Goal: Task Accomplishment & Management: Use online tool/utility

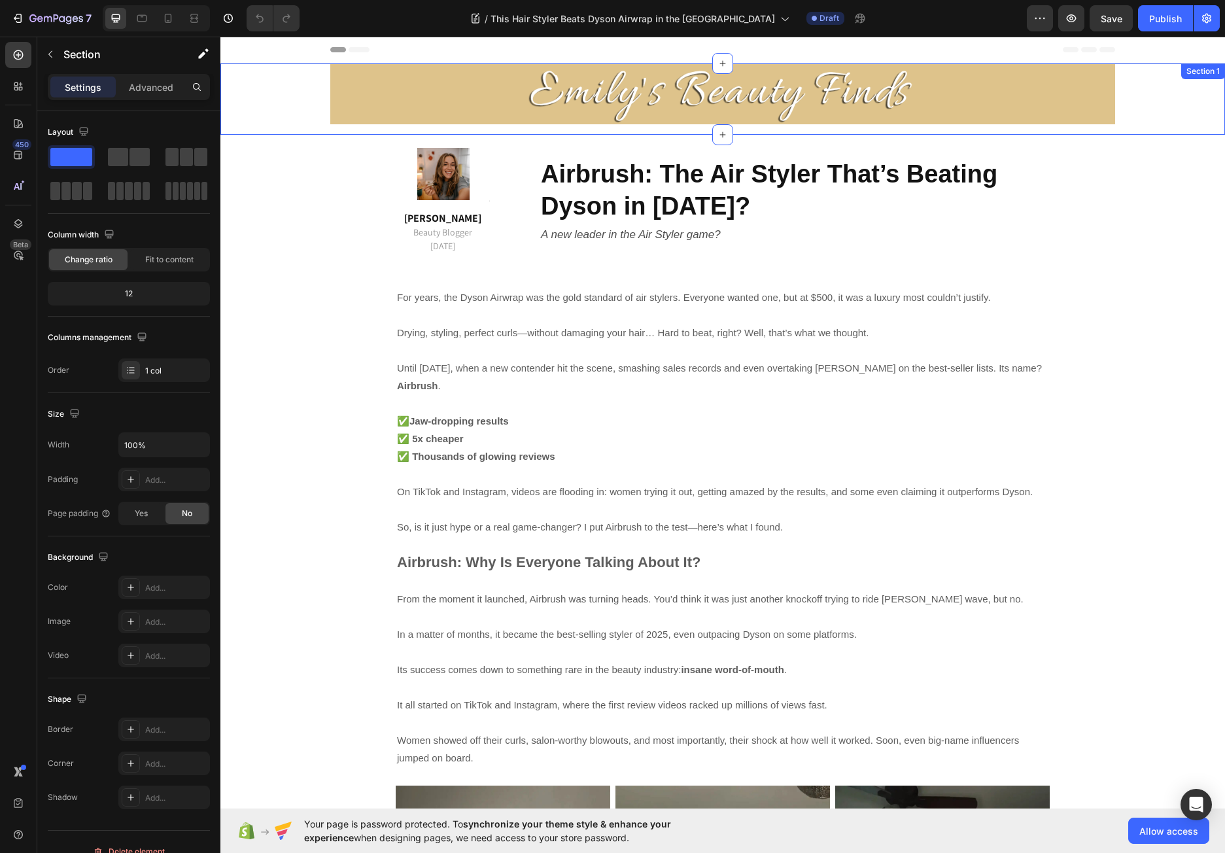
click at [276, 80] on div "Image Row Row" at bounding box center [722, 98] width 1004 height 71
click at [1209, 77] on div at bounding box center [1214, 77] width 16 height 16
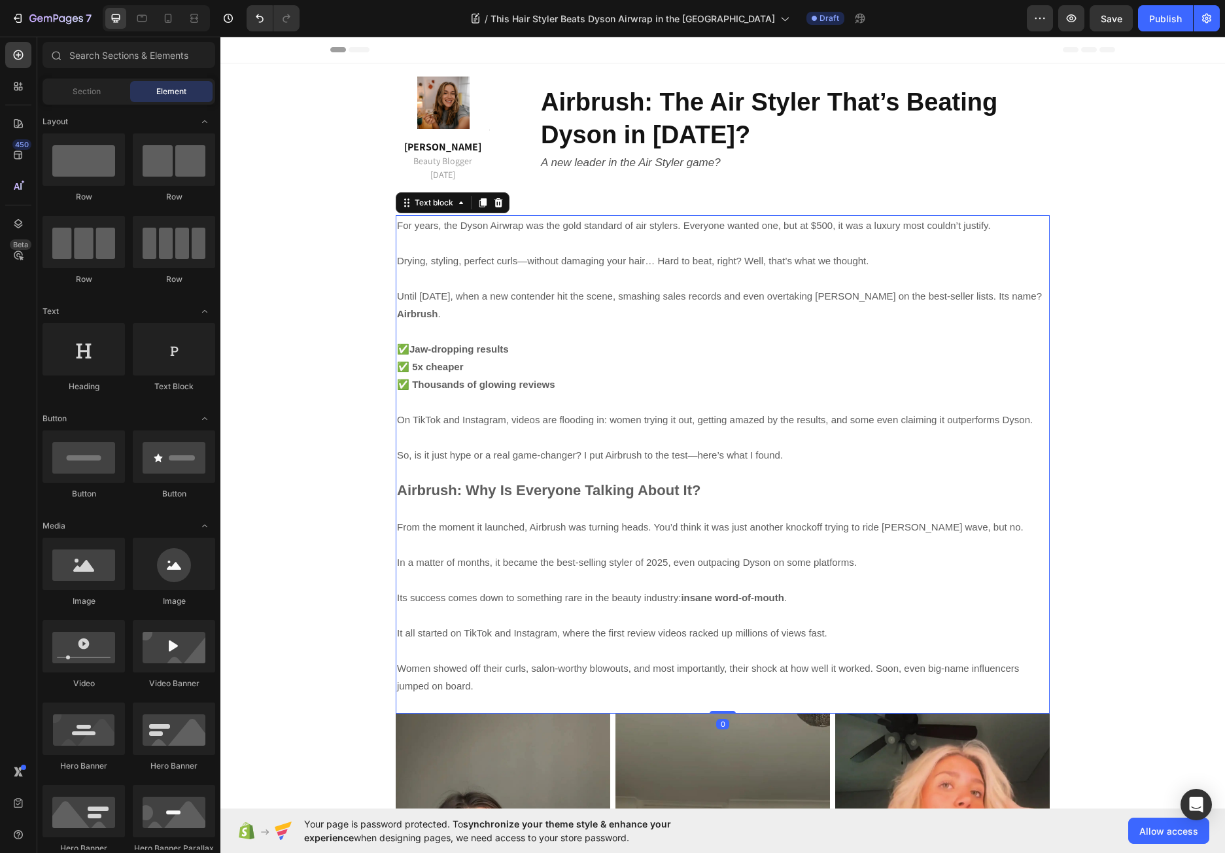
click at [397, 252] on p "Drying, styling, perfect curls—without damaging your hair… Hard to beat, right?…" at bounding box center [722, 261] width 651 height 18
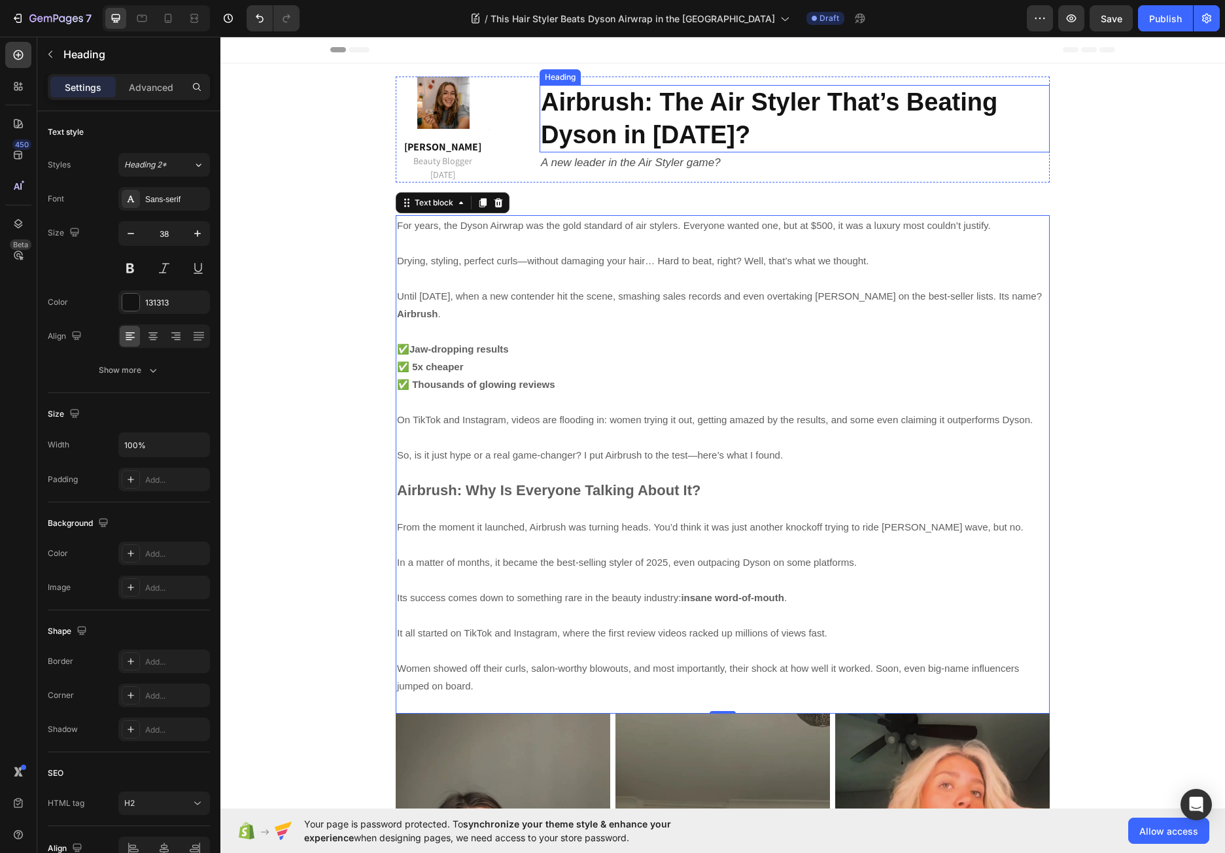
click at [595, 121] on strong "Airbrush: The Air Styler That’s Beating Dyson in 2025?" at bounding box center [769, 117] width 456 height 59
click at [630, 106] on strong "Airbrush: The Air Styler That’s Beating Dyson in 2025?" at bounding box center [769, 117] width 456 height 59
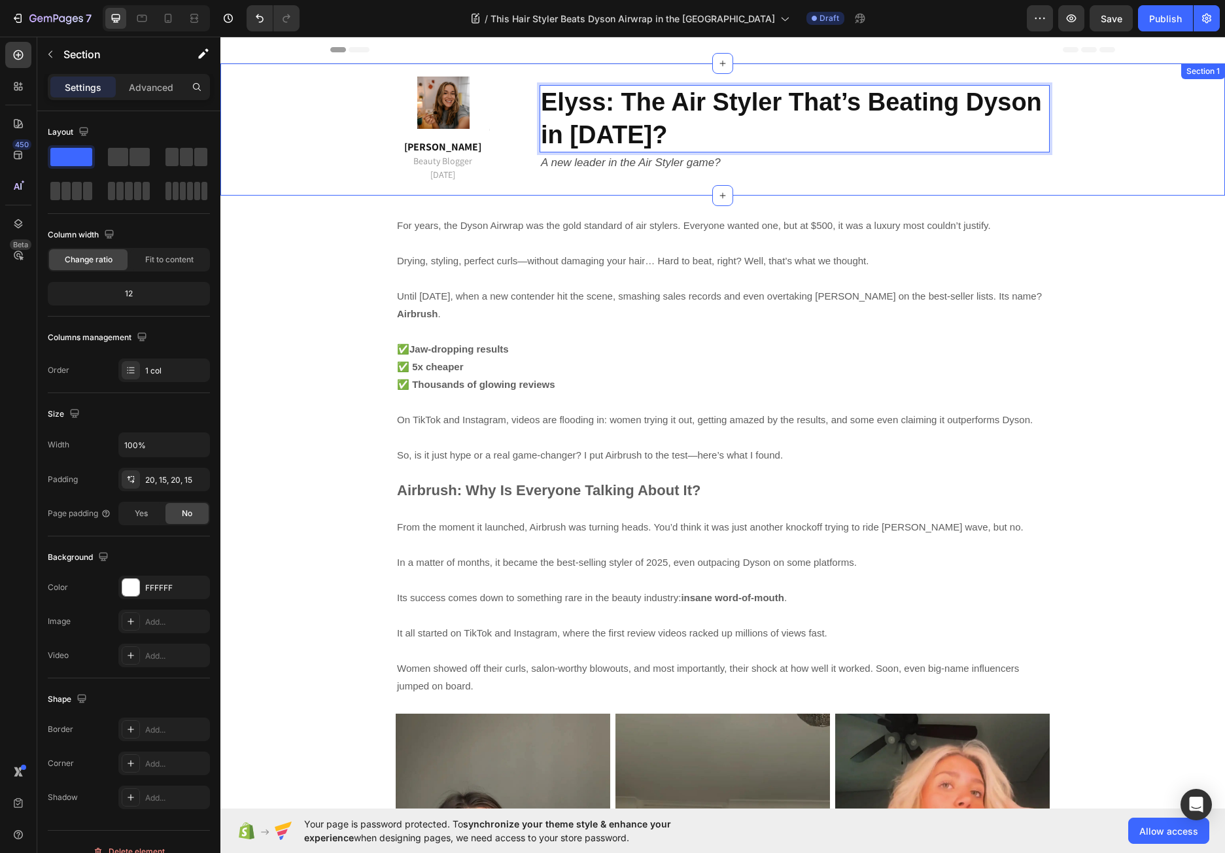
click at [1104, 136] on div "Image Emma M. Beauty Blogger 15 September 2025 Text block Title Line Row Elyss:…" at bounding box center [722, 129] width 985 height 106
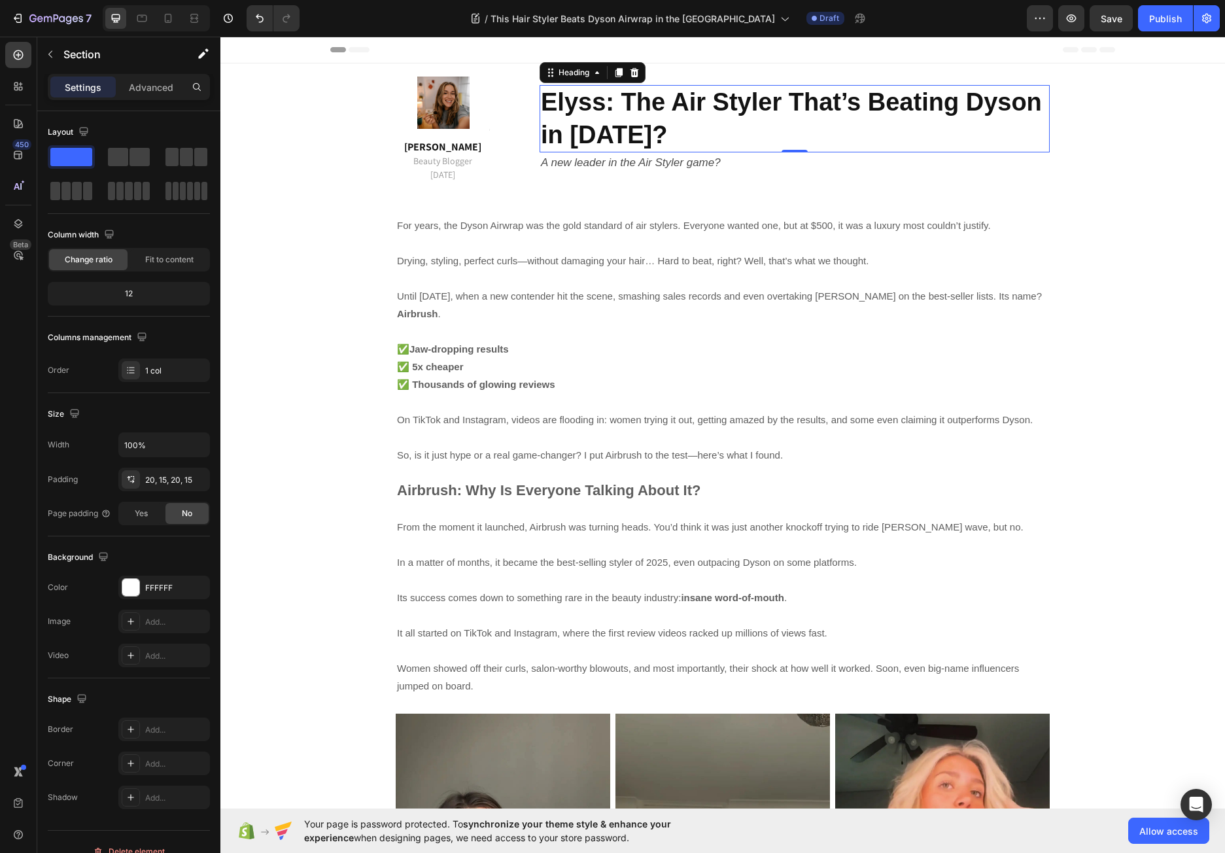
click at [885, 120] on p "⁠⁠⁠⁠⁠⁠⁠ Elyss: The Air Styler That’s Beating Dyson in 2025?" at bounding box center [794, 118] width 507 height 65
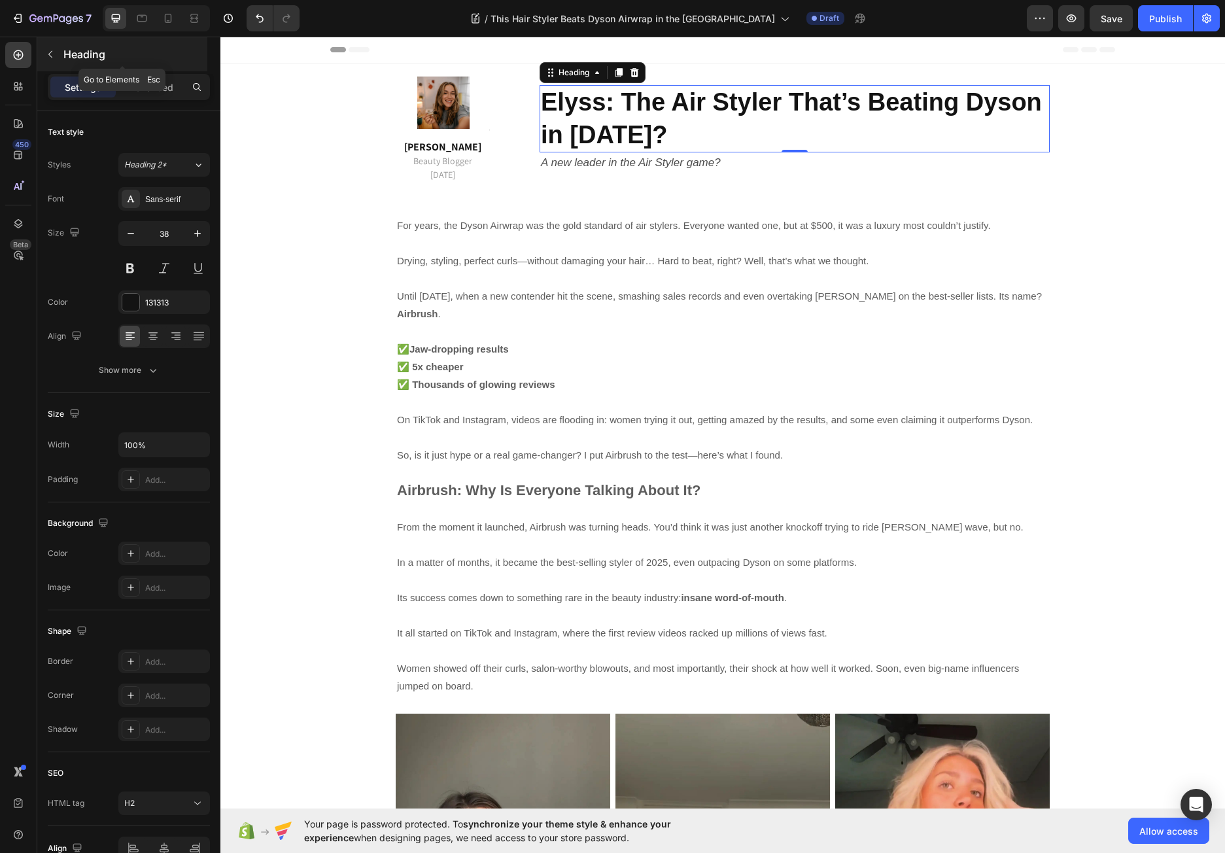
click at [48, 51] on icon "button" at bounding box center [50, 54] width 10 height 10
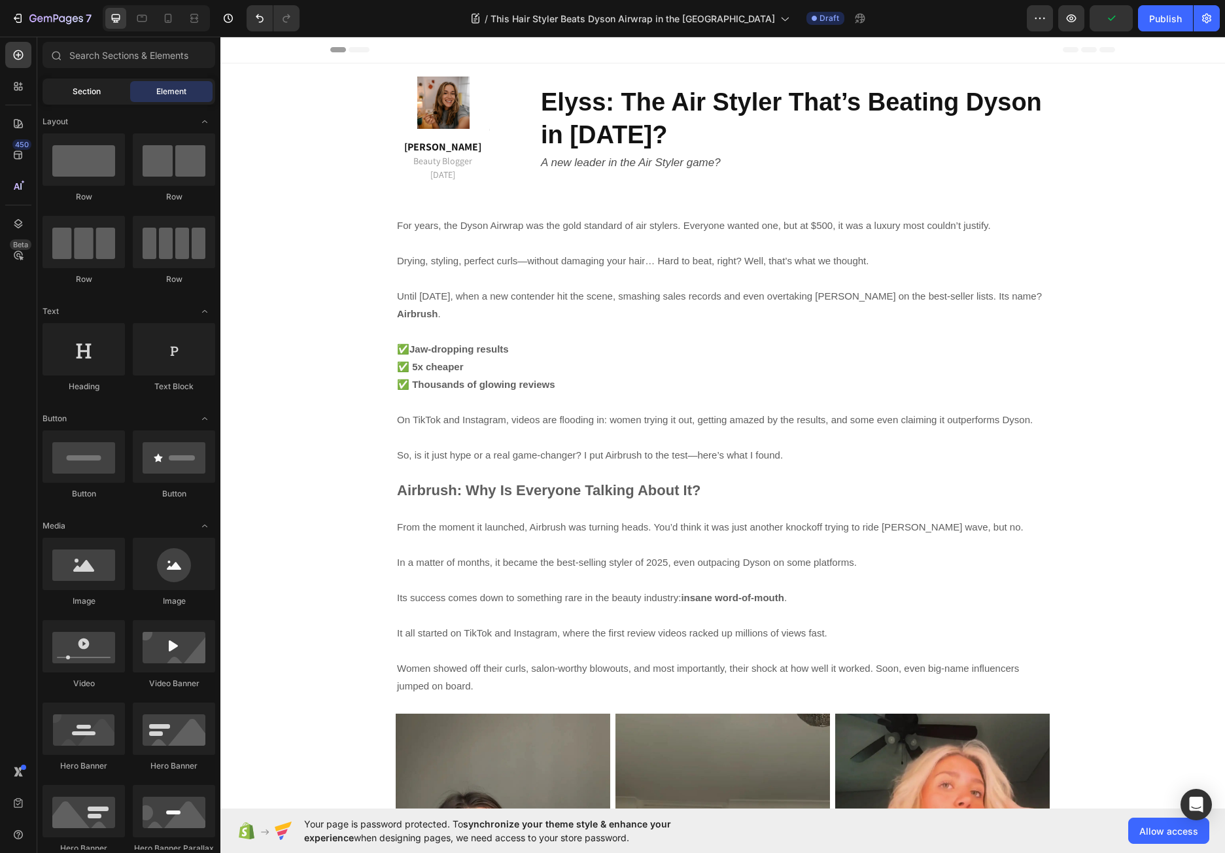
click at [99, 97] on div "Section" at bounding box center [86, 91] width 82 height 21
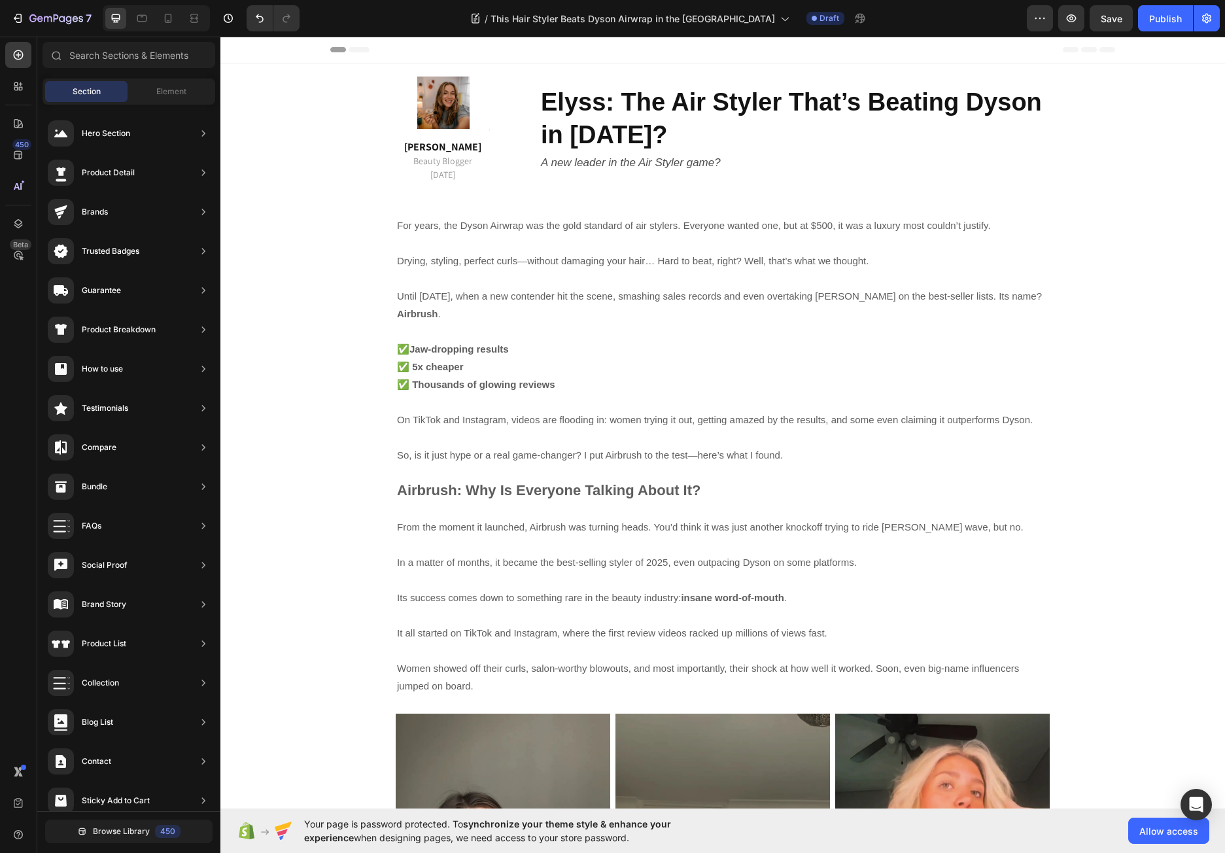
click at [163, 80] on div "Section Element" at bounding box center [128, 91] width 173 height 26
click at [163, 84] on div "Element" at bounding box center [171, 91] width 82 height 21
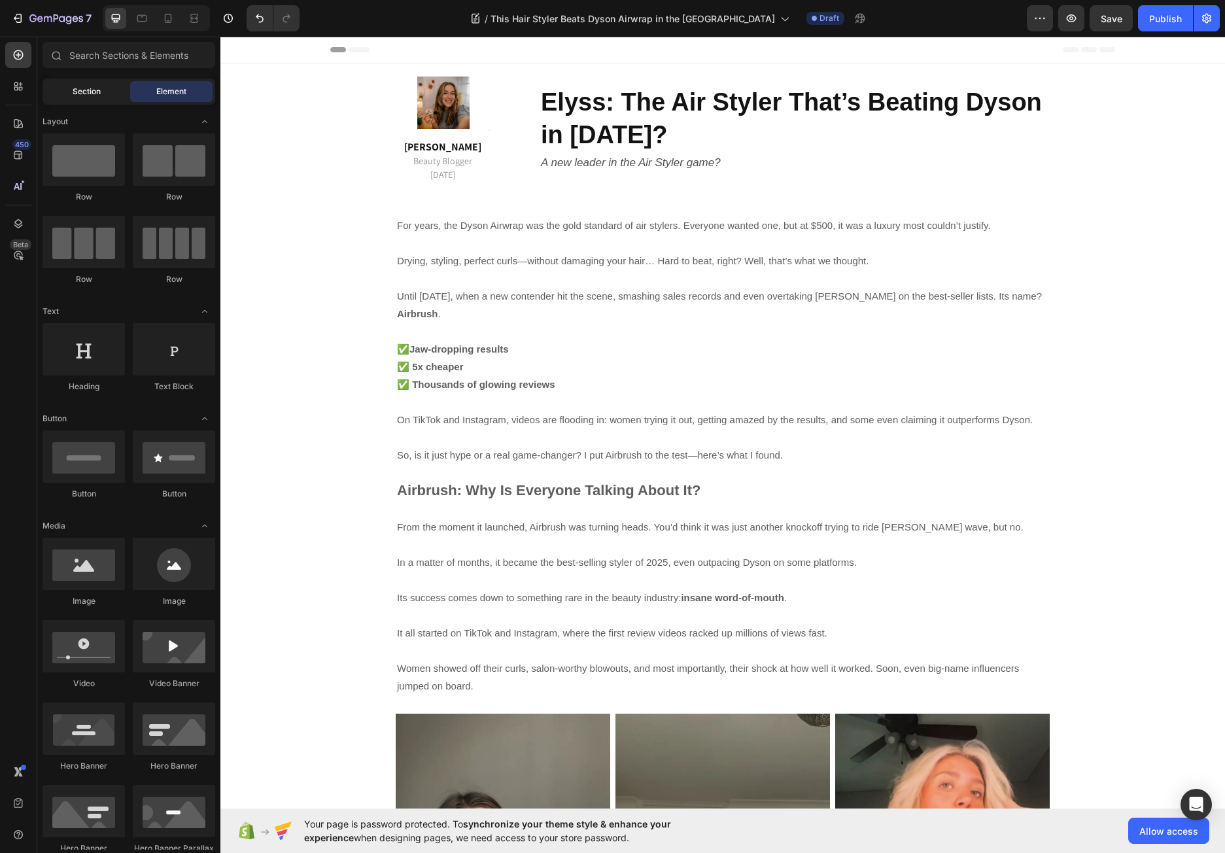
click at [101, 87] on div "Section" at bounding box center [86, 91] width 82 height 21
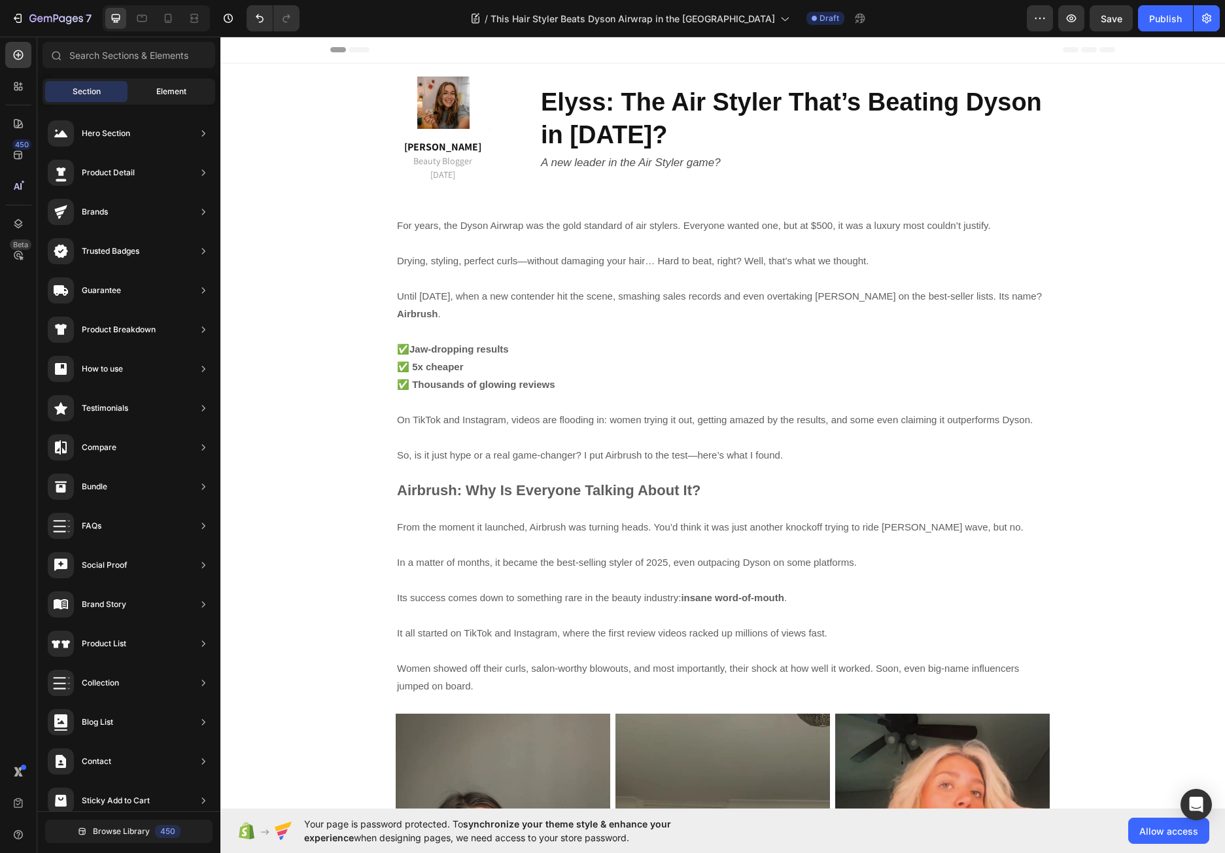
click at [172, 87] on span "Element" at bounding box center [171, 92] width 30 height 12
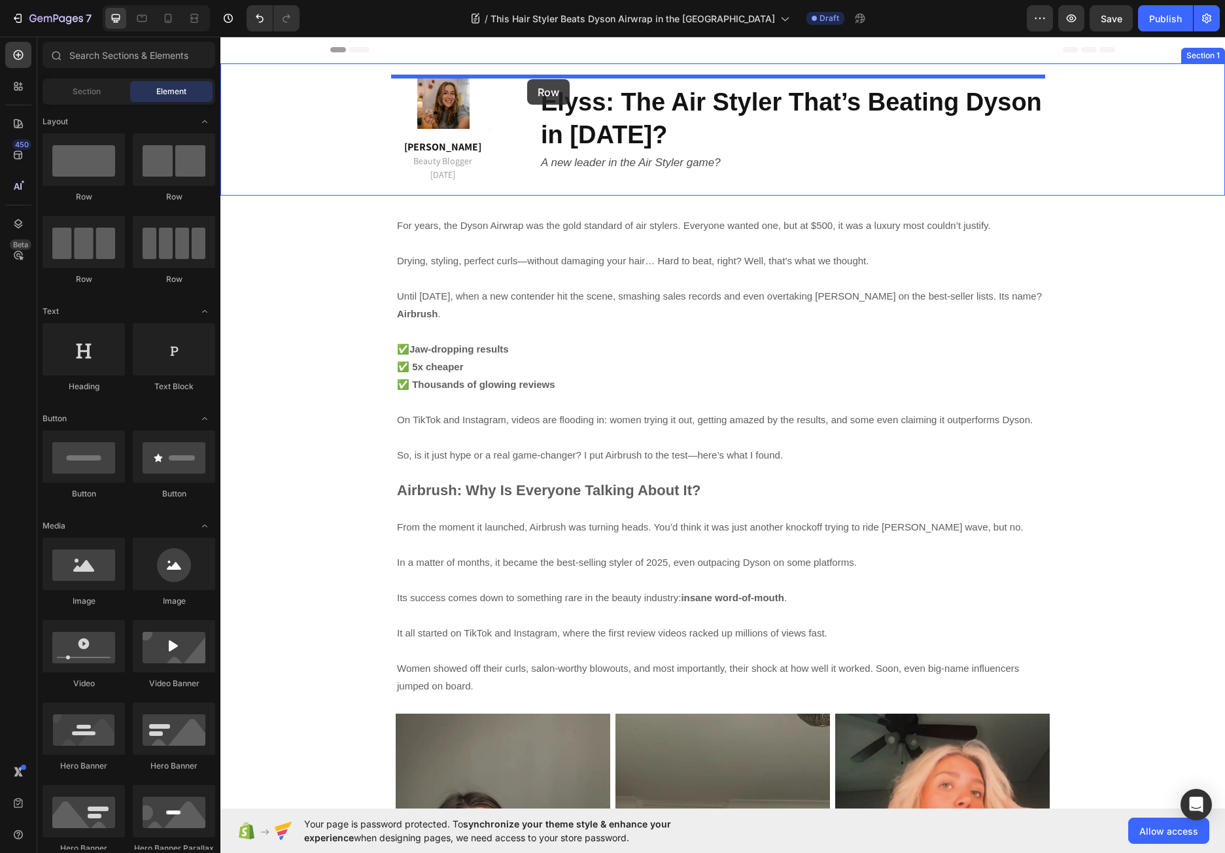
drag, startPoint x: 314, startPoint y: 205, endPoint x: 527, endPoint y: 79, distance: 246.8
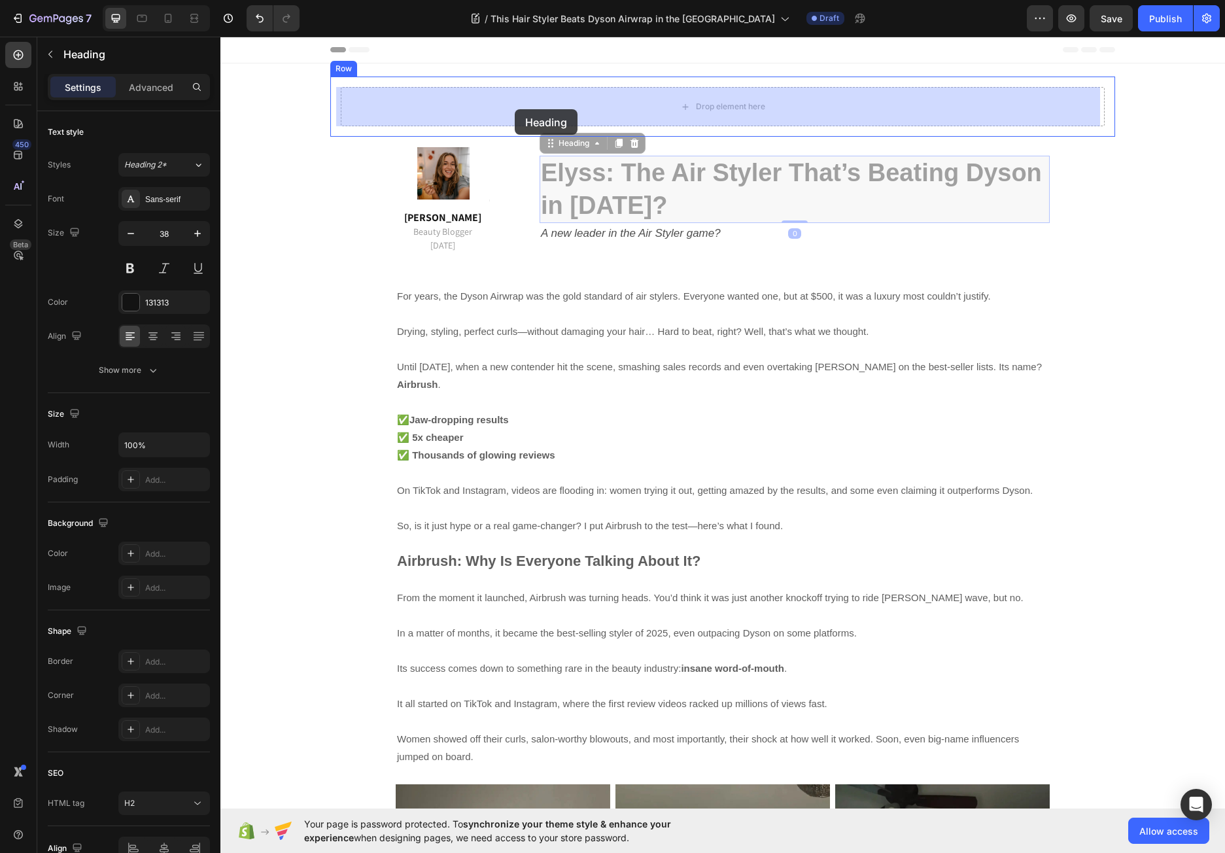
drag, startPoint x: 576, startPoint y: 173, endPoint x: 515, endPoint y: 109, distance: 88.8
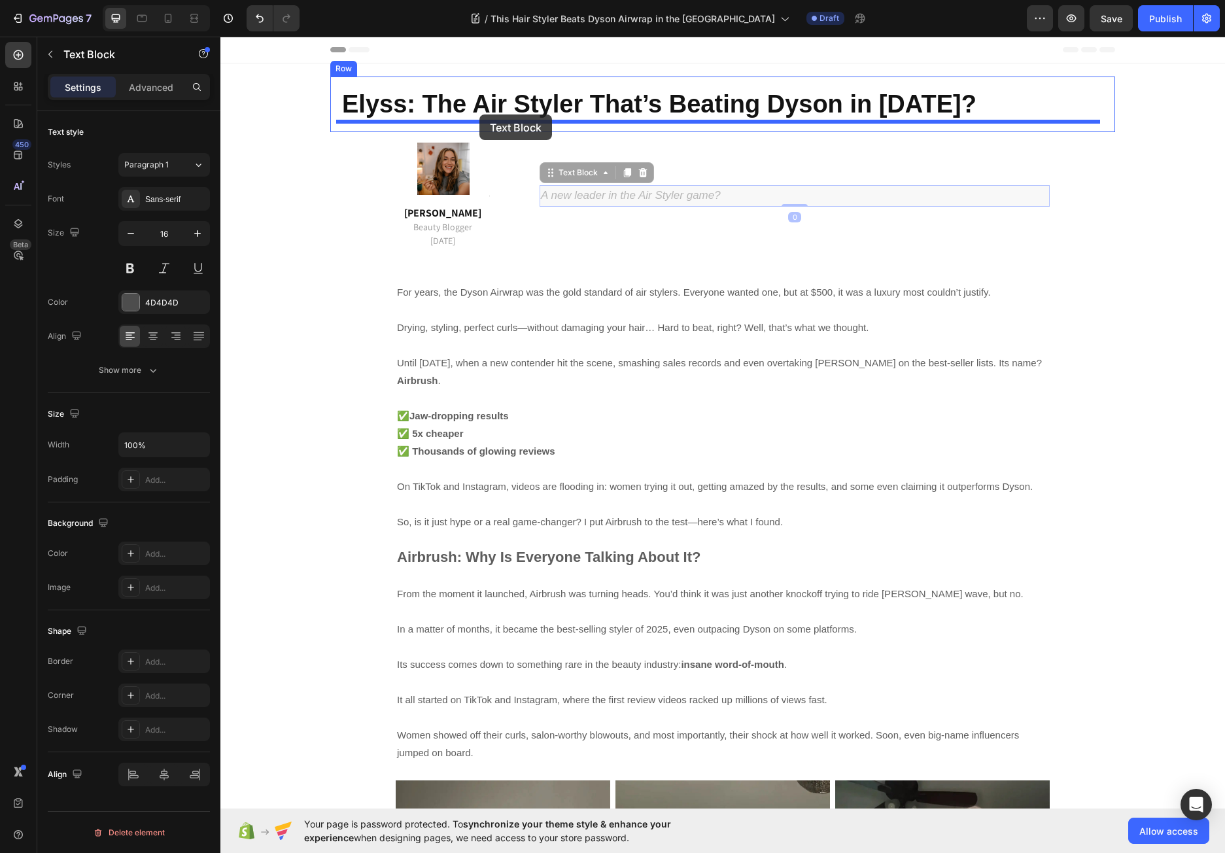
drag, startPoint x: 600, startPoint y: 197, endPoint x: 479, endPoint y: 114, distance: 146.7
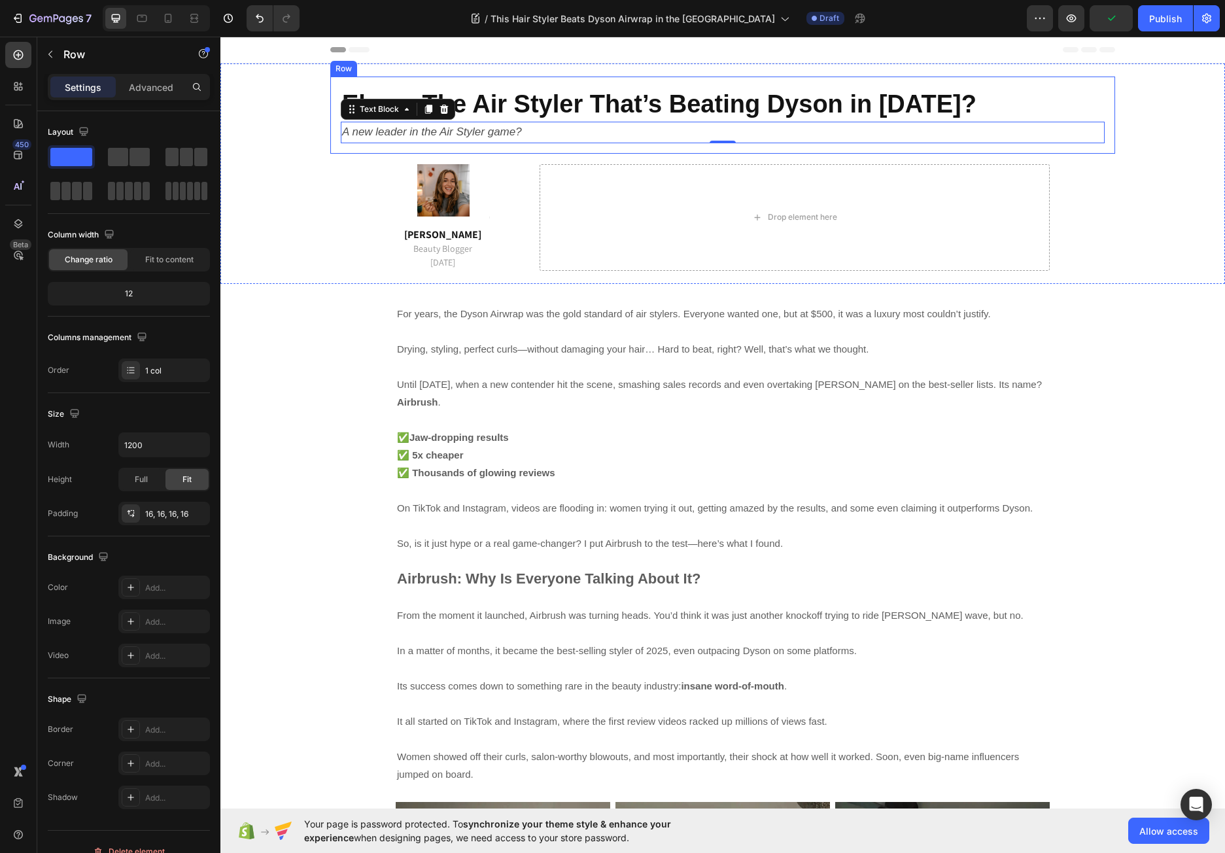
click at [1087, 83] on div "Elyss: The Air Styler That’s Beating Dyson in 2025? Heading A new leader in the…" at bounding box center [722, 114] width 785 height 77
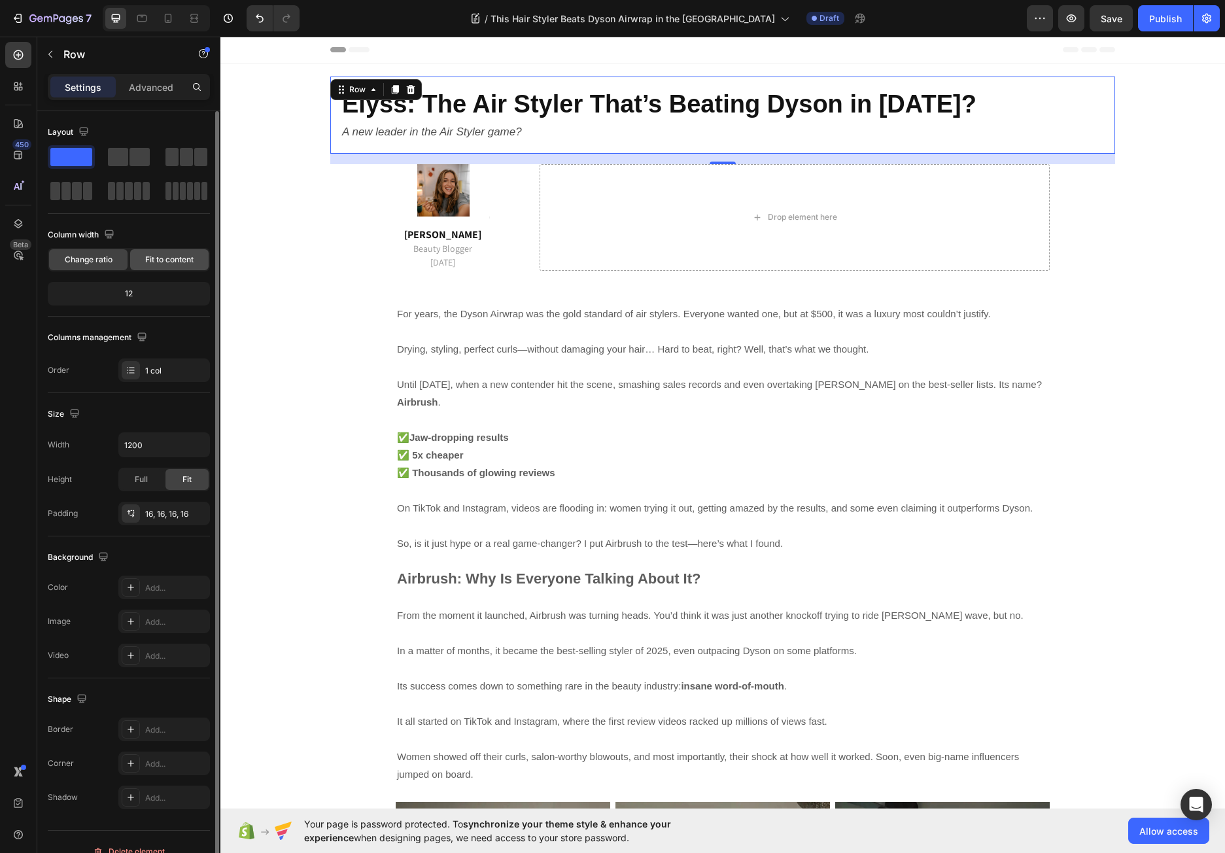
click at [173, 252] on div "Fit to content" at bounding box center [169, 259] width 78 height 21
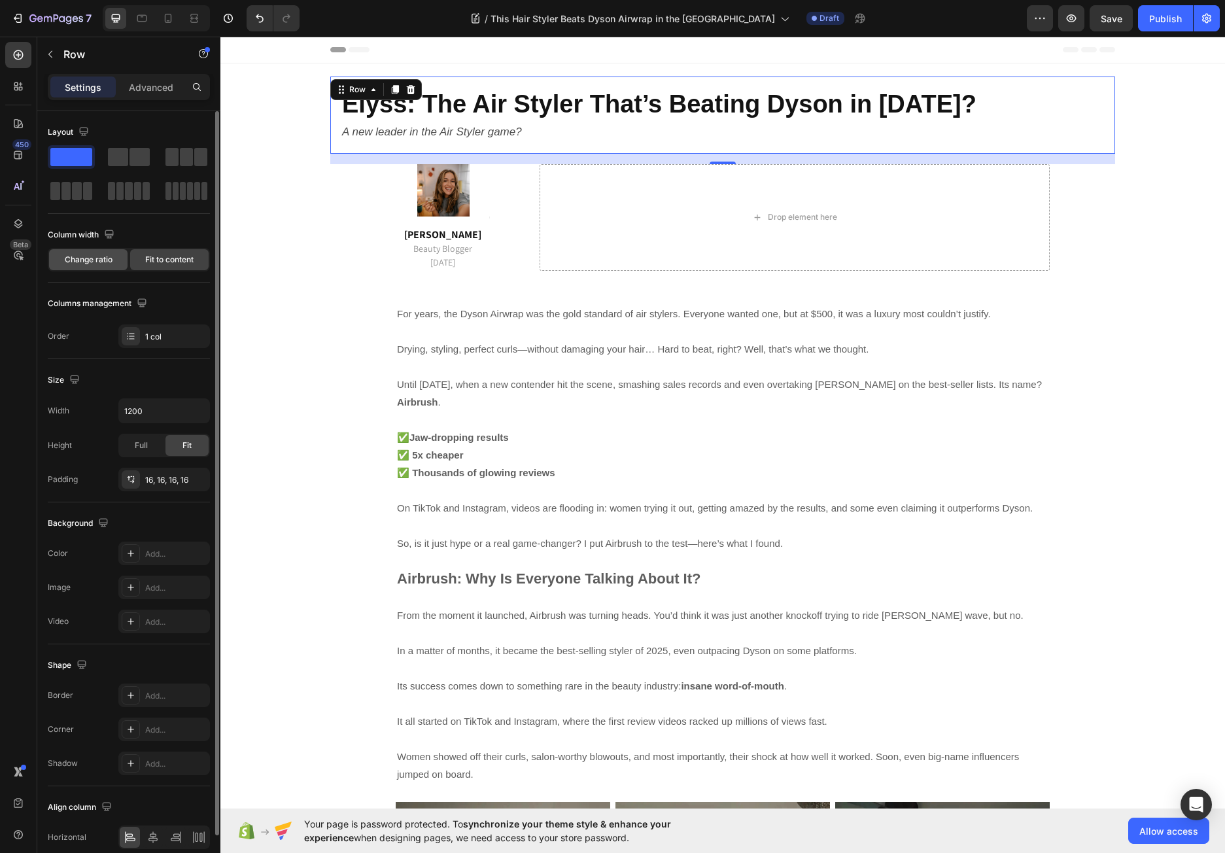
click at [95, 256] on span "Change ratio" at bounding box center [89, 260] width 48 height 12
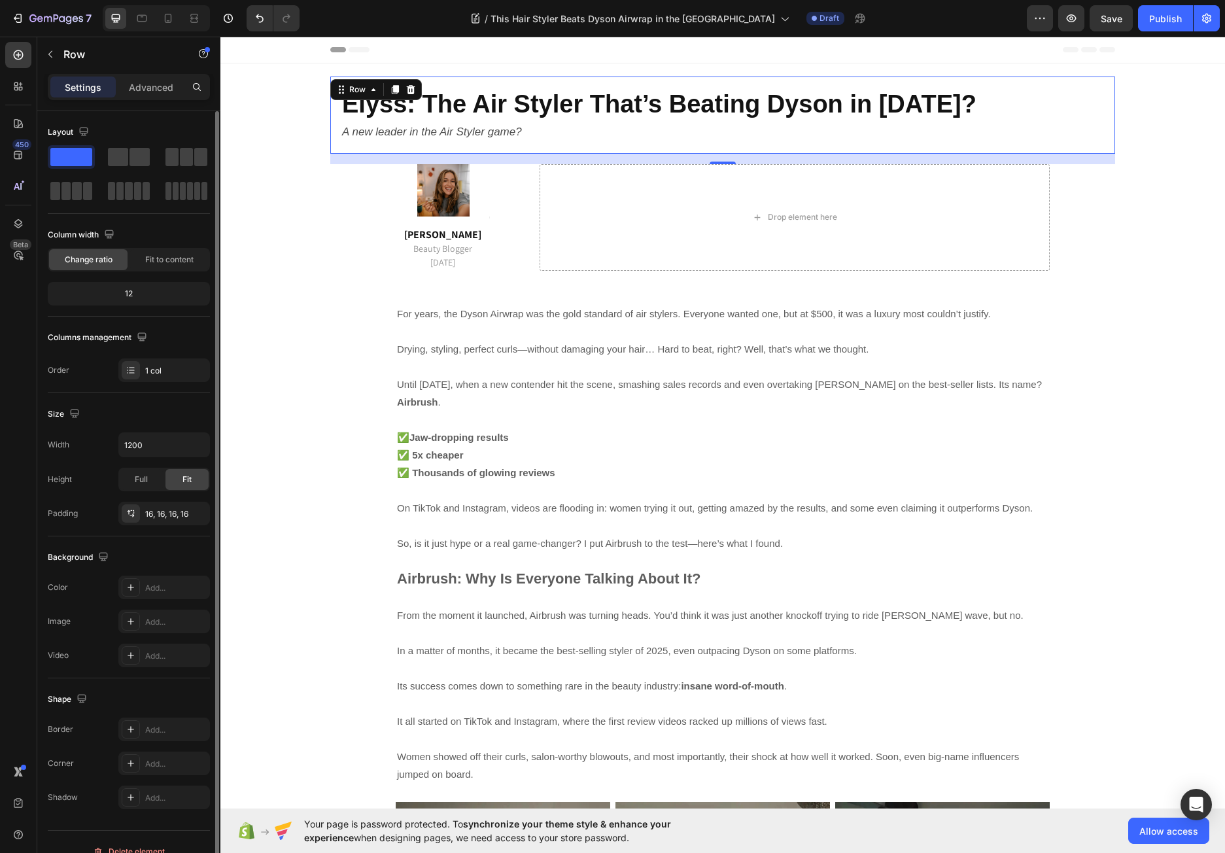
click at [135, 301] on div "12" at bounding box center [128, 293] width 157 height 18
click at [133, 295] on div "12" at bounding box center [128, 293] width 157 height 18
click at [128, 294] on div "12" at bounding box center [128, 293] width 157 height 18
drag, startPoint x: 128, startPoint y: 294, endPoint x: 99, endPoint y: 296, distance: 28.8
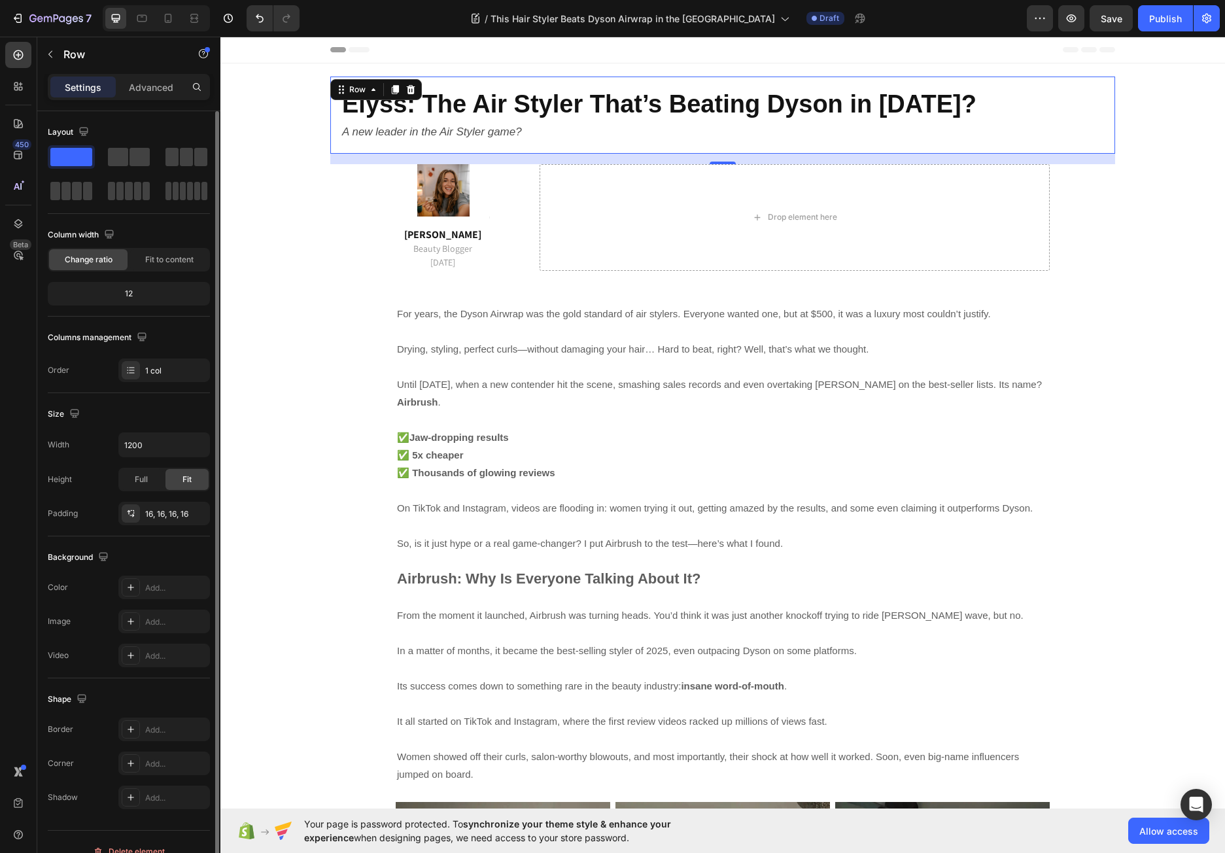
click at [99, 296] on div "12" at bounding box center [128, 293] width 157 height 18
click at [154, 375] on div "1 col" at bounding box center [175, 371] width 61 height 12
click at [150, 448] on input "1200" at bounding box center [164, 445] width 90 height 24
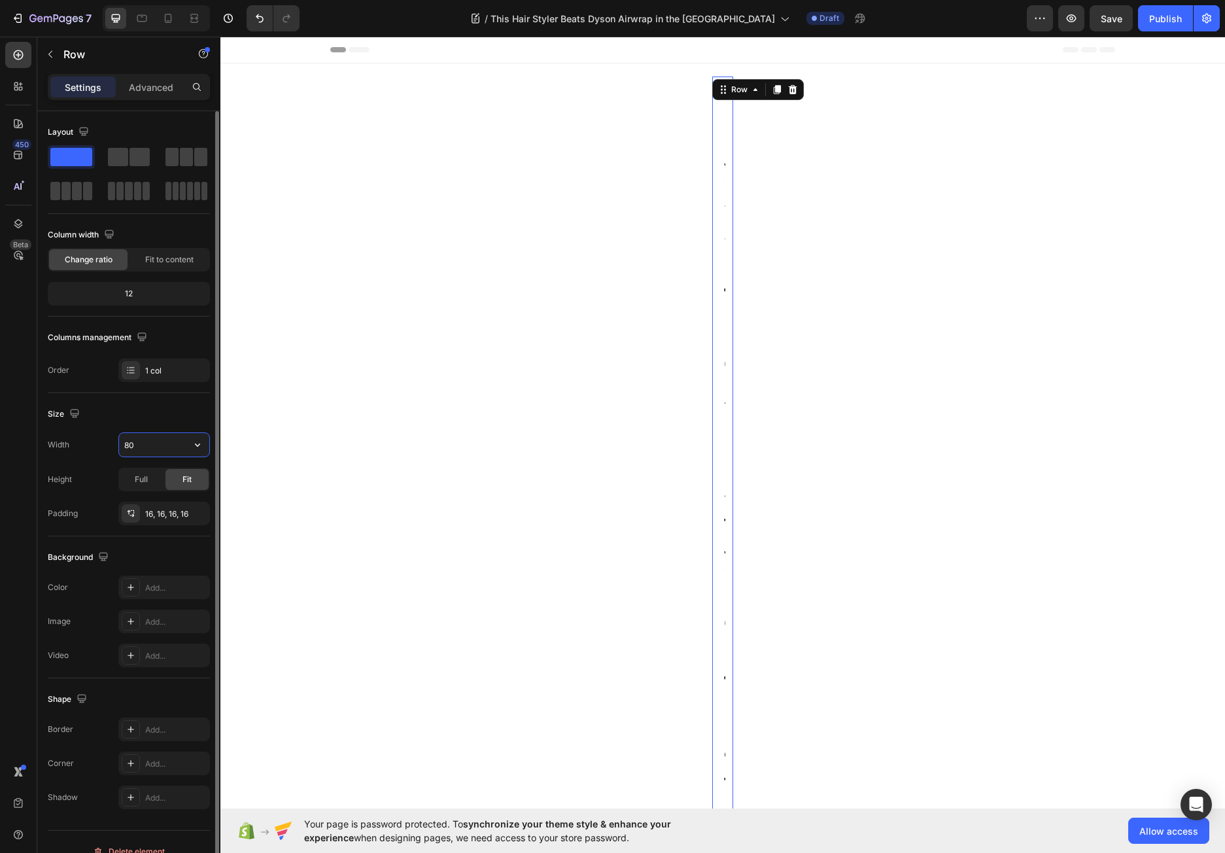
type input "800"
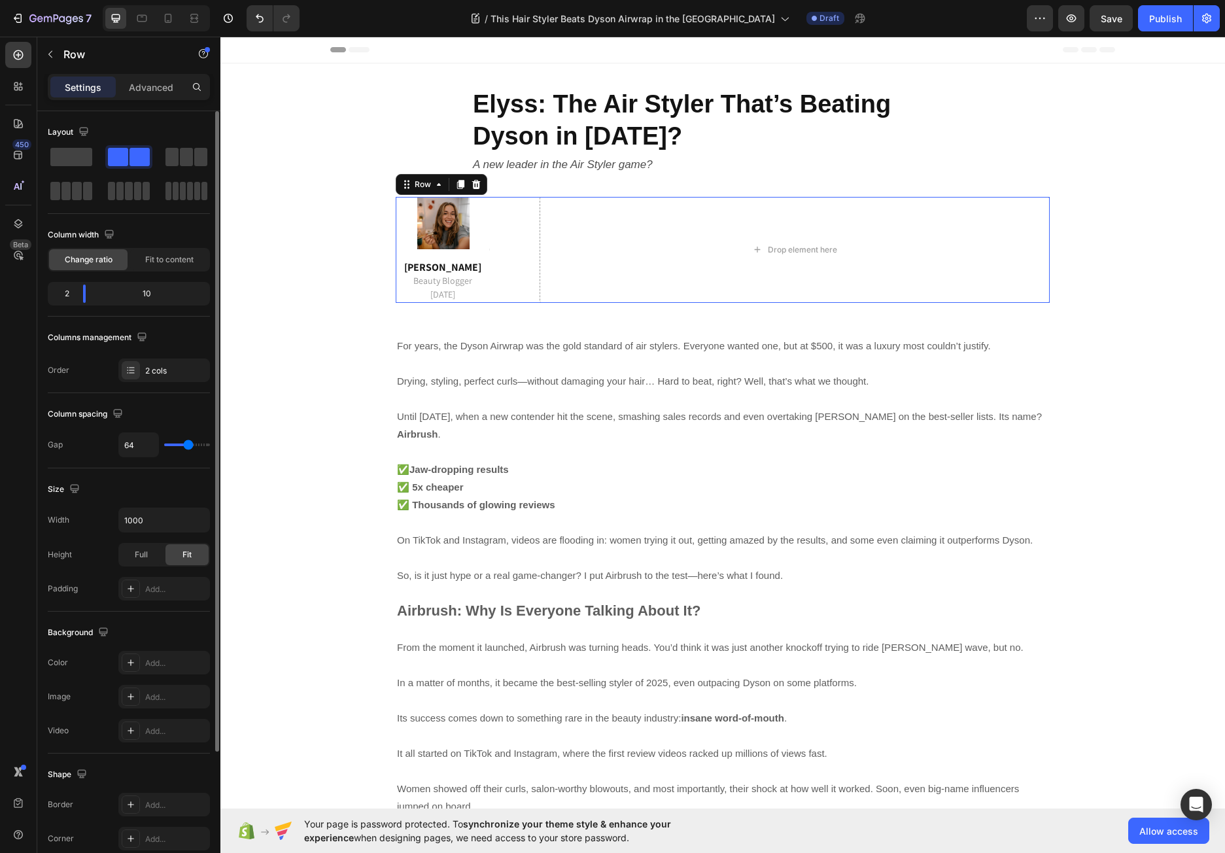
click at [515, 222] on div "Image Emma M. Beauty Blogger 15 September 2025 Text block Title Line Row Drop e…" at bounding box center [723, 250] width 654 height 106
click at [143, 527] on input "1000" at bounding box center [164, 520] width 90 height 24
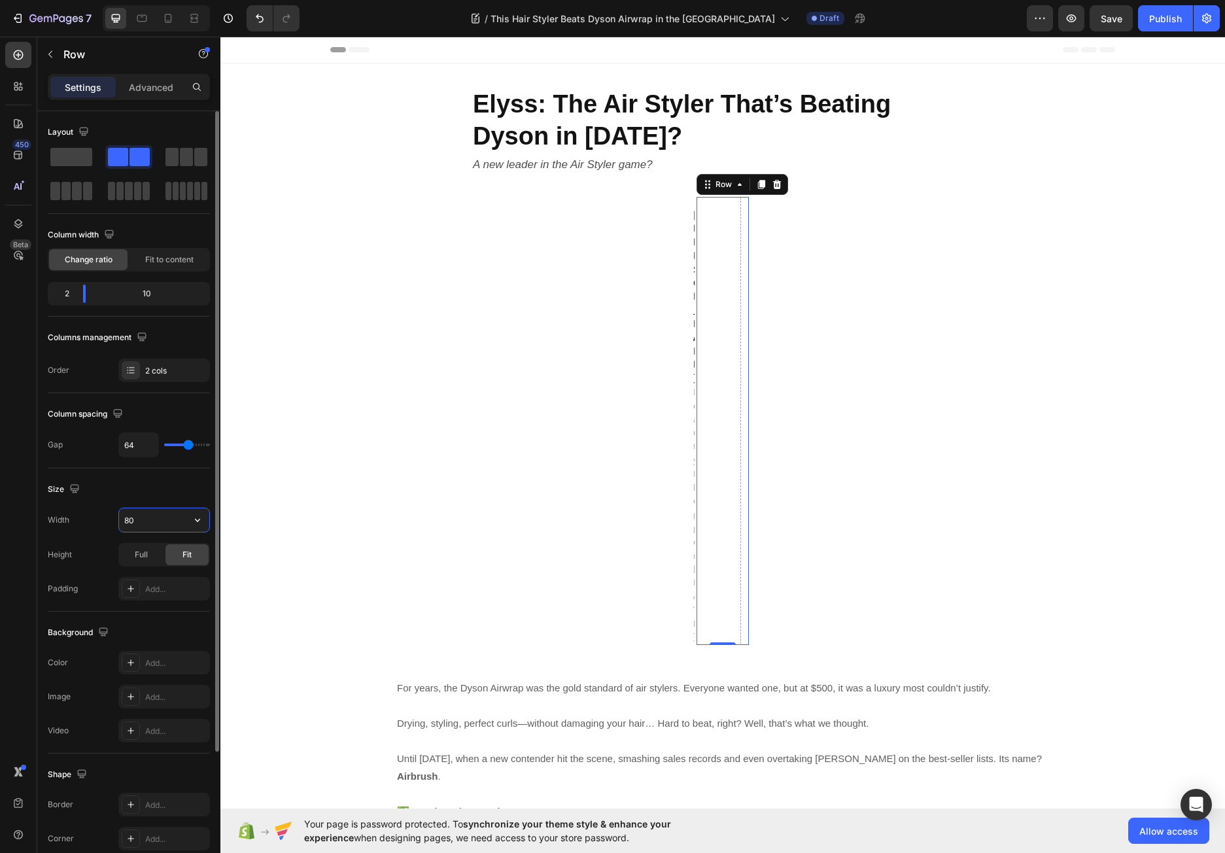
type input "800"
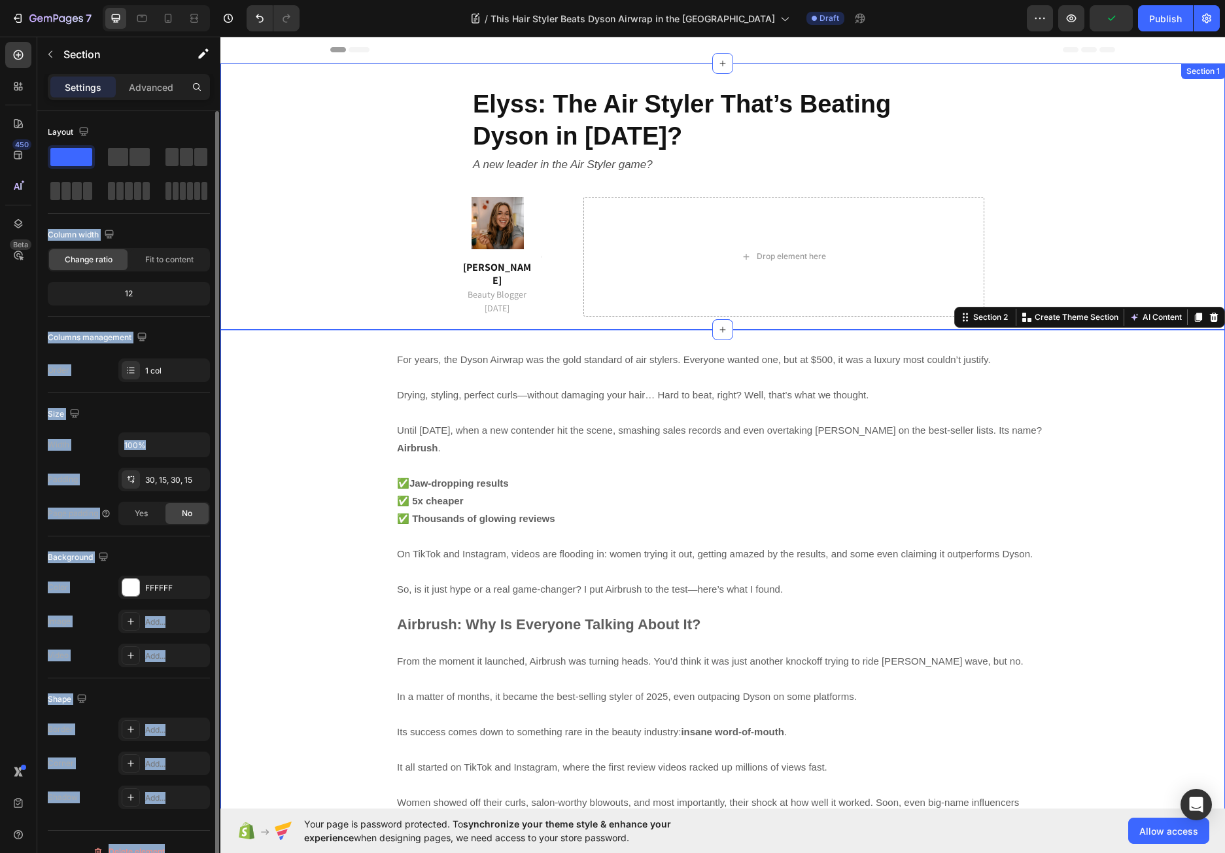
drag, startPoint x: 350, startPoint y: 190, endPoint x: 262, endPoint y: 175, distance: 89.5
click at [139, 157] on span at bounding box center [139, 157] width 20 height 18
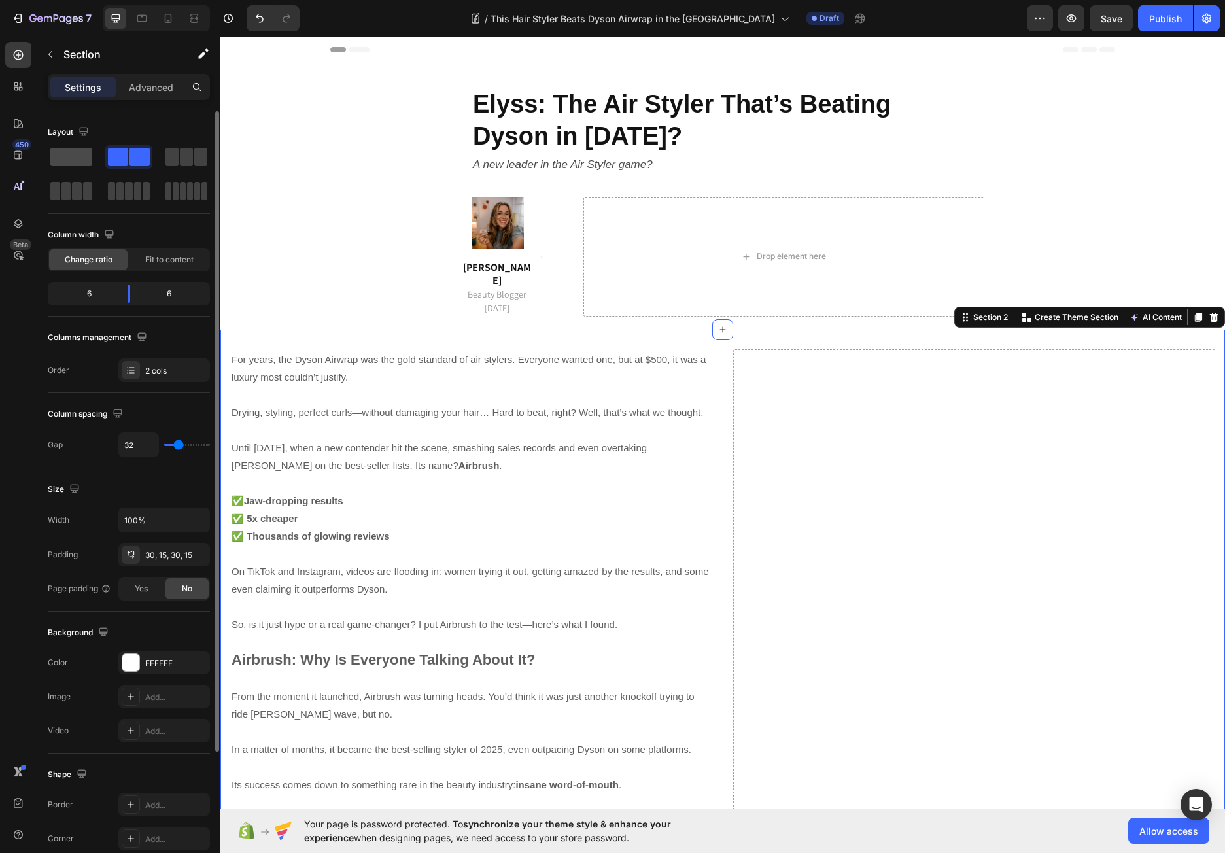
drag, startPoint x: 78, startPoint y: 156, endPoint x: 81, endPoint y: 163, distance: 7.0
click at [78, 156] on span at bounding box center [71, 157] width 42 height 18
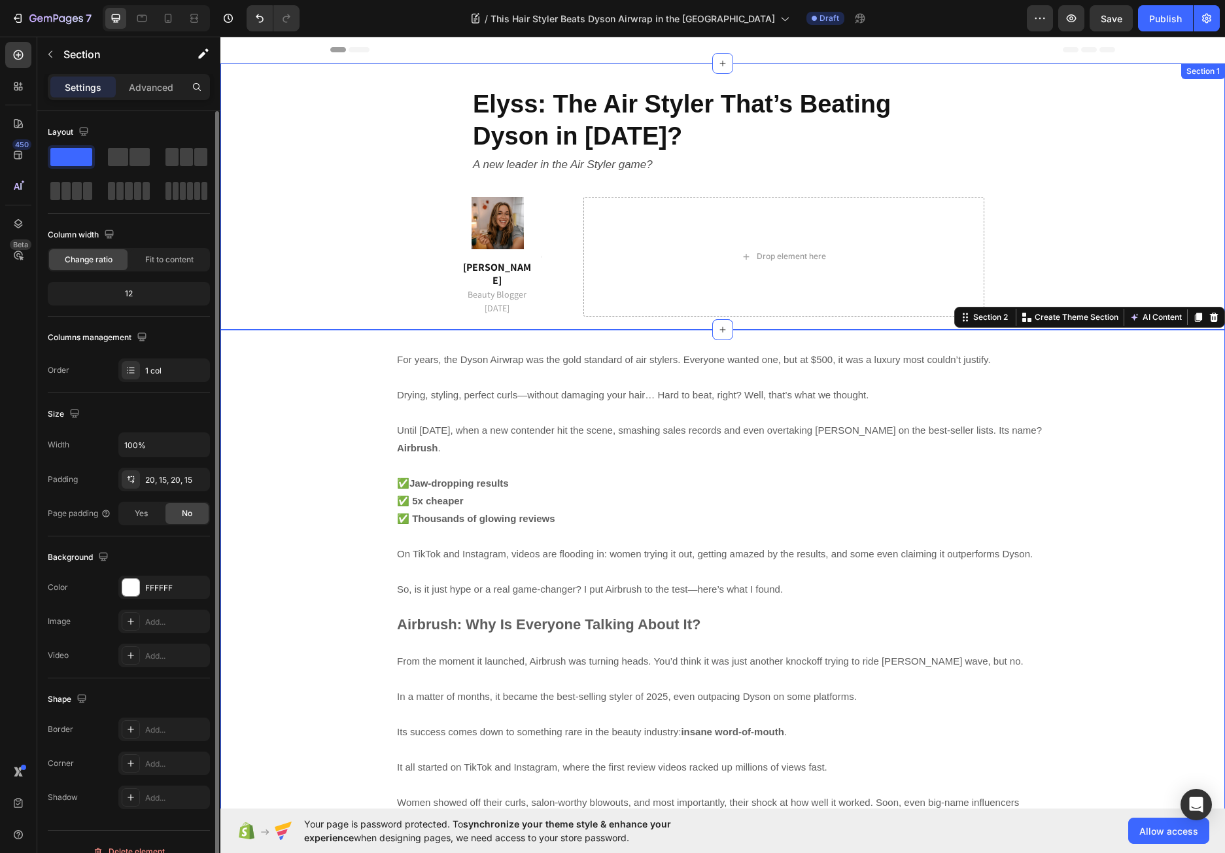
click at [343, 205] on div "Elyss: The Air Styler That’s Beating Dyson in 2025? Heading A new leader in the…" at bounding box center [722, 196] width 985 height 240
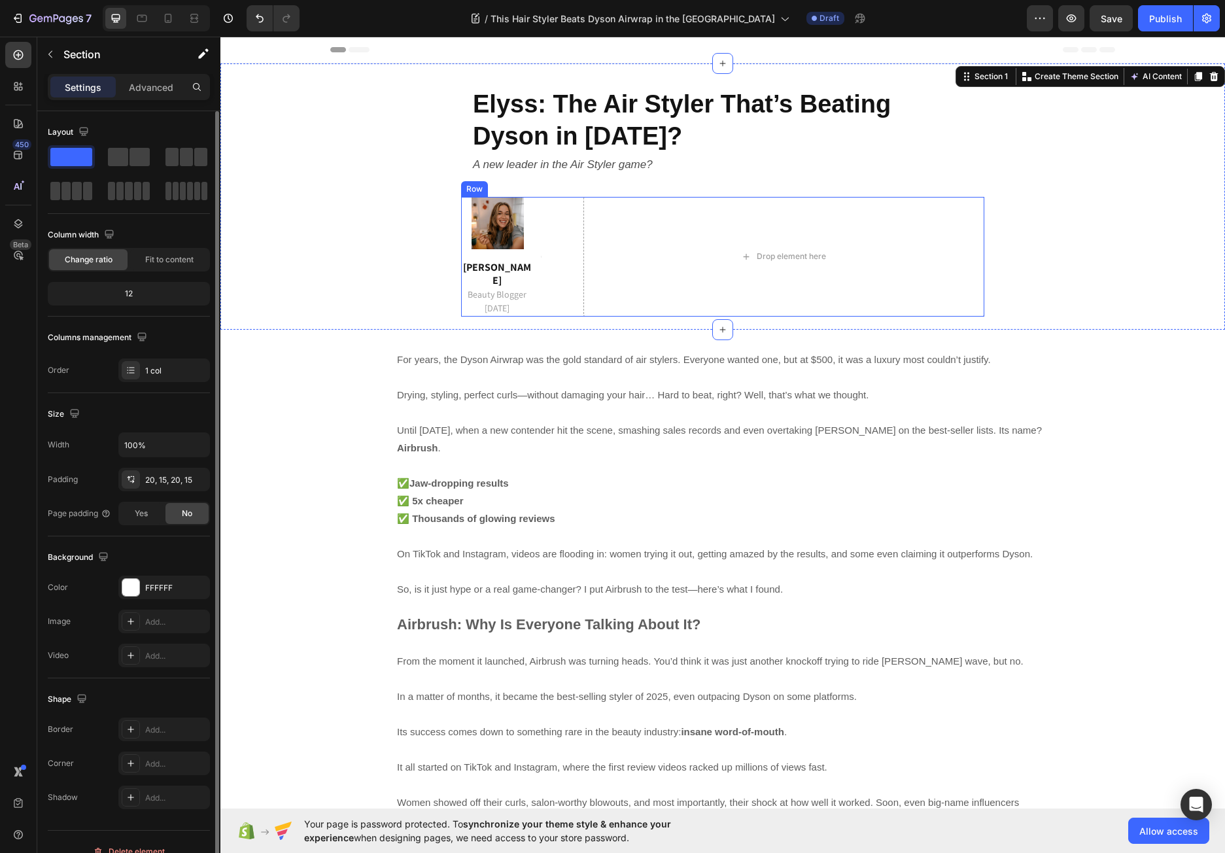
click at [562, 209] on div "Image Emma M. Beauty Blogger 15 September 2025 Text block Title Line Row Drop e…" at bounding box center [722, 257] width 523 height 120
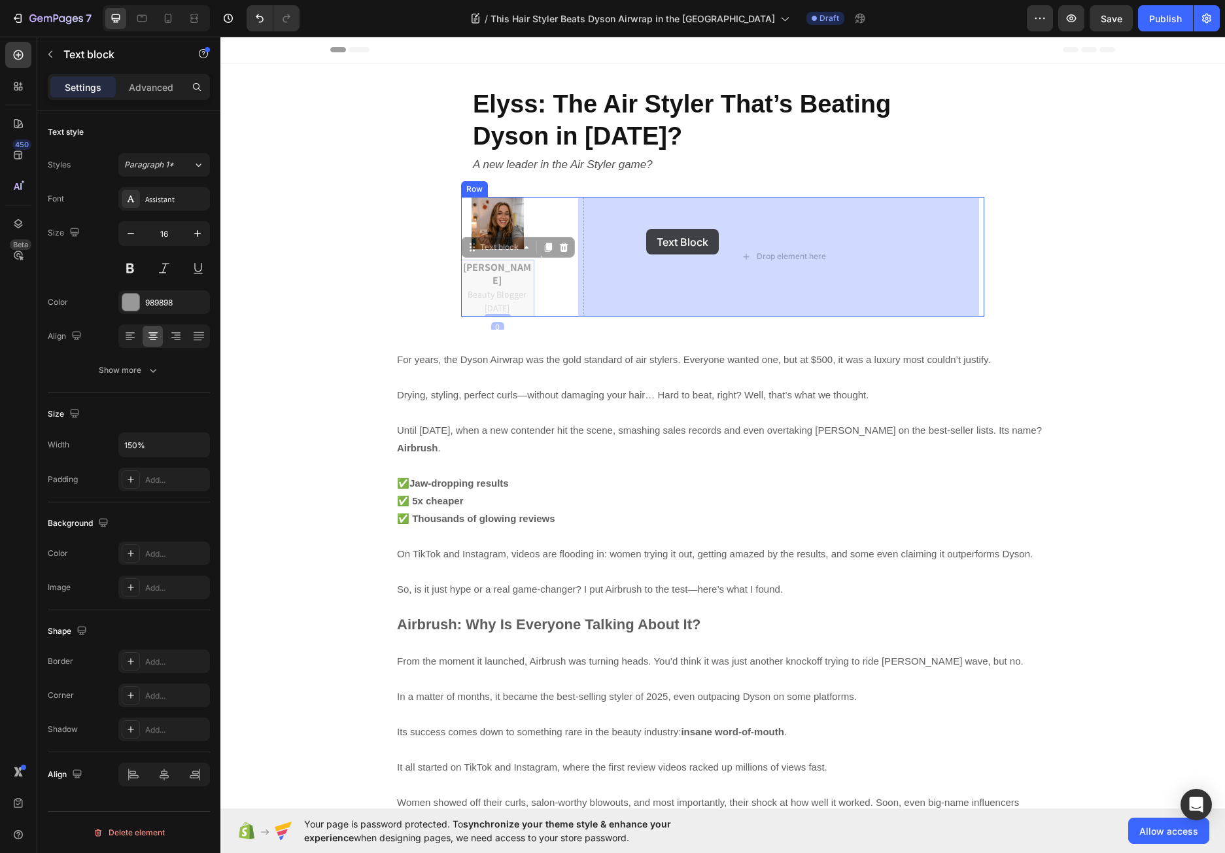
drag, startPoint x: 486, startPoint y: 268, endPoint x: 641, endPoint y: 218, distance: 163.5
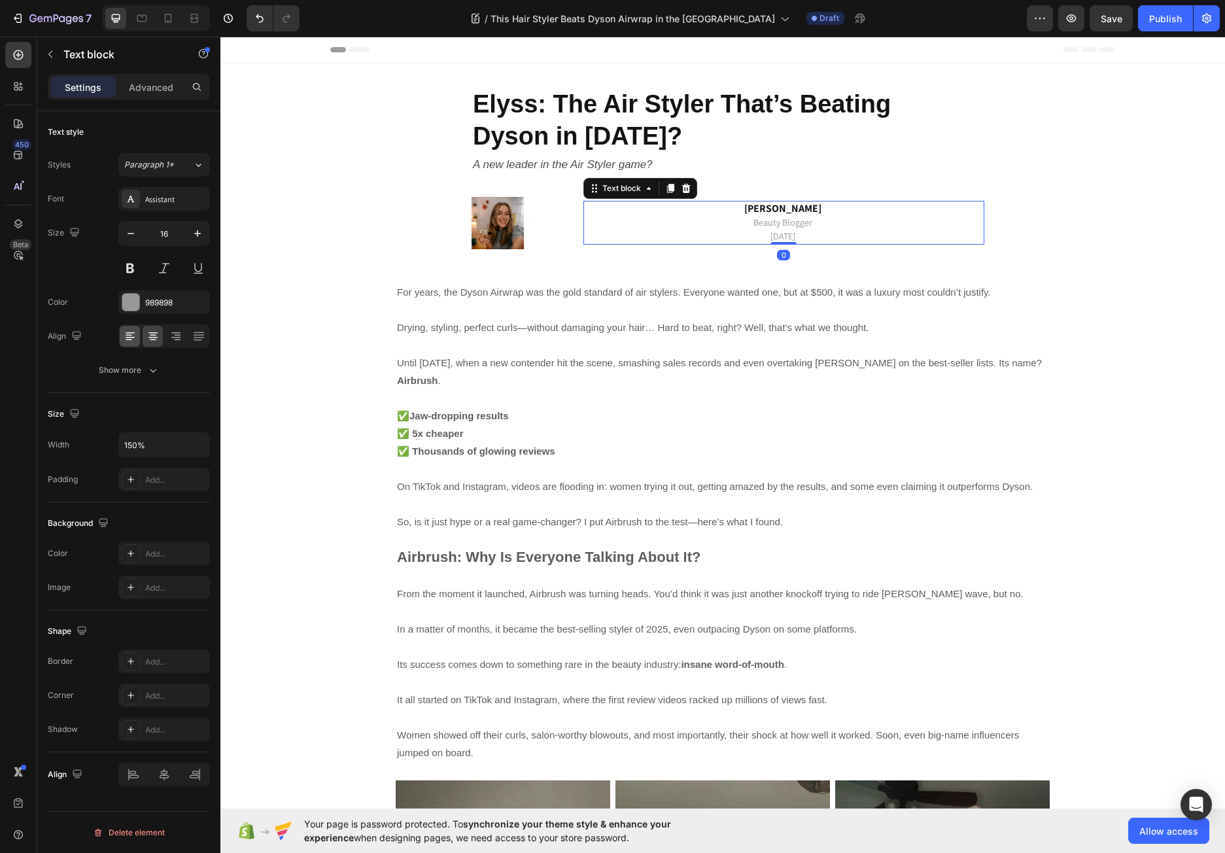
click at [119, 334] on div at bounding box center [164, 336] width 92 height 24
click at [128, 331] on icon at bounding box center [130, 335] width 13 height 13
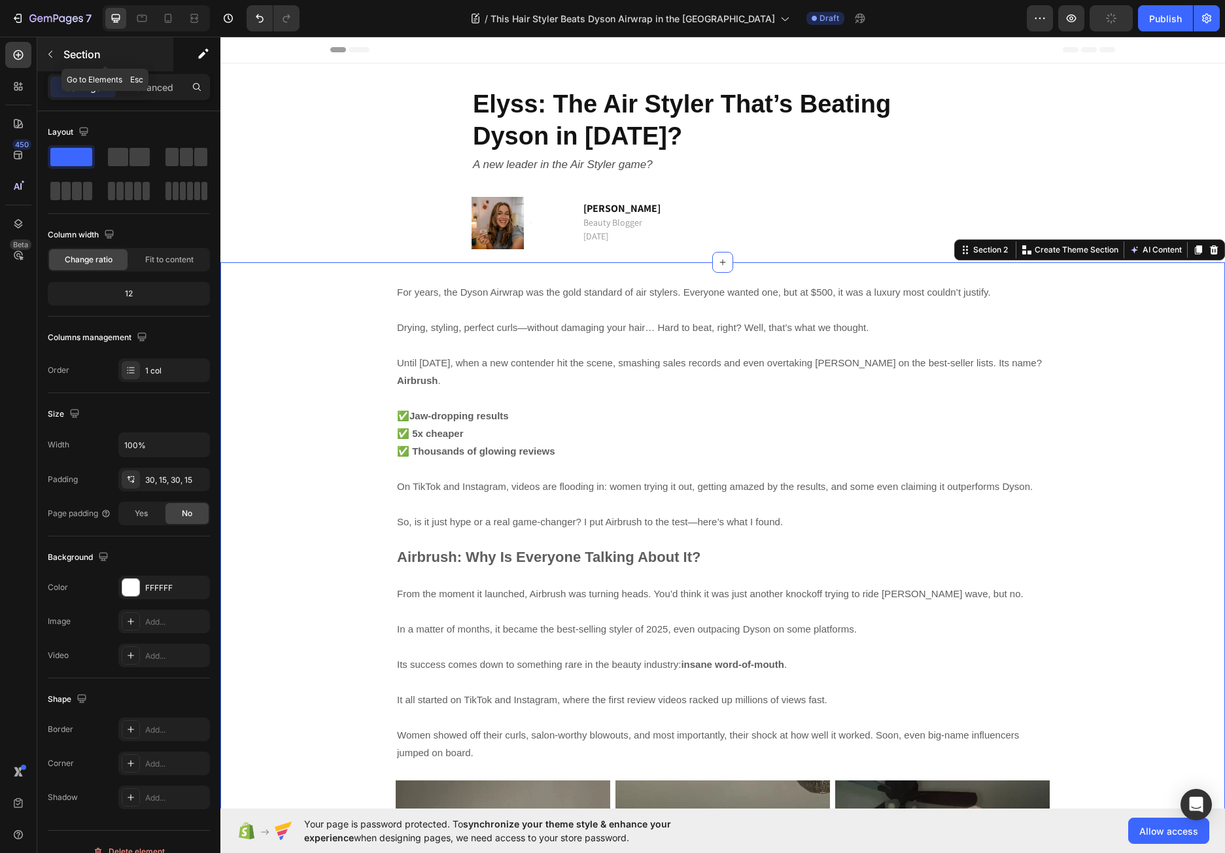
click at [50, 50] on icon "button" at bounding box center [50, 54] width 10 height 10
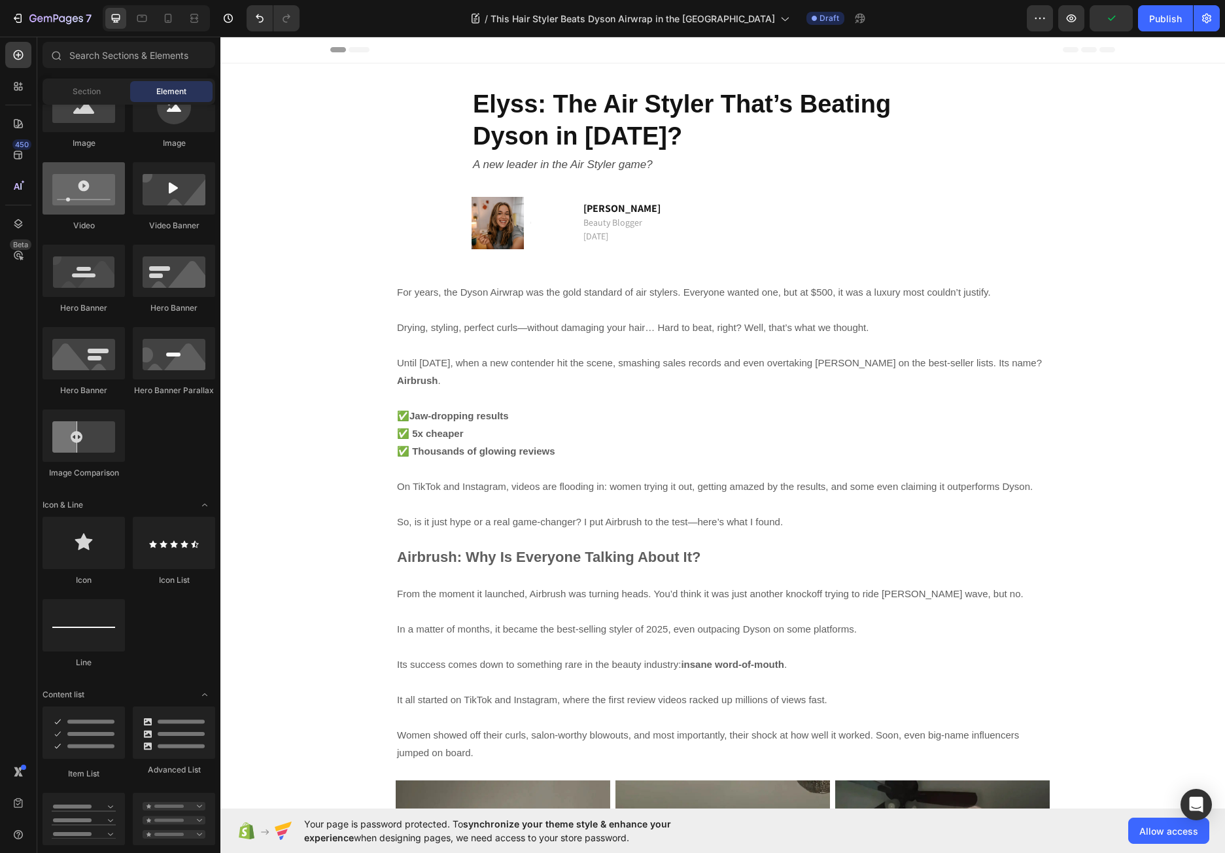
scroll to position [588, 0]
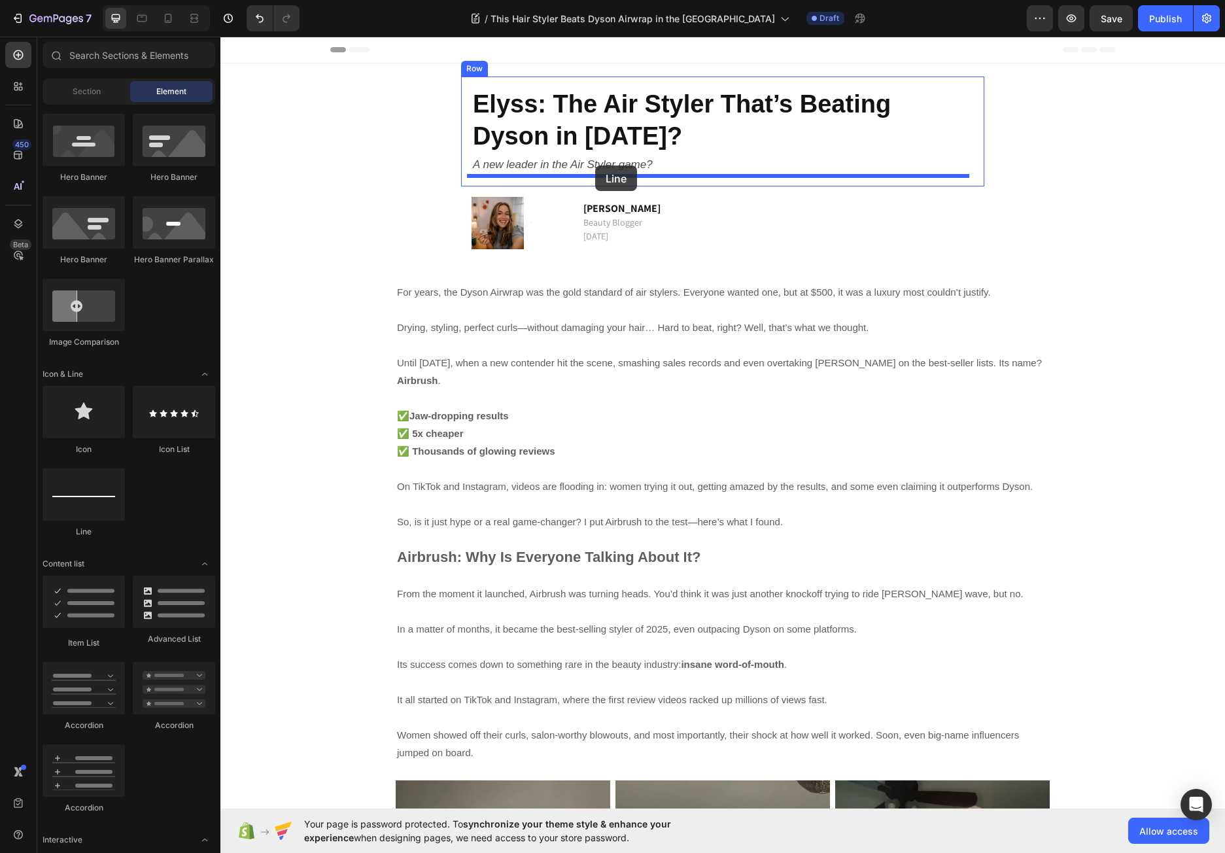
drag, startPoint x: 302, startPoint y: 539, endPoint x: 595, endPoint y: 165, distance: 474.5
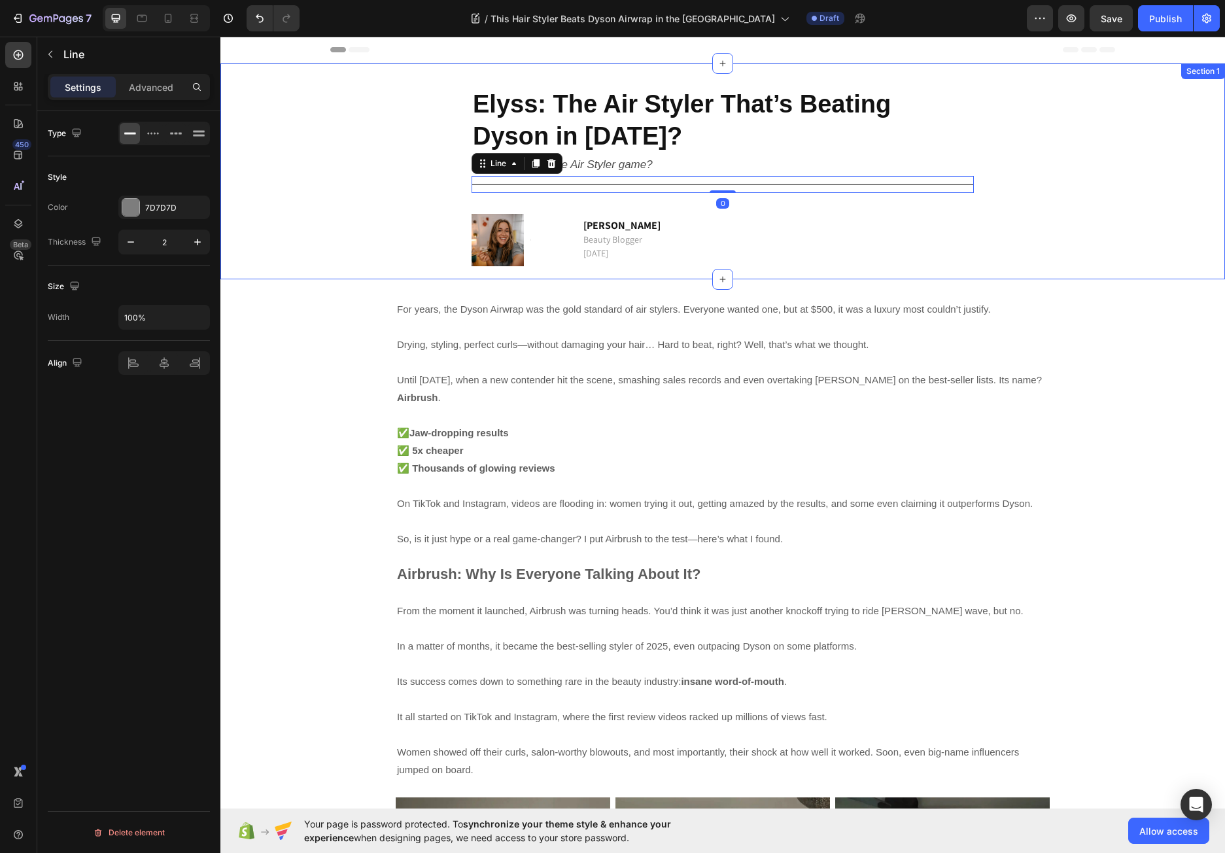
click at [1056, 210] on div "Elyss: The Air Styler That’s Beating Dyson in 2025? Heading A new leader in the…" at bounding box center [722, 171] width 985 height 190
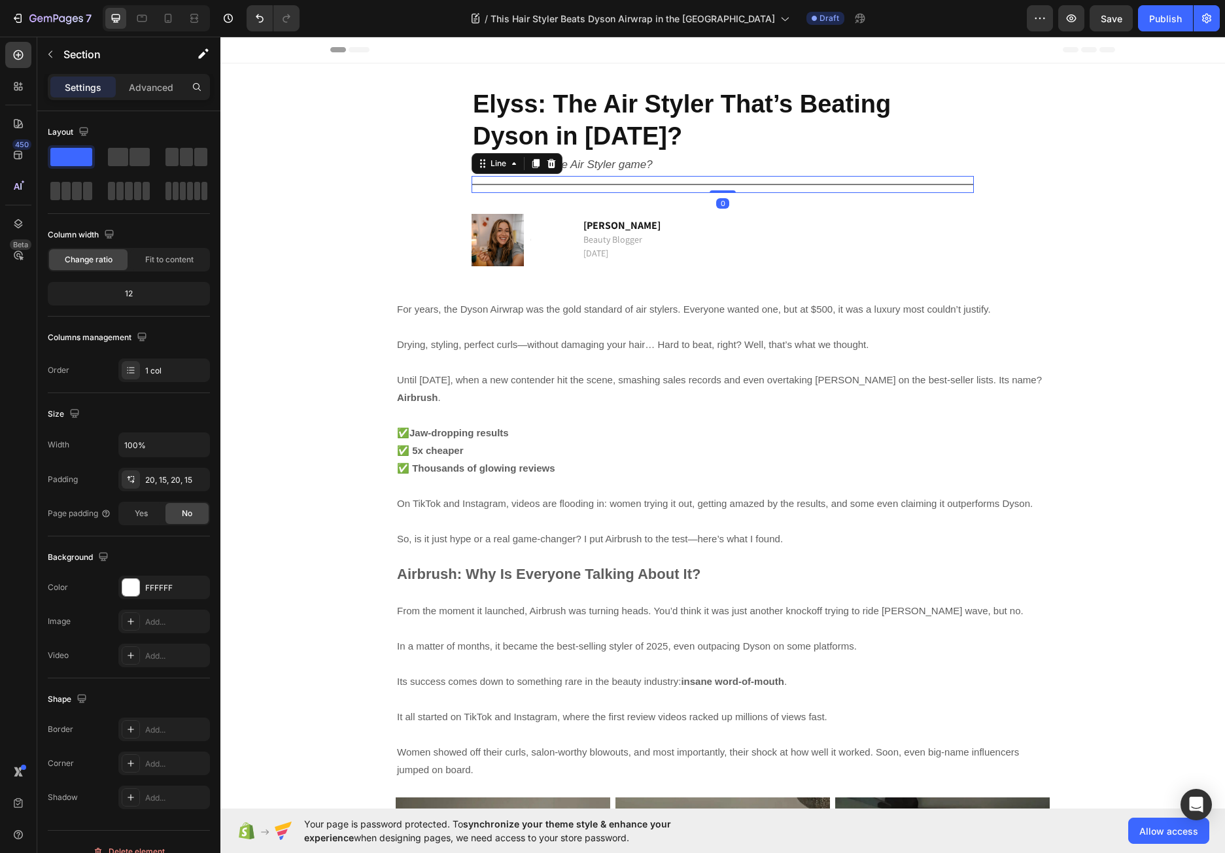
click at [653, 184] on div at bounding box center [722, 184] width 502 height 1
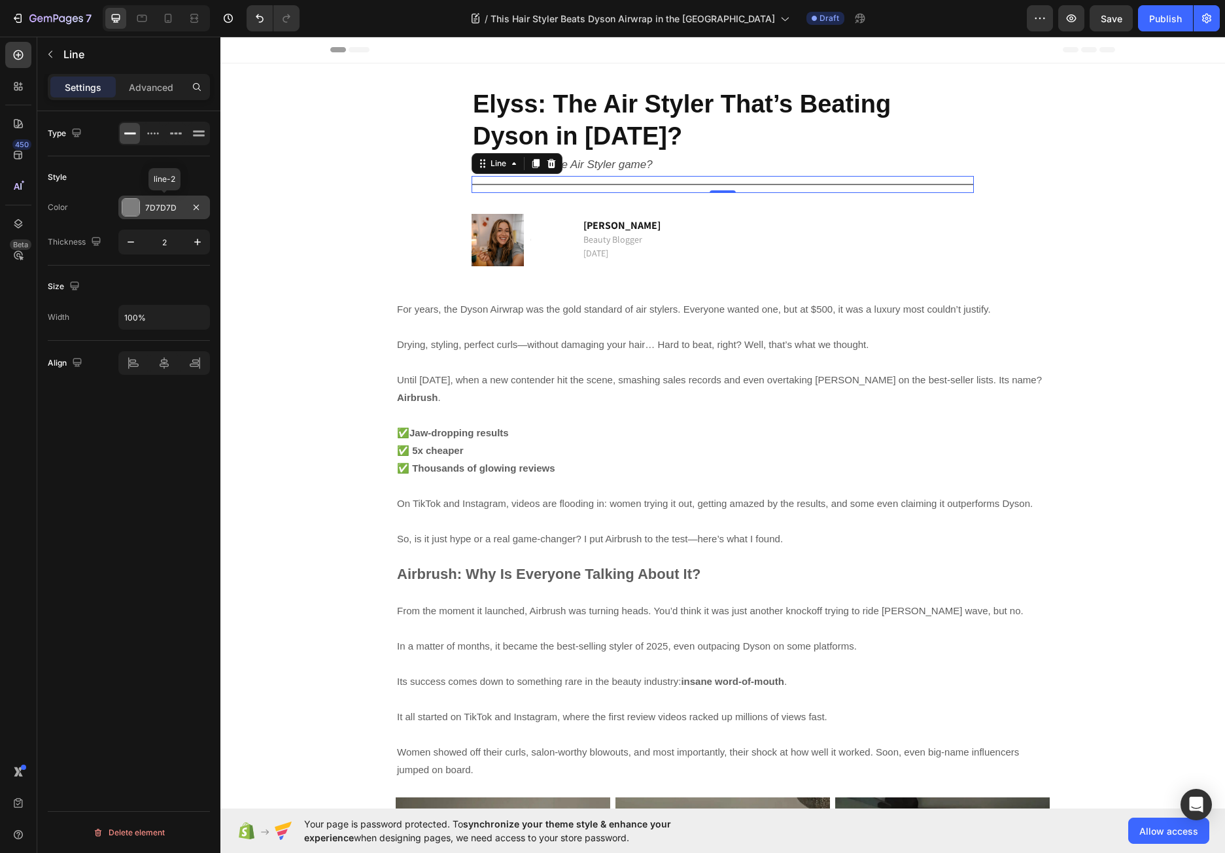
click at [135, 211] on div at bounding box center [130, 207] width 17 height 17
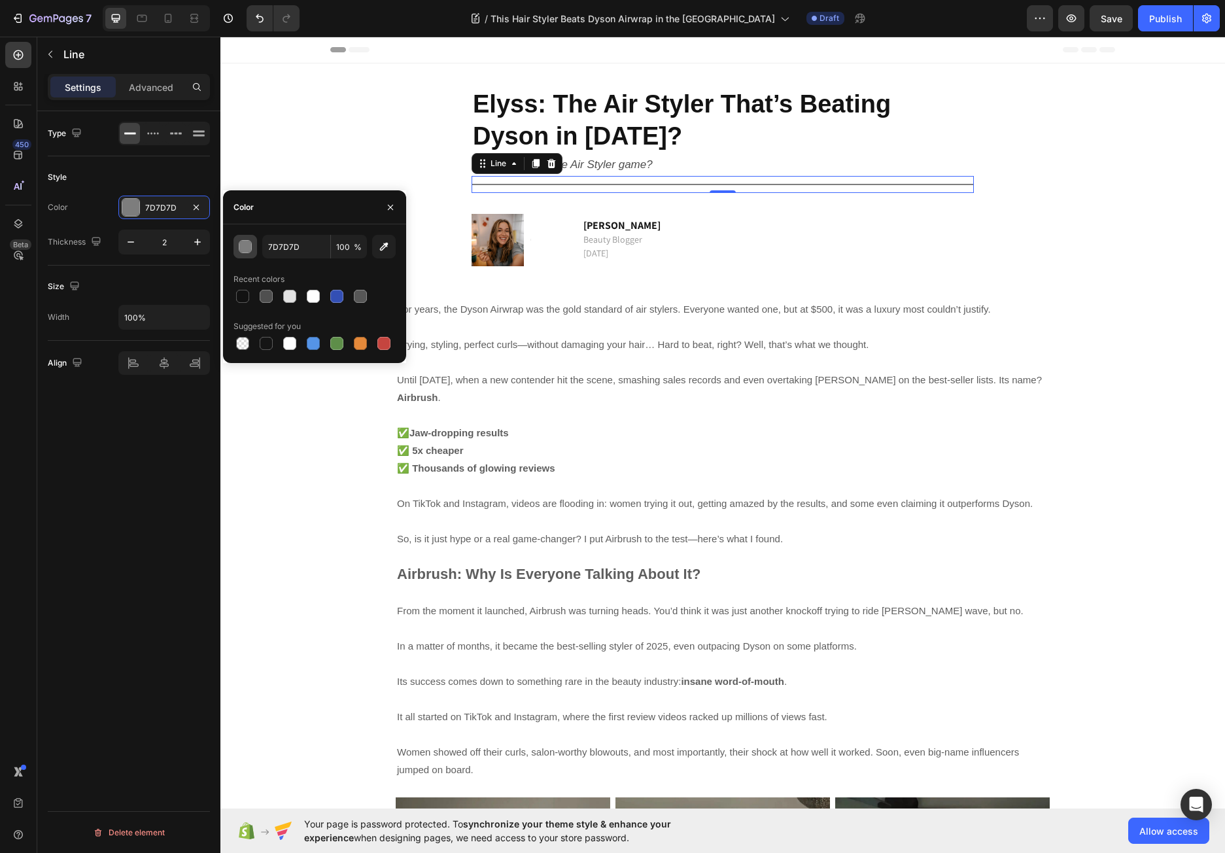
click at [240, 243] on div "button" at bounding box center [245, 247] width 13 height 13
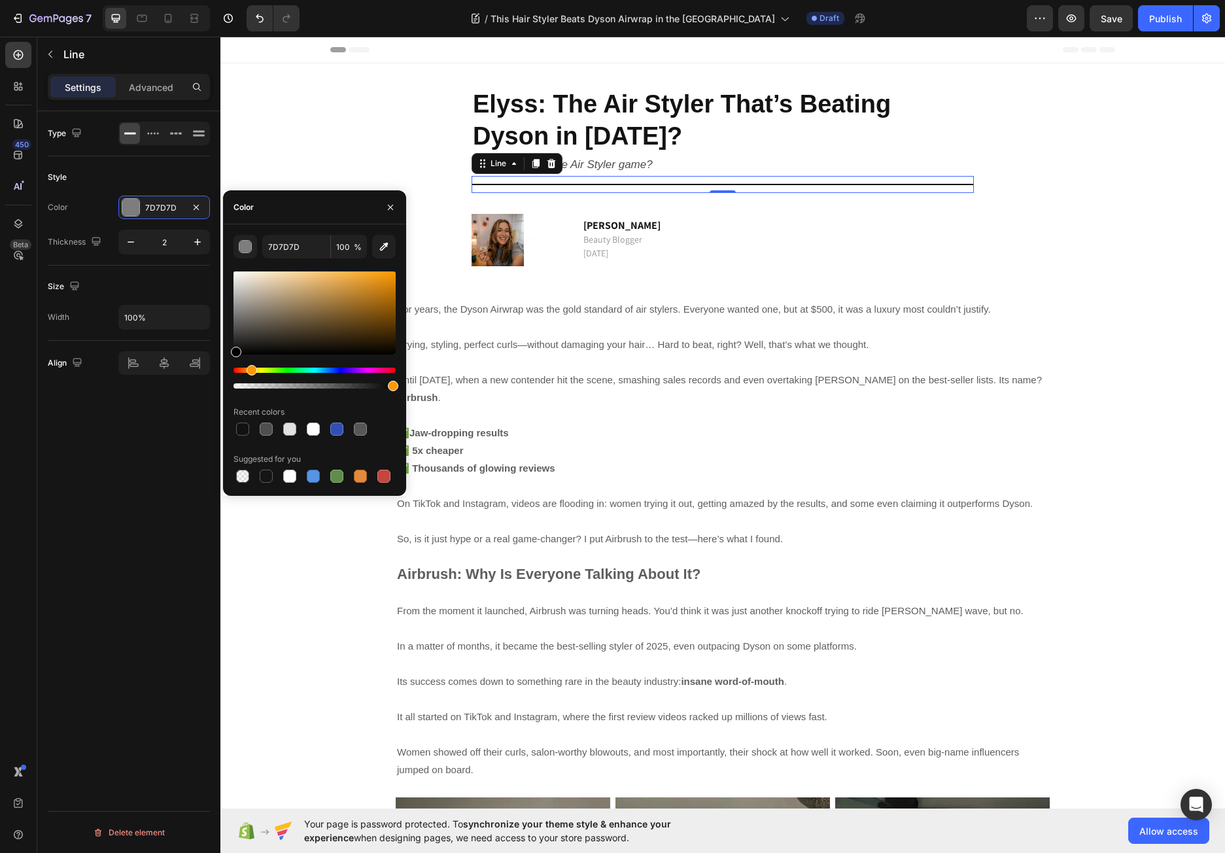
click at [250, 368] on div "Hue" at bounding box center [314, 369] width 162 height 5
type input "E0D5C5"
drag, startPoint x: 340, startPoint y: 277, endPoint x: 254, endPoint y: 280, distance: 86.4
click at [254, 280] on div at bounding box center [314, 312] width 162 height 83
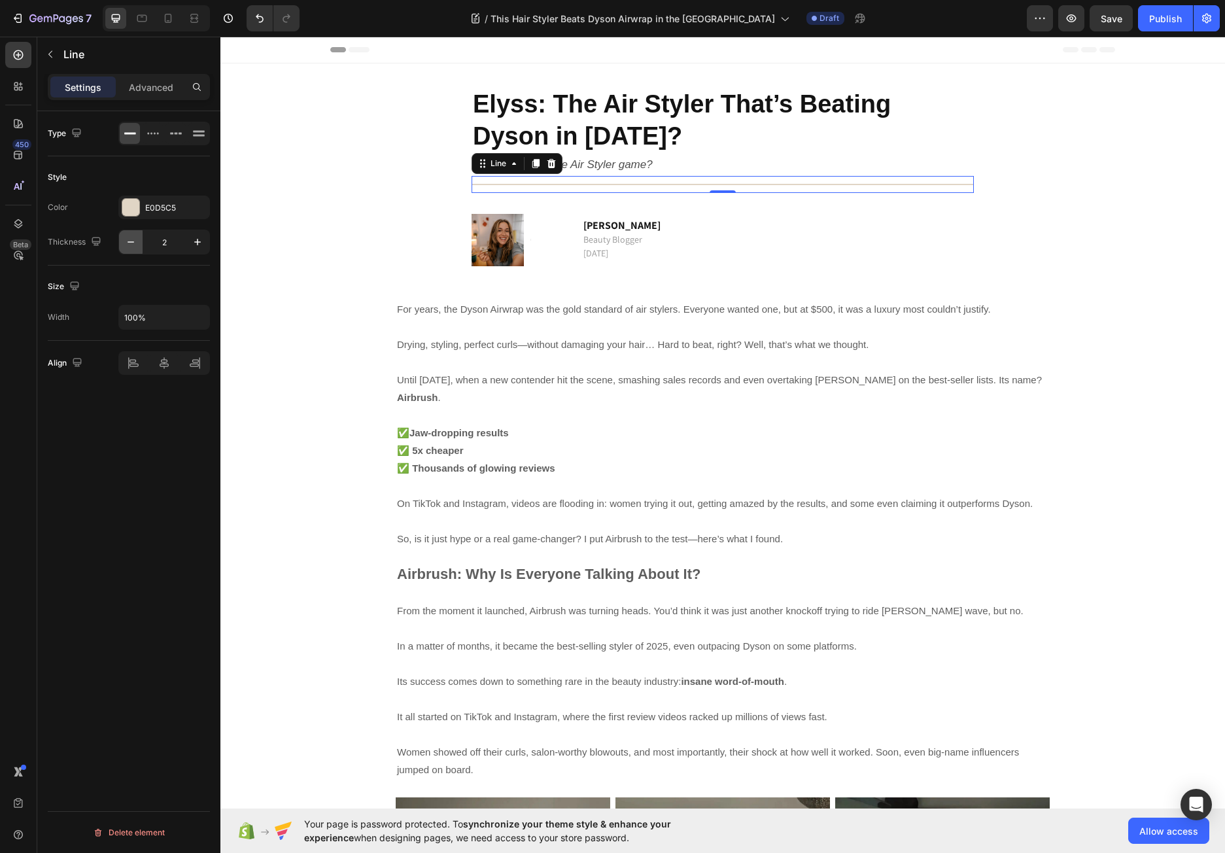
click at [130, 238] on icon "button" at bounding box center [130, 241] width 13 height 13
type input "1"
click at [417, 197] on div "Elyss: The Air Styler That’s Beating Dyson in 2025? Heading A new leader in the…" at bounding box center [722, 170] width 985 height 189
click at [515, 182] on div "Title Line 0" at bounding box center [722, 184] width 502 height 16
click at [129, 198] on div at bounding box center [131, 207] width 18 height 18
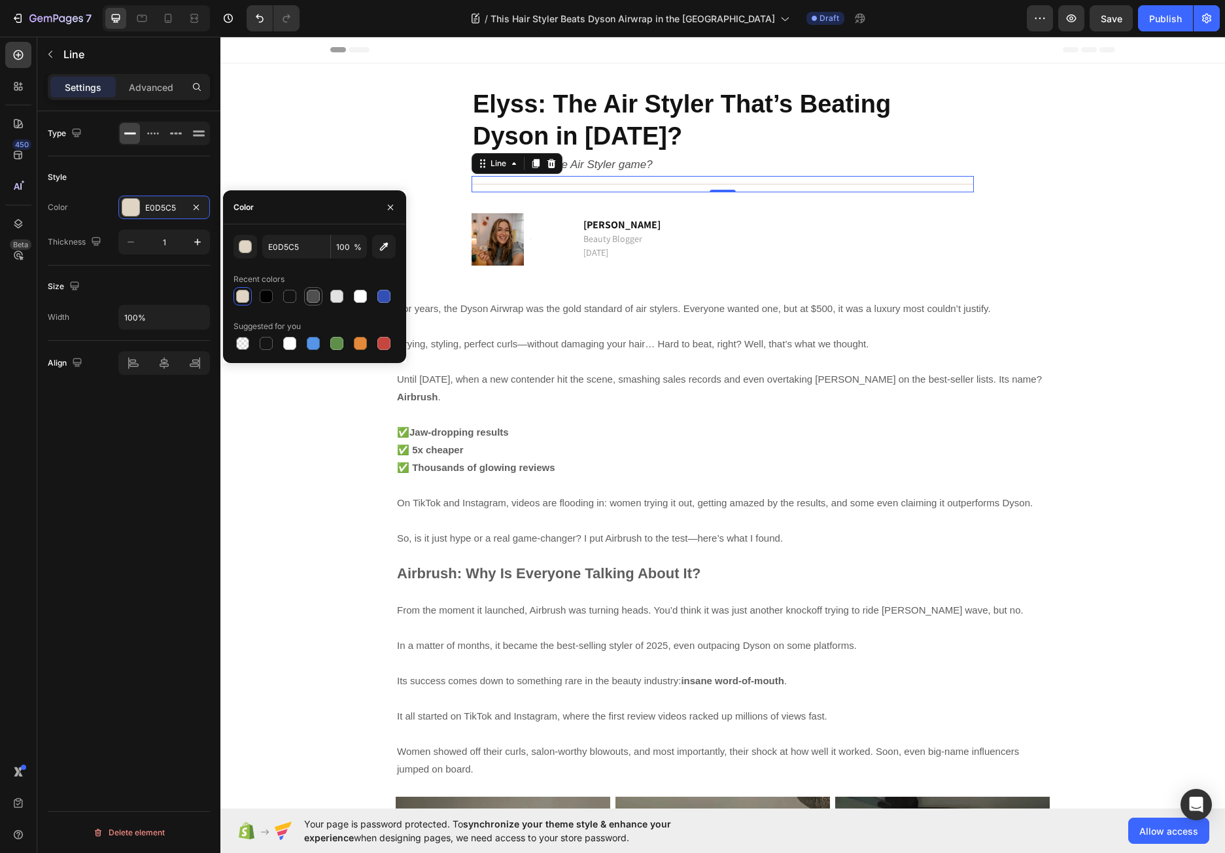
click at [314, 296] on div at bounding box center [313, 296] width 13 height 13
click at [333, 297] on div at bounding box center [336, 296] width 13 height 13
click at [289, 294] on div at bounding box center [289, 296] width 13 height 13
click at [243, 244] on div "button" at bounding box center [245, 247] width 13 height 13
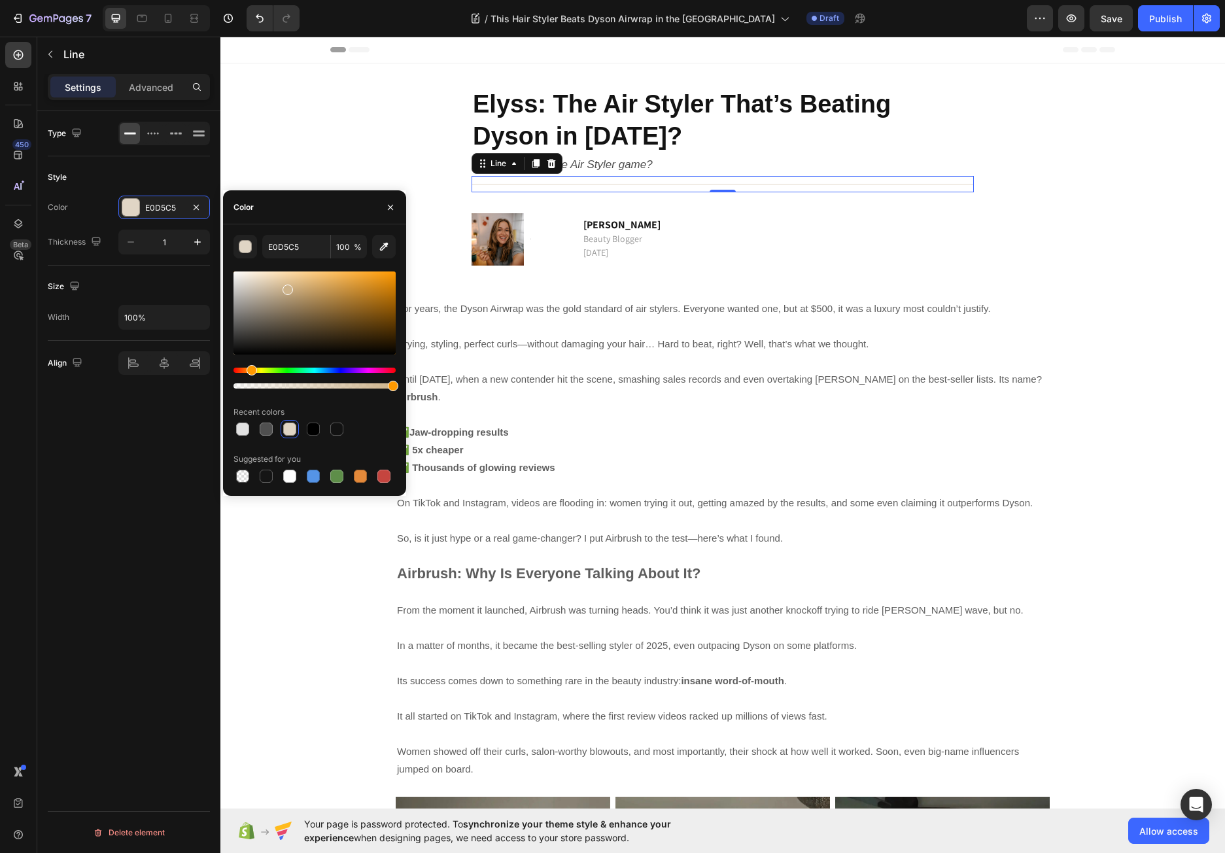
click at [286, 287] on div at bounding box center [314, 312] width 162 height 83
click at [293, 284] on div at bounding box center [314, 312] width 162 height 83
type input "D8B98A"
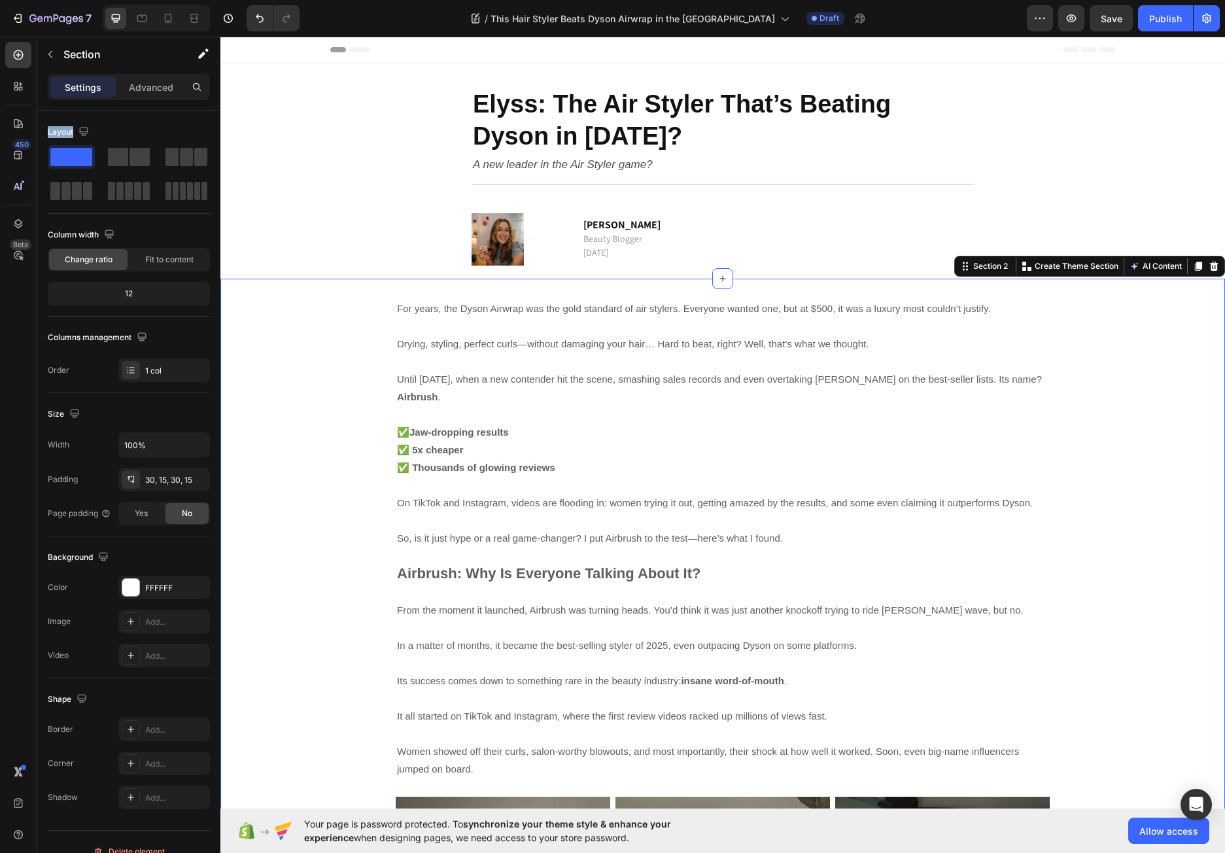
drag, startPoint x: 122, startPoint y: 155, endPoint x: 63, endPoint y: 78, distance: 96.9
click at [63, 78] on div "Settings Advanced Layout Column width Change ratio Fit to content 12 Columns ma…" at bounding box center [128, 482] width 183 height 816
click at [55, 54] on icon "button" at bounding box center [50, 54] width 10 height 10
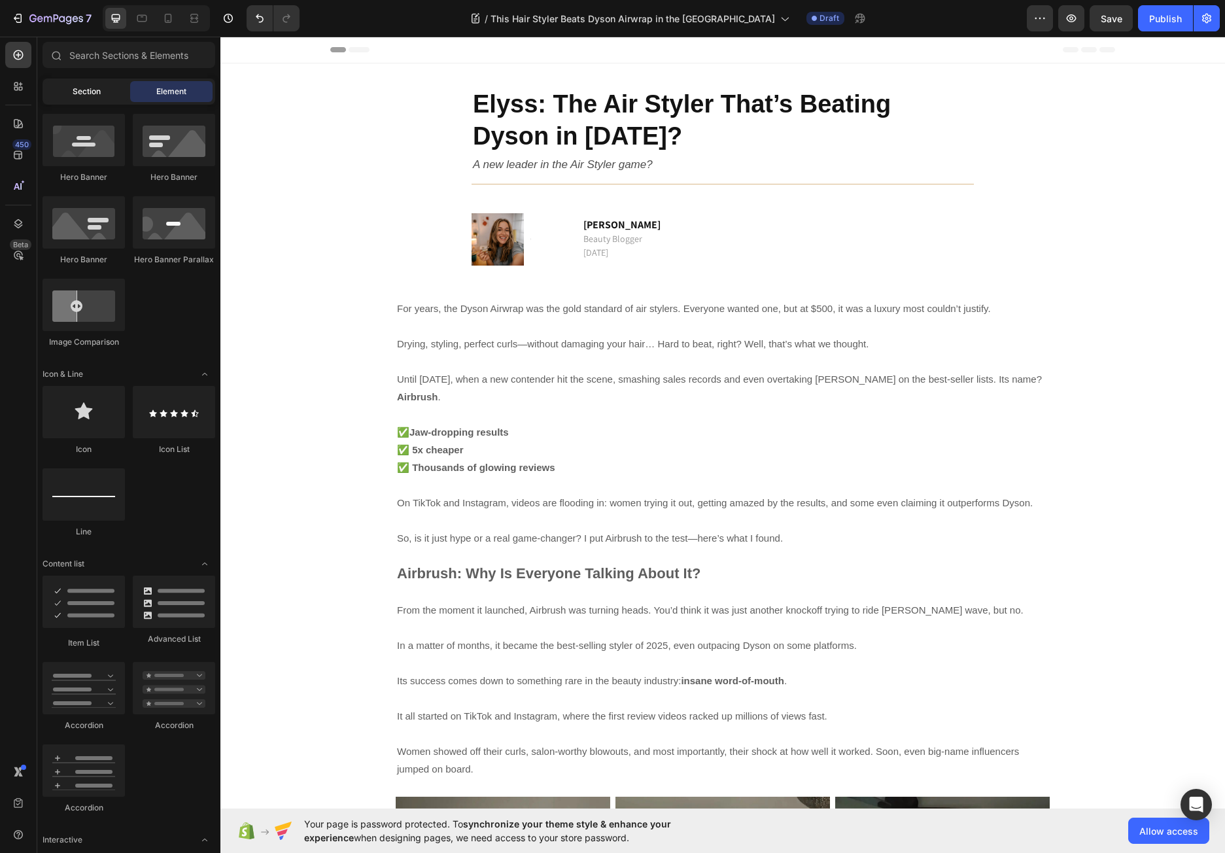
click at [93, 94] on span "Section" at bounding box center [87, 92] width 28 height 12
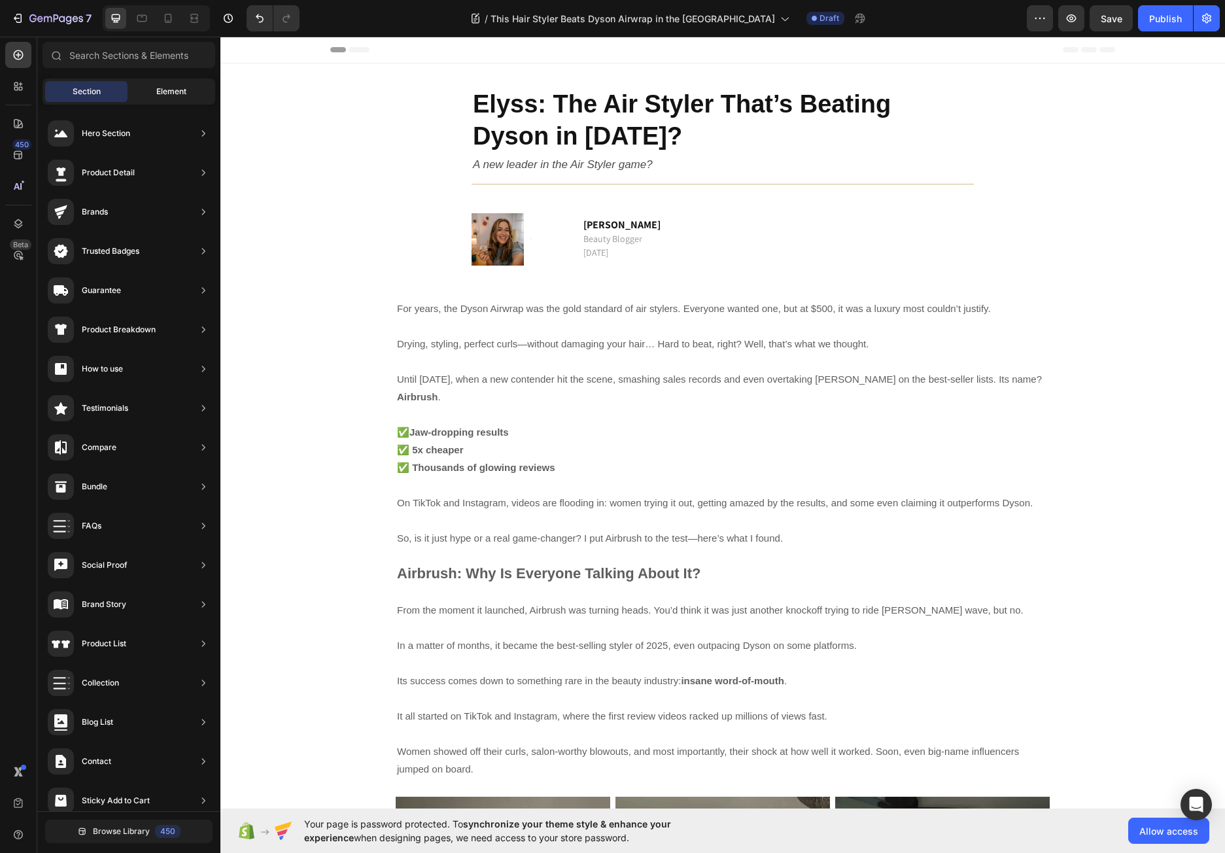
click at [168, 88] on span "Element" at bounding box center [171, 92] width 30 height 12
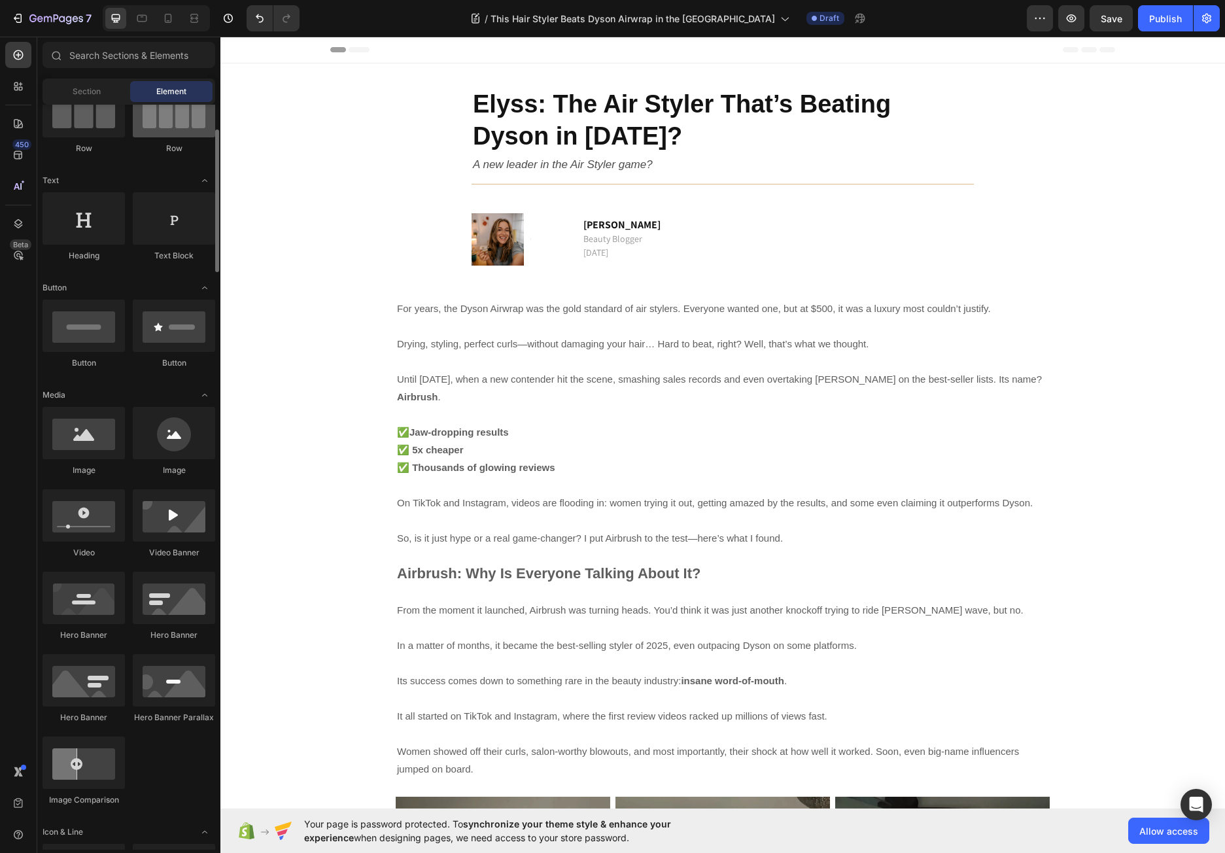
scroll to position [0, 0]
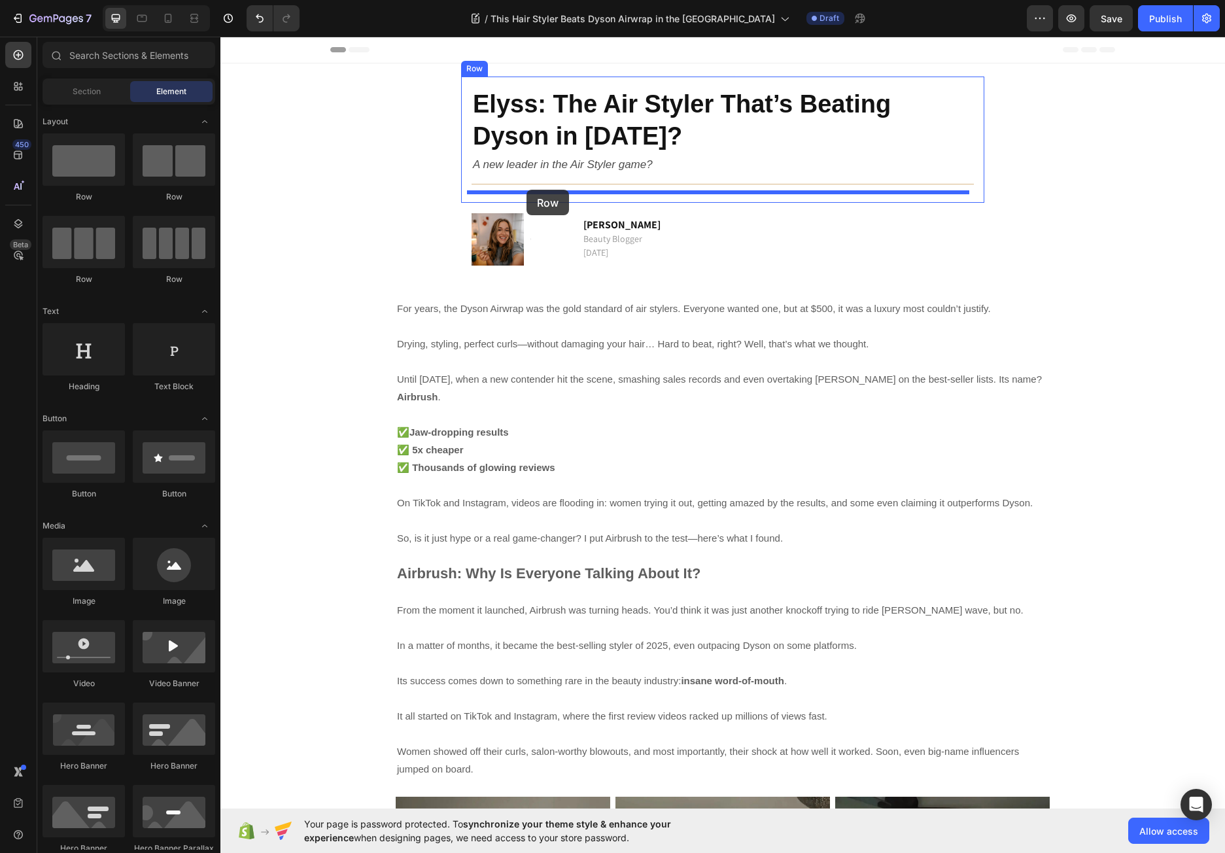
drag, startPoint x: 407, startPoint y: 201, endPoint x: 526, endPoint y: 190, distance: 120.2
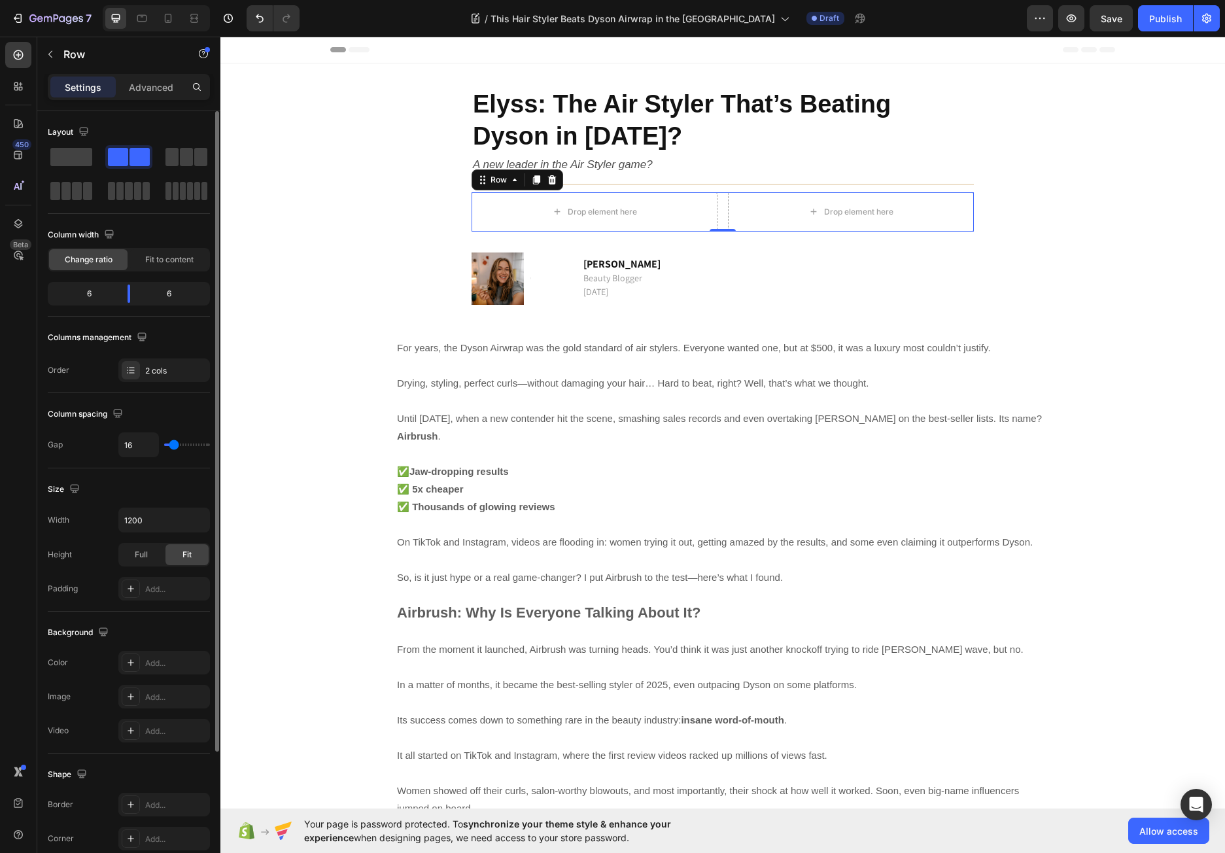
drag, startPoint x: 110, startPoint y: 154, endPoint x: 118, endPoint y: 139, distance: 16.1
click at [118, 139] on div "Layout" at bounding box center [129, 162] width 162 height 81
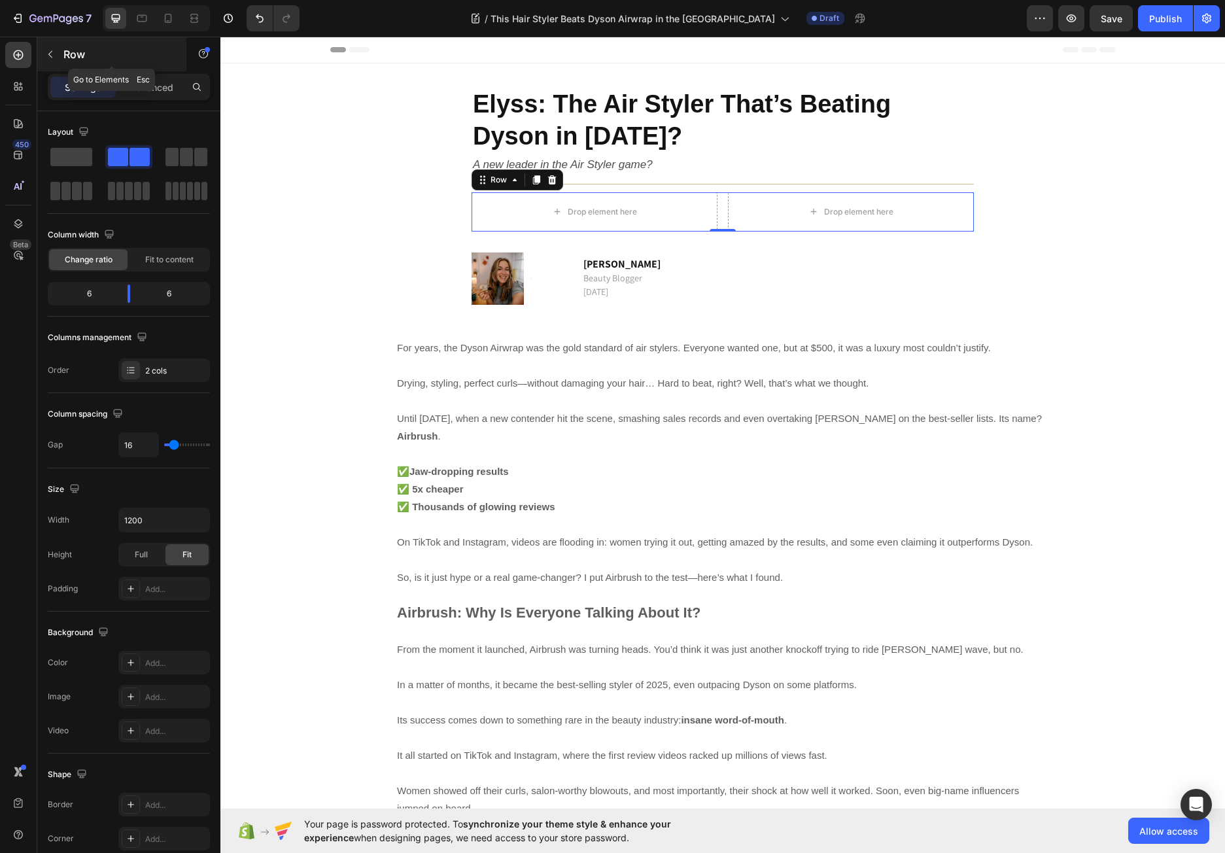
click at [49, 51] on icon "button" at bounding box center [50, 54] width 10 height 10
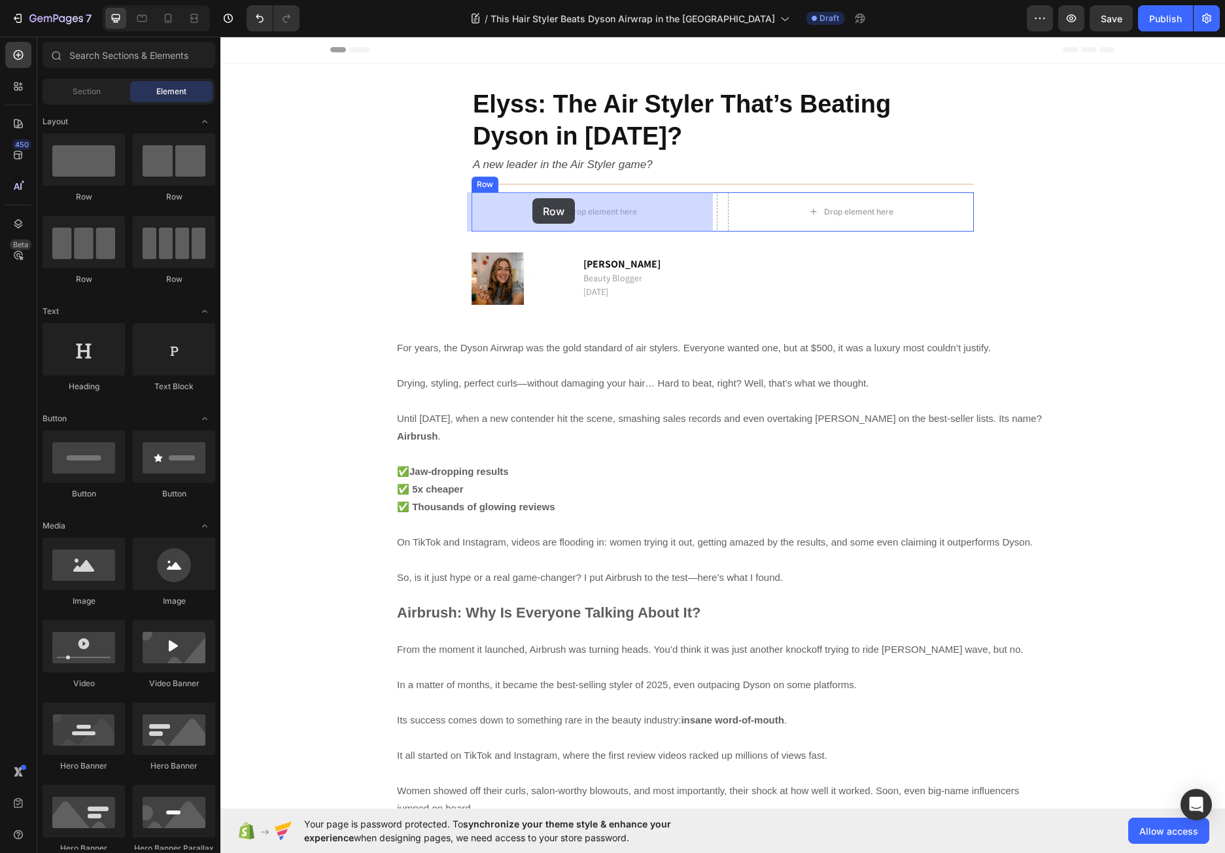
drag, startPoint x: 393, startPoint y: 207, endPoint x: 532, endPoint y: 198, distance: 139.5
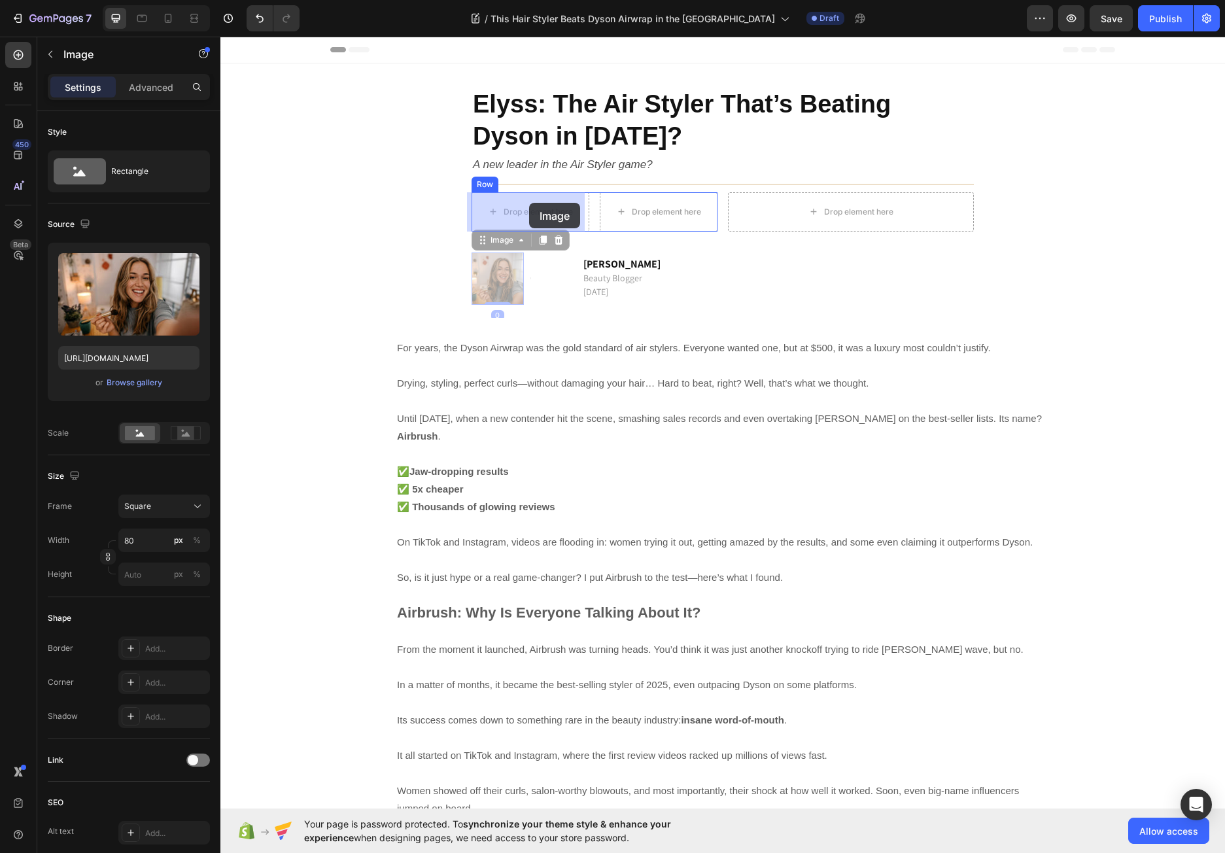
drag, startPoint x: 496, startPoint y: 261, endPoint x: 528, endPoint y: 204, distance: 65.6
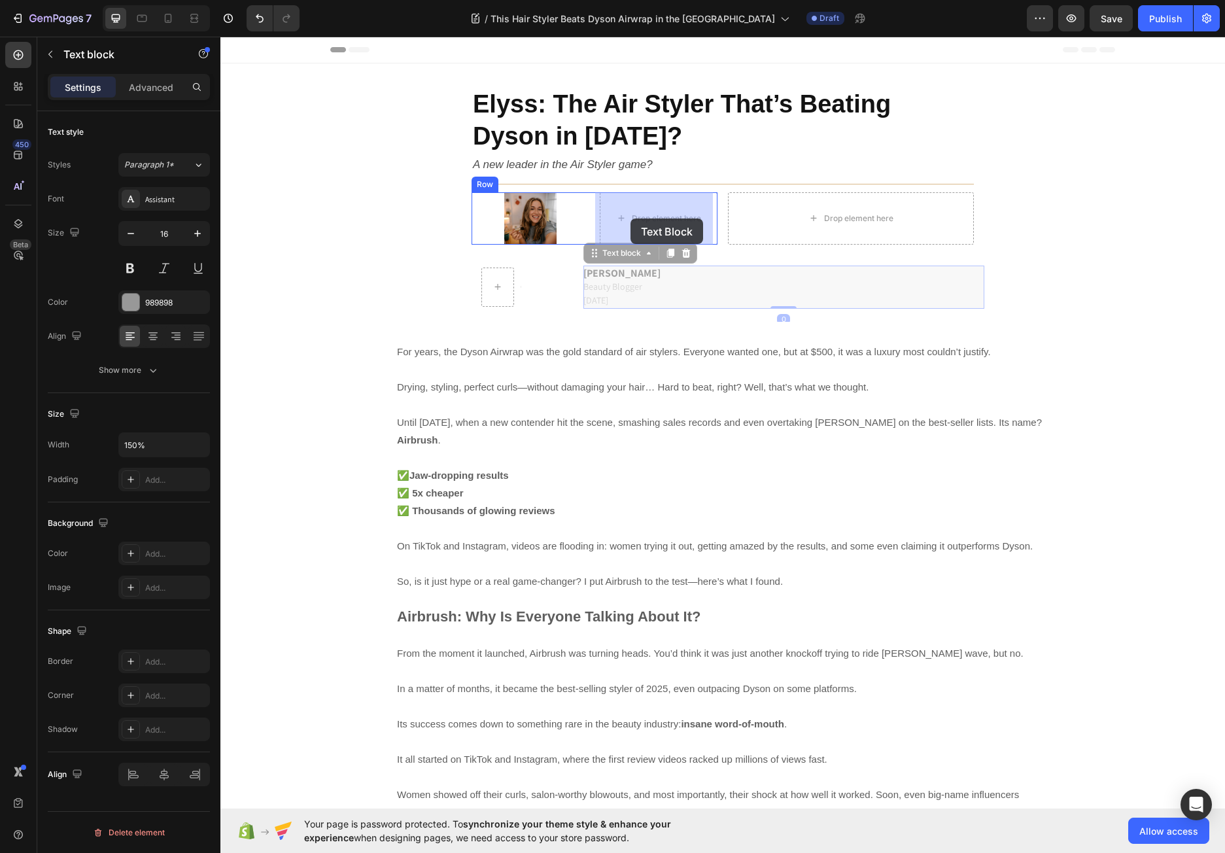
drag, startPoint x: 603, startPoint y: 279, endPoint x: 630, endPoint y: 218, distance: 65.8
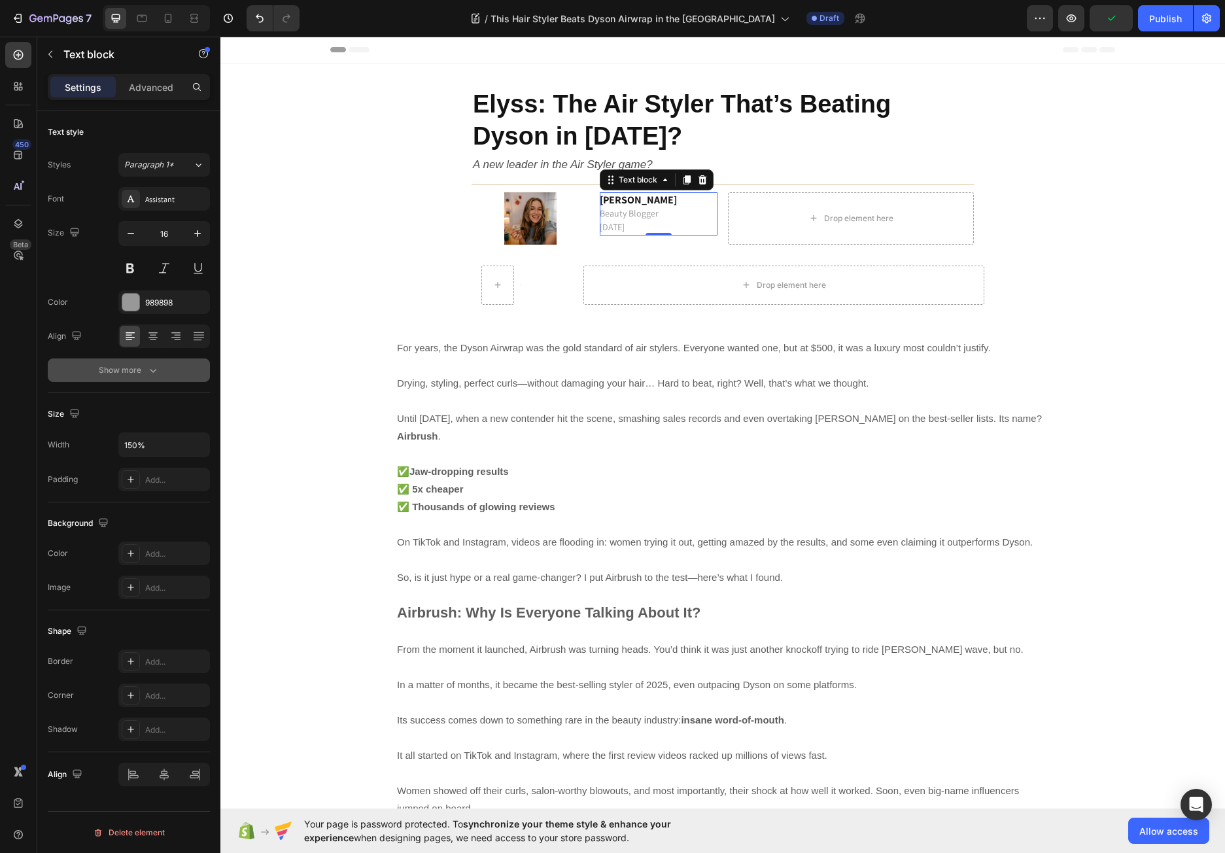
click at [139, 378] on button "Show more" at bounding box center [129, 370] width 162 height 24
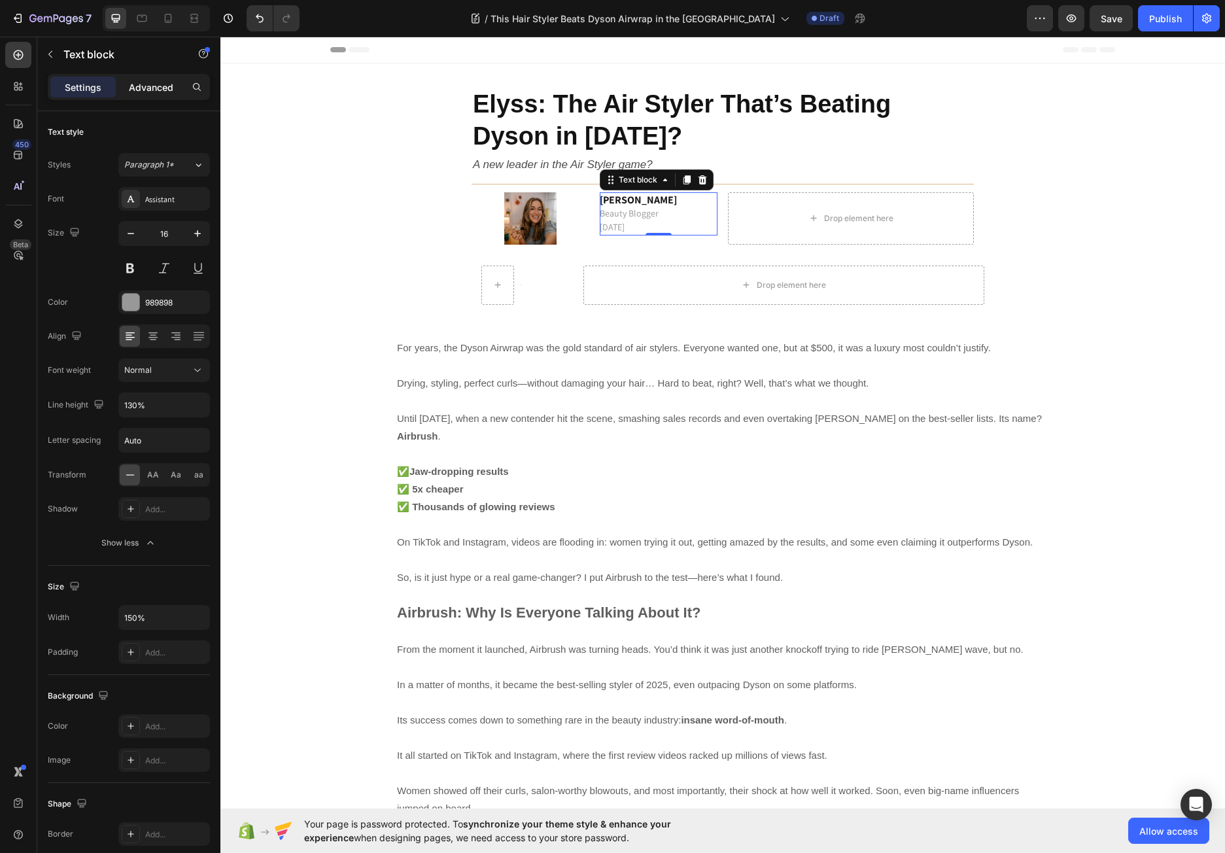
click at [133, 77] on div "Advanced" at bounding box center [150, 86] width 65 height 21
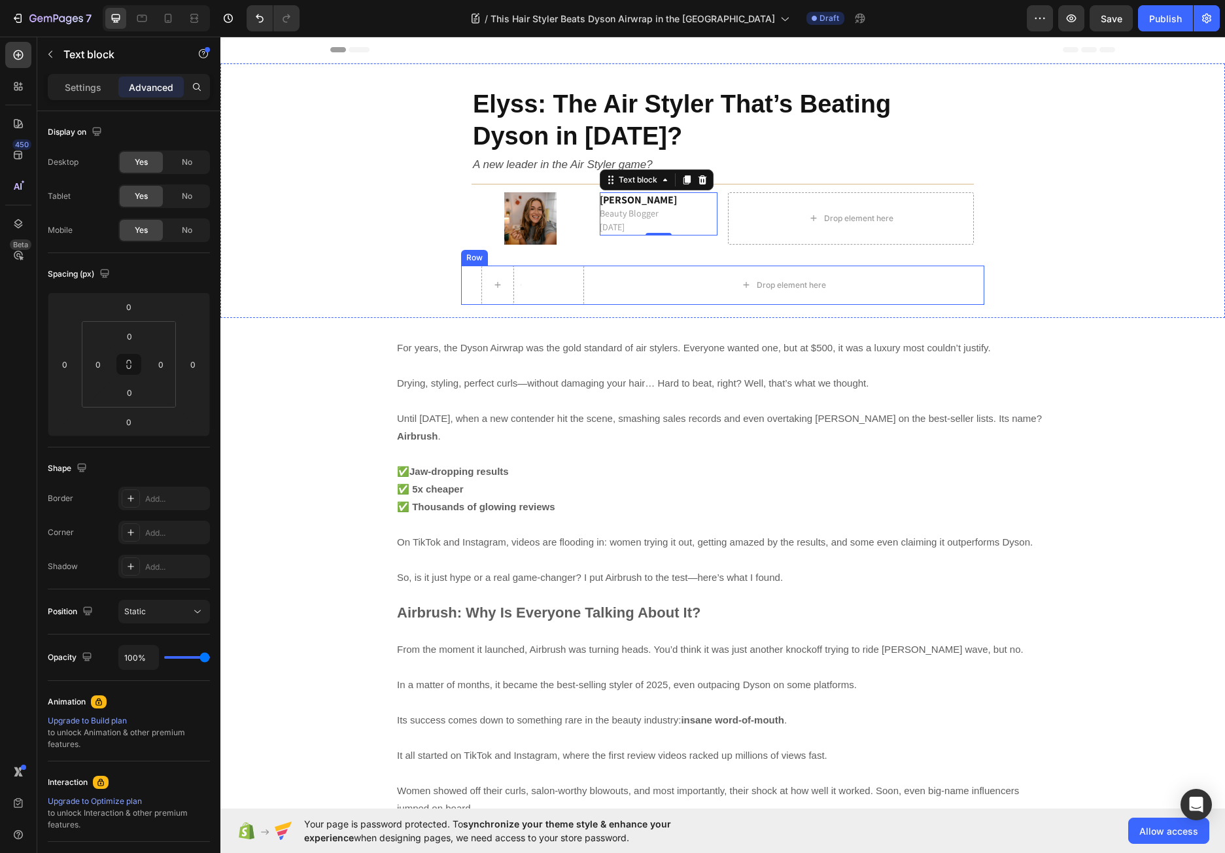
click at [557, 295] on div "Title Line Row Drop element here Row" at bounding box center [722, 284] width 523 height 39
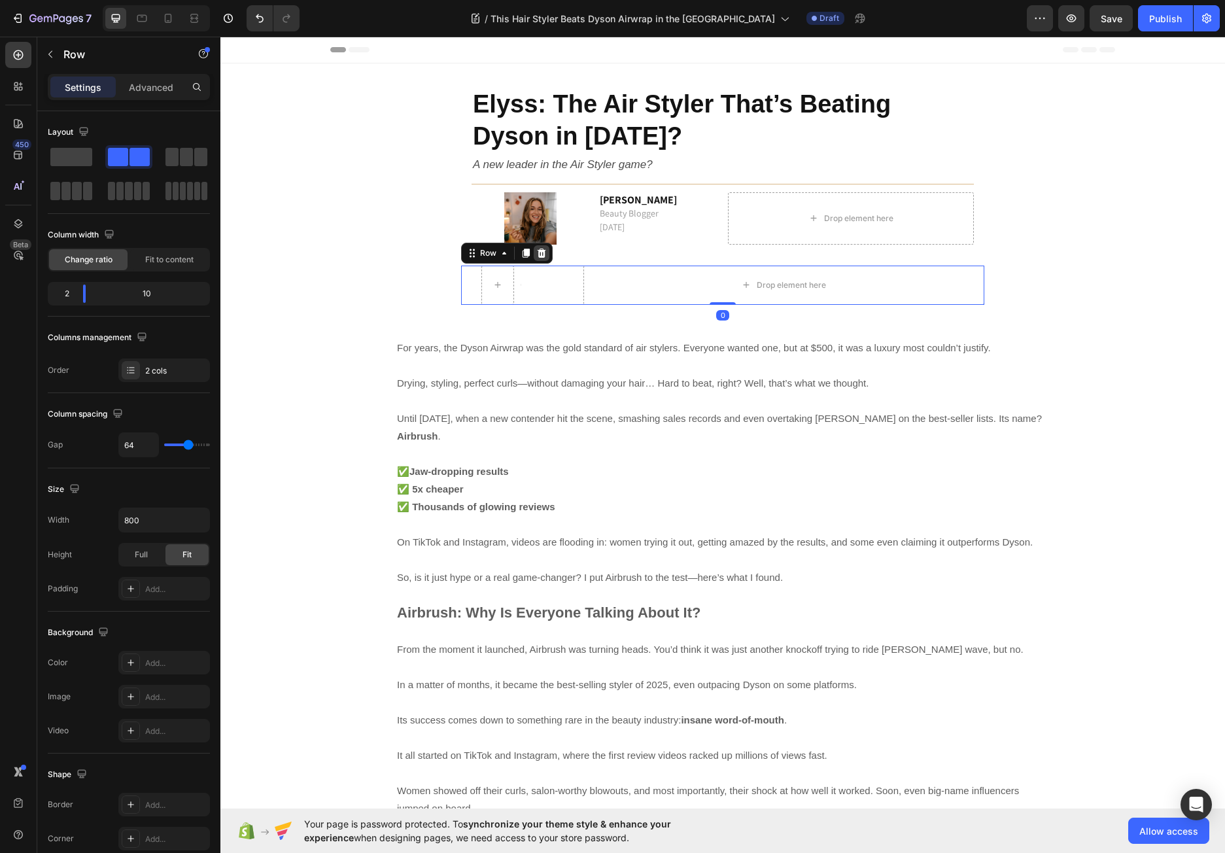
click at [536, 253] on icon at bounding box center [541, 253] width 10 height 10
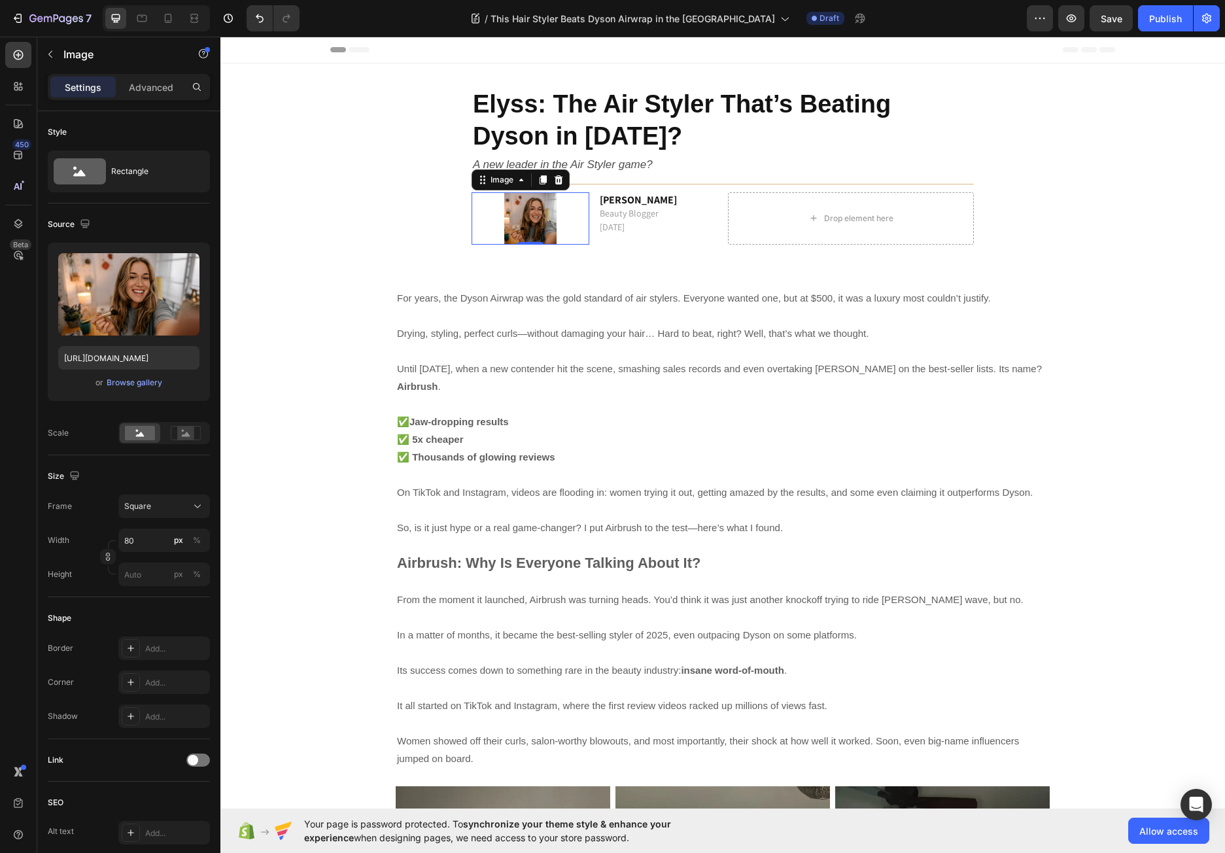
click at [516, 214] on img at bounding box center [530, 218] width 52 height 52
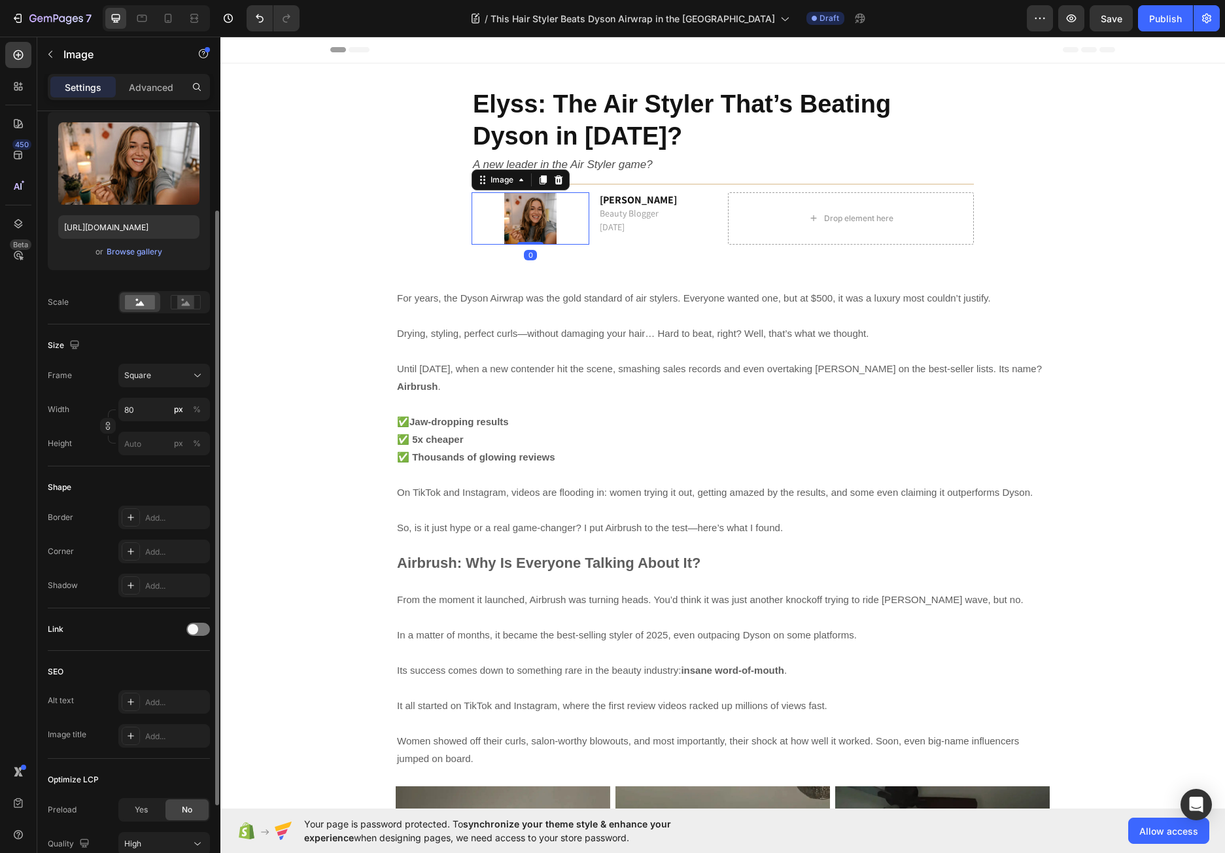
scroll to position [241, 0]
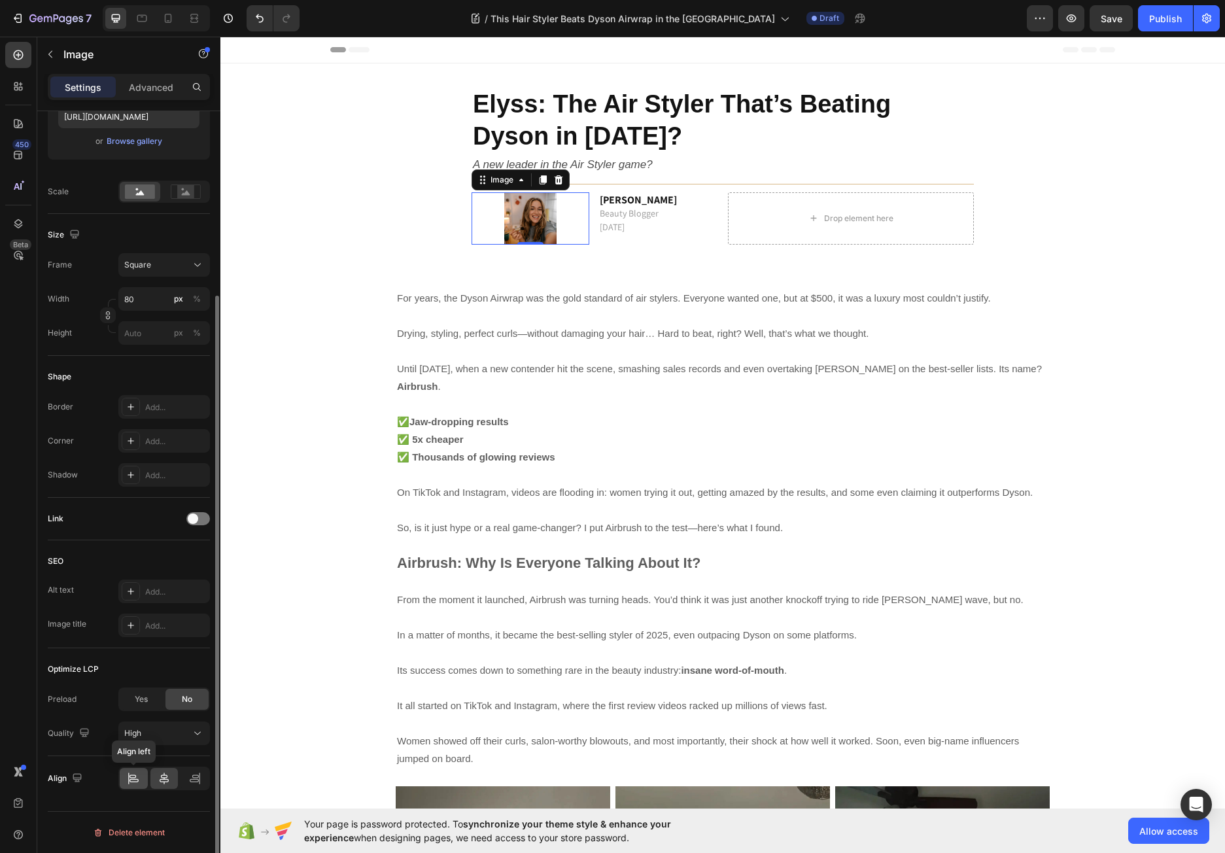
click at [133, 783] on icon at bounding box center [133, 777] width 13 height 13
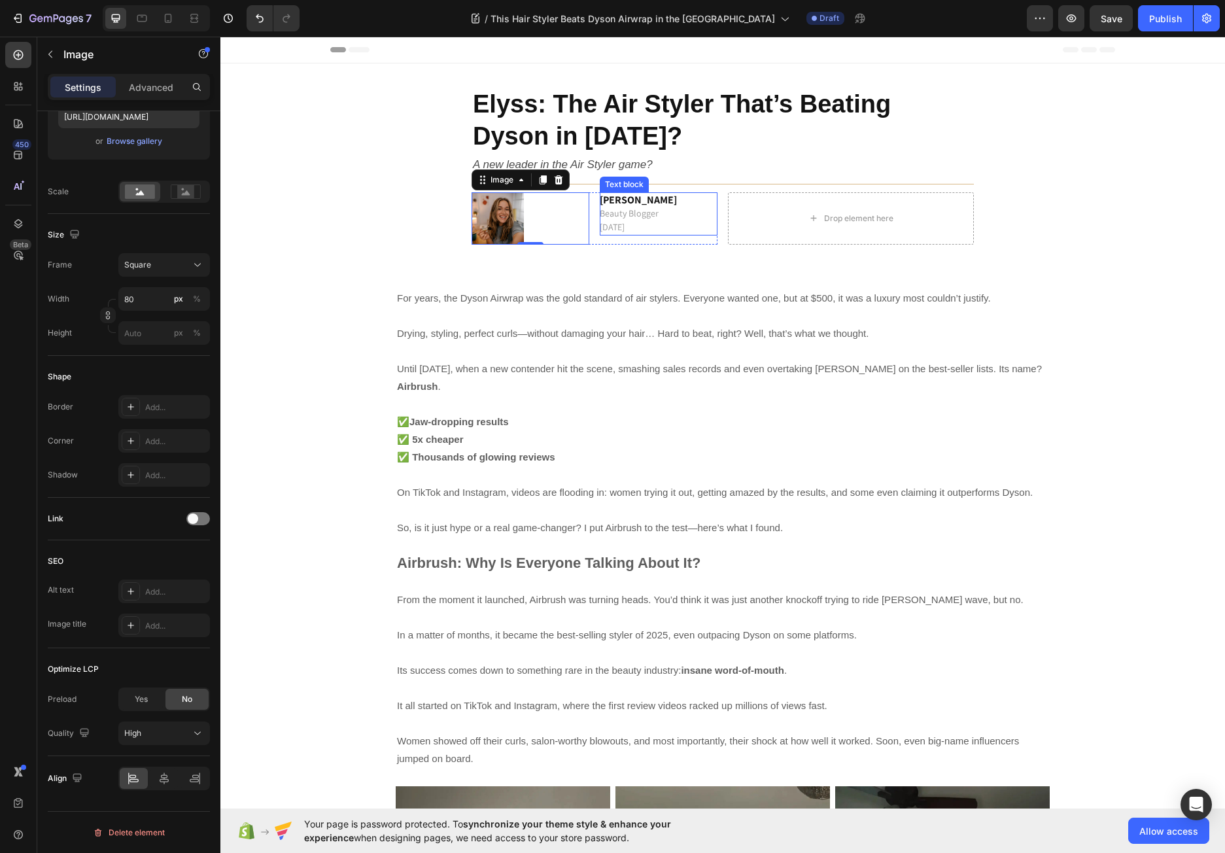
click at [624, 228] on span "[DATE]" at bounding box center [612, 227] width 25 height 12
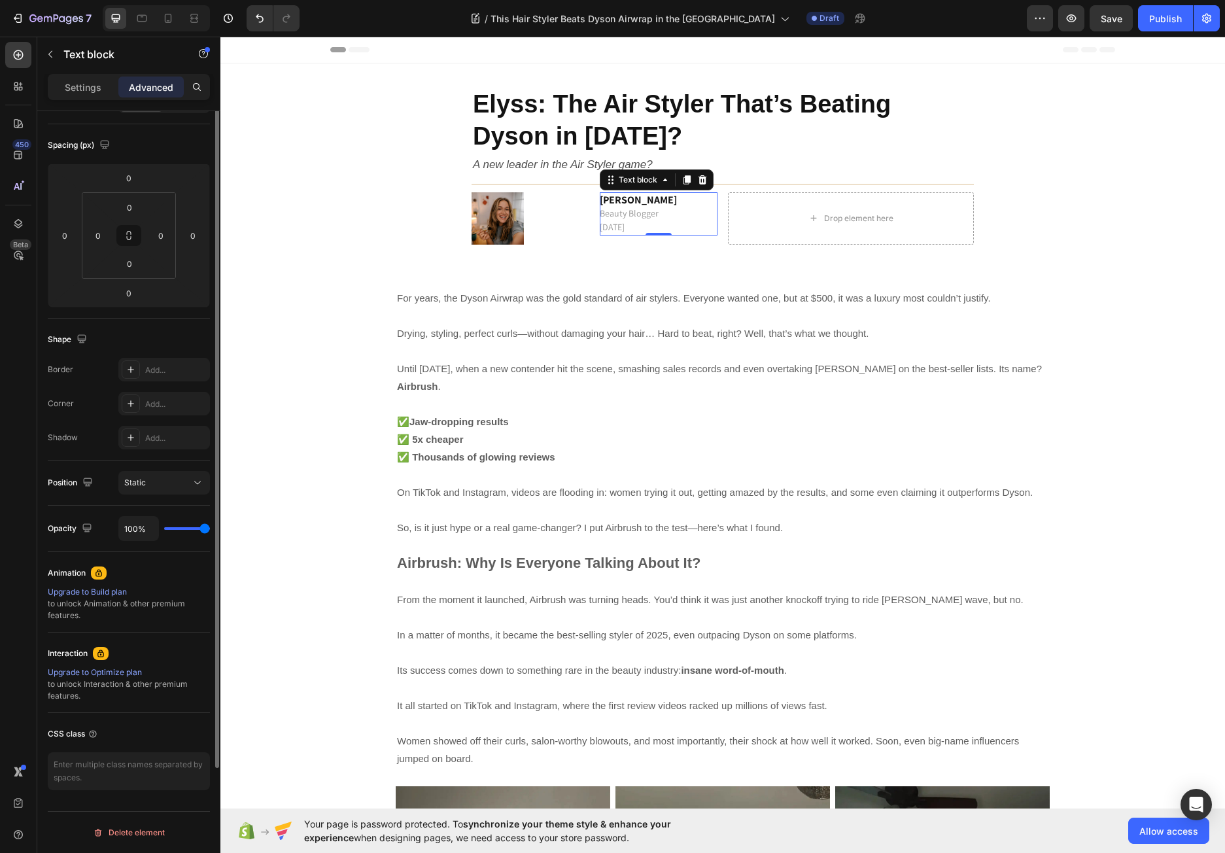
scroll to position [0, 0]
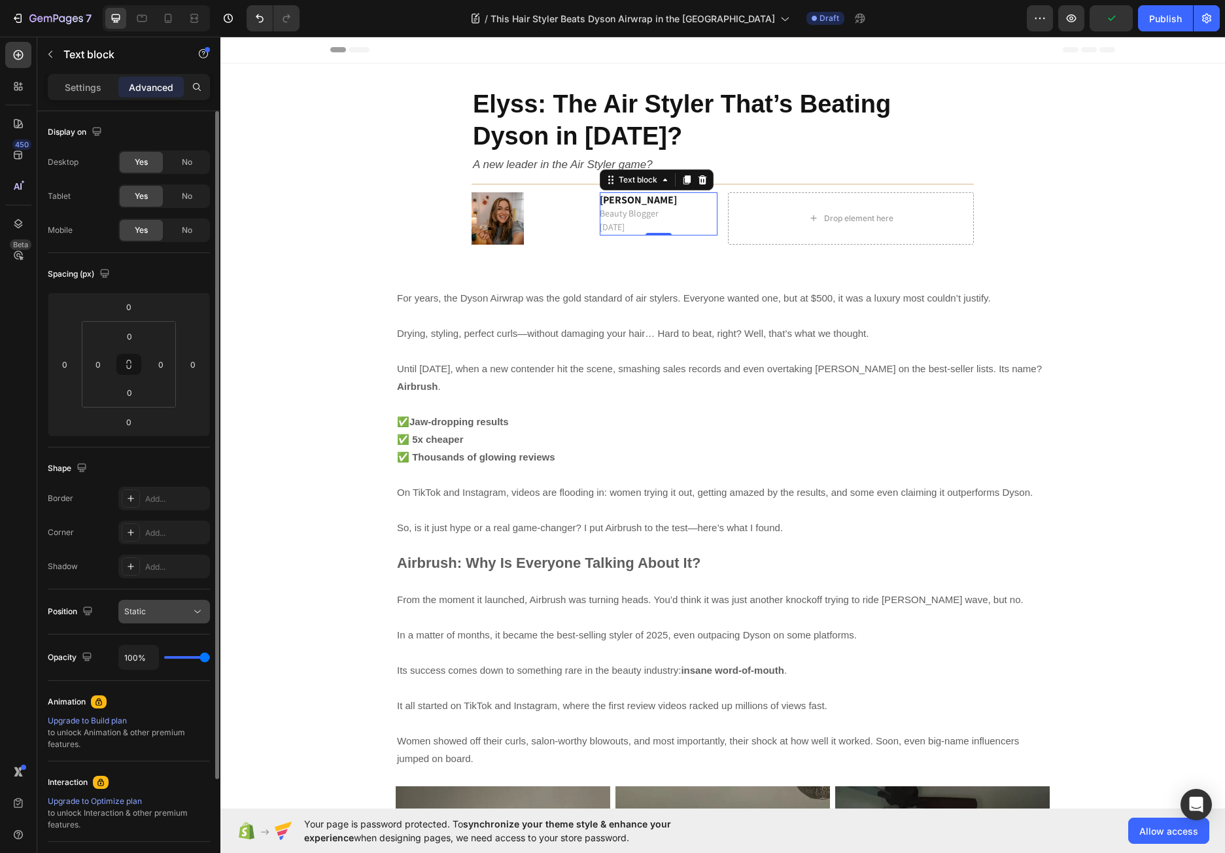
click at [193, 610] on icon at bounding box center [197, 611] width 13 height 13
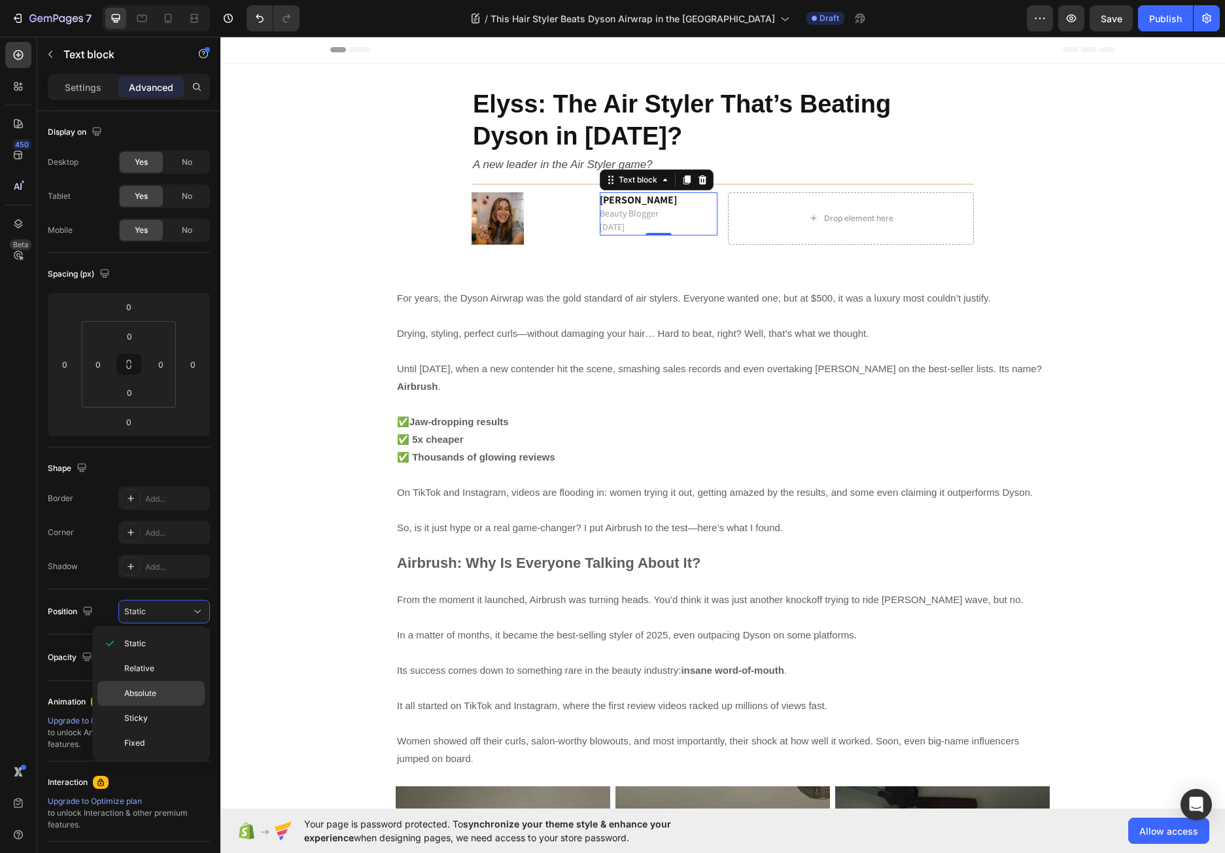
click at [168, 691] on p "Absolute" at bounding box center [161, 693] width 75 height 12
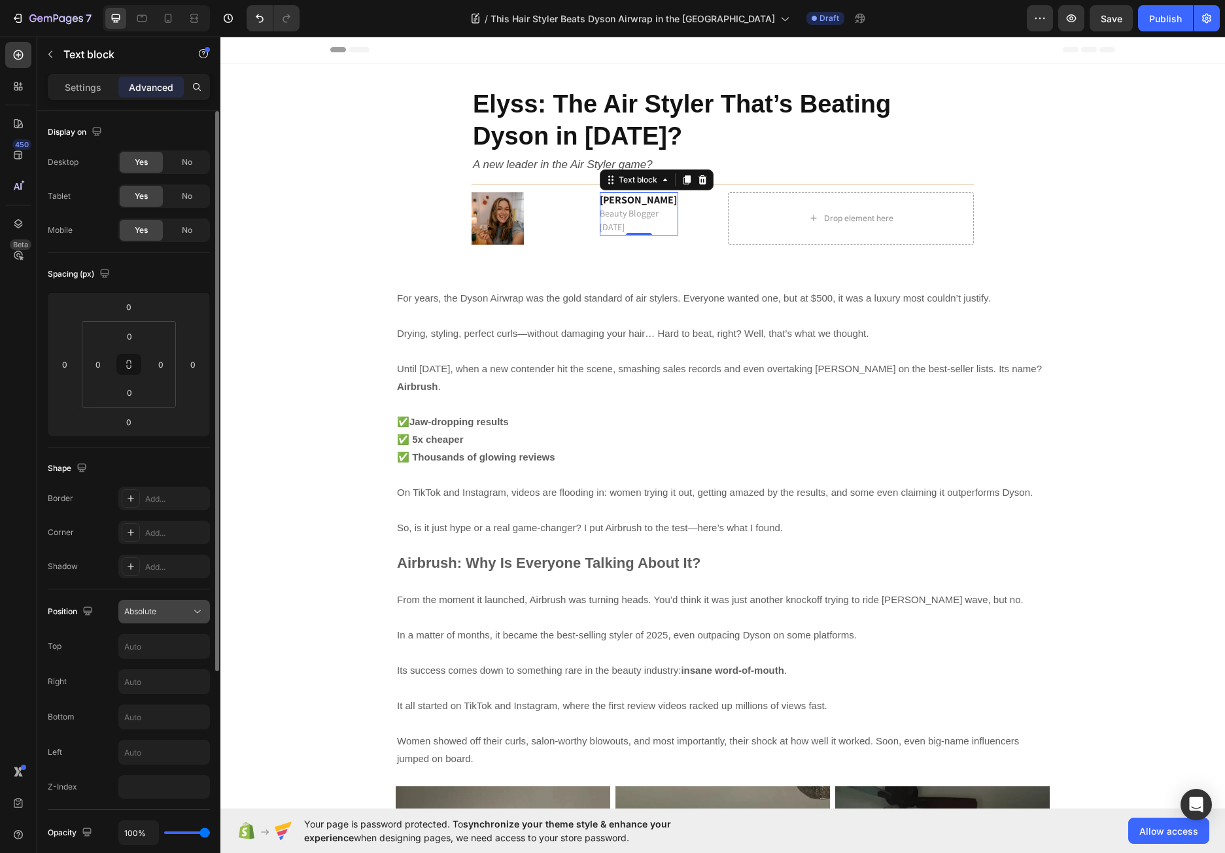
click at [207, 607] on button "Absolute" at bounding box center [164, 612] width 92 height 24
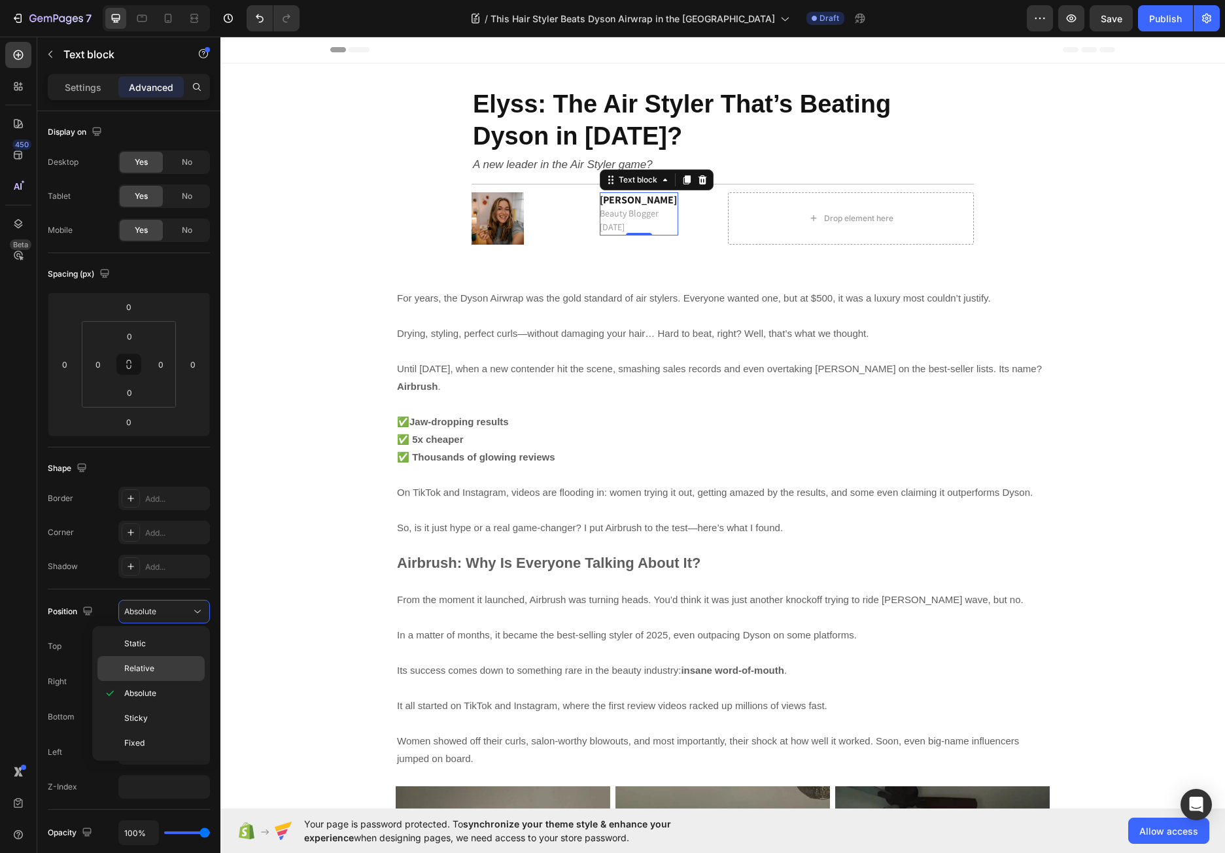
click at [173, 676] on div "Relative" at bounding box center [150, 668] width 107 height 25
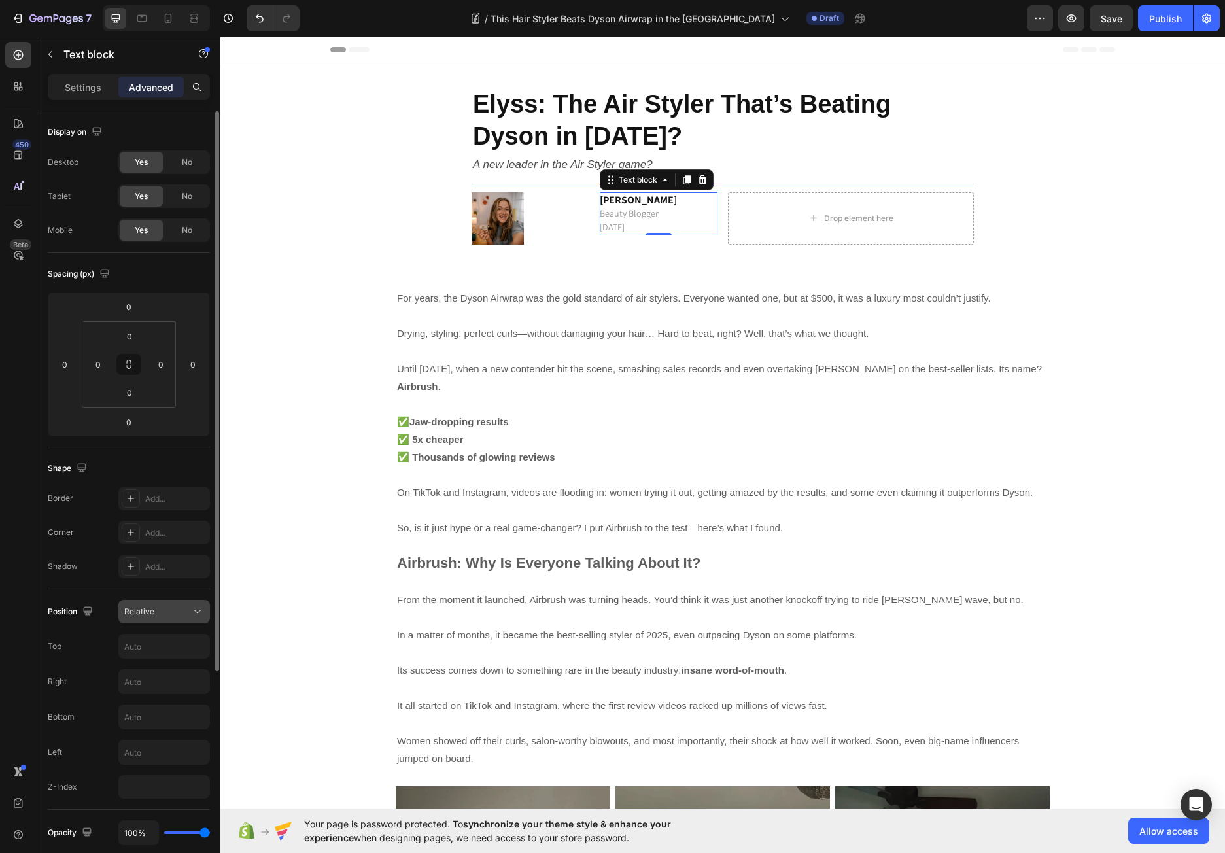
click at [194, 605] on icon at bounding box center [197, 611] width 13 height 13
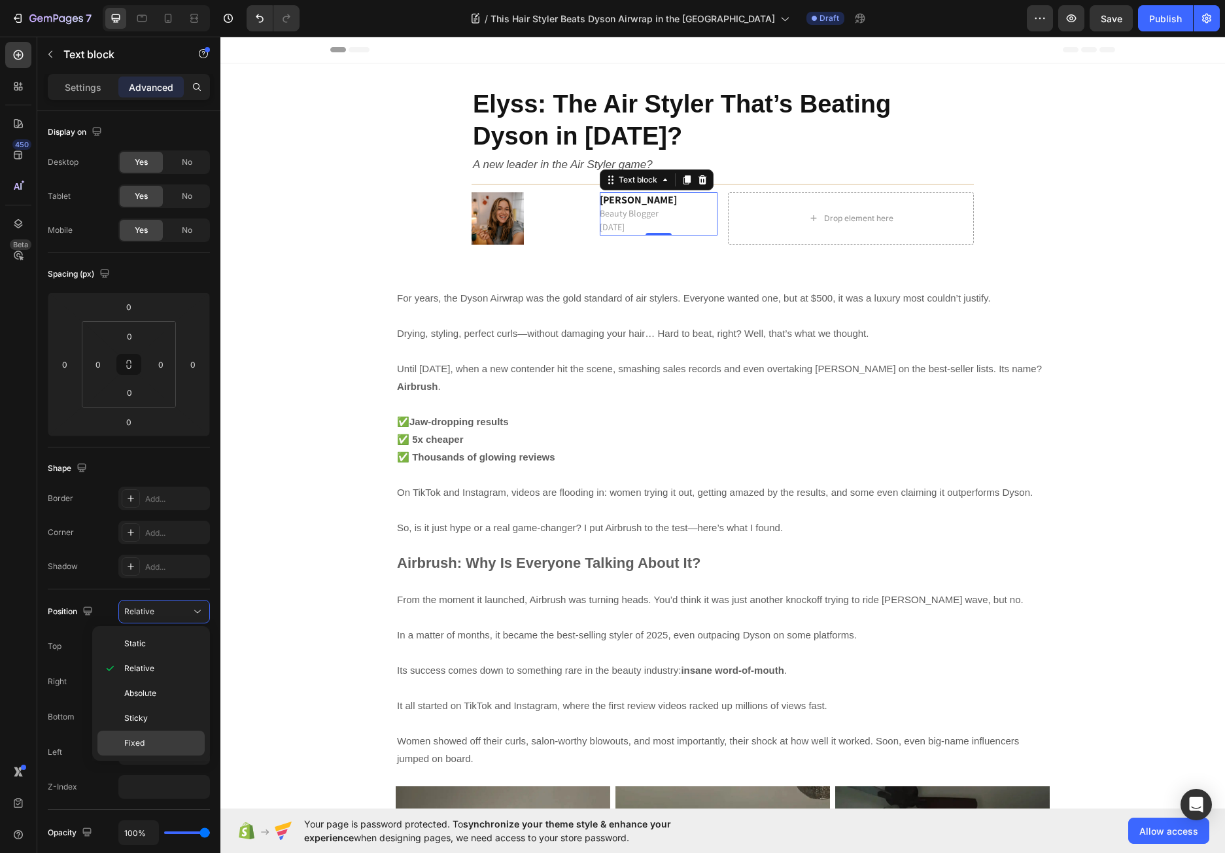
click at [146, 740] on p "Fixed" at bounding box center [161, 743] width 75 height 12
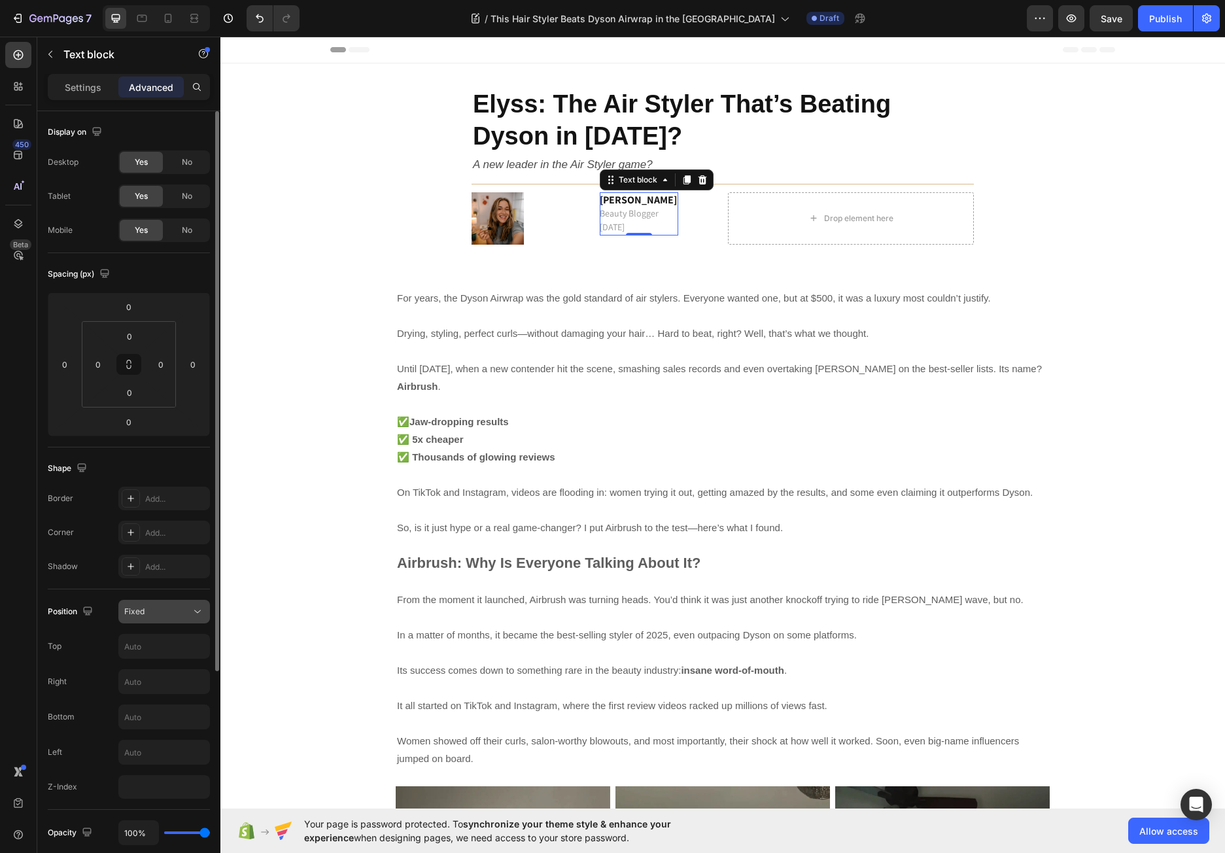
click at [189, 609] on div "Fixed" at bounding box center [157, 611] width 67 height 12
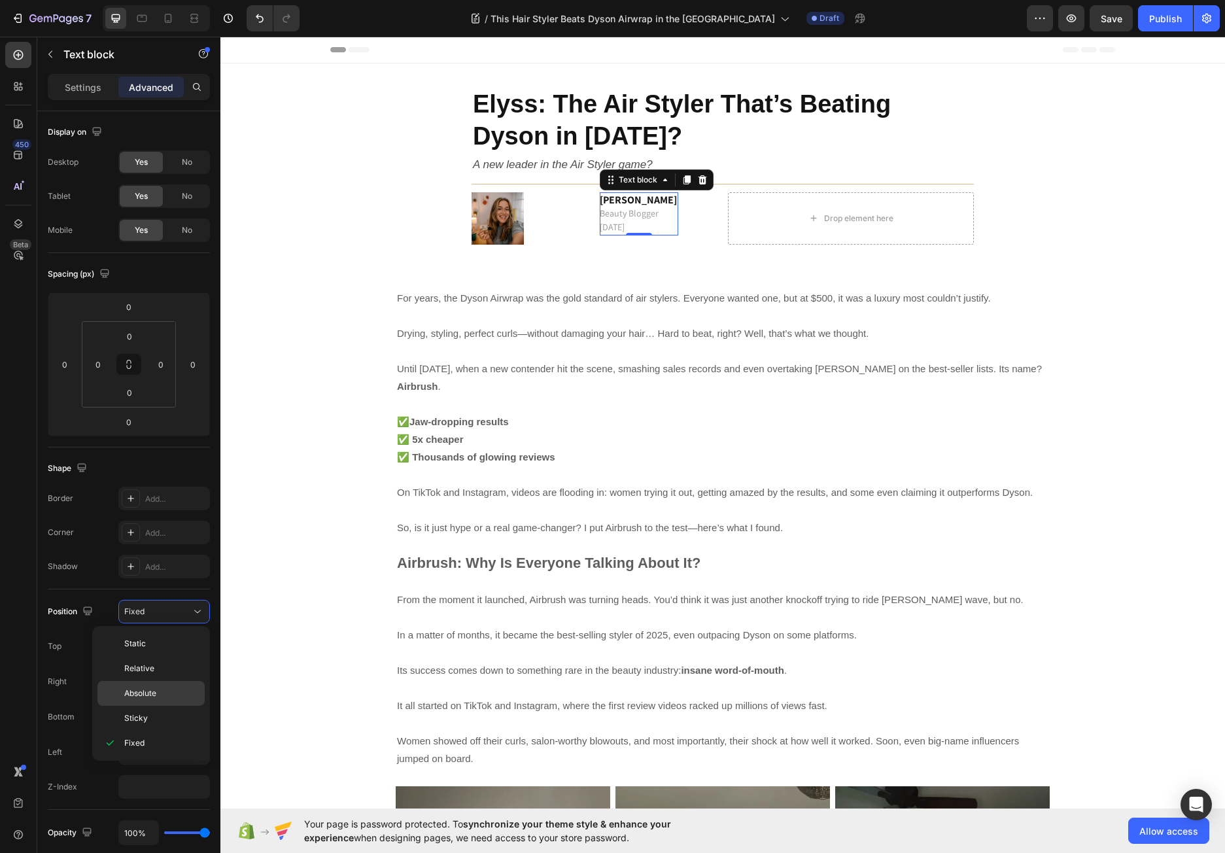
click at [158, 688] on p "Absolute" at bounding box center [161, 693] width 75 height 12
click at [80, 82] on p "Settings" at bounding box center [83, 87] width 37 height 14
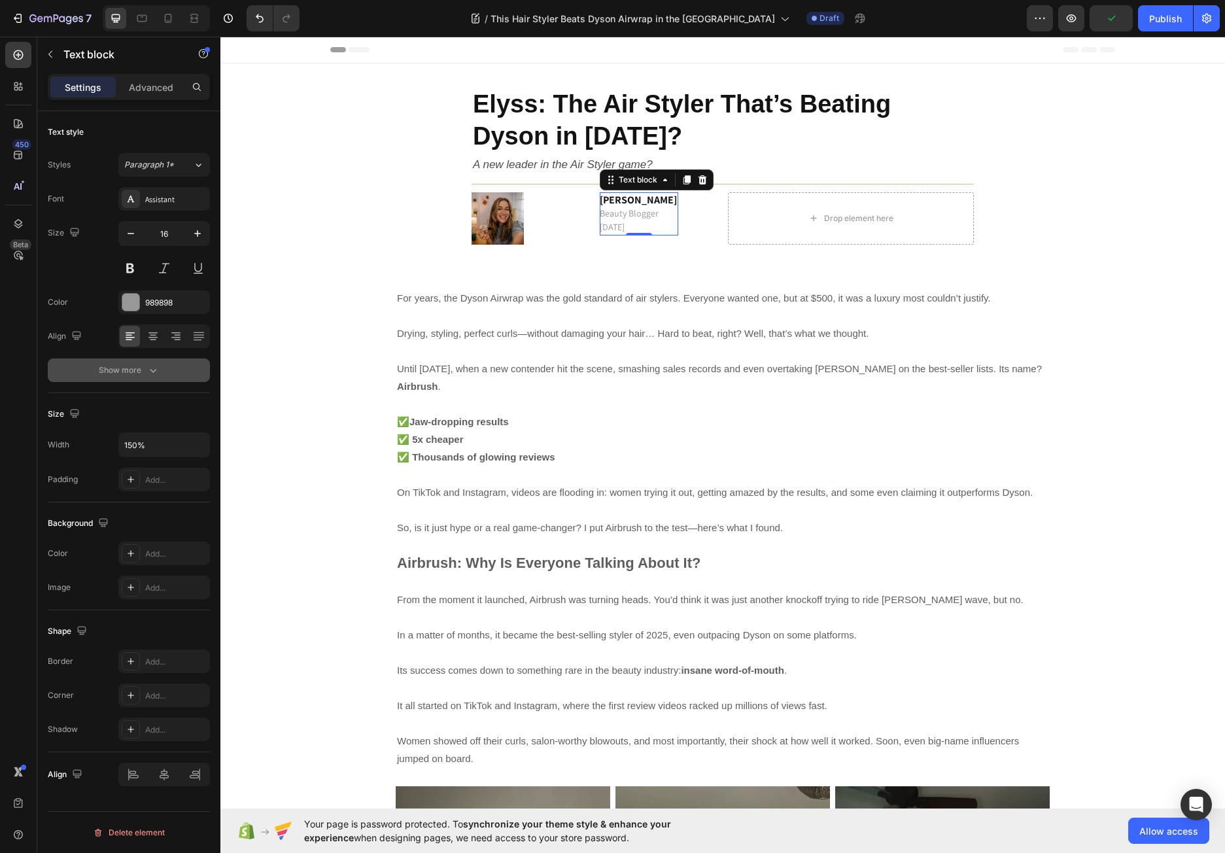
click at [157, 359] on button "Show more" at bounding box center [129, 370] width 162 height 24
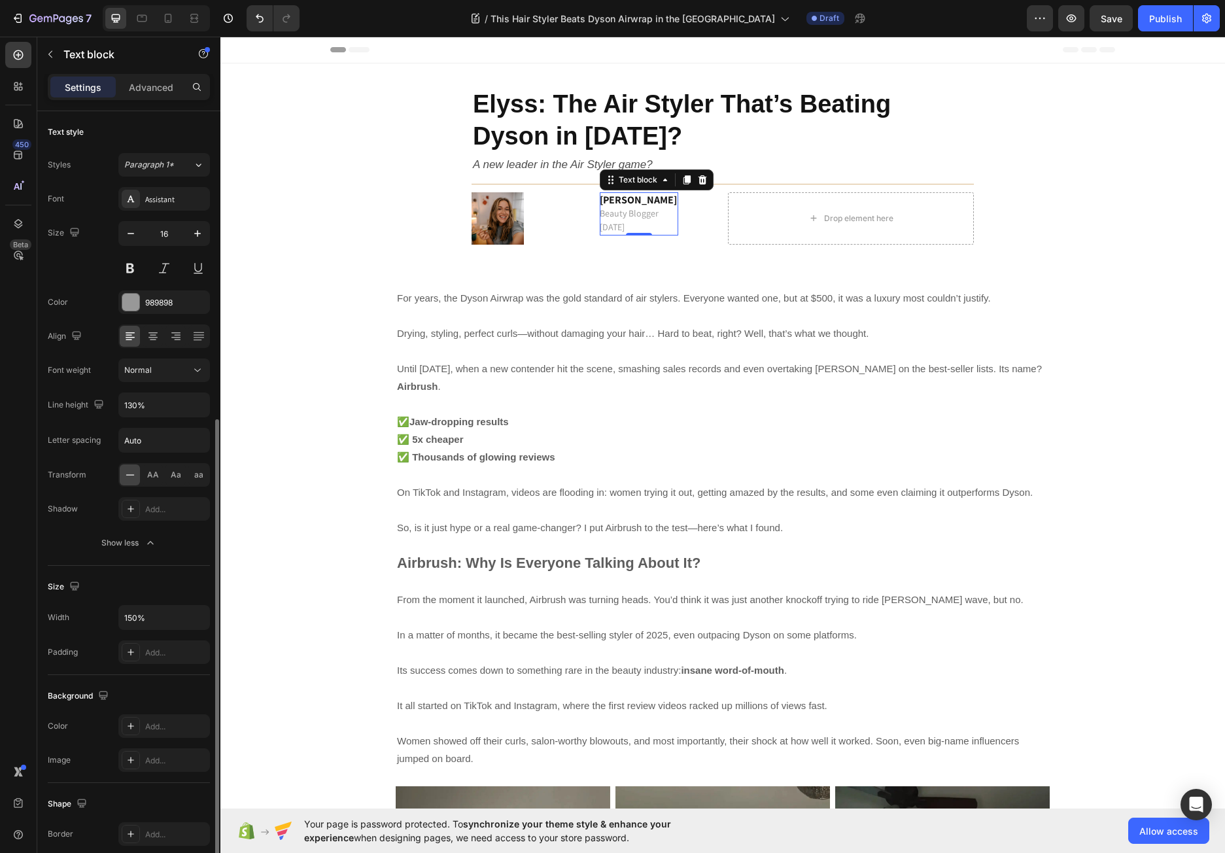
scroll to position [169, 0]
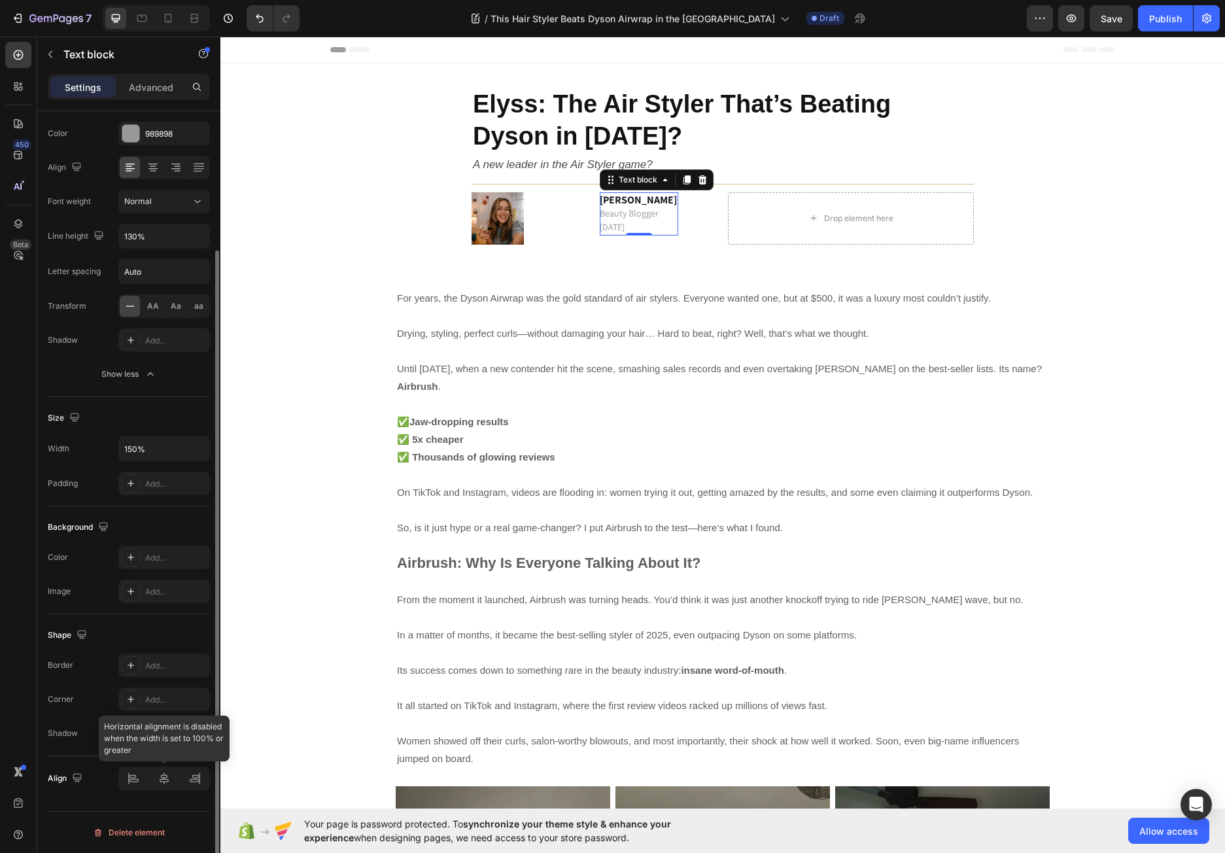
click at [122, 785] on div at bounding box center [164, 778] width 92 height 24
click at [131, 445] on input "150%" at bounding box center [164, 449] width 90 height 24
drag, startPoint x: 183, startPoint y: 458, endPoint x: 197, endPoint y: 452, distance: 15.3
click at [197, 452] on icon "button" at bounding box center [197, 448] width 13 height 13
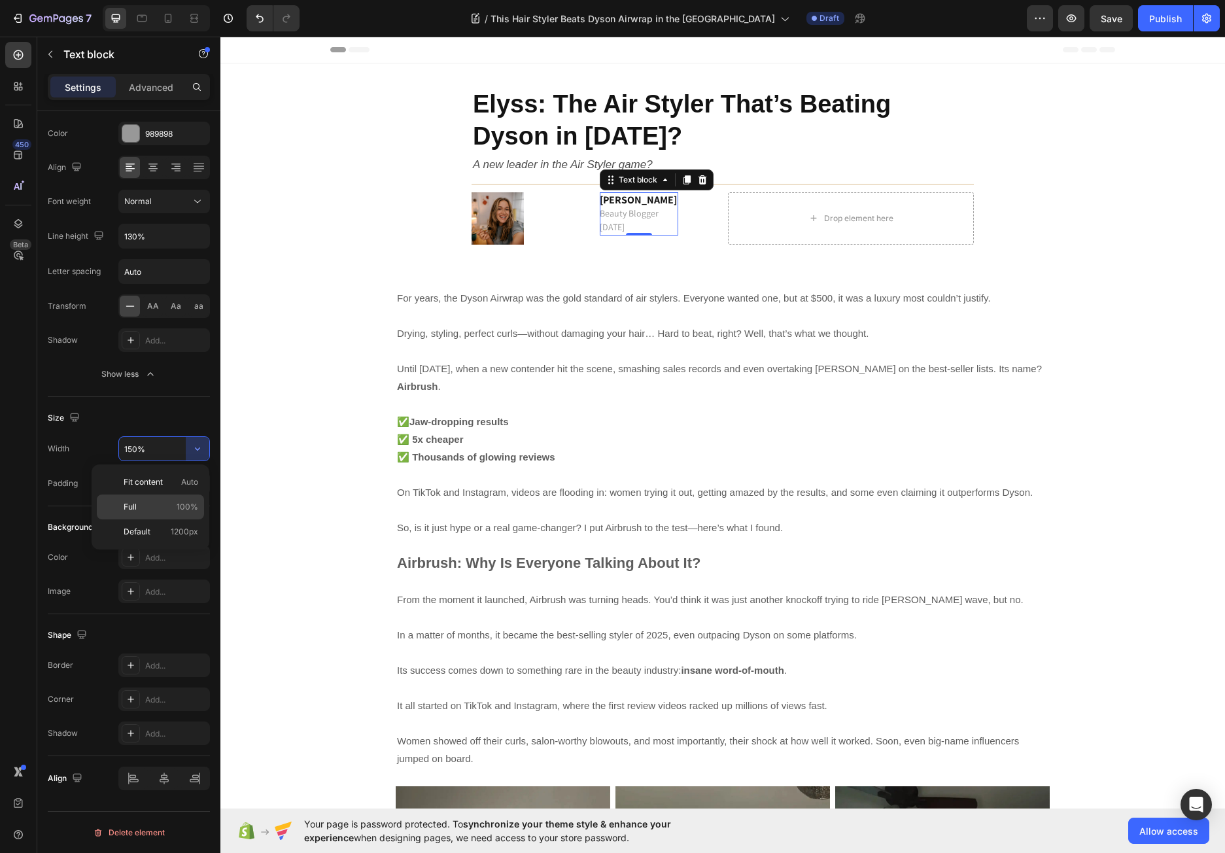
click at [157, 510] on p "Full 100%" at bounding box center [161, 507] width 75 height 12
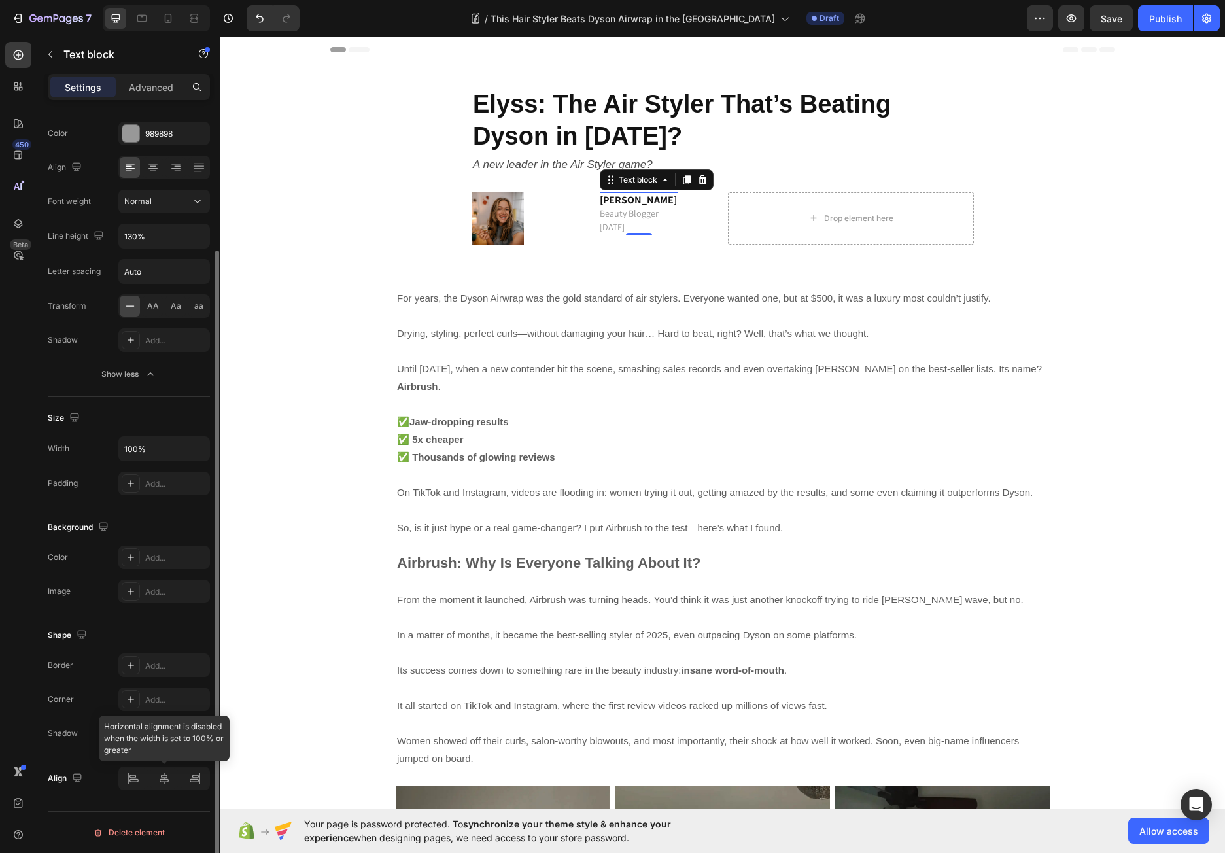
click at [129, 779] on div at bounding box center [164, 778] width 92 height 24
click at [199, 444] on icon "button" at bounding box center [197, 448] width 13 height 13
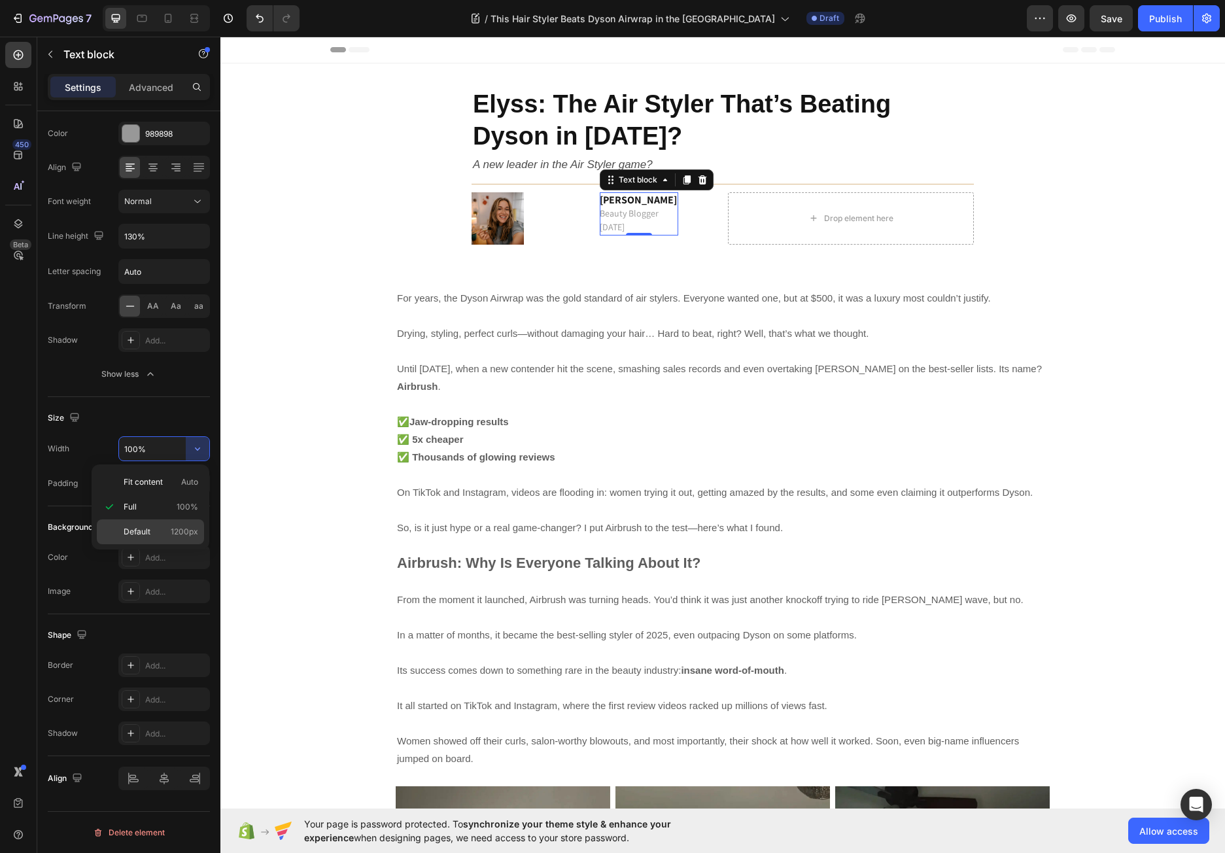
click at [188, 532] on span "1200px" at bounding box center [184, 532] width 27 height 12
type input "1200"
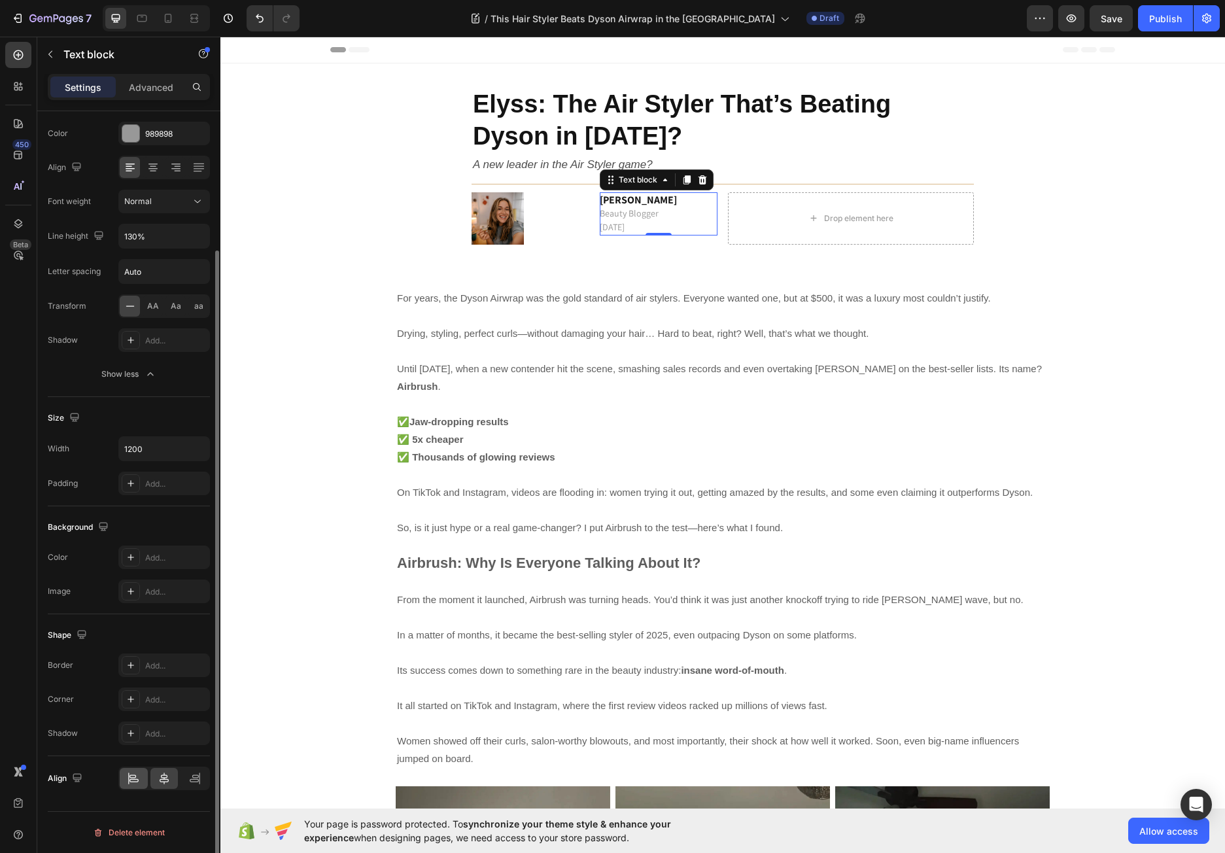
click at [136, 782] on icon at bounding box center [133, 777] width 13 height 13
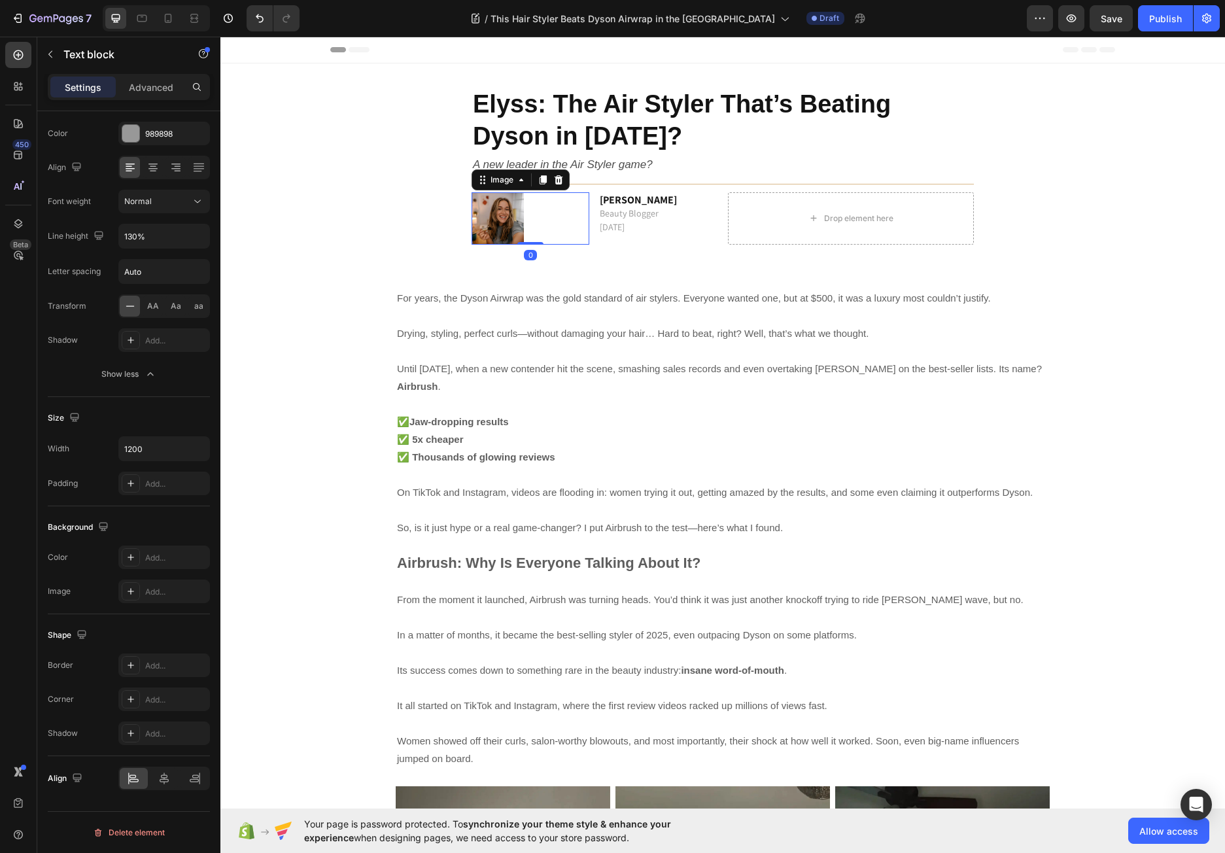
click at [569, 222] on div at bounding box center [530, 218] width 118 height 52
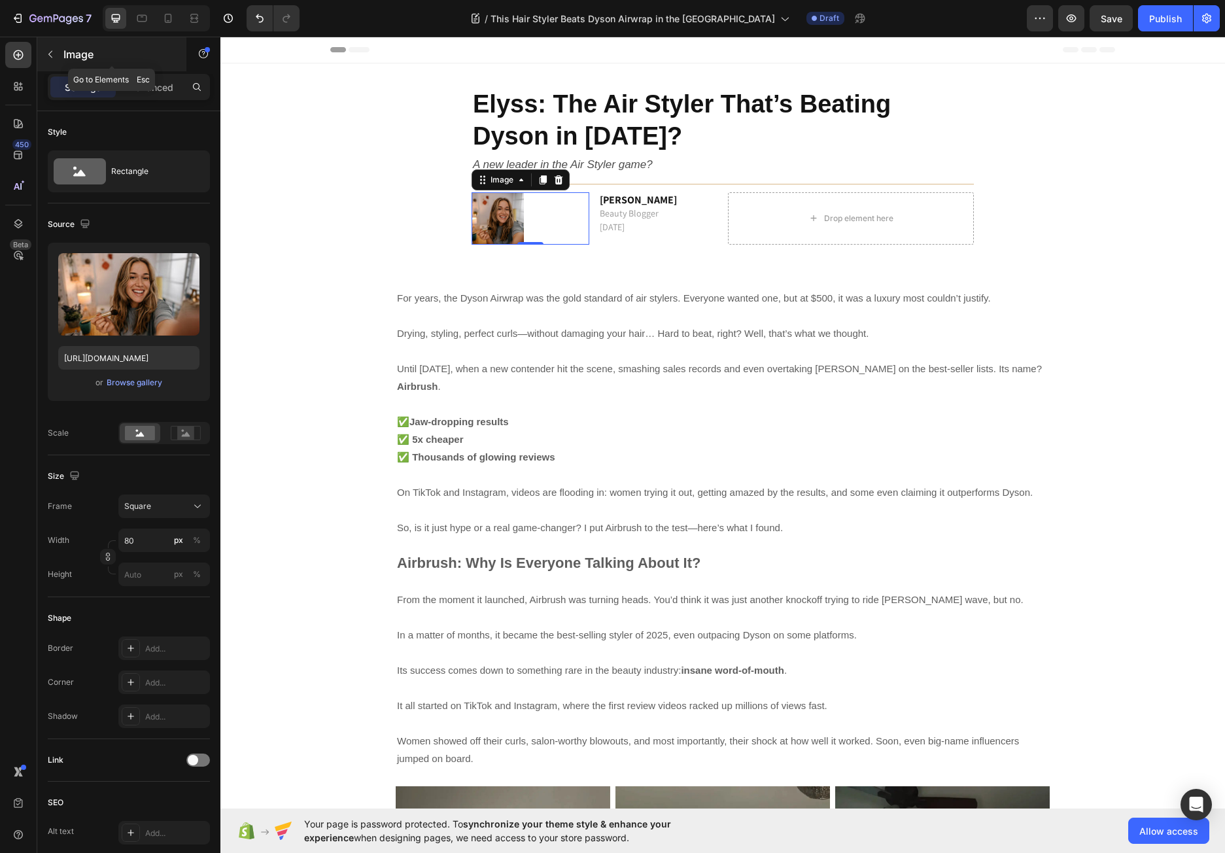
click at [51, 54] on icon "button" at bounding box center [50, 54] width 10 height 10
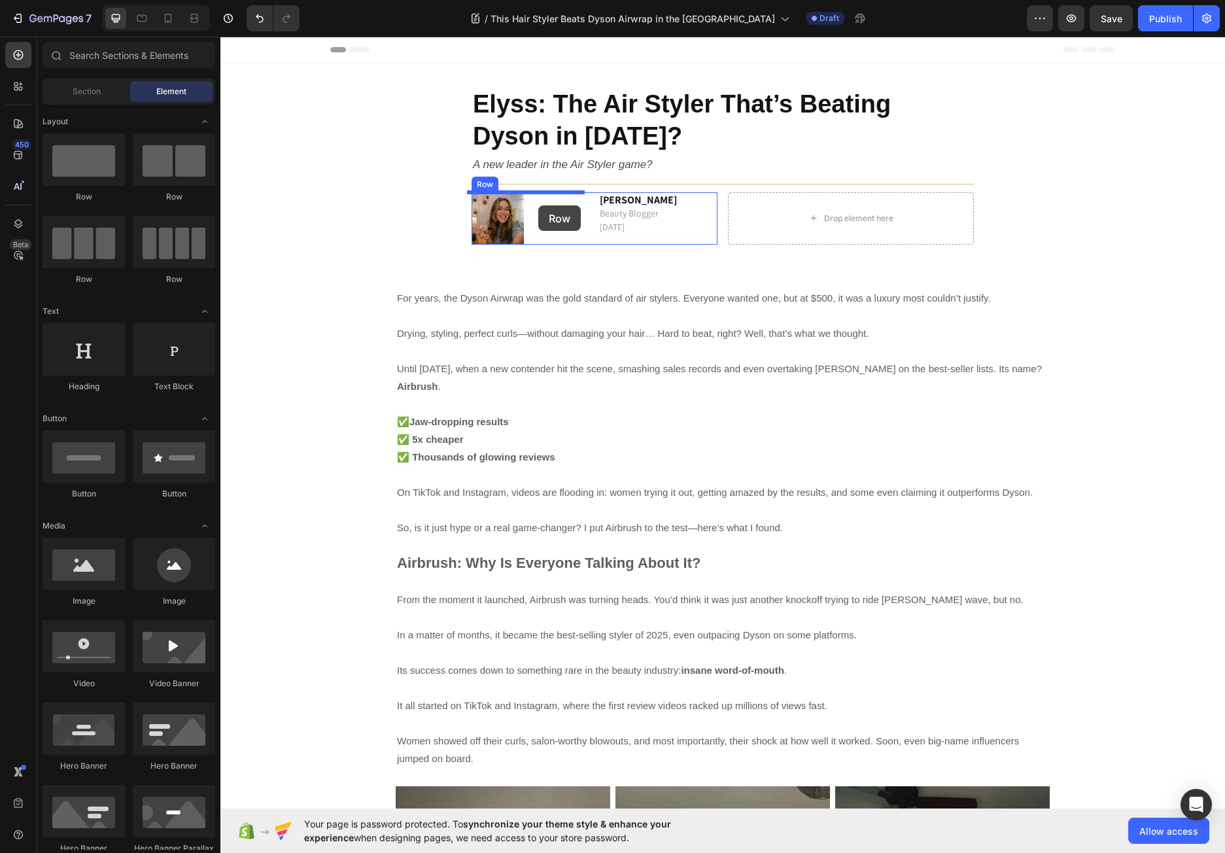
drag, startPoint x: 399, startPoint y: 197, endPoint x: 538, endPoint y: 205, distance: 138.8
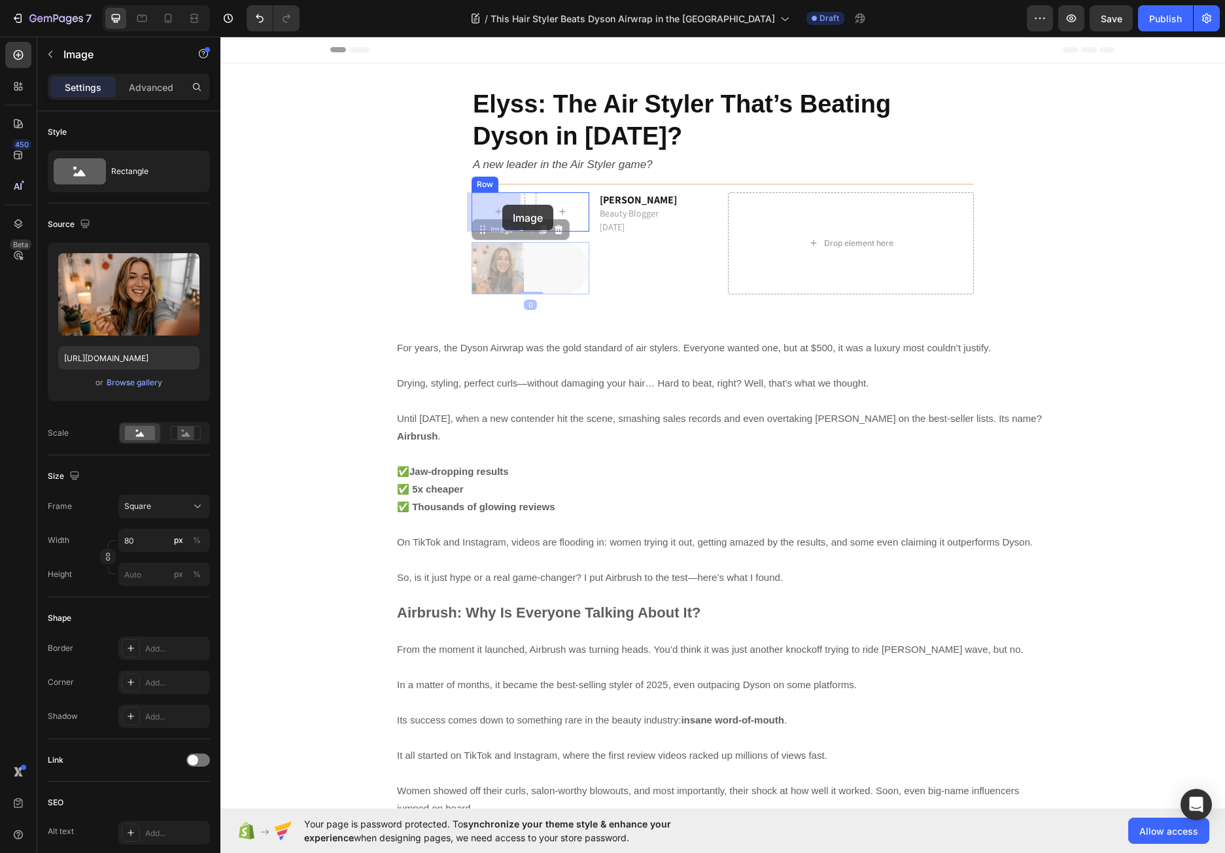
drag, startPoint x: 496, startPoint y: 260, endPoint x: 502, endPoint y: 206, distance: 54.0
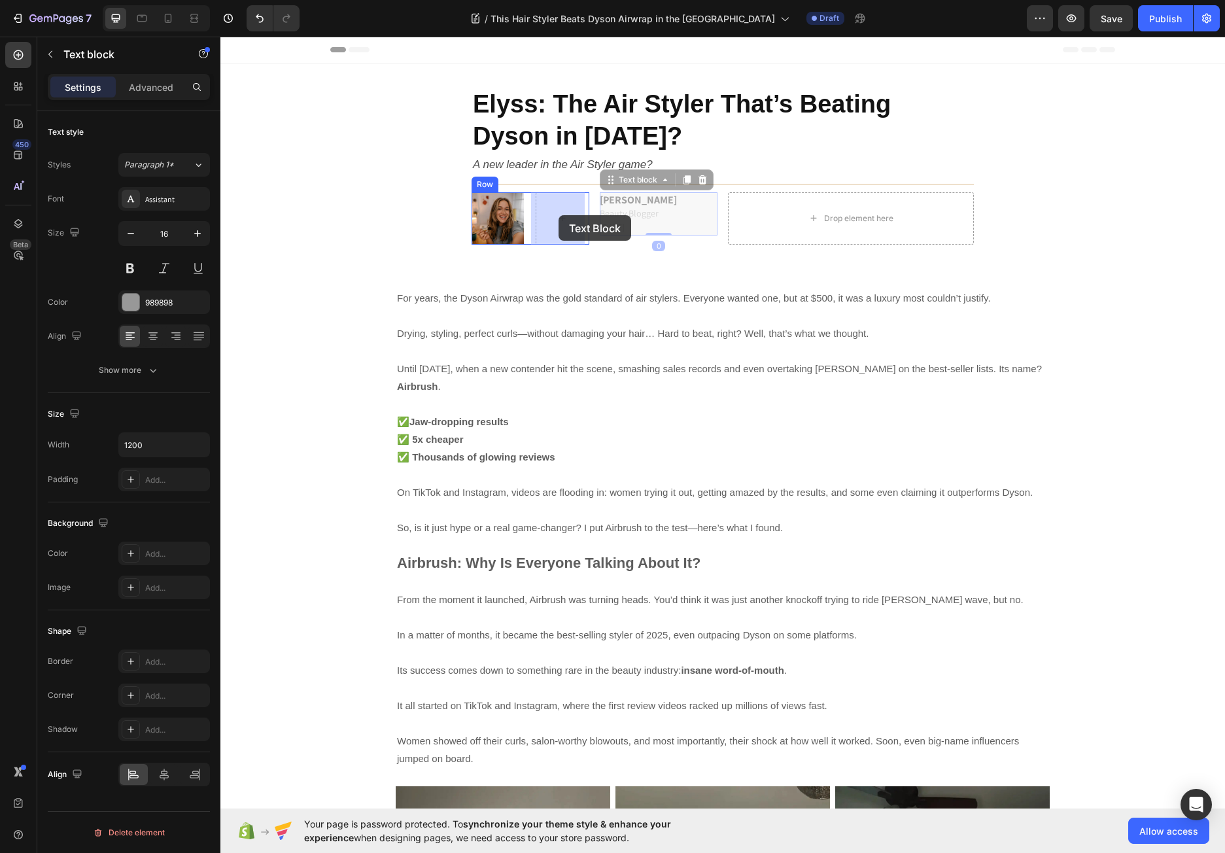
drag, startPoint x: 618, startPoint y: 204, endPoint x: 577, endPoint y: 212, distance: 42.1
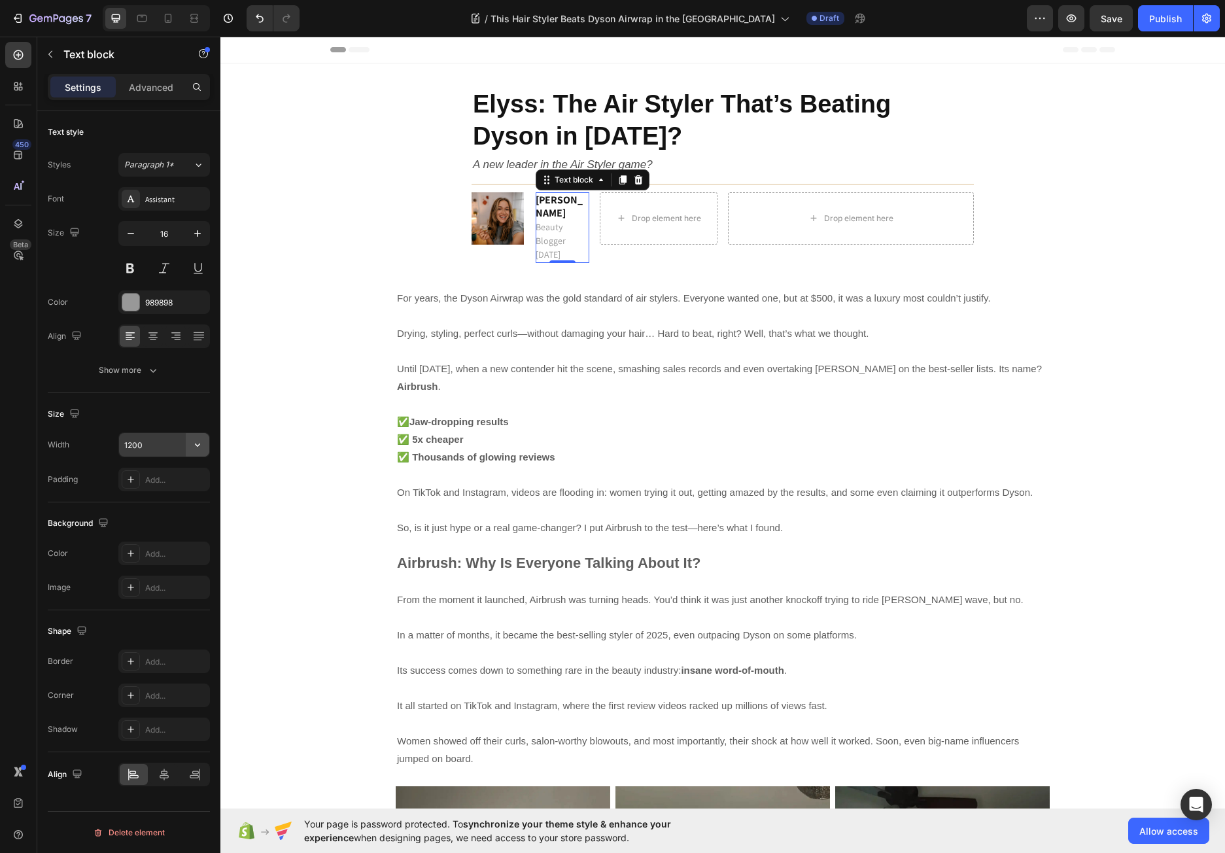
click at [199, 447] on icon "button" at bounding box center [197, 444] width 13 height 13
click at [186, 505] on span "100%" at bounding box center [188, 503] width 22 height 12
type input "100%"
click at [51, 47] on button "button" at bounding box center [50, 54] width 21 height 21
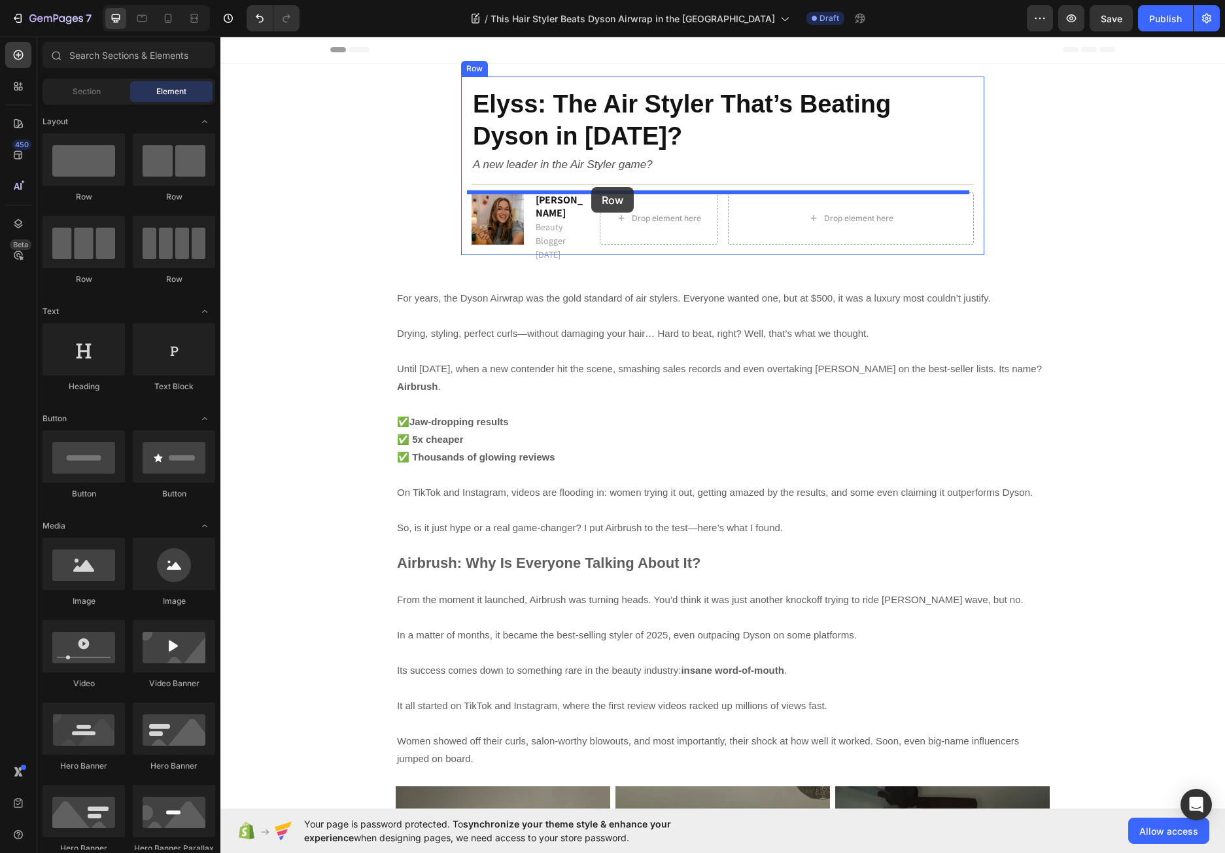
drag, startPoint x: 318, startPoint y: 279, endPoint x: 591, endPoint y: 187, distance: 288.2
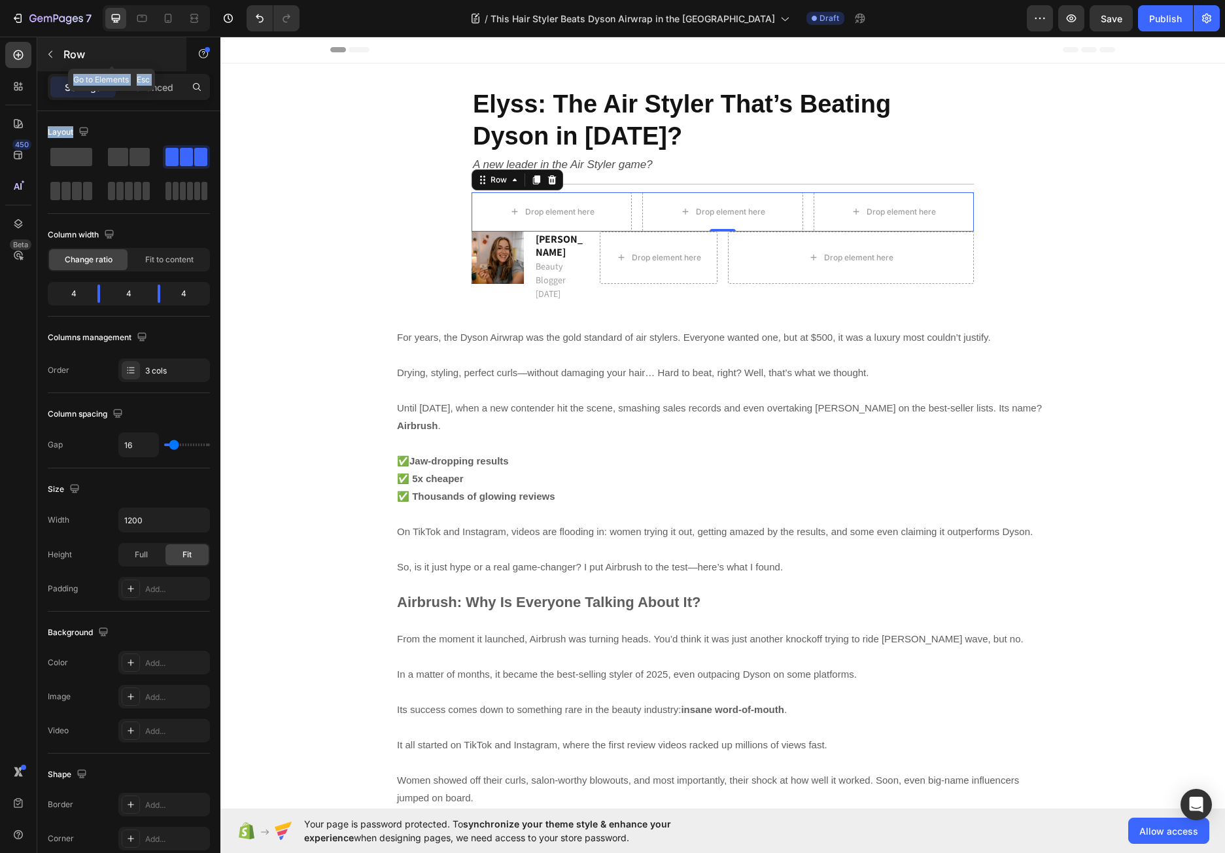
drag, startPoint x: 140, startPoint y: 157, endPoint x: 52, endPoint y: 50, distance: 138.4
click at [52, 50] on div "Sections(18) Elements(83) Section Element Hero Section Product Detail Brands Tr…" at bounding box center [128, 445] width 183 height 816
click at [52, 50] on icon "button" at bounding box center [50, 54] width 10 height 10
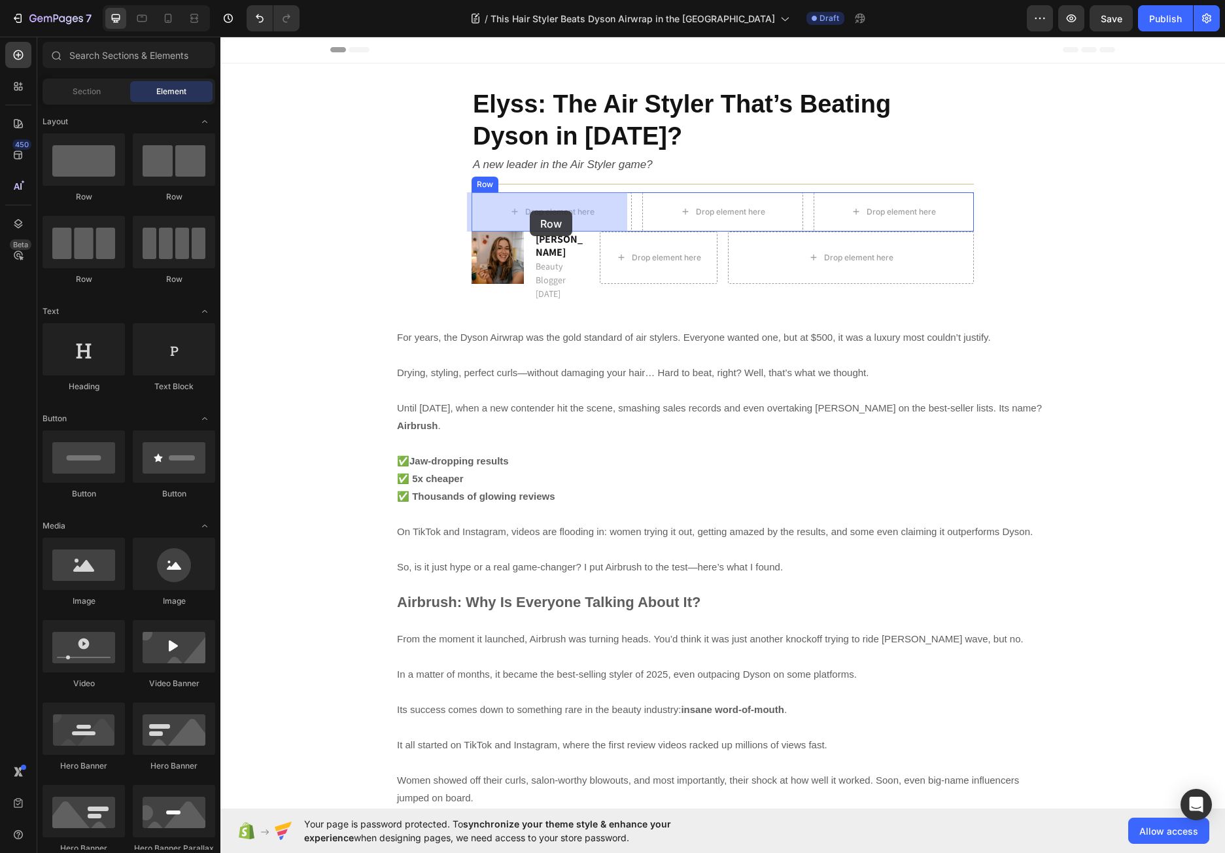
drag, startPoint x: 403, startPoint y: 207, endPoint x: 530, endPoint y: 211, distance: 126.9
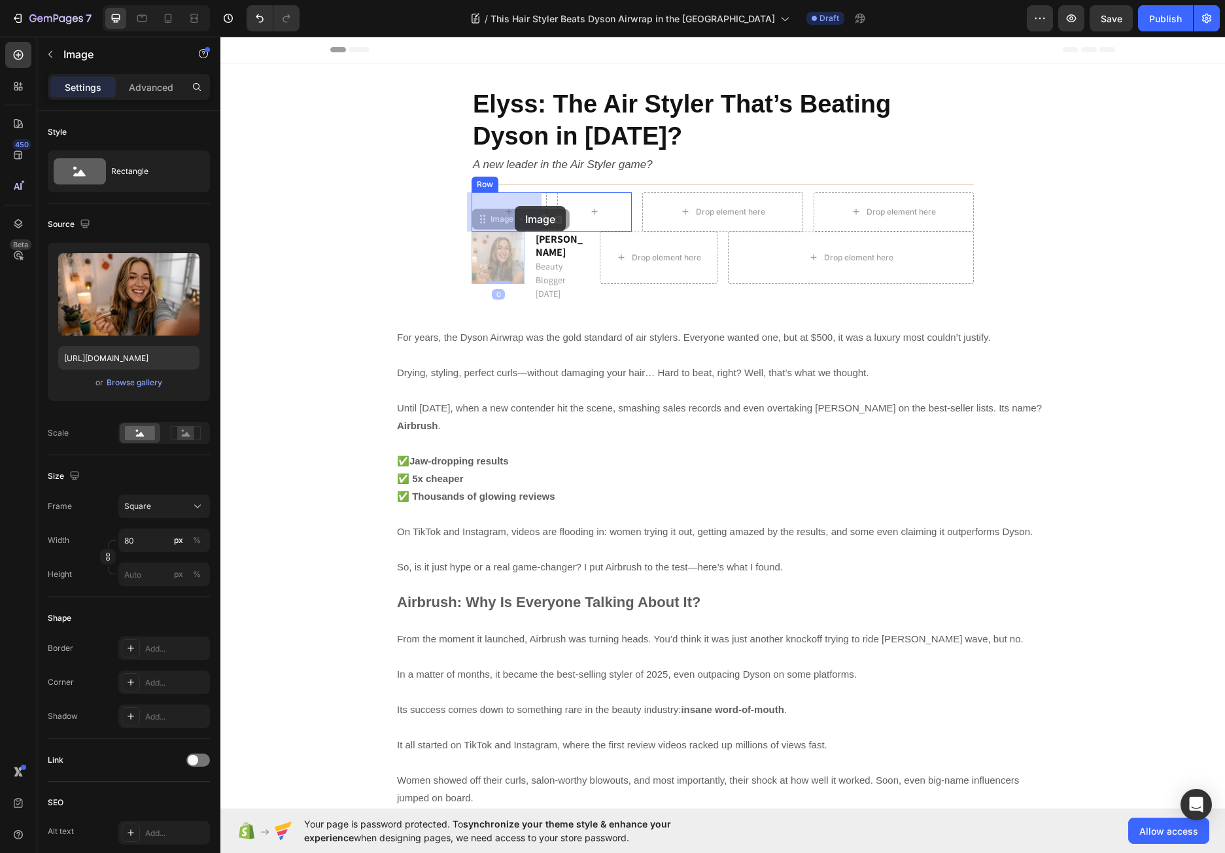
drag, startPoint x: 499, startPoint y: 259, endPoint x: 513, endPoint y: 224, distance: 37.9
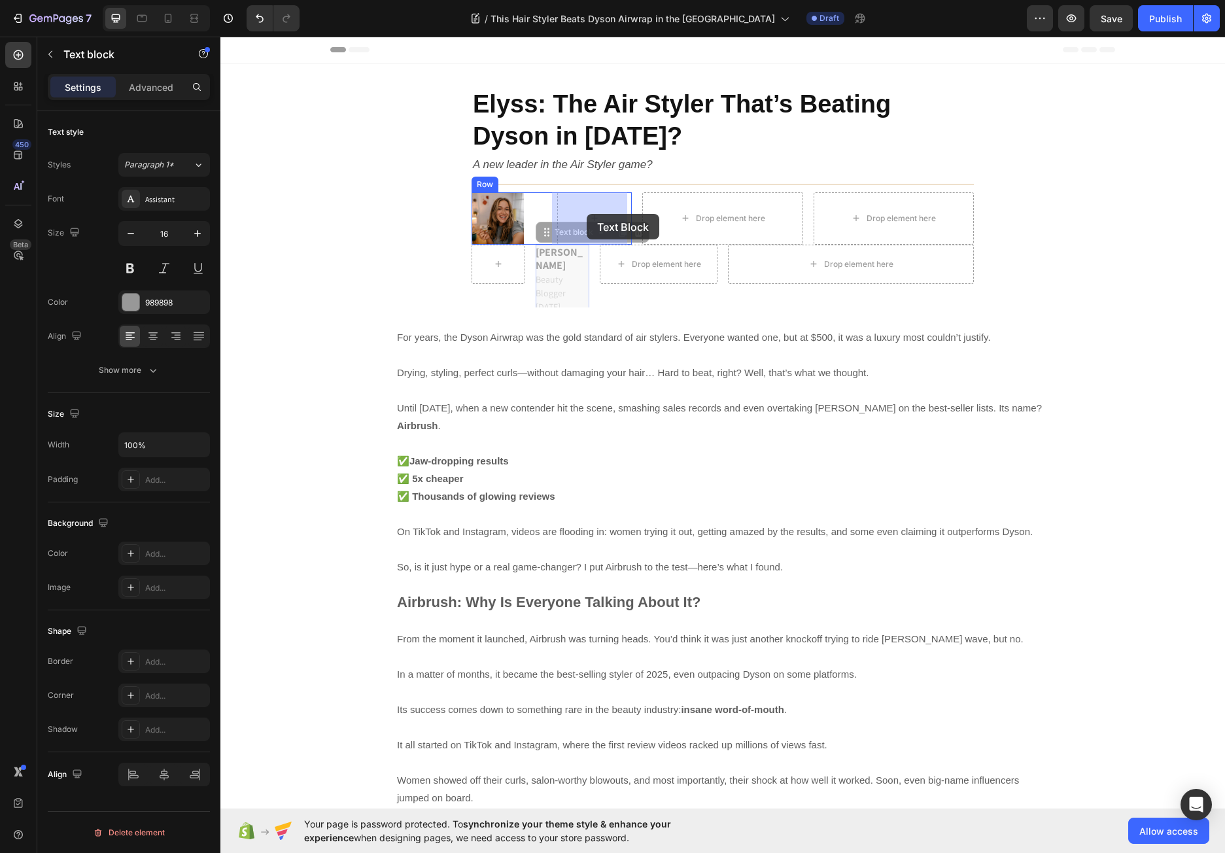
drag, startPoint x: 557, startPoint y: 269, endPoint x: 586, endPoint y: 213, distance: 63.5
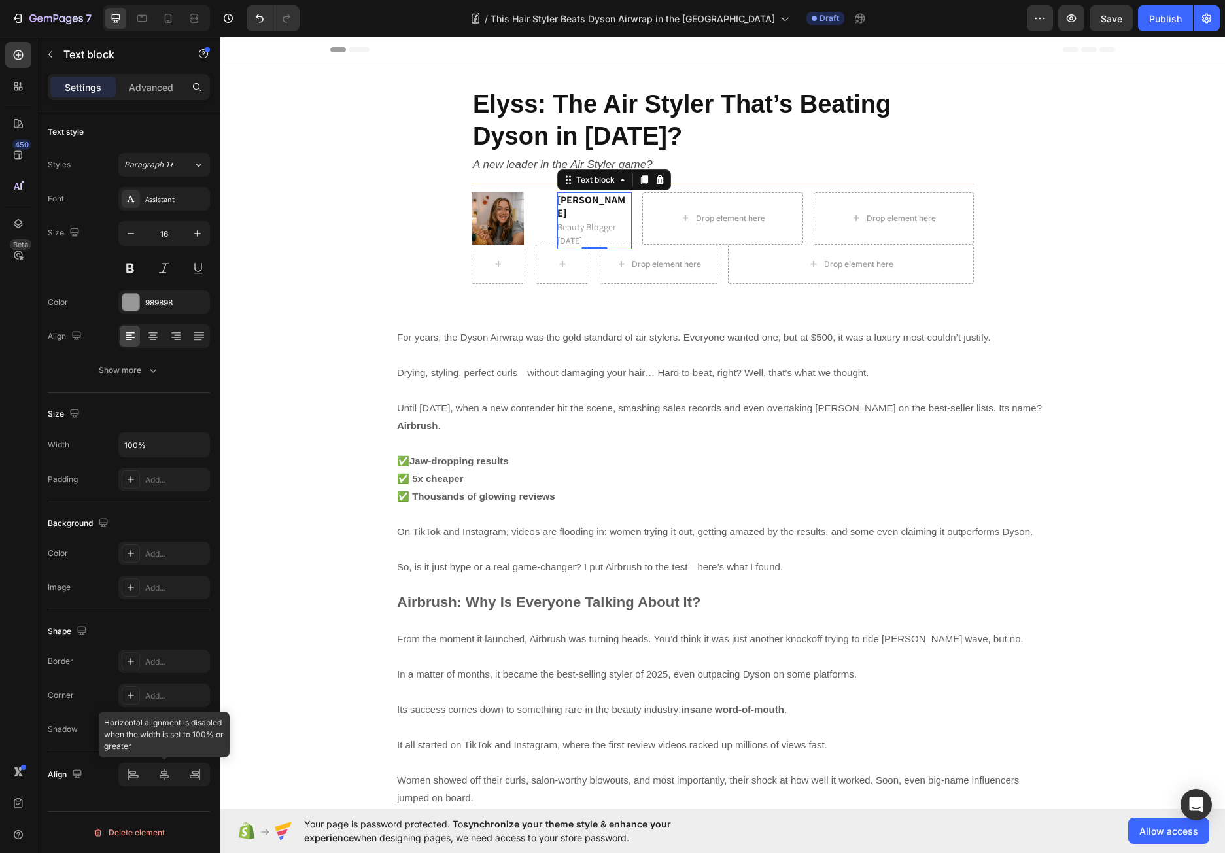
click at [141, 776] on div at bounding box center [164, 774] width 92 height 24
click at [127, 366] on div "Show more" at bounding box center [129, 369] width 61 height 13
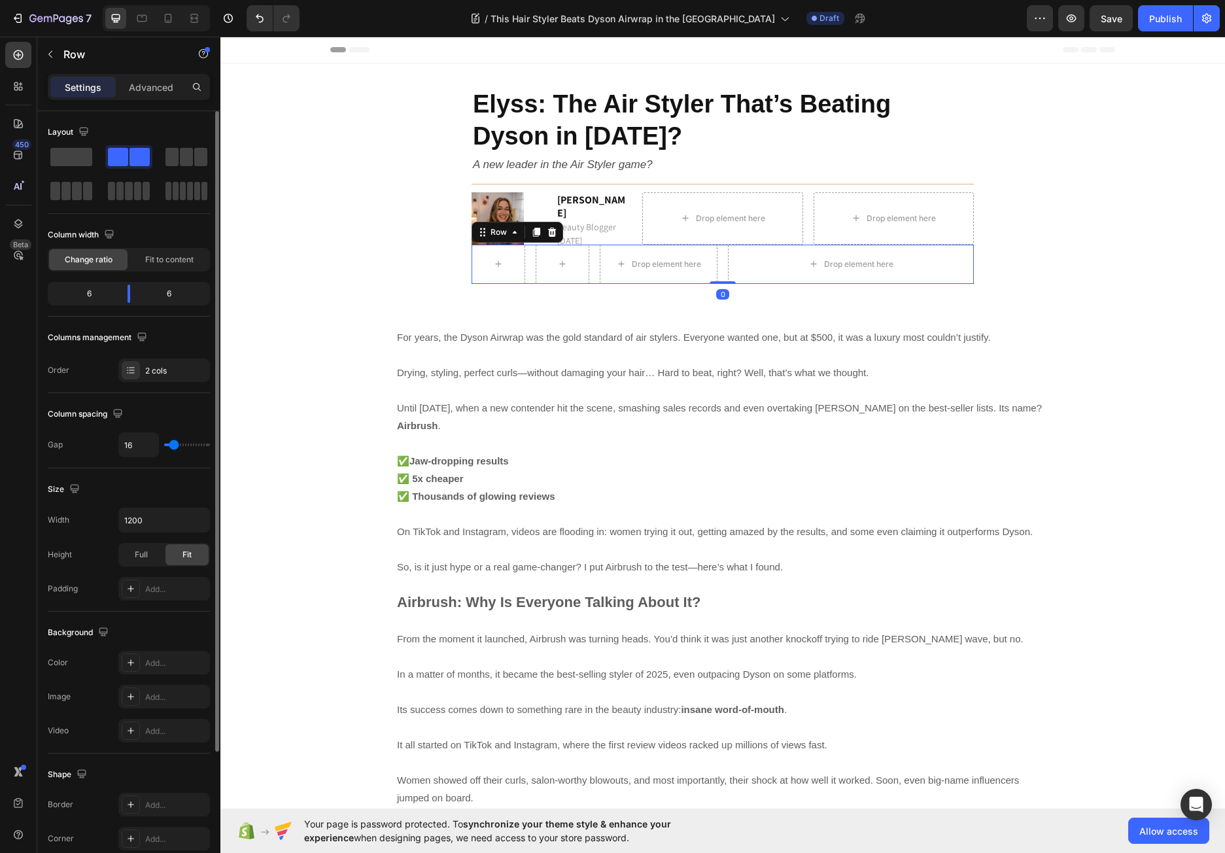
click at [719, 282] on div "Row Drop element here Row Drop element here Row 0" at bounding box center [722, 264] width 502 height 39
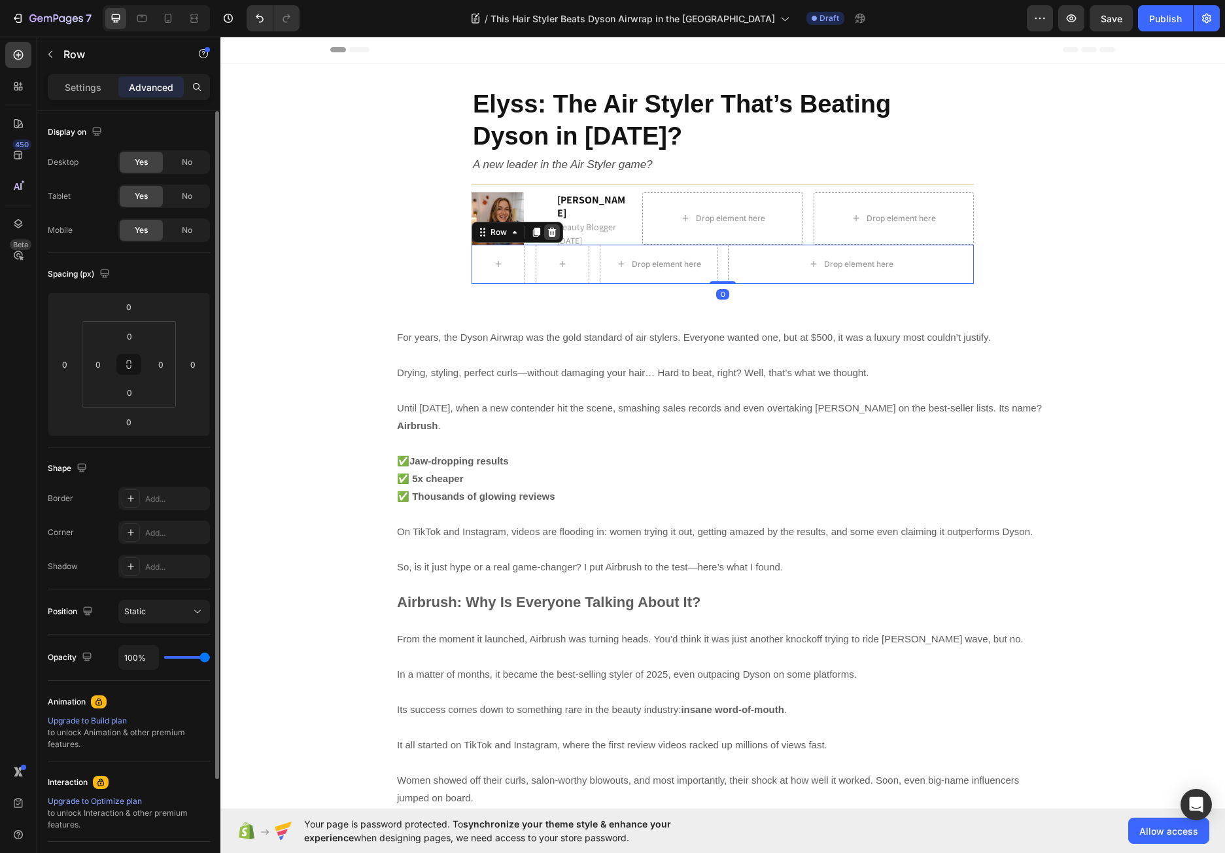
click at [552, 227] on icon at bounding box center [552, 232] width 10 height 10
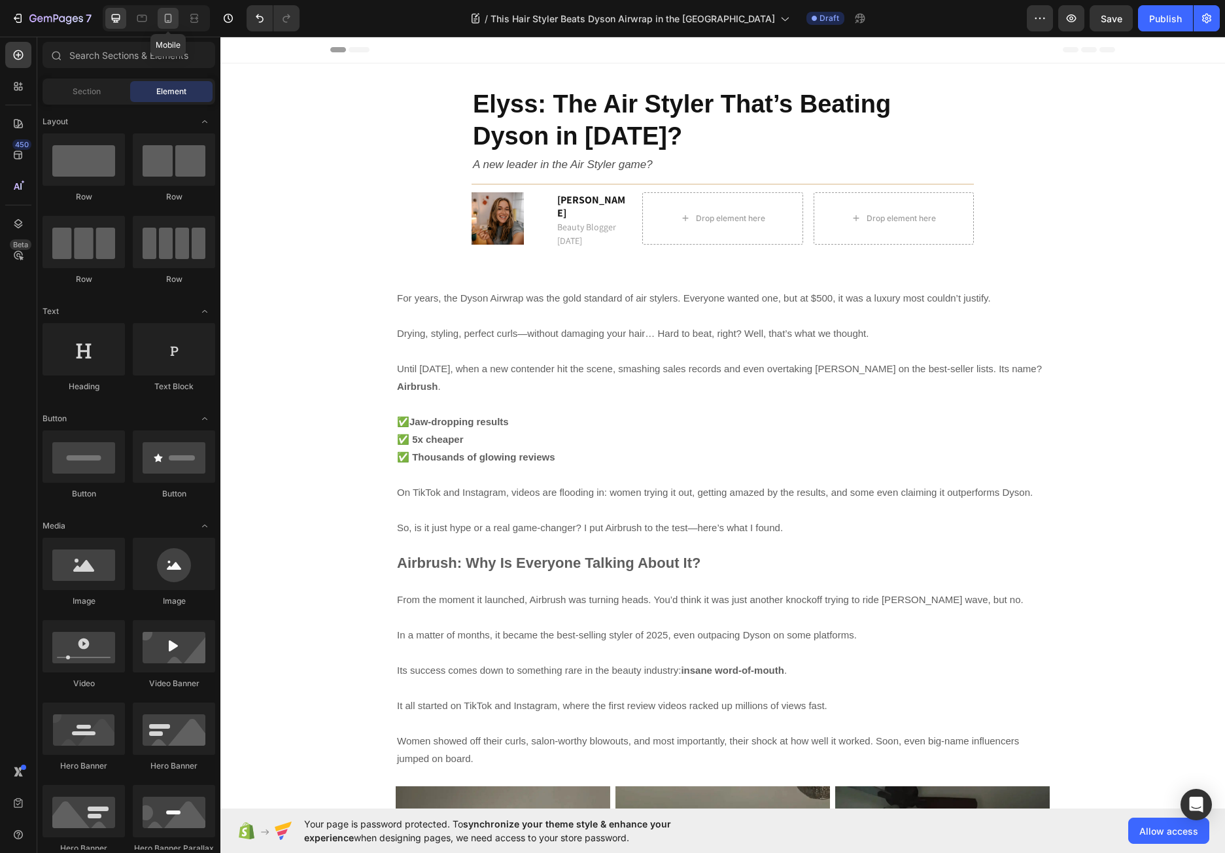
click at [168, 15] on icon at bounding box center [167, 18] width 13 height 13
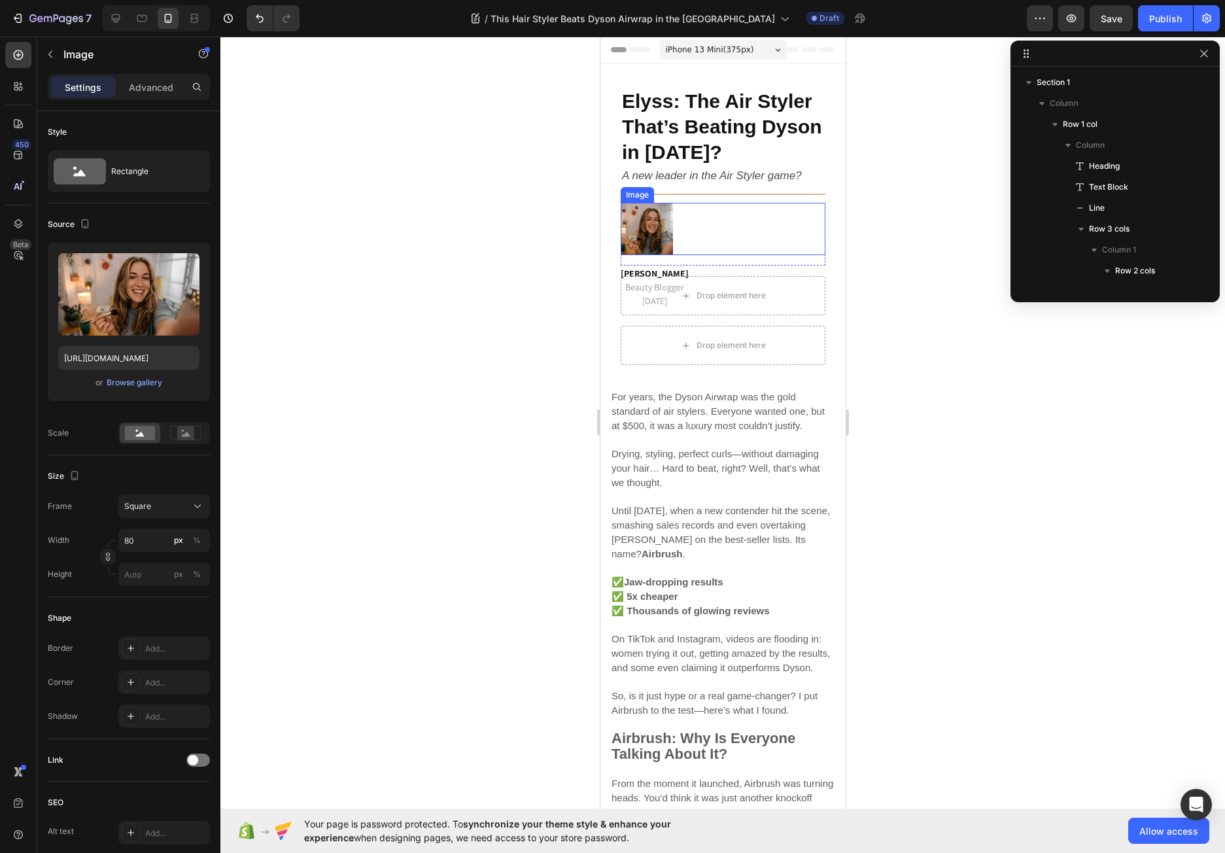
click at [739, 231] on div at bounding box center [722, 229] width 205 height 52
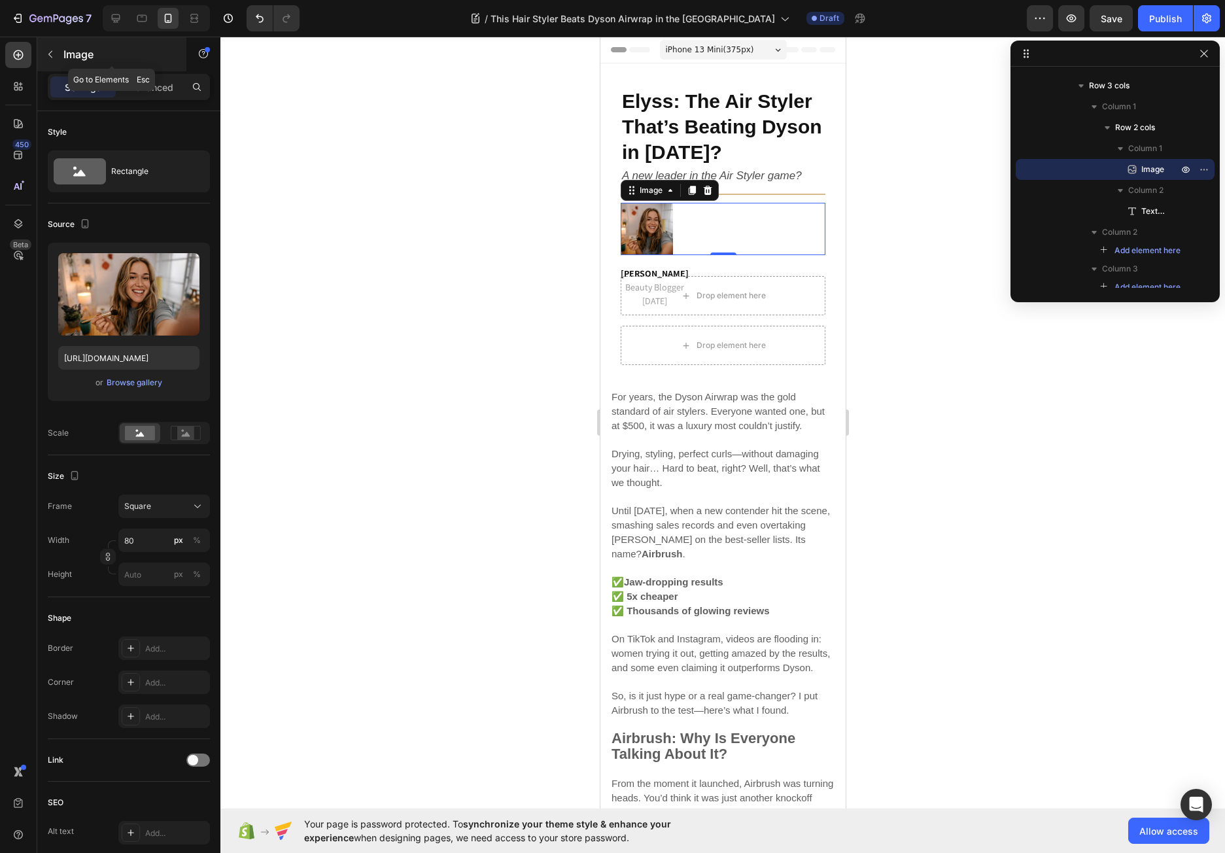
click at [50, 50] on icon "button" at bounding box center [50, 54] width 10 height 10
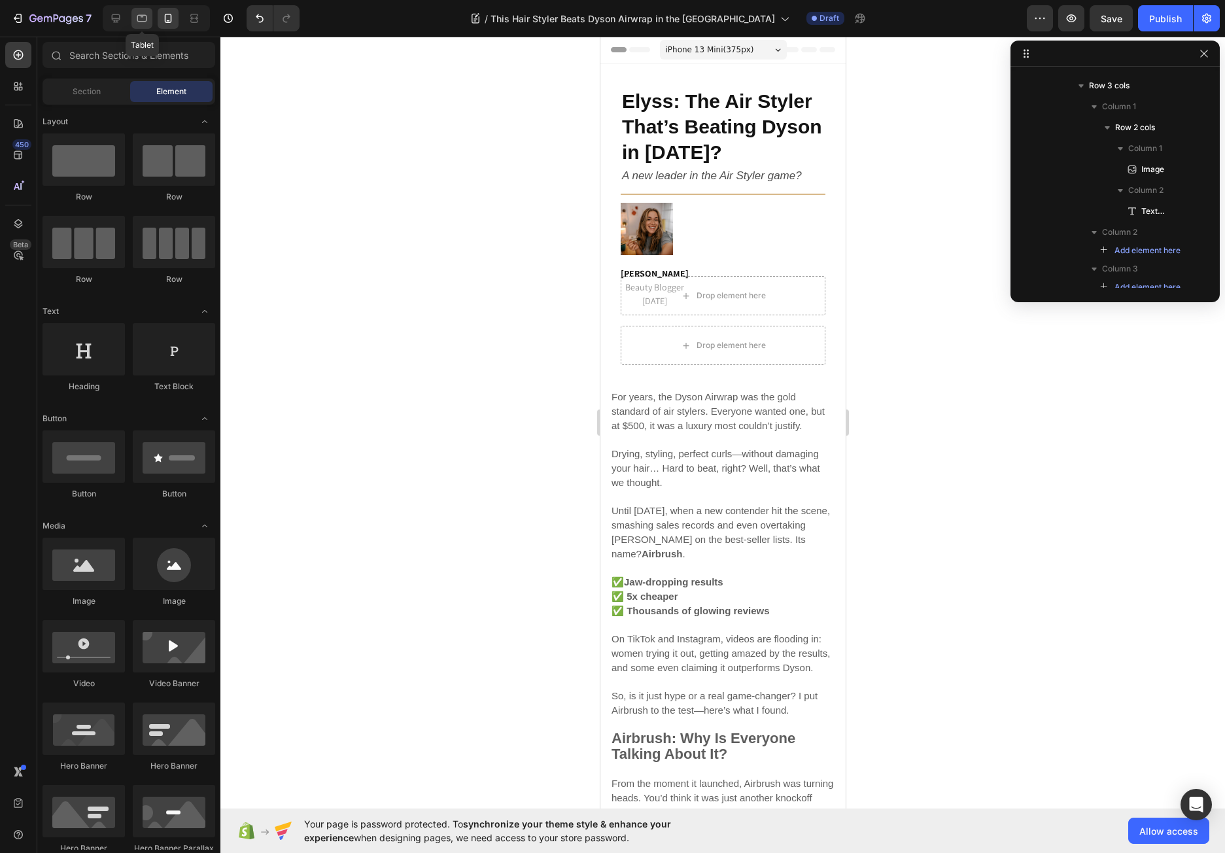
click at [138, 18] on icon at bounding box center [142, 18] width 10 height 7
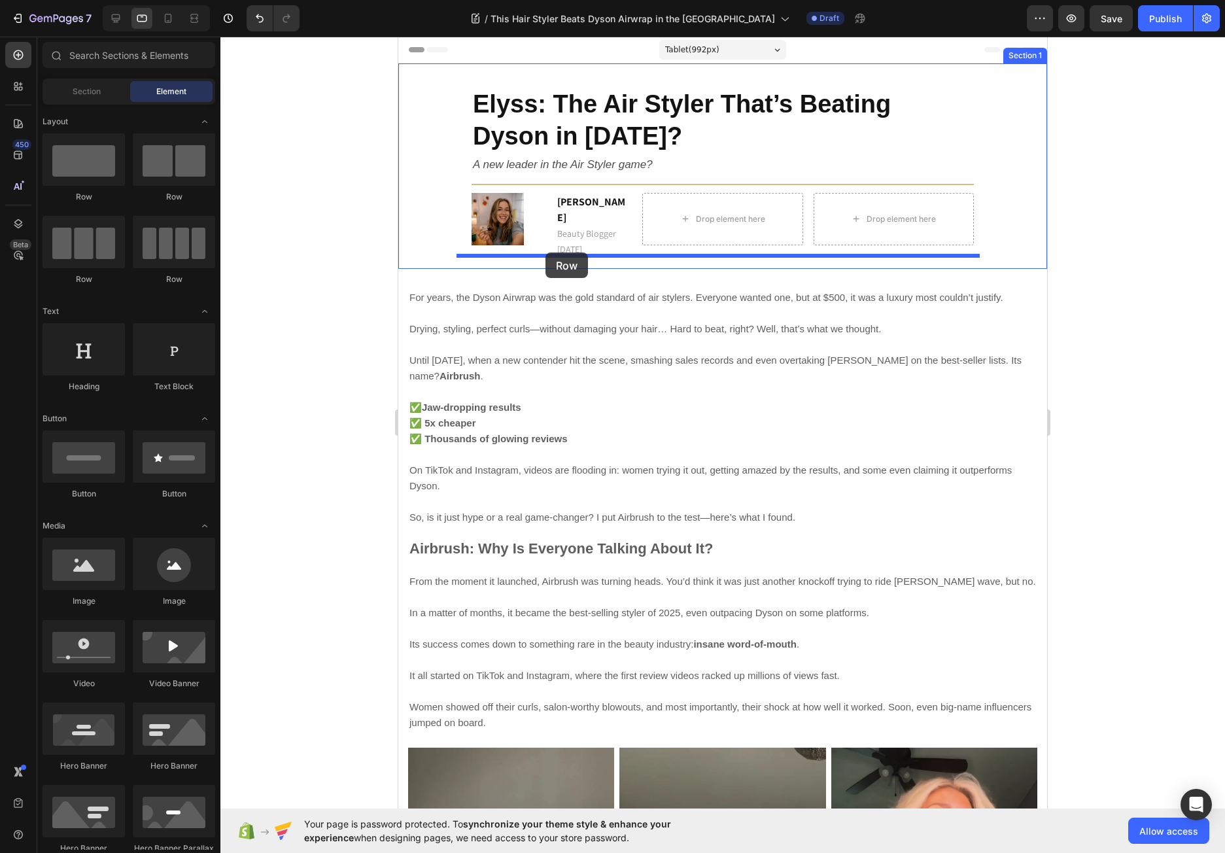
drag, startPoint x: 475, startPoint y: 201, endPoint x: 545, endPoint y: 252, distance: 87.0
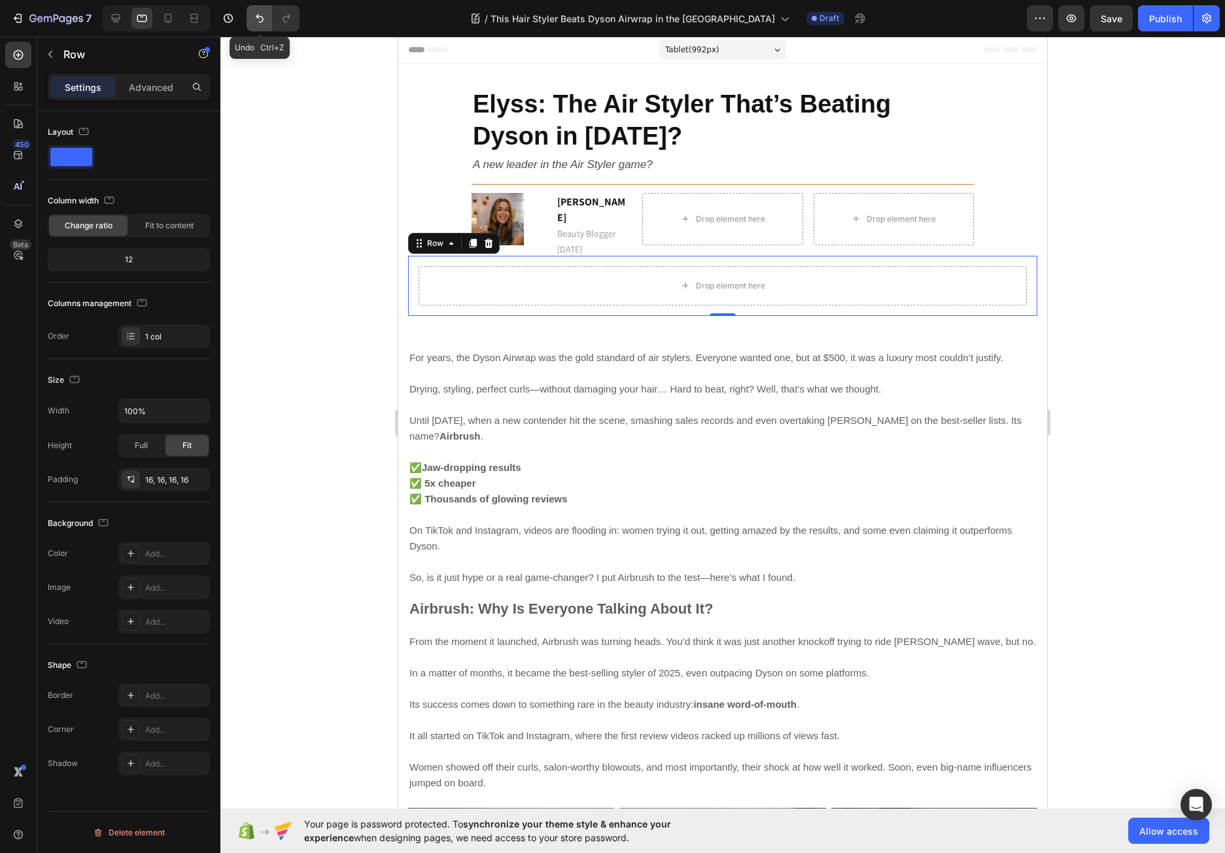
click at [266, 18] on icon "Undo/Redo" at bounding box center [259, 18] width 13 height 13
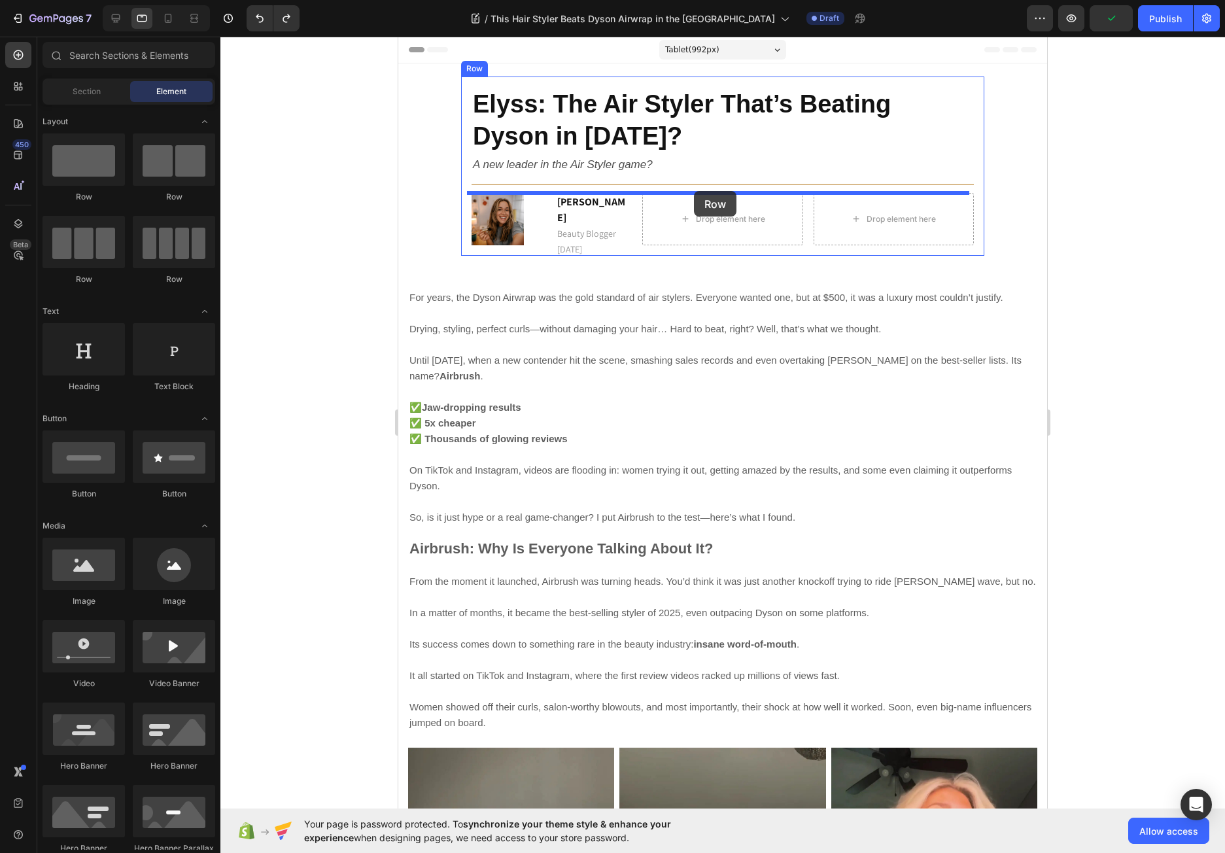
drag, startPoint x: 467, startPoint y: 205, endPoint x: 694, endPoint y: 191, distance: 227.3
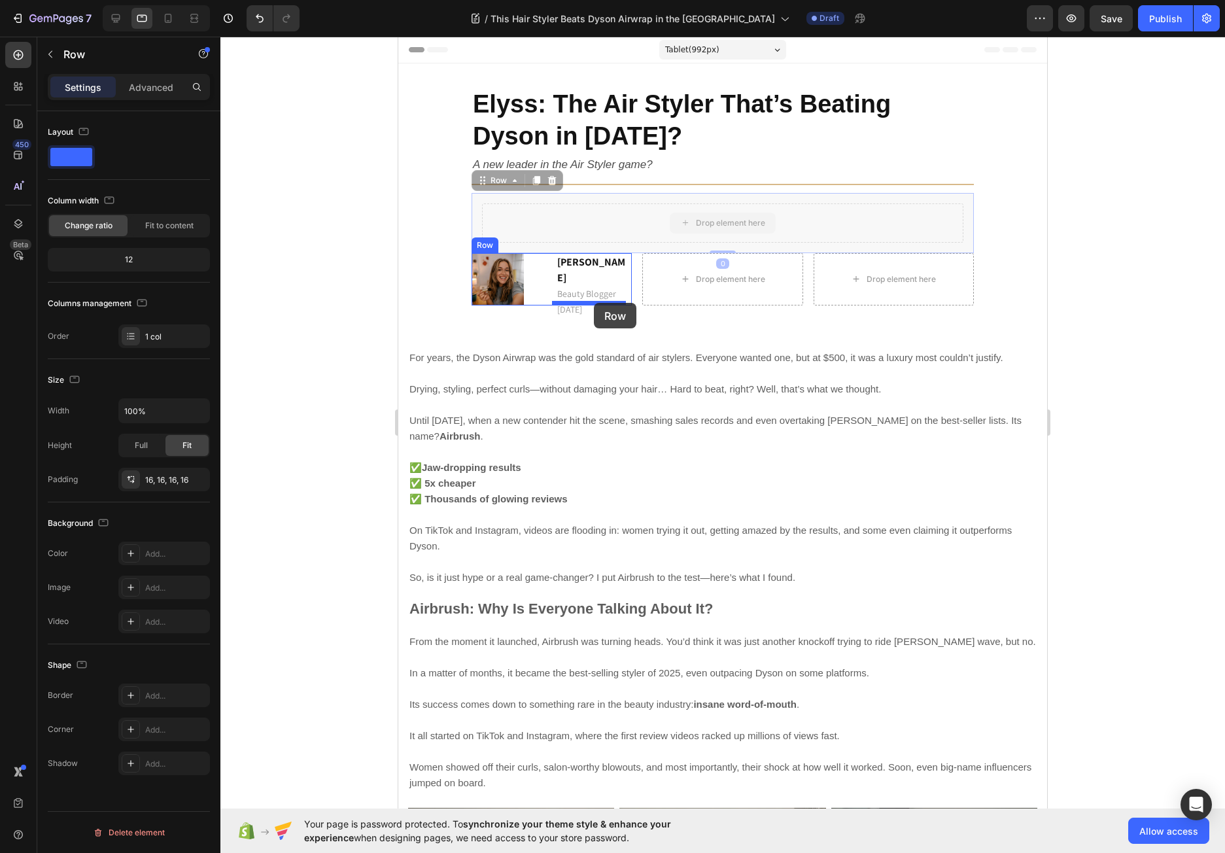
drag, startPoint x: 481, startPoint y: 180, endPoint x: 594, endPoint y: 303, distance: 166.5
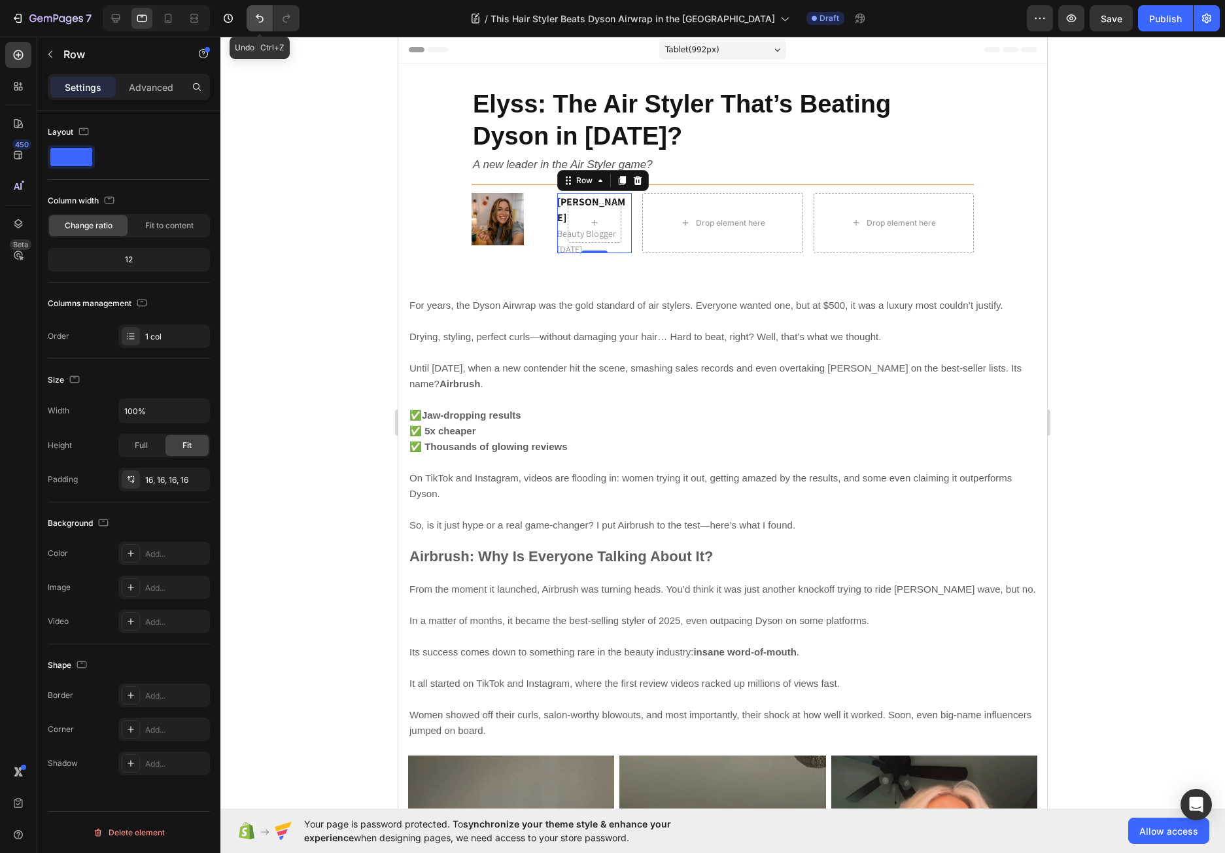
click at [262, 18] on icon "Undo/Redo" at bounding box center [260, 18] width 8 height 8
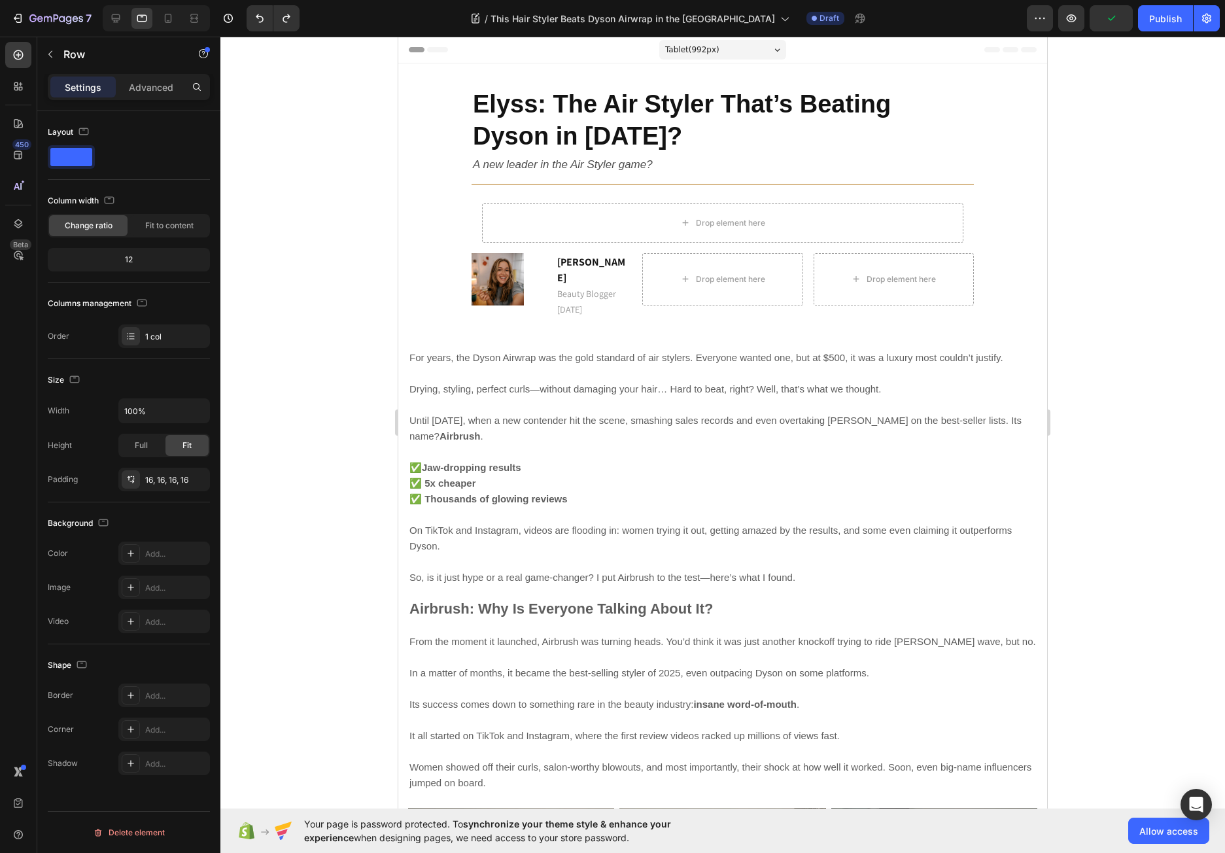
click at [530, 195] on div "Drop element here Row" at bounding box center [722, 223] width 502 height 60
click at [533, 216] on div "Drop element here" at bounding box center [722, 222] width 481 height 39
click at [55, 45] on button "button" at bounding box center [50, 54] width 21 height 21
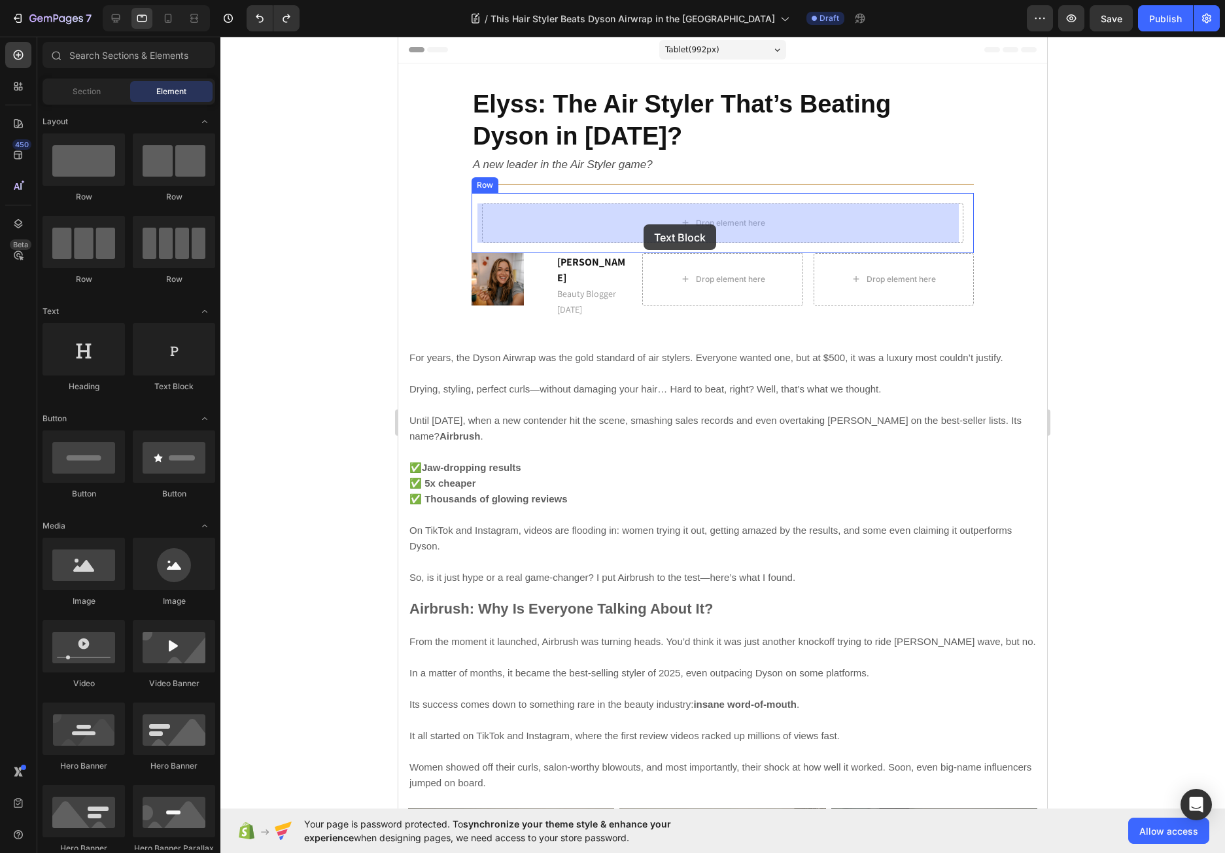
drag, startPoint x: 567, startPoint y: 389, endPoint x: 643, endPoint y: 224, distance: 181.4
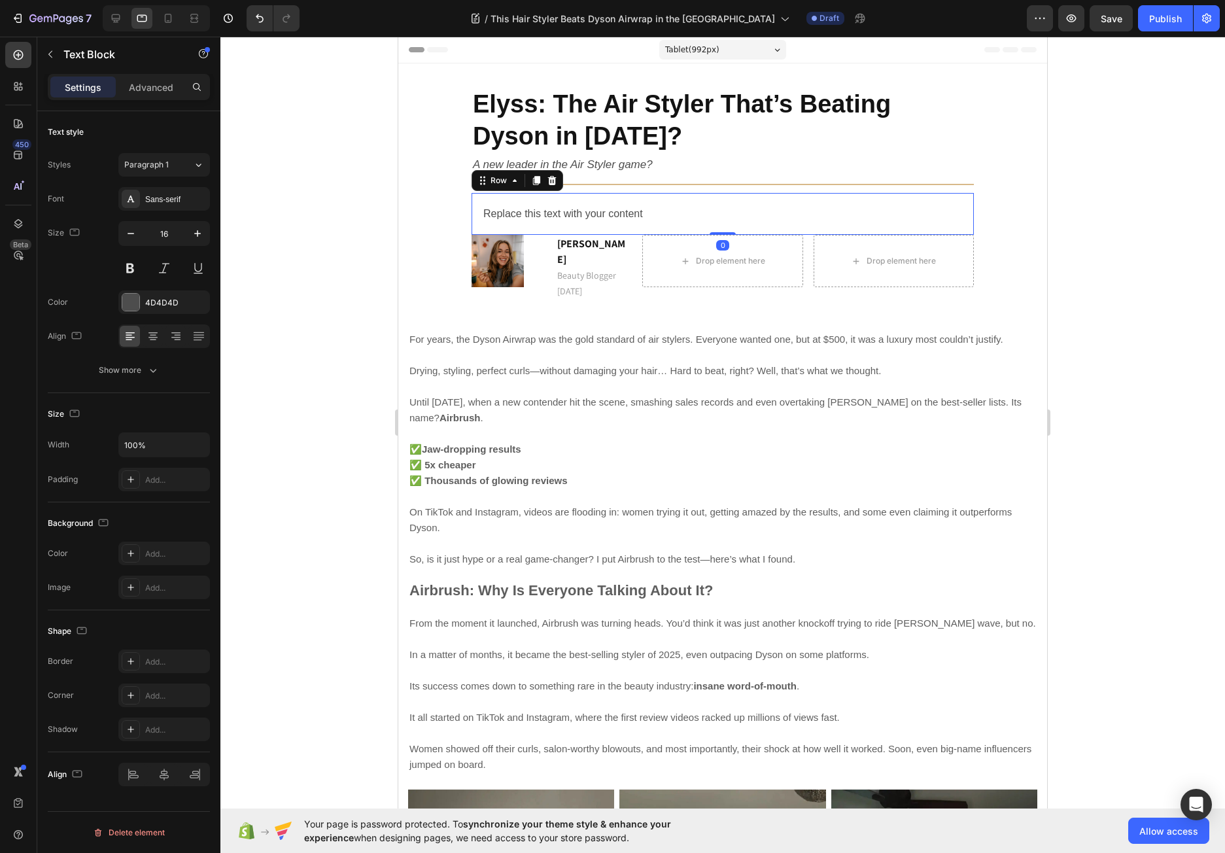
click at [471, 213] on div "Replace this text with your content Text Block Row 0" at bounding box center [722, 214] width 502 height 42
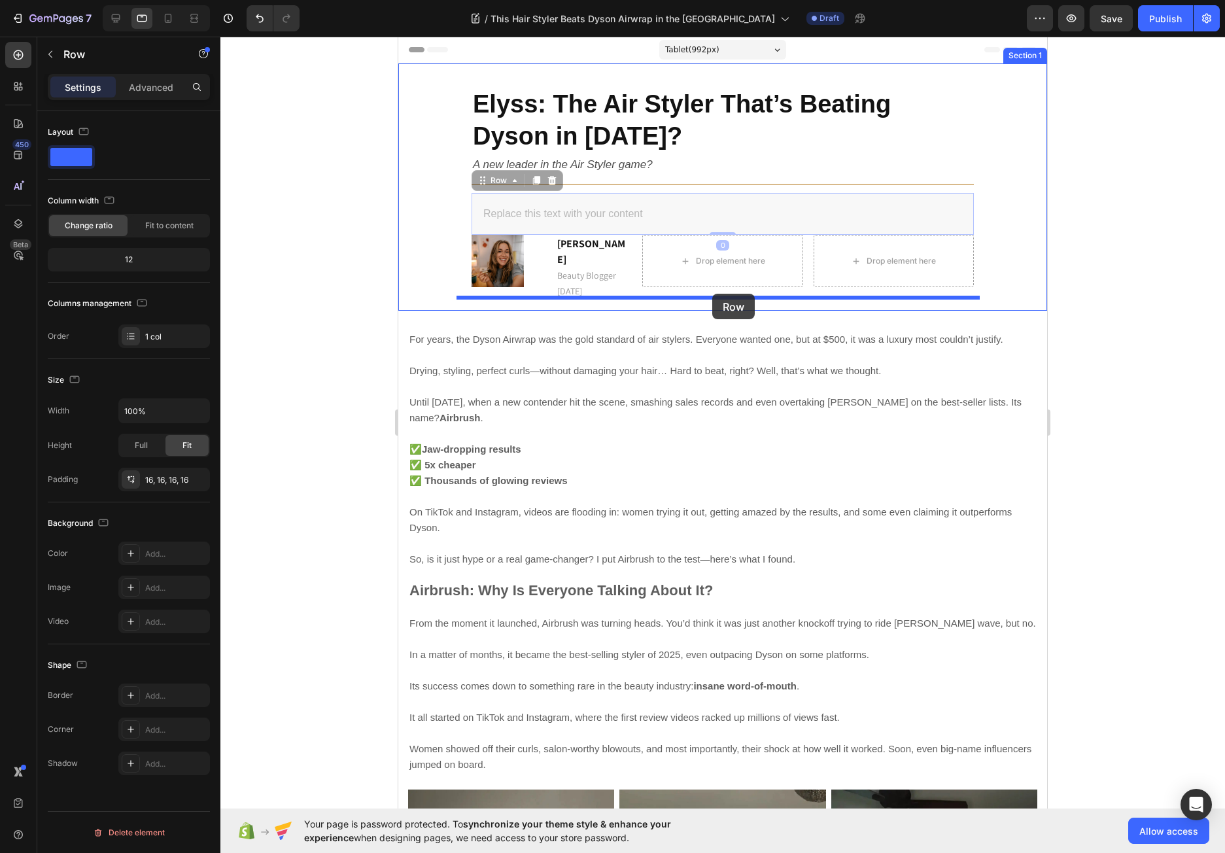
drag, startPoint x: 474, startPoint y: 185, endPoint x: 712, endPoint y: 294, distance: 261.5
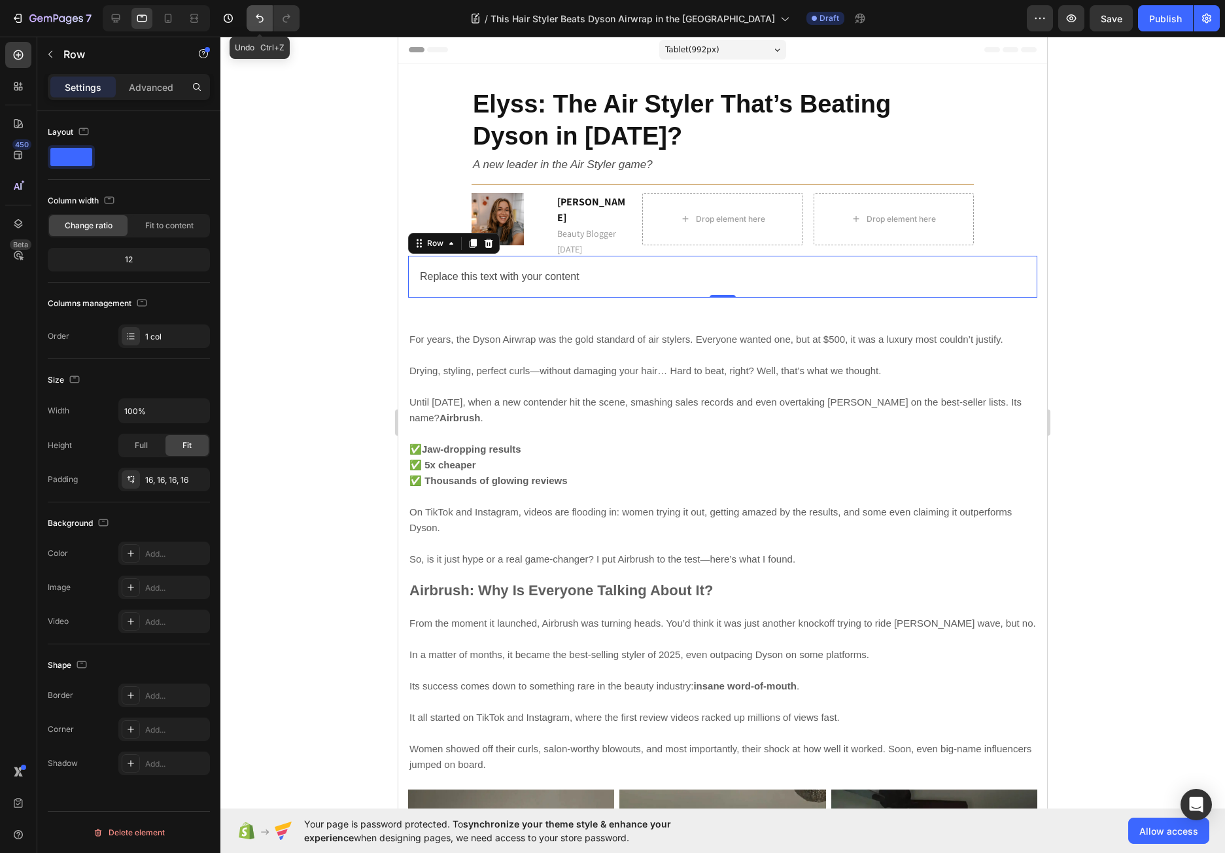
click at [258, 14] on icon "Undo/Redo" at bounding box center [259, 18] width 13 height 13
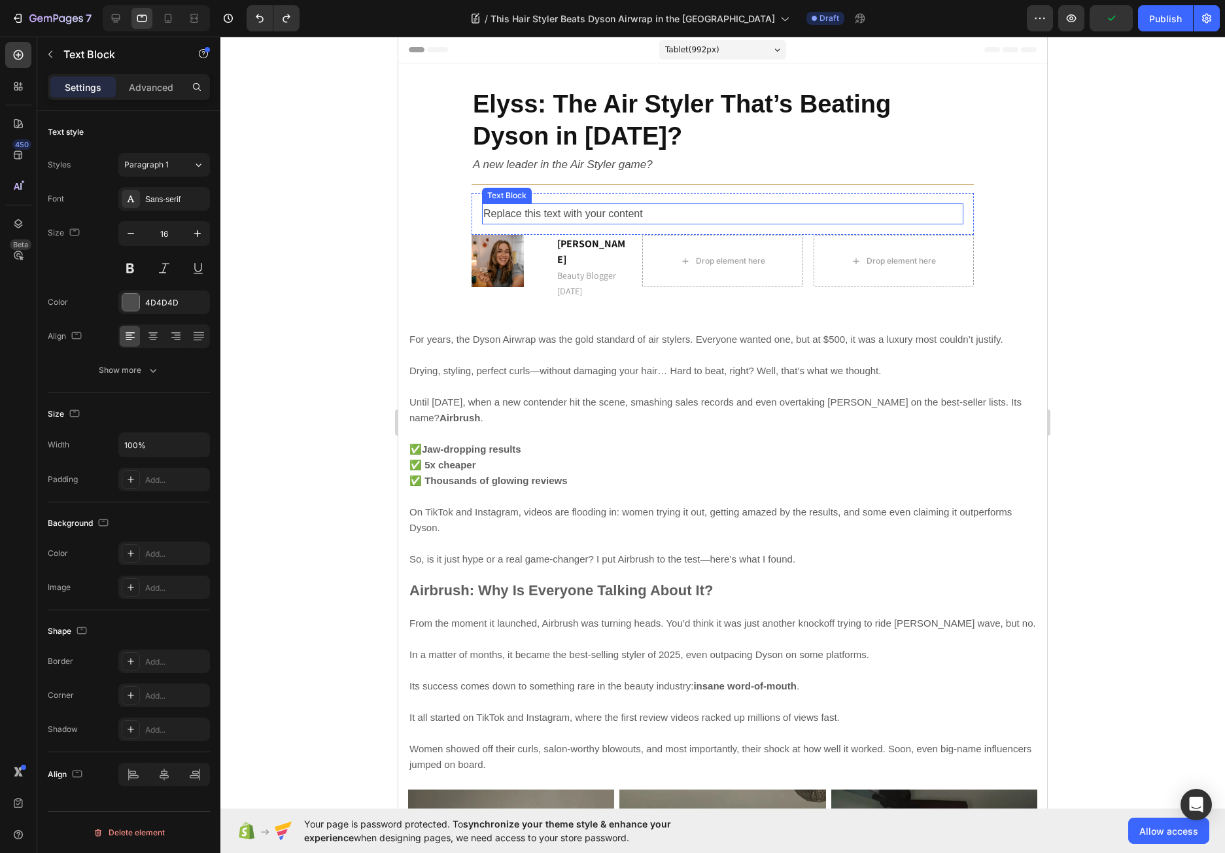
click at [642, 216] on div "Replace this text with your content" at bounding box center [722, 214] width 481 height 22
click at [642, 195] on div "Replace this text with your content Text Block Row 0" at bounding box center [722, 214] width 502 height 42
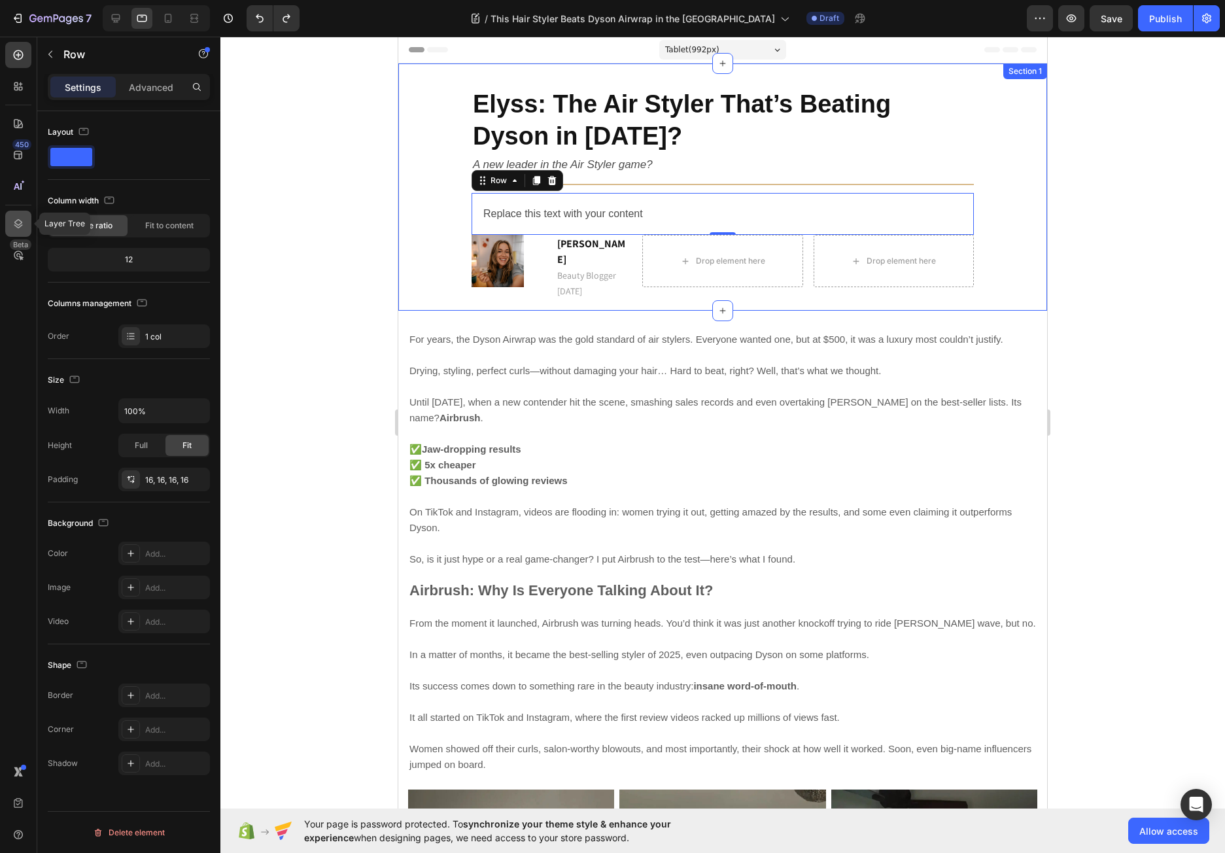
click at [18, 214] on div at bounding box center [18, 224] width 26 height 26
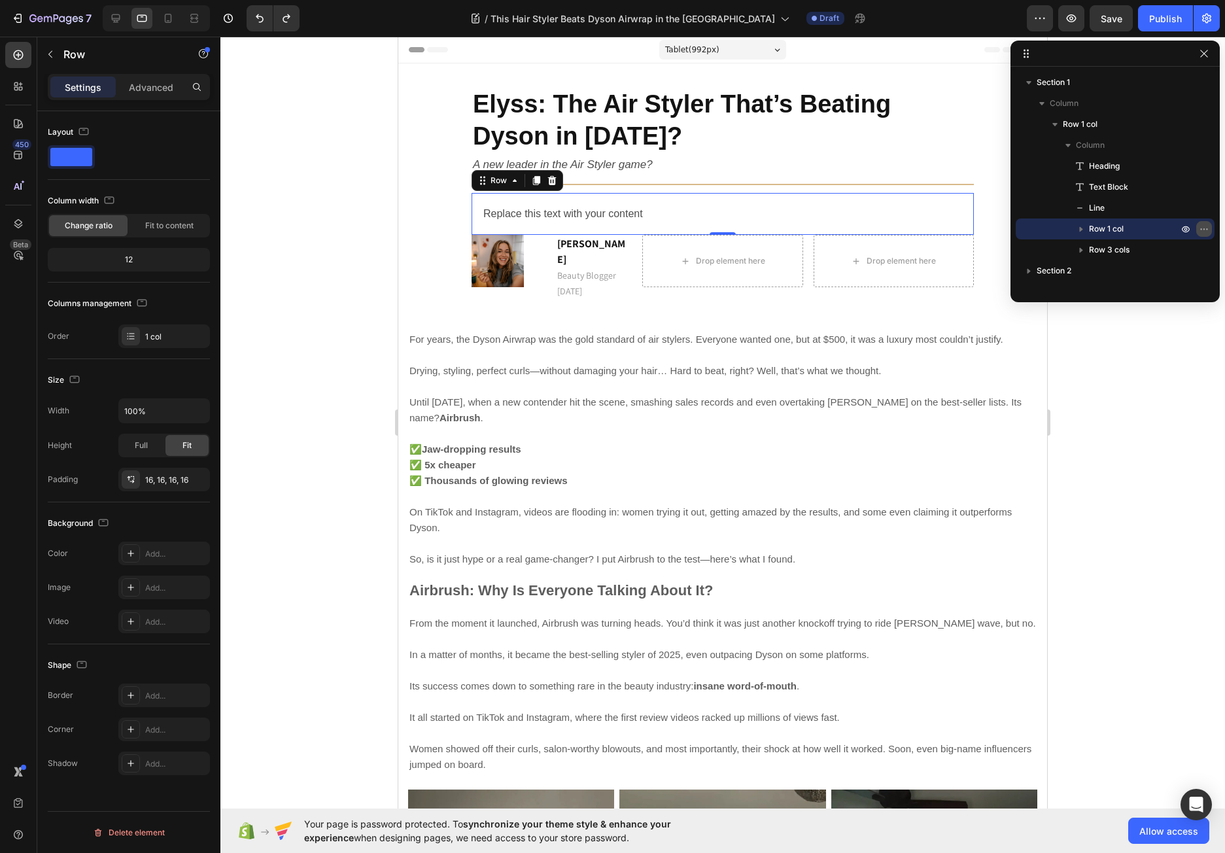
click at [1205, 228] on icon "button" at bounding box center [1203, 229] width 10 height 10
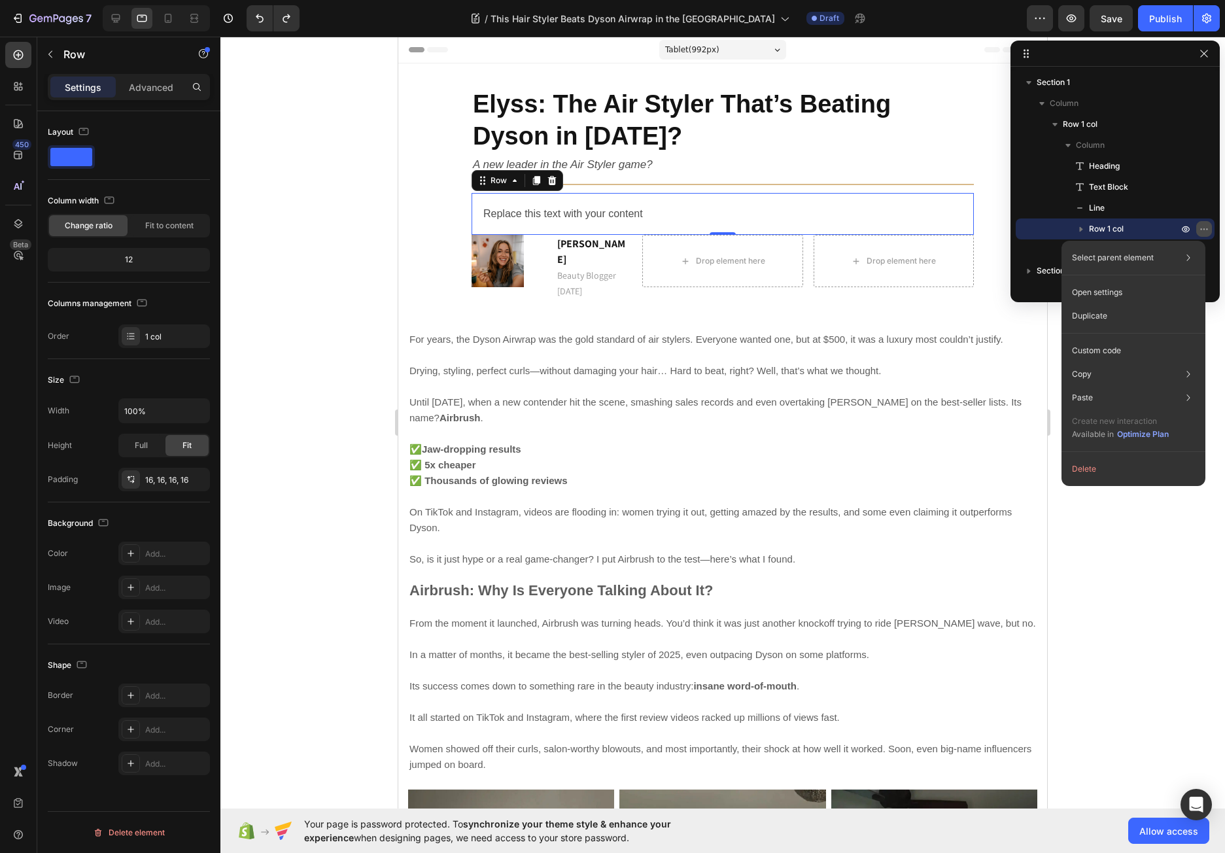
click at [1205, 228] on icon "button" at bounding box center [1203, 229] width 10 height 10
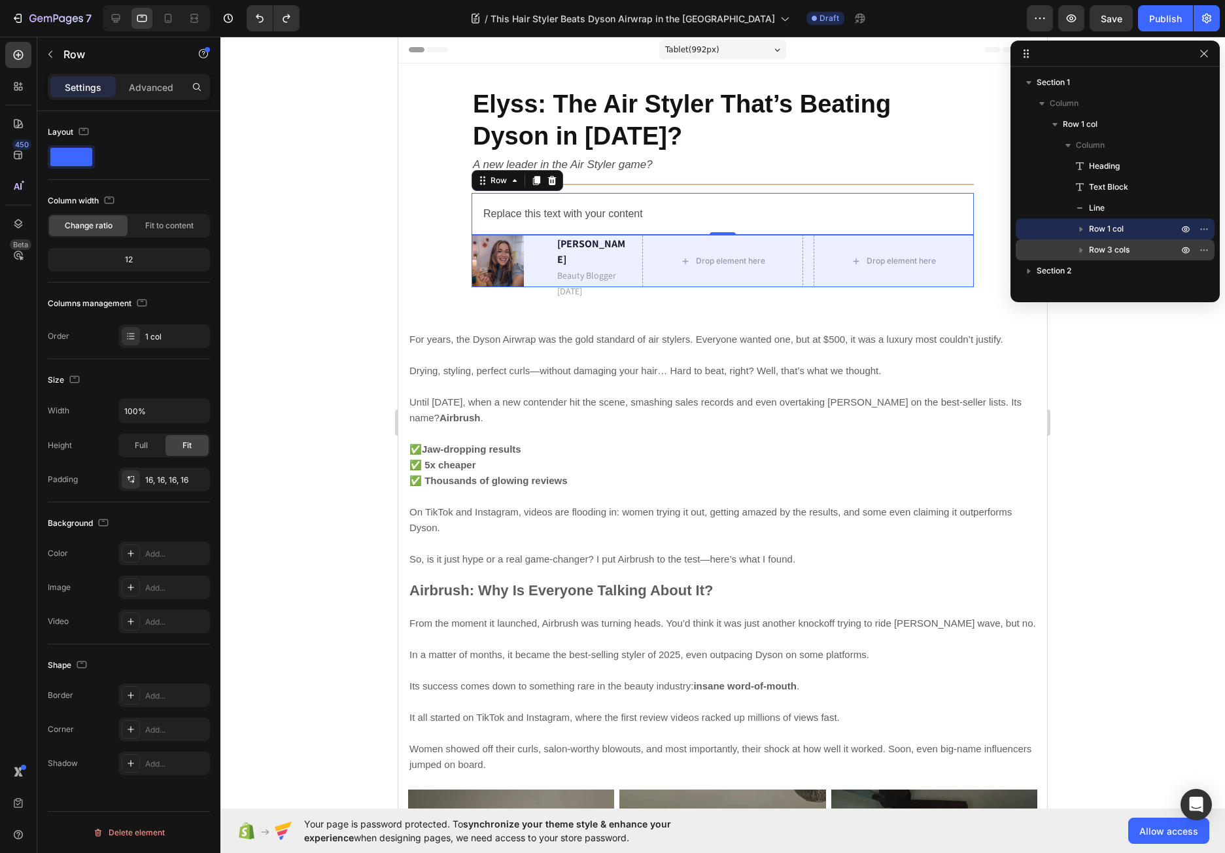
drag, startPoint x: 1104, startPoint y: 223, endPoint x: 1115, endPoint y: 255, distance: 33.9
click at [1115, 255] on div "Heading Text Block Line Row 1 col Row 3 cols" at bounding box center [1114, 208] width 199 height 105
click at [1043, 247] on div "Row 3 cols" at bounding box center [1115, 249] width 188 height 21
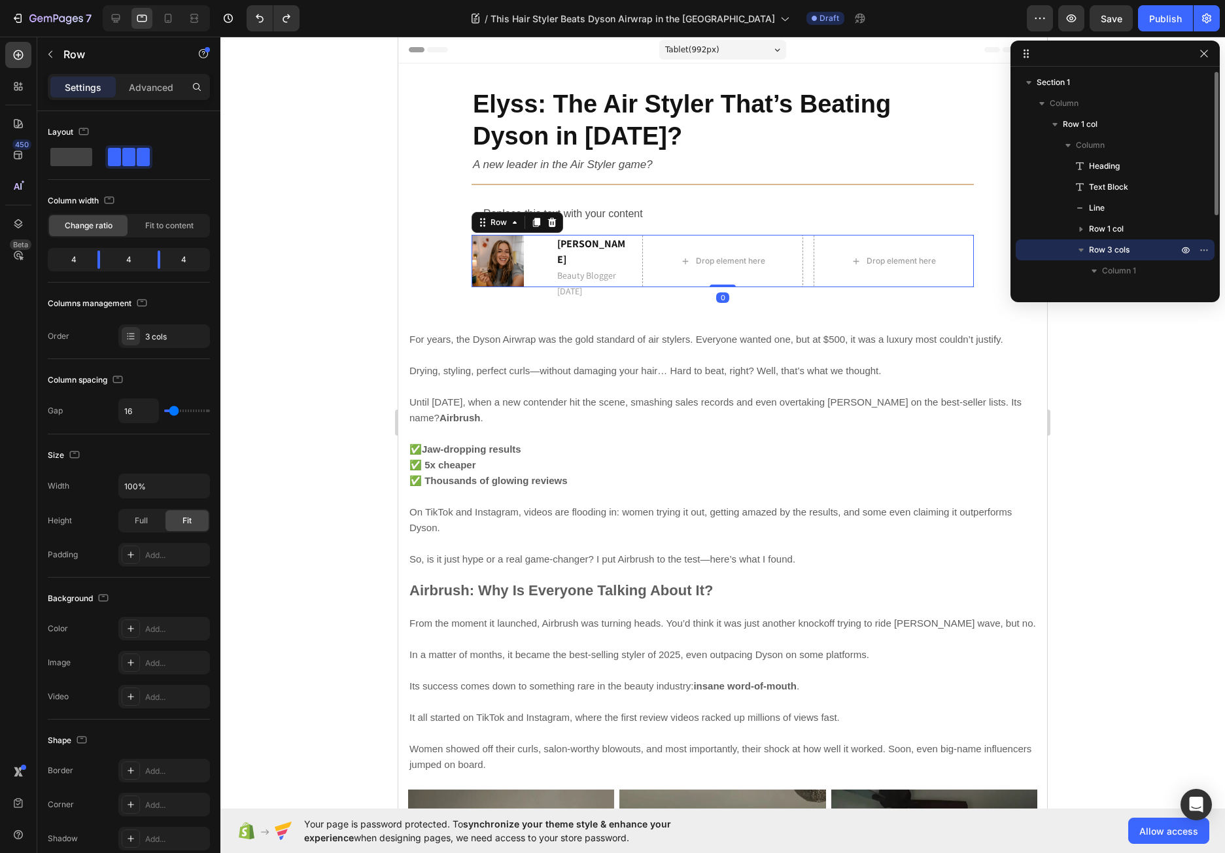
drag, startPoint x: 1064, startPoint y: 250, endPoint x: 1069, endPoint y: 242, distance: 10.0
click at [1069, 242] on div "Row 3 cols" at bounding box center [1115, 249] width 188 height 21
drag, startPoint x: 1121, startPoint y: 224, endPoint x: 1122, endPoint y: 248, distance: 24.2
click at [1122, 248] on div "Heading Text Block Line Row 1 col Row 3 cols" at bounding box center [1114, 208] width 199 height 105
click at [1207, 252] on icon "button" at bounding box center [1203, 250] width 10 height 10
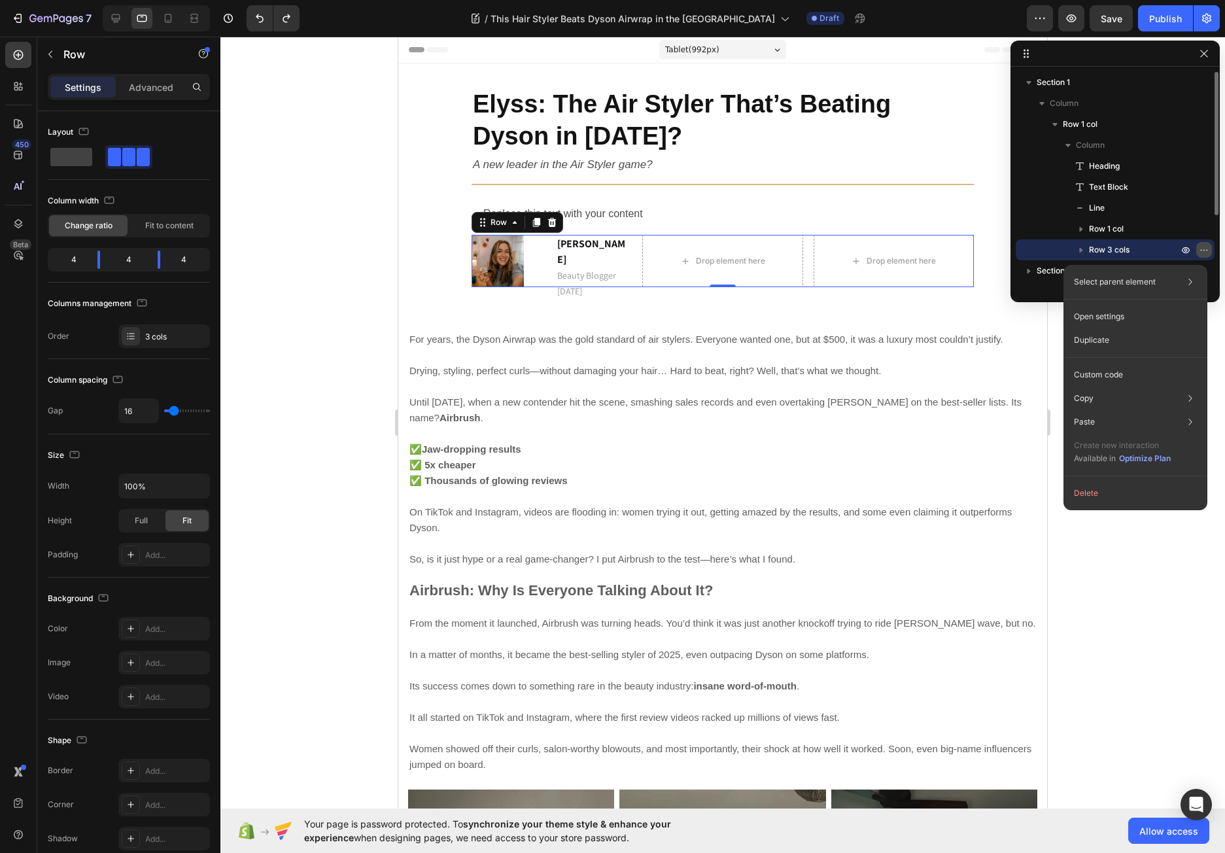
click at [1206, 252] on icon "button" at bounding box center [1203, 250] width 10 height 10
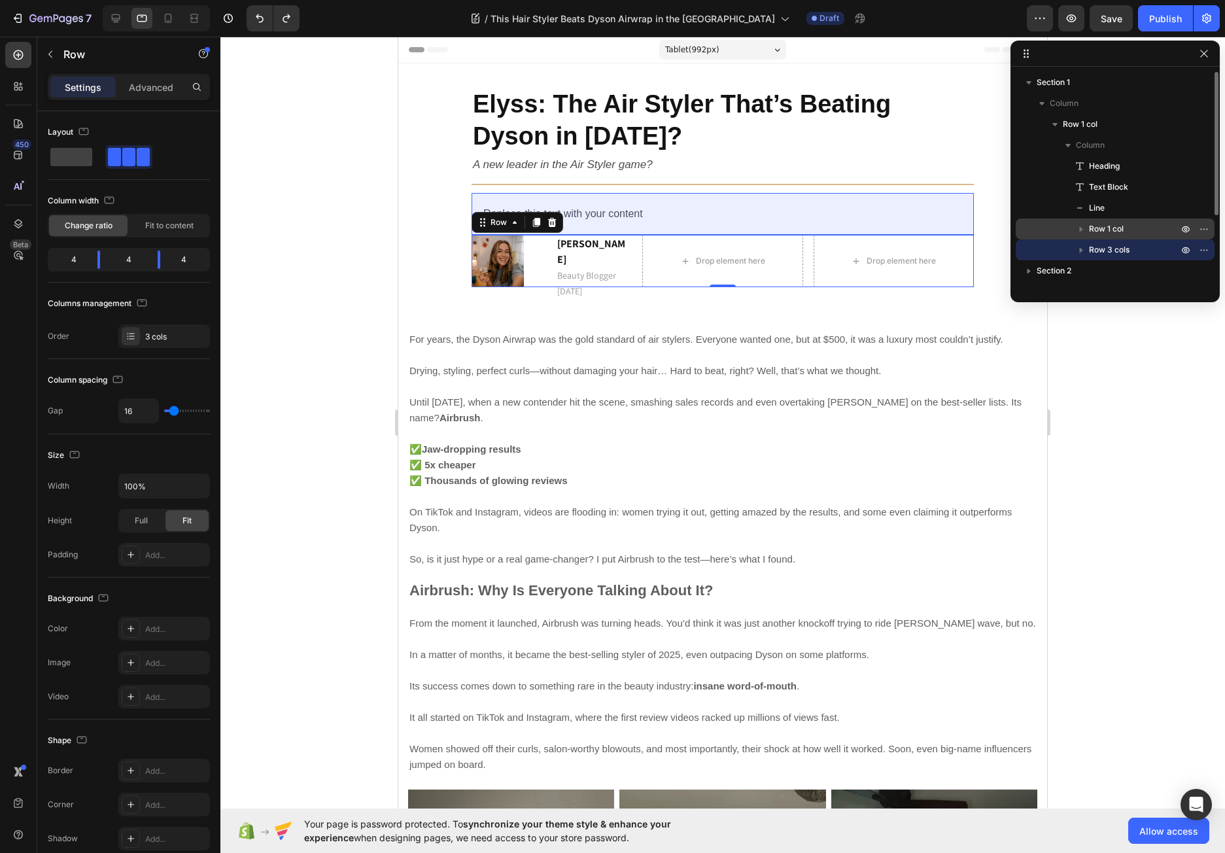
click at [1129, 222] on p "Row 1 col" at bounding box center [1135, 228] width 92 height 13
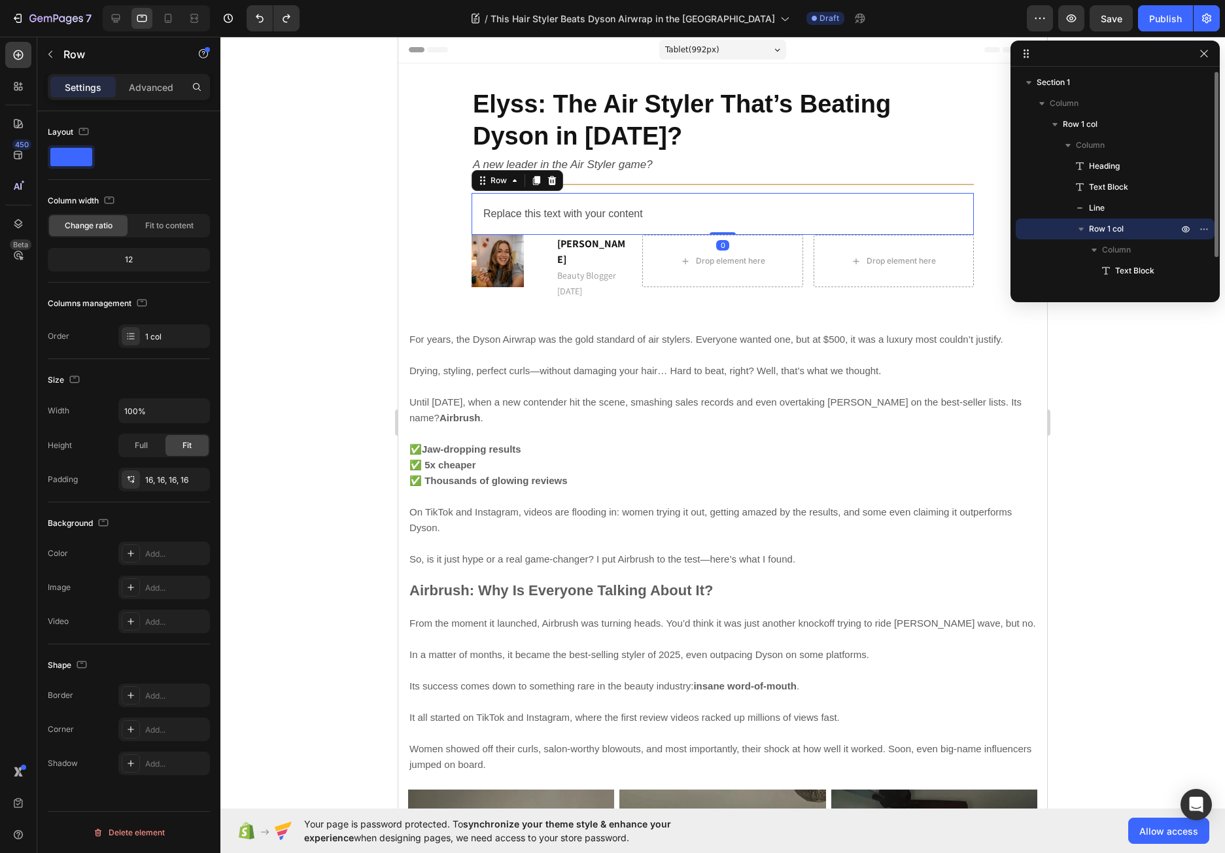
click at [1081, 231] on icon "button" at bounding box center [1080, 229] width 5 height 3
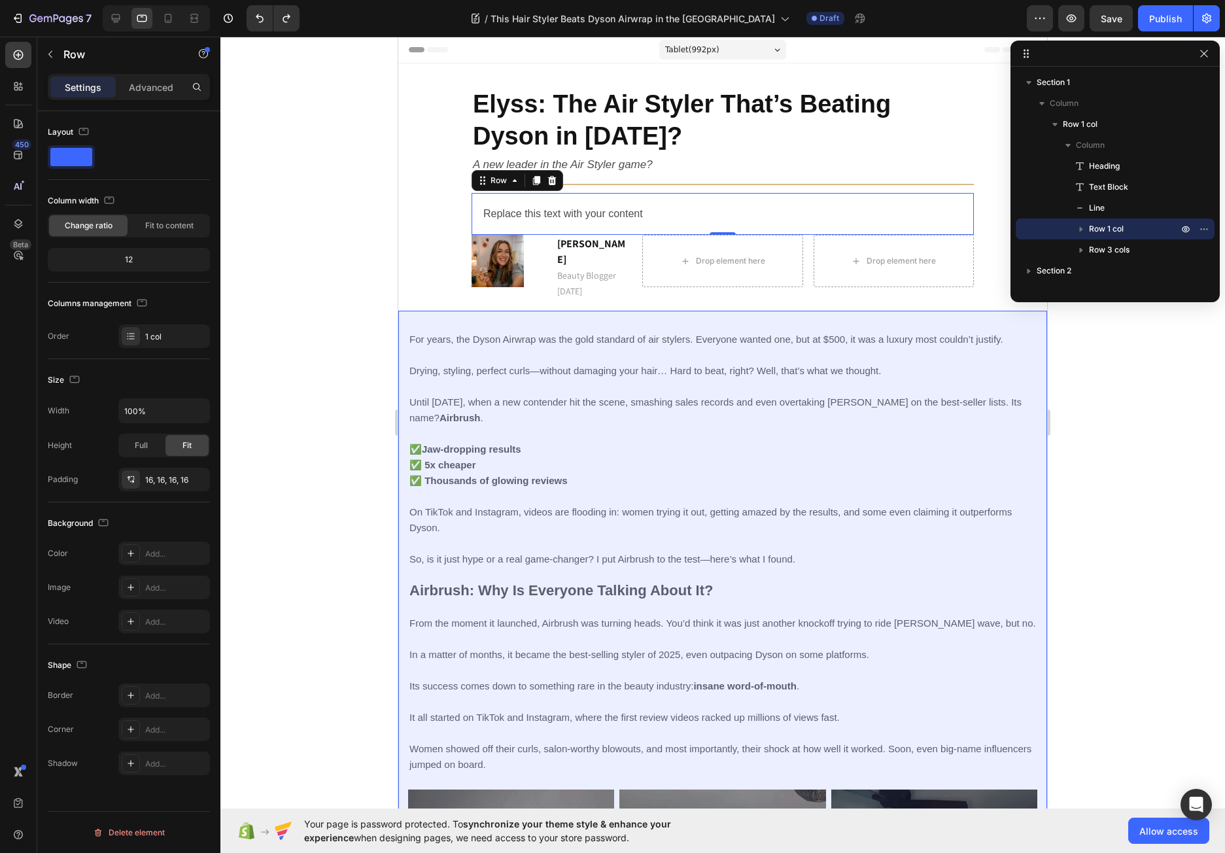
drag, startPoint x: 1024, startPoint y: 271, endPoint x: 1063, endPoint y: 286, distance: 42.0
click at [1063, 286] on div "Section 1 Column Row 1 col Column Heading Text Block Line Row 1 col Row 3 cols …" at bounding box center [1114, 180] width 209 height 216
drag, startPoint x: 1076, startPoint y: 271, endPoint x: 1064, endPoint y: 277, distance: 12.9
click at [1064, 277] on p "Section 2" at bounding box center [1108, 270] width 144 height 13
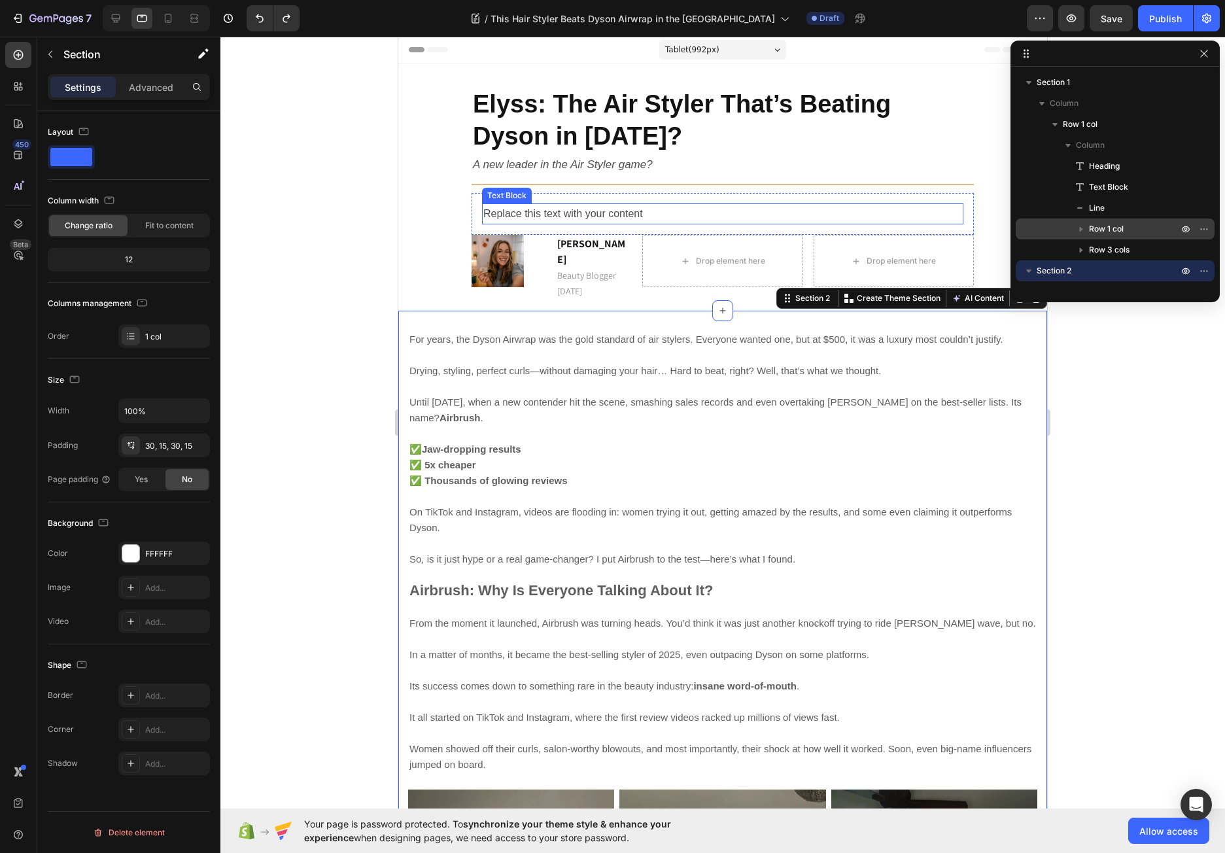
click at [556, 220] on div "Replace this text with your content" at bounding box center [722, 214] width 481 height 22
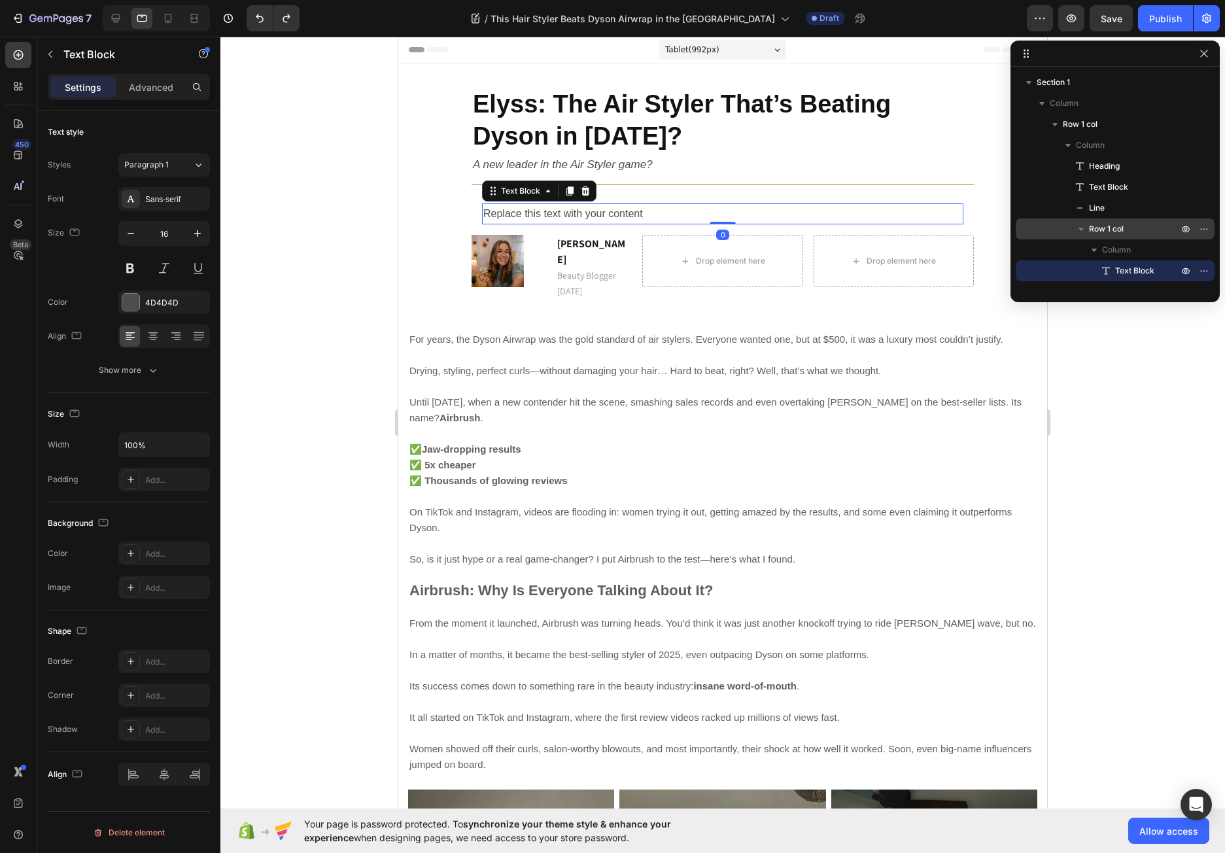
click at [482, 209] on div "Replace this text with your content" at bounding box center [722, 214] width 481 height 22
click at [475, 206] on div "Replace this text with your content Text Block Row 0" at bounding box center [722, 214] width 502 height 42
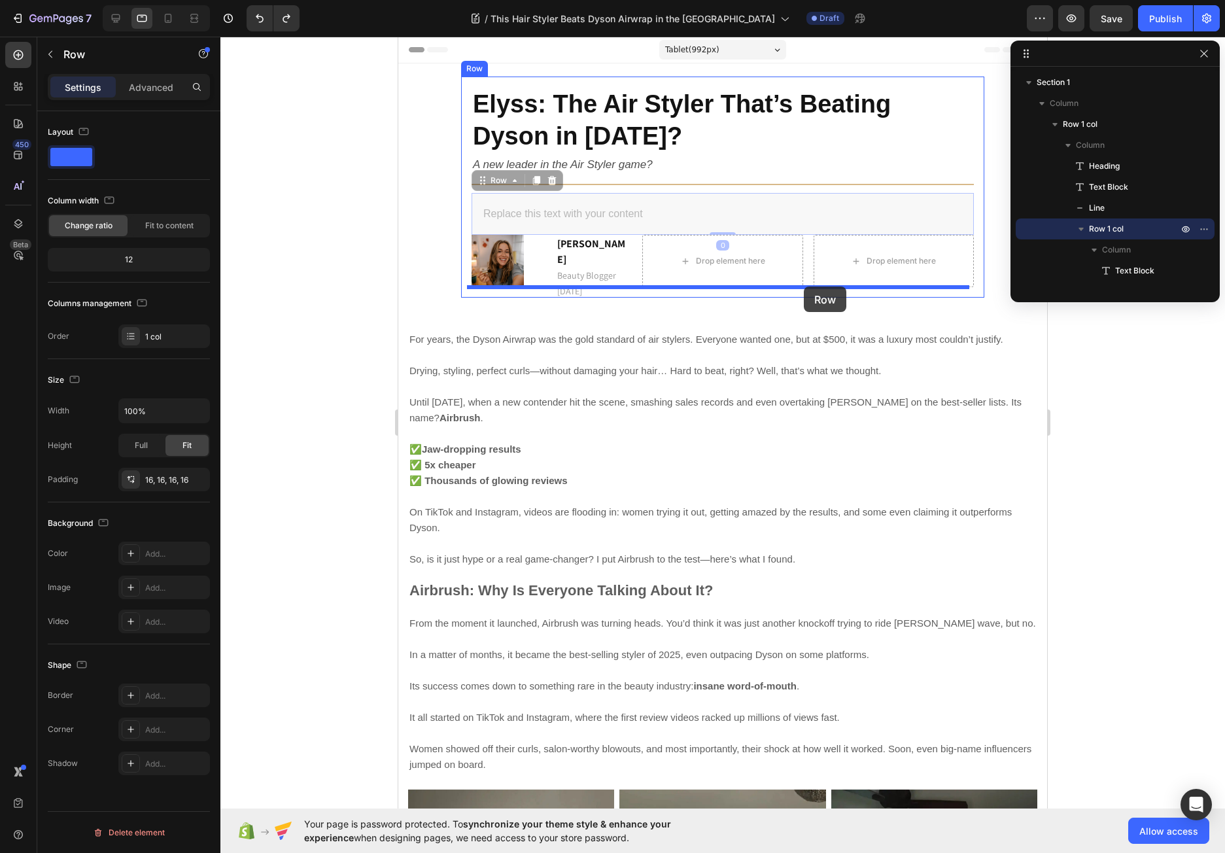
drag, startPoint x: 476, startPoint y: 187, endPoint x: 803, endPoint y: 286, distance: 342.3
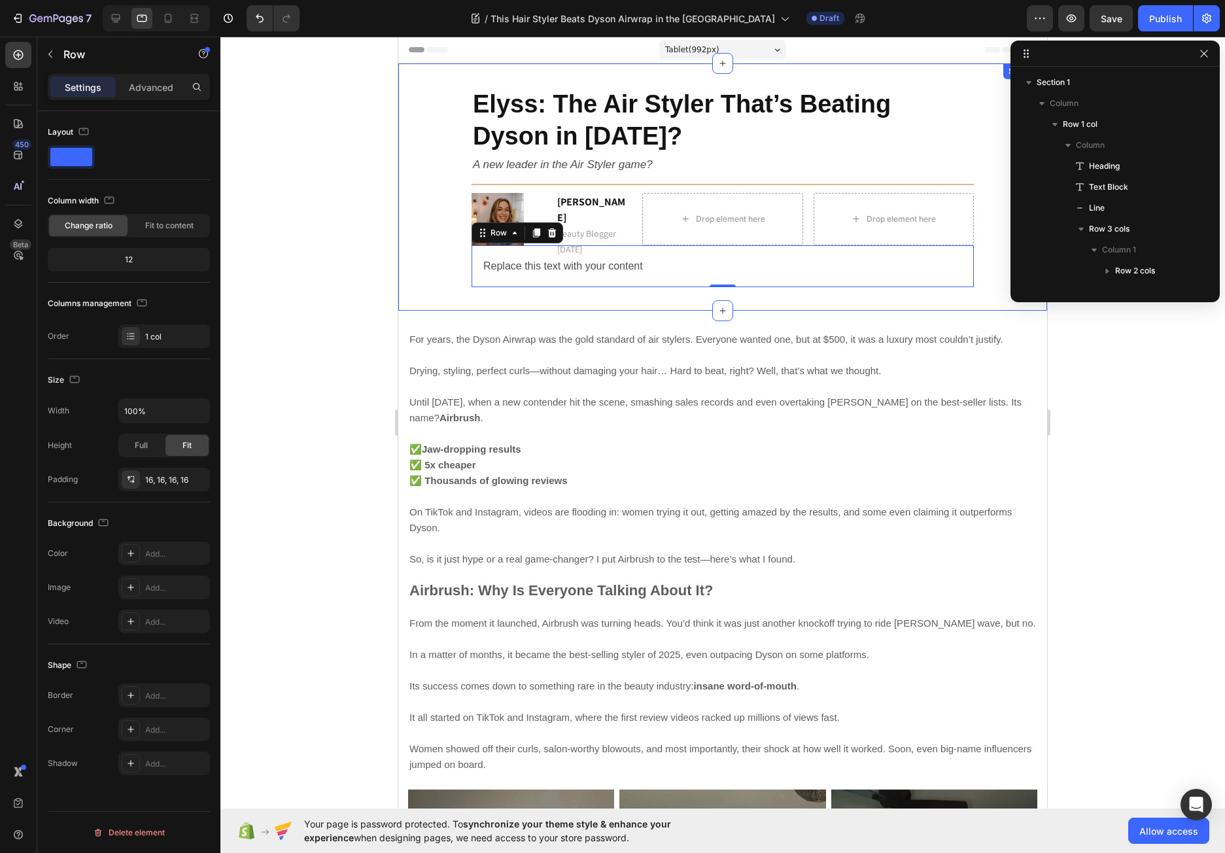
click at [311, 204] on div at bounding box center [722, 445] width 1004 height 816
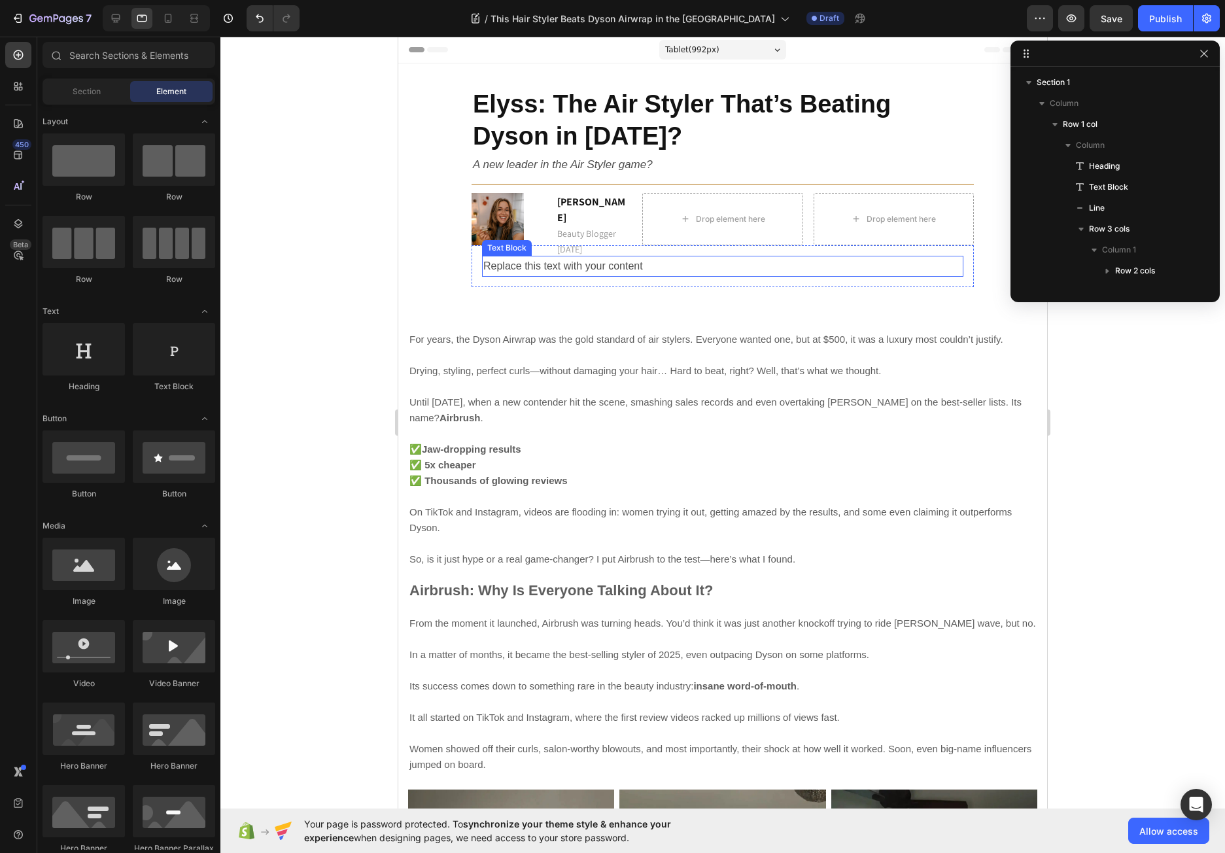
click at [511, 267] on p "Replace this text with your content" at bounding box center [722, 266] width 479 height 19
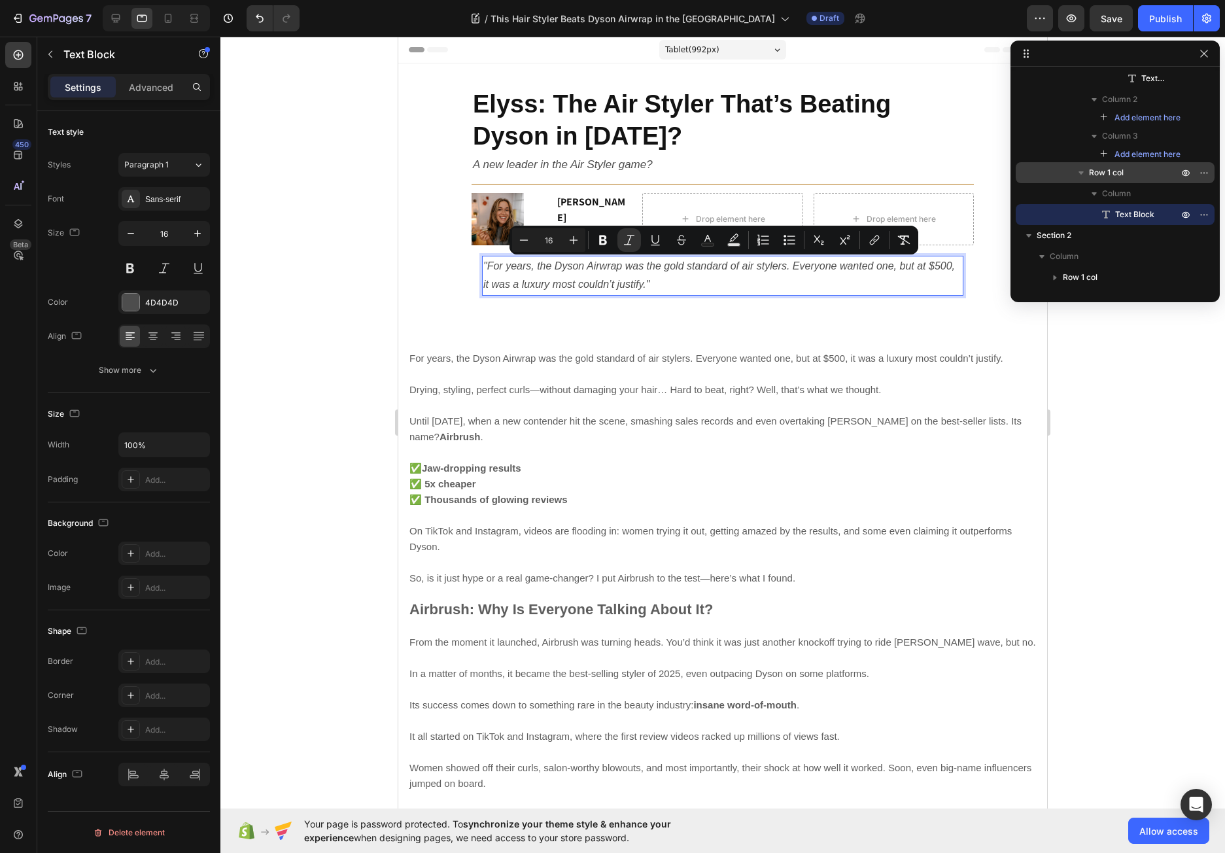
click at [800, 294] on p ""For years, the Dyson Airwrap was the gold standard of air stylers. Everyone wa…" at bounding box center [722, 276] width 479 height 38
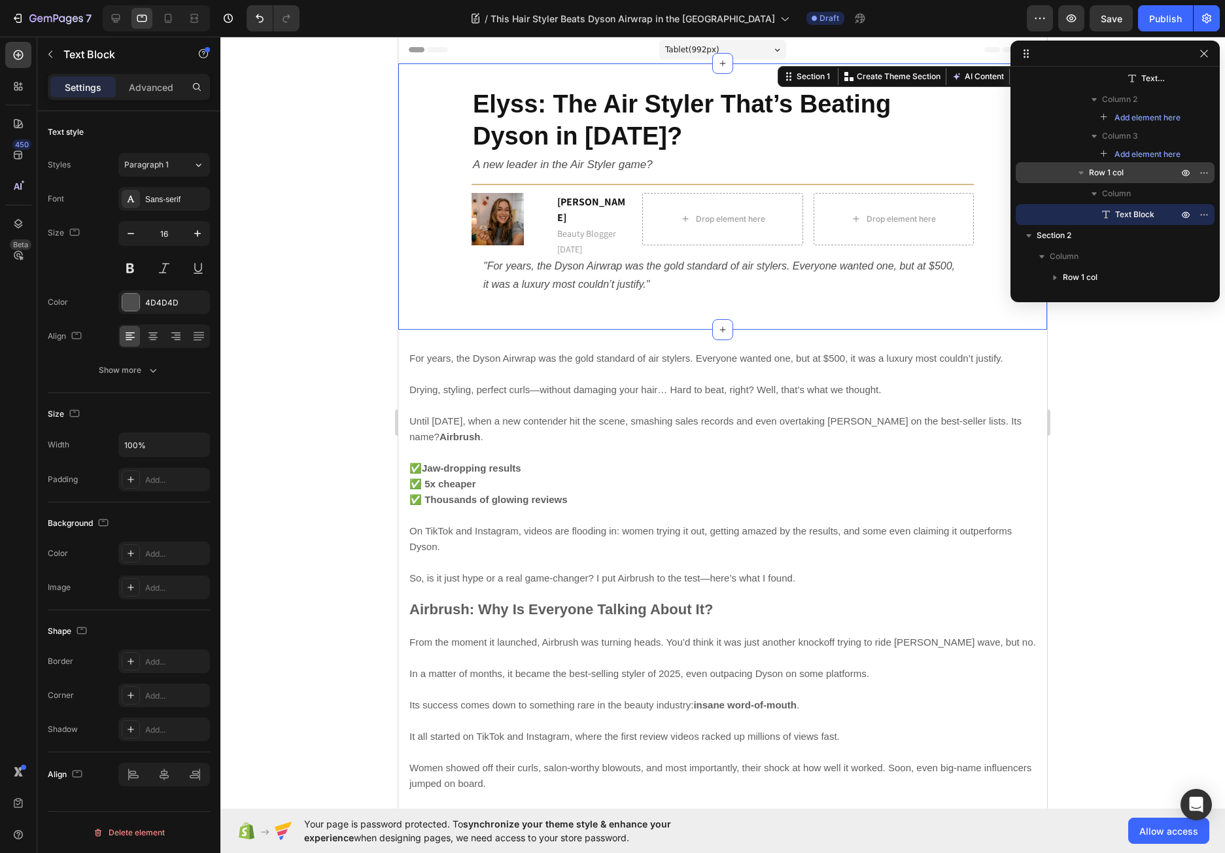
click at [450, 277] on div "Elyss: The Air Styler That’s Beating Dyson in 2025? Heading A new leader in the…" at bounding box center [722, 196] width 629 height 240
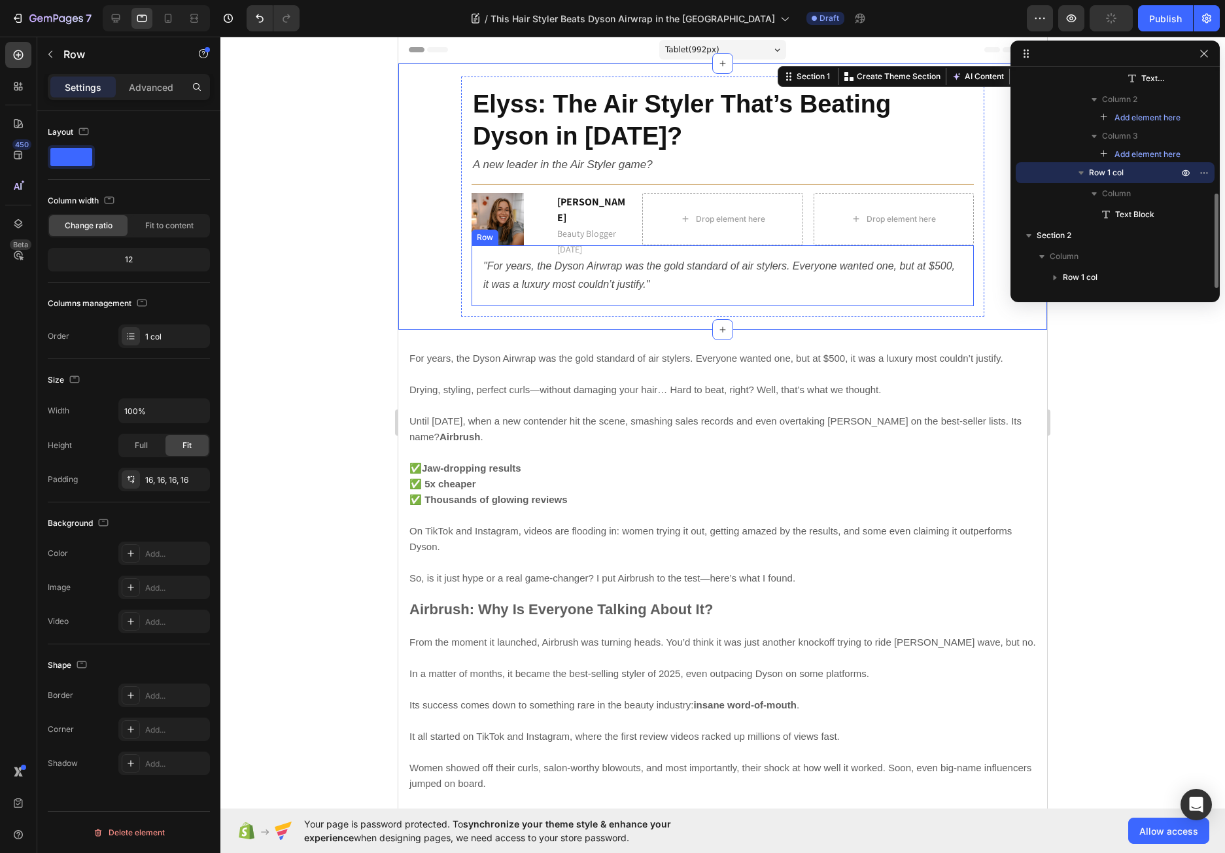
click at [472, 273] on div ""For years, the Dyson Airwrap was the gold standard of air stylers. Everyone wa…" at bounding box center [722, 275] width 502 height 61
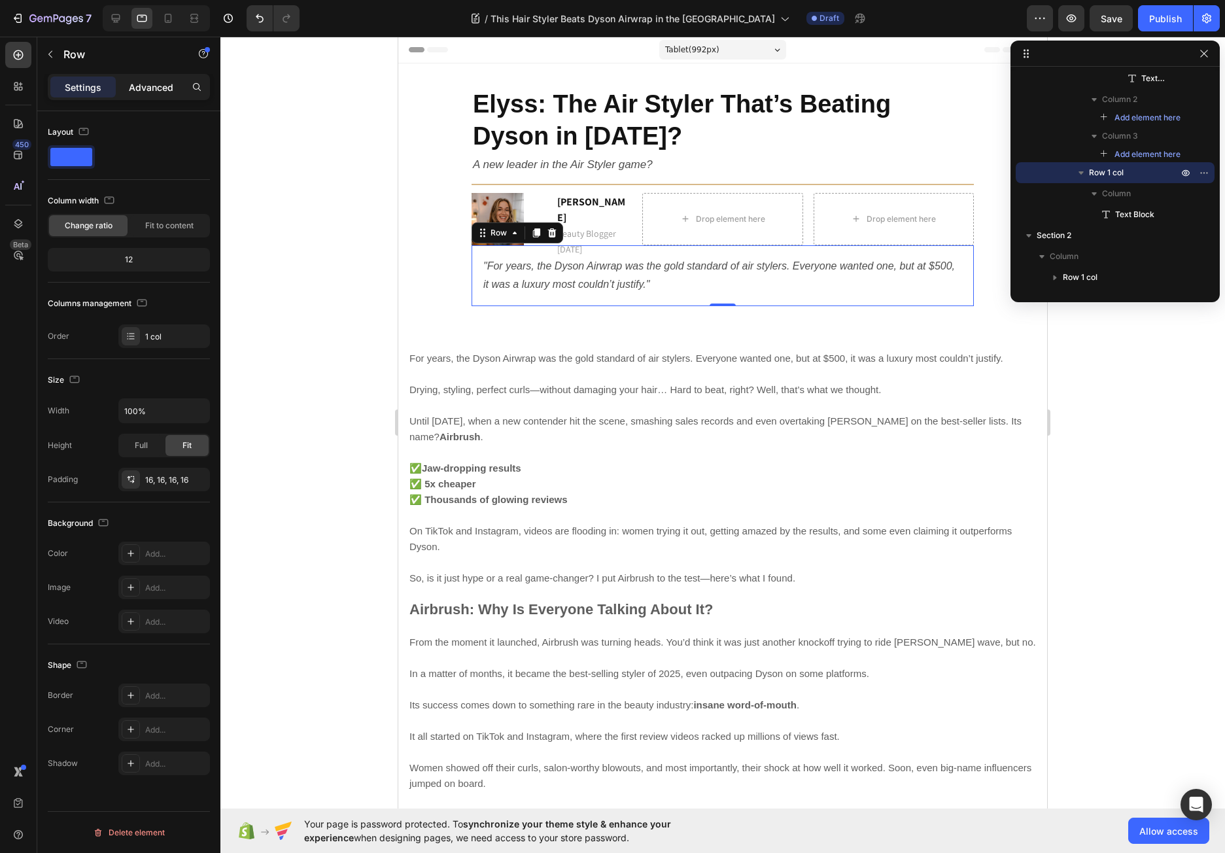
click at [156, 94] on div "Advanced" at bounding box center [150, 86] width 65 height 21
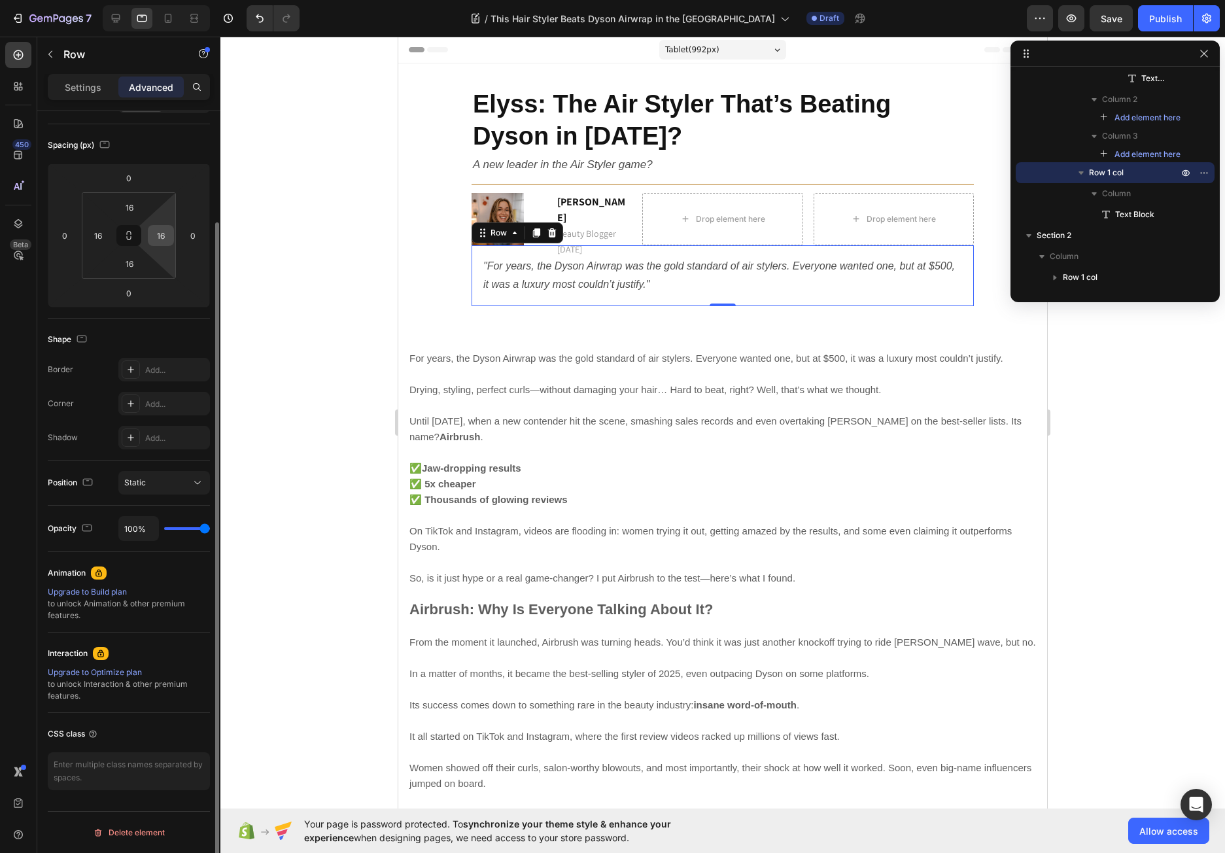
scroll to position [0, 0]
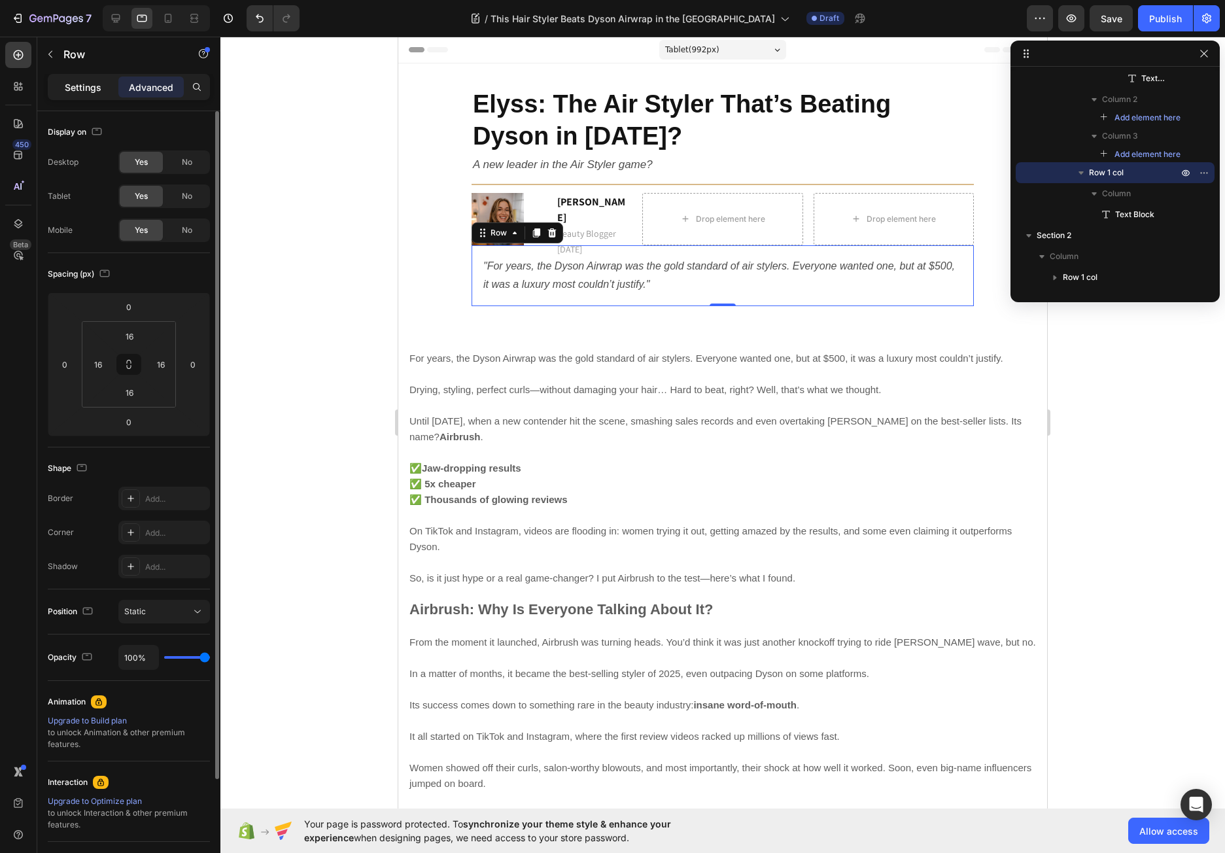
click at [73, 82] on p "Settings" at bounding box center [83, 87] width 37 height 14
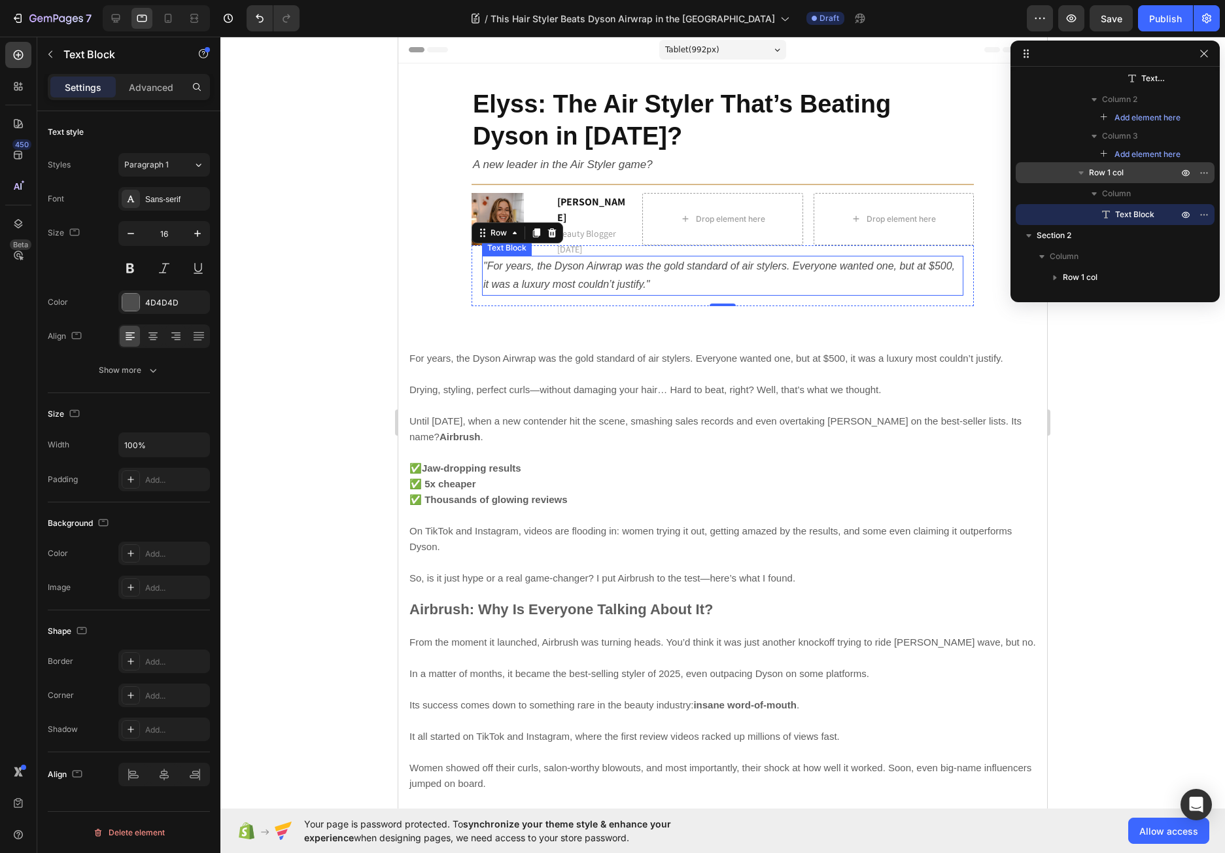
click at [498, 286] on icon ""For years, the Dyson Airwrap was the gold standard of air stylers. Everyone wa…" at bounding box center [718, 275] width 471 height 30
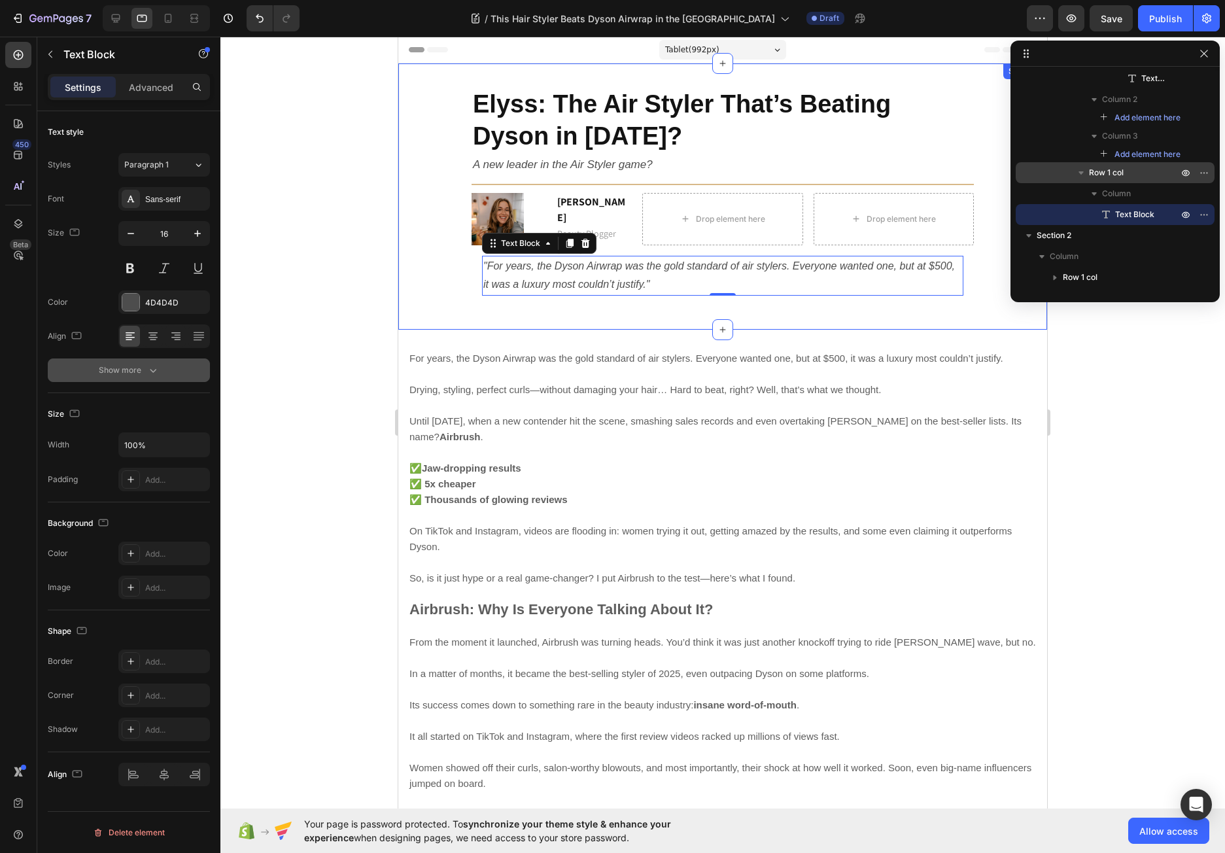
click at [133, 368] on div "Show more" at bounding box center [129, 369] width 61 height 13
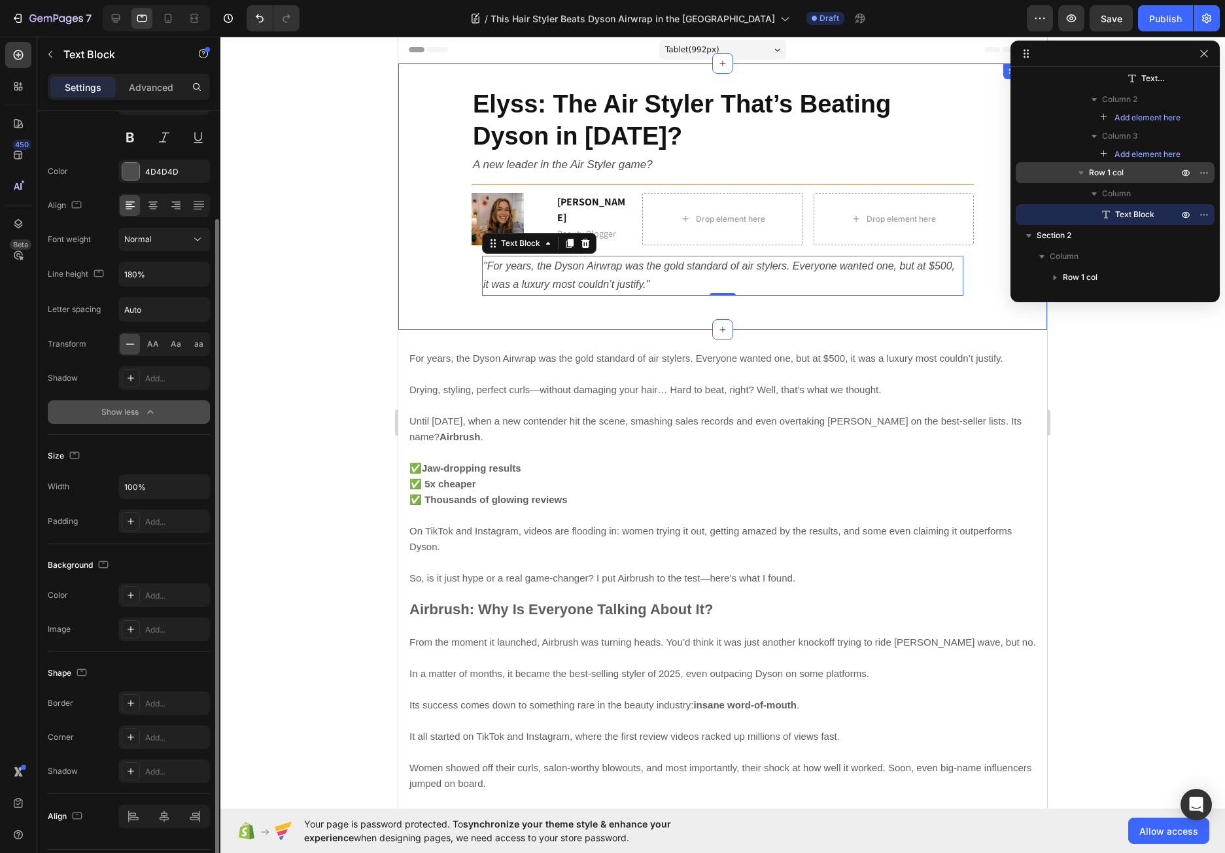
scroll to position [169, 0]
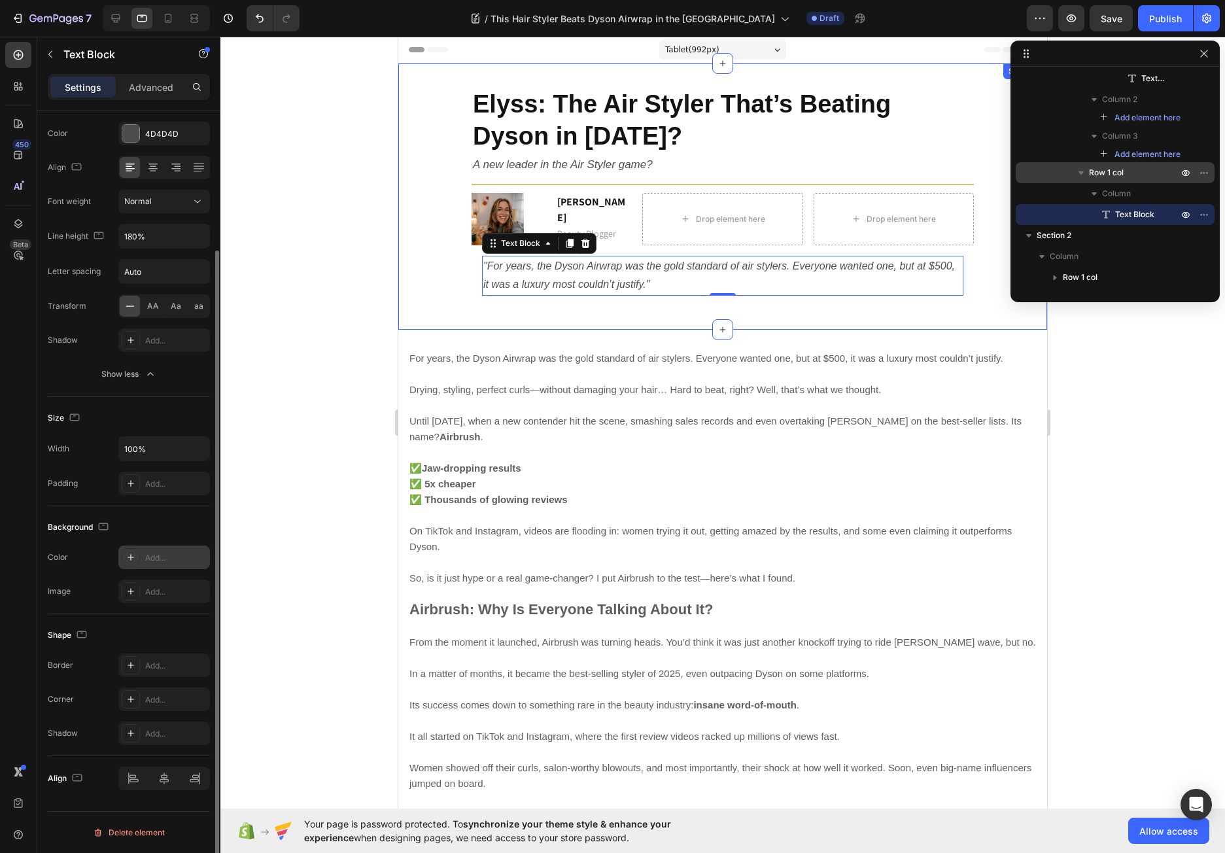
click at [126, 555] on icon at bounding box center [131, 557] width 10 height 10
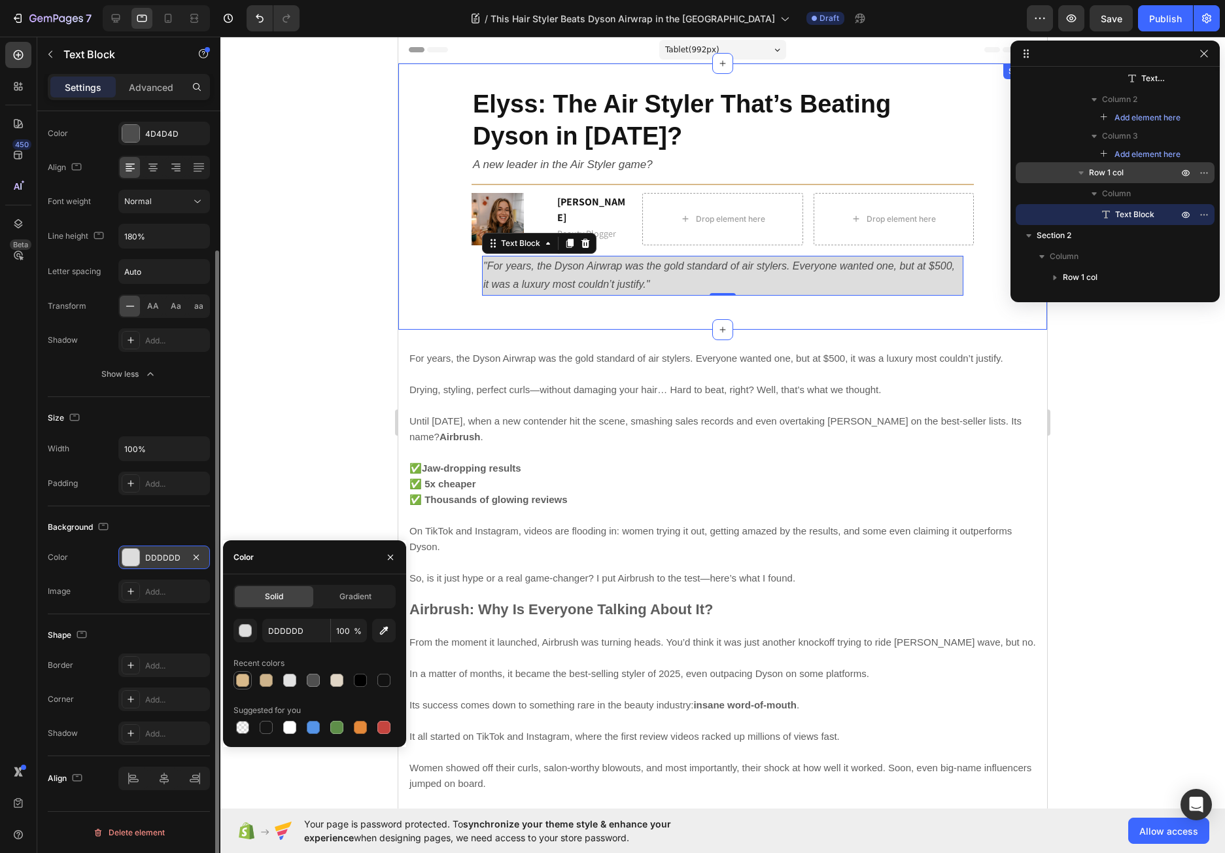
click at [245, 679] on div at bounding box center [242, 679] width 13 height 13
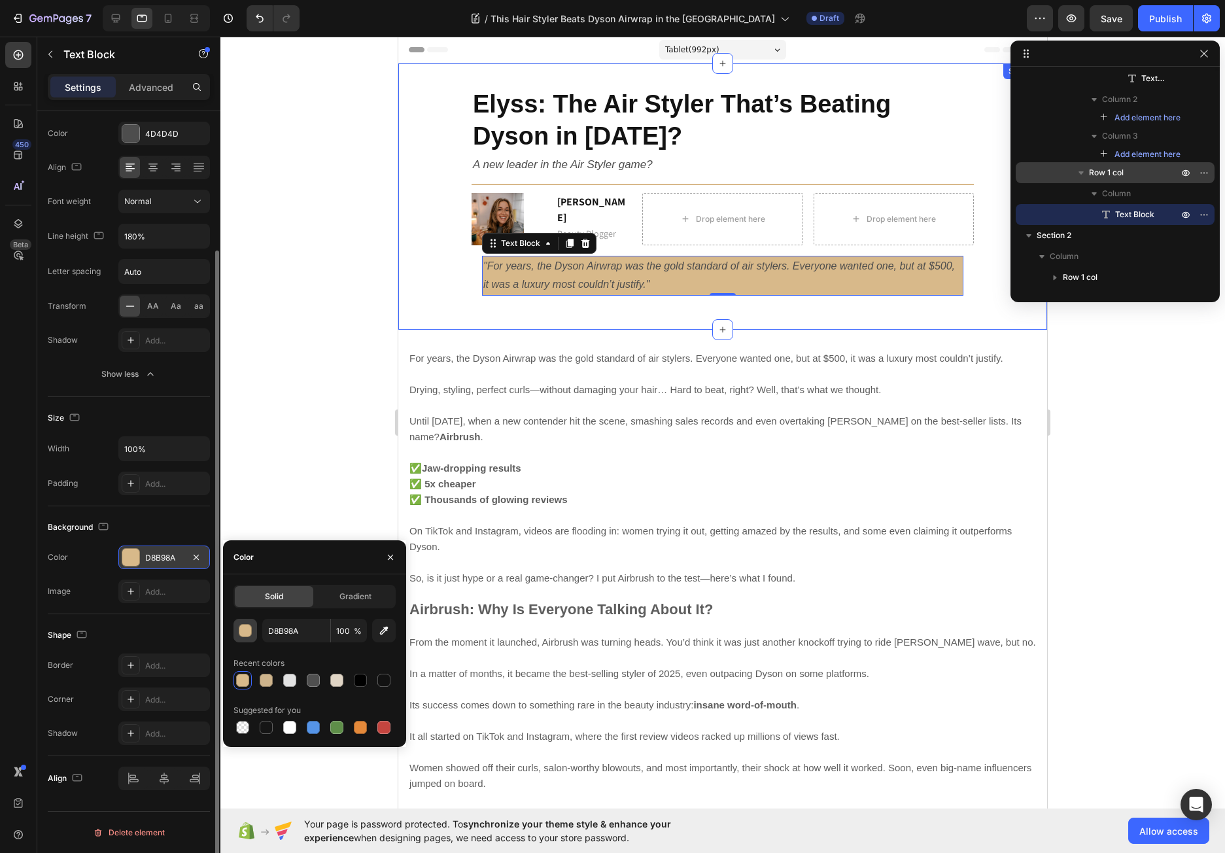
click at [243, 629] on div "button" at bounding box center [245, 630] width 13 height 13
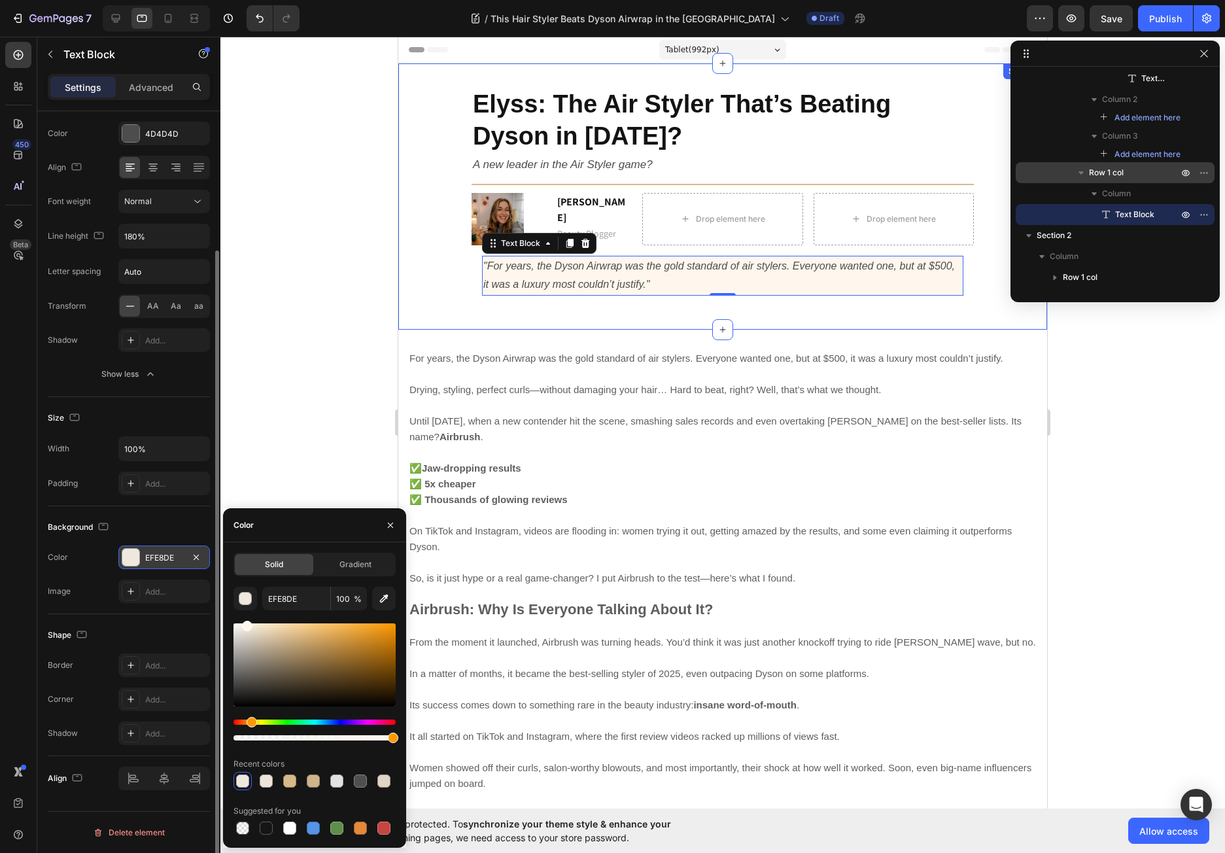
type input "FFF7ED"
drag, startPoint x: 287, startPoint y: 632, endPoint x: 245, endPoint y: 621, distance: 43.1
click at [245, 623] on div at bounding box center [314, 664] width 162 height 83
click at [346, 380] on div at bounding box center [722, 445] width 1004 height 816
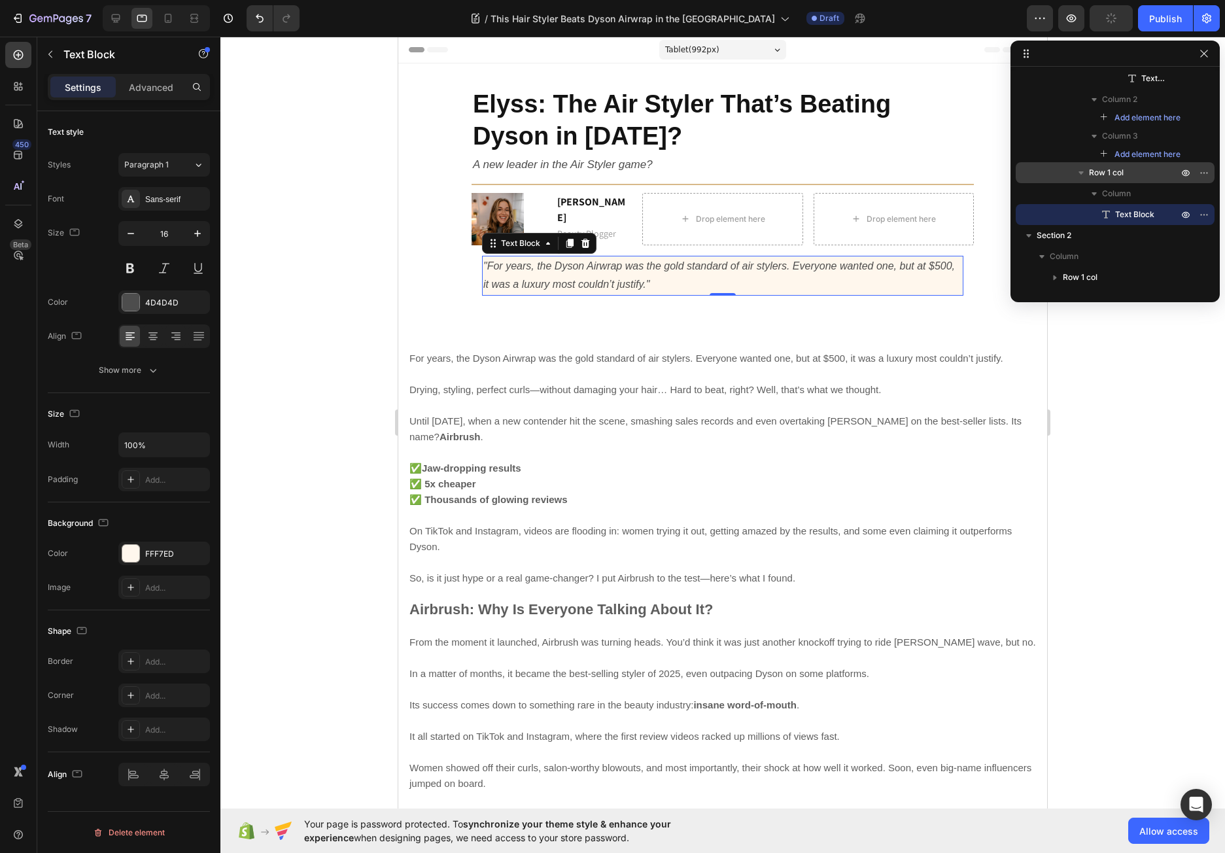
click at [494, 288] on icon ""For years, the Dyson Airwrap was the gold standard of air stylers. Everyone wa…" at bounding box center [718, 275] width 471 height 30
click at [149, 88] on p "Advanced" at bounding box center [151, 87] width 44 height 14
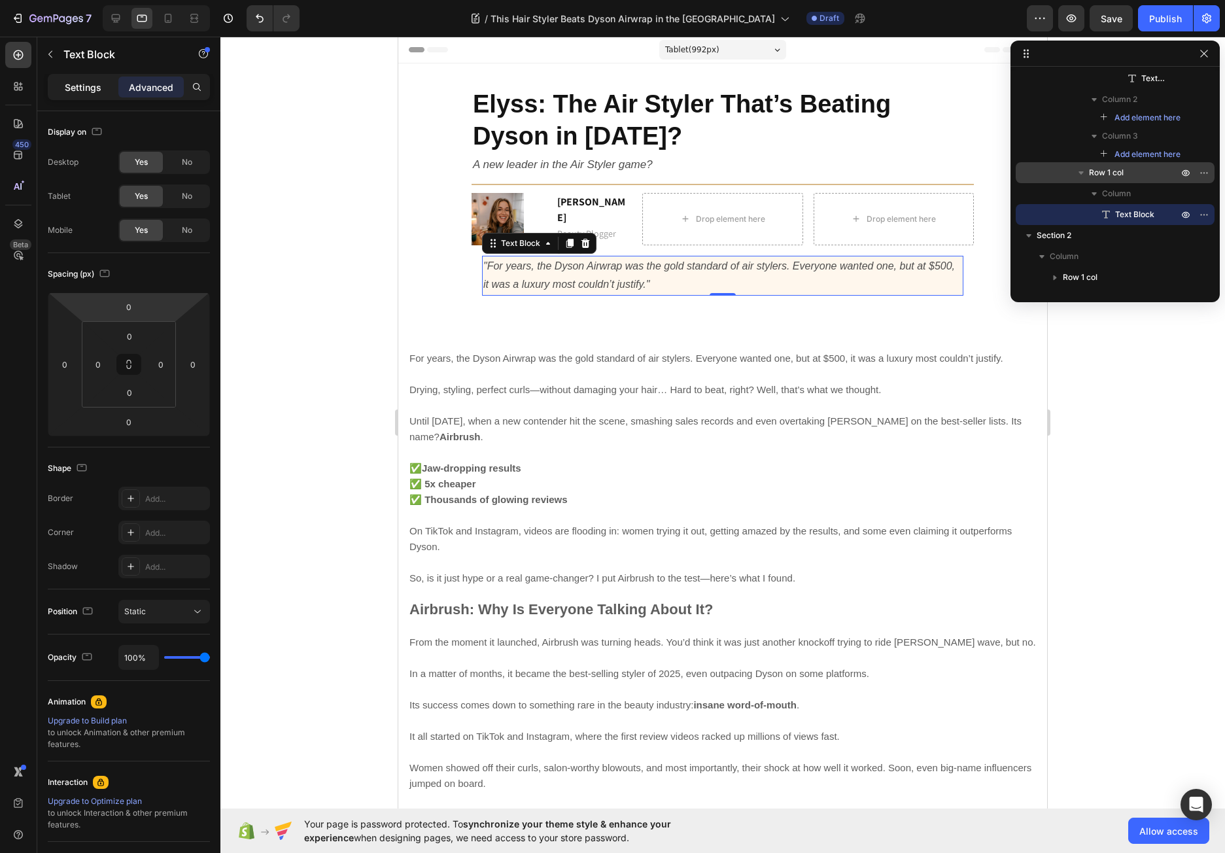
click at [88, 88] on p "Settings" at bounding box center [83, 87] width 37 height 14
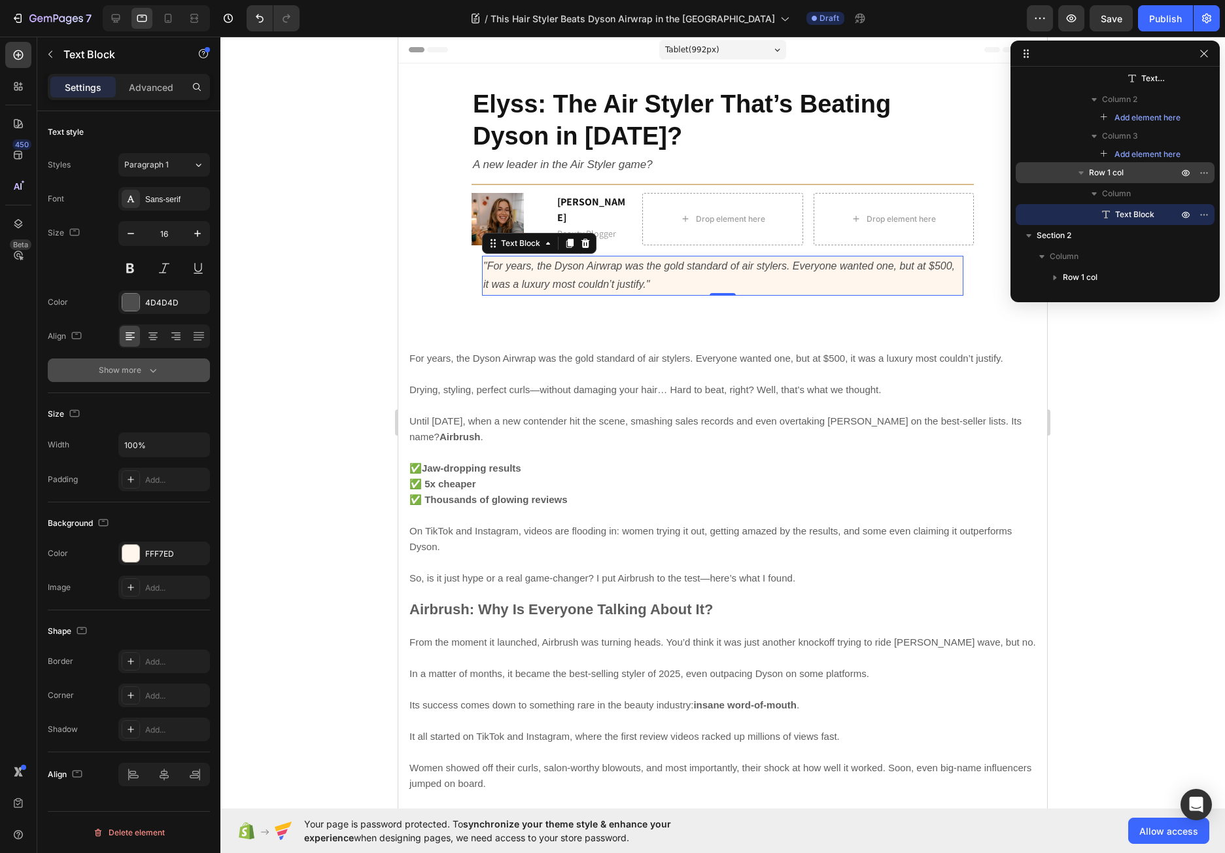
click at [146, 370] on icon "button" at bounding box center [152, 369] width 13 height 13
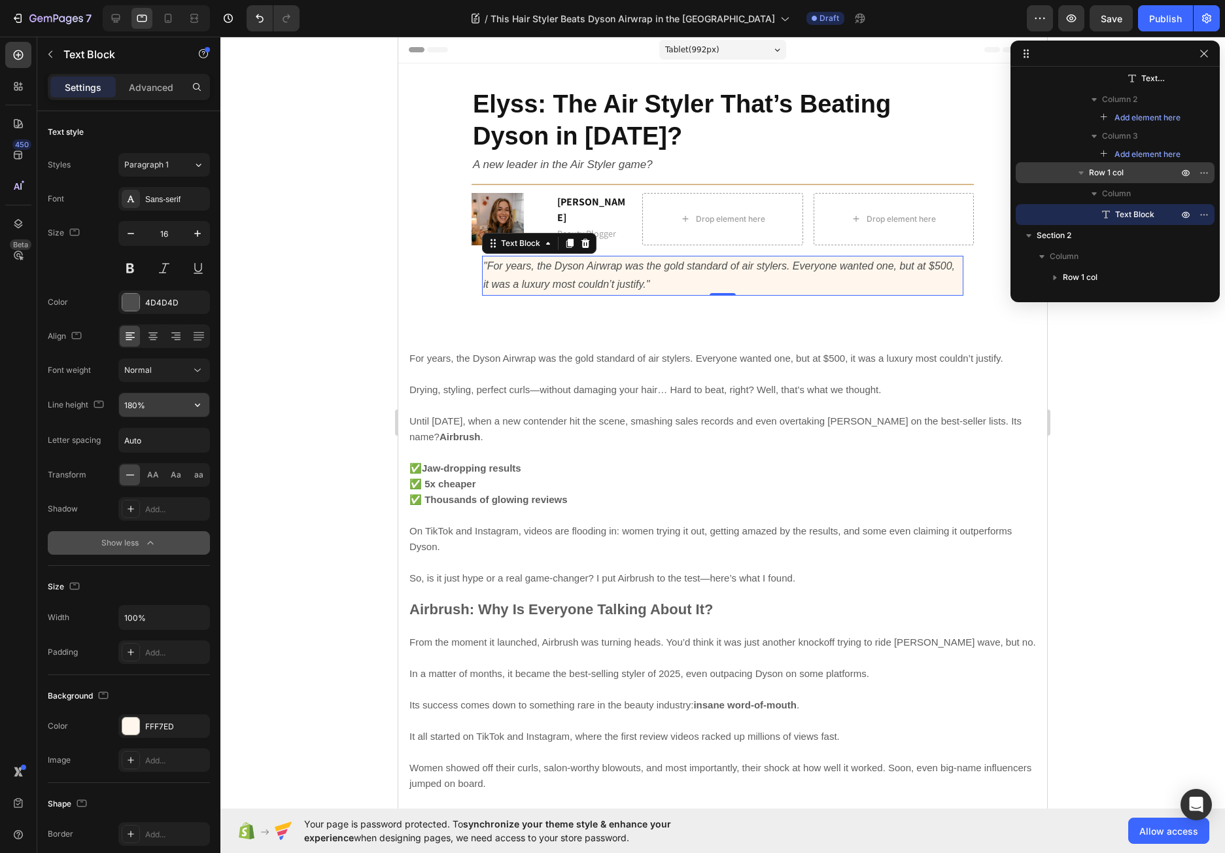
click at [182, 412] on input "180%" at bounding box center [164, 405] width 90 height 24
click at [199, 404] on icon "button" at bounding box center [197, 404] width 5 height 3
click at [203, 364] on icon at bounding box center [197, 369] width 13 height 13
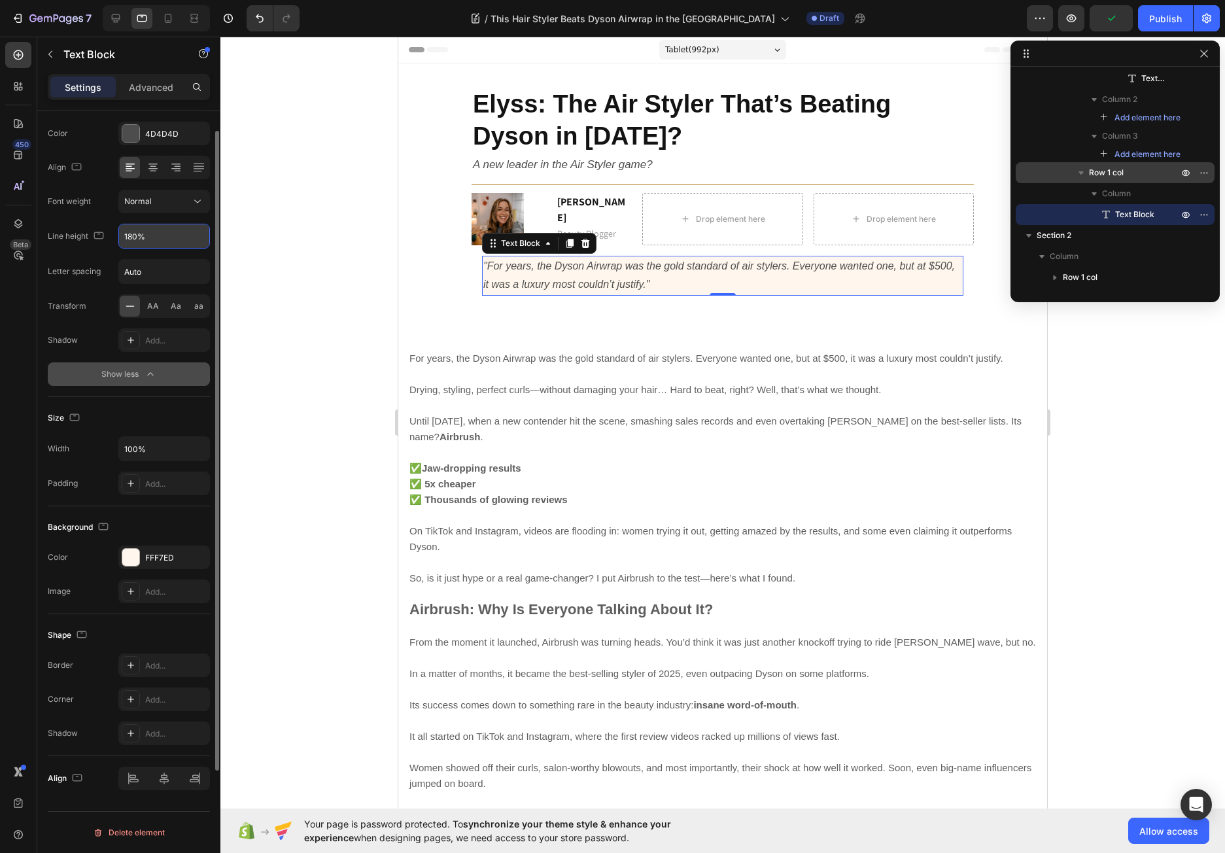
scroll to position [0, 0]
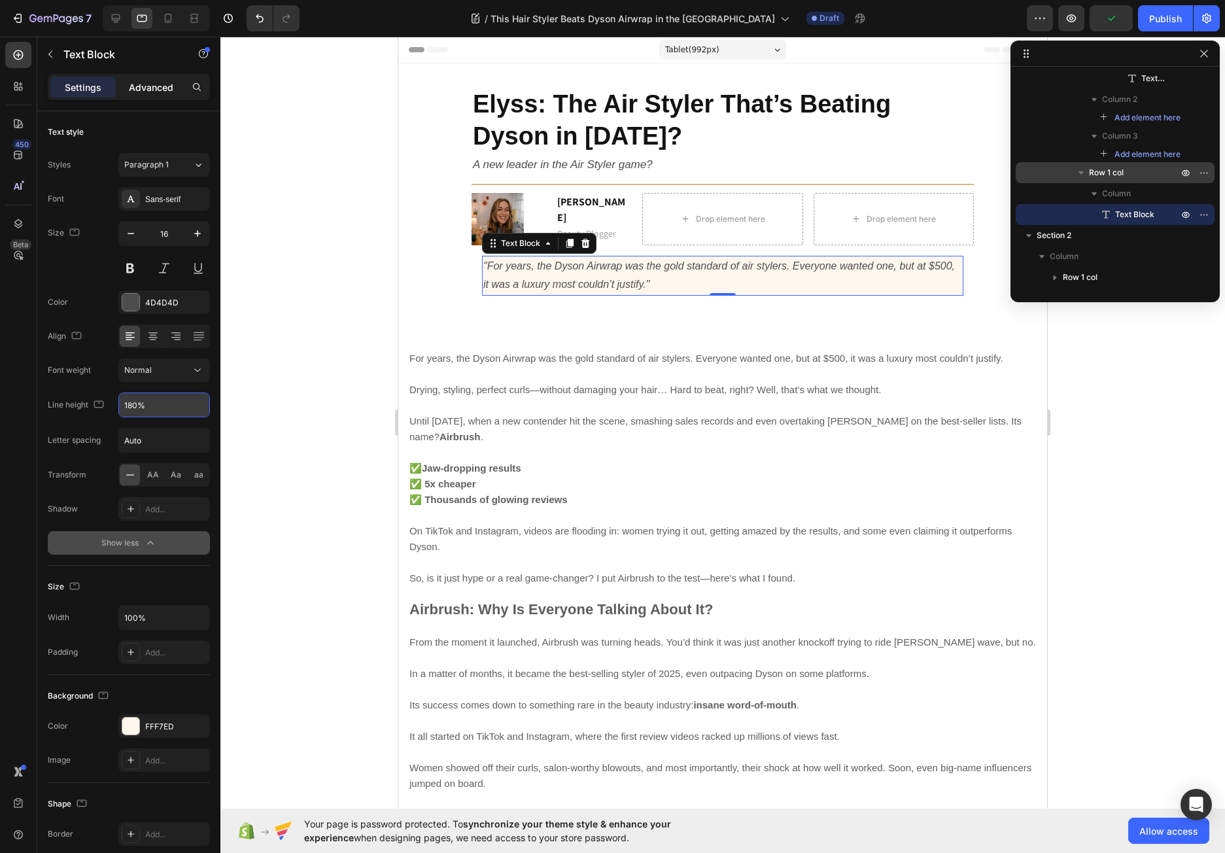
click at [163, 87] on p "Advanced" at bounding box center [151, 87] width 44 height 14
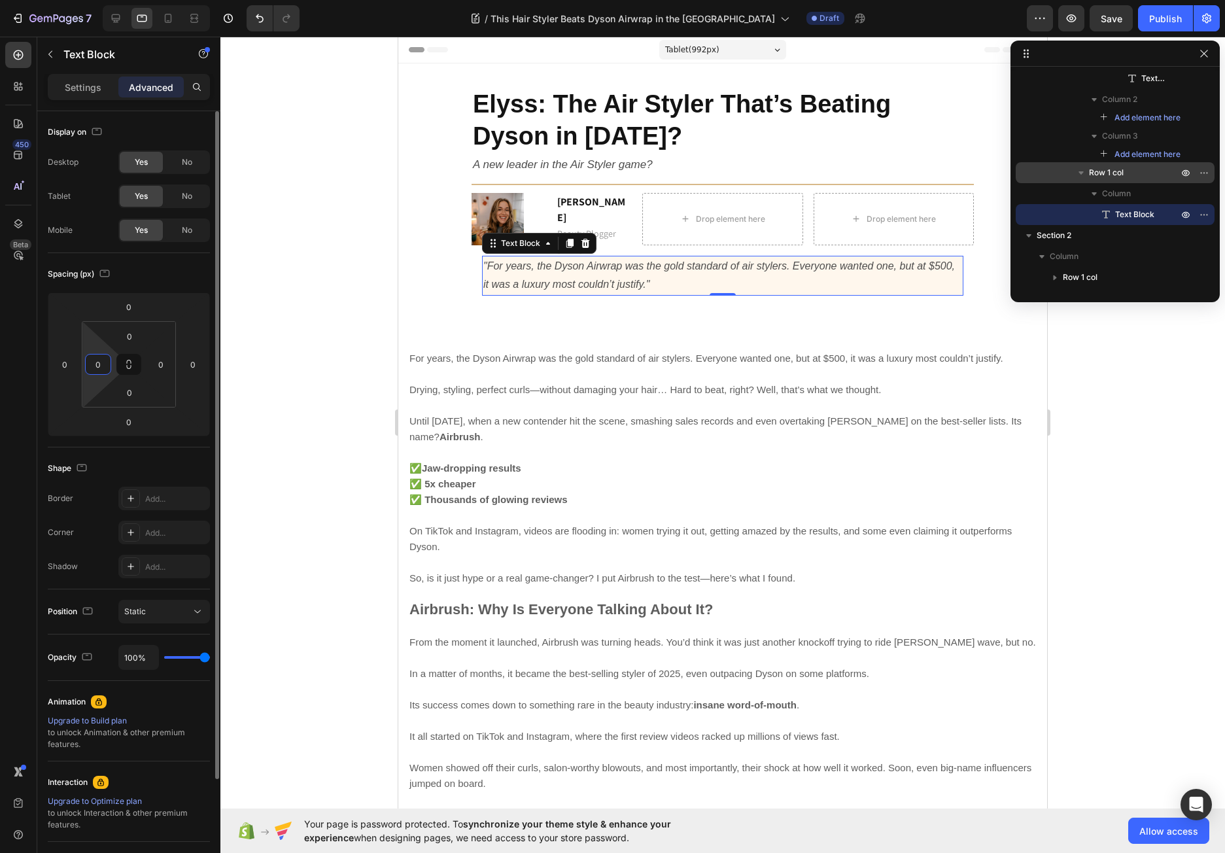
click at [100, 358] on input "0" at bounding box center [98, 364] width 20 height 20
type input "2"
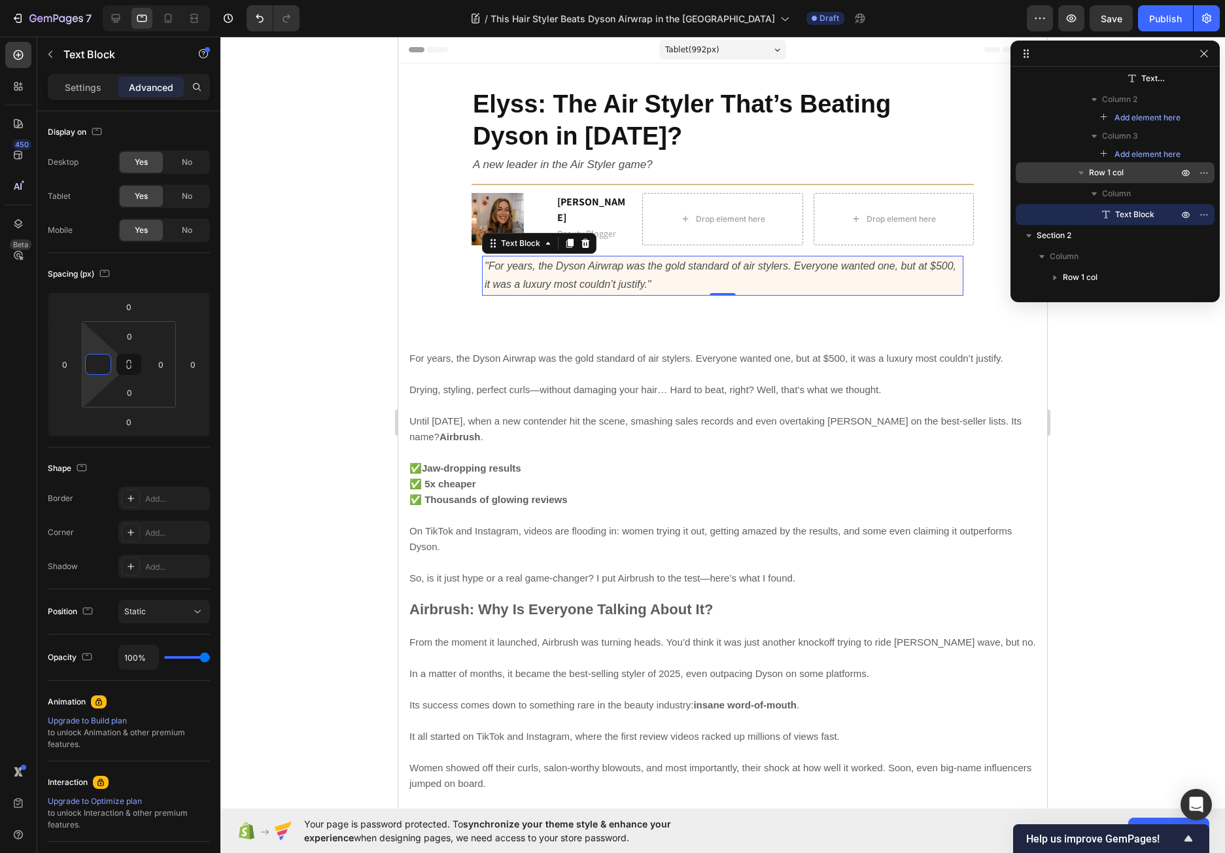
type input "0"
click at [339, 242] on div at bounding box center [722, 445] width 1004 height 816
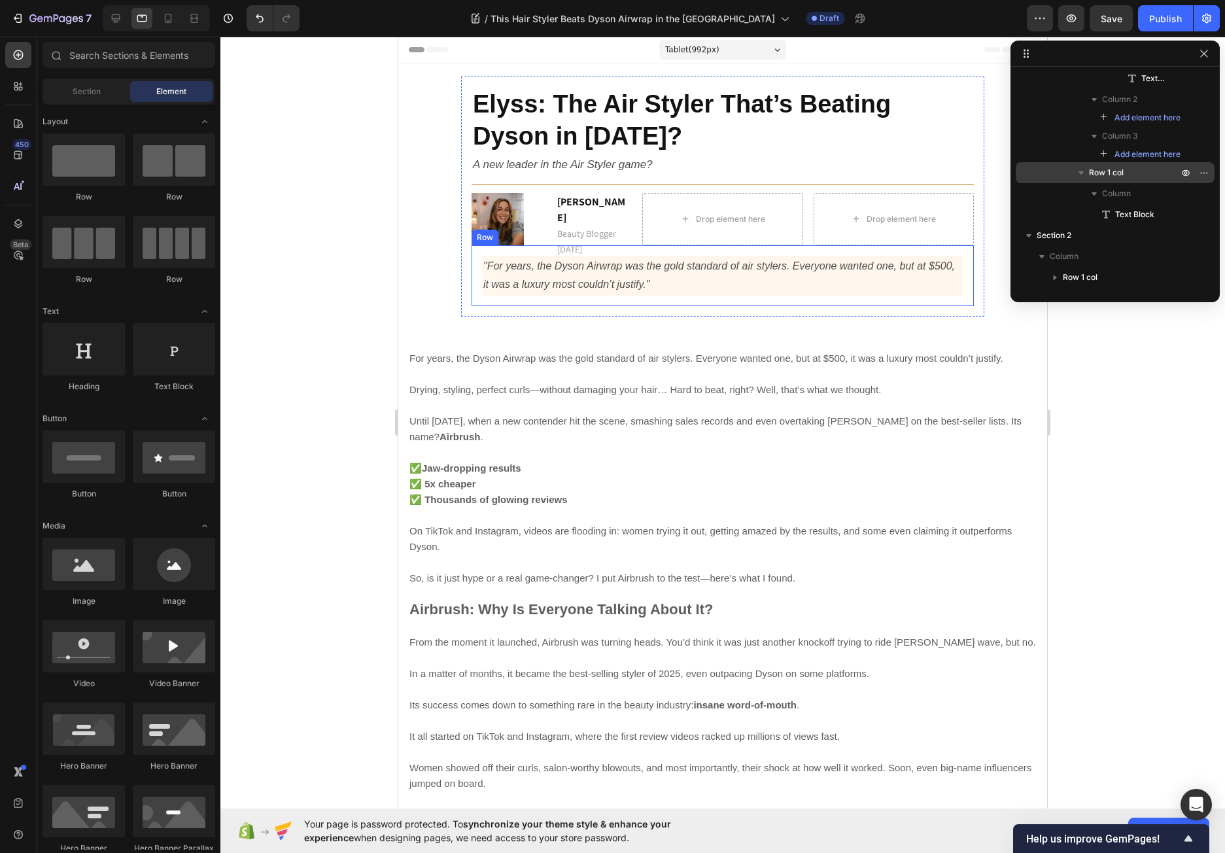
click at [471, 278] on div ""For years, the Dyson Airwrap was the gold standard of air stylers. Everyone wa…" at bounding box center [722, 275] width 502 height 61
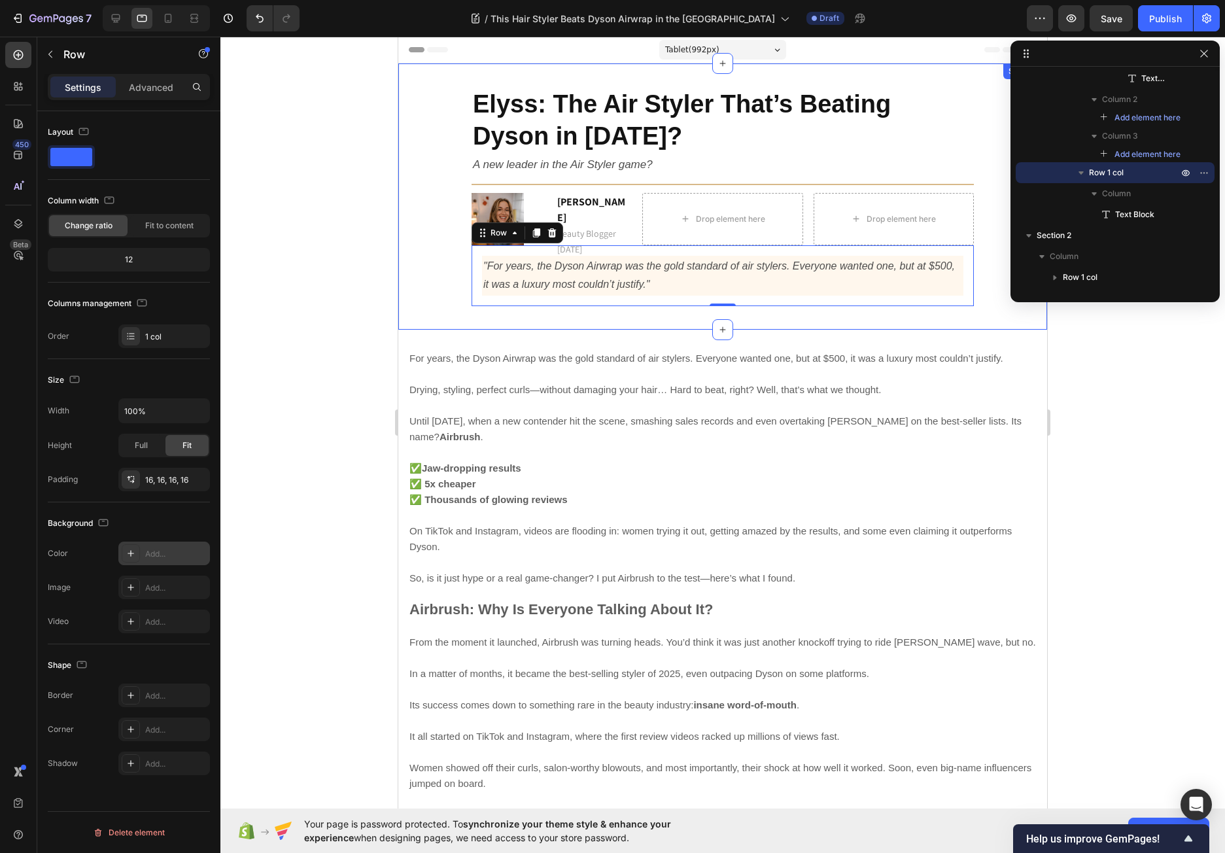
click at [130, 552] on icon at bounding box center [131, 553] width 10 height 10
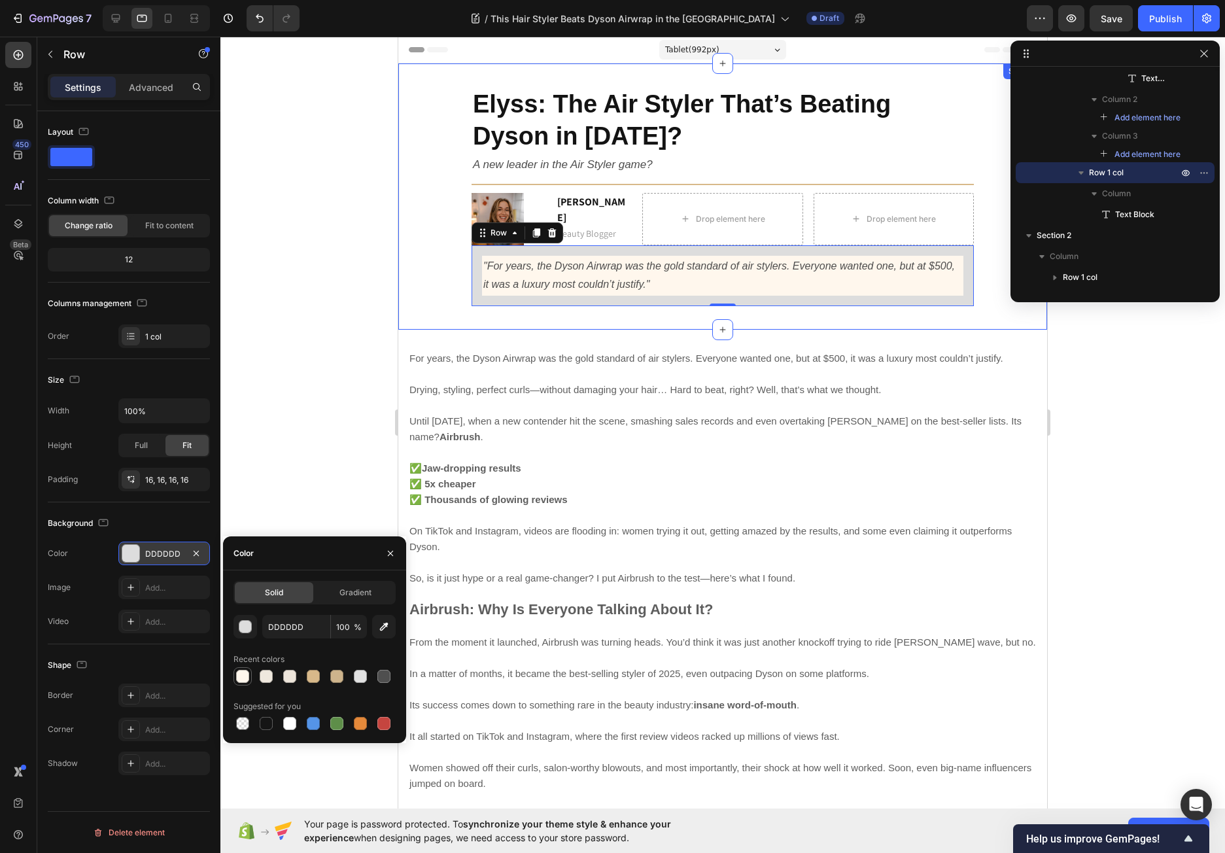
click at [243, 675] on div at bounding box center [242, 675] width 13 height 13
type input "FFF7ED"
click at [326, 337] on div at bounding box center [722, 445] width 1004 height 816
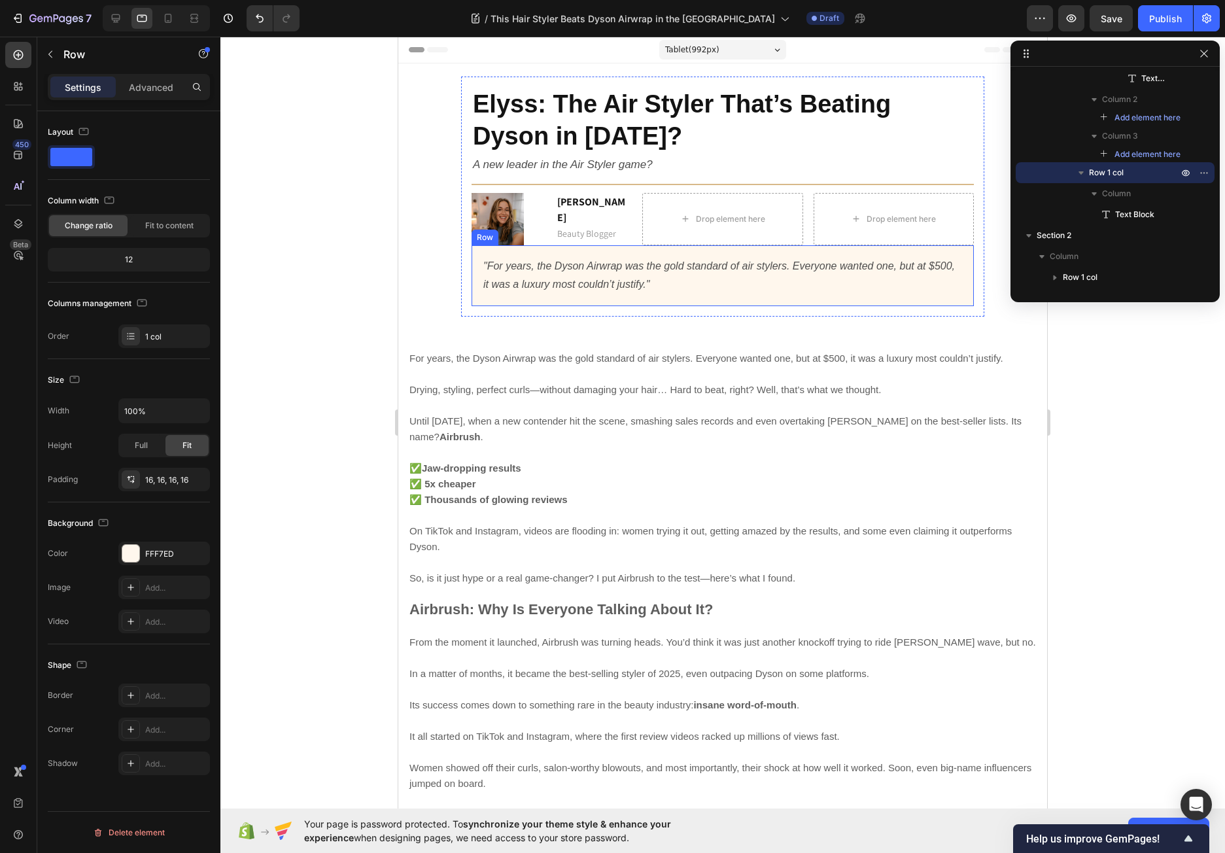
click at [707, 299] on div ""For years, the Dyson Airwrap was the gold standard of air stylers. Everyone wa…" at bounding box center [722, 275] width 502 height 61
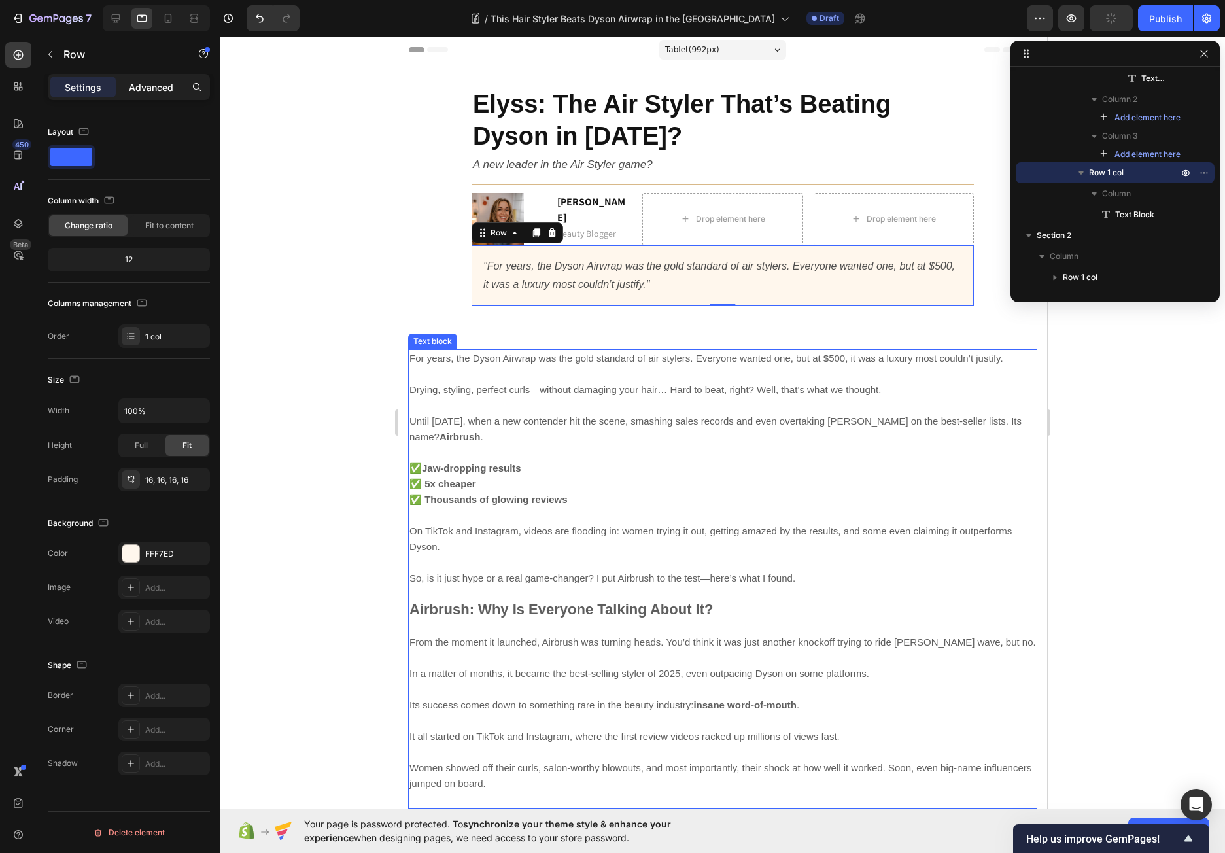
click at [159, 87] on p "Advanced" at bounding box center [151, 87] width 44 height 14
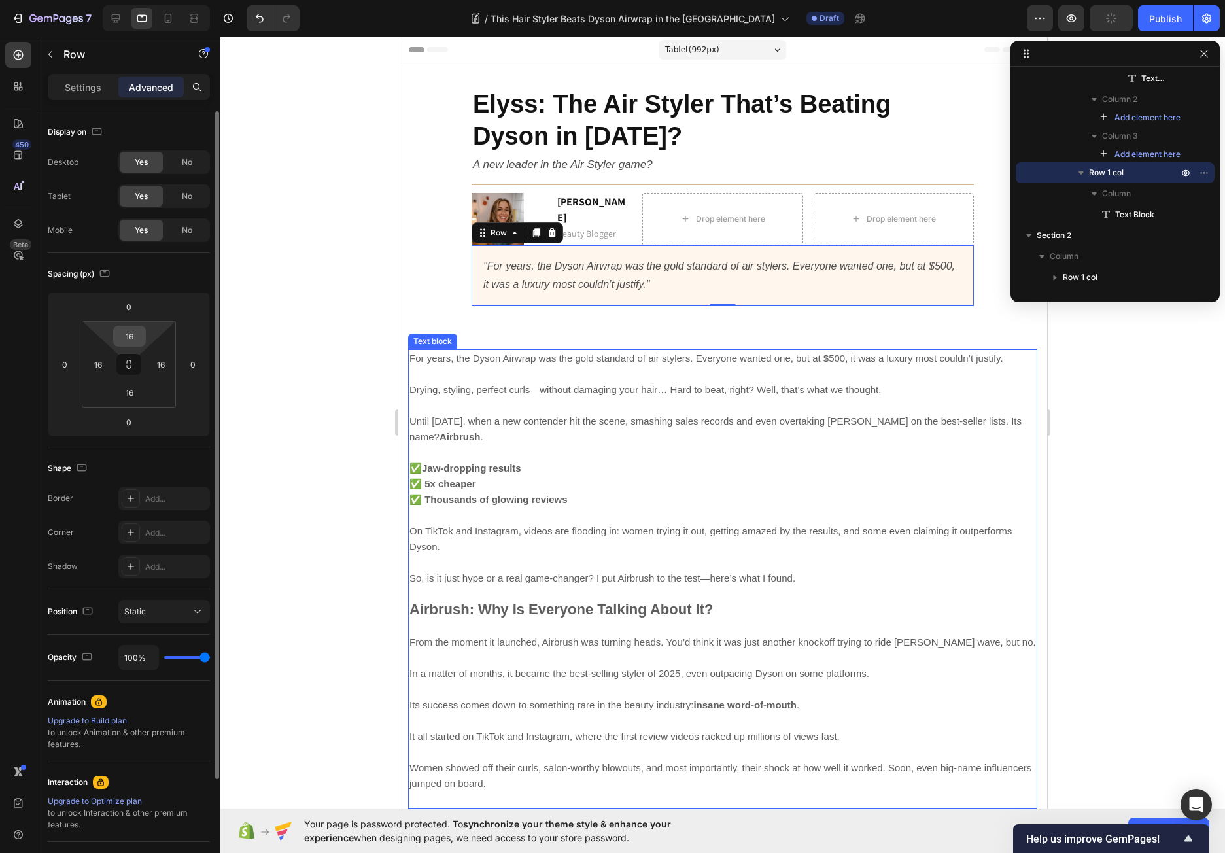
click at [130, 332] on input "16" at bounding box center [129, 336] width 26 height 20
type input "2"
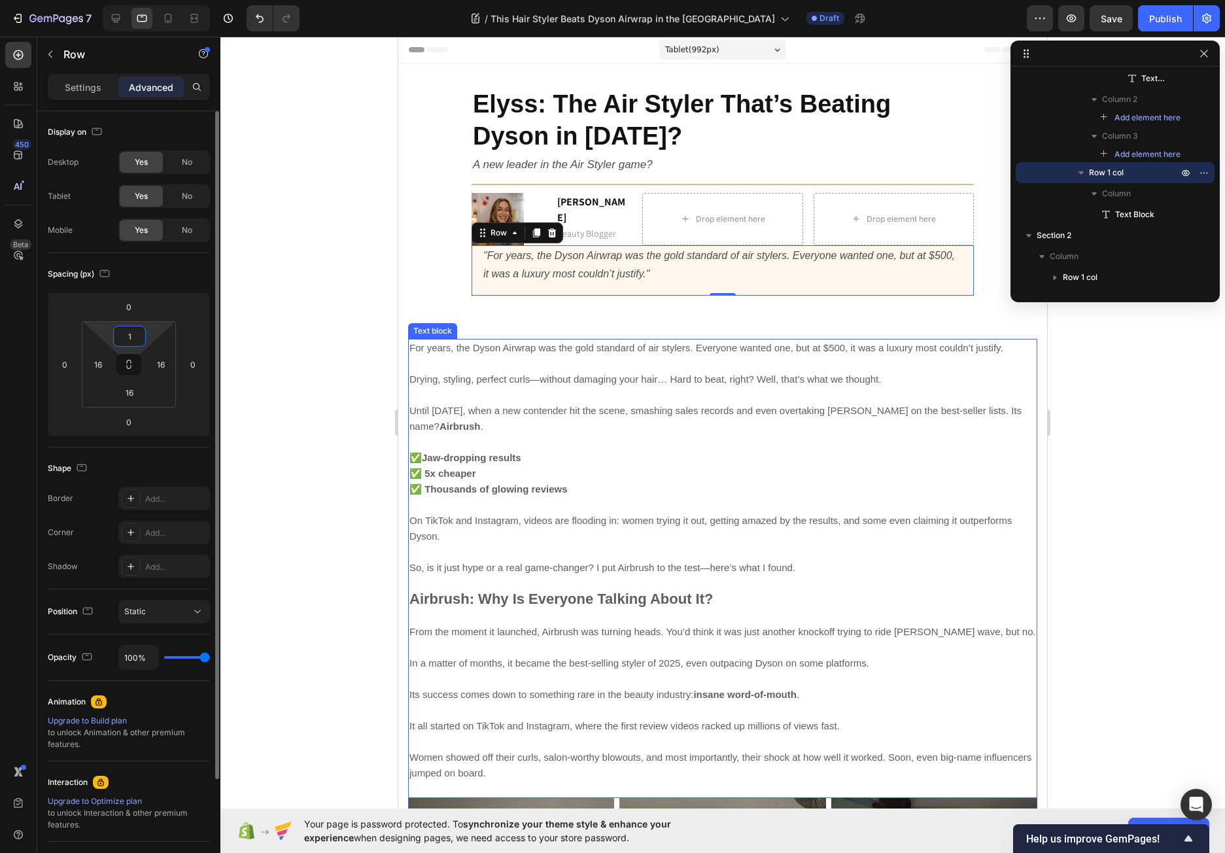
type input "16"
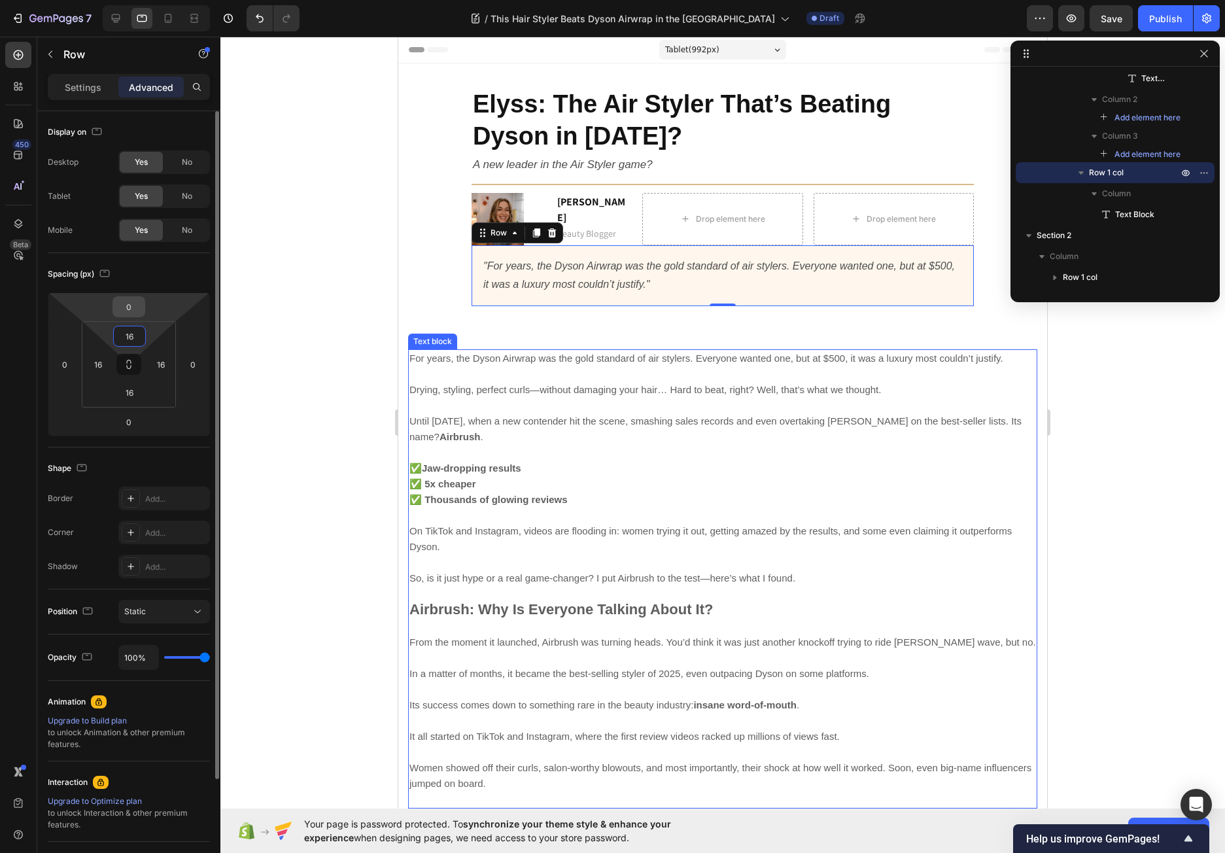
click at [129, 308] on input "0" at bounding box center [129, 307] width 26 height 20
type input "15"
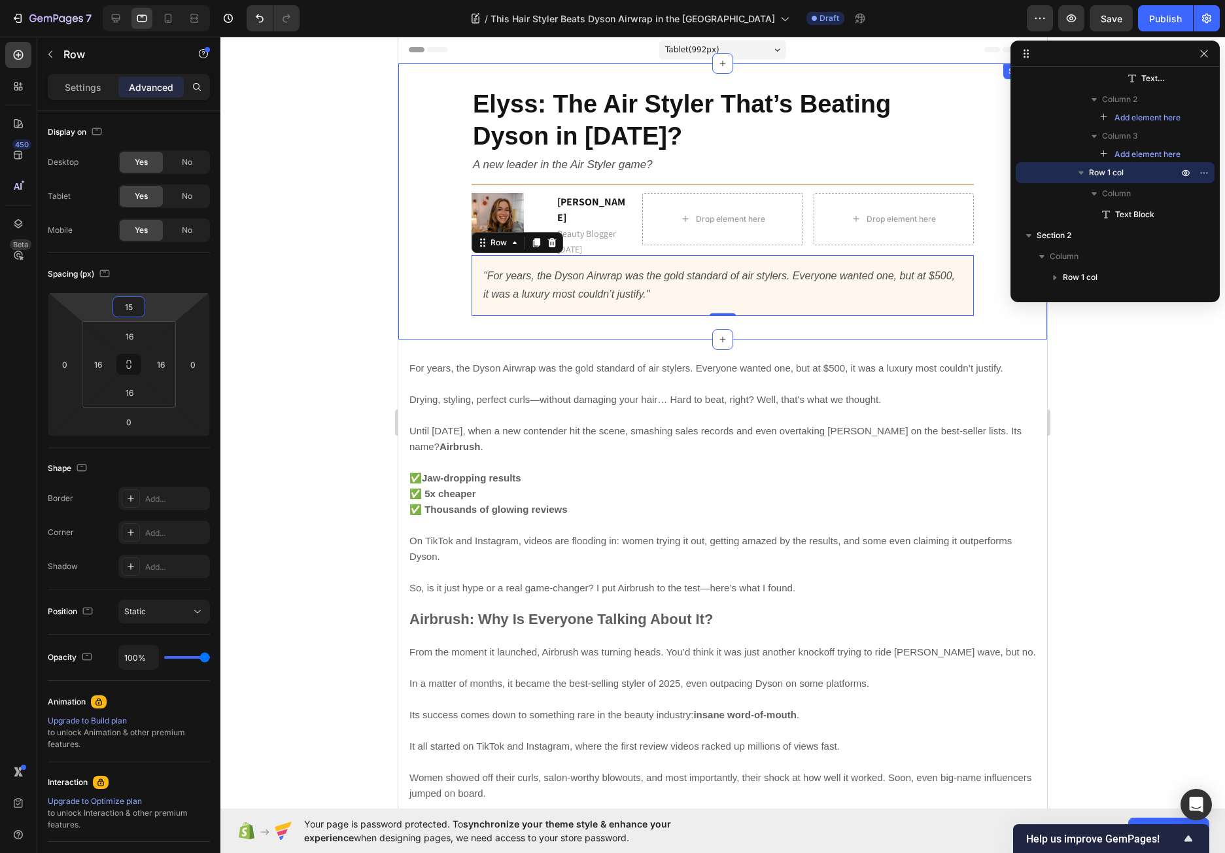
click at [407, 318] on div "Elyss: The Air Styler That’s Beating Dyson in 2025? Heading A new leader in the…" at bounding box center [722, 201] width 649 height 276
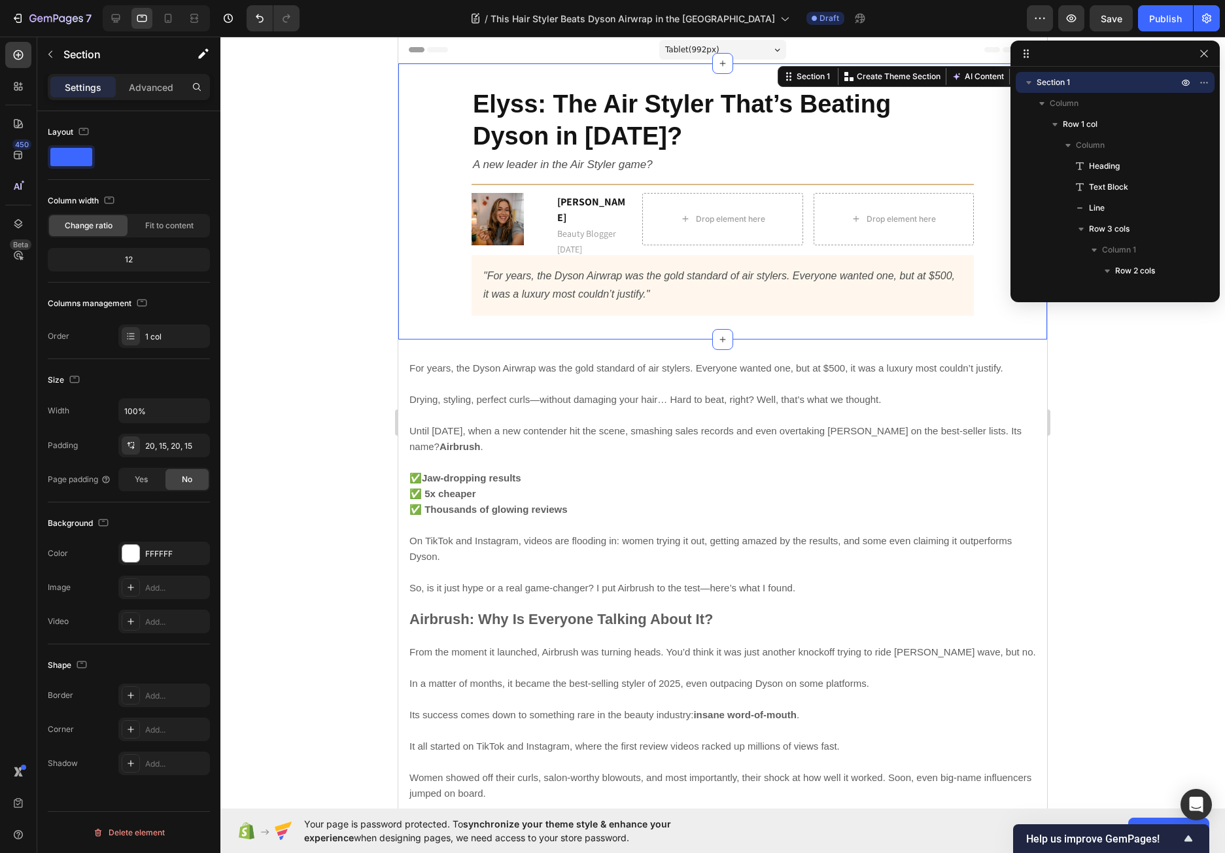
click at [301, 249] on div at bounding box center [722, 445] width 1004 height 816
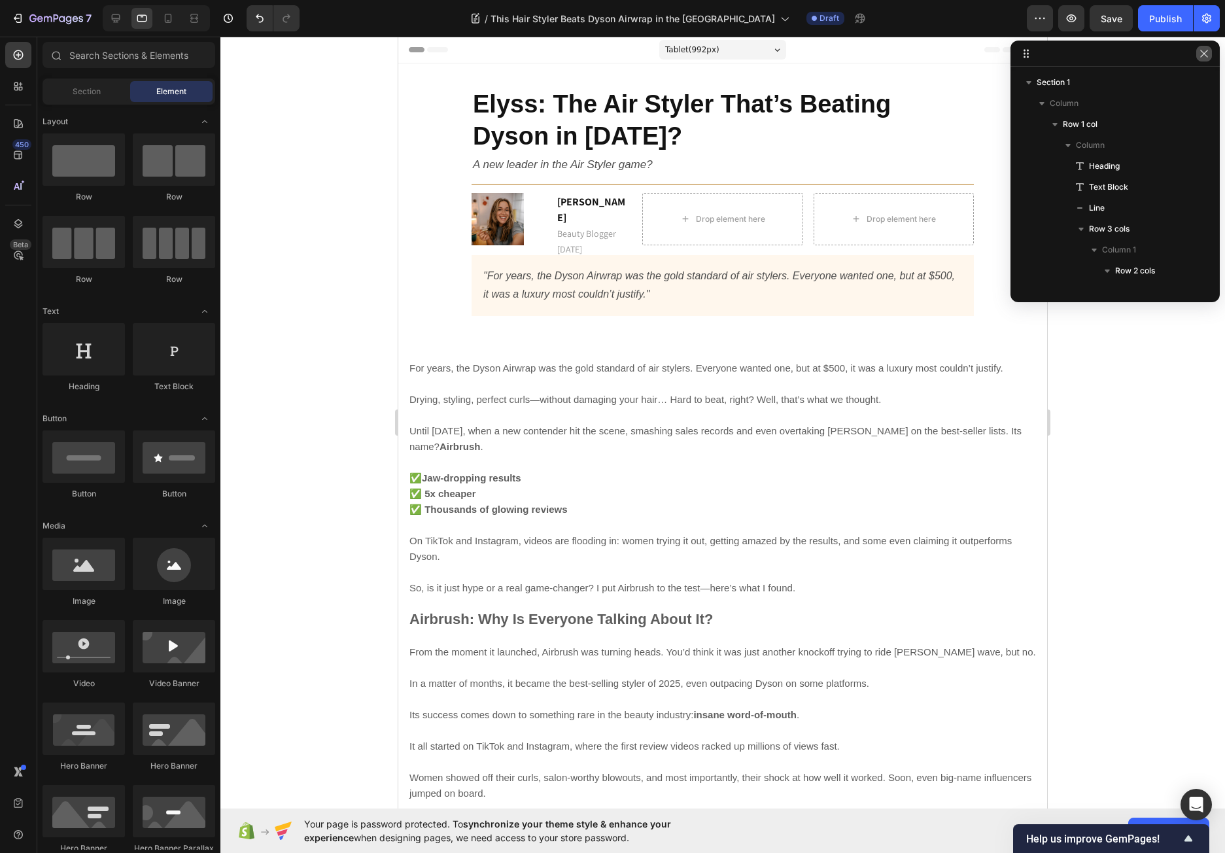
click at [1201, 53] on icon "button" at bounding box center [1203, 53] width 10 height 10
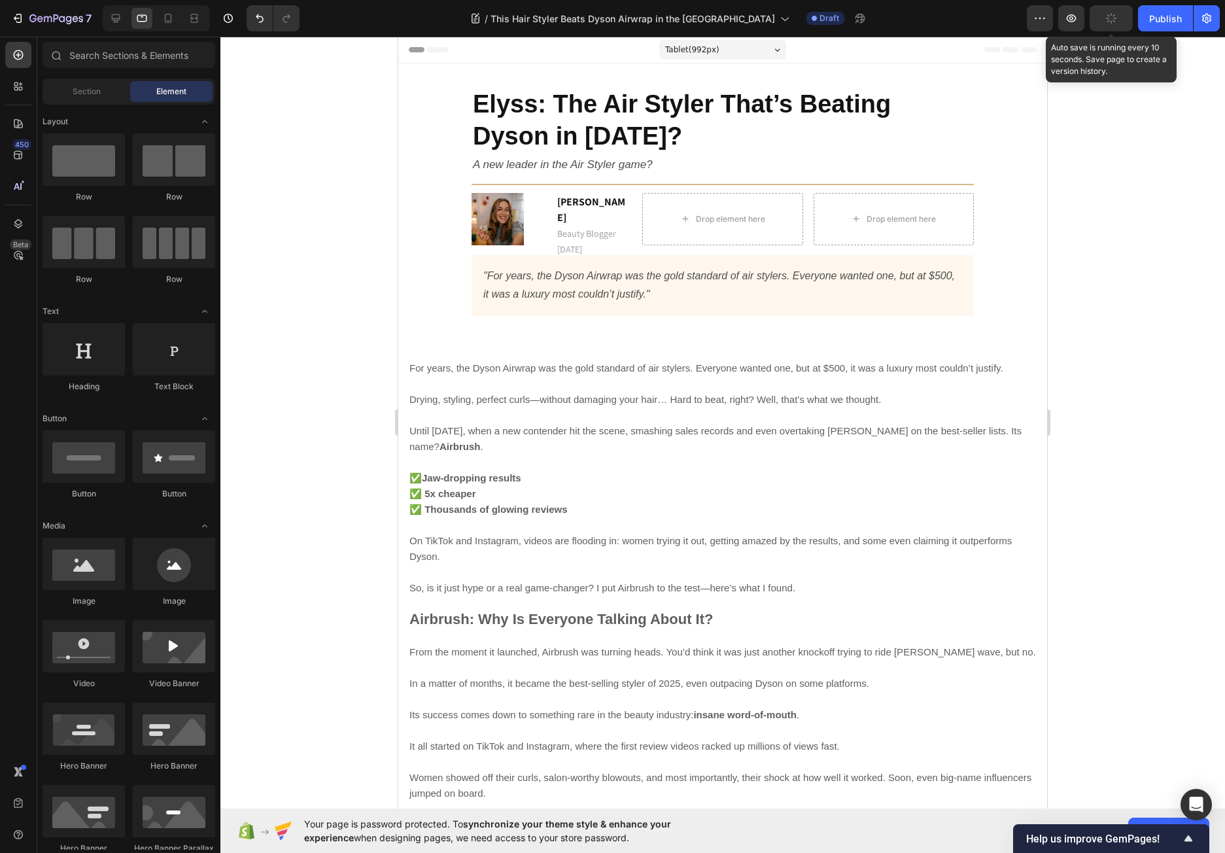
drag, startPoint x: 1106, startPoint y: 24, endPoint x: 1090, endPoint y: 137, distance: 114.9
click at [1106, 23] on button "button" at bounding box center [1110, 18] width 43 height 26
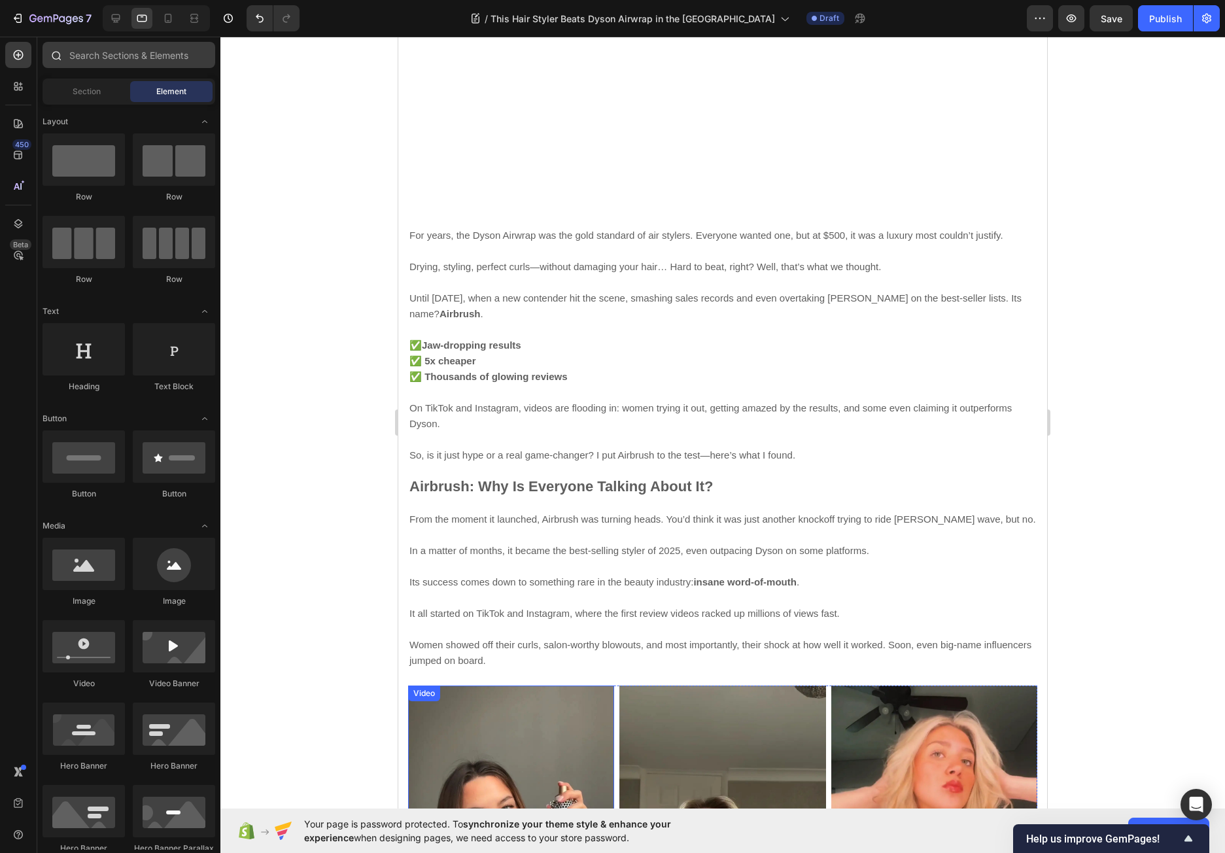
scroll to position [131, 0]
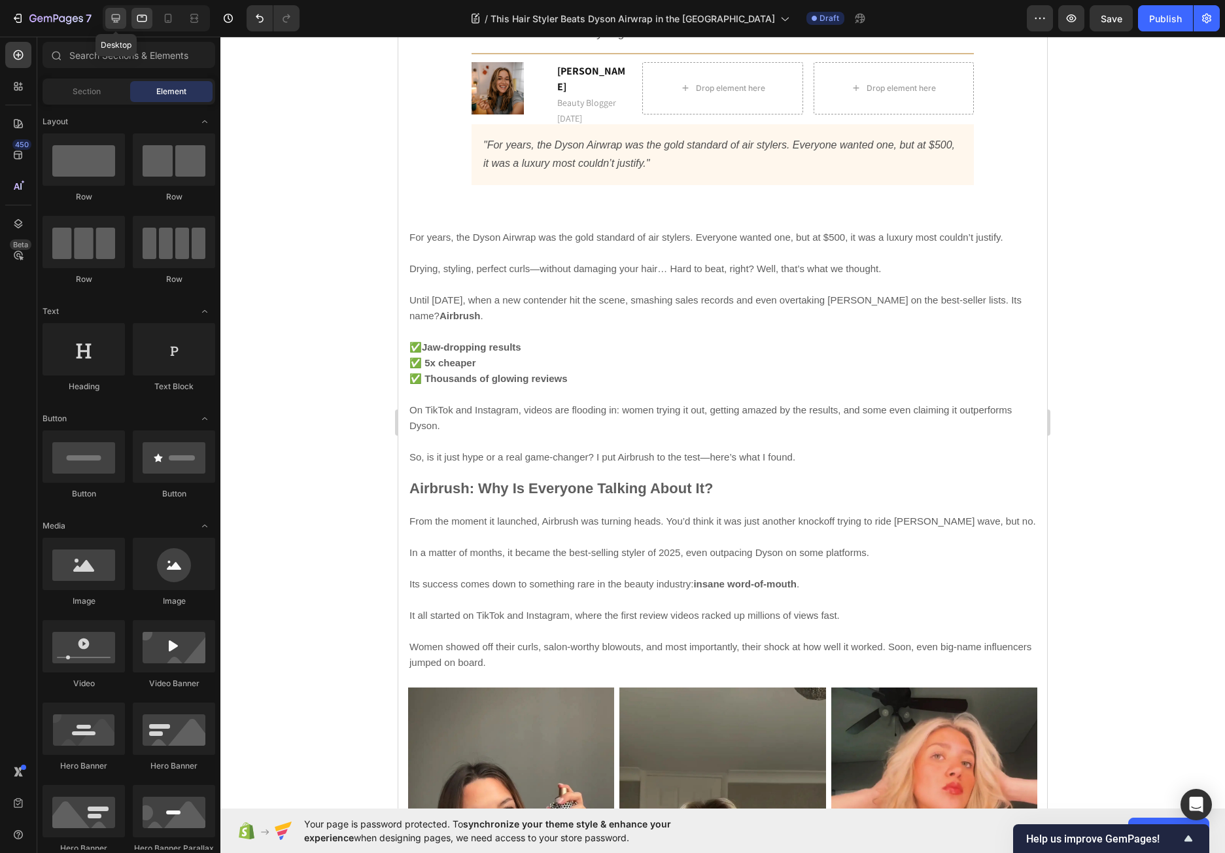
click at [111, 16] on icon at bounding box center [115, 18] width 13 height 13
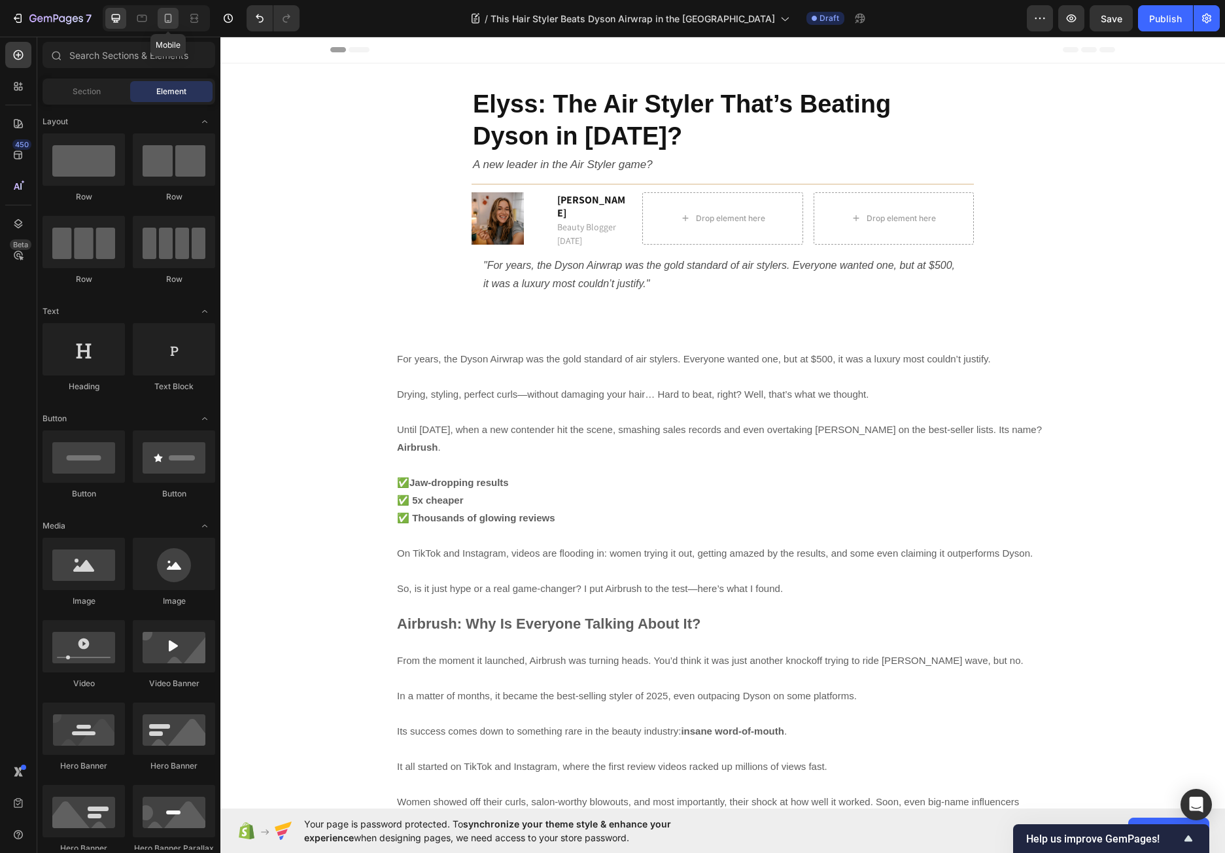
click at [167, 22] on icon at bounding box center [168, 18] width 7 height 9
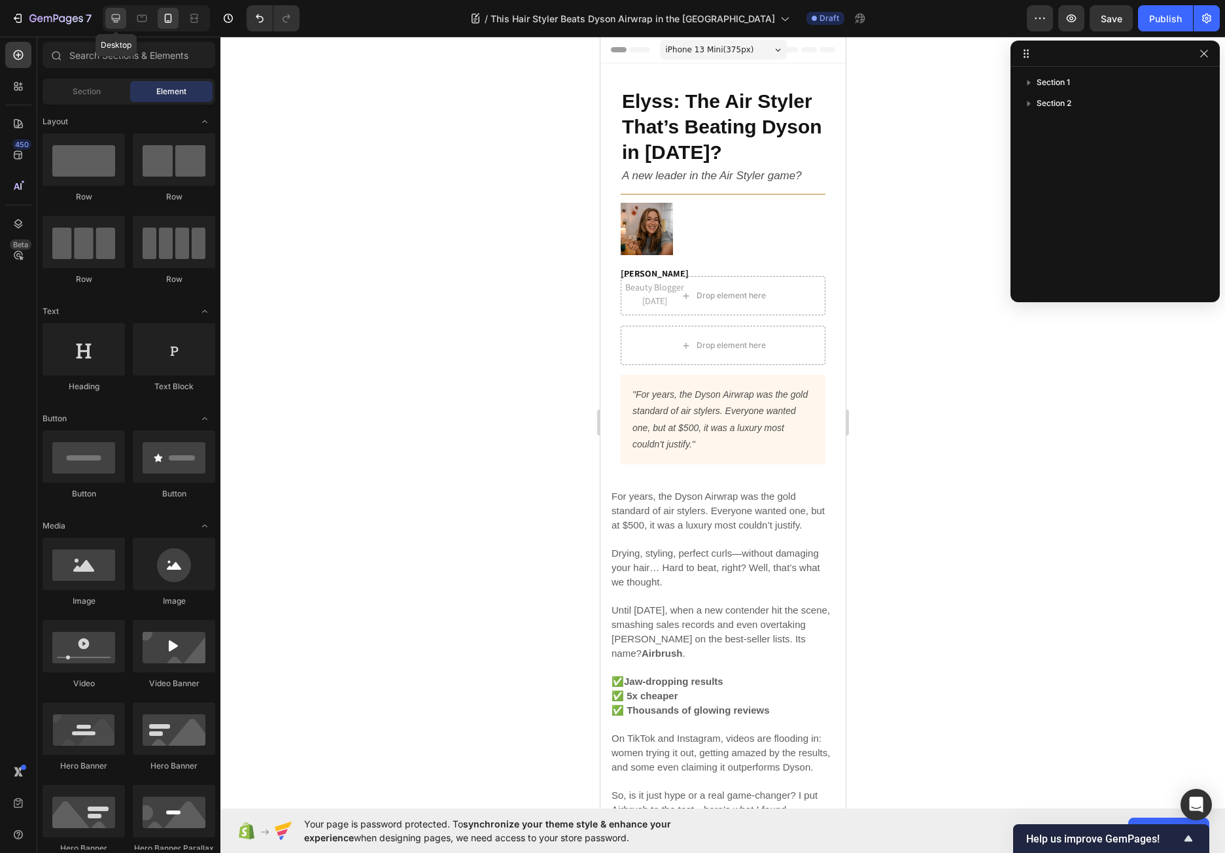
click at [115, 17] on icon at bounding box center [115, 18] width 13 height 13
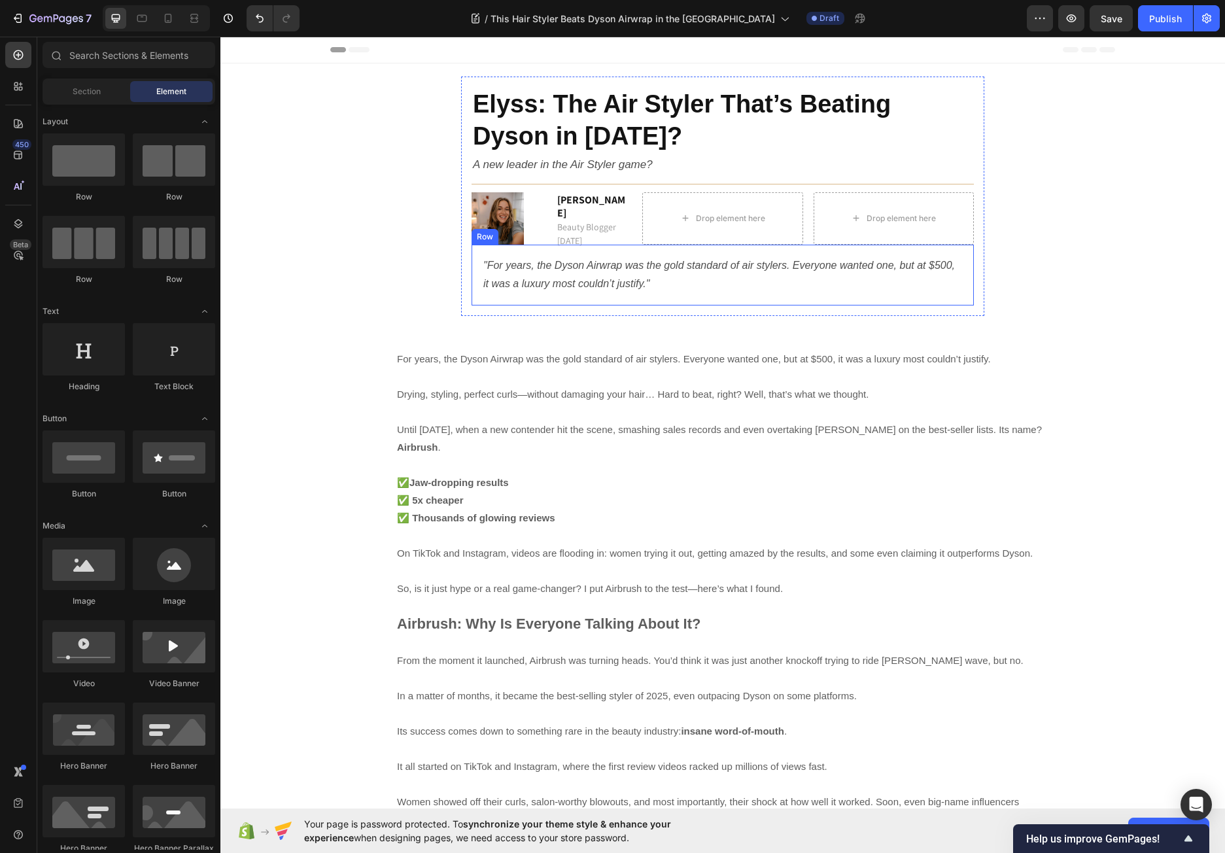
click at [476, 295] on div ""For years, the Dyson Airwrap was the gold standard of air stylers. Everyone wa…" at bounding box center [722, 275] width 502 height 61
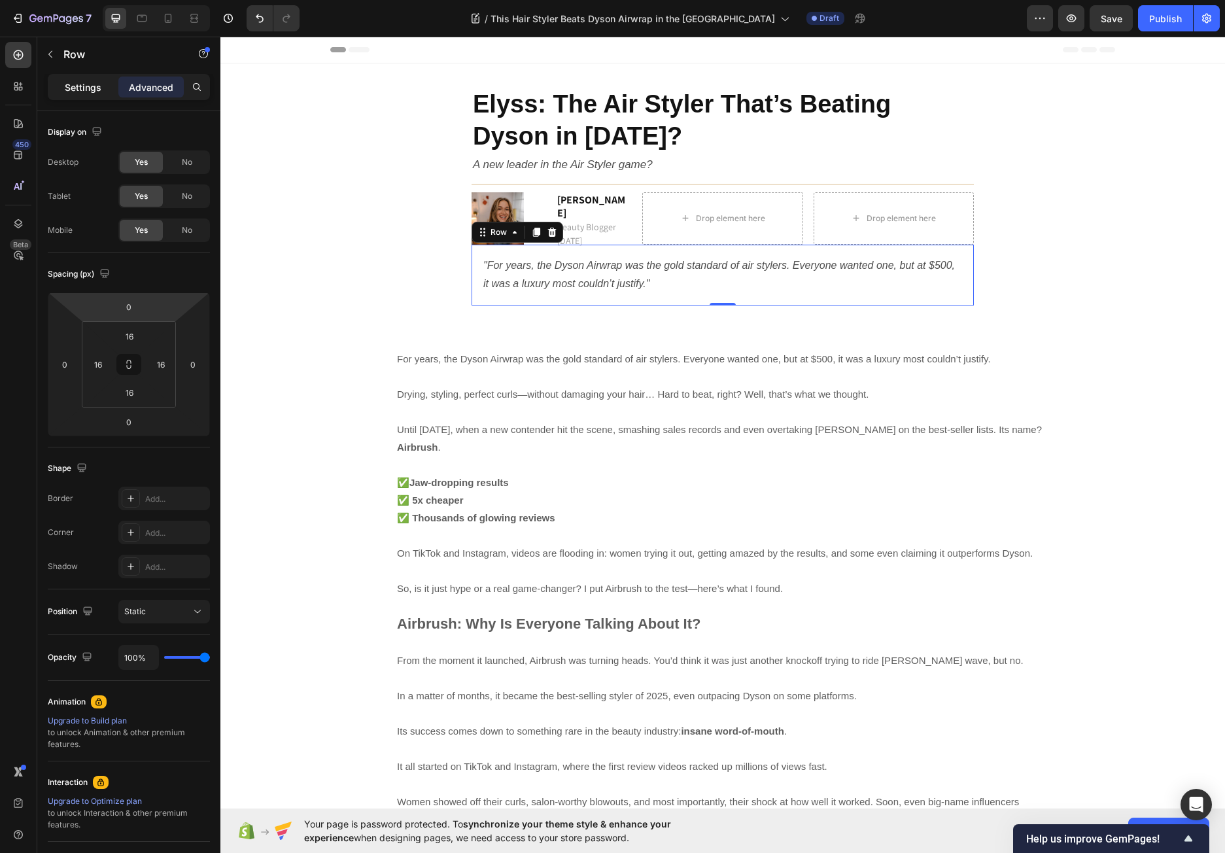
click at [92, 86] on p "Settings" at bounding box center [83, 87] width 37 height 14
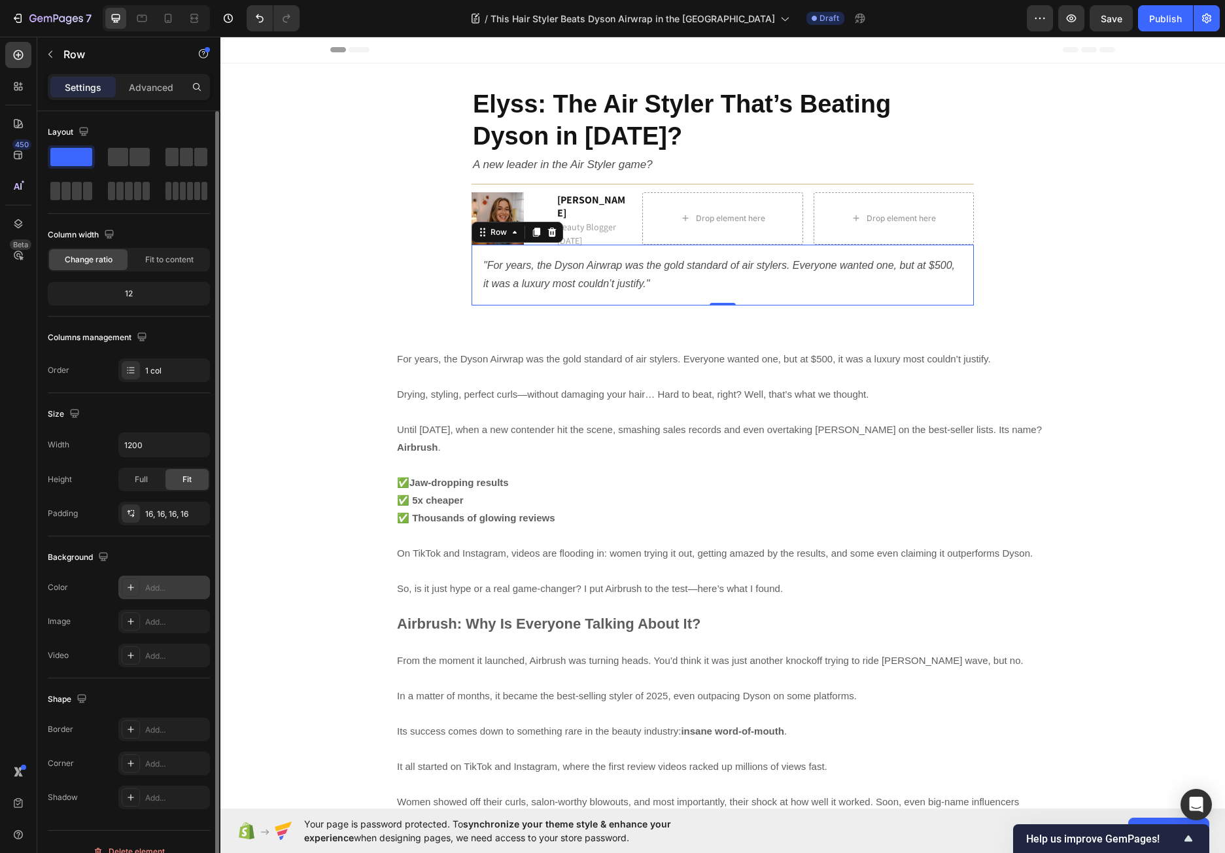
click at [121, 588] on div "Add..." at bounding box center [164, 587] width 92 height 24
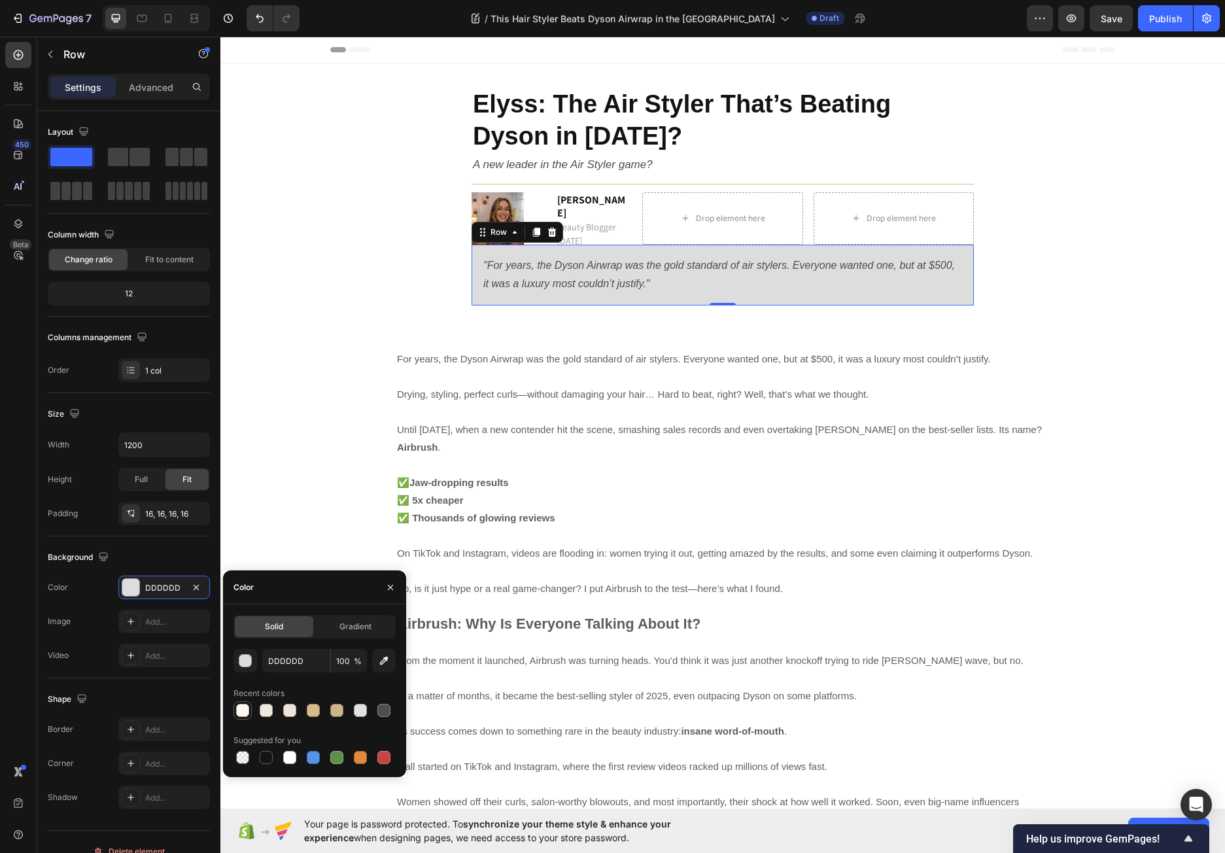
click at [242, 709] on div at bounding box center [242, 709] width 13 height 13
type input "FFF7ED"
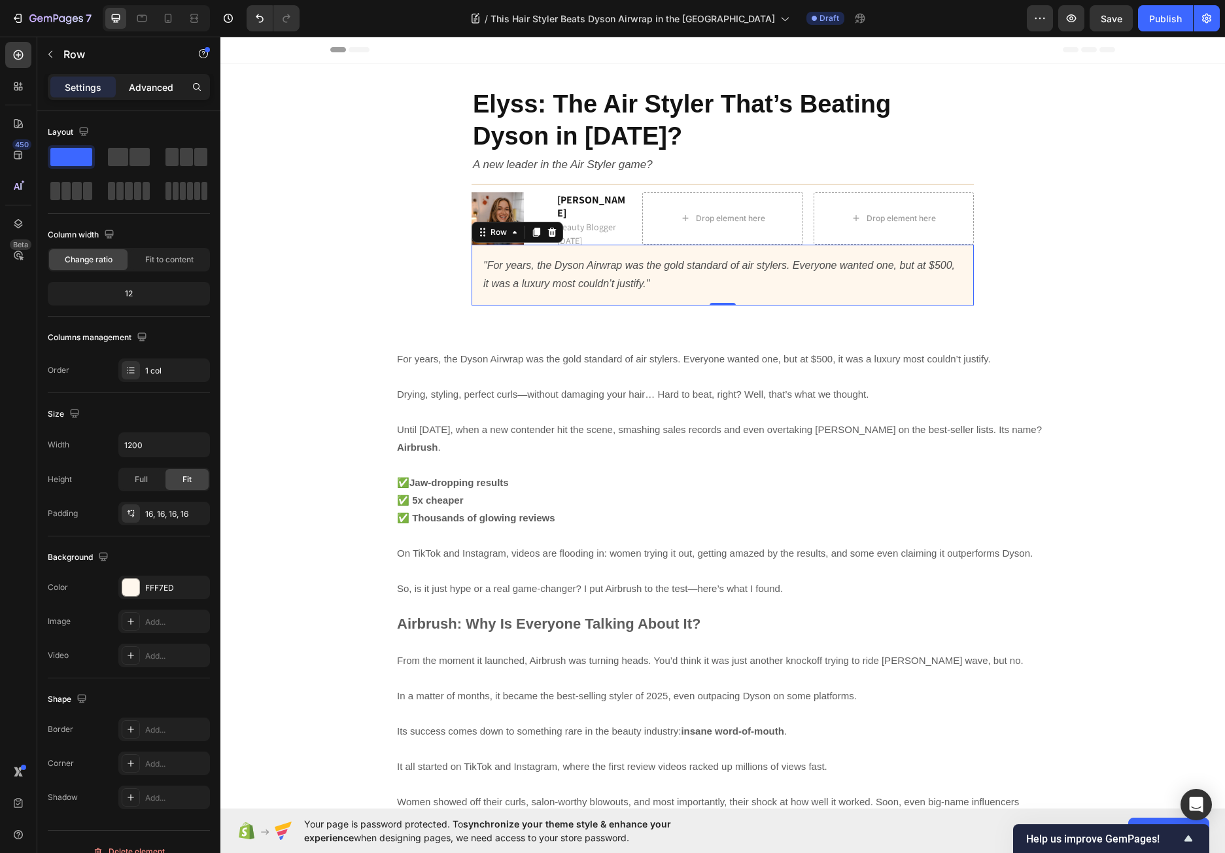
click at [139, 86] on p "Advanced" at bounding box center [151, 87] width 44 height 14
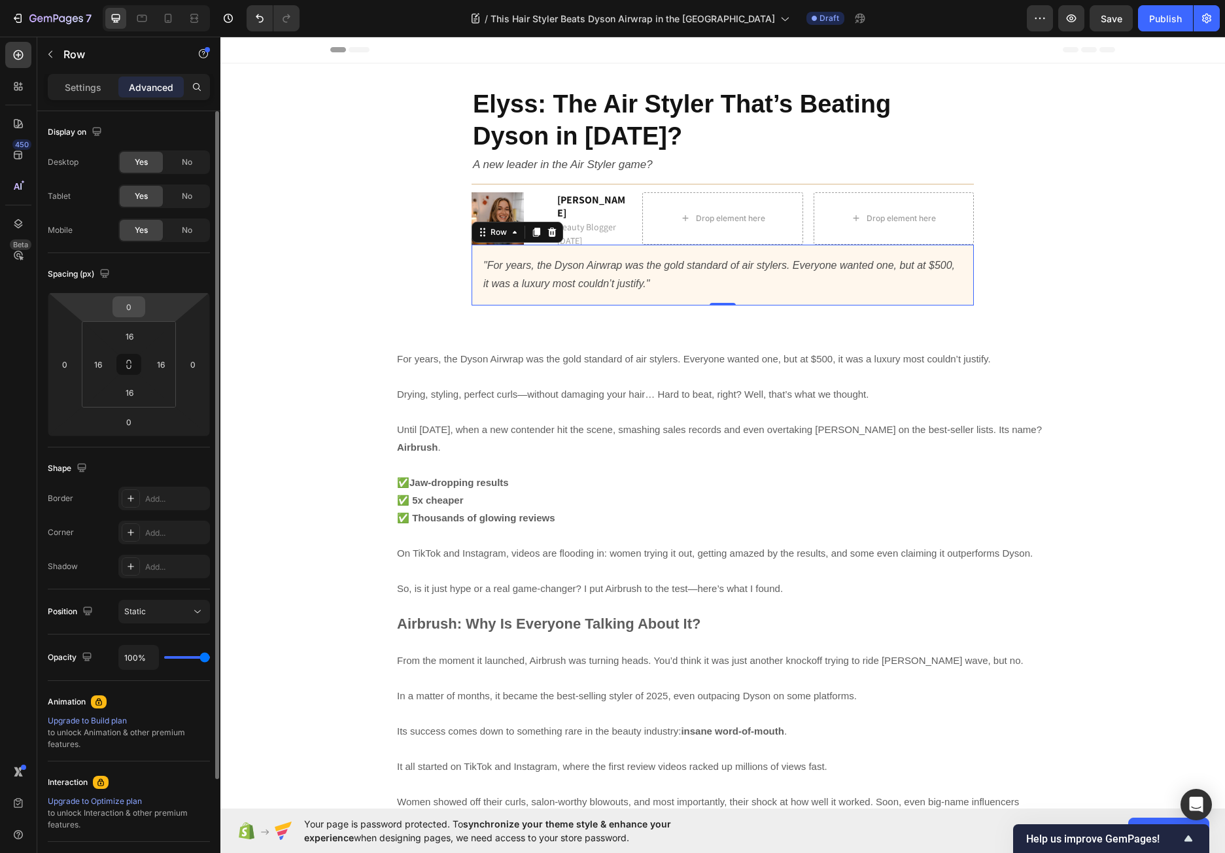
click at [131, 309] on input "0" at bounding box center [129, 307] width 26 height 20
type input "15"
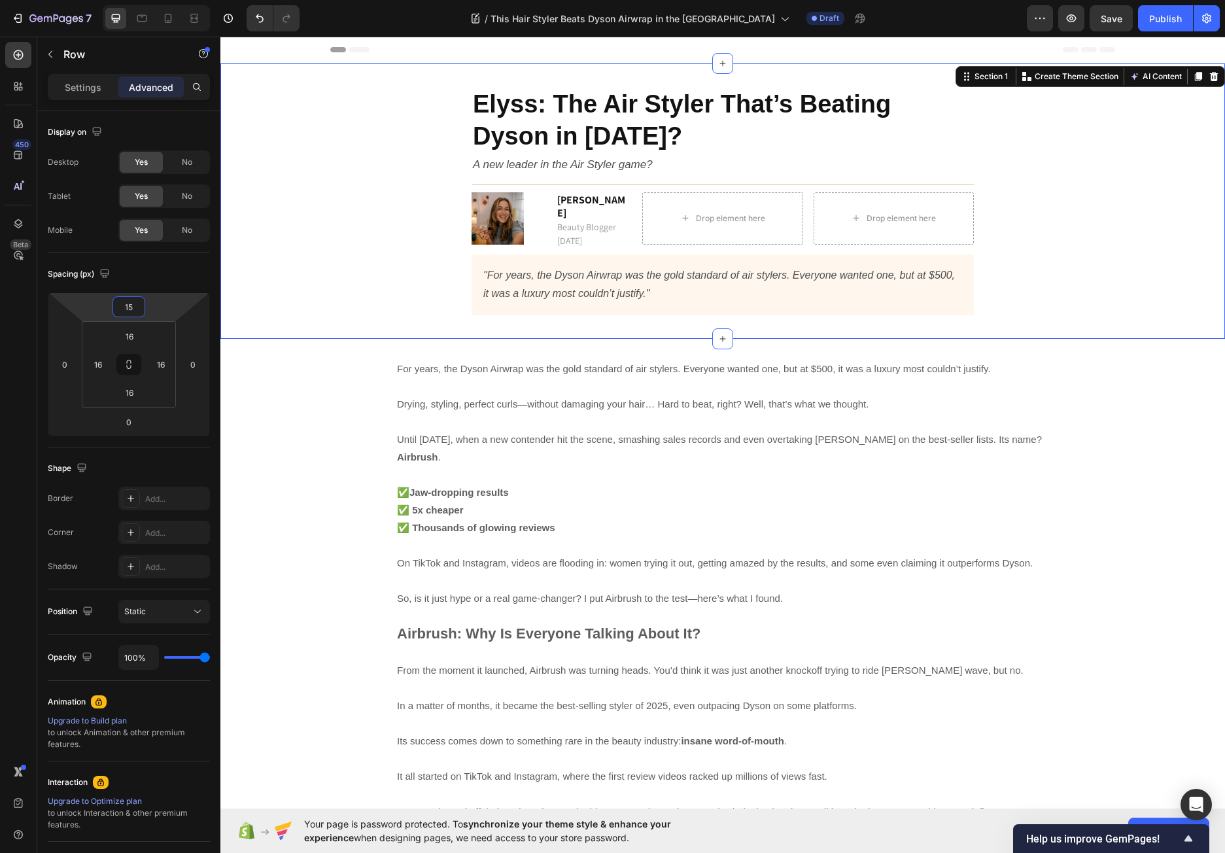
click at [306, 316] on div "Elyss: The Air Styler That’s Beating Dyson in 2025? Heading A new leader in the…" at bounding box center [722, 200] width 985 height 249
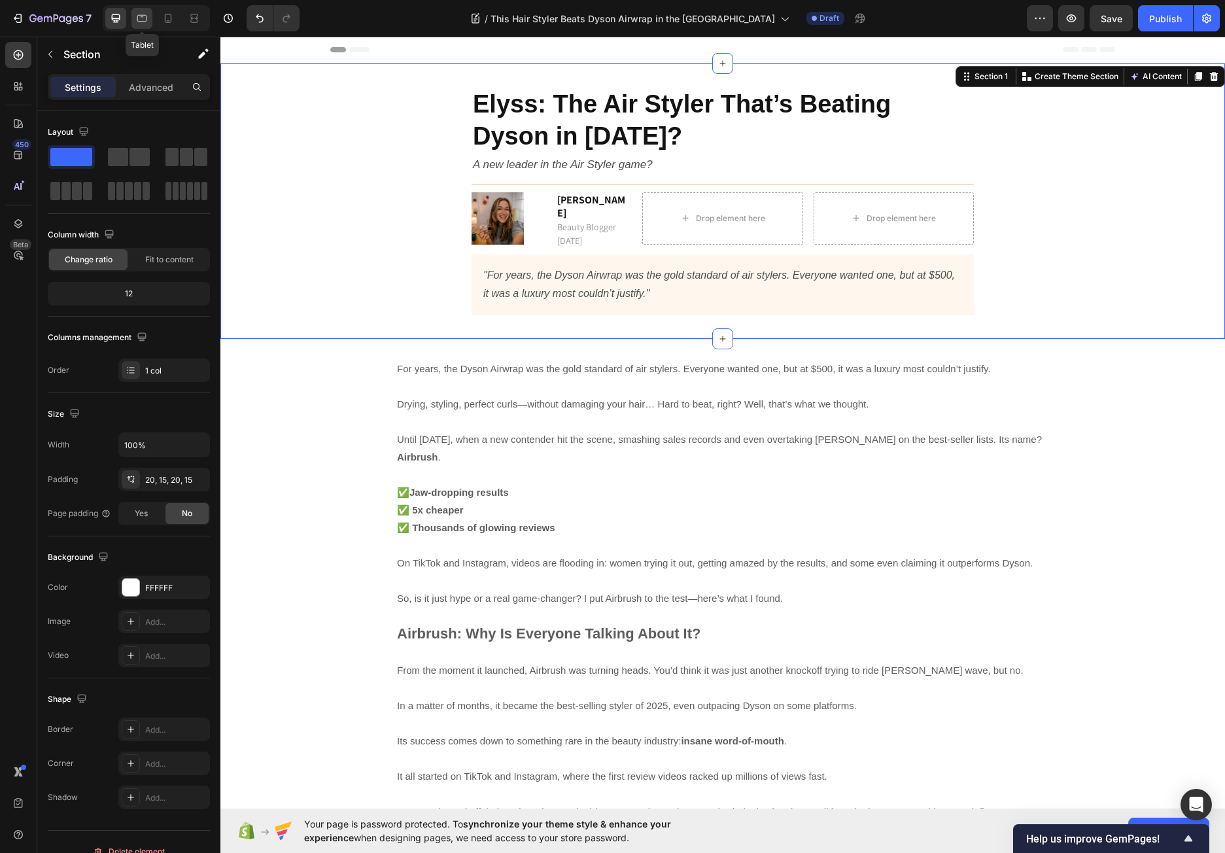
click at [139, 22] on icon at bounding box center [142, 18] width 10 height 7
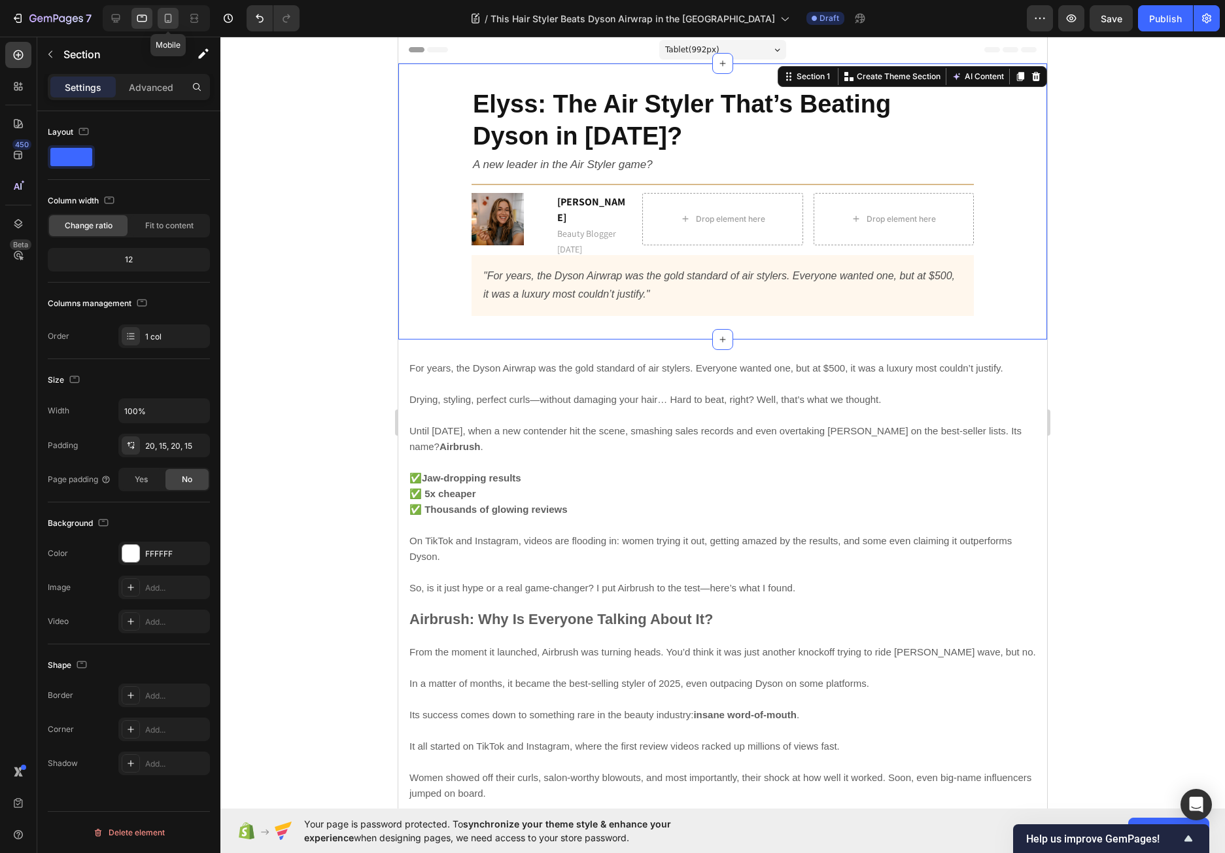
click at [171, 16] on icon at bounding box center [168, 18] width 7 height 9
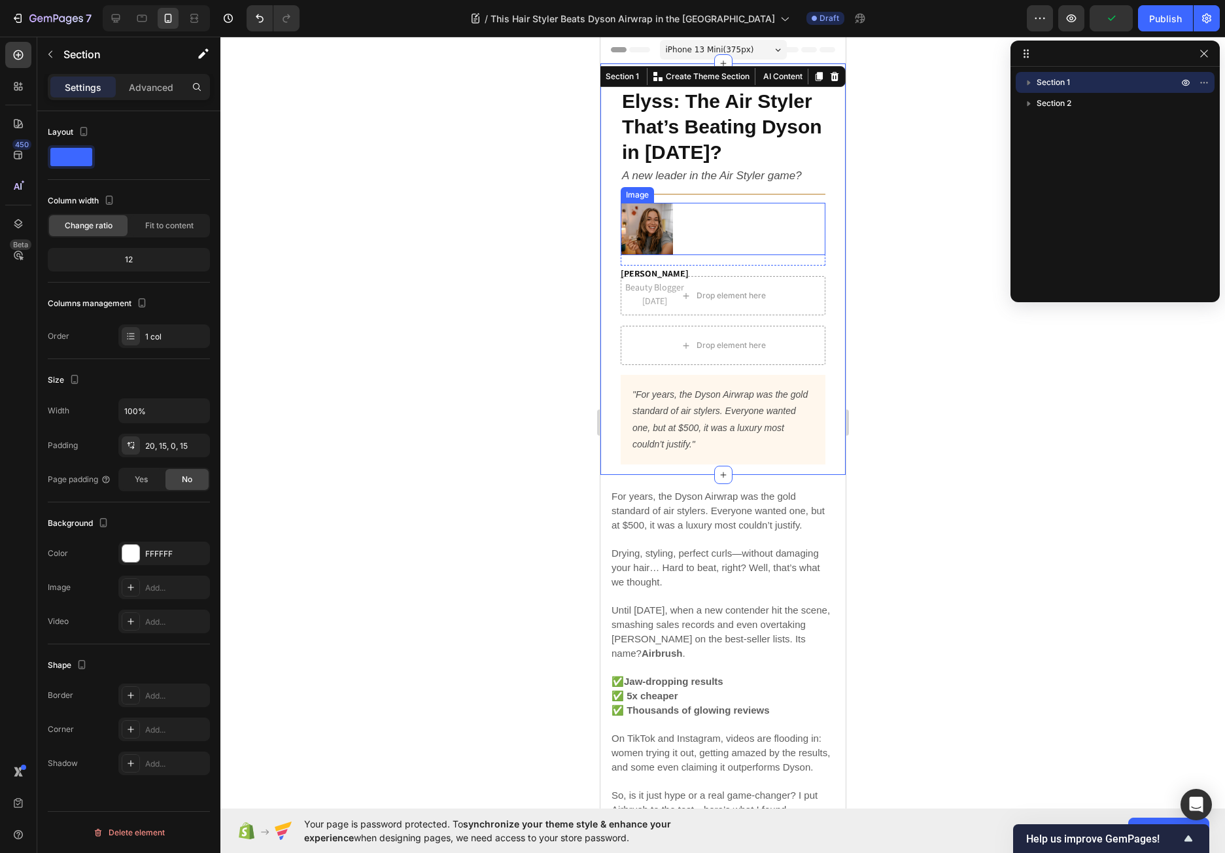
click at [701, 228] on div at bounding box center [722, 229] width 205 height 52
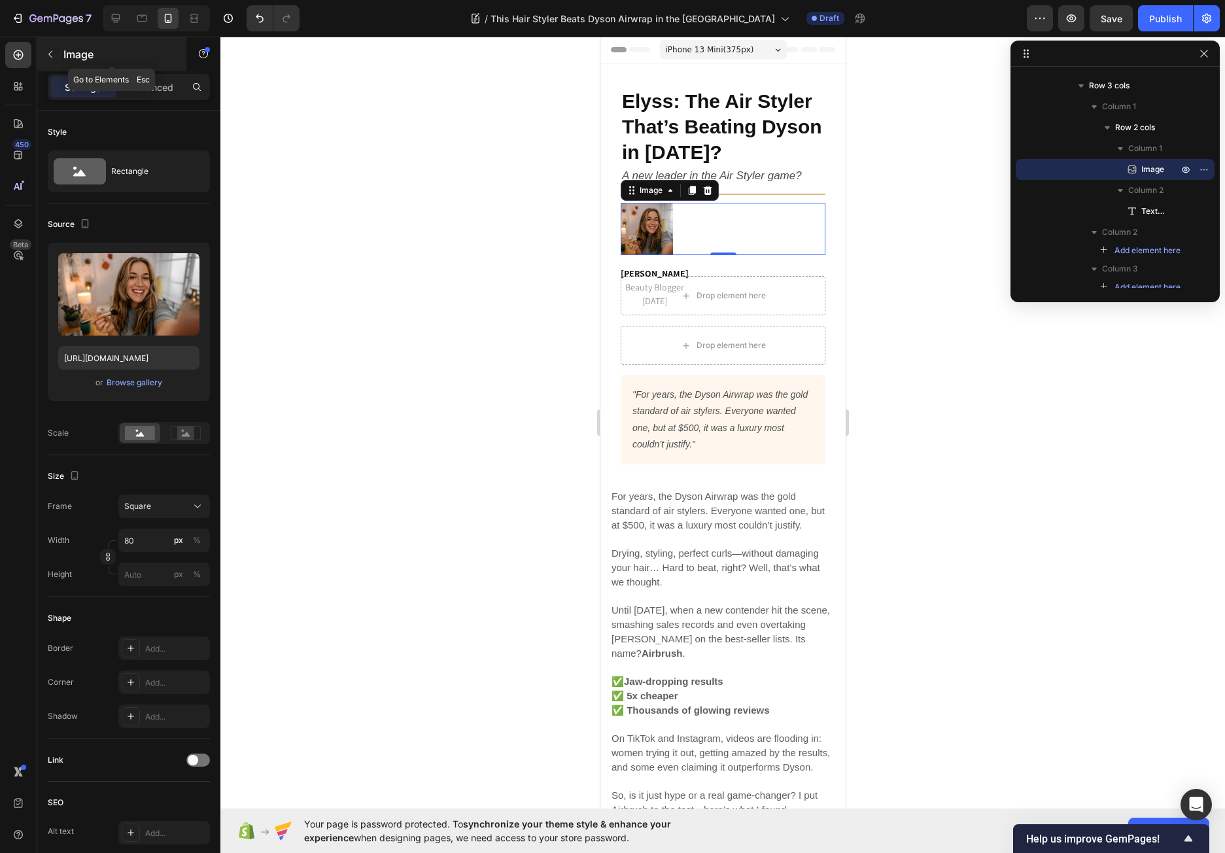
click at [50, 52] on icon "button" at bounding box center [50, 54] width 10 height 10
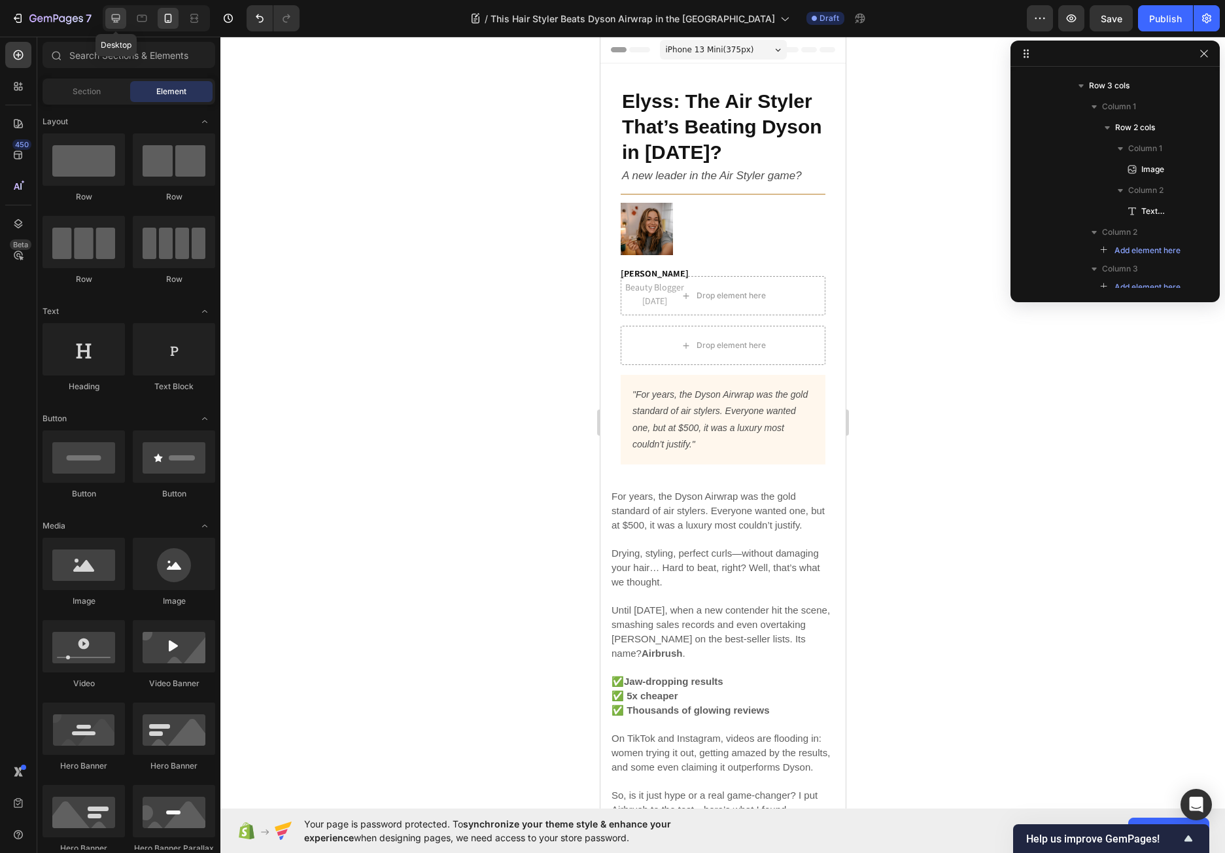
click at [111, 19] on icon at bounding box center [115, 18] width 13 height 13
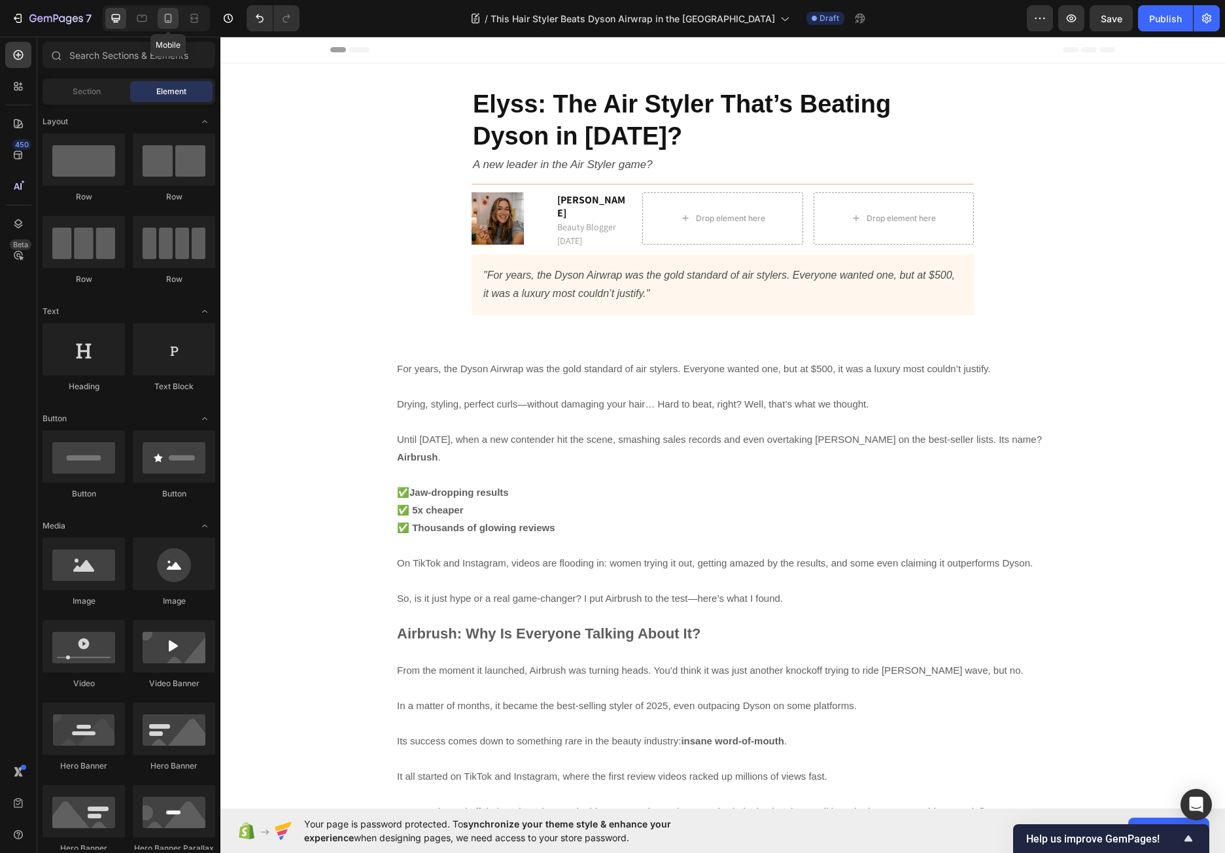
click at [171, 14] on icon at bounding box center [167, 18] width 13 height 13
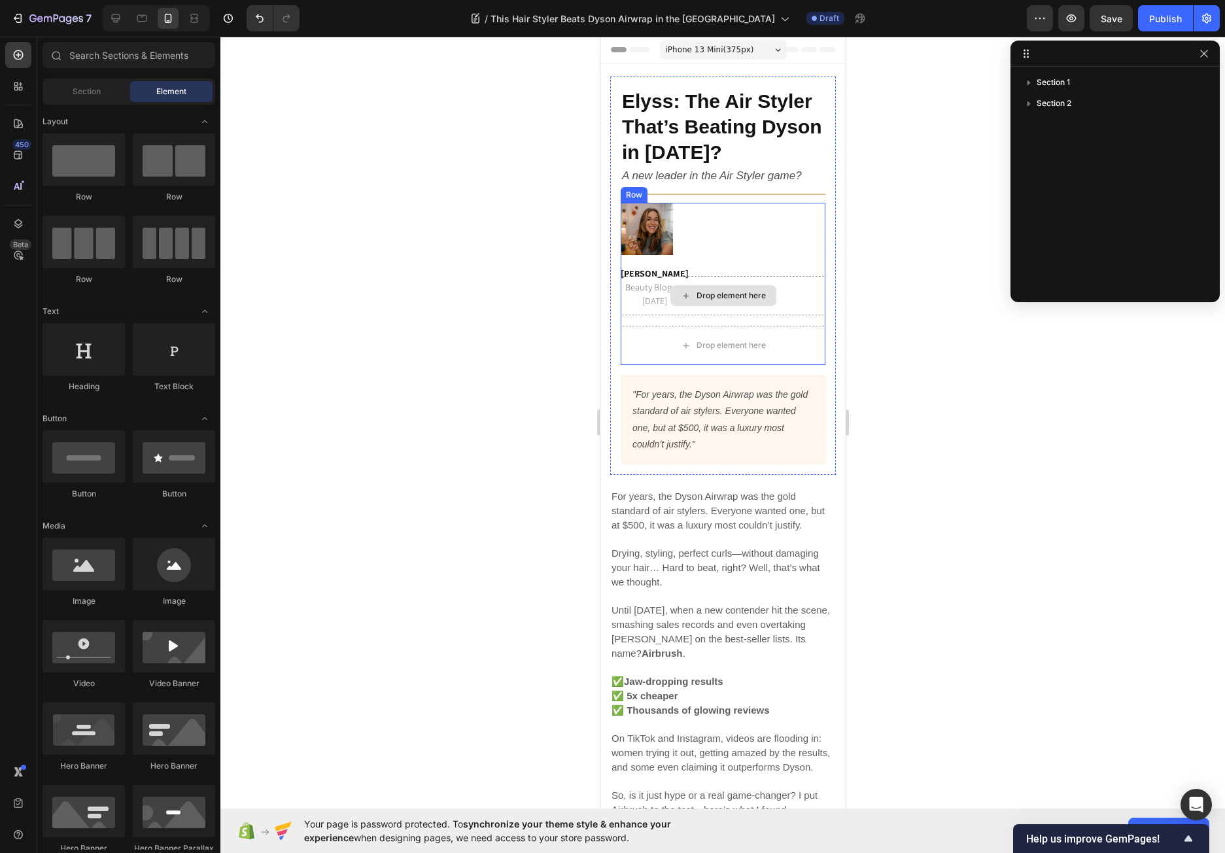
click at [652, 290] on div "Drop element here" at bounding box center [722, 295] width 205 height 39
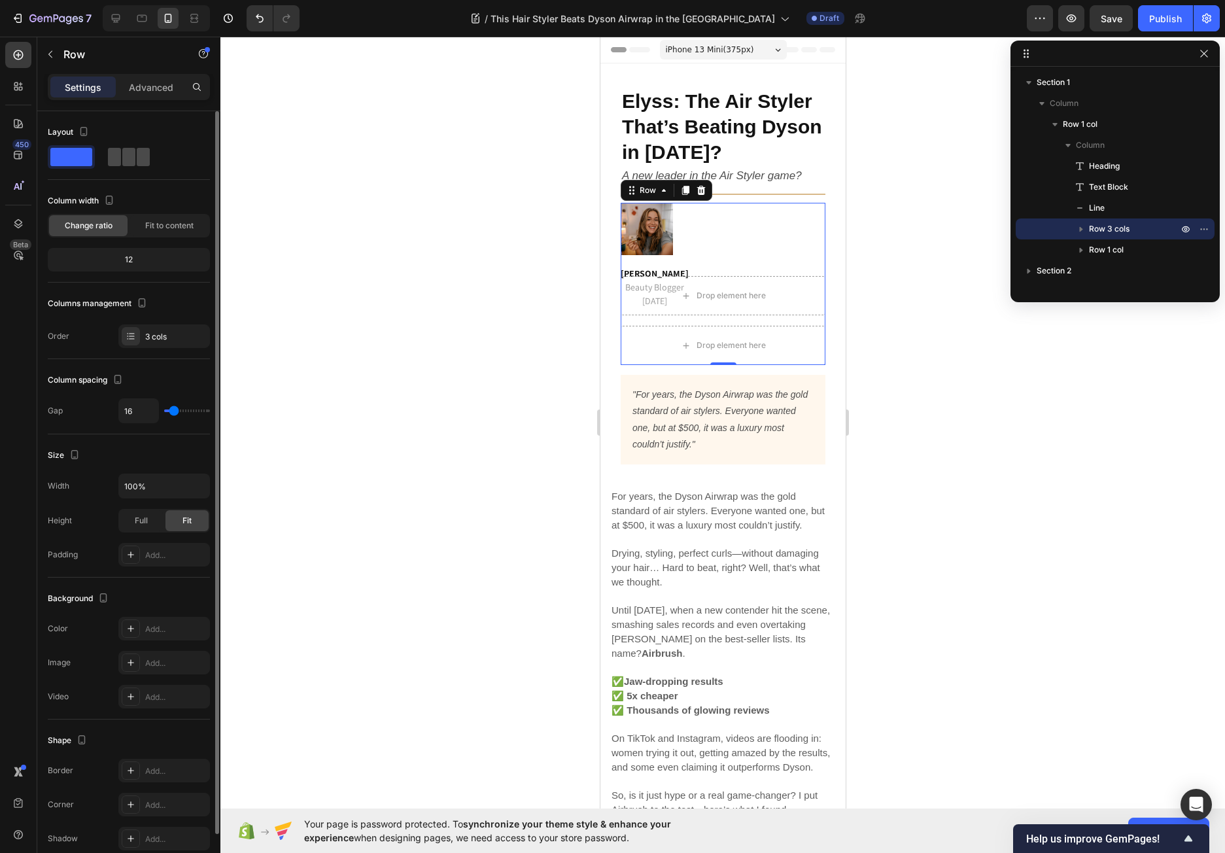
click at [131, 155] on span at bounding box center [128, 157] width 13 height 18
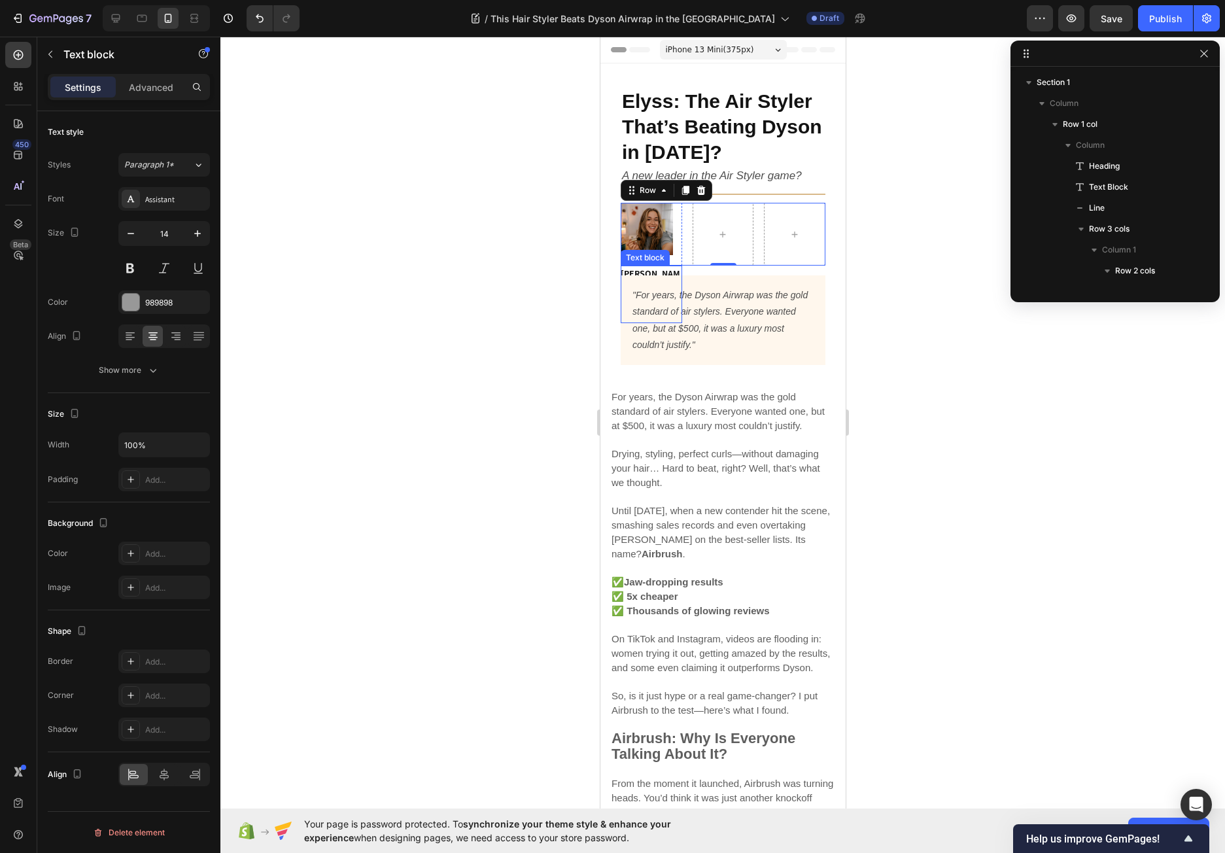
scroll to position [185, 0]
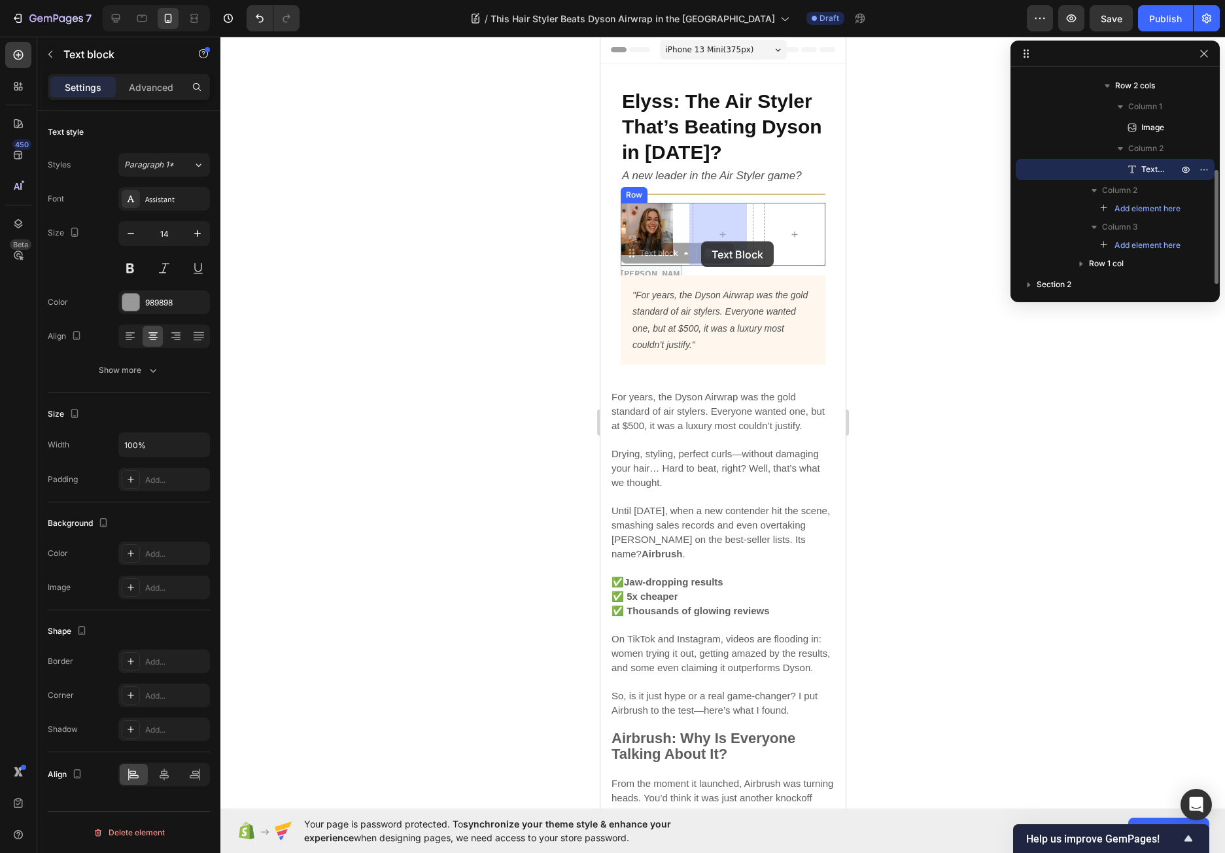
drag, startPoint x: 628, startPoint y: 271, endPoint x: 700, endPoint y: 241, distance: 78.6
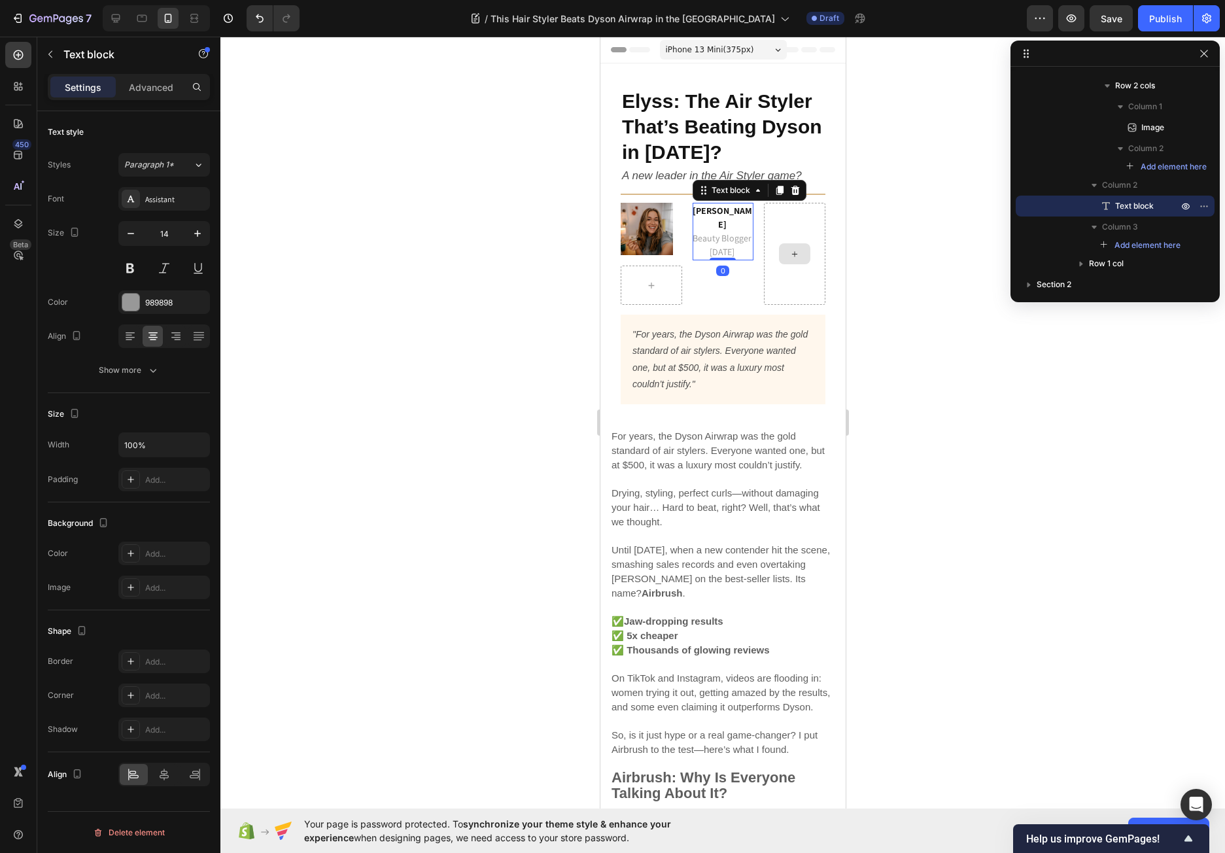
drag, startPoint x: 711, startPoint y: 273, endPoint x: 777, endPoint y: 269, distance: 66.2
click at [793, 271] on div "Image Row Emma M. Beauty Blogger 15 September 2025 Text block 0 Row" at bounding box center [722, 254] width 205 height 102
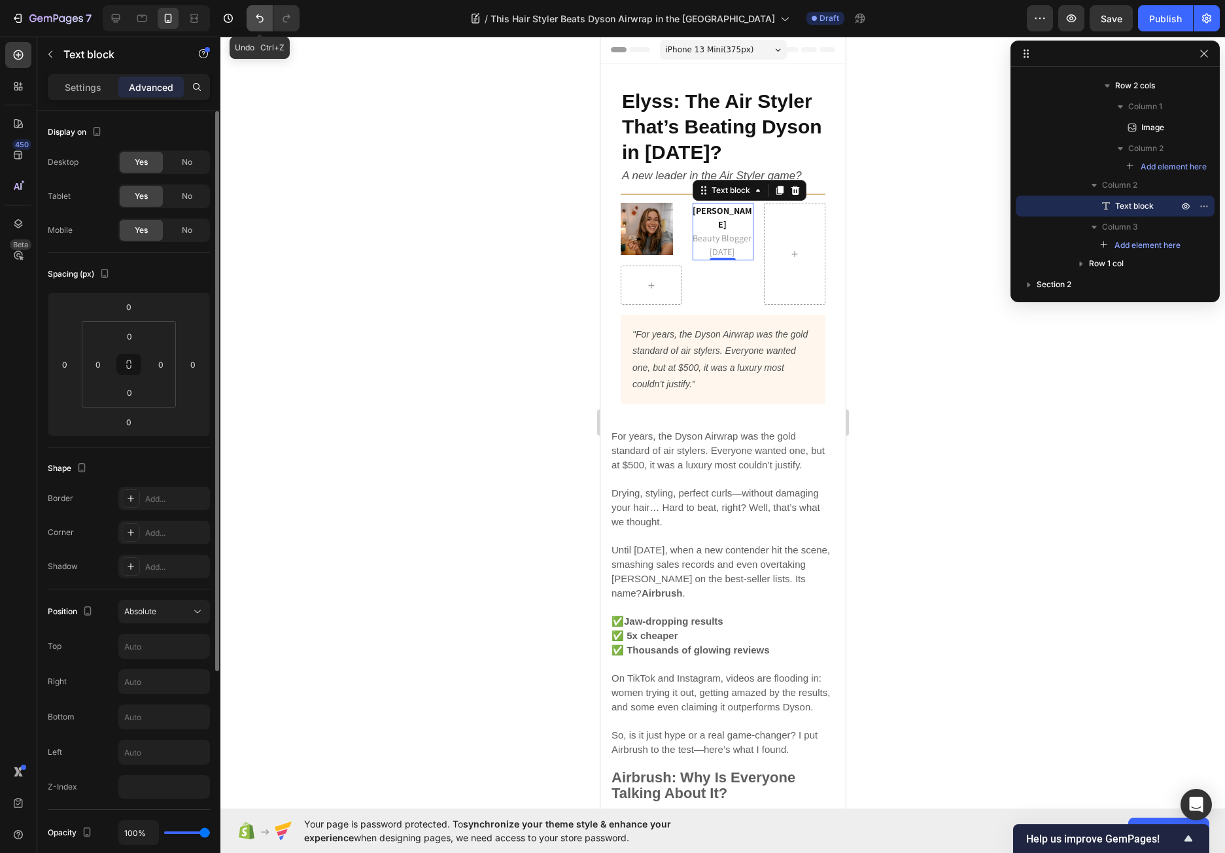
click at [262, 18] on icon "Undo/Redo" at bounding box center [259, 18] width 13 height 13
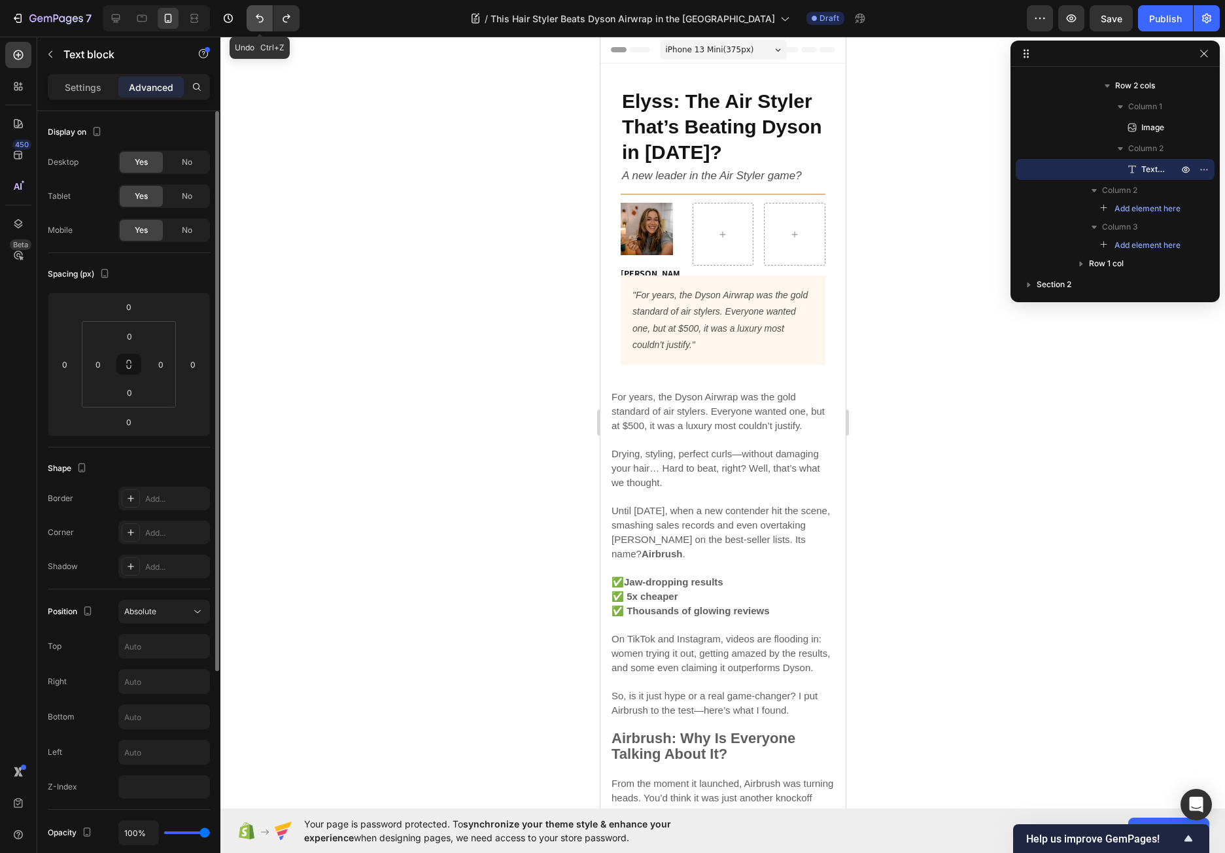
click at [262, 18] on icon "Undo/Redo" at bounding box center [259, 18] width 13 height 13
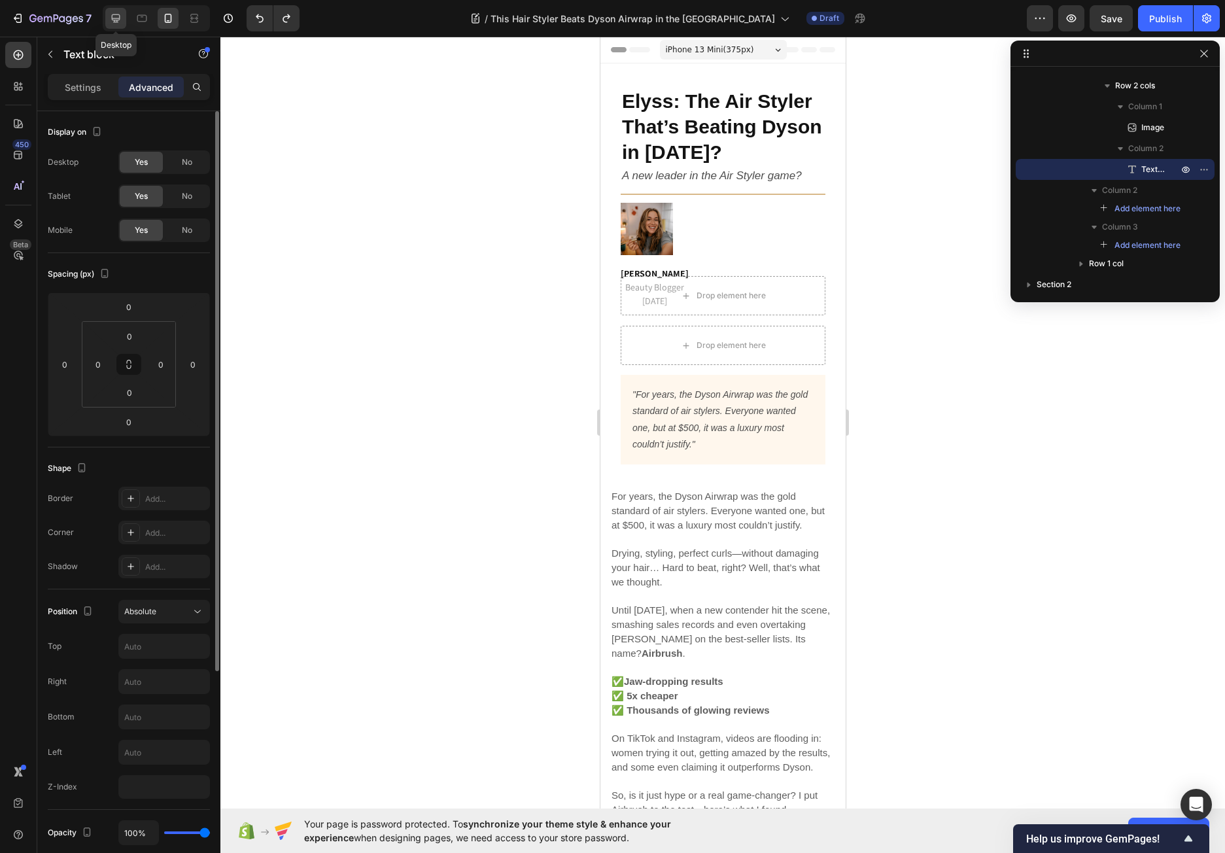
click at [118, 13] on icon at bounding box center [115, 18] width 13 height 13
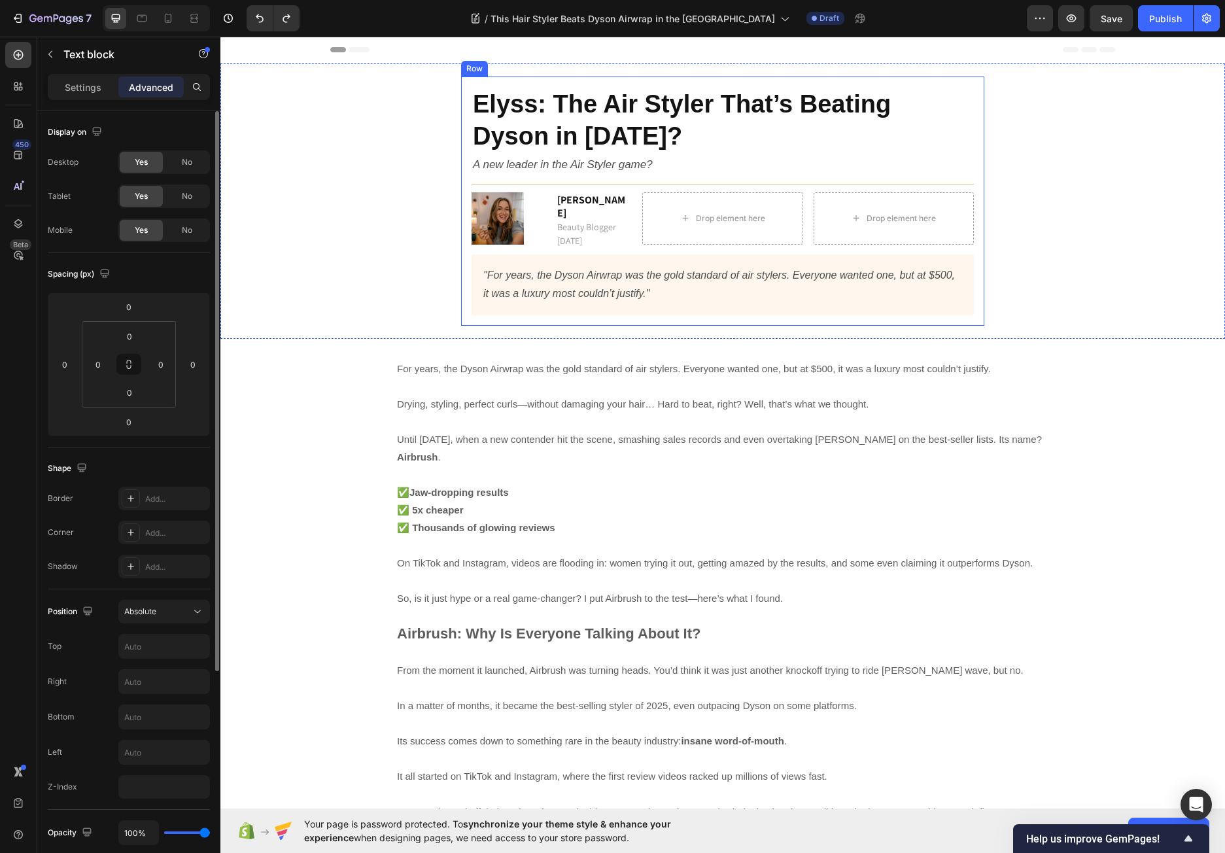
click at [971, 294] on div "Elyss: The Air Styler That’s Beating Dyson in 2025? Heading A new leader in the…" at bounding box center [722, 200] width 523 height 249
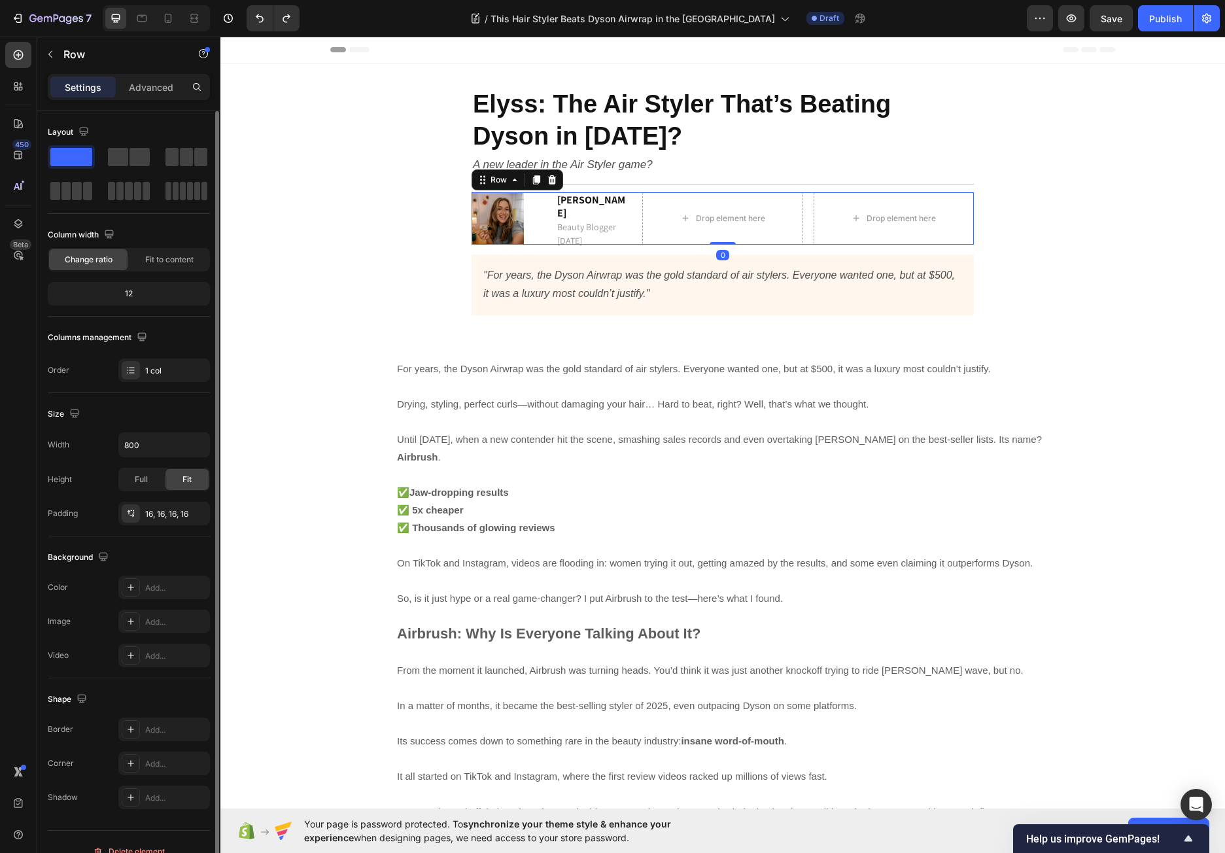
click at [630, 241] on div "Image [PERSON_NAME] Beauty Blogger [DATE] Text block Row Drop element here Drop…" at bounding box center [722, 218] width 502 height 52
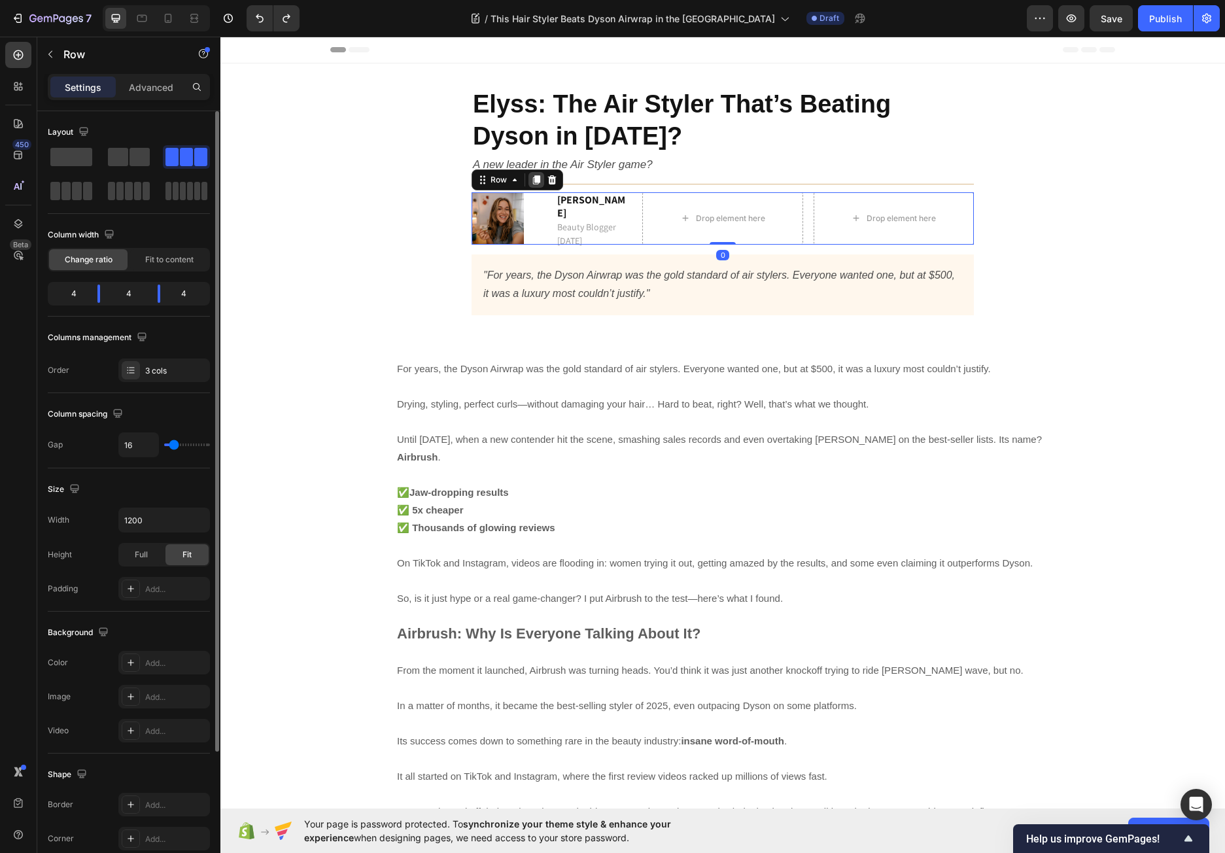
click at [531, 180] on icon at bounding box center [536, 180] width 10 height 10
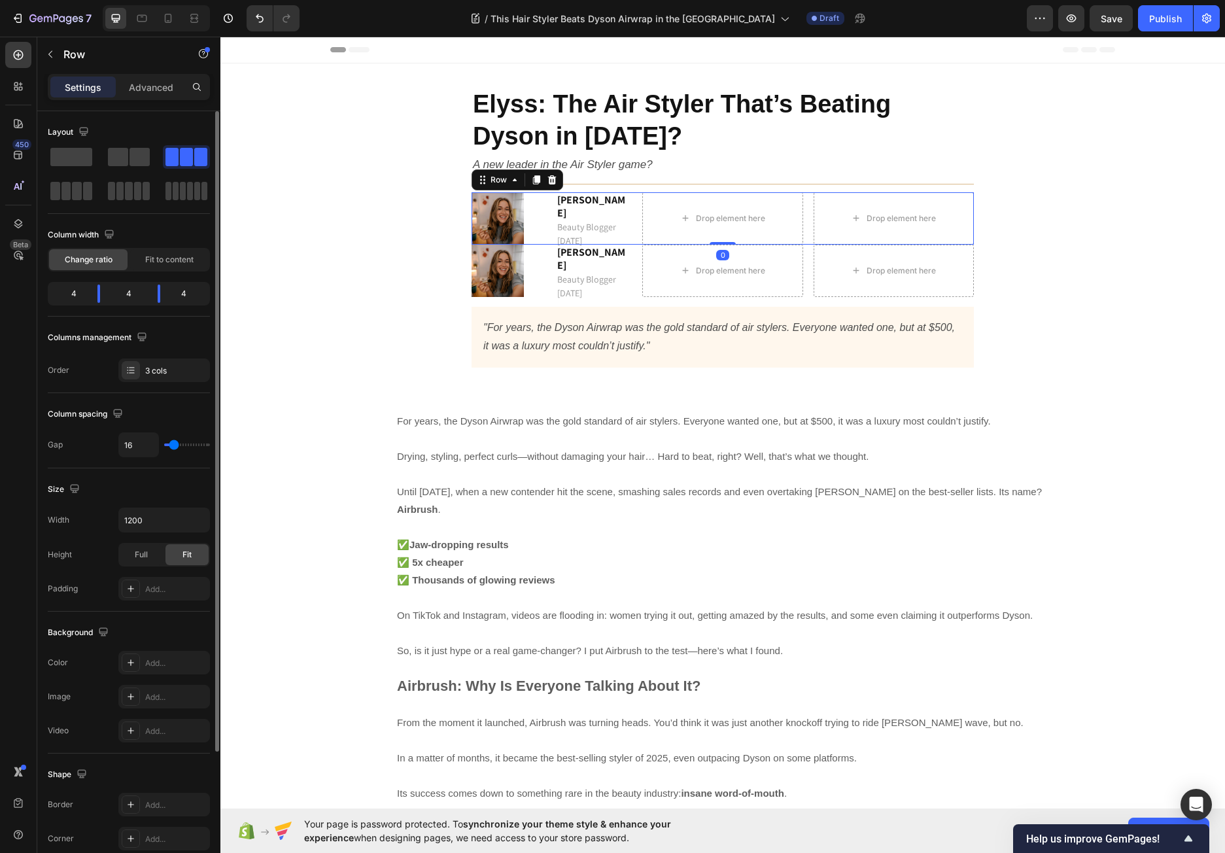
click at [633, 199] on div "Image [PERSON_NAME] Beauty Blogger [DATE] Text block Row Drop element here Drop…" at bounding box center [722, 218] width 502 height 52
click at [150, 88] on p "Advanced" at bounding box center [151, 87] width 44 height 14
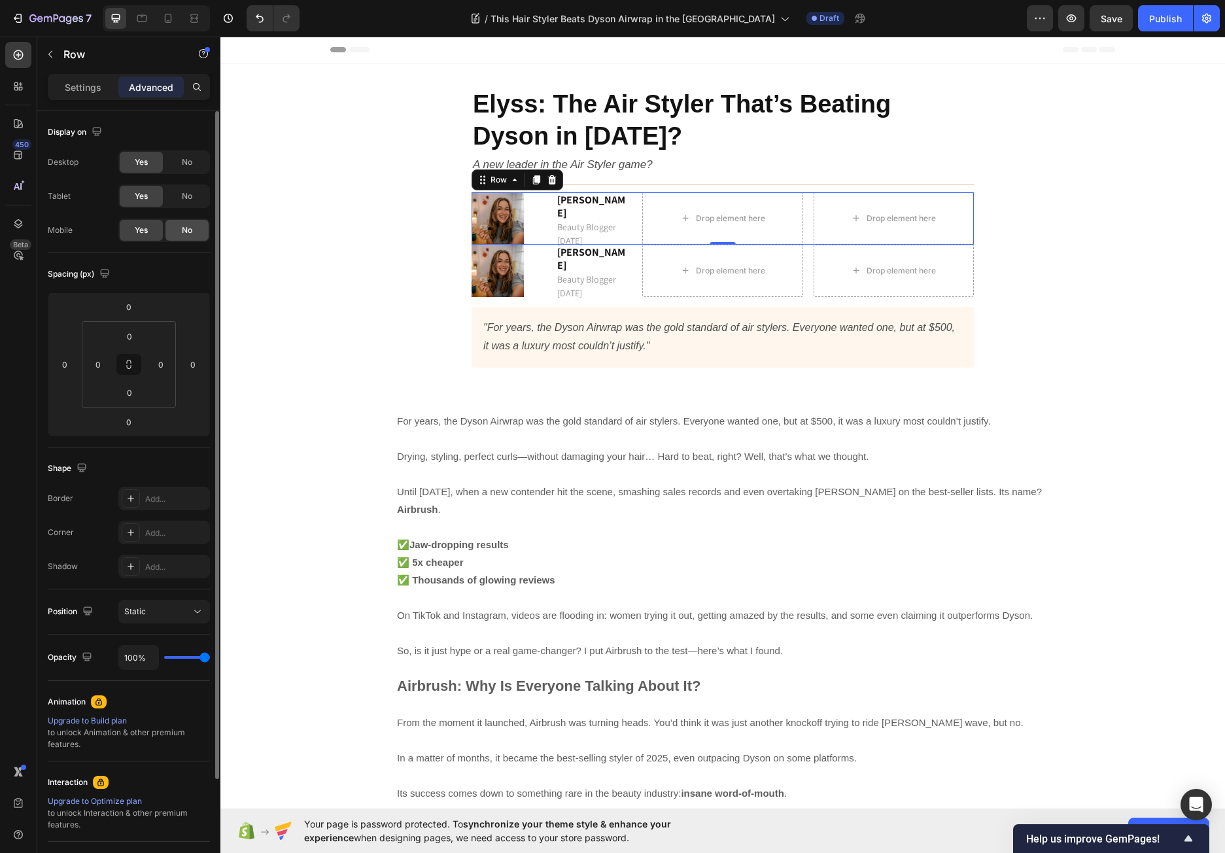
click at [186, 233] on span "No" at bounding box center [187, 230] width 10 height 12
click at [191, 195] on span "No" at bounding box center [187, 196] width 10 height 12
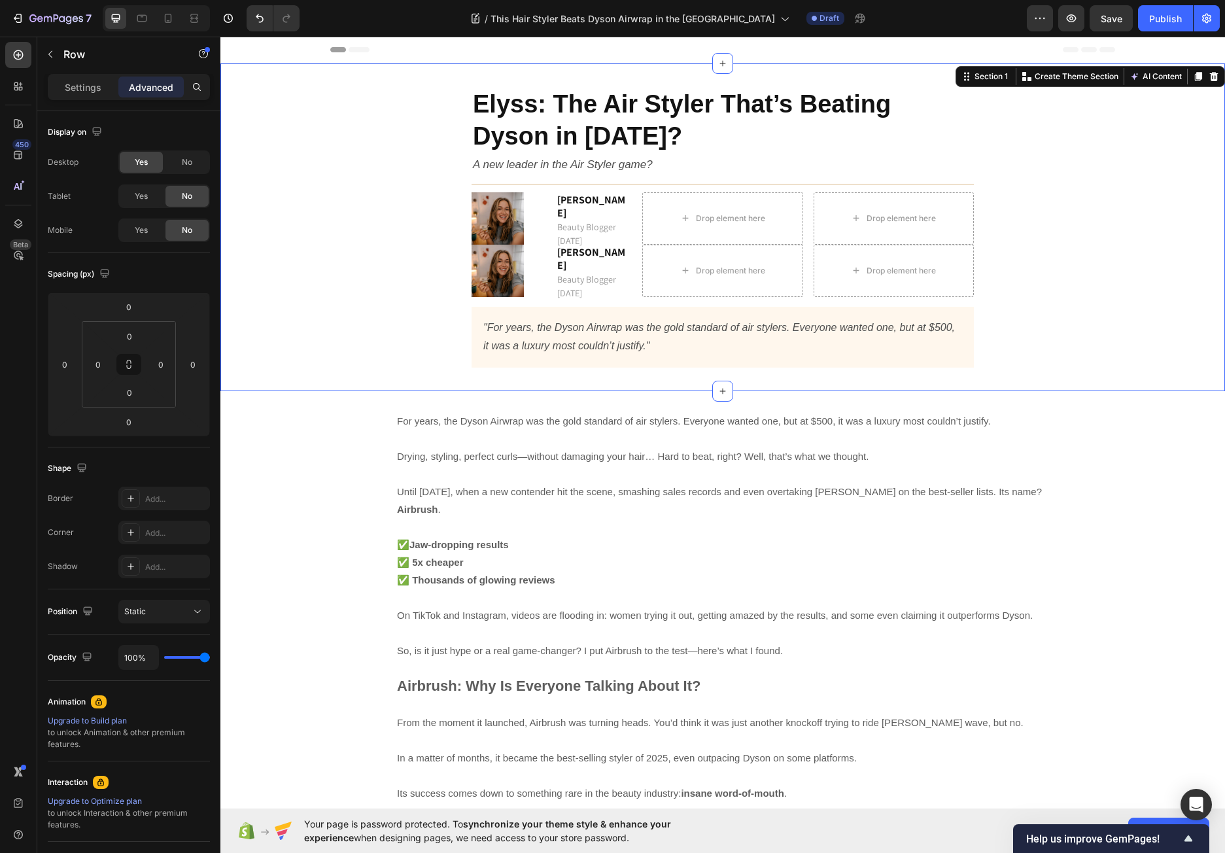
click at [428, 271] on div "Elyss: The Air Styler That’s Beating Dyson in 2025? Heading A new leader in the…" at bounding box center [722, 226] width 985 height 301
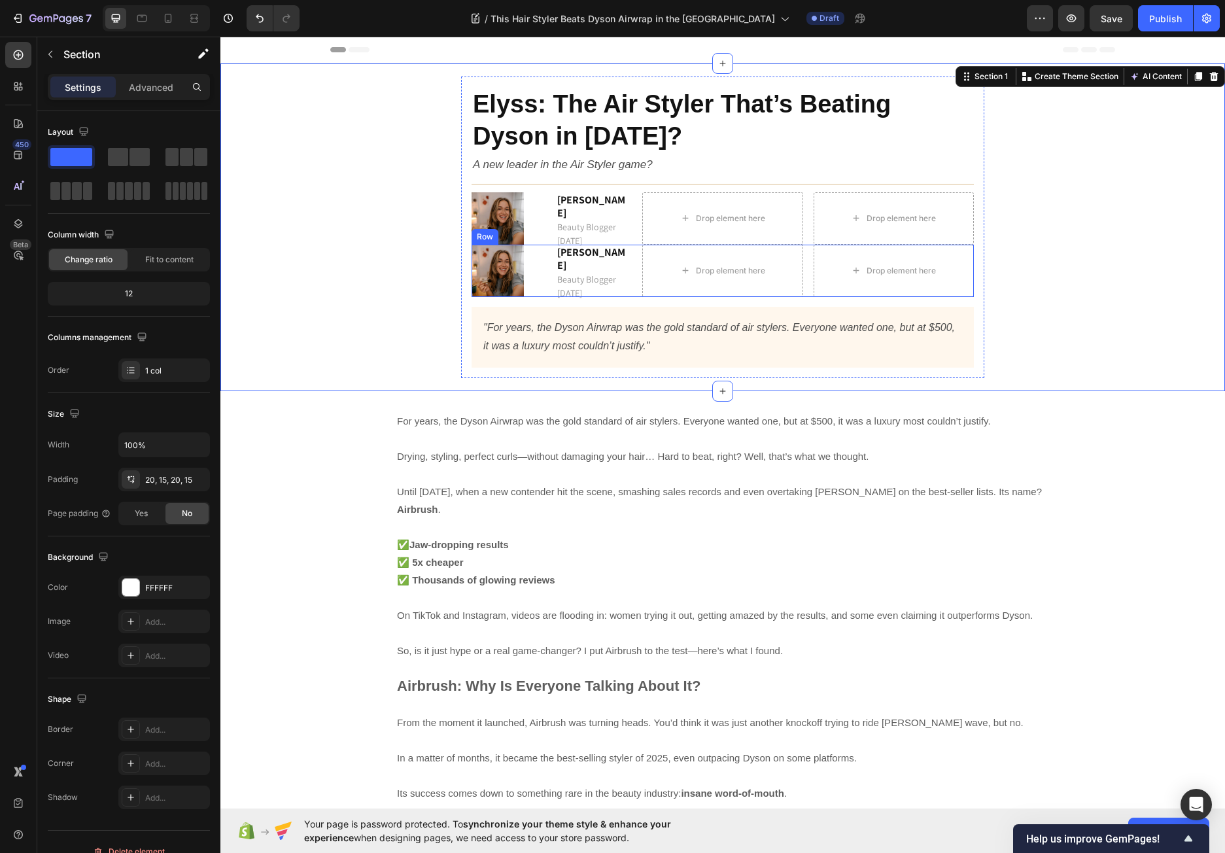
click at [630, 292] on div "Image Emma M. Beauty Blogger 15 September 2025 Text block Row Drop element here…" at bounding box center [722, 271] width 502 height 52
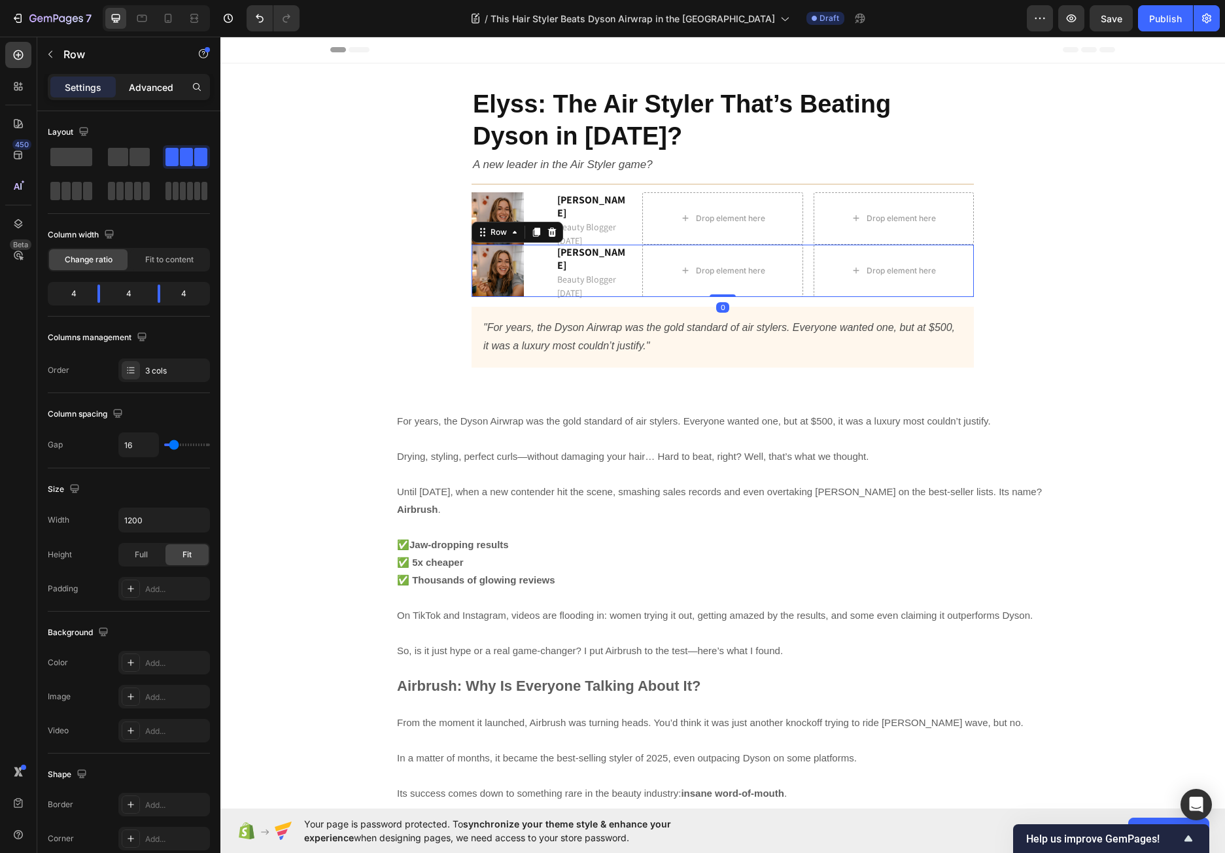
click at [148, 94] on div "Advanced" at bounding box center [150, 86] width 65 height 21
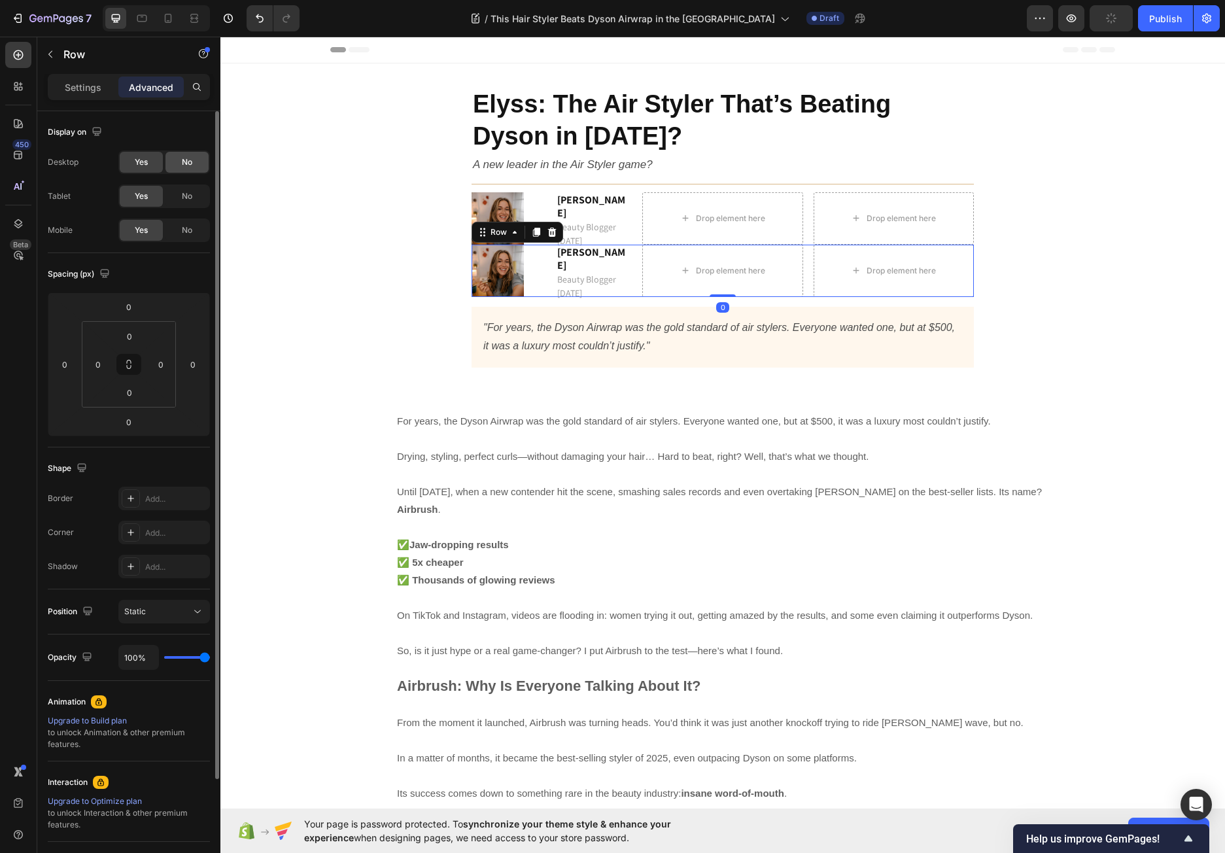
click at [194, 160] on div "No" at bounding box center [186, 162] width 43 height 21
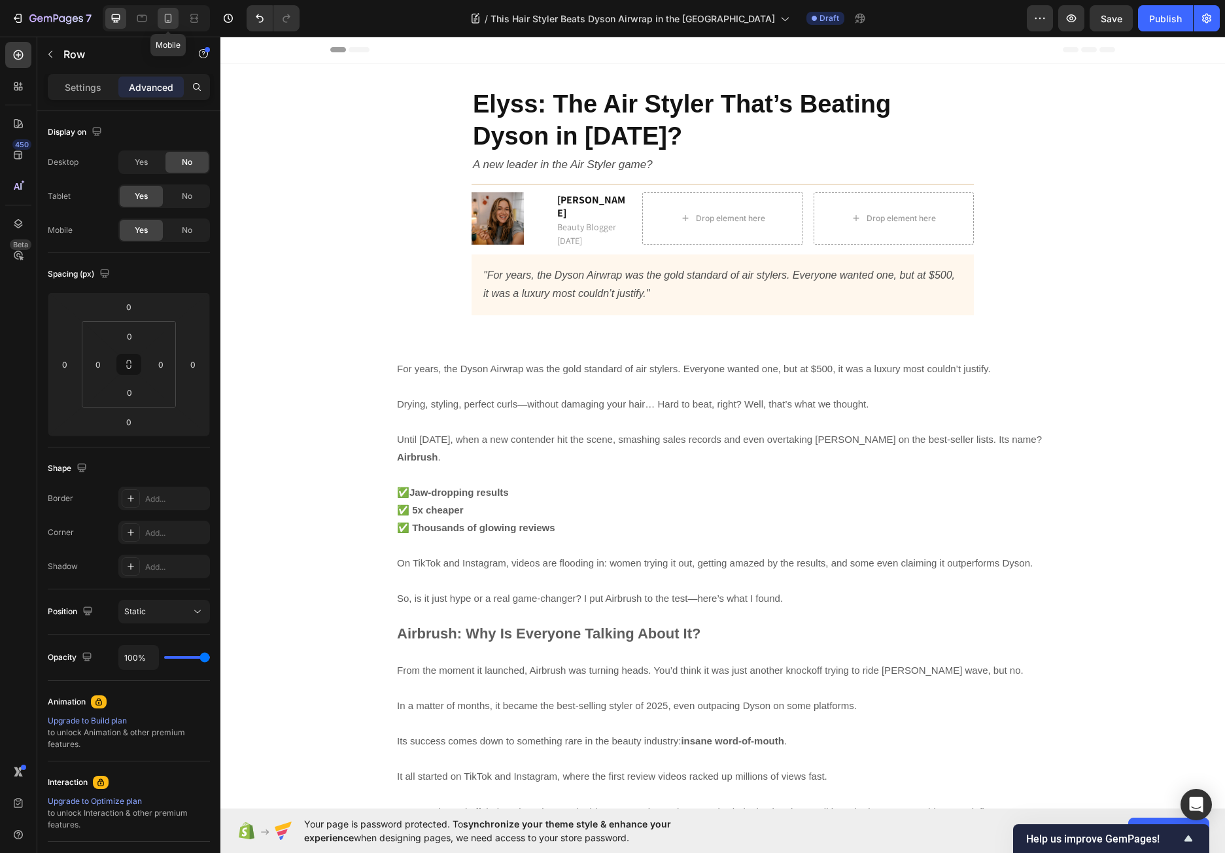
click at [171, 19] on icon at bounding box center [168, 18] width 7 height 9
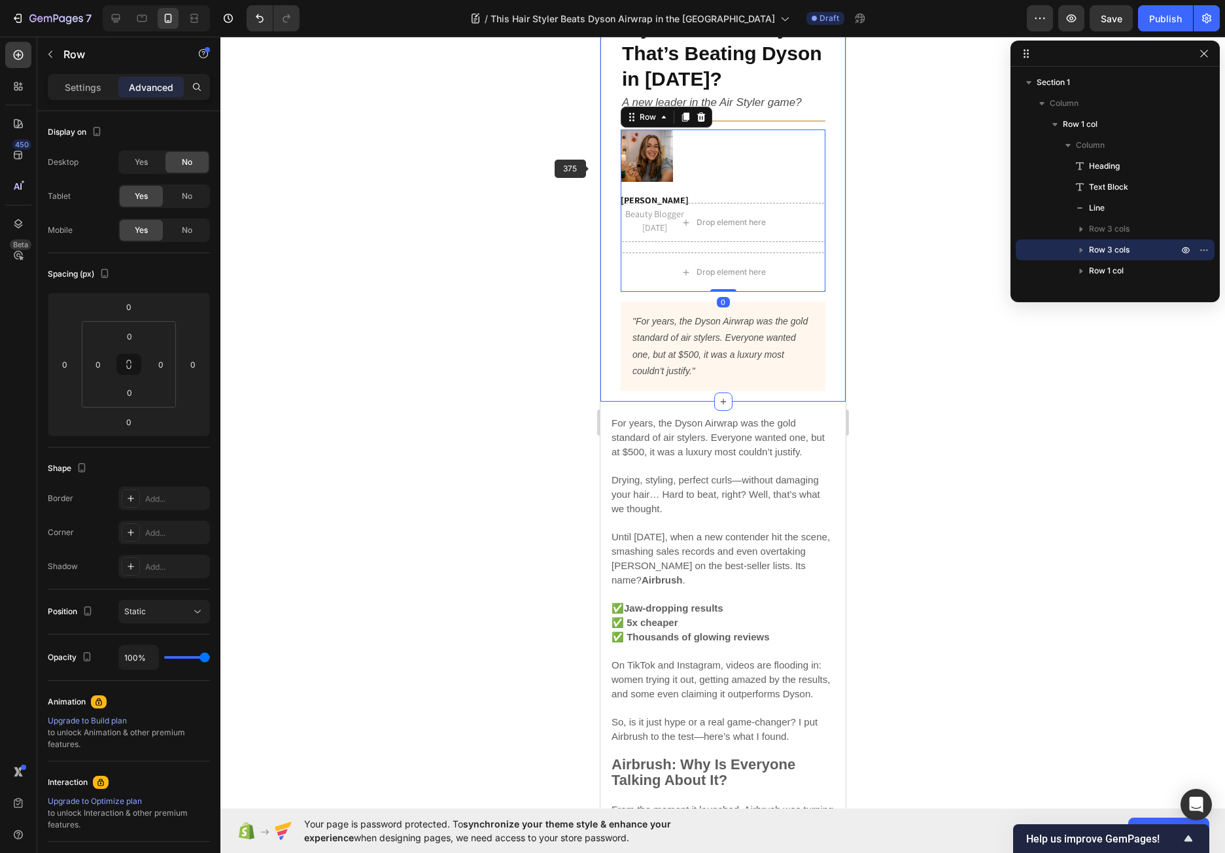
scroll to position [120, 0]
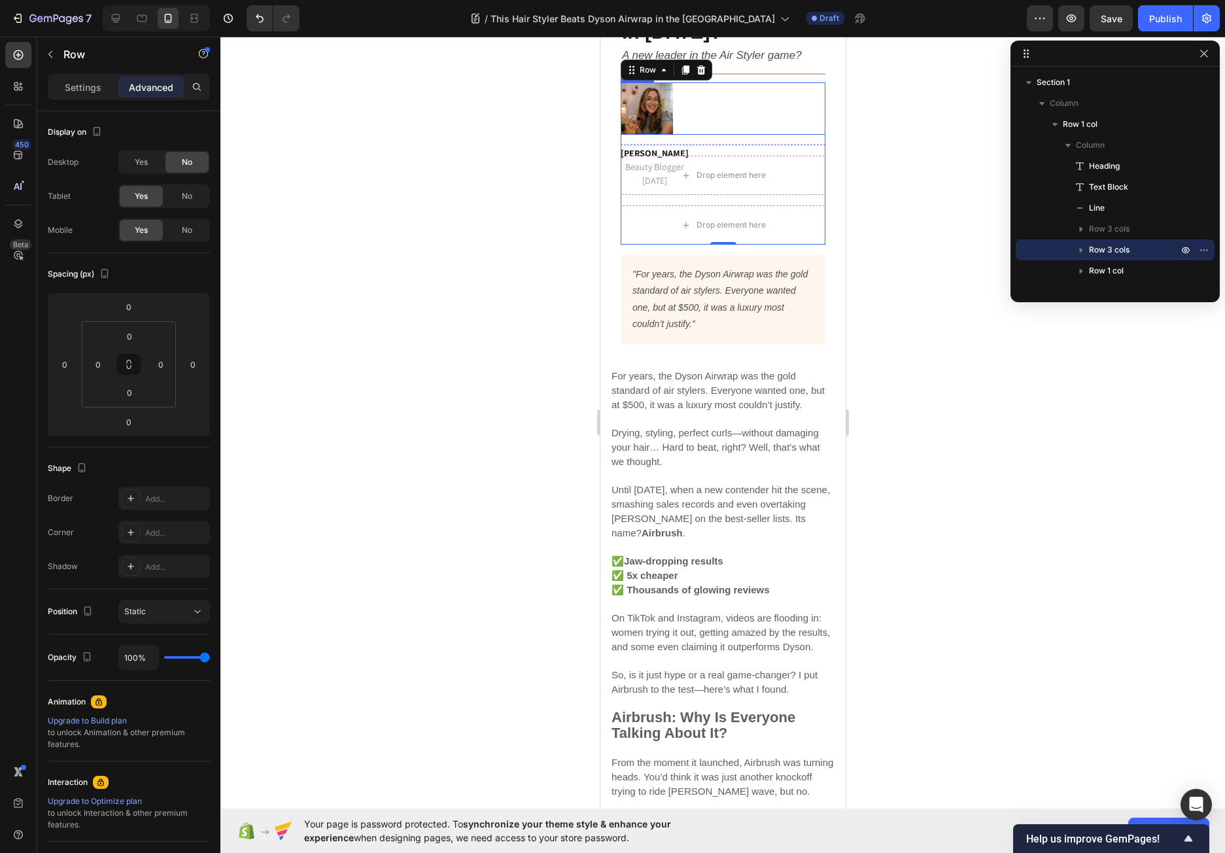
click at [717, 118] on div at bounding box center [722, 108] width 205 height 52
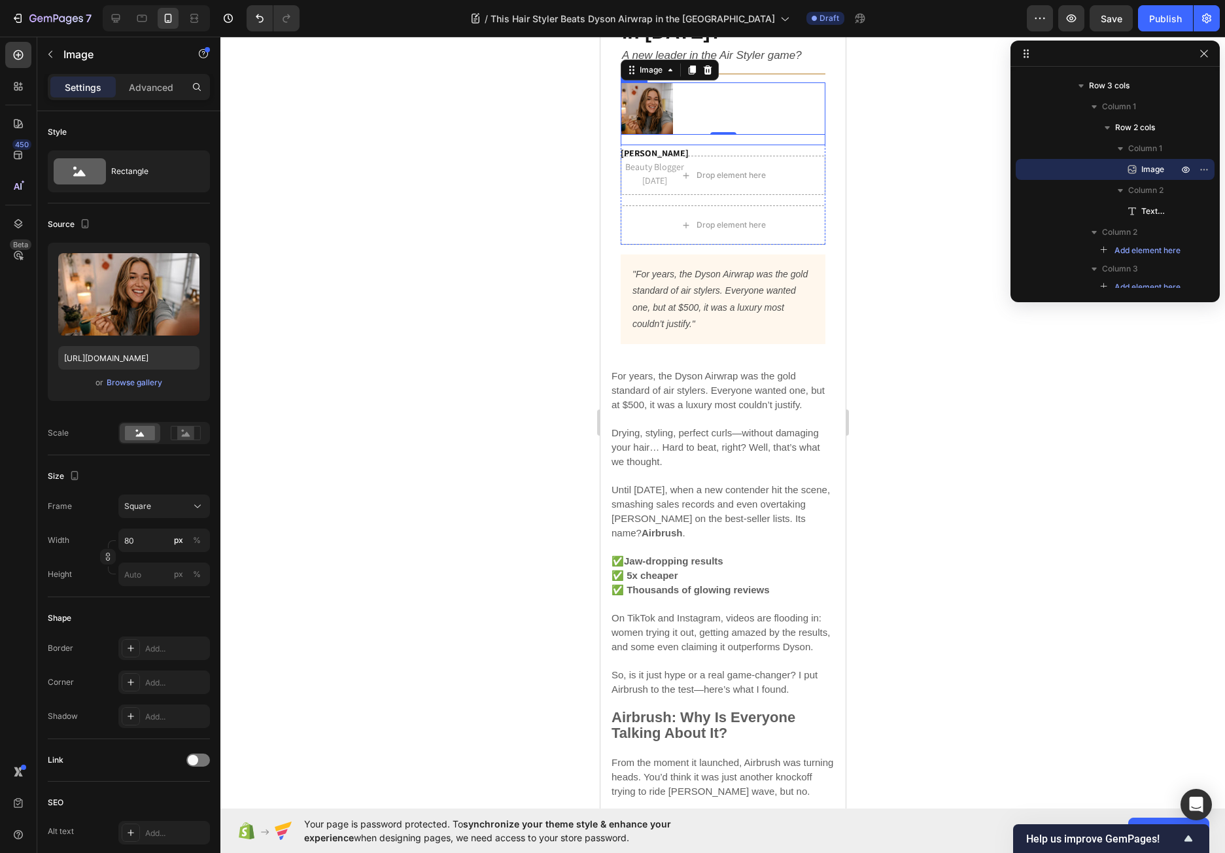
click at [694, 144] on div "Image 0 Emma M. Beauty Blogger 15 September 2025 Text block Row" at bounding box center [722, 113] width 205 height 63
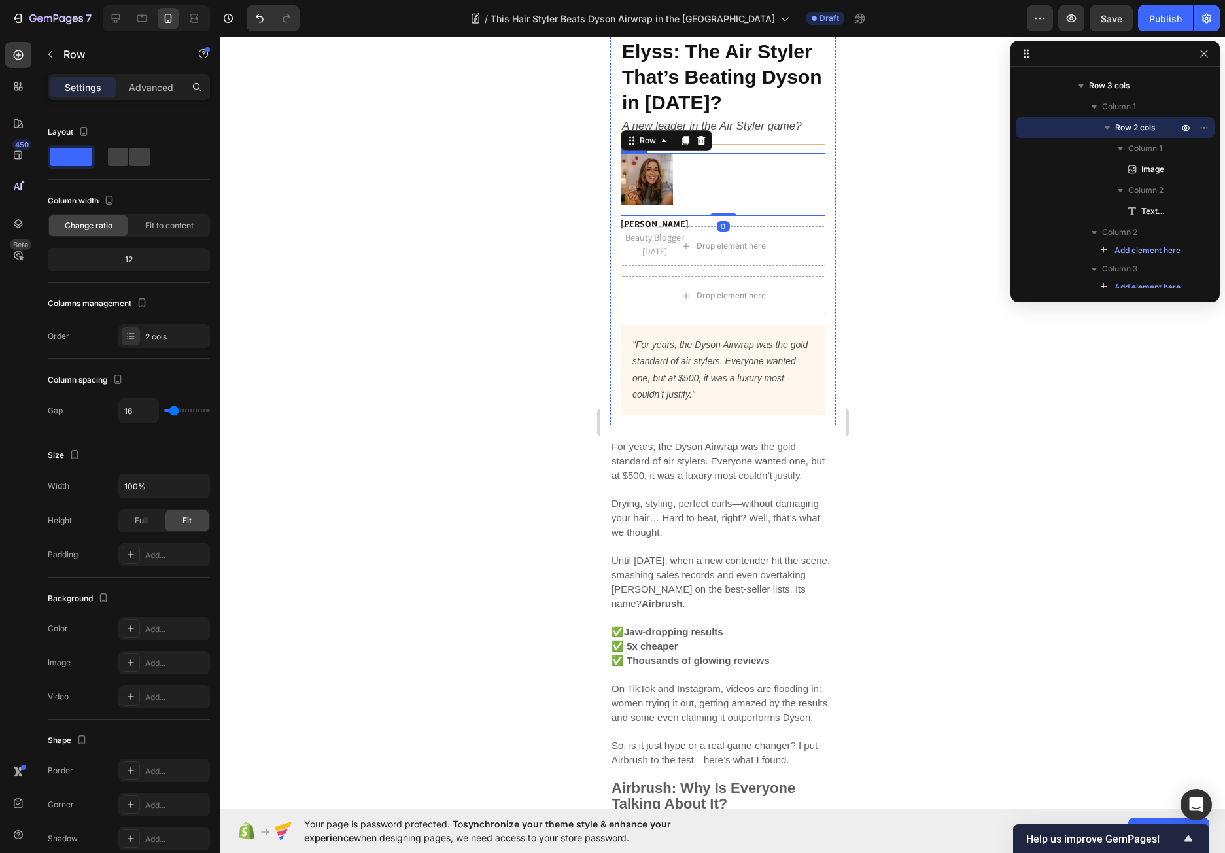
scroll to position [0, 0]
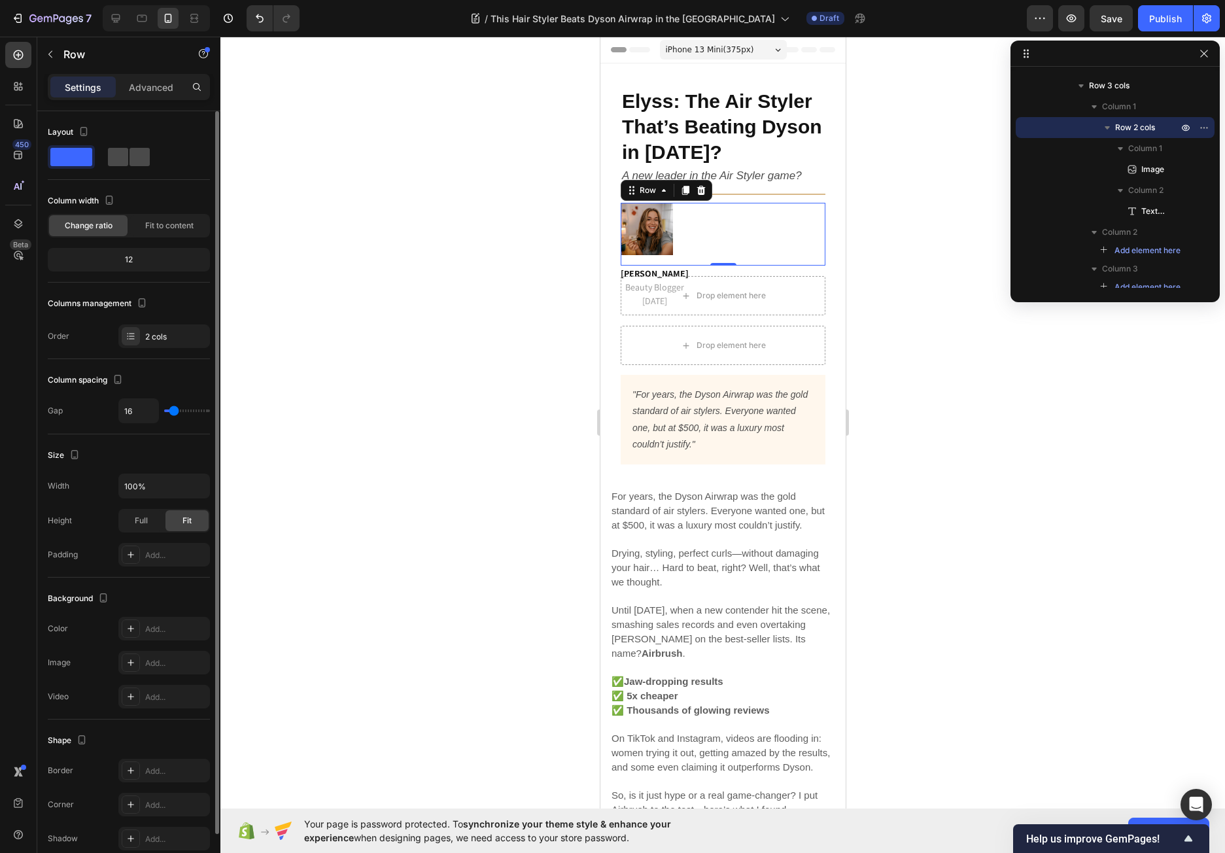
click at [152, 159] on div at bounding box center [128, 157] width 47 height 24
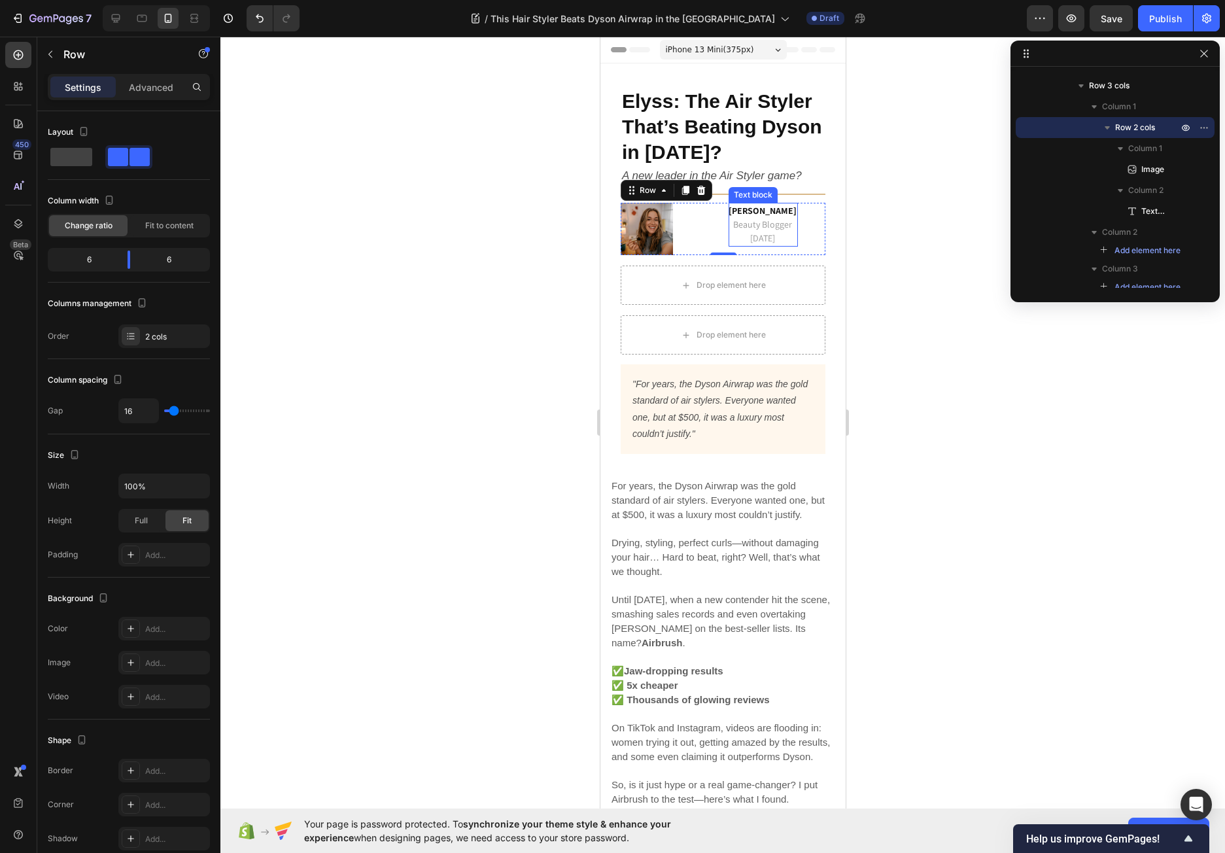
click at [759, 229] on span "Beauty Blogger" at bounding box center [761, 224] width 59 height 12
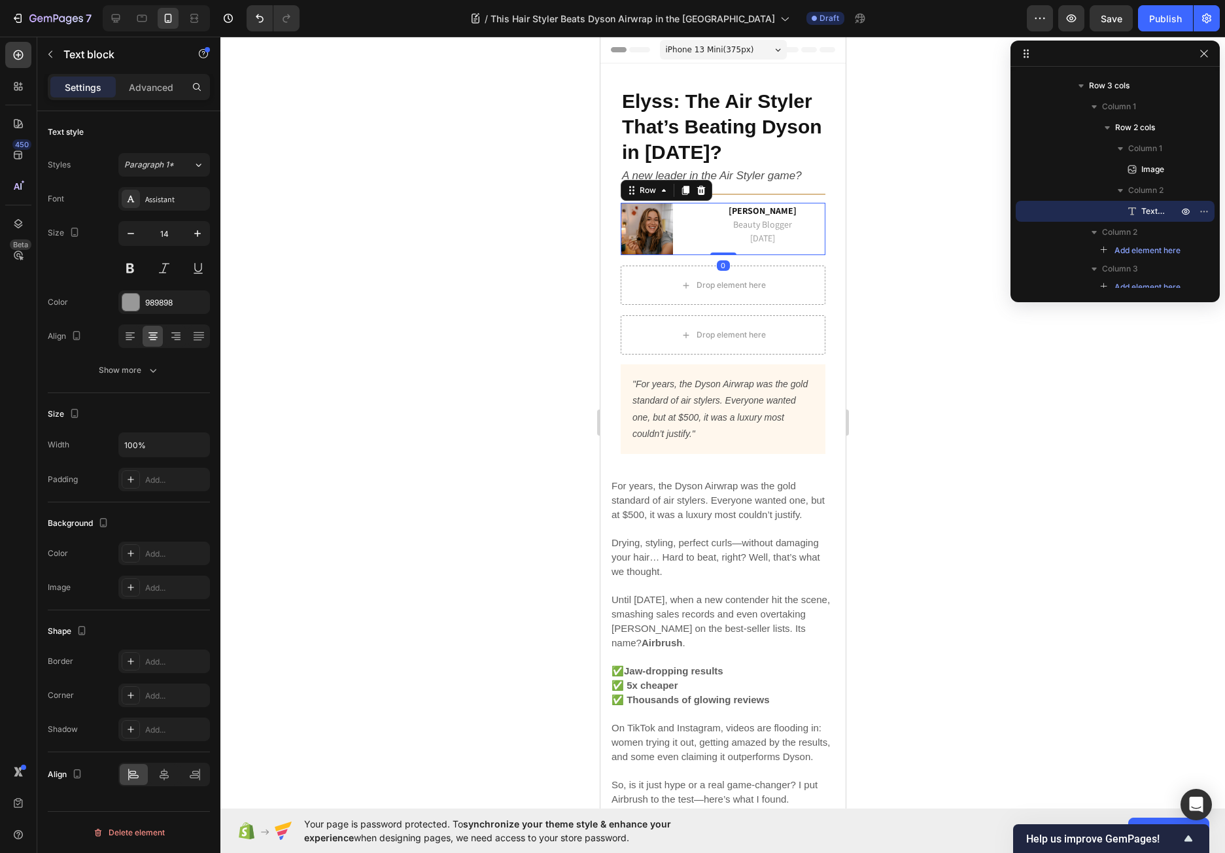
click at [713, 237] on div "Image [PERSON_NAME] Beauty Blogger [DATE] Text block Row 0" at bounding box center [722, 229] width 205 height 52
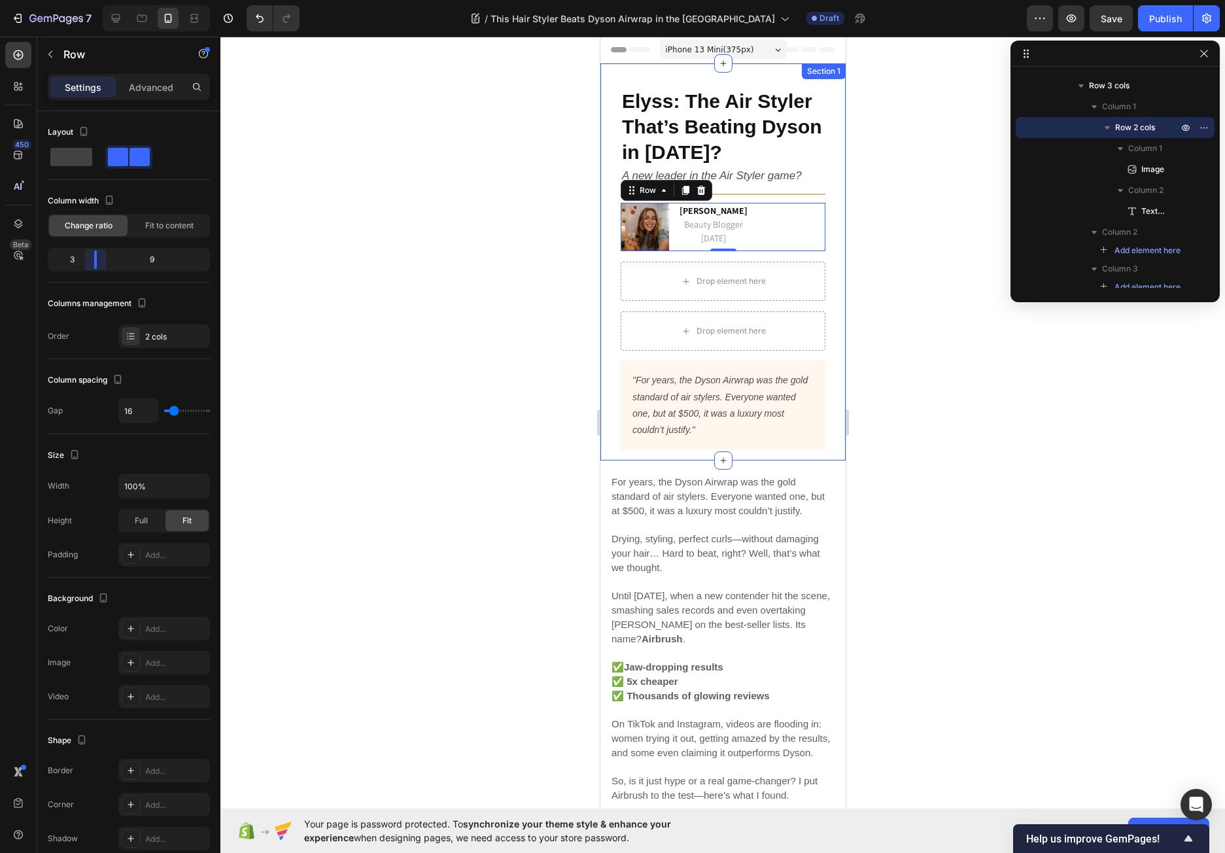
drag, startPoint x: 131, startPoint y: 257, endPoint x: 93, endPoint y: 258, distance: 38.6
click at [93, 0] on body "7 / This Hair Styler Beats Dyson Airwrap in the [GEOGRAPHIC_DATA] Draft Preview…" at bounding box center [612, 0] width 1225 height 0
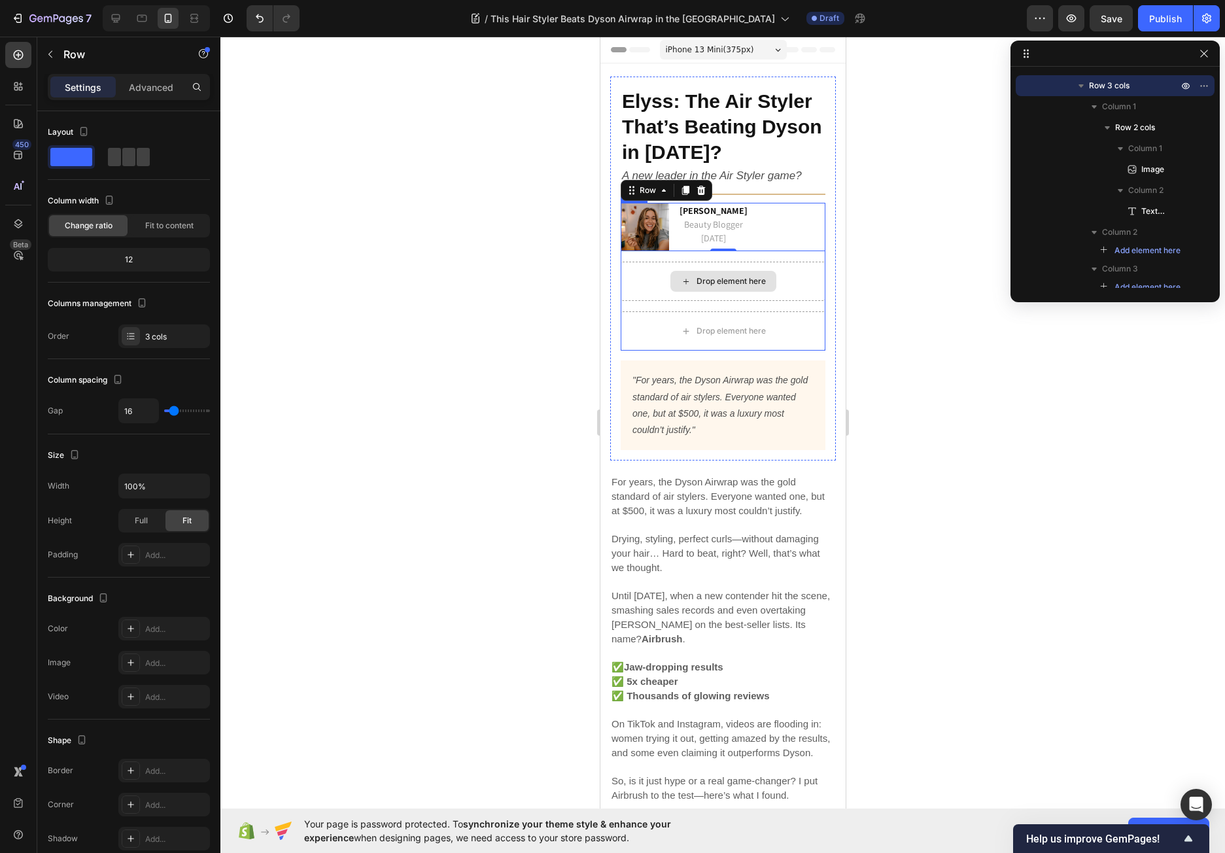
click at [632, 295] on div "Drop element here" at bounding box center [722, 281] width 205 height 39
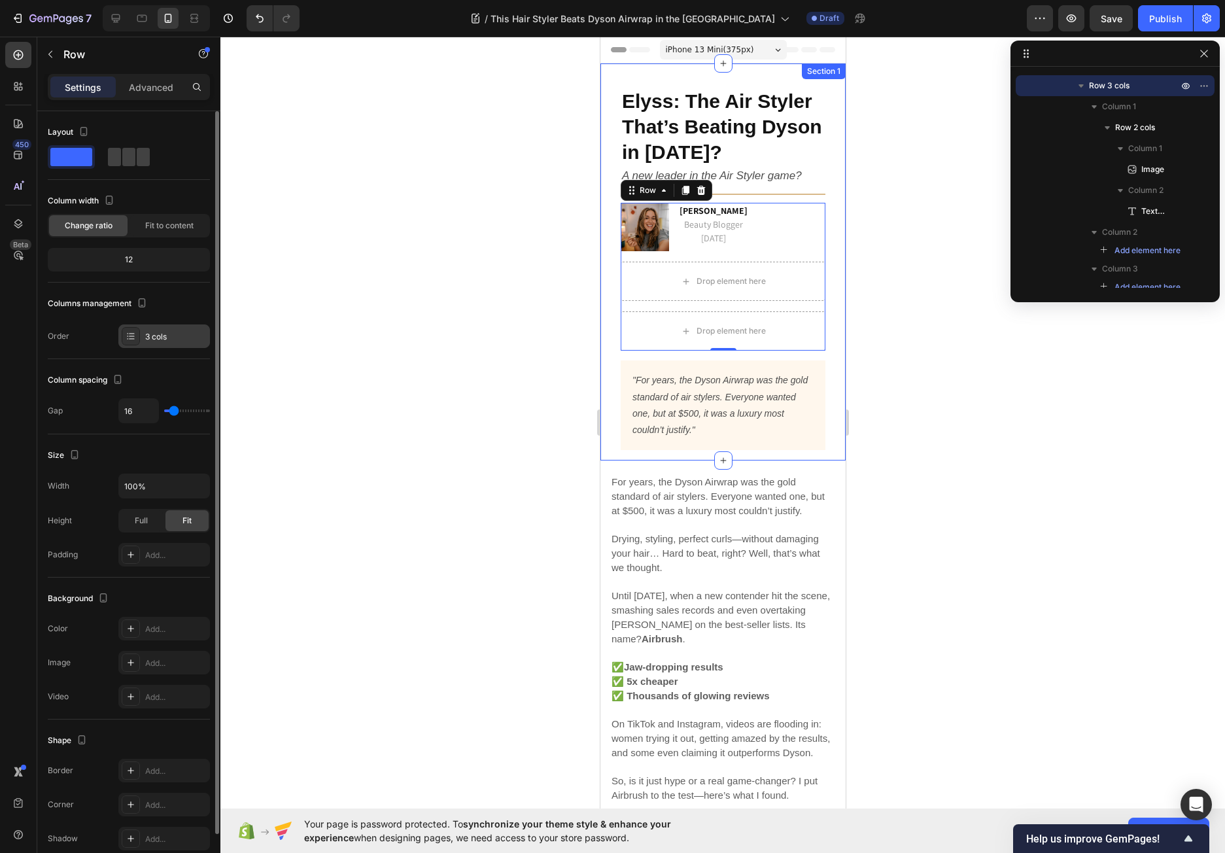
click at [144, 343] on div "3 cols" at bounding box center [164, 336] width 92 height 24
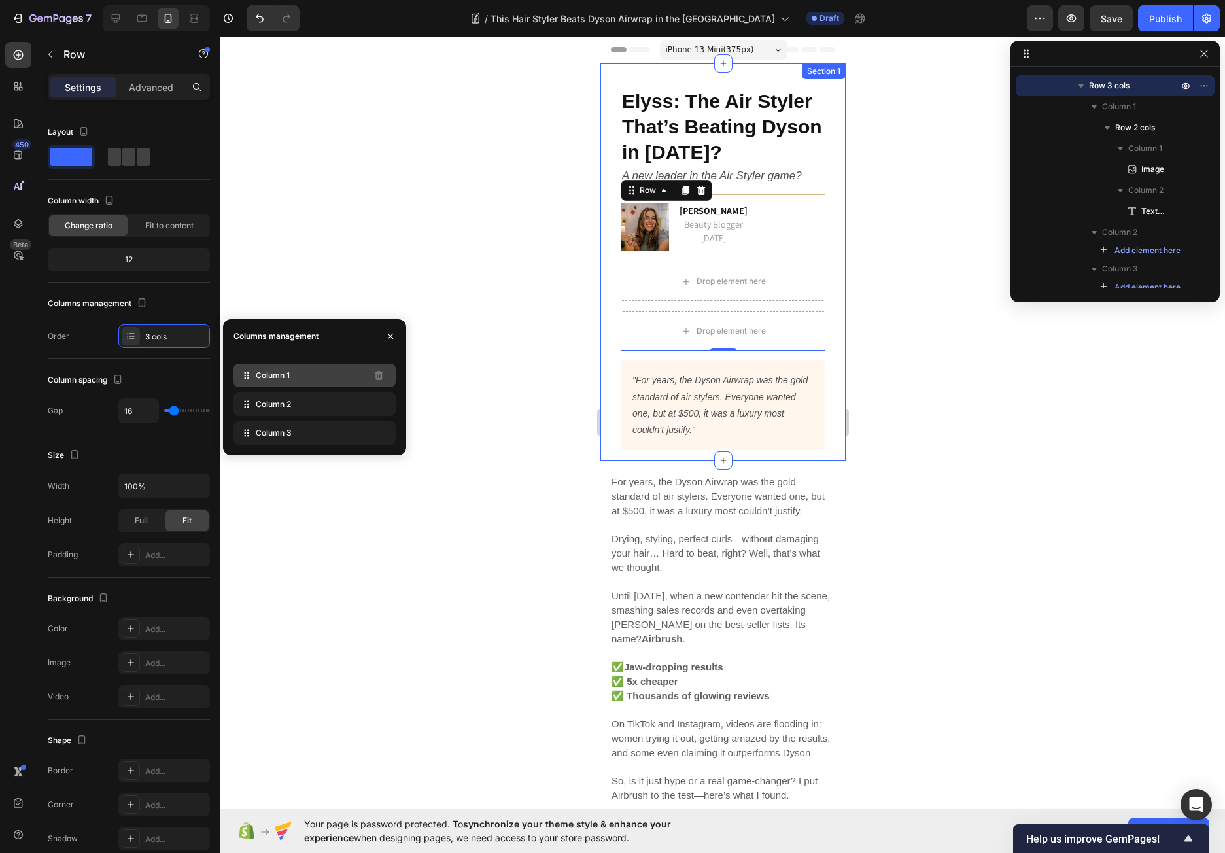
click at [257, 377] on span "Column 1" at bounding box center [273, 375] width 34 height 12
click at [314, 377] on div "Column 1" at bounding box center [314, 375] width 162 height 24
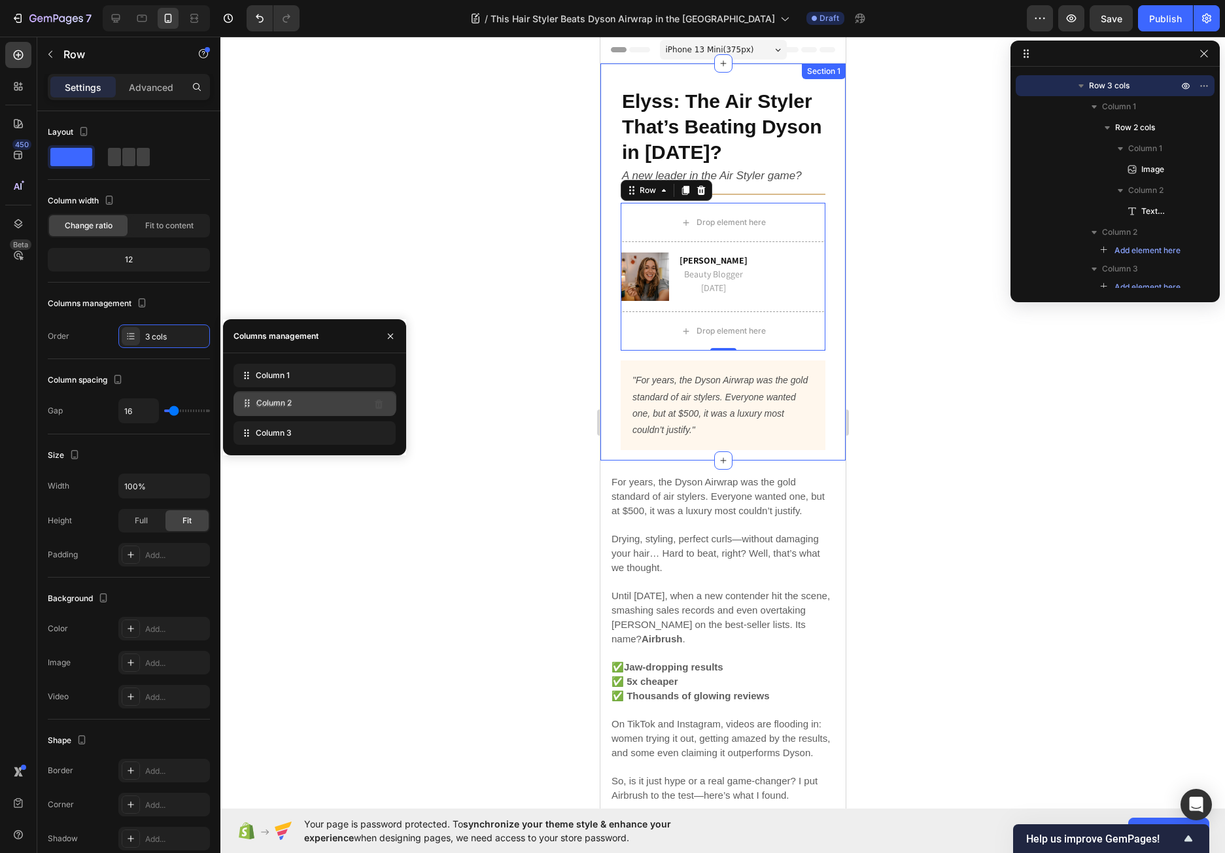
drag, startPoint x: 306, startPoint y: 380, endPoint x: 307, endPoint y: 408, distance: 27.5
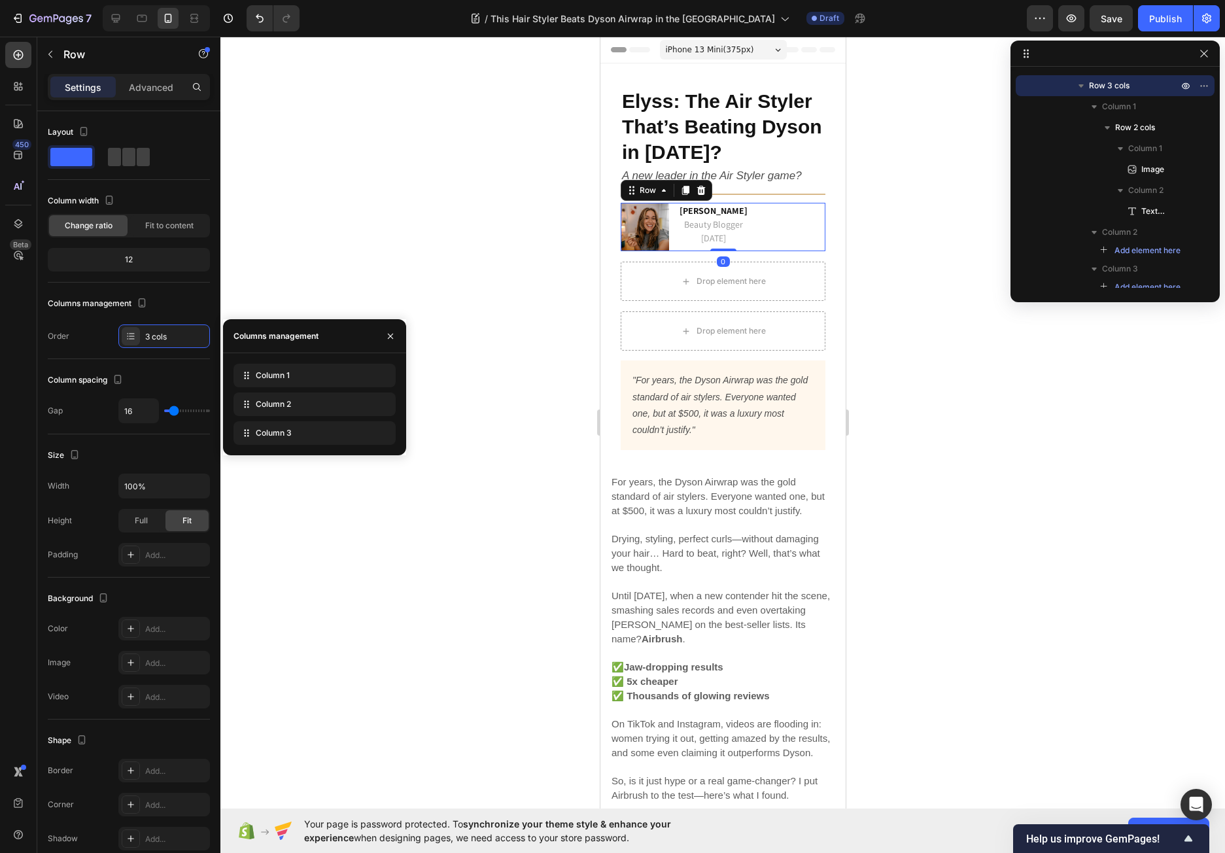
click at [801, 234] on div "[PERSON_NAME] Beauty Blogger [DATE] Text block" at bounding box center [752, 227] width 146 height 48
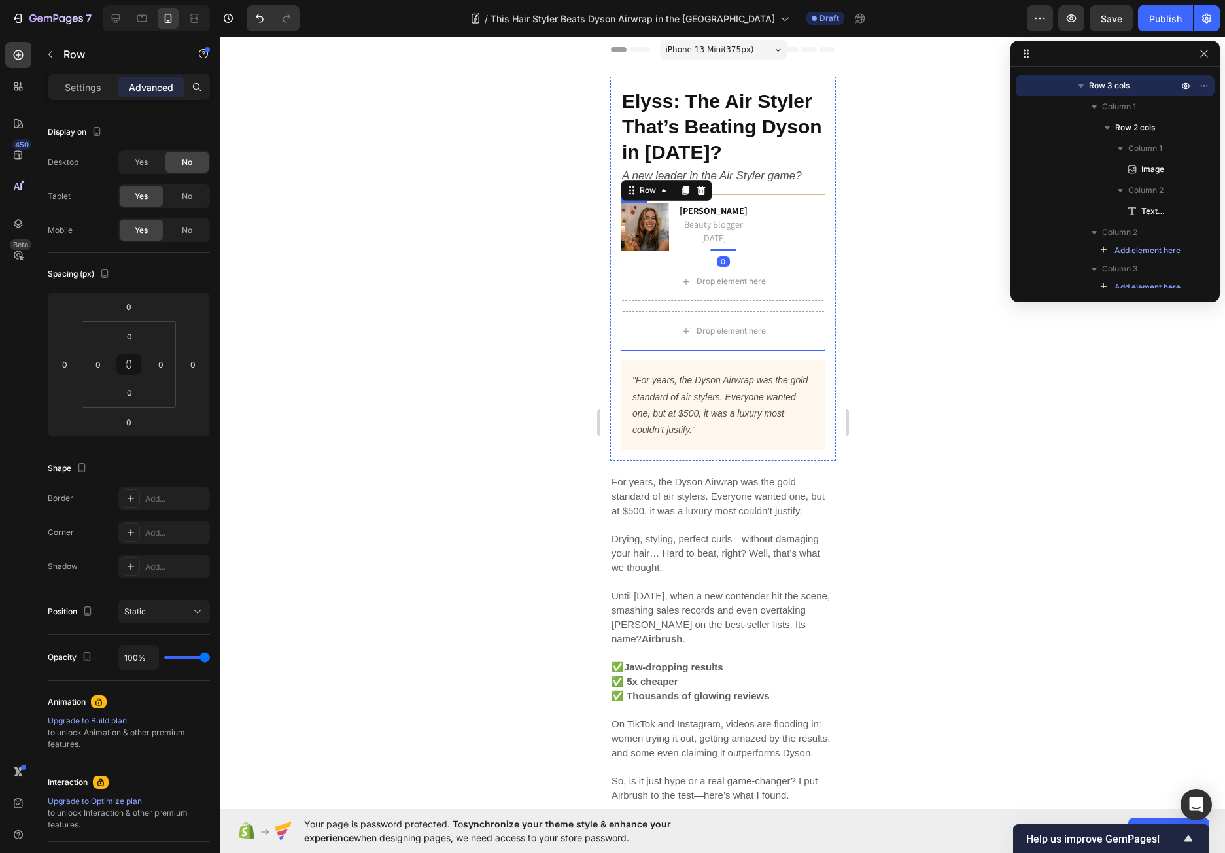
click at [809, 253] on div "Image Emma M. Beauty Blogger 15 September 2025 Text block Row 0 Drop element he…" at bounding box center [722, 277] width 205 height 148
click at [82, 84] on p "Settings" at bounding box center [83, 87] width 37 height 14
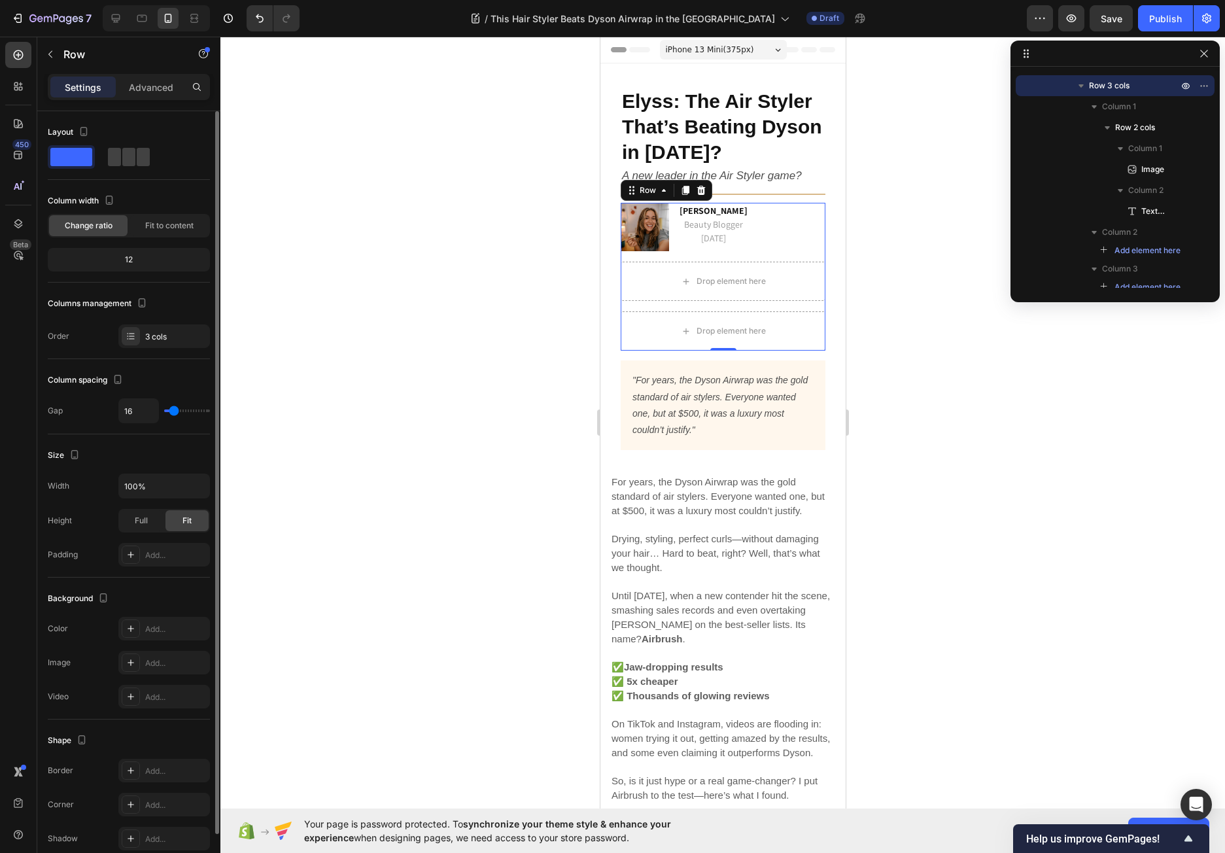
click at [76, 156] on span at bounding box center [71, 157] width 42 height 18
click at [131, 154] on span at bounding box center [128, 157] width 13 height 18
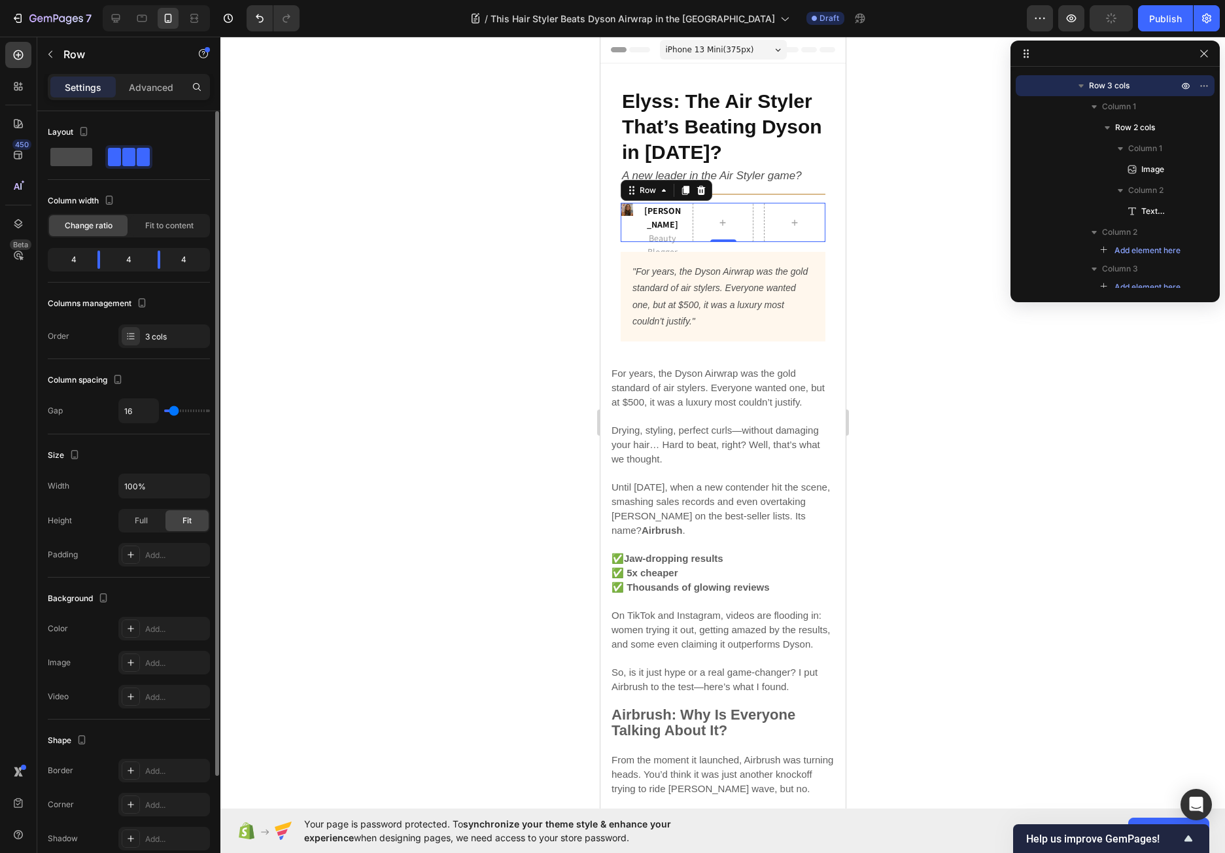
click at [74, 154] on span at bounding box center [71, 157] width 42 height 18
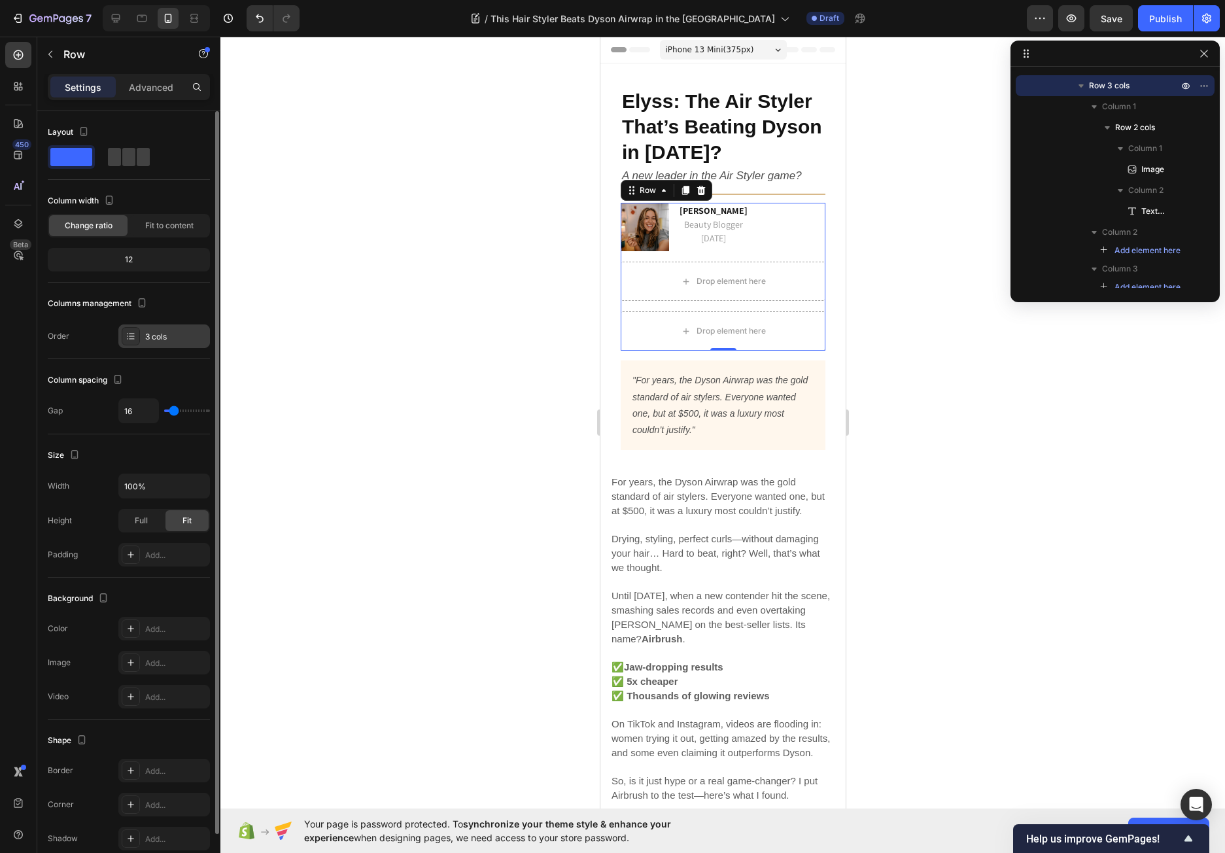
click at [135, 335] on icon at bounding box center [131, 336] width 10 height 10
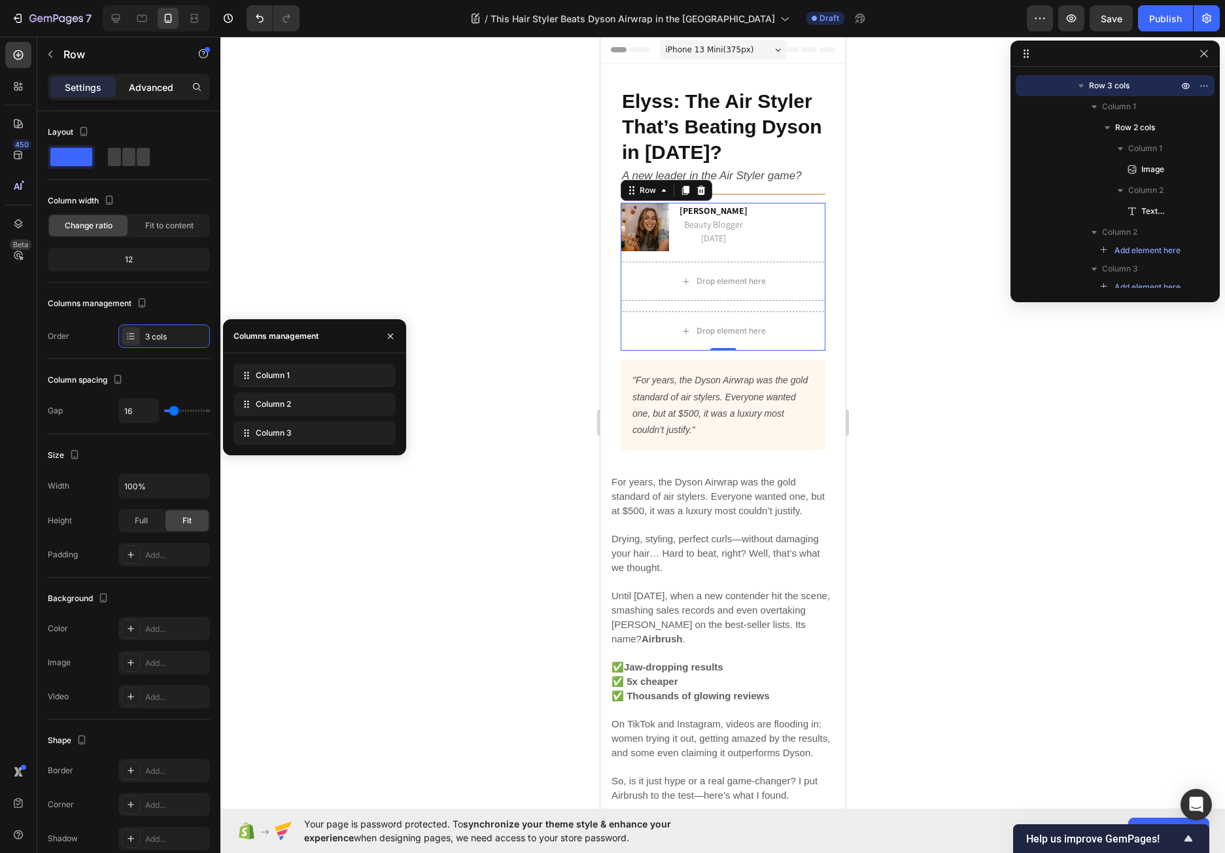
click at [133, 81] on p "Advanced" at bounding box center [151, 87] width 44 height 14
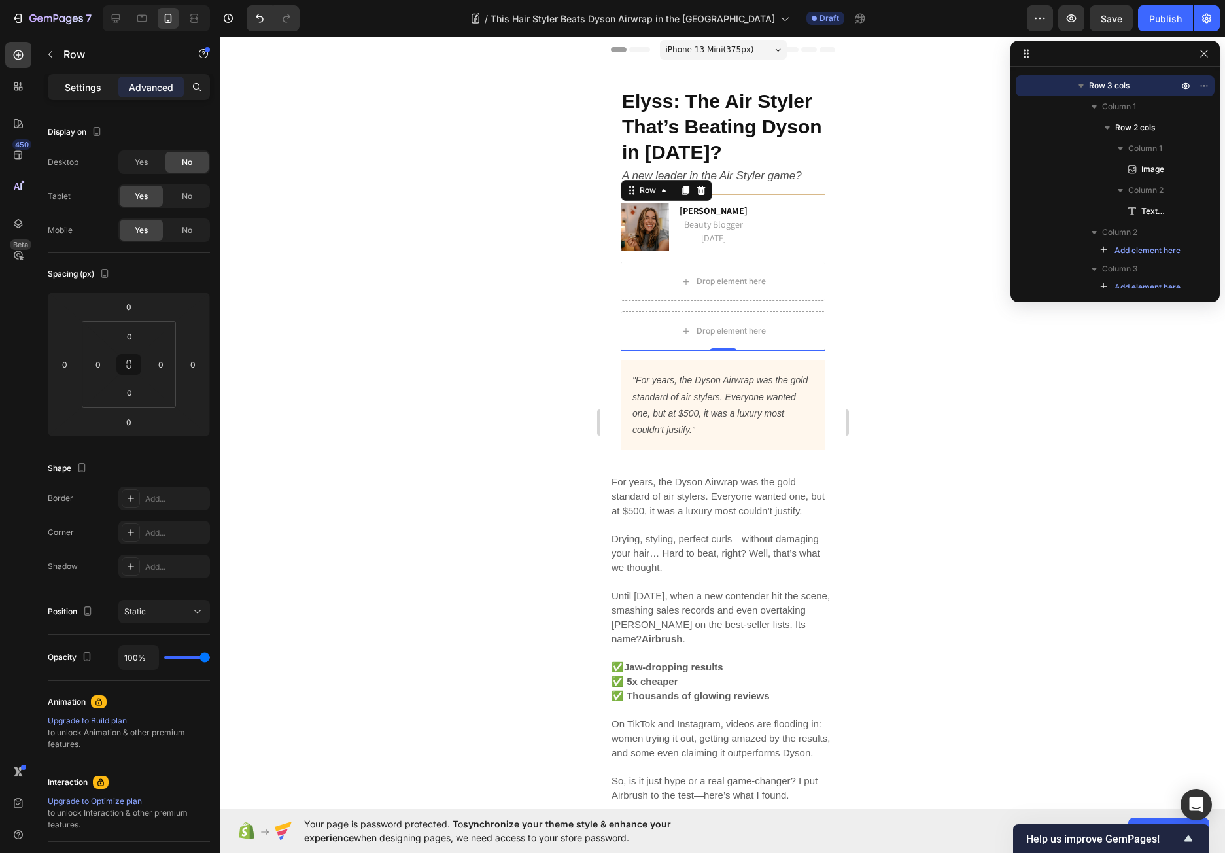
click at [95, 84] on p "Settings" at bounding box center [83, 87] width 37 height 14
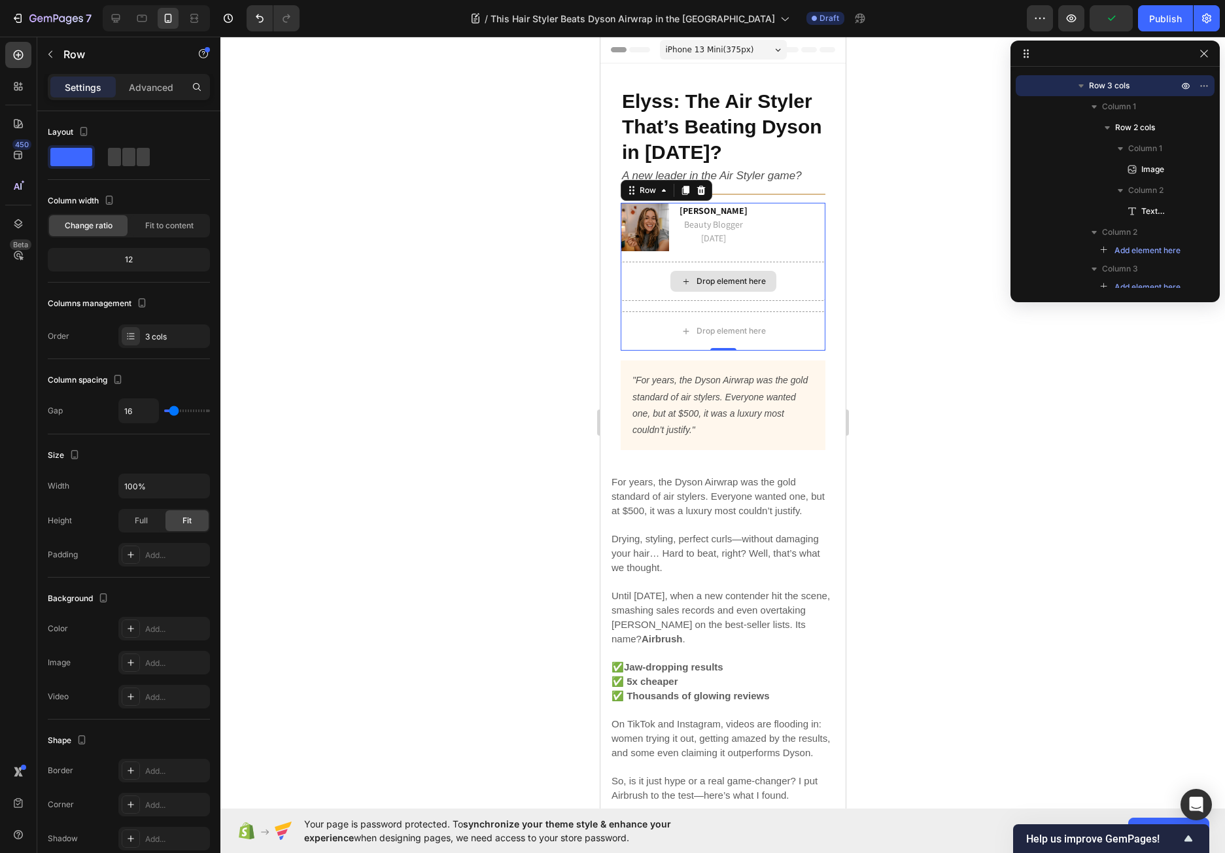
click at [633, 281] on div "Drop element here" at bounding box center [722, 281] width 205 height 39
click at [73, 87] on p "Settings" at bounding box center [83, 87] width 37 height 14
click at [50, 54] on icon "button" at bounding box center [50, 54] width 10 height 10
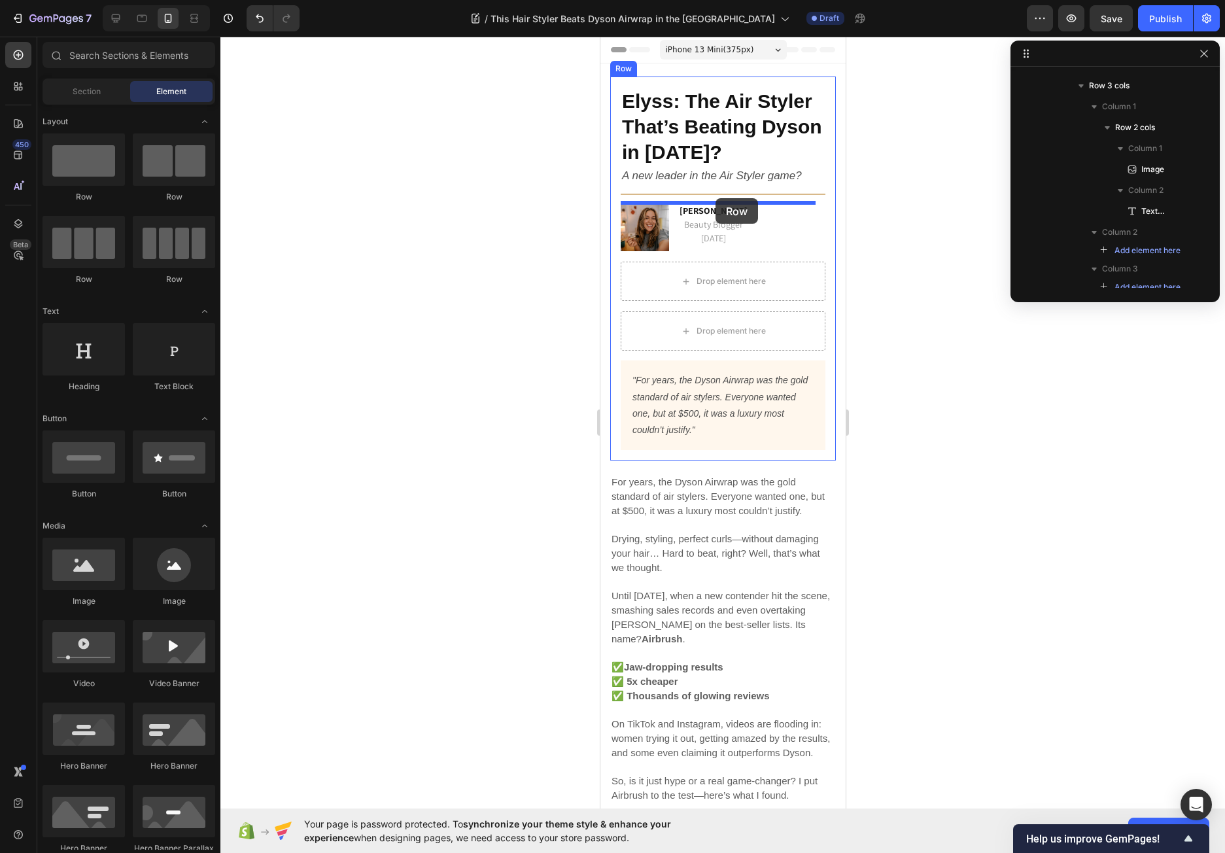
drag, startPoint x: 684, startPoint y: 196, endPoint x: 715, endPoint y: 198, distance: 30.1
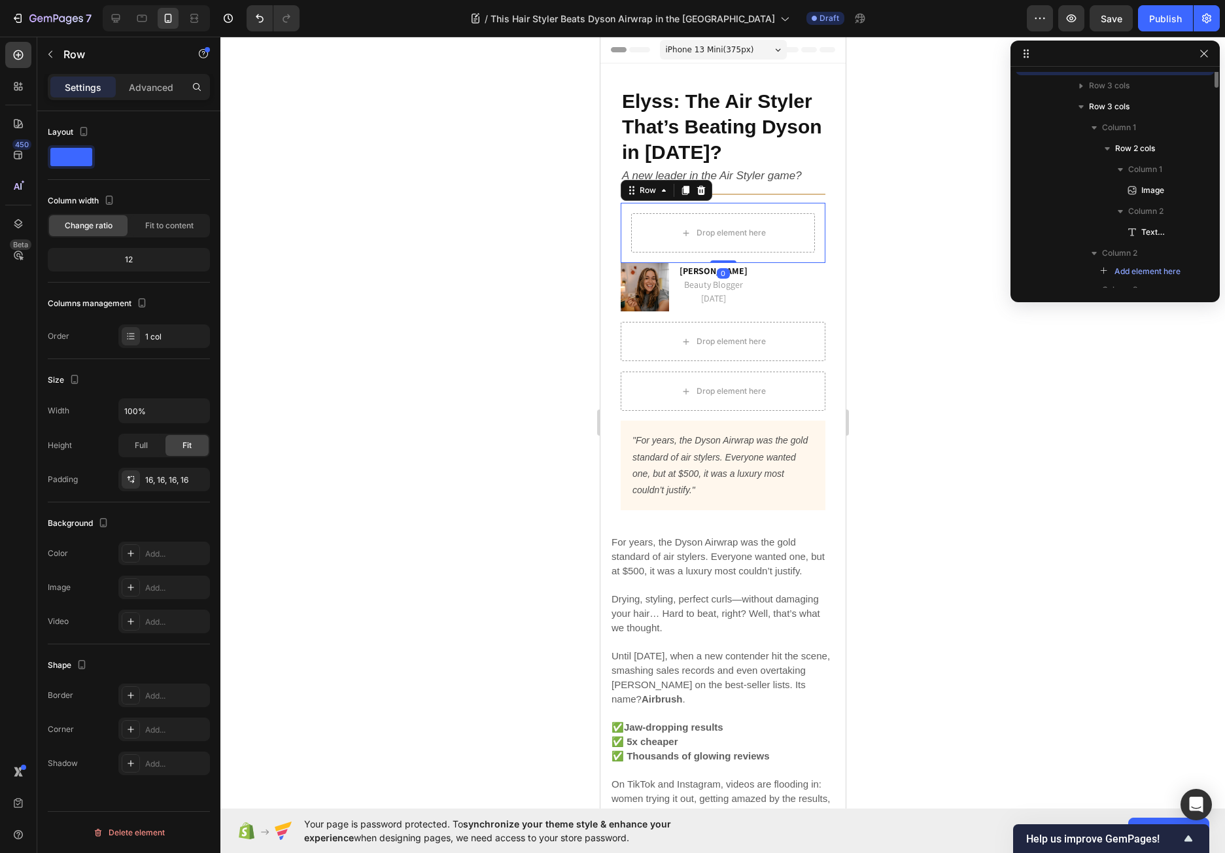
scroll to position [59, 0]
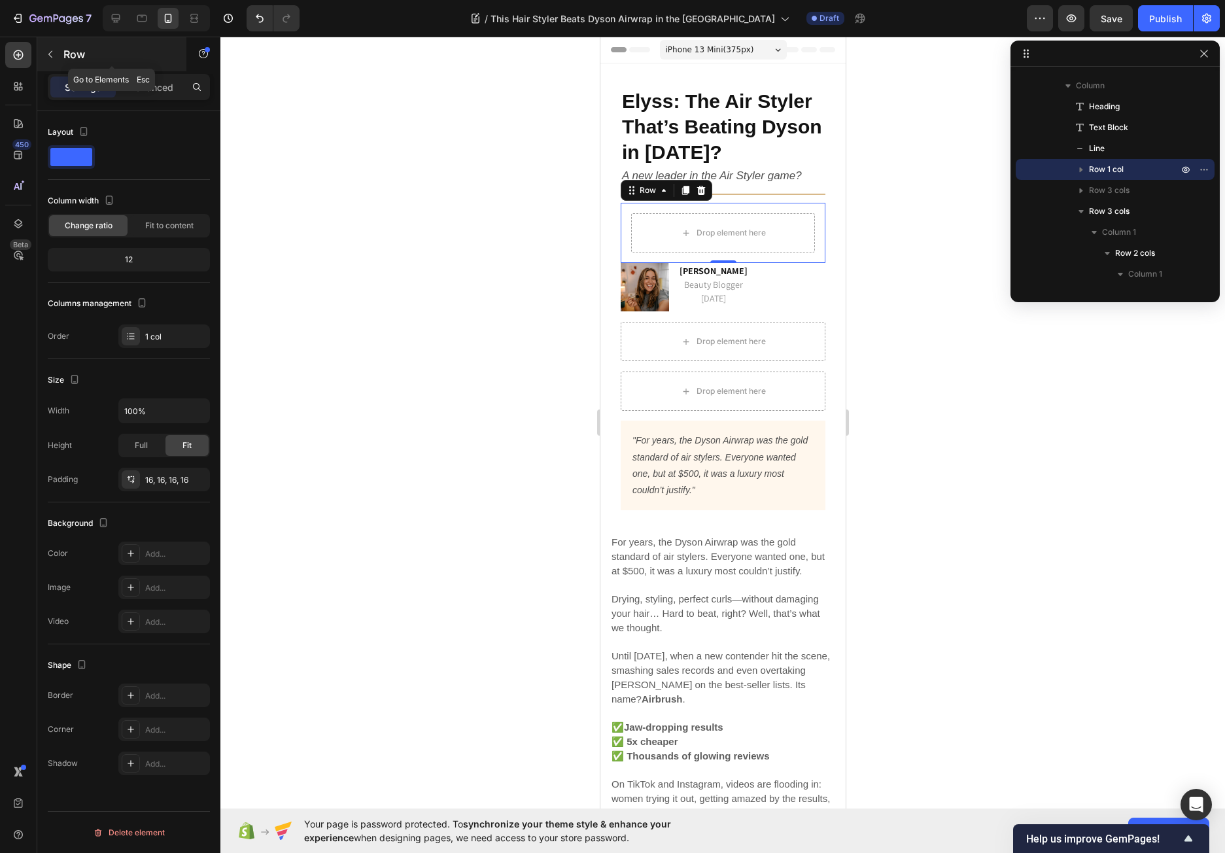
click at [50, 46] on button "button" at bounding box center [50, 54] width 21 height 21
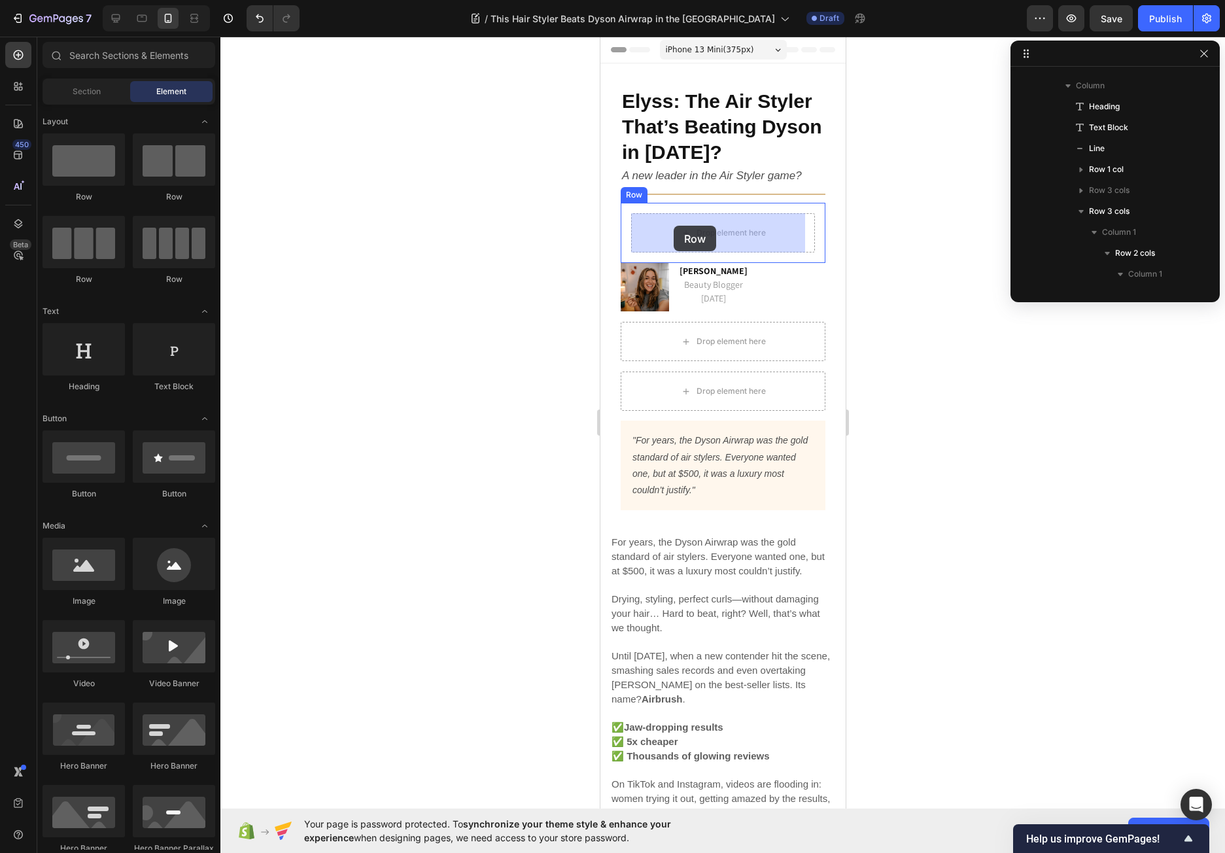
drag, startPoint x: 767, startPoint y: 188, endPoint x: 673, endPoint y: 226, distance: 101.5
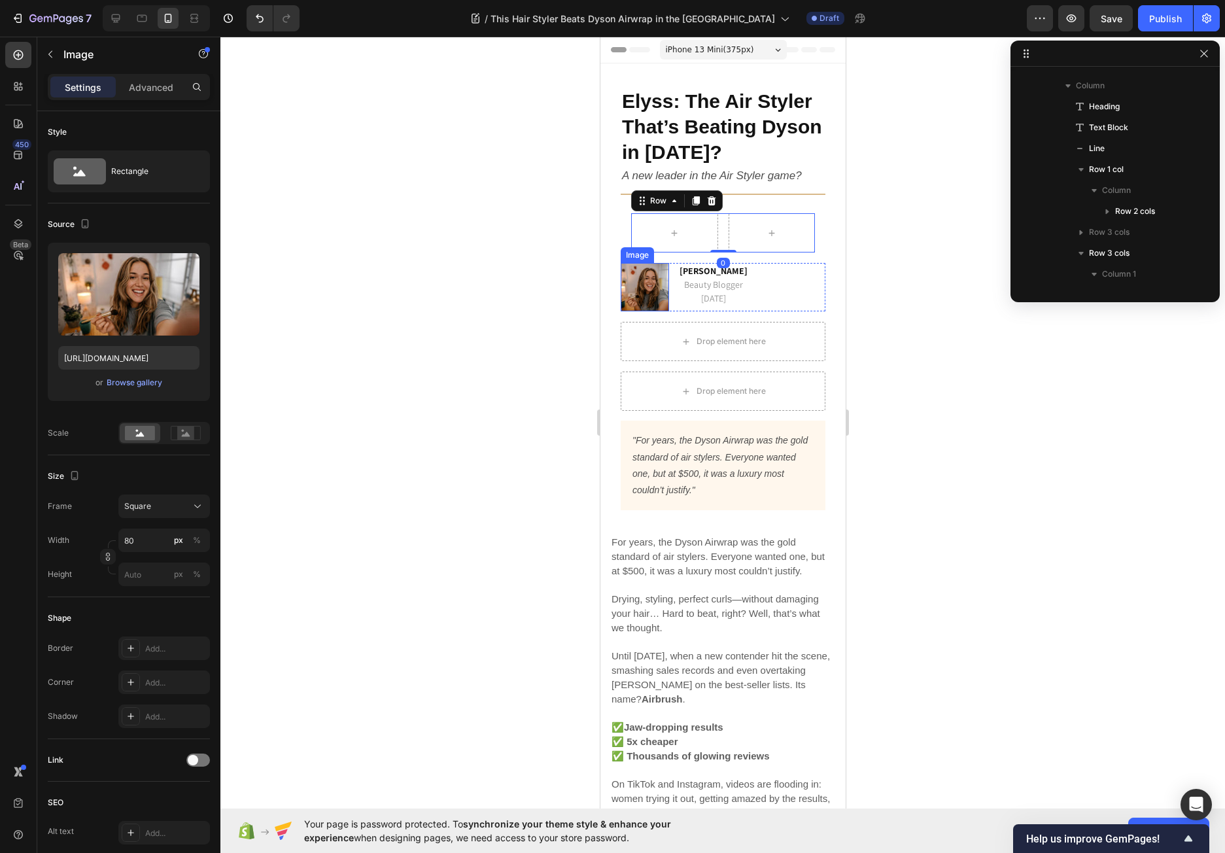
scroll to position [227, 0]
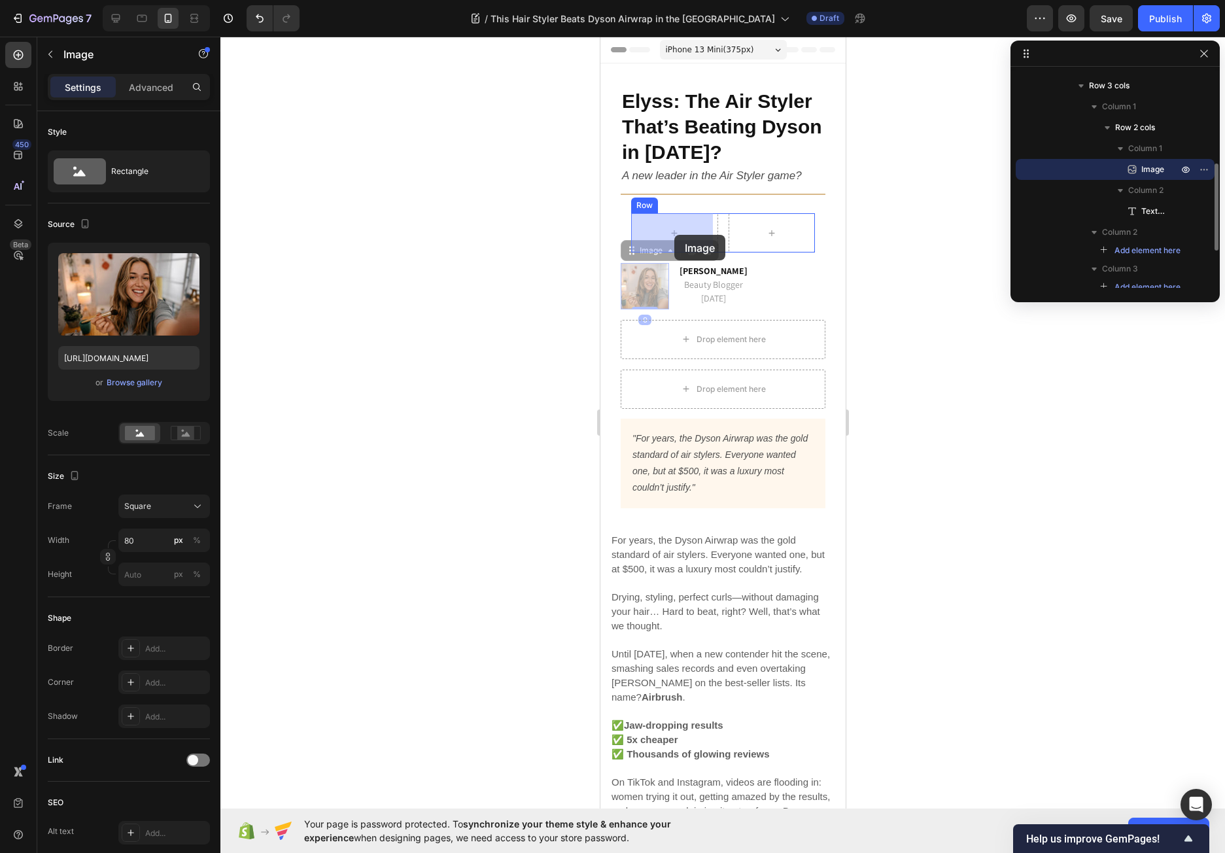
drag, startPoint x: 644, startPoint y: 277, endPoint x: 673, endPoint y: 234, distance: 52.2
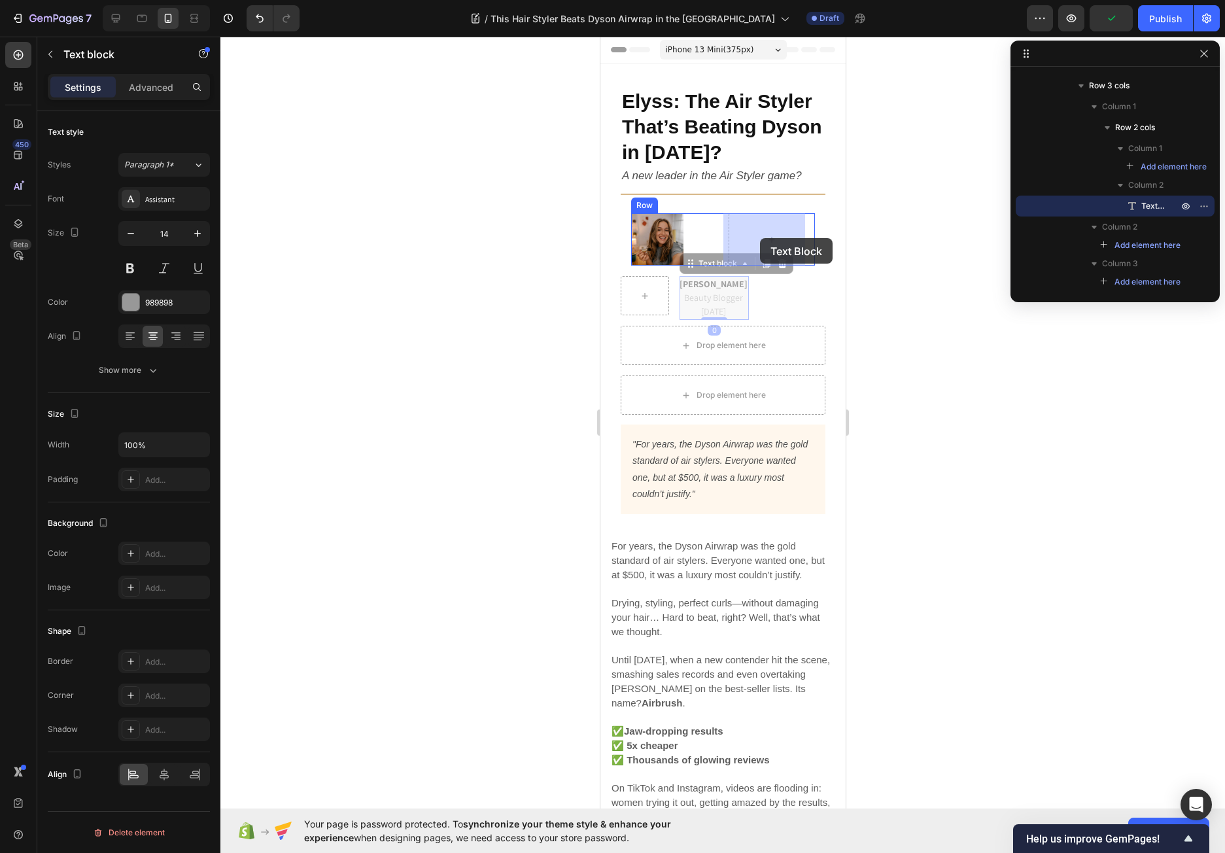
drag, startPoint x: 708, startPoint y: 293, endPoint x: 759, endPoint y: 238, distance: 74.9
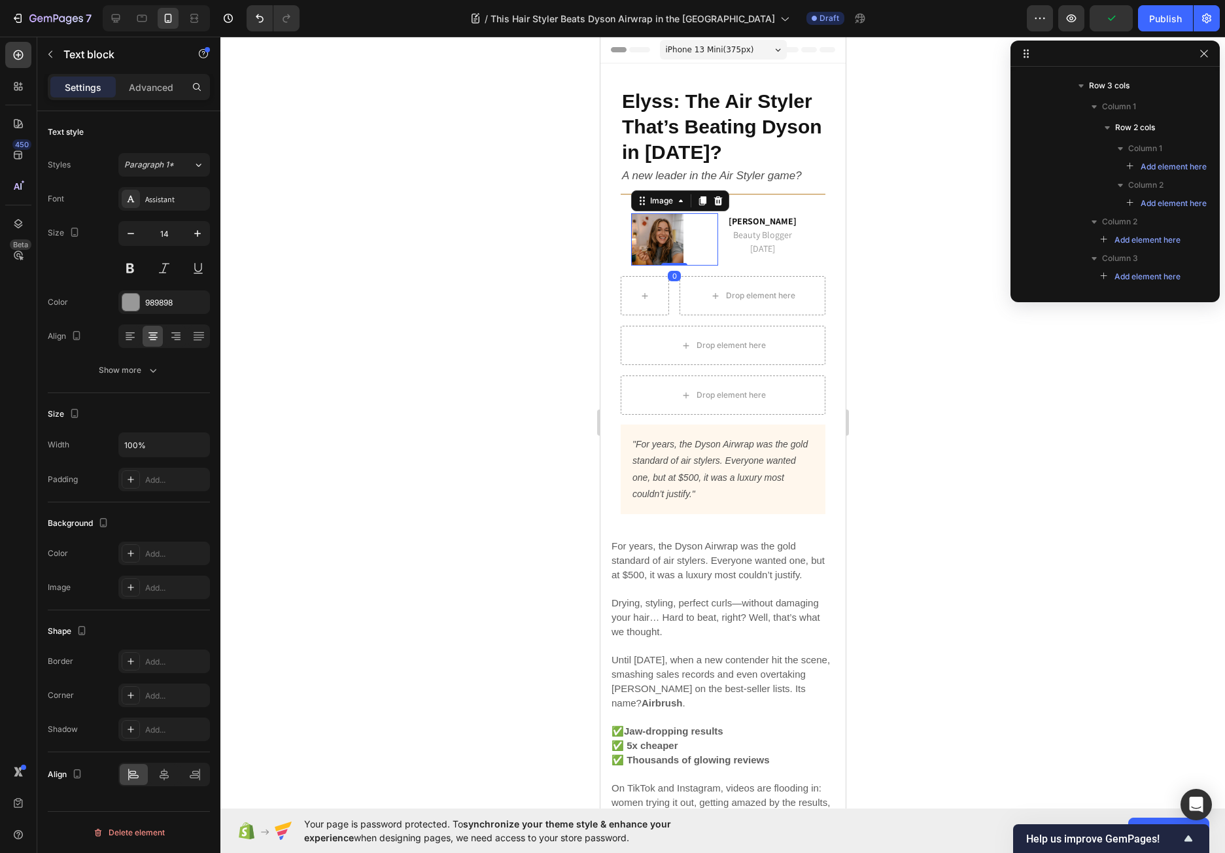
click at [706, 244] on div at bounding box center [673, 239] width 87 height 52
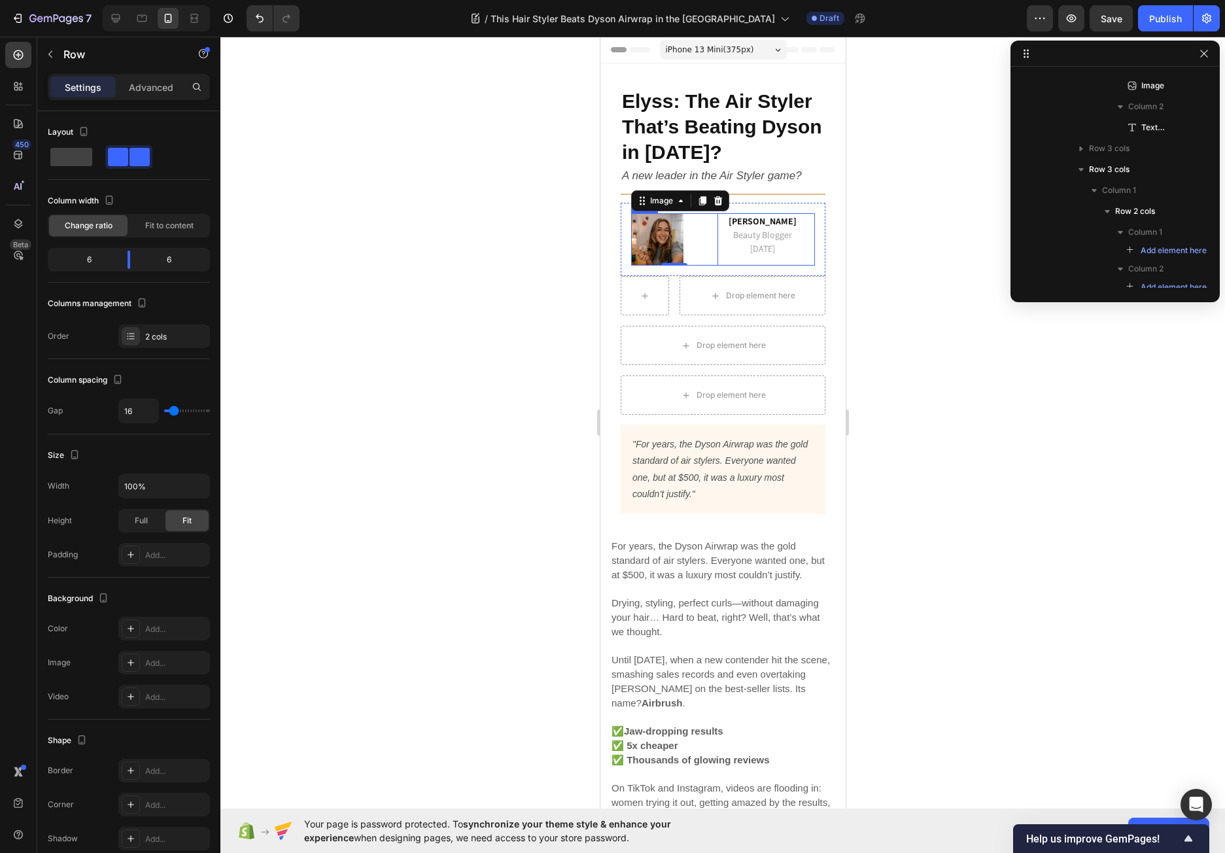
scroll to position [101, 0]
click at [718, 263] on div "Image 0 Emma M. Beauty Blogger 15 September 2025 Text block Row" at bounding box center [722, 239] width 184 height 52
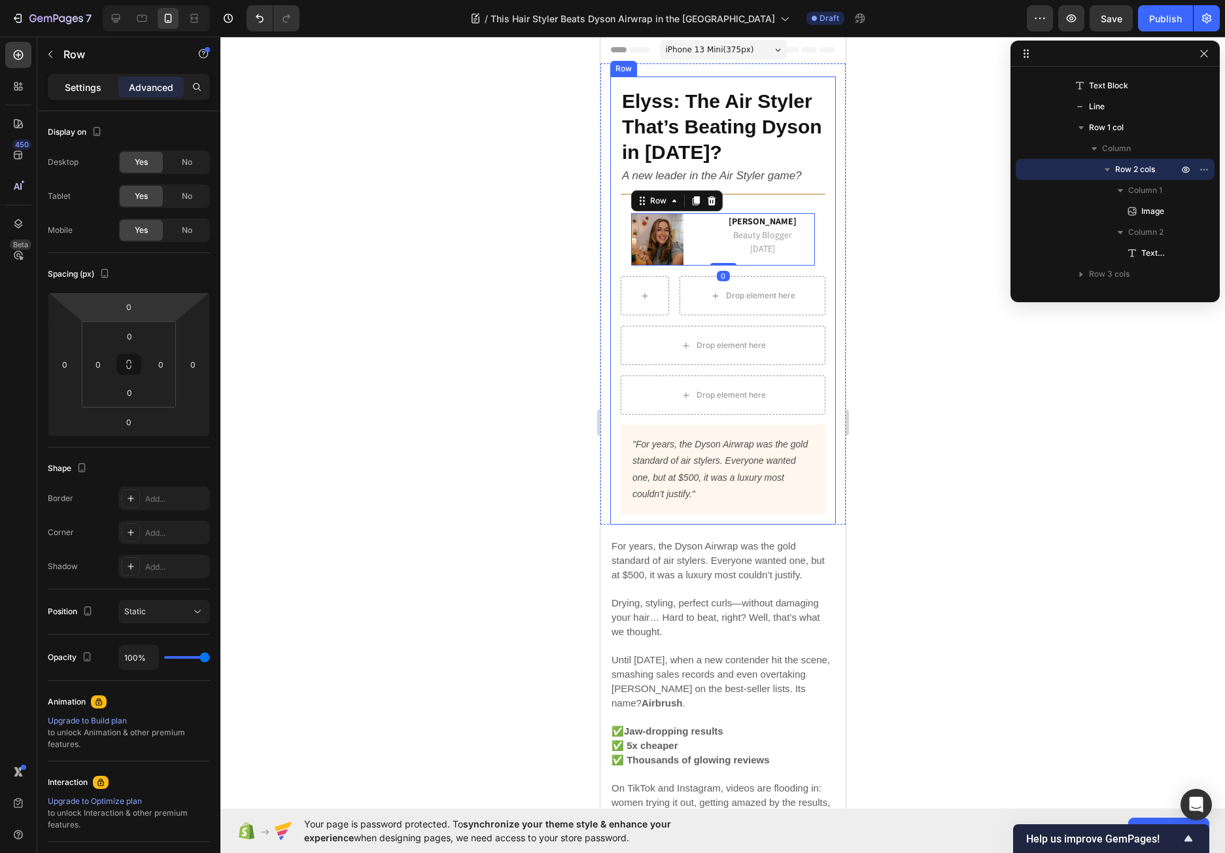
click at [71, 87] on p "Settings" at bounding box center [83, 87] width 37 height 14
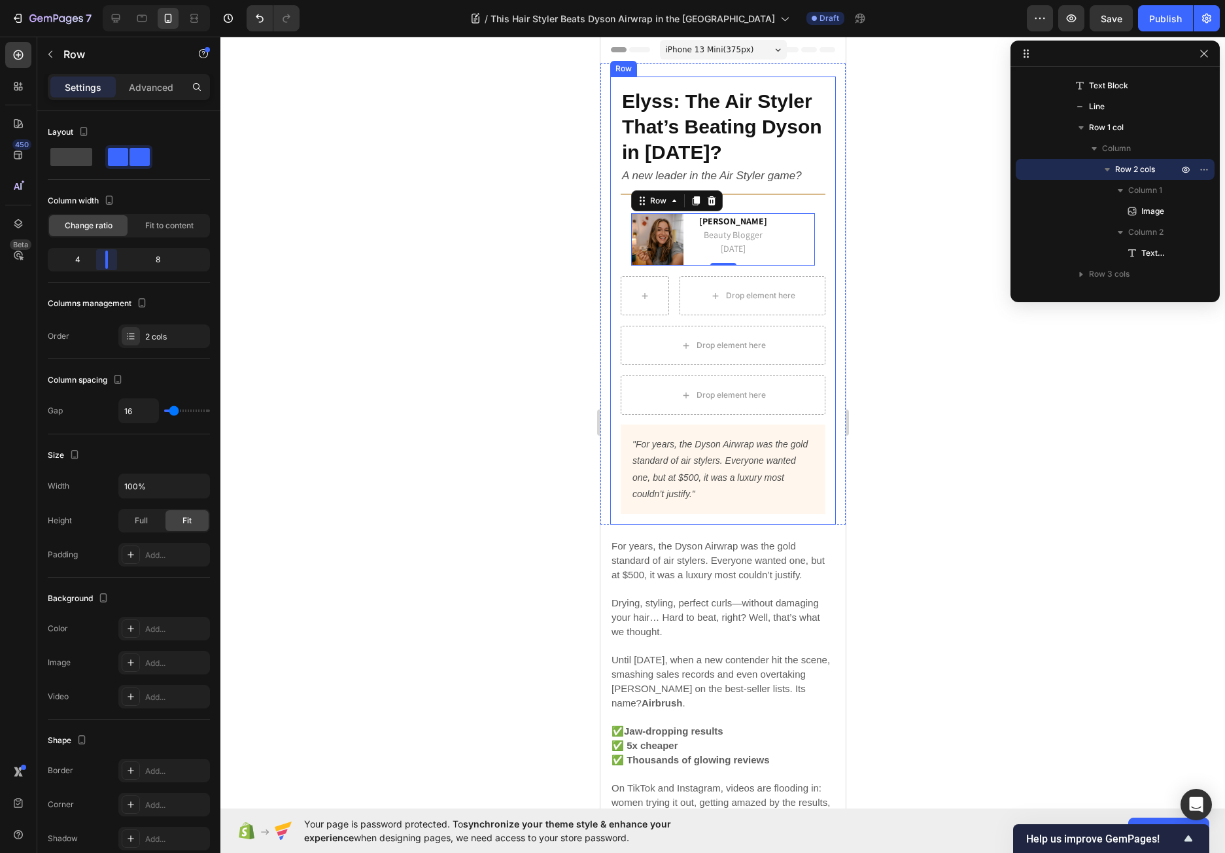
drag, startPoint x: 130, startPoint y: 254, endPoint x: 103, endPoint y: 257, distance: 27.0
click at [103, 0] on body "7 / This Hair Styler Beats Dyson Airwrap in the [GEOGRAPHIC_DATA] Draft Preview…" at bounding box center [612, 0] width 1225 height 0
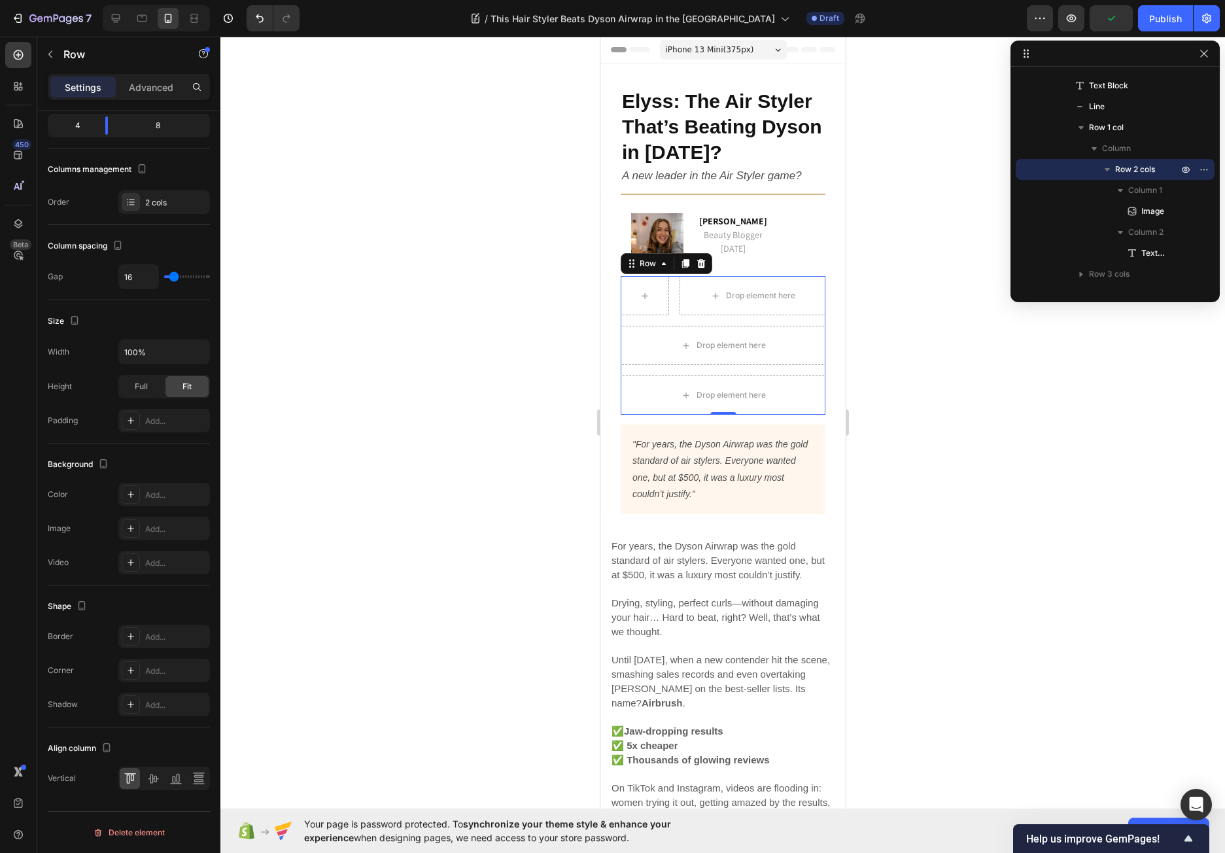
scroll to position [60, 0]
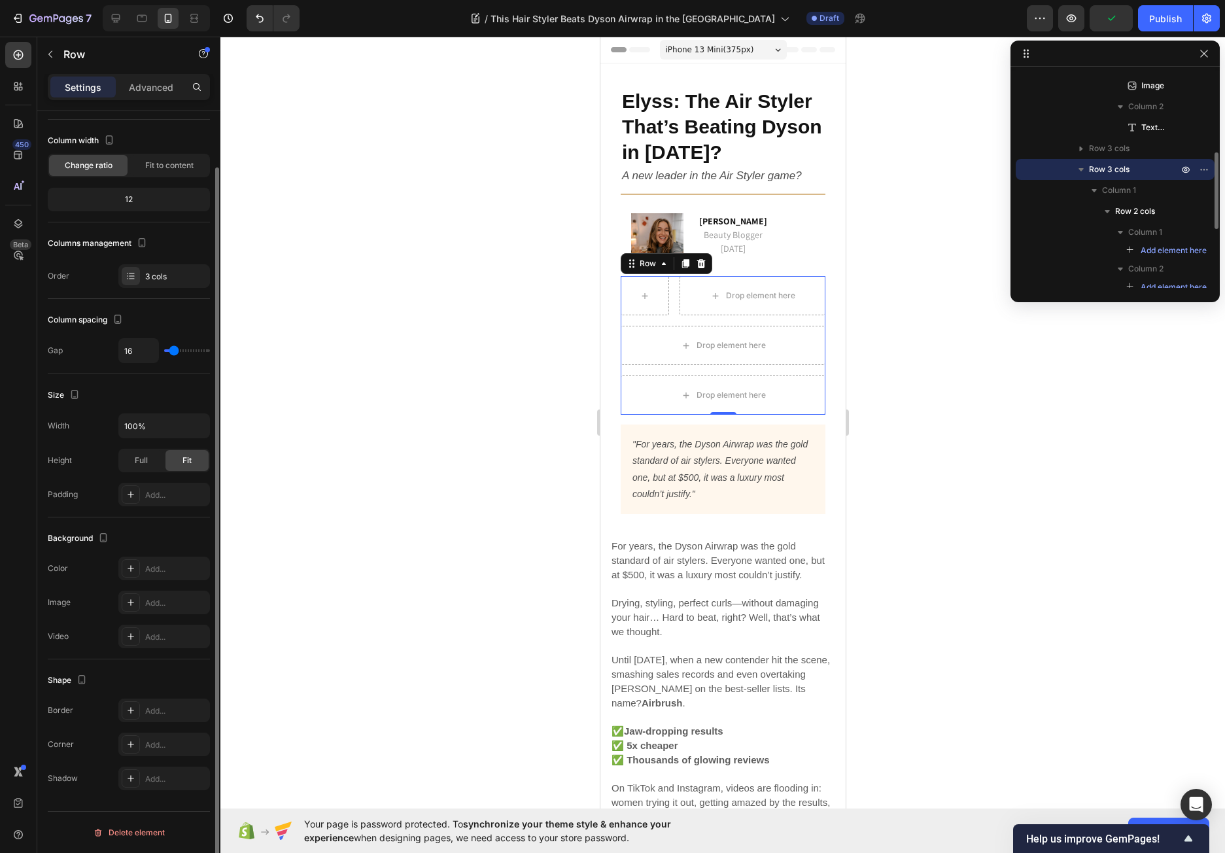
click at [663, 323] on div "Drop element here Row Drop element here Drop element here Row 0" at bounding box center [722, 345] width 205 height 139
click at [701, 265] on icon at bounding box center [700, 263] width 10 height 10
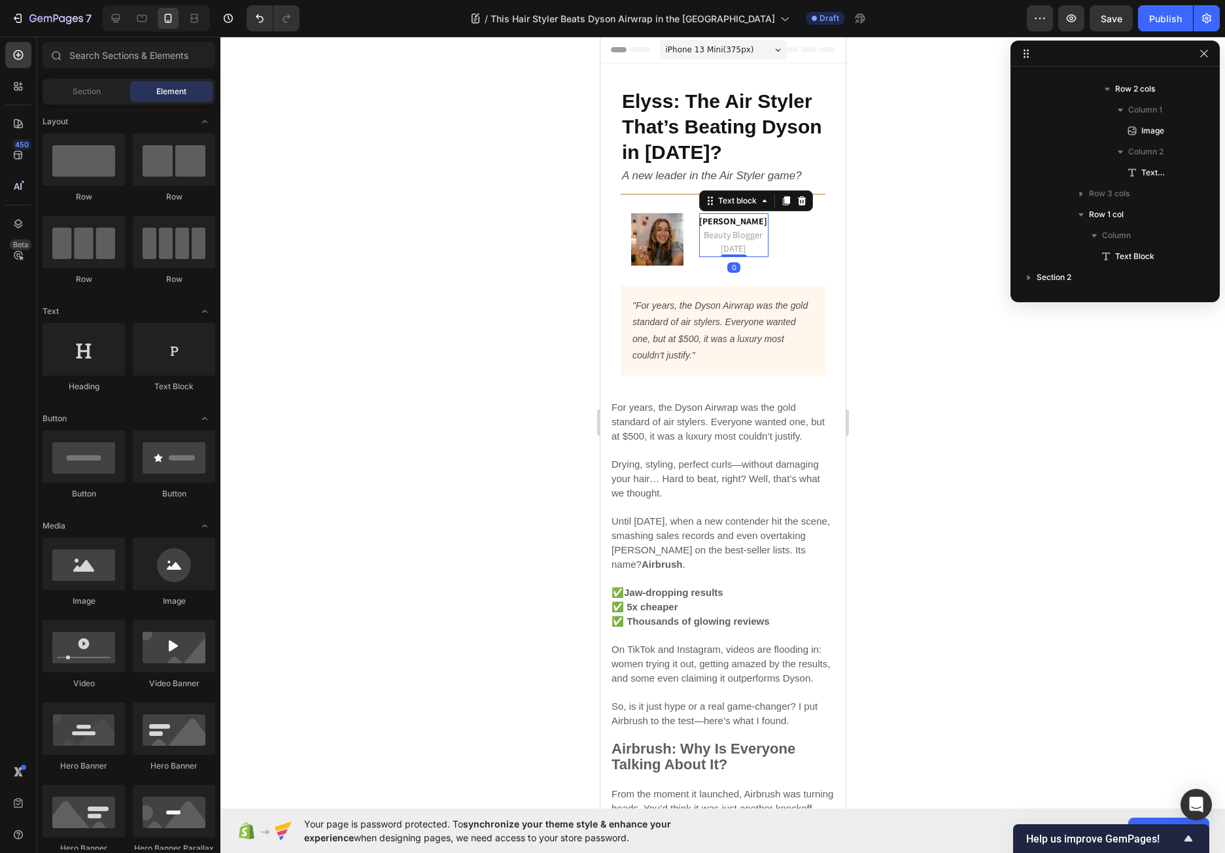
click at [755, 239] on span "Beauty Blogger" at bounding box center [732, 235] width 59 height 12
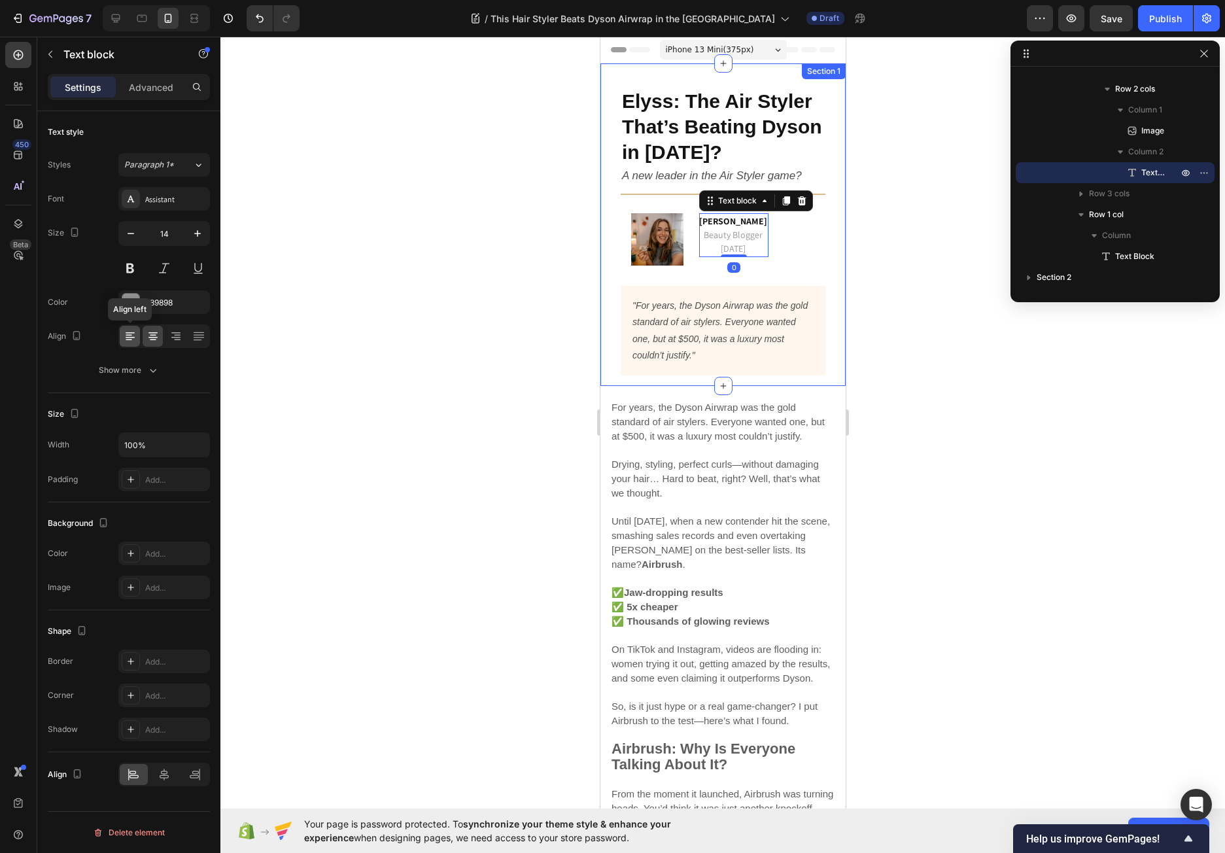
click at [133, 330] on icon at bounding box center [130, 335] width 13 height 13
click at [131, 81] on p "Advanced" at bounding box center [151, 87] width 44 height 14
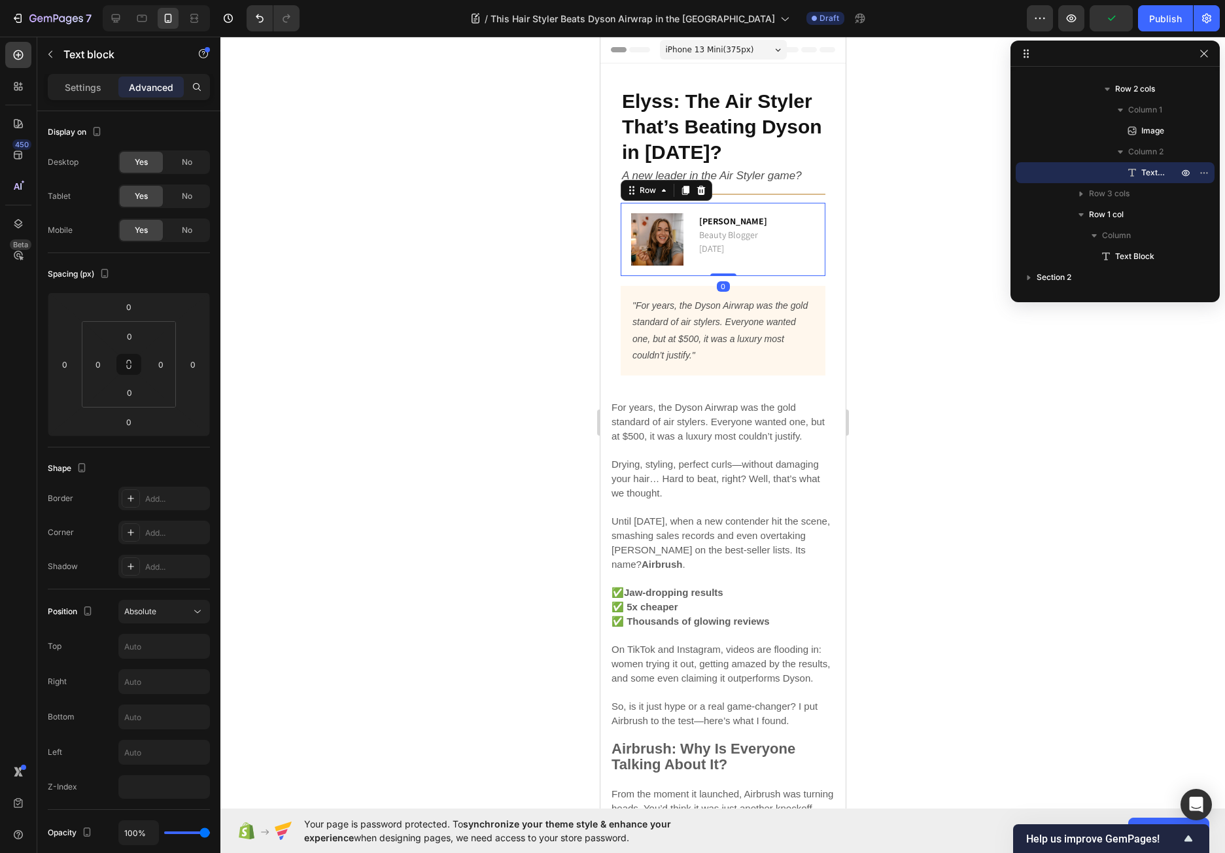
scroll to position [59, 0]
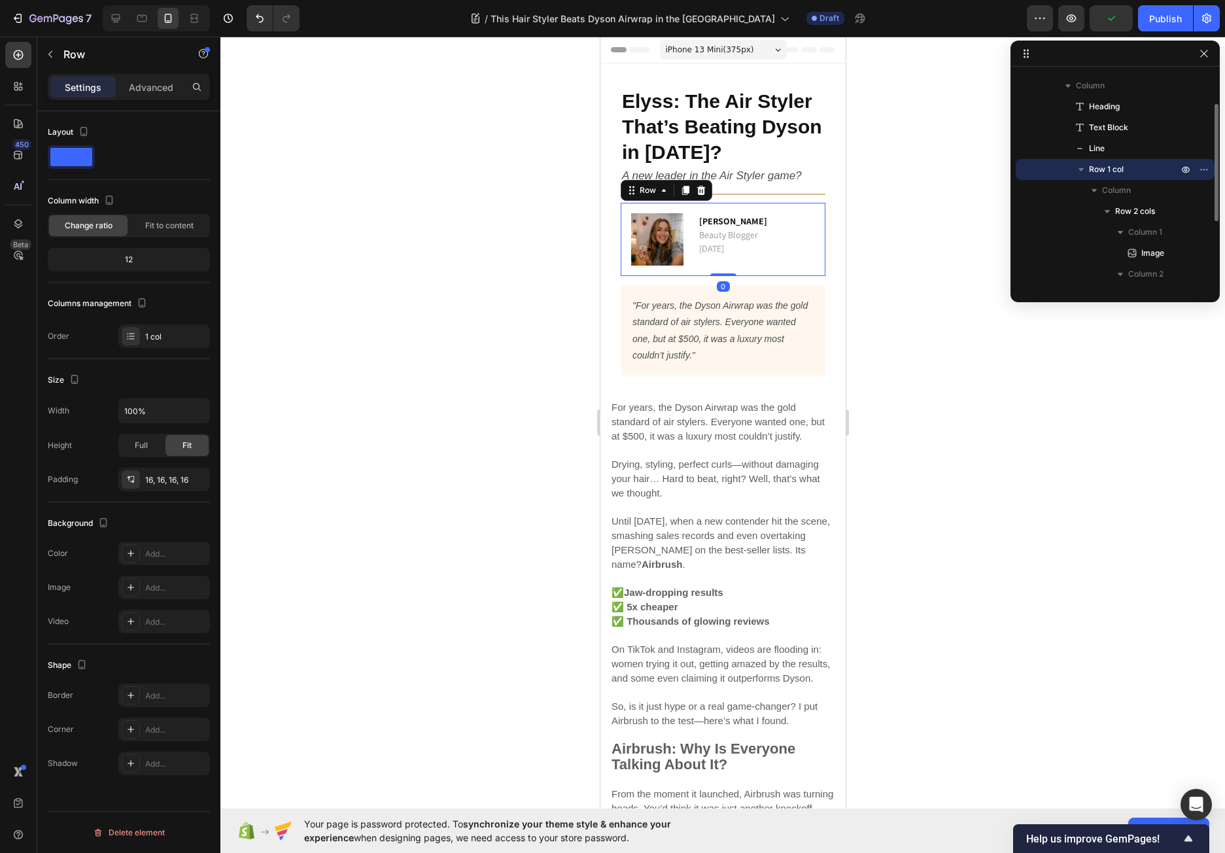
click at [746, 267] on div "Image [PERSON_NAME] Beauty Blogger [DATE] Text block Row Row 0" at bounding box center [722, 239] width 205 height 73
click at [80, 82] on p "Settings" at bounding box center [83, 87] width 37 height 14
click at [163, 93] on p "Advanced" at bounding box center [151, 87] width 44 height 14
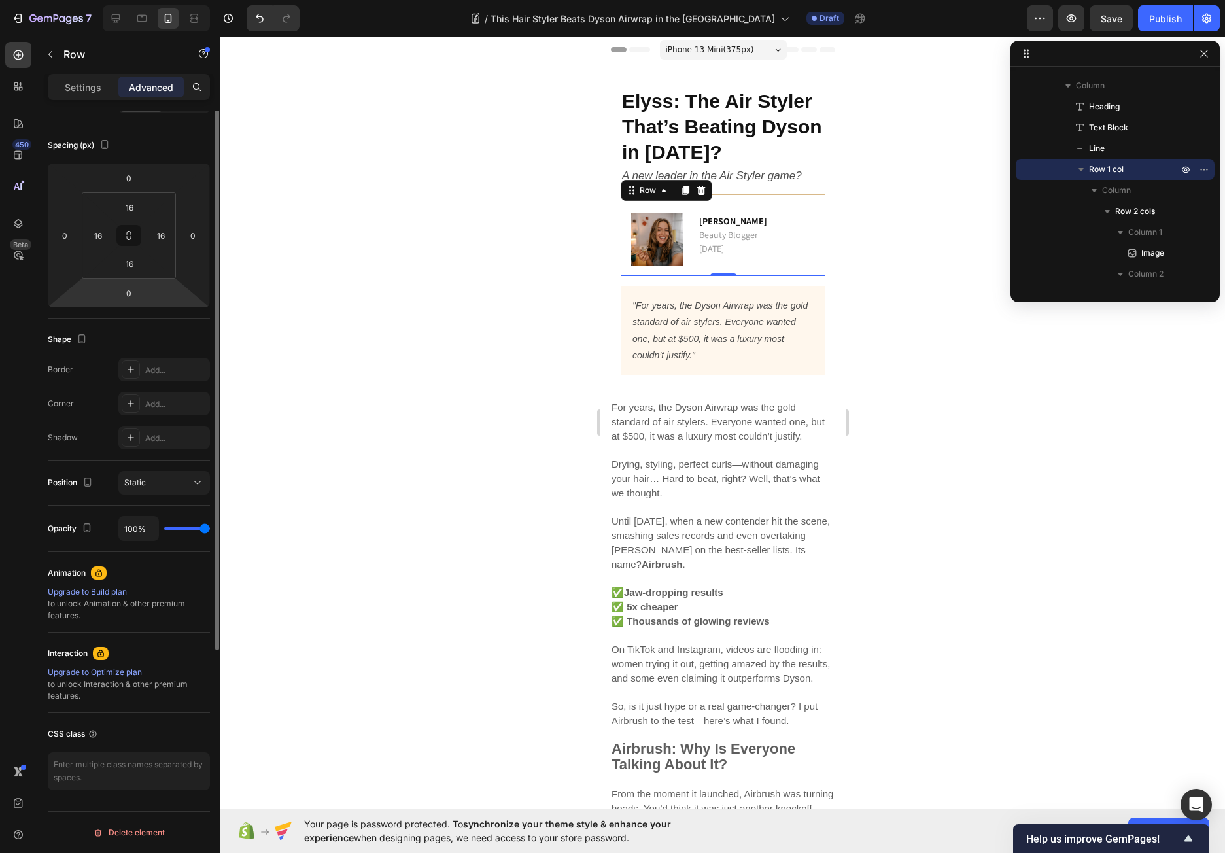
scroll to position [0, 0]
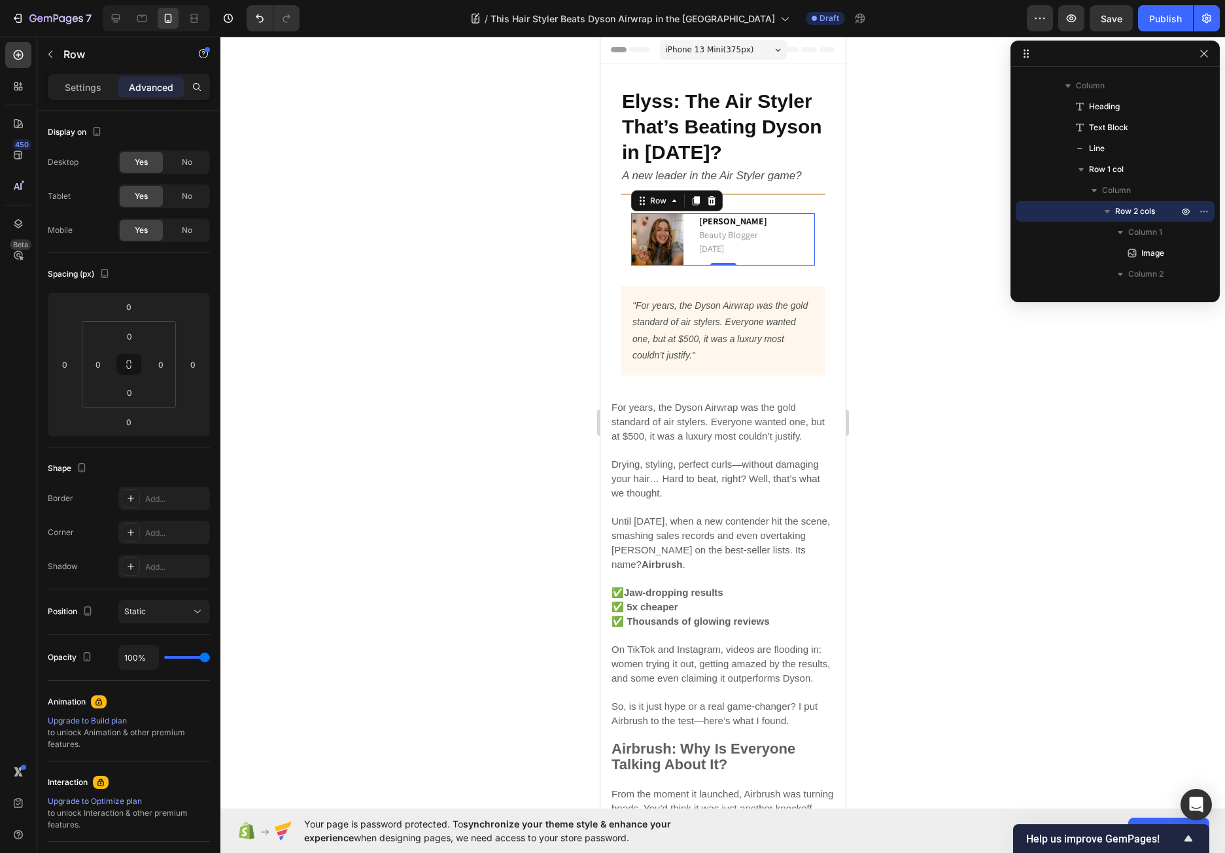
click at [771, 254] on div "[PERSON_NAME] Beauty Blogger [DATE] Text block" at bounding box center [756, 239] width 116 height 52
click at [80, 71] on div "Row" at bounding box center [111, 55] width 149 height 37
click at [76, 82] on p "Settings" at bounding box center [83, 87] width 37 height 14
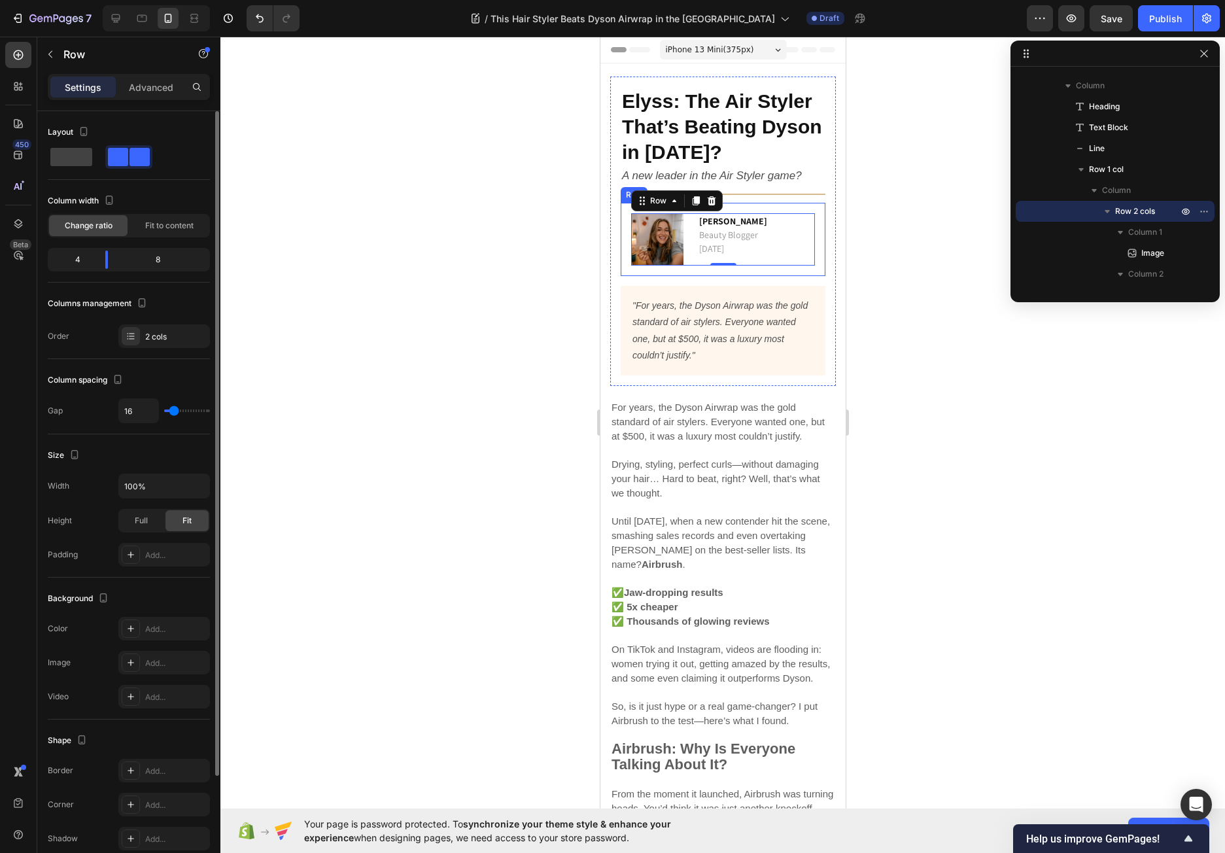
scroll to position [134, 0]
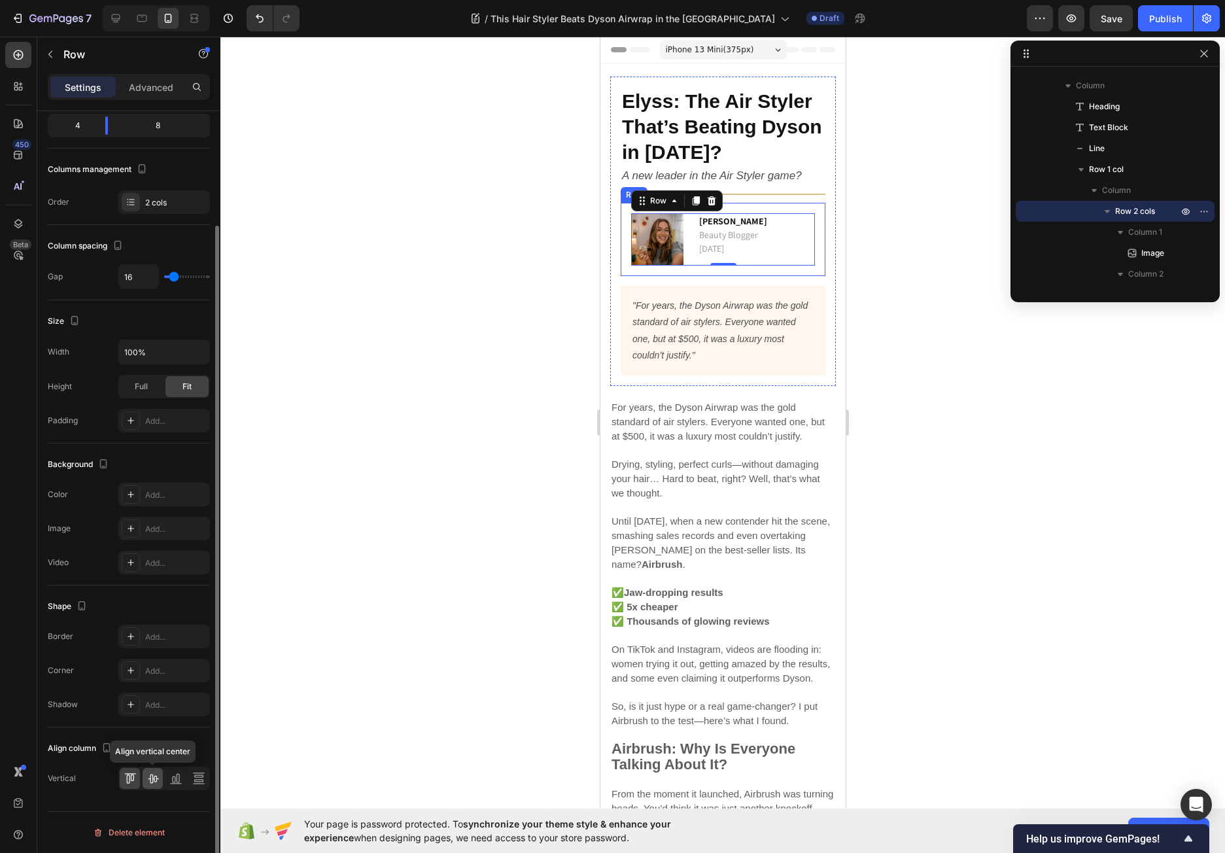
click at [158, 783] on icon at bounding box center [152, 777] width 13 height 13
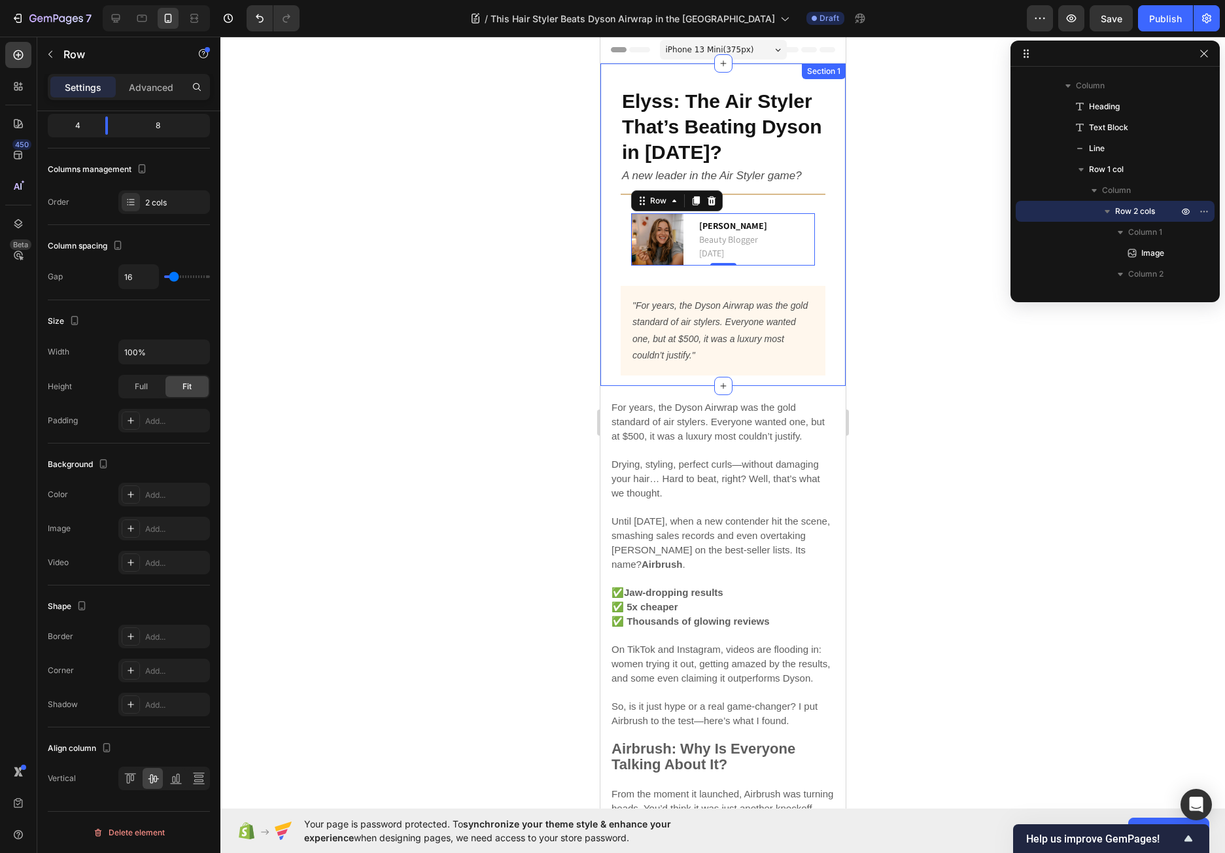
click at [500, 329] on div at bounding box center [722, 445] width 1004 height 816
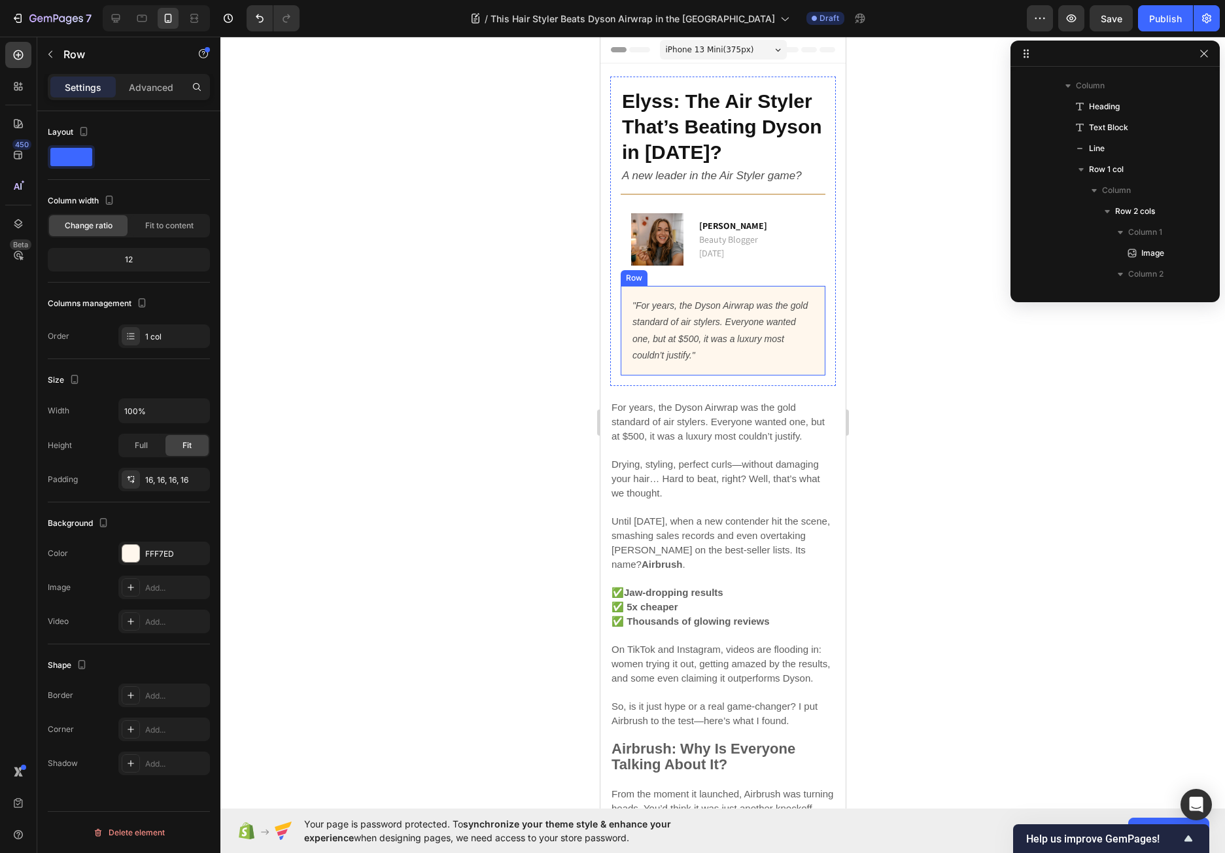
scroll to position [182, 0]
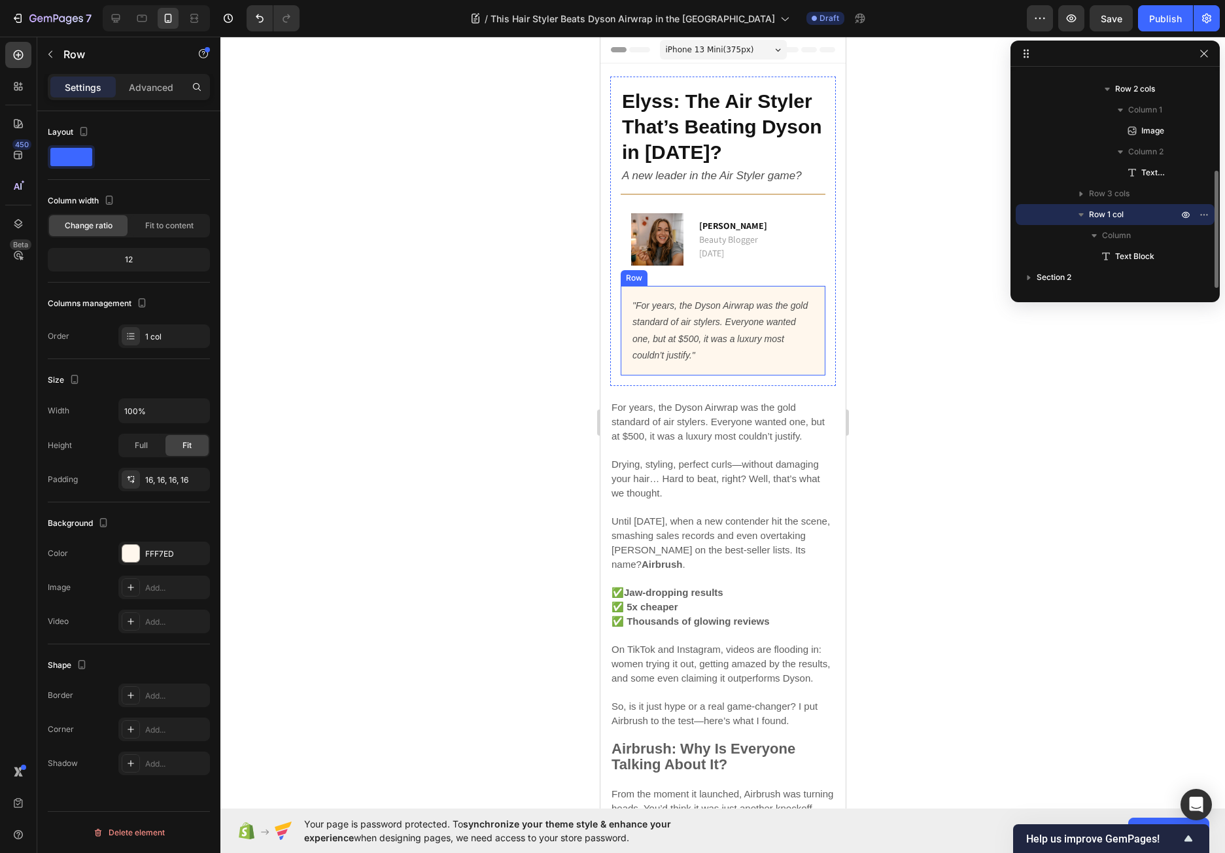
click at [807, 299] on div ""For years, the Dyson Airwrap was the gold standard of air stylers. Everyone wa…" at bounding box center [722, 331] width 205 height 90
click at [144, 86] on p "Advanced" at bounding box center [151, 87] width 44 height 14
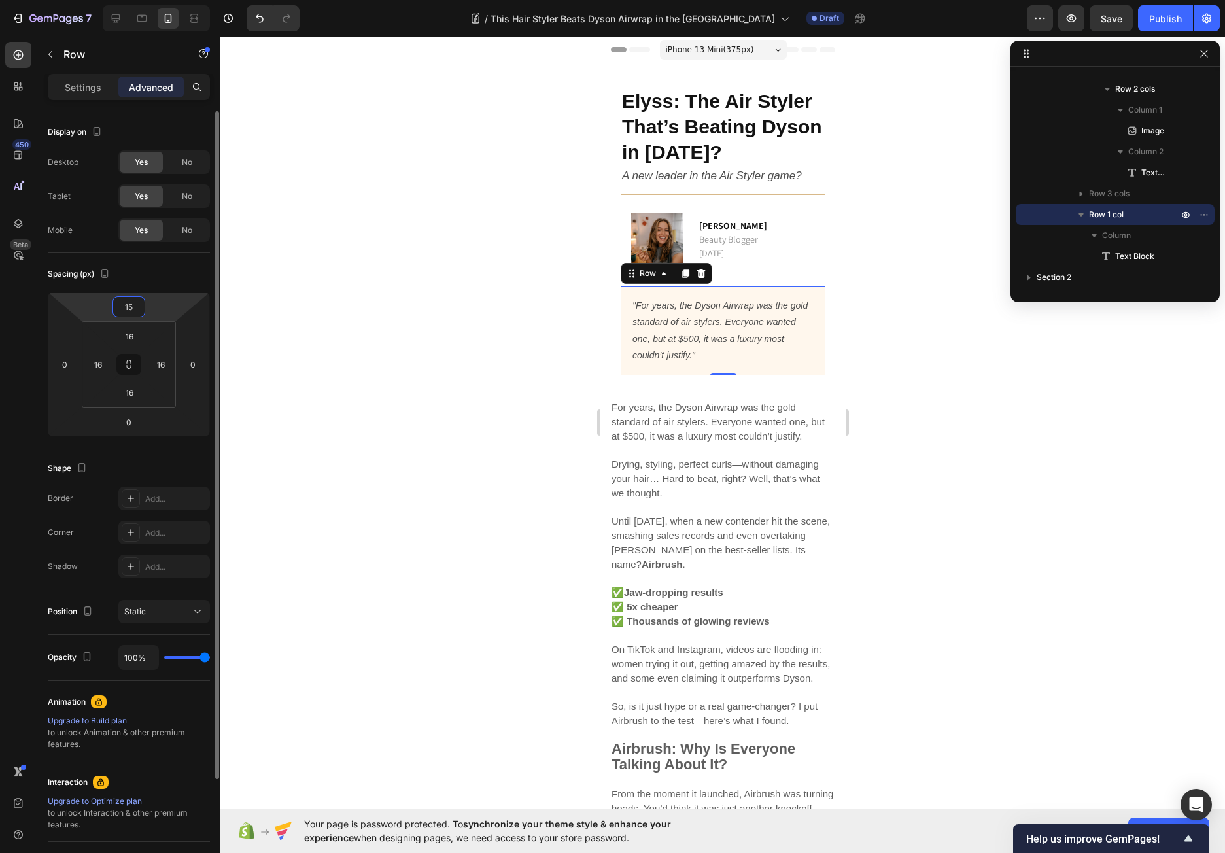
click at [131, 307] on input "15" at bounding box center [129, 307] width 26 height 20
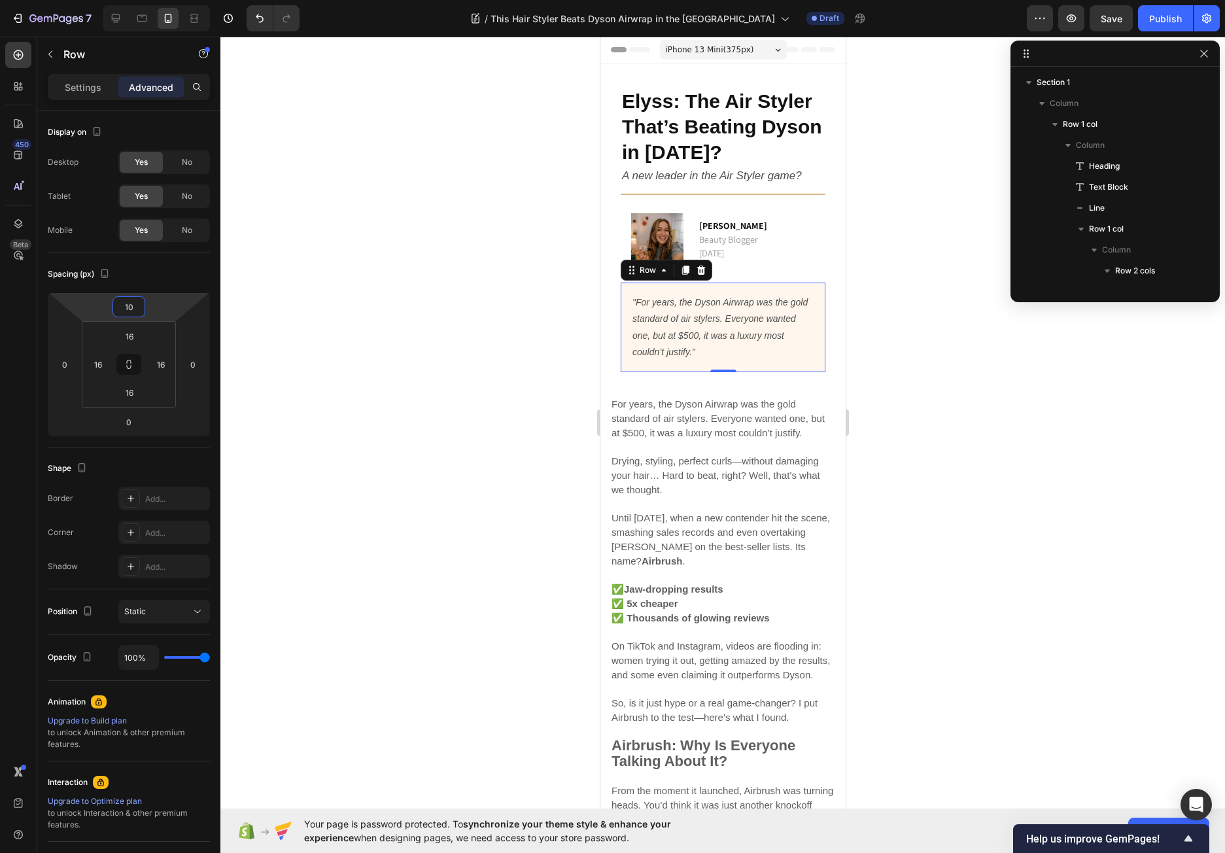
scroll to position [182, 0]
click at [398, 399] on div at bounding box center [722, 445] width 1004 height 816
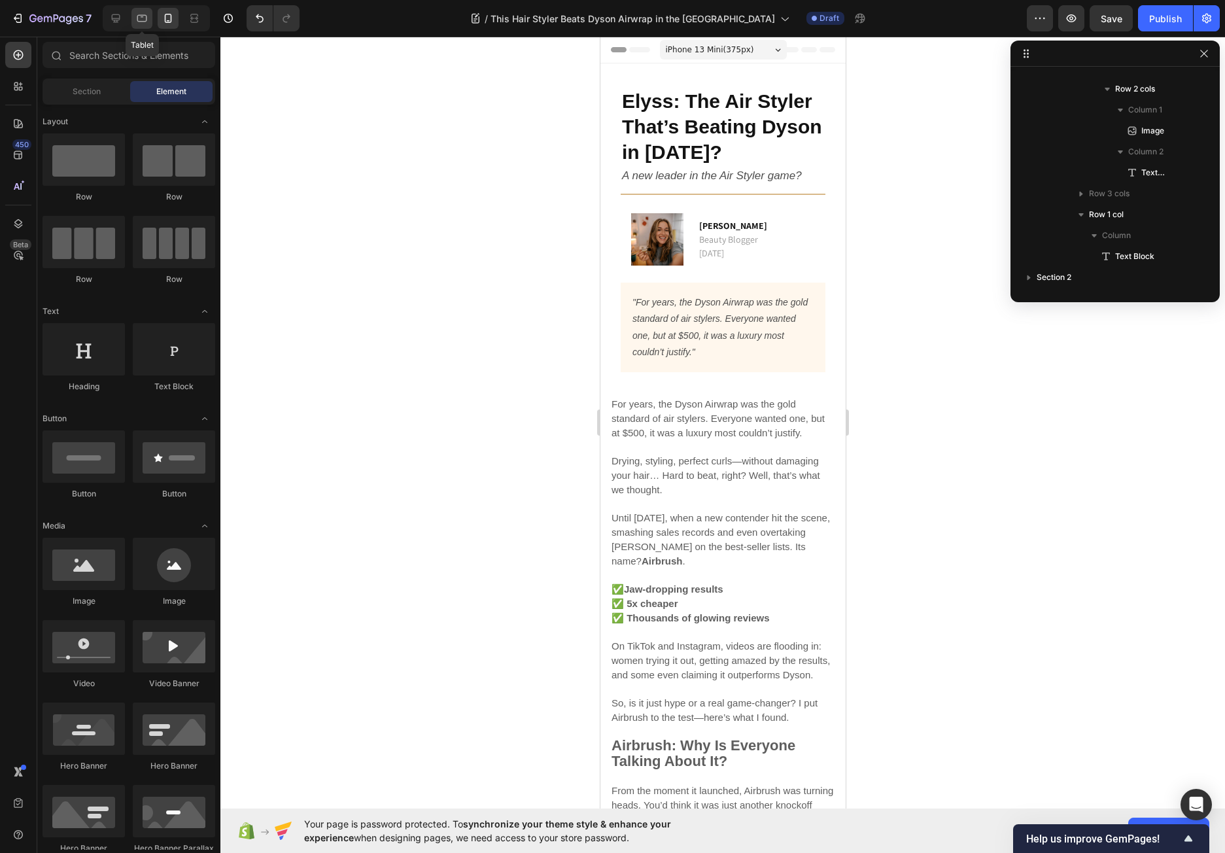
click at [143, 16] on icon at bounding box center [142, 16] width 3 height 1
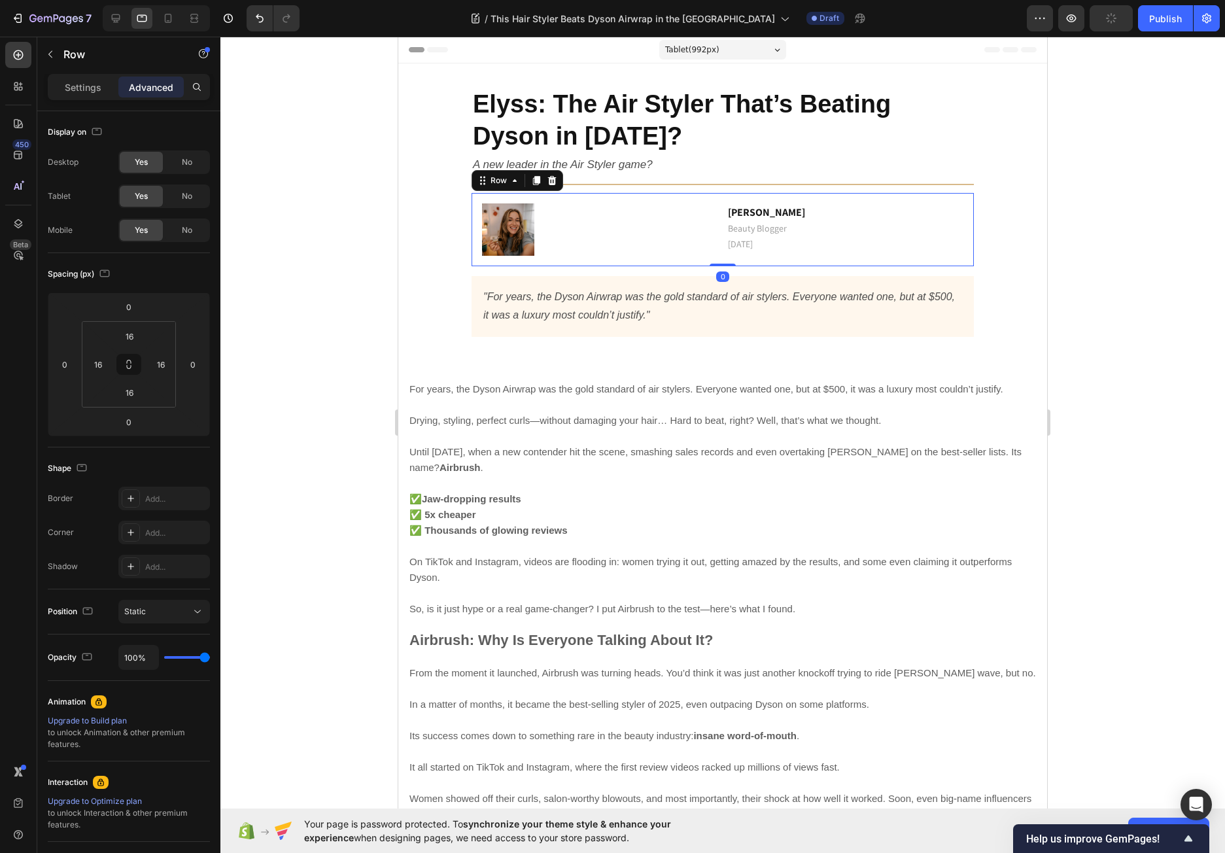
click at [816, 262] on div "Image [PERSON_NAME] Beauty Blogger [DATE] Text block Row Row 0" at bounding box center [722, 229] width 502 height 73
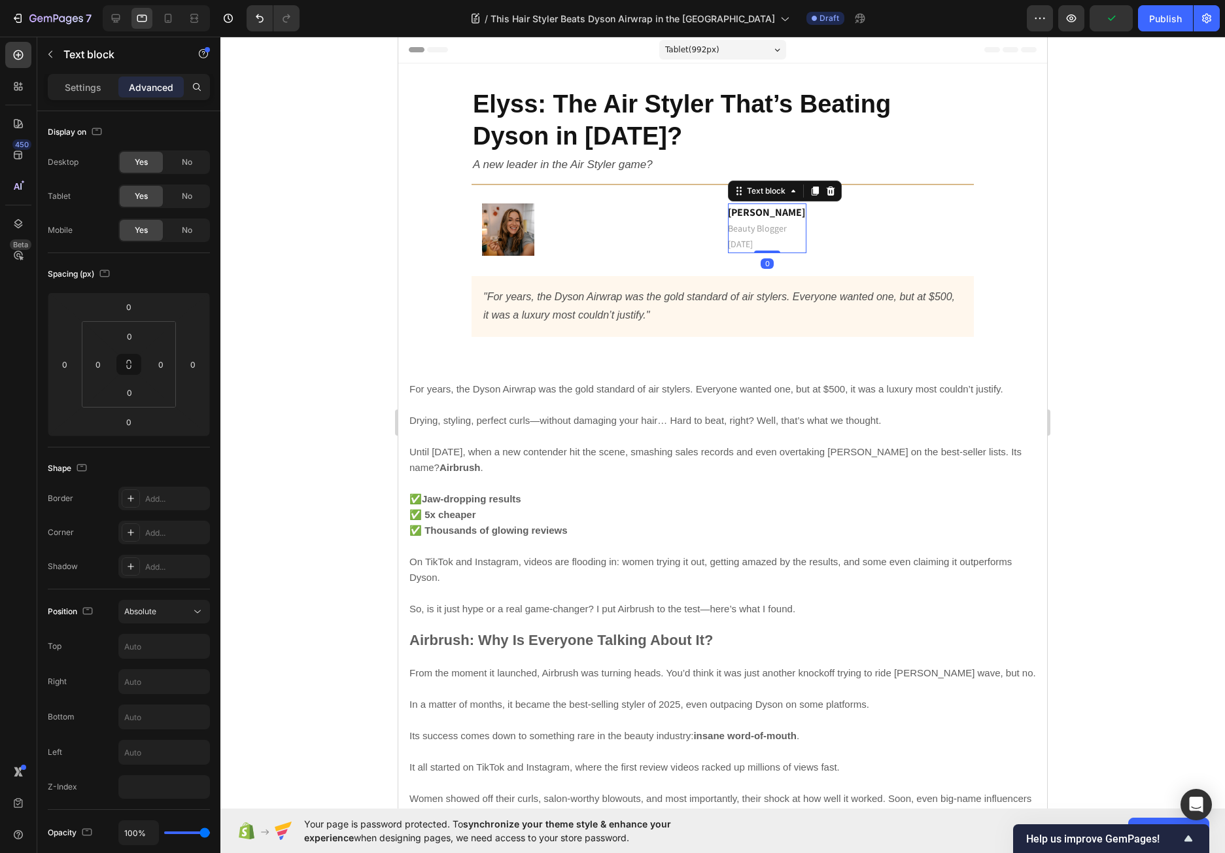
click at [775, 235] on p "[PERSON_NAME] Beauty Blogger [DATE]" at bounding box center [766, 228] width 77 height 47
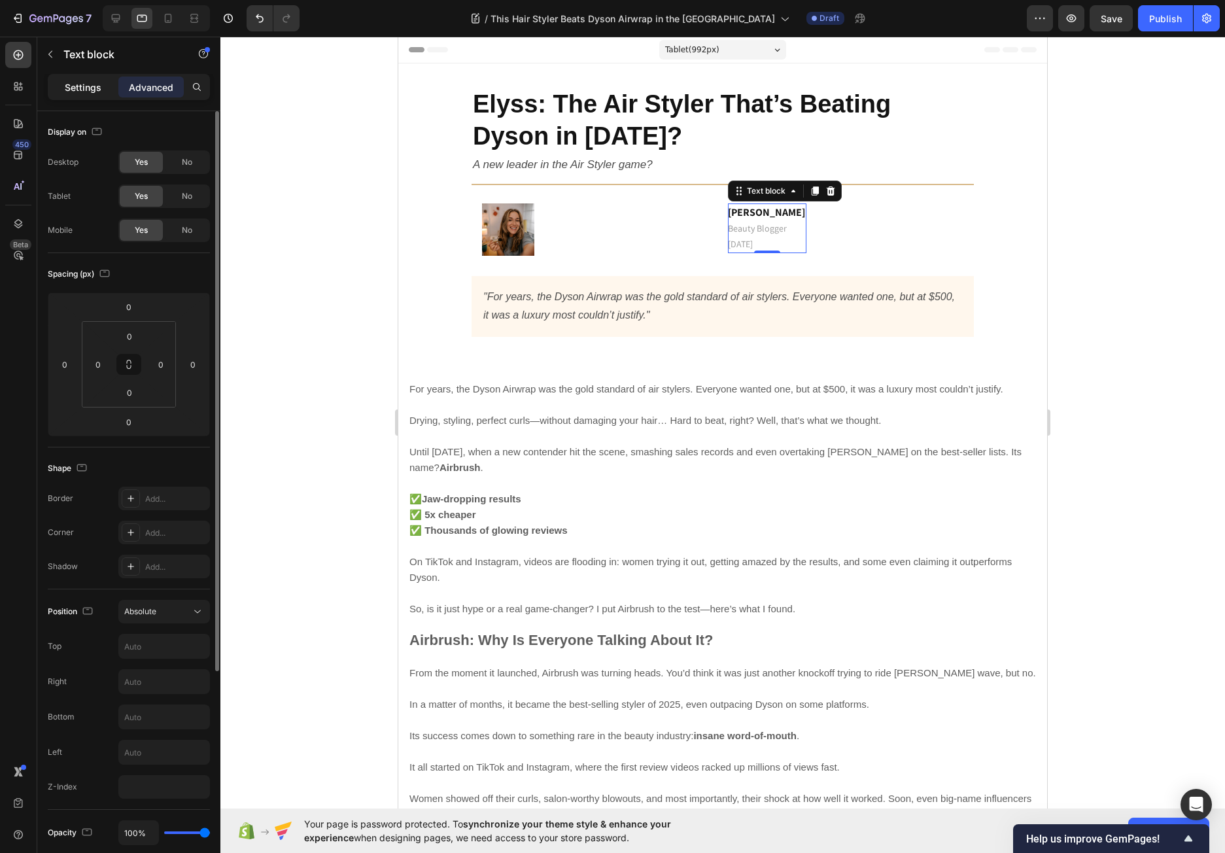
click at [95, 90] on p "Settings" at bounding box center [83, 87] width 37 height 14
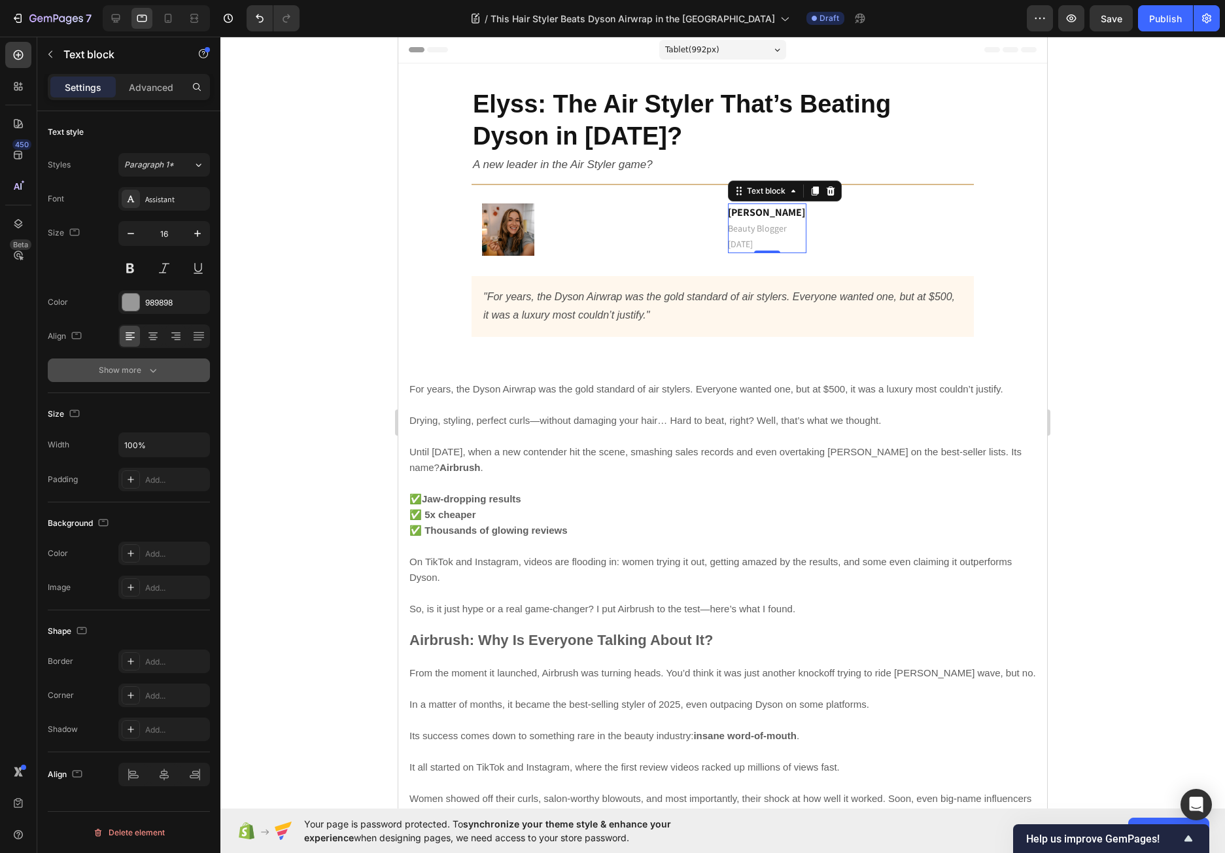
click at [171, 377] on button "Show more" at bounding box center [129, 370] width 162 height 24
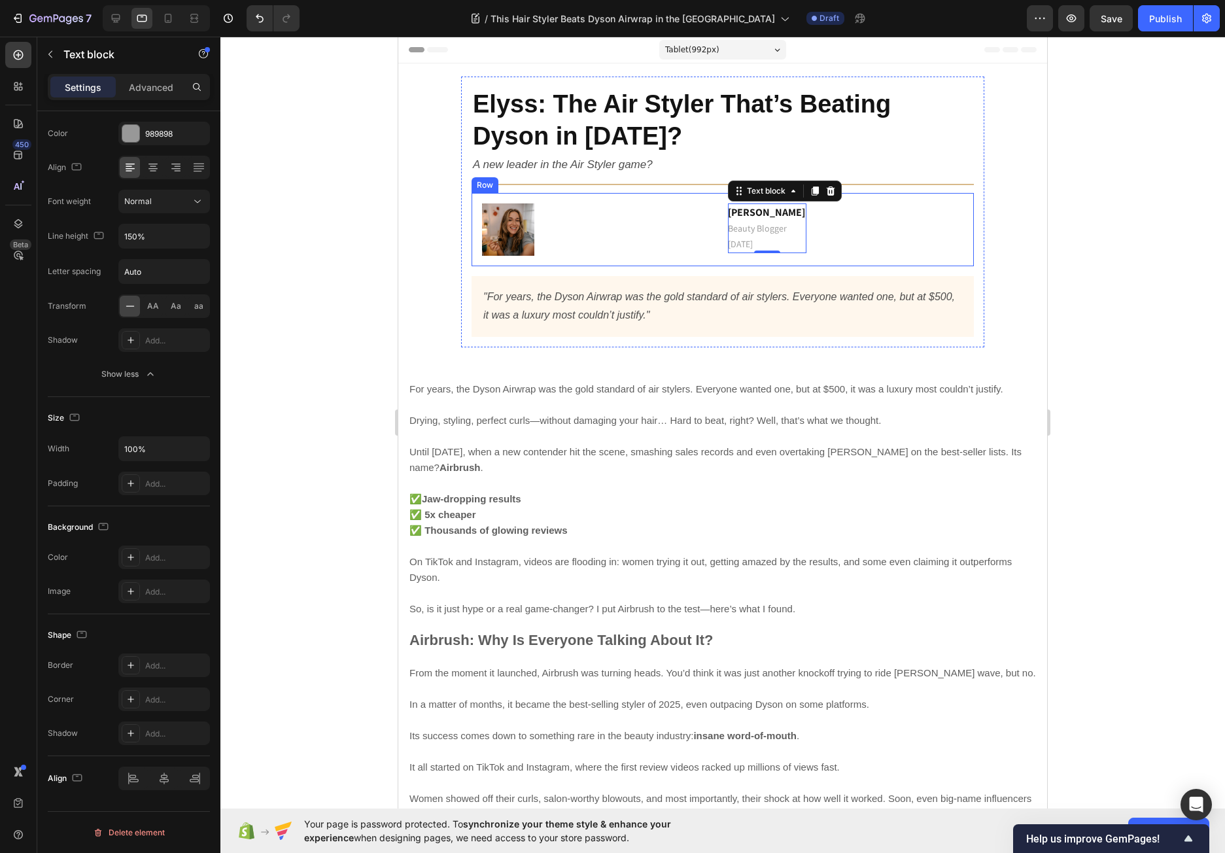
scroll to position [129, 0]
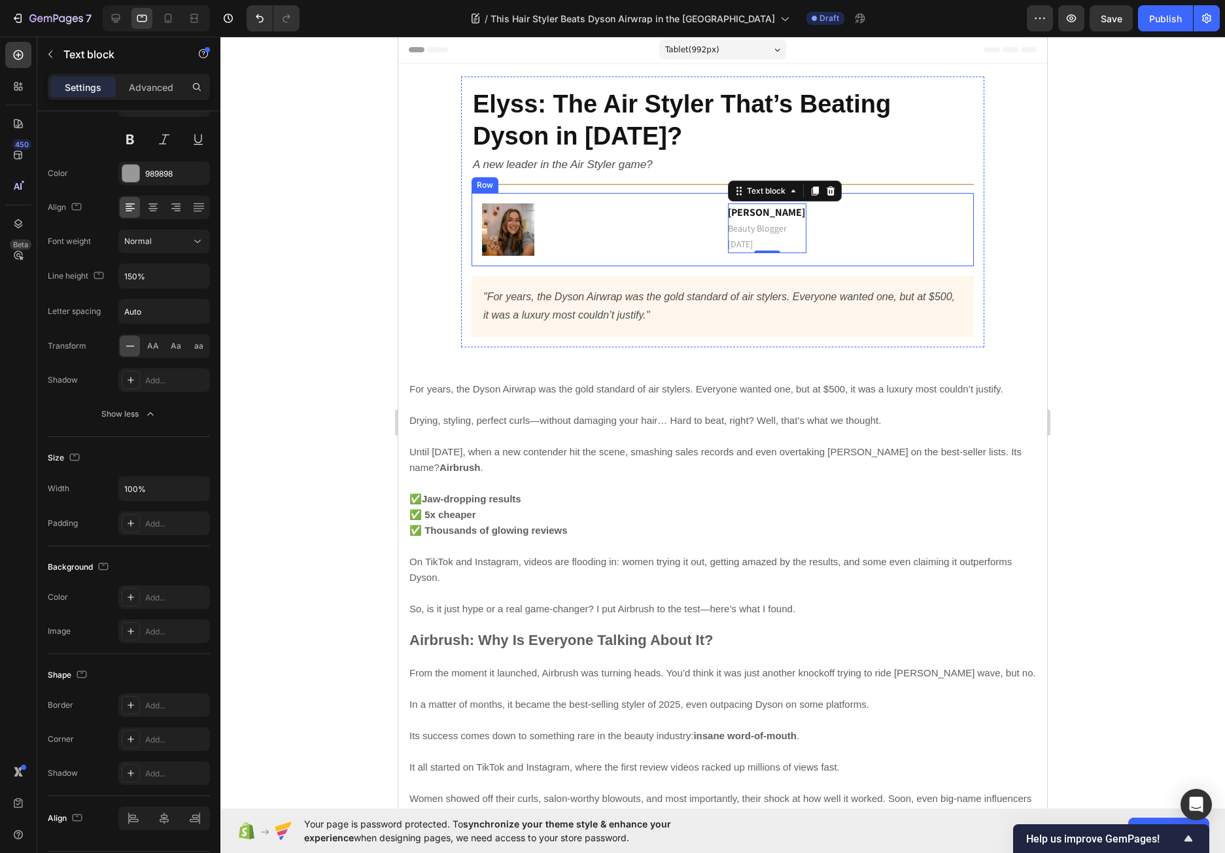
click at [677, 264] on div "Image [PERSON_NAME] Beauty Blogger [DATE] Text block 0 Row Row" at bounding box center [722, 229] width 502 height 73
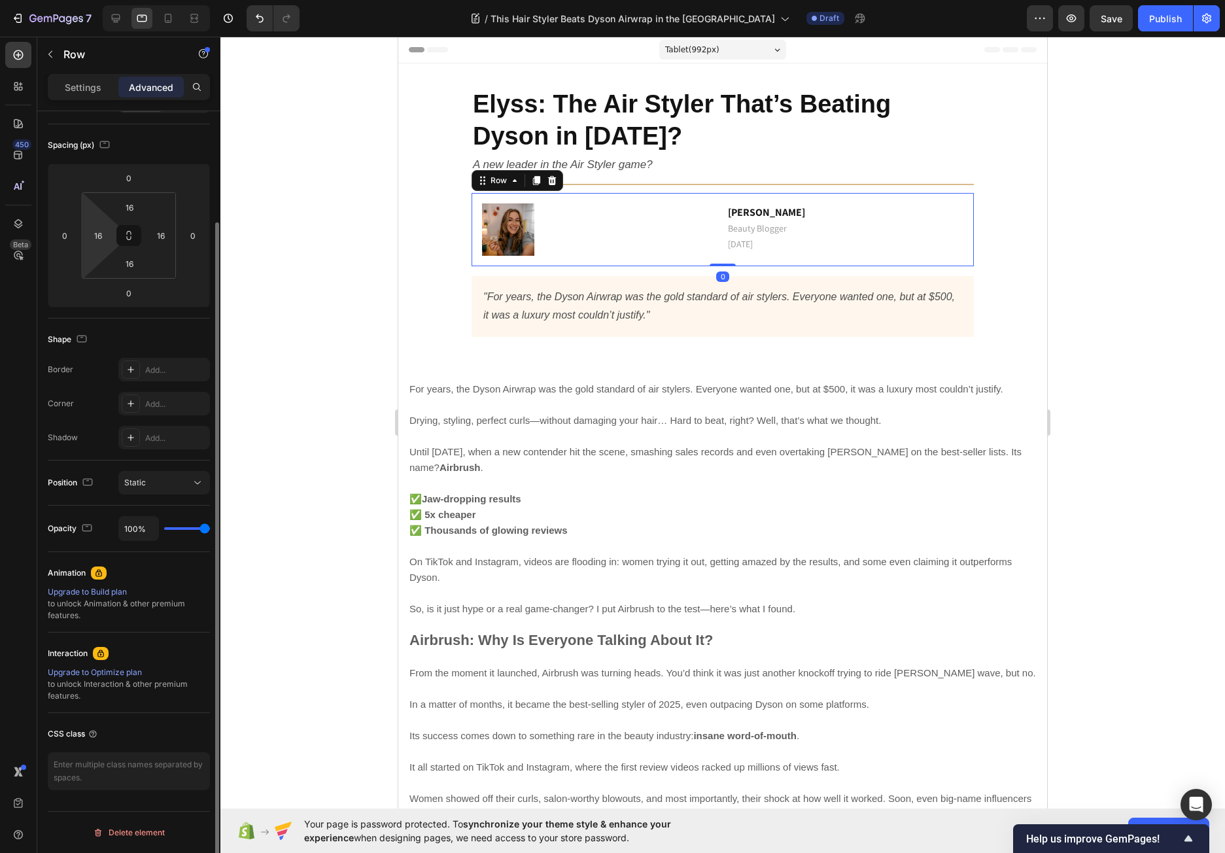
scroll to position [0, 0]
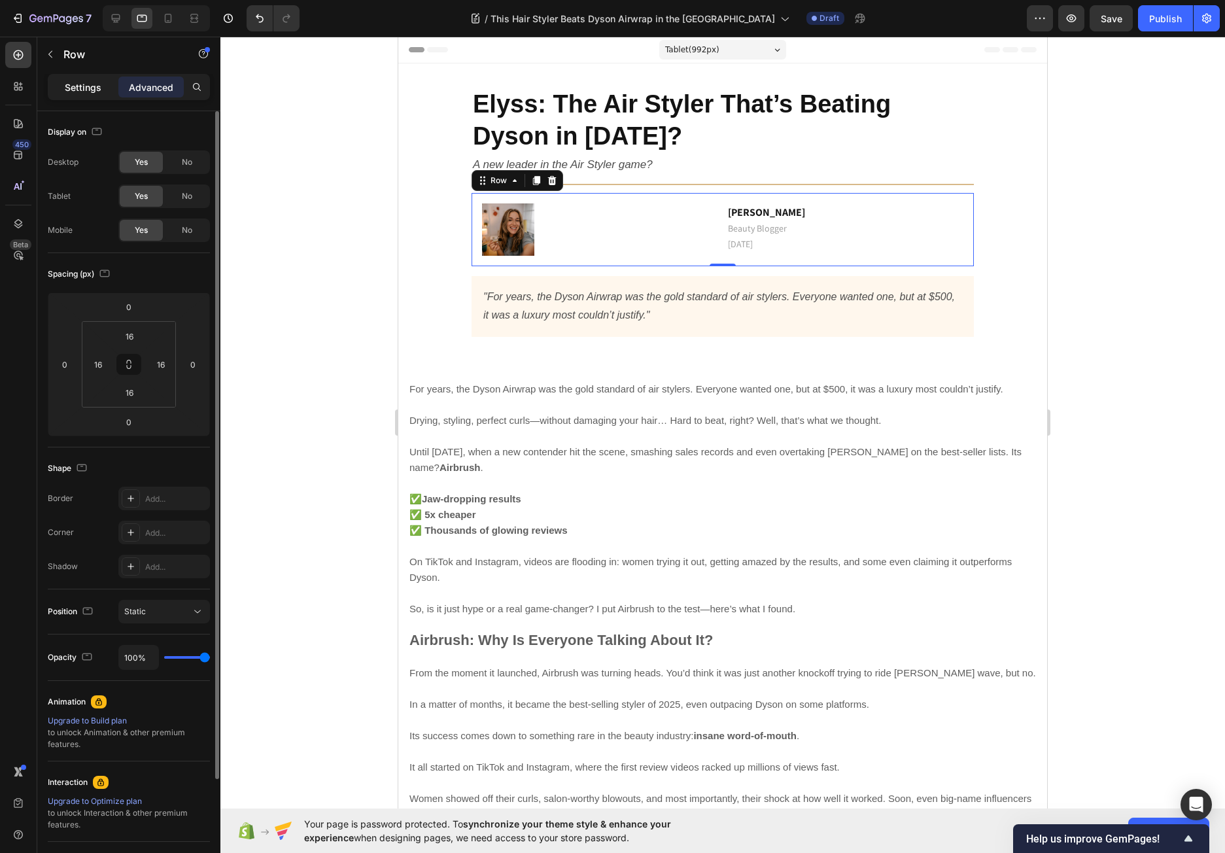
click at [76, 78] on div "Settings" at bounding box center [82, 86] width 65 height 21
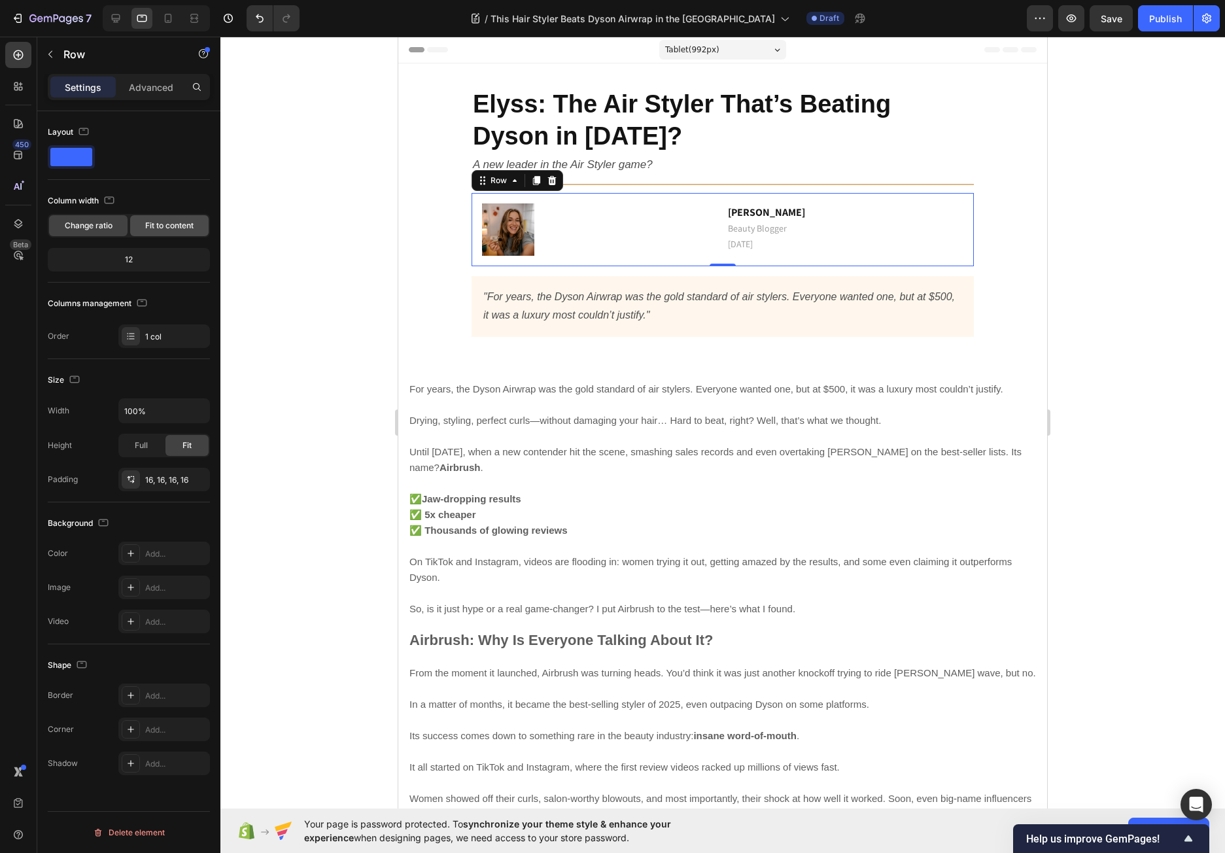
click at [171, 226] on span "Fit to content" at bounding box center [169, 226] width 48 height 12
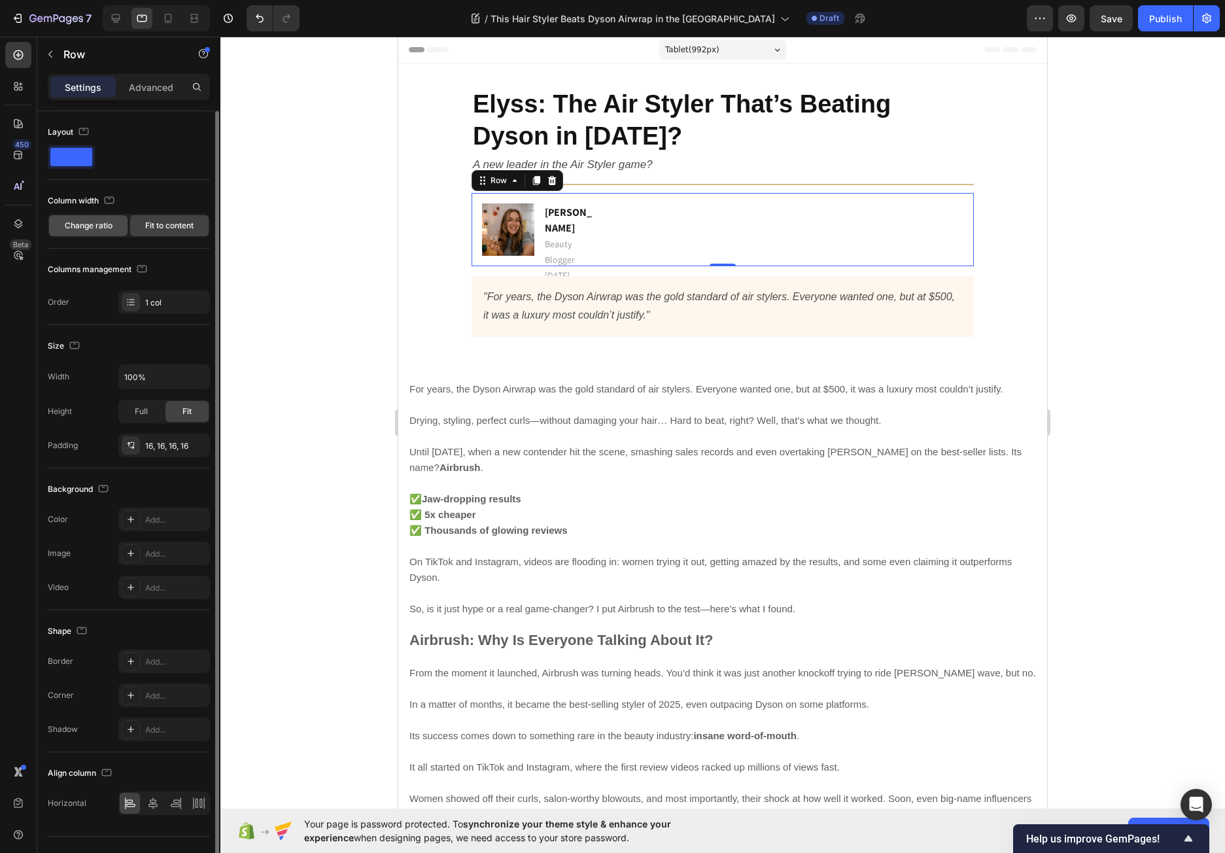
click at [99, 229] on span "Change ratio" at bounding box center [89, 226] width 48 height 12
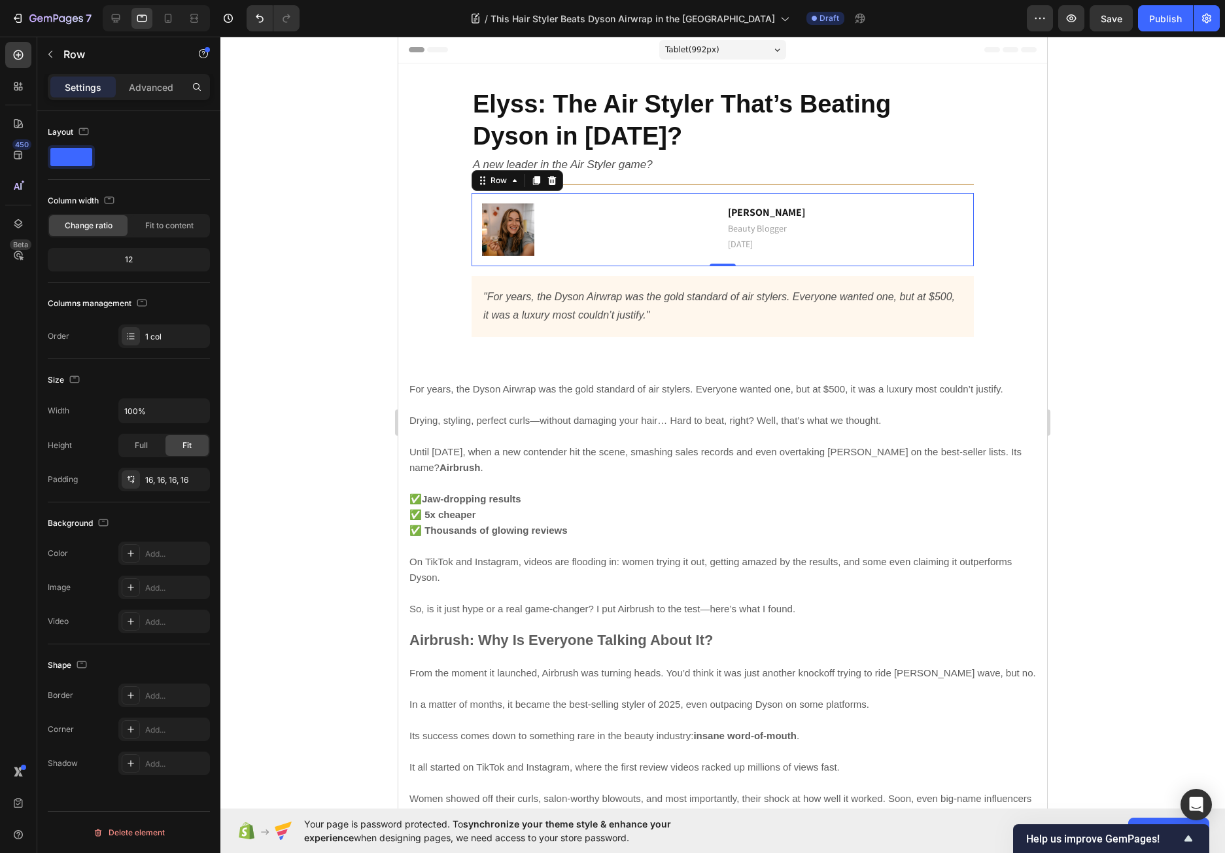
click at [129, 260] on div "12" at bounding box center [128, 259] width 157 height 18
drag, startPoint x: 129, startPoint y: 260, endPoint x: 81, endPoint y: 258, distance: 48.4
click at [81, 258] on div "12" at bounding box center [128, 259] width 157 height 18
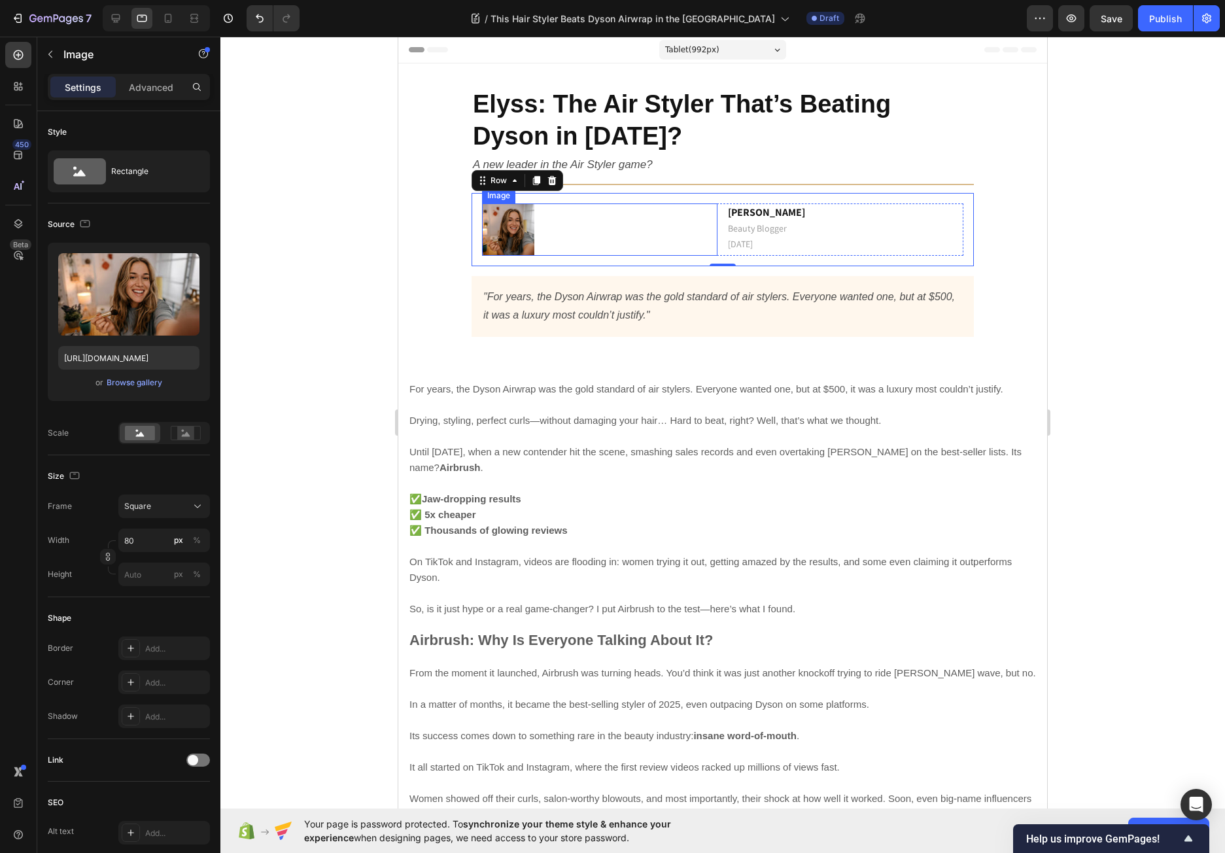
click at [674, 234] on div at bounding box center [599, 229] width 235 height 52
click at [710, 257] on div "Image [PERSON_NAME] Beauty Blogger [DATE] Text block Row Row 0" at bounding box center [722, 229] width 502 height 73
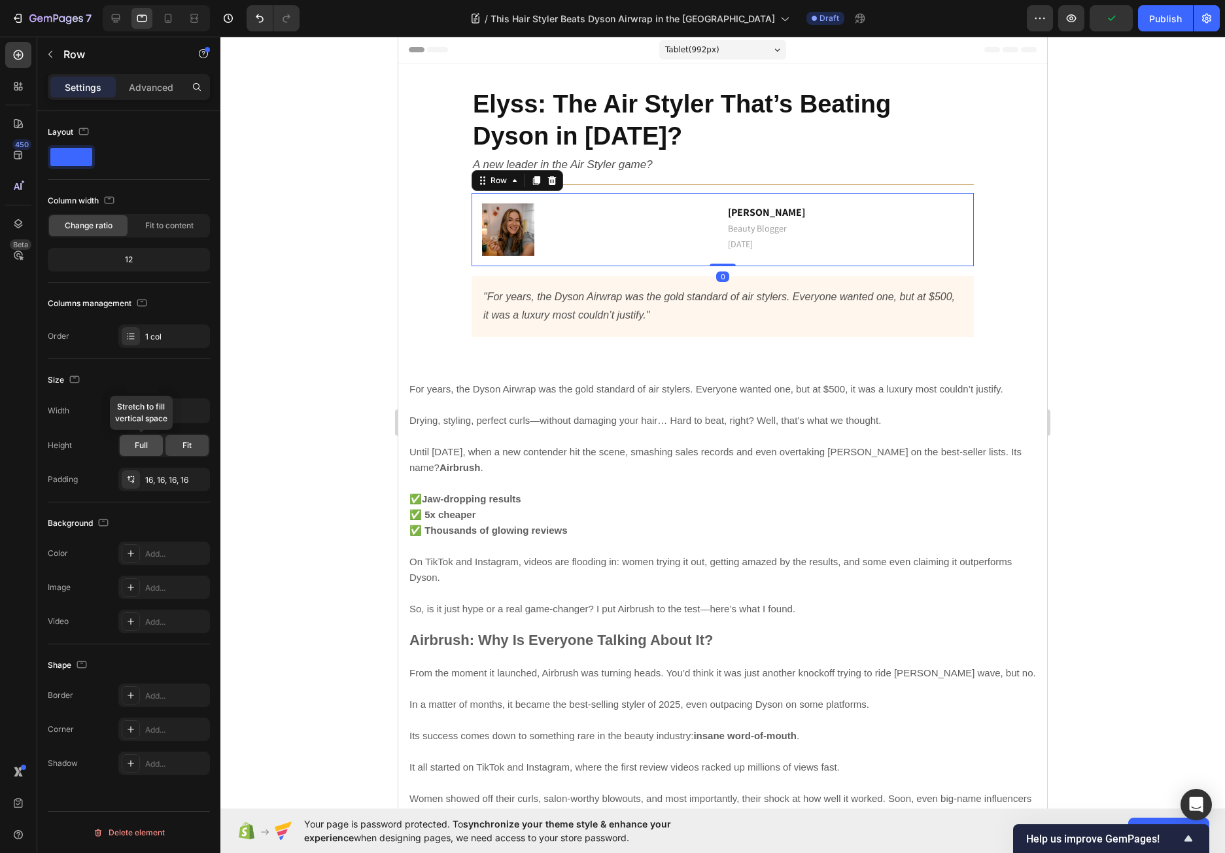
click at [133, 448] on div "Full" at bounding box center [141, 445] width 43 height 21
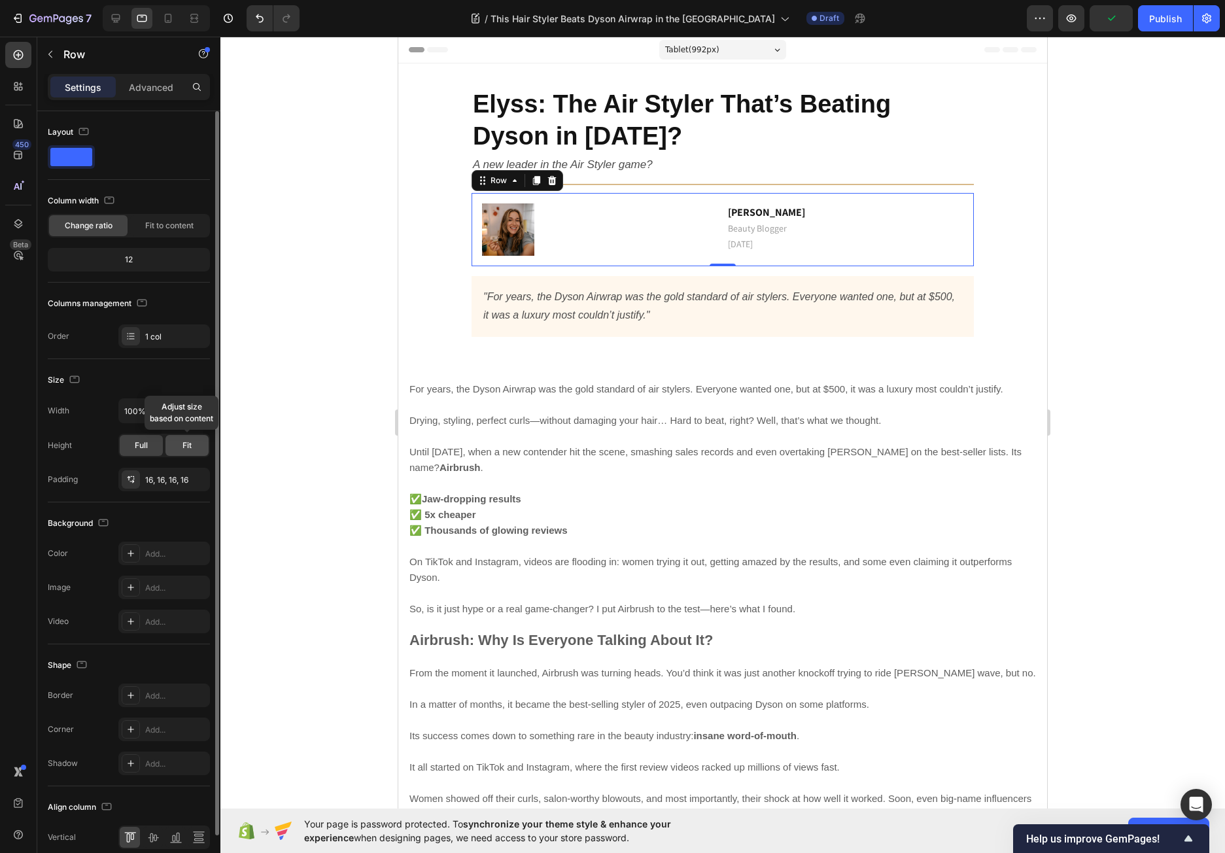
click at [176, 448] on div "Fit" at bounding box center [186, 445] width 43 height 21
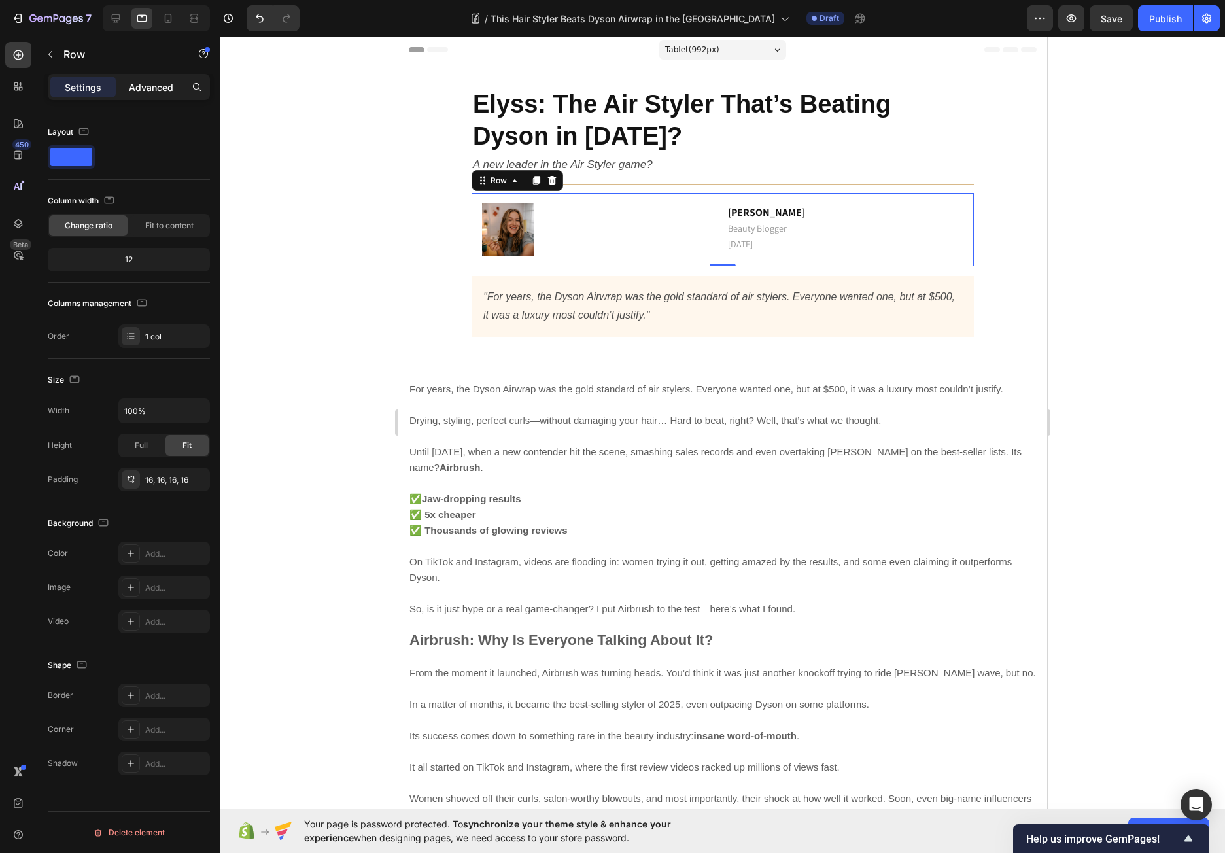
click at [131, 85] on p "Advanced" at bounding box center [151, 87] width 44 height 14
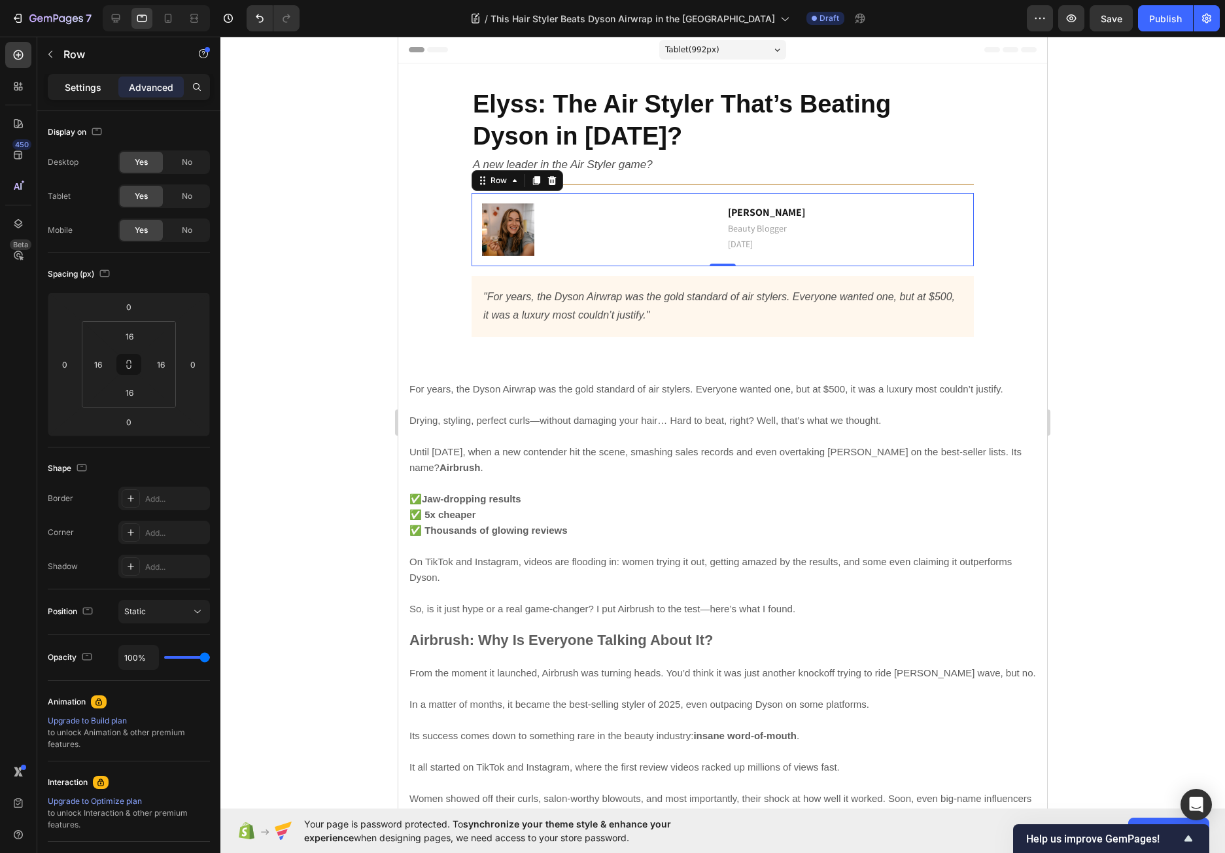
click at [73, 91] on p "Settings" at bounding box center [83, 87] width 37 height 14
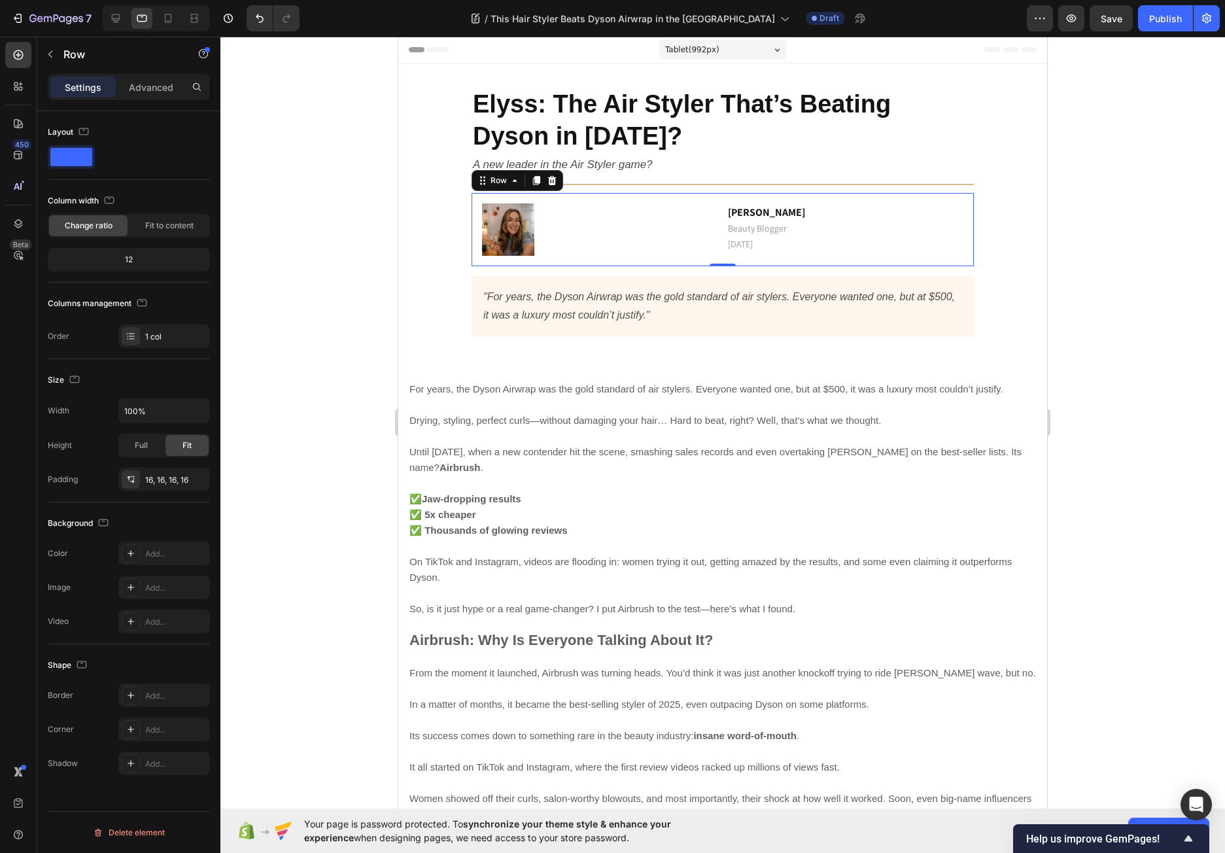
click at [129, 260] on div "12" at bounding box center [128, 259] width 157 height 18
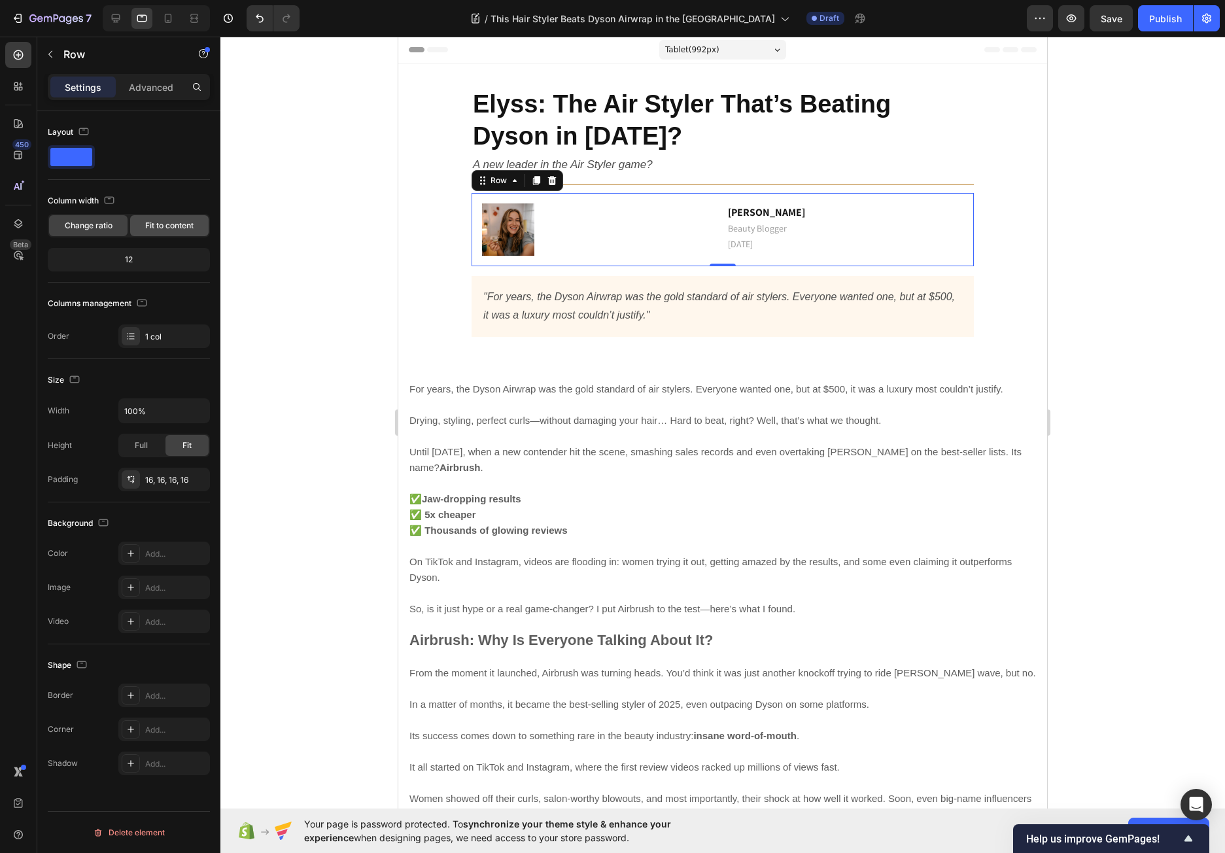
click at [174, 226] on span "Fit to content" at bounding box center [169, 226] width 48 height 12
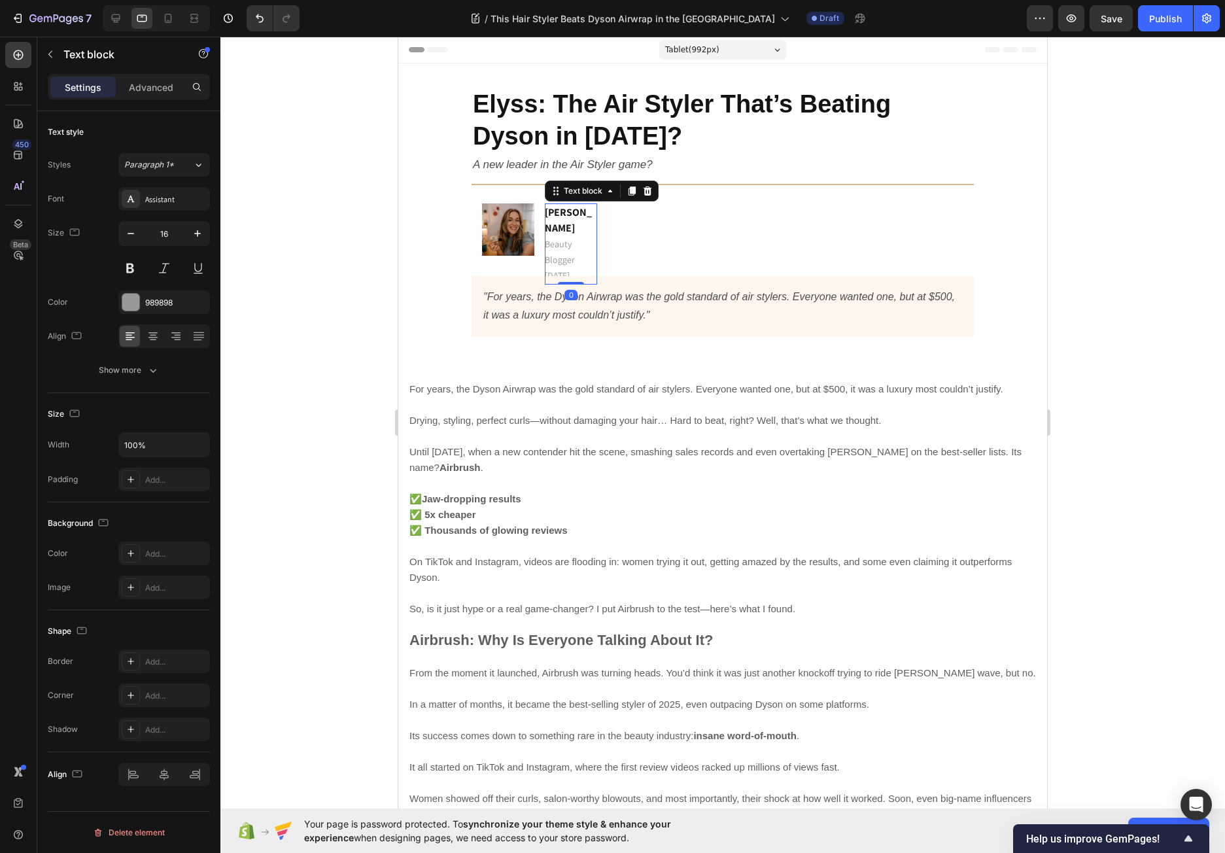
click at [574, 240] on p "[PERSON_NAME] Beauty Blogger [DATE]" at bounding box center [570, 244] width 51 height 78
click at [144, 79] on div "Advanced" at bounding box center [150, 86] width 65 height 21
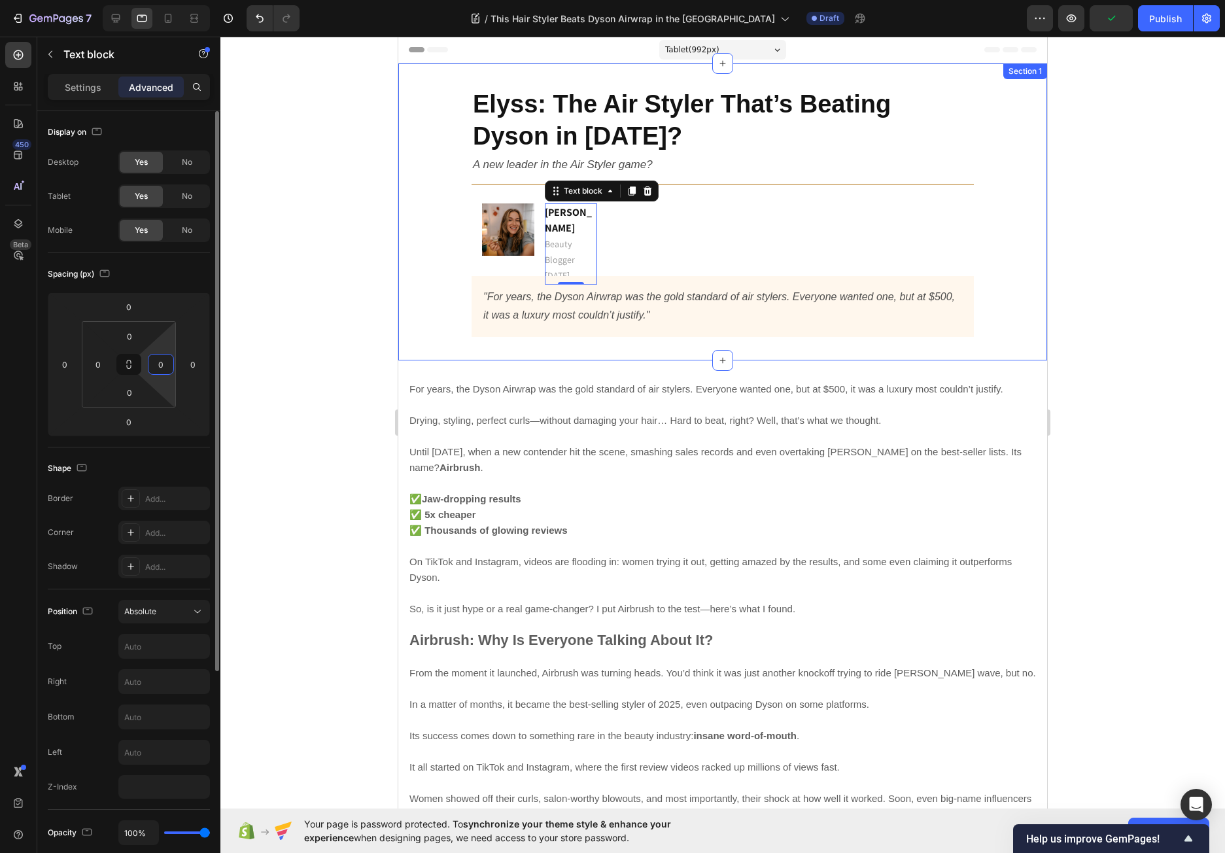
click at [161, 360] on input "0" at bounding box center [161, 364] width 20 height 20
type input "2"
type input "0"
click at [70, 286] on div "Spacing (px) 0 0 0 0 0 0 0 0" at bounding box center [129, 350] width 162 height 194
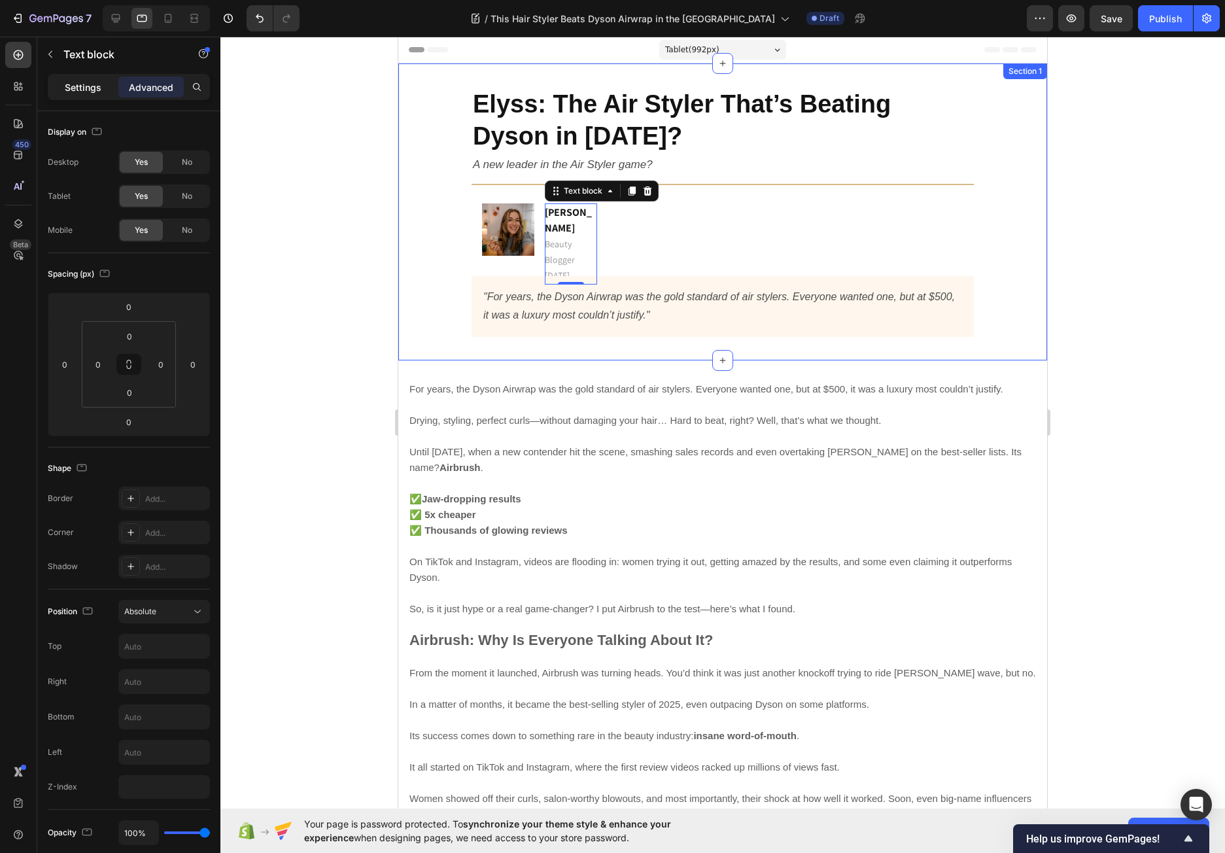
click at [82, 93] on p "Settings" at bounding box center [83, 87] width 37 height 14
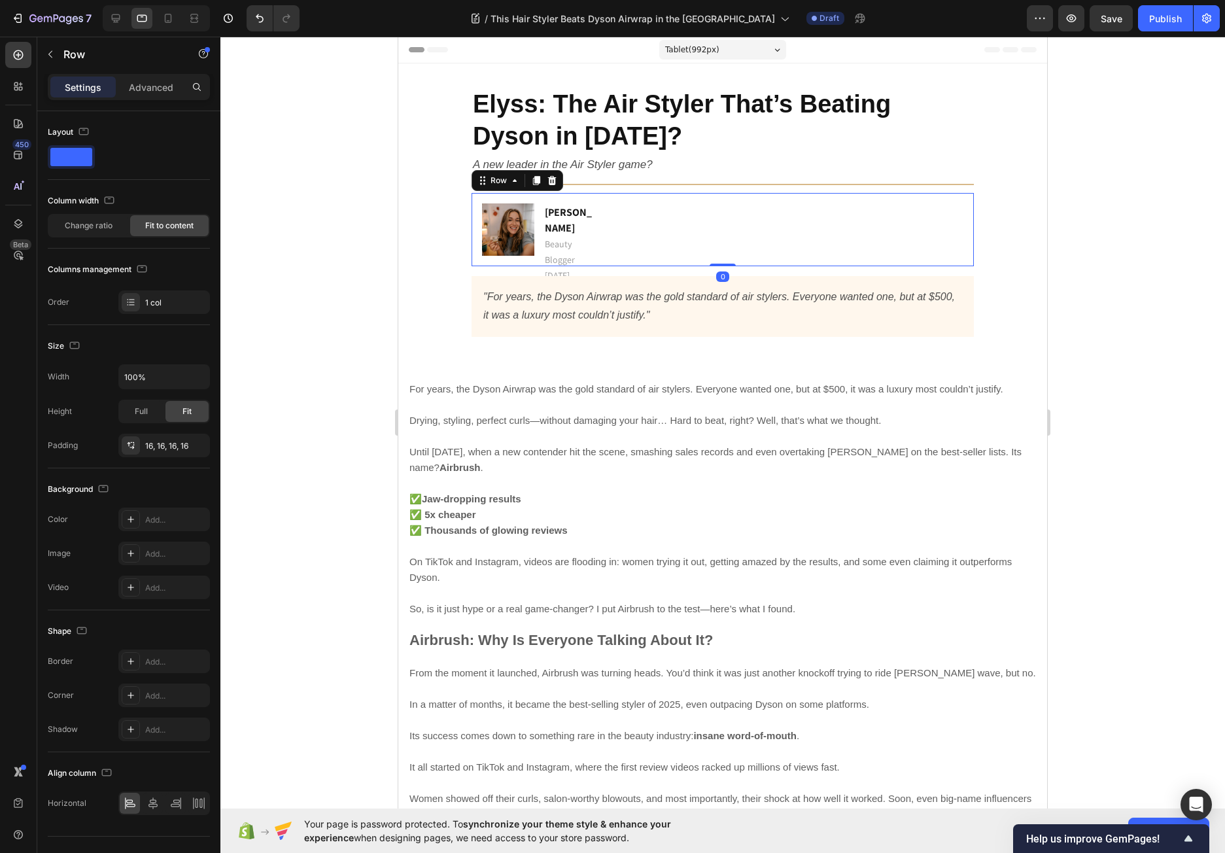
click at [616, 220] on div "Image [PERSON_NAME] Beauty Blogger [DATE] Text block Row Row 0" at bounding box center [722, 229] width 502 height 73
click at [165, 14] on icon at bounding box center [167, 18] width 13 height 13
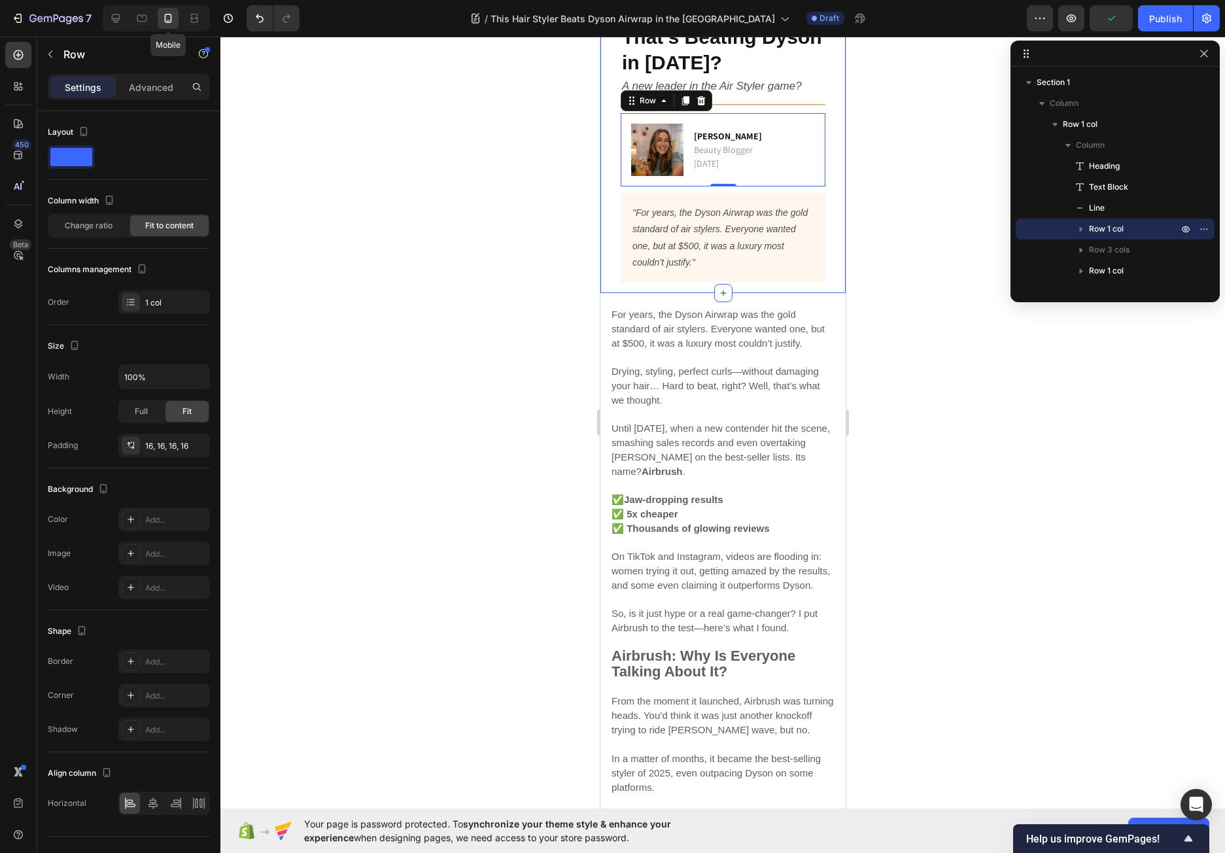
scroll to position [120, 0]
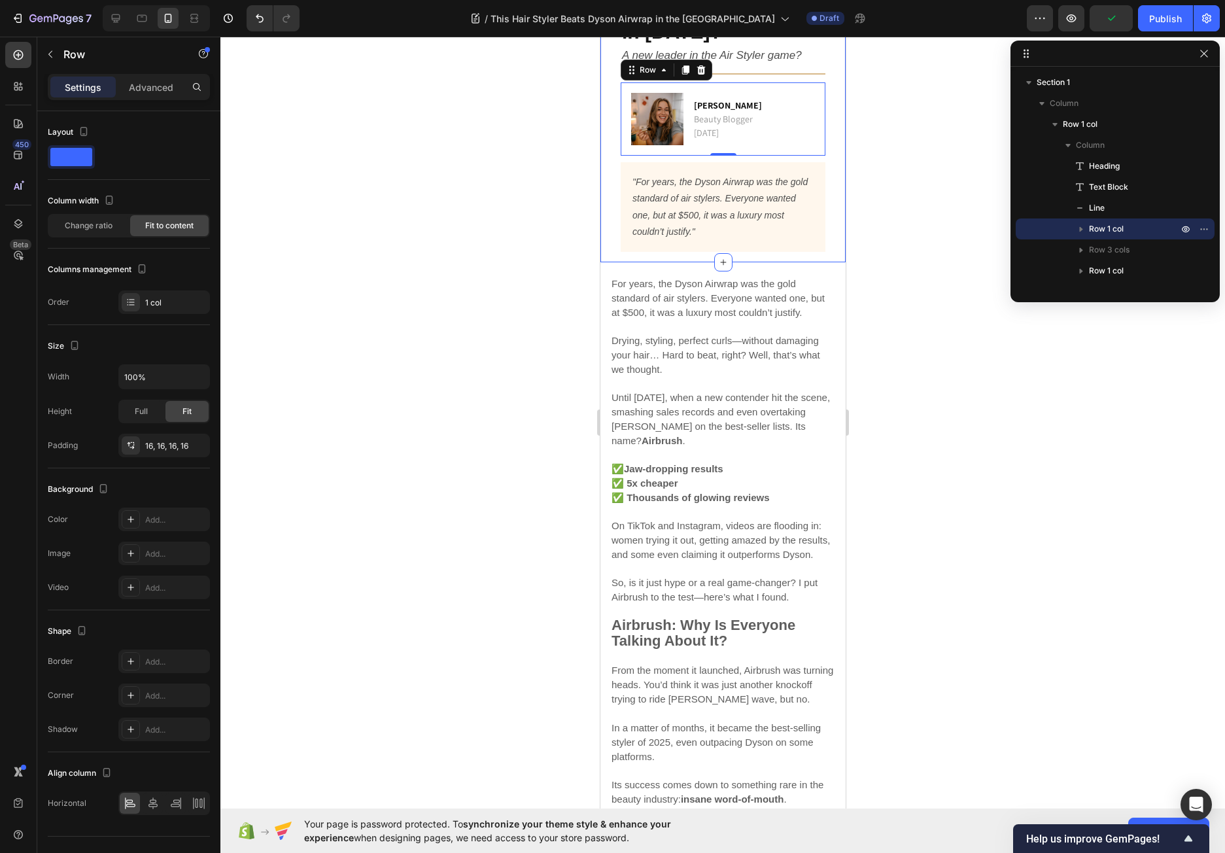
click at [127, 20] on div at bounding box center [156, 18] width 107 height 26
click at [118, 19] on icon at bounding box center [116, 18] width 8 height 8
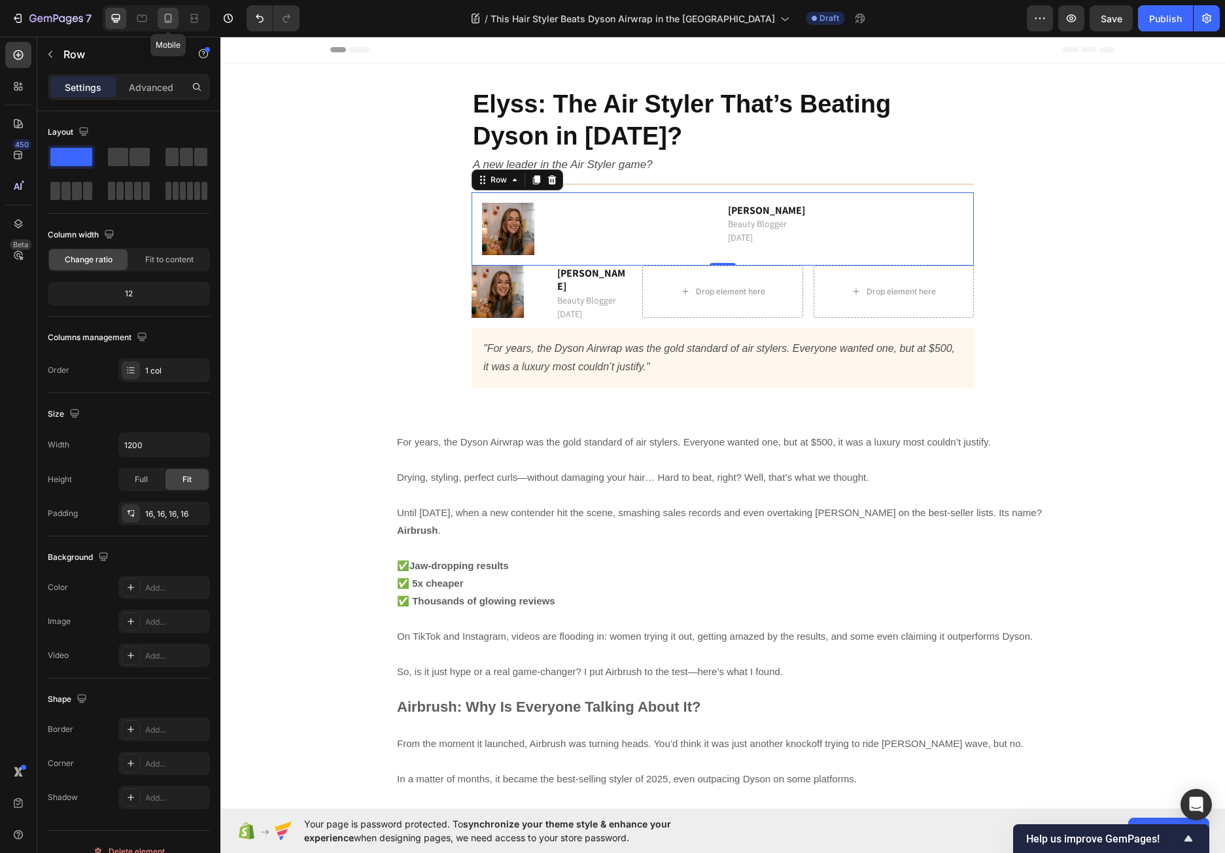
click at [172, 20] on icon at bounding box center [167, 18] width 13 height 13
type input "100%"
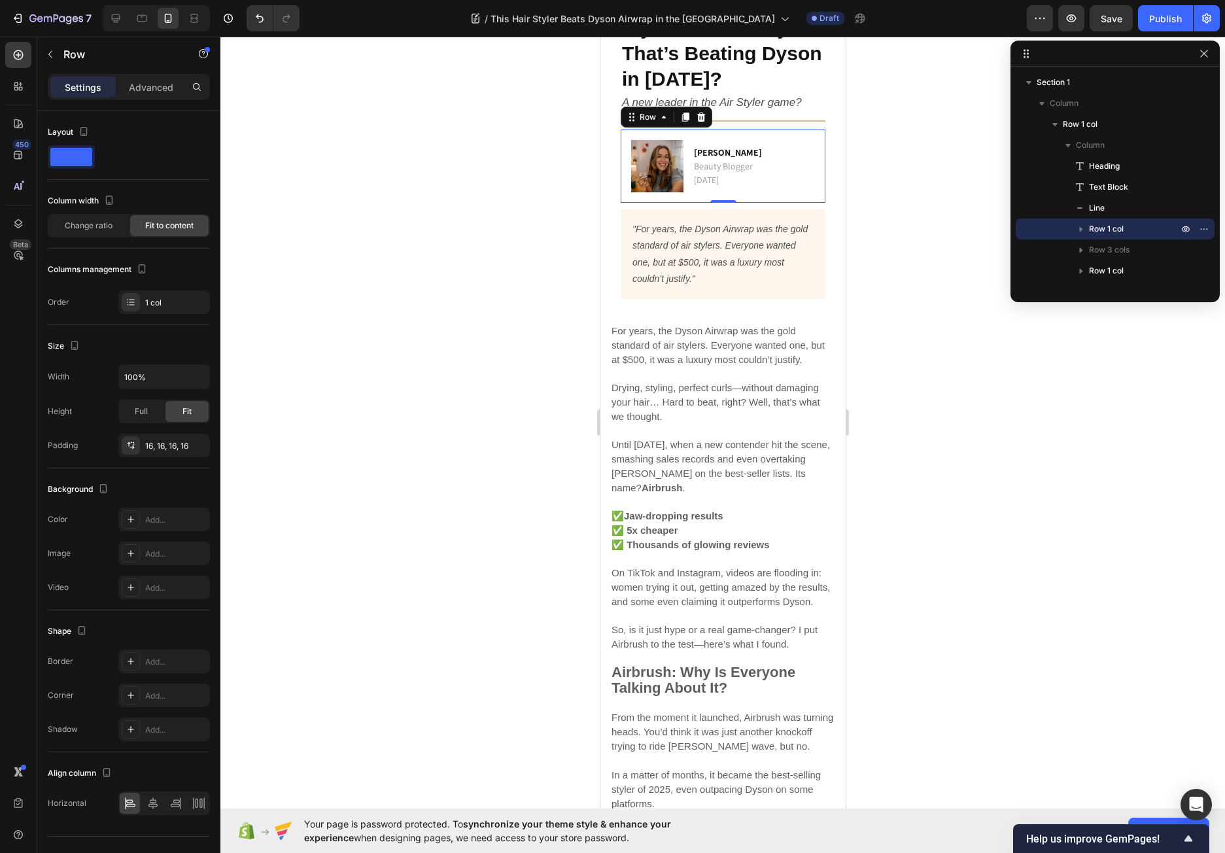
scroll to position [120, 0]
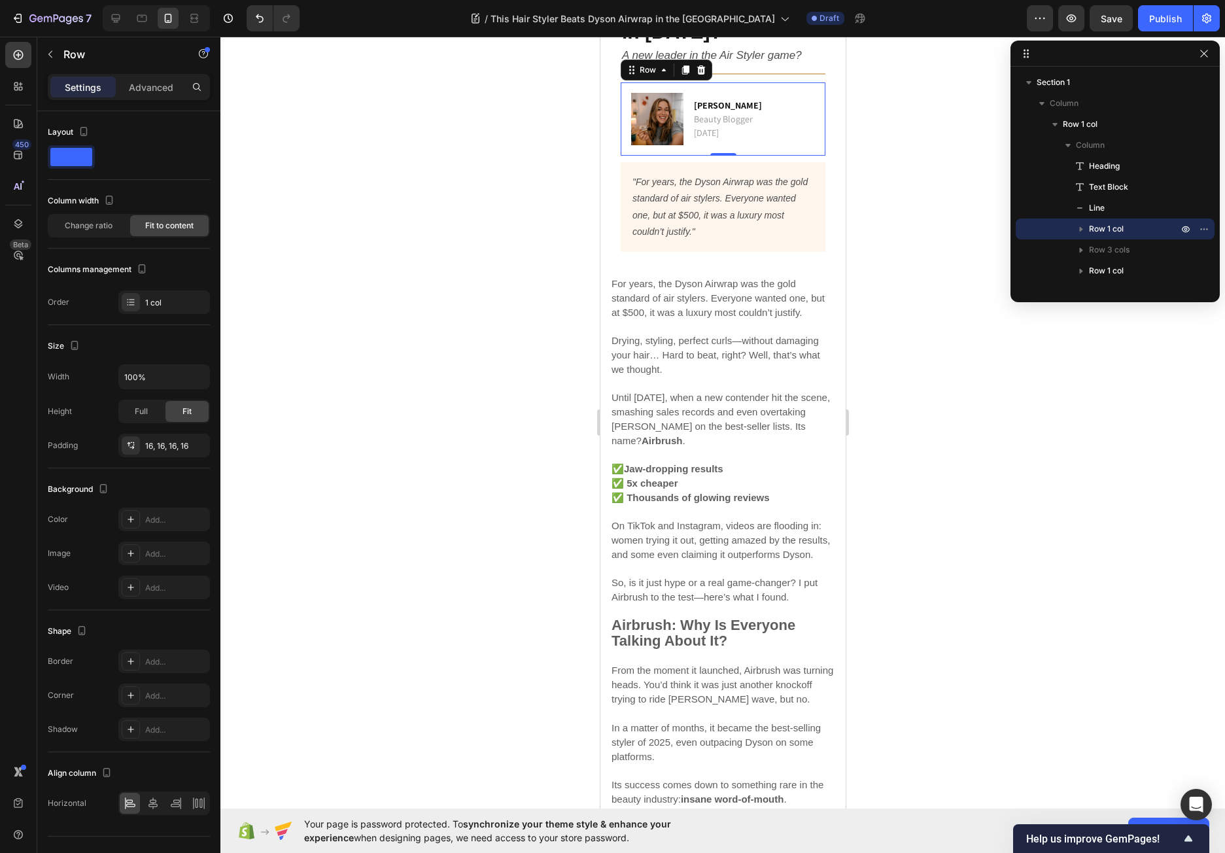
click at [801, 135] on div "Image [PERSON_NAME] Beauty Blogger [DATE] Text block Row Row 0" at bounding box center [722, 118] width 205 height 73
click at [141, 88] on p "Advanced" at bounding box center [151, 87] width 44 height 14
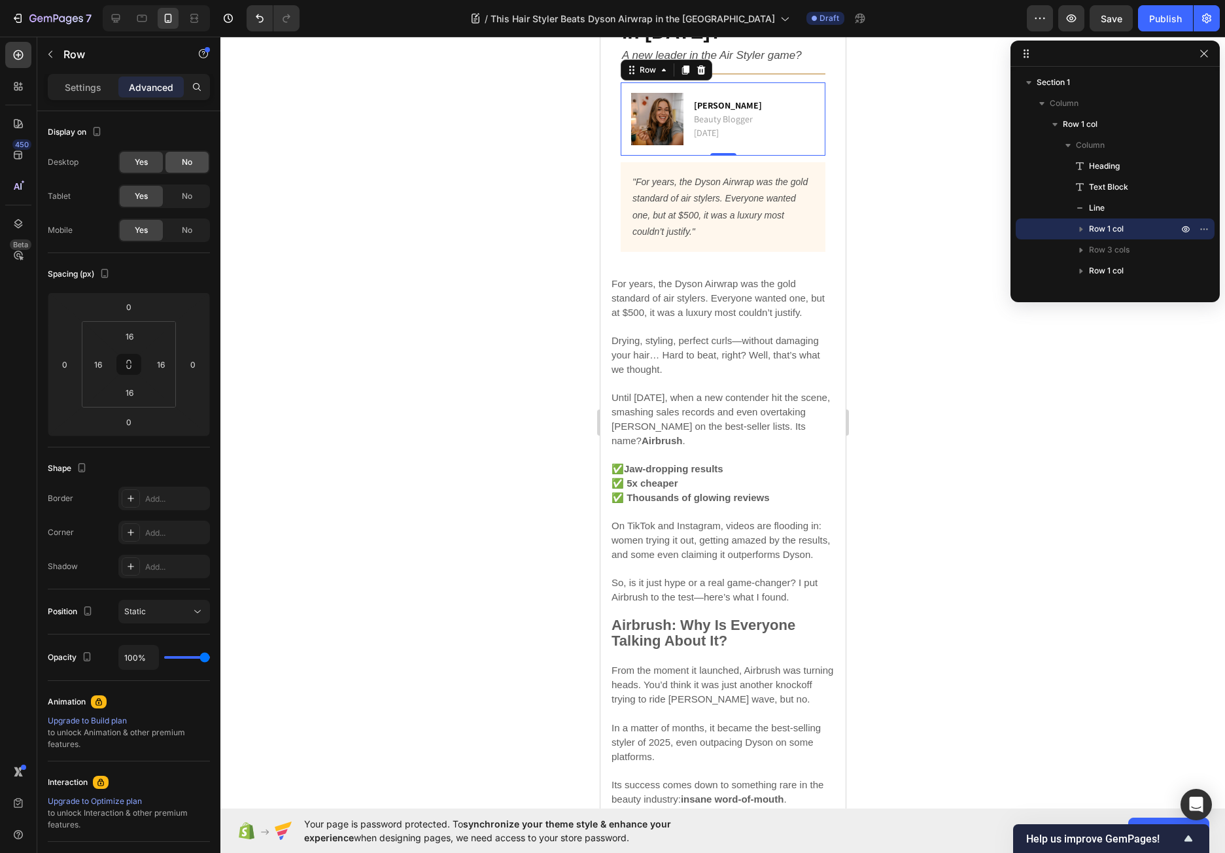
click at [182, 160] on span "No" at bounding box center [187, 162] width 10 height 12
click at [109, 16] on div at bounding box center [115, 18] width 21 height 21
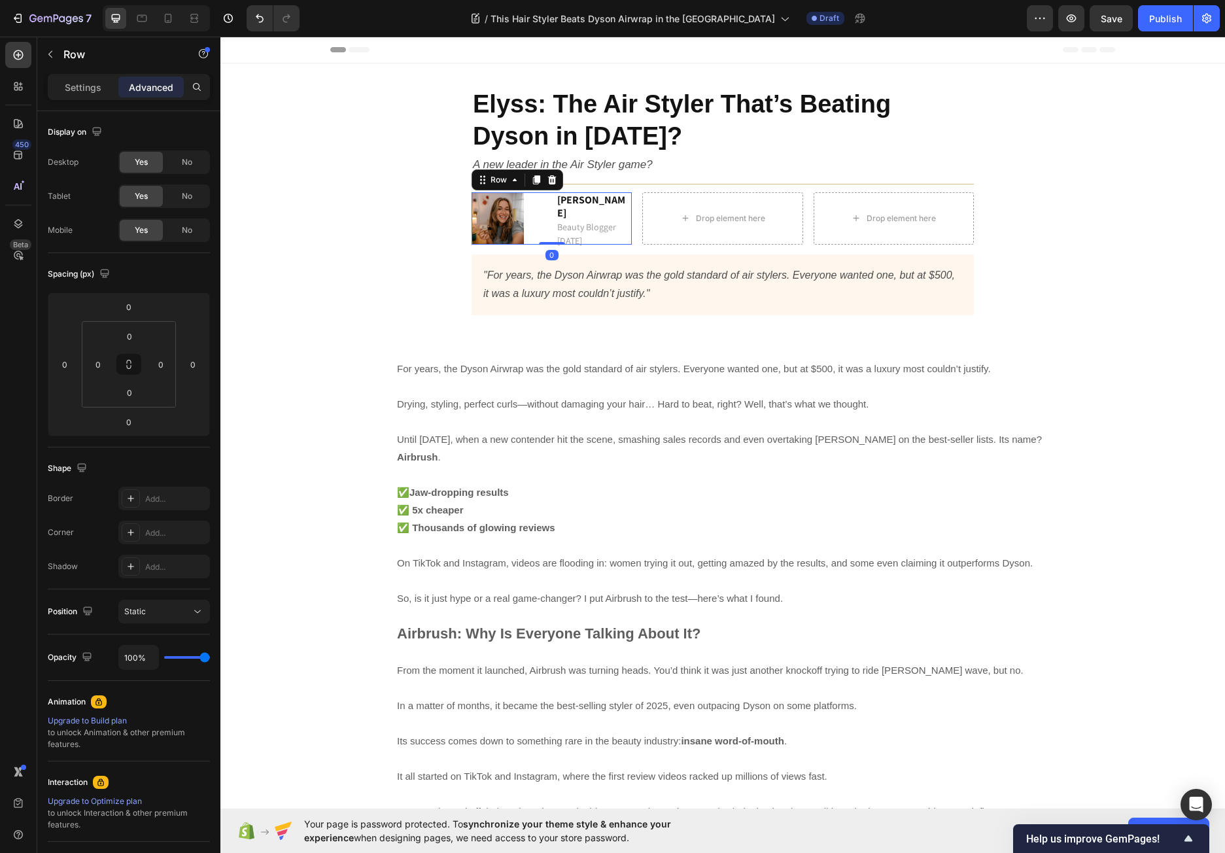
click at [604, 241] on div "[PERSON_NAME] Beauty Blogger [DATE] Text block" at bounding box center [594, 218] width 75 height 52
click at [631, 241] on div "Image [PERSON_NAME] Beauty Blogger [DATE] Text block Row Drop element here Drop…" at bounding box center [722, 218] width 502 height 52
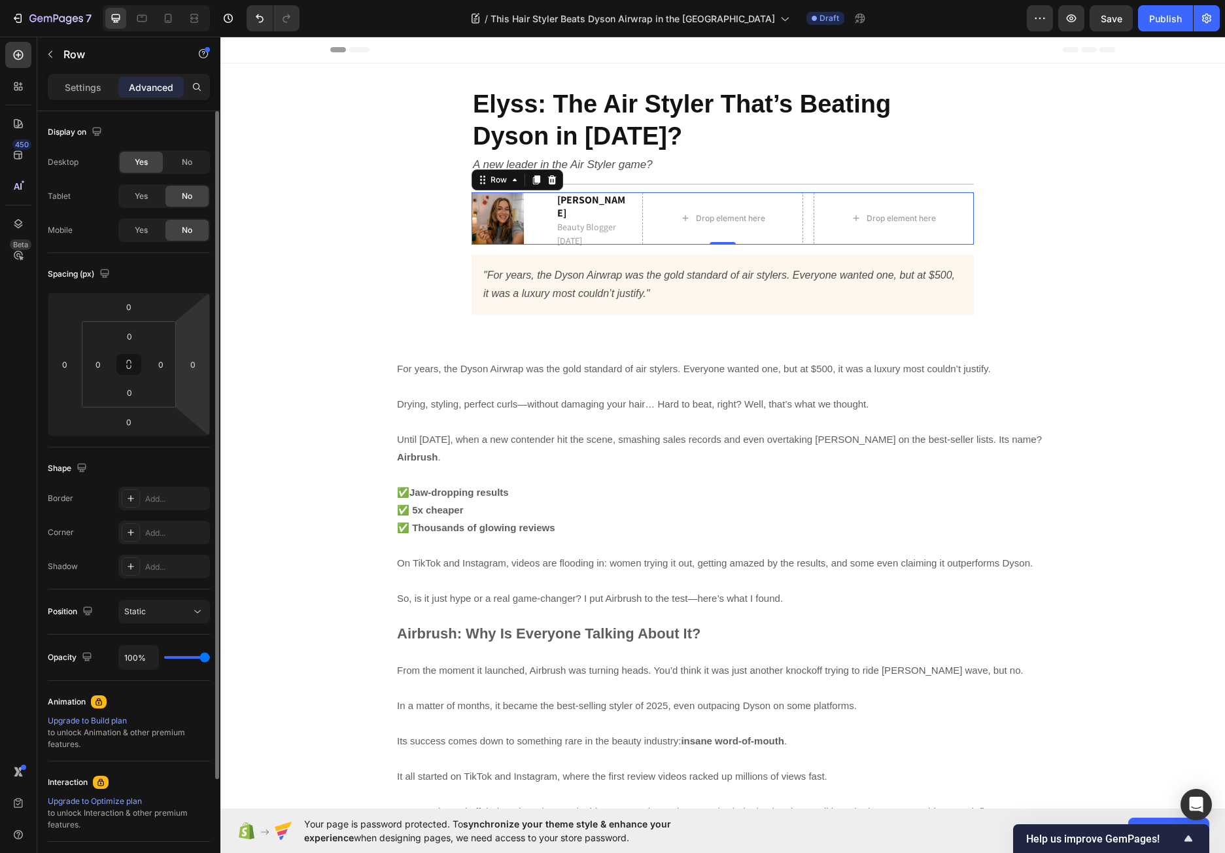
scroll to position [129, 0]
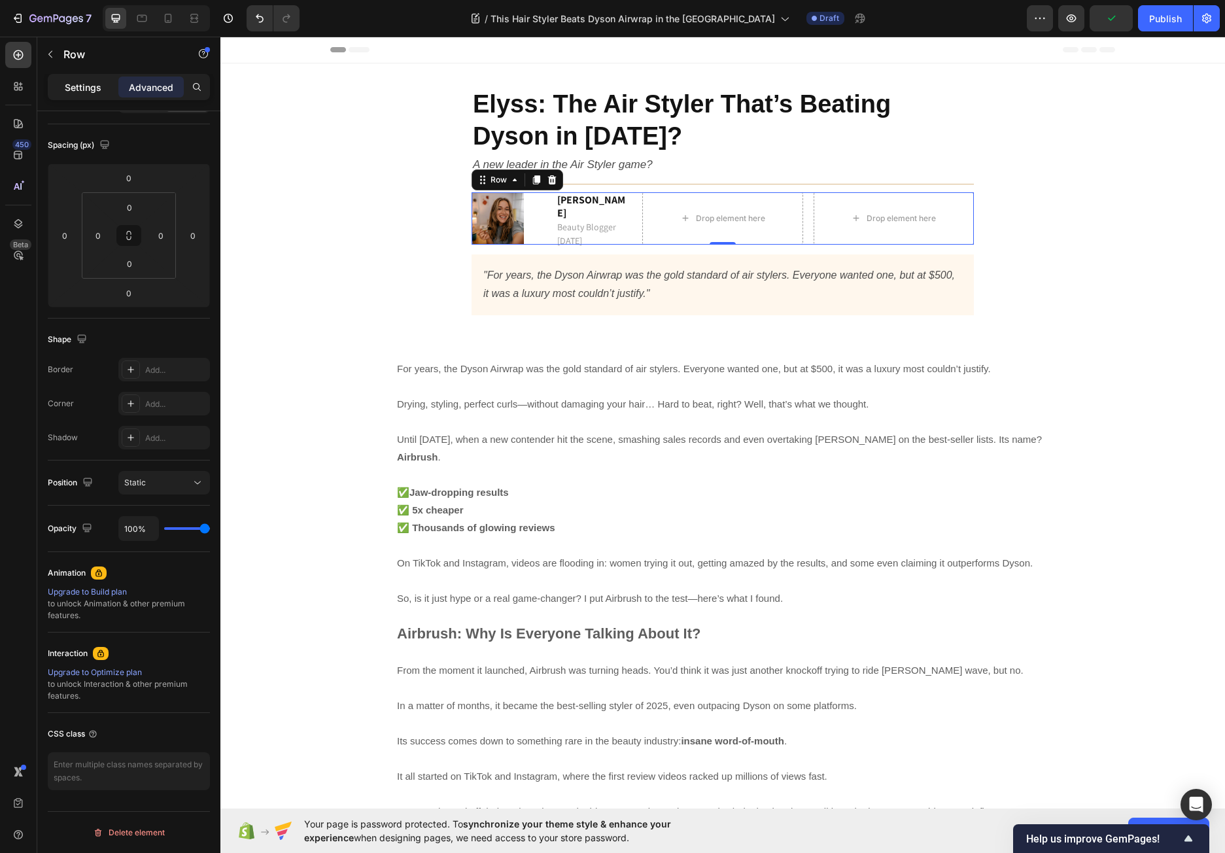
click at [80, 83] on p "Settings" at bounding box center [83, 87] width 37 height 14
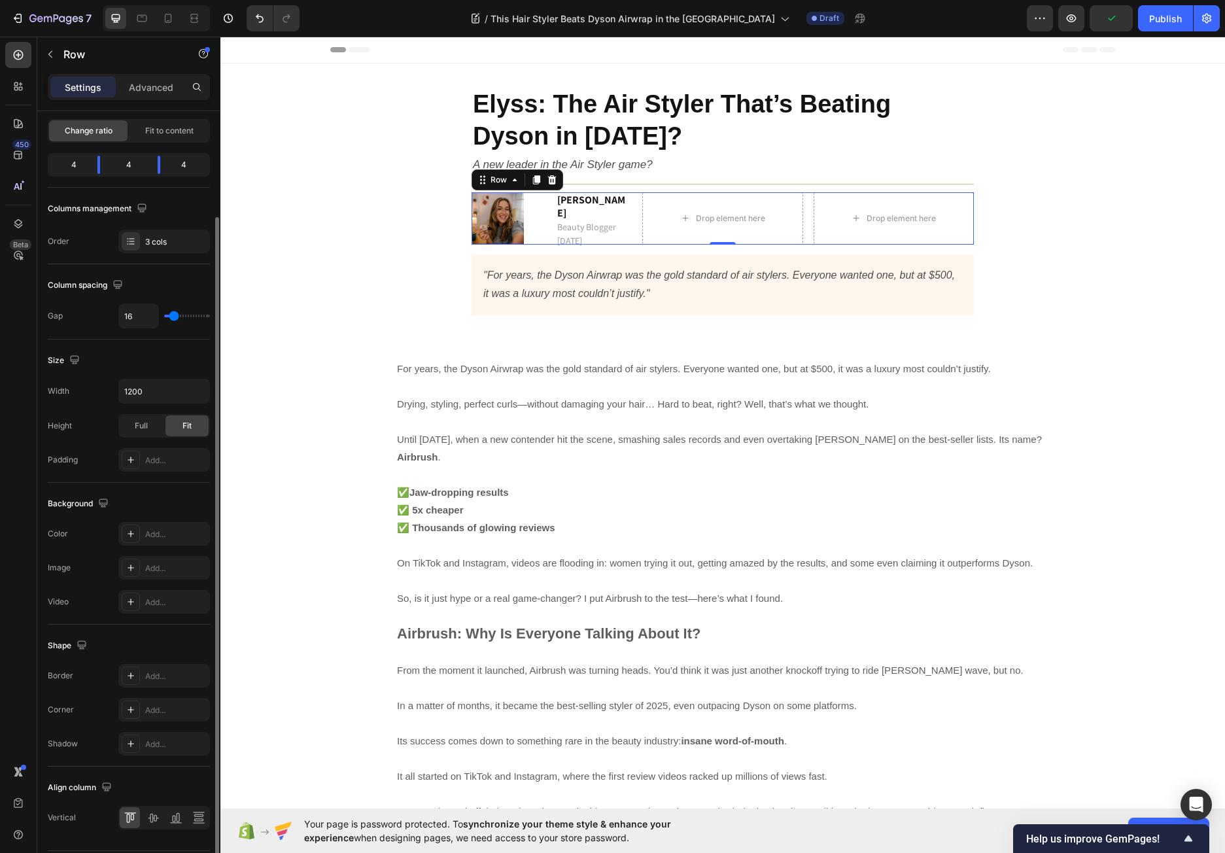
scroll to position [168, 0]
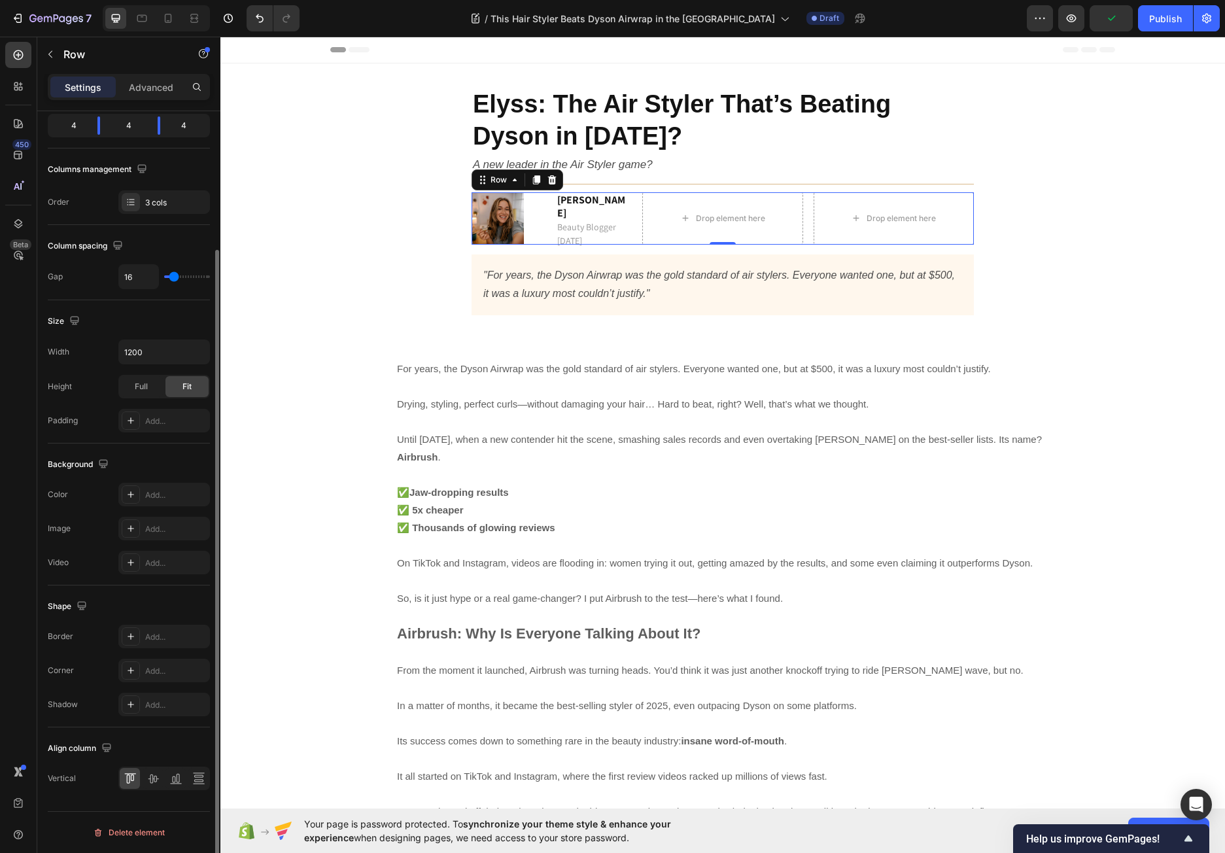
click at [163, 782] on div at bounding box center [164, 778] width 92 height 24
click at [157, 778] on icon at bounding box center [153, 778] width 10 height 9
click at [152, 777] on icon at bounding box center [153, 778] width 10 height 9
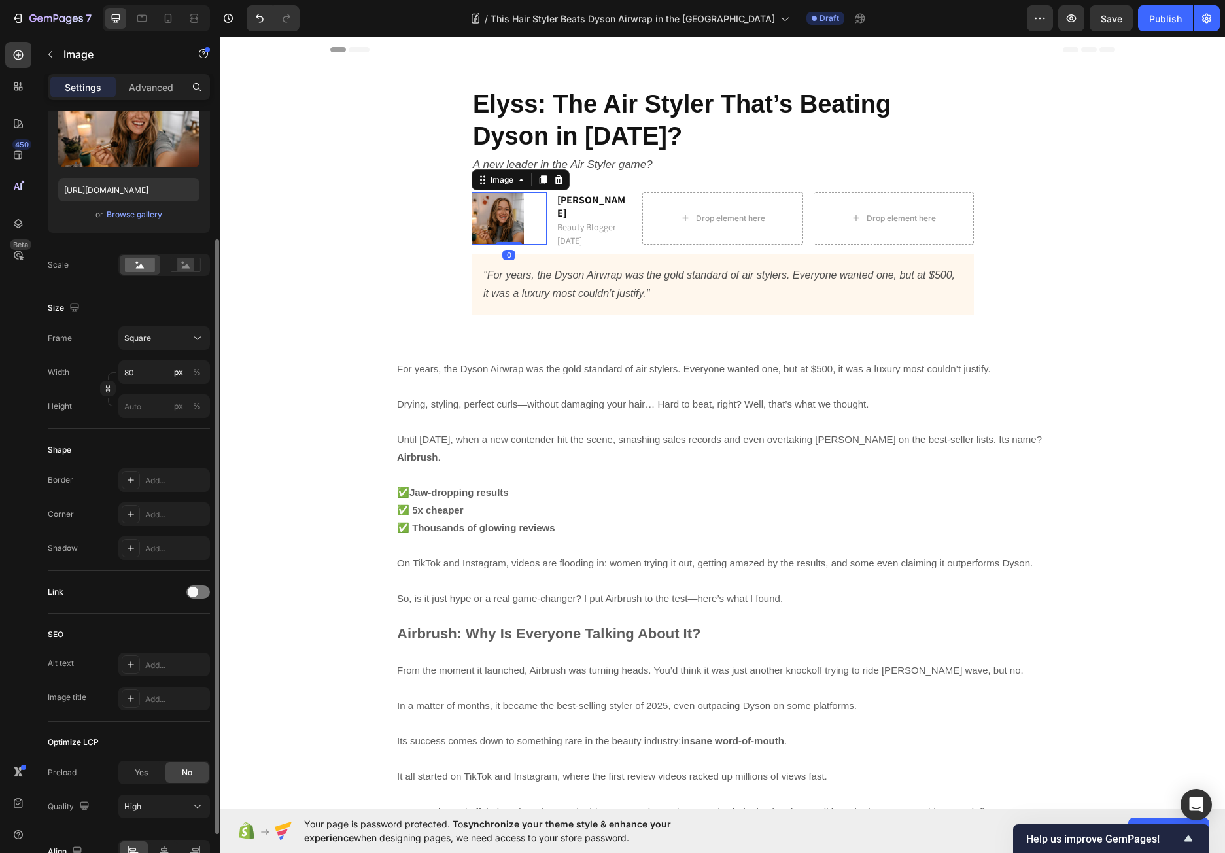
click at [534, 220] on div at bounding box center [508, 218] width 75 height 52
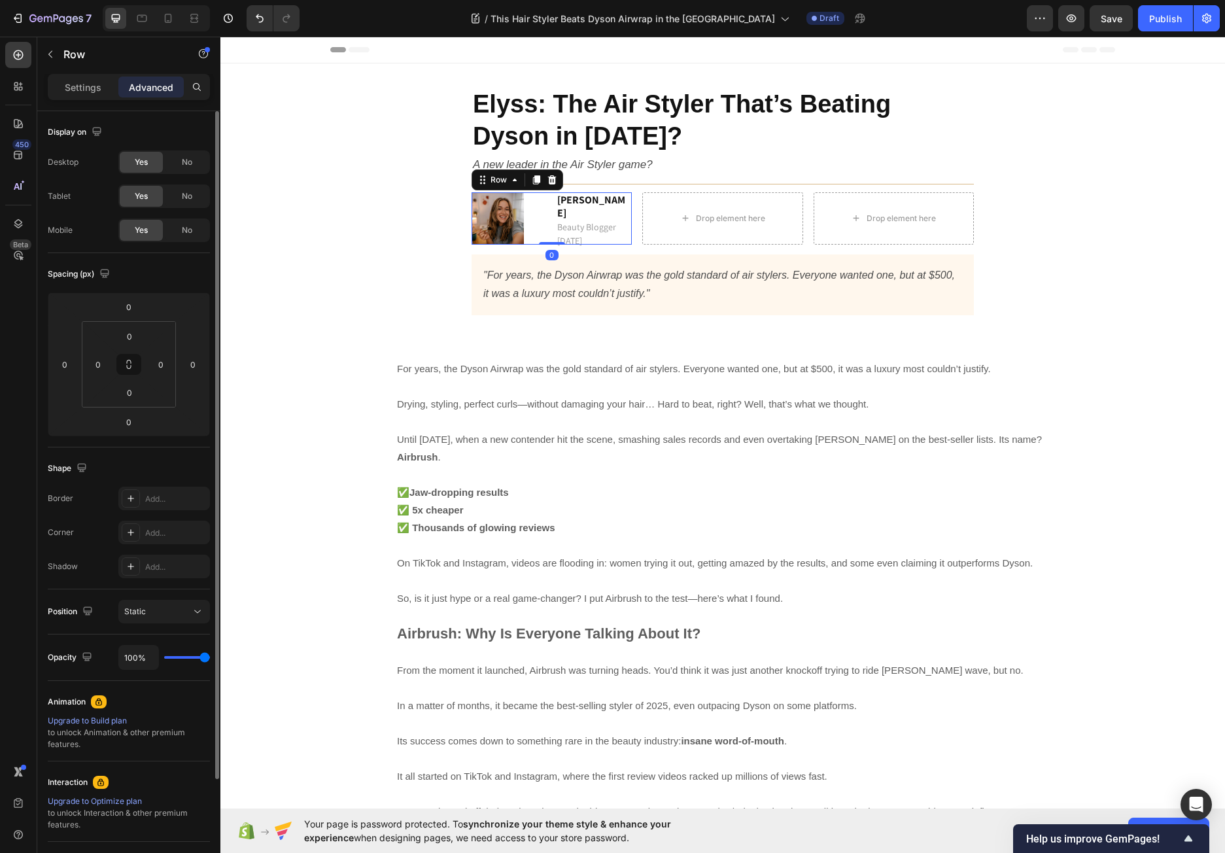
click at [549, 220] on div "Image [PERSON_NAME] Beauty Blogger [DATE] Text block Row 0" at bounding box center [551, 218] width 160 height 52
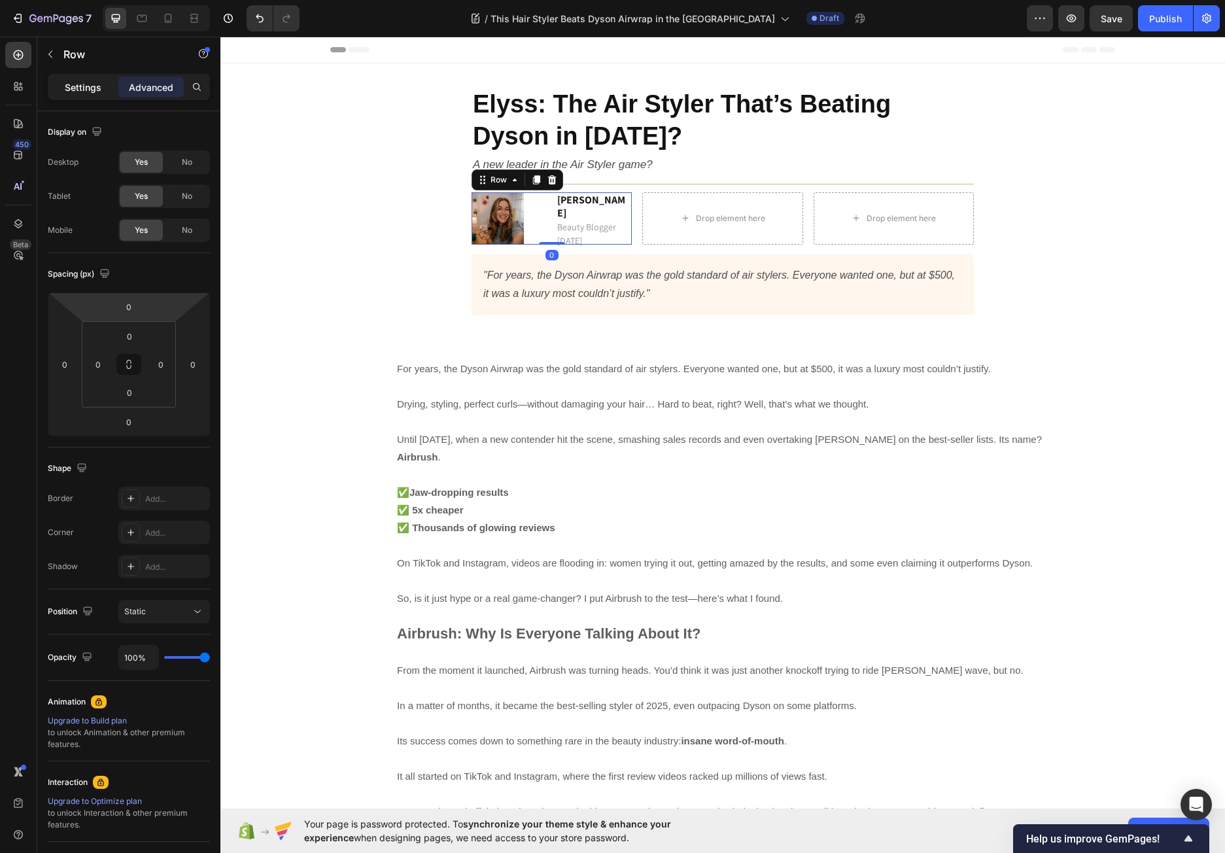
click at [84, 85] on p "Settings" at bounding box center [83, 87] width 37 height 14
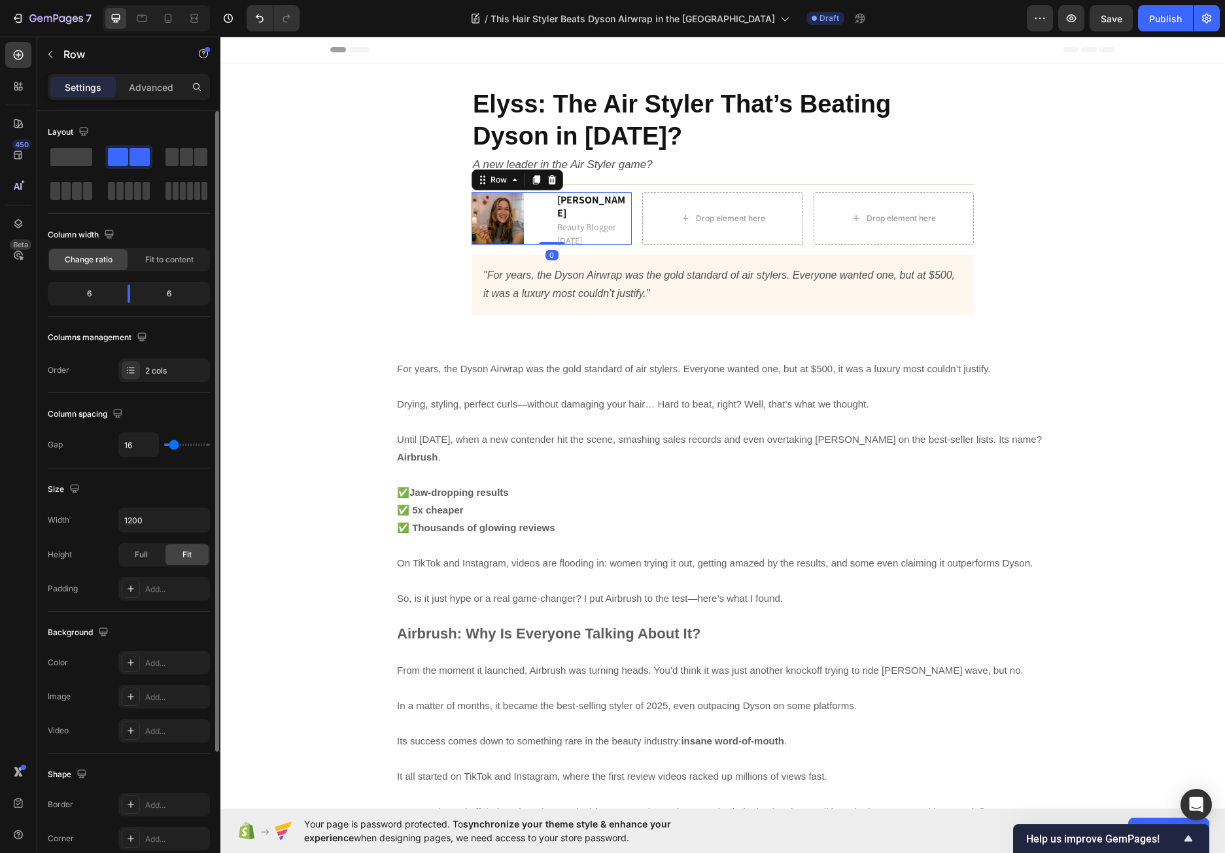
scroll to position [168, 0]
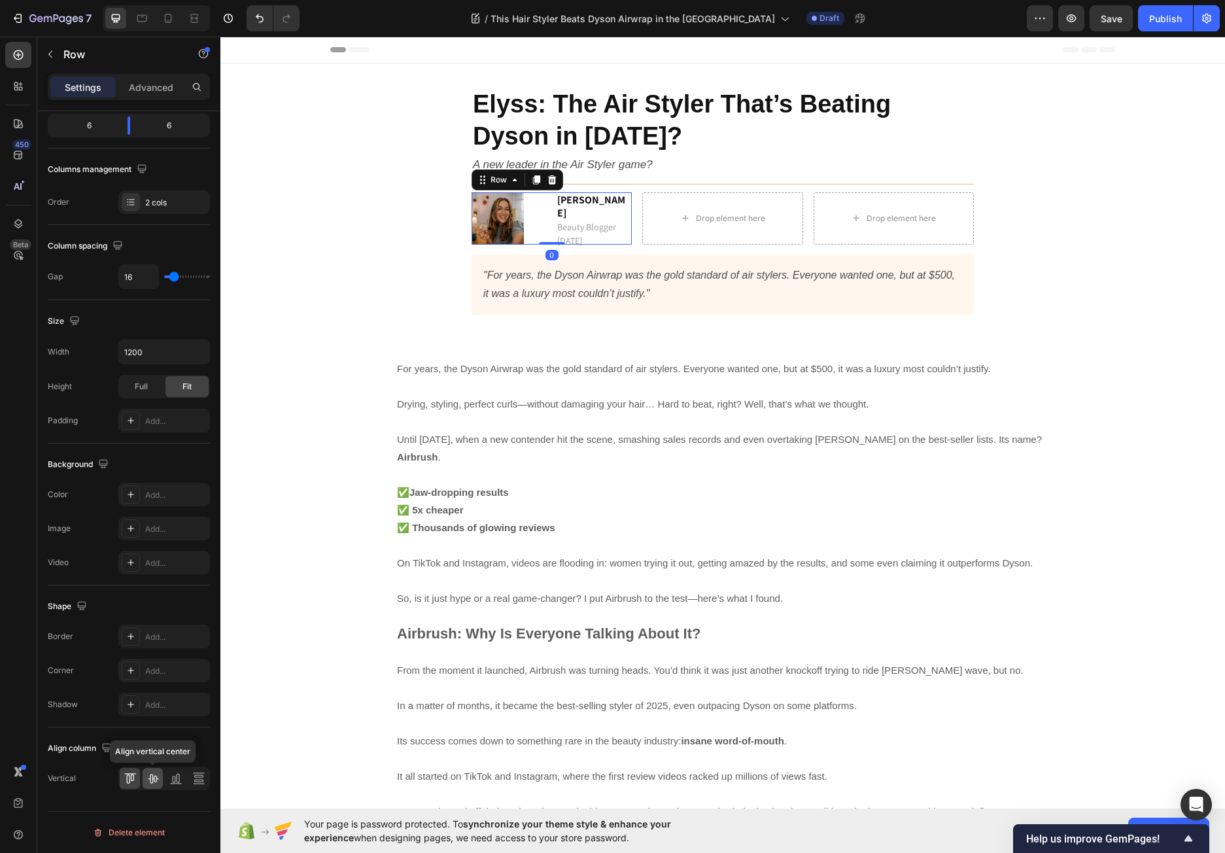
click at [154, 775] on icon at bounding box center [152, 777] width 13 height 13
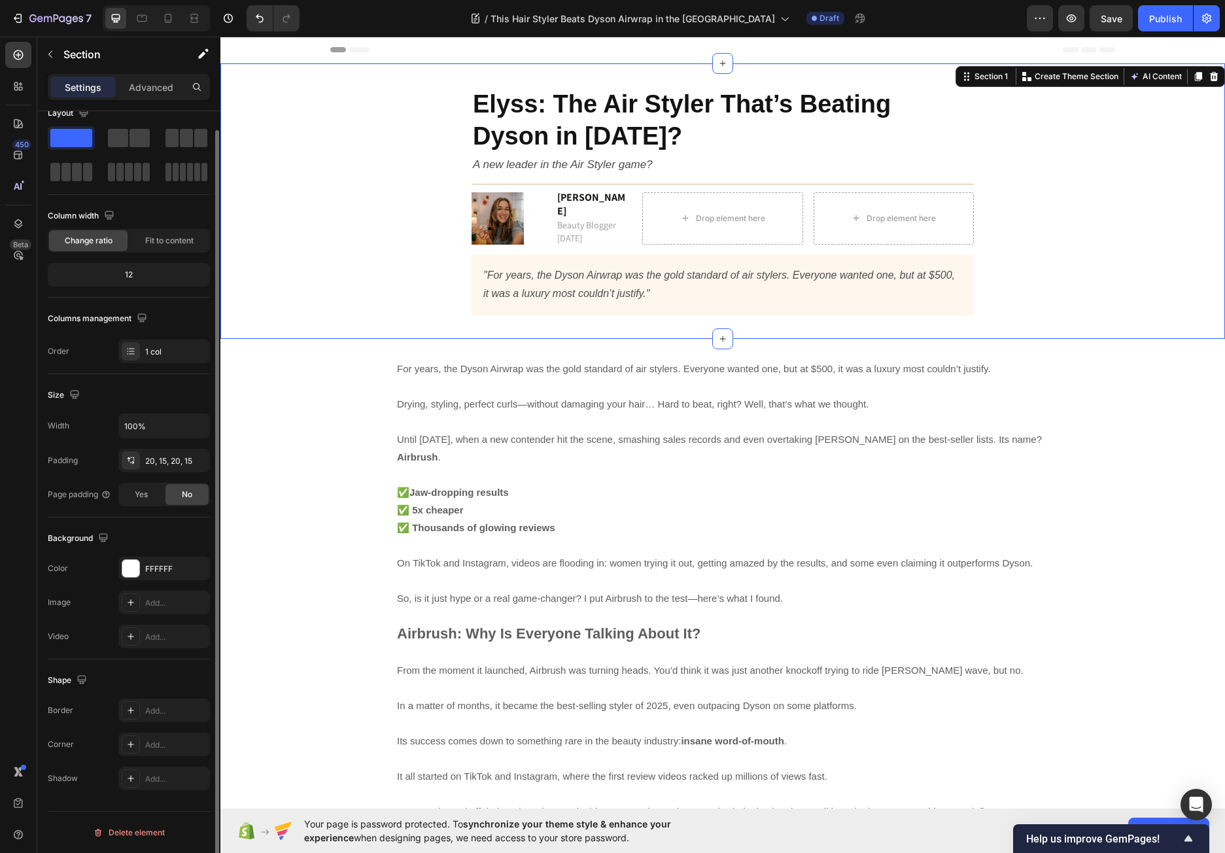
scroll to position [0, 0]
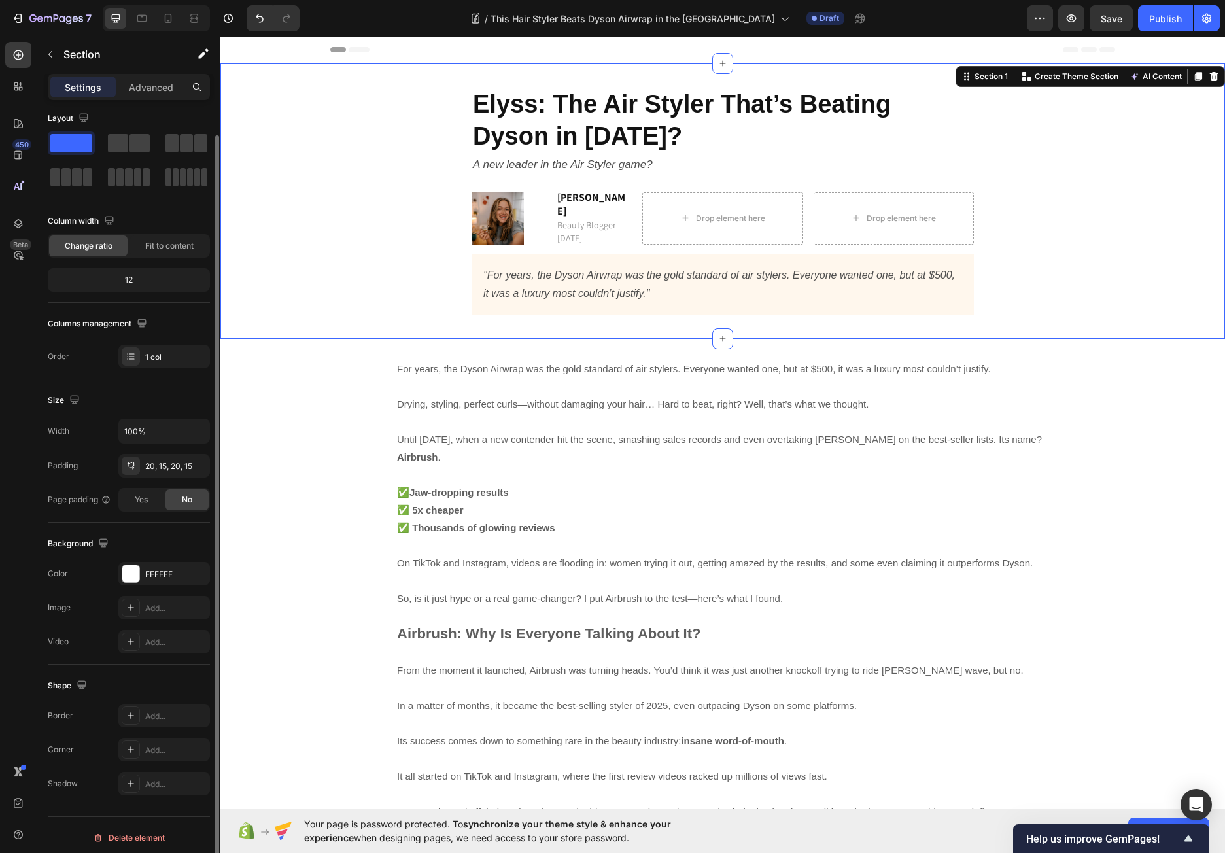
drag, startPoint x: 375, startPoint y: 230, endPoint x: 402, endPoint y: 231, distance: 26.8
click at [375, 229] on div "Elyss: The Air Styler That’s Beating Dyson in [DATE]? Heading A new leader in t…" at bounding box center [722, 200] width 985 height 249
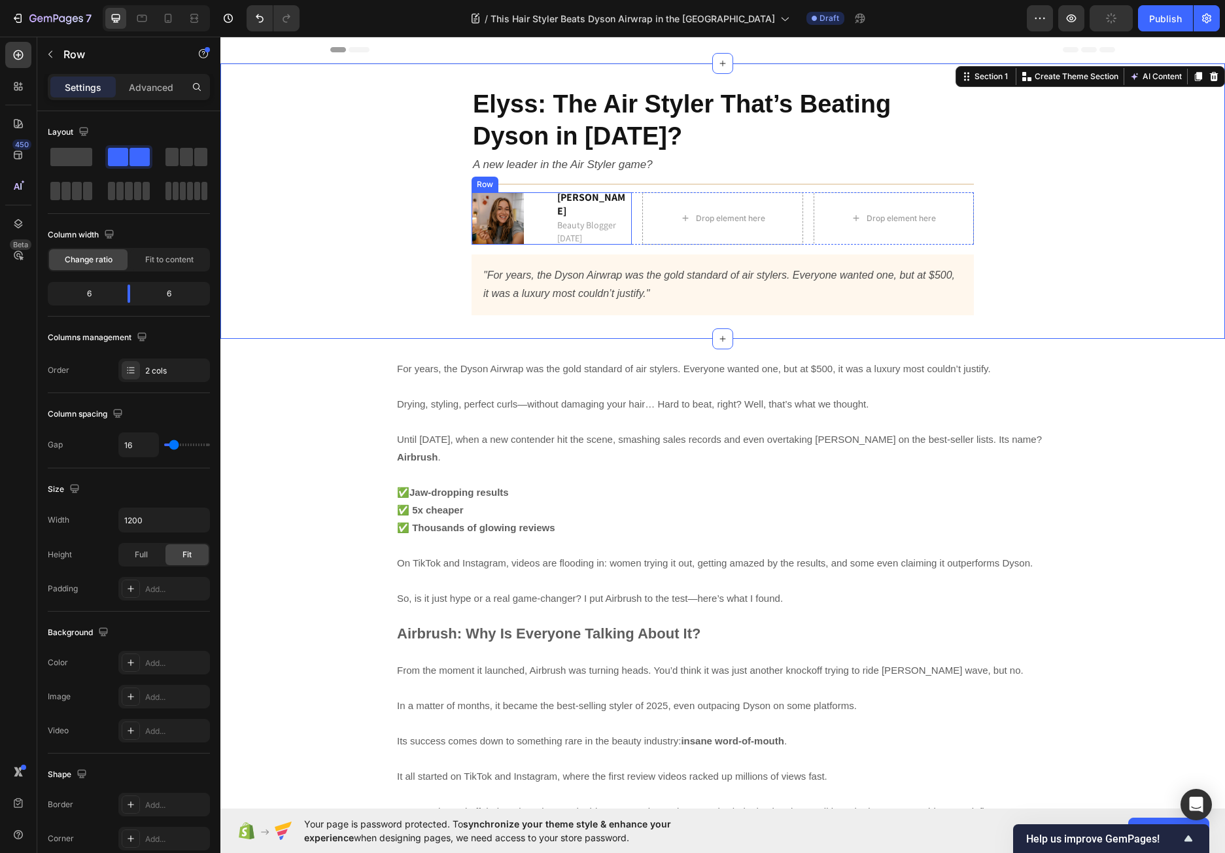
click at [543, 239] on div "Image [PERSON_NAME] Beauty Blogger [DATE] Text block Row" at bounding box center [551, 218] width 160 height 52
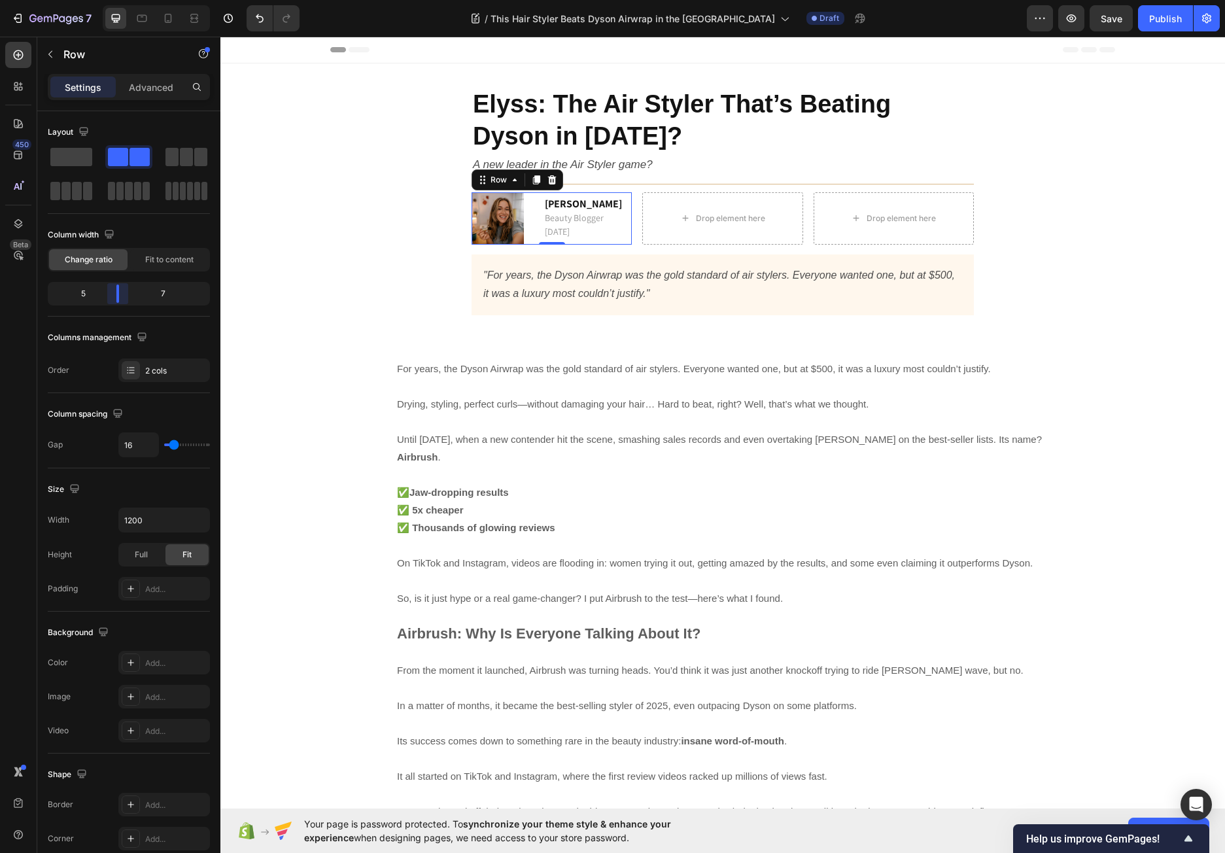
drag, startPoint x: 126, startPoint y: 296, endPoint x: 112, endPoint y: 297, distance: 14.4
click at [112, 0] on body "7 / This Hair Styler Beats Dyson Airwrap in the [GEOGRAPHIC_DATA] Draft Preview…" at bounding box center [612, 0] width 1225 height 0
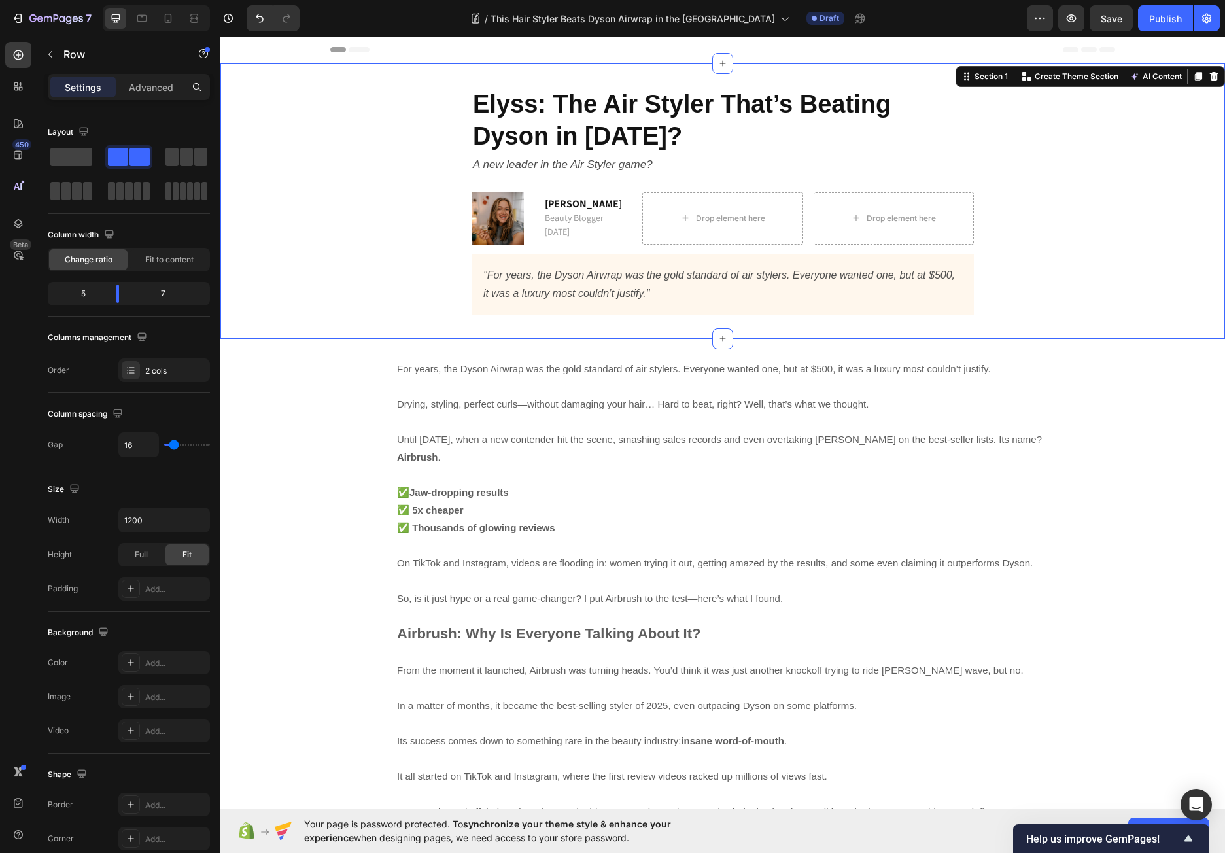
click at [321, 258] on div "Elyss: The Air Styler That’s Beating Dyson in [DATE]? Heading A new leader in t…" at bounding box center [722, 200] width 985 height 249
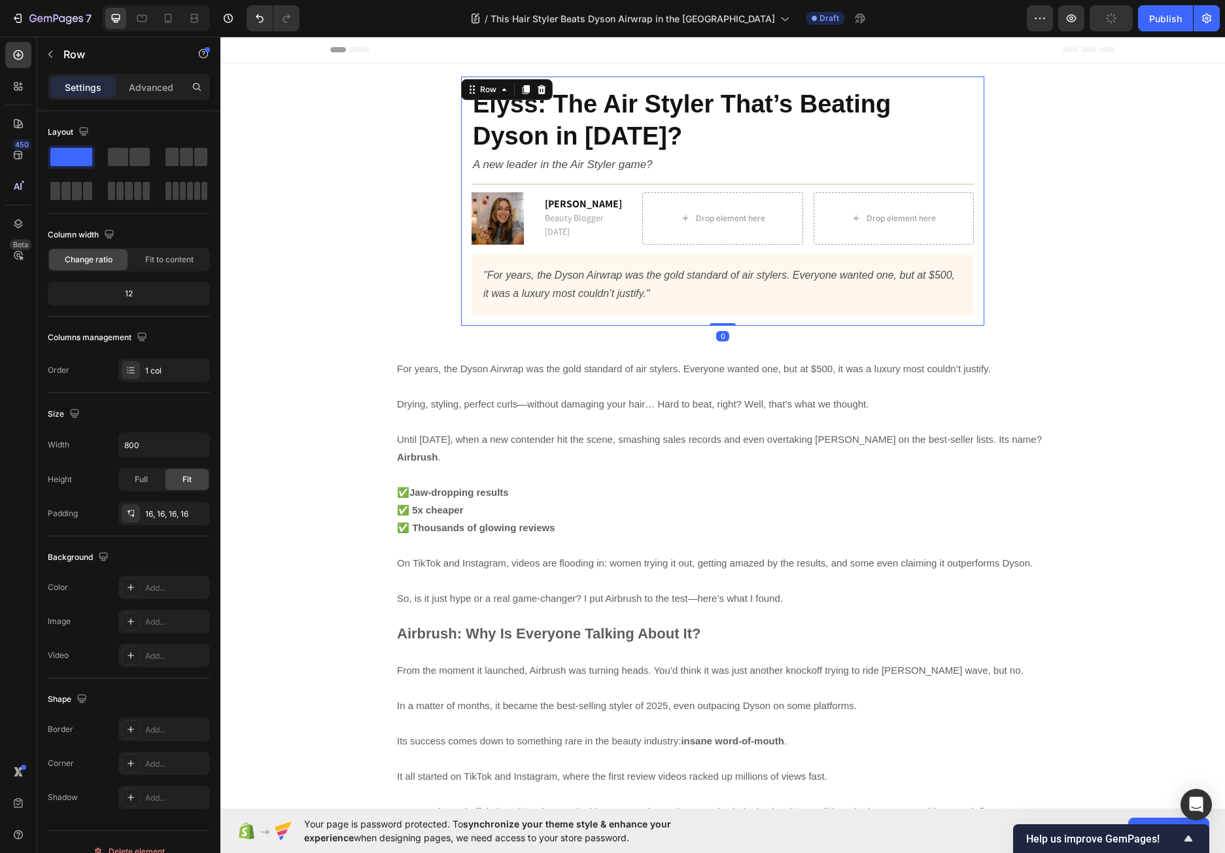
click at [973, 89] on div "Elyss: The Air Styler That’s Beating Dyson in [DATE]? Heading A new leader in t…" at bounding box center [722, 200] width 523 height 249
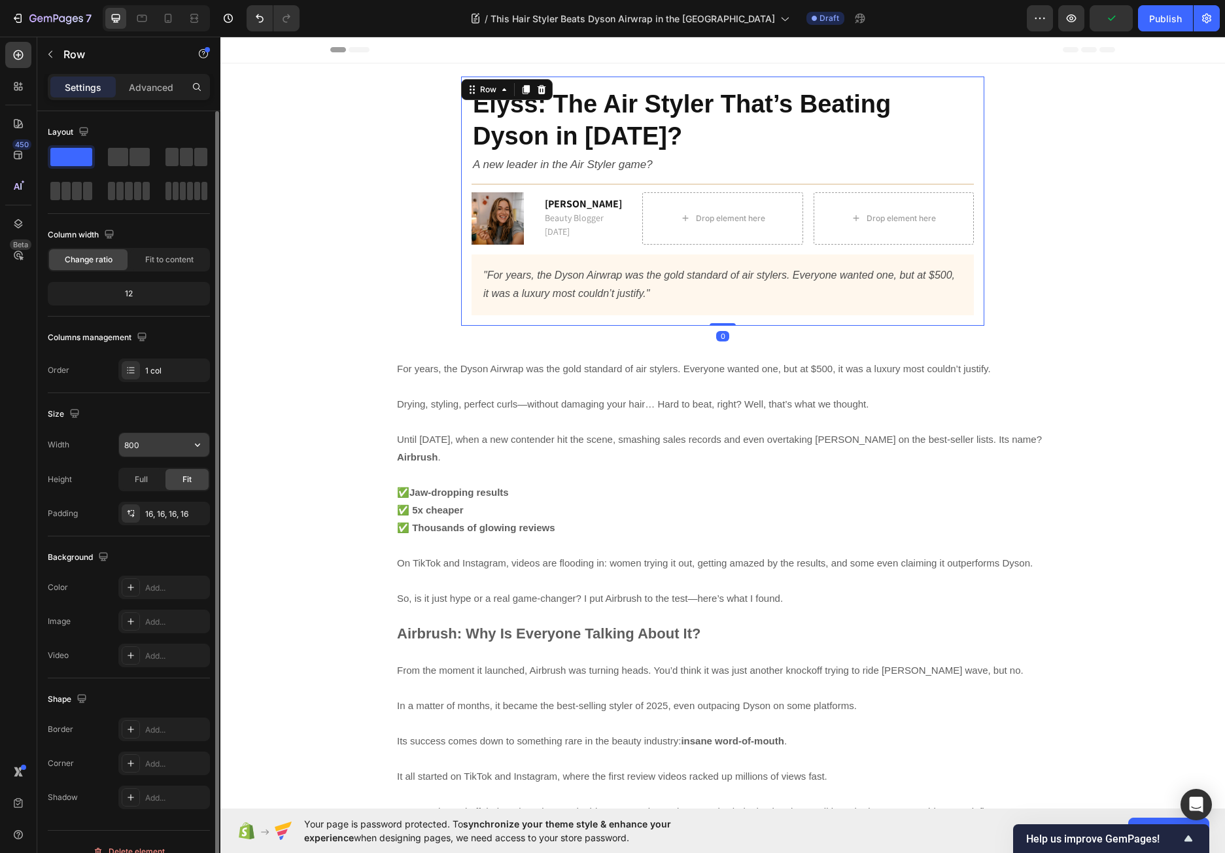
click at [141, 448] on input "800" at bounding box center [164, 445] width 90 height 24
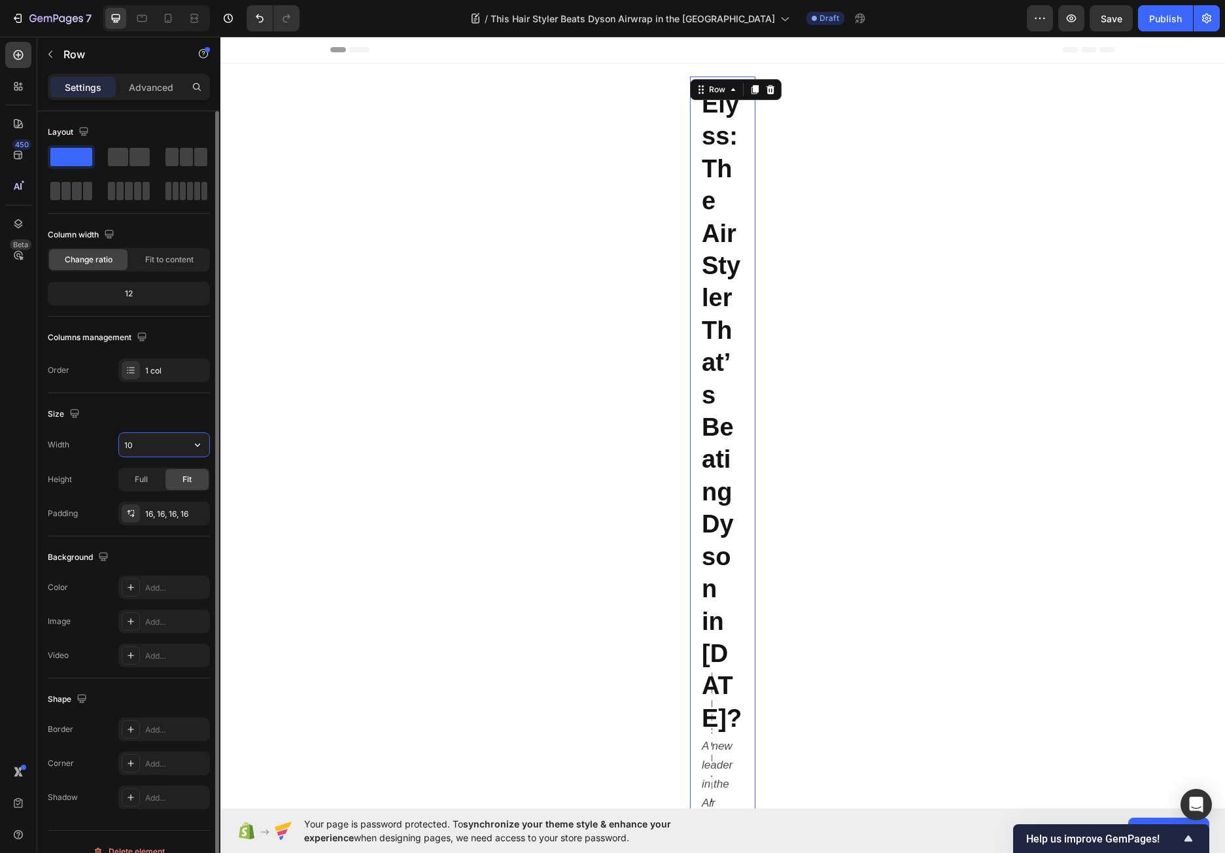
type input "1"
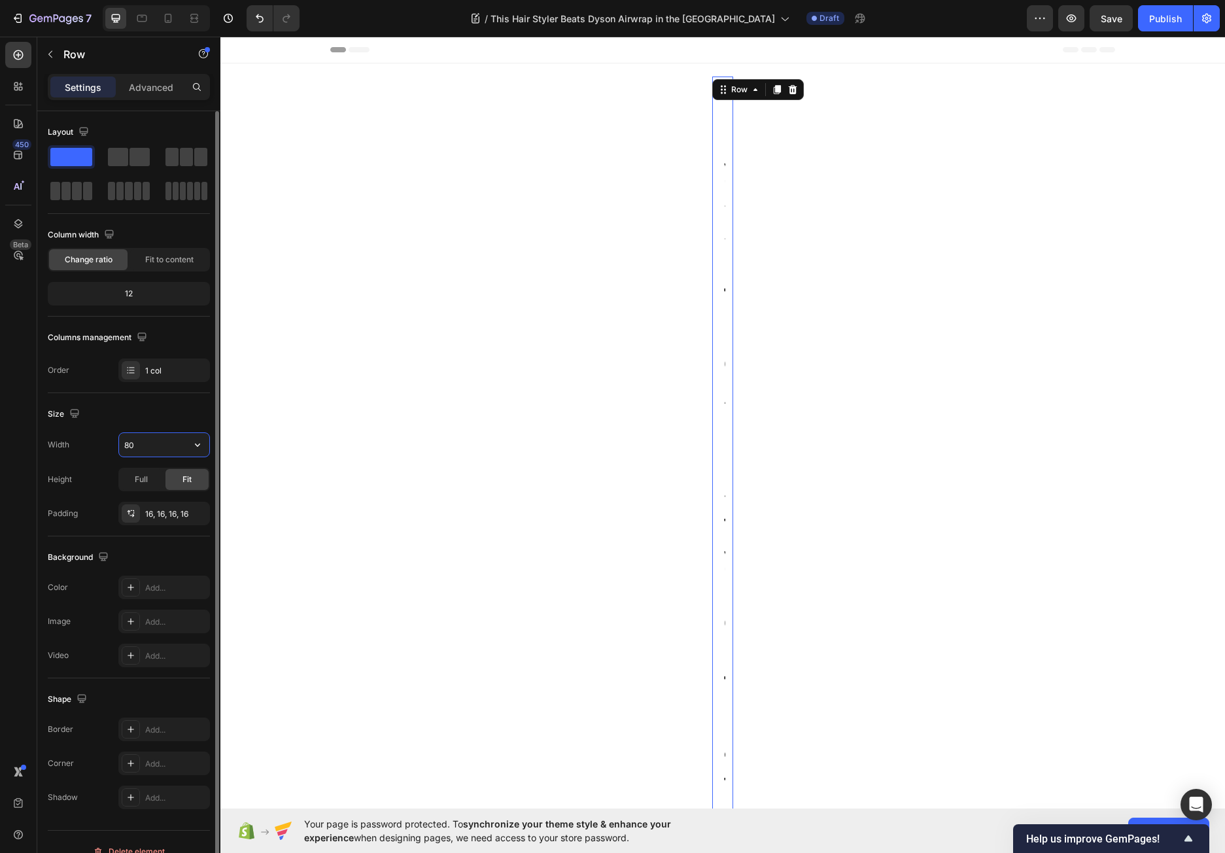
type input "800"
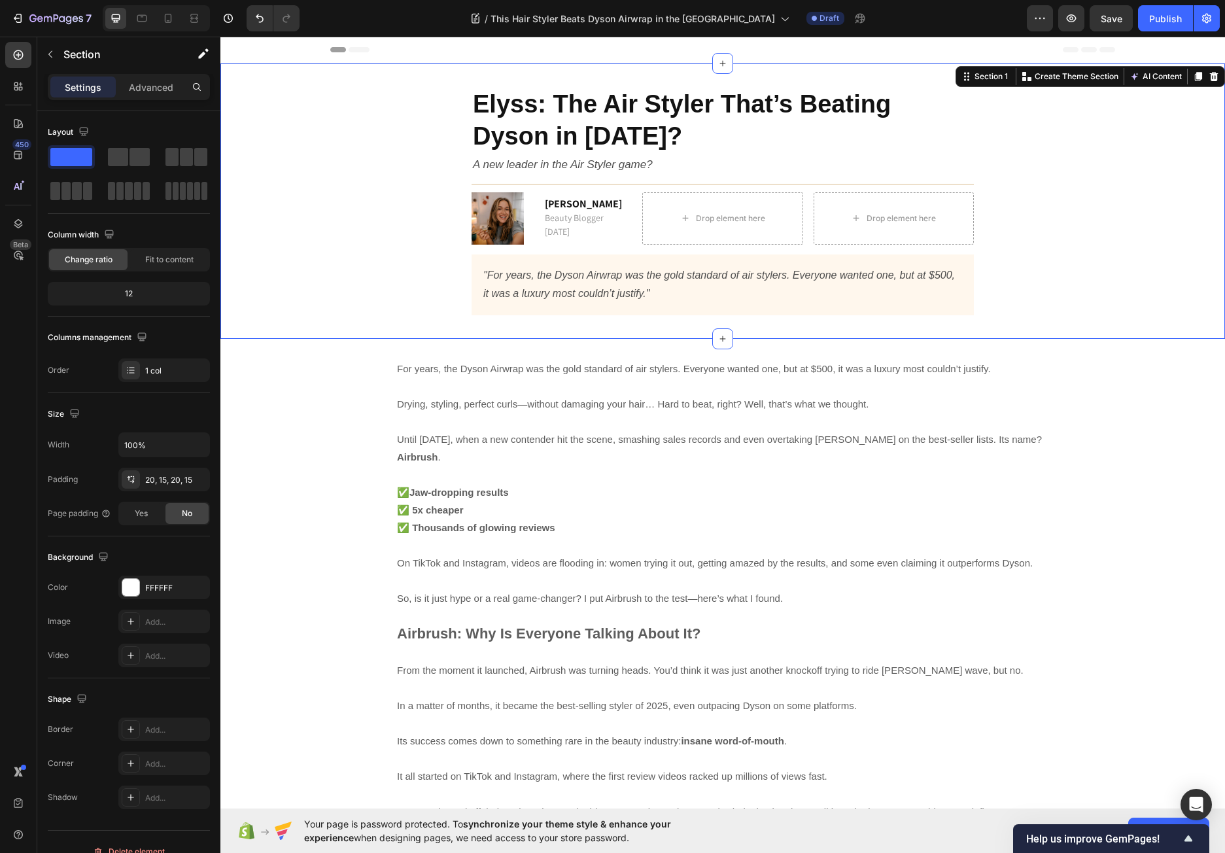
click at [336, 188] on div "Elyss: The Air Styler That’s Beating Dyson in [DATE]? Heading A new leader in t…" at bounding box center [722, 200] width 985 height 249
click at [365, 243] on div "Elyss: The Air Styler That’s Beating Dyson in [DATE]? Heading A new leader in t…" at bounding box center [722, 200] width 985 height 249
click at [472, 321] on div "Elyss: The Air Styler That’s Beating Dyson in [DATE]? Heading A new leader in t…" at bounding box center [722, 200] width 523 height 249
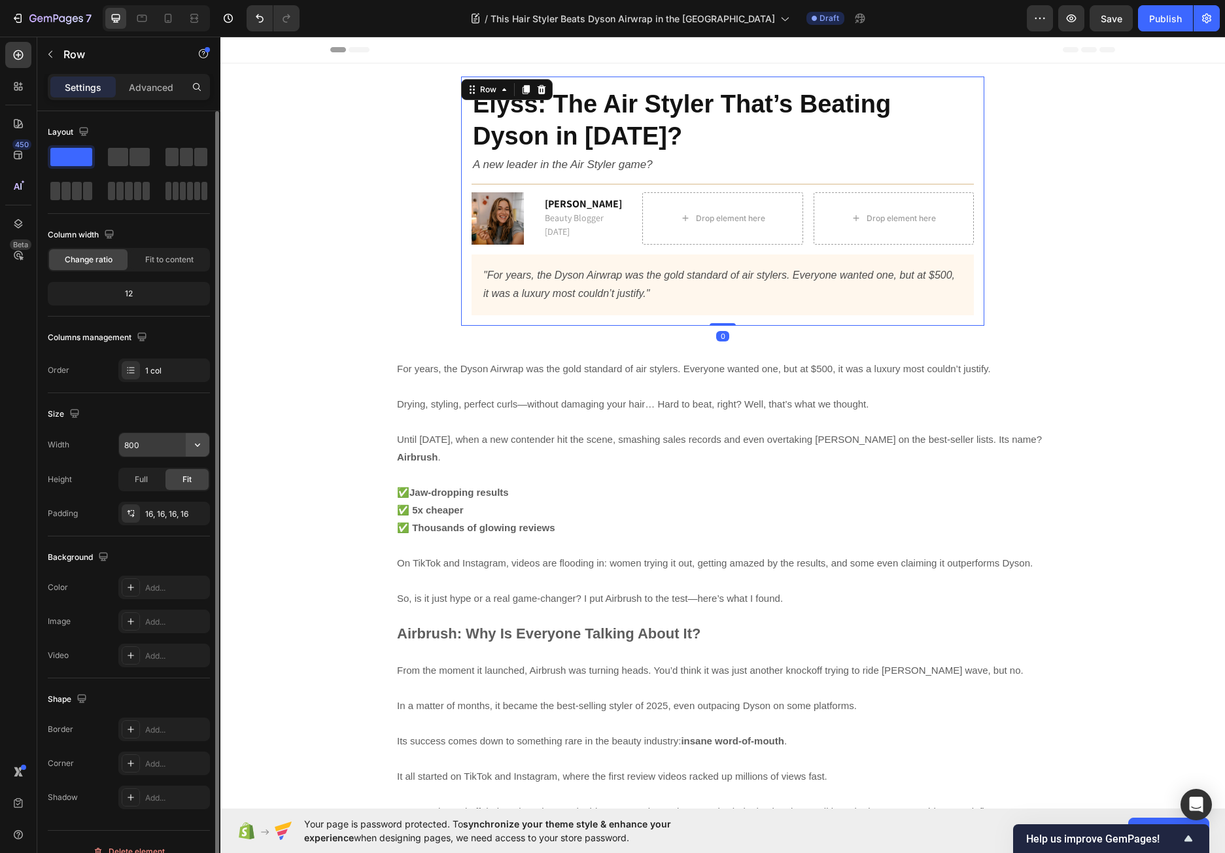
click at [199, 443] on icon "button" at bounding box center [197, 444] width 13 height 13
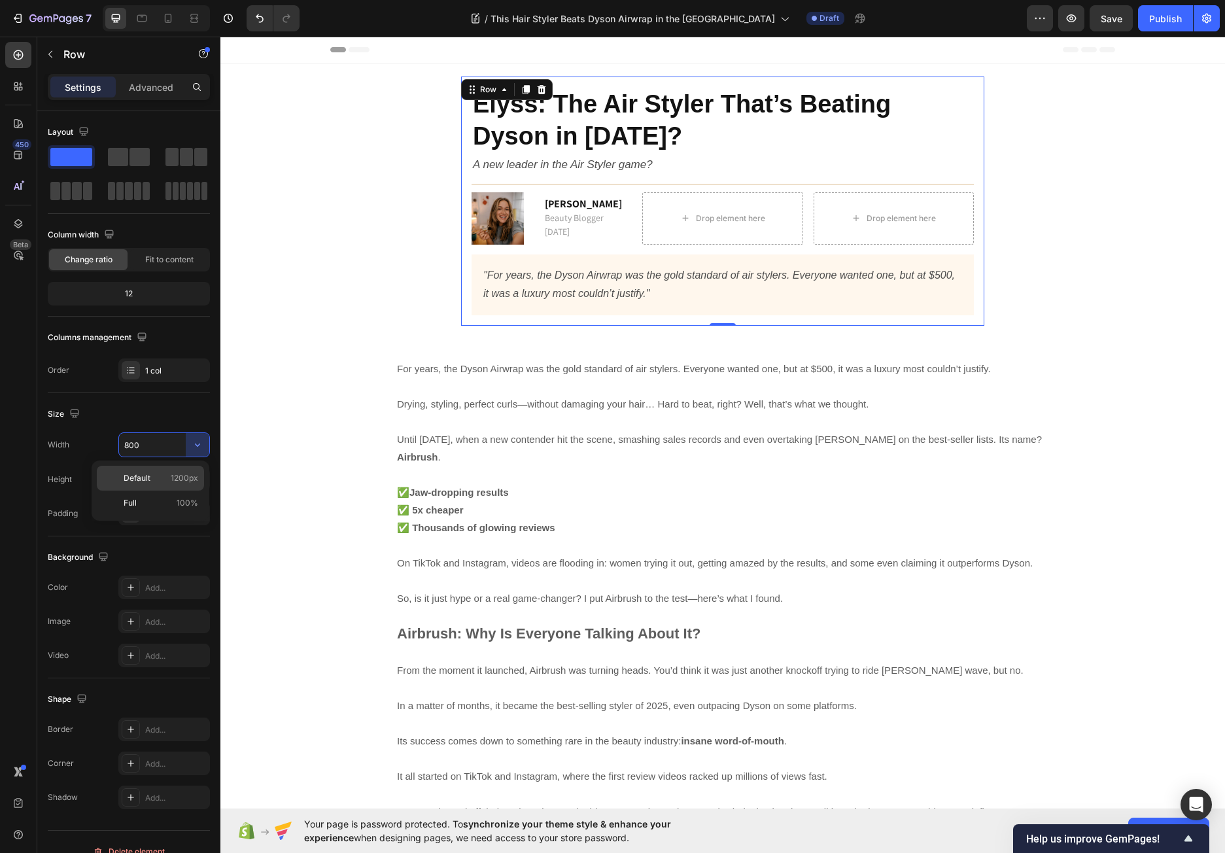
click at [180, 475] on span "1200px" at bounding box center [184, 478] width 27 height 12
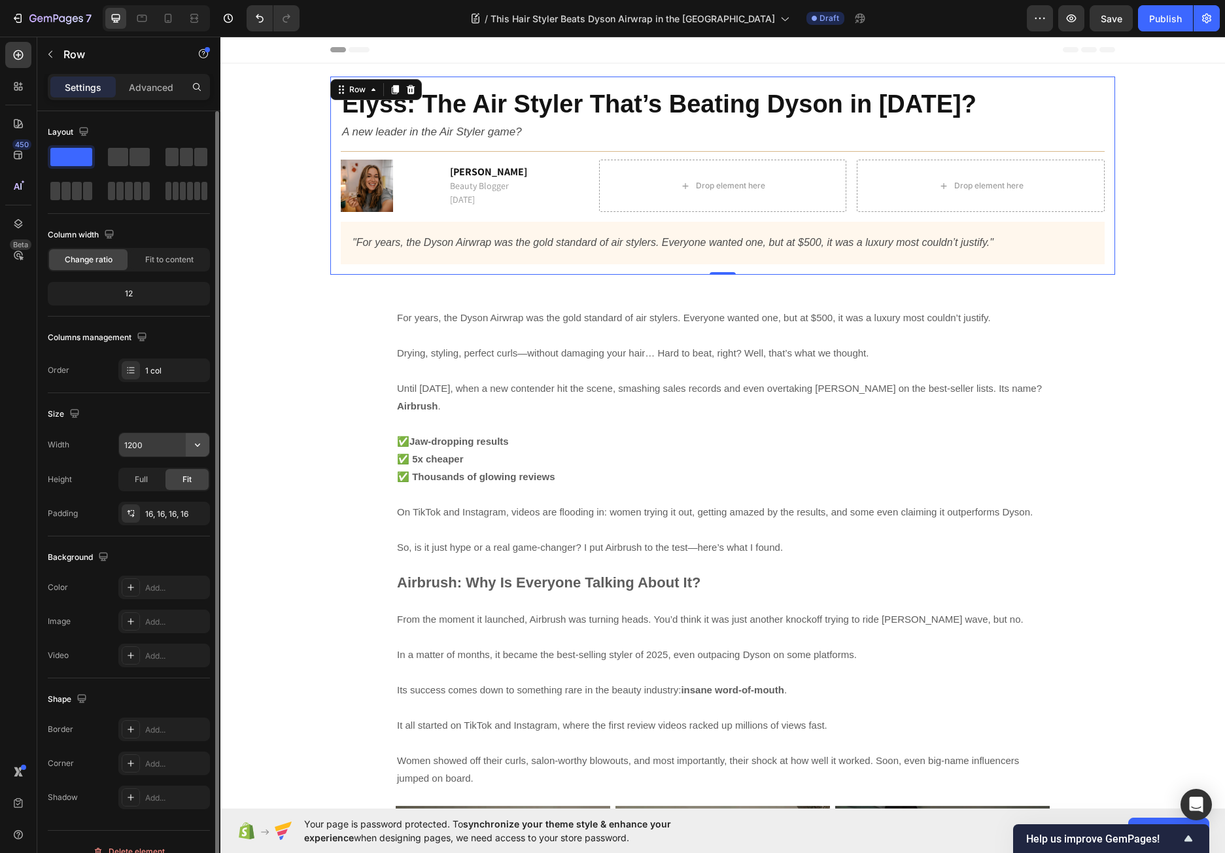
click at [190, 439] on button "button" at bounding box center [198, 445] width 24 height 24
click at [152, 443] on input "1200" at bounding box center [164, 445] width 90 height 24
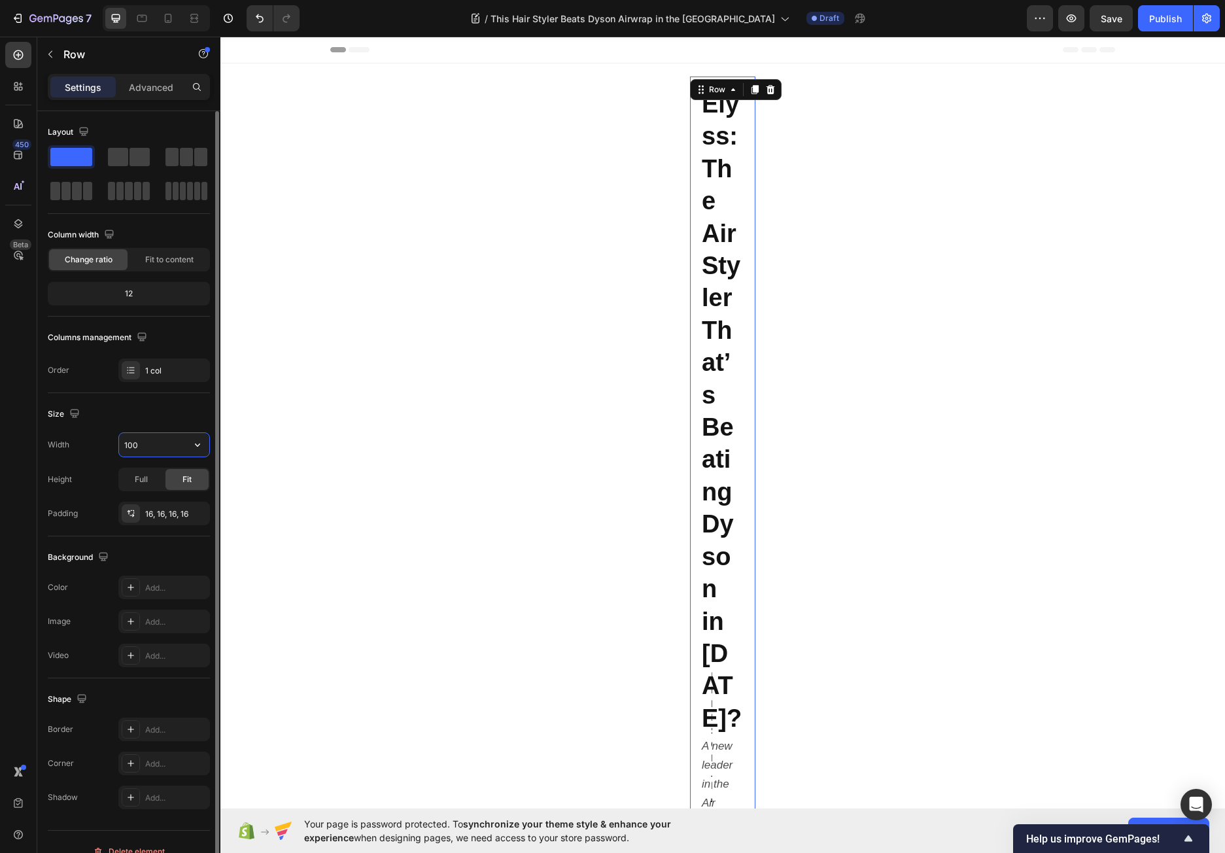
type input "1000"
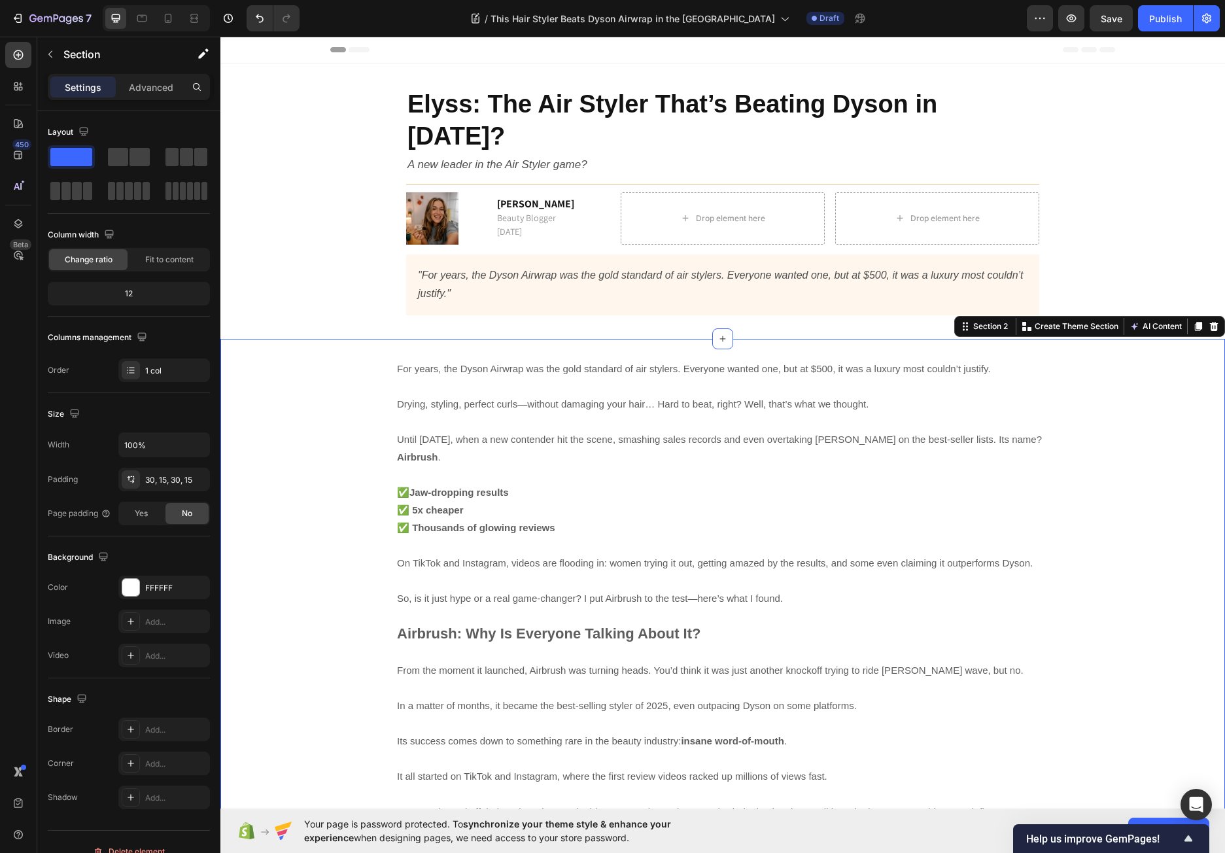
click at [145, 92] on p "Advanced" at bounding box center [151, 87] width 44 height 14
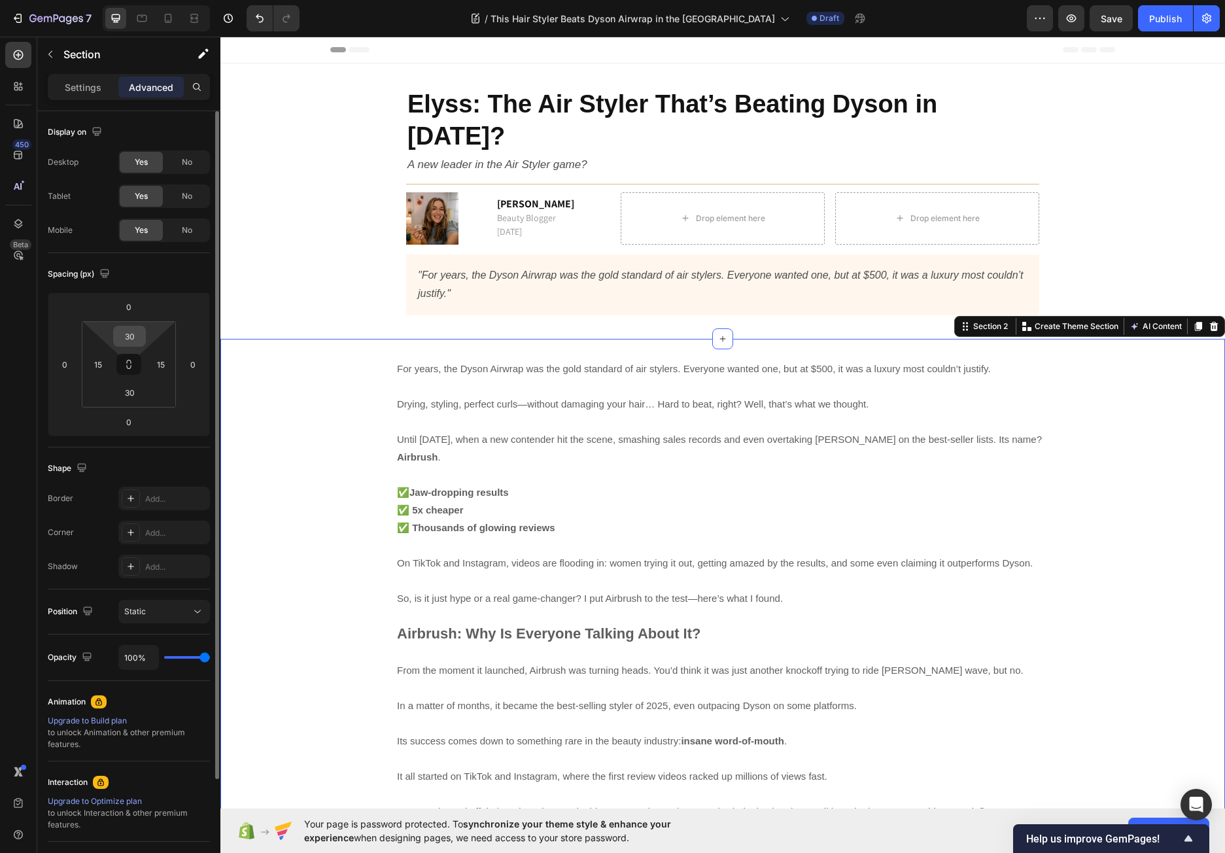
click at [128, 331] on input "30" at bounding box center [129, 336] width 26 height 20
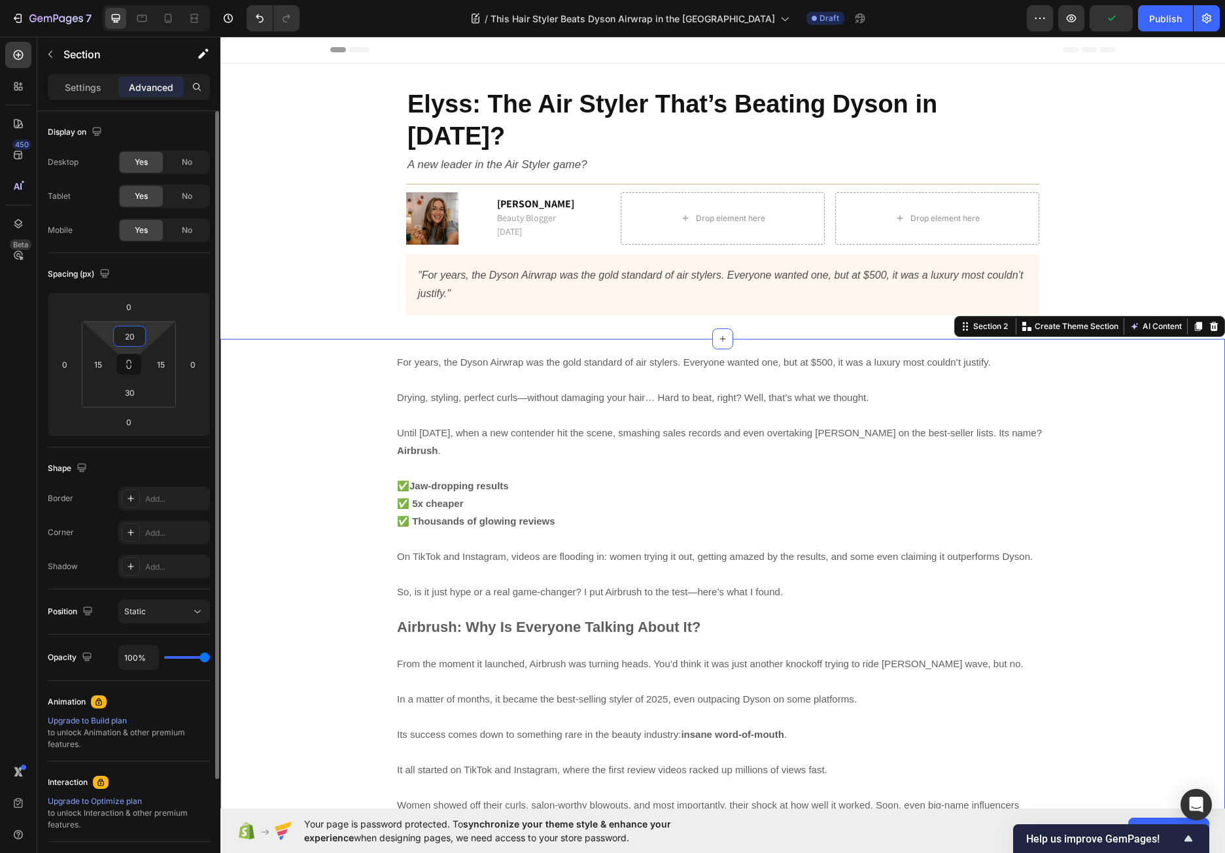
type input "2"
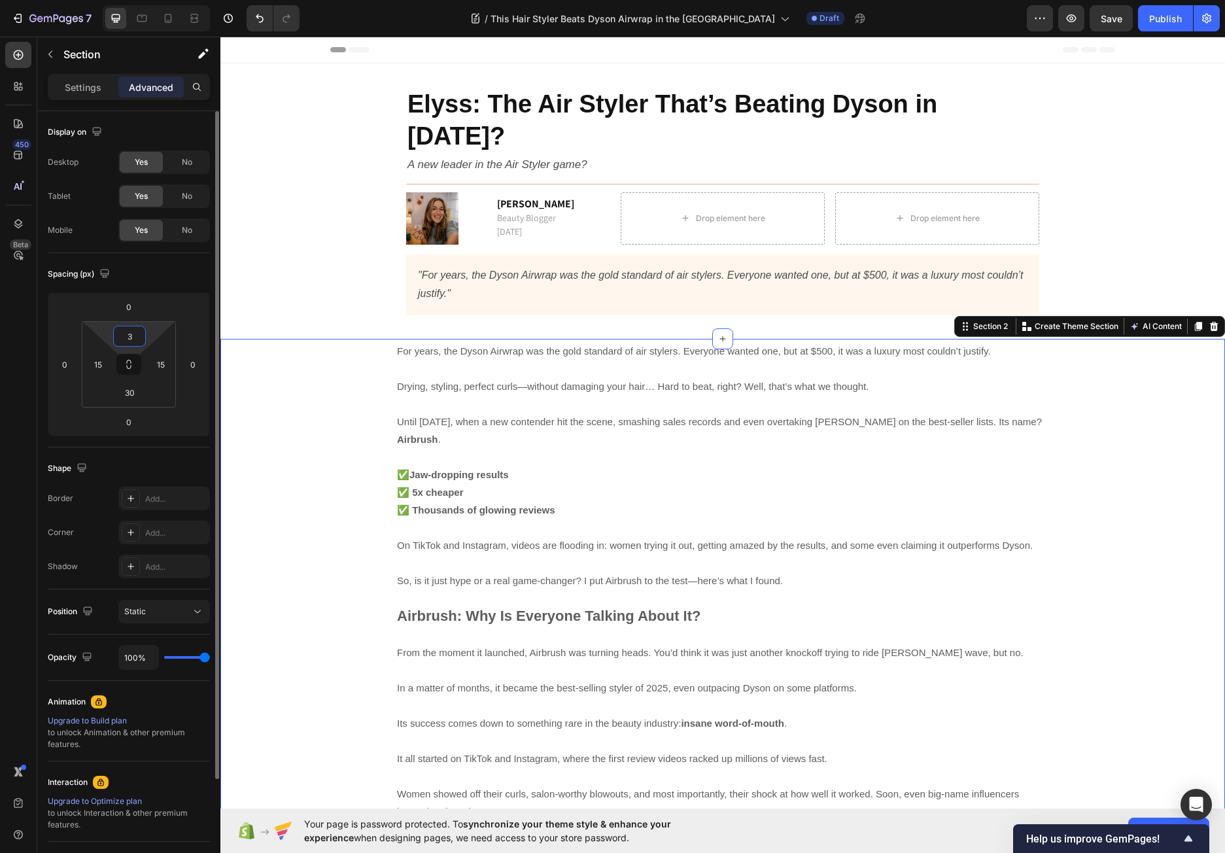
type input "30"
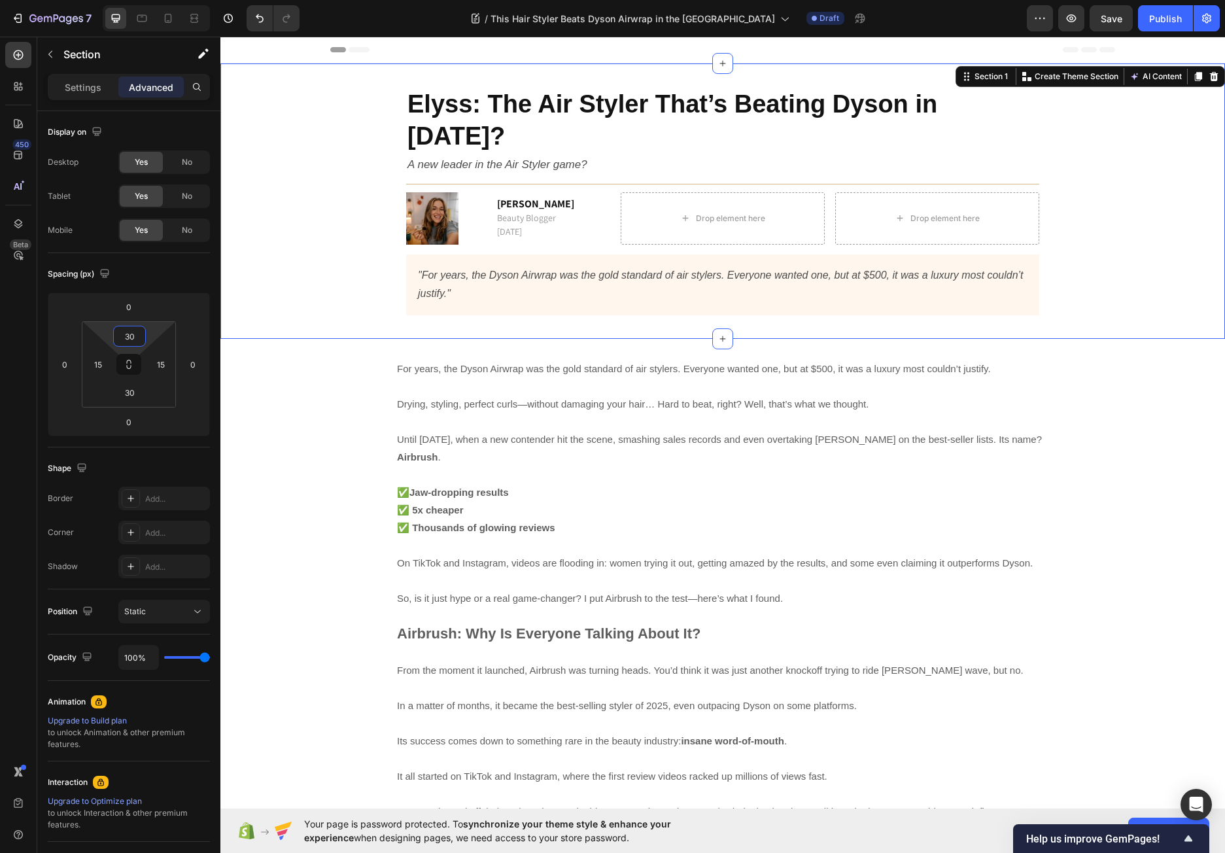
click at [327, 286] on div "Elyss: The Air Styler That’s Beating Dyson in [DATE]? Heading A new leader in t…" at bounding box center [722, 200] width 985 height 249
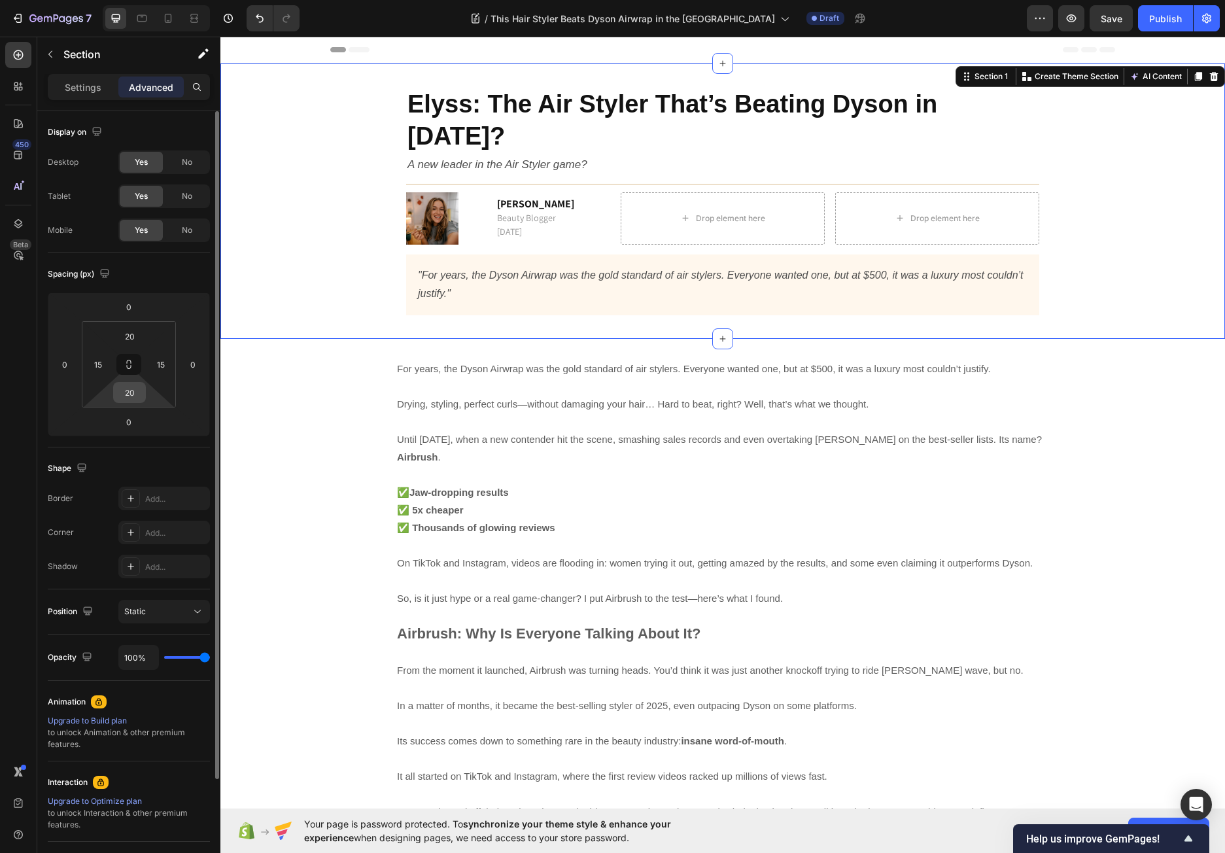
click at [135, 397] on input "20" at bounding box center [129, 392] width 26 height 20
type input "0"
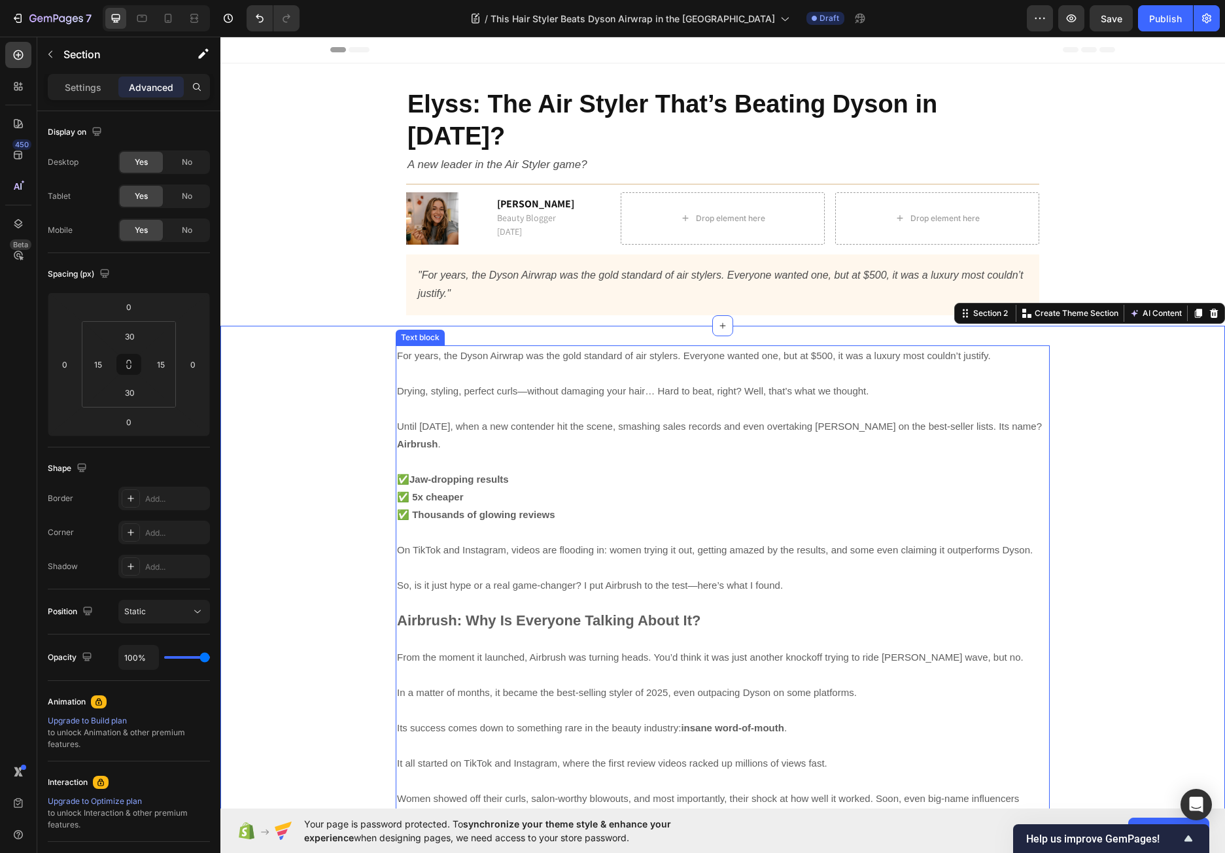
click at [1036, 452] on p "✅ Jaw-dropping results ✅ 5x cheaper ✅ Thousands of glowing reviews" at bounding box center [722, 487] width 651 height 71
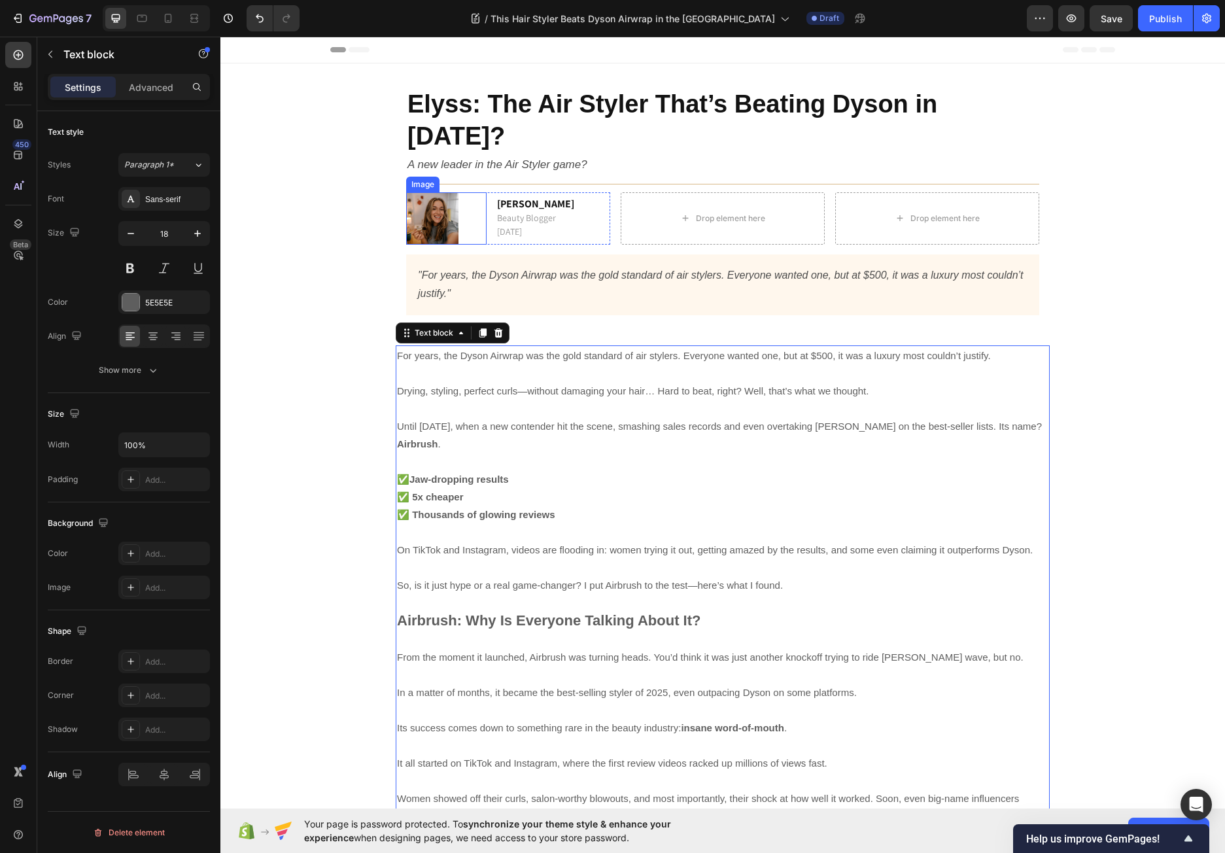
click at [445, 192] on img at bounding box center [432, 218] width 52 height 52
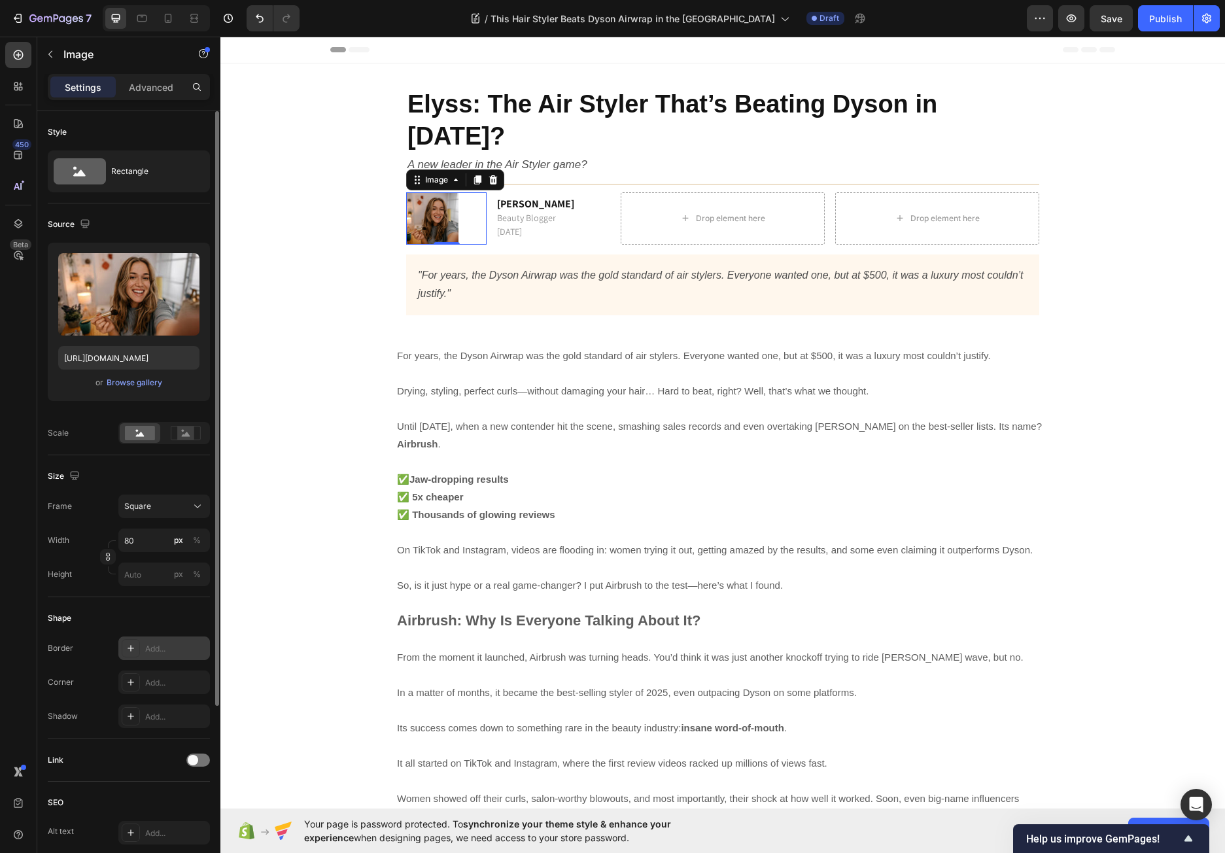
scroll to position [241, 0]
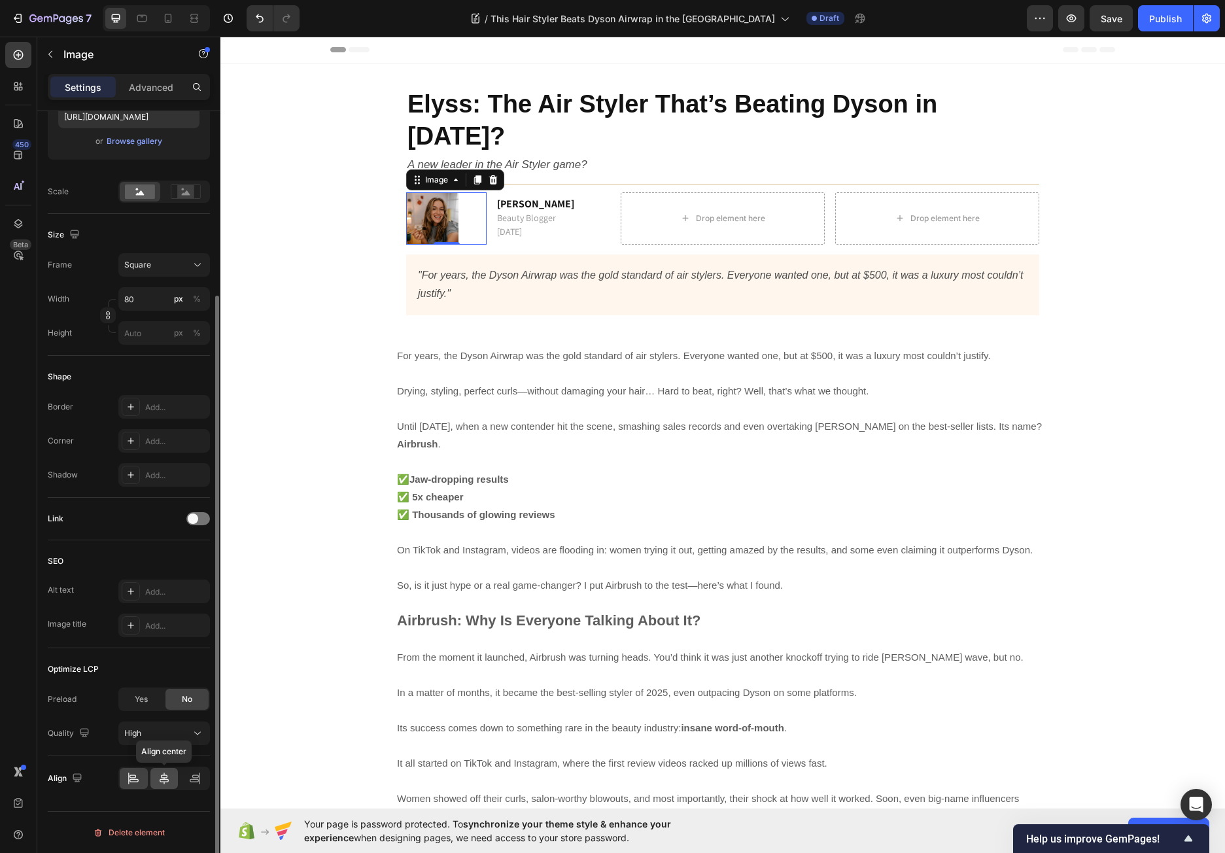
click at [167, 775] on icon at bounding box center [164, 777] width 13 height 13
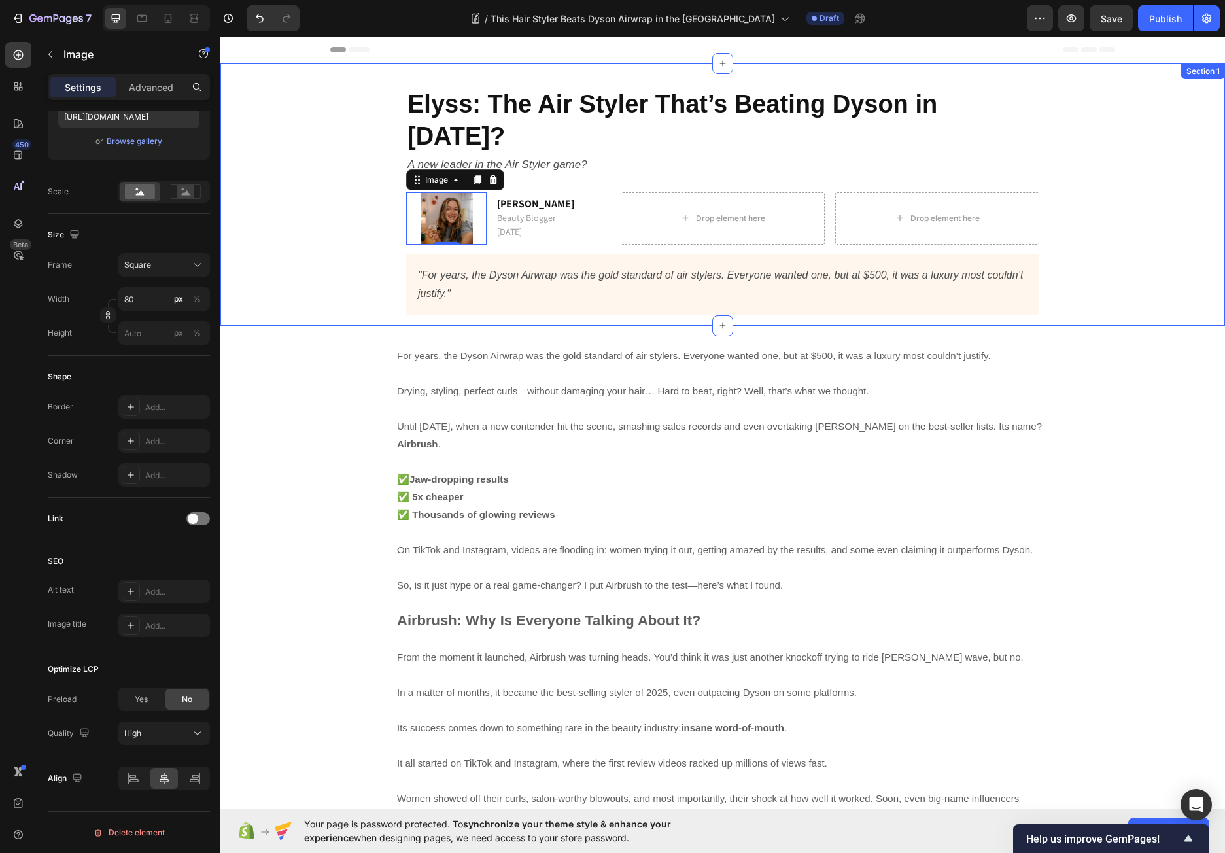
click at [328, 156] on div "Elyss: The Air Styler That’s Beating Dyson in [DATE]? Heading A new leader in t…" at bounding box center [722, 200] width 985 height 249
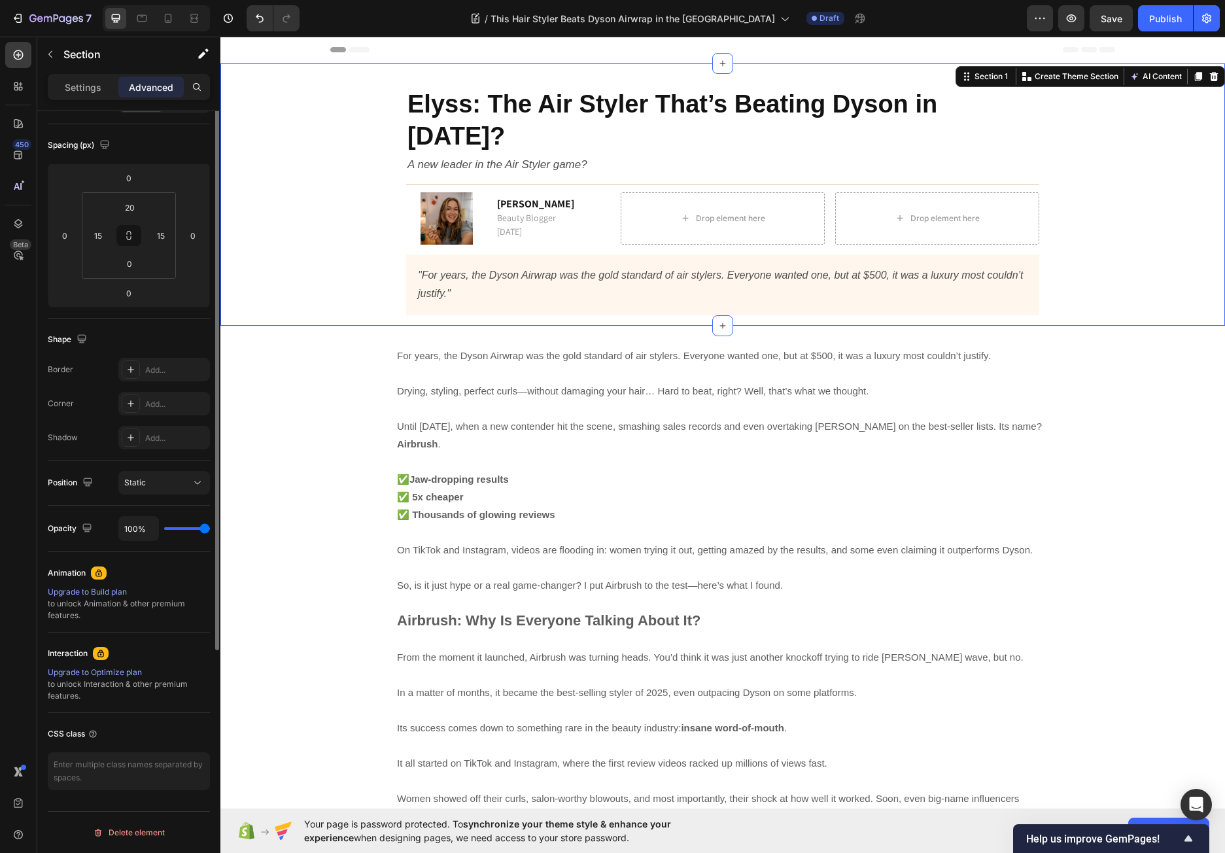
scroll to position [0, 0]
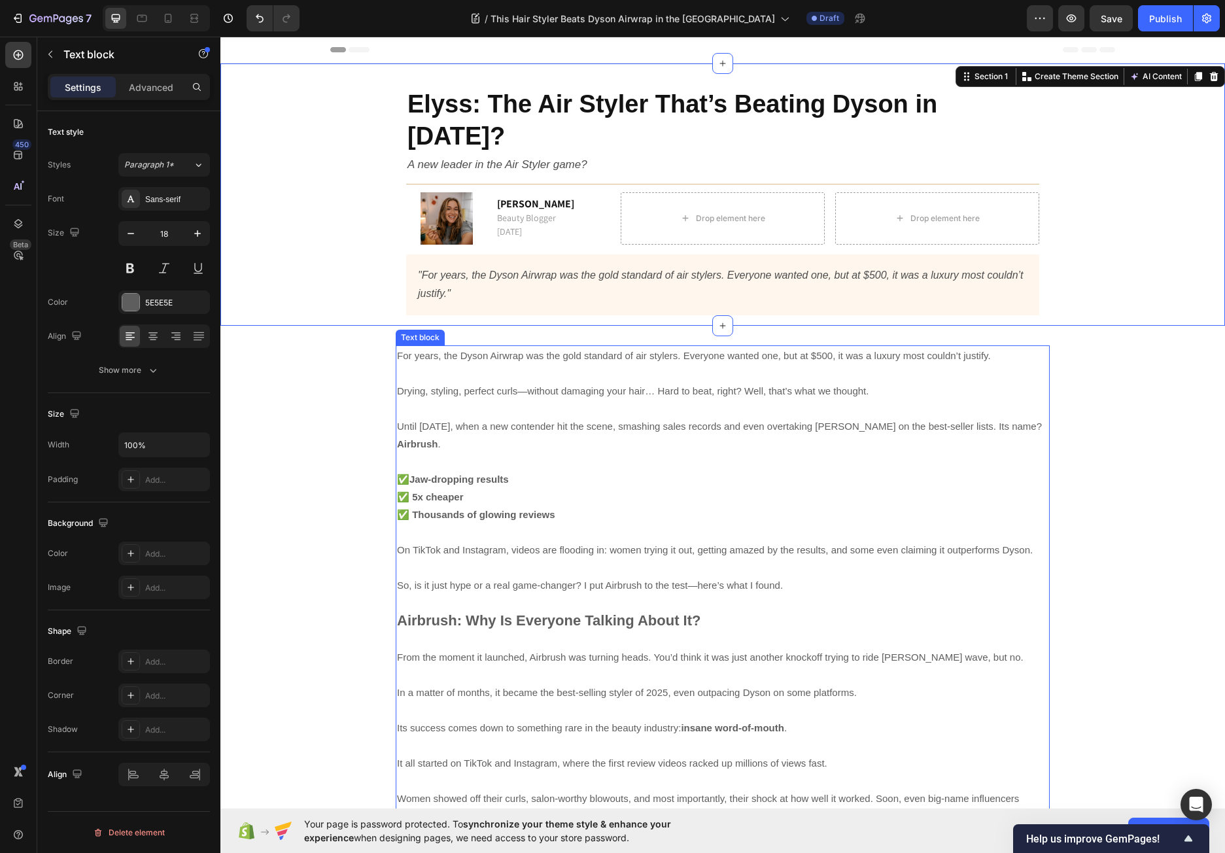
click at [510, 364] on p at bounding box center [722, 373] width 651 height 18
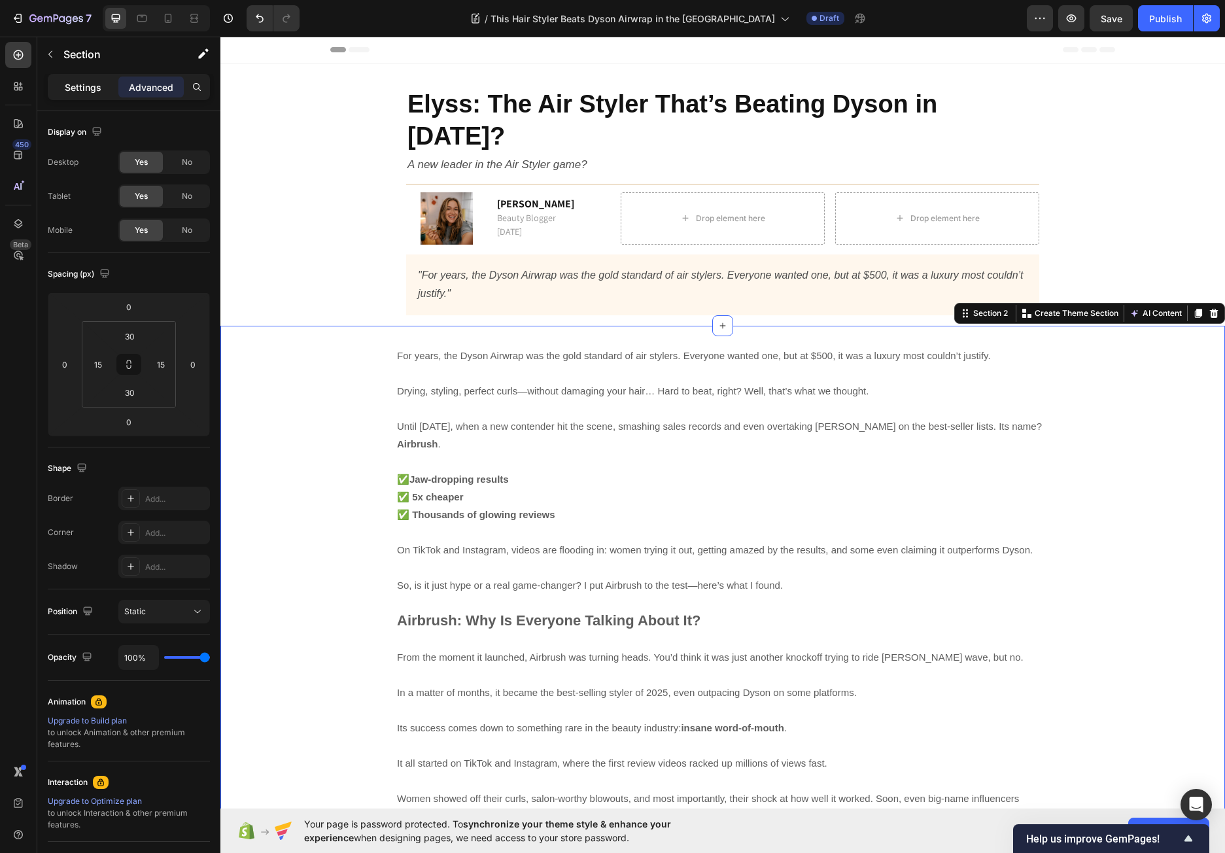
click at [98, 95] on div "Settings" at bounding box center [82, 86] width 65 height 21
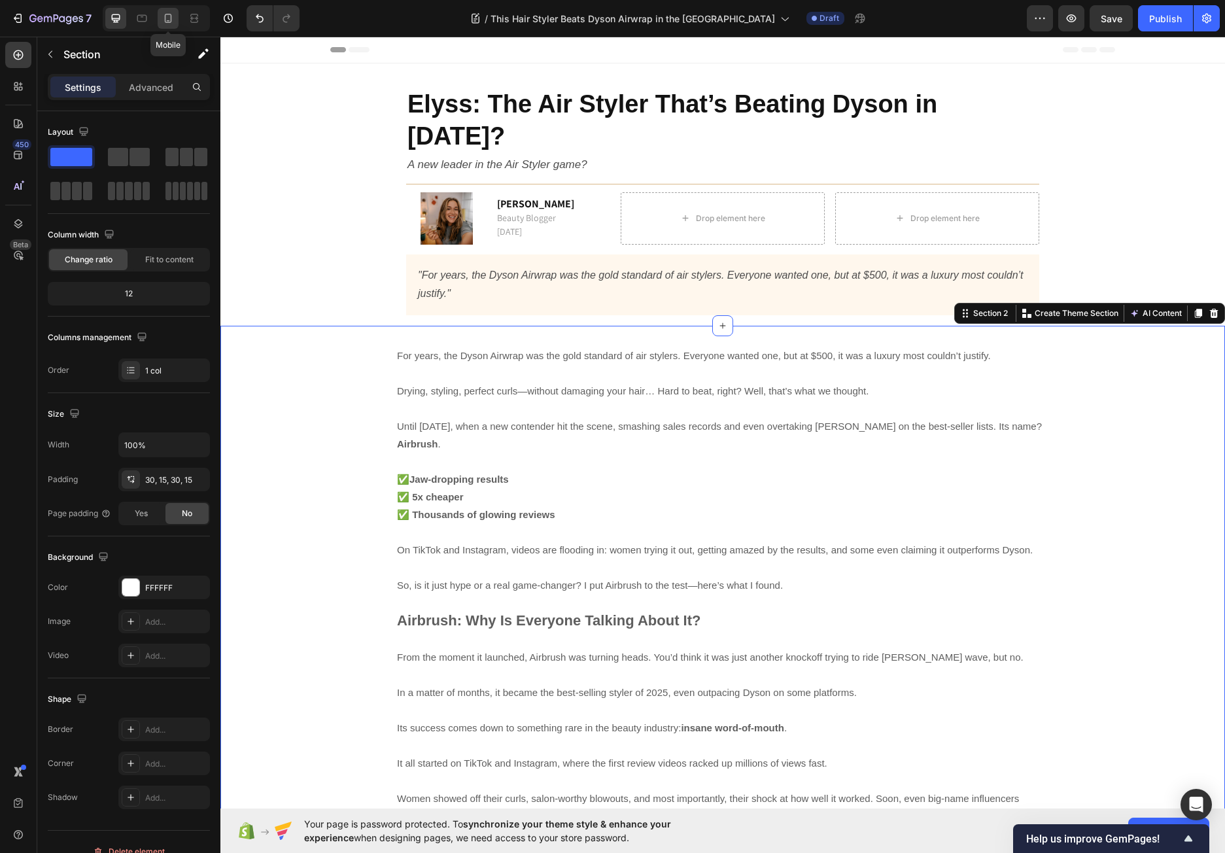
click at [161, 12] on div at bounding box center [168, 18] width 21 height 21
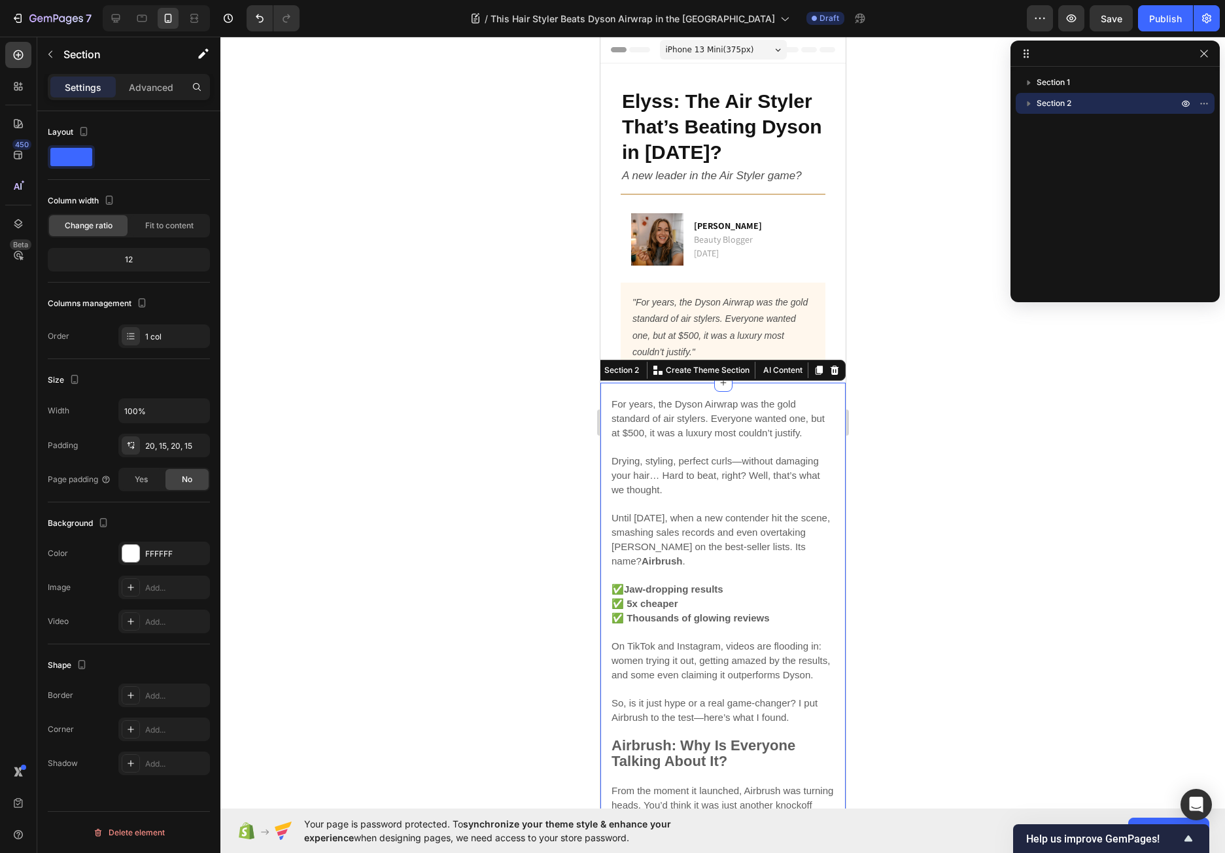
click at [951, 335] on div at bounding box center [722, 445] width 1004 height 816
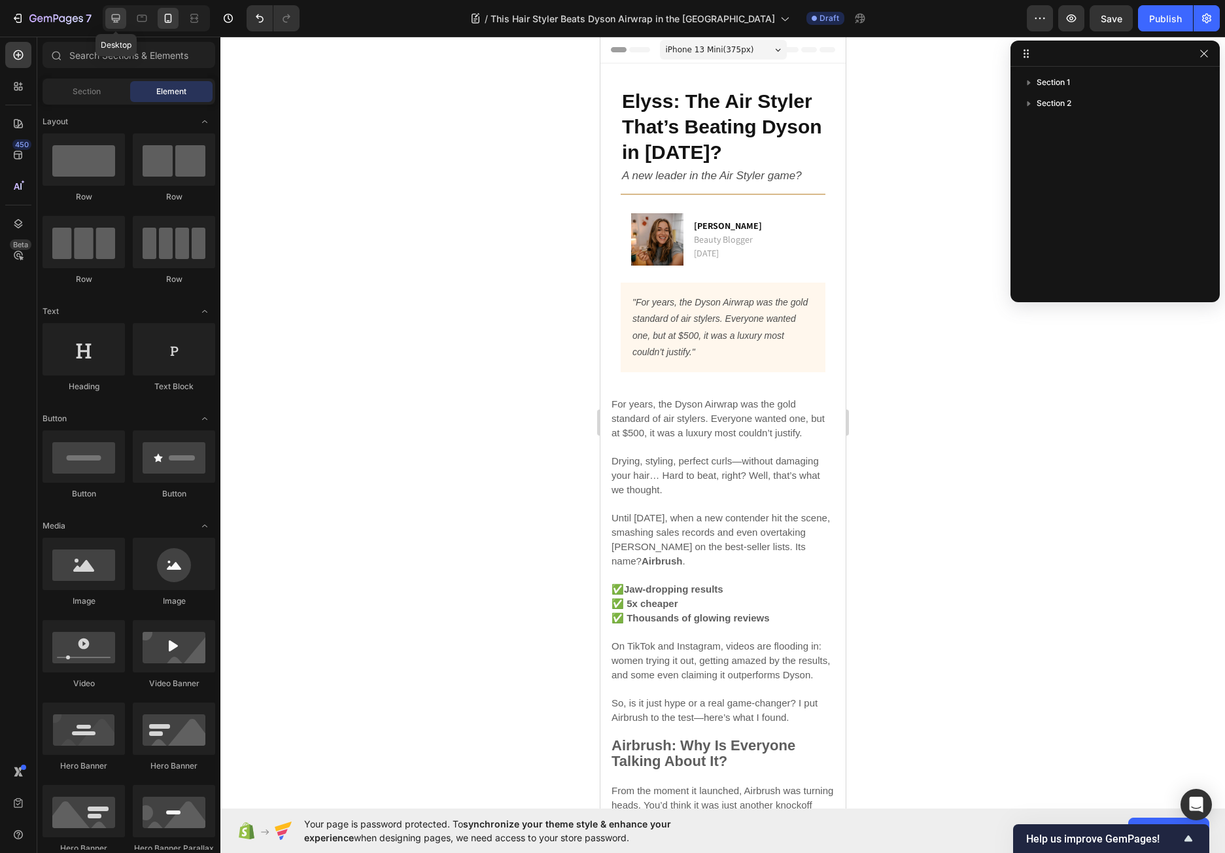
click at [110, 16] on icon at bounding box center [115, 18] width 13 height 13
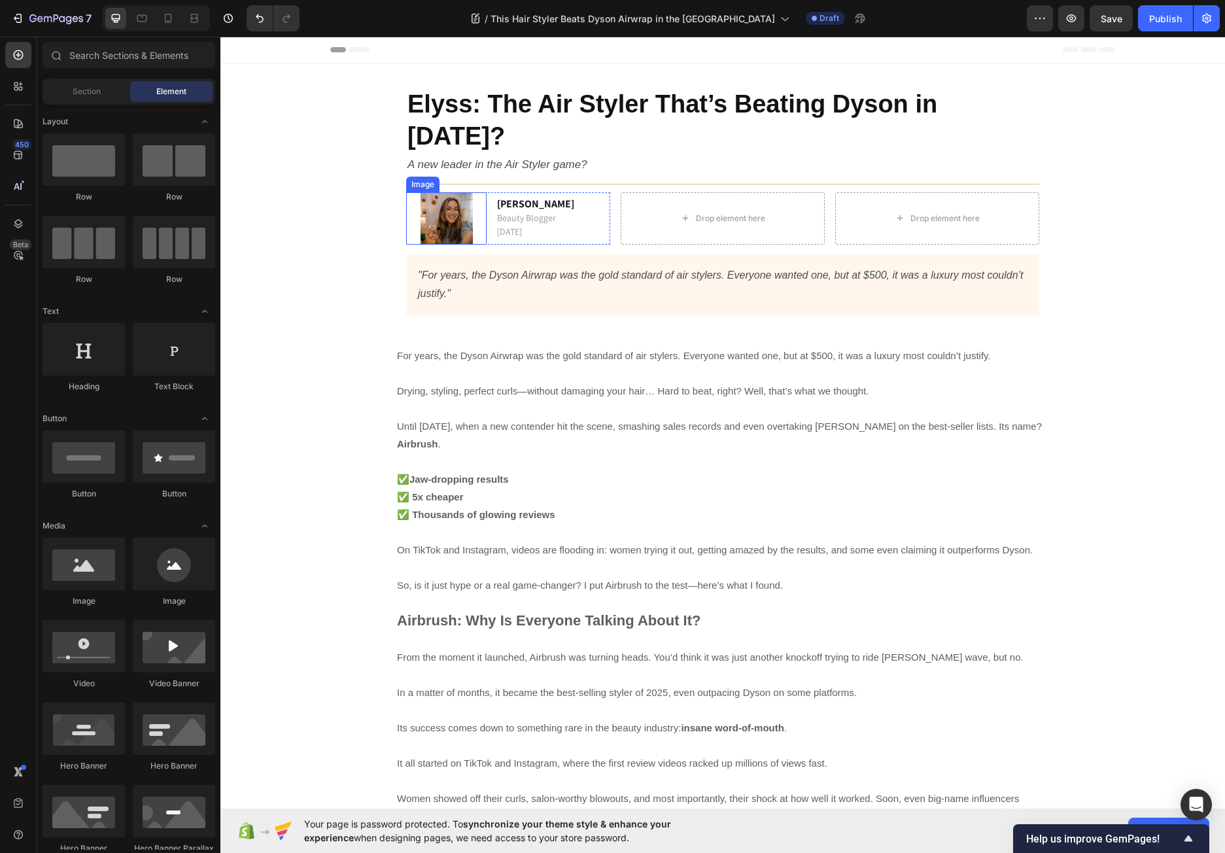
click at [446, 197] on img at bounding box center [446, 218] width 52 height 52
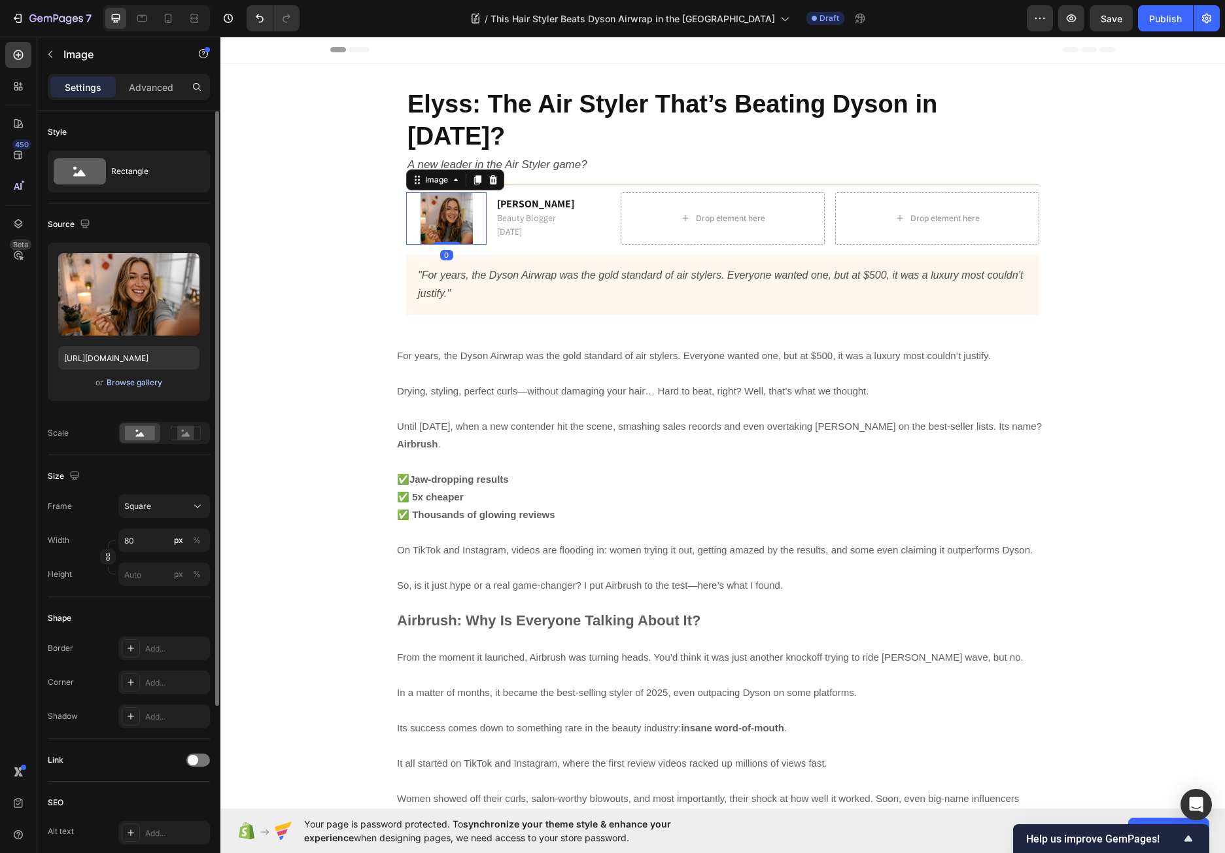
click at [131, 386] on div "Browse gallery" at bounding box center [135, 383] width 56 height 12
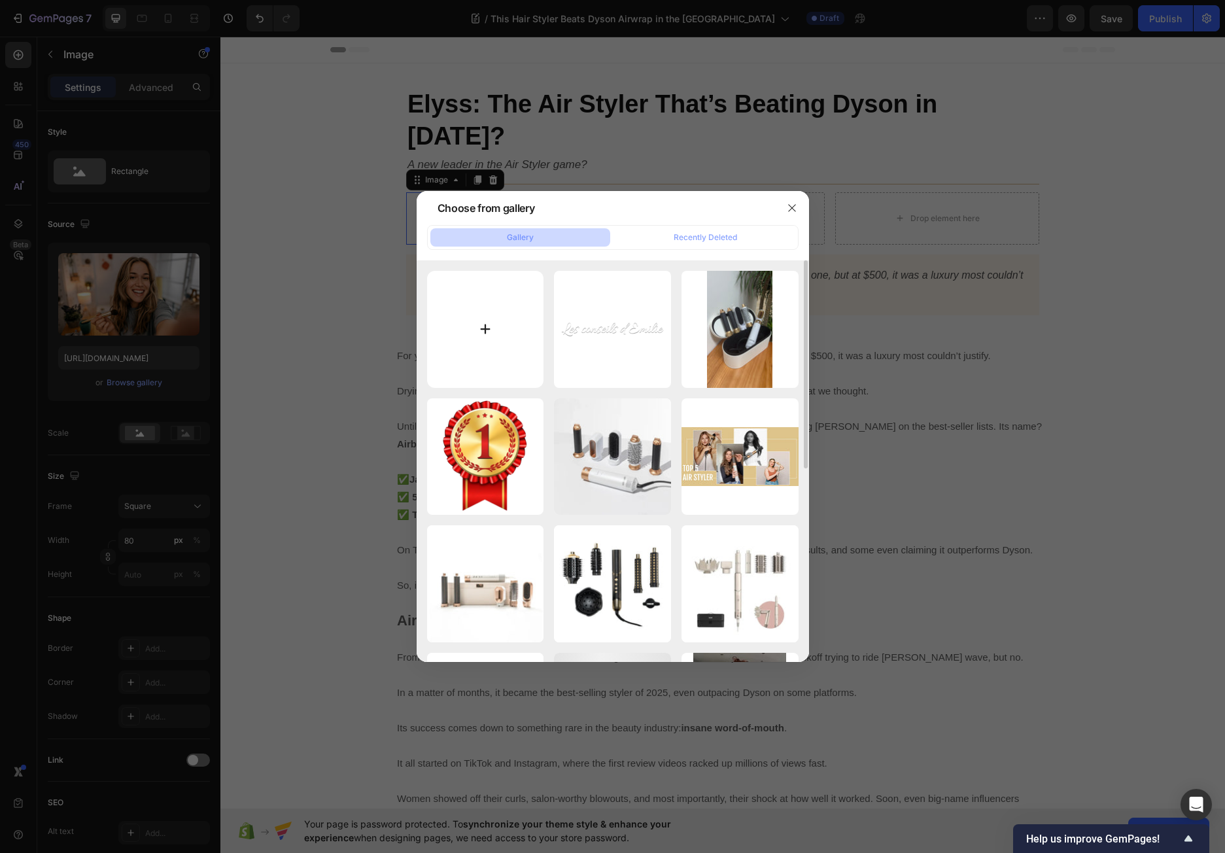
click at [497, 324] on input "file" at bounding box center [485, 329] width 117 height 117
type input "C:\fakepath\[PERSON_NAME].png"
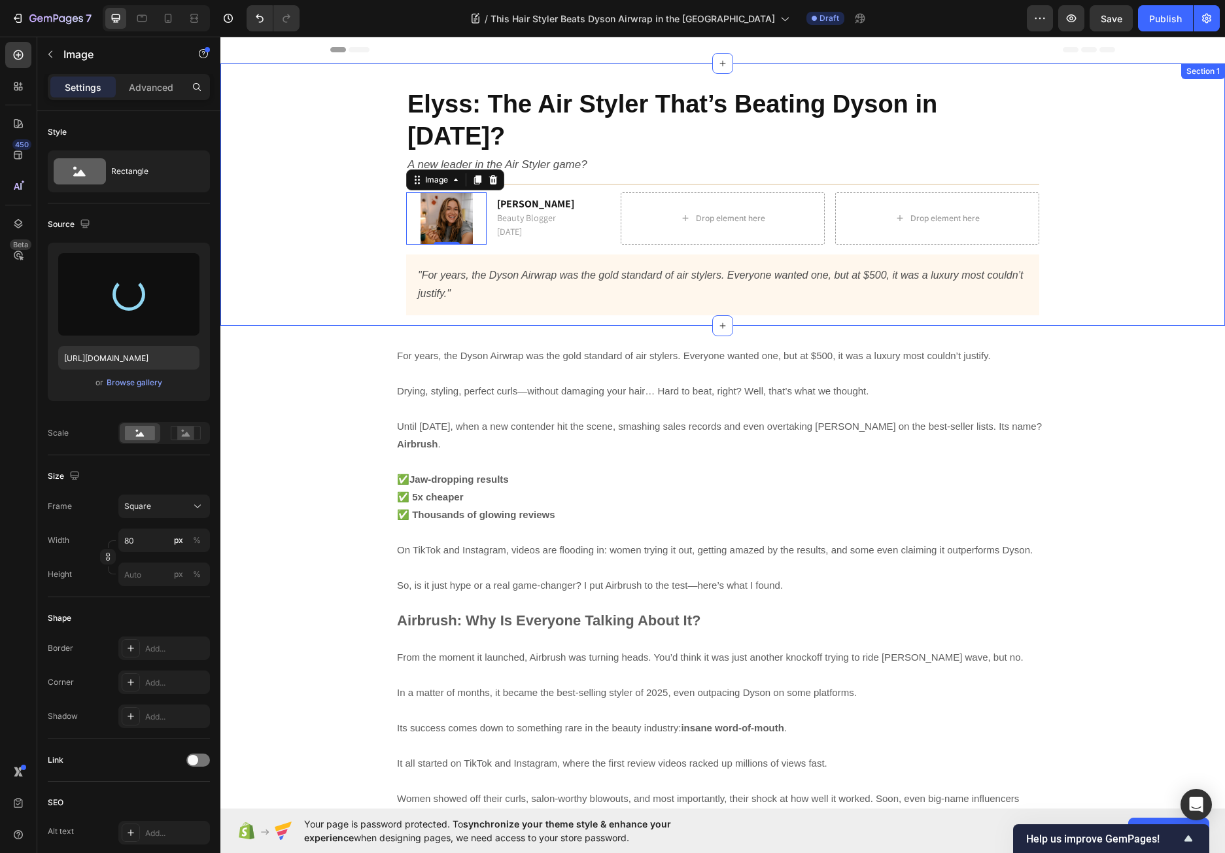
type input "[URL][DOMAIN_NAME]"
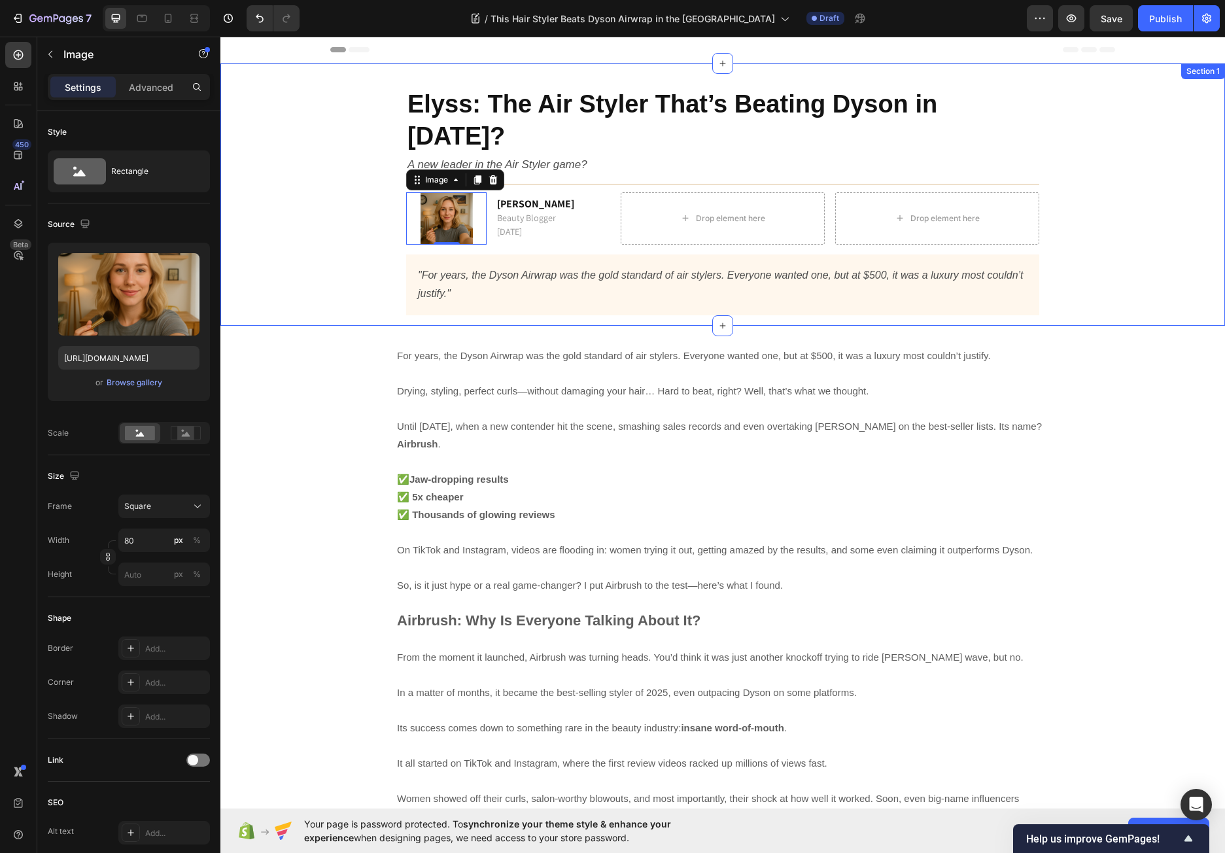
click at [348, 211] on div "Elyss: The Air Styler That’s Beating Dyson in [DATE]? Heading A new leader in t…" at bounding box center [722, 200] width 985 height 249
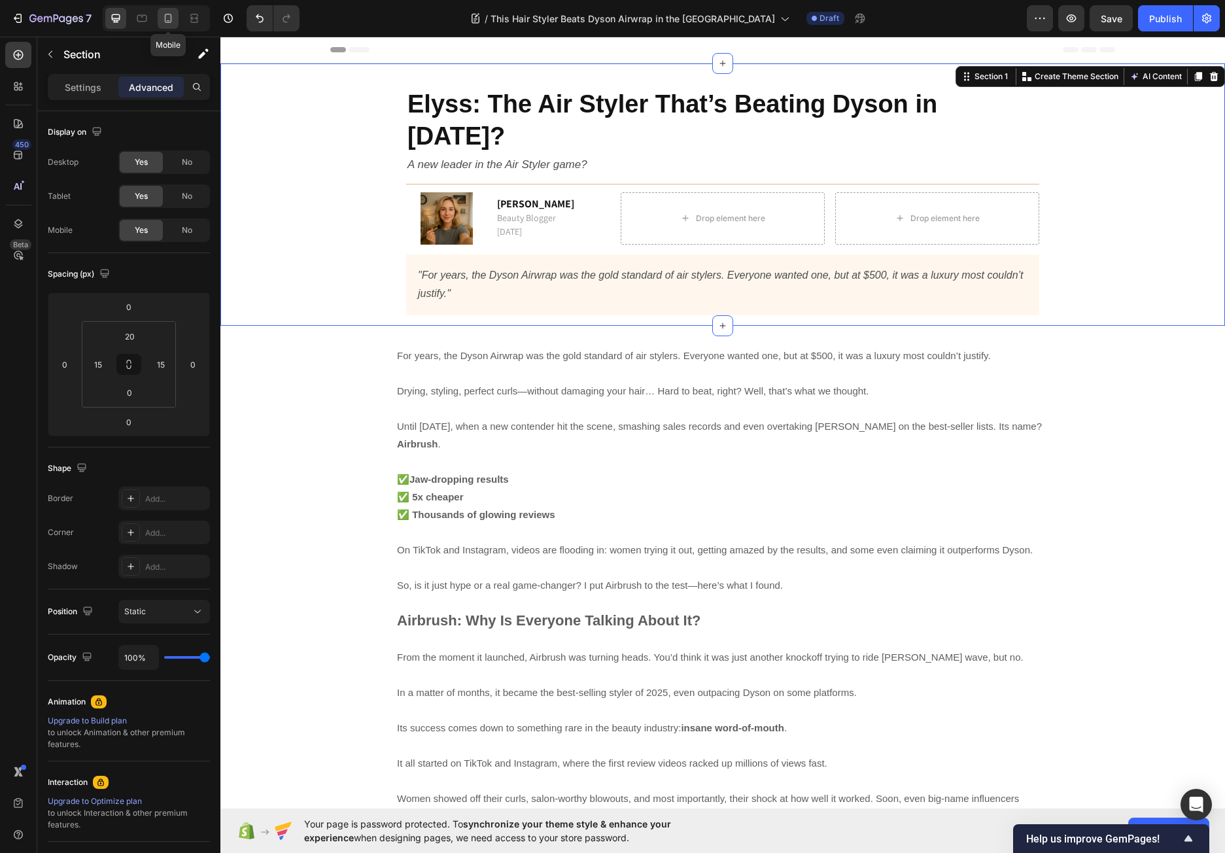
click at [171, 16] on icon at bounding box center [168, 18] width 7 height 9
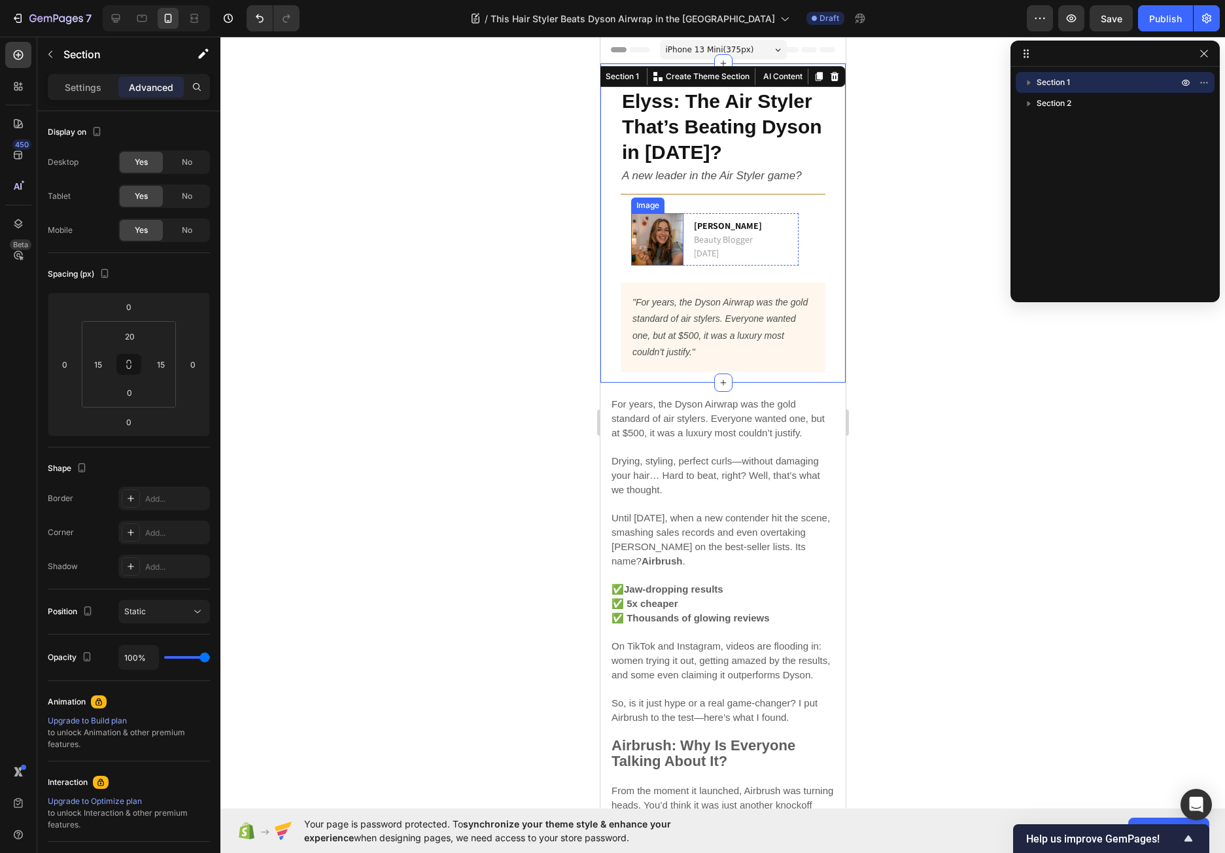
click at [652, 242] on img at bounding box center [656, 239] width 52 height 52
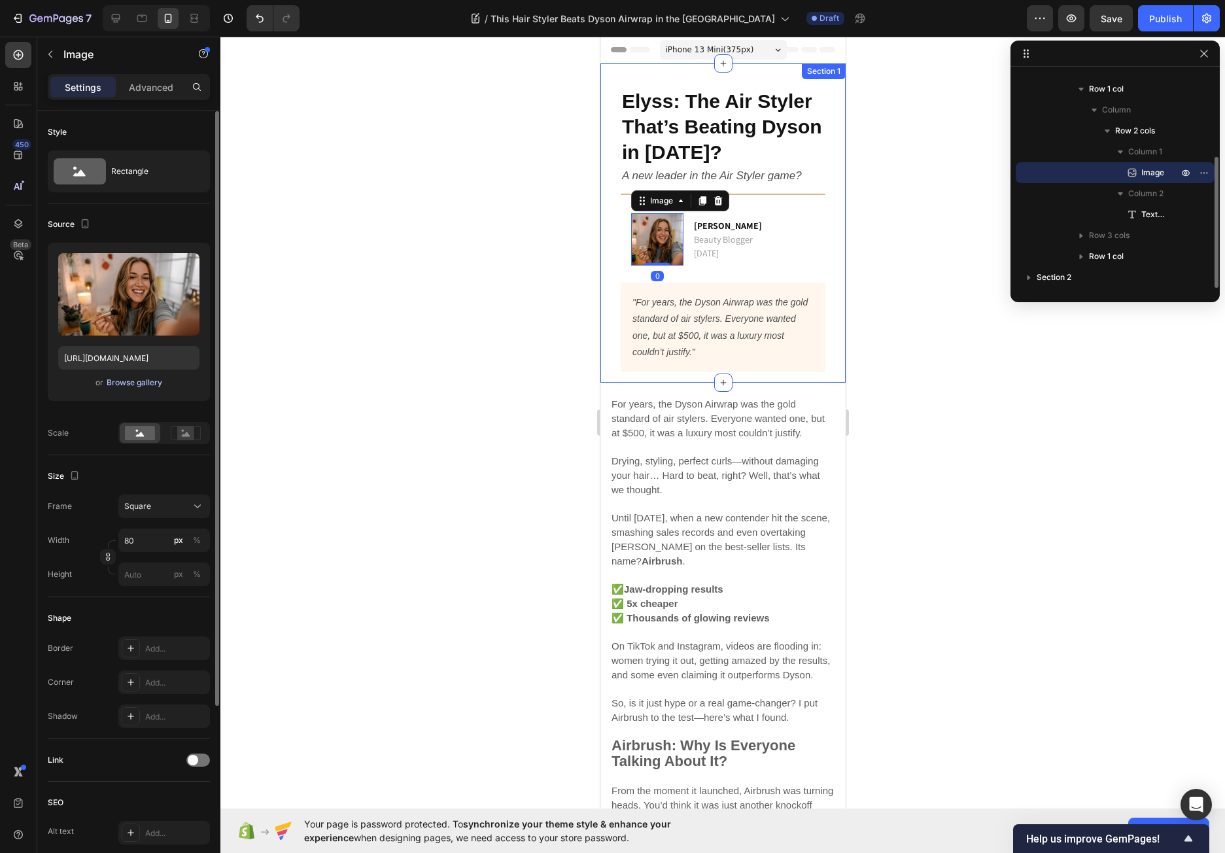
click at [118, 384] on div "Browse gallery" at bounding box center [135, 383] width 56 height 12
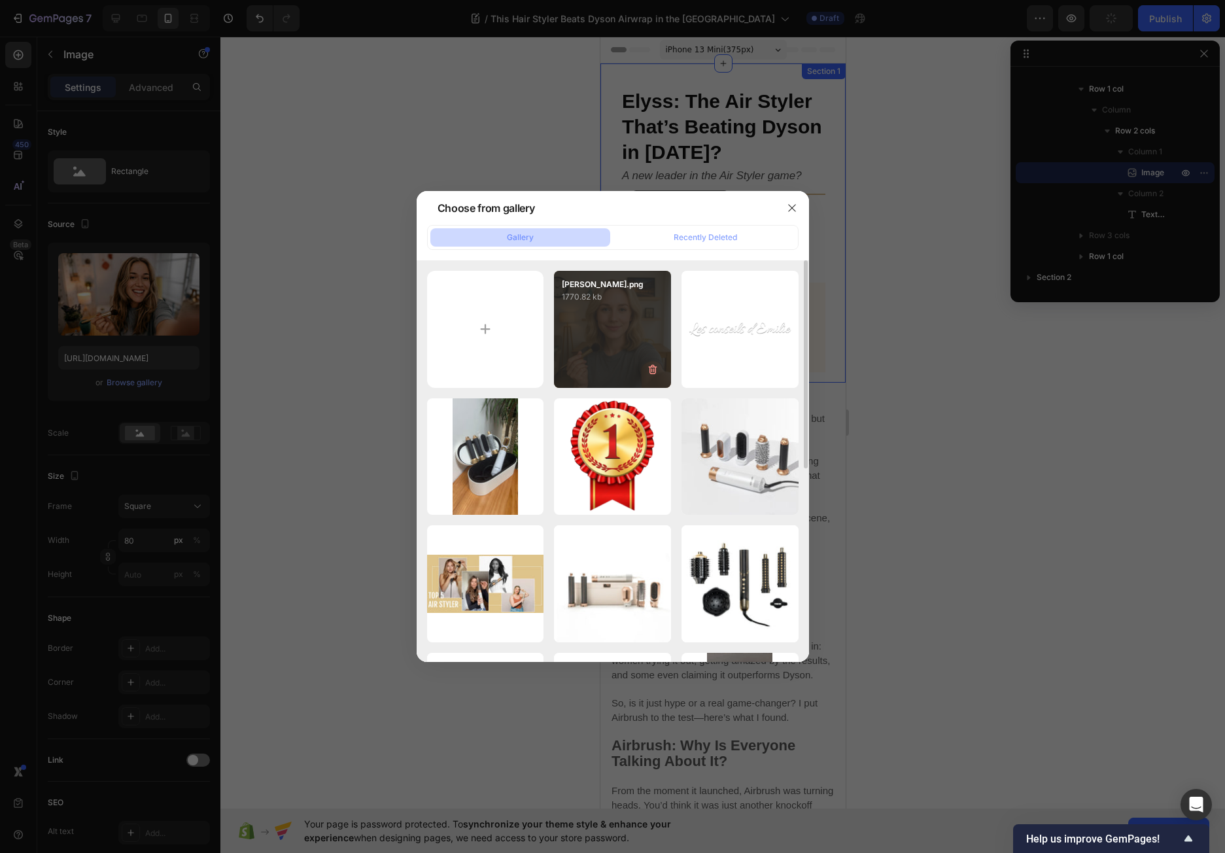
click at [599, 319] on div "[PERSON_NAME].png 1770.82 kb" at bounding box center [612, 329] width 117 height 117
type input "[URL][DOMAIN_NAME]"
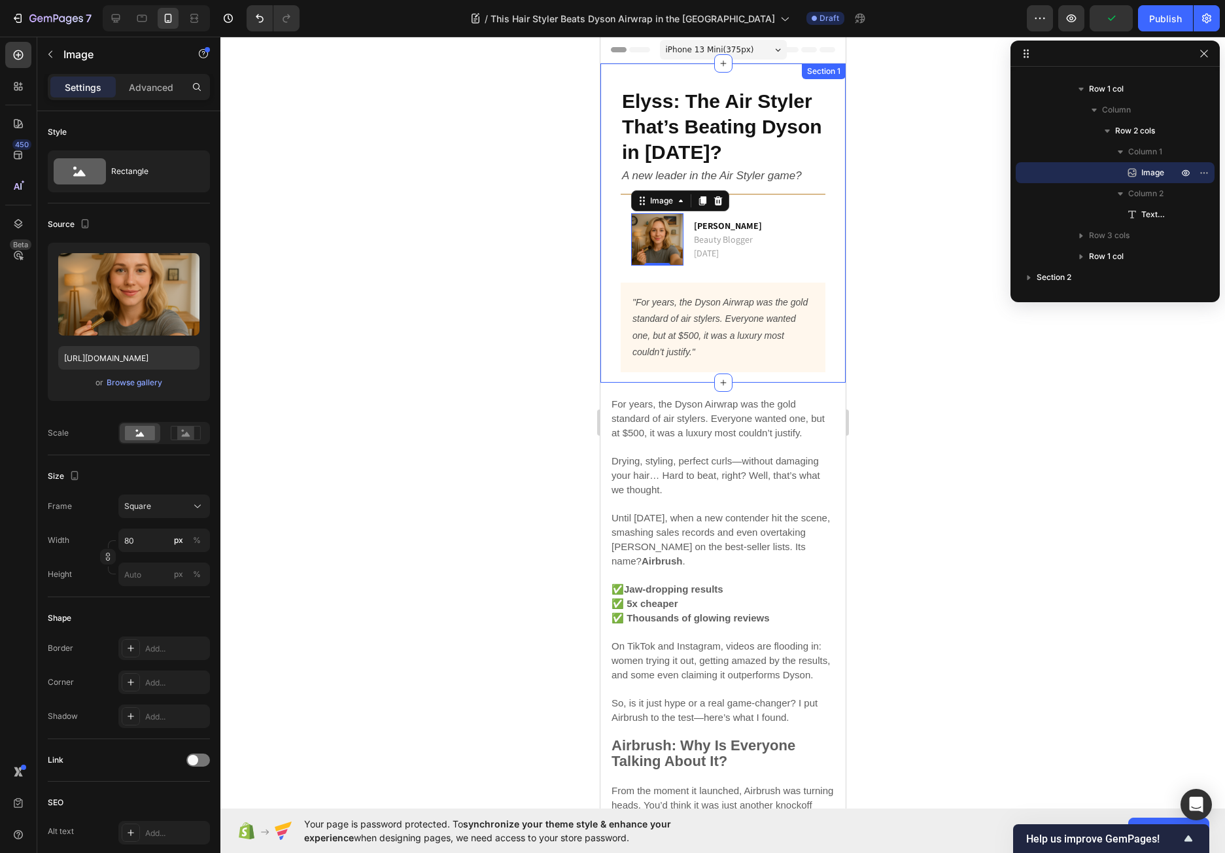
click at [326, 154] on div at bounding box center [722, 445] width 1004 height 816
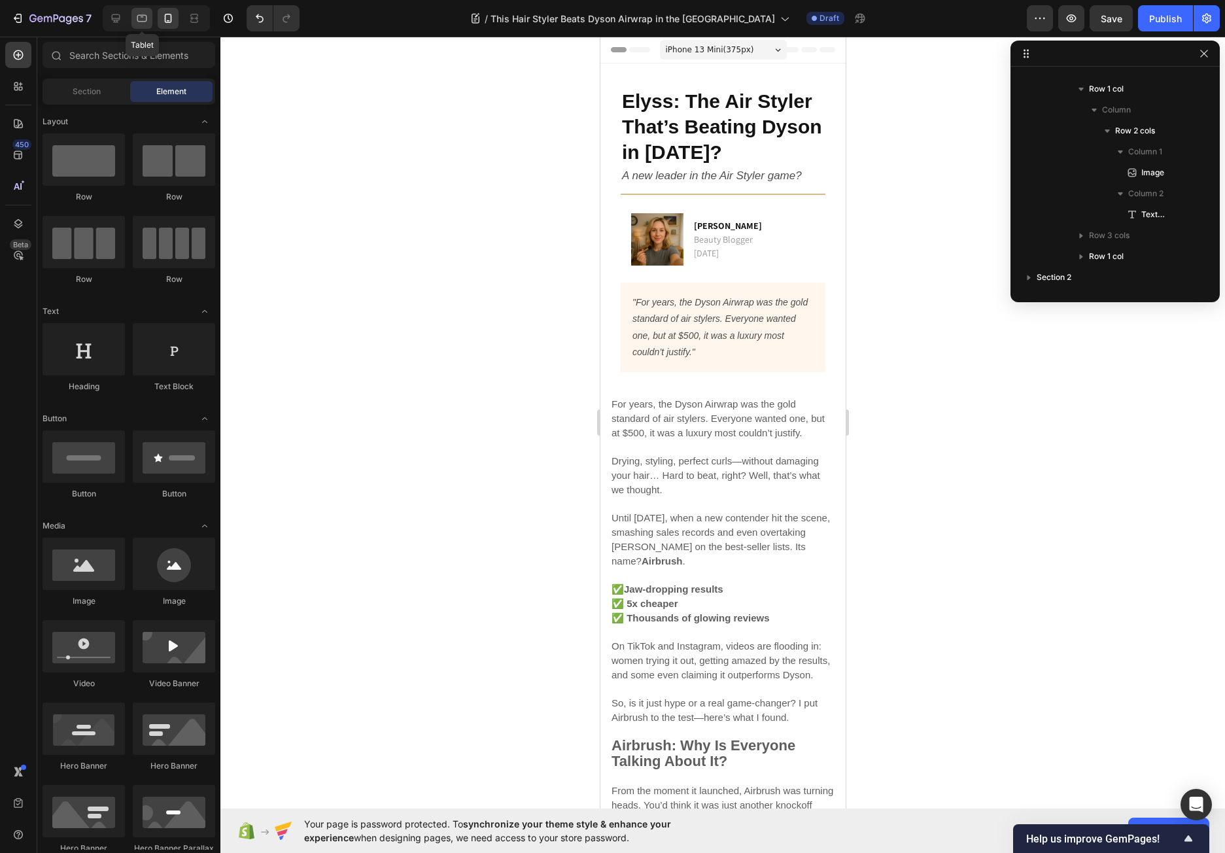
click at [146, 20] on icon at bounding box center [141, 18] width 13 height 13
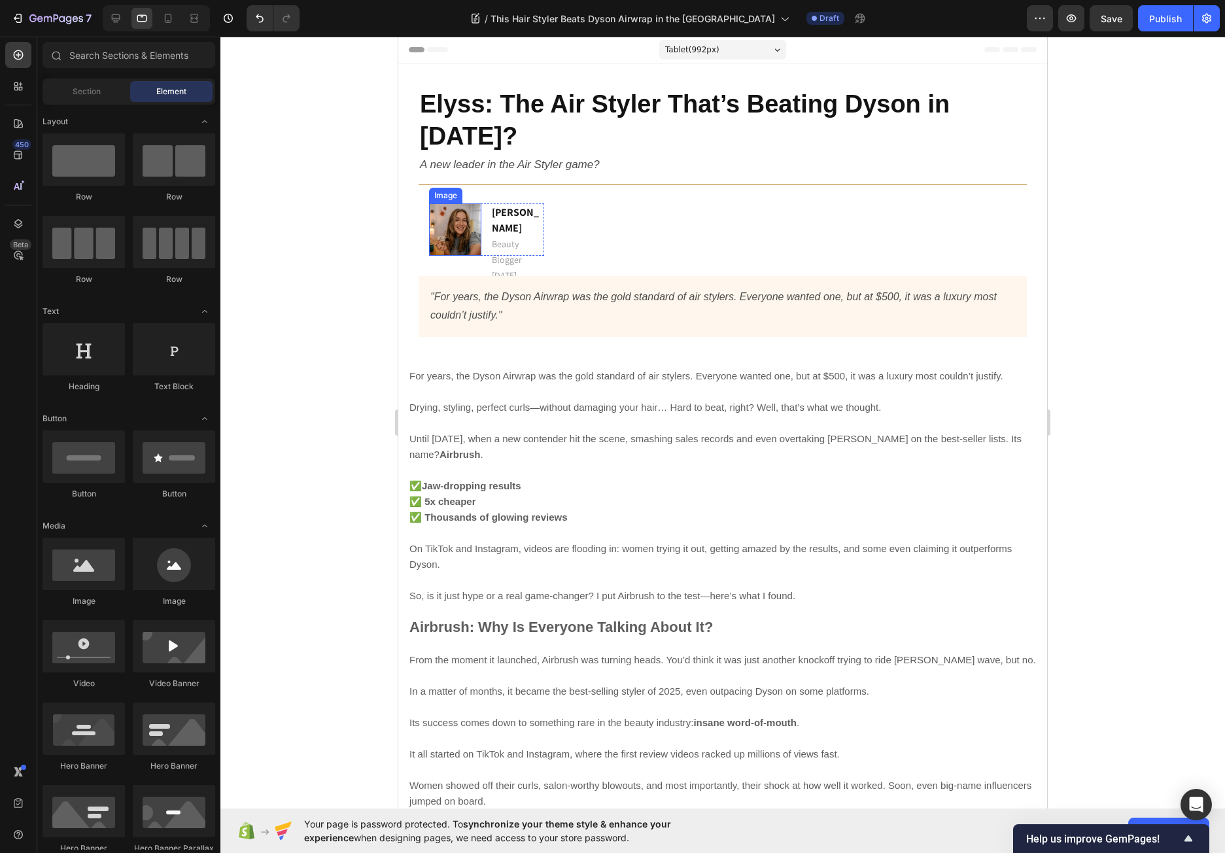
click at [462, 239] on img at bounding box center [455, 229] width 52 height 52
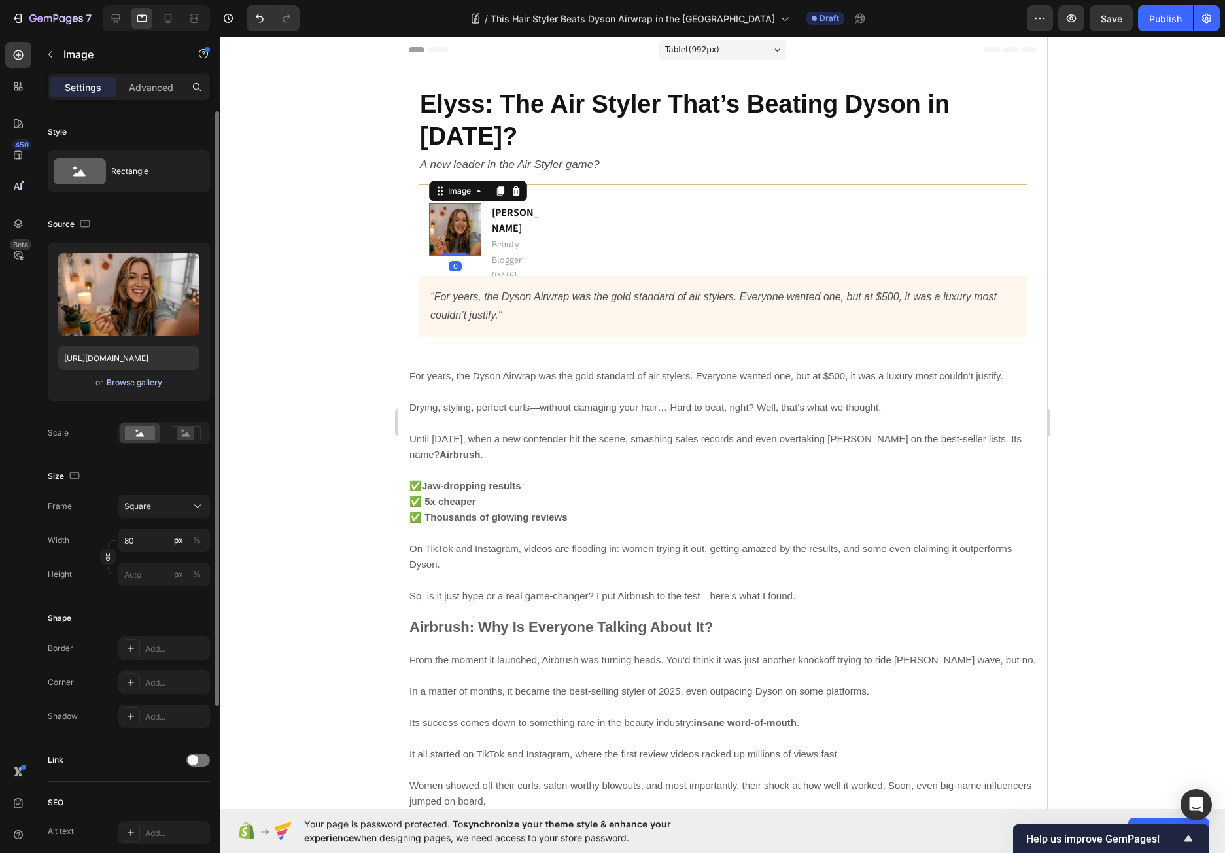
click at [130, 384] on div "Browse gallery" at bounding box center [135, 383] width 56 height 12
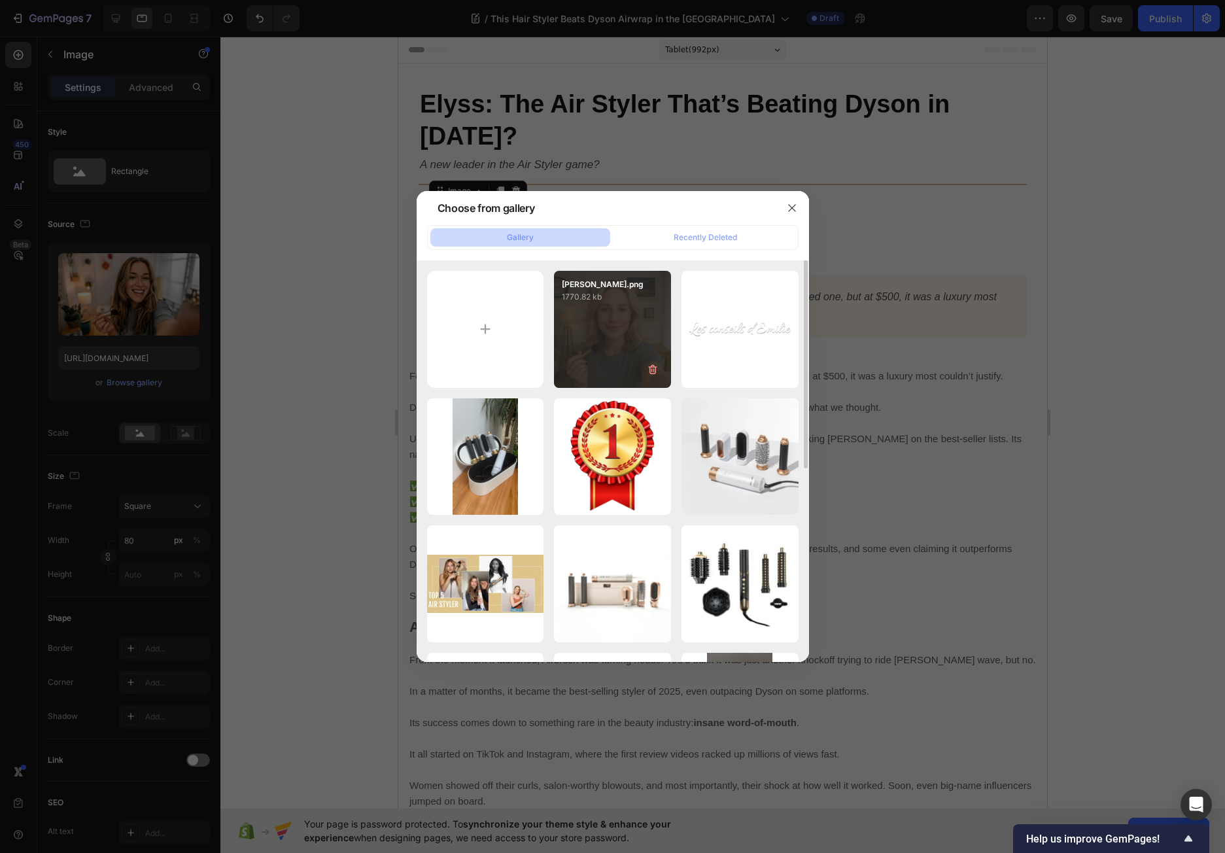
click at [603, 317] on div "[PERSON_NAME].png 1770.82 kb" at bounding box center [612, 329] width 117 height 117
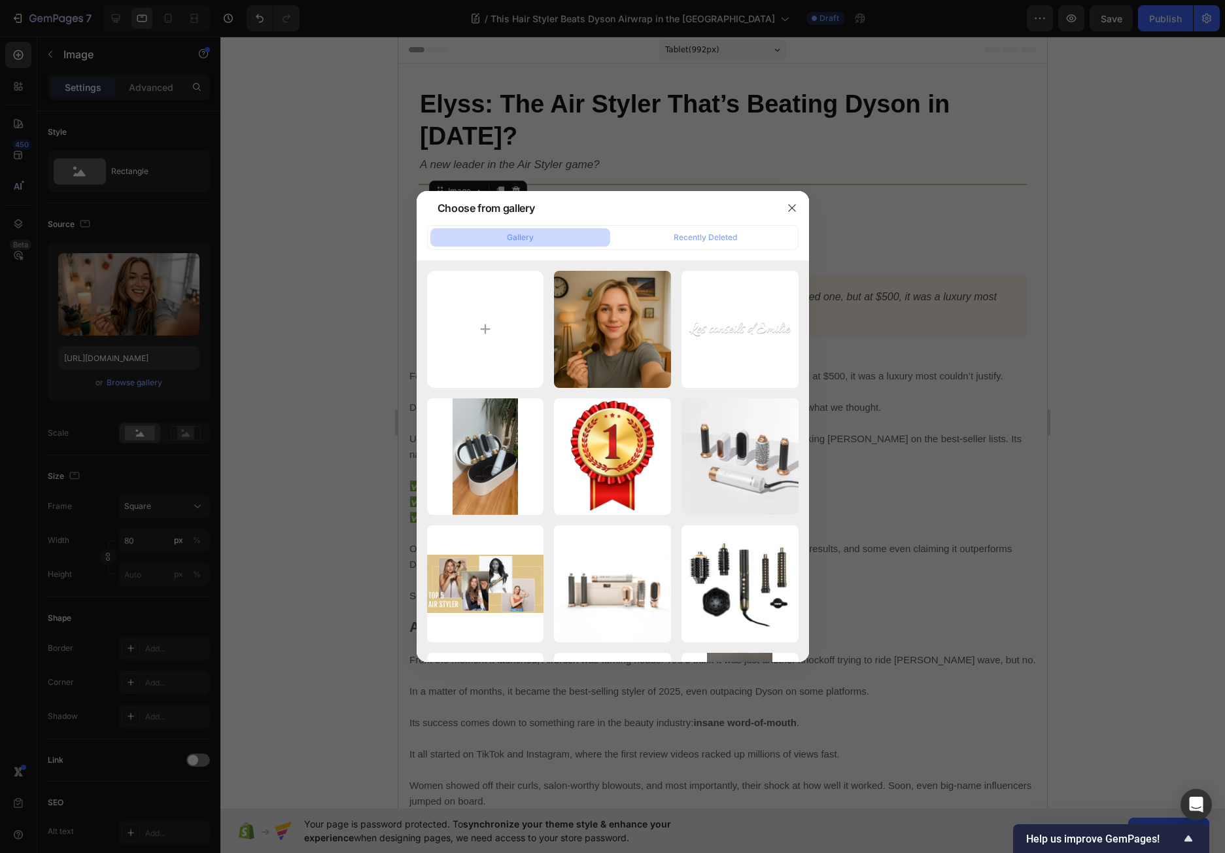
type input "[URL][DOMAIN_NAME]"
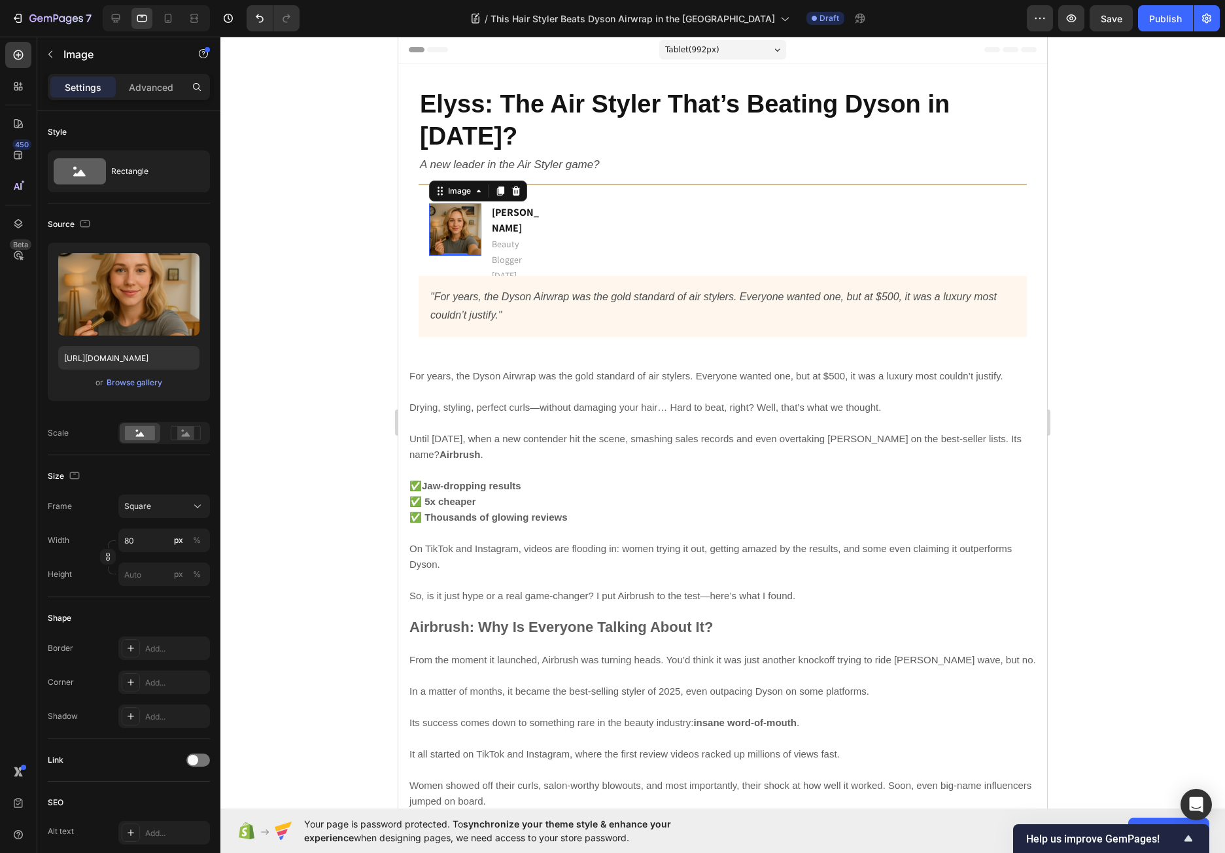
click at [314, 245] on div at bounding box center [722, 445] width 1004 height 816
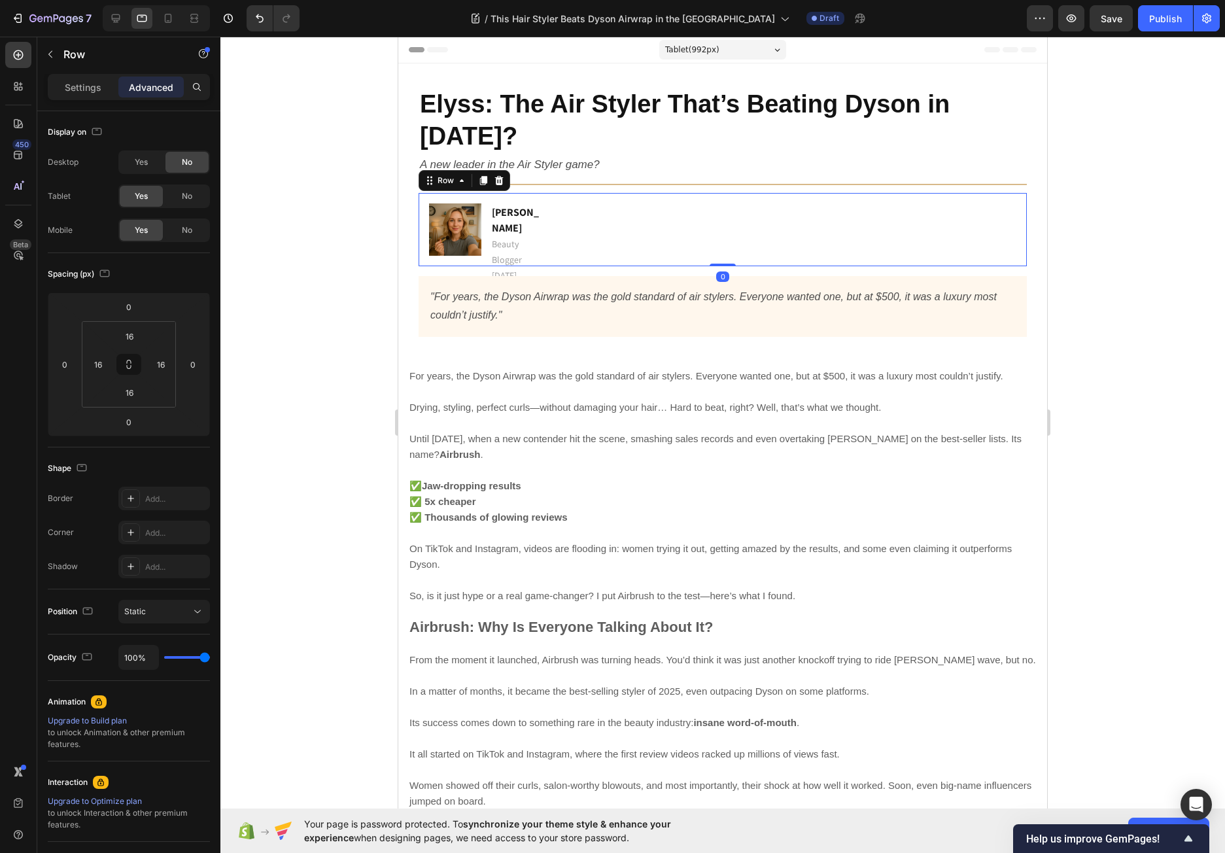
click at [555, 225] on div "Image [PERSON_NAME] Beauty Blogger [DATE] Text block Row Row 0" at bounding box center [722, 229] width 608 height 73
click at [92, 86] on p "Settings" at bounding box center [83, 87] width 37 height 14
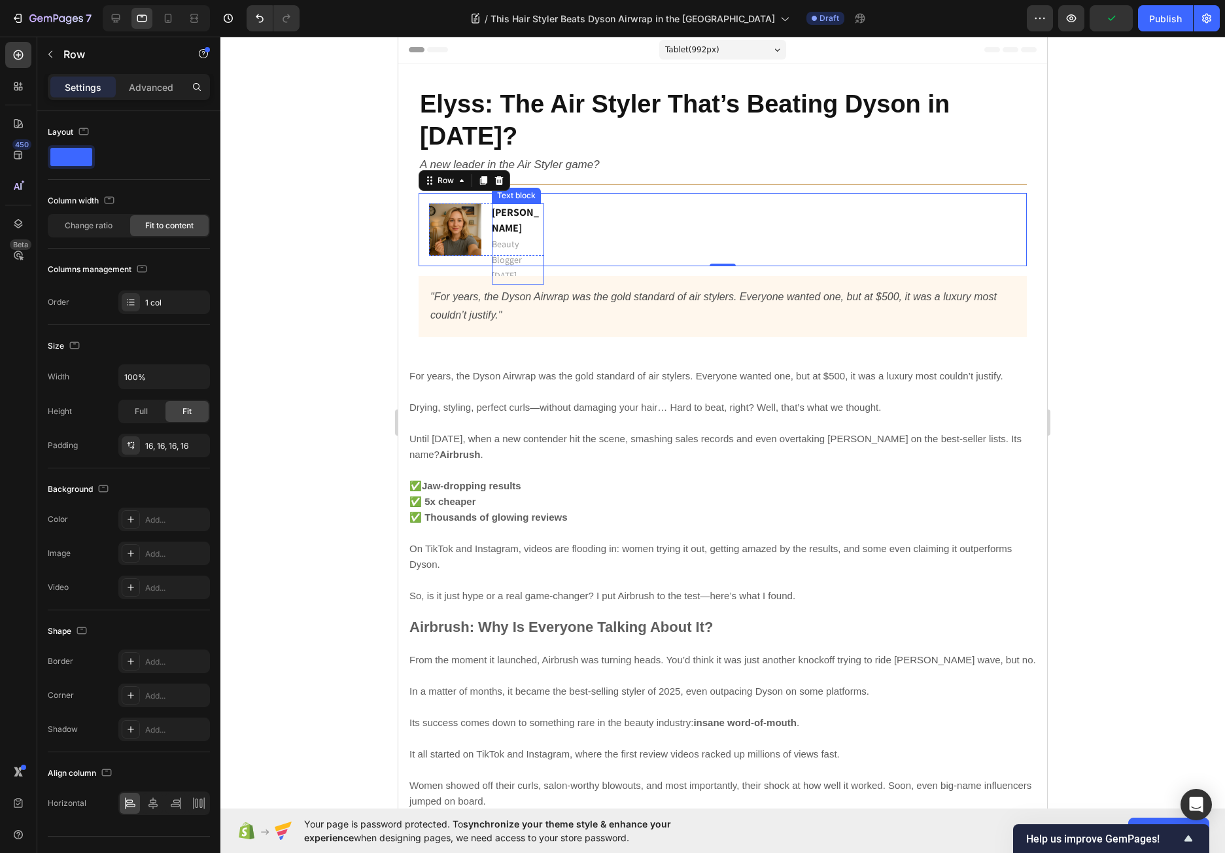
click at [512, 237] on p "[PERSON_NAME] Beauty Blogger [DATE]" at bounding box center [517, 244] width 51 height 78
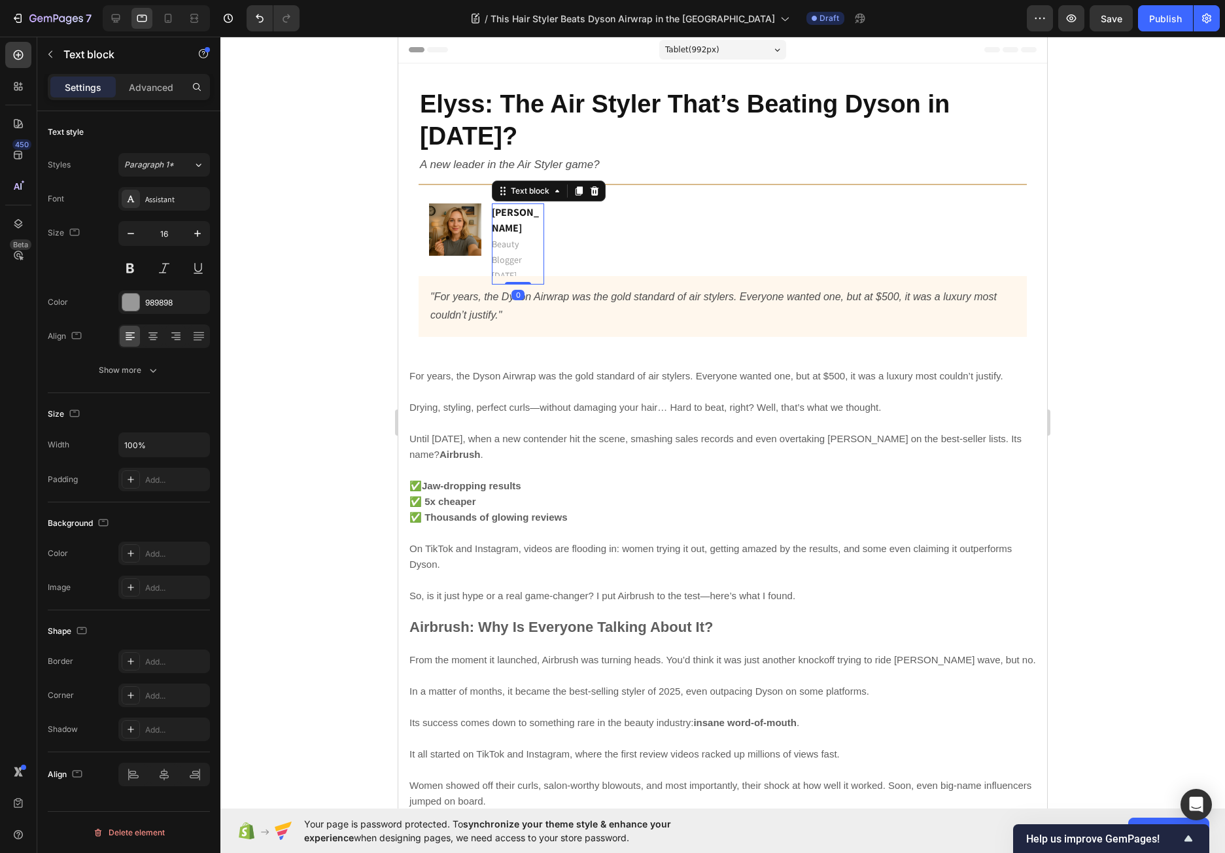
drag, startPoint x: 520, startPoint y: 299, endPoint x: 555, endPoint y: 250, distance: 60.4
click at [555, 250] on div "Image [PERSON_NAME] Beauty Blogger [DATE] Text block 0 Row Row" at bounding box center [722, 229] width 608 height 73
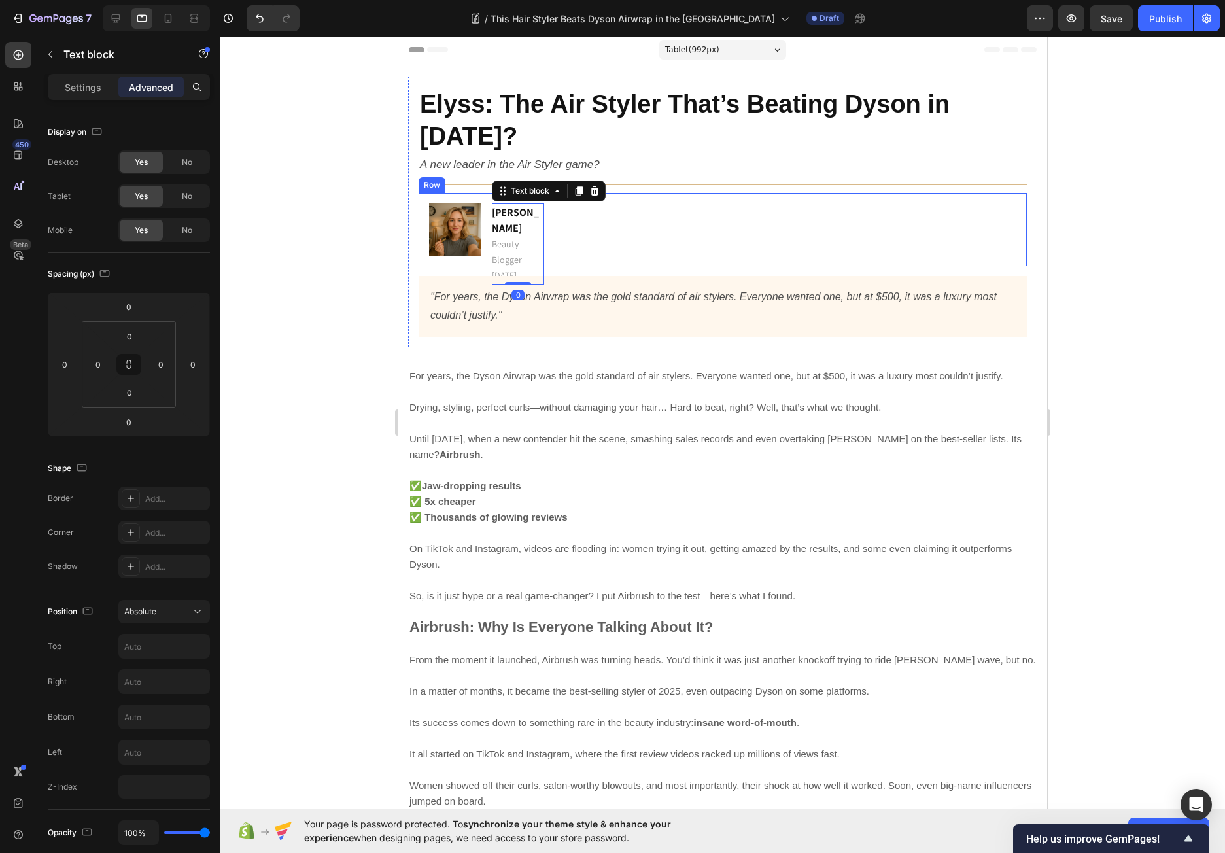
click at [694, 201] on div "Image [PERSON_NAME] Beauty Blogger [DATE] Text block 0 Row Row" at bounding box center [722, 229] width 608 height 73
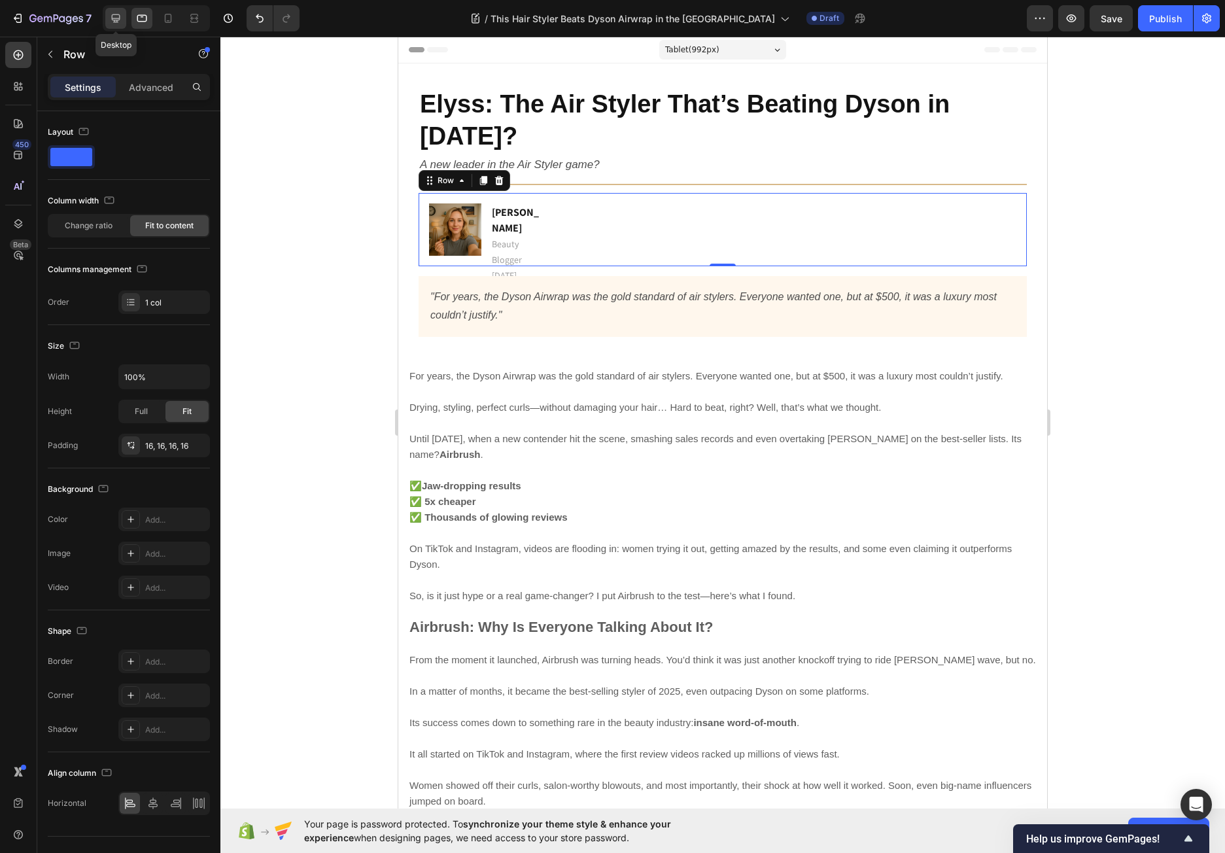
click at [116, 16] on icon at bounding box center [115, 18] width 13 height 13
type input "1200"
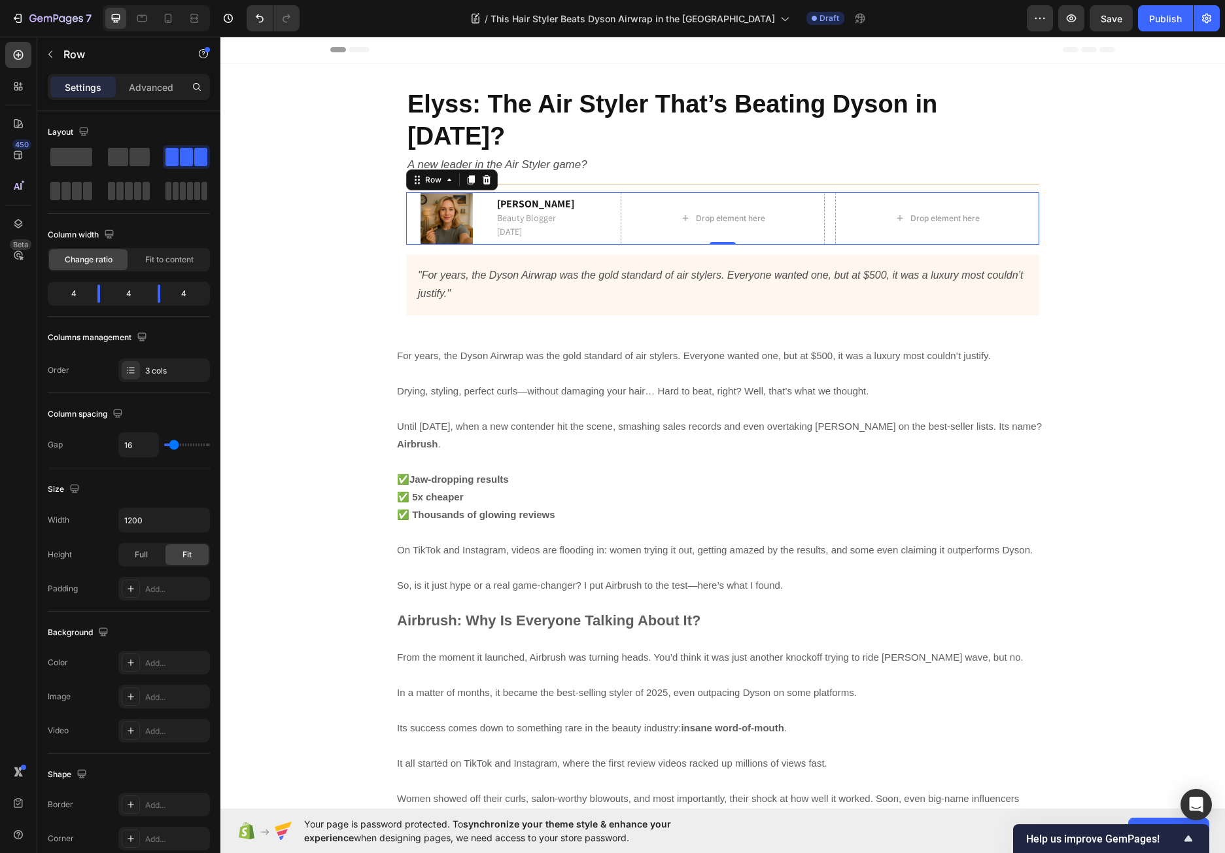
click at [607, 192] on div "Image [PERSON_NAME] Beauty Blogger [DATE] Text block Row Drop element here Drop…" at bounding box center [722, 218] width 633 height 52
click at [154, 88] on p "Advanced" at bounding box center [151, 87] width 44 height 14
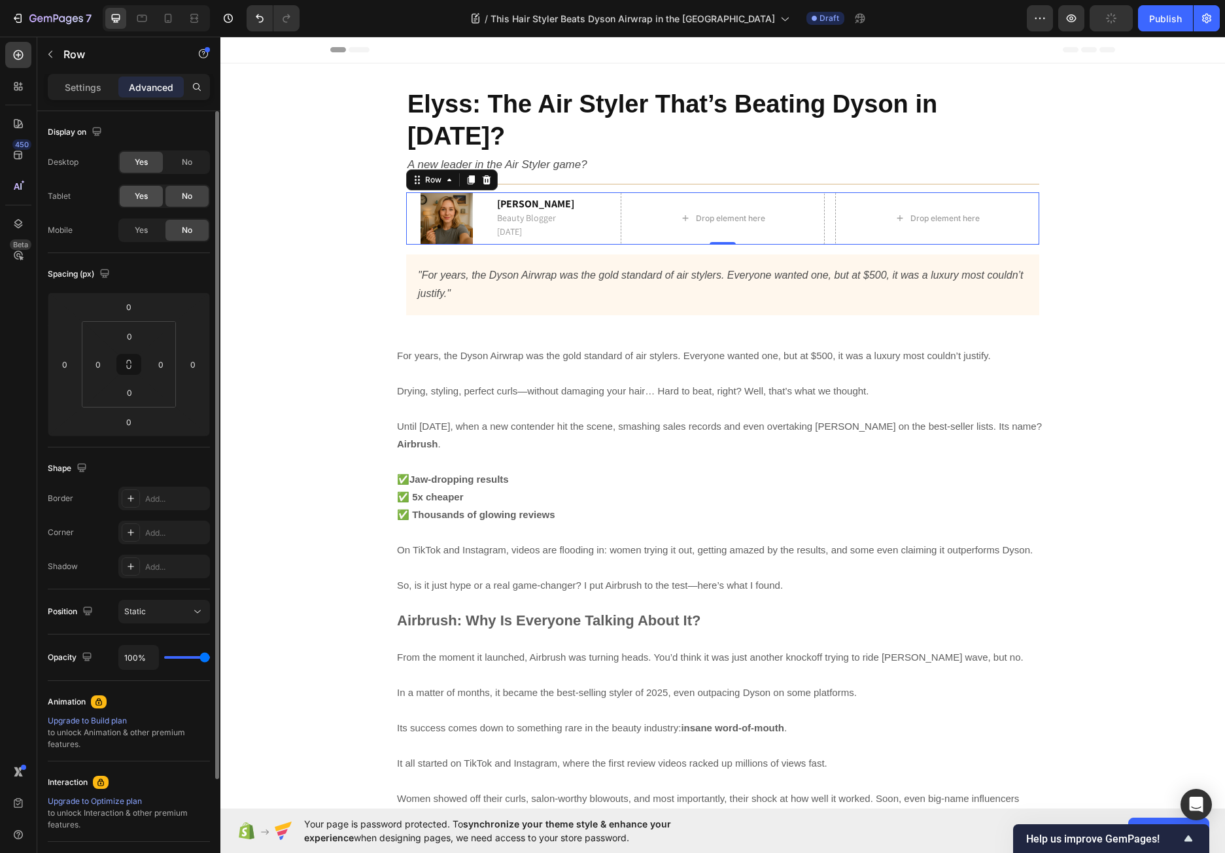
click at [153, 197] on div "Yes" at bounding box center [141, 196] width 43 height 21
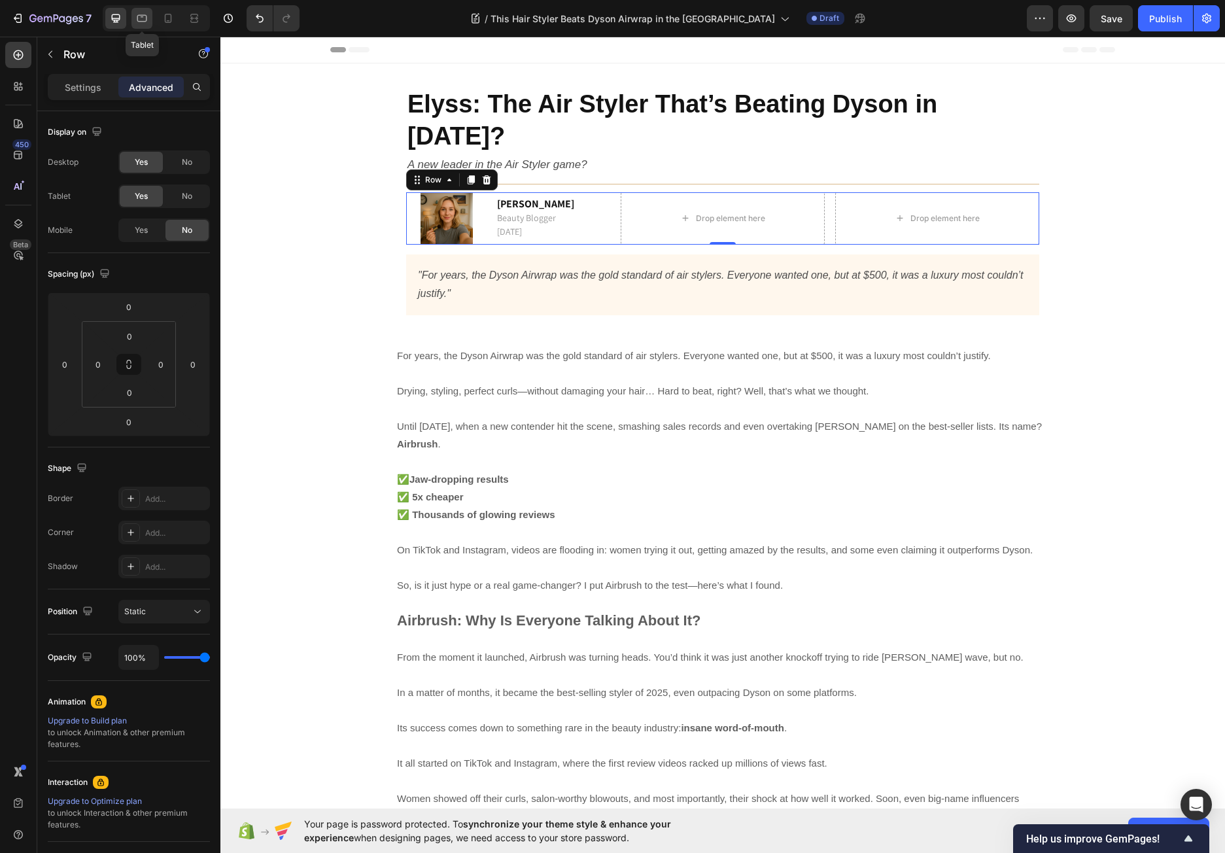
click at [146, 17] on icon at bounding box center [142, 18] width 10 height 7
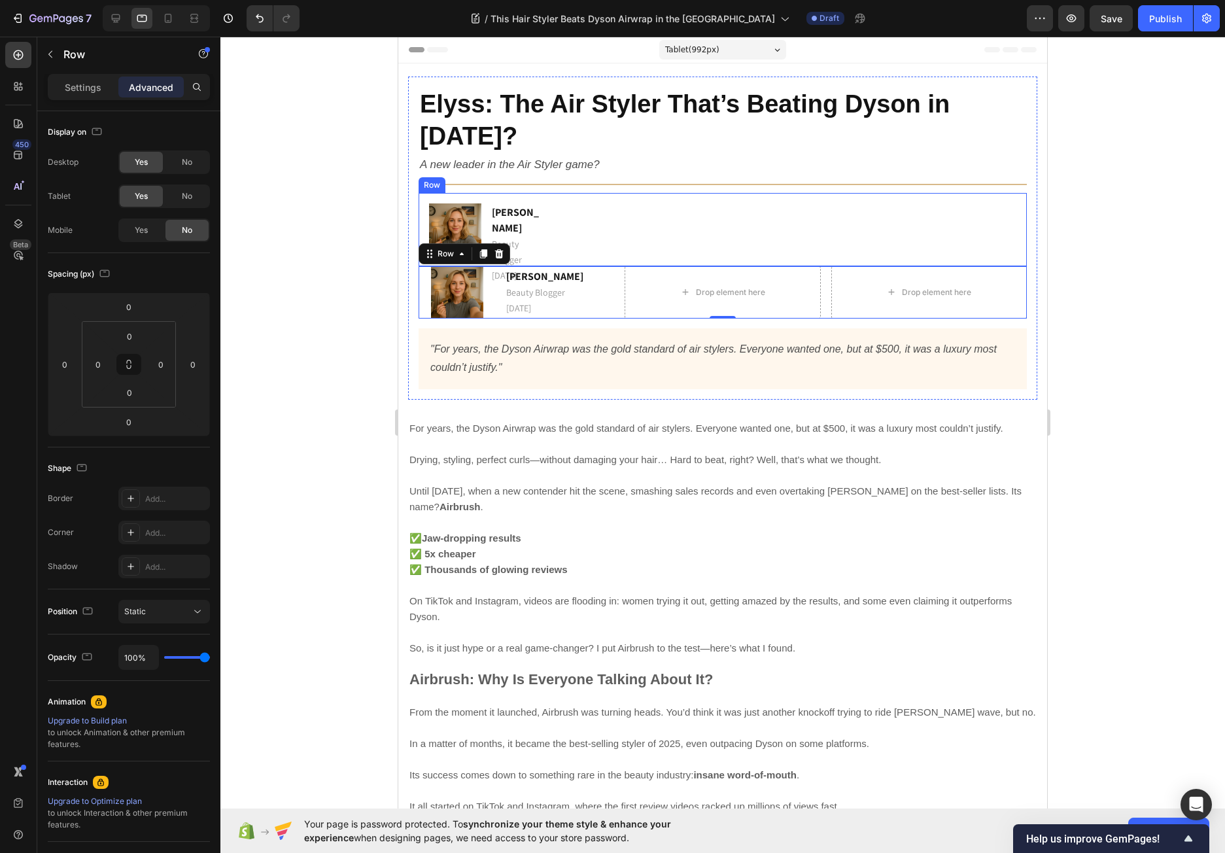
click at [736, 222] on div "Image [PERSON_NAME] Beauty Blogger [DATE] Text block Row Row" at bounding box center [722, 229] width 608 height 73
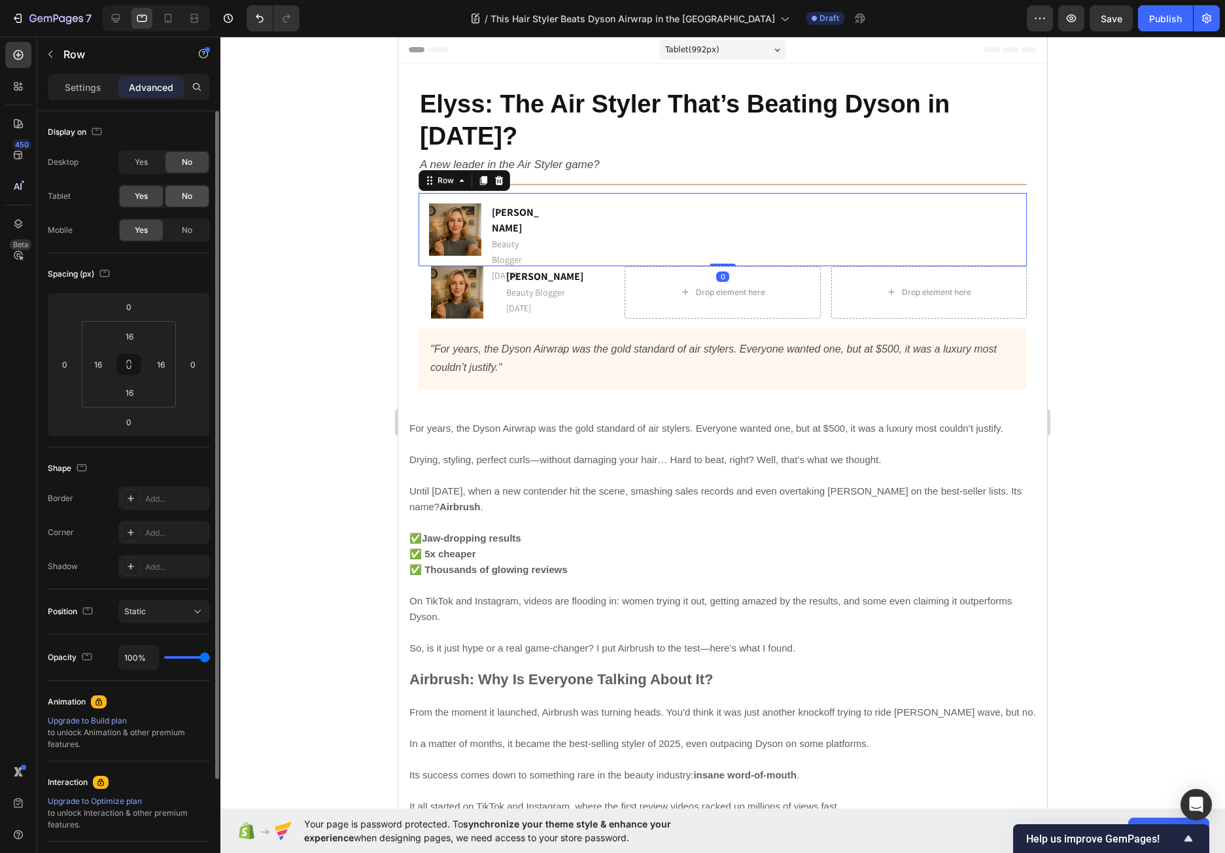
click at [184, 193] on span "No" at bounding box center [187, 196] width 10 height 12
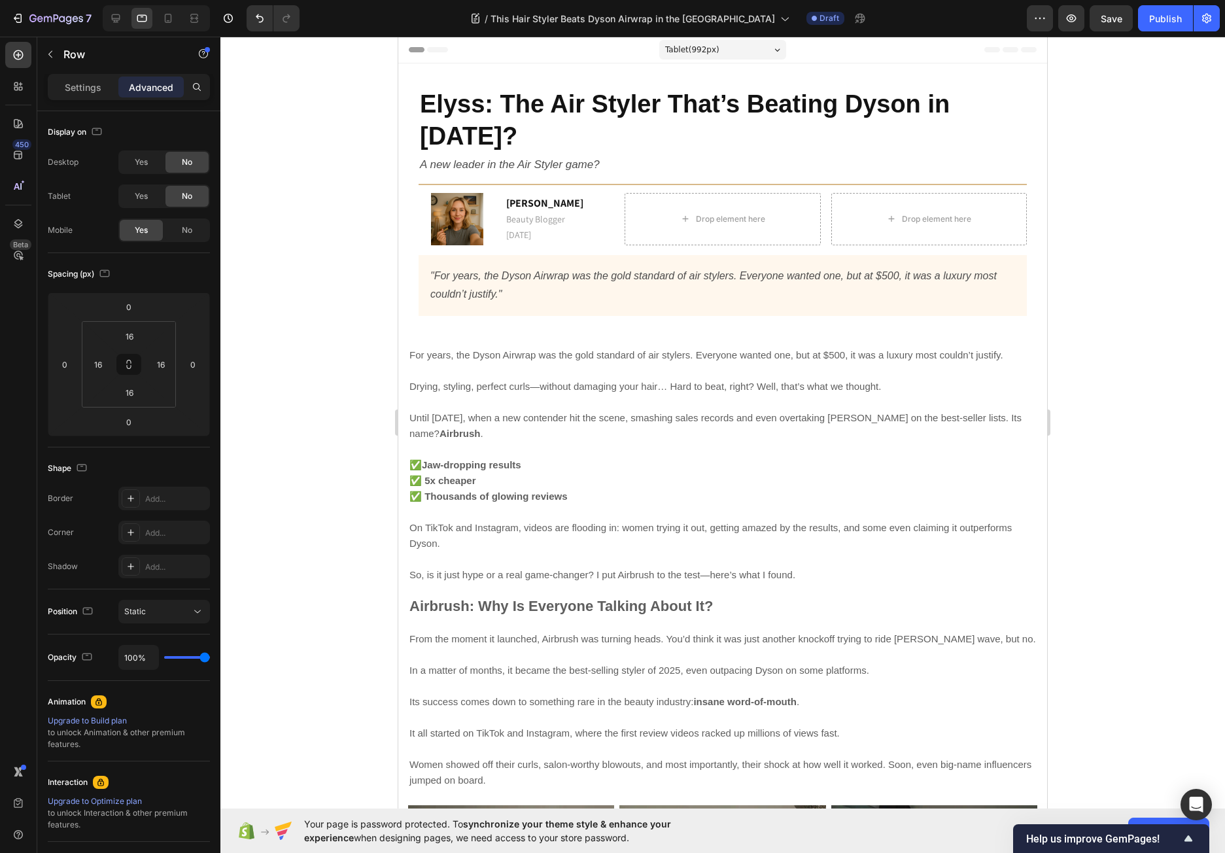
click at [311, 195] on div at bounding box center [722, 445] width 1004 height 816
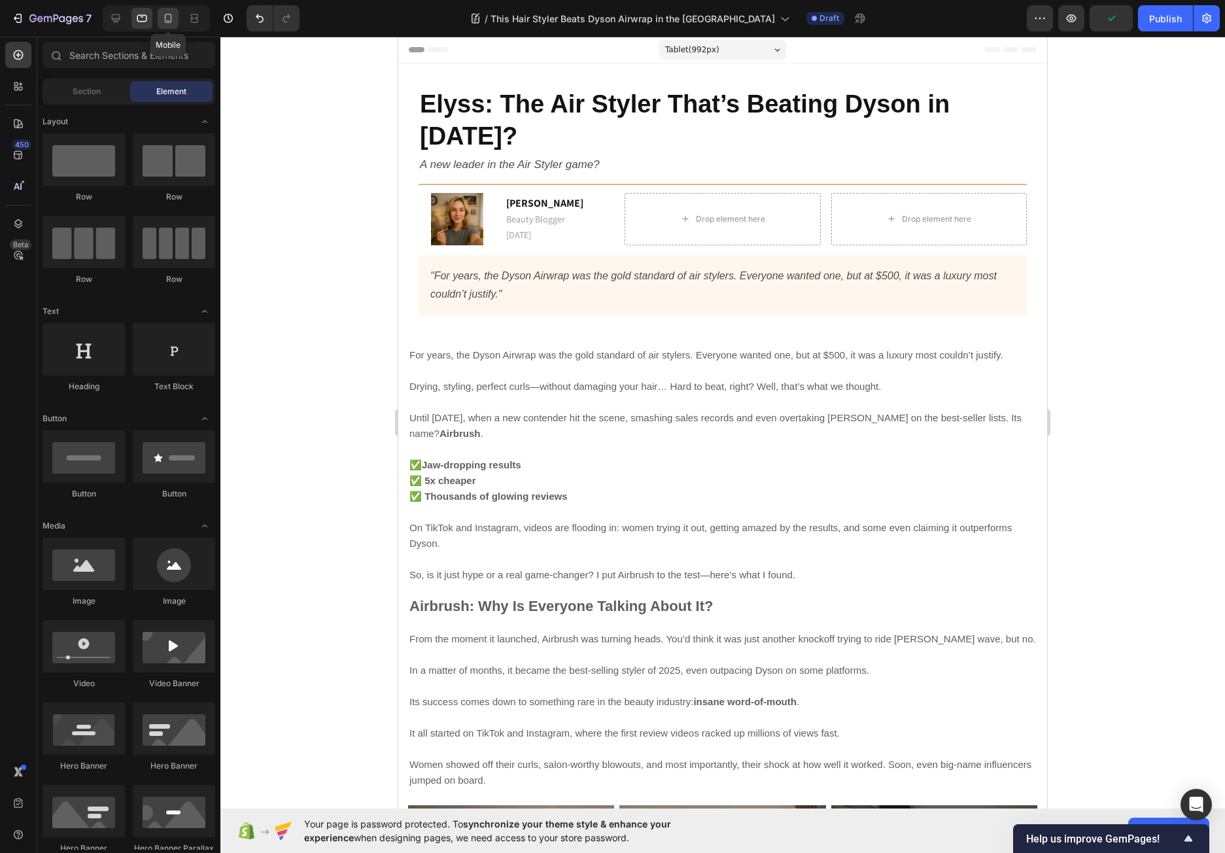
click at [168, 14] on icon at bounding box center [168, 18] width 7 height 9
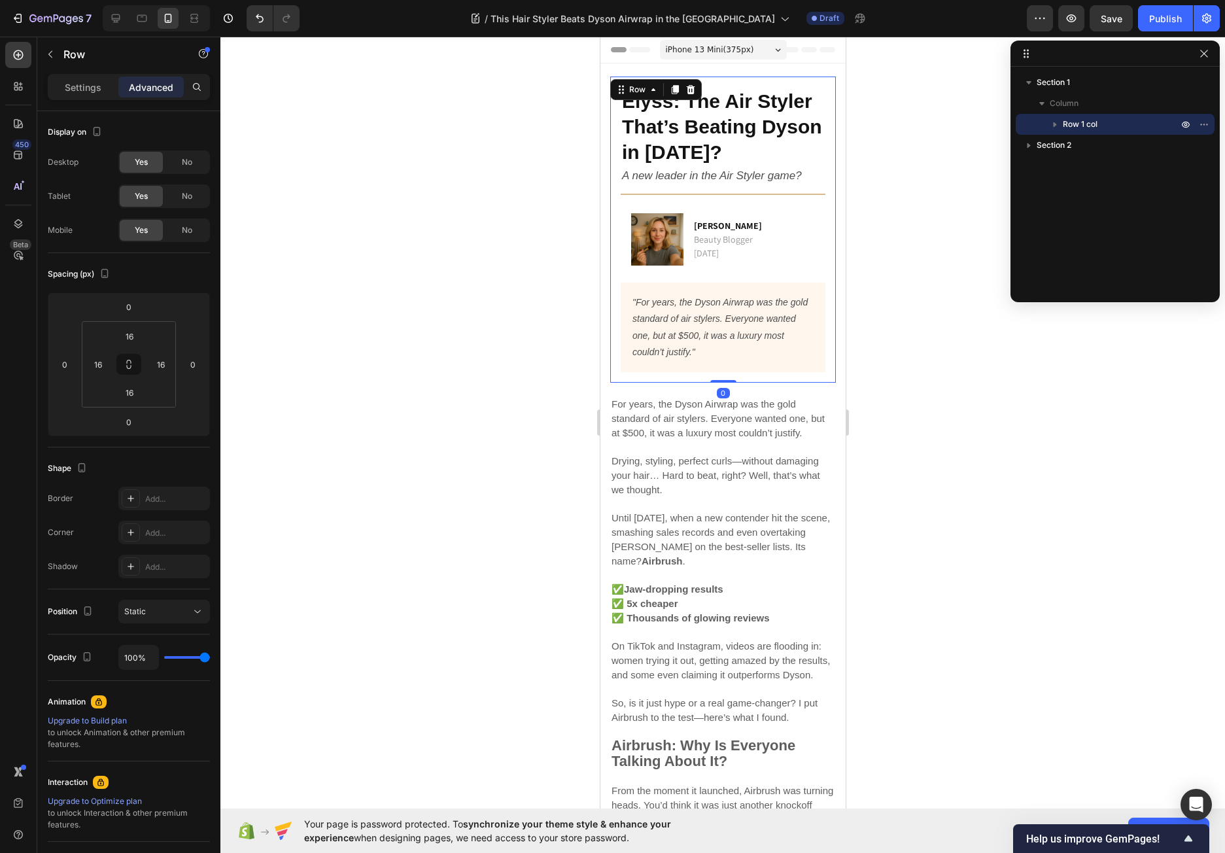
drag, startPoint x: 615, startPoint y: 262, endPoint x: 1175, endPoint y: 299, distance: 561.5
click at [615, 262] on div "Elyss: The Air Styler That’s Beating Dyson in [DATE]? Heading A new leader in t…" at bounding box center [722, 229] width 226 height 306
click at [79, 82] on p "Settings" at bounding box center [83, 87] width 37 height 14
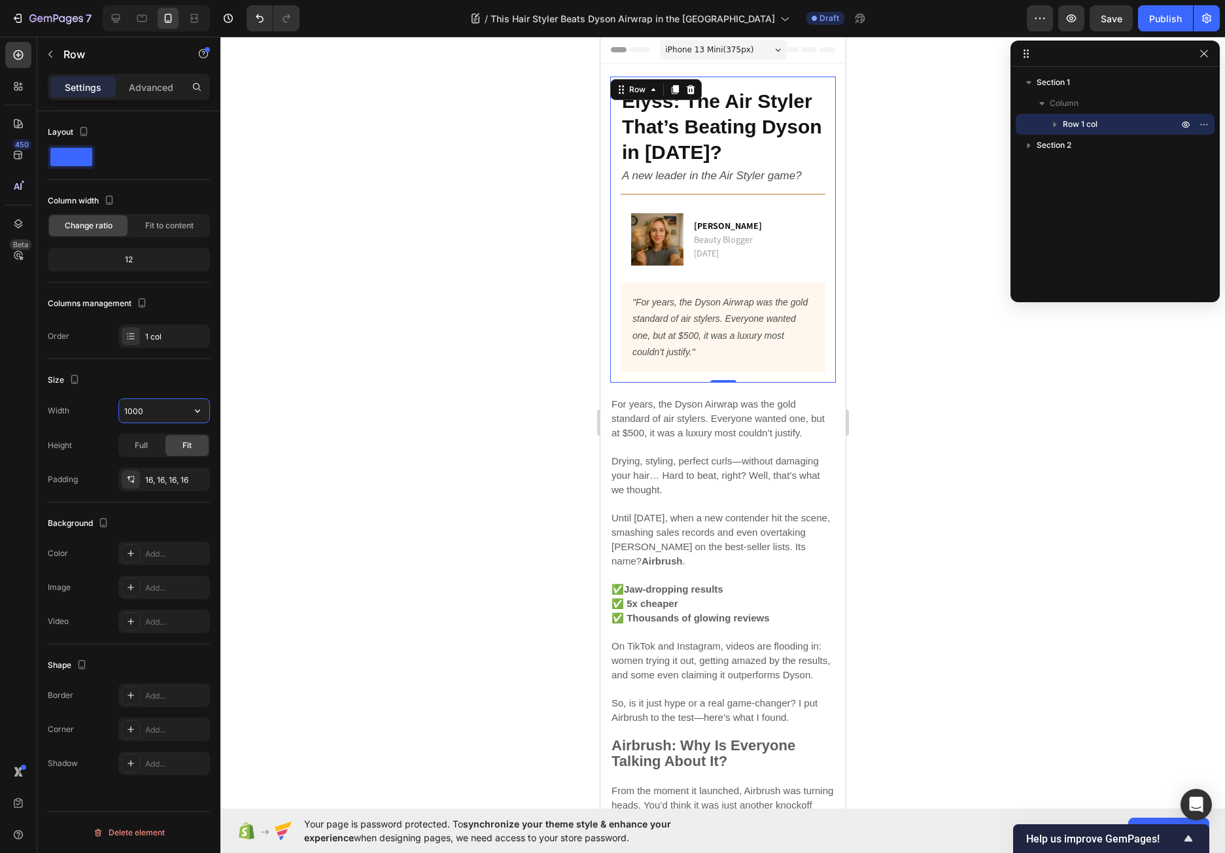
click at [147, 416] on input "1000" at bounding box center [164, 411] width 90 height 24
type input "1000"
click at [400, 342] on div at bounding box center [722, 445] width 1004 height 816
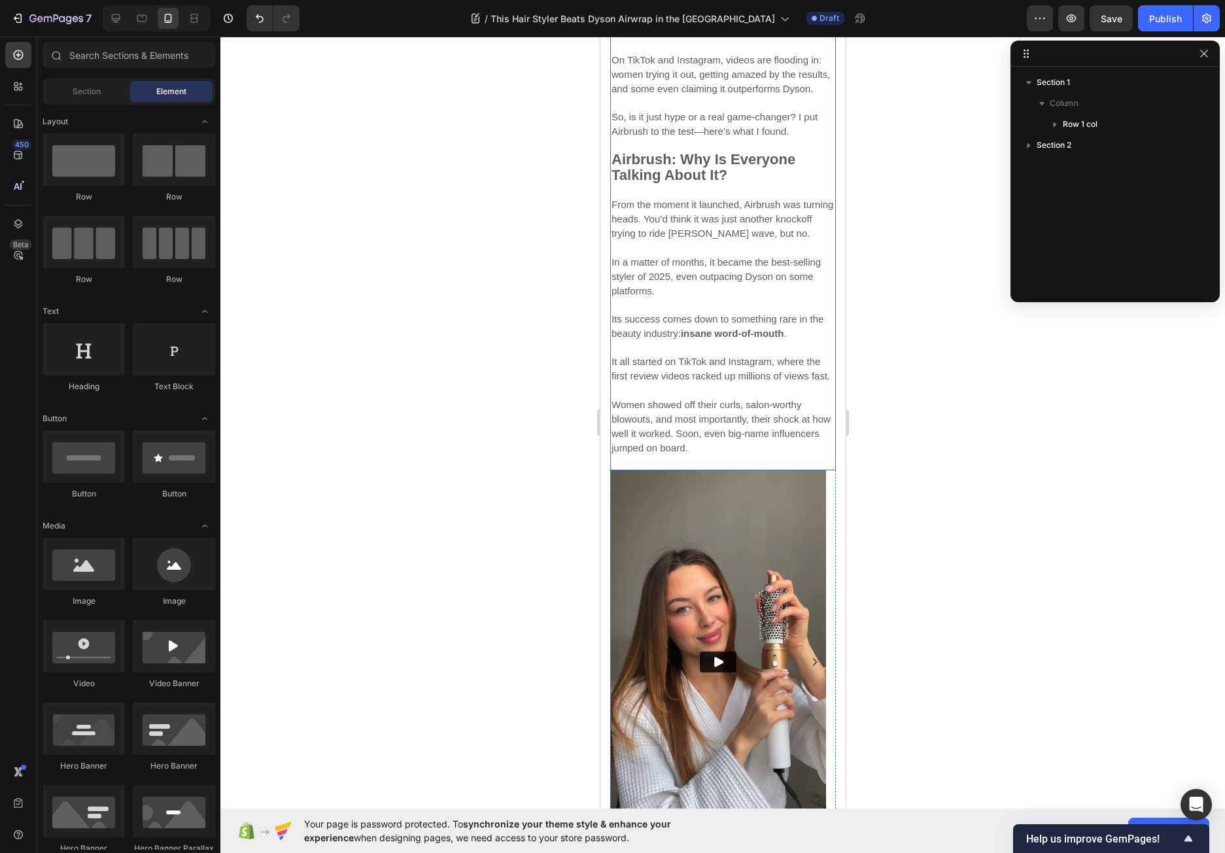
scroll to position [588, 0]
click at [119, 22] on icon at bounding box center [115, 18] width 13 height 13
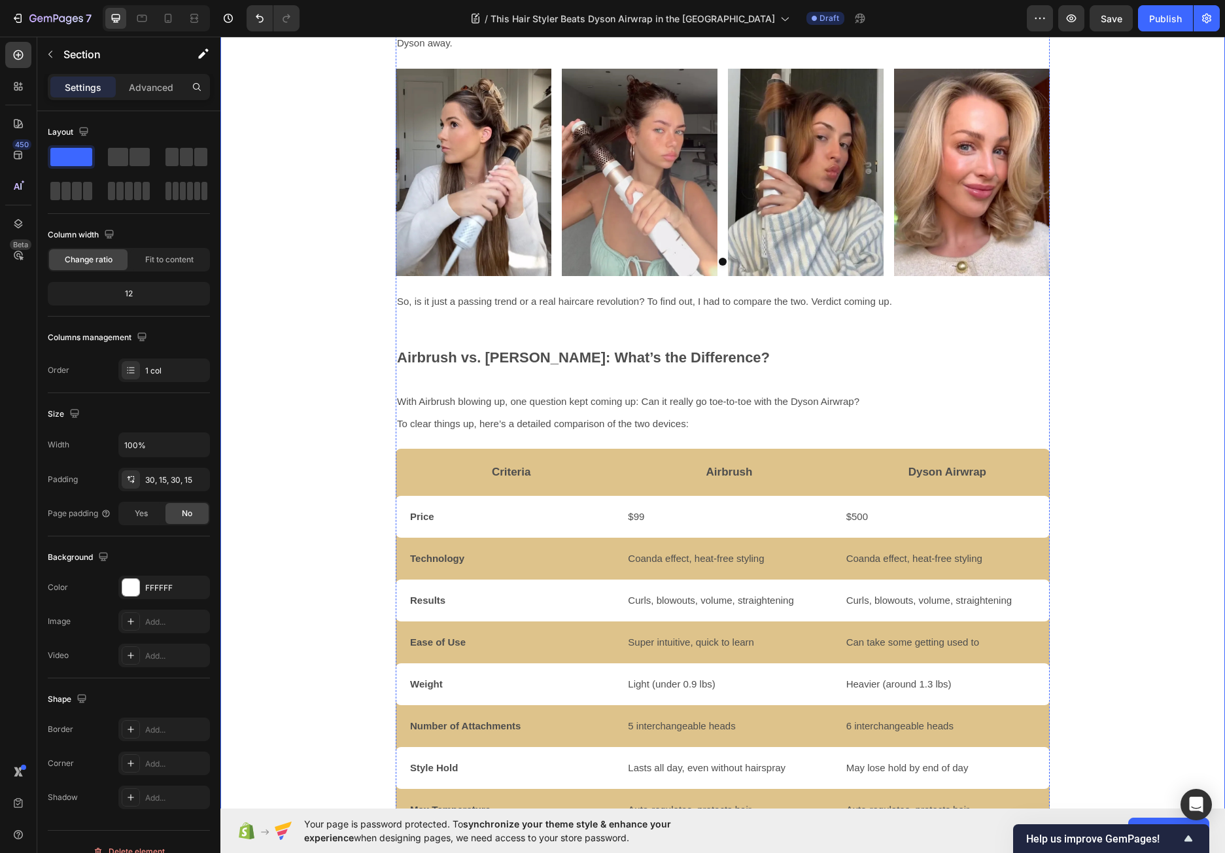
scroll to position [1242, 0]
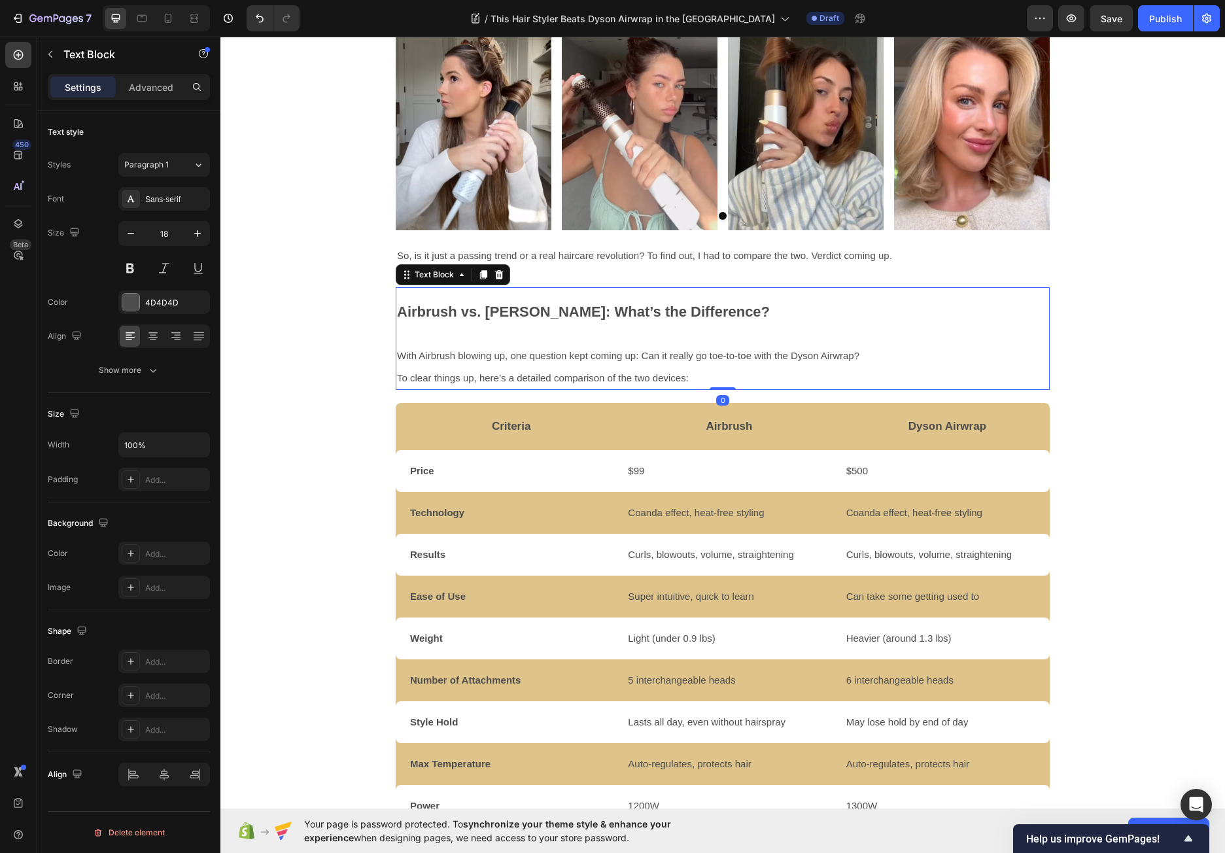
click at [1015, 371] on p "With Airbrush blowing up, one question kept coming up: Can it really go toe-to-…" at bounding box center [722, 367] width 651 height 44
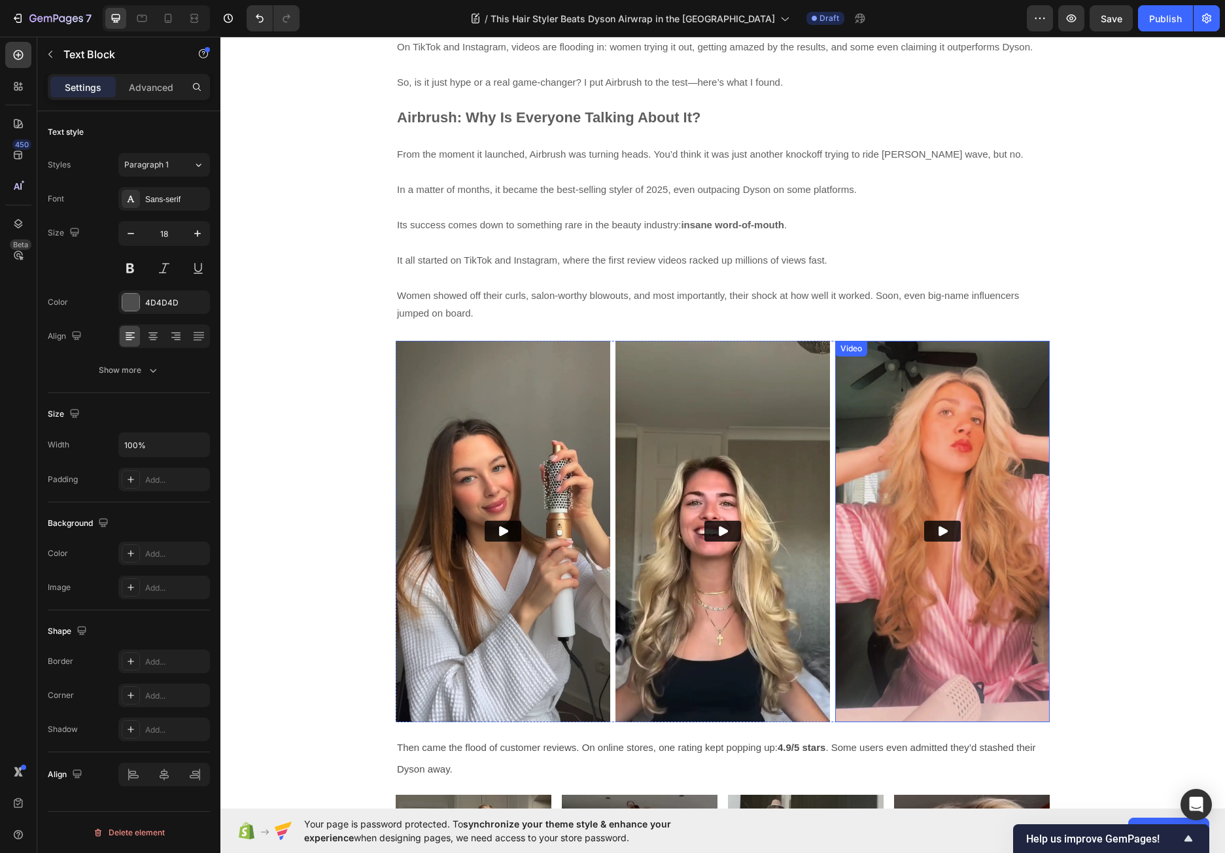
scroll to position [392, 0]
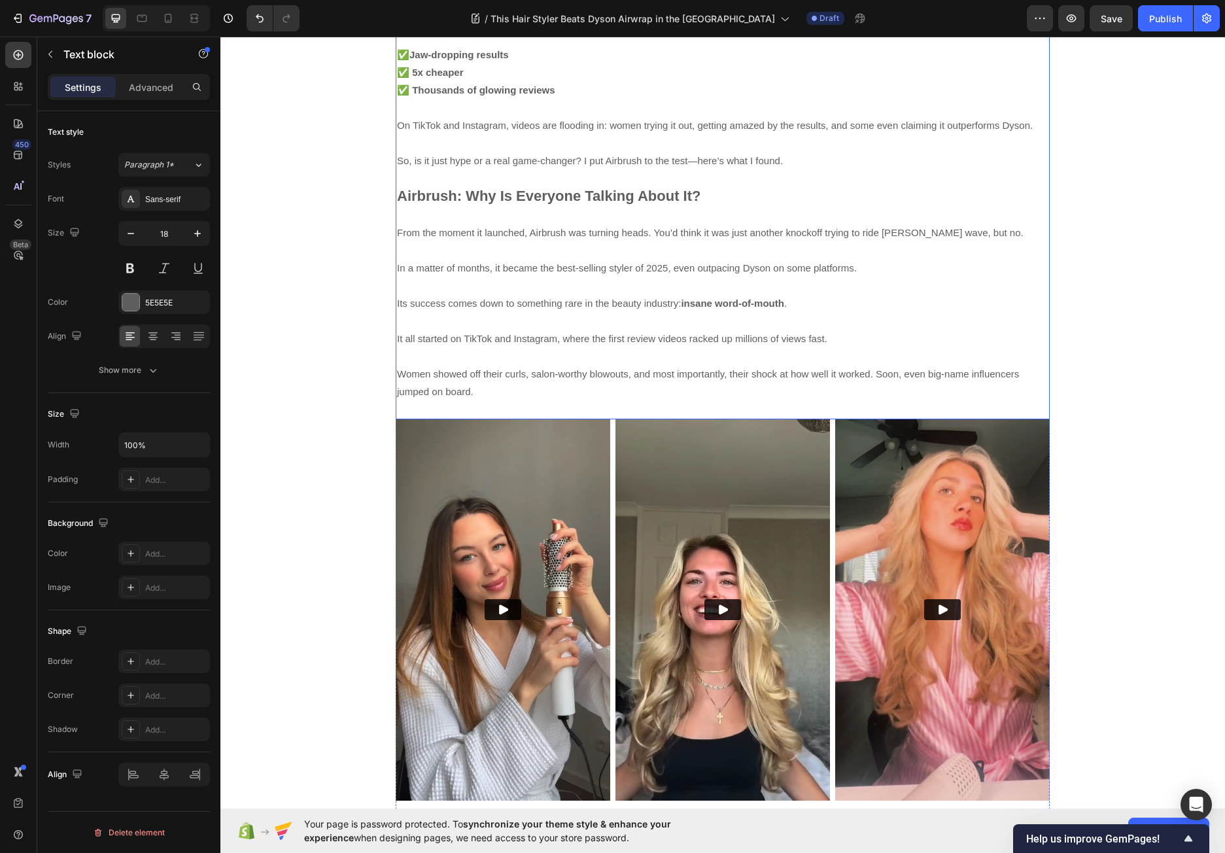
click at [1035, 288] on p "From the moment it launched, Airbrush was turning heads. You’d think it was jus…" at bounding box center [722, 312] width 651 height 212
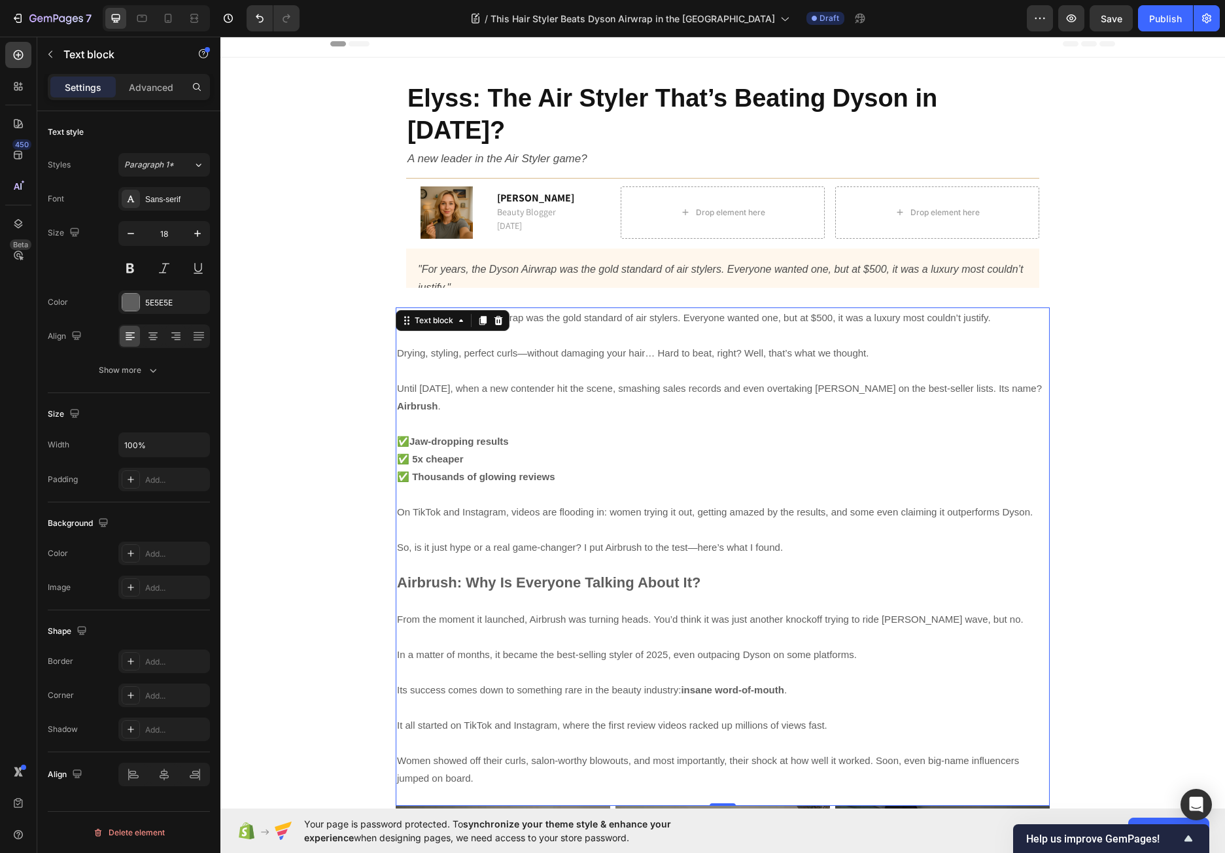
scroll to position [0, 0]
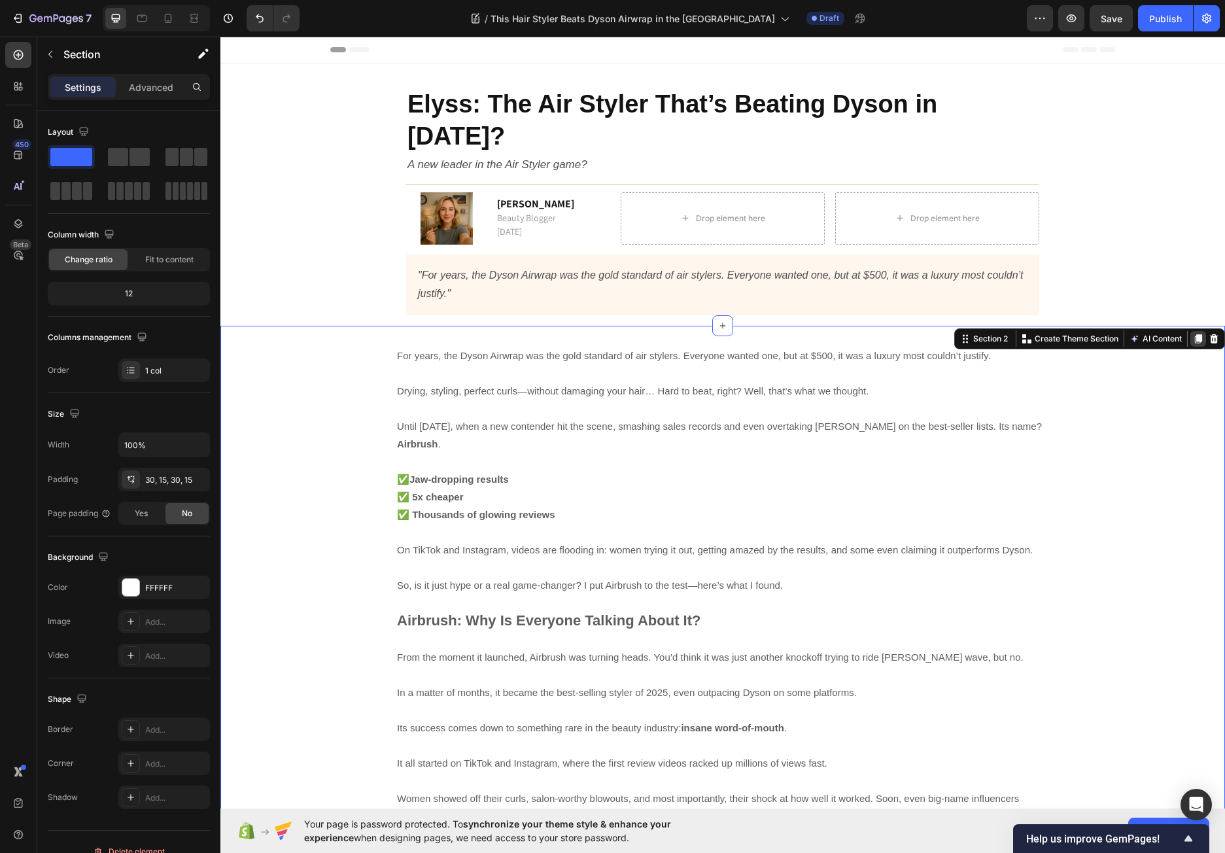
click at [1194, 334] on icon at bounding box center [1197, 338] width 7 height 9
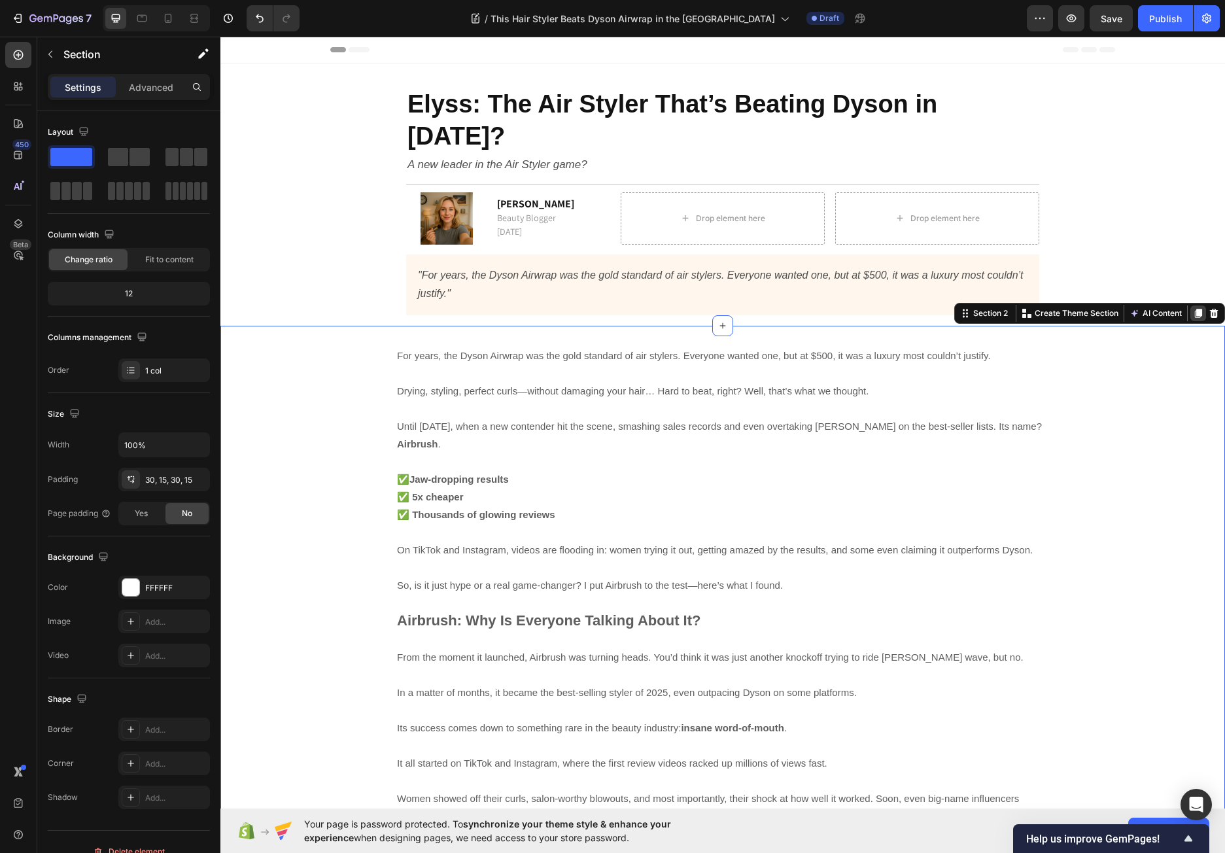
click at [1194, 309] on icon at bounding box center [1197, 313] width 7 height 9
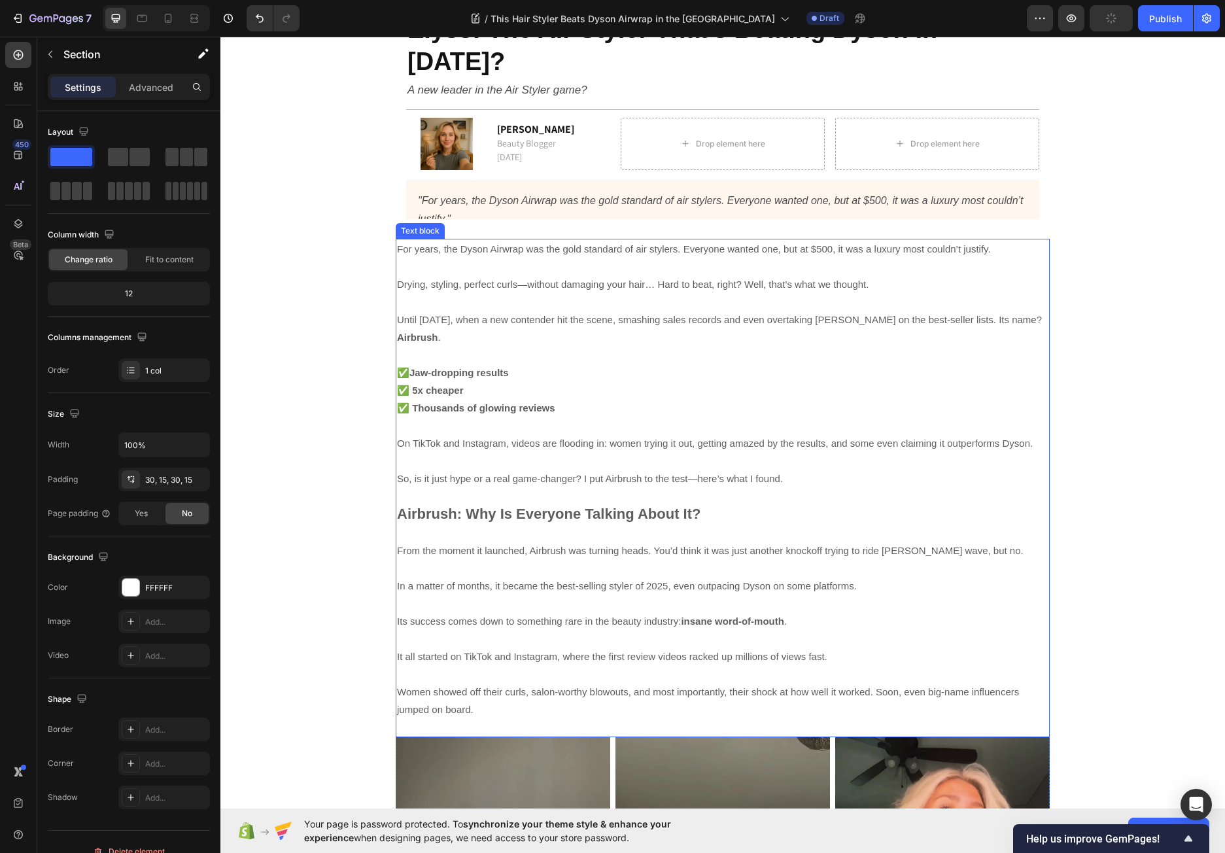
scroll to position [196, 0]
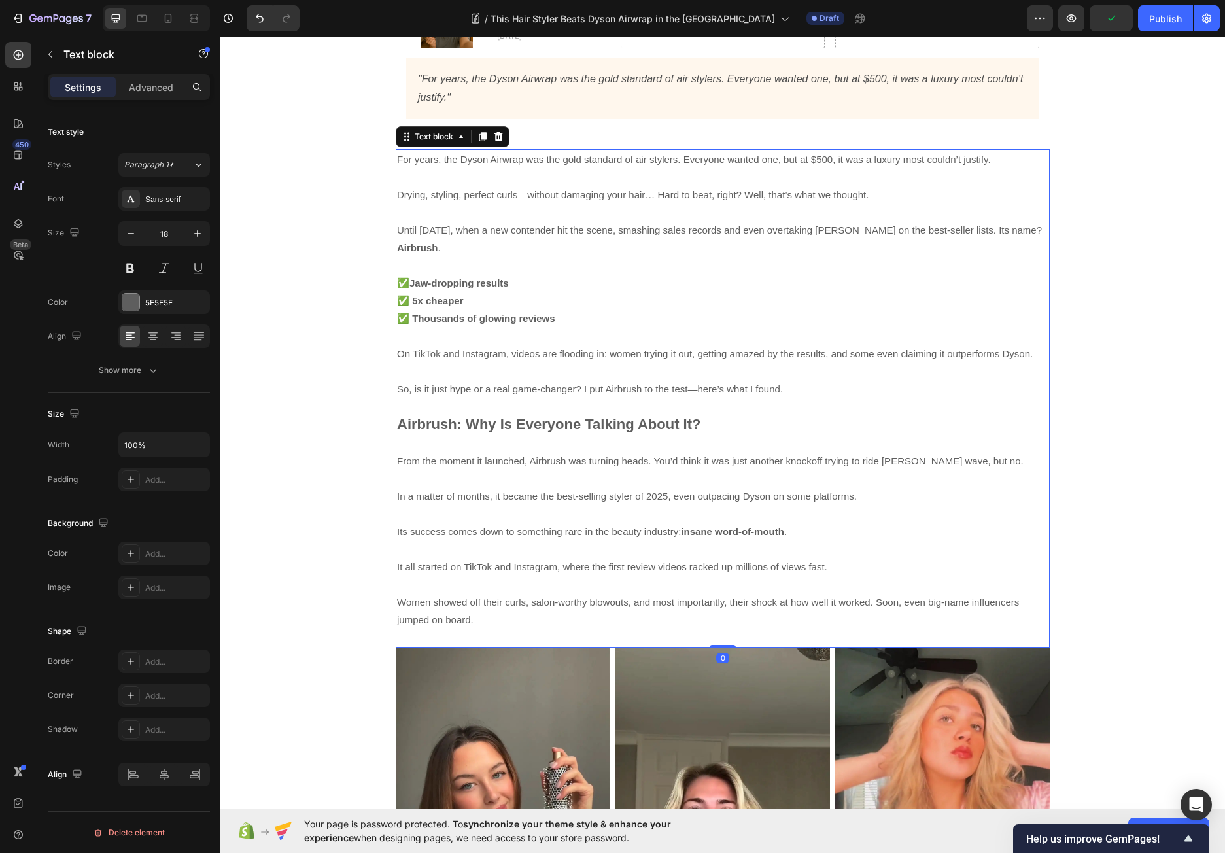
click at [979, 470] on p "From the moment it launched, Airbrush was turning heads. You’d think it was jus…" at bounding box center [722, 540] width 651 height 212
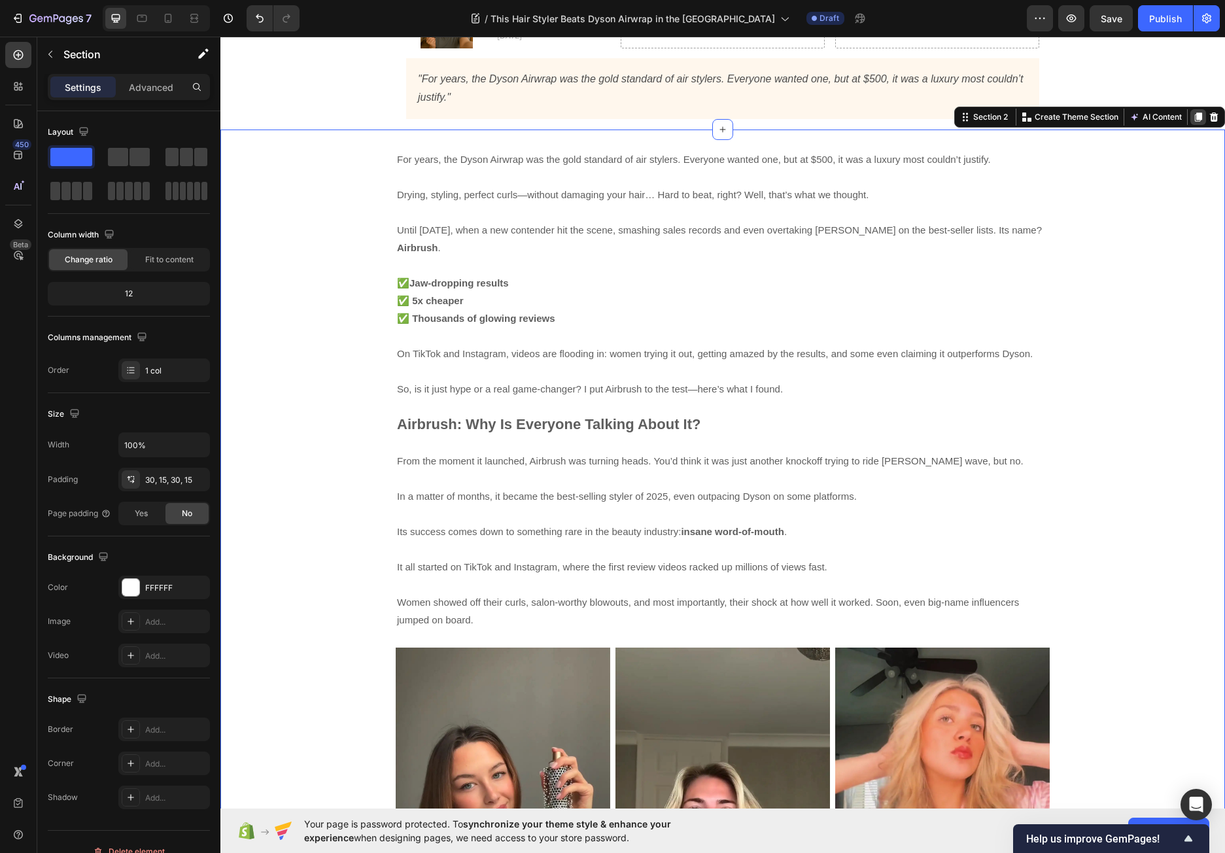
click at [1192, 112] on icon at bounding box center [1197, 117] width 10 height 10
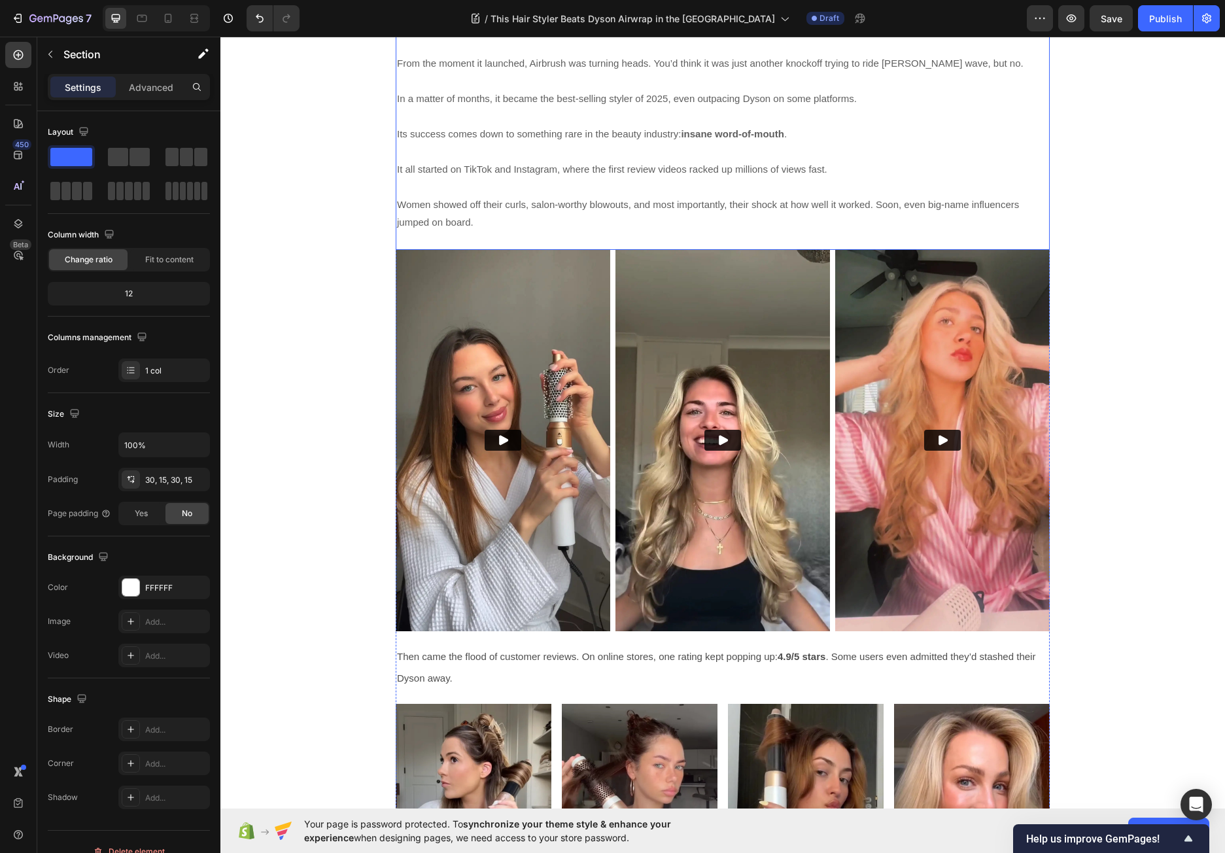
scroll to position [588, 0]
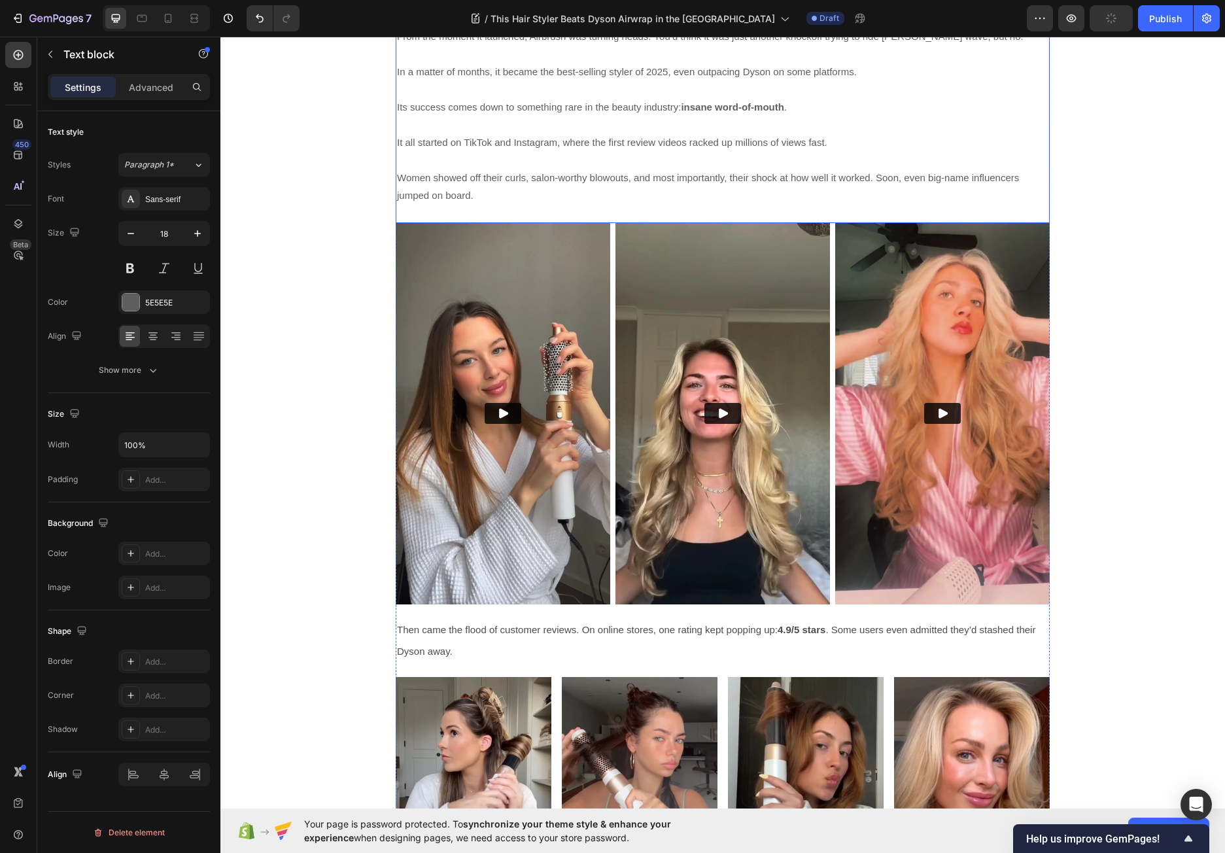
click at [682, 180] on p "From the moment it launched, Airbrush was turning heads. You’d think it was jus…" at bounding box center [722, 116] width 651 height 212
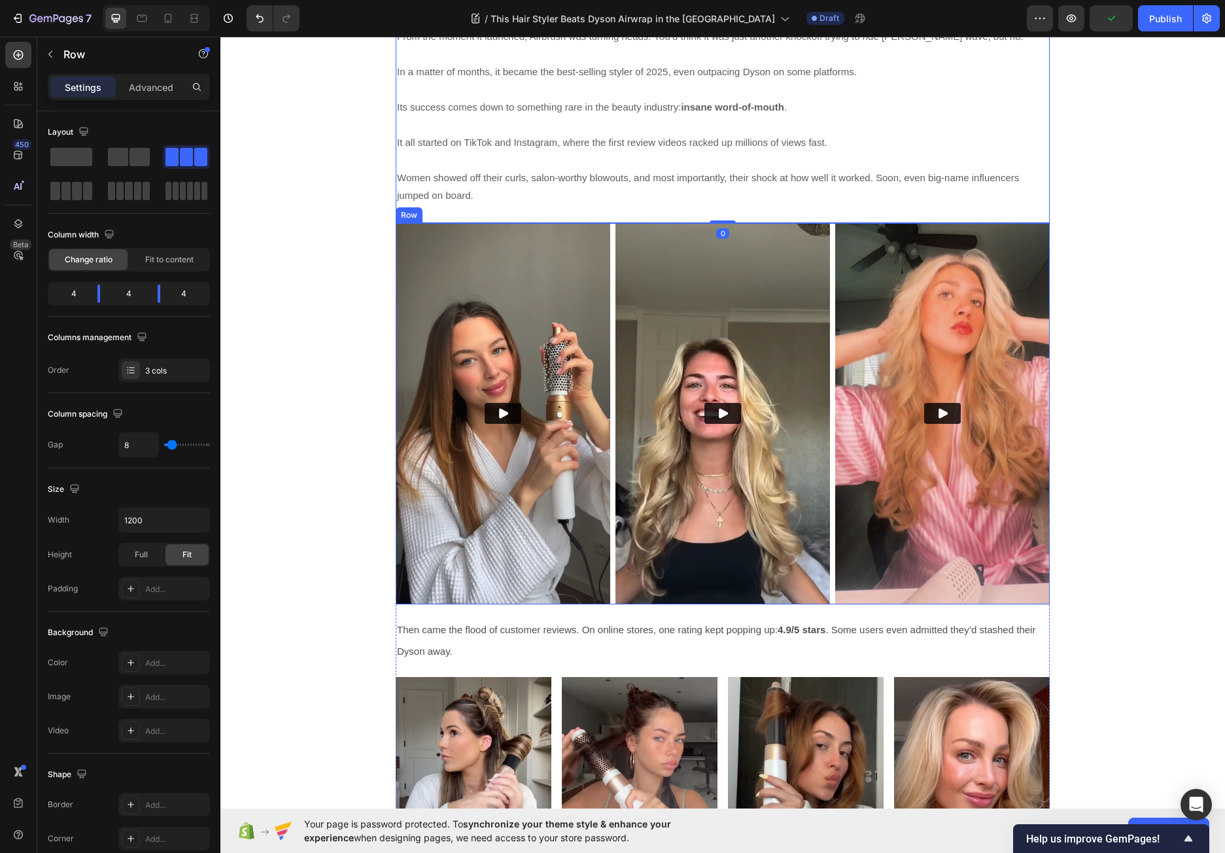
click at [609, 252] on div "Video Video Video Row" at bounding box center [723, 413] width 654 height 381
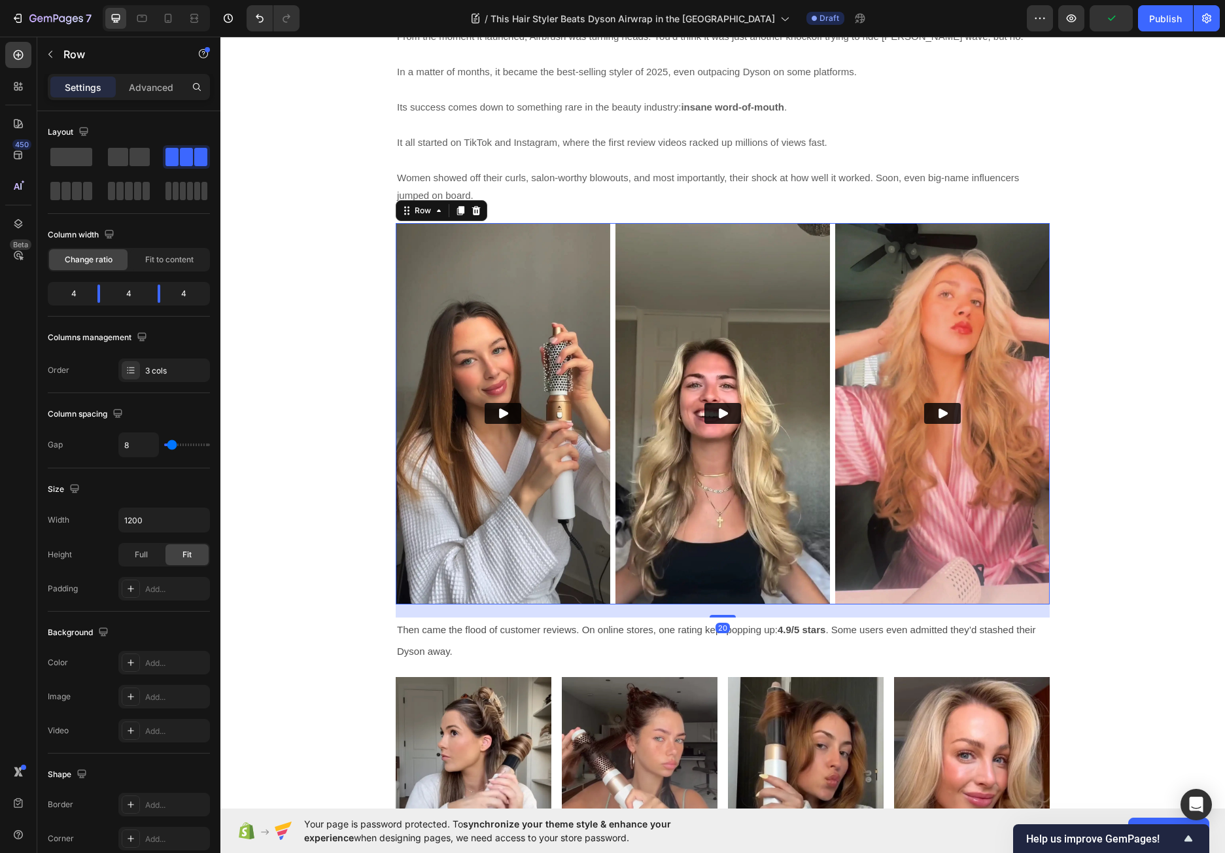
drag, startPoint x: 469, startPoint y: 191, endPoint x: 484, endPoint y: 202, distance: 18.7
click at [472, 206] on icon at bounding box center [476, 210] width 8 height 9
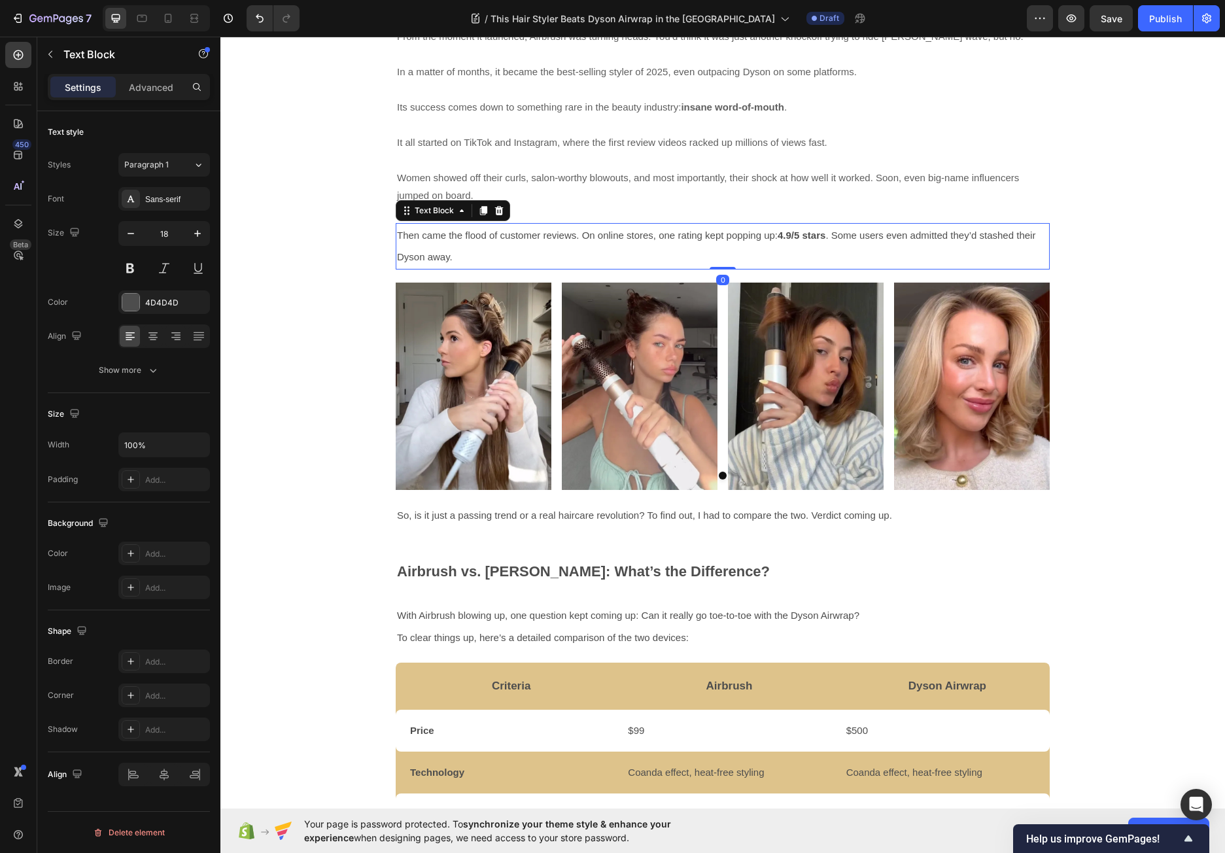
click at [618, 228] on p "Then came the flood of customer reviews. On online stores, one rating kept popp…" at bounding box center [722, 246] width 651 height 44
click at [498, 205] on icon at bounding box center [499, 210] width 10 height 10
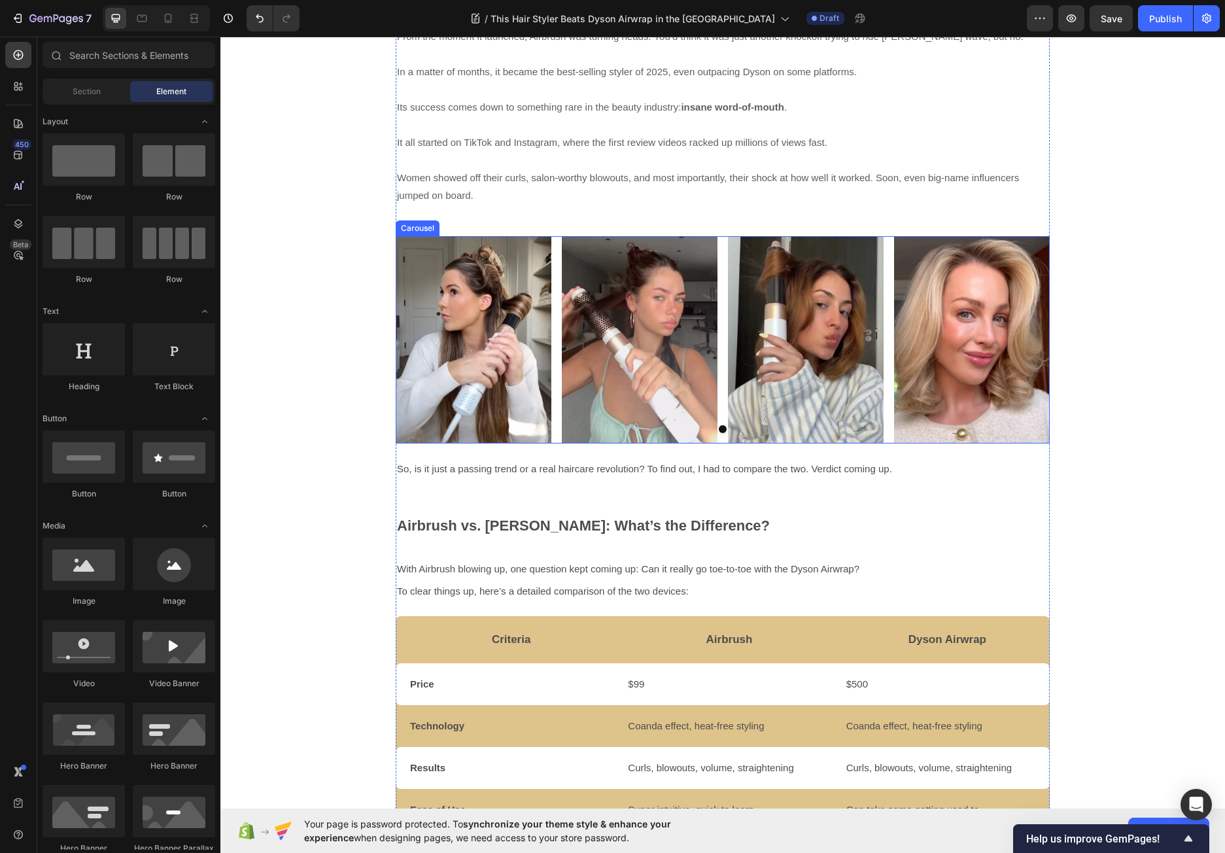
click at [548, 256] on div "Image Image Image Image" at bounding box center [723, 339] width 654 height 207
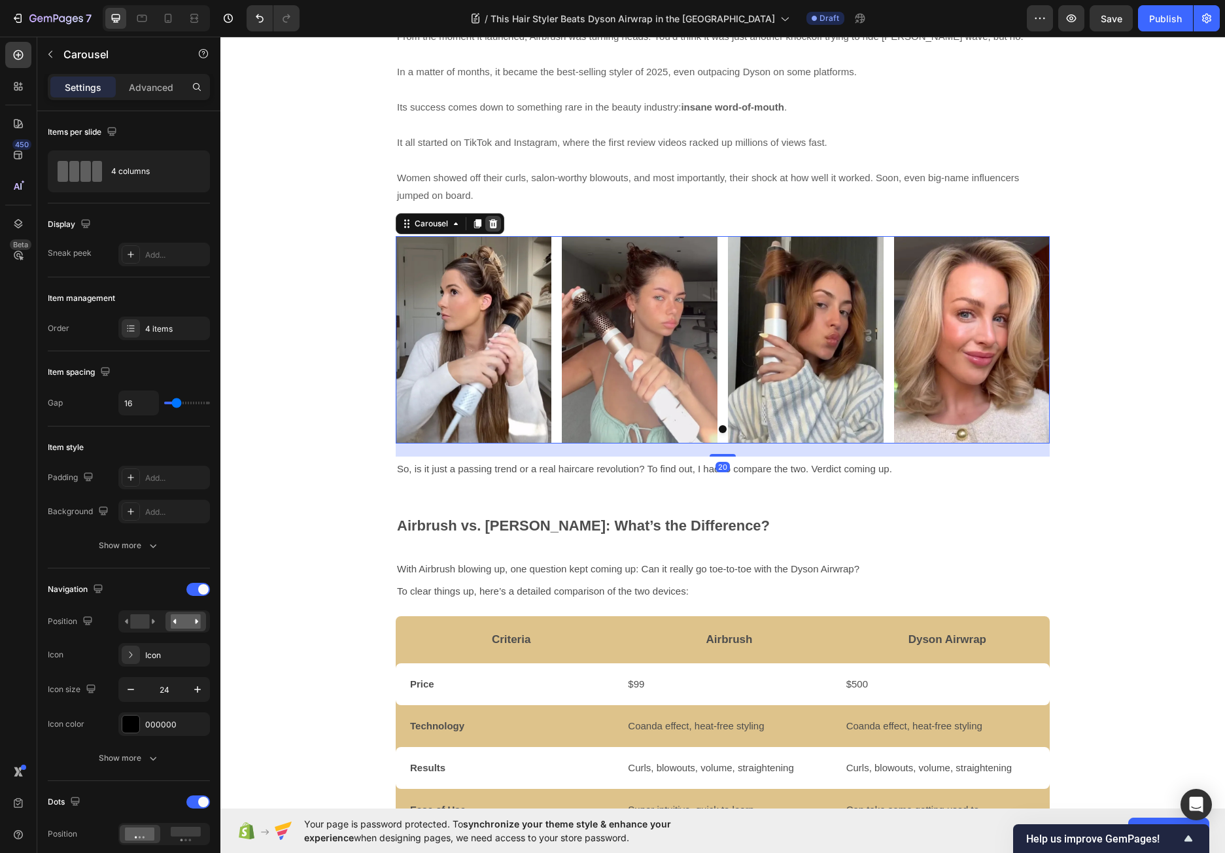
click at [492, 219] on icon at bounding box center [493, 223] width 8 height 9
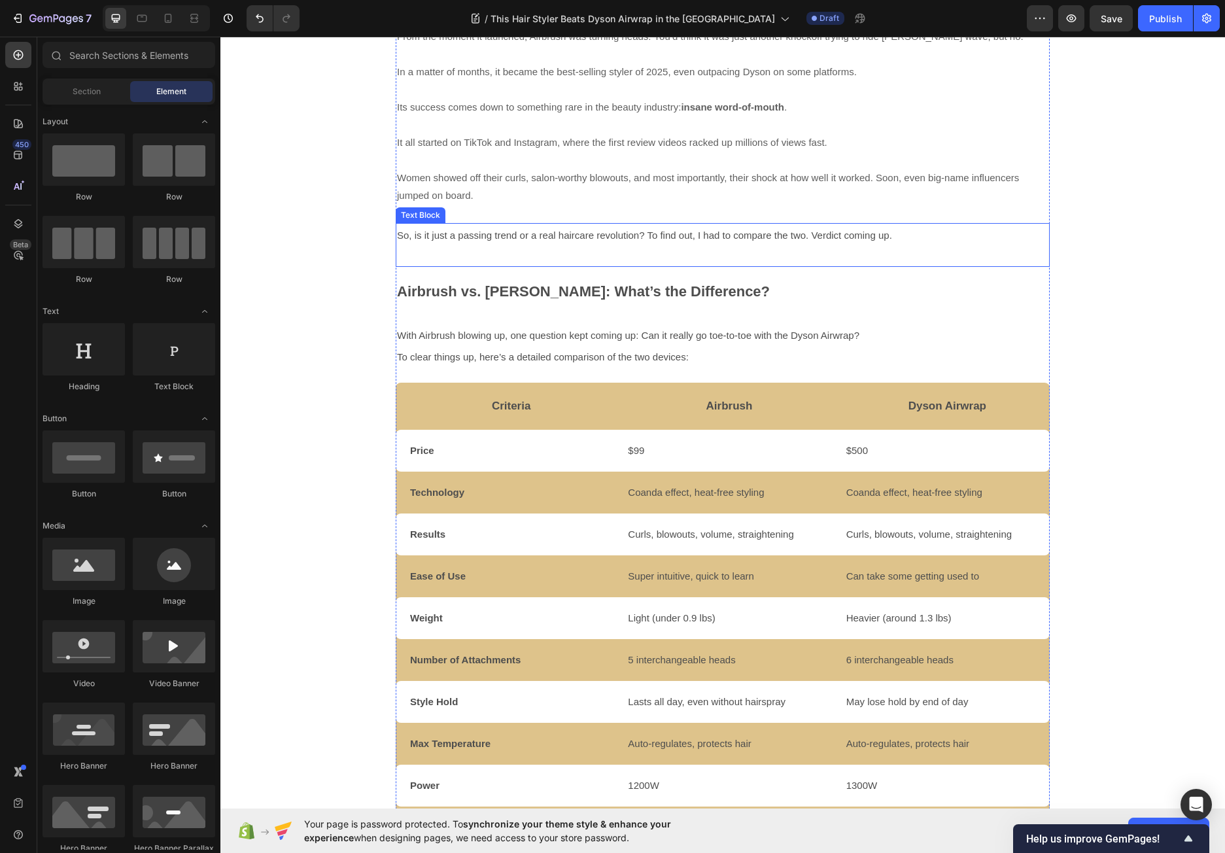
click at [634, 233] on div "So, is it just a passing trend or a real haircare revolution? To find out, I ha…" at bounding box center [723, 245] width 654 height 44
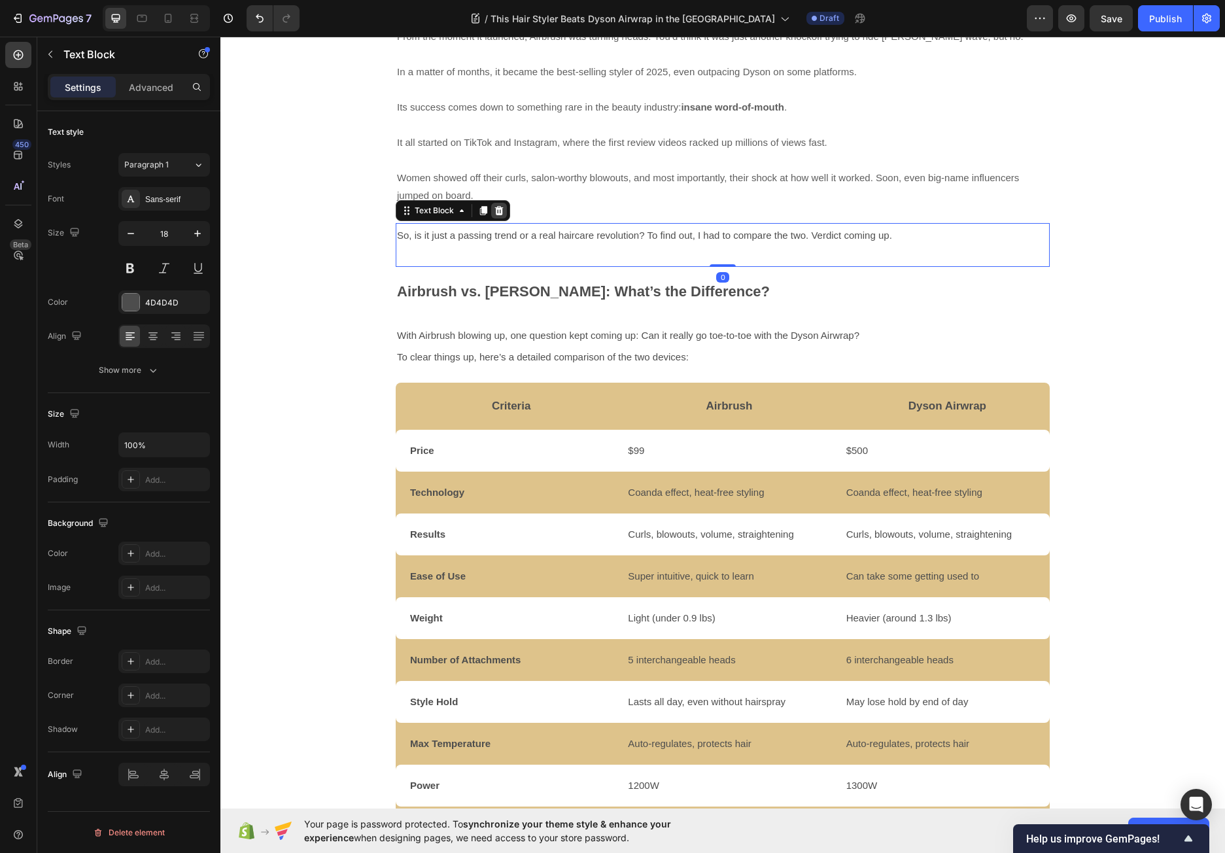
click at [494, 205] on icon at bounding box center [499, 210] width 10 height 10
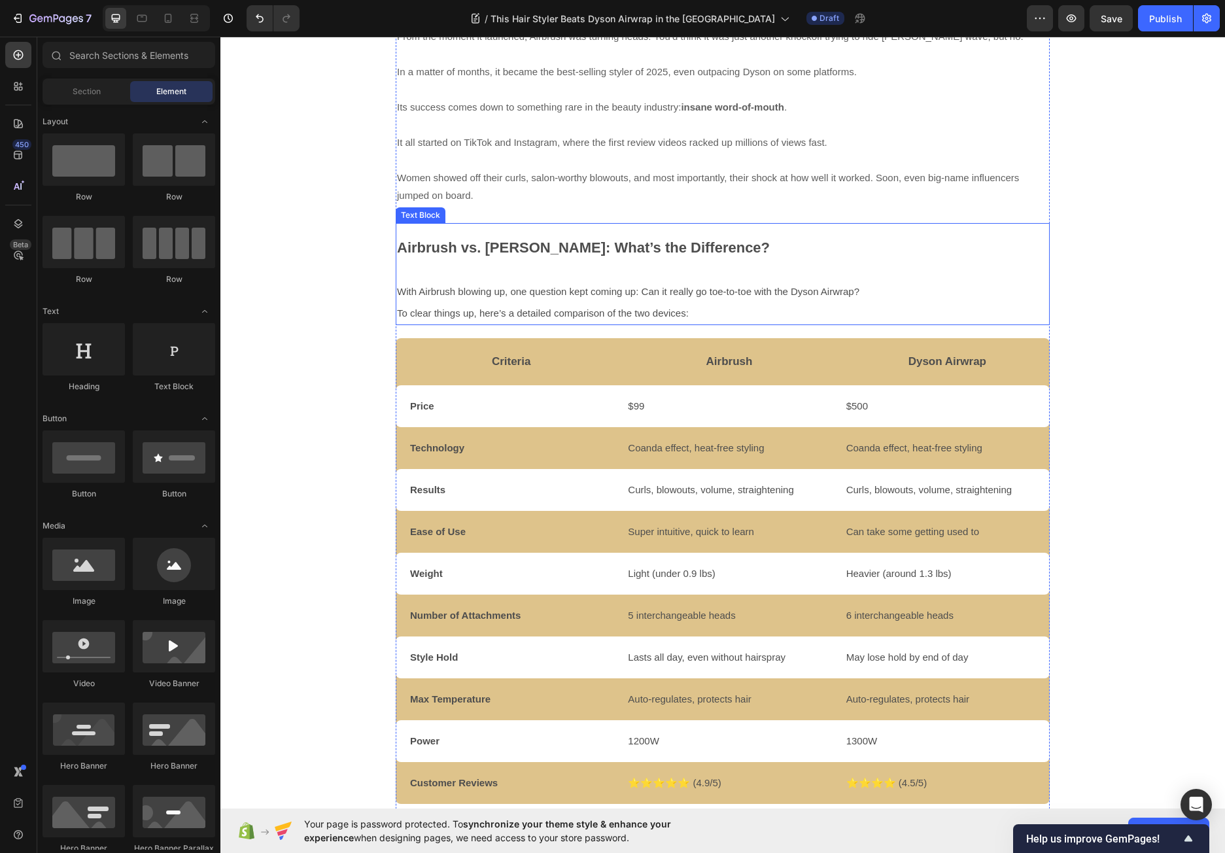
click at [600, 241] on p "Airbrush vs. [PERSON_NAME]: What’s the Difference?" at bounding box center [722, 258] width 651 height 43
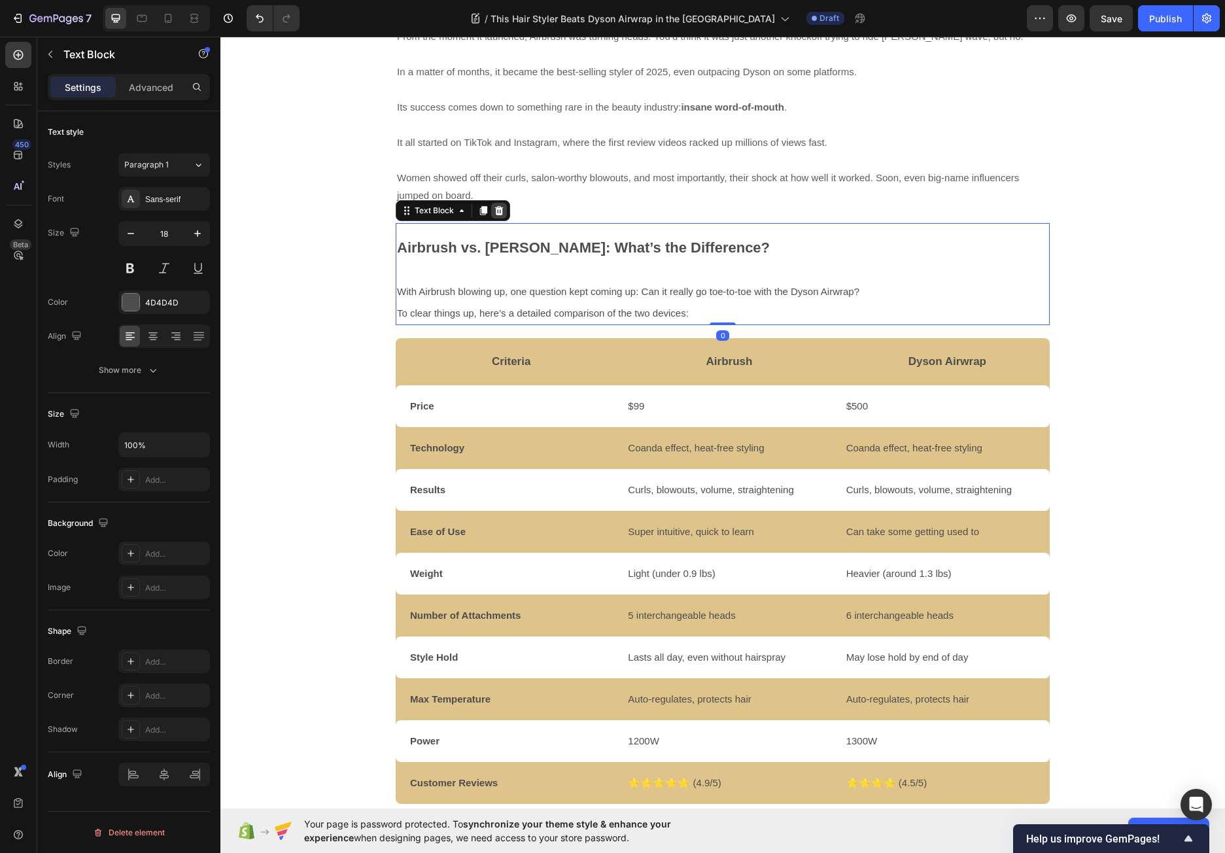
click at [495, 206] on icon at bounding box center [499, 210] width 8 height 9
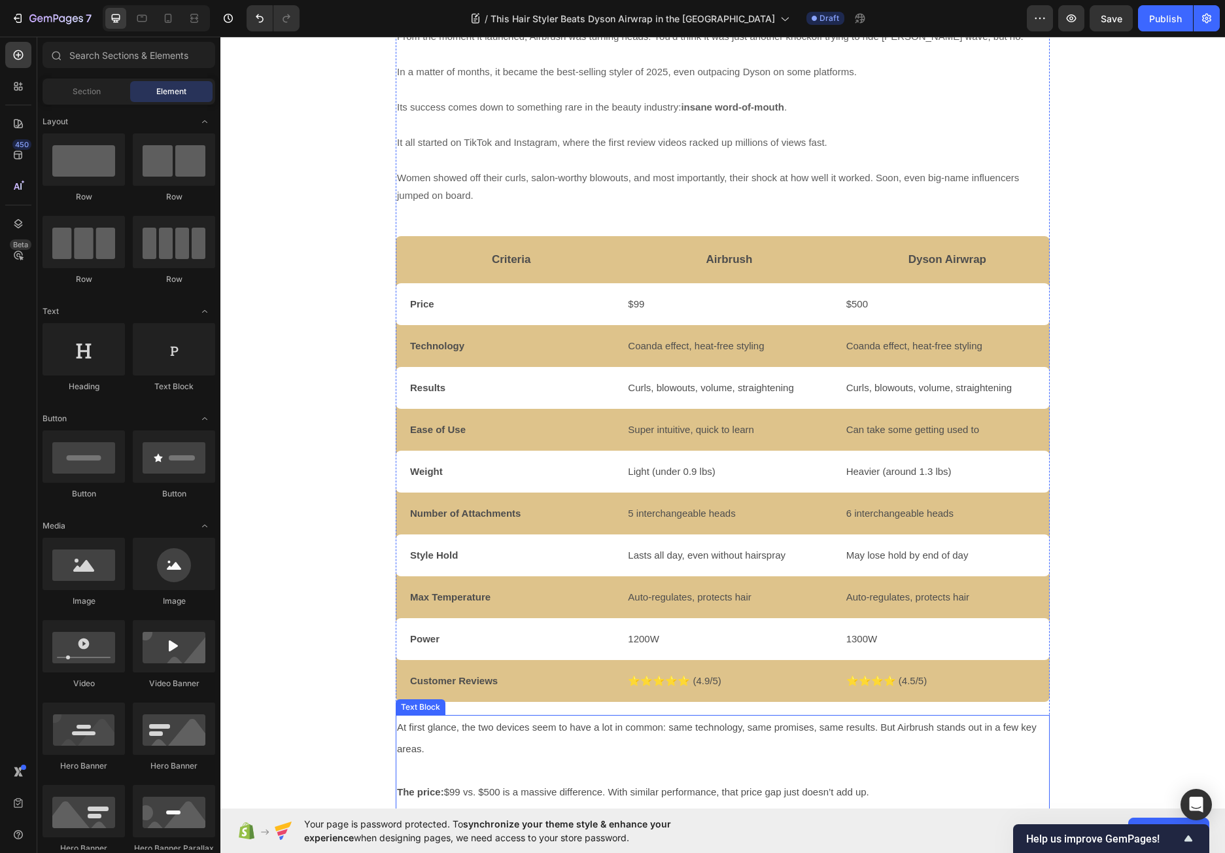
click at [717, 716] on p "At first glance, the two devices seem to have a lot in common: same technology,…" at bounding box center [722, 738] width 651 height 44
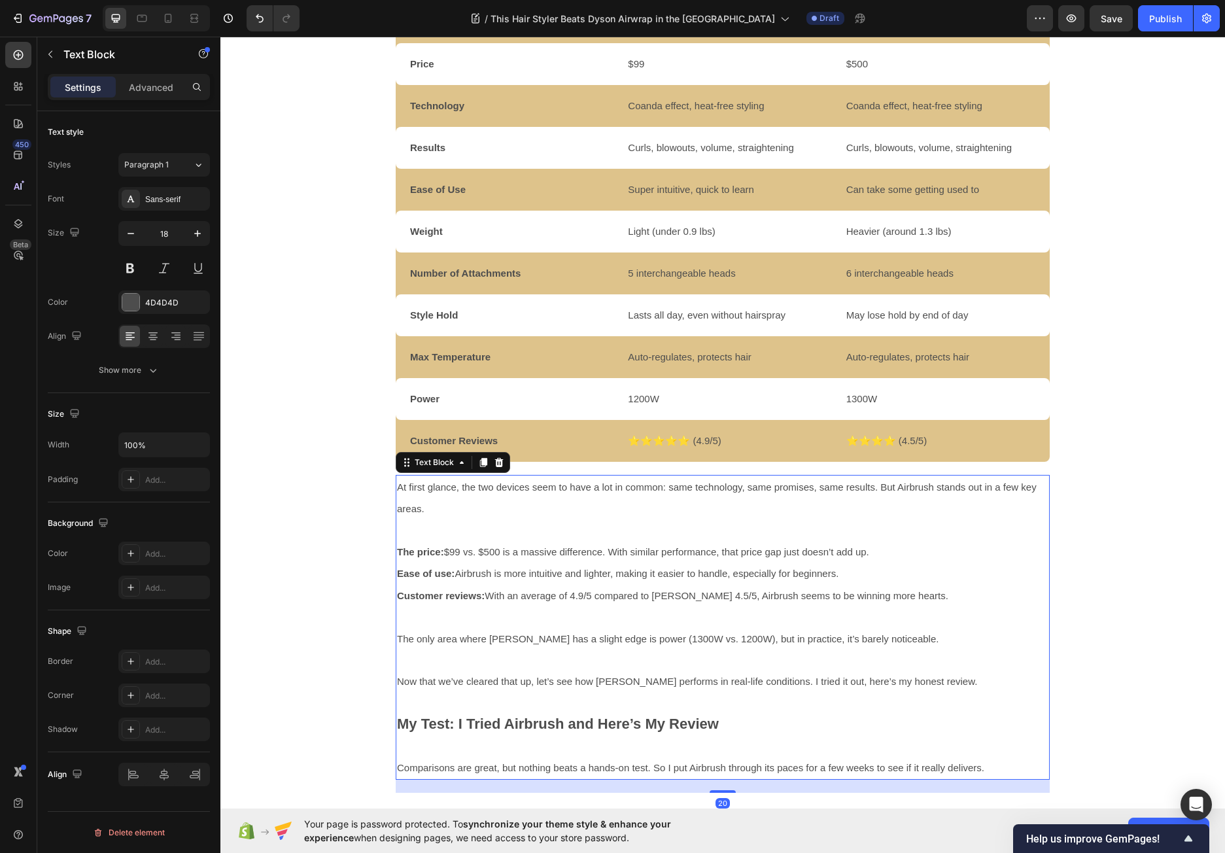
scroll to position [850, 0]
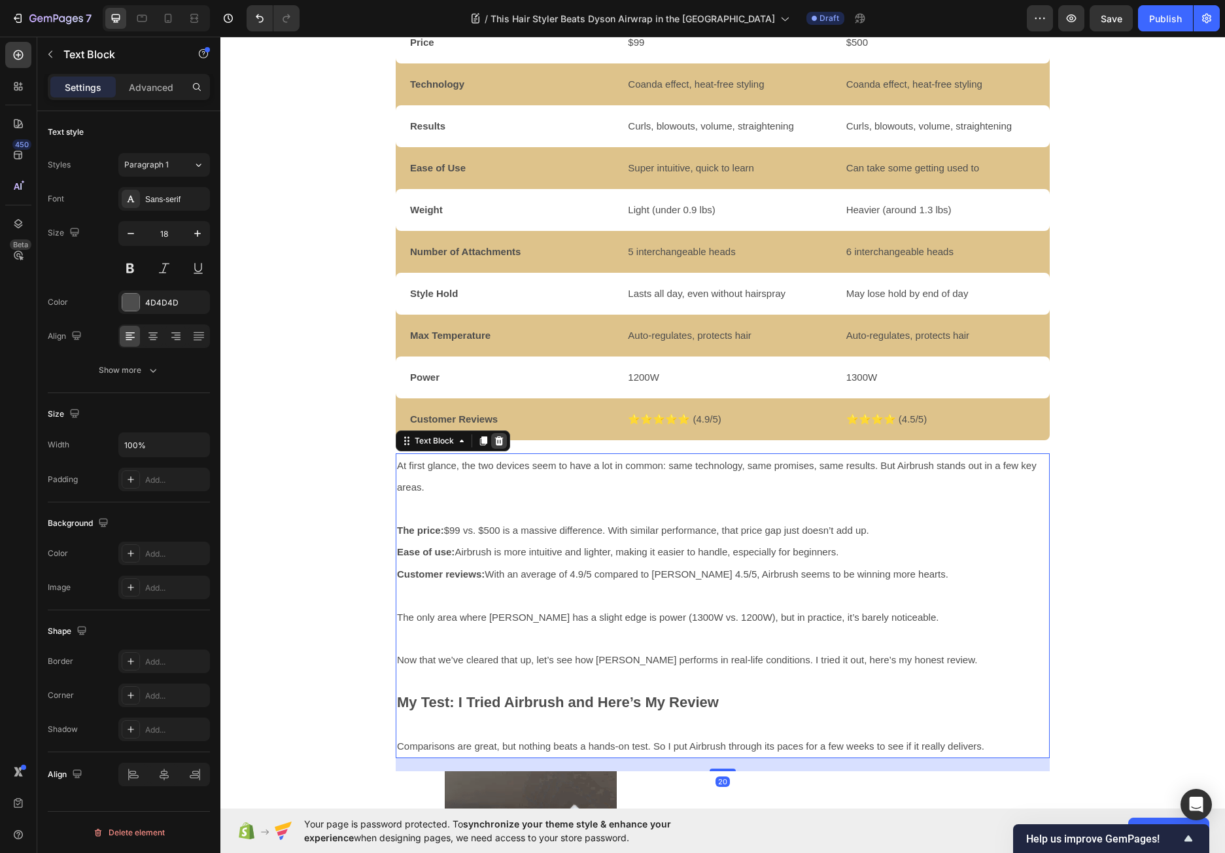
click at [496, 436] on icon at bounding box center [499, 440] width 8 height 9
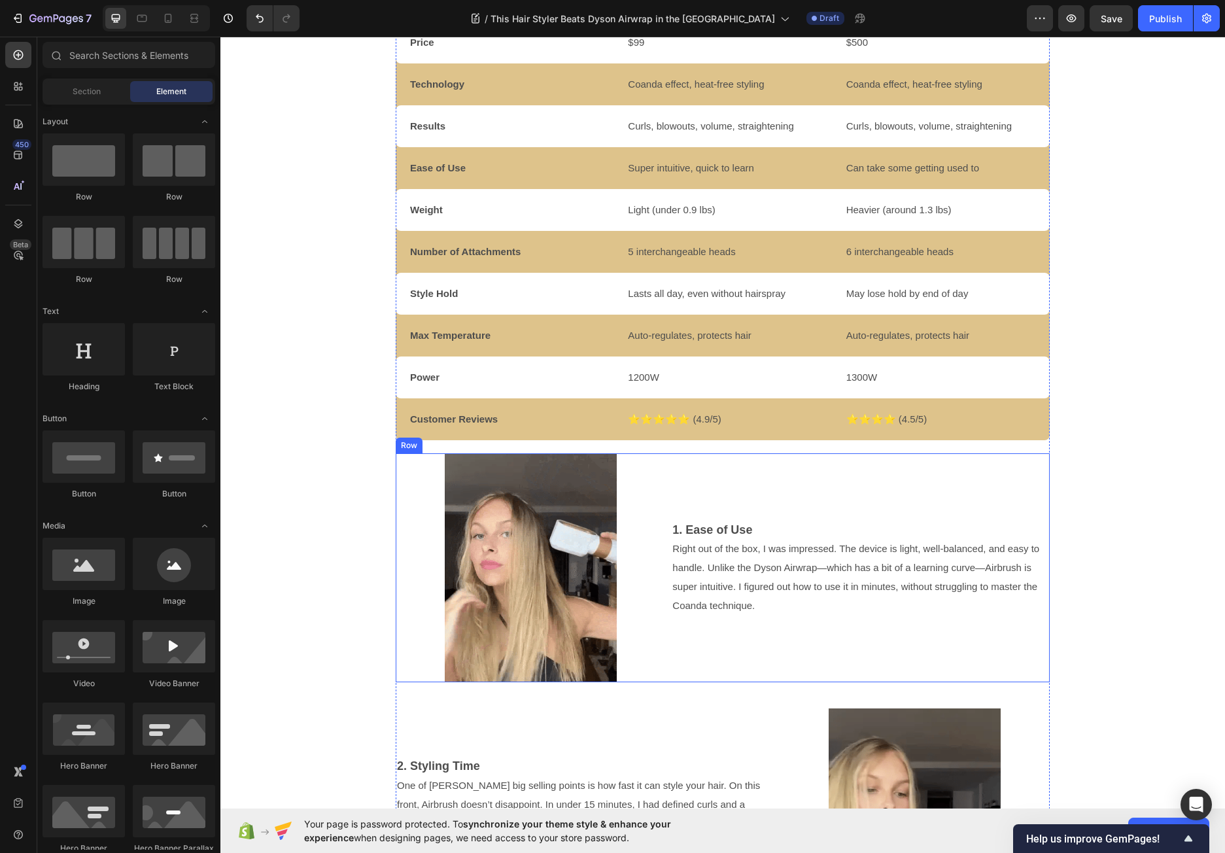
click at [698, 624] on div "1. Ease of Use Right out of the box, I was impressed. The device is light, well…" at bounding box center [860, 567] width 379 height 229
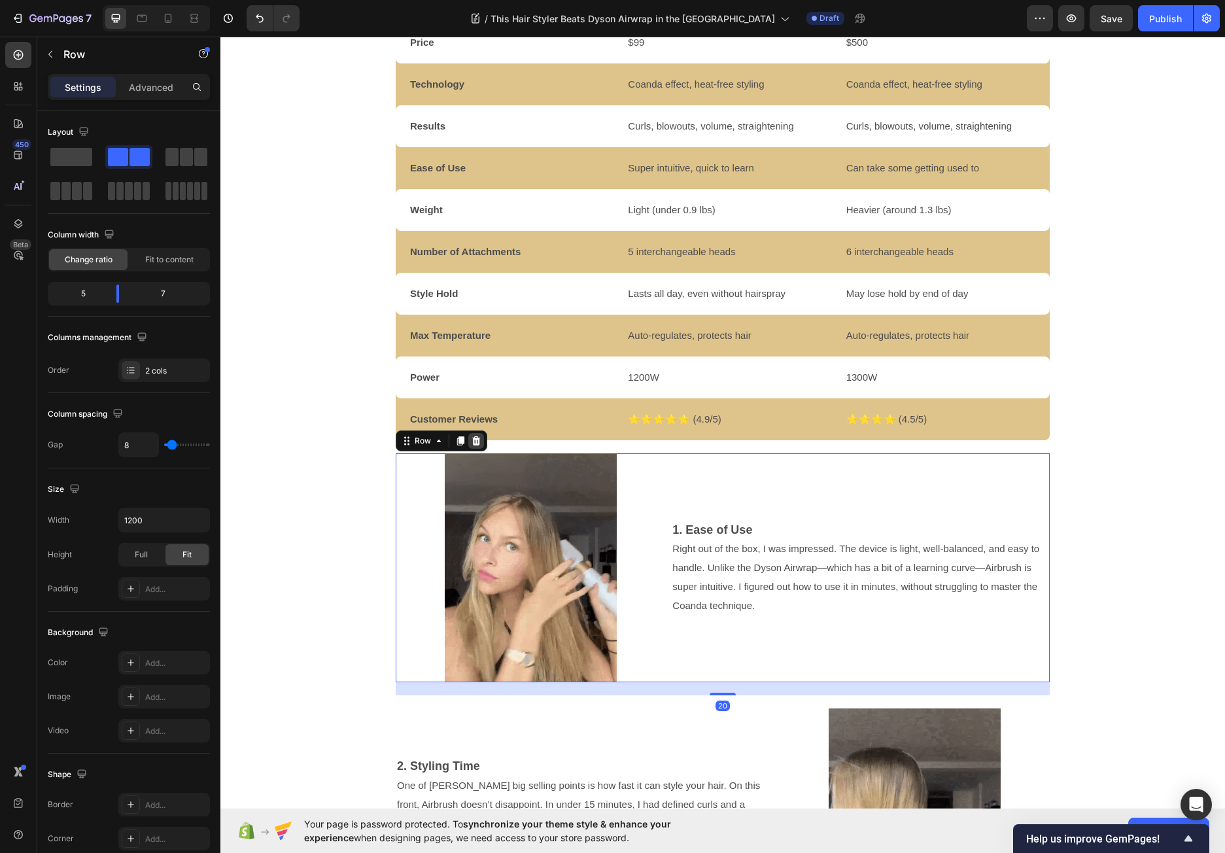
click at [476, 435] on icon at bounding box center [476, 440] width 10 height 10
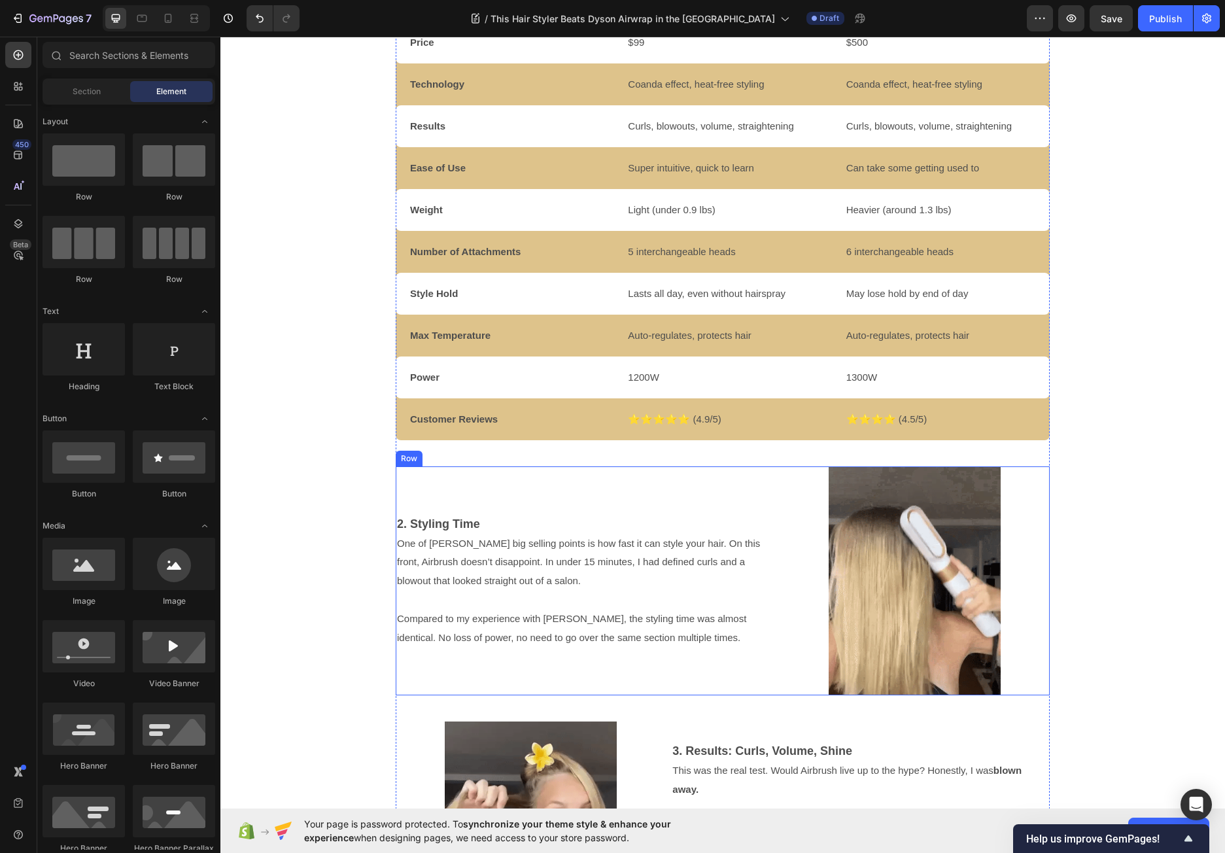
click at [622, 468] on div "2. Styling Time One of [PERSON_NAME] big selling points is how fast it can styl…" at bounding box center [585, 580] width 379 height 229
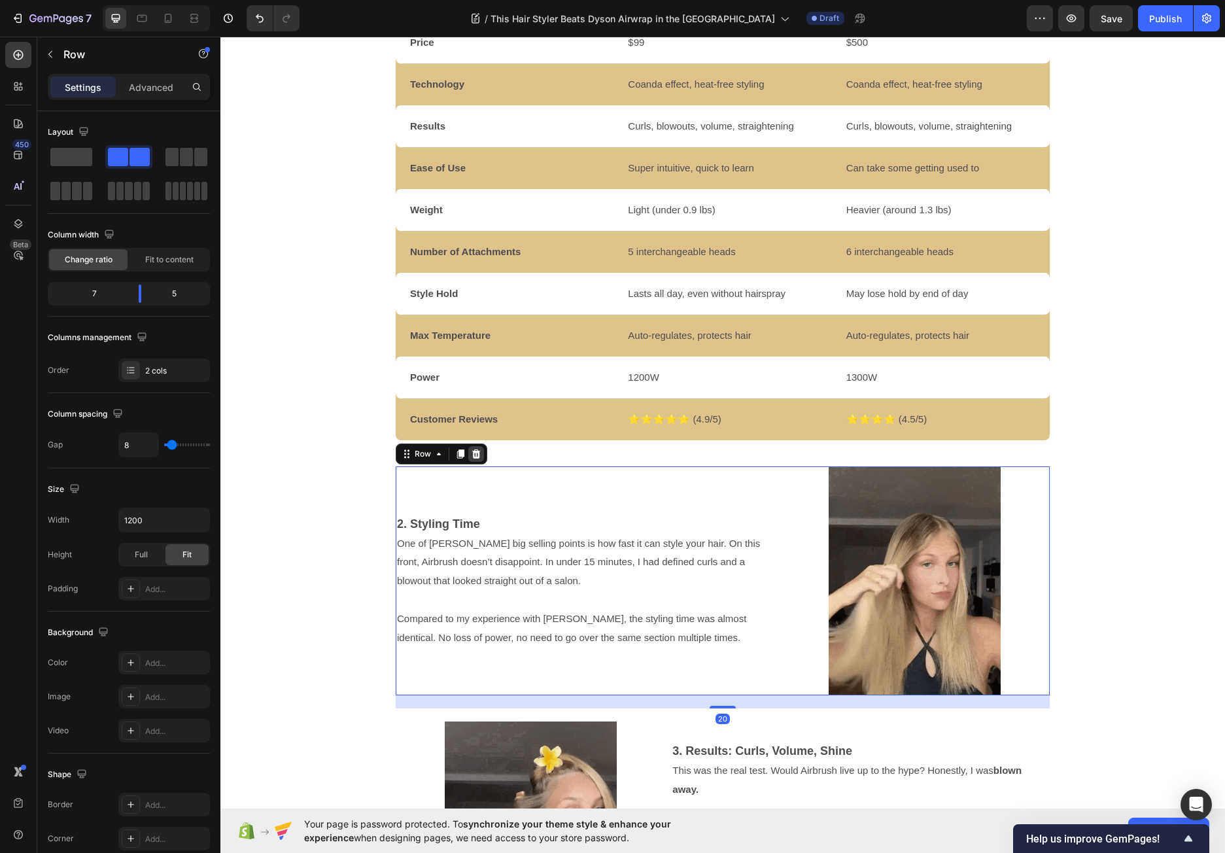
click at [471, 448] on icon at bounding box center [476, 453] width 10 height 10
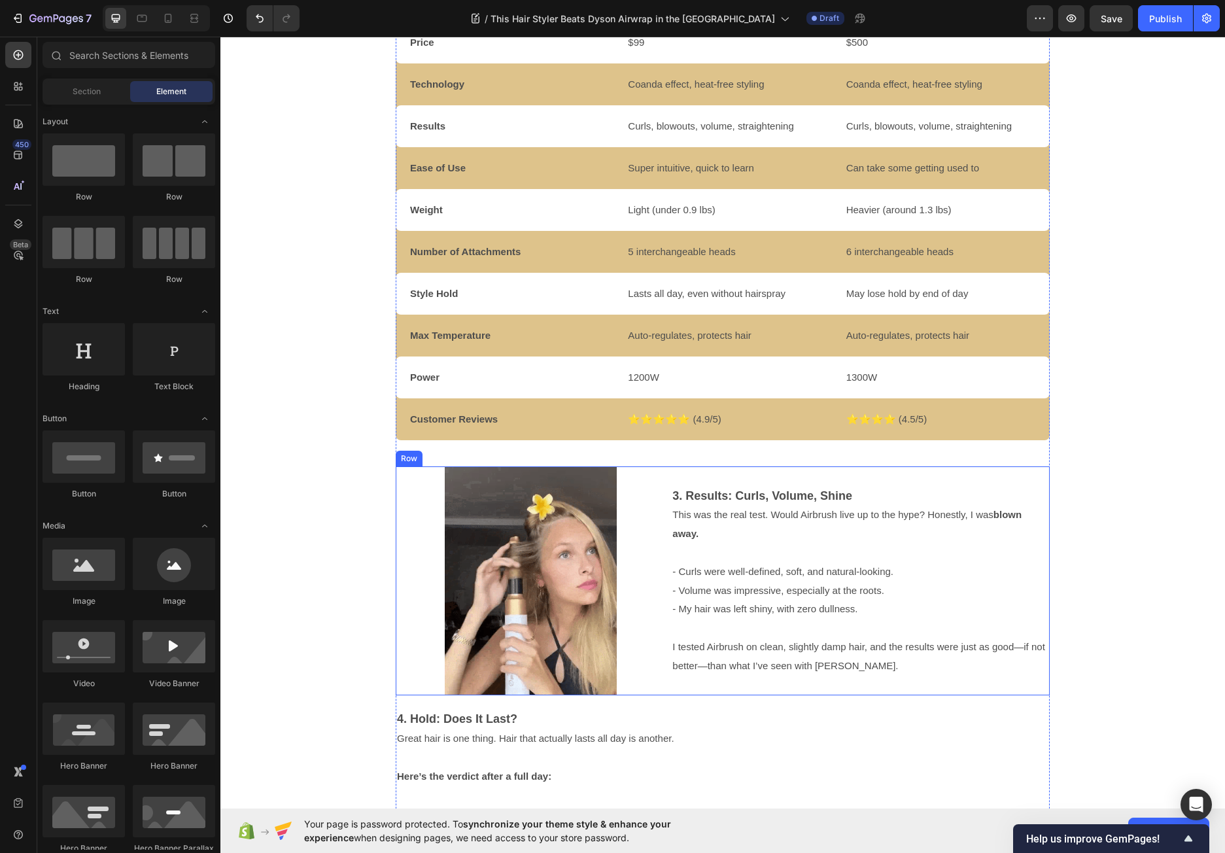
click at [679, 466] on div "3. Results: Curls, Volume, Shine This was the real test. Would Airbrush live up…" at bounding box center [860, 580] width 379 height 229
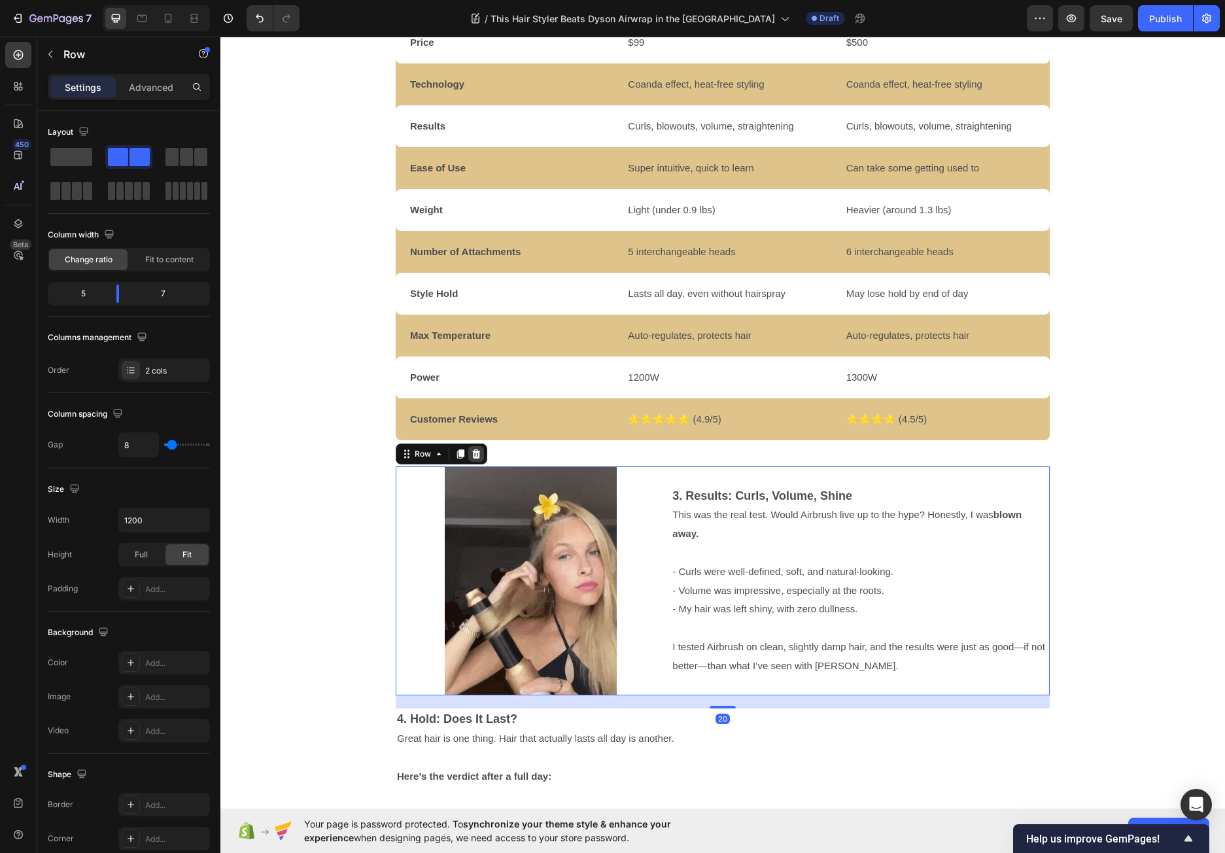
click at [472, 449] on icon at bounding box center [476, 453] width 8 height 9
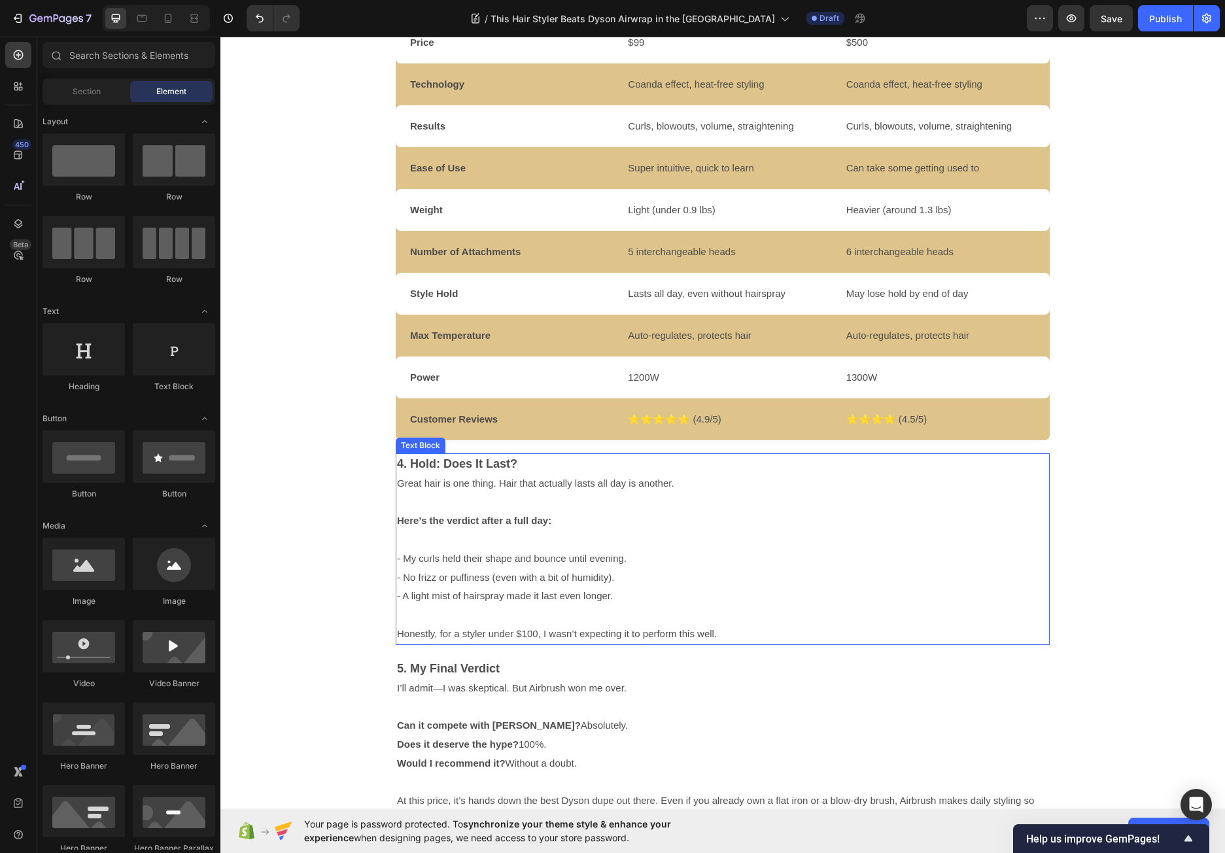
click at [781, 494] on p "Here’s the verdict after a full day:" at bounding box center [722, 511] width 651 height 38
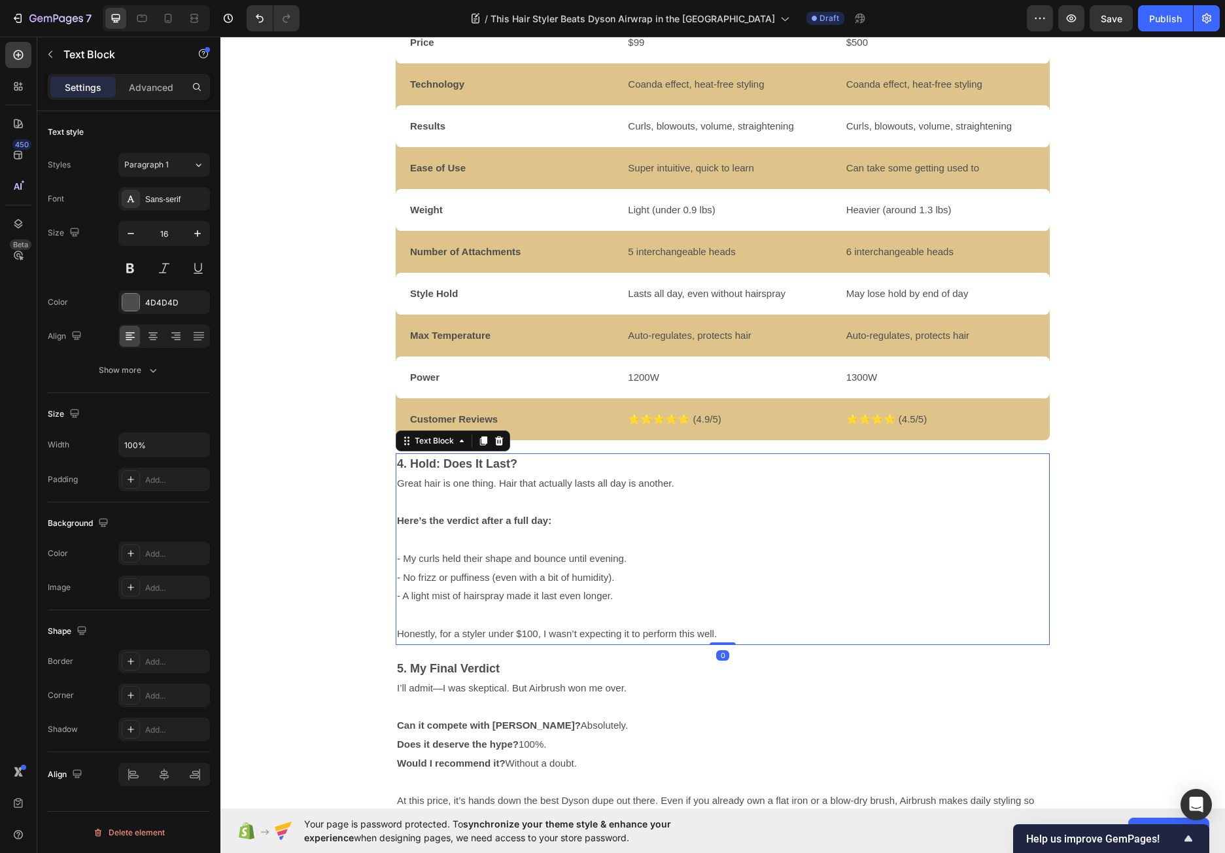
click at [491, 432] on div "Text Block" at bounding box center [453, 440] width 114 height 21
click at [494, 435] on icon at bounding box center [499, 440] width 10 height 10
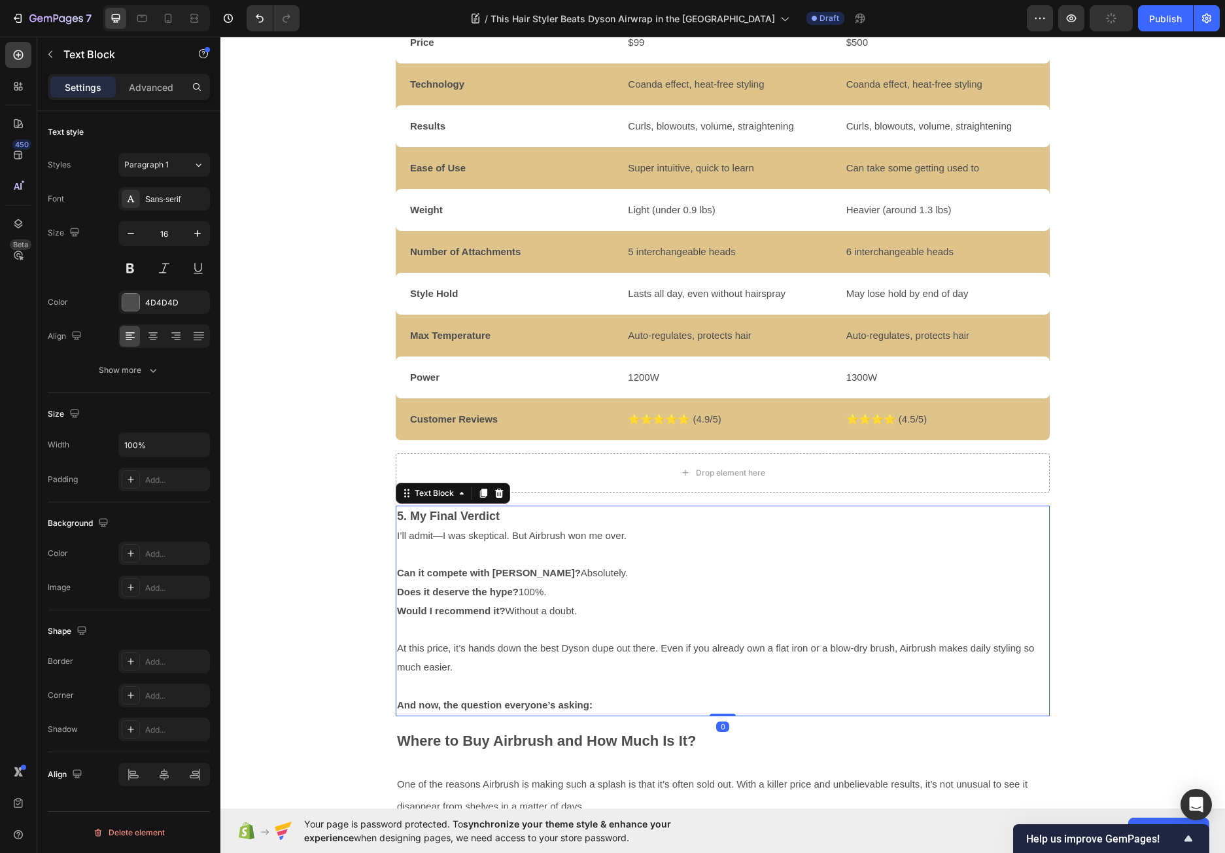
click at [721, 507] on p "5. My Final Verdict" at bounding box center [722, 517] width 651 height 20
click at [501, 482] on div "Text Block" at bounding box center [453, 492] width 114 height 21
click at [496, 488] on icon at bounding box center [499, 492] width 8 height 9
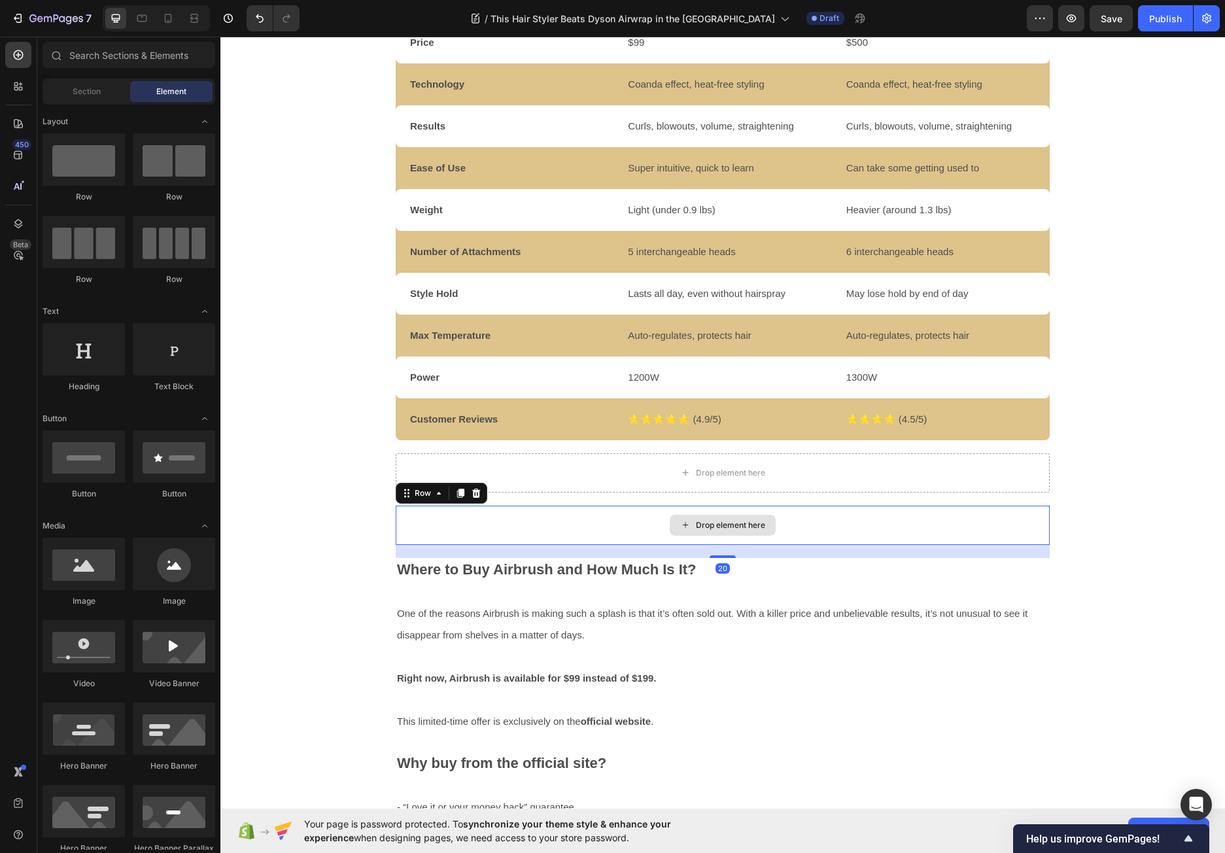
click at [528, 507] on div "Drop element here" at bounding box center [723, 524] width 654 height 39
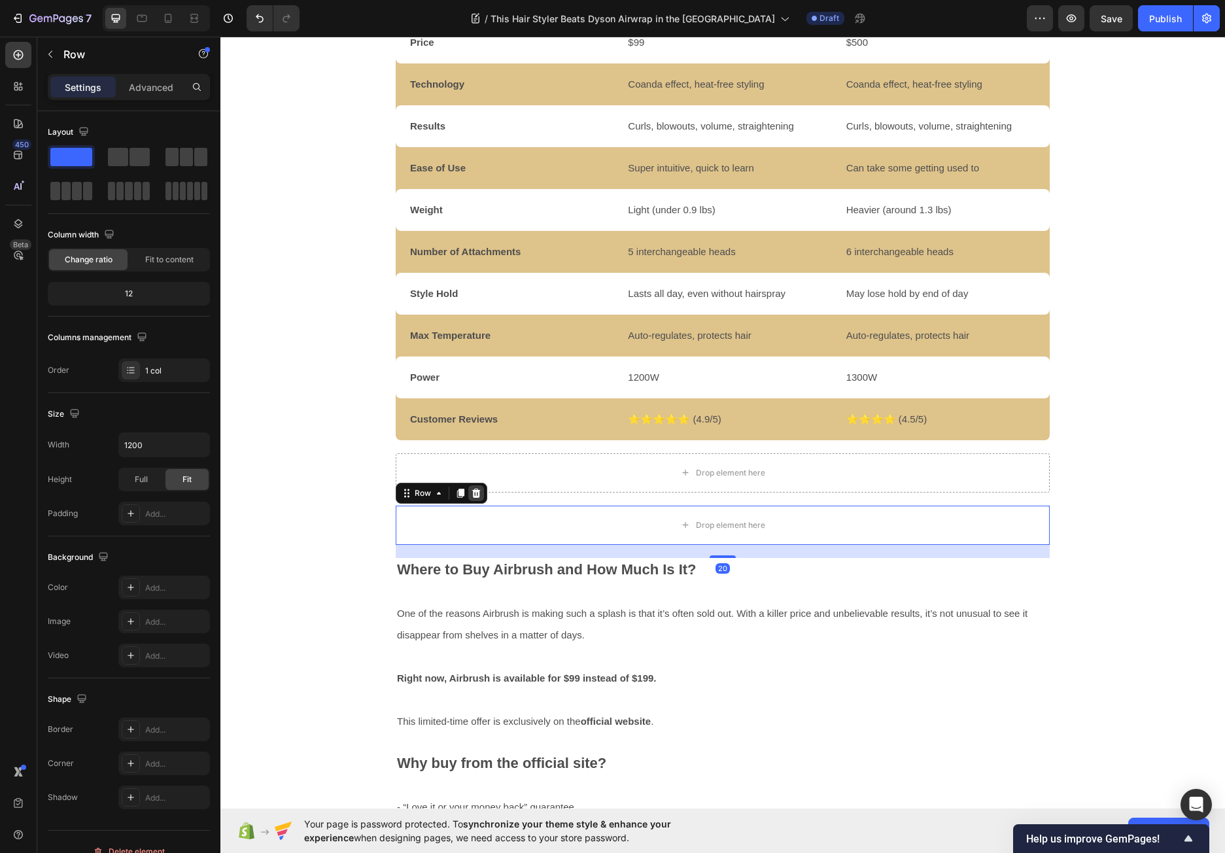
click at [476, 488] on icon at bounding box center [476, 493] width 10 height 10
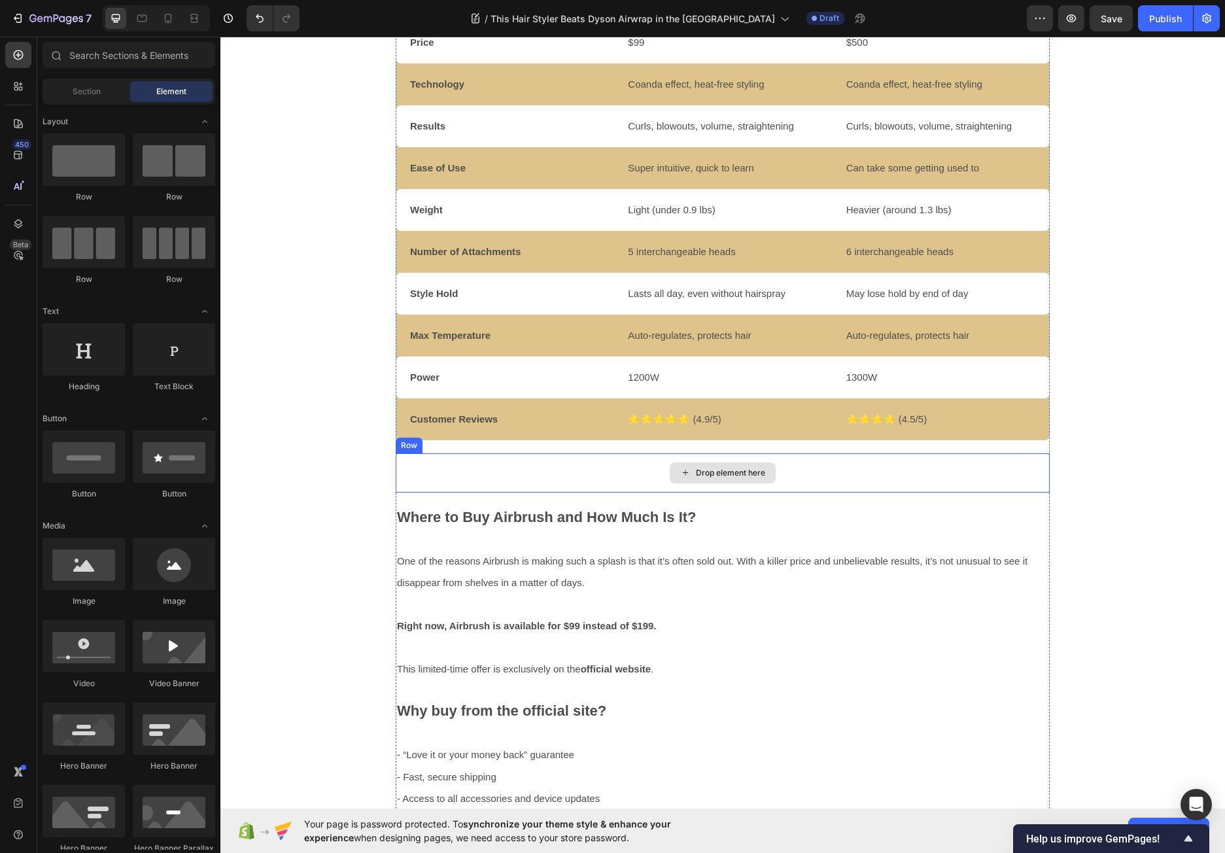
click at [489, 458] on div "Drop element here" at bounding box center [723, 472] width 654 height 39
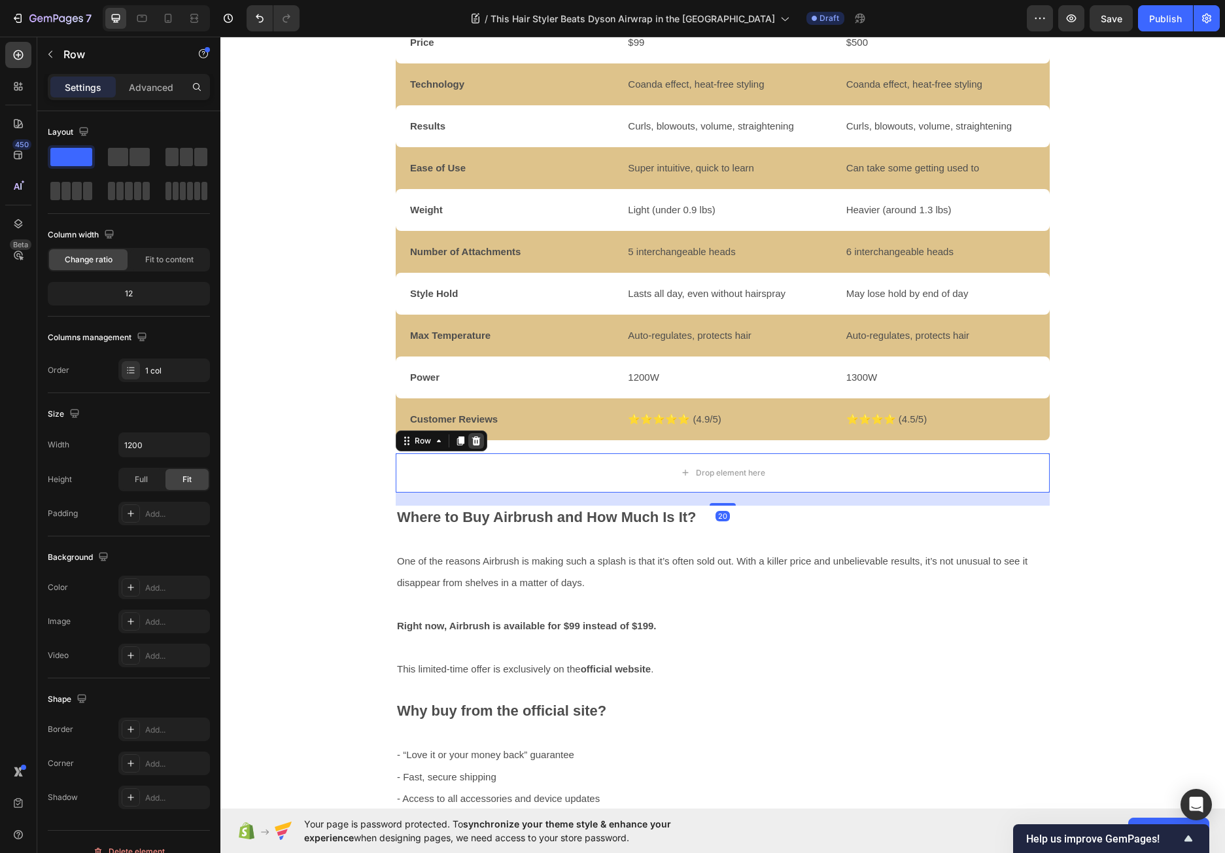
click at [472, 436] on icon at bounding box center [476, 440] width 8 height 9
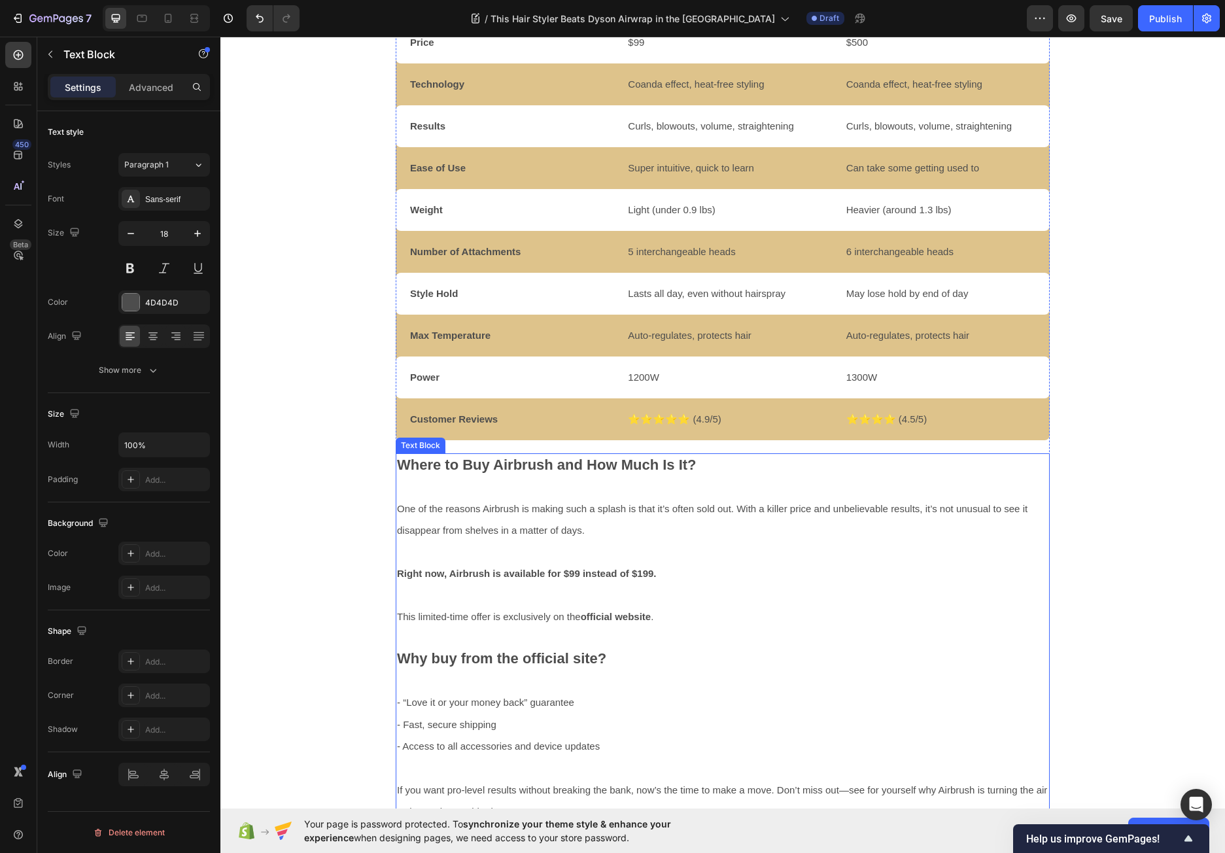
click at [481, 498] on p "One of the reasons Airbrush is making such a splash is that it’s often sold out…" at bounding box center [722, 520] width 651 height 44
click at [495, 436] on icon at bounding box center [499, 440] width 8 height 9
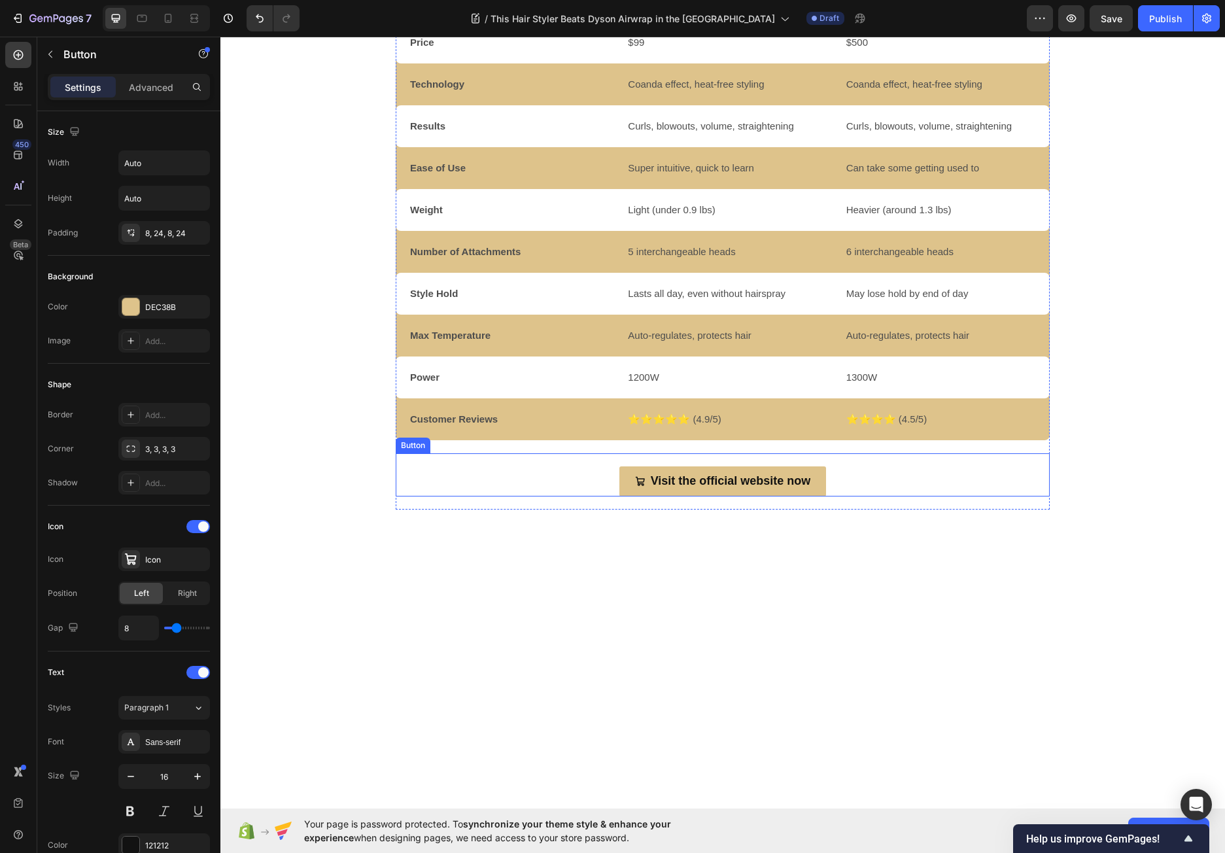
click at [553, 468] on div "Visit the official website now Button" at bounding box center [723, 474] width 654 height 43
click at [484, 435] on icon at bounding box center [484, 440] width 10 height 10
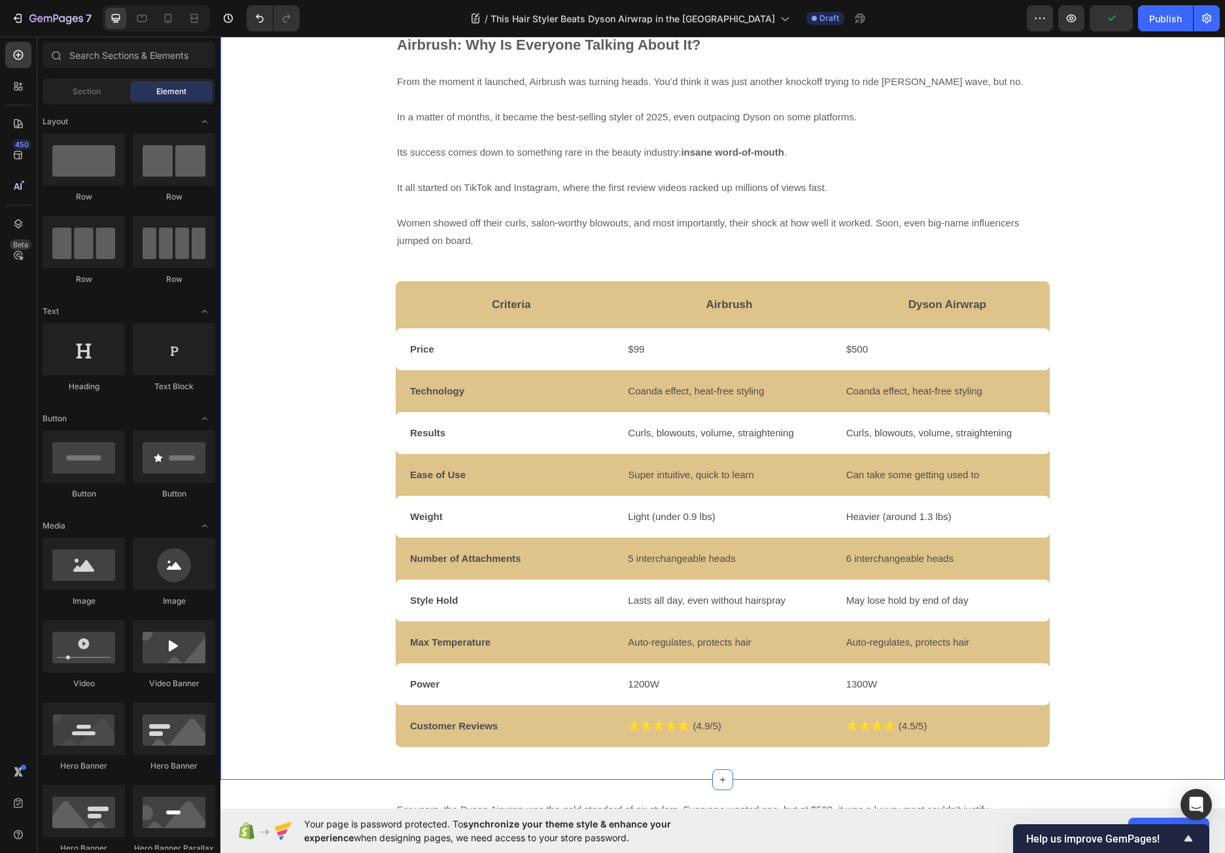
scroll to position [523, 0]
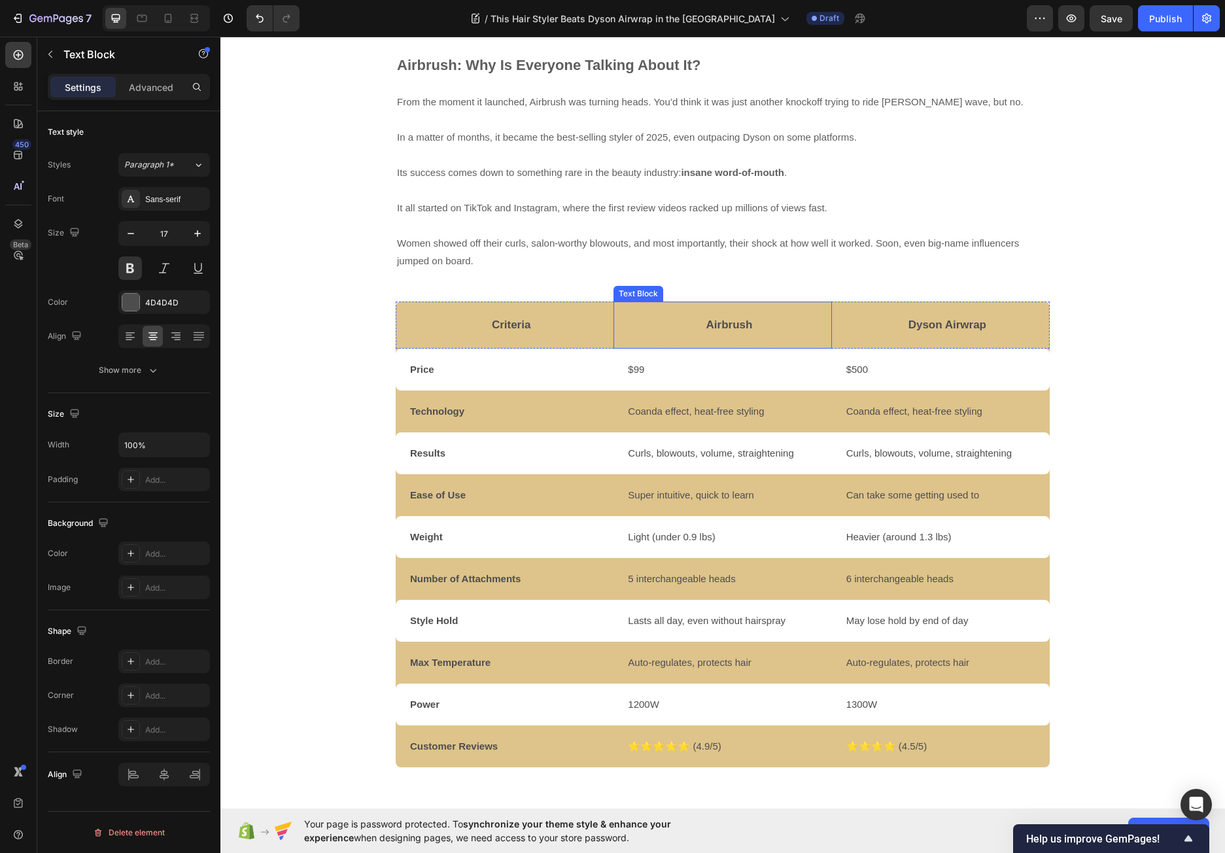
click at [613, 301] on div "Airbrush Text Block" at bounding box center [722, 324] width 218 height 47
click at [713, 284] on icon at bounding box center [717, 288] width 8 height 9
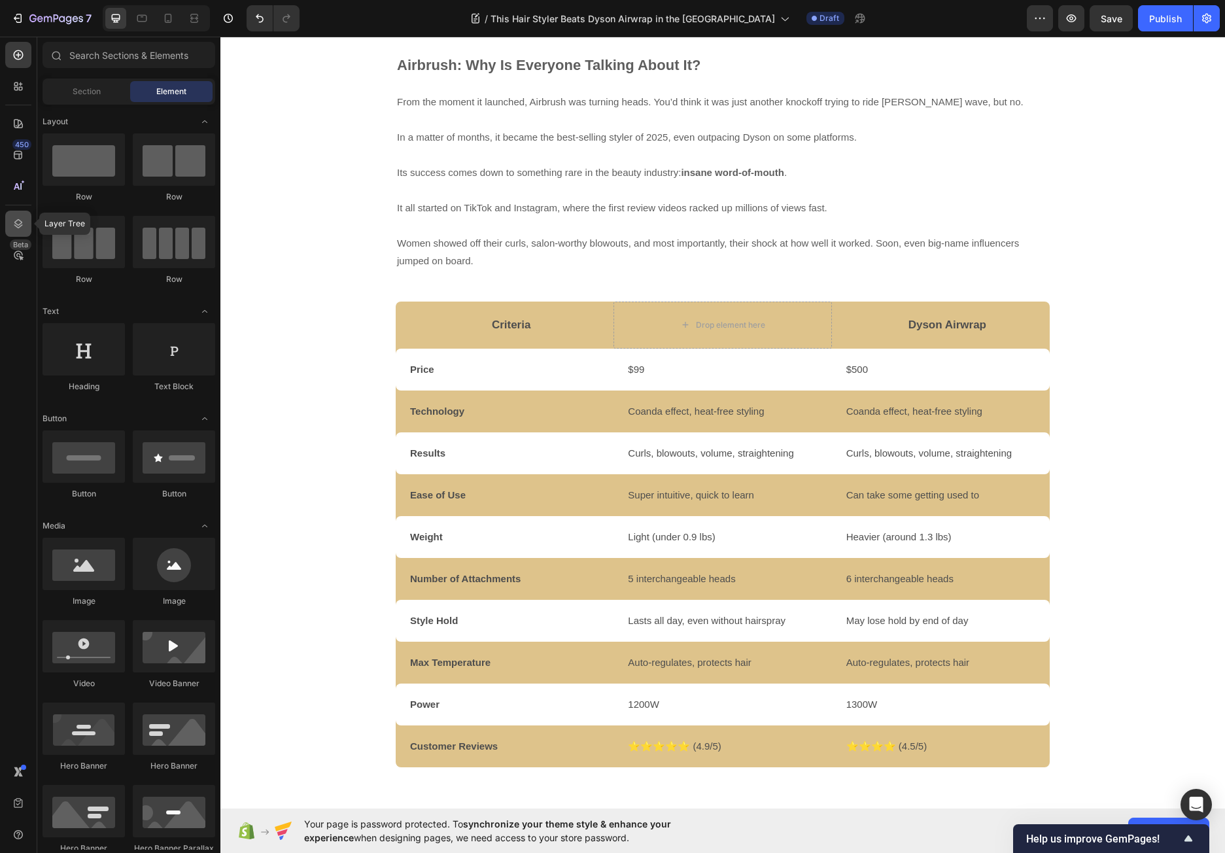
click at [22, 221] on icon at bounding box center [18, 223] width 13 height 13
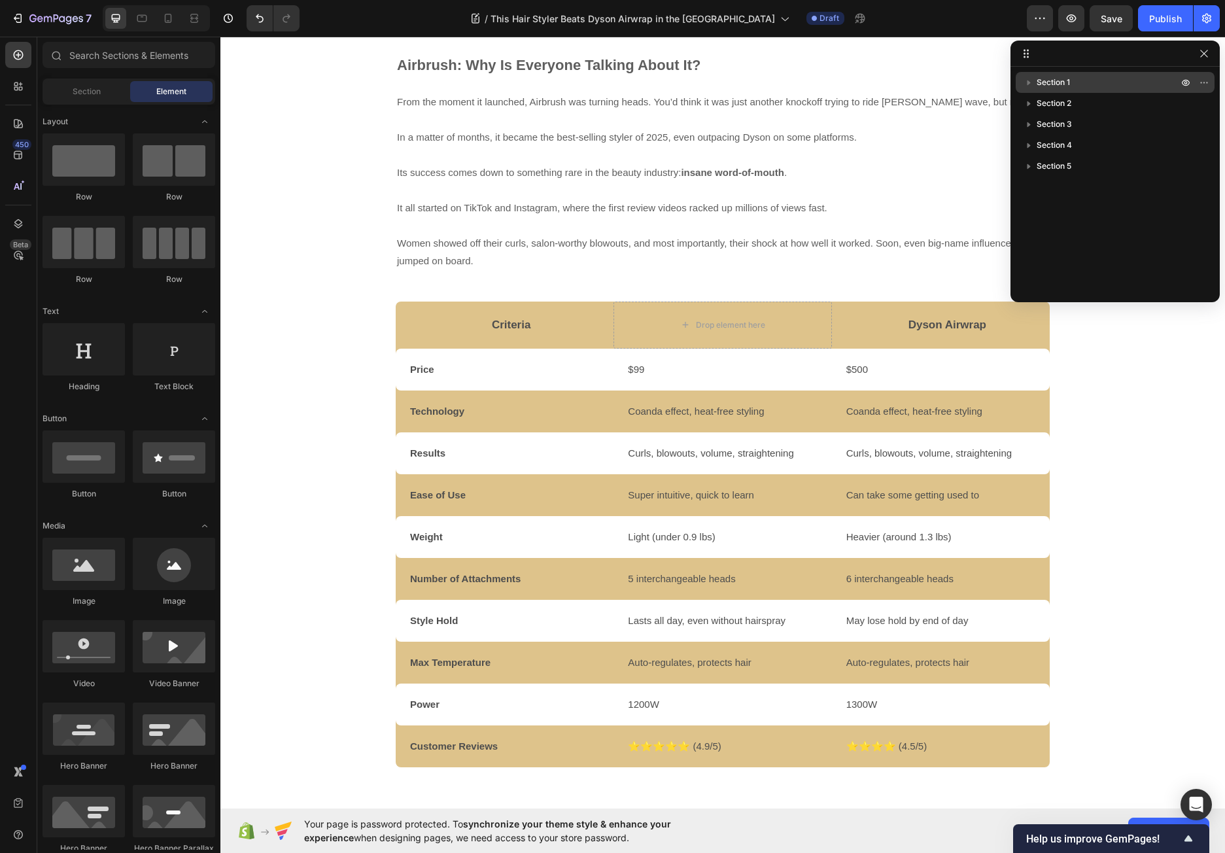
click at [1031, 84] on icon "button" at bounding box center [1028, 82] width 13 height 13
click at [1056, 122] on icon "button" at bounding box center [1054, 124] width 13 height 13
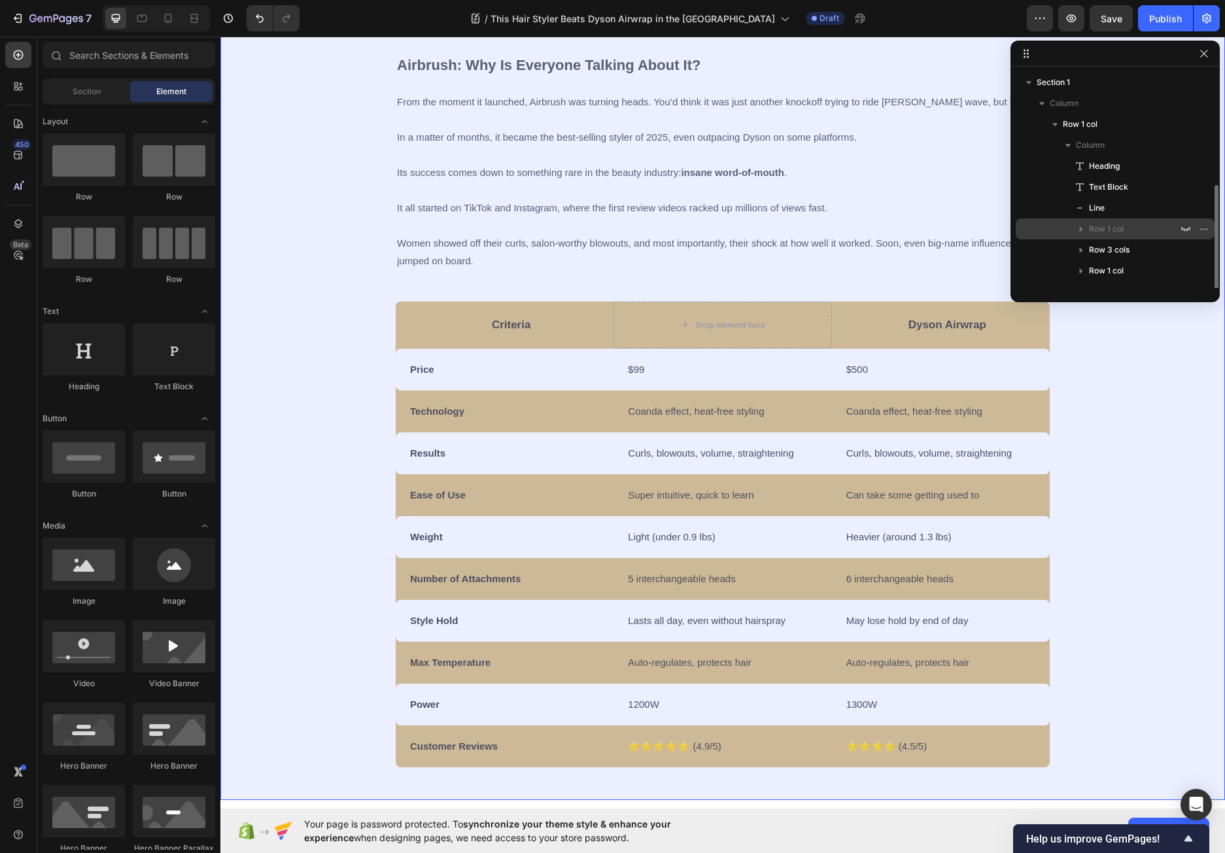
scroll to position [77, 0]
click at [1087, 212] on p "Section 2" at bounding box center [1108, 214] width 144 height 13
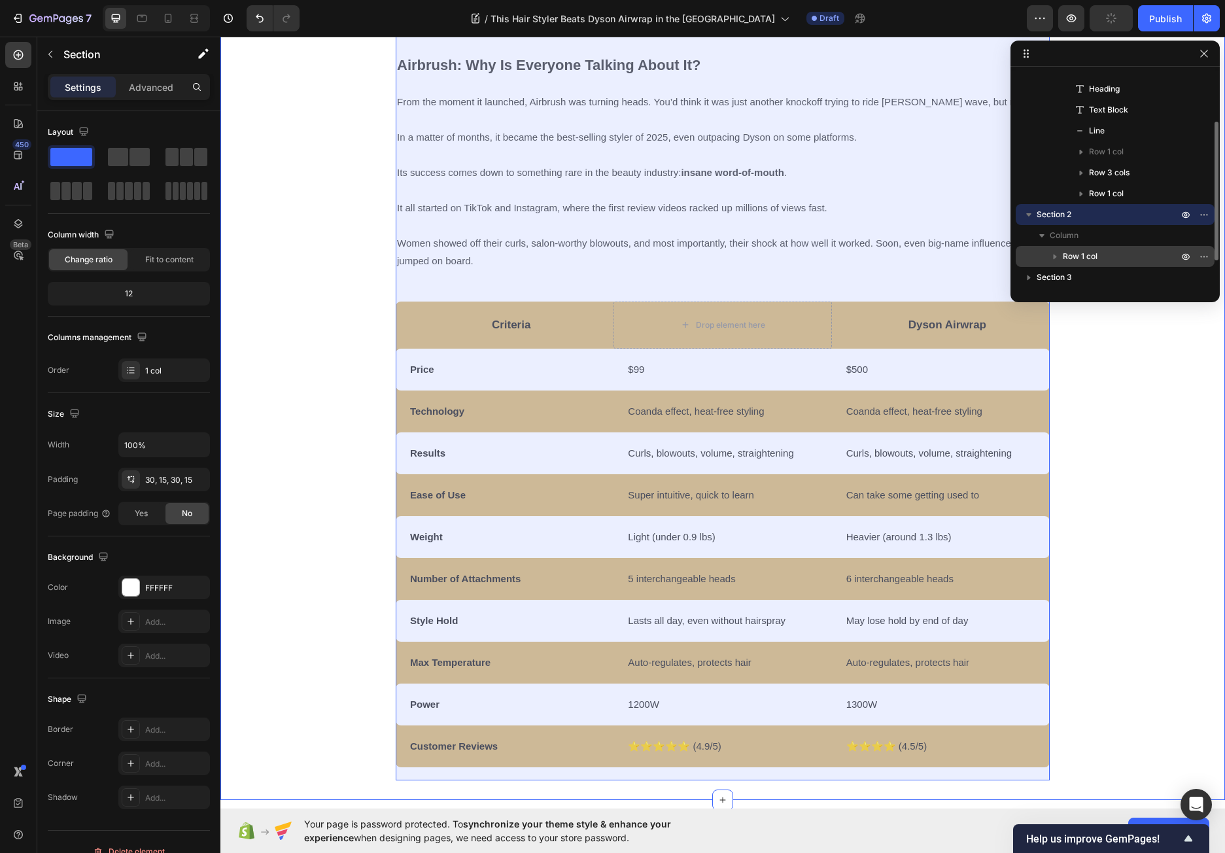
click at [1051, 256] on icon "button" at bounding box center [1054, 256] width 13 height 13
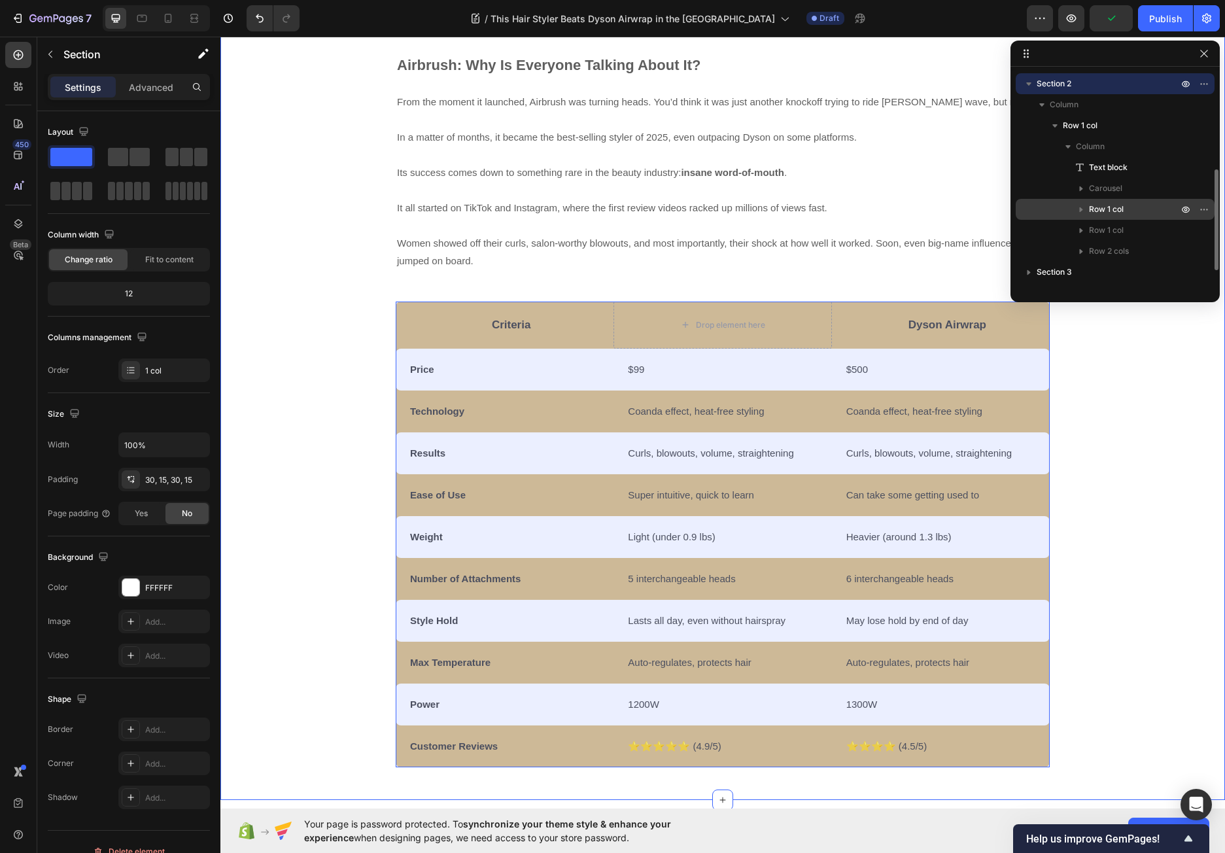
scroll to position [245, 0]
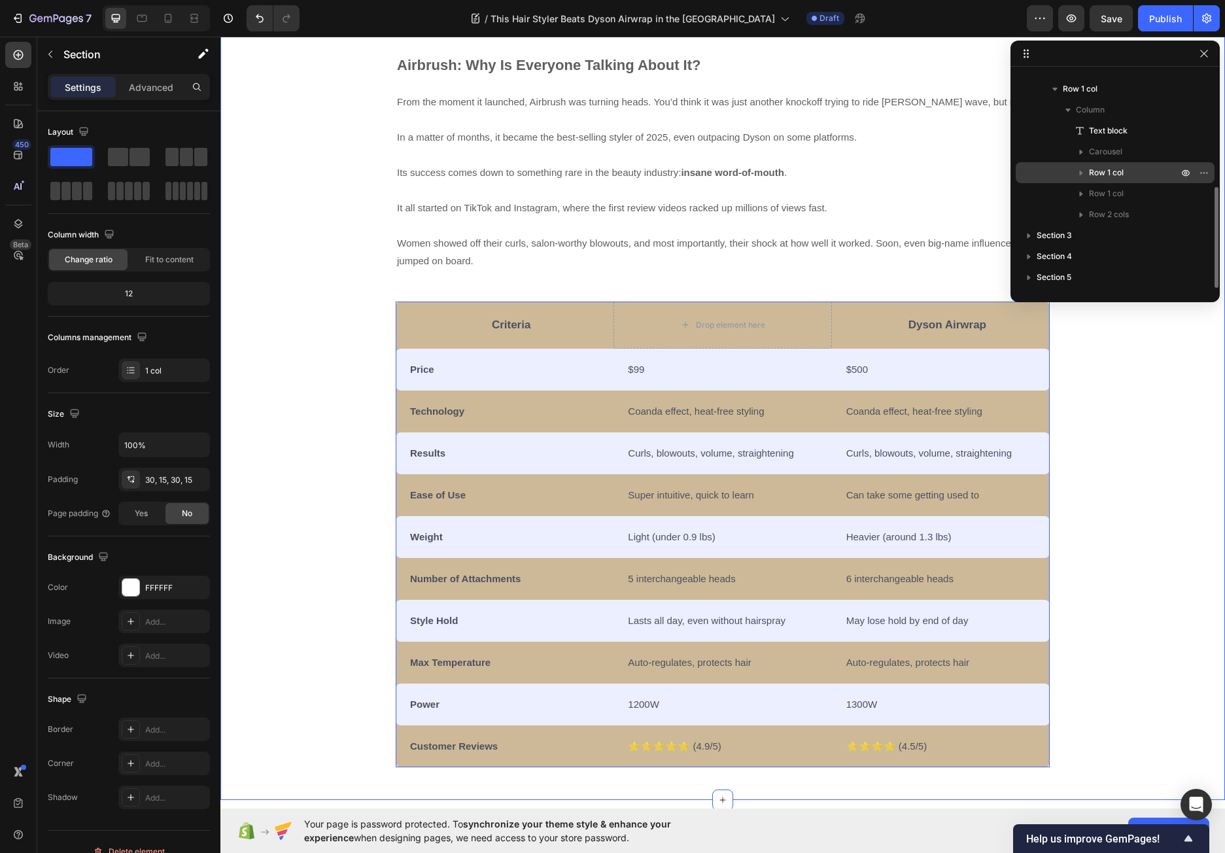
click at [1107, 165] on div "Row 1 col" at bounding box center [1115, 172] width 188 height 21
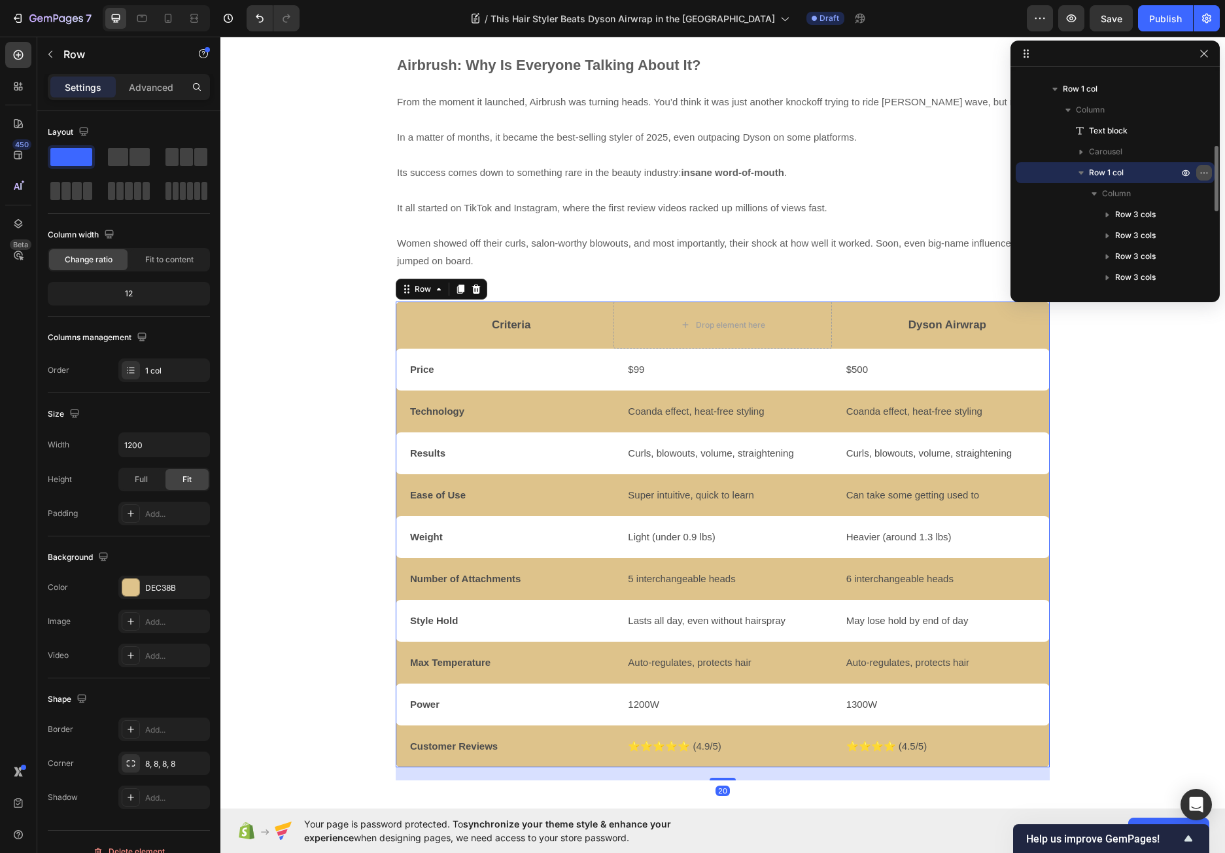
click at [1200, 171] on icon "button" at bounding box center [1203, 172] width 10 height 10
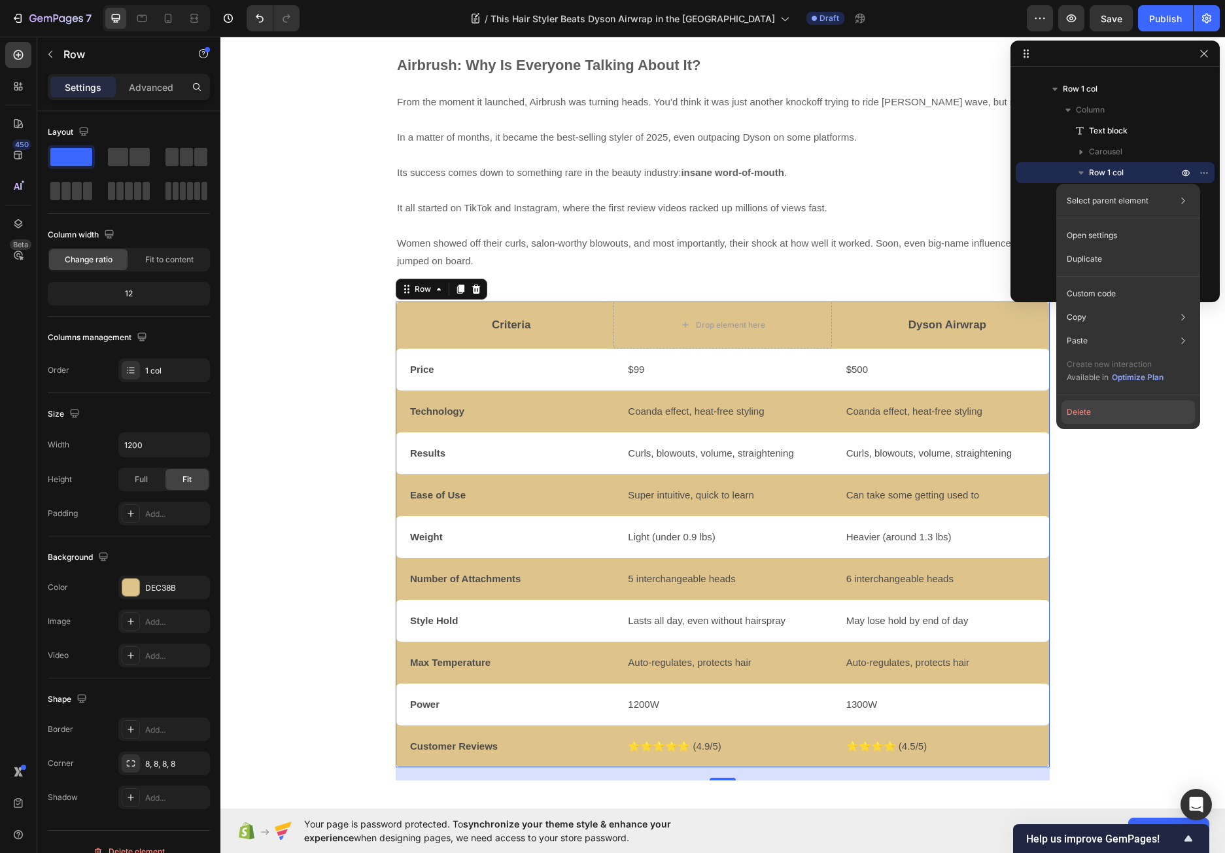
click at [1082, 411] on button "Delete" at bounding box center [1127, 412] width 133 height 24
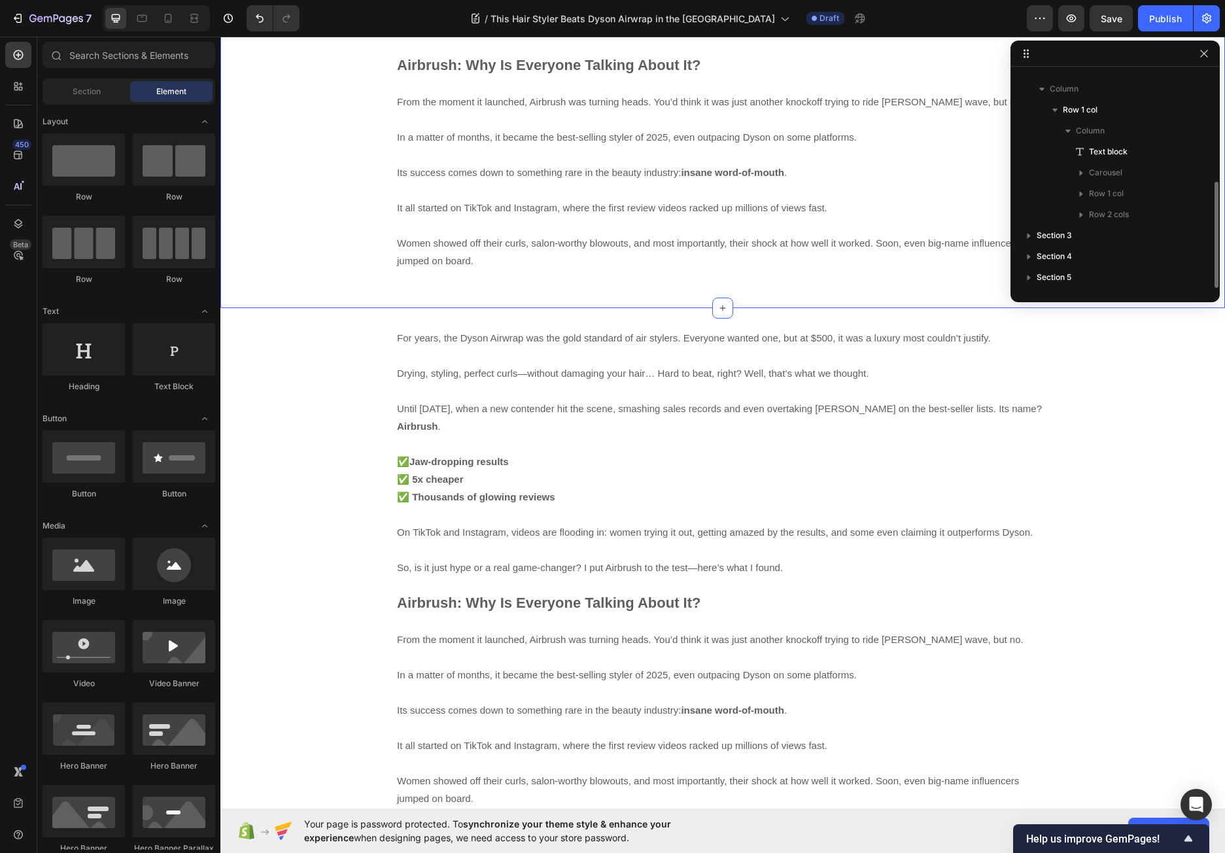
click at [573, 271] on div "For years, the Dyson Airwrap was the gold standard of air stylers. Everyone wan…" at bounding box center [722, 39] width 1004 height 537
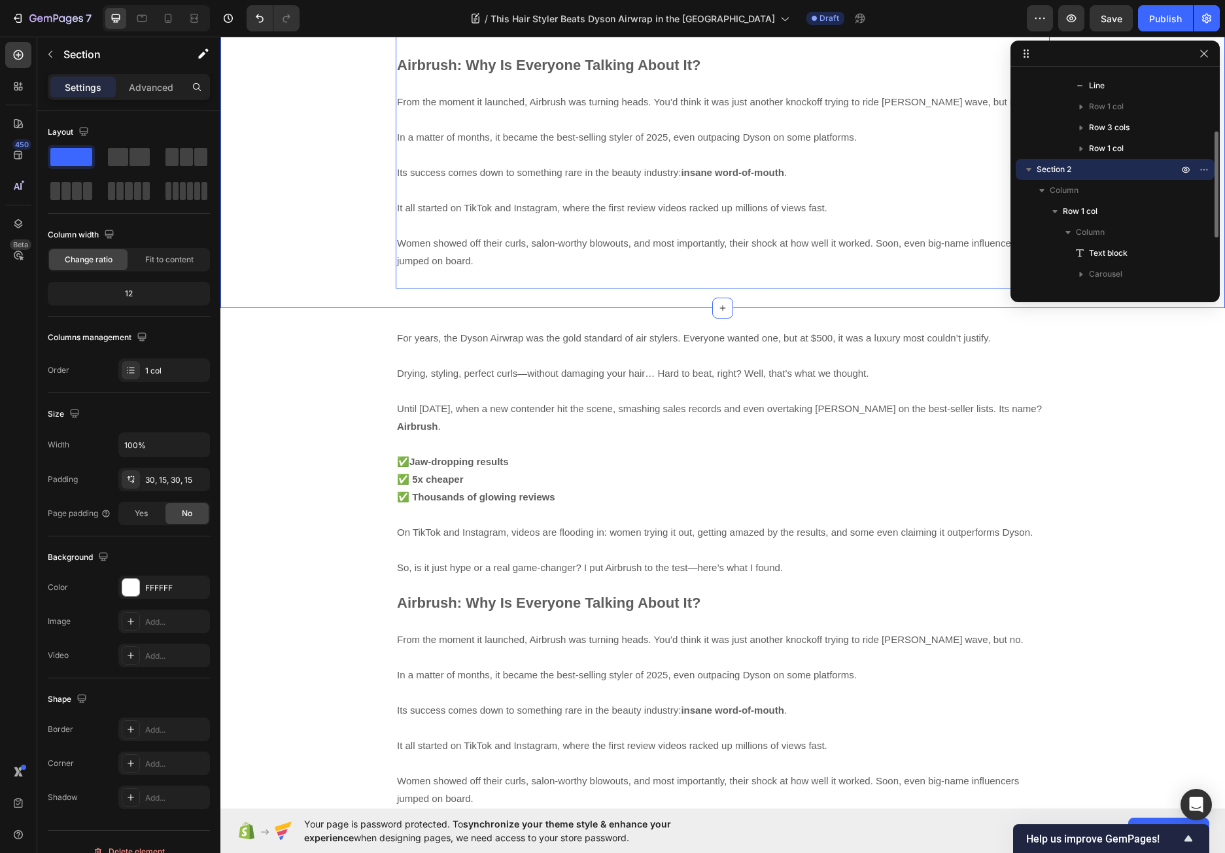
click at [576, 252] on p "From the moment it launched, Airbrush was turning heads. You’d think it was jus…" at bounding box center [722, 181] width 651 height 212
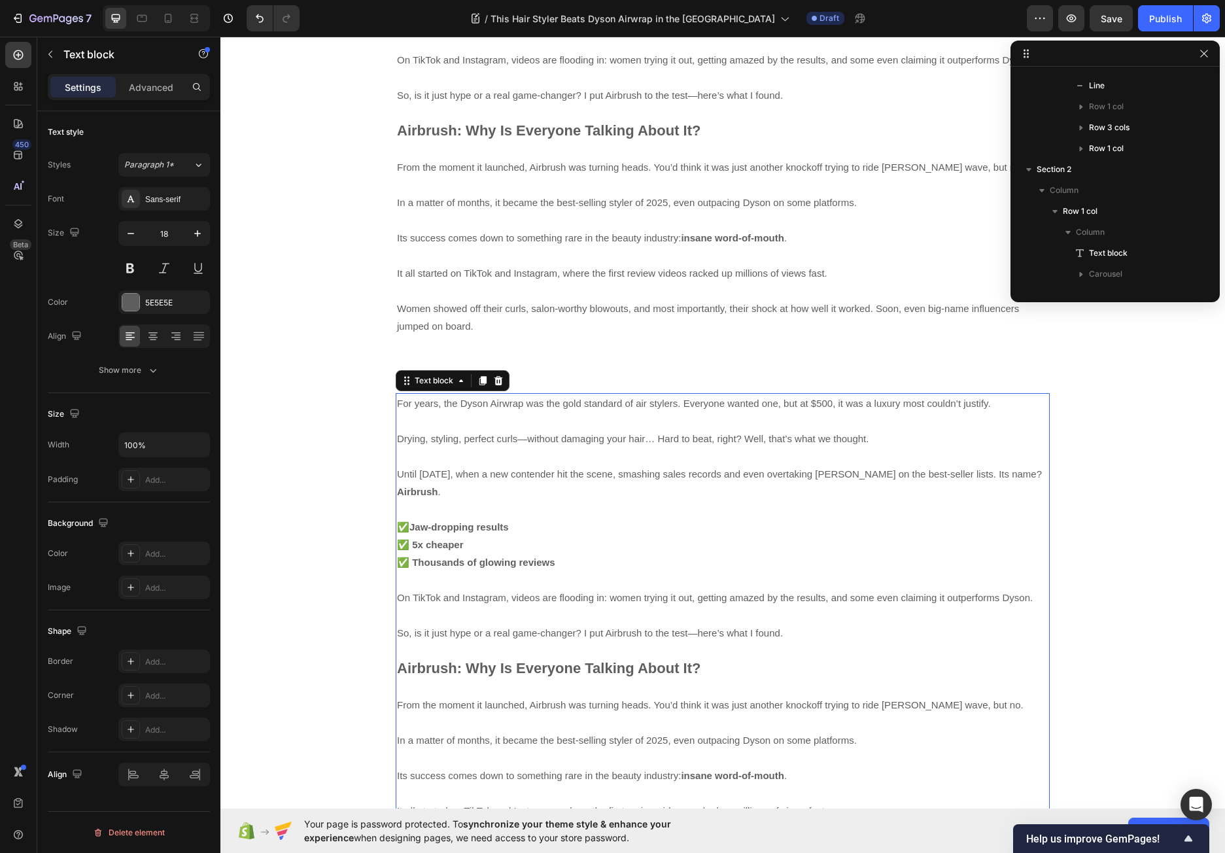
scroll to position [373, 0]
click at [617, 397] on span "For years, the Dyson Airwrap was the gold standard of air stylers. Everyone wan…" at bounding box center [694, 402] width 594 height 11
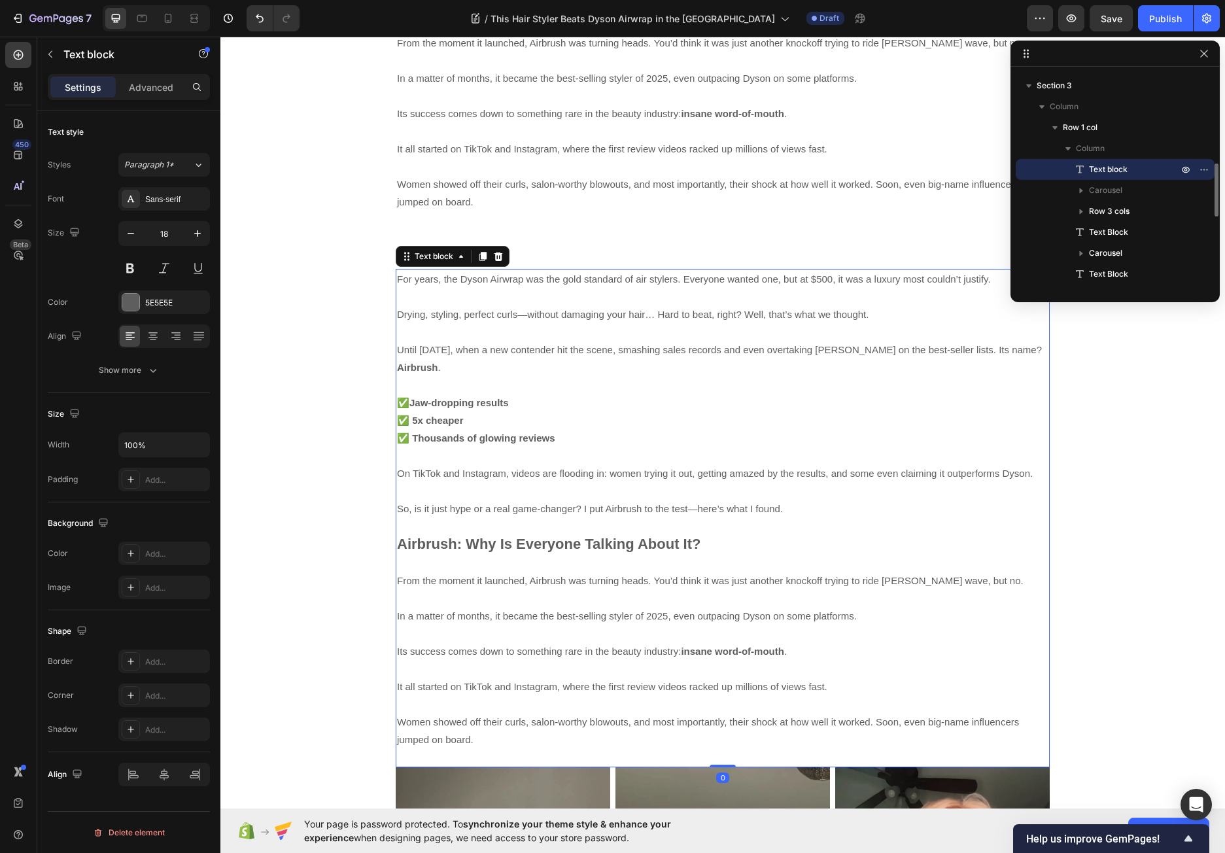
scroll to position [588, 0]
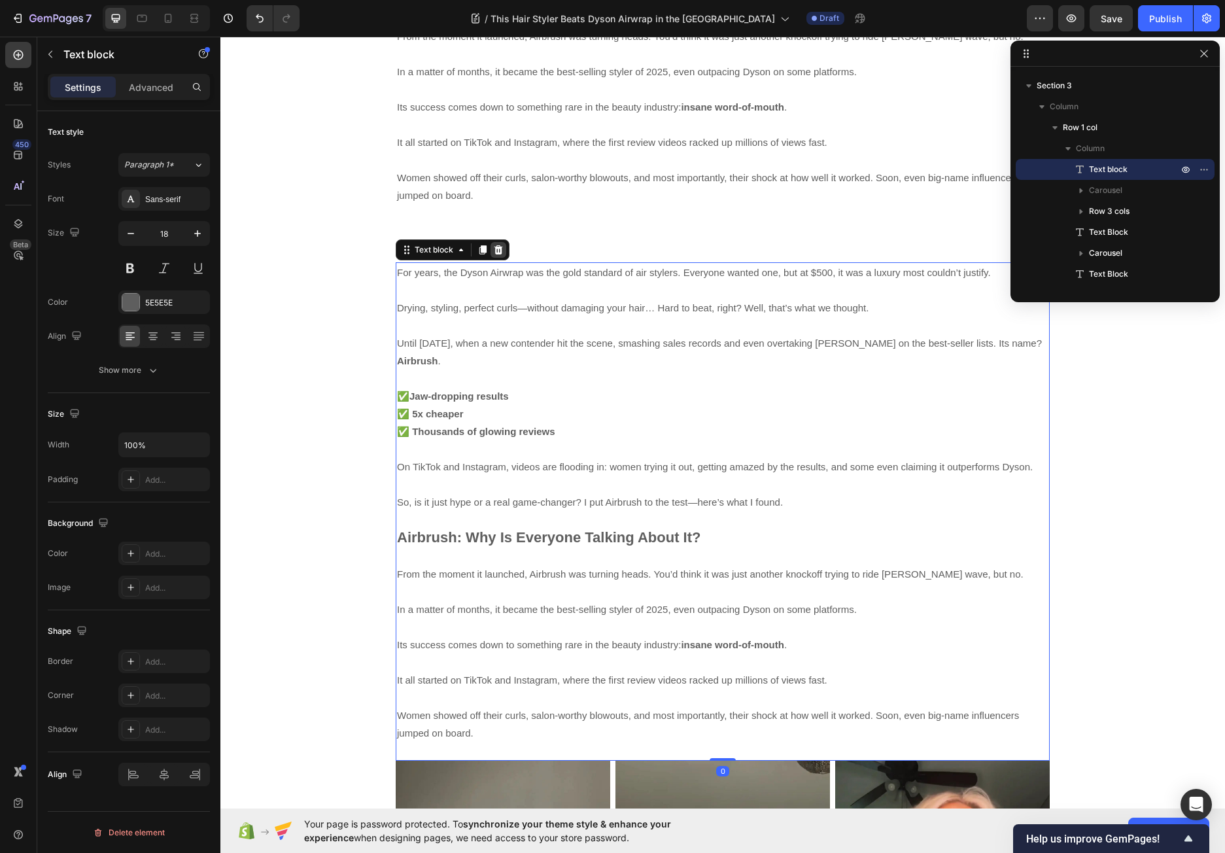
click at [494, 245] on icon at bounding box center [498, 249] width 8 height 9
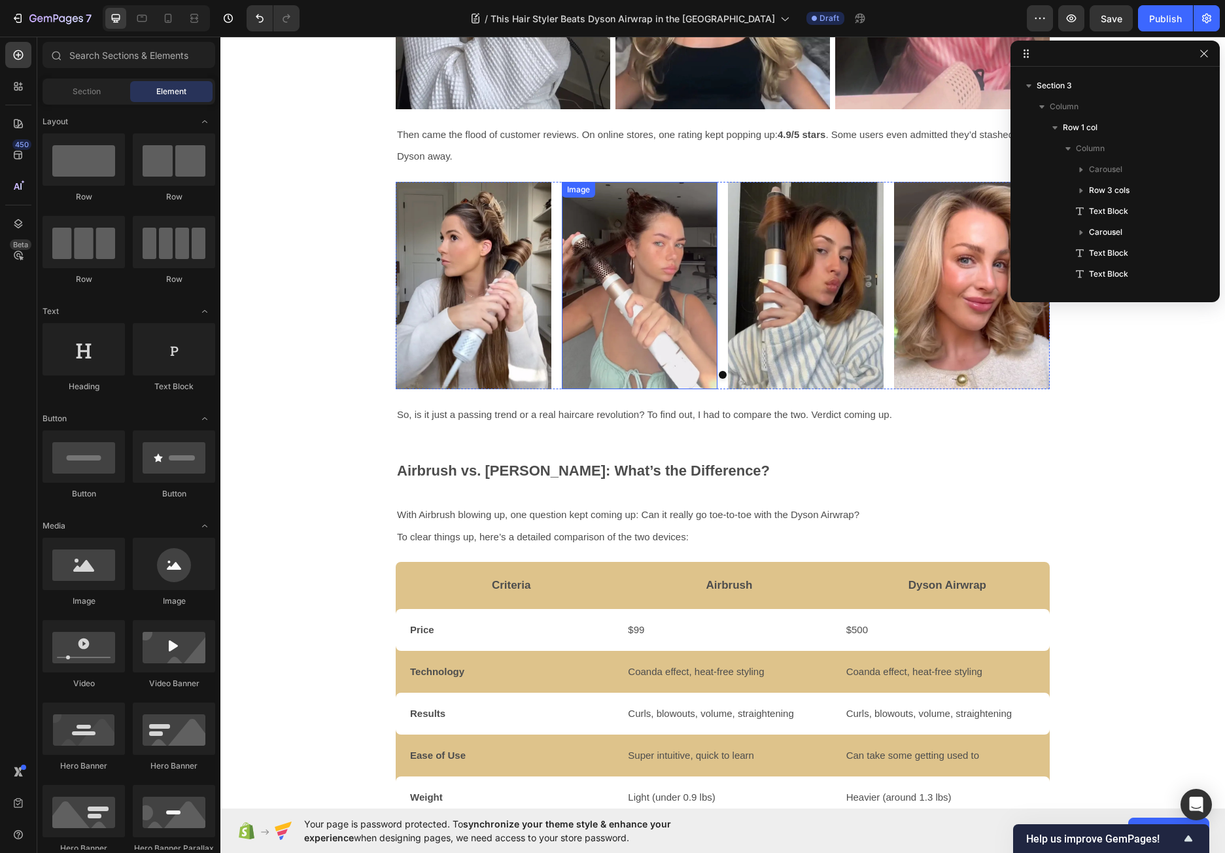
scroll to position [1111, 0]
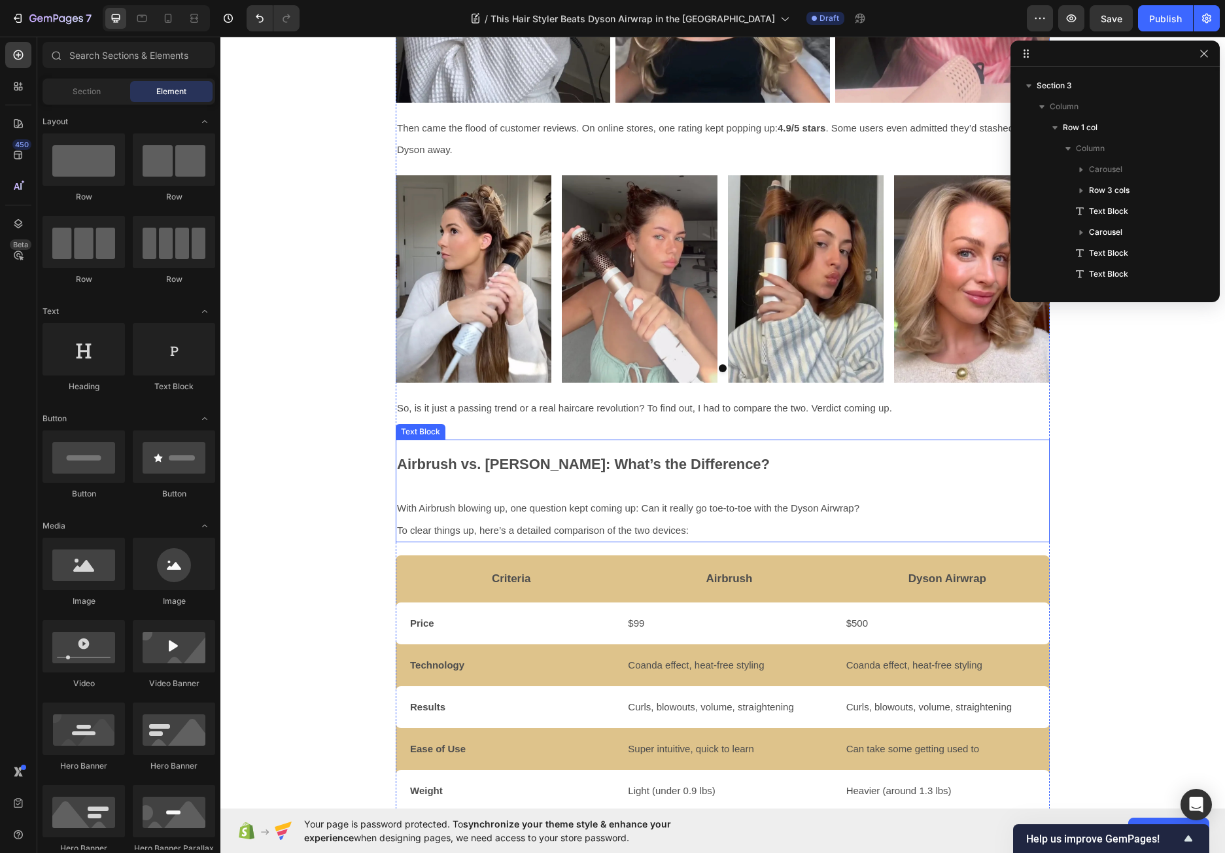
click at [517, 456] on strong "Airbrush vs. [PERSON_NAME]: What’s the Difference?" at bounding box center [583, 464] width 373 height 16
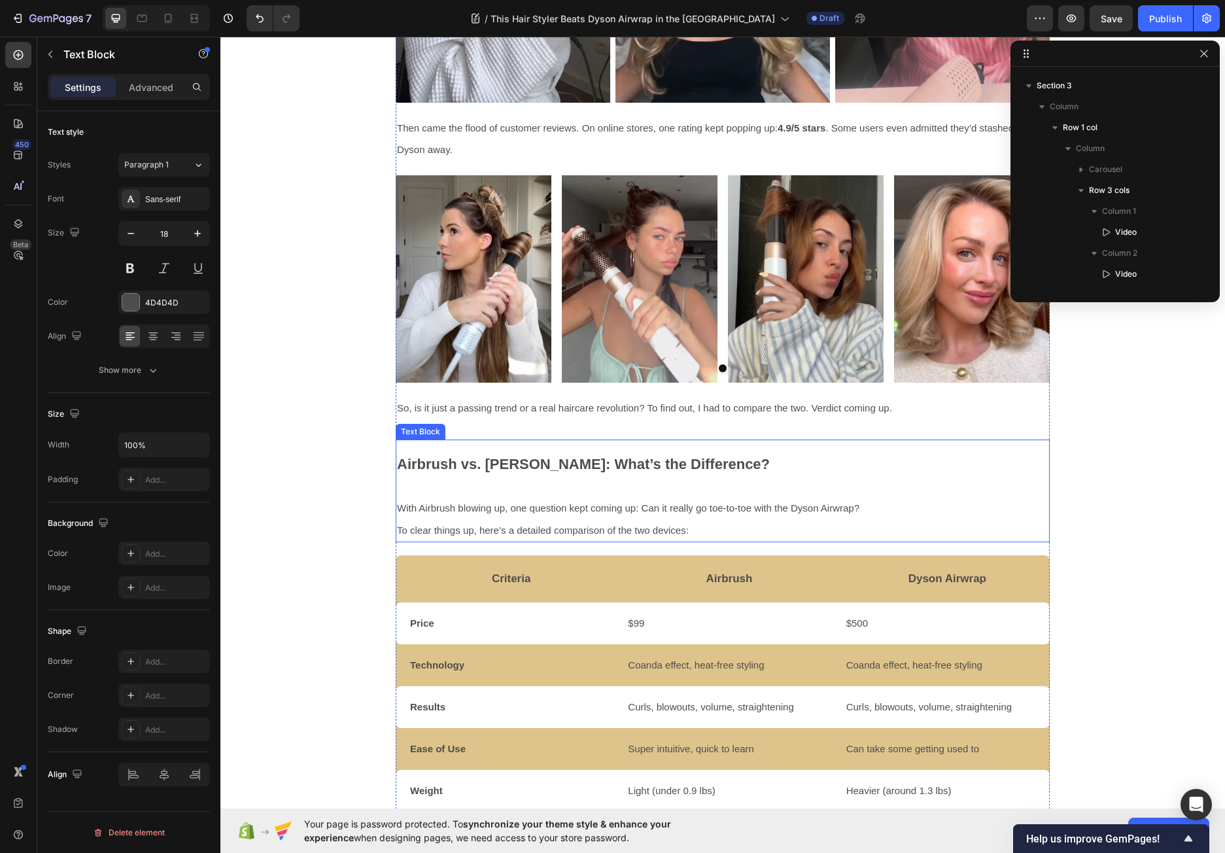
scroll to position [771, 0]
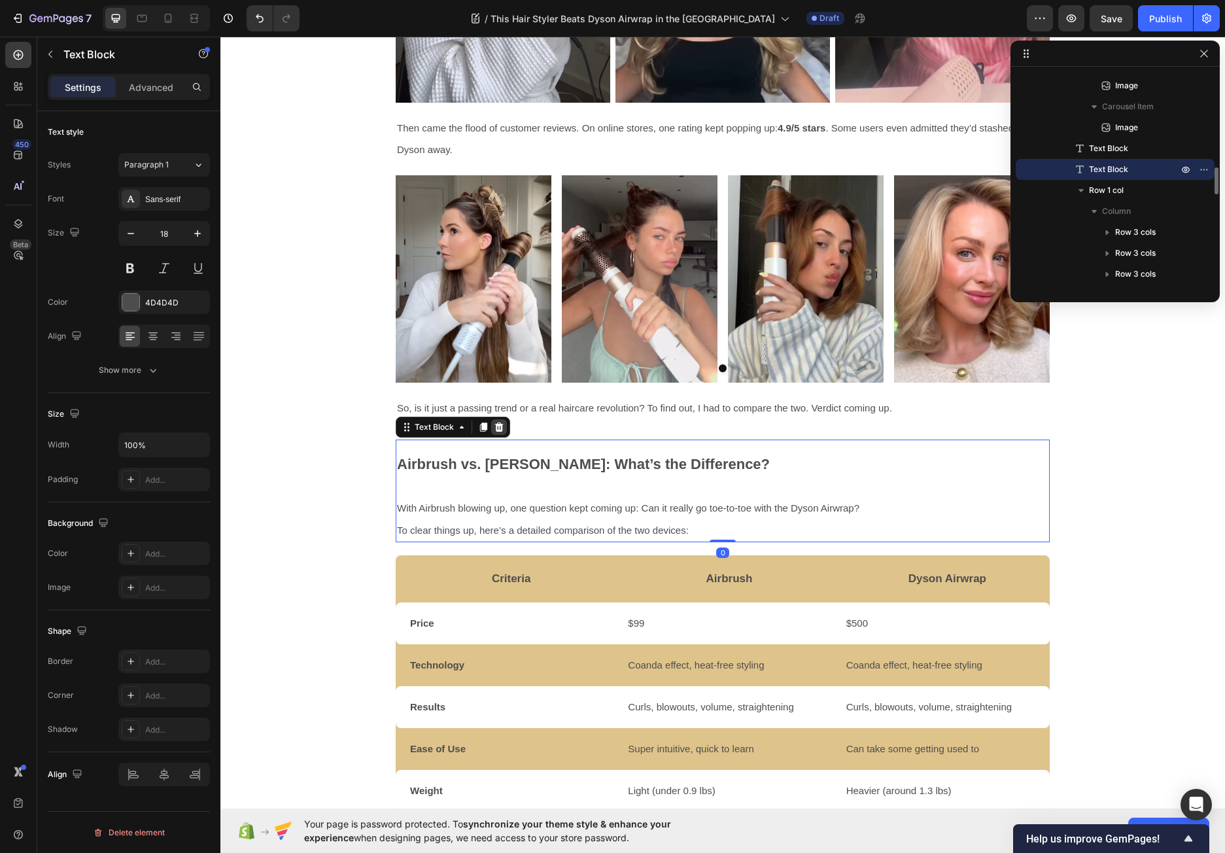
click at [495, 428] on icon at bounding box center [499, 427] width 10 height 10
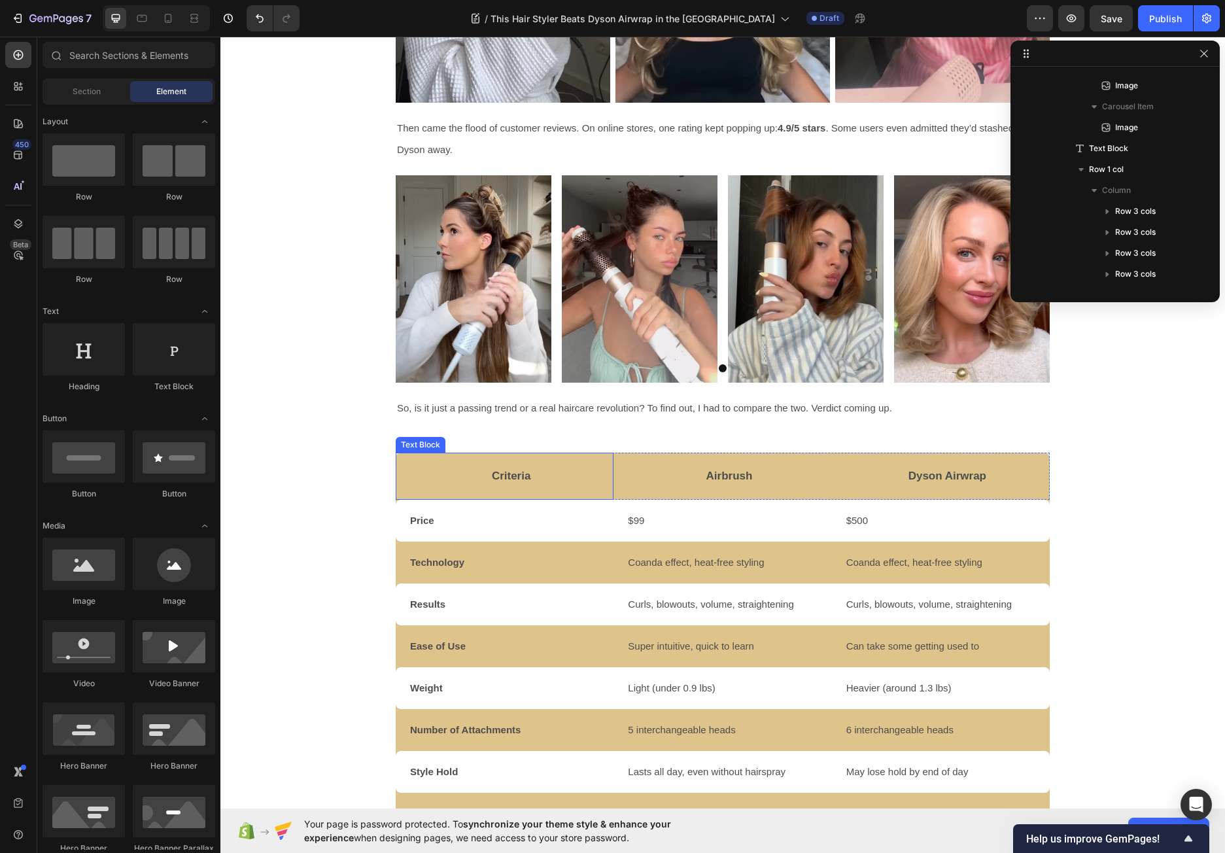
click at [603, 457] on p "Criteria" at bounding box center [511, 476] width 202 height 44
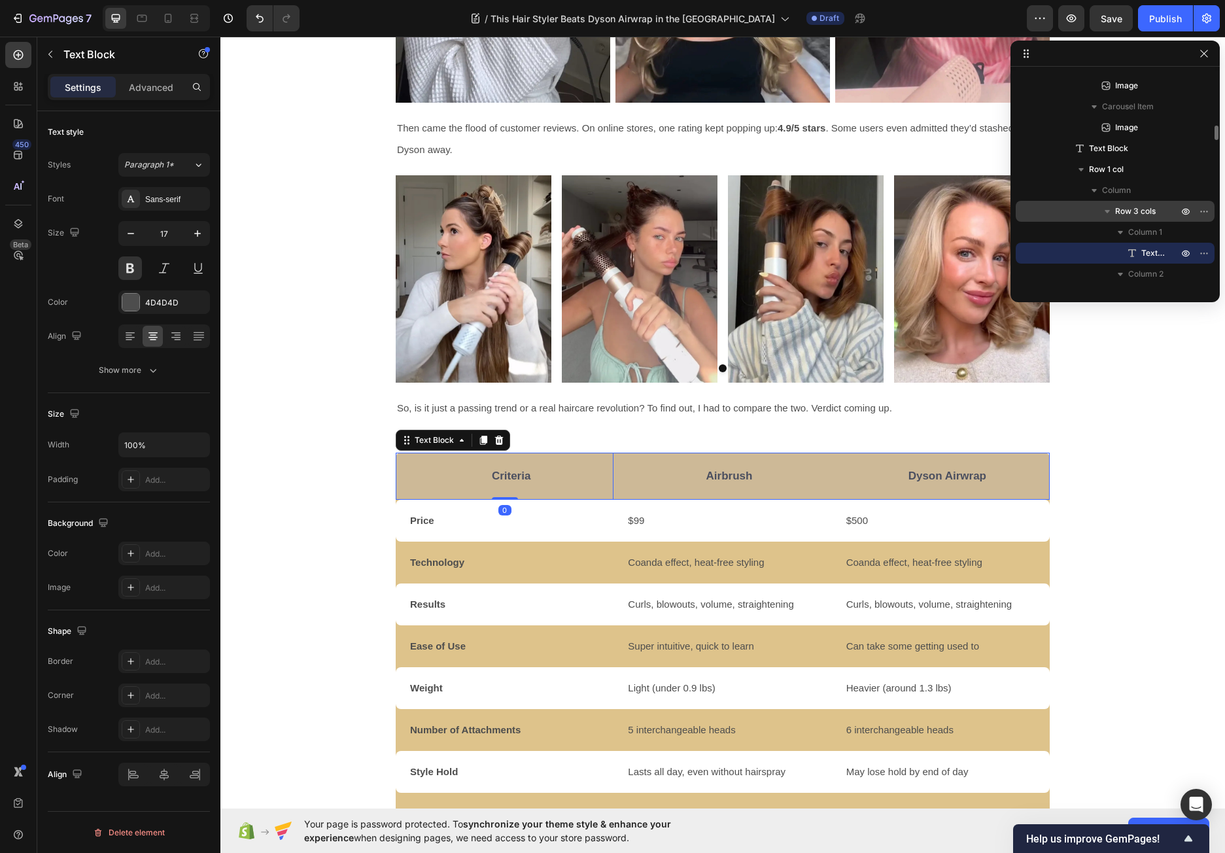
click at [1128, 214] on span "Row 3 cols" at bounding box center [1135, 211] width 41 height 13
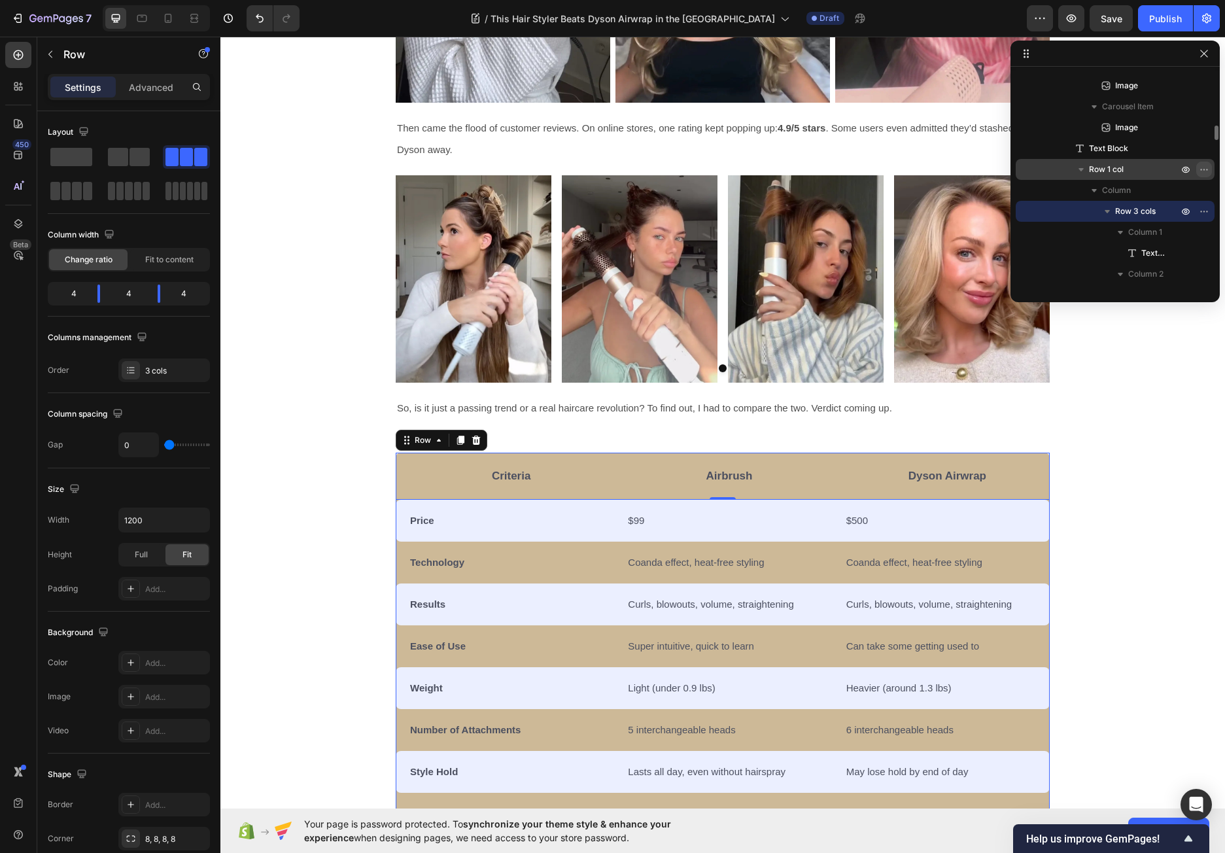
click at [1200, 169] on icon "button" at bounding box center [1203, 169] width 10 height 10
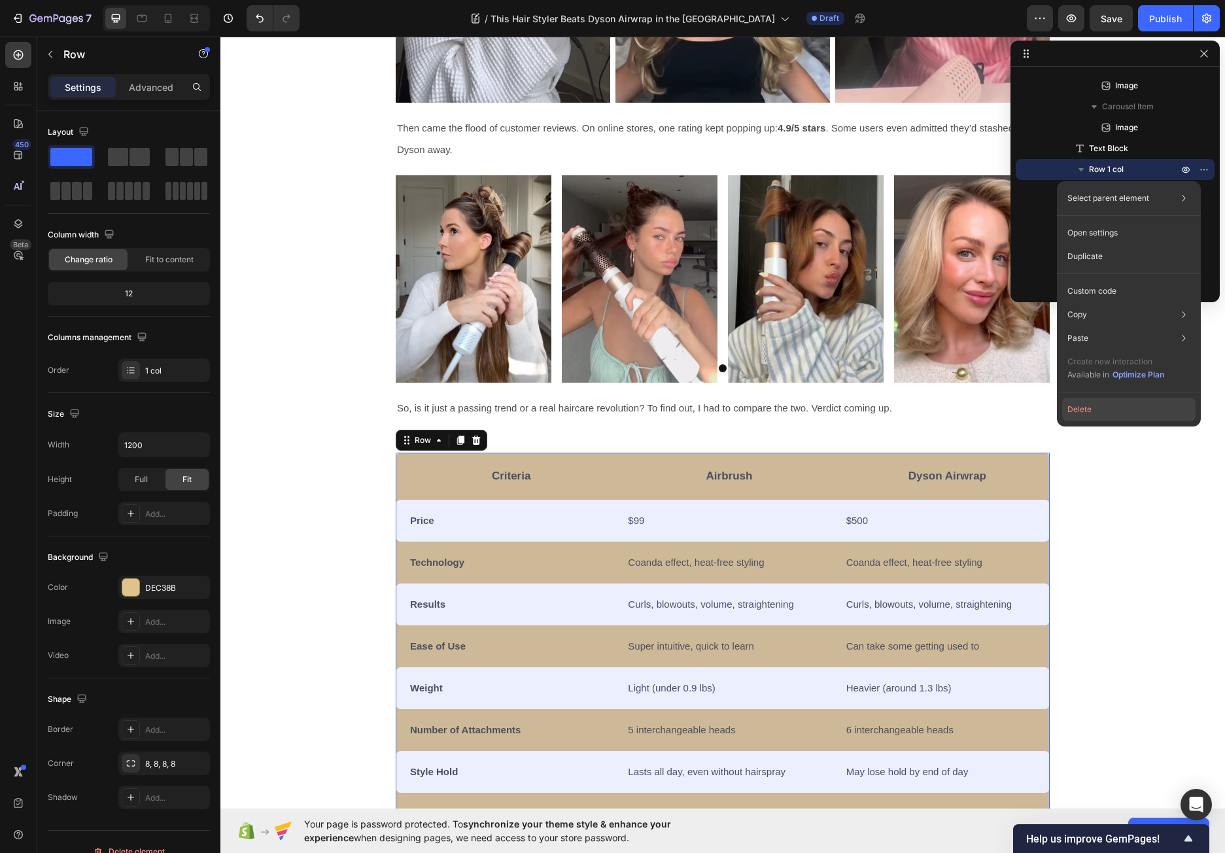
click at [1088, 407] on button "Delete" at bounding box center [1128, 409] width 133 height 24
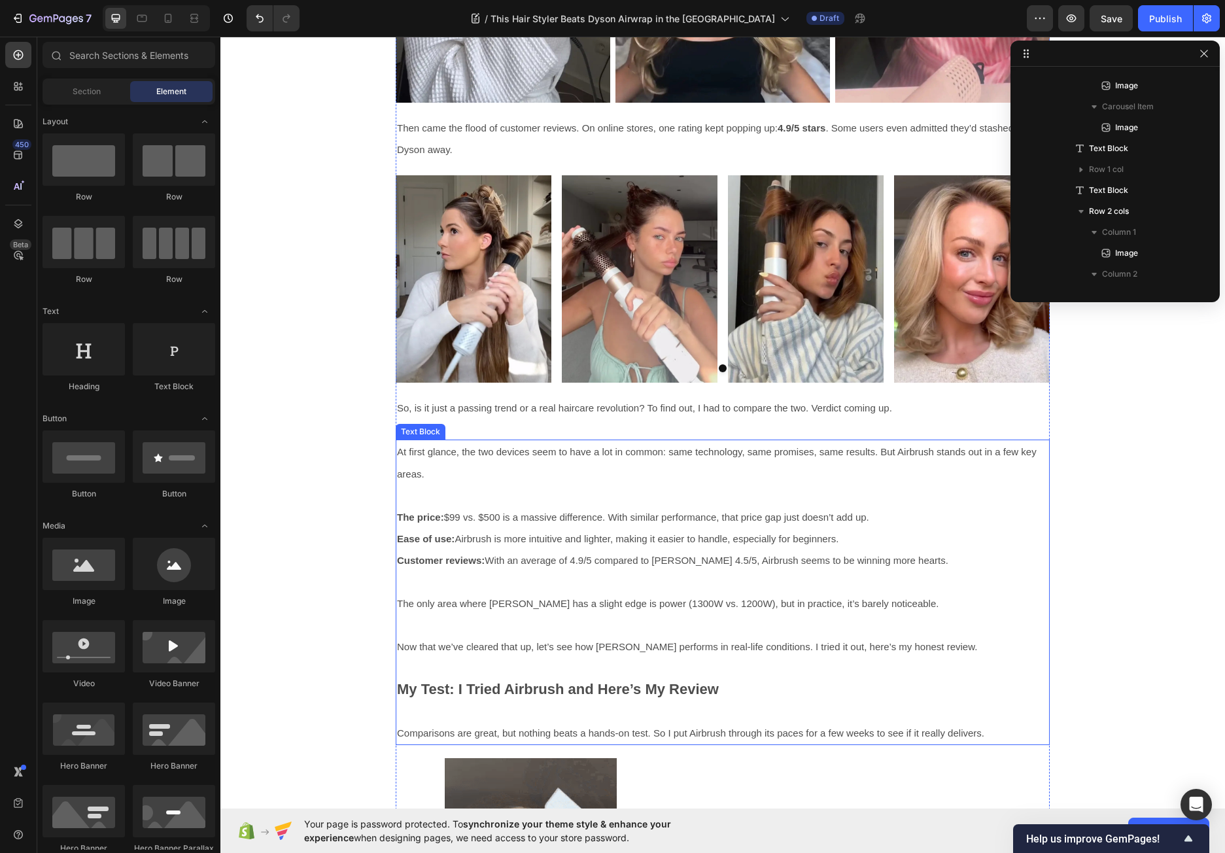
click at [749, 464] on p "At first glance, the two devices seem to have a lot in common: same technology,…" at bounding box center [722, 463] width 651 height 44
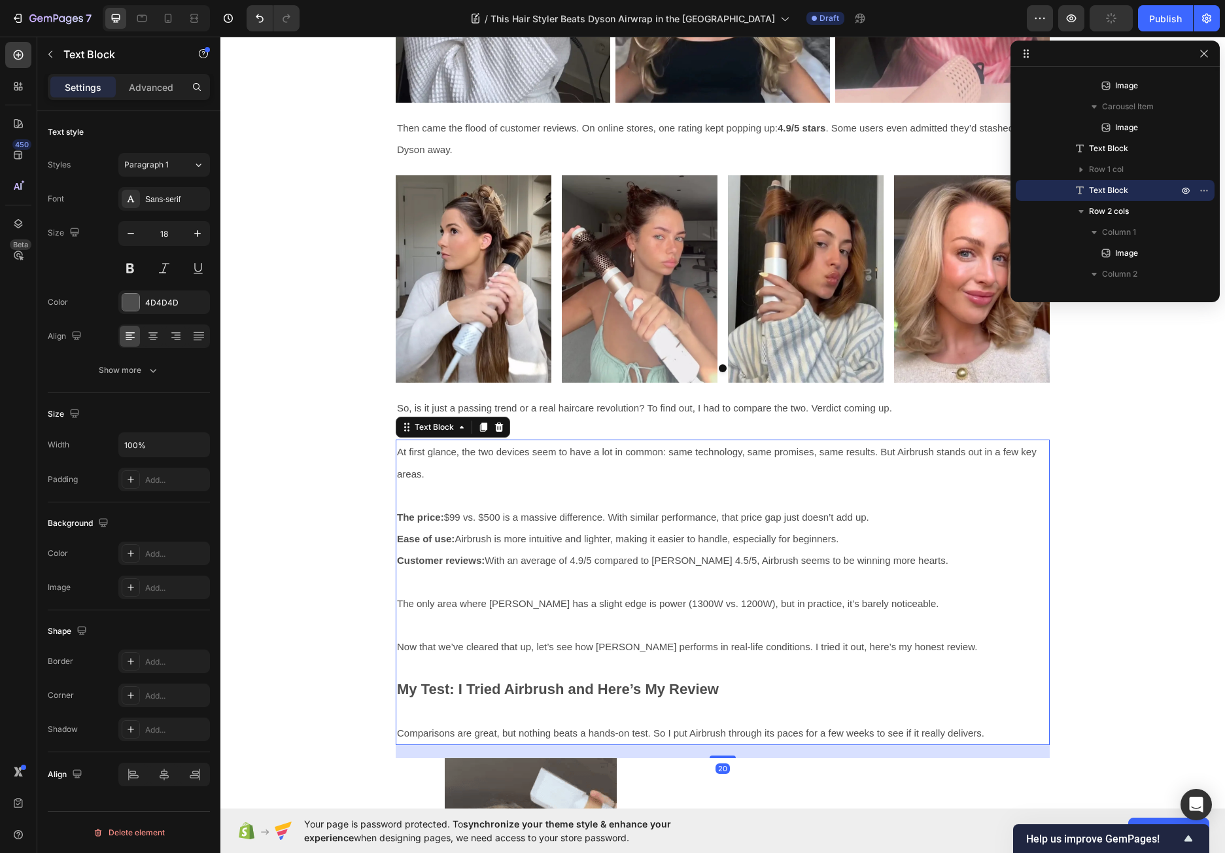
click at [494, 424] on icon at bounding box center [499, 427] width 10 height 10
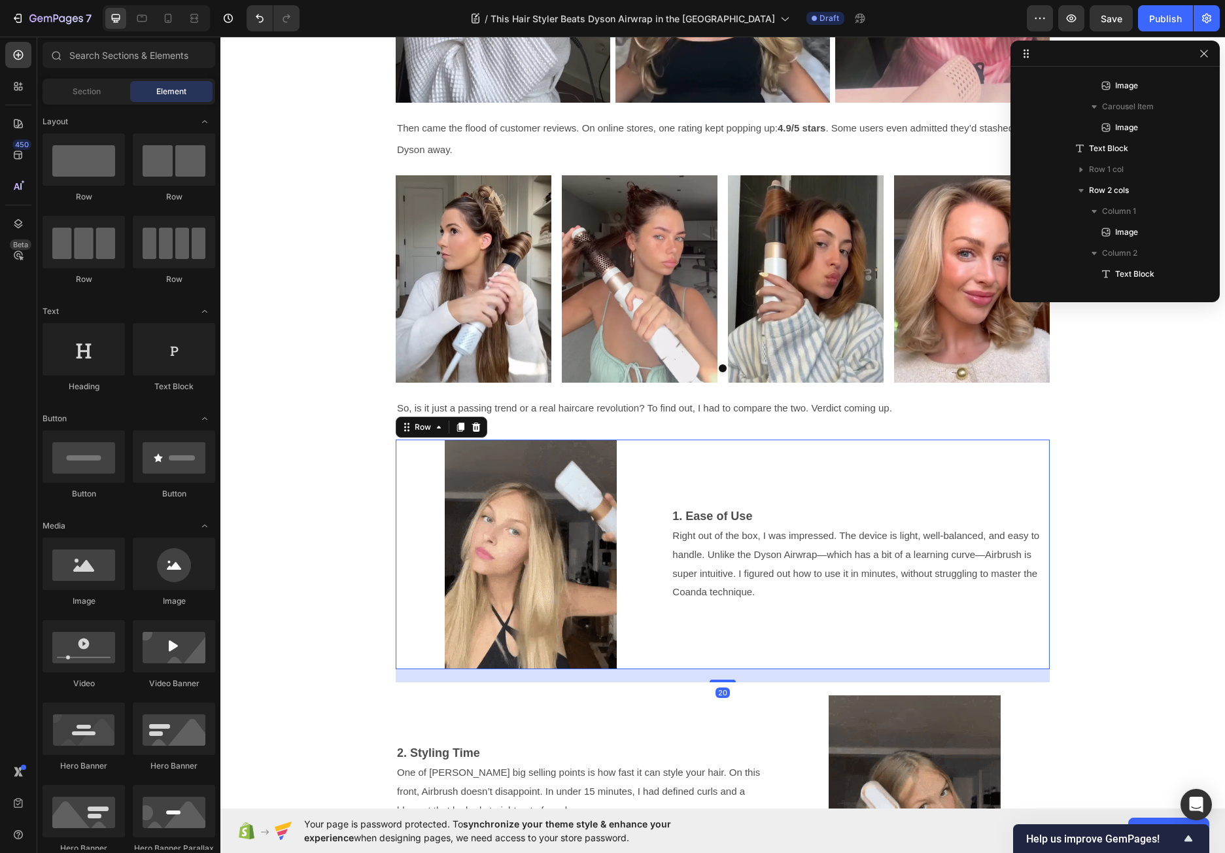
click at [677, 445] on div "1. Ease of Use Right out of the box, I was impressed. The device is light, well…" at bounding box center [860, 553] width 379 height 229
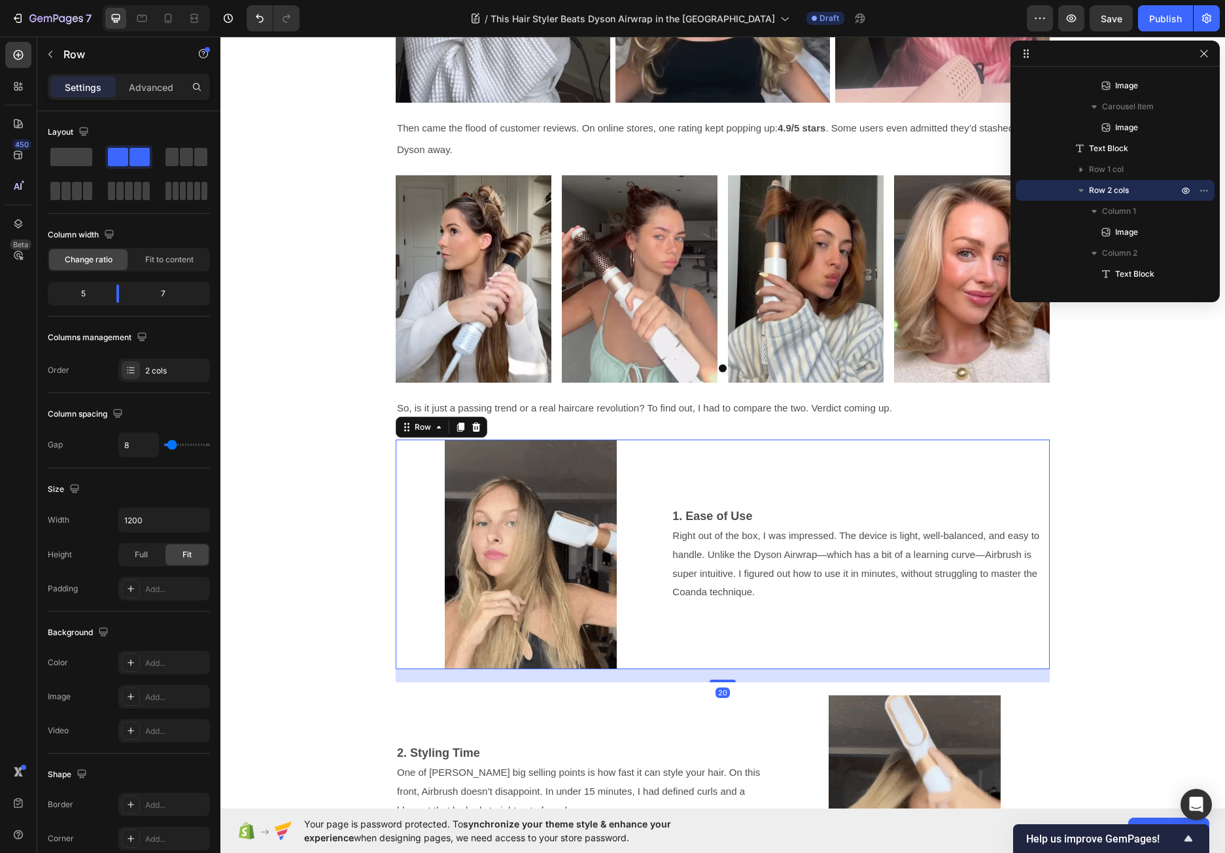
click at [475, 426] on icon at bounding box center [476, 427] width 10 height 10
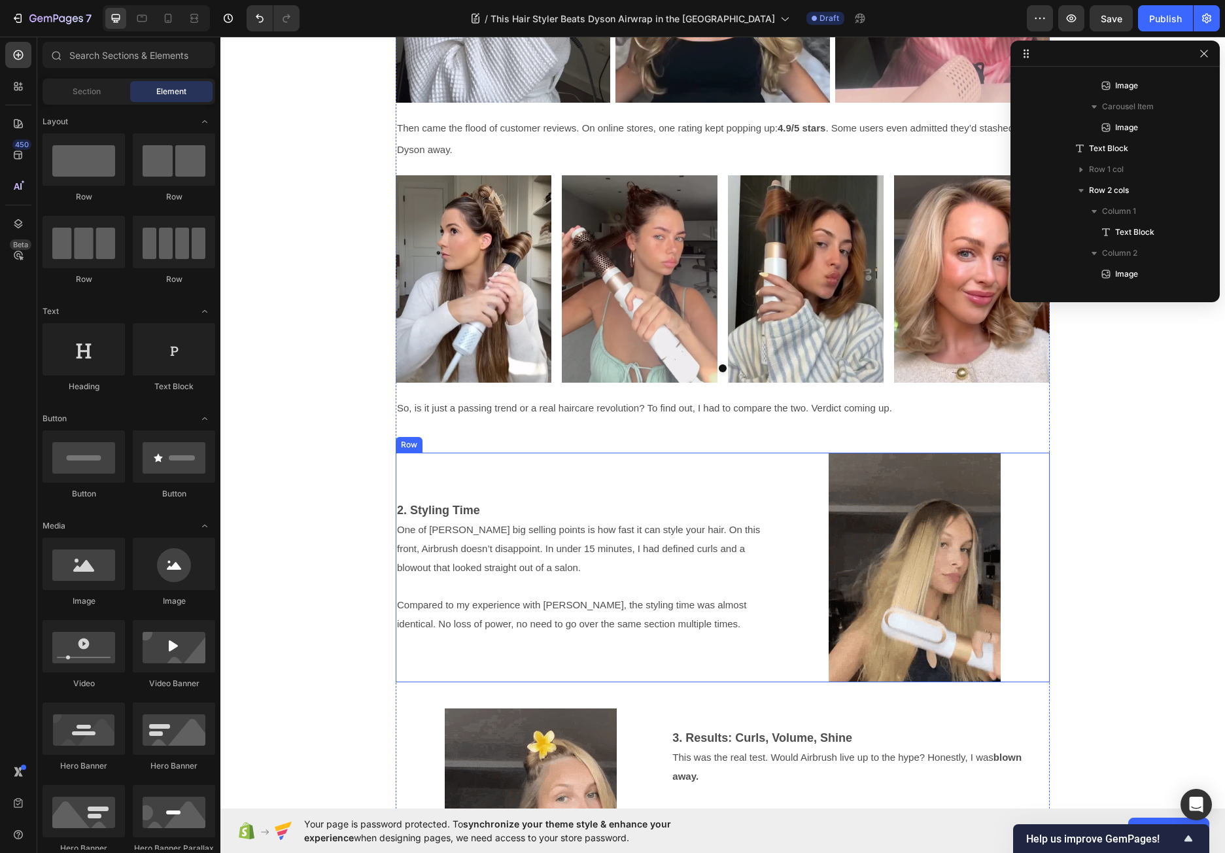
click at [743, 470] on div "2. Styling Time One of [PERSON_NAME] big selling points is how fast it can styl…" at bounding box center [585, 566] width 379 height 229
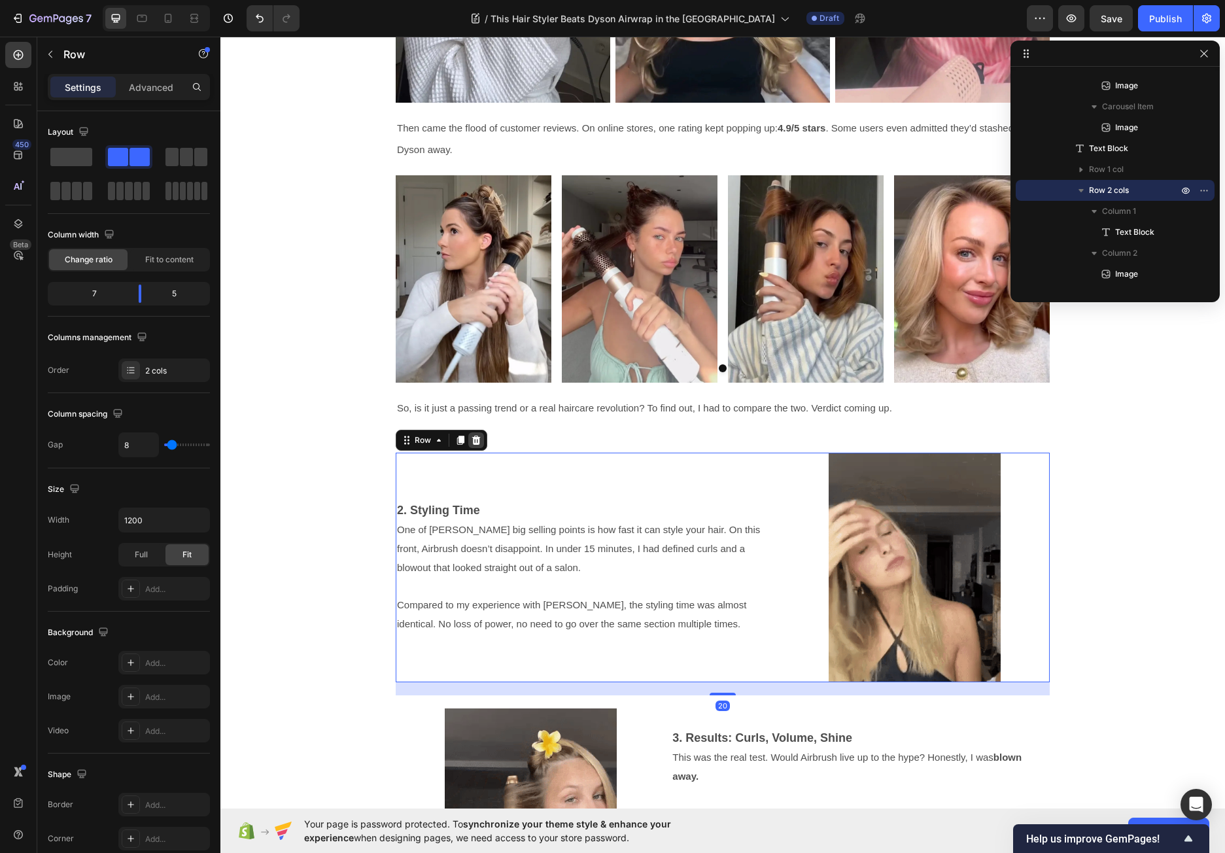
click at [475, 440] on icon at bounding box center [476, 440] width 10 height 10
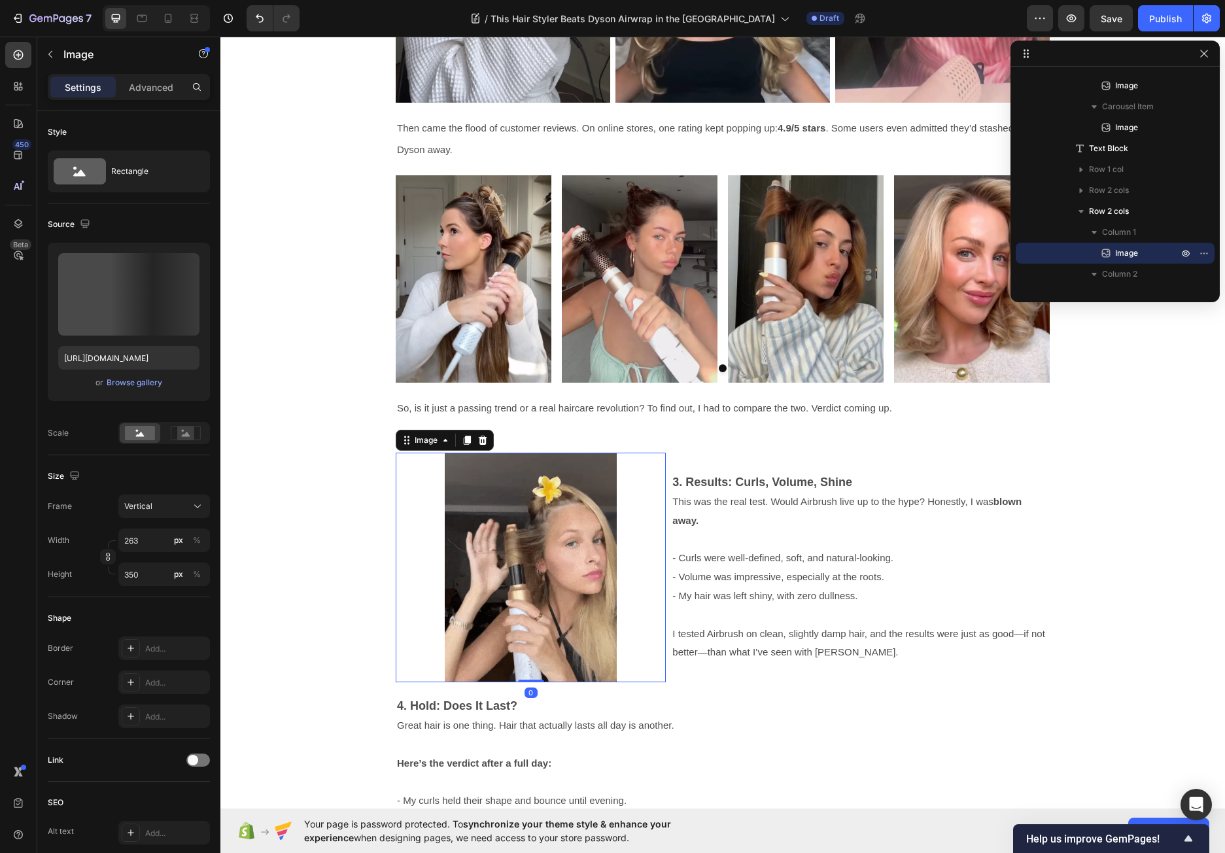
click at [654, 463] on div at bounding box center [531, 566] width 270 height 229
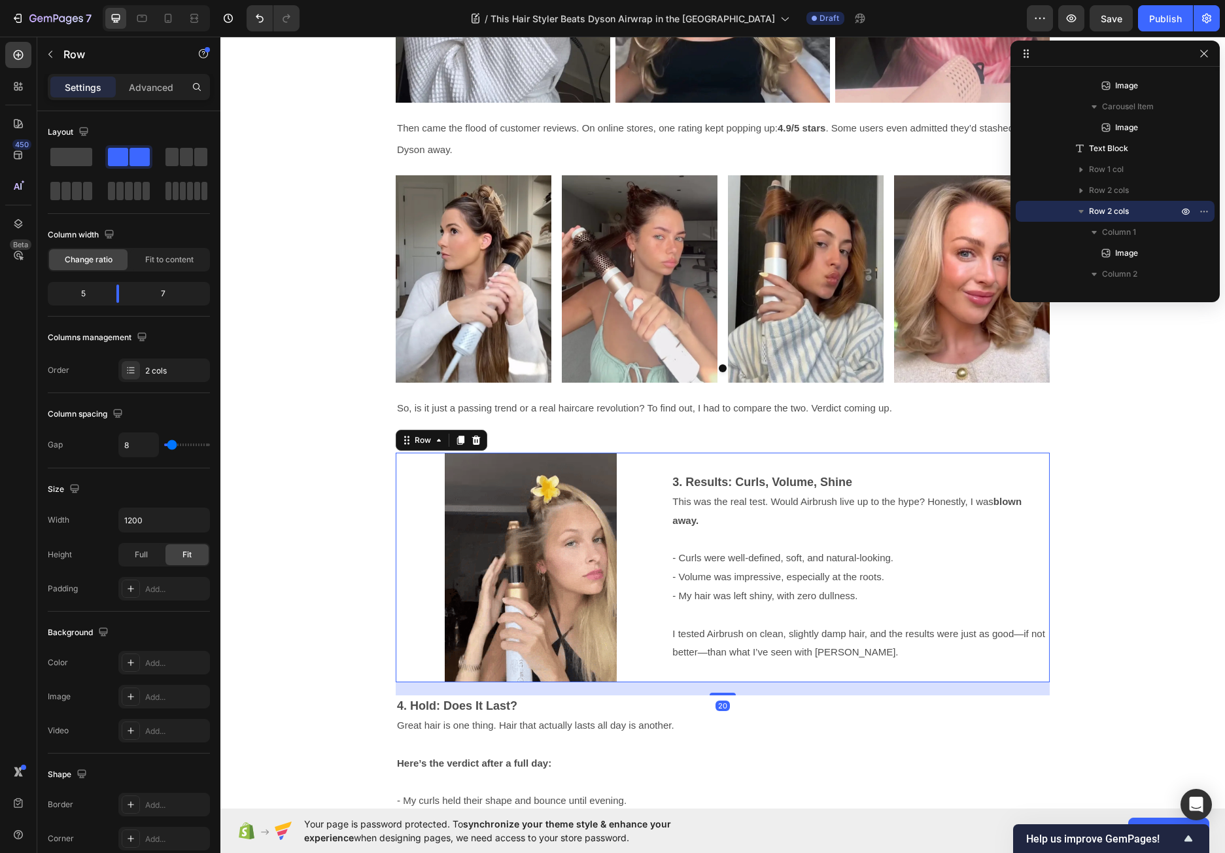
click at [678, 459] on div "3. Results: Curls, Volume, Shine This was the real test. Would Airbrush live up…" at bounding box center [860, 566] width 379 height 229
click at [472, 438] on icon at bounding box center [476, 439] width 8 height 9
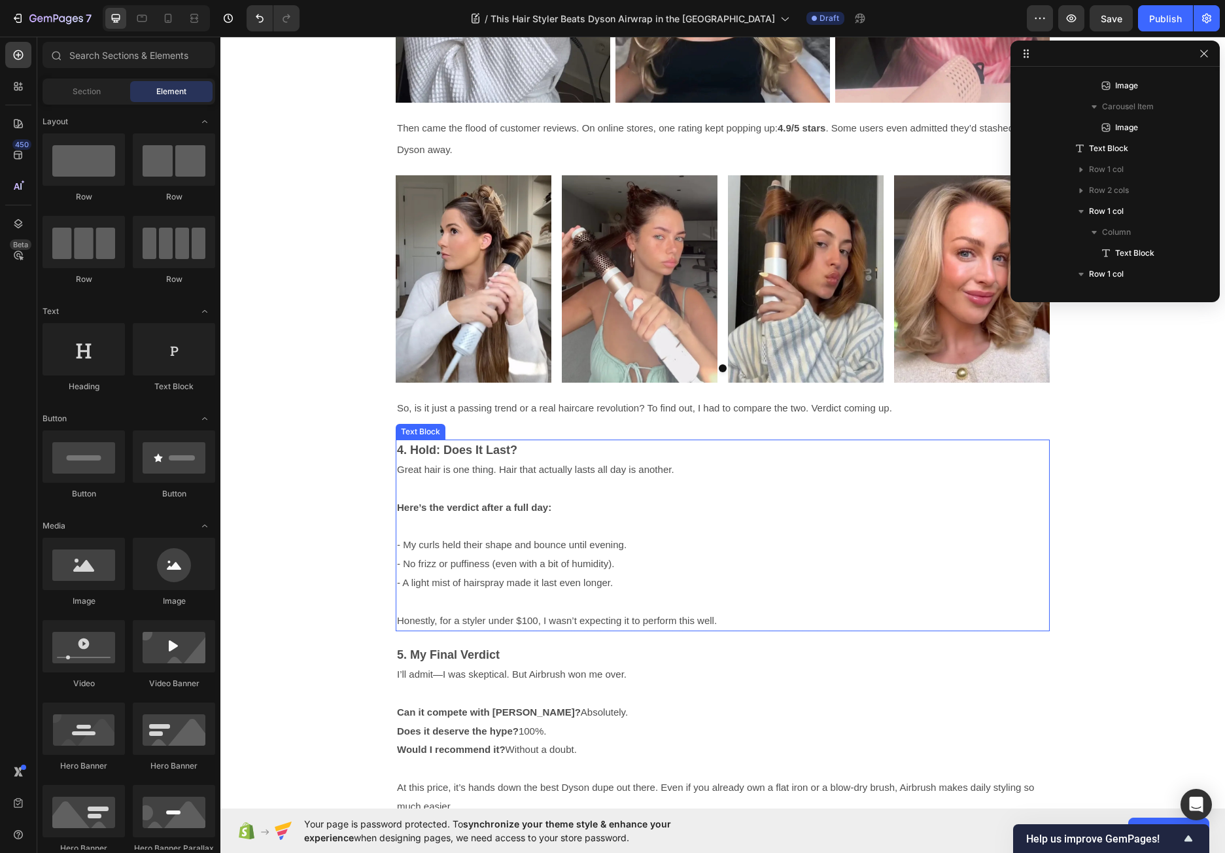
click at [655, 463] on p "4. Hold: Does It Last? Great hair is one thing. Hair that actually lasts all da…" at bounding box center [722, 460] width 651 height 39
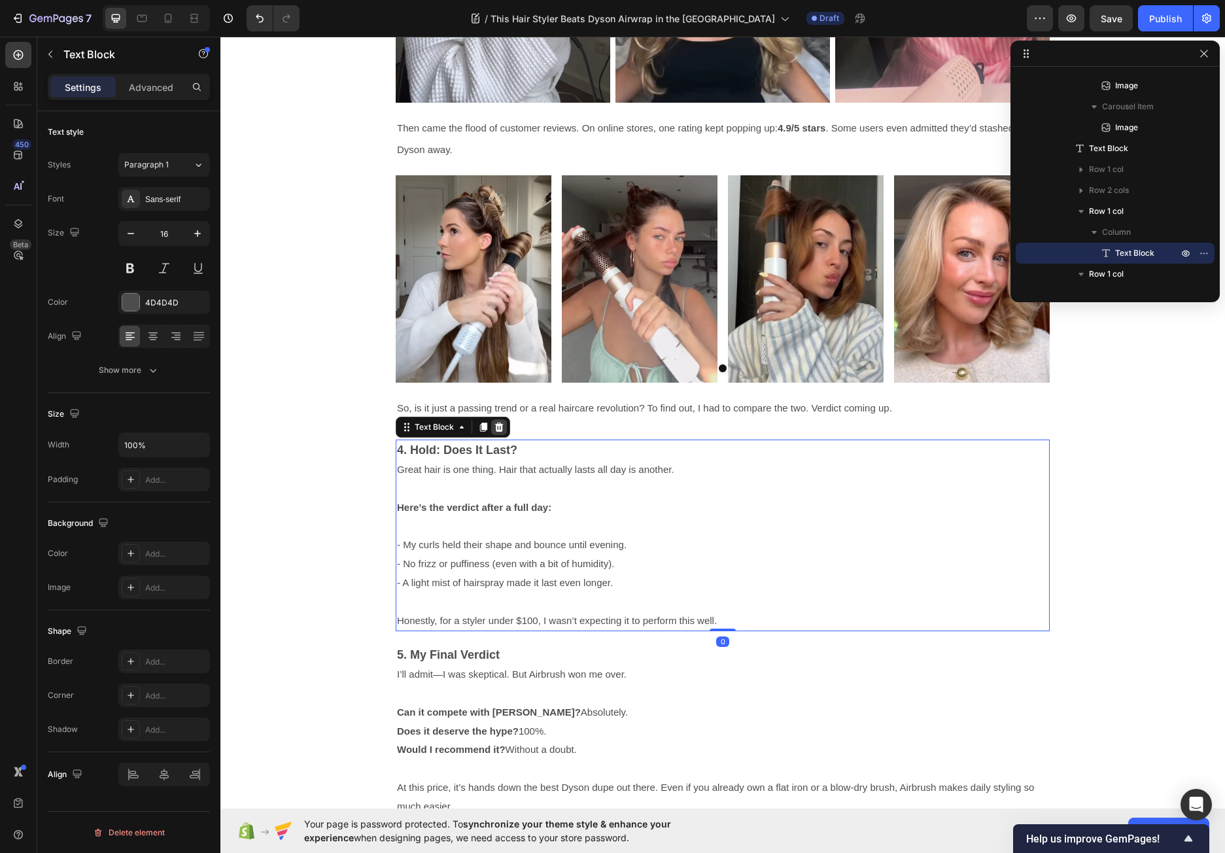
click at [499, 430] on div at bounding box center [499, 427] width 16 height 16
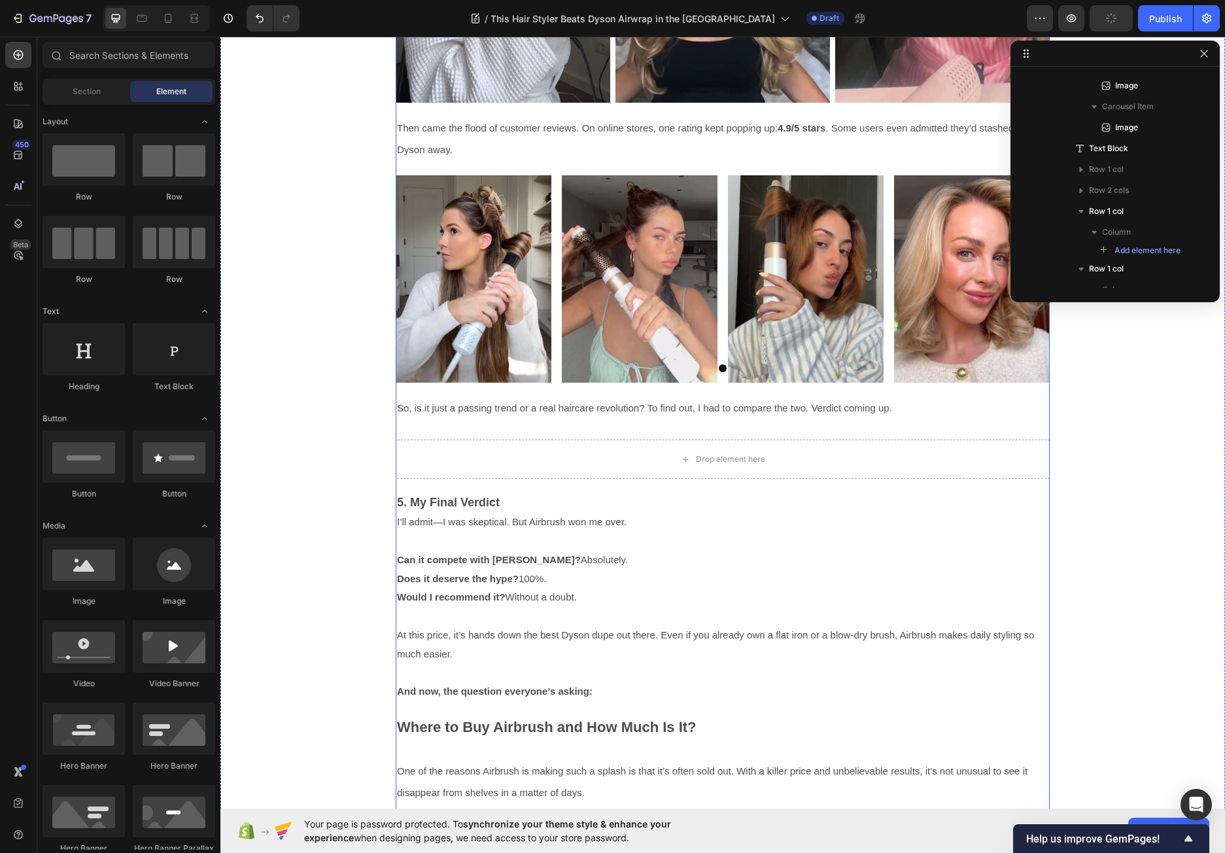
click at [662, 491] on div "Video Video Video Carousel Video Video Video Row Then came the flood of custome…" at bounding box center [723, 431] width 654 height 1421
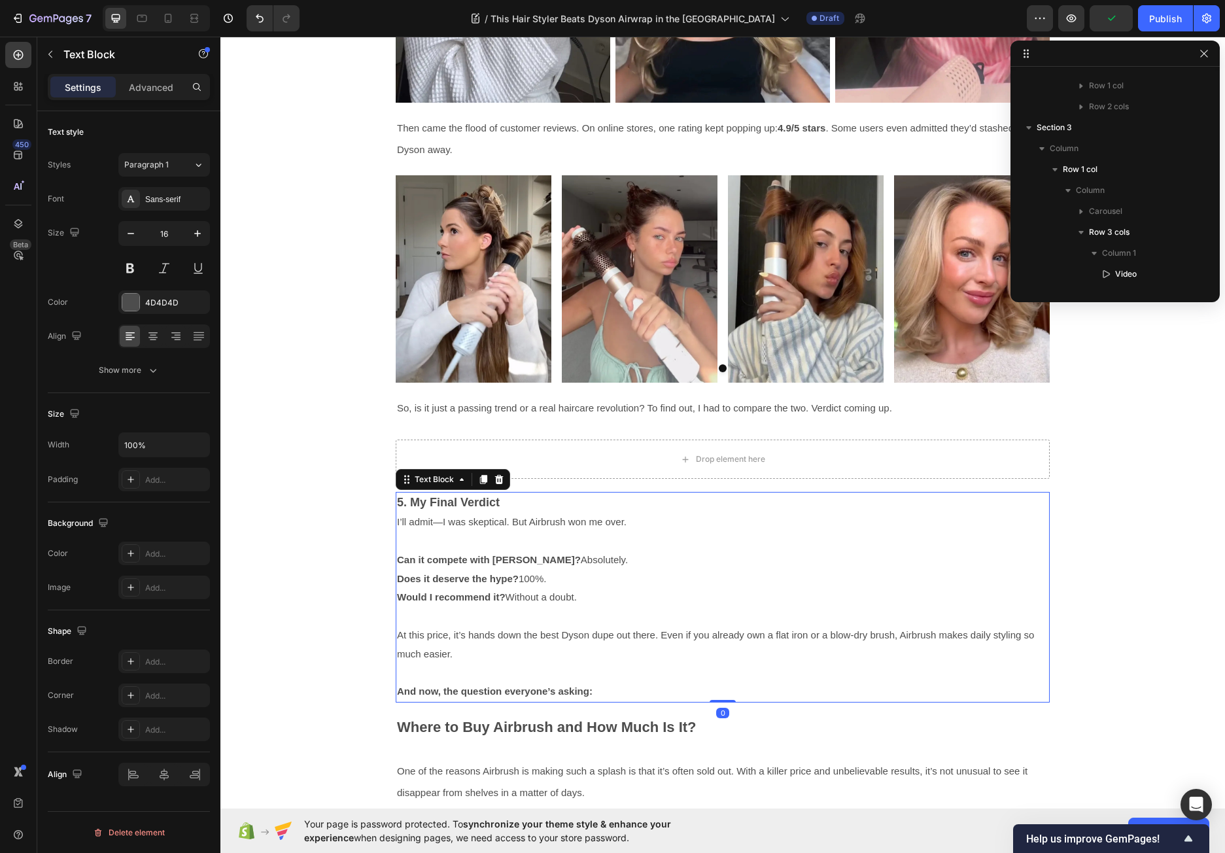
click at [557, 502] on p "5. My Final Verdict" at bounding box center [722, 503] width 651 height 20
click at [498, 478] on icon at bounding box center [499, 479] width 10 height 10
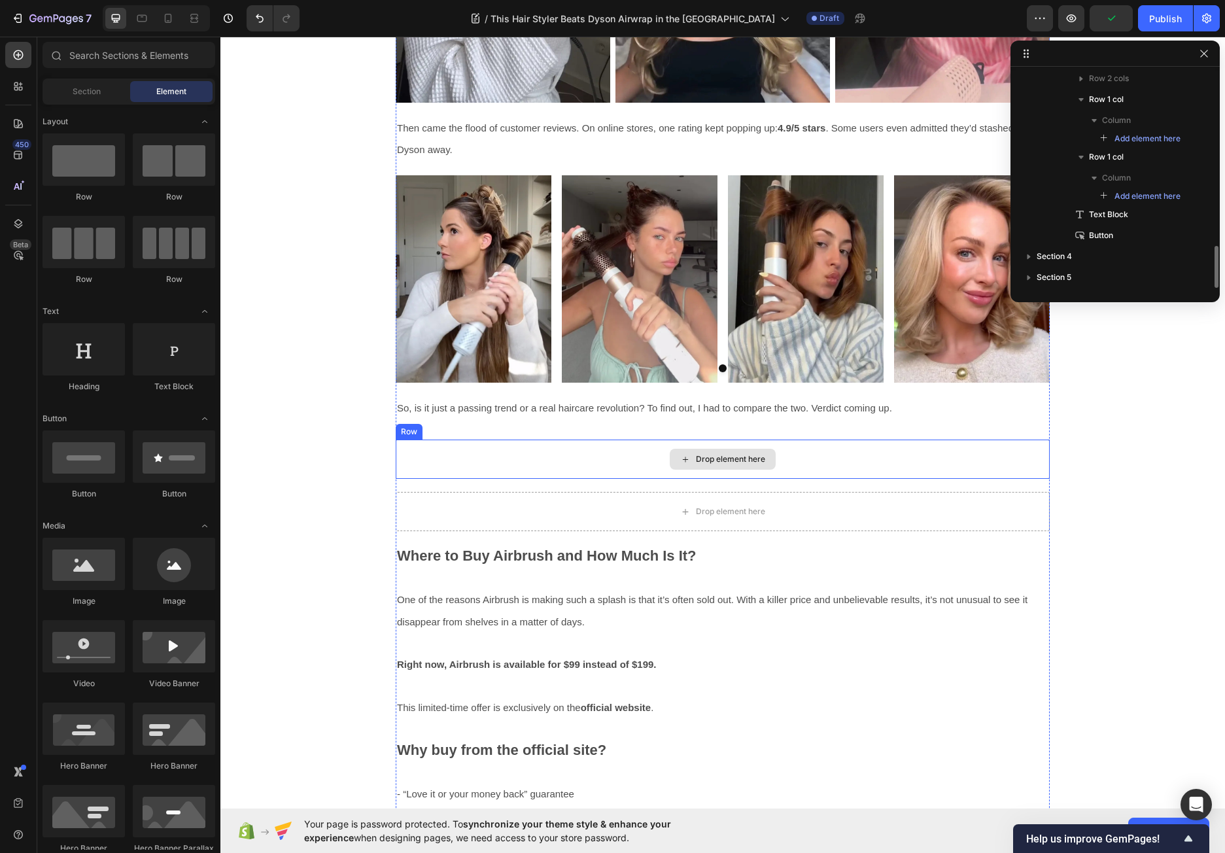
click at [523, 450] on div "Drop element here" at bounding box center [723, 458] width 654 height 39
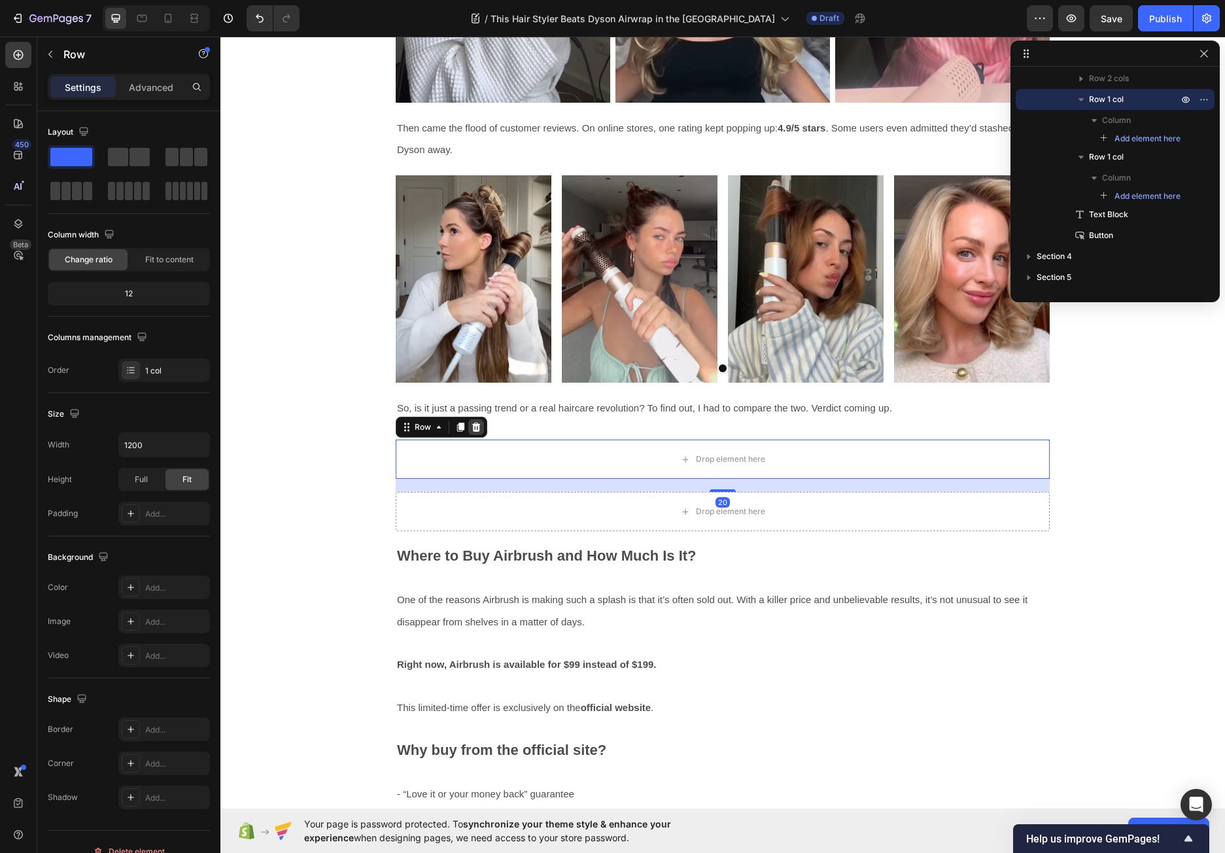
click at [473, 428] on icon at bounding box center [476, 426] width 8 height 9
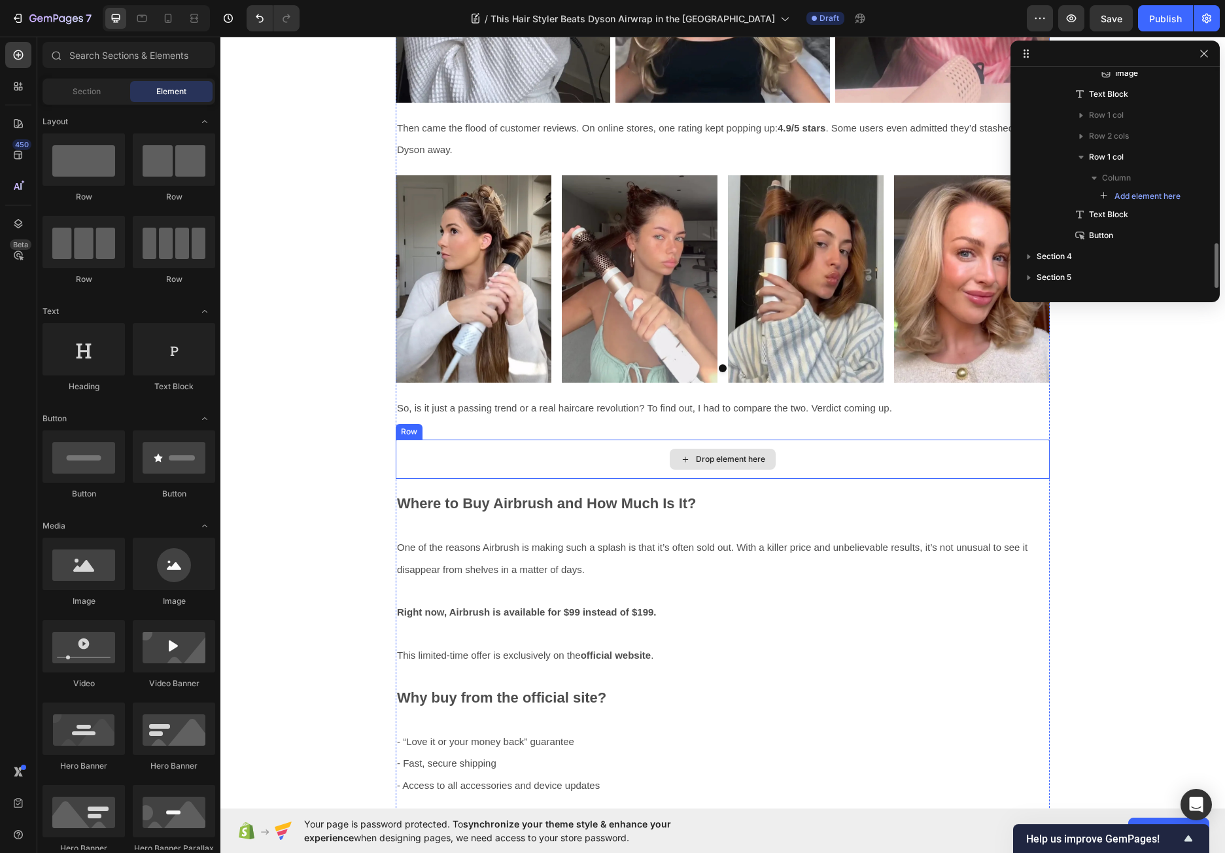
click at [481, 455] on div "Drop element here" at bounding box center [723, 458] width 654 height 39
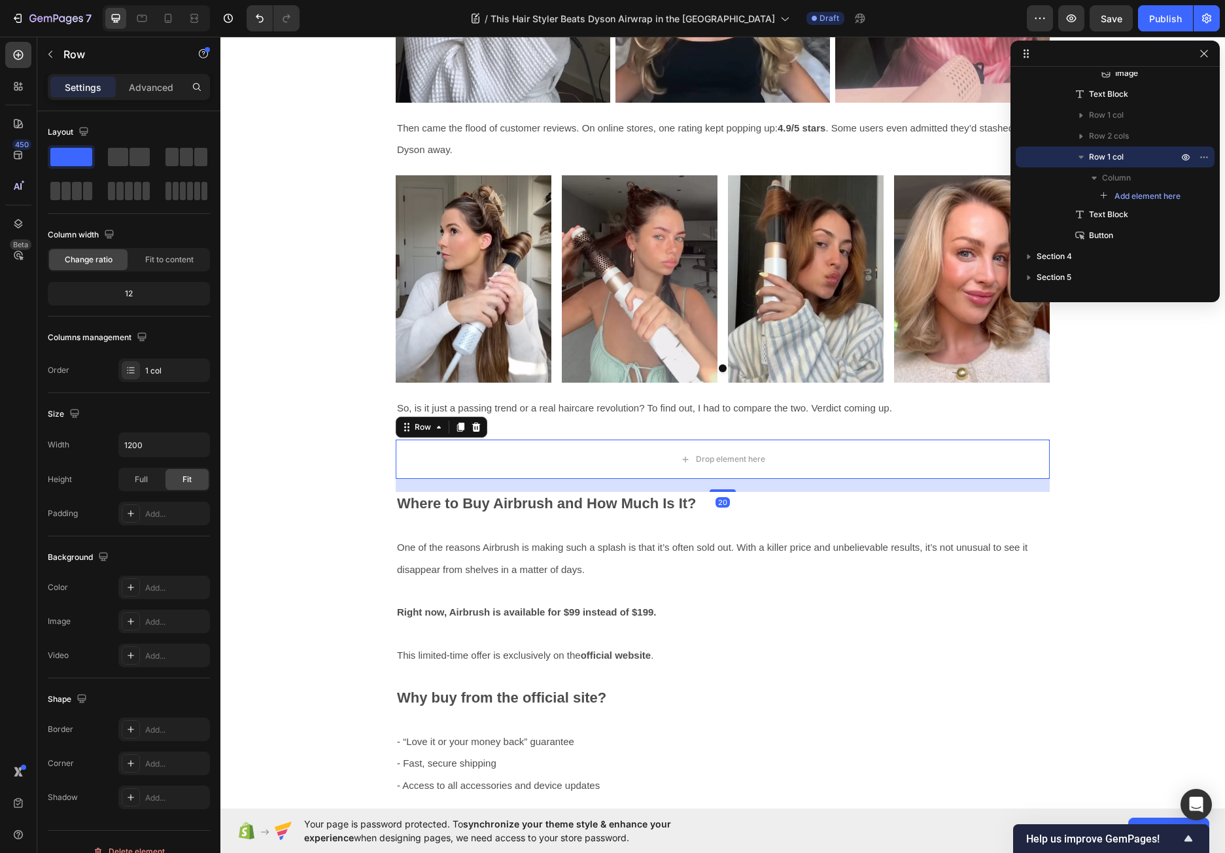
click at [476, 426] on icon at bounding box center [476, 427] width 10 height 10
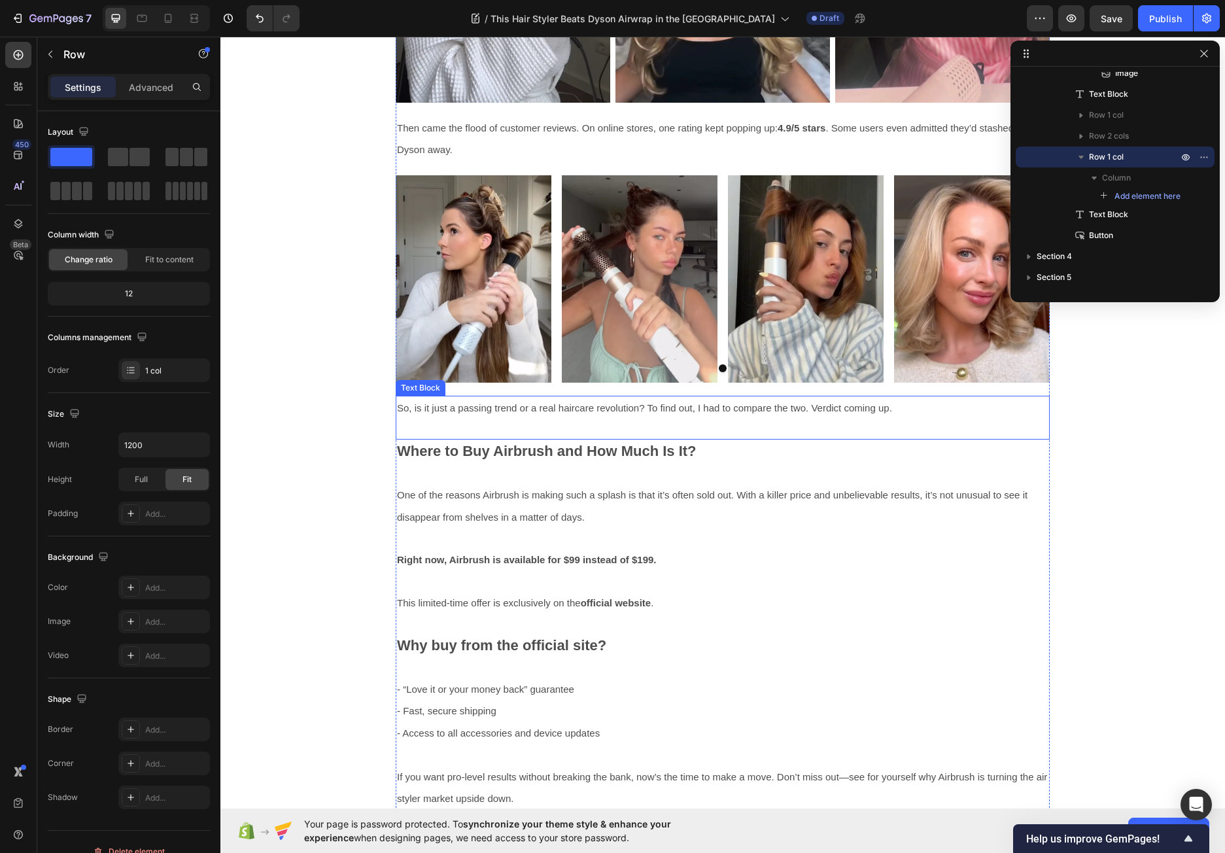
scroll to position [768, 0]
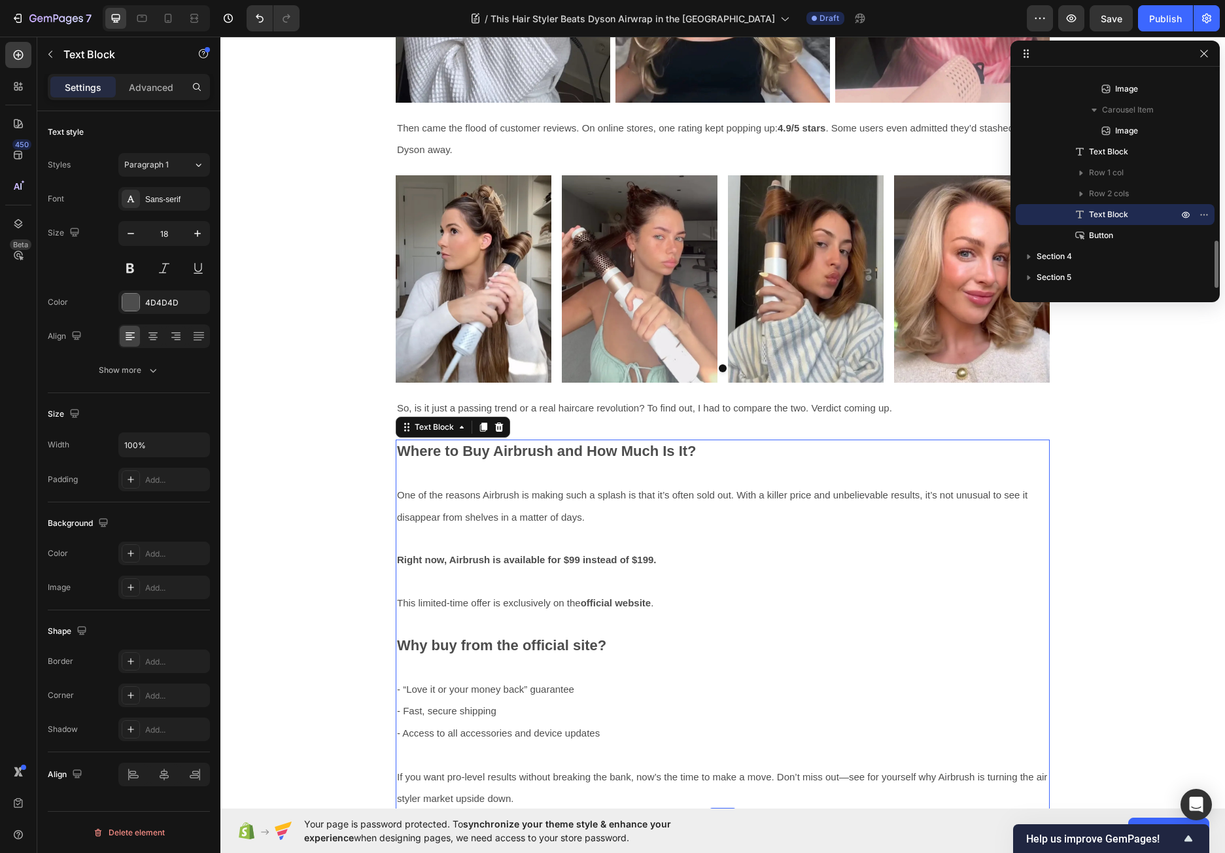
click at [490, 454] on strong "Where to Buy Airbrush and How Much Is It?" at bounding box center [546, 451] width 299 height 16
click at [495, 429] on icon at bounding box center [499, 426] width 8 height 9
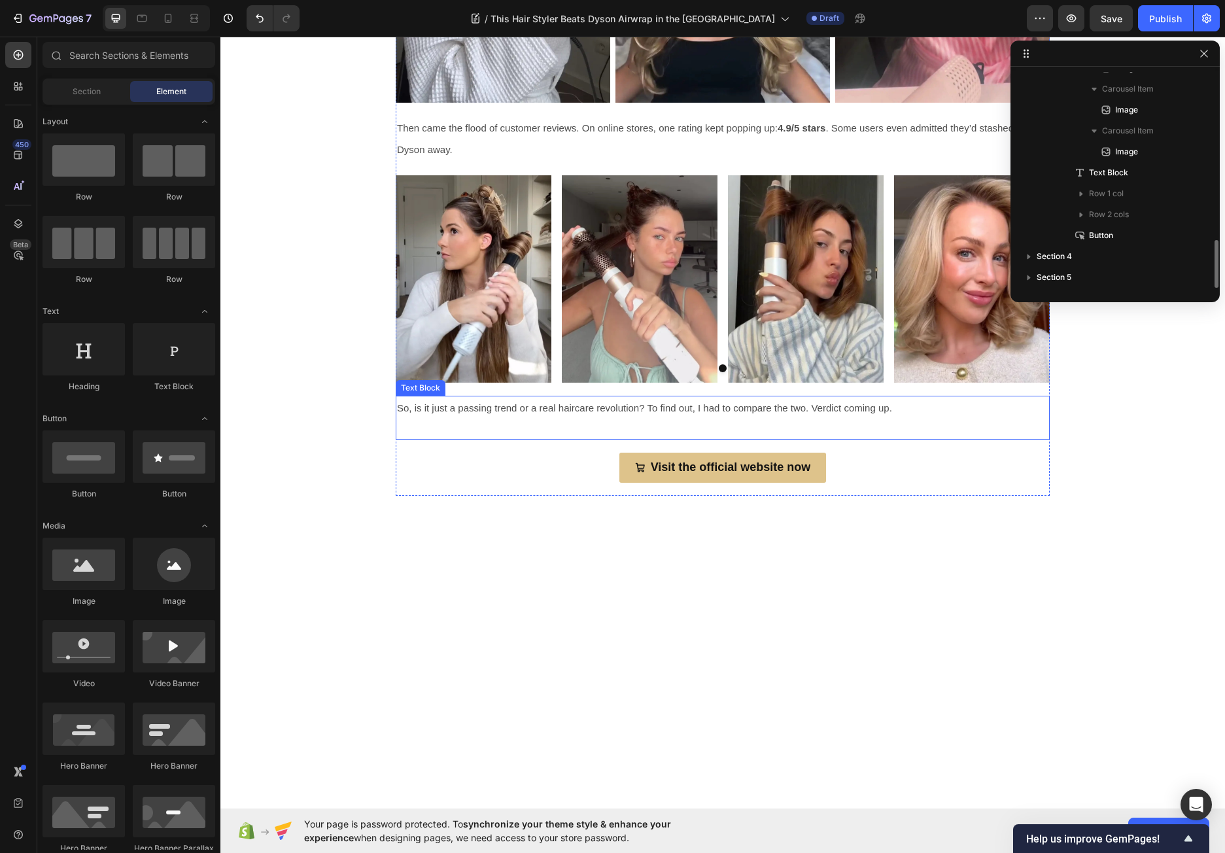
scroll to position [747, 0]
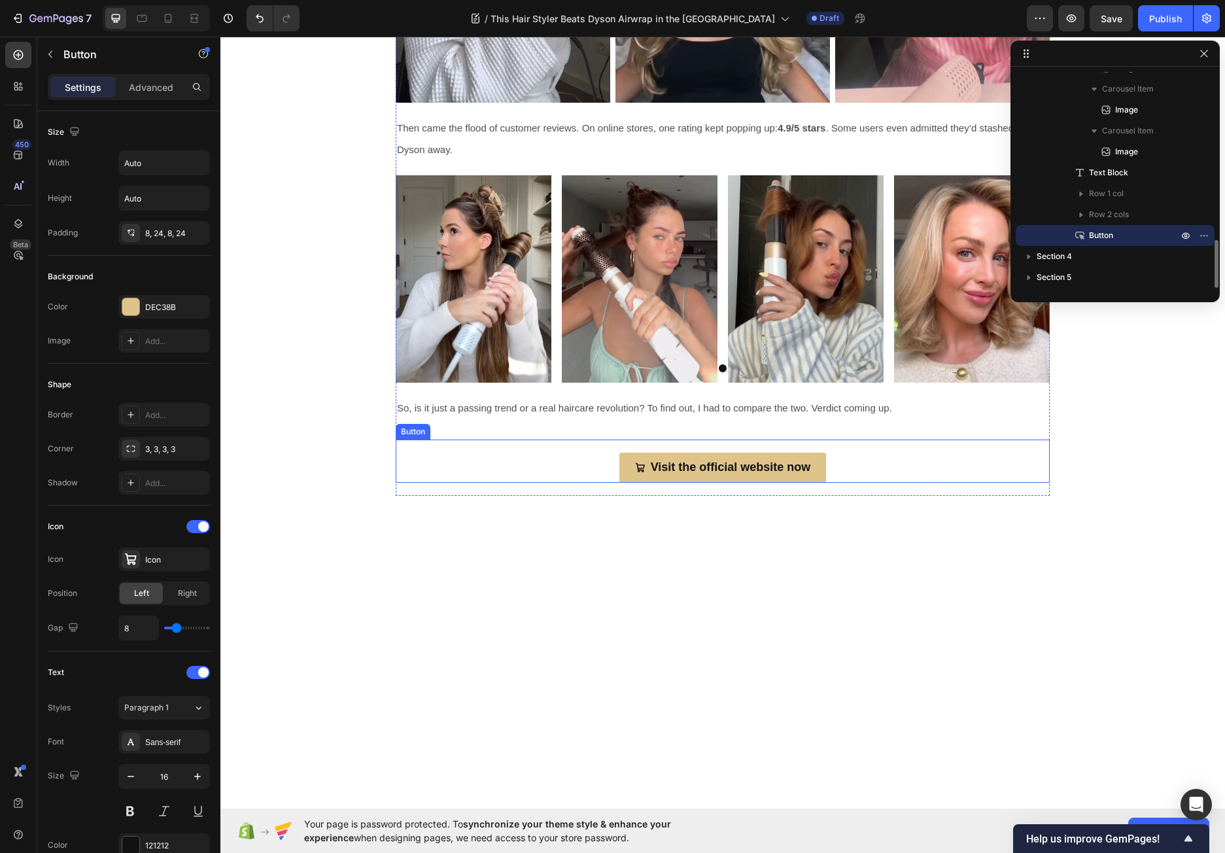
click at [560, 456] on div "Visit the official website now Button" at bounding box center [723, 460] width 654 height 43
click at [481, 428] on icon at bounding box center [484, 427] width 10 height 10
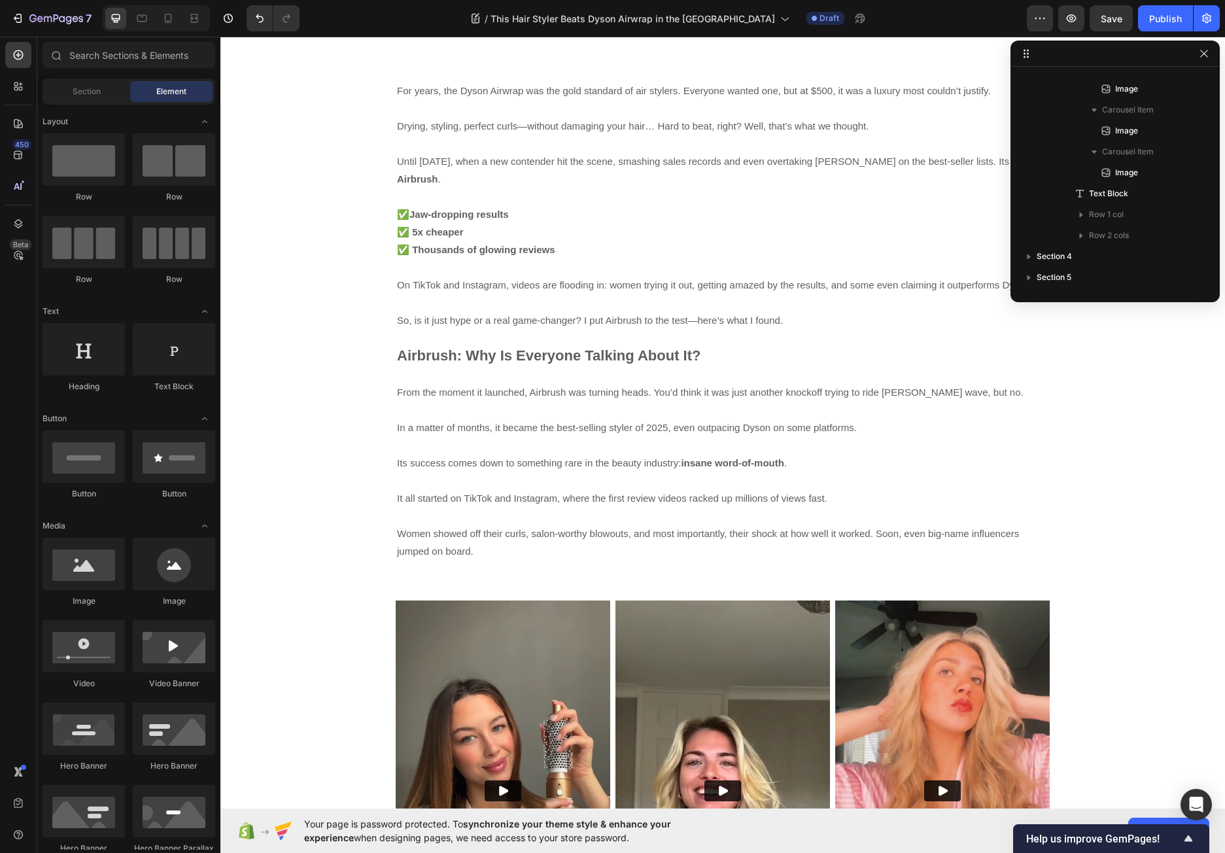
scroll to position [196, 0]
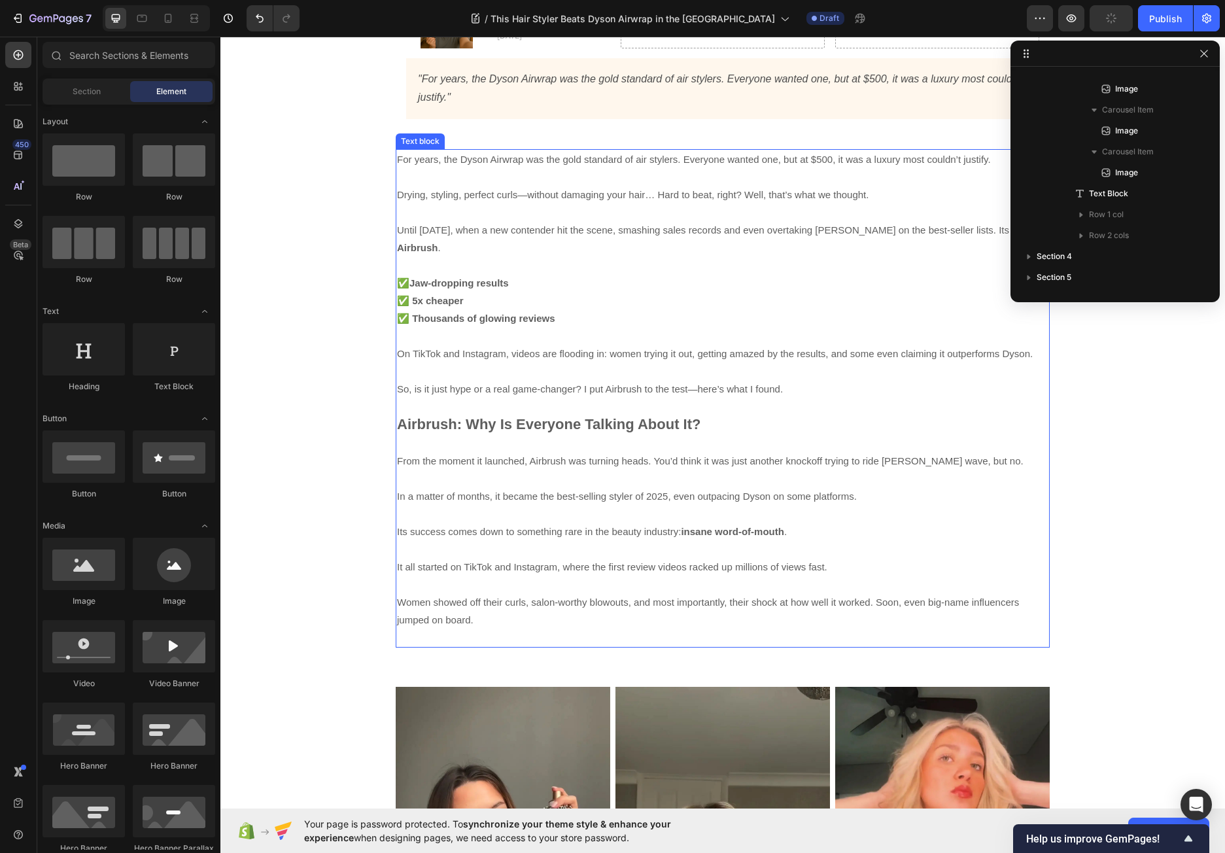
click at [494, 578] on p "From the moment it launched, Airbrush was turning heads. You’d think it was jus…" at bounding box center [722, 540] width 651 height 212
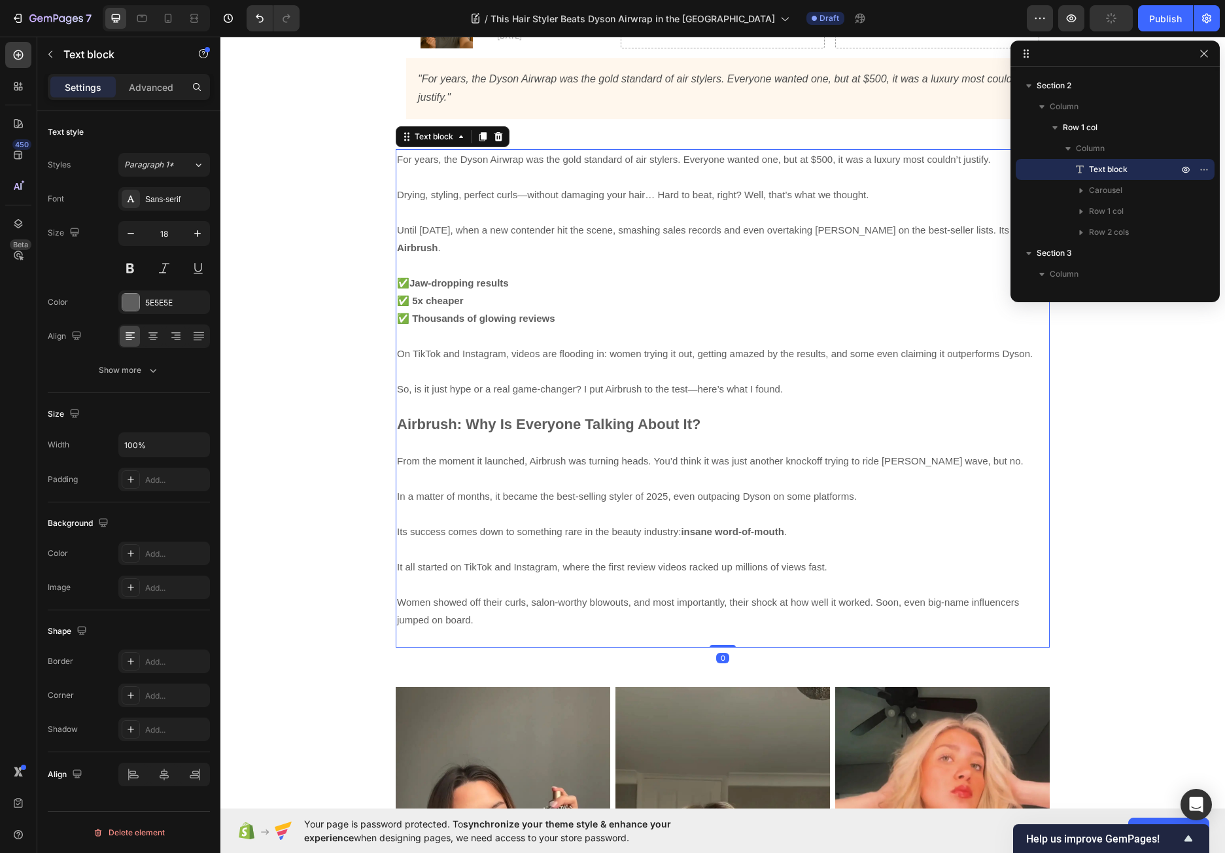
drag, startPoint x: 150, startPoint y: 87, endPoint x: 152, endPoint y: 123, distance: 36.0
click at [151, 87] on p "Advanced" at bounding box center [151, 87] width 44 height 14
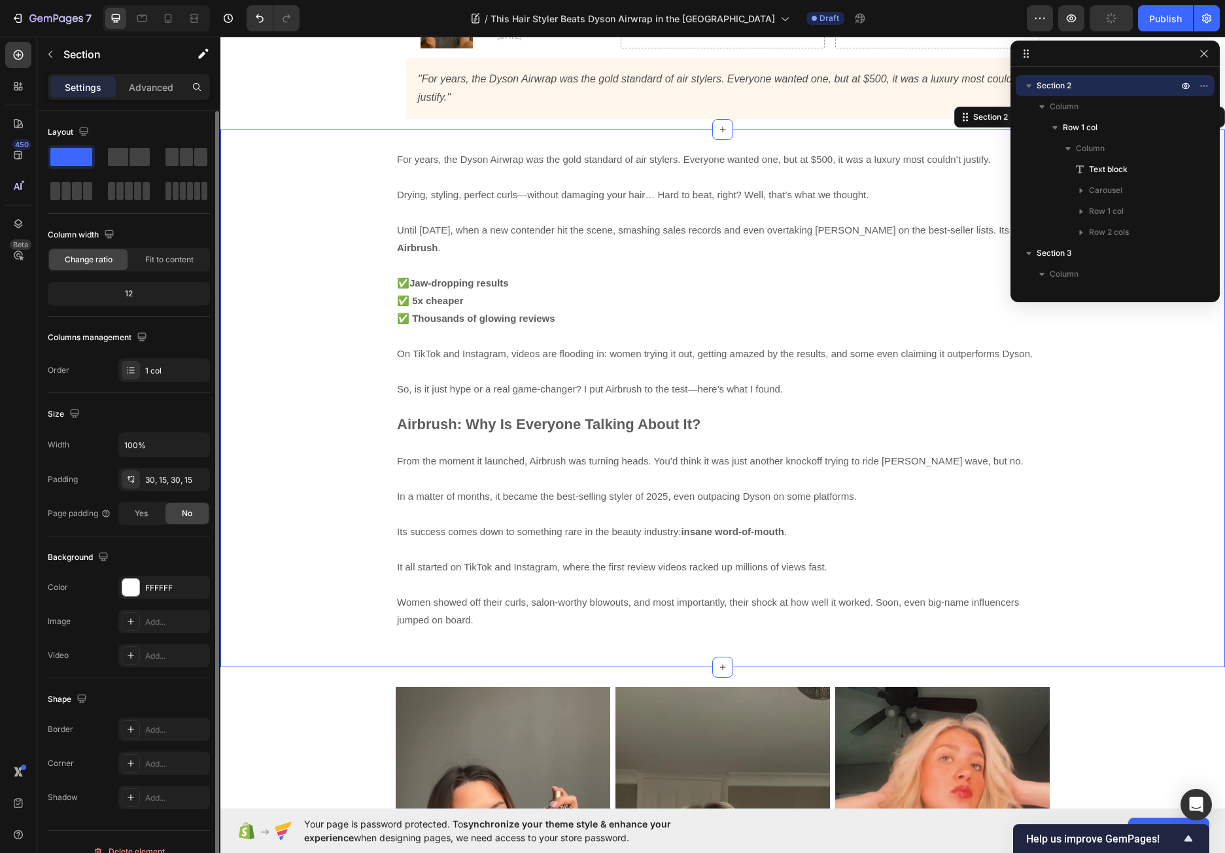
click at [441, 613] on div "For years, the Dyson Airwrap was the gold standard of air stylers. Everyone wan…" at bounding box center [722, 397] width 1004 height 537
click at [144, 78] on div "Advanced" at bounding box center [150, 86] width 65 height 21
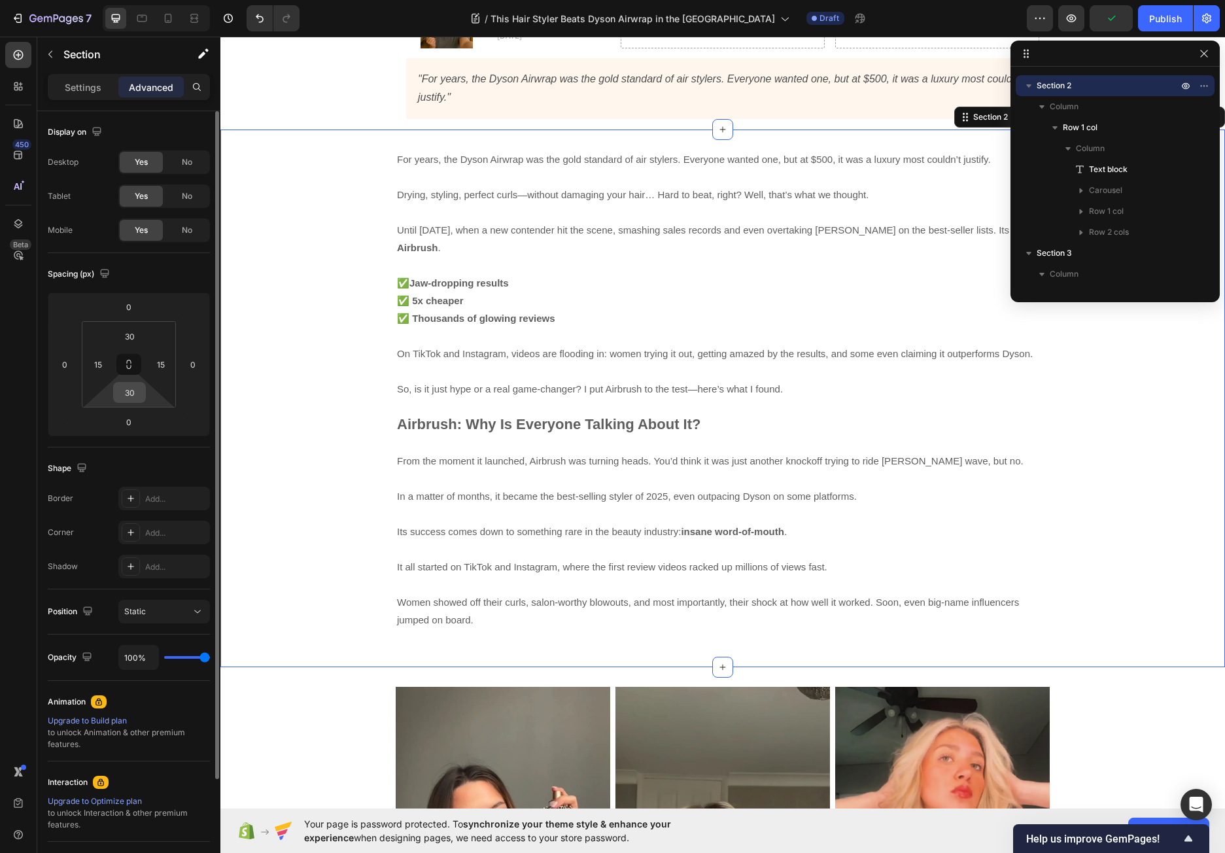
click at [136, 390] on input "30" at bounding box center [129, 392] width 26 height 20
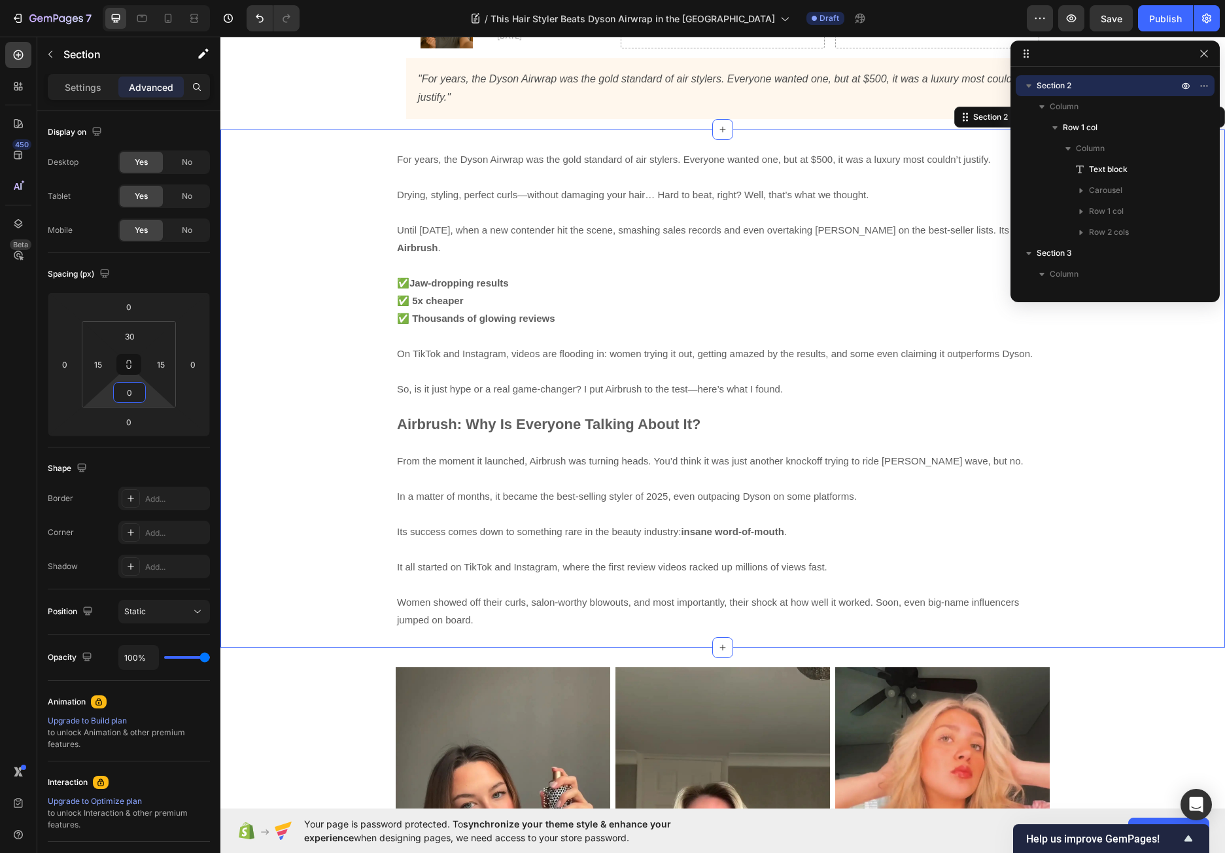
type input "0"
click at [1155, 554] on div "For years, the Dyson Airwrap was the gold standard of air stylers. Everyone wan…" at bounding box center [722, 398] width 985 height 498
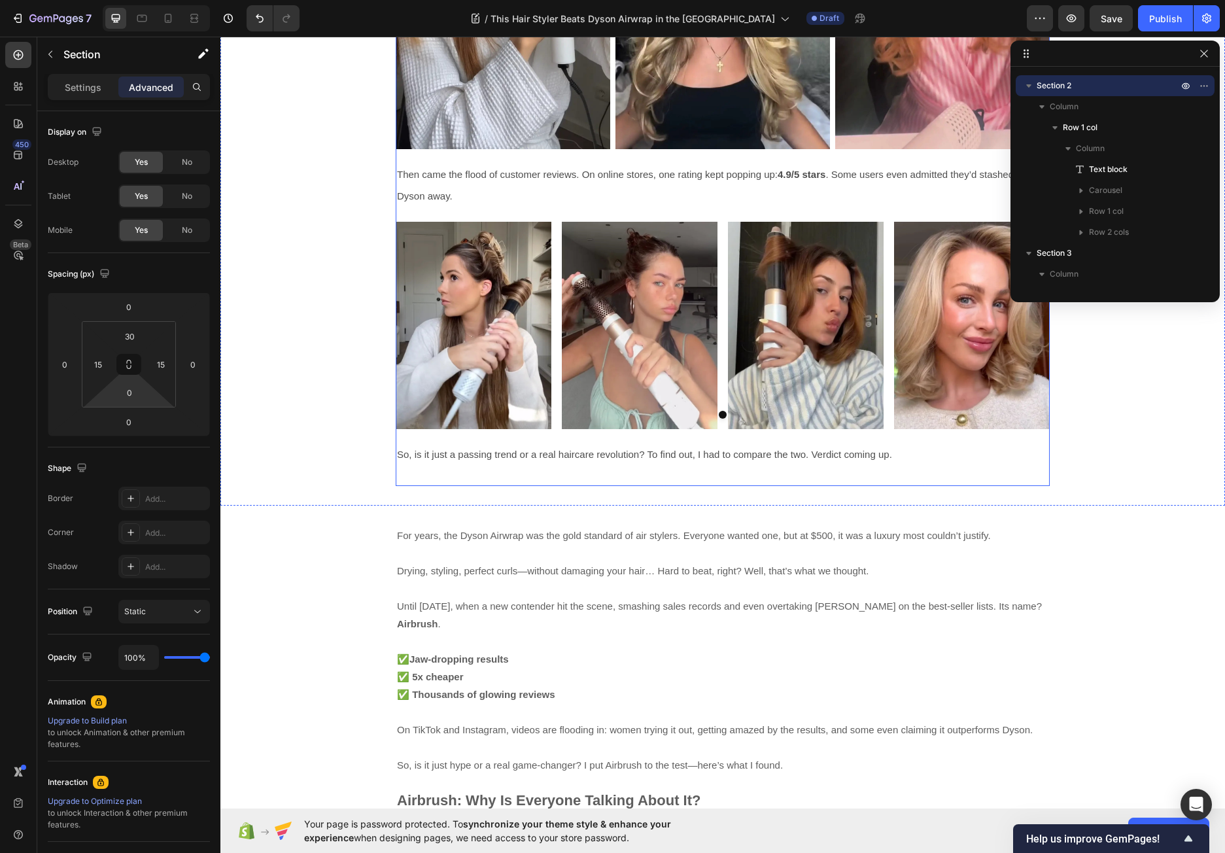
scroll to position [1046, 0]
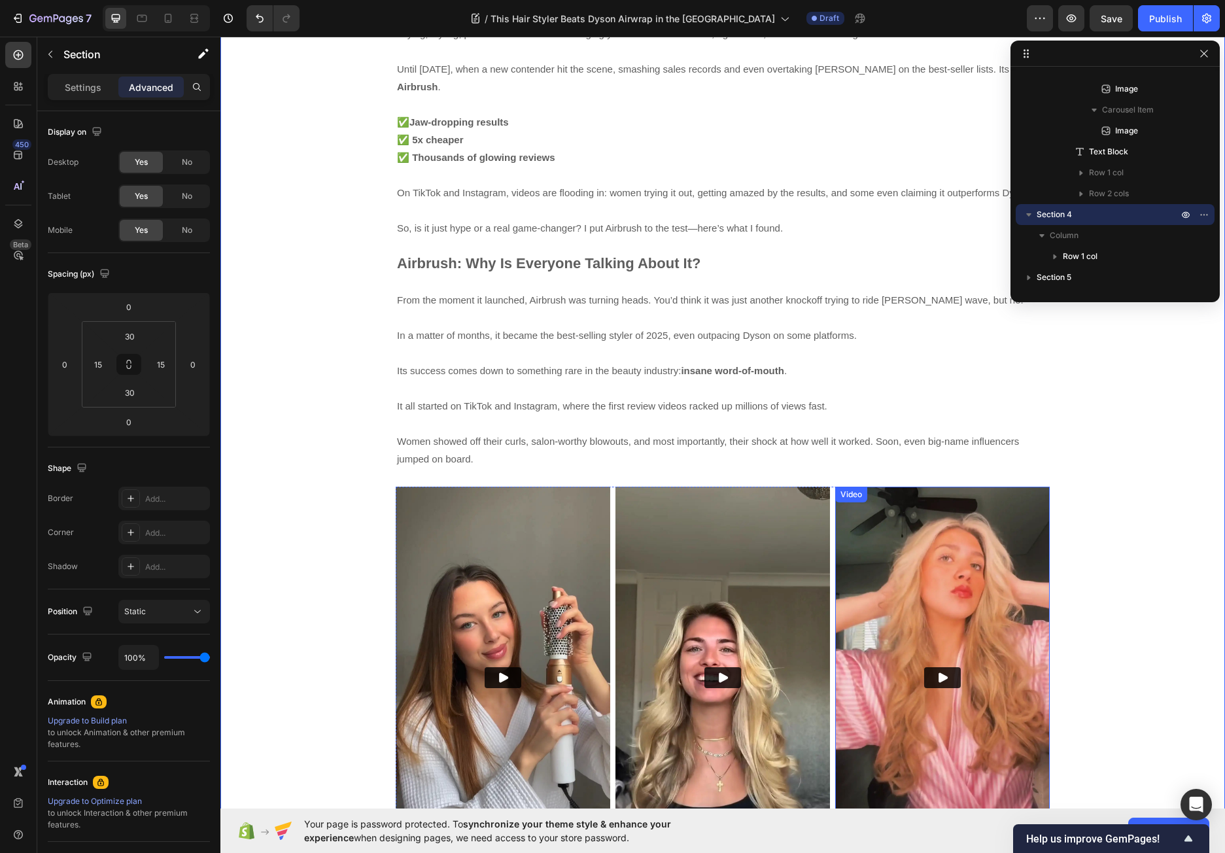
scroll to position [1177, 0]
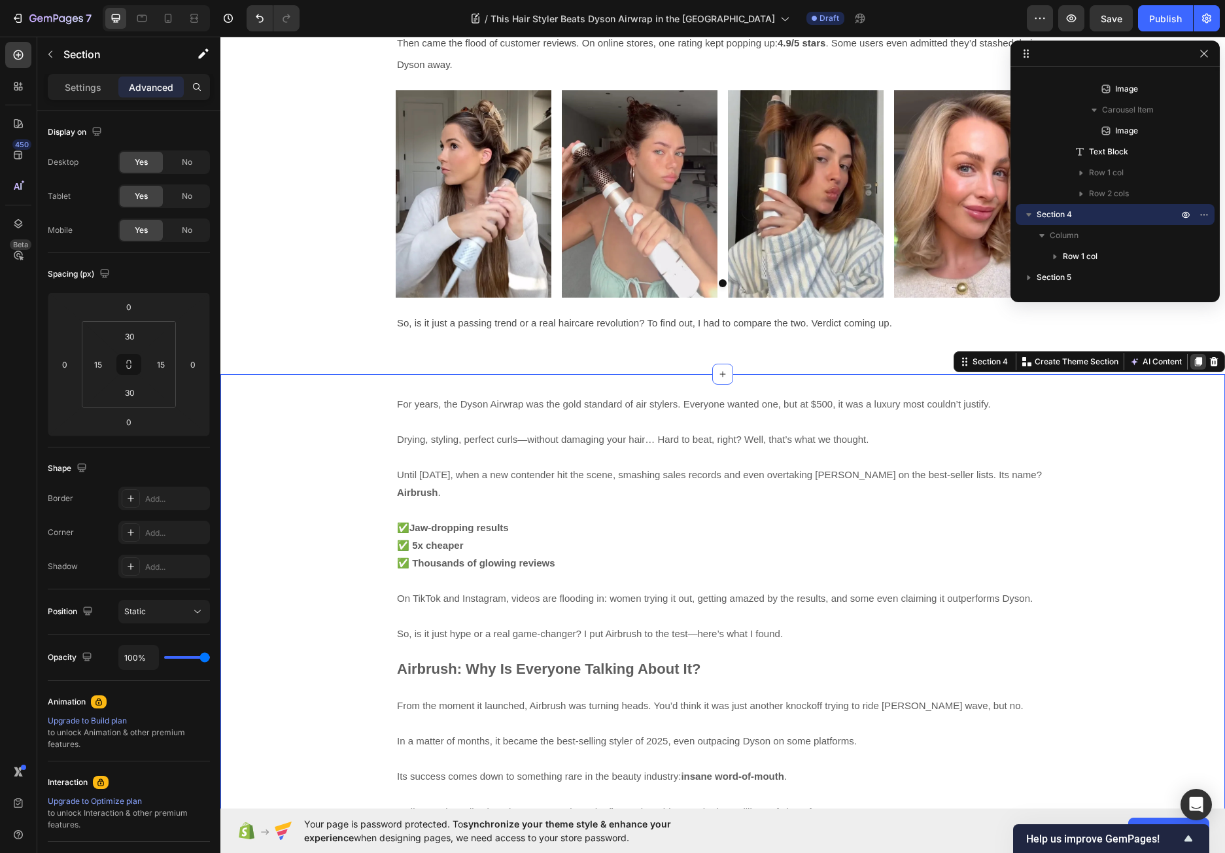
click at [1194, 360] on icon at bounding box center [1197, 362] width 7 height 9
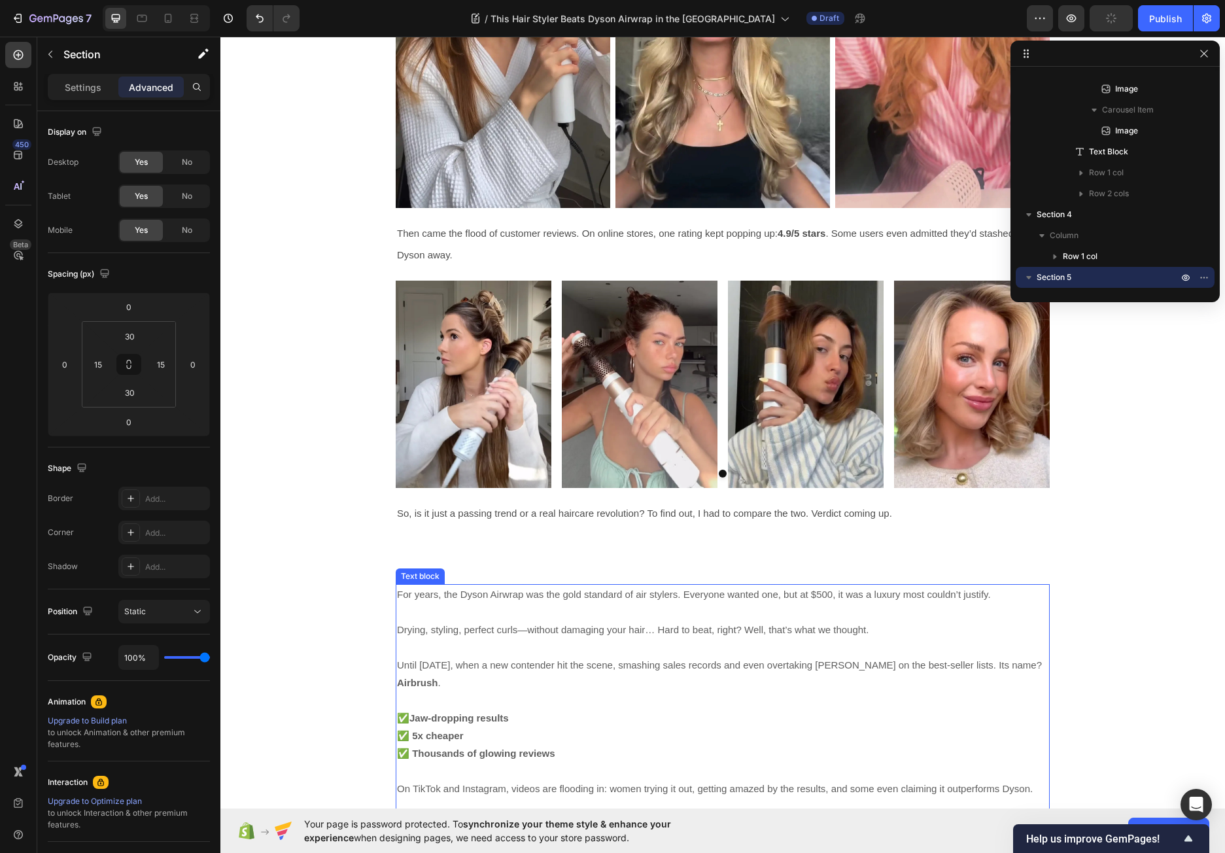
scroll to position [977, 0]
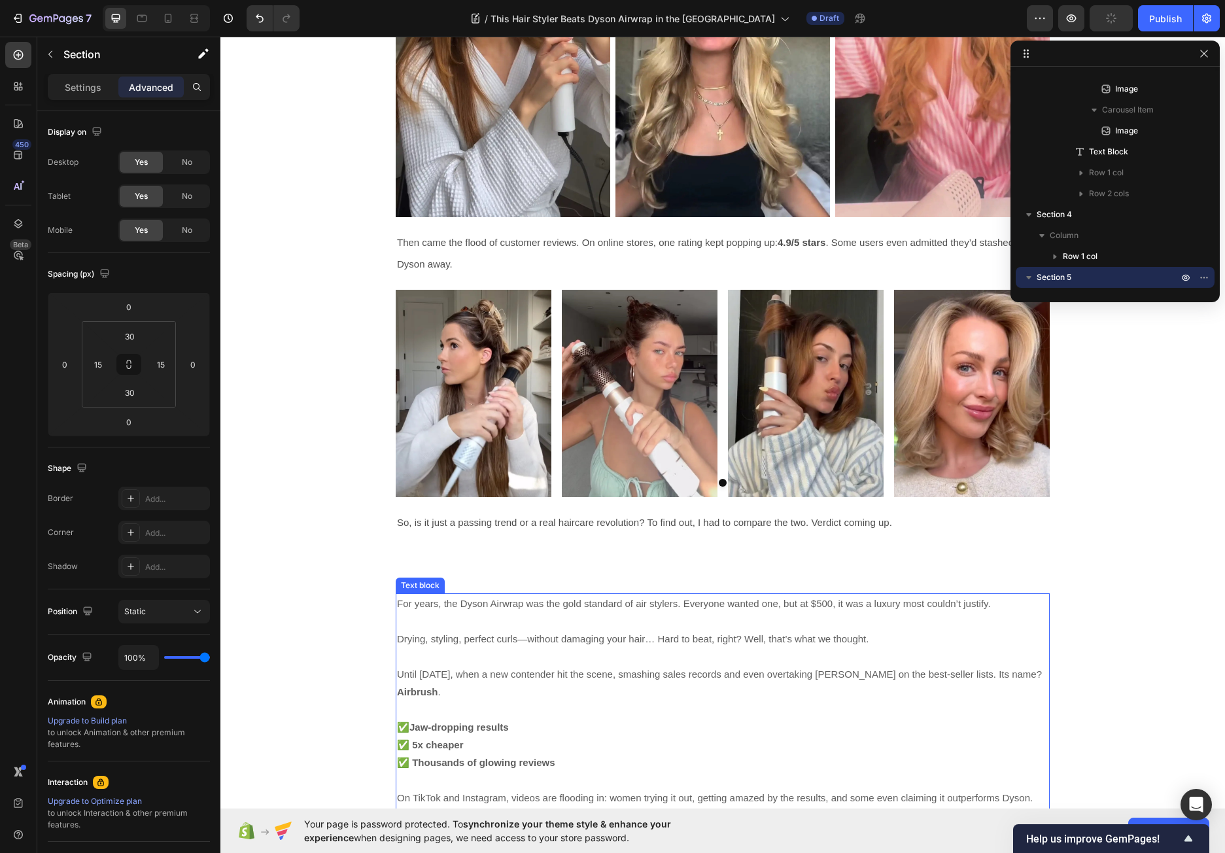
click at [980, 610] on p "For years, the Dyson Airwrap was the gold standard of air stylers. Everyone wan…" at bounding box center [722, 603] width 651 height 18
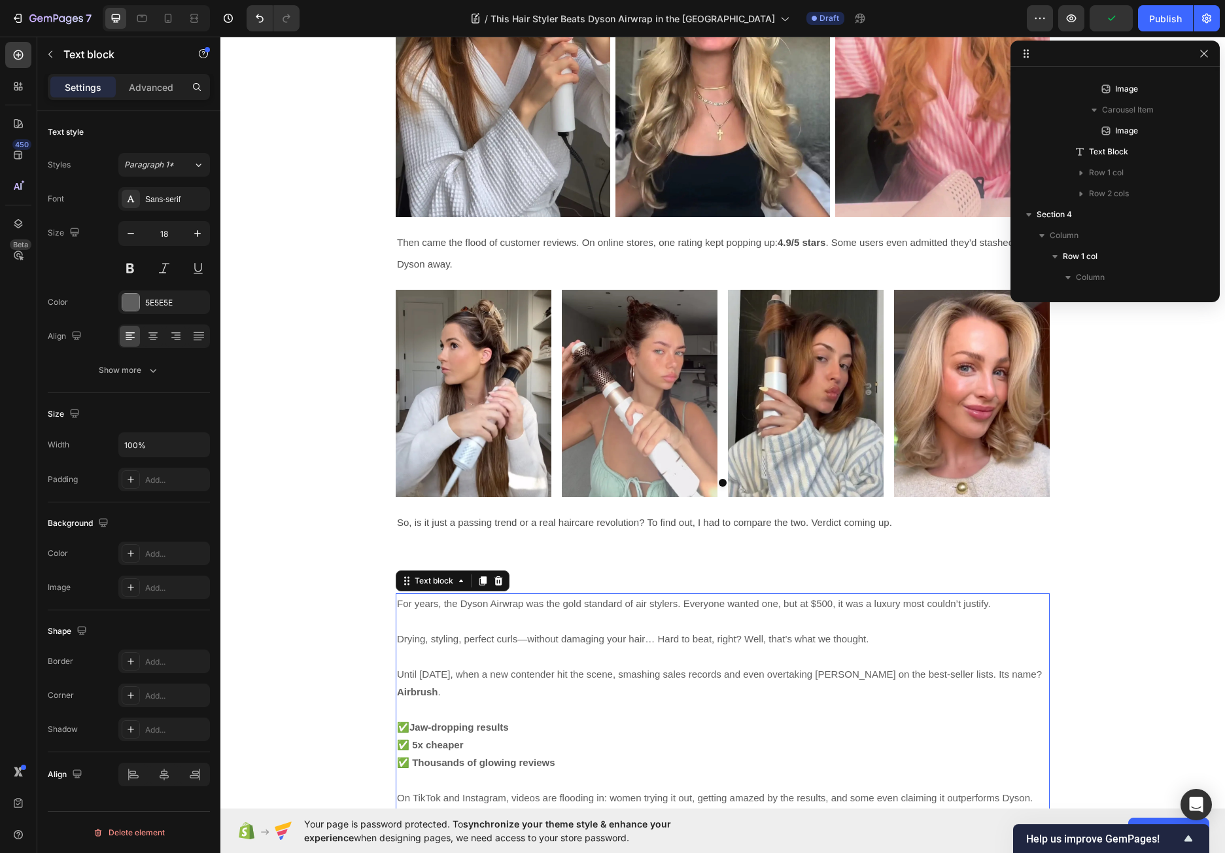
scroll to position [896, 0]
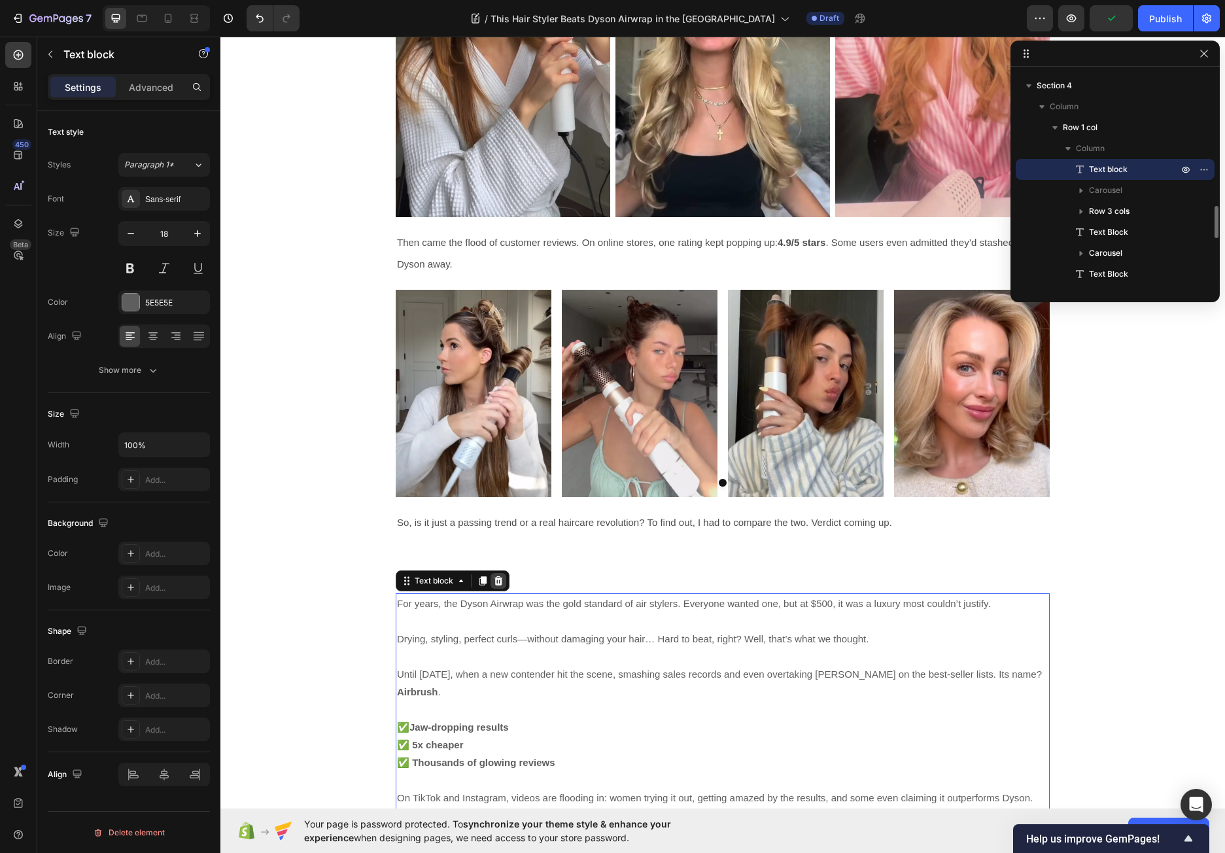
click at [494, 577] on icon at bounding box center [498, 580] width 8 height 9
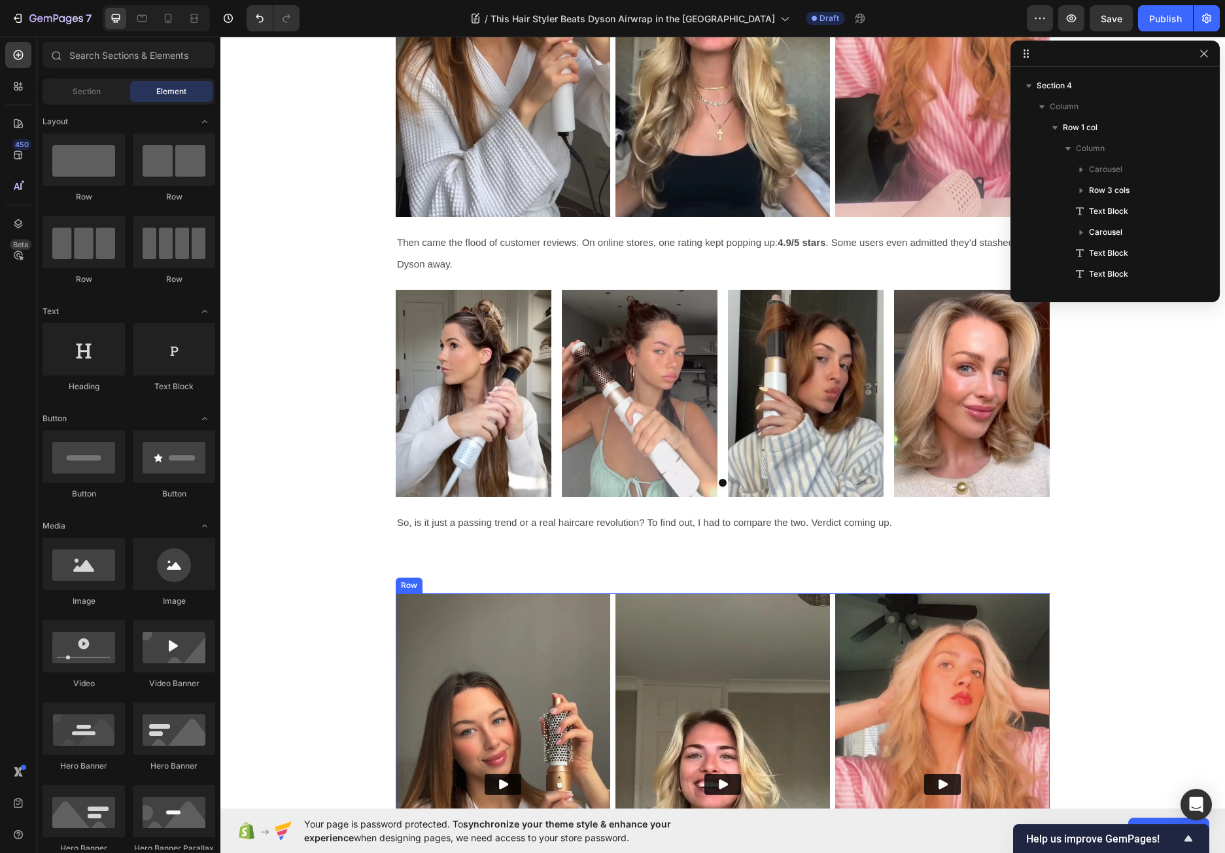
click at [607, 607] on div "Video Video Video Row" at bounding box center [723, 783] width 654 height 381
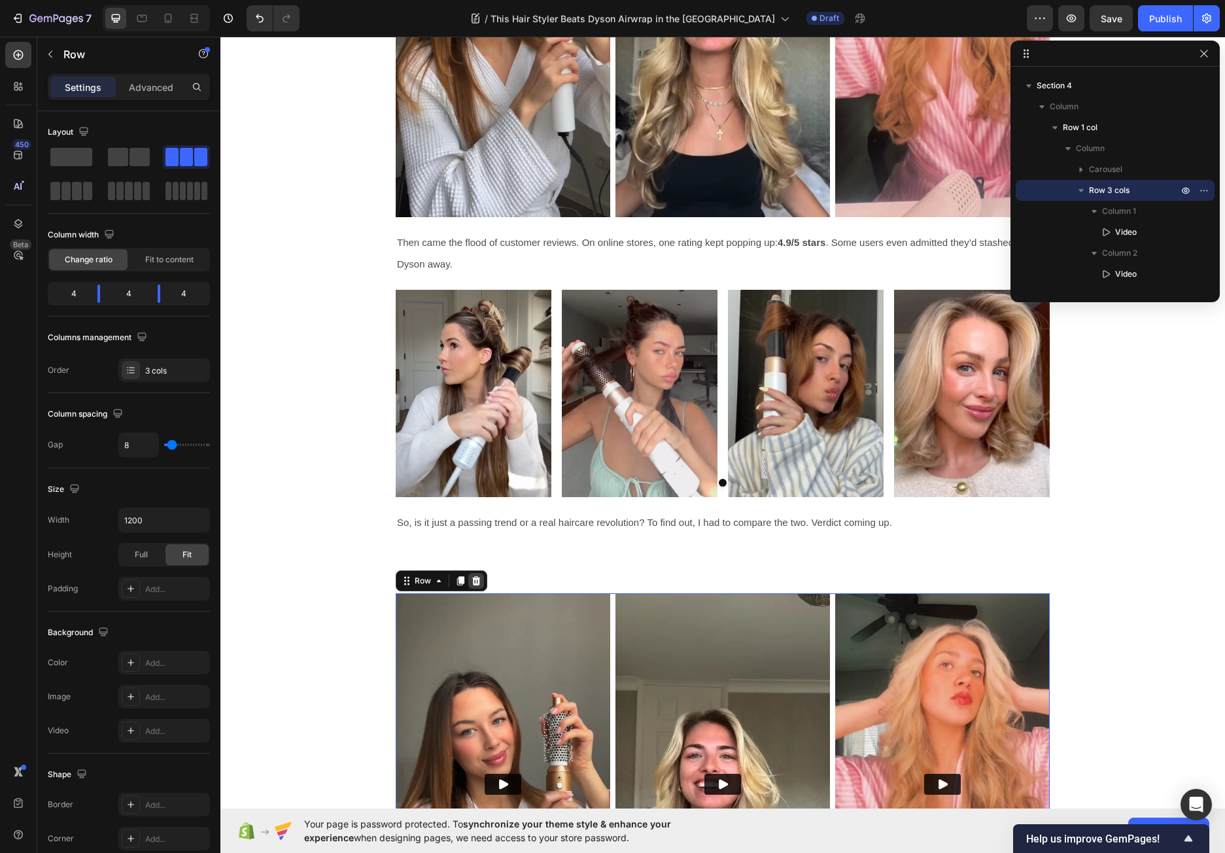
click at [471, 580] on icon at bounding box center [476, 580] width 10 height 10
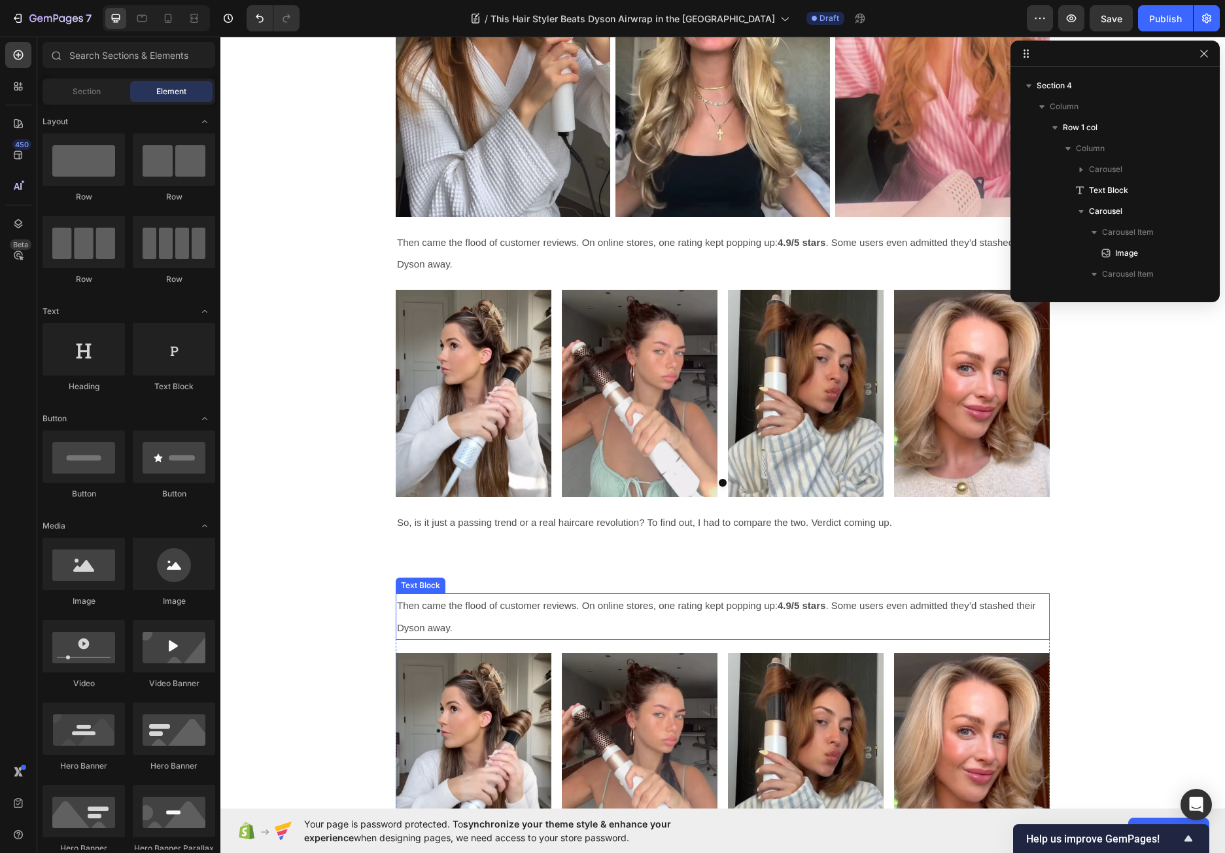
click at [620, 613] on p "Then came the flood of customer reviews. On online stores, one rating kept popp…" at bounding box center [722, 616] width 651 height 44
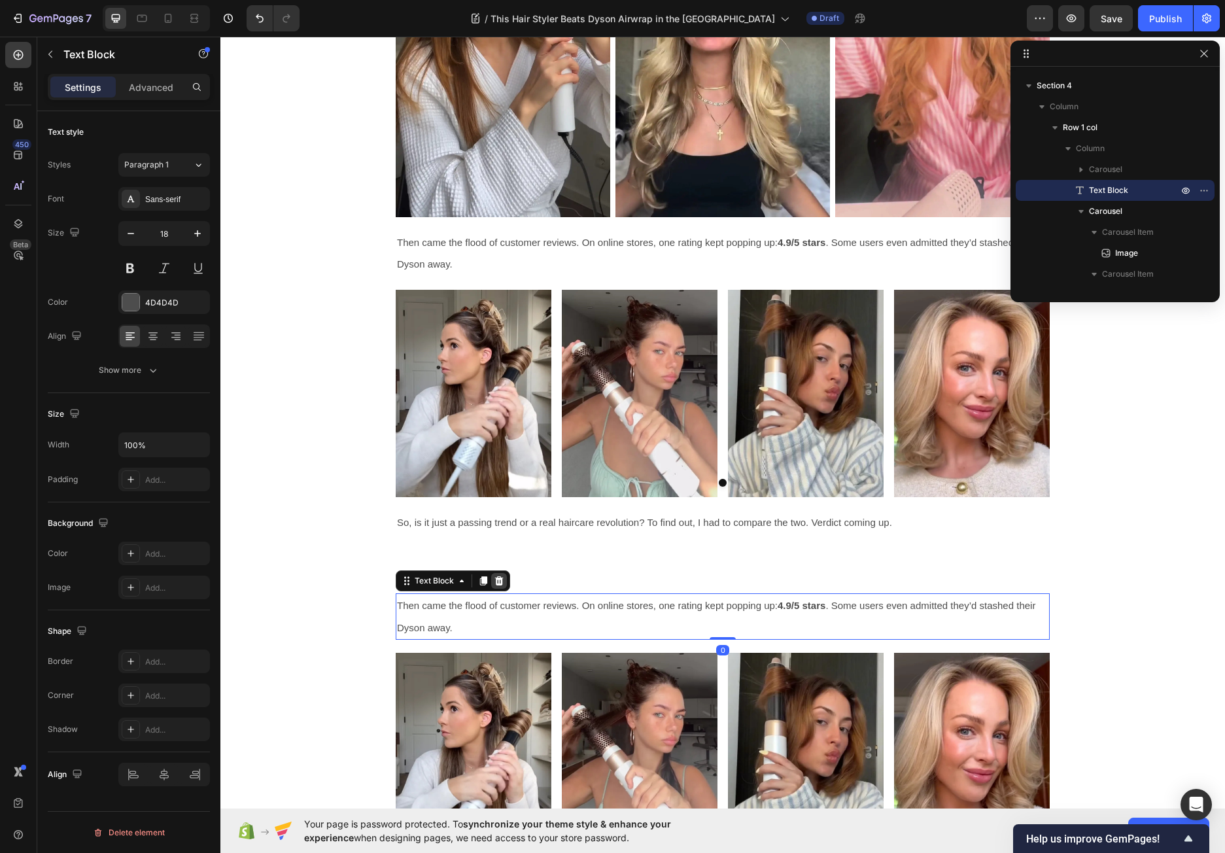
click at [494, 579] on icon at bounding box center [499, 580] width 10 height 10
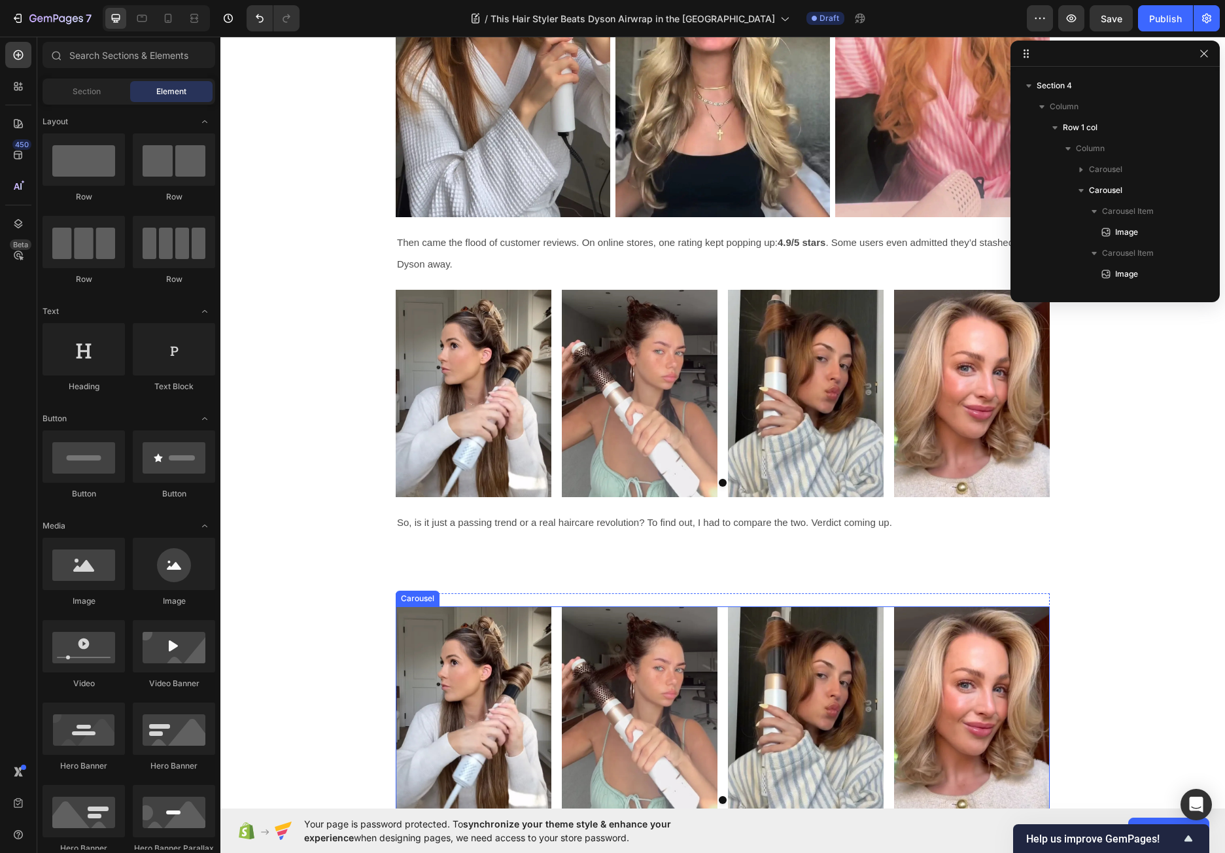
click at [549, 616] on div "Image Image Image Image" at bounding box center [723, 709] width 654 height 207
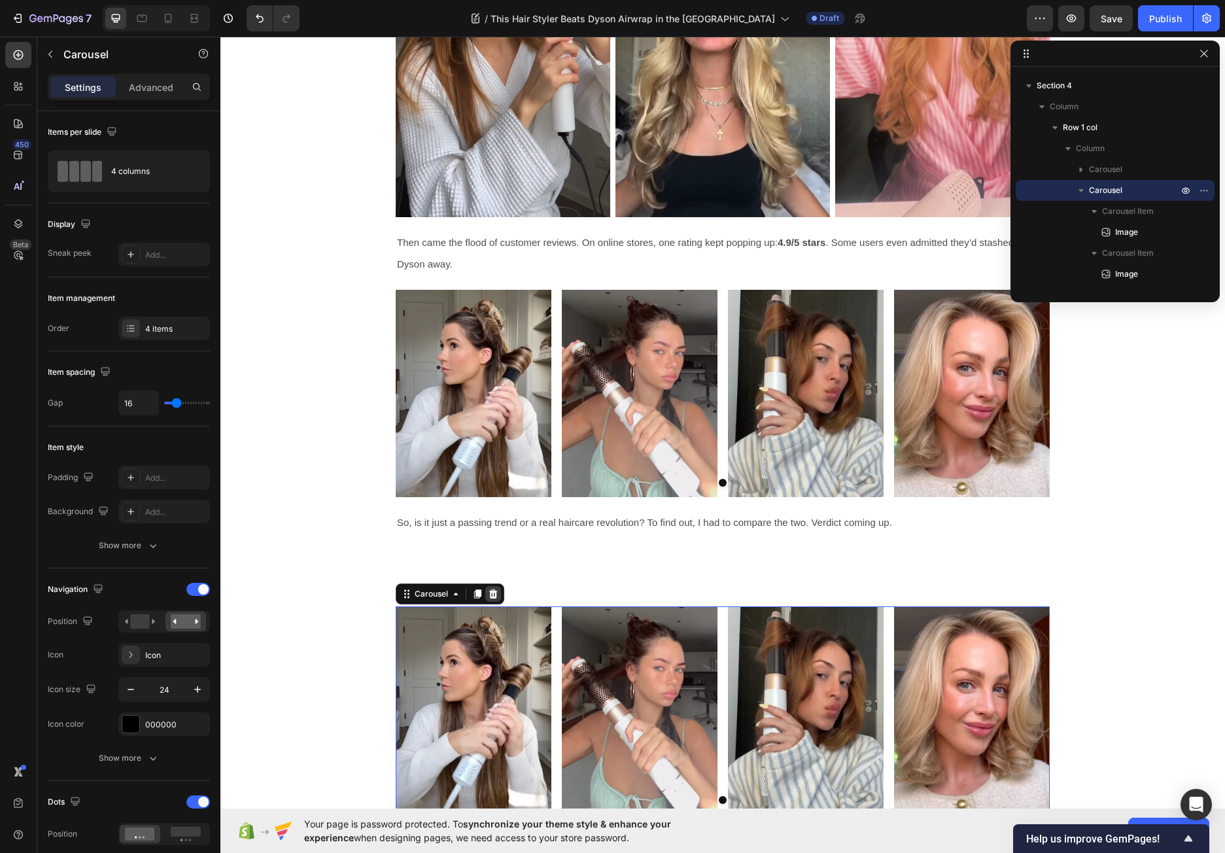
click at [489, 593] on icon at bounding box center [493, 593] width 8 height 9
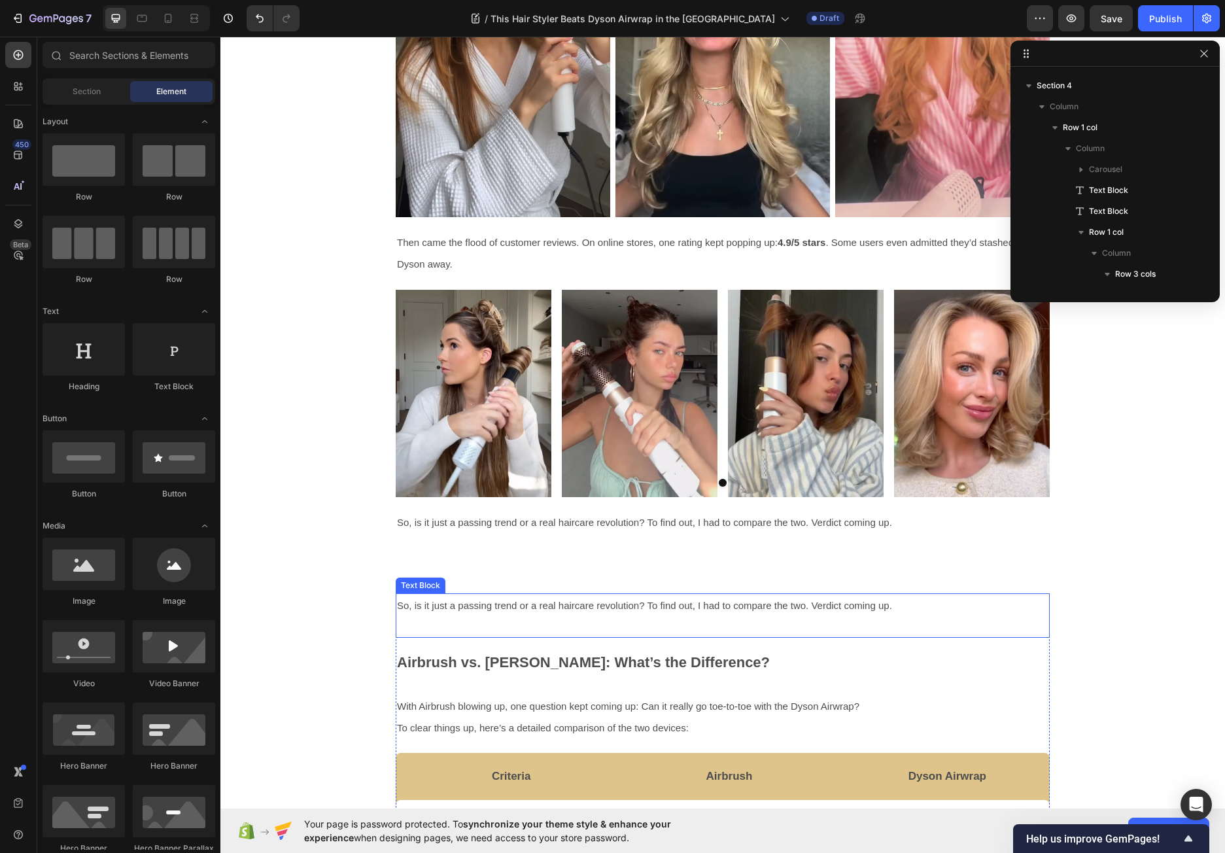
click at [549, 618] on div "So, is it just a passing trend or a real haircare revolution? To find out, I ha…" at bounding box center [723, 615] width 654 height 44
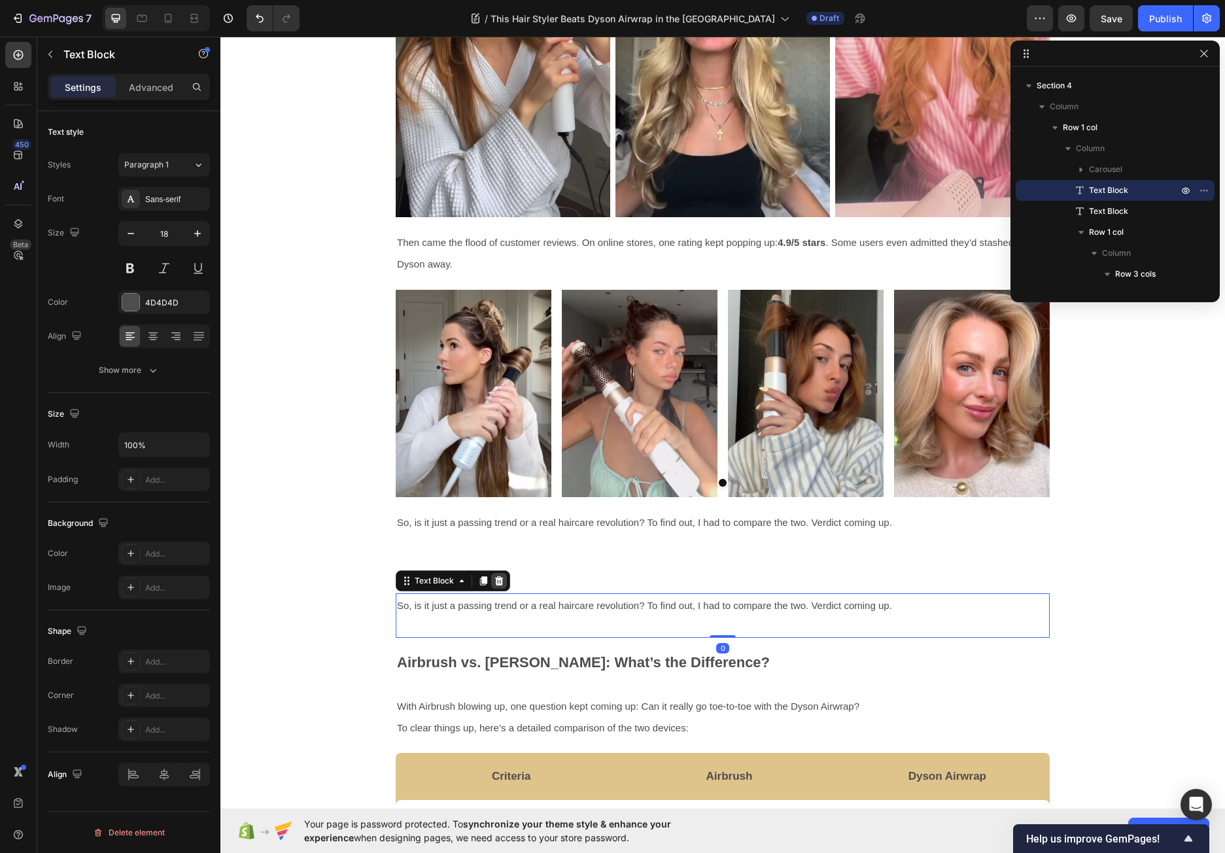
click at [495, 577] on icon at bounding box center [499, 580] width 8 height 9
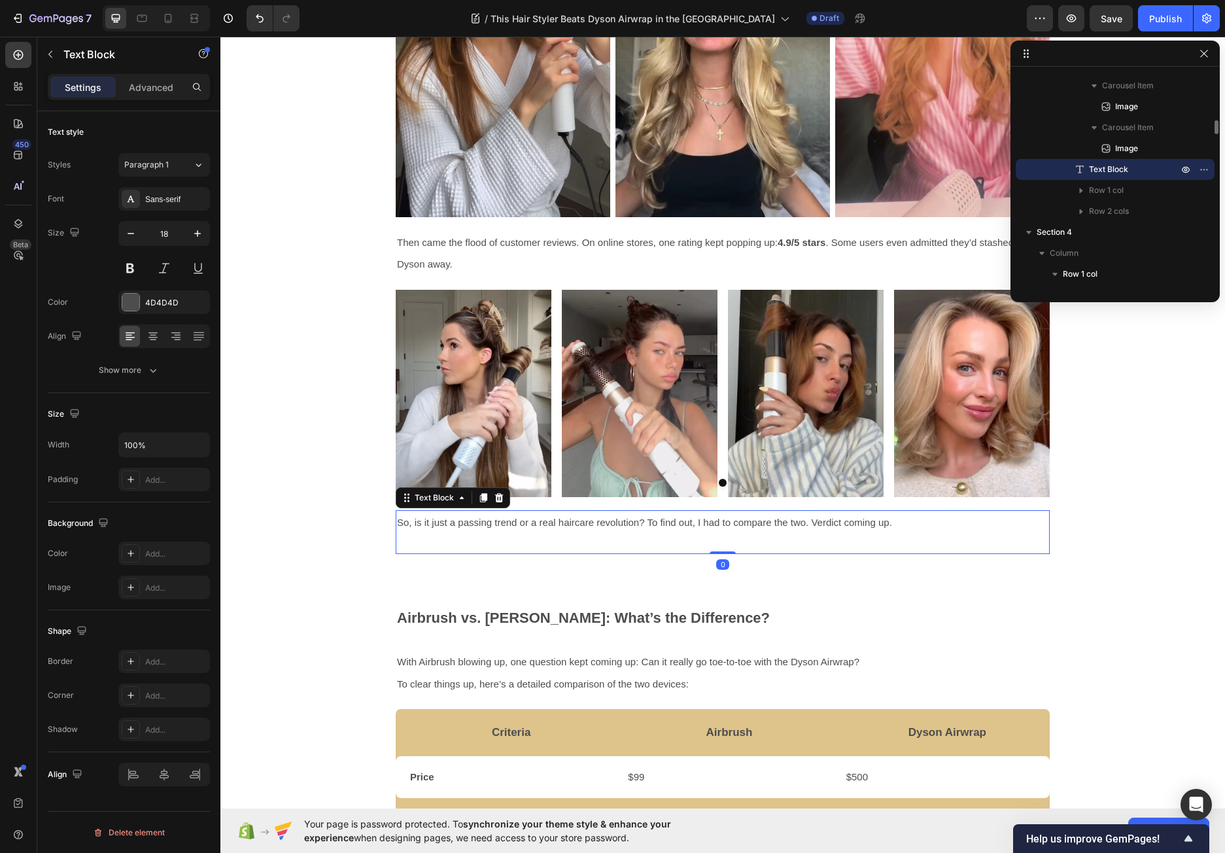
click at [600, 554] on div "So, is it just a passing trend or a real haircare revolution? To find out, I ha…" at bounding box center [723, 532] width 654 height 44
click at [583, 566] on div "Video Video Video Carousel Video Video Video Row Then came the flood of custome…" at bounding box center [722, 195] width 1004 height 758
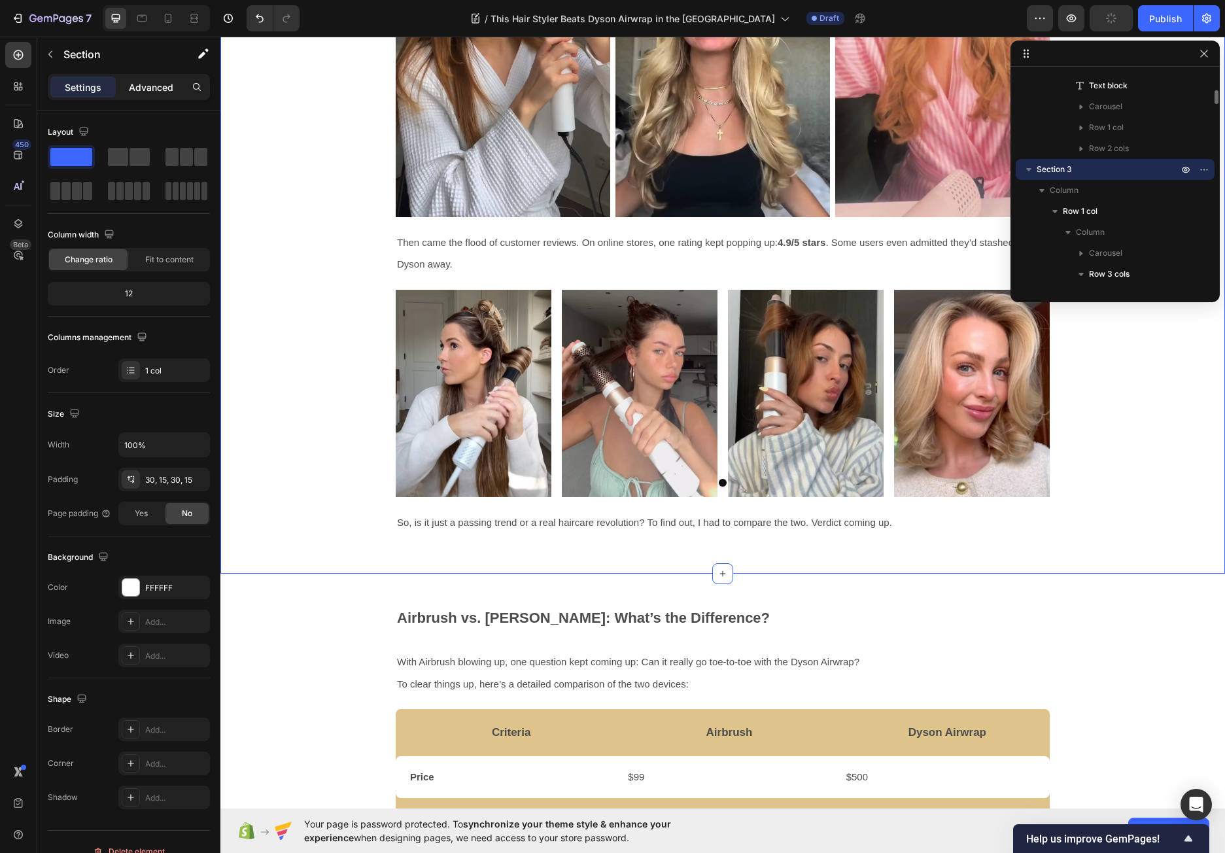
click at [154, 83] on p "Advanced" at bounding box center [151, 87] width 44 height 14
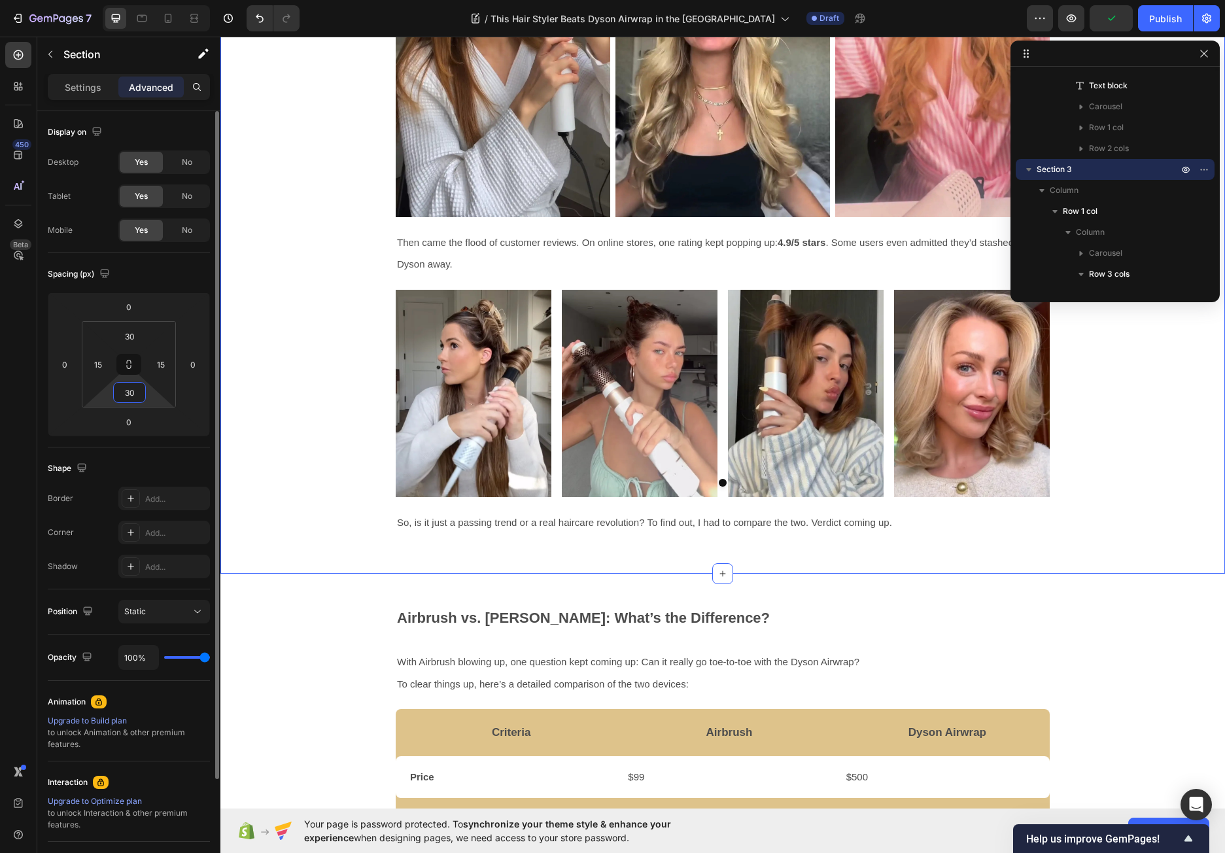
click at [130, 398] on input "30" at bounding box center [129, 392] width 26 height 20
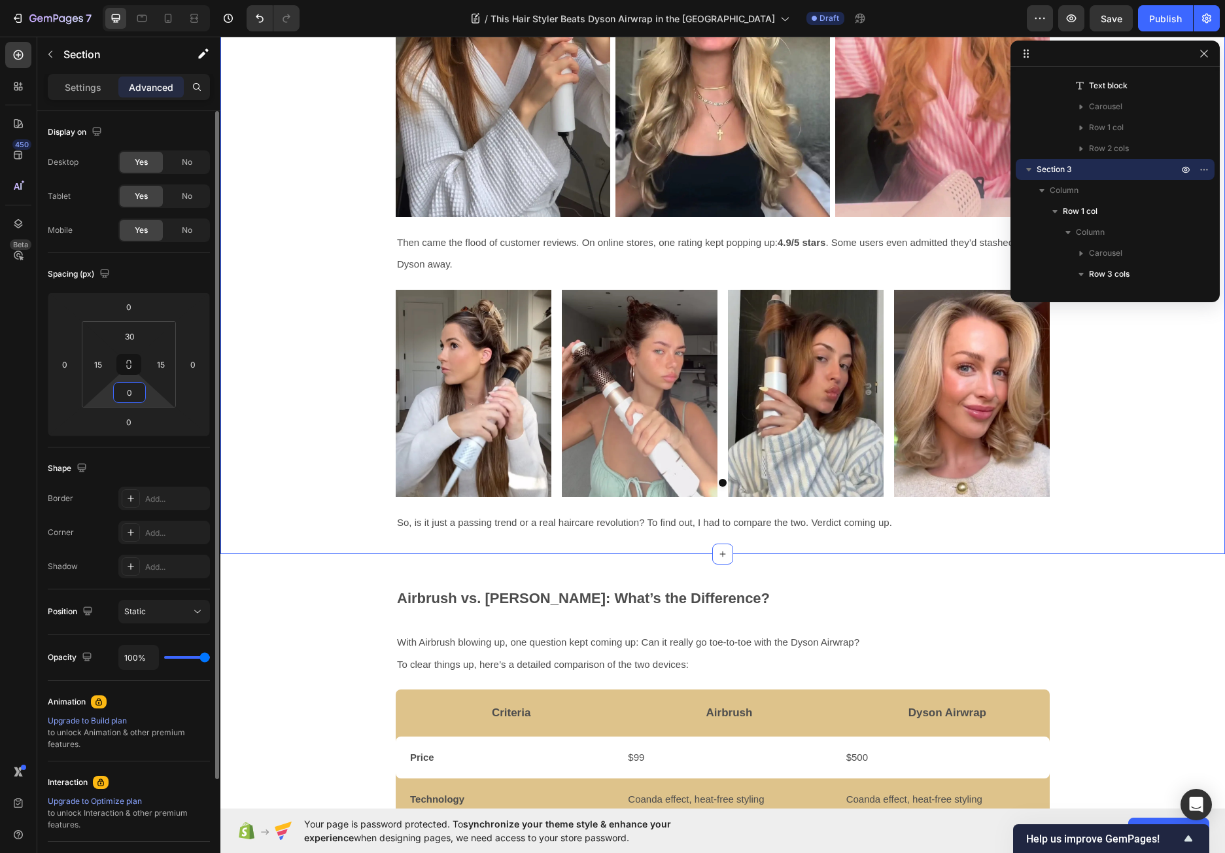
type input "0"
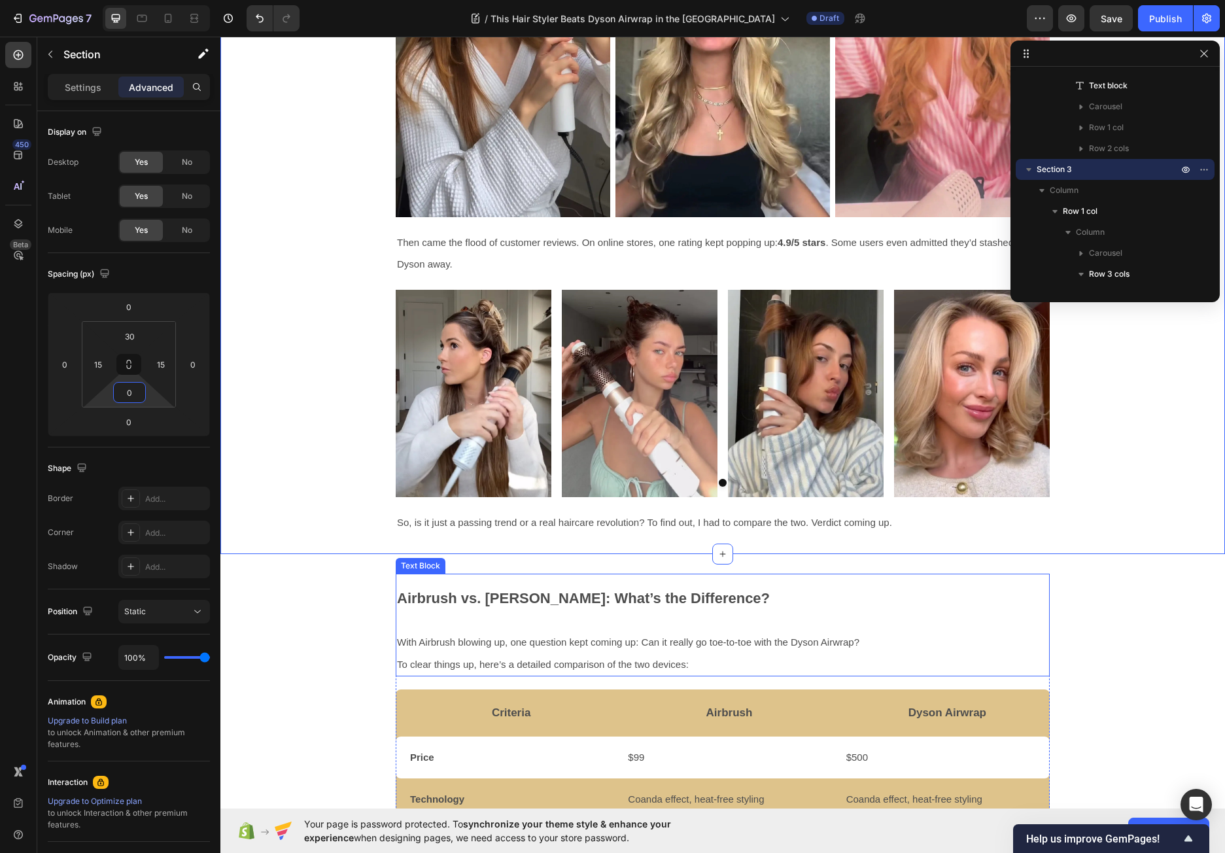
click at [501, 578] on div "Airbrush vs. [PERSON_NAME]: What’s the Difference? With Airbrush blowing up, on…" at bounding box center [723, 624] width 654 height 103
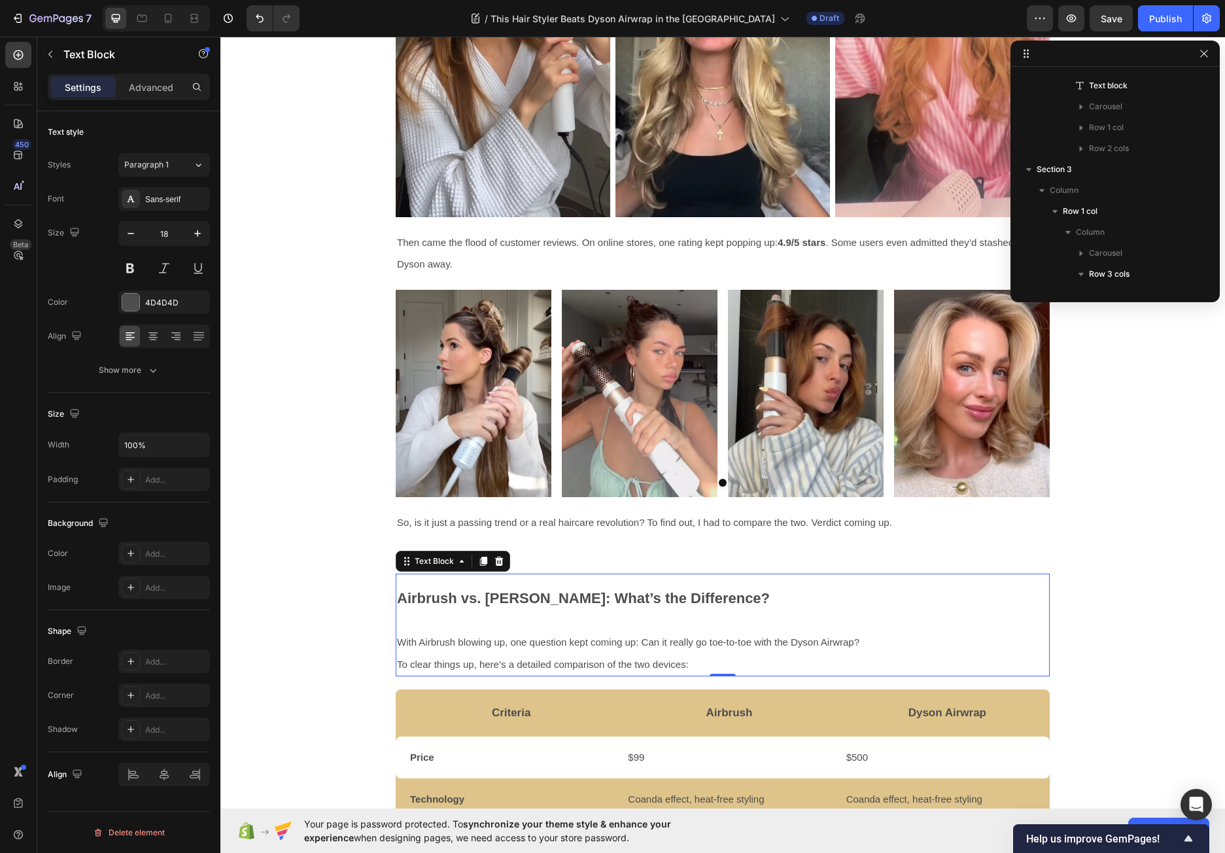
scroll to position [917, 0]
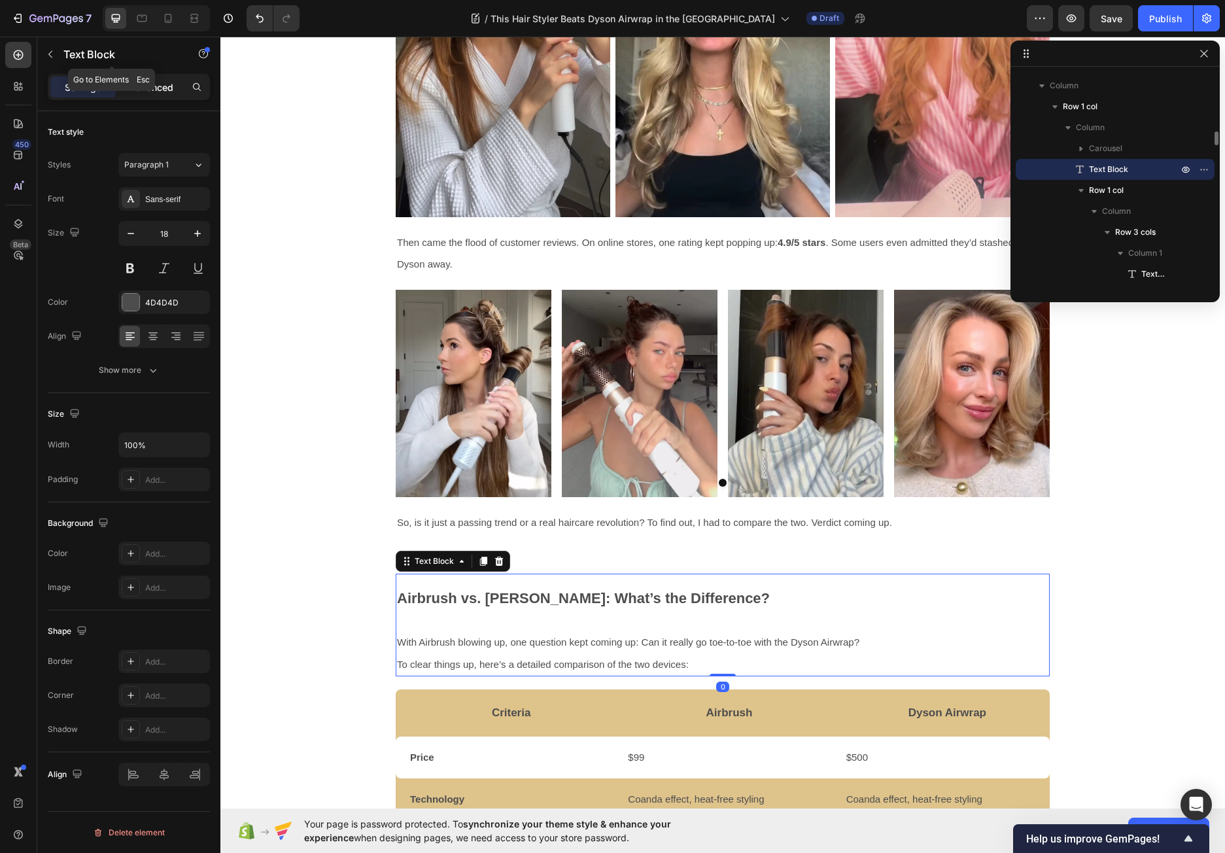
click at [163, 82] on p "Advanced" at bounding box center [151, 87] width 44 height 14
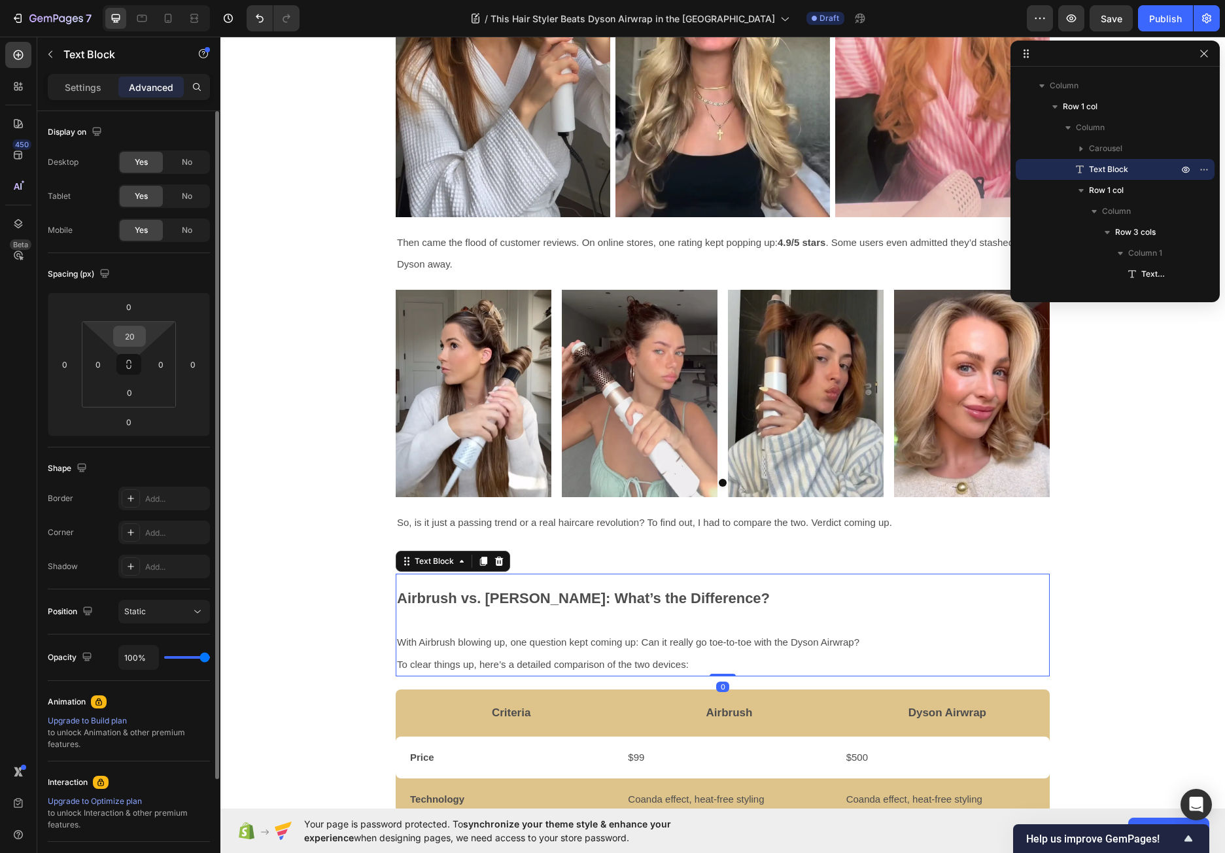
click at [129, 331] on input "20" at bounding box center [129, 336] width 26 height 20
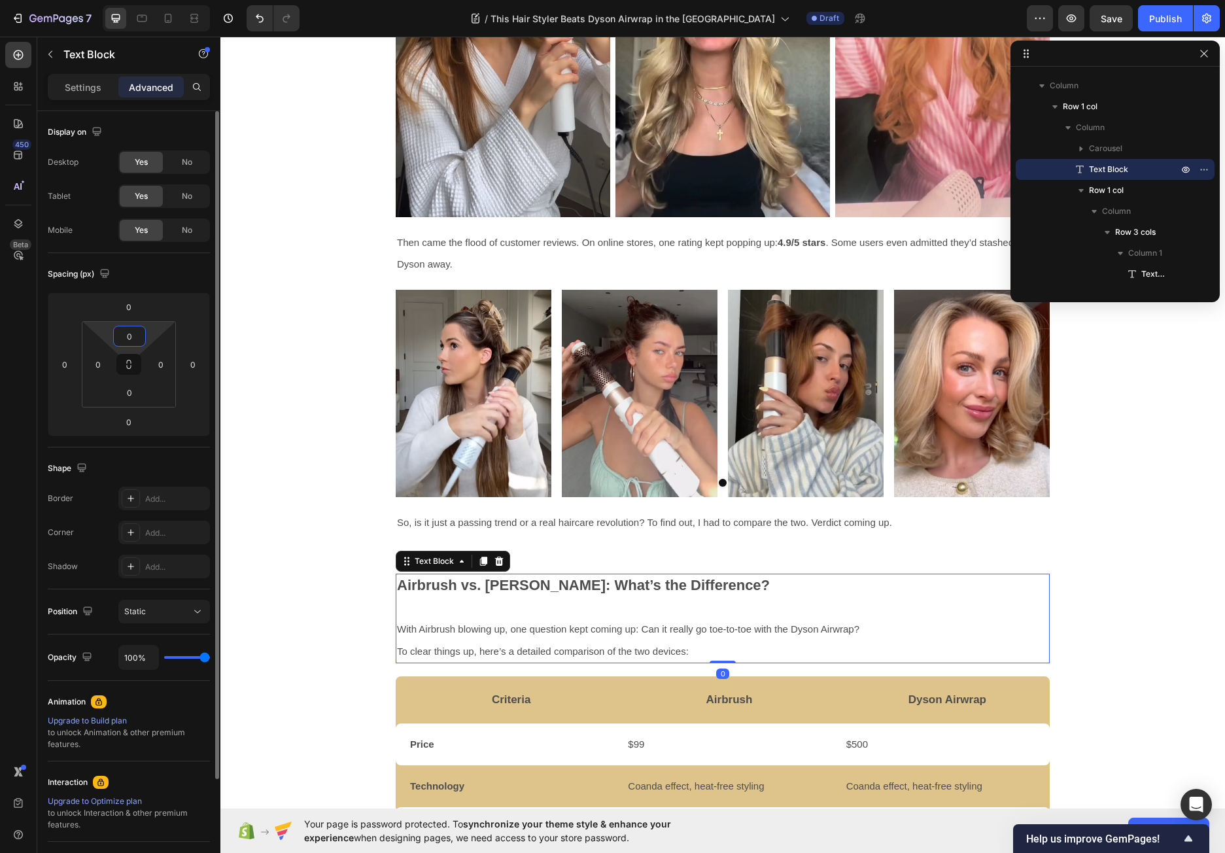
type input "0"
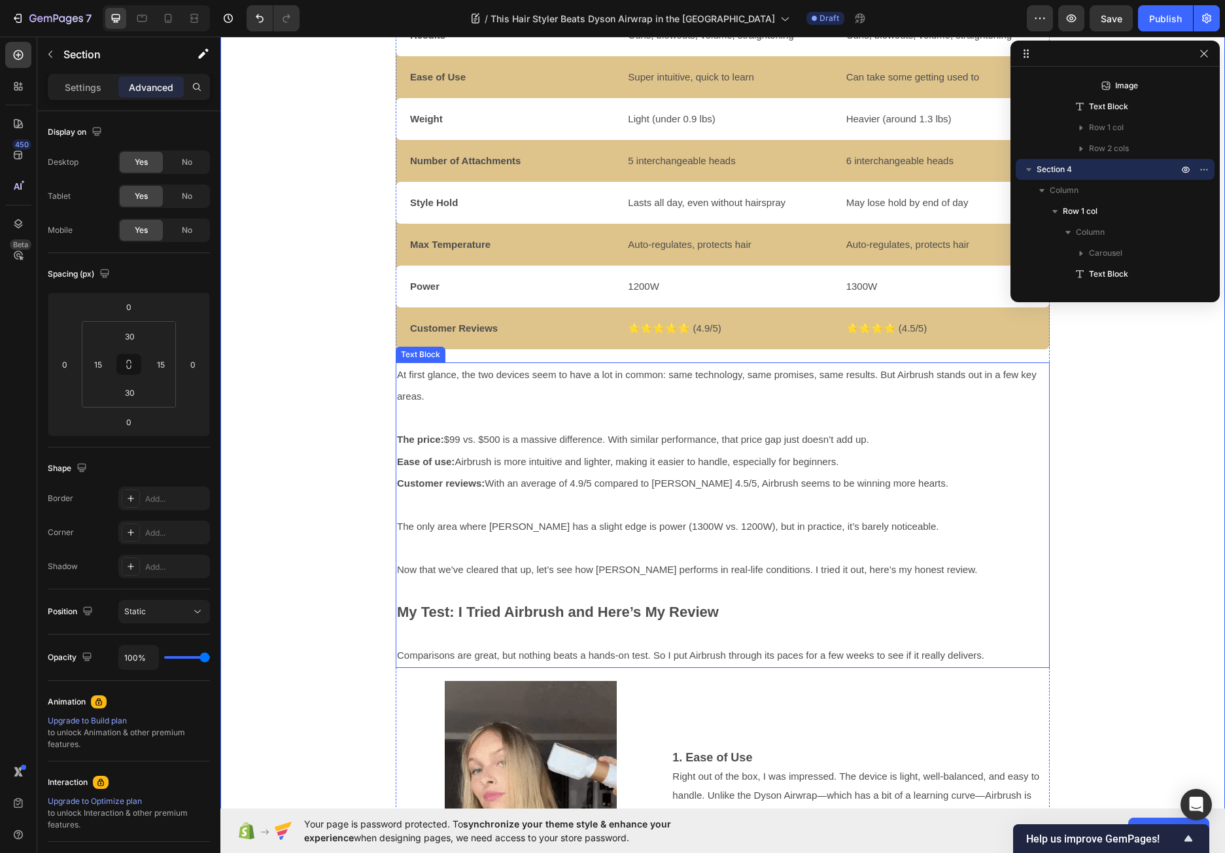
scroll to position [1762, 0]
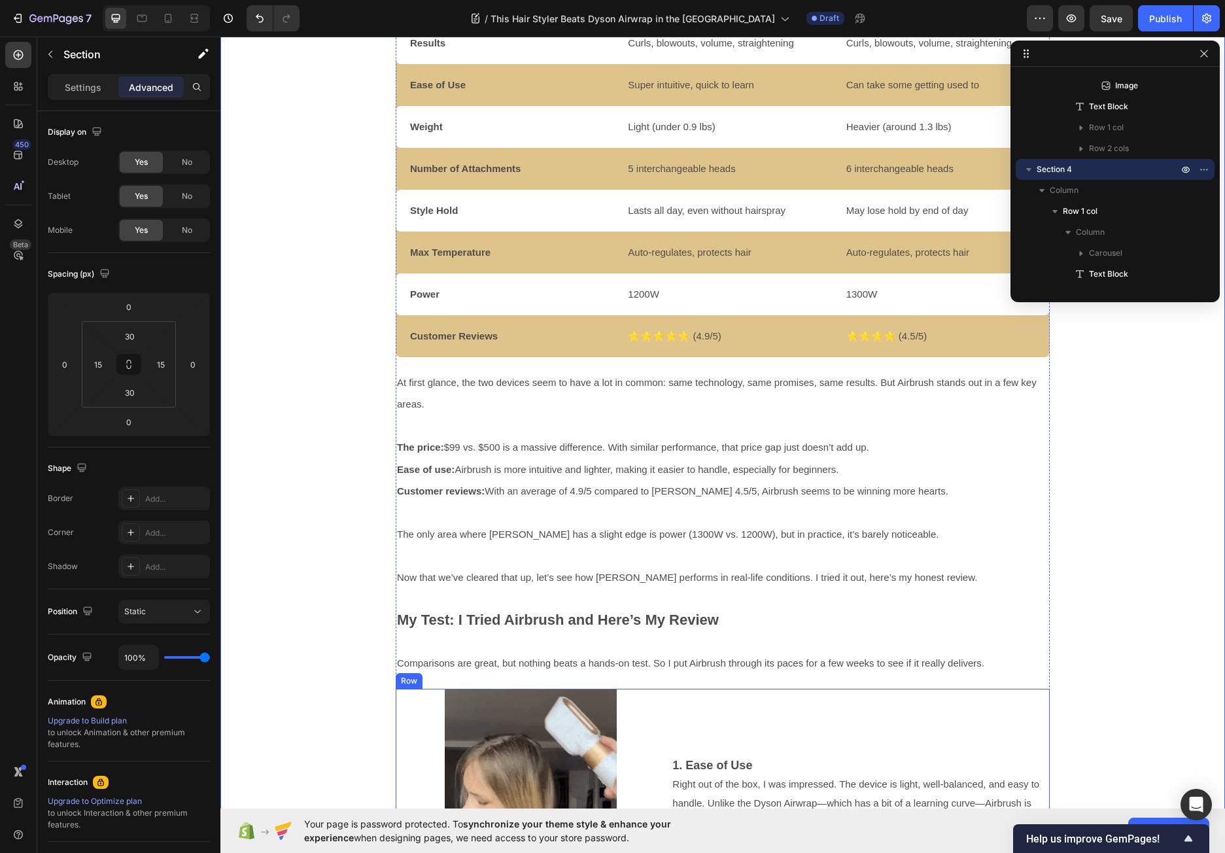
click at [947, 701] on div "1. Ease of Use Right out of the box, I was impressed. The device is light, well…" at bounding box center [860, 802] width 379 height 229
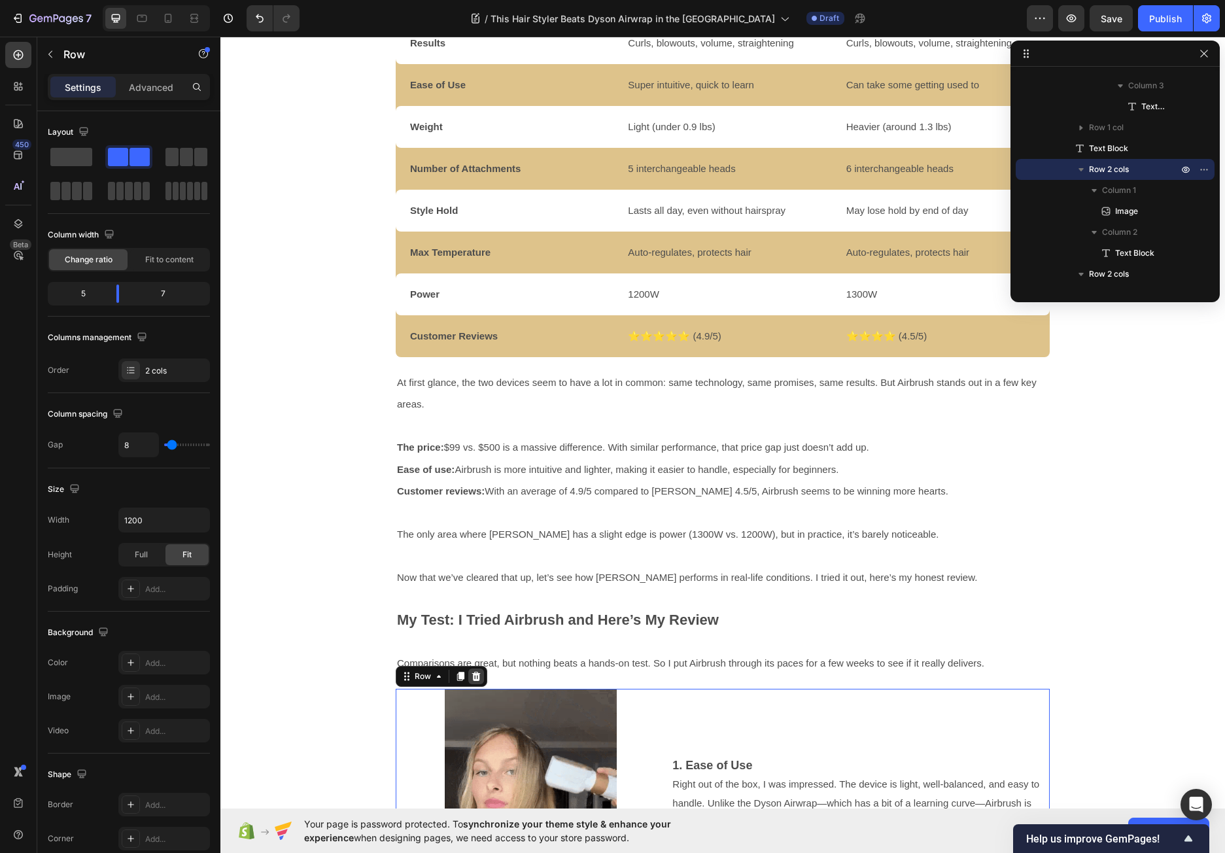
click at [472, 675] on icon at bounding box center [476, 675] width 8 height 9
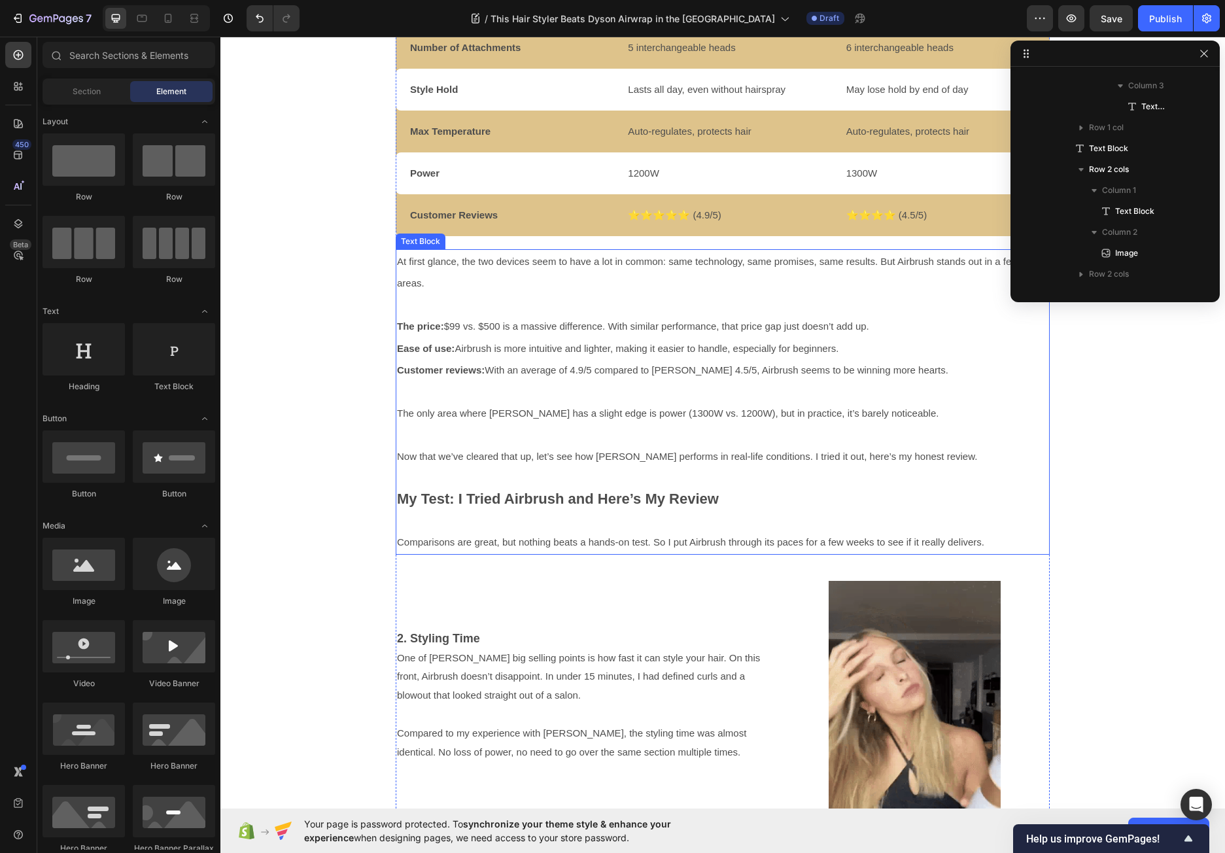
scroll to position [1958, 0]
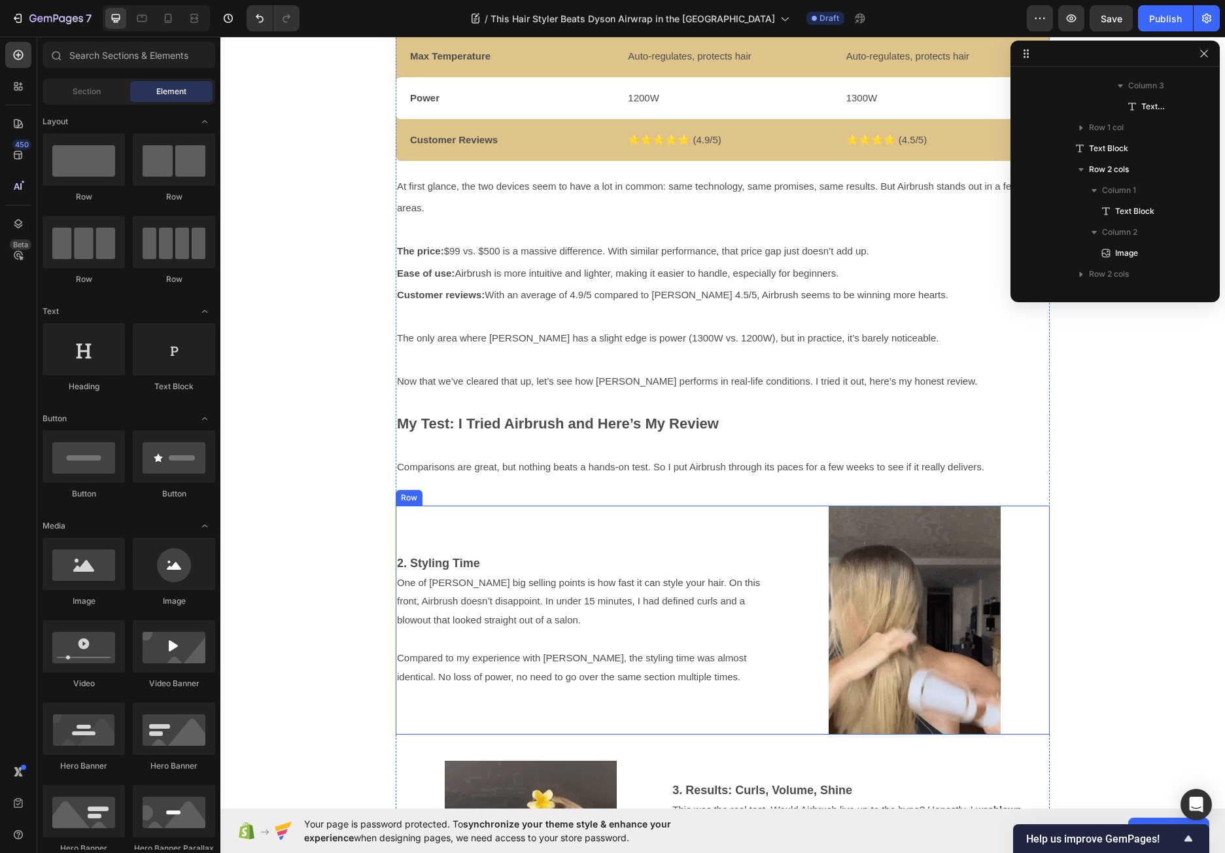
click at [718, 523] on div "2. Styling Time One of [PERSON_NAME] big selling points is how fast it can styl…" at bounding box center [585, 619] width 379 height 229
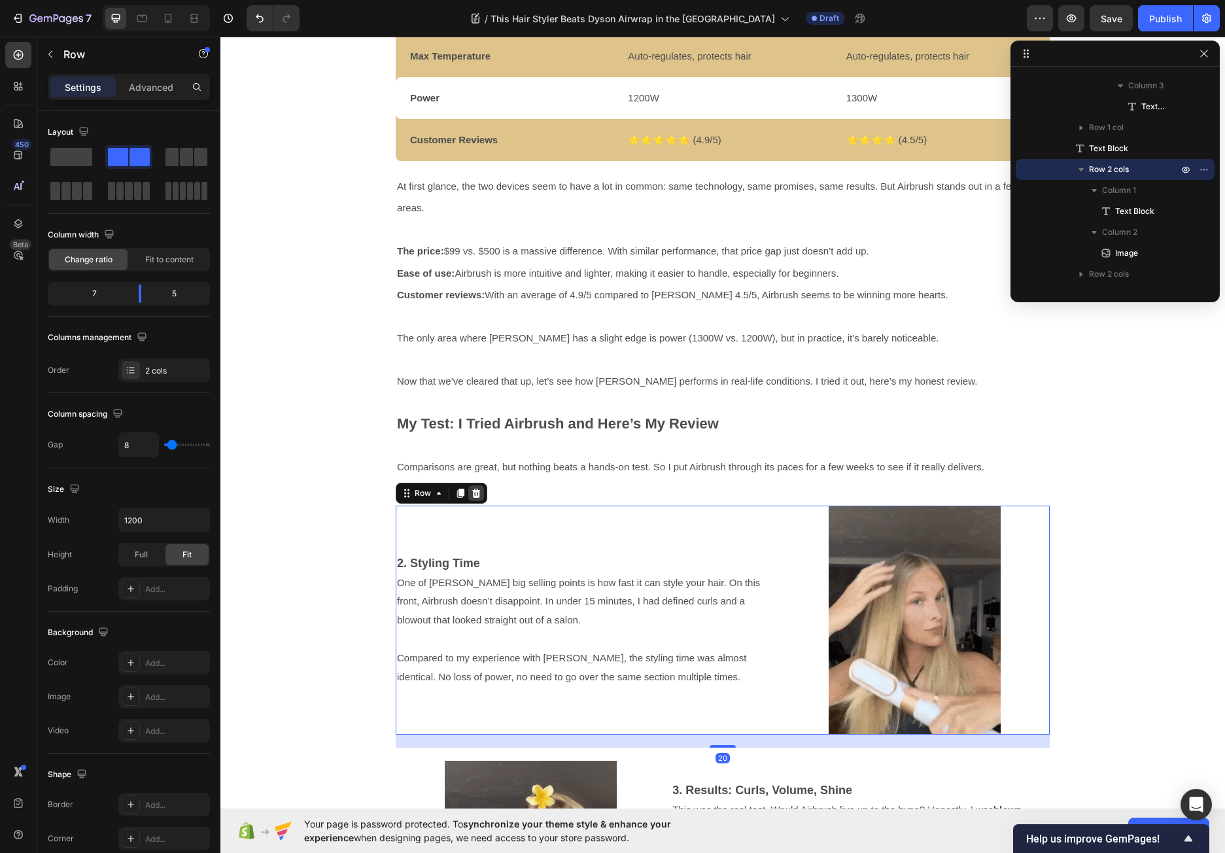
click at [472, 492] on icon at bounding box center [476, 492] width 8 height 9
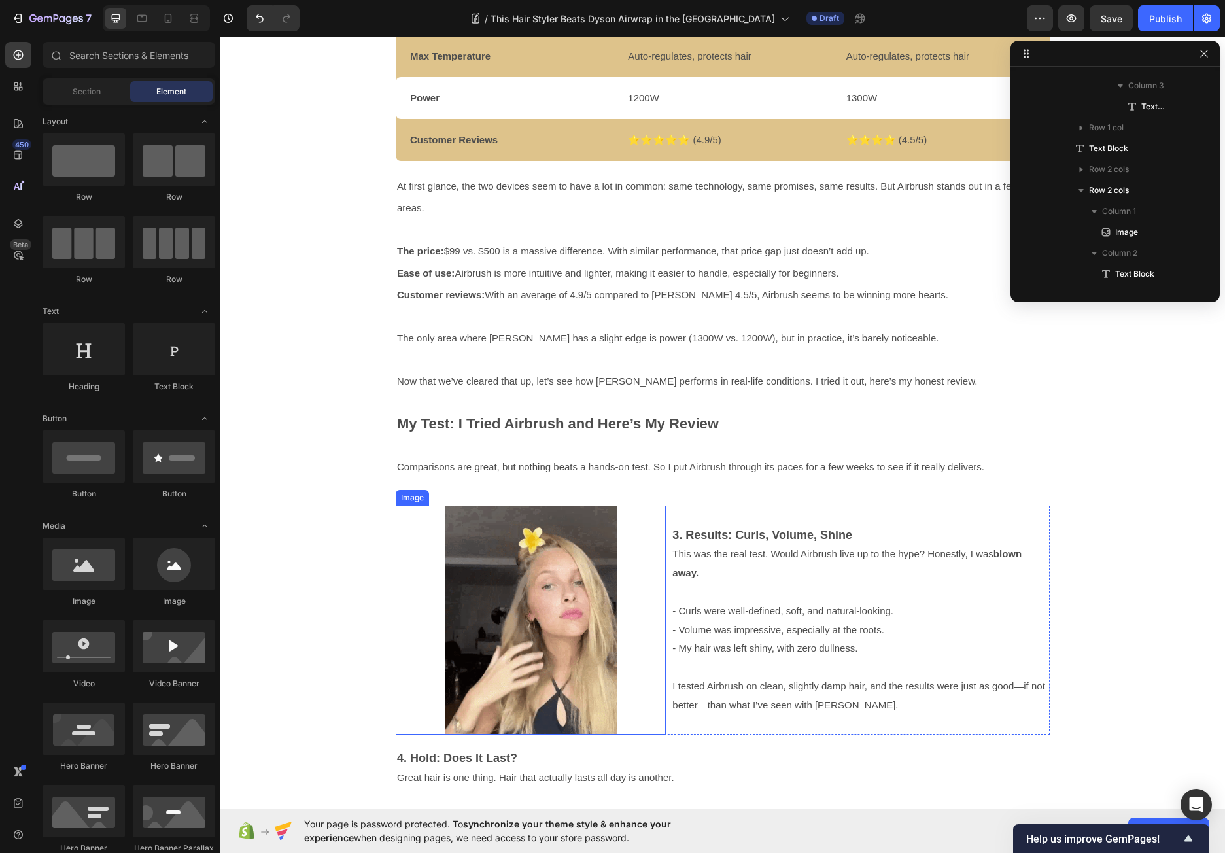
click at [643, 534] on div at bounding box center [531, 619] width 270 height 229
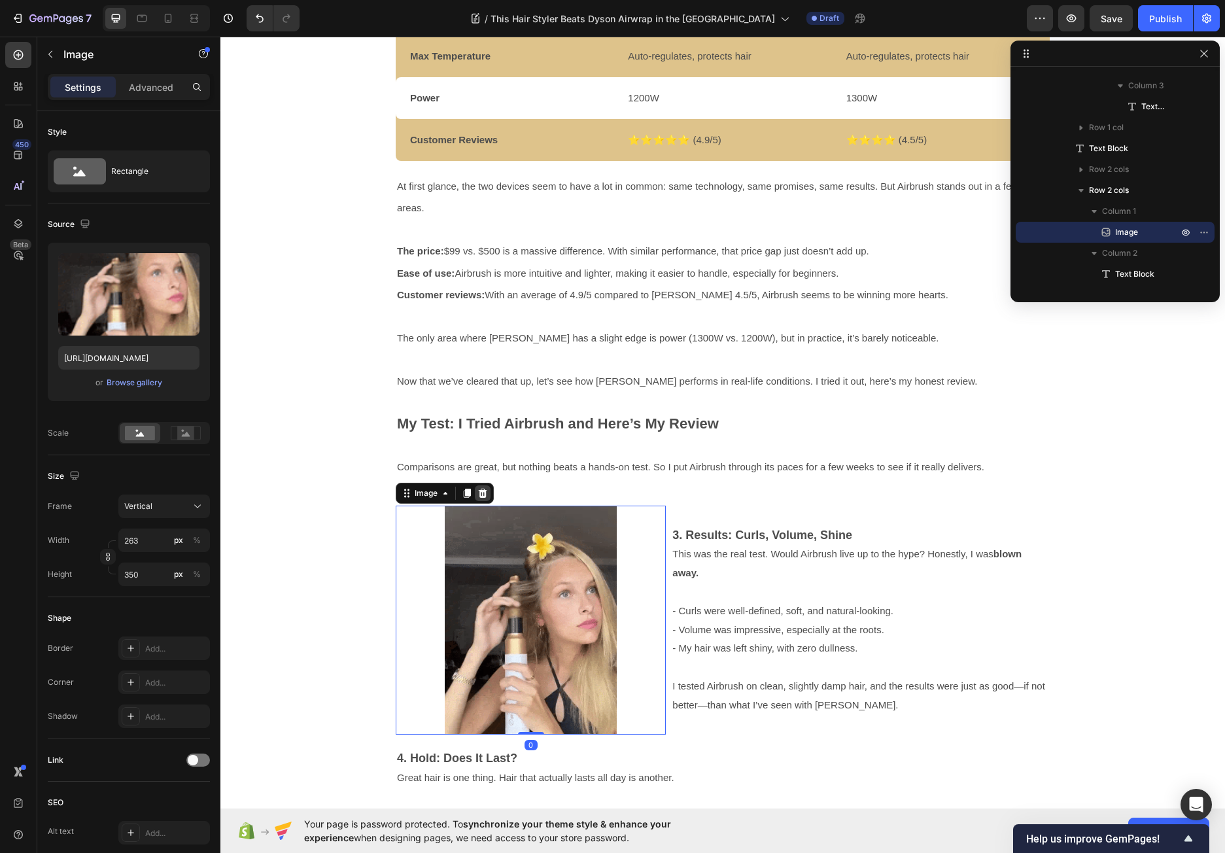
click at [481, 494] on icon at bounding box center [482, 493] width 10 height 10
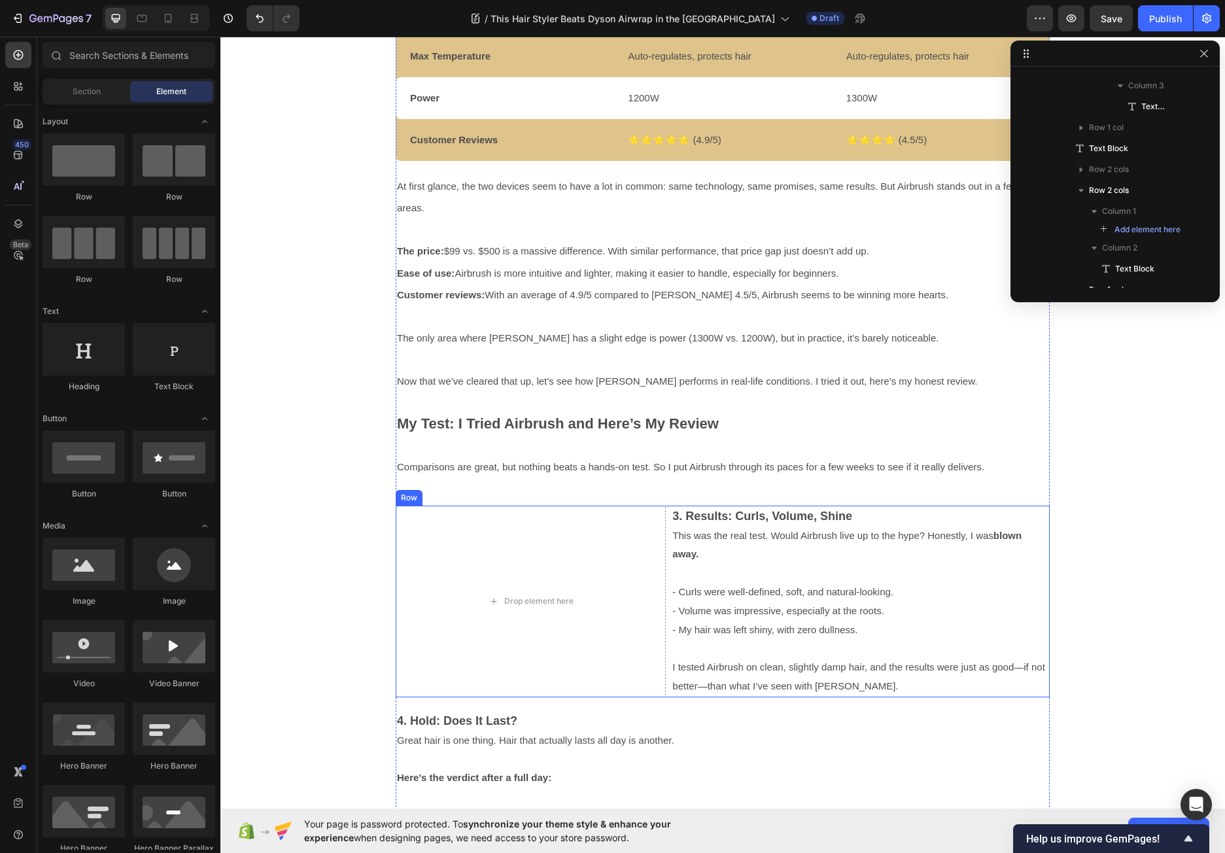
click at [664, 535] on div "Drop element here 3. Results: Curls, Volume, Shine This was the real test. Woul…" at bounding box center [723, 601] width 654 height 192
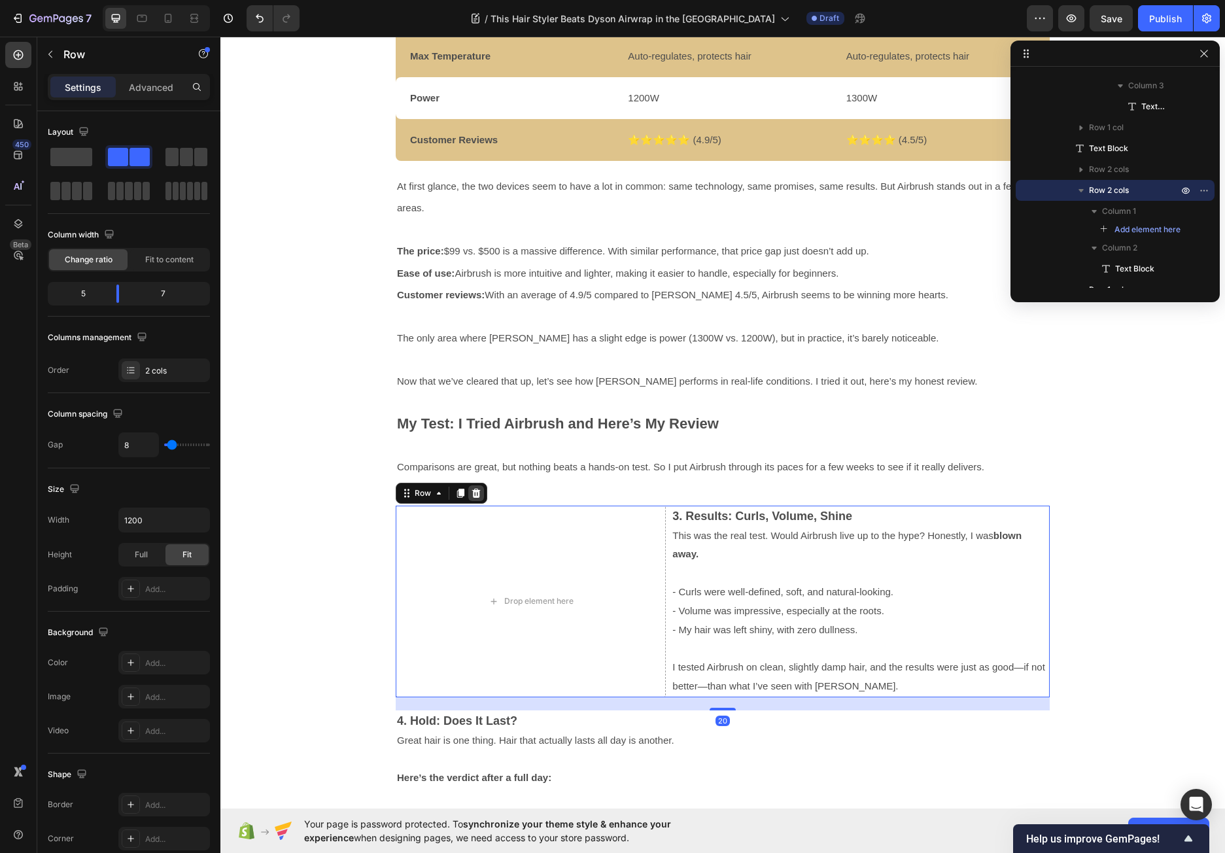
click at [472, 490] on icon at bounding box center [476, 492] width 8 height 9
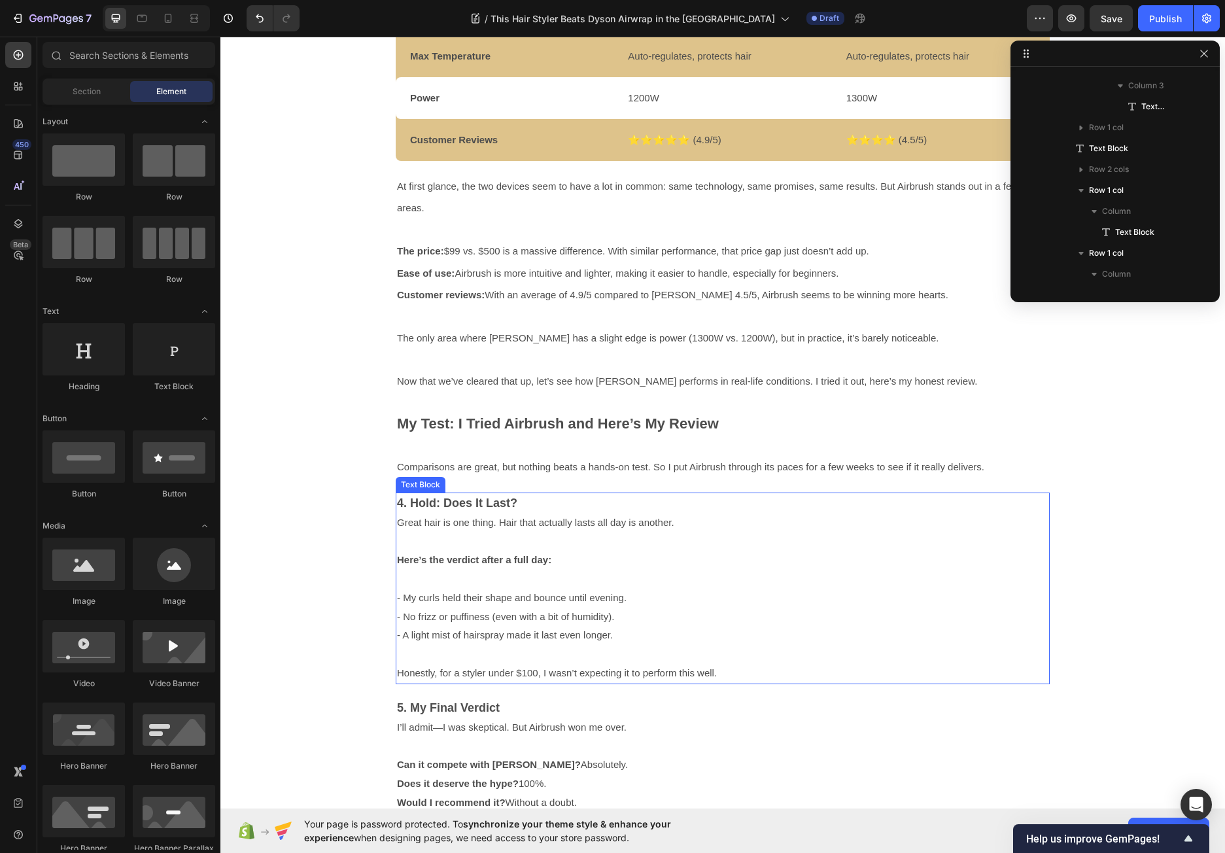
click at [706, 536] on p "Here’s the verdict after a full day:" at bounding box center [722, 551] width 651 height 38
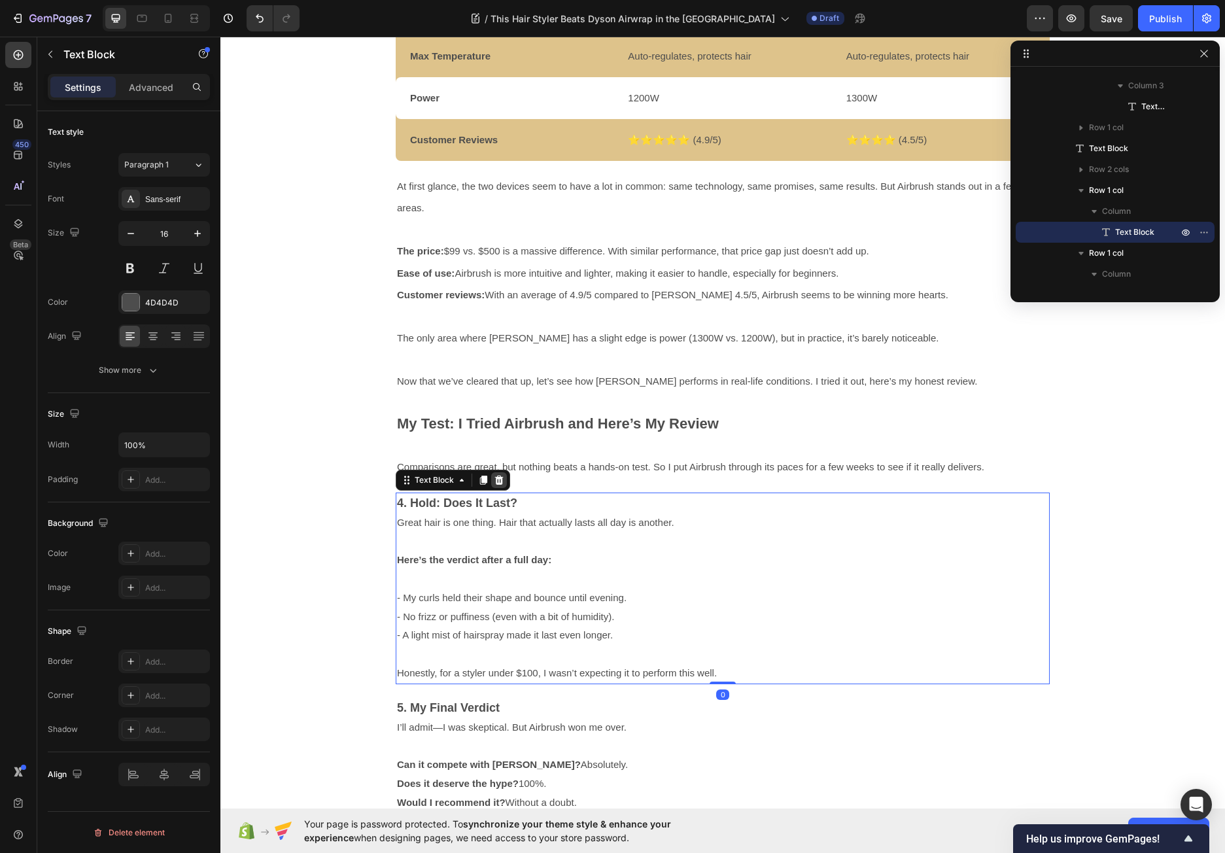
click at [495, 481] on icon at bounding box center [499, 479] width 8 height 9
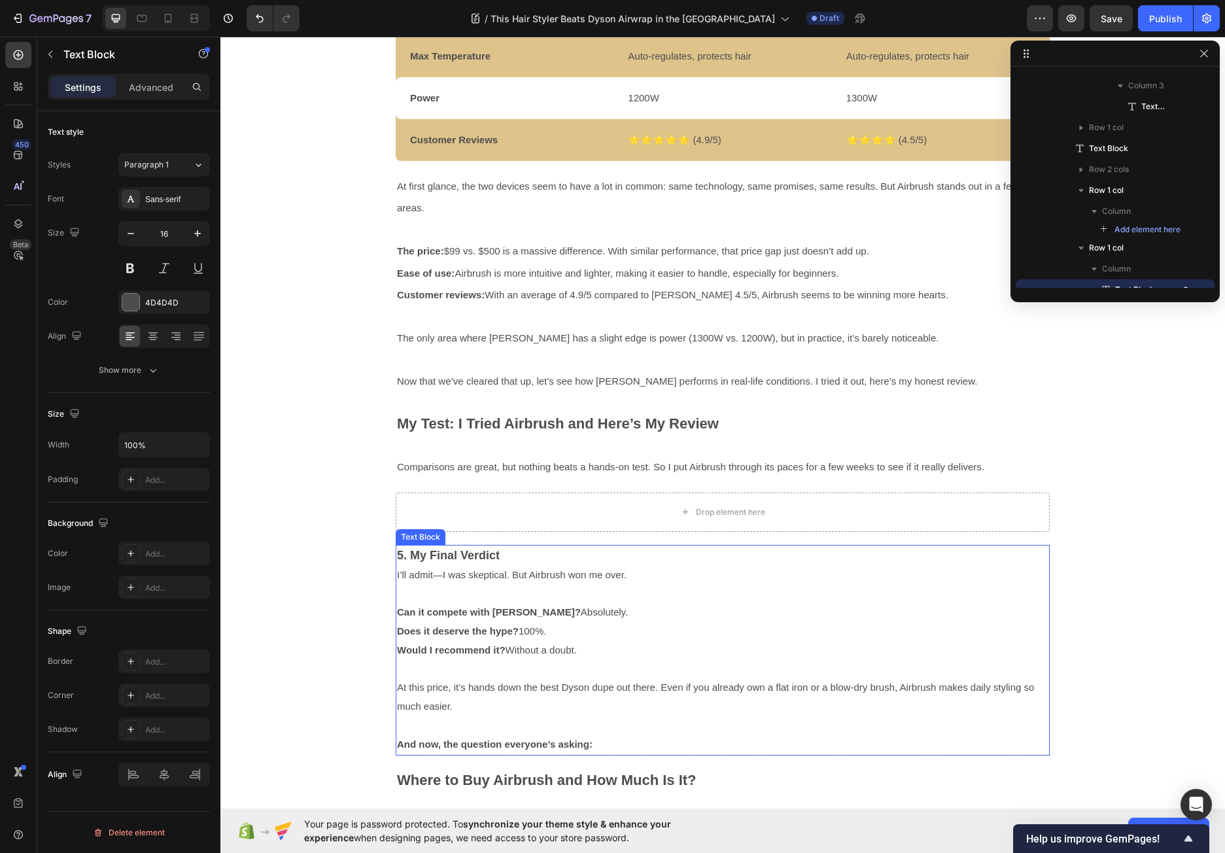
click at [713, 554] on p "5. My Final Verdict" at bounding box center [722, 556] width 651 height 20
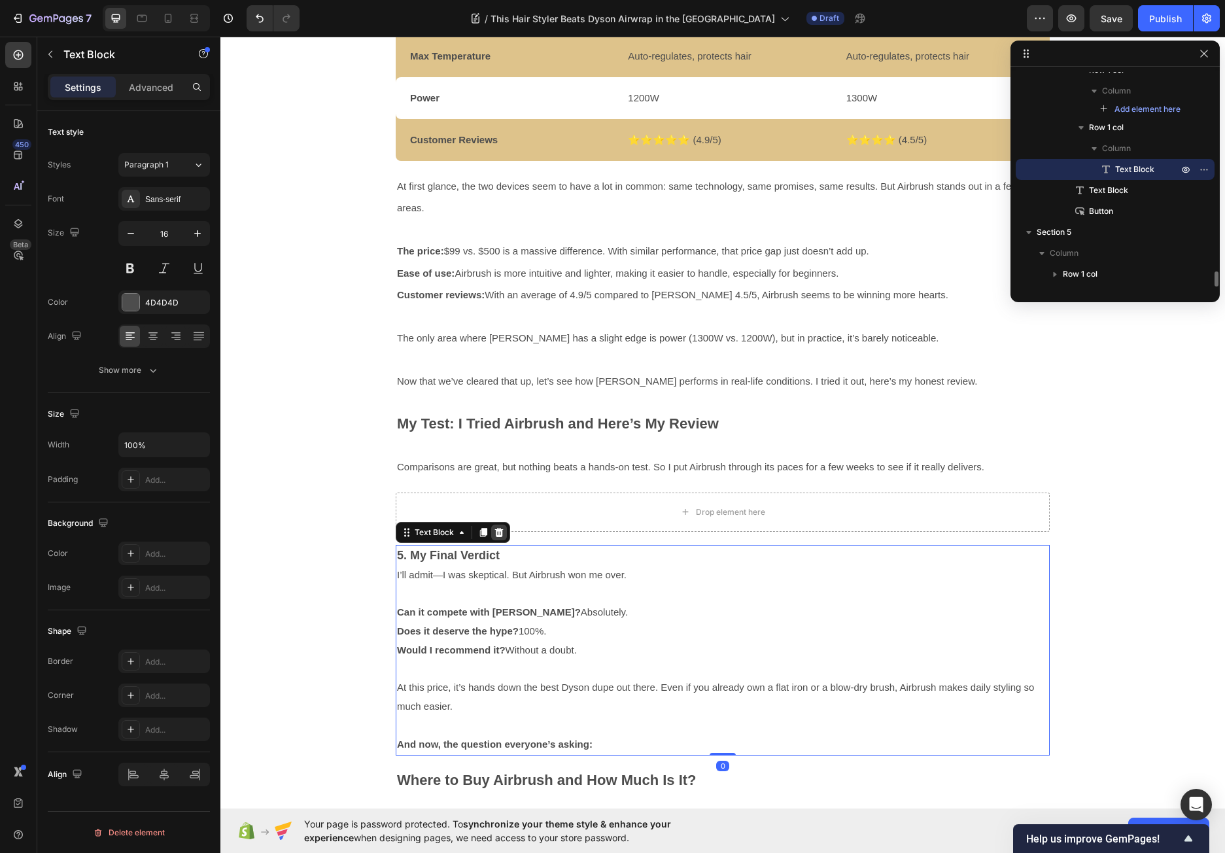
click at [495, 532] on icon at bounding box center [499, 532] width 10 height 10
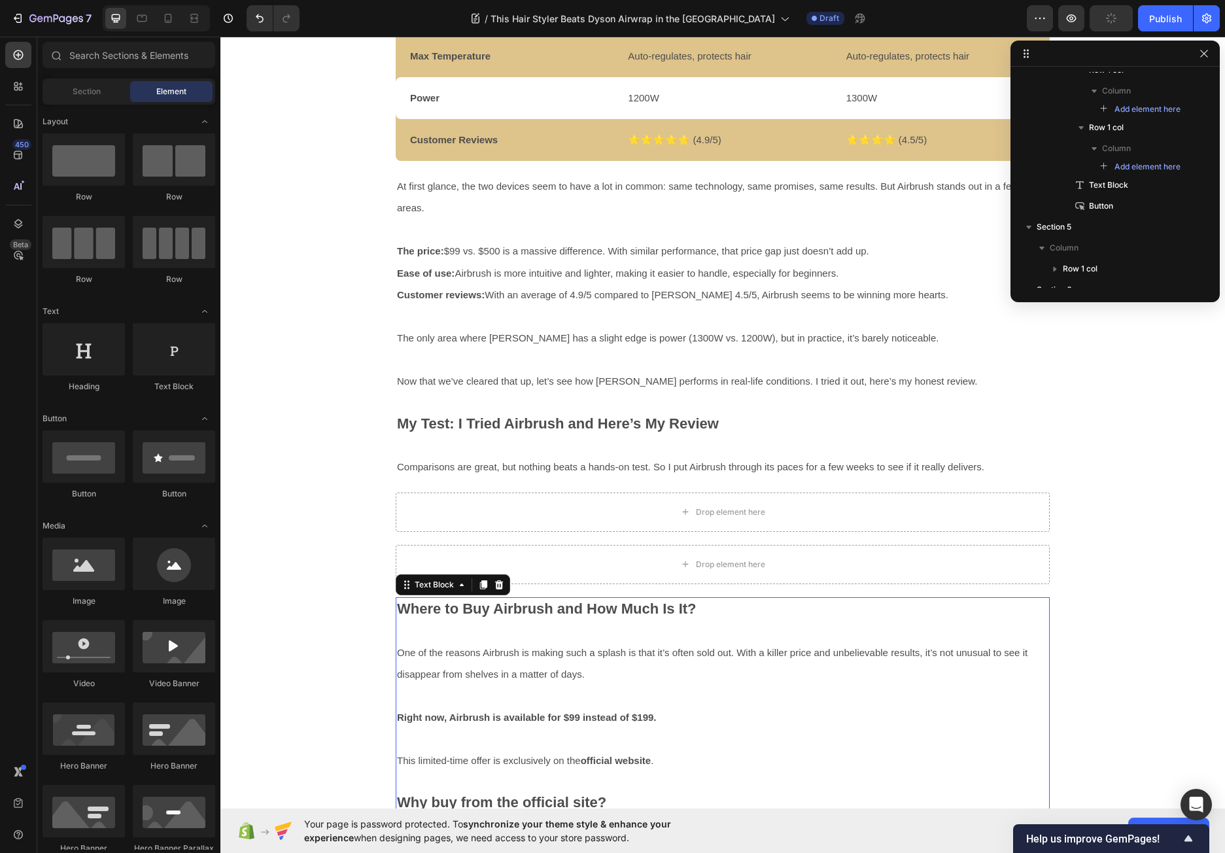
click at [740, 630] on p at bounding box center [722, 630] width 651 height 21
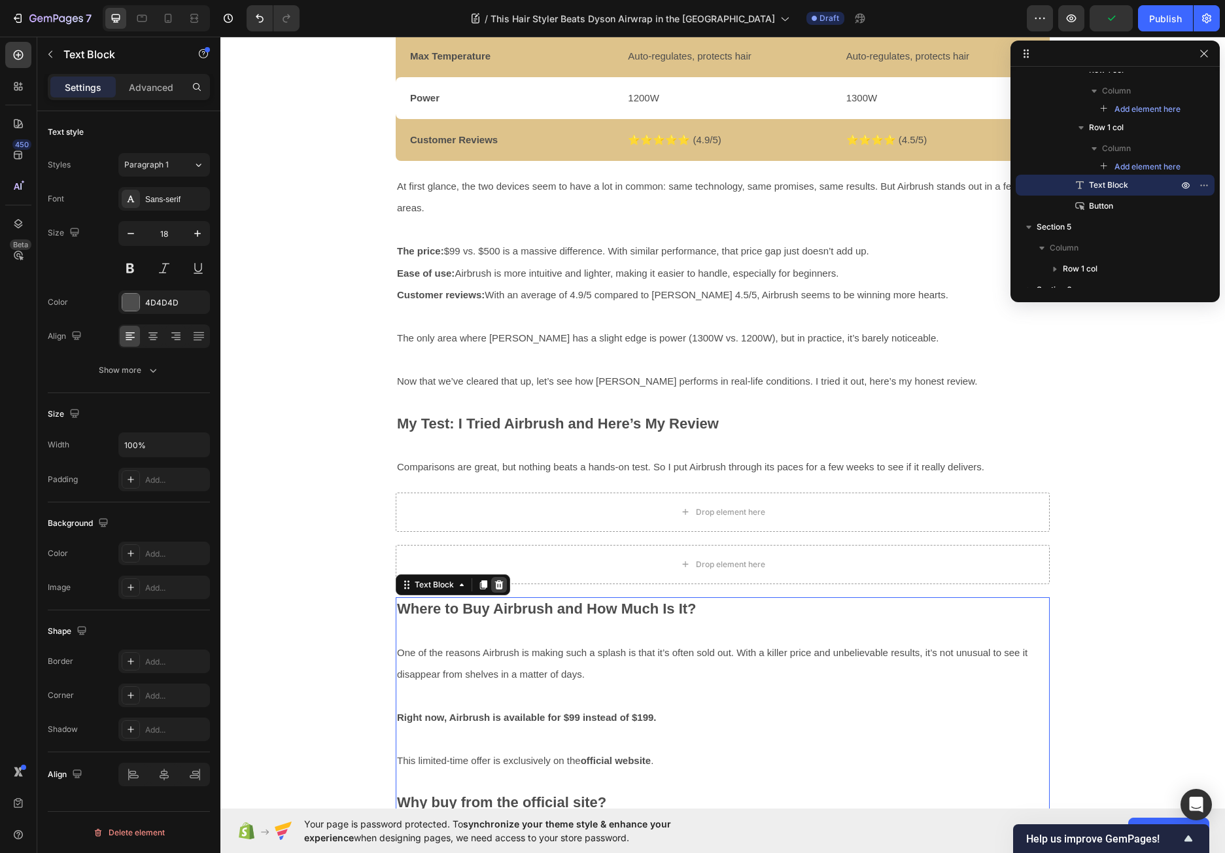
click at [494, 584] on icon at bounding box center [499, 584] width 10 height 10
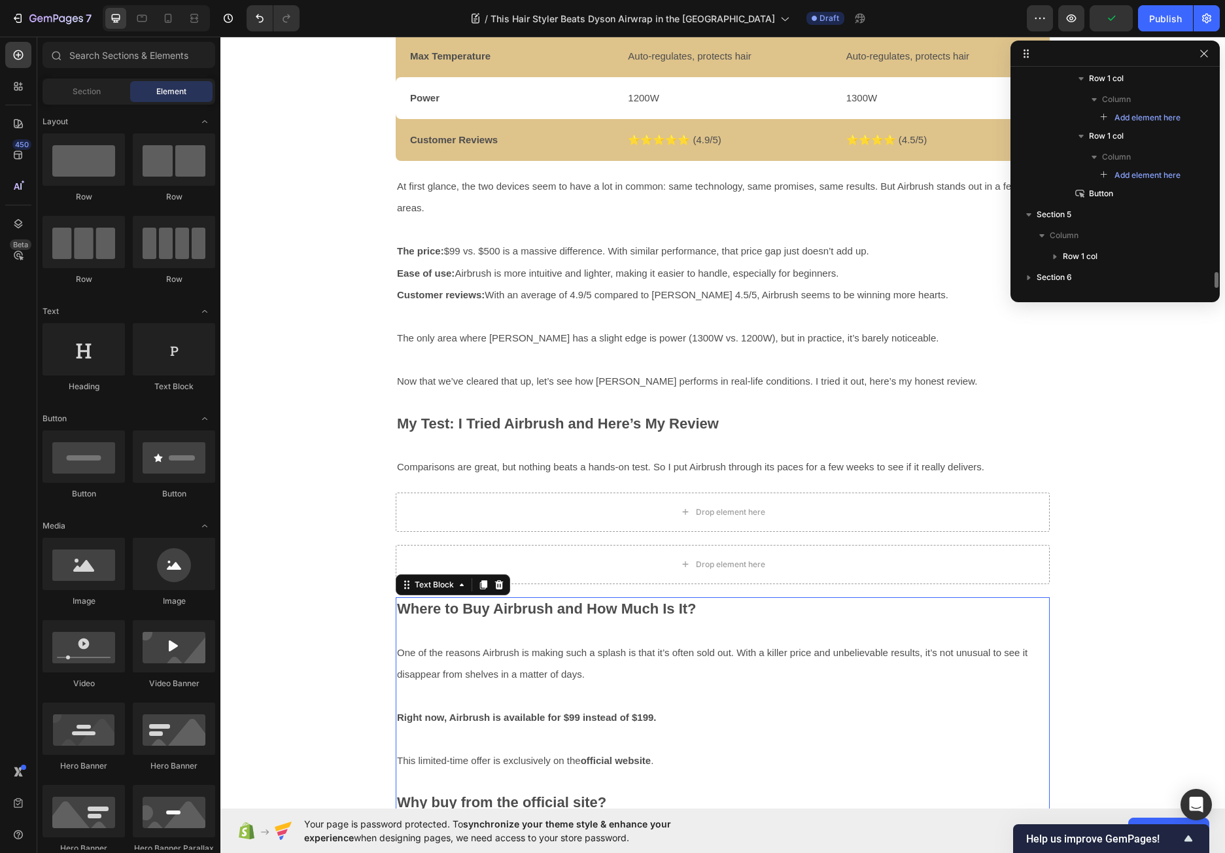
scroll to position [2745, 0]
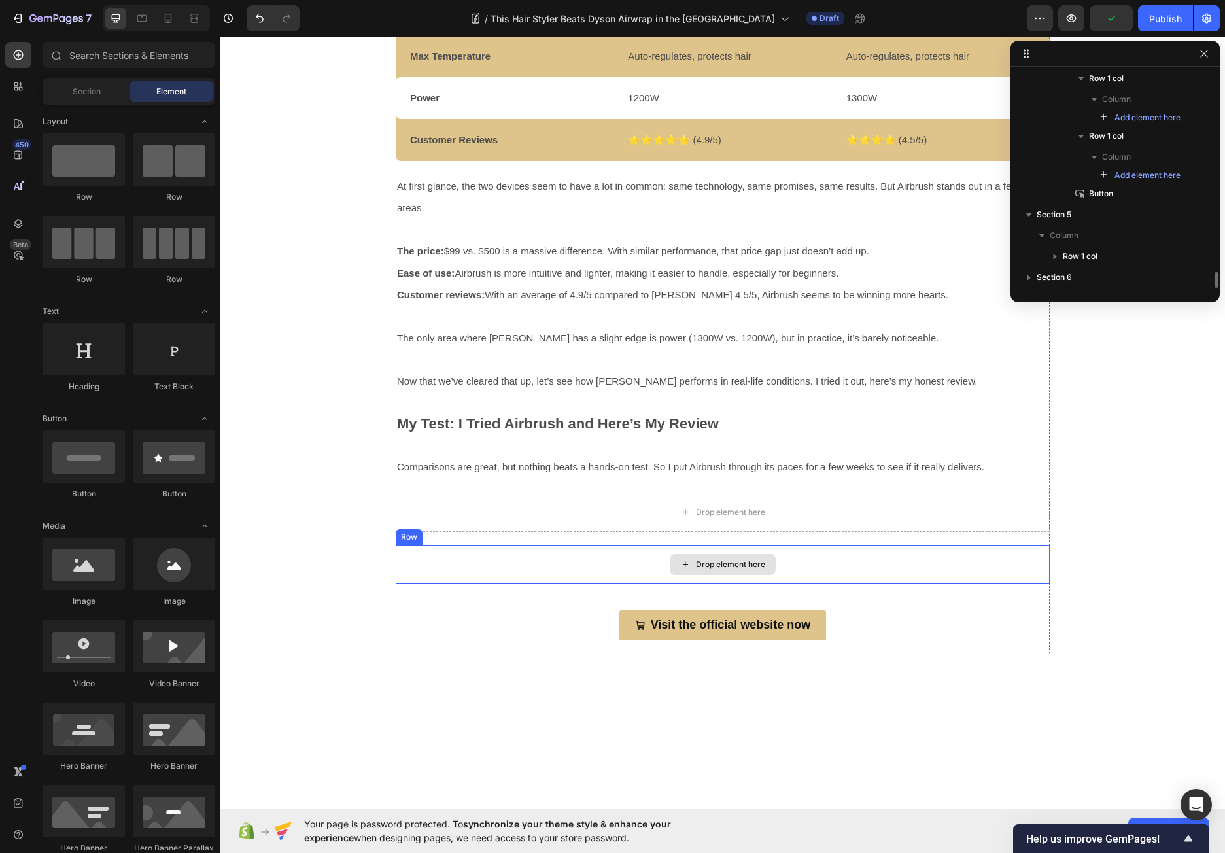
click at [586, 546] on div "Drop element here" at bounding box center [723, 564] width 654 height 39
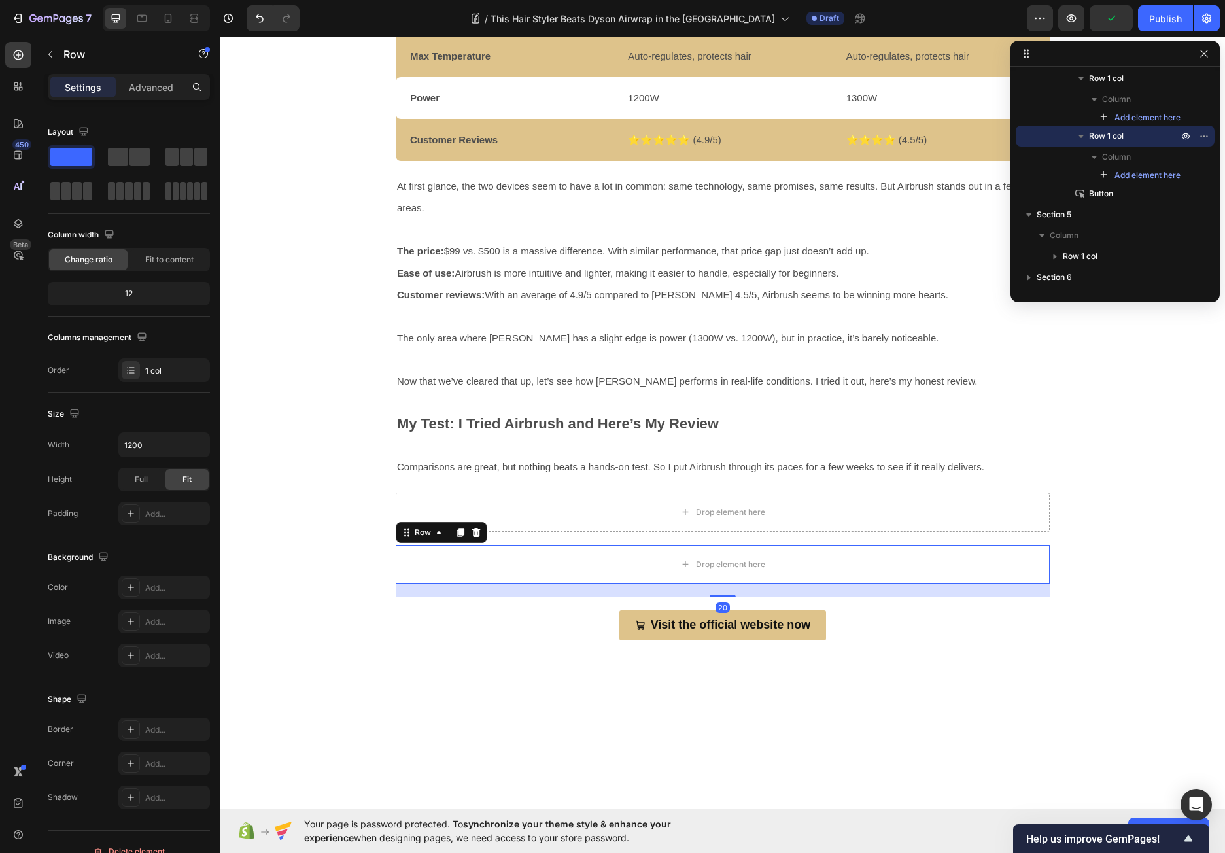
click at [472, 530] on icon at bounding box center [476, 532] width 8 height 9
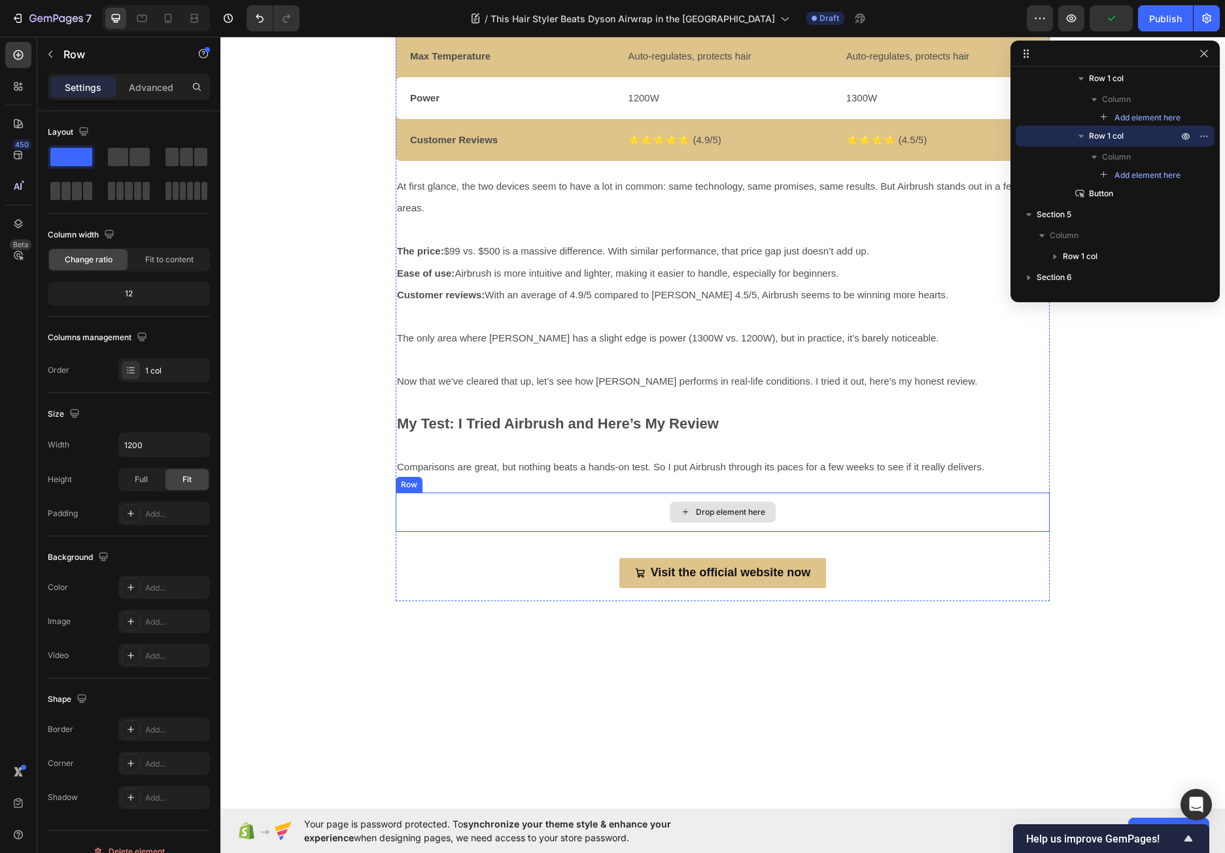
scroll to position [2687, 0]
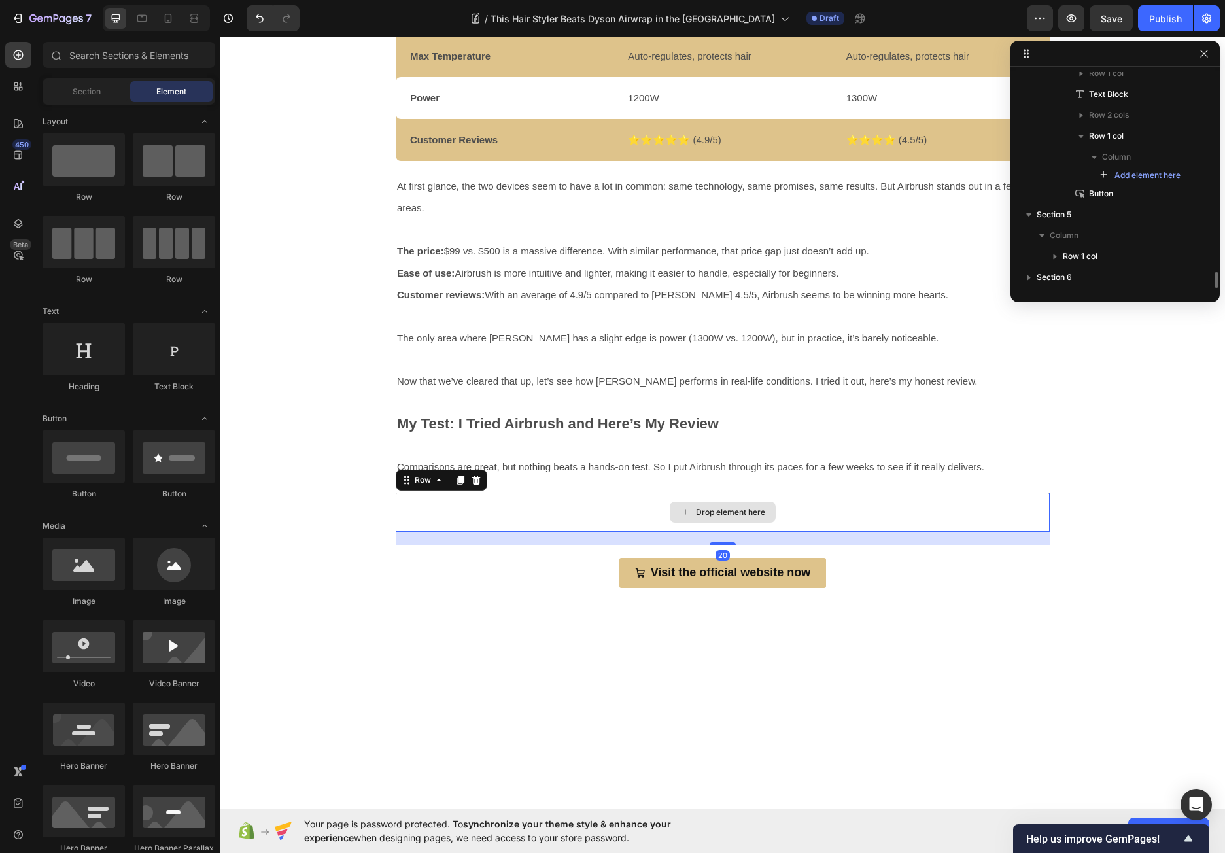
click at [515, 515] on div "Drop element here" at bounding box center [723, 511] width 654 height 39
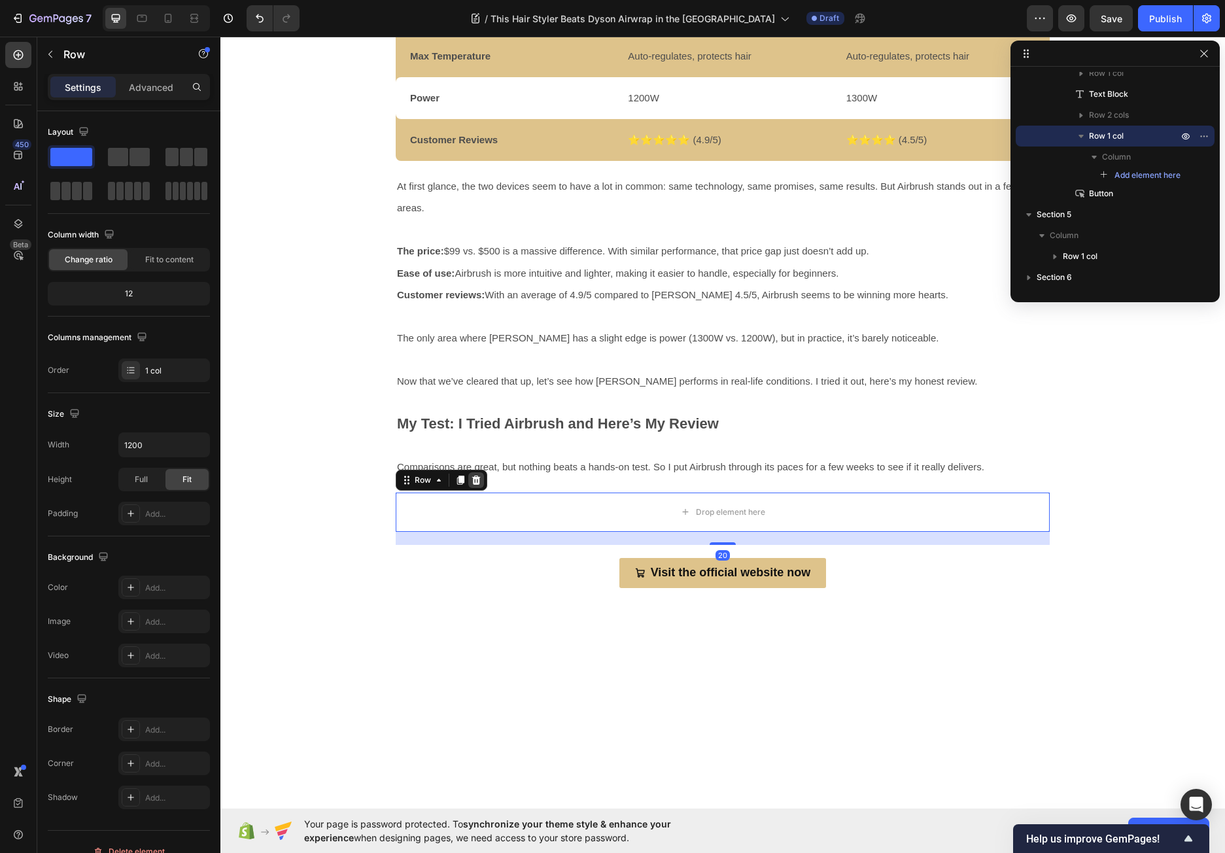
click at [472, 480] on icon at bounding box center [476, 479] width 8 height 9
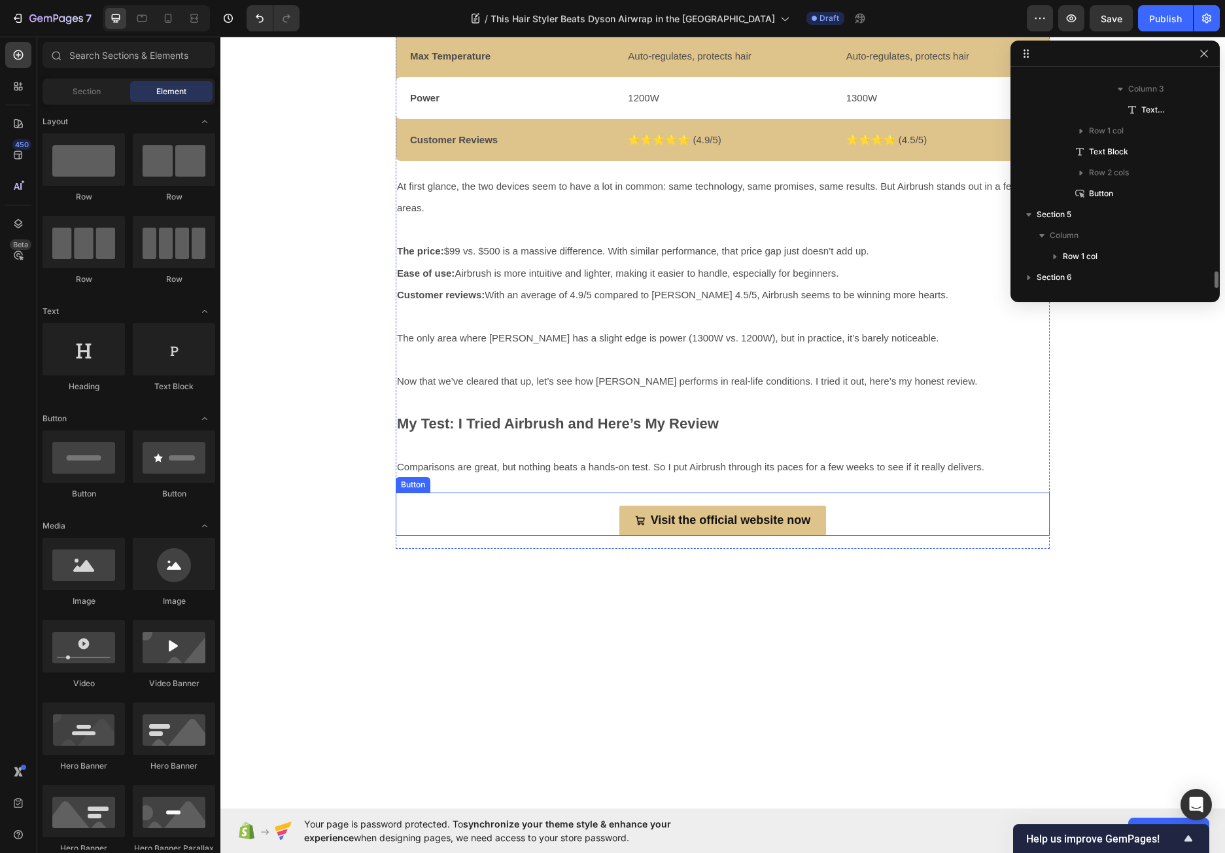
drag, startPoint x: 536, startPoint y: 516, endPoint x: 526, endPoint y: 511, distance: 11.1
click at [537, 516] on div "Visit the official website now Button" at bounding box center [723, 513] width 654 height 43
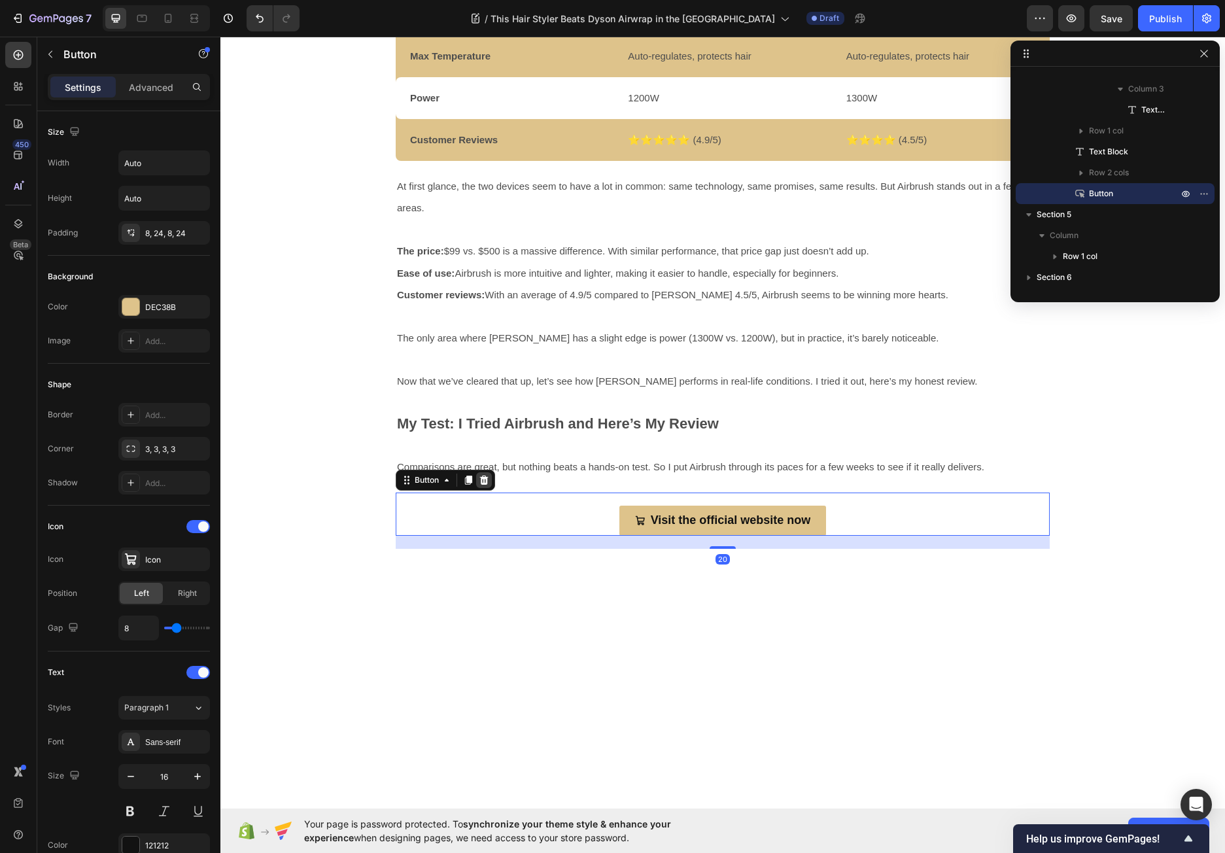
click at [487, 482] on div at bounding box center [484, 480] width 16 height 16
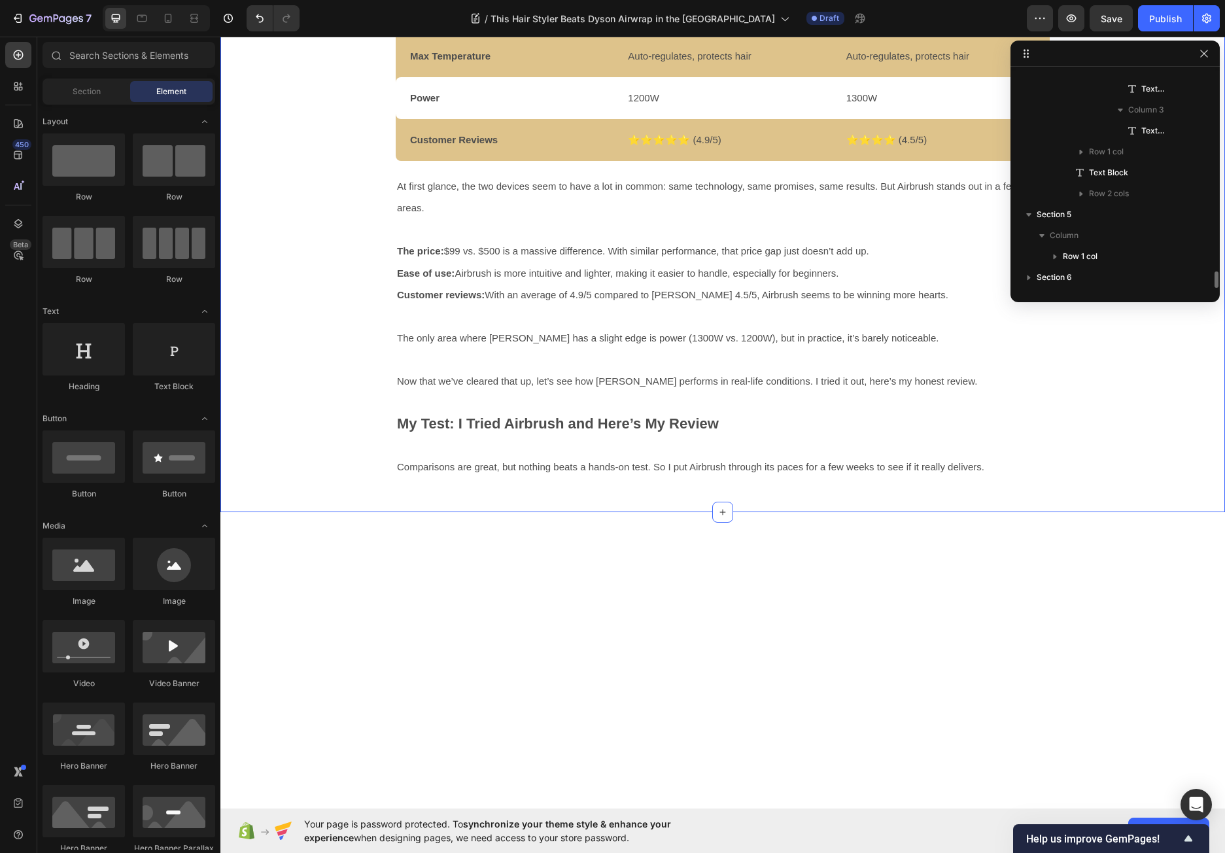
click at [362, 494] on div "Video Video Video Carousel Airbrush vs. [PERSON_NAME]: What’s the Difference? W…" at bounding box center [722, 42] width 1004 height 938
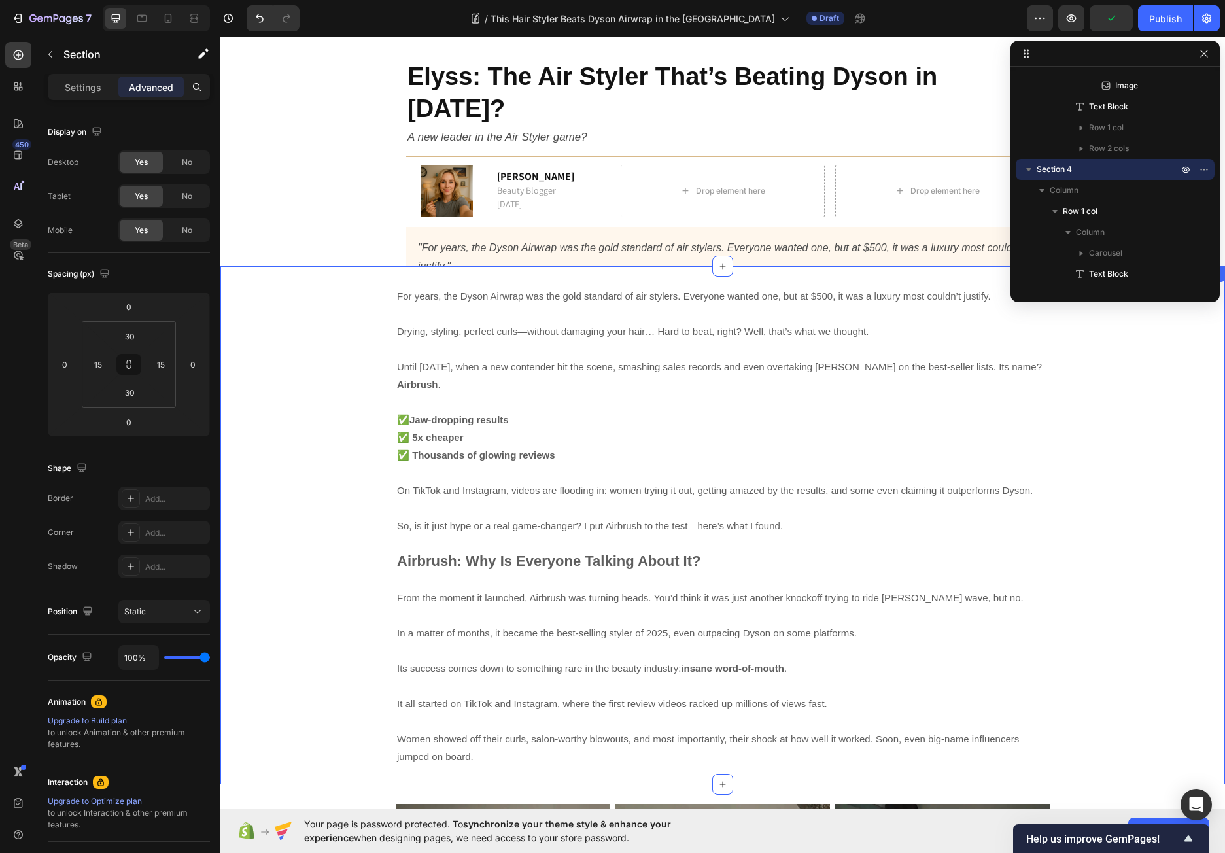
scroll to position [0, 0]
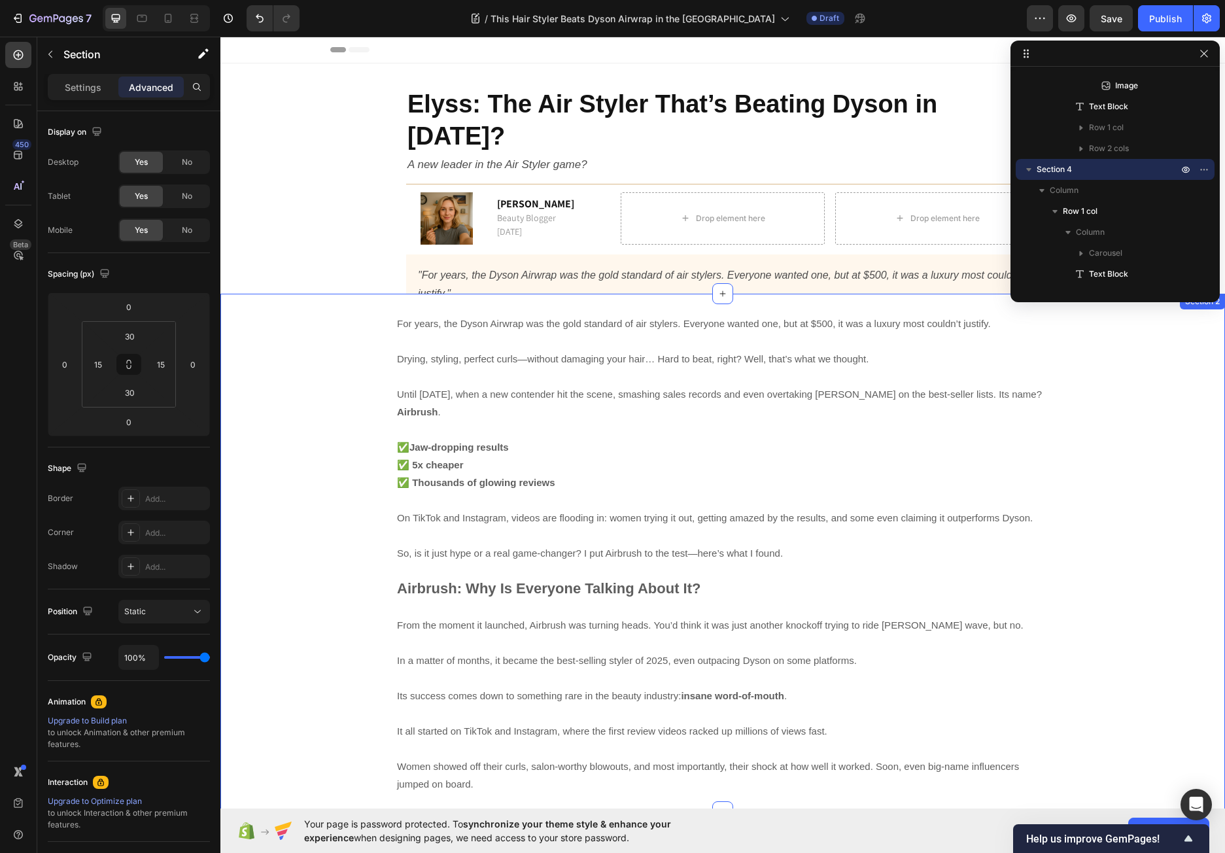
click at [1173, 500] on div "For years, the Dyson Airwrap was the gold standard of air stylers. Everyone wan…" at bounding box center [722, 562] width 985 height 498
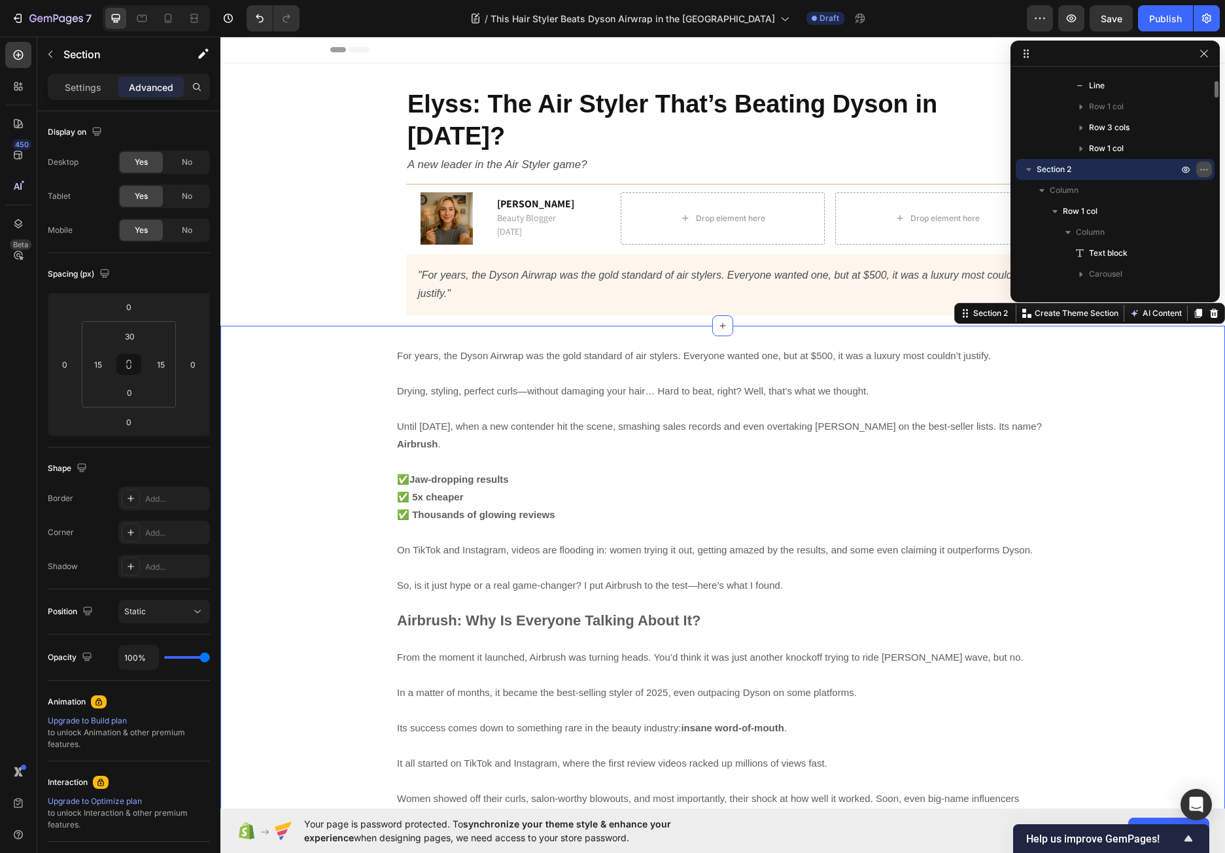
click at [1200, 171] on icon "button" at bounding box center [1203, 169] width 10 height 10
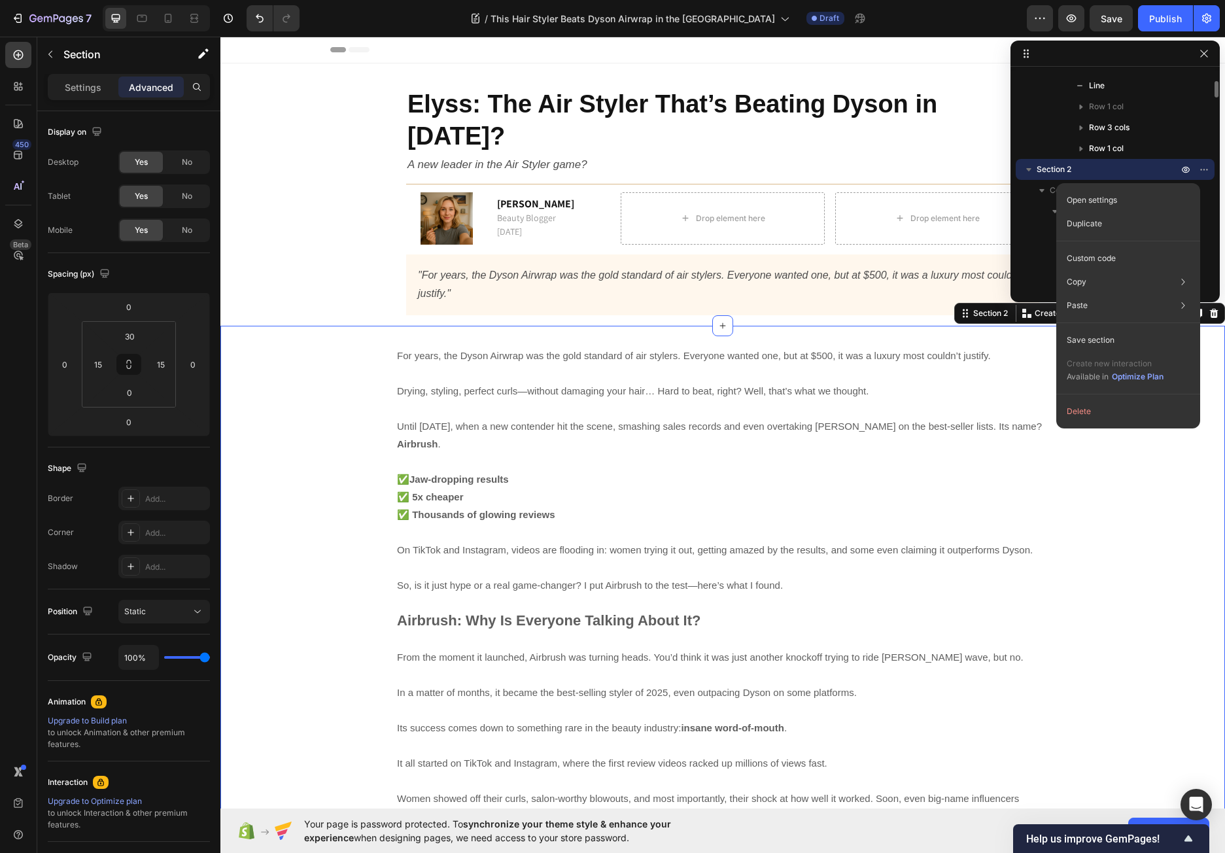
click at [1050, 169] on span "Section 2" at bounding box center [1053, 169] width 35 height 13
click at [106, 52] on p "Section" at bounding box center [116, 54] width 107 height 16
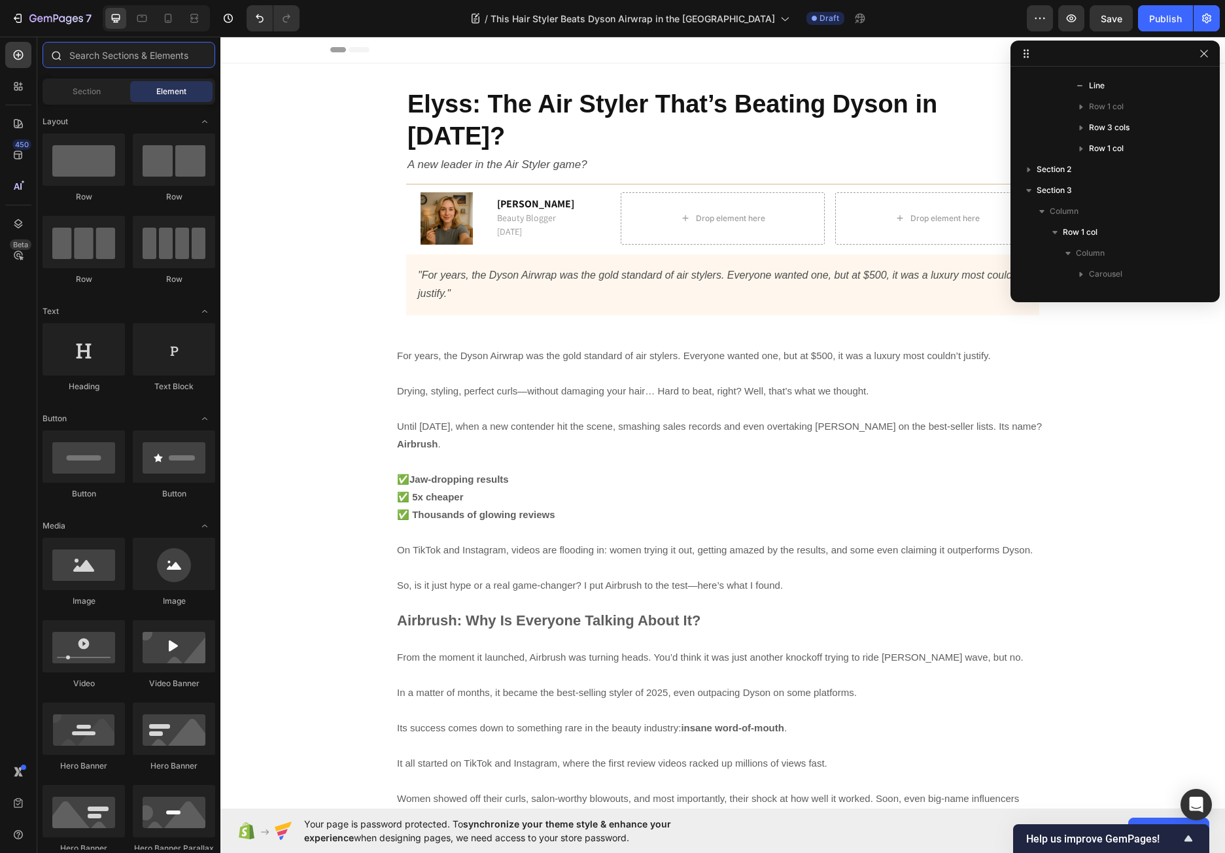
click at [107, 53] on input "text" at bounding box center [128, 55] width 173 height 26
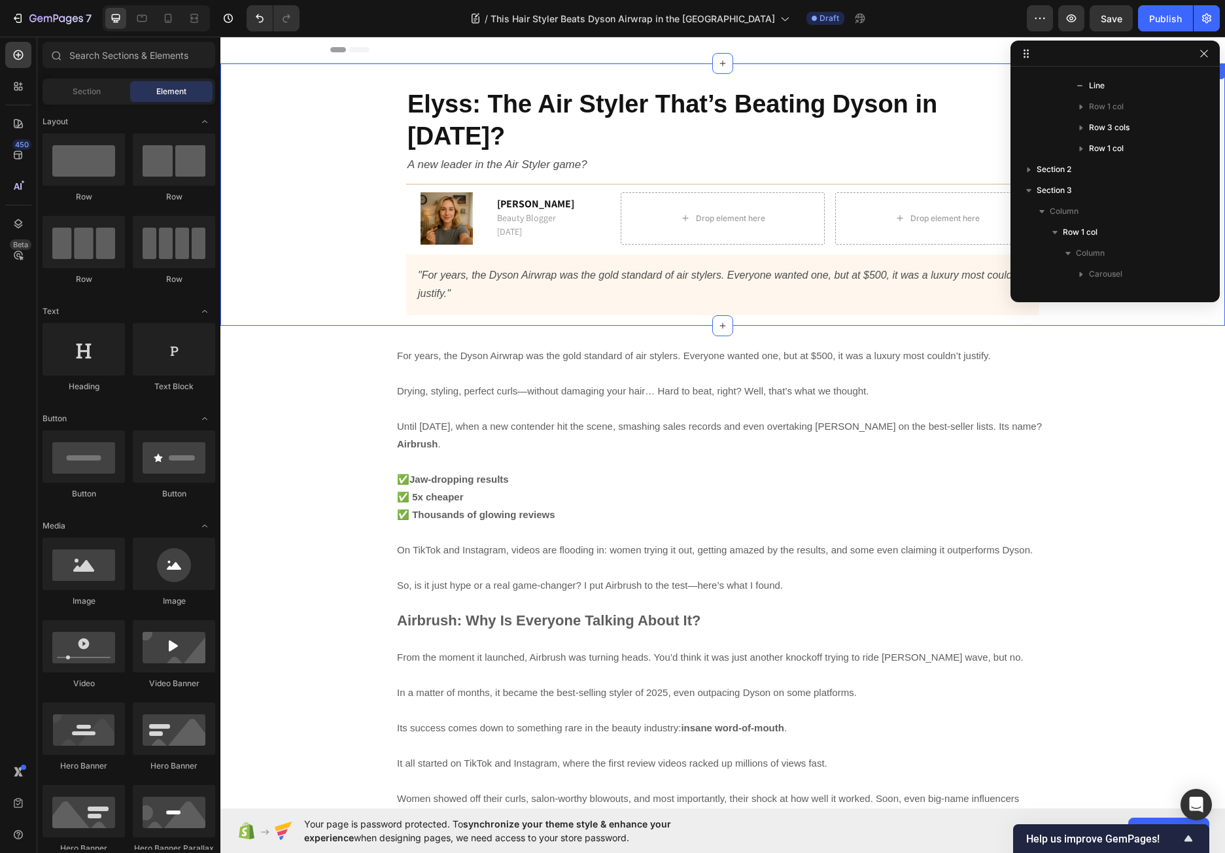
click at [272, 105] on div "Elyss: The Air Styler That’s Beating Dyson in [DATE]? Heading A new leader in t…" at bounding box center [722, 200] width 985 height 249
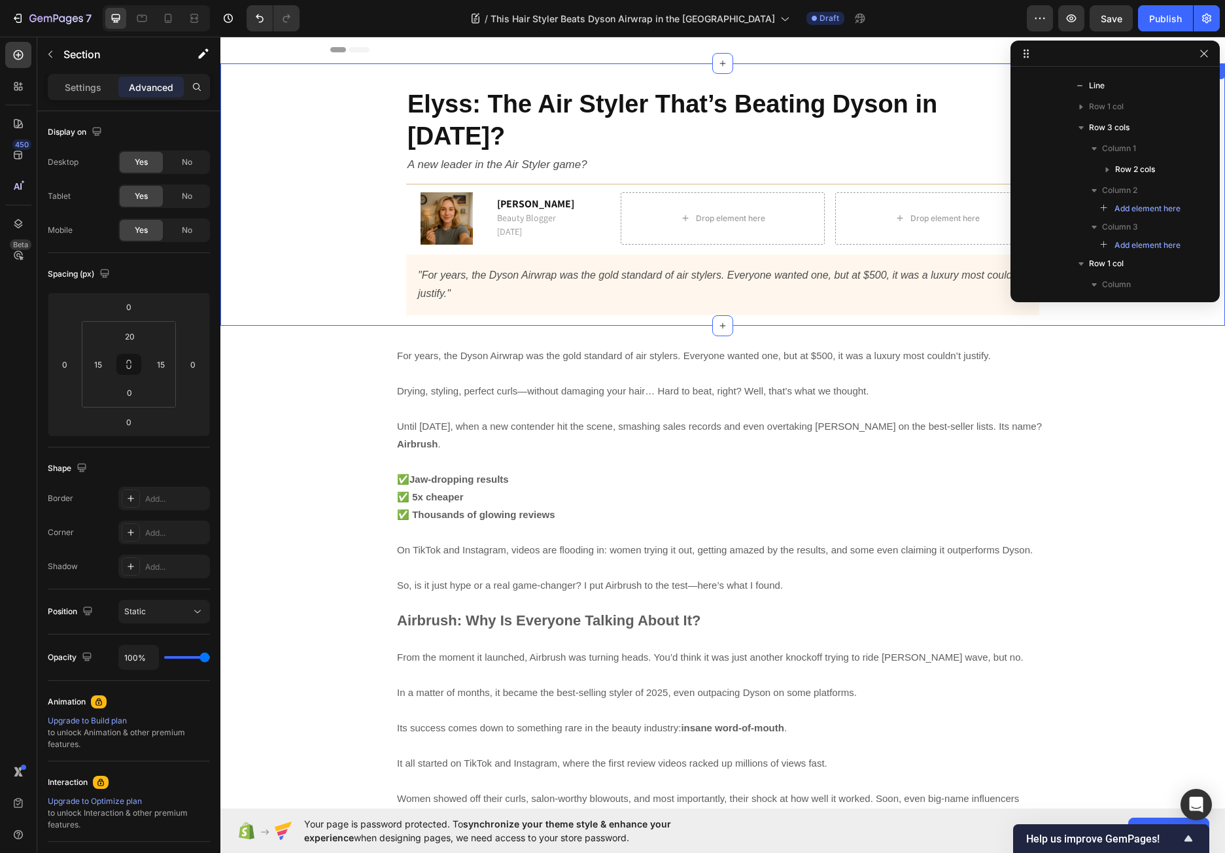
scroll to position [0, 0]
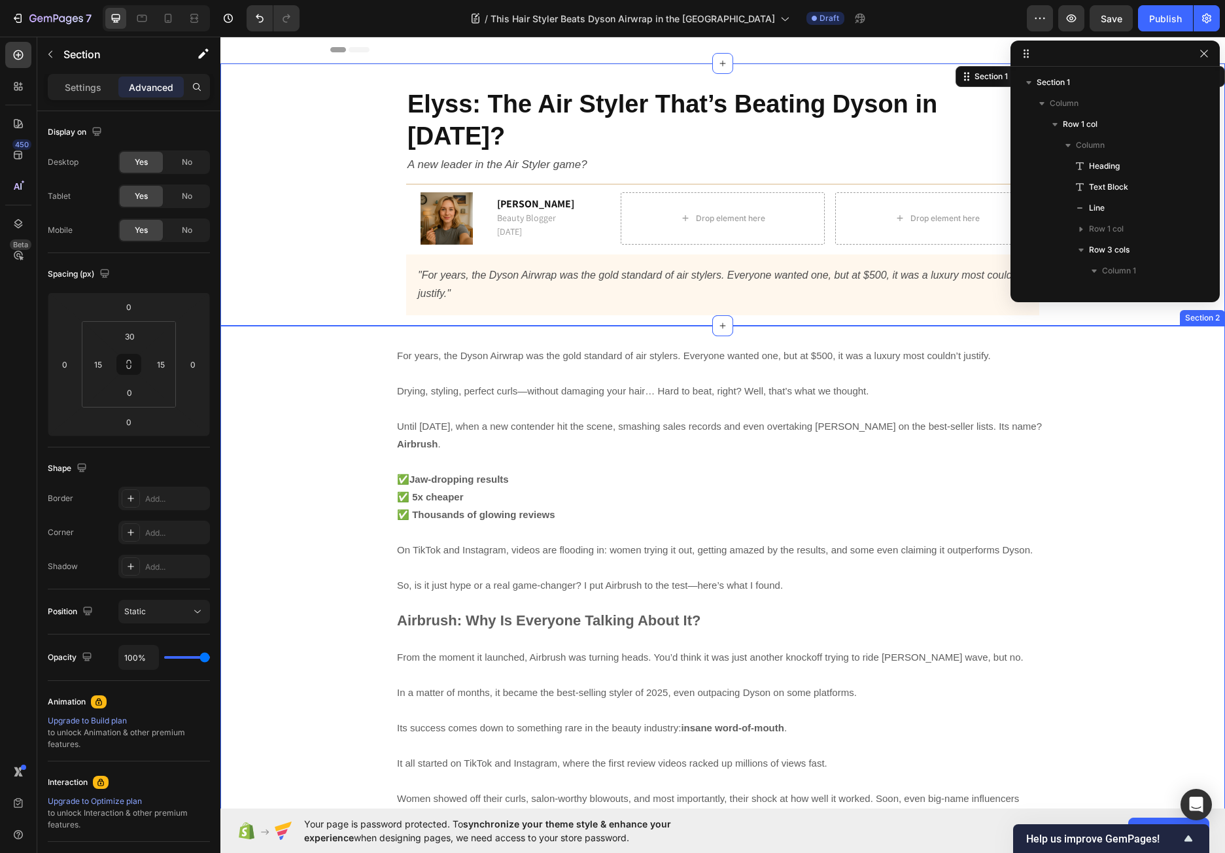
click at [349, 346] on div "For years, the Dyson Airwrap was the gold standard of air stylers. Everyone wan…" at bounding box center [722, 594] width 985 height 498
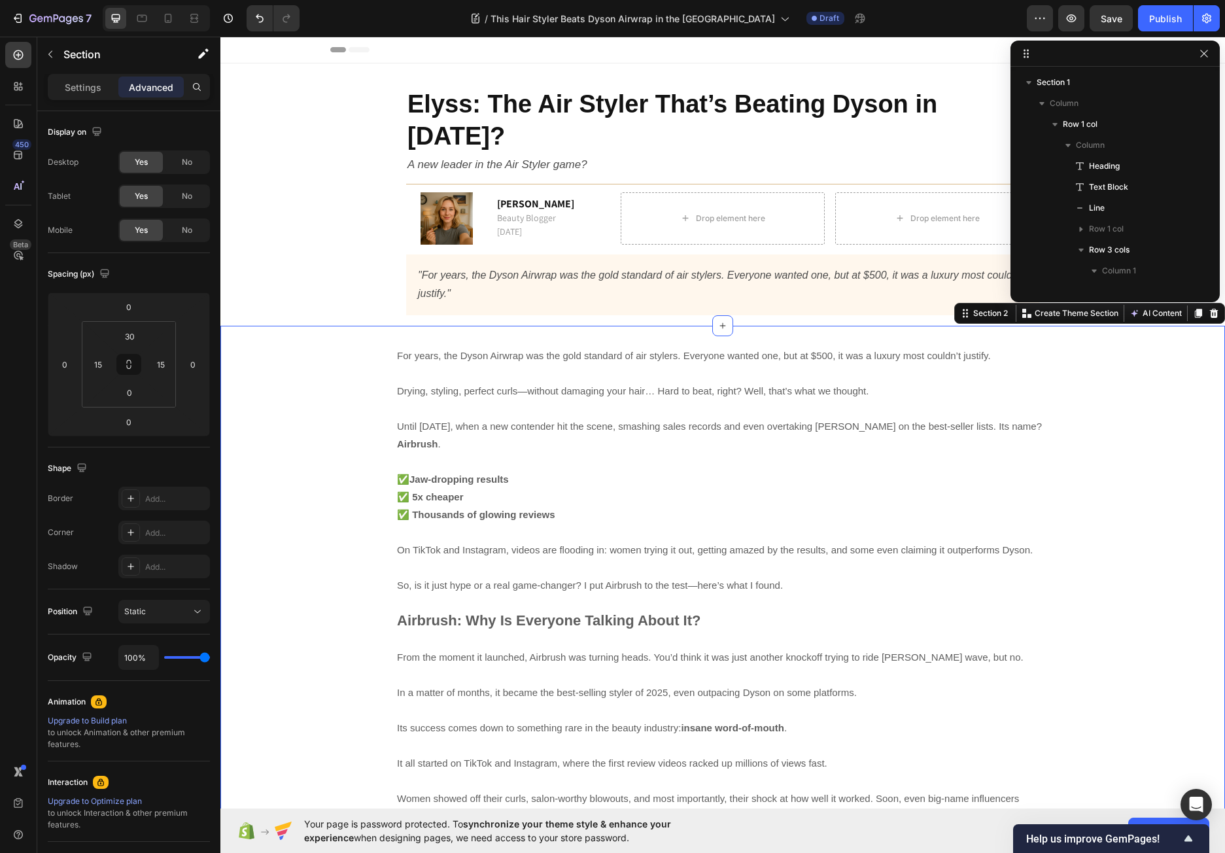
scroll to position [279, 0]
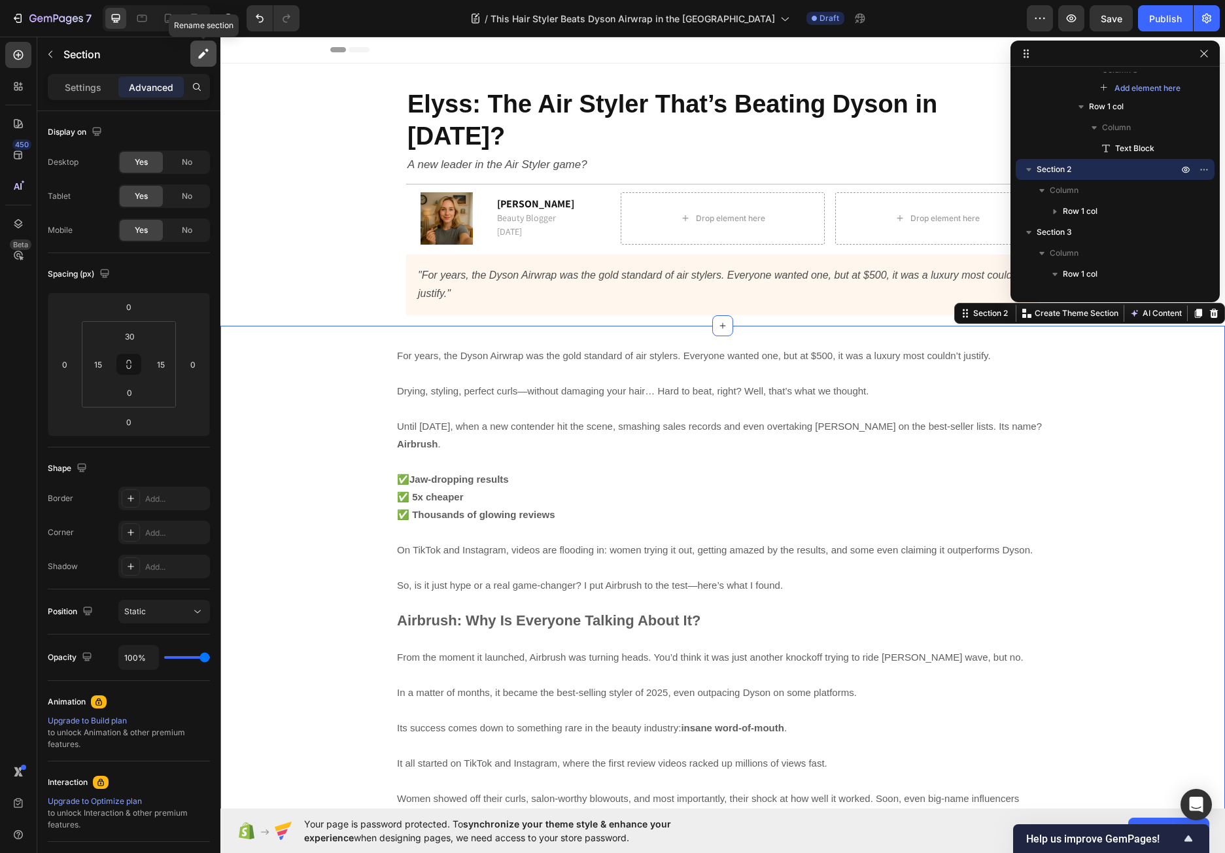
click at [211, 52] on button "button" at bounding box center [203, 54] width 26 height 26
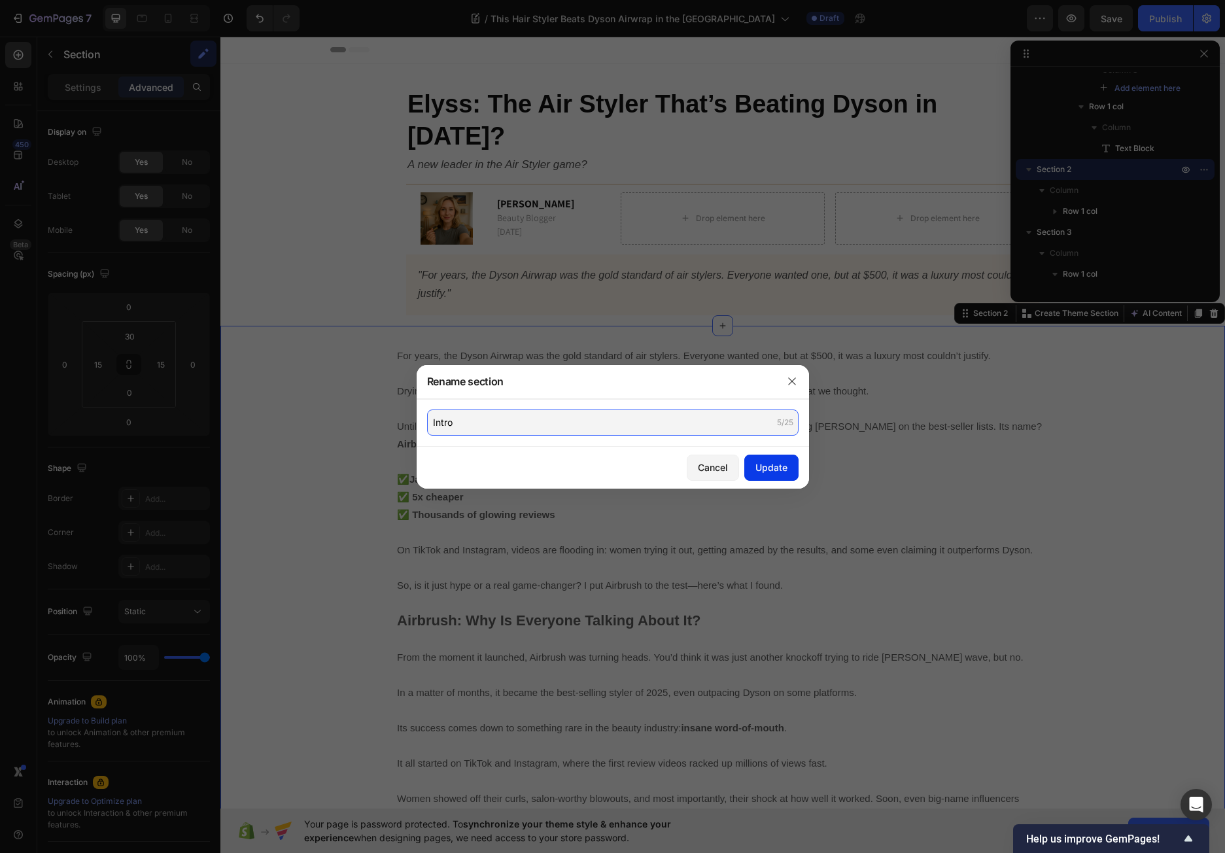
type input "Intro"
click at [764, 462] on div "Update" at bounding box center [771, 467] width 32 height 14
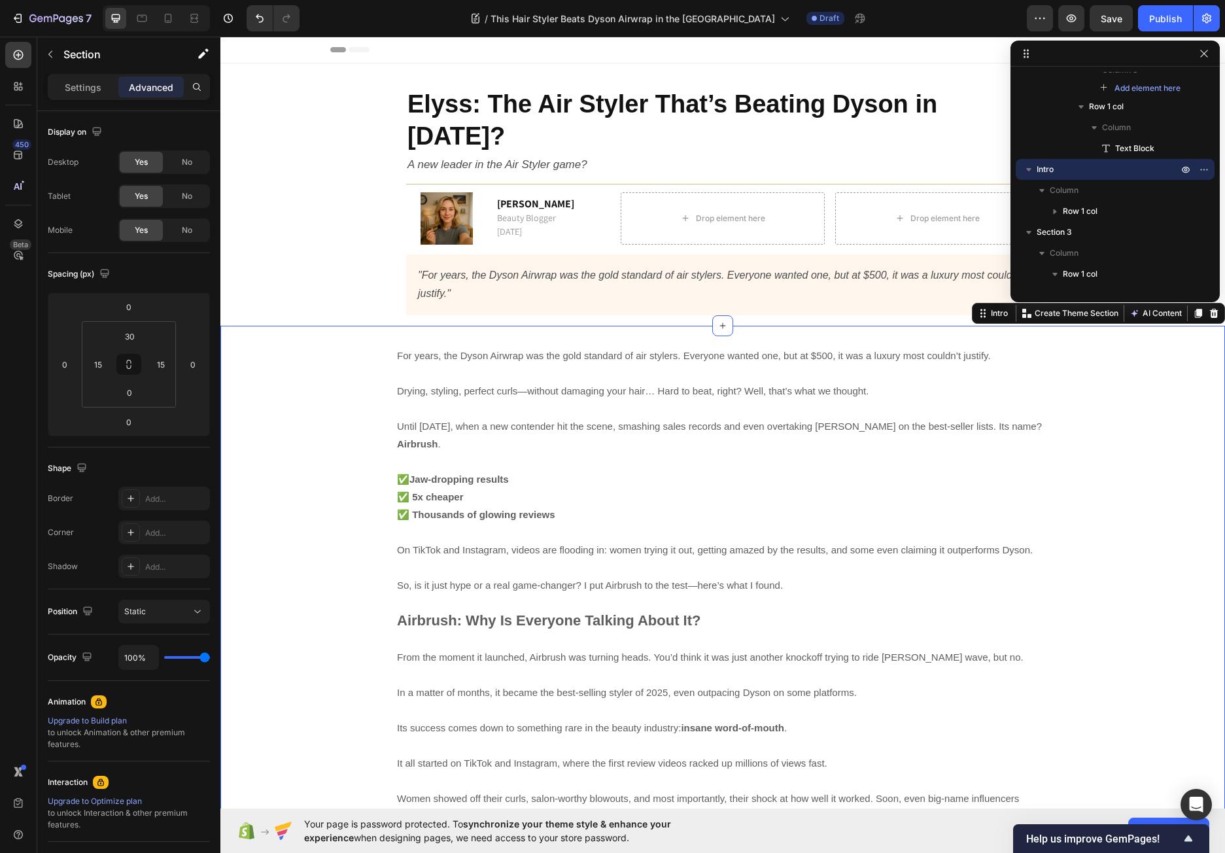
click at [344, 348] on div "For years, the Dyson Airwrap was the gold standard of air stylers. Everyone wan…" at bounding box center [722, 594] width 985 height 498
click at [1027, 167] on icon "button" at bounding box center [1028, 169] width 13 height 13
click at [1047, 191] on span "Section 3" at bounding box center [1053, 190] width 35 height 13
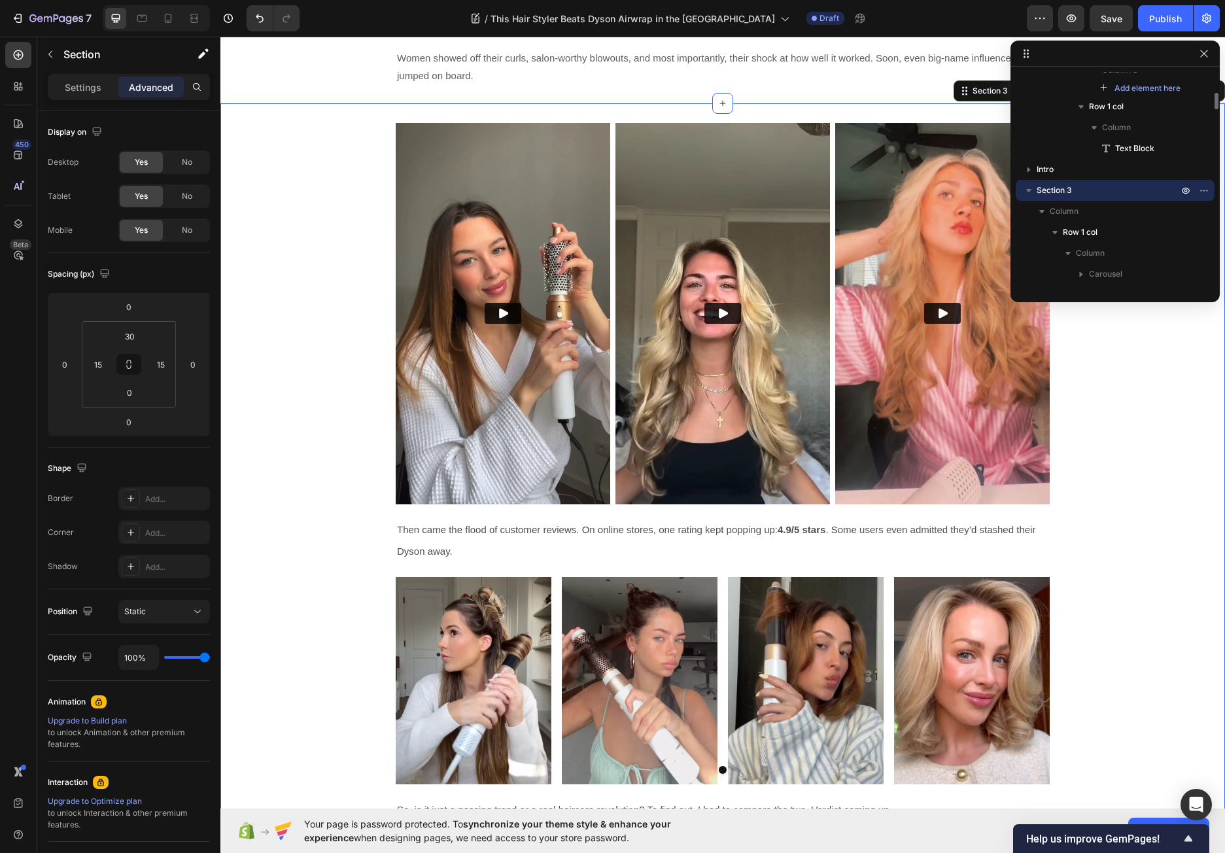
scroll to position [711, 0]
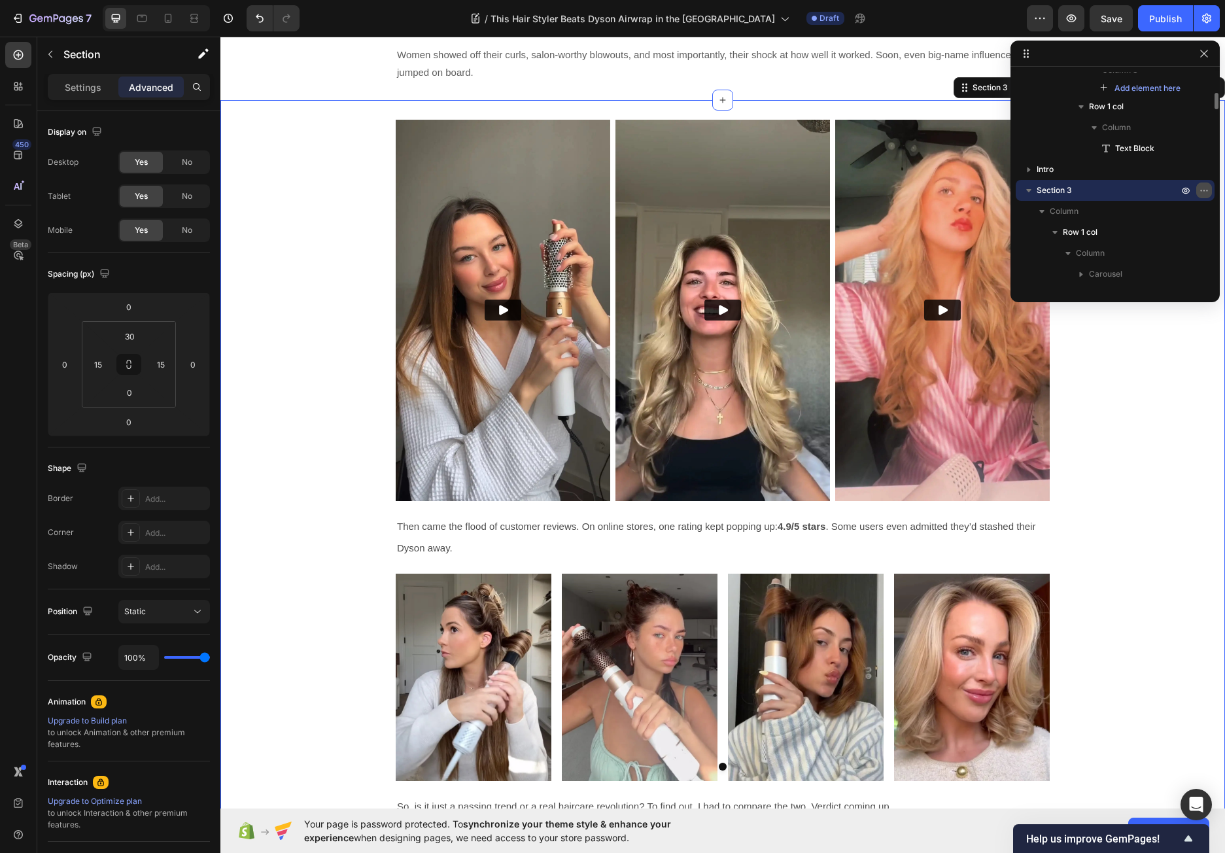
click at [1204, 189] on icon "button" at bounding box center [1203, 190] width 10 height 10
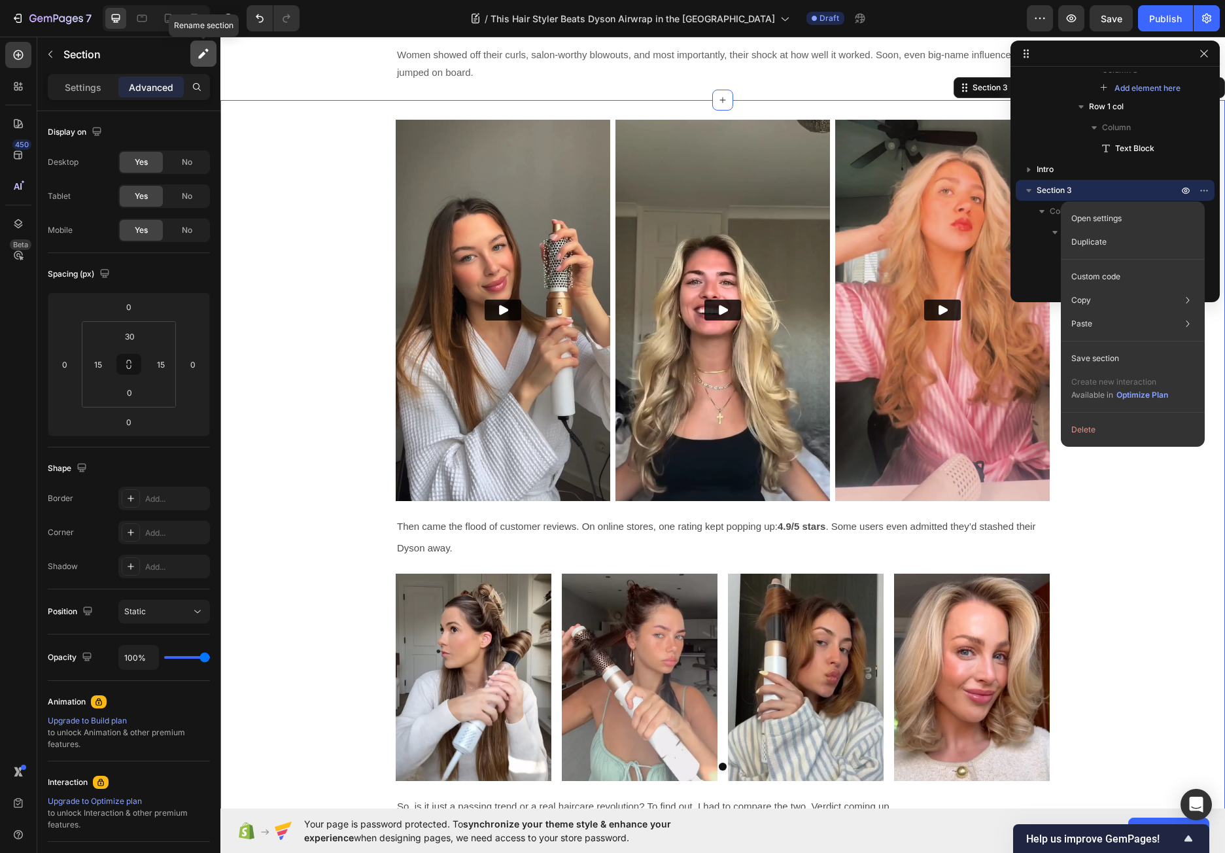
click at [200, 49] on icon "button" at bounding box center [203, 53] width 13 height 13
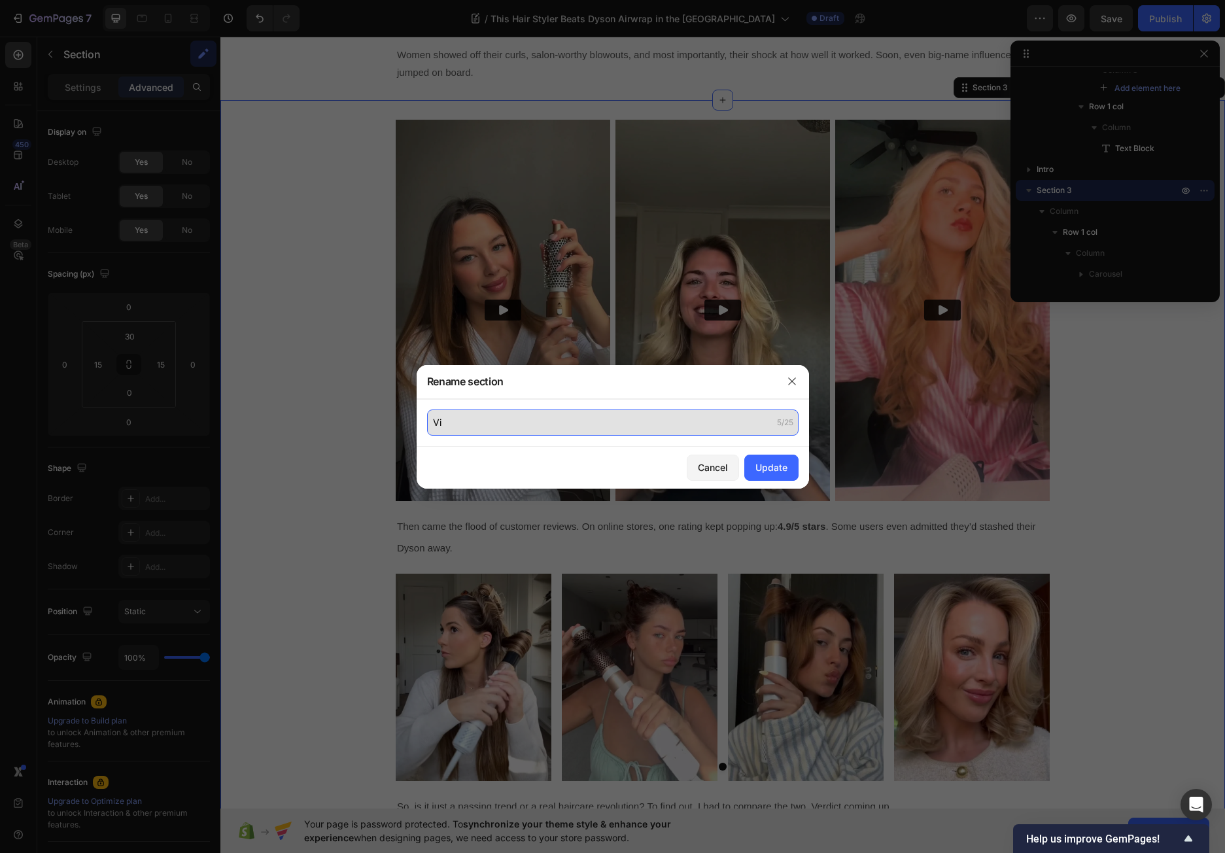
type input "V"
type input "Testimonials"
click at [771, 457] on button "Update" at bounding box center [771, 467] width 54 height 26
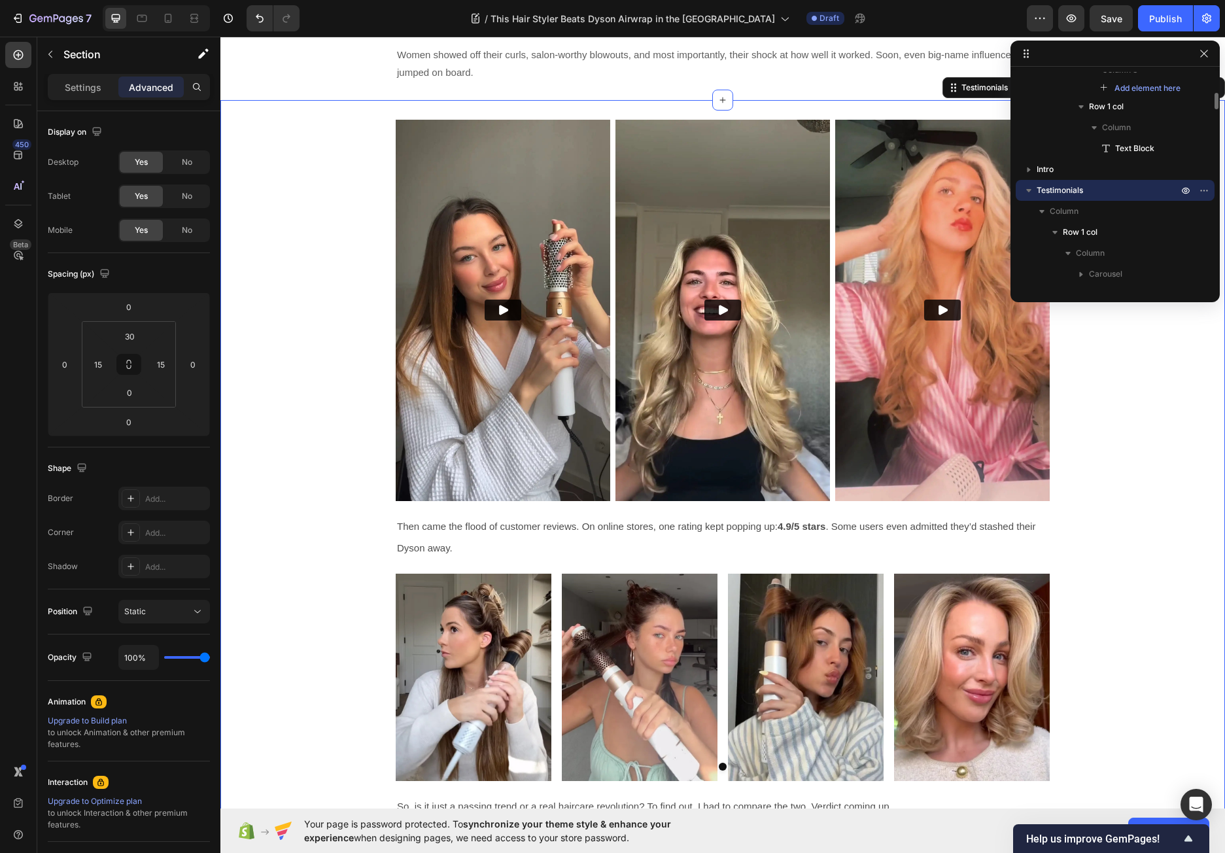
click at [1028, 187] on icon "button" at bounding box center [1028, 190] width 13 height 13
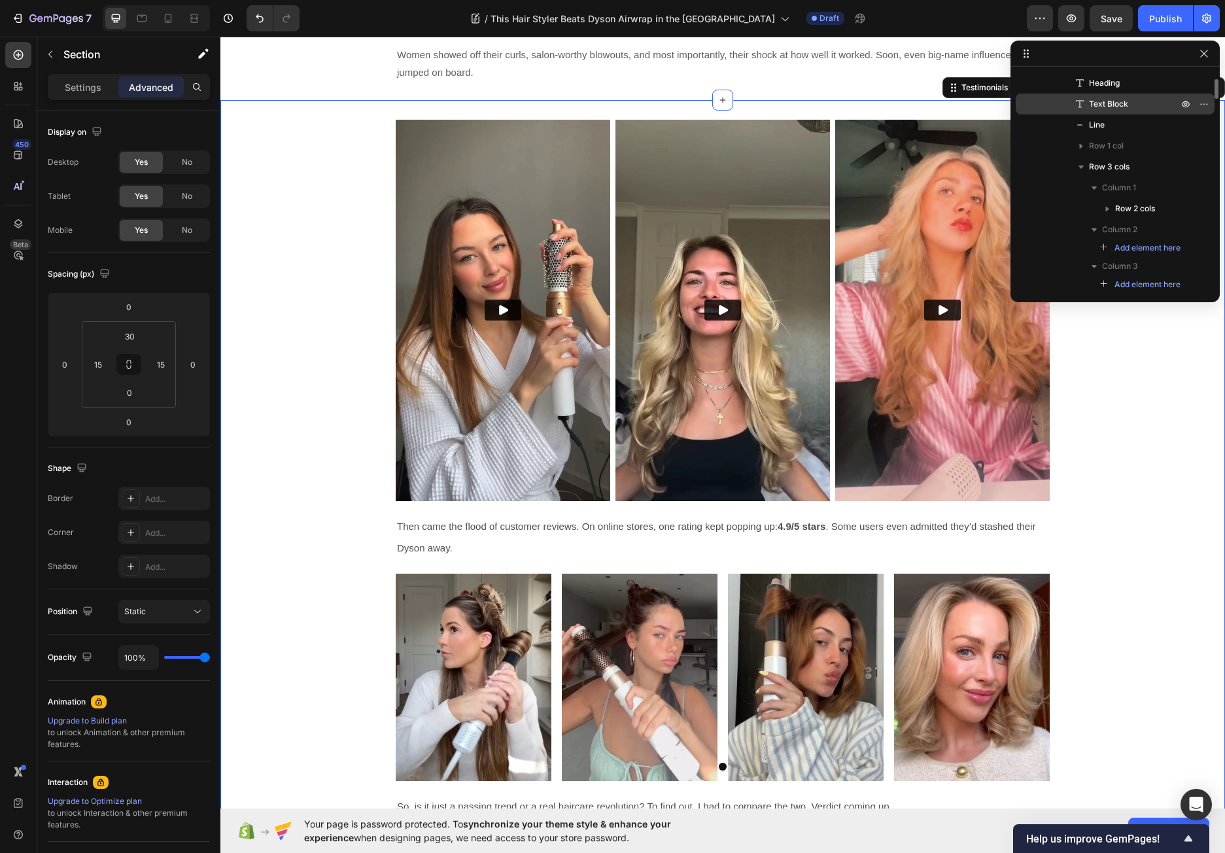
scroll to position [0, 0]
click at [1025, 78] on icon "button" at bounding box center [1028, 82] width 13 height 13
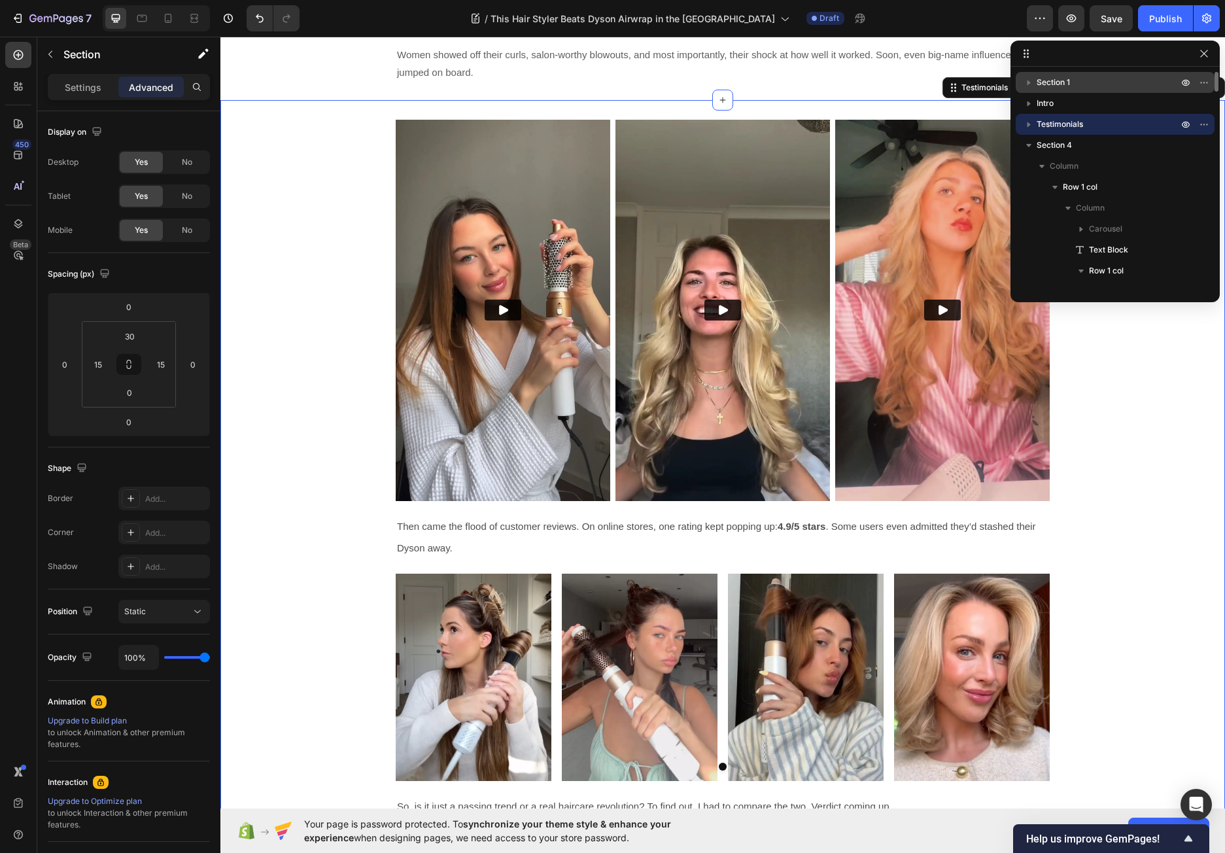
click at [1096, 82] on p "Section 1" at bounding box center [1108, 82] width 144 height 13
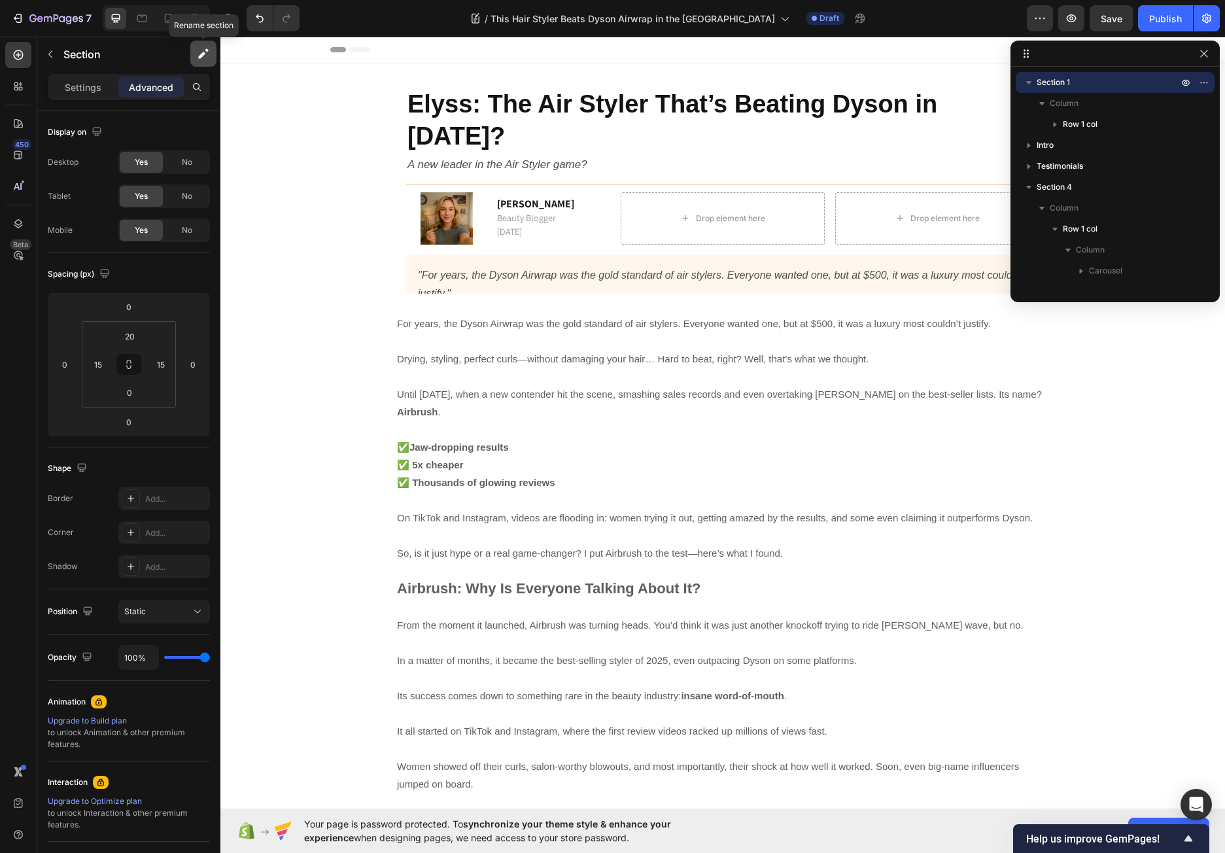
click at [209, 50] on icon "button" at bounding box center [203, 53] width 13 height 13
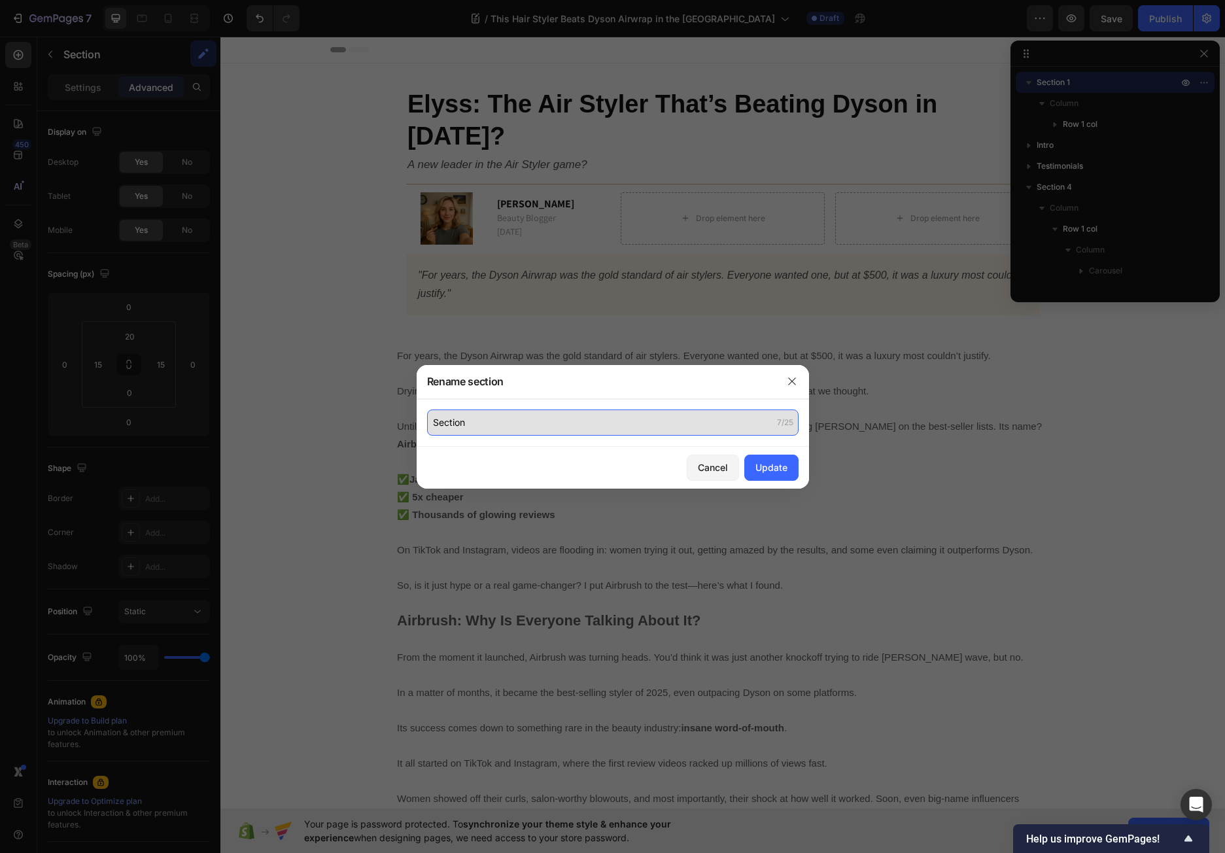
click at [445, 420] on input "Section" at bounding box center [612, 422] width 371 height 26
click at [444, 420] on input "Section" at bounding box center [612, 422] width 371 height 26
type input "Header"
click at [767, 465] on div "Update" at bounding box center [771, 467] width 32 height 14
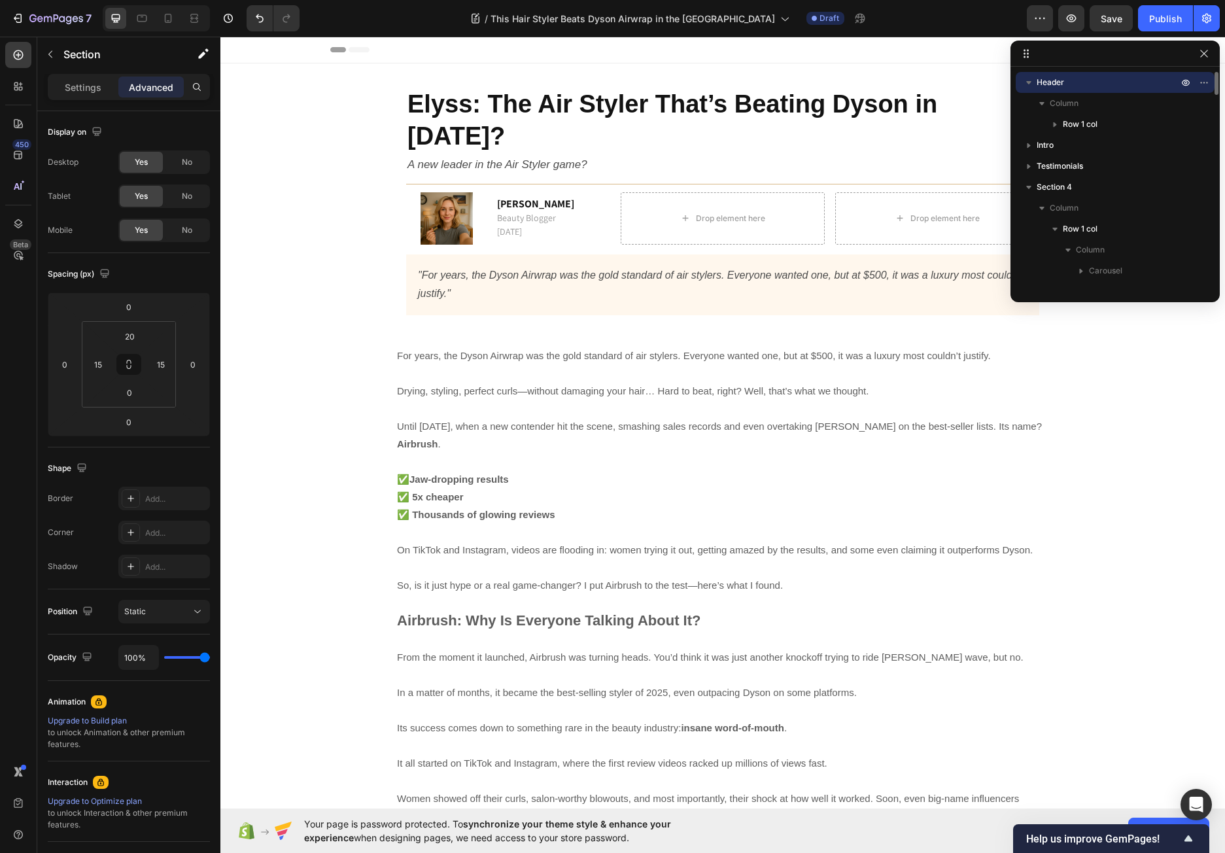
click at [1029, 80] on icon "button" at bounding box center [1028, 82] width 13 height 13
click at [1115, 86] on p "Header" at bounding box center [1108, 82] width 144 height 13
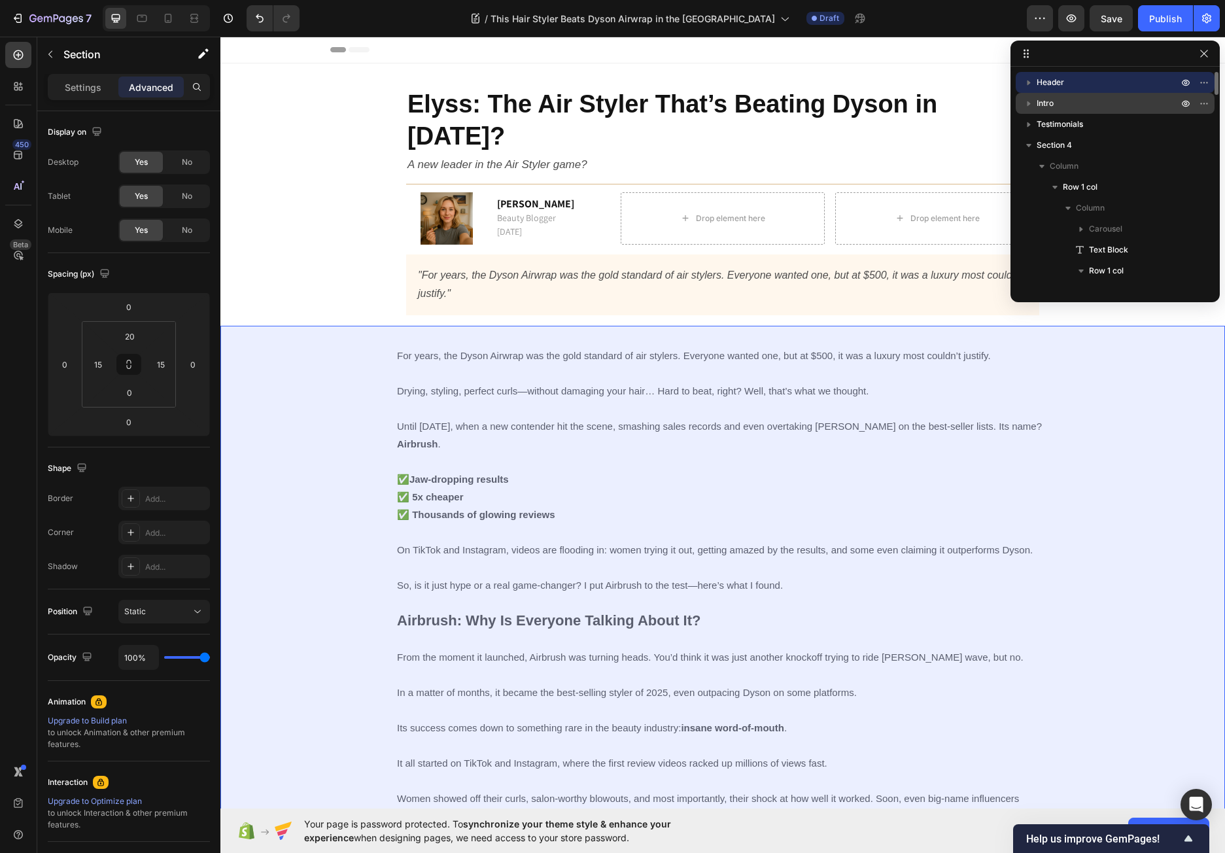
click at [1077, 103] on p "Intro" at bounding box center [1108, 103] width 144 height 13
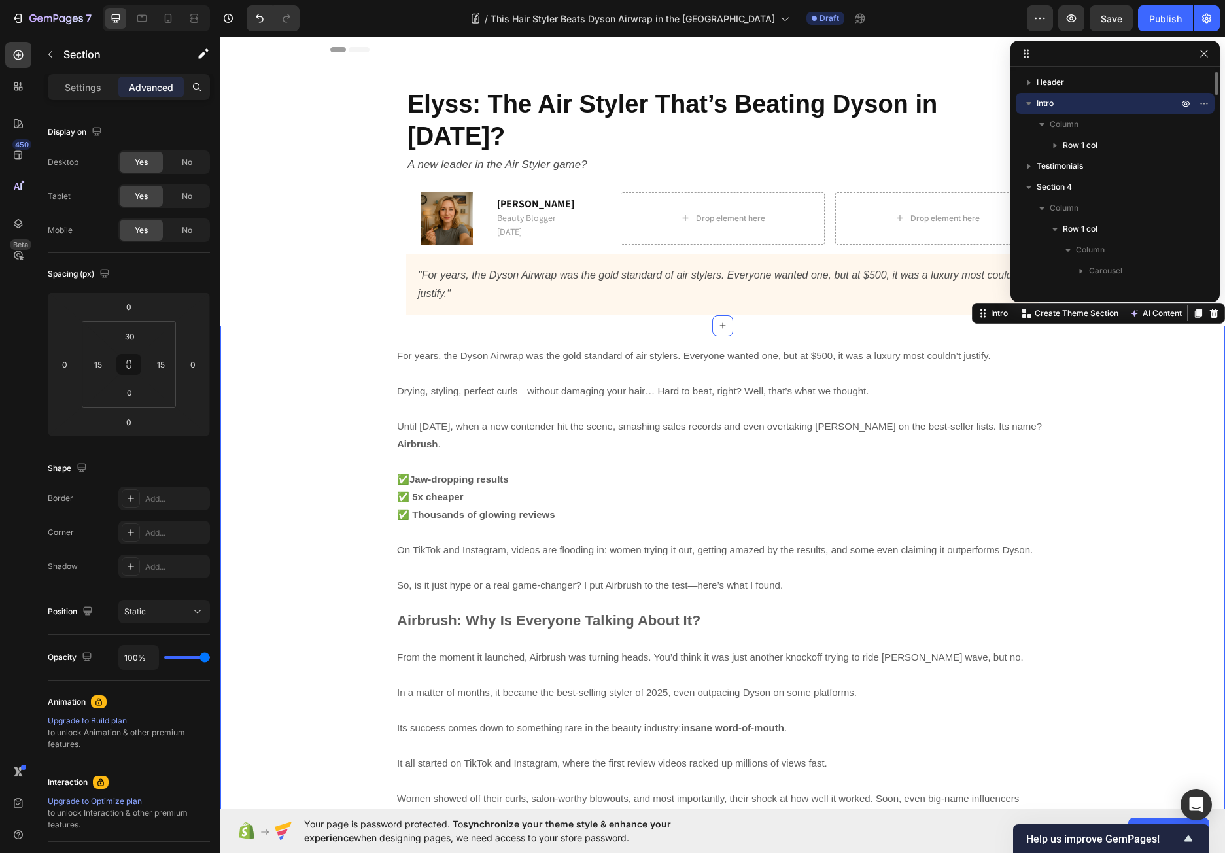
click at [1077, 103] on p "Intro" at bounding box center [1108, 103] width 144 height 13
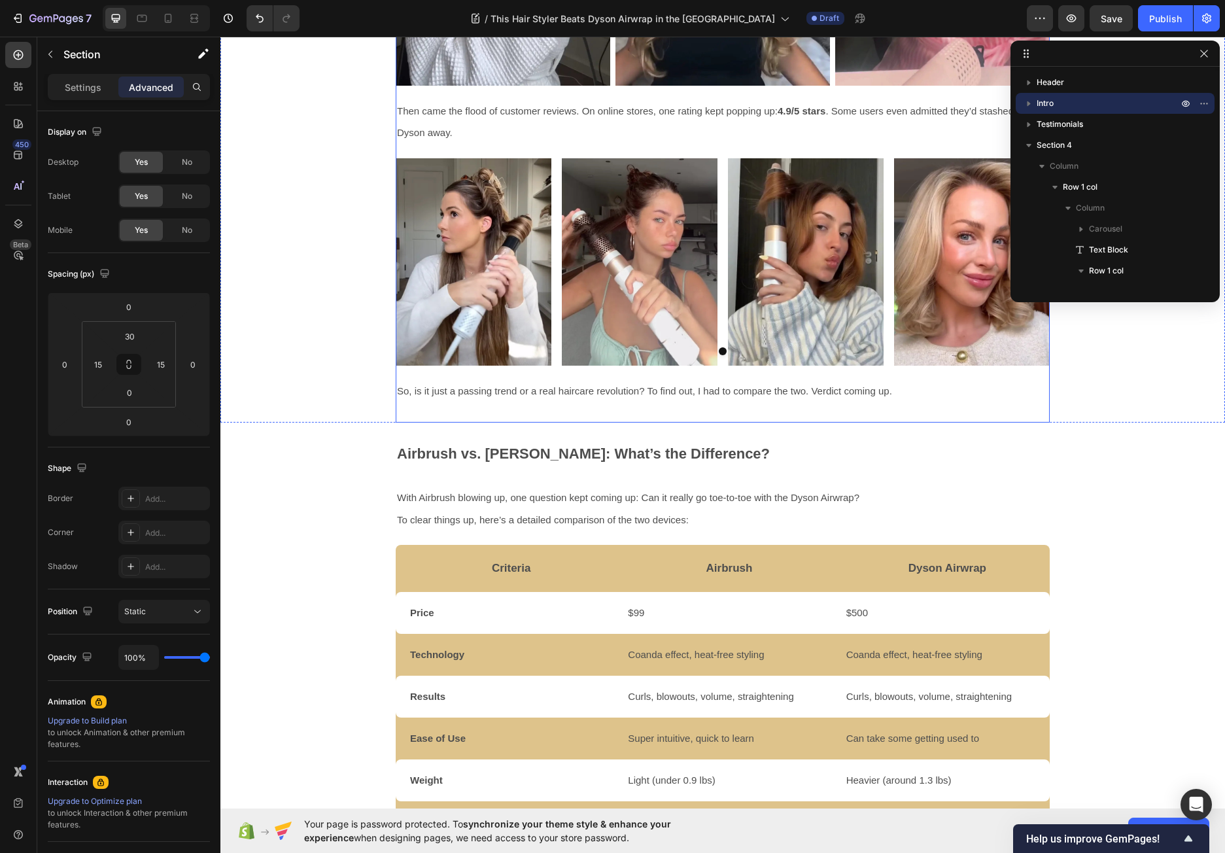
scroll to position [1111, 0]
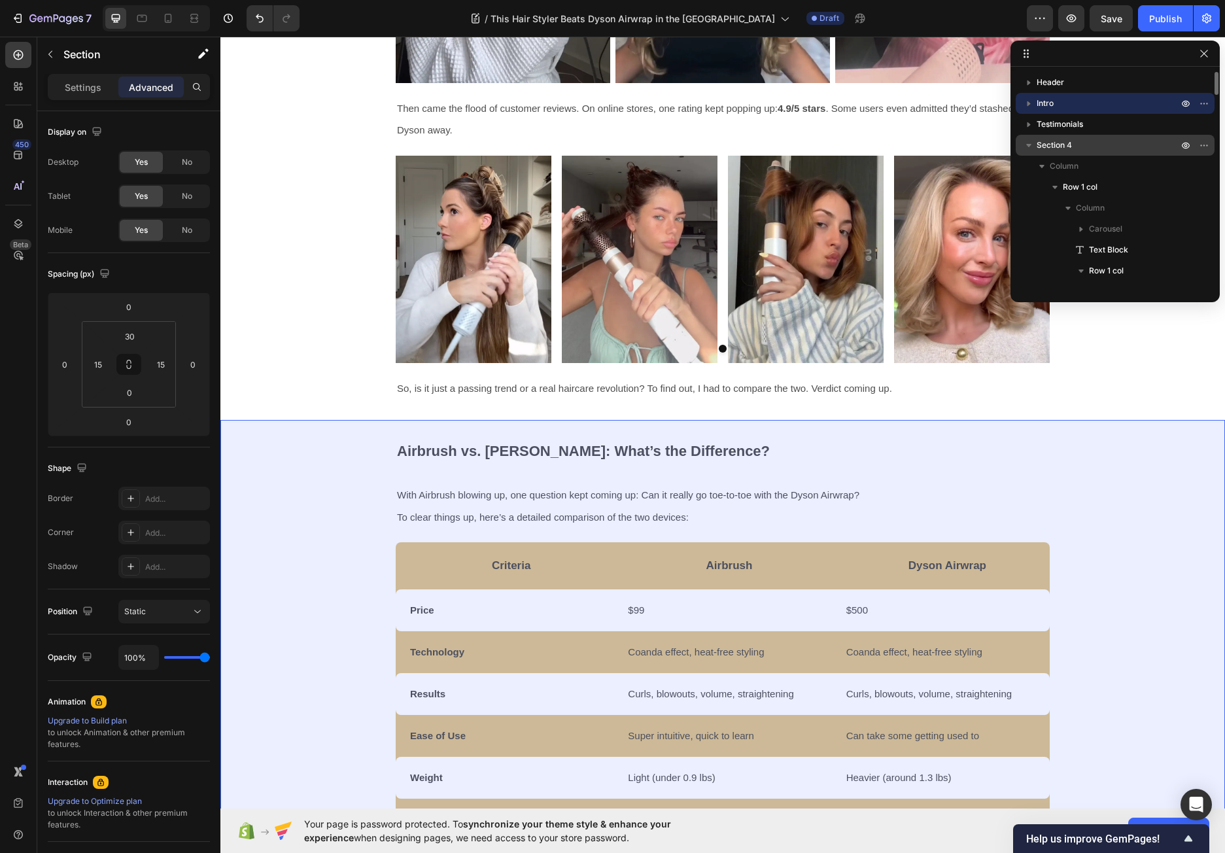
click at [1095, 146] on p "Section 4" at bounding box center [1108, 145] width 144 height 13
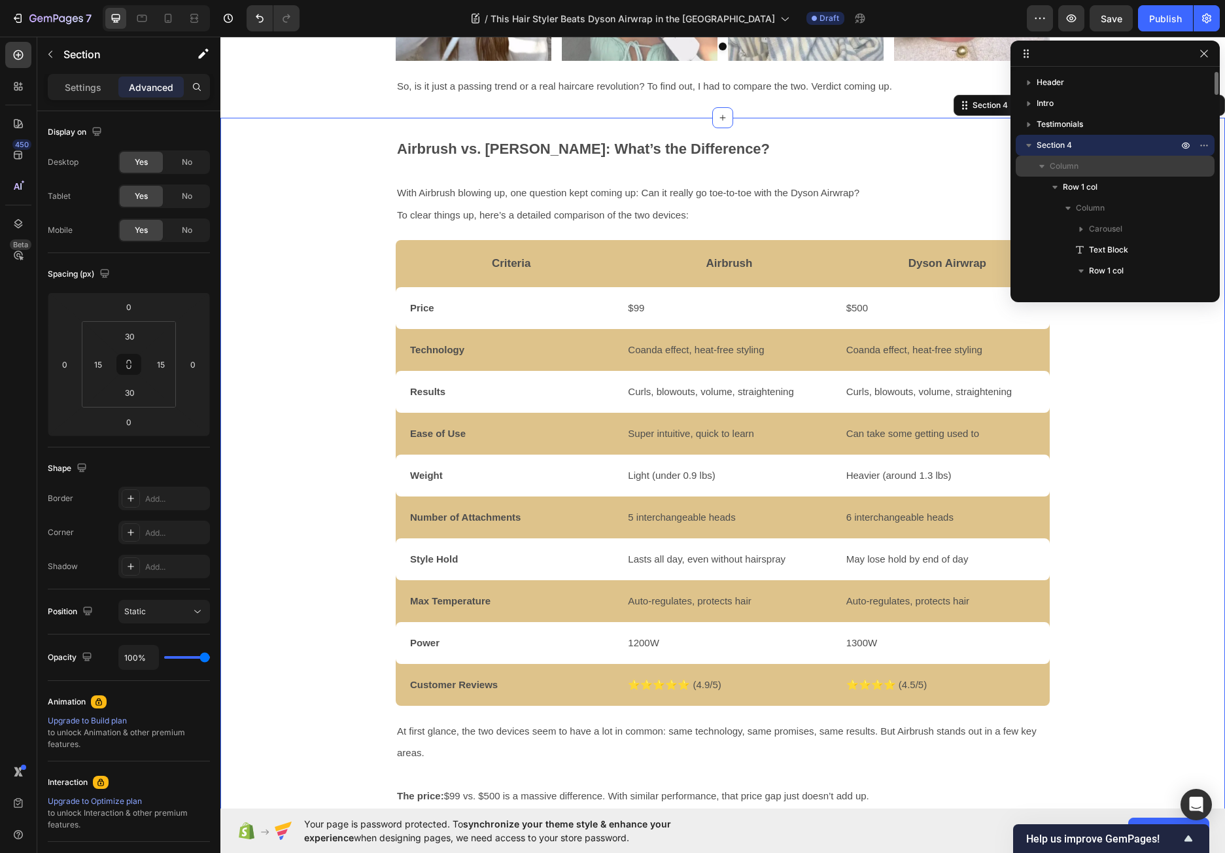
scroll to position [1449, 0]
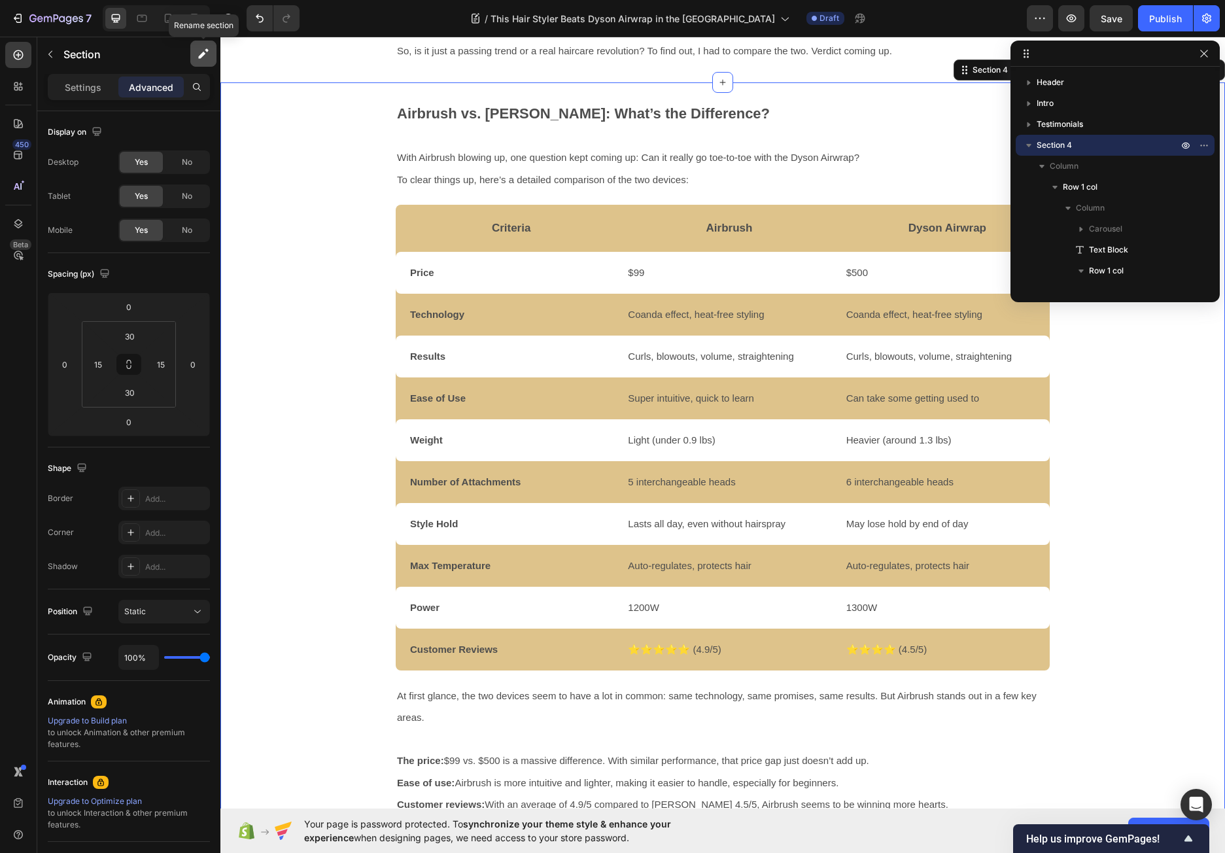
click at [201, 49] on icon "button" at bounding box center [203, 53] width 13 height 13
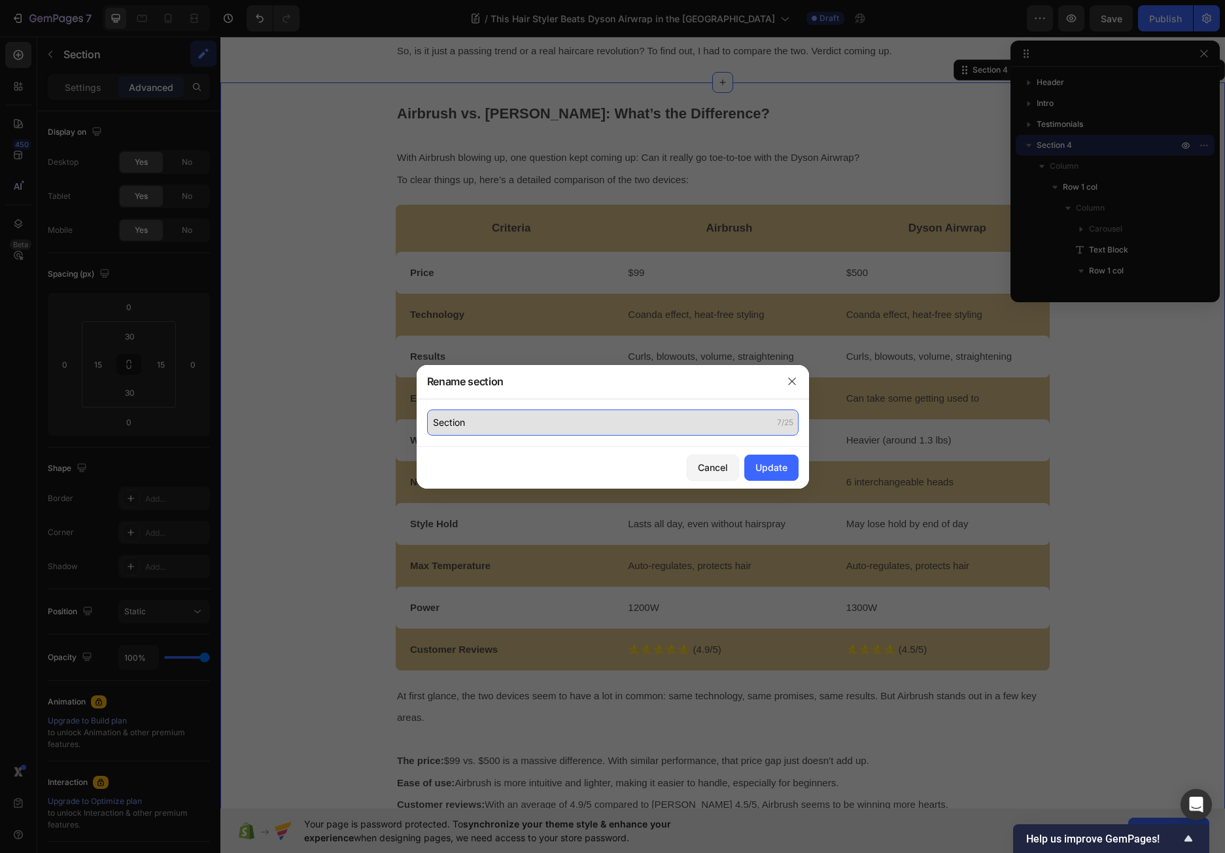
click at [469, 424] on input "Section" at bounding box center [612, 422] width 371 height 26
click at [469, 423] on input "Section" at bounding box center [612, 422] width 371 height 26
type input "Table"
click at [767, 462] on div "Update" at bounding box center [771, 467] width 32 height 14
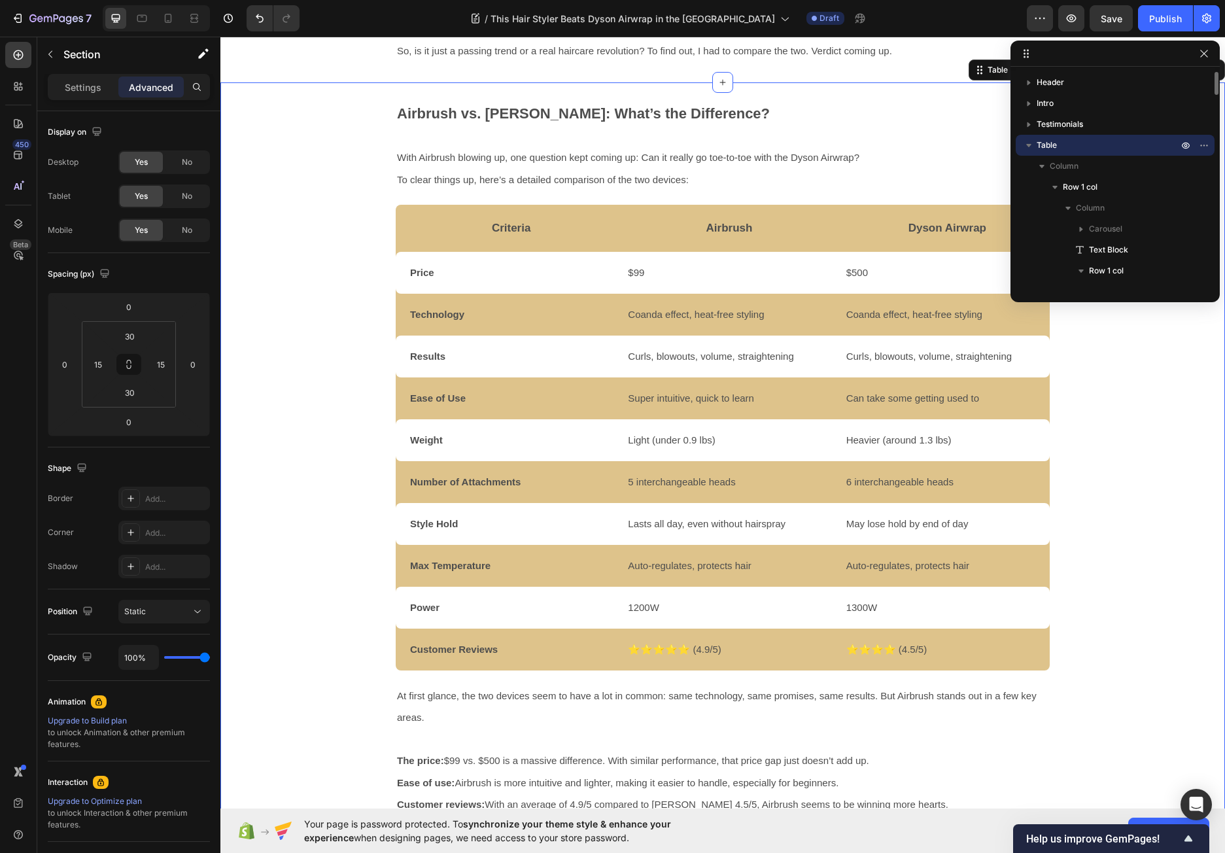
click at [1027, 145] on icon "button" at bounding box center [1028, 145] width 5 height 3
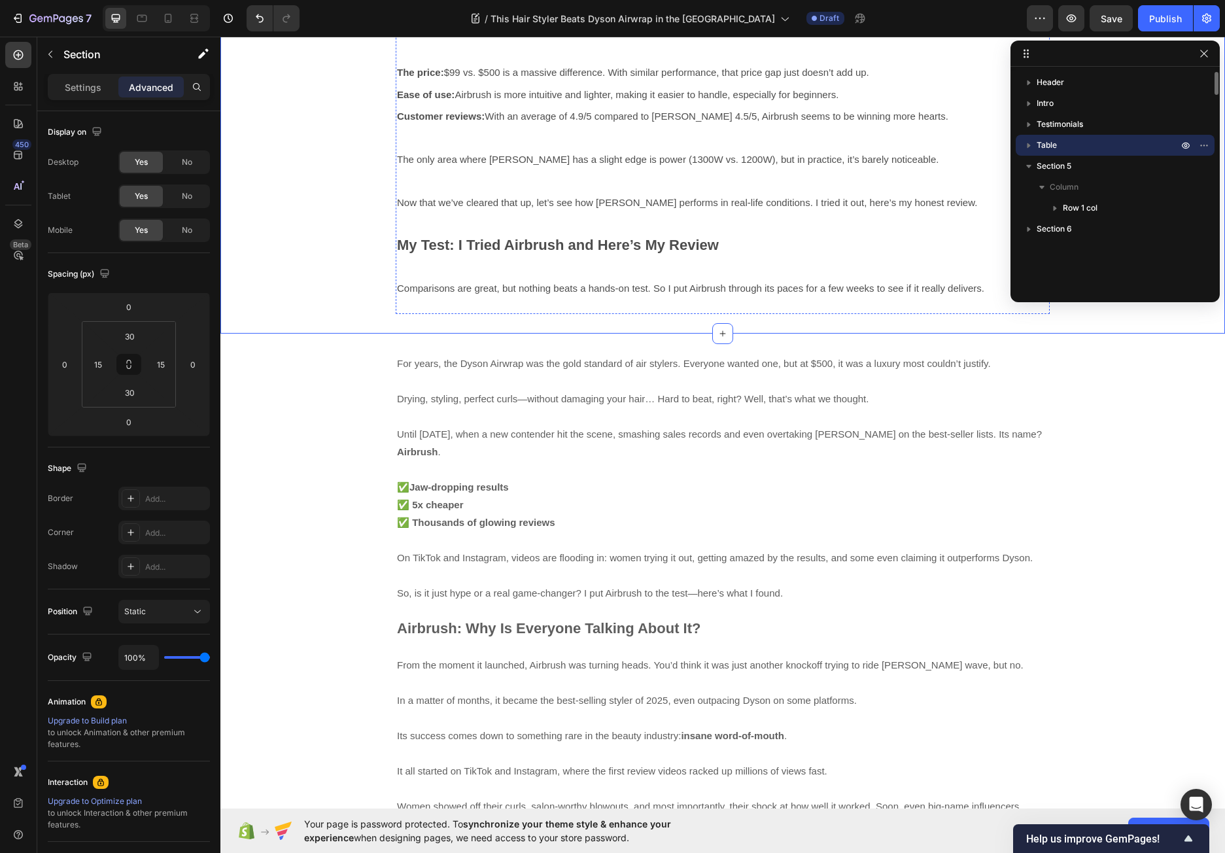
scroll to position [2168, 0]
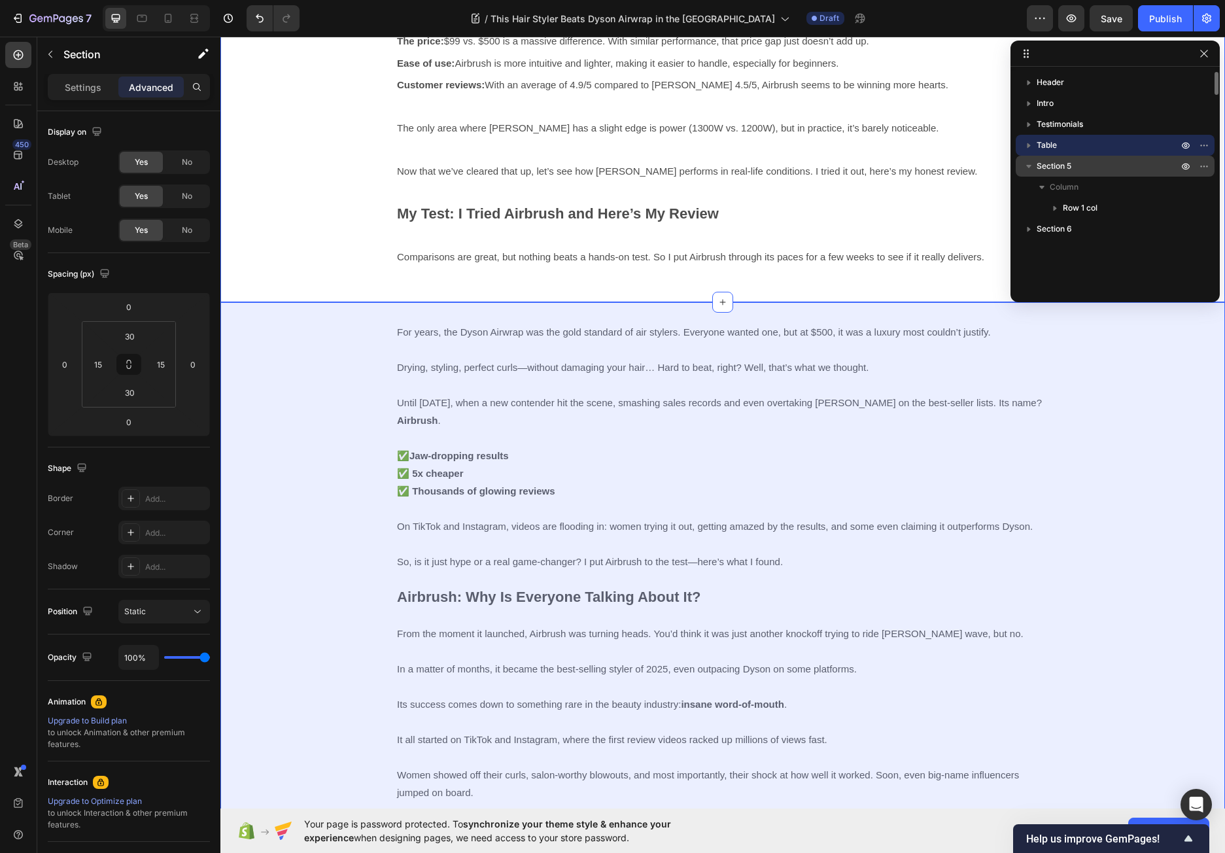
click at [1106, 167] on p "Section 5" at bounding box center [1108, 166] width 144 height 13
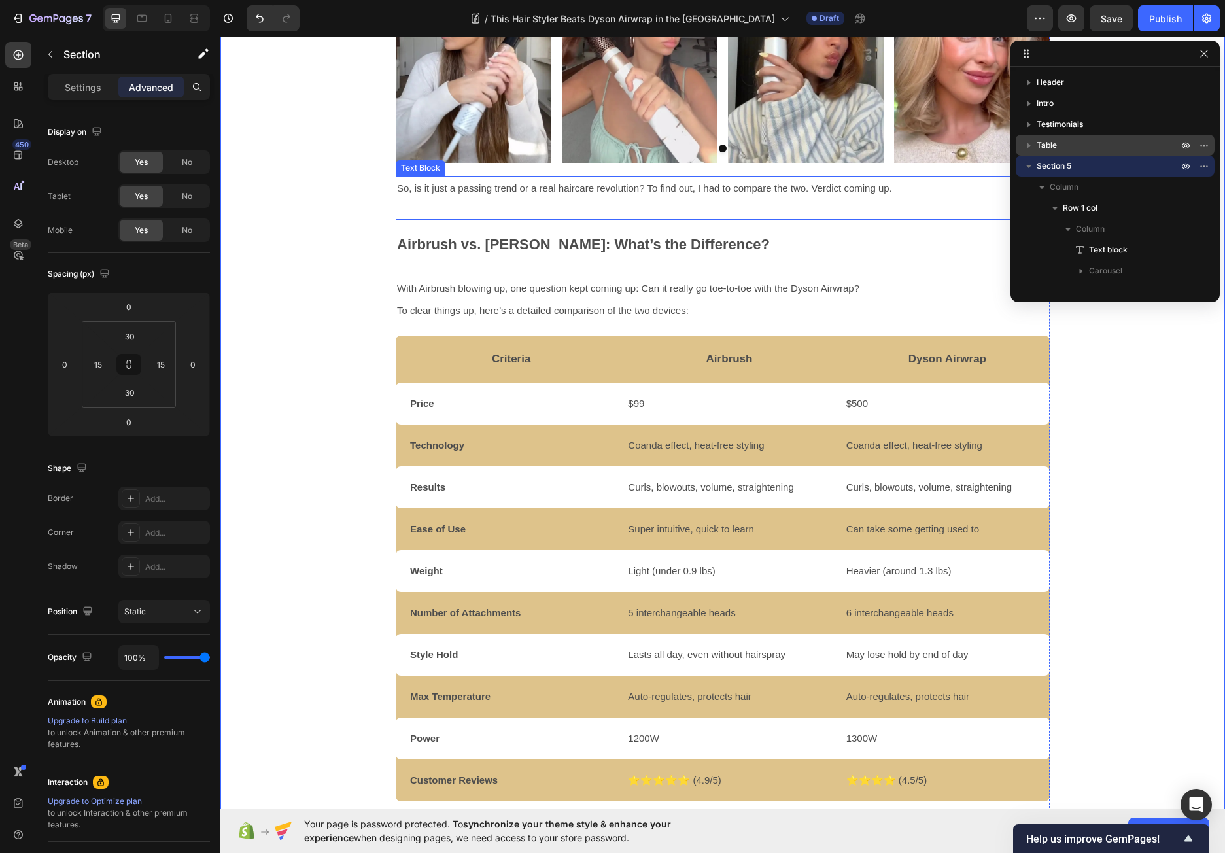
scroll to position [3434, 0]
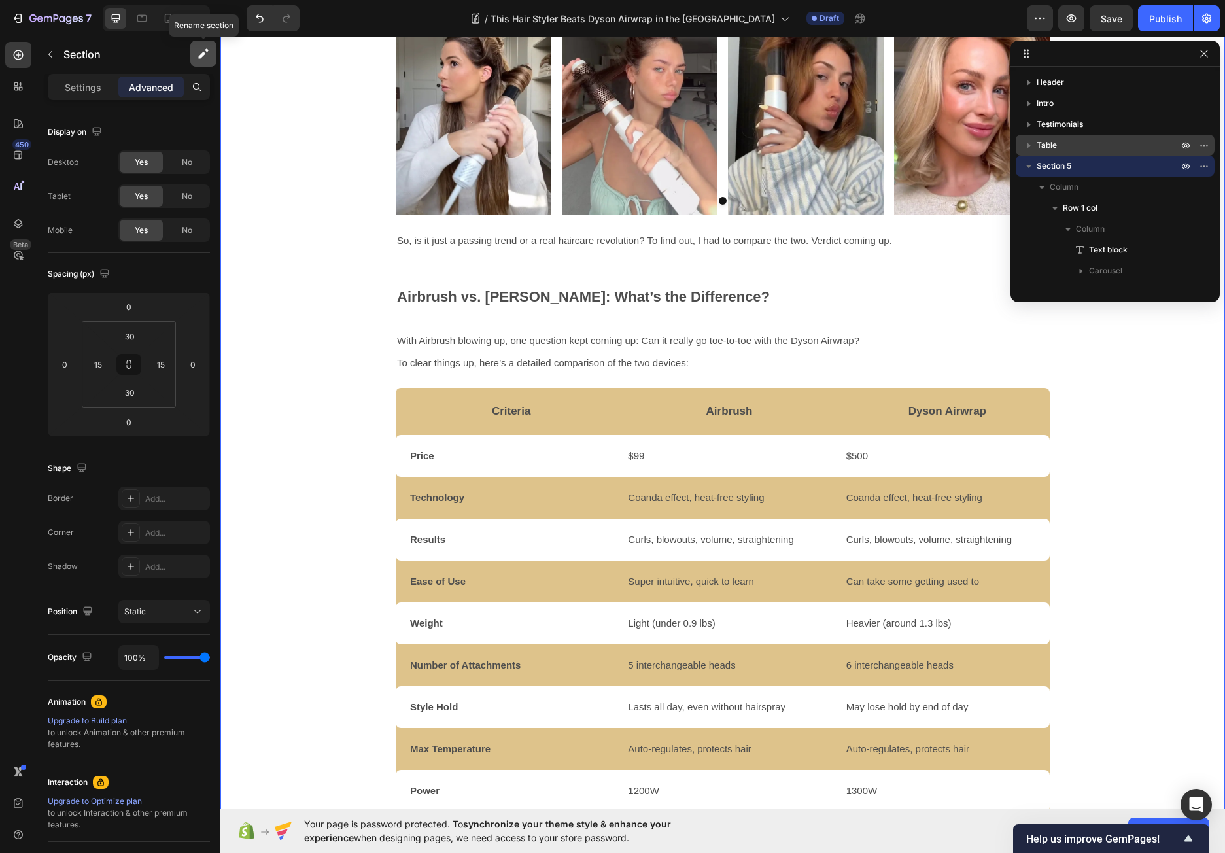
click at [201, 54] on icon "button" at bounding box center [201, 55] width 7 height 7
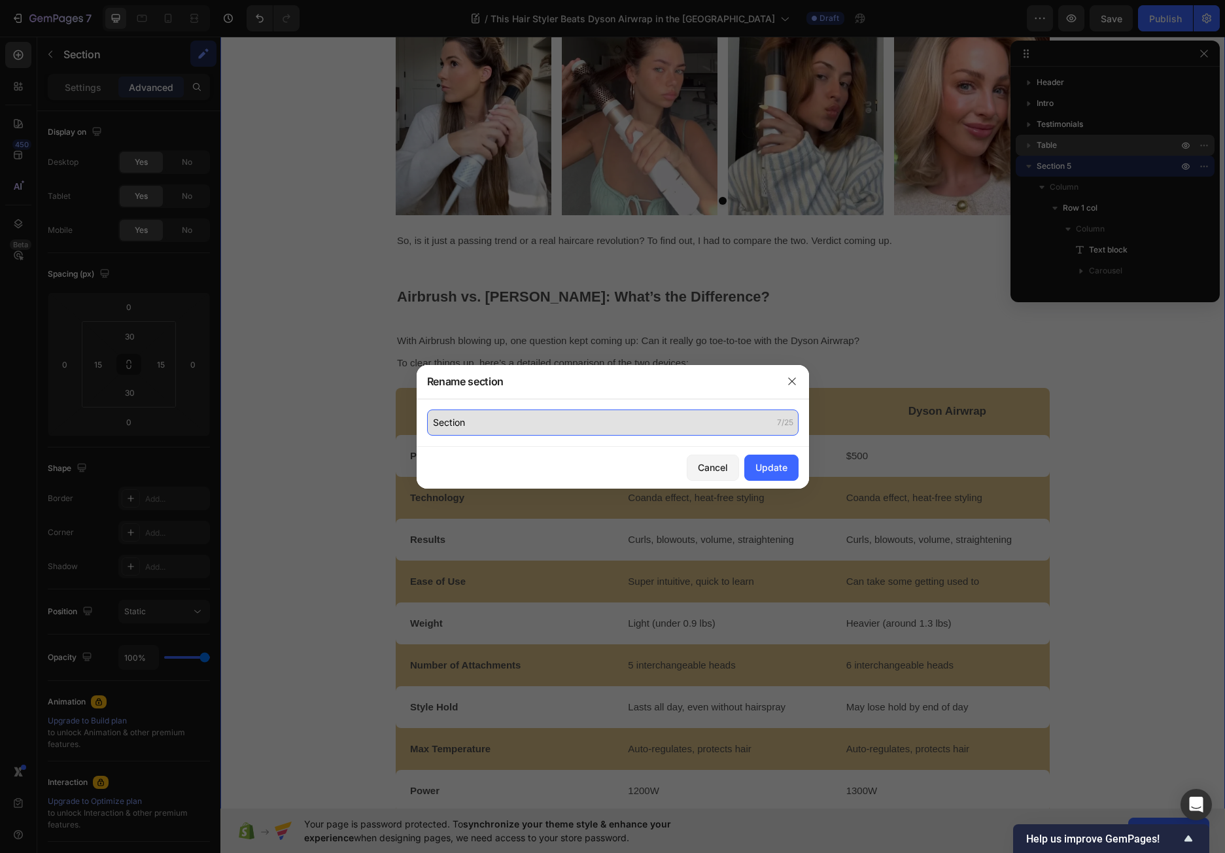
click at [449, 422] on input "Section" at bounding box center [612, 422] width 371 height 26
type input "Steps"
click at [770, 465] on div "Update" at bounding box center [771, 467] width 32 height 14
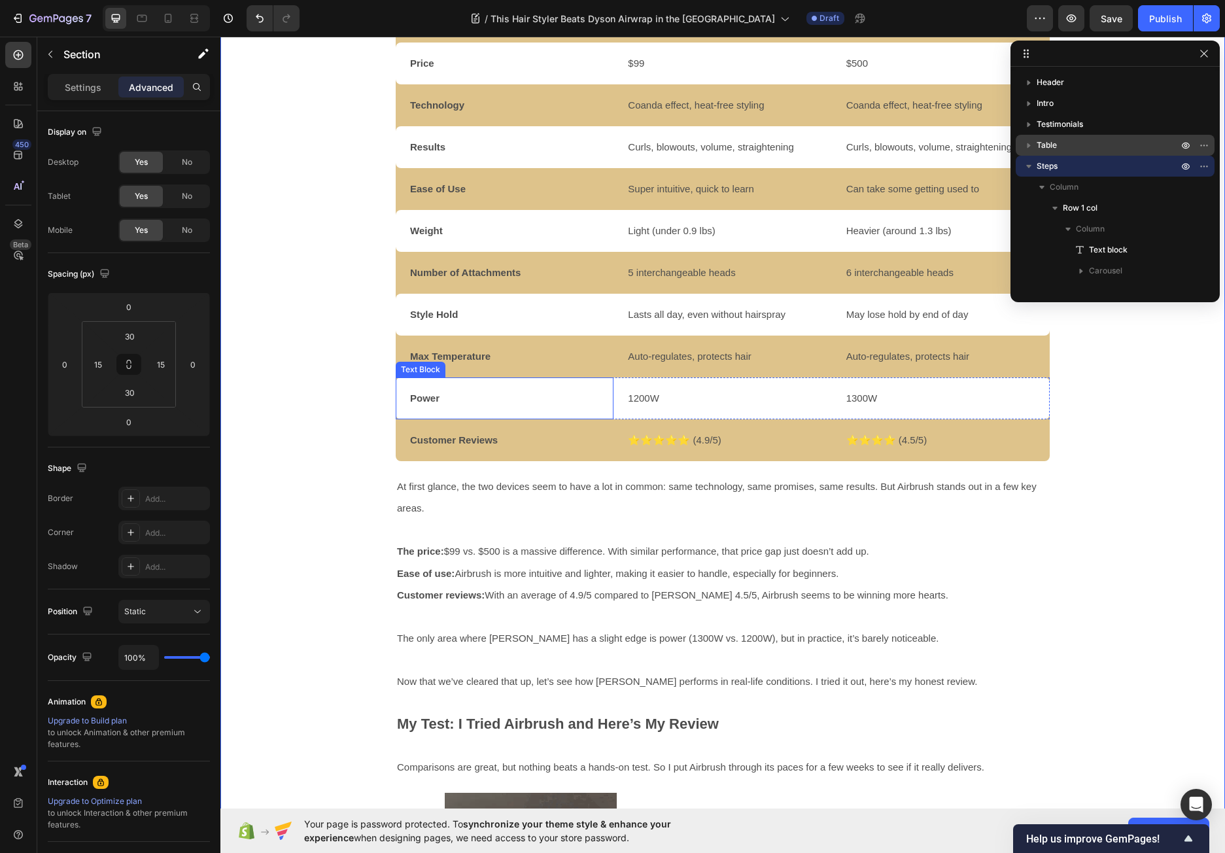
scroll to position [4087, 0]
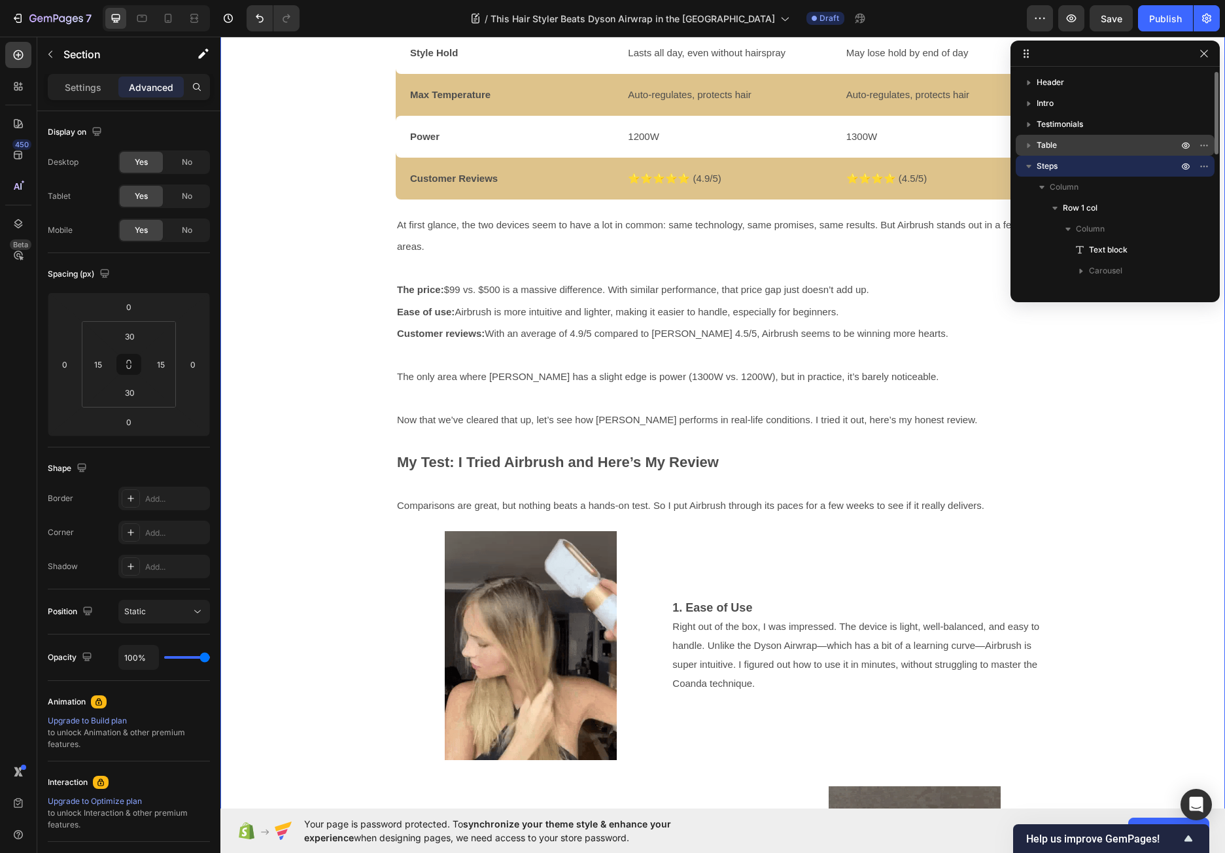
click at [1041, 165] on span "Steps" at bounding box center [1046, 166] width 21 height 13
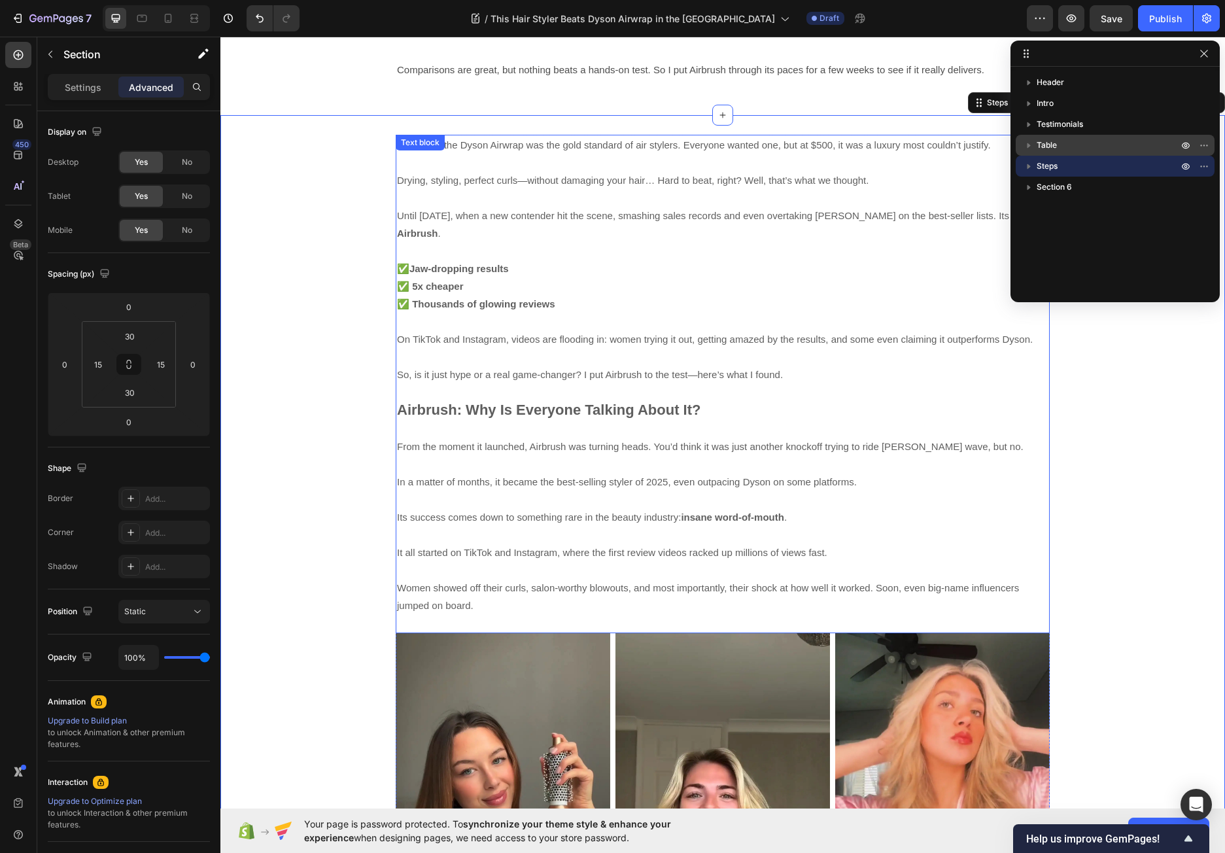
scroll to position [2322, 0]
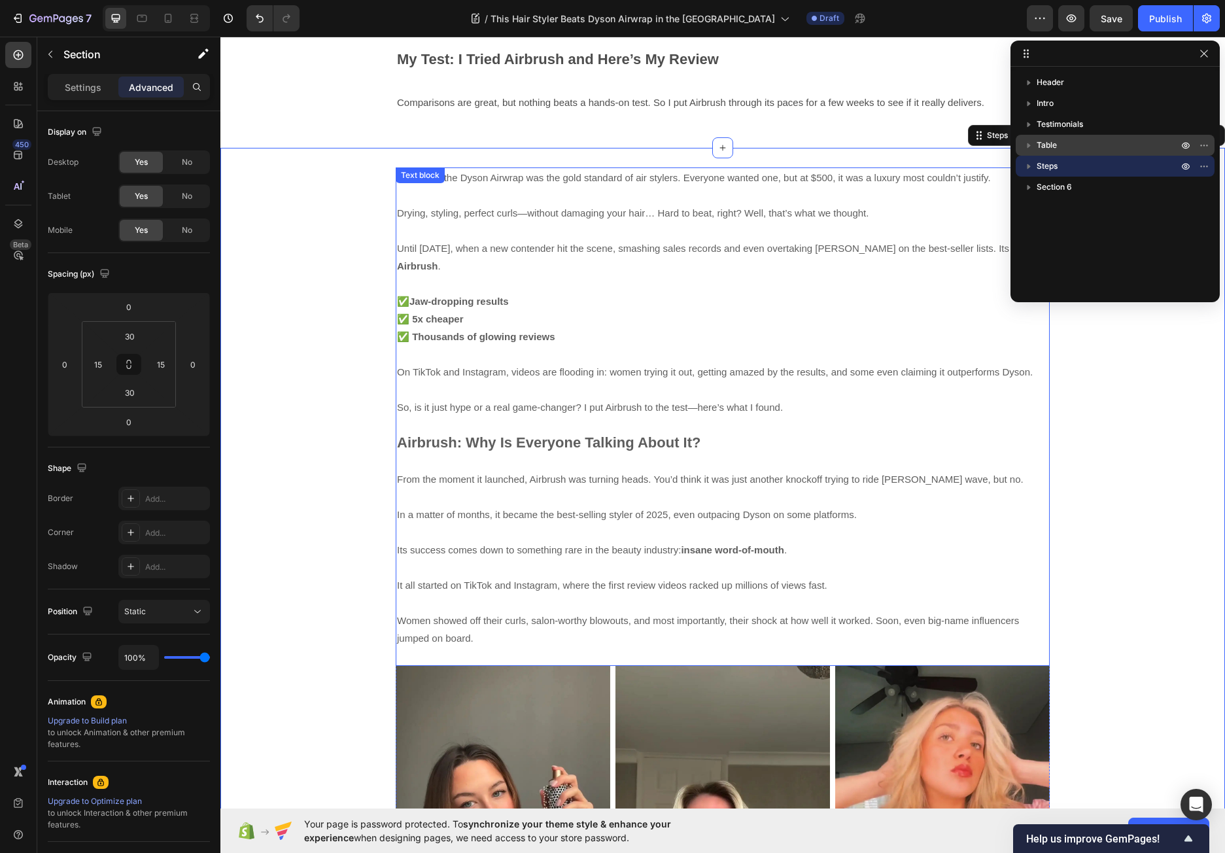
click at [823, 293] on p "✅ Jaw-dropping results ✅ 5x cheaper ✅ Thousands of glowing reviews" at bounding box center [722, 310] width 651 height 71
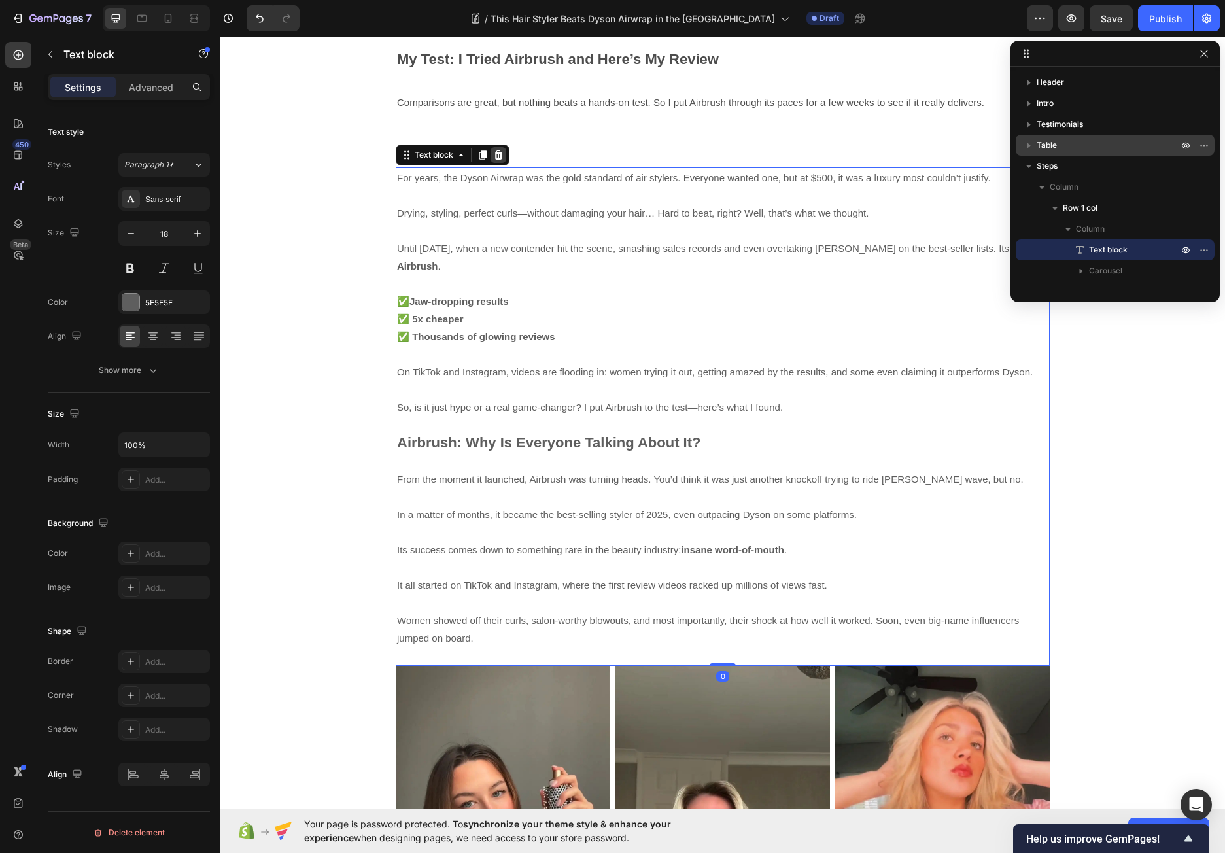
click at [494, 154] on icon at bounding box center [498, 154] width 8 height 9
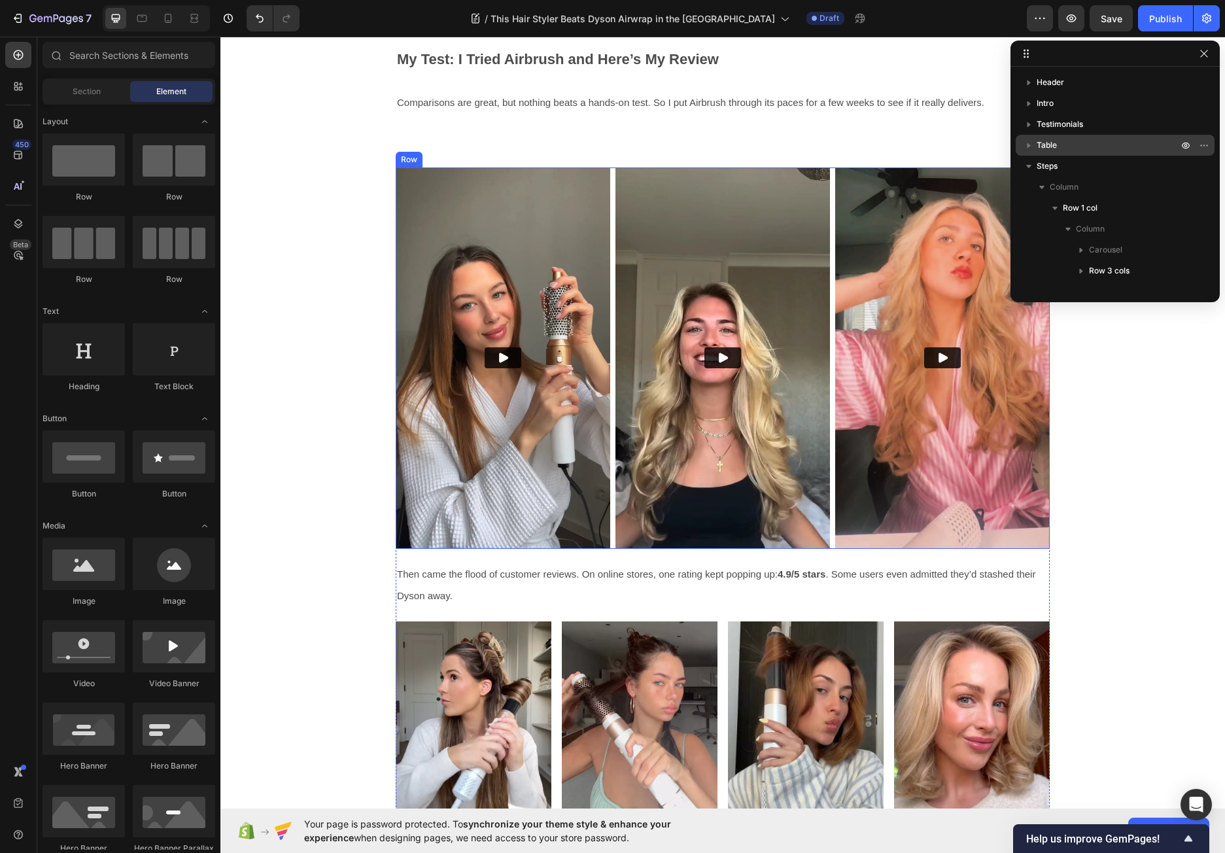
drag, startPoint x: 608, startPoint y: 256, endPoint x: 584, endPoint y: 233, distance: 33.3
click at [608, 256] on div "Video Video Video Row" at bounding box center [723, 357] width 654 height 381
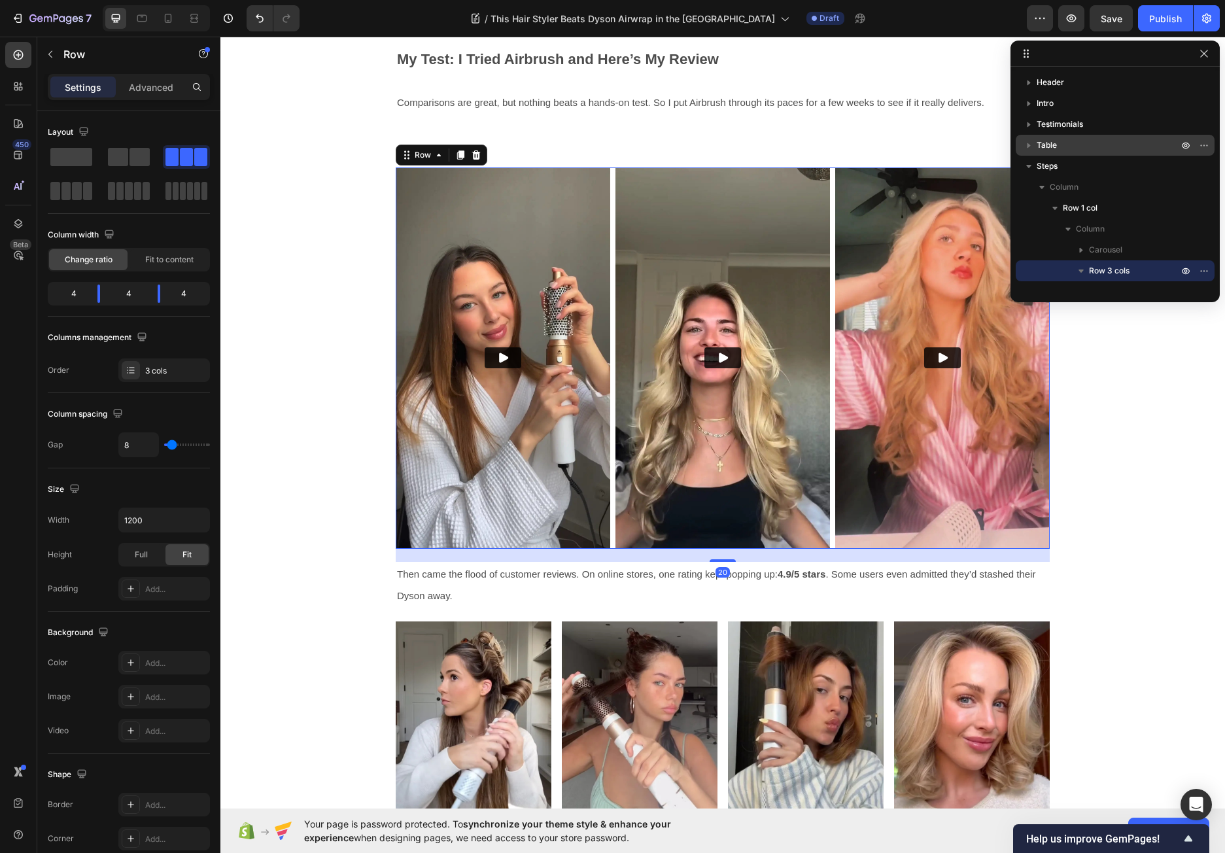
drag, startPoint x: 473, startPoint y: 158, endPoint x: 481, endPoint y: 165, distance: 10.2
click at [473, 158] on icon at bounding box center [476, 154] width 8 height 9
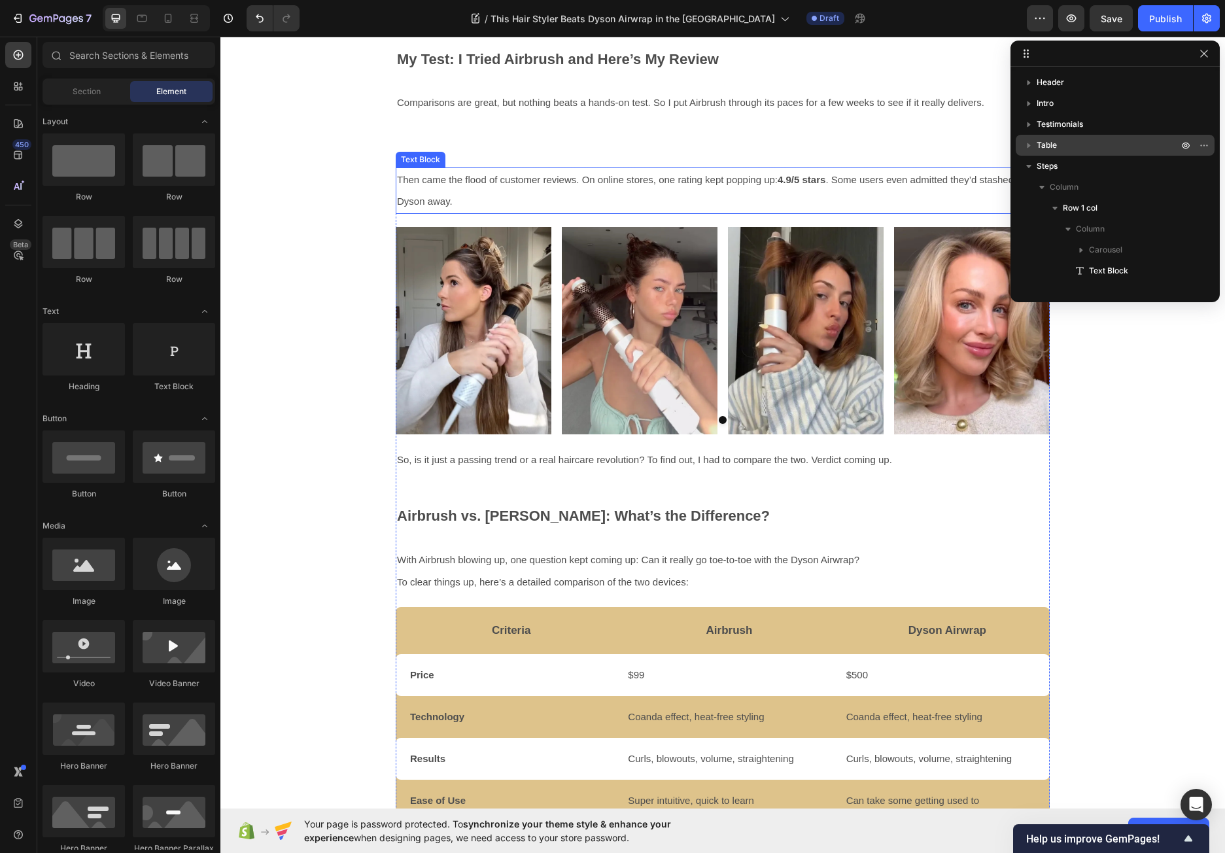
click at [605, 190] on p "Then came the flood of customer reviews. On online stores, one rating kept popp…" at bounding box center [722, 191] width 651 height 44
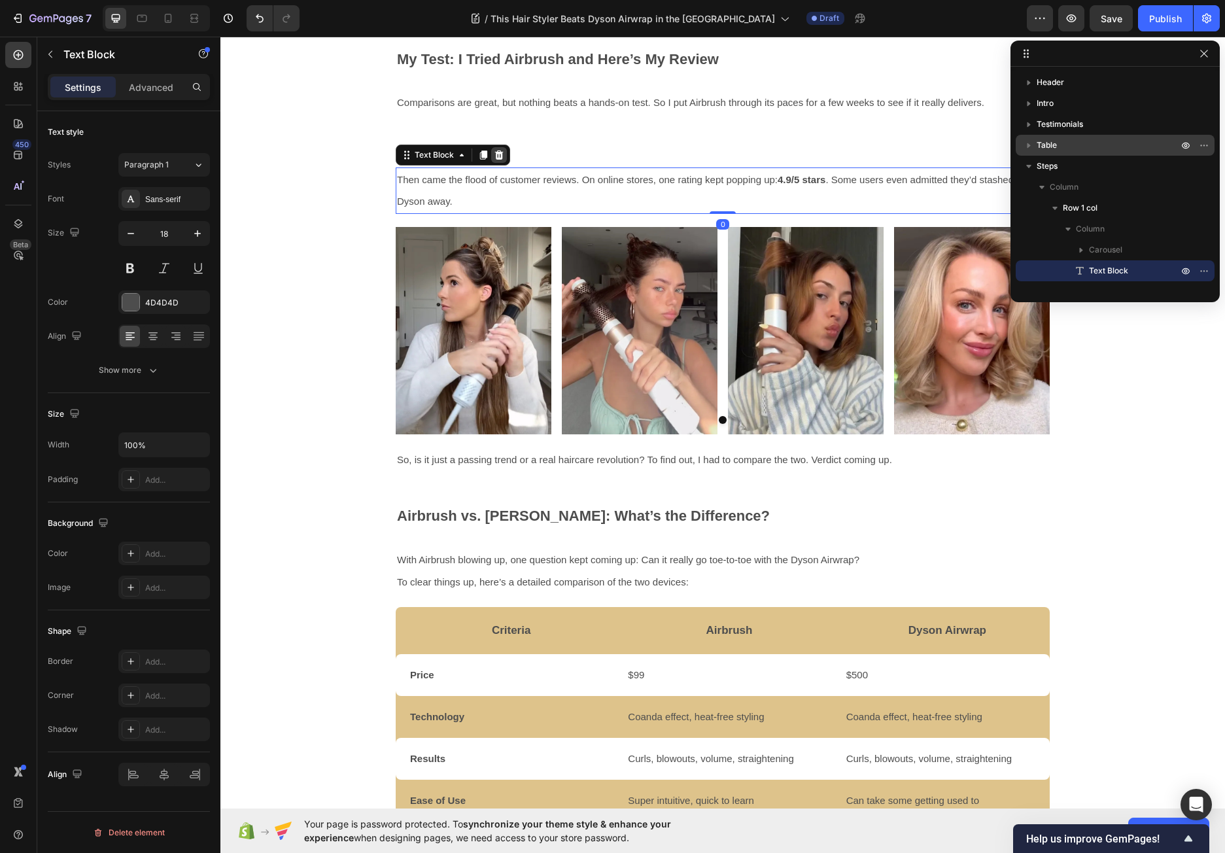
click at [494, 156] on icon at bounding box center [499, 155] width 10 height 10
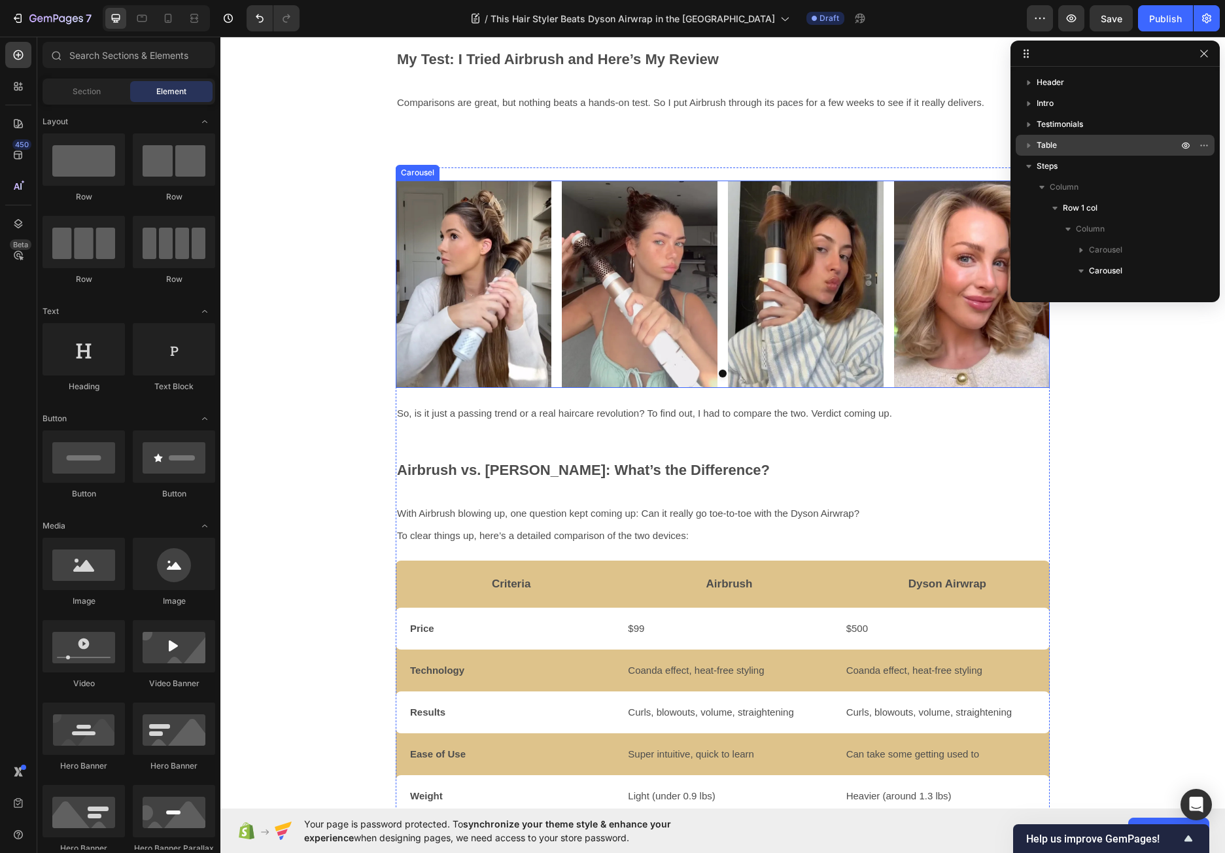
click at [550, 218] on div "Image Image Image Image" at bounding box center [723, 283] width 654 height 207
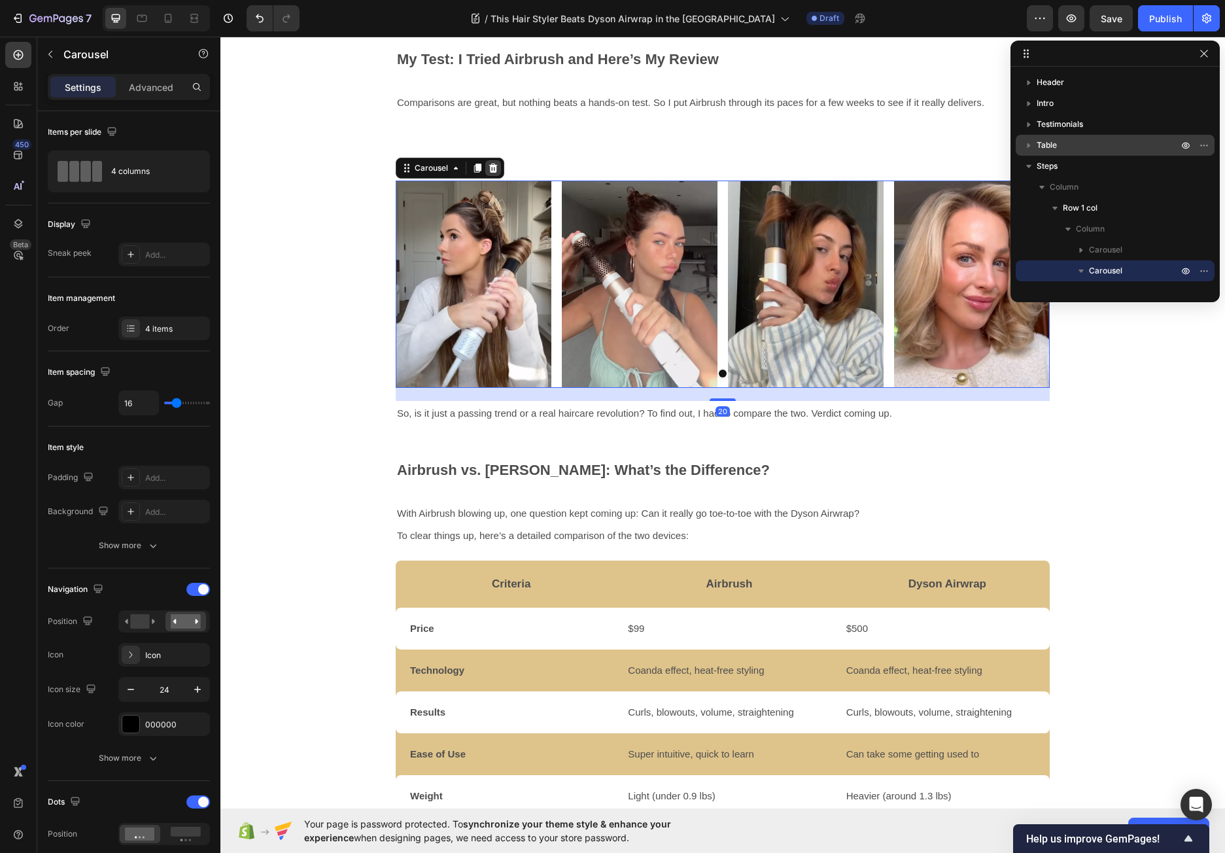
click at [489, 165] on icon at bounding box center [493, 167] width 8 height 9
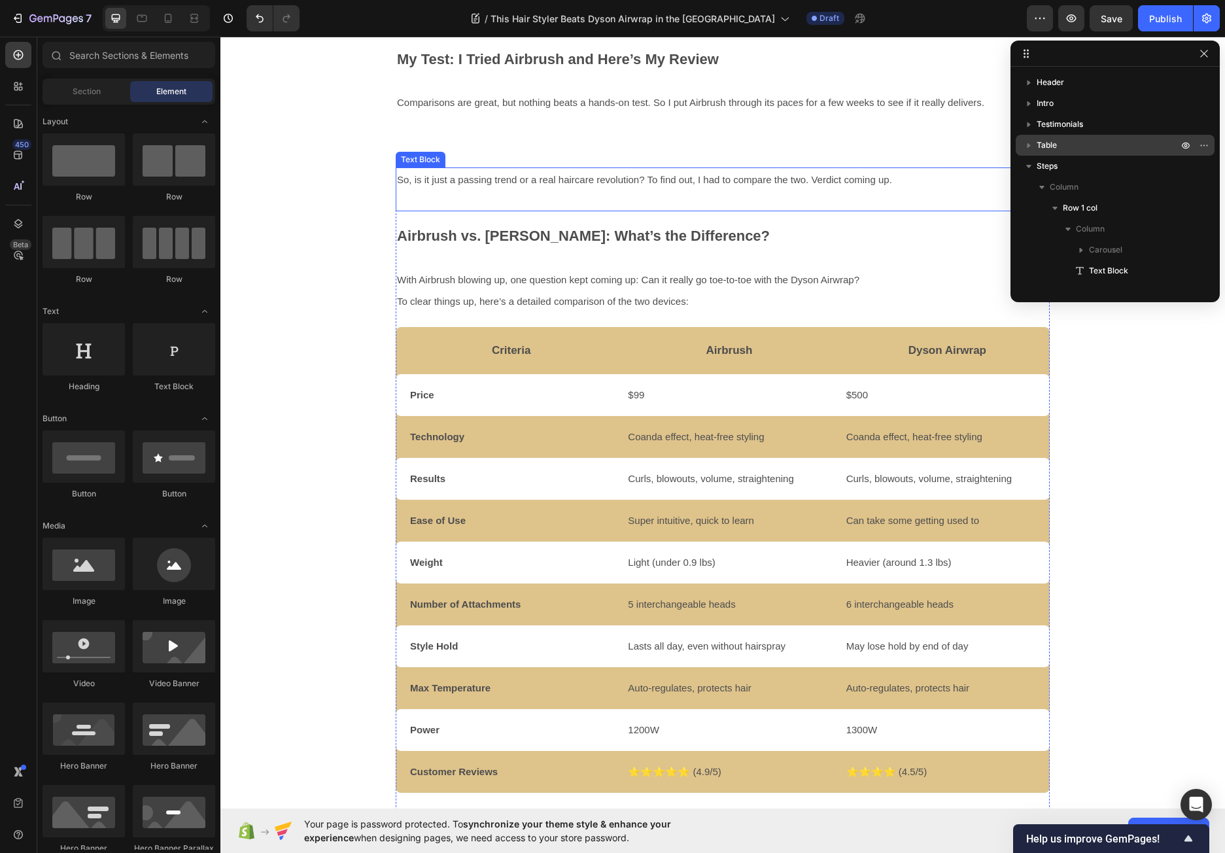
click at [608, 208] on div "So, is it just a passing trend or a real haircare revolution? To find out, I ha…" at bounding box center [723, 189] width 654 height 44
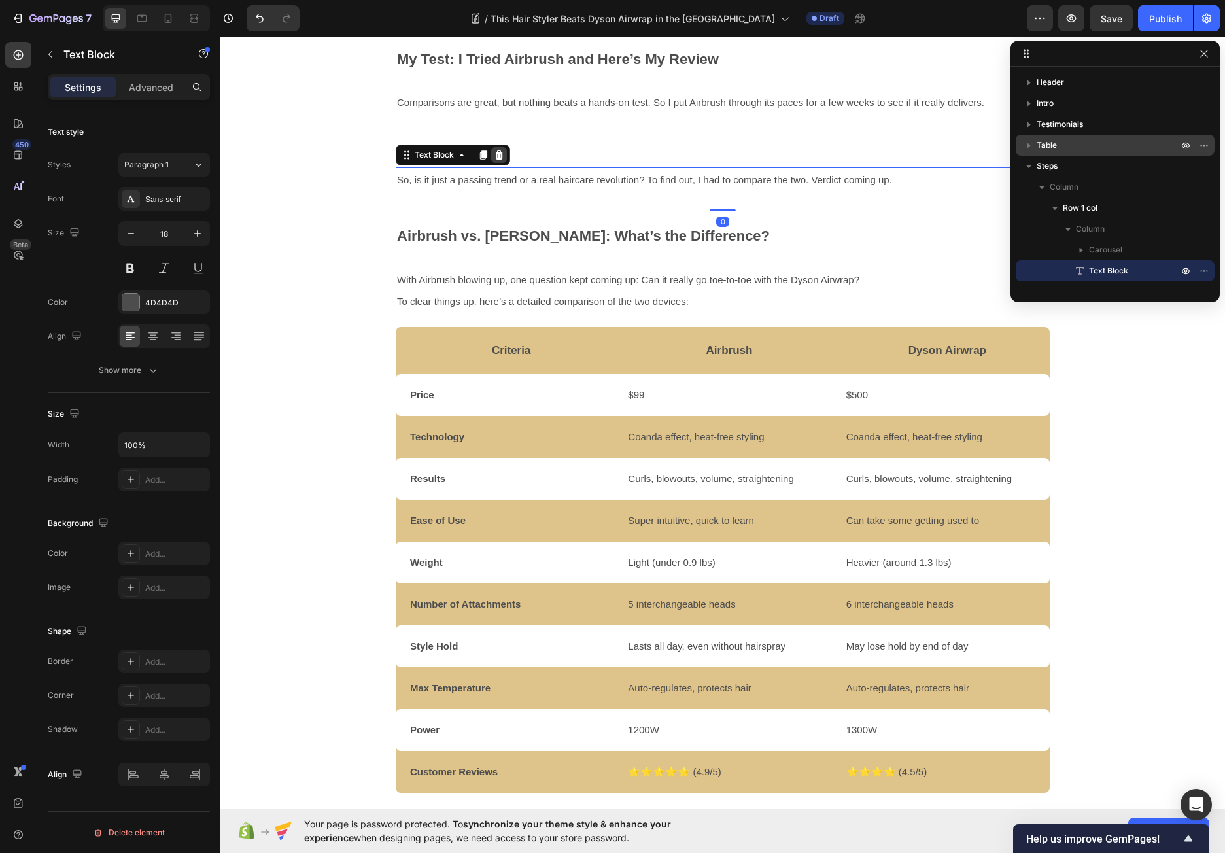
click at [498, 154] on icon at bounding box center [499, 155] width 10 height 10
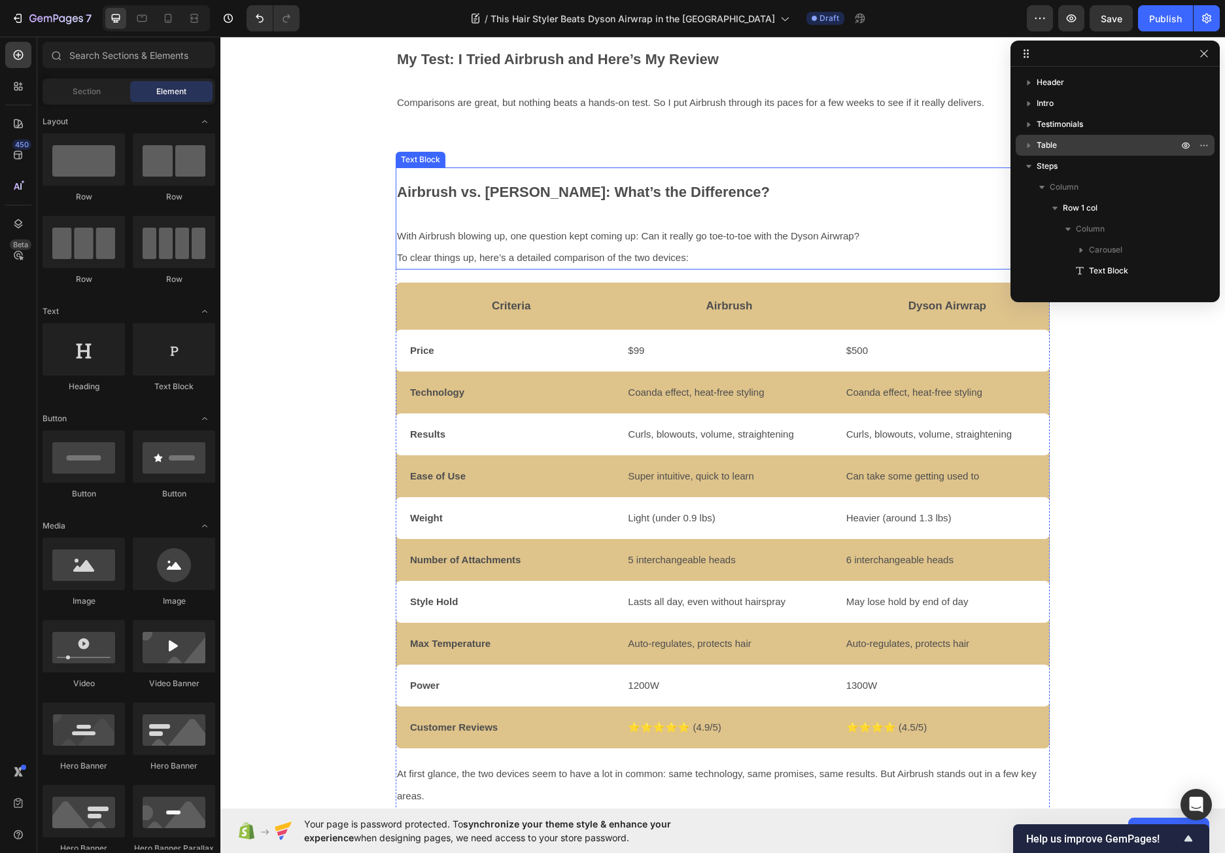
click at [559, 212] on p "Airbrush vs. [PERSON_NAME]: What’s the Difference?" at bounding box center [722, 203] width 651 height 43
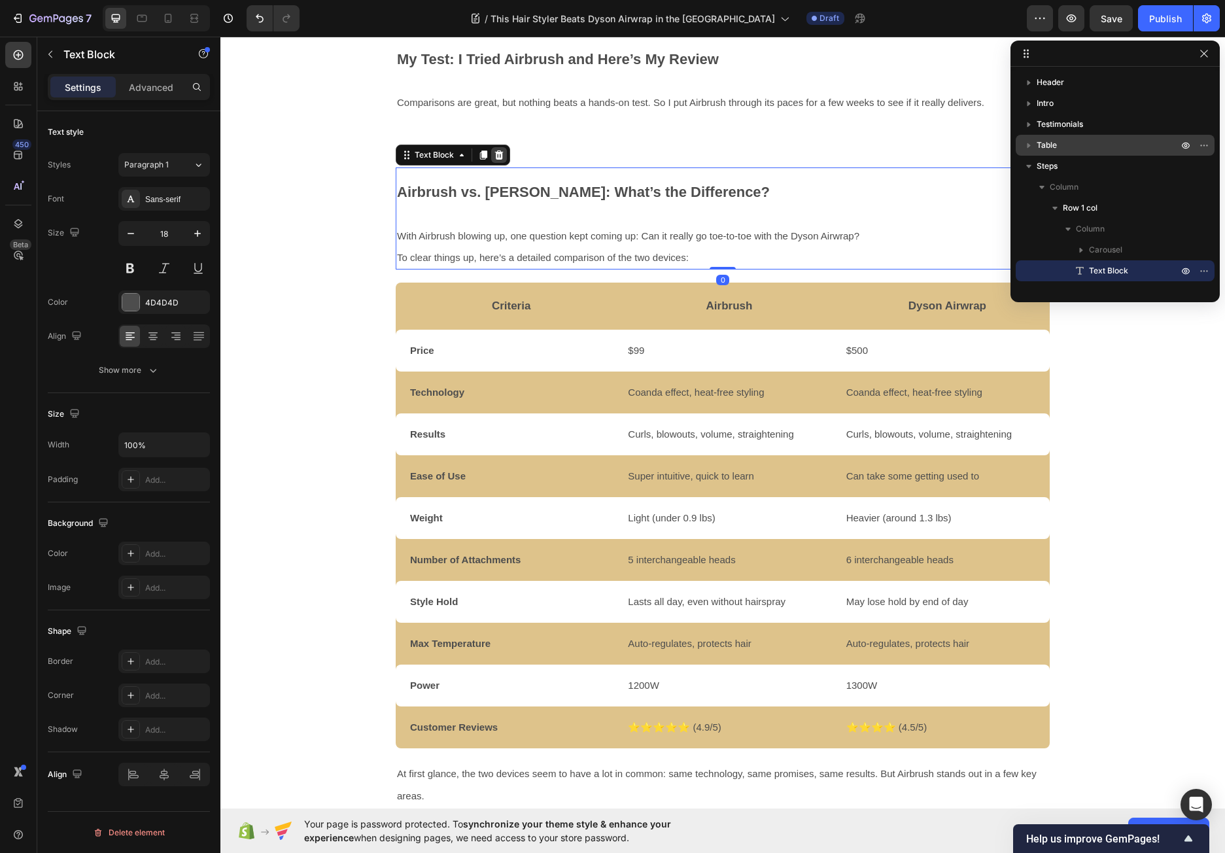
click at [494, 156] on icon at bounding box center [499, 155] width 10 height 10
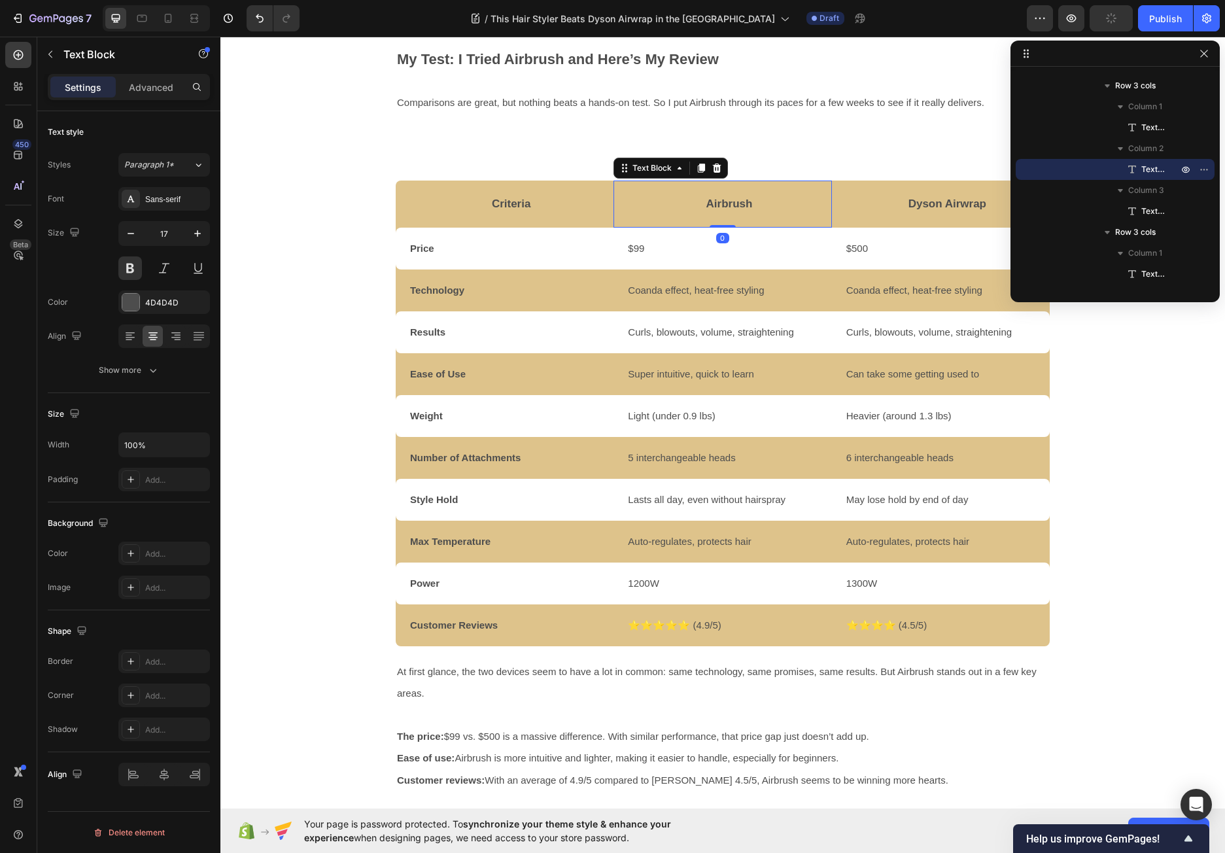
scroll to position [96, 0]
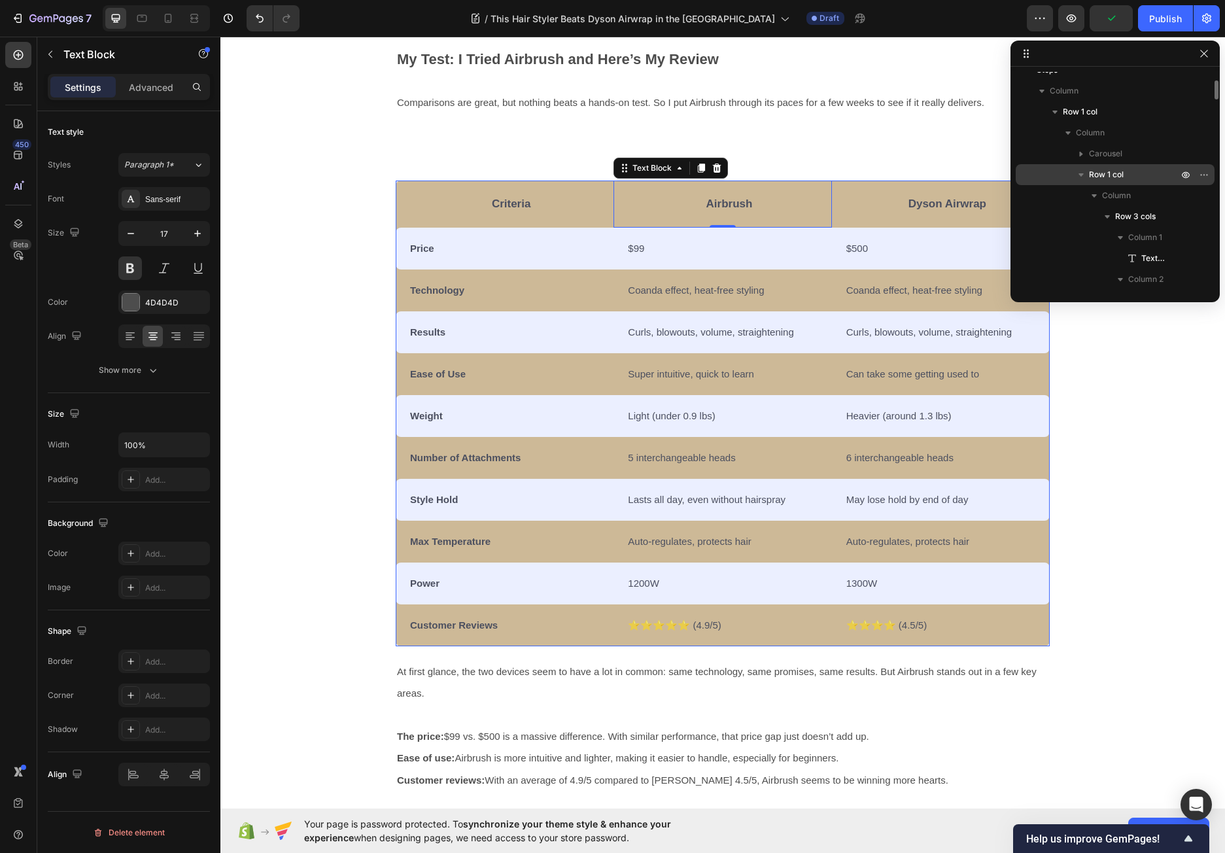
click at [1131, 177] on p "Row 1 col" at bounding box center [1135, 174] width 92 height 13
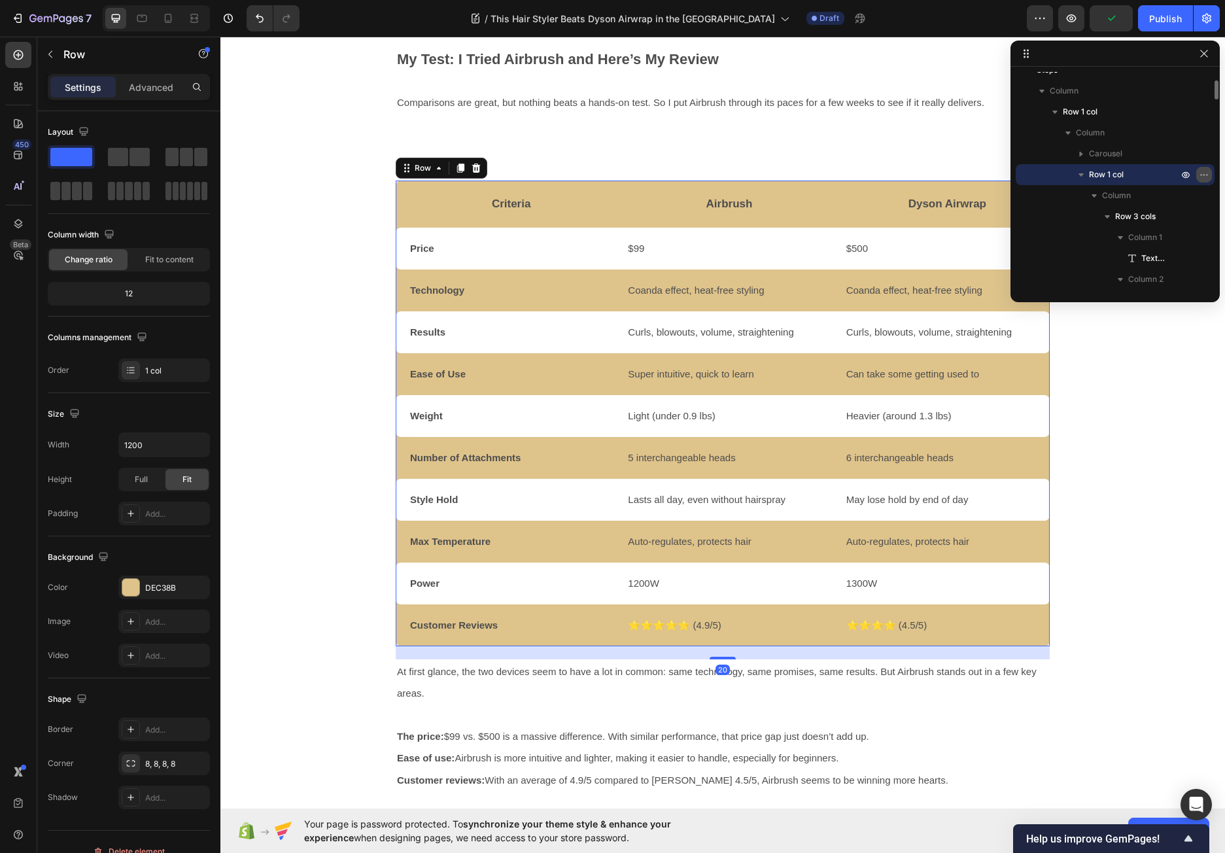
click at [1204, 173] on icon "button" at bounding box center [1203, 174] width 10 height 10
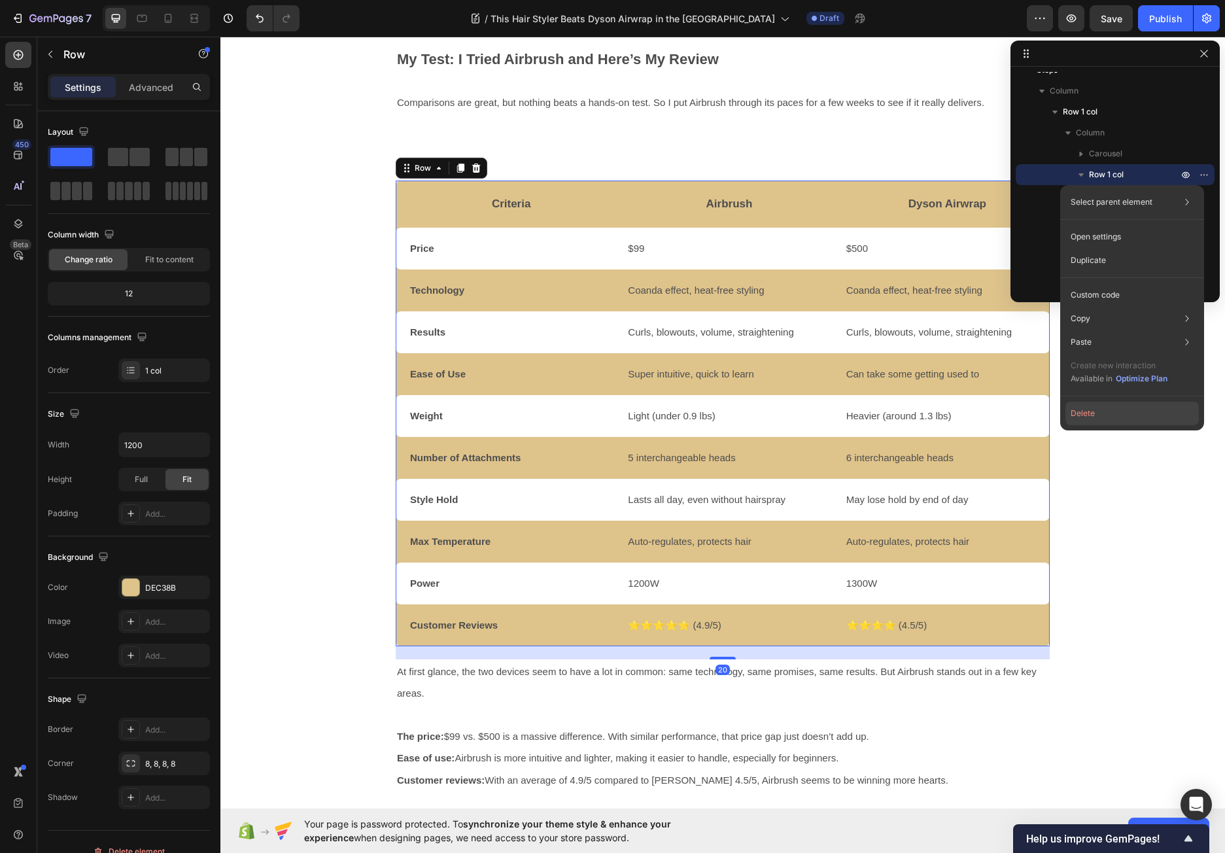
click at [1088, 413] on button "Delete" at bounding box center [1131, 413] width 133 height 24
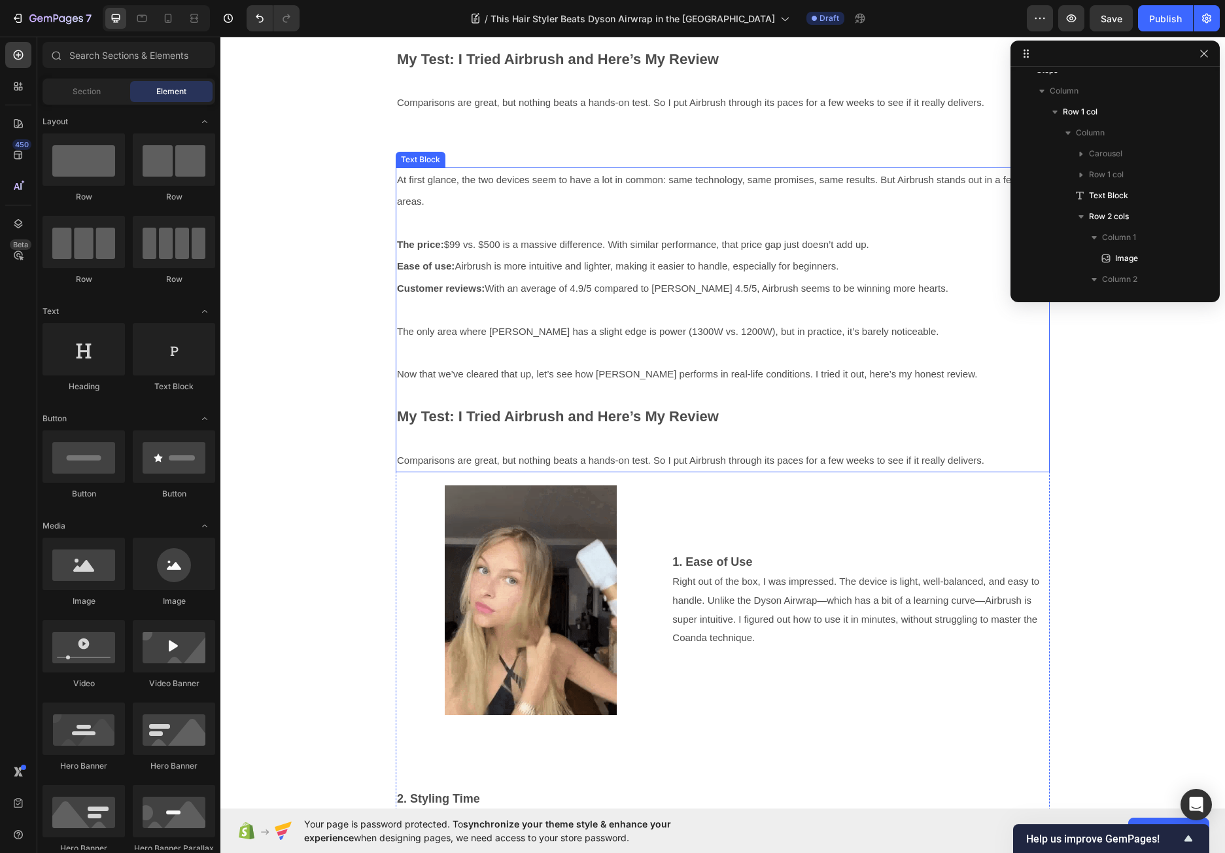
click at [584, 194] on p "At first glance, the two devices seem to have a lot in common: same technology,…" at bounding box center [722, 191] width 651 height 44
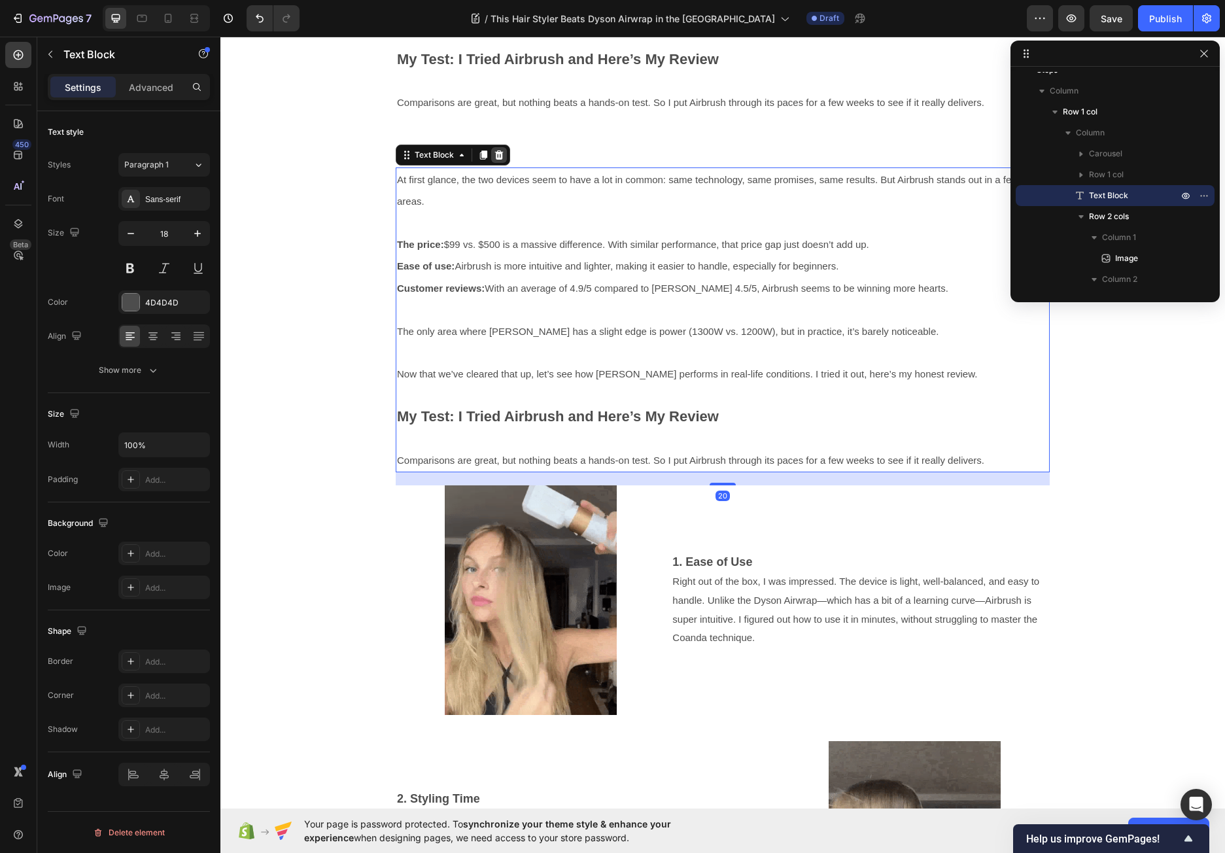
click at [495, 154] on icon at bounding box center [499, 154] width 8 height 9
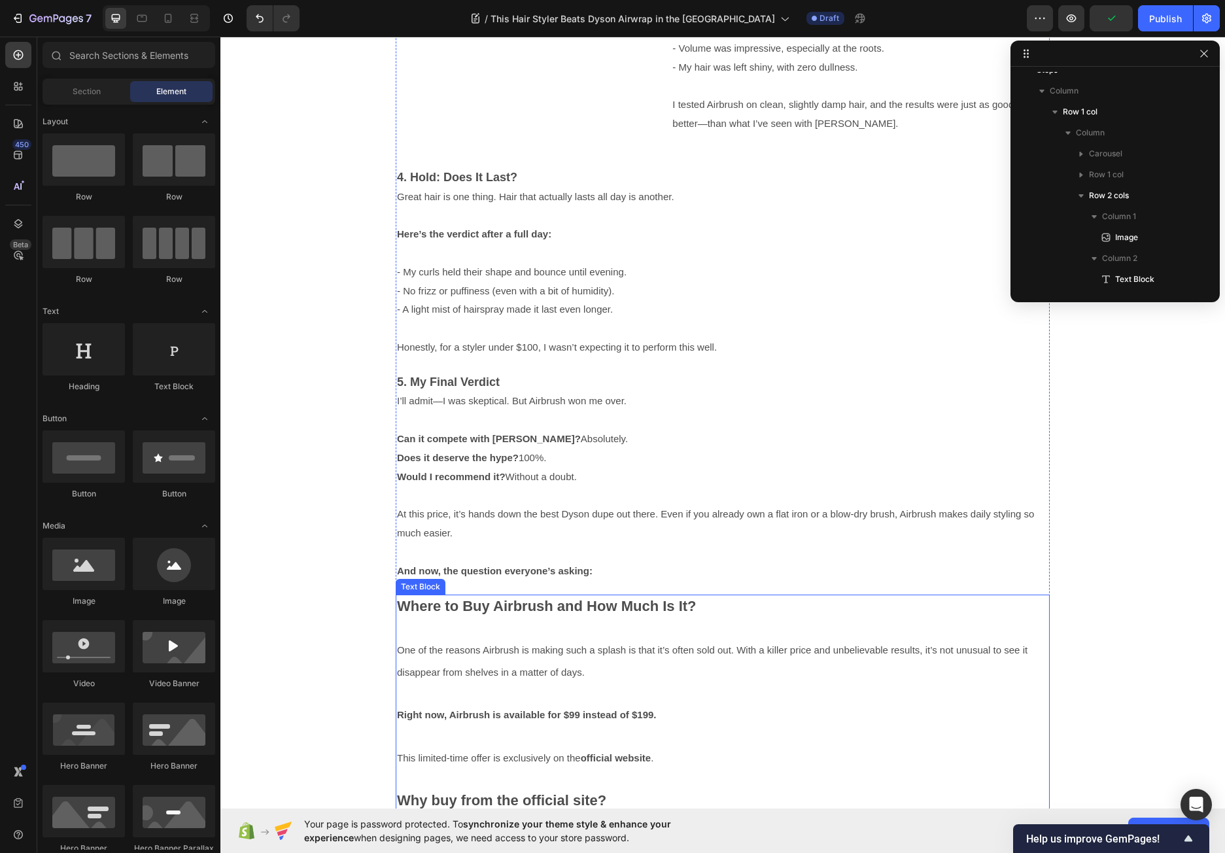
scroll to position [3041, 0]
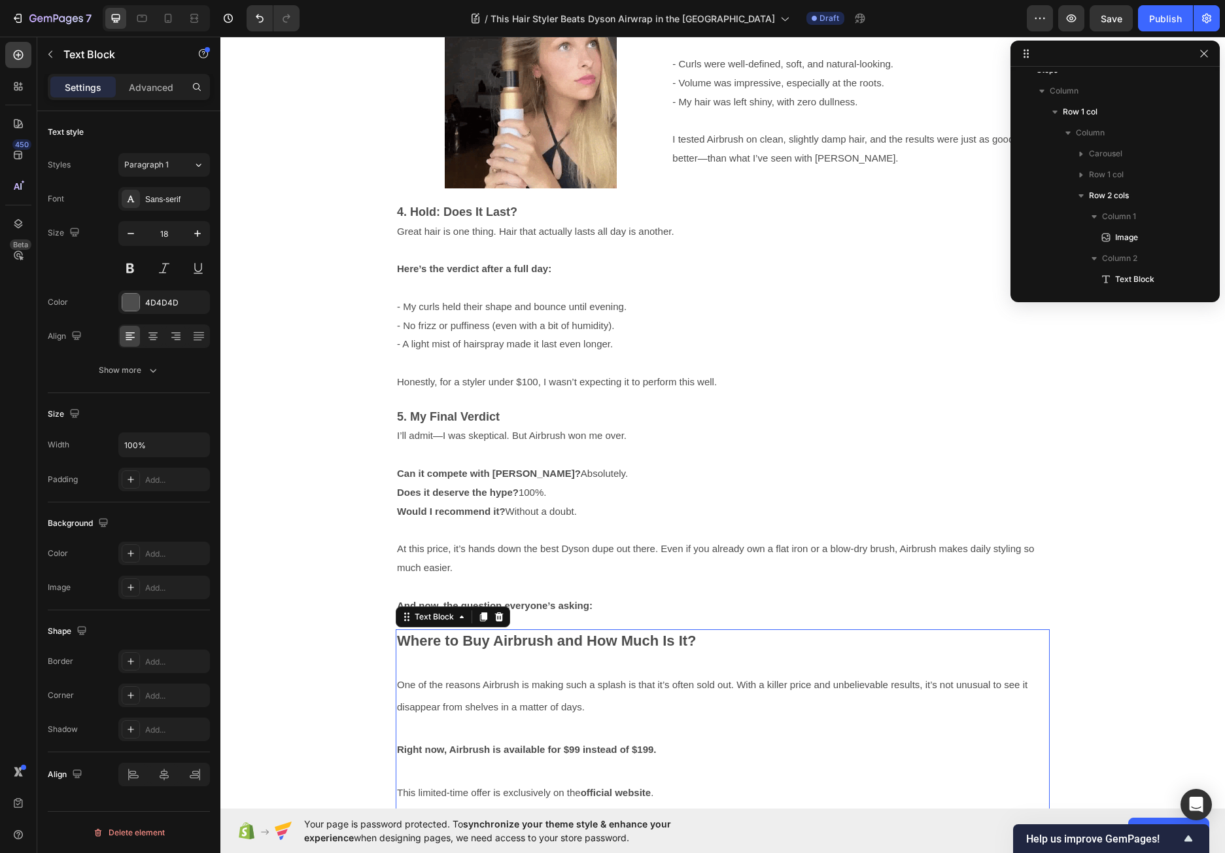
click at [875, 639] on p "Where to Buy Airbrush and How Much Is It?" at bounding box center [722, 641] width 651 height 22
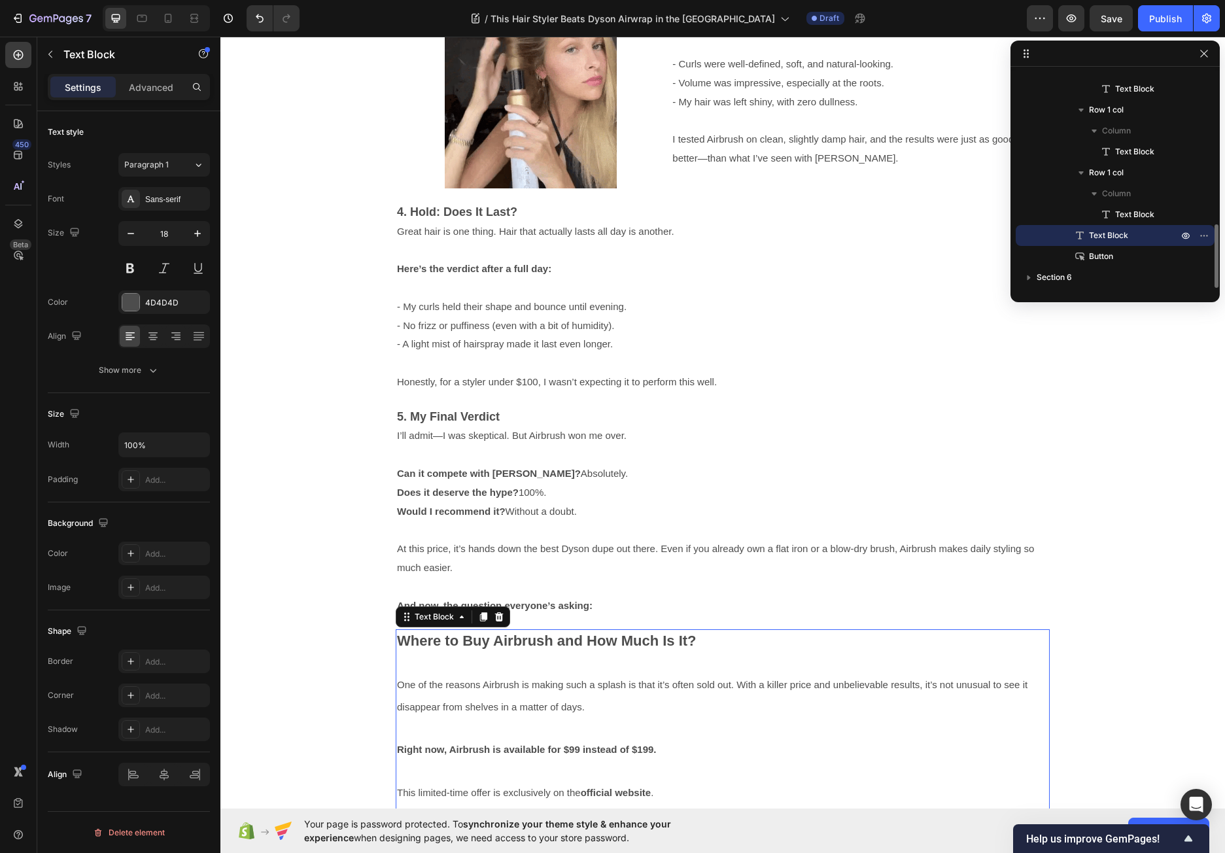
click at [497, 618] on icon at bounding box center [499, 616] width 8 height 9
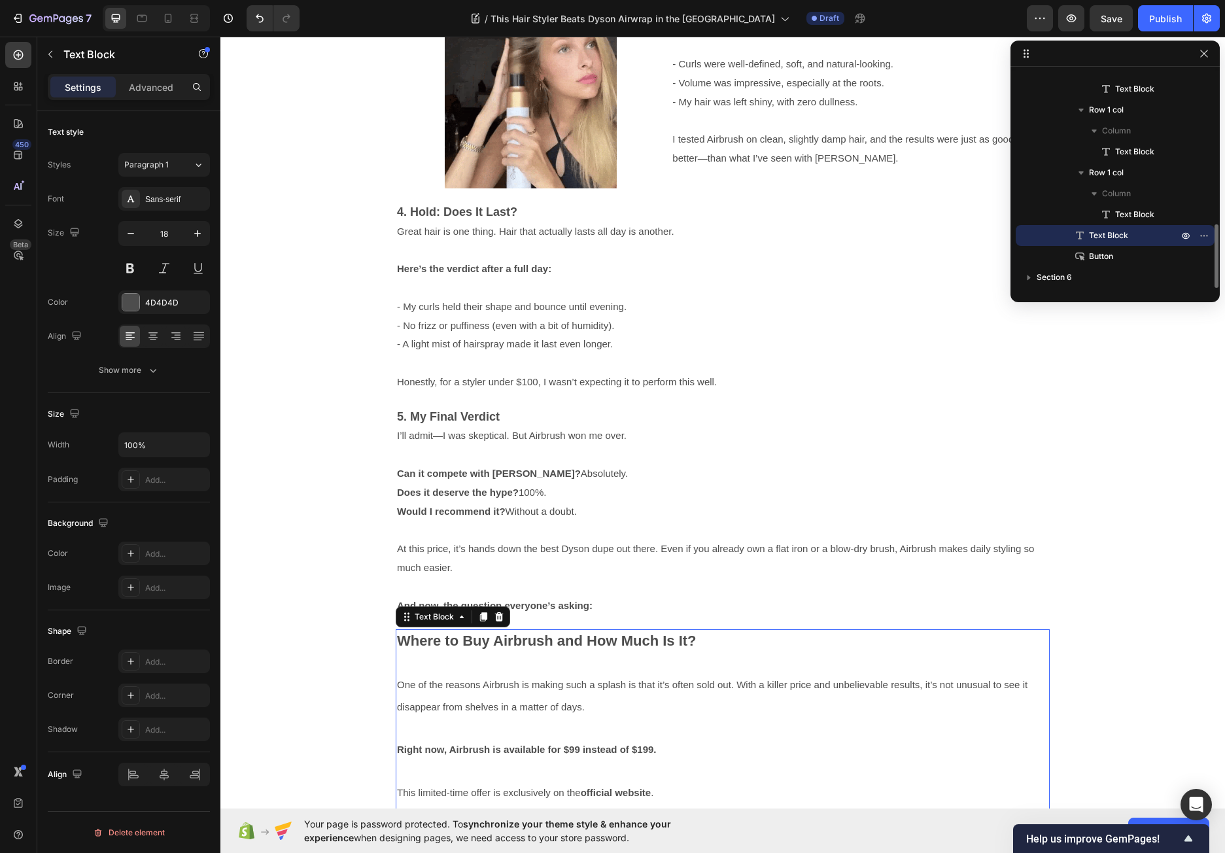
scroll to position [496, 0]
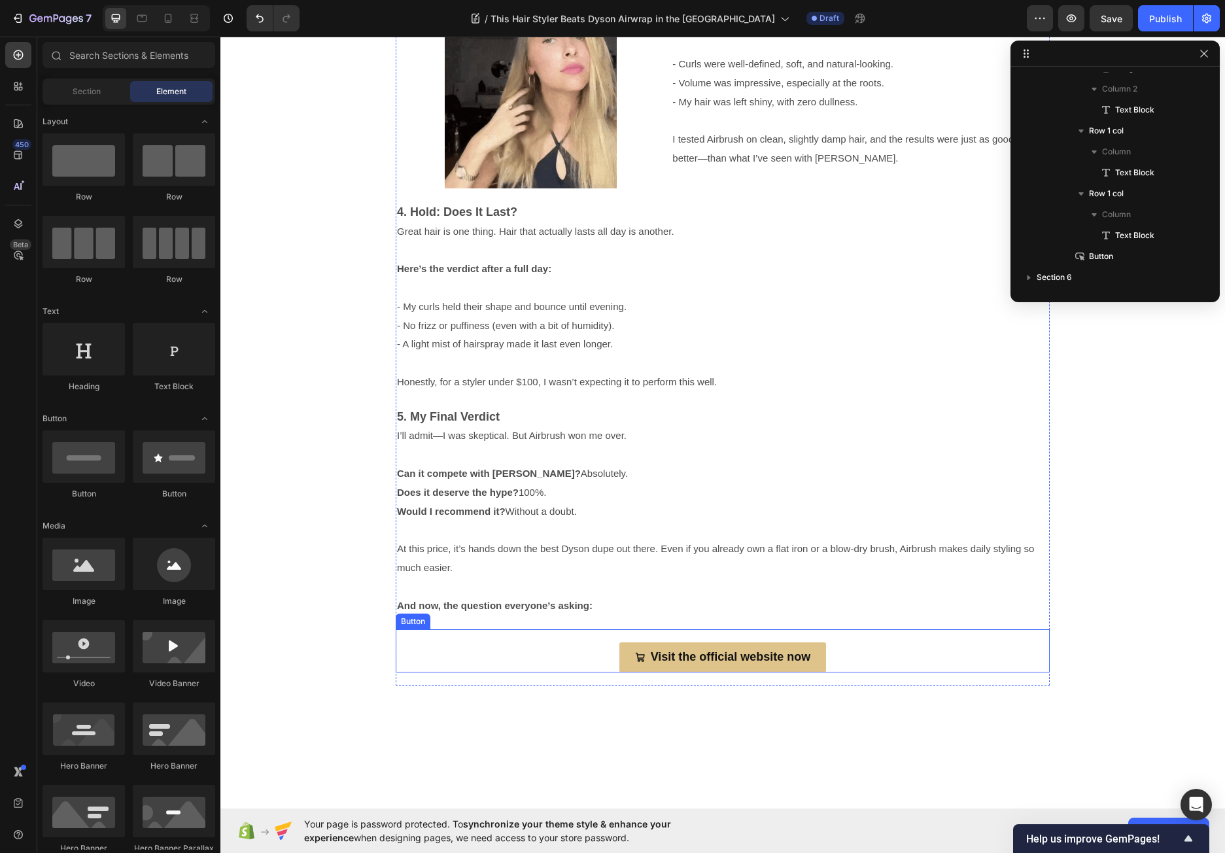
click at [551, 650] on div "Visit the official website now Button" at bounding box center [723, 650] width 654 height 43
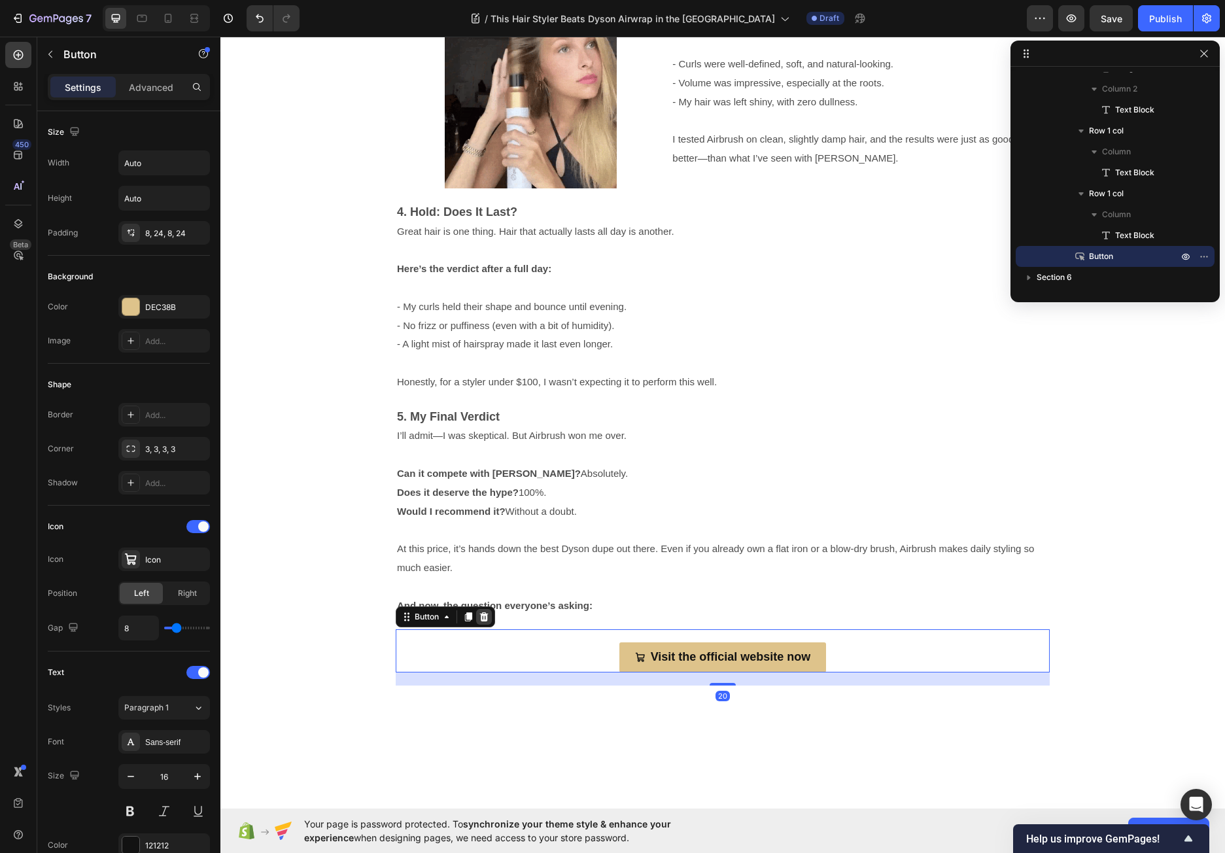
click at [480, 619] on icon at bounding box center [484, 616] width 8 height 9
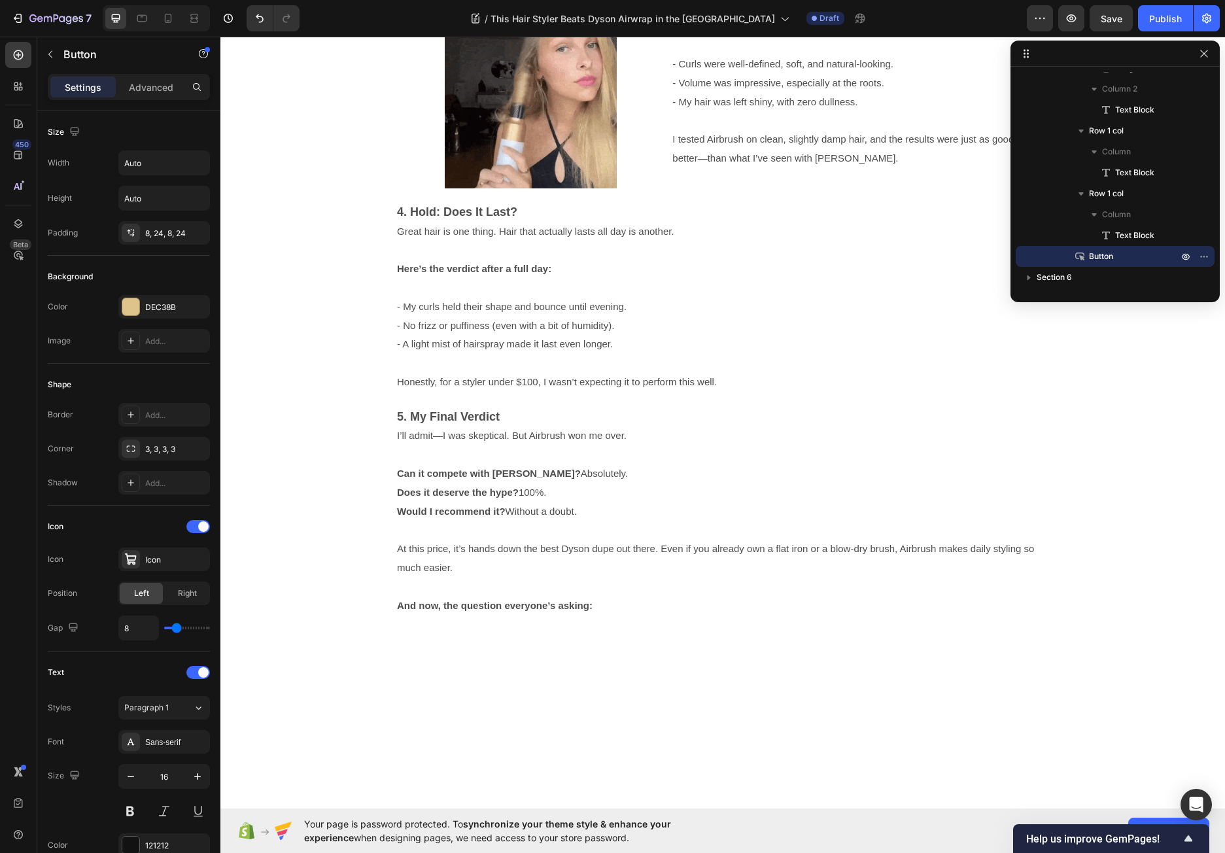
scroll to position [475, 0]
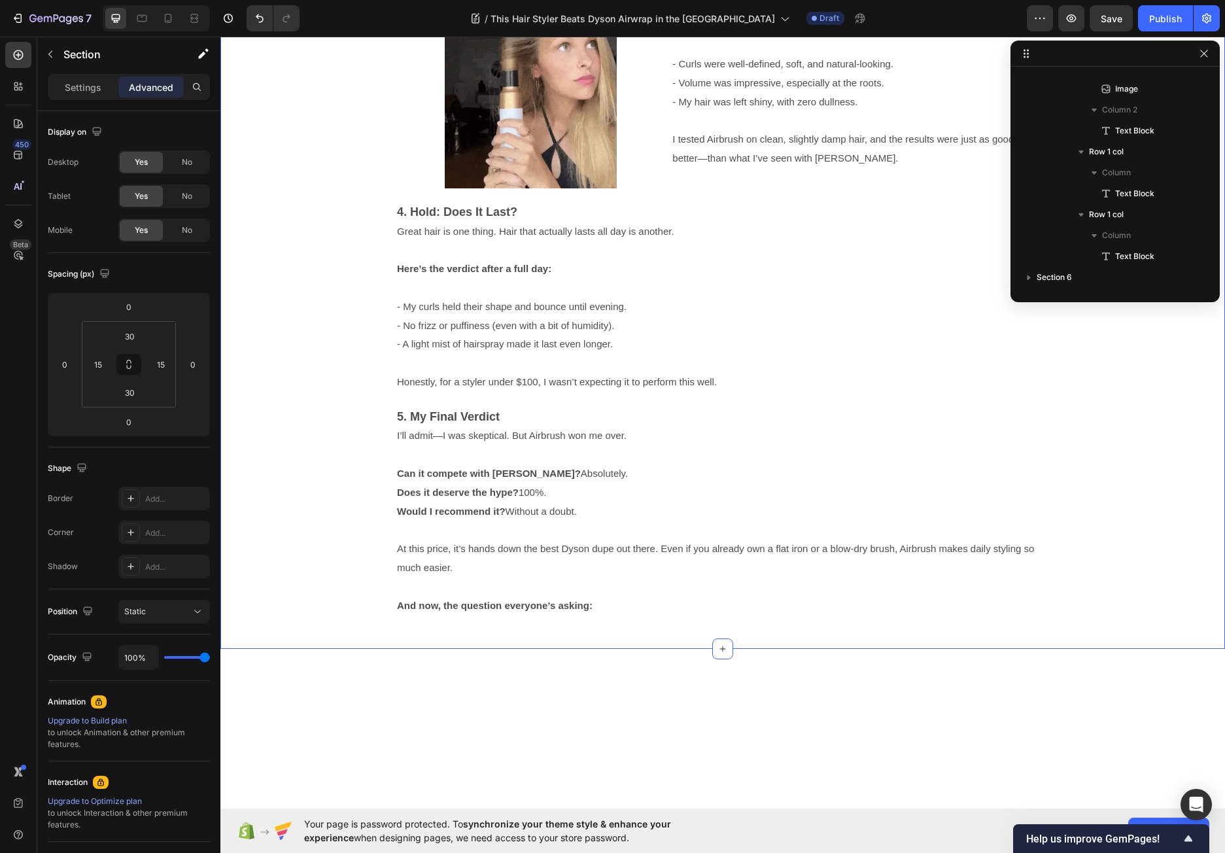
click at [348, 570] on div "Video Video Video Carousel Criteria Text Block Airbrush Text Block Dyson Airwra…" at bounding box center [722, 38] width 985 height 1181
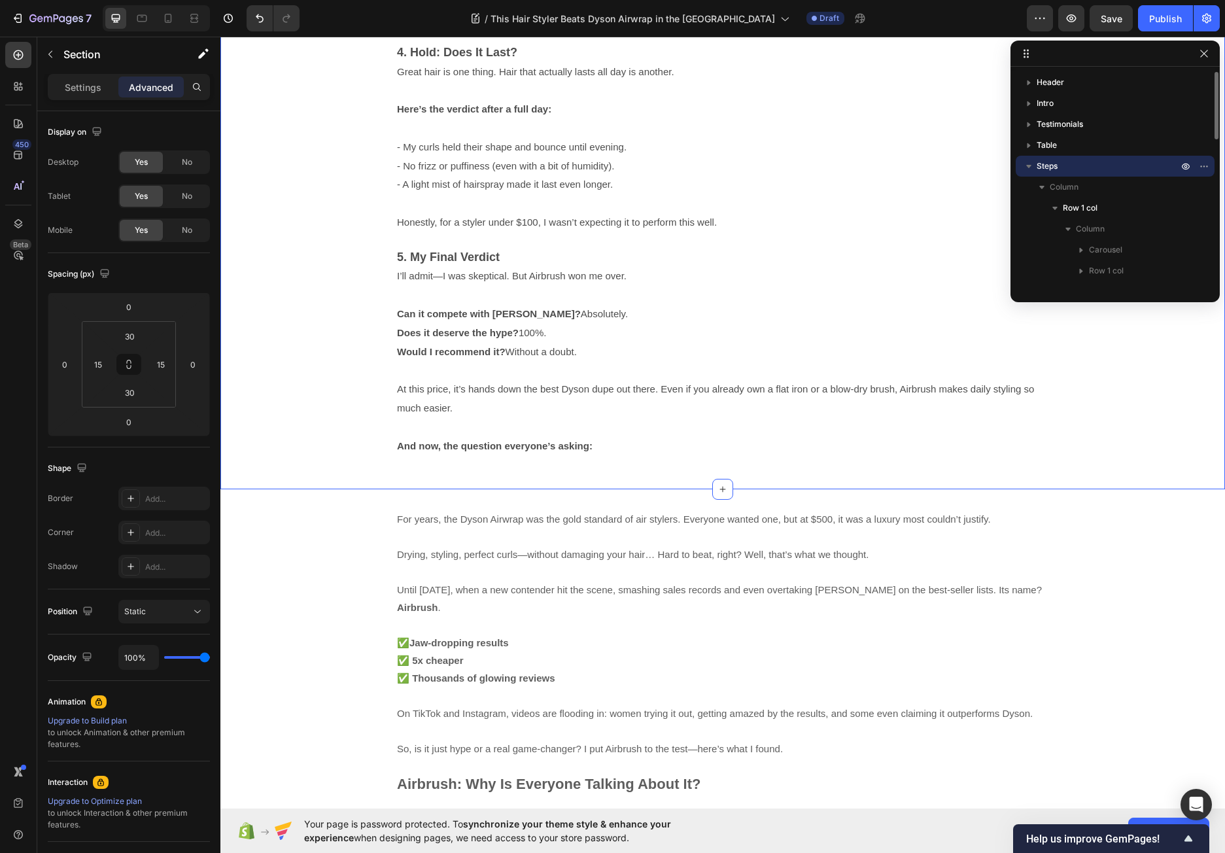
scroll to position [3237, 0]
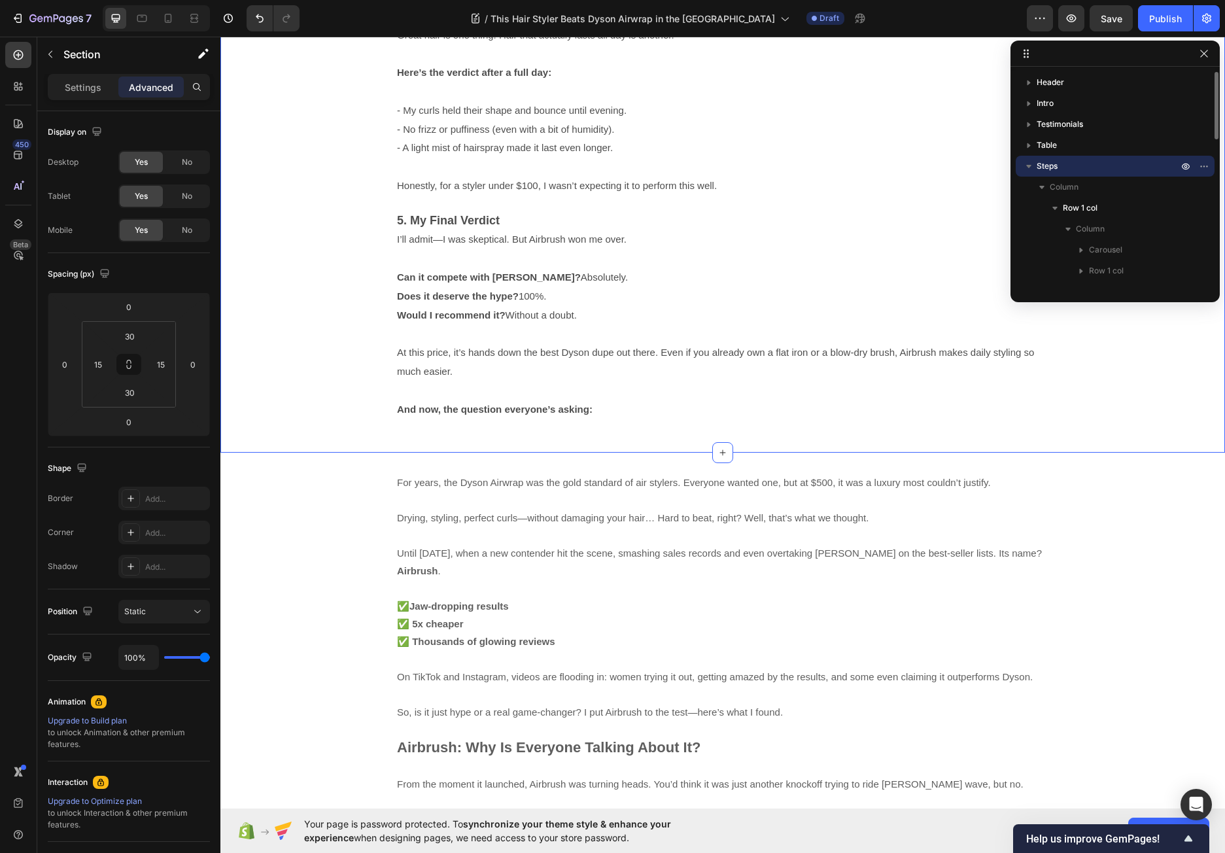
click at [1030, 163] on icon "button" at bounding box center [1028, 166] width 13 height 13
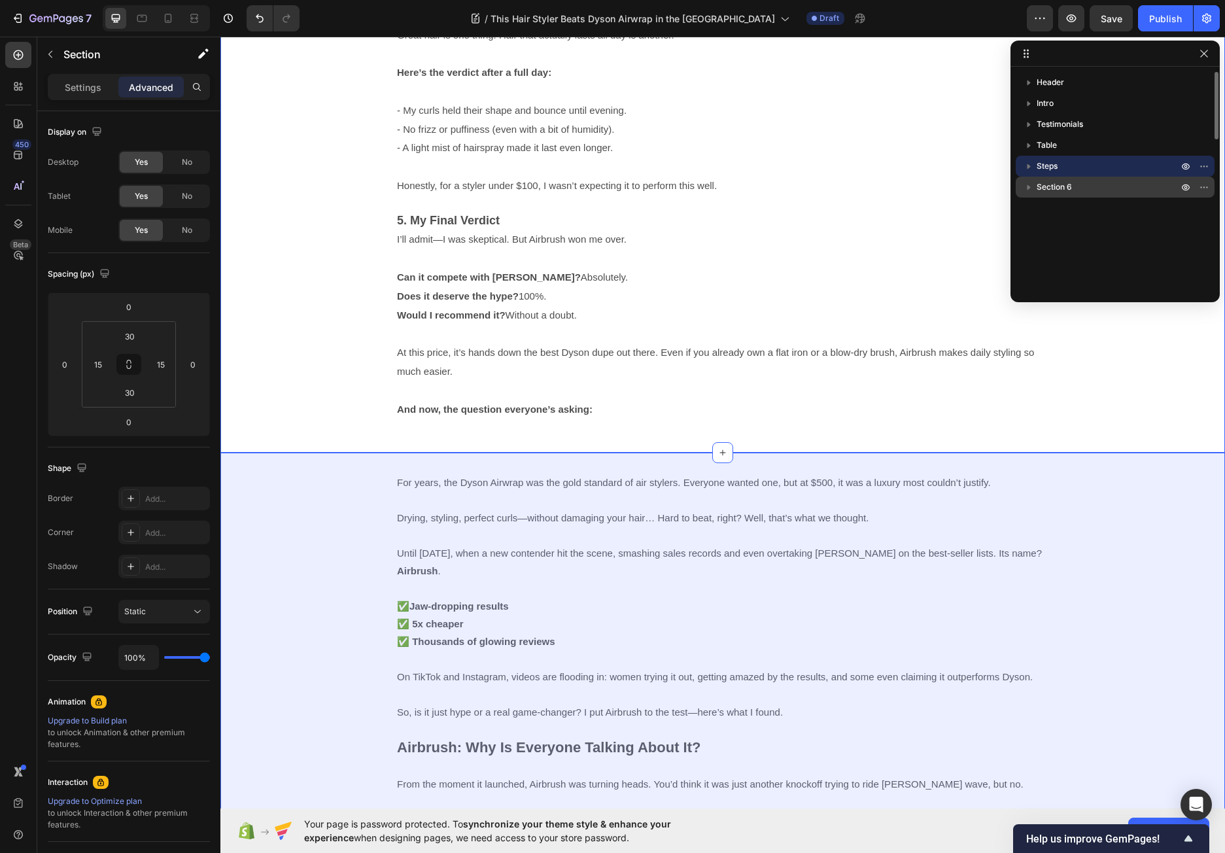
click at [1051, 188] on span "Section 6" at bounding box center [1053, 186] width 35 height 13
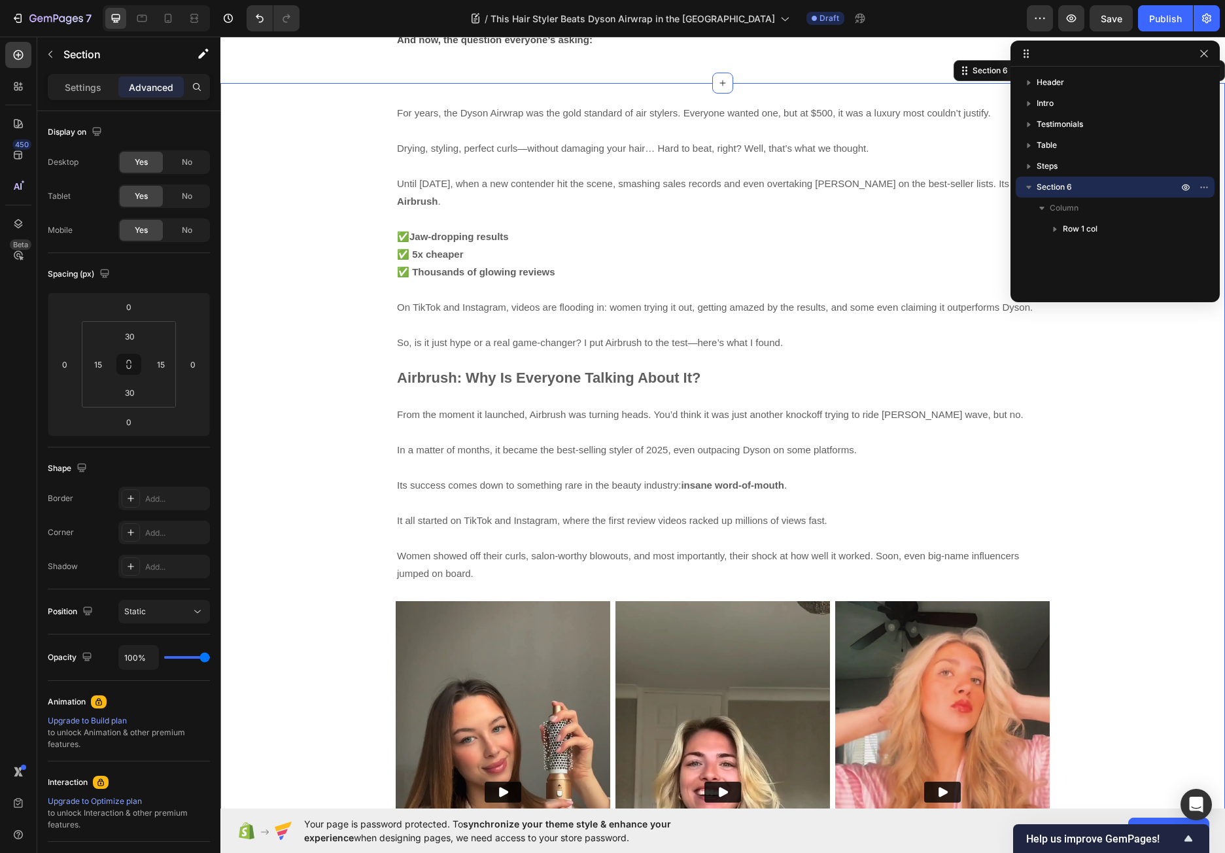
scroll to position [3607, 0]
click at [197, 50] on icon "button" at bounding box center [203, 53] width 13 height 13
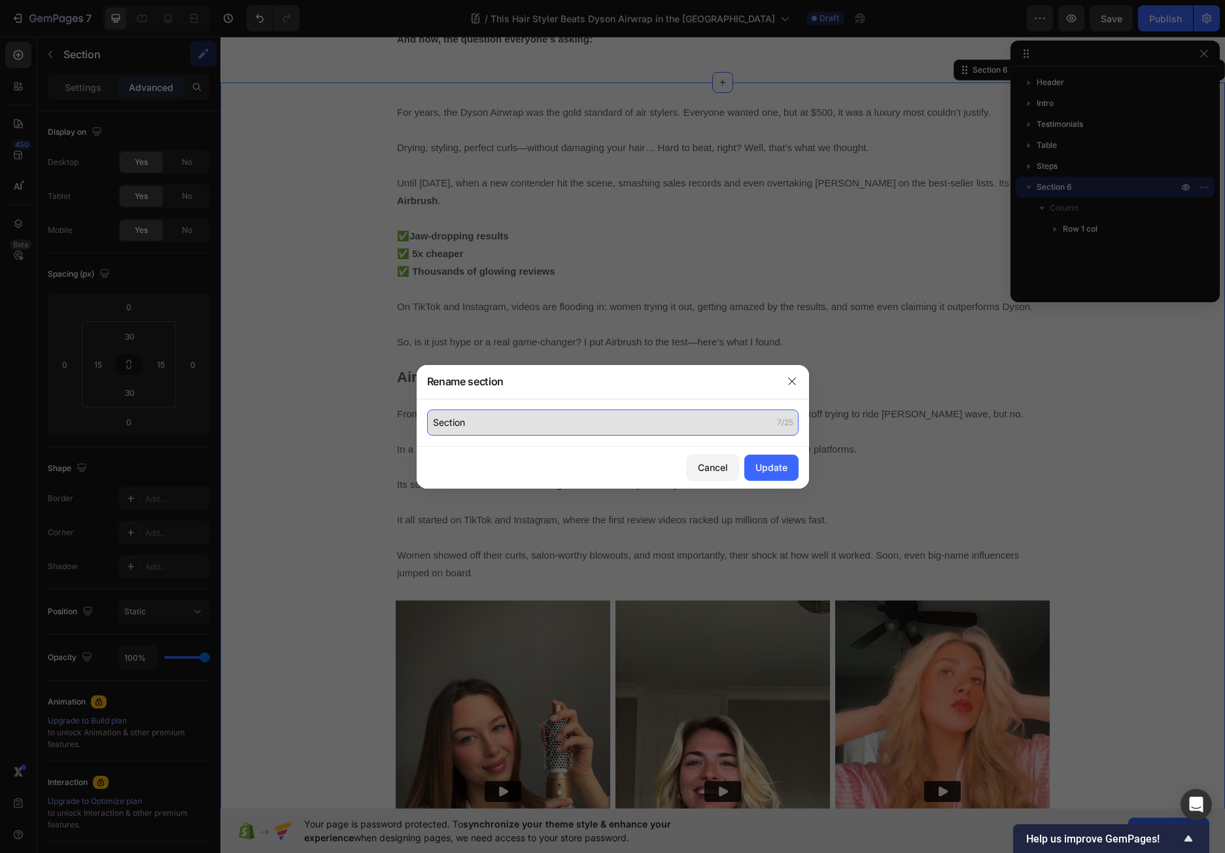
click at [448, 433] on input "Section" at bounding box center [612, 422] width 371 height 26
type input "Conclusion"
click at [777, 465] on div "Update" at bounding box center [771, 467] width 32 height 14
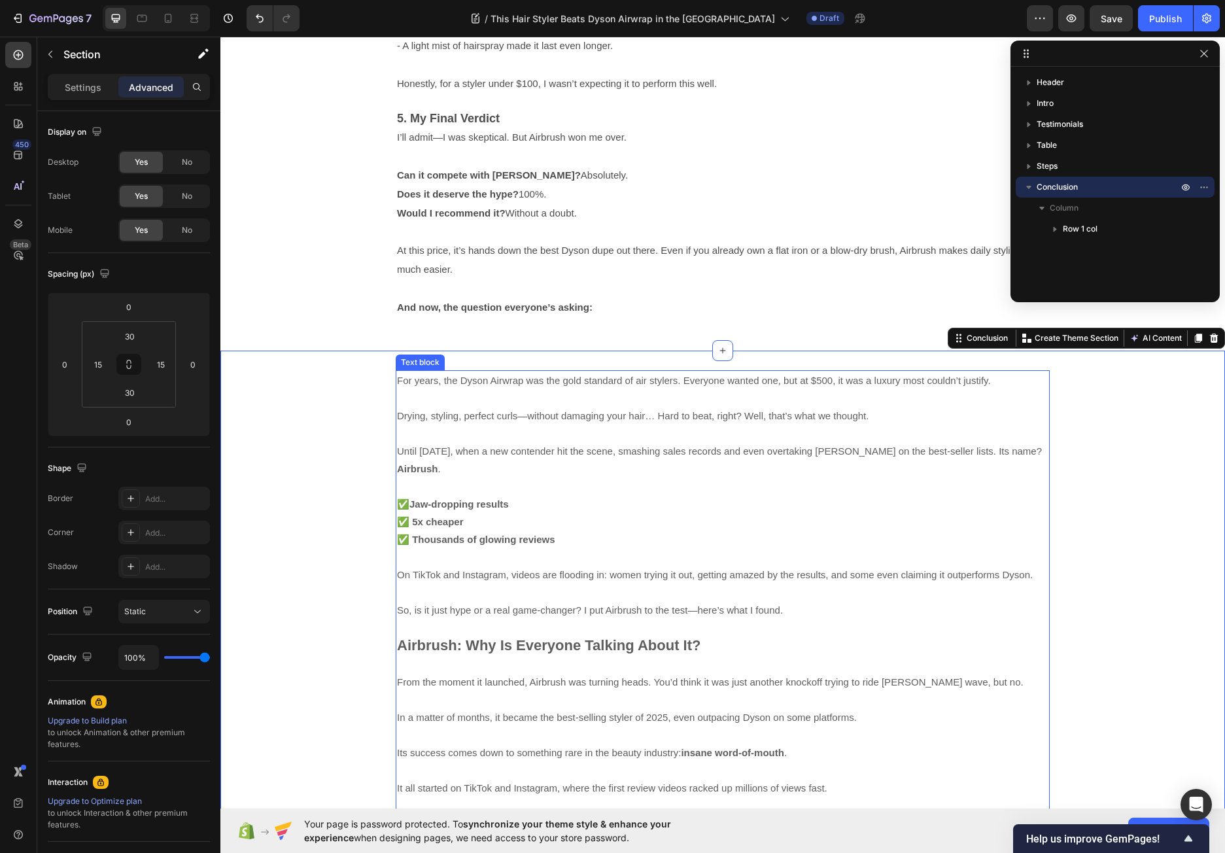
scroll to position [3346, 0]
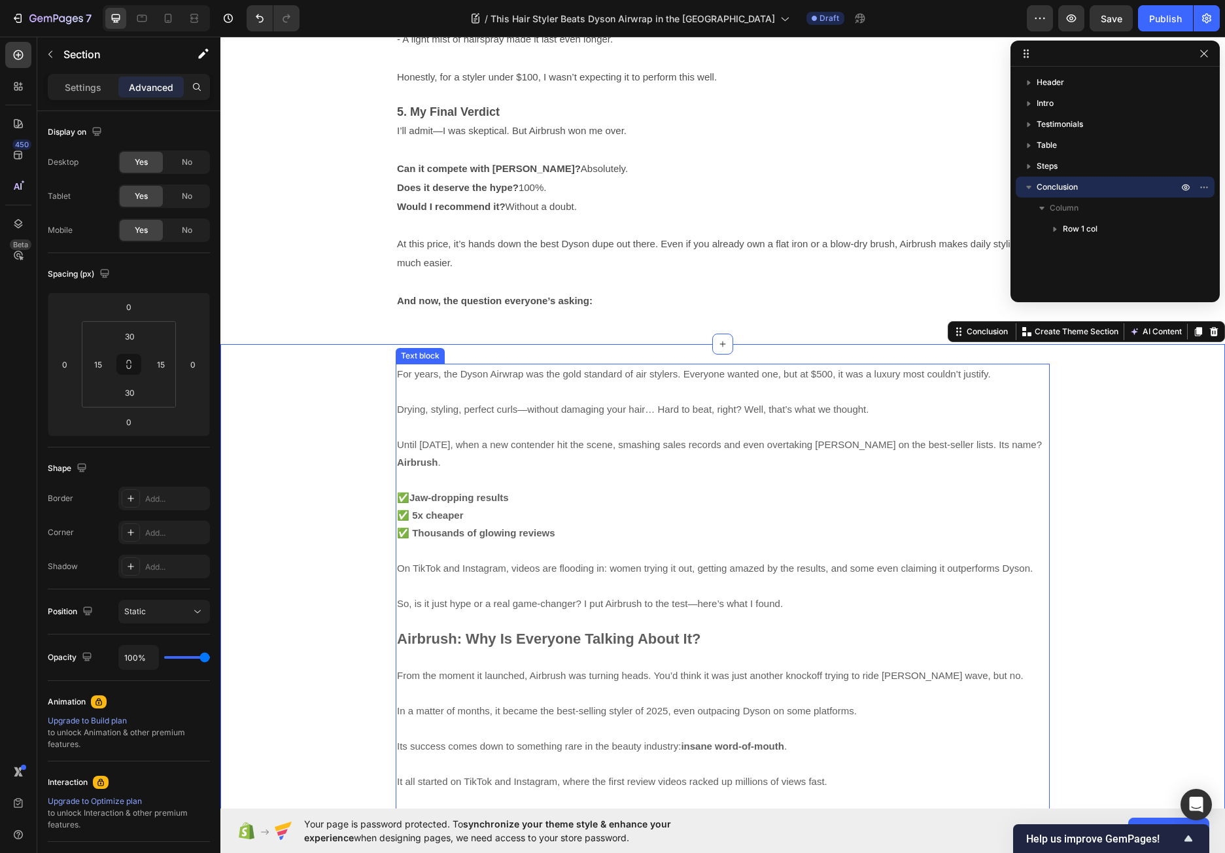
click at [479, 501] on p "✅ Jaw-dropping results ✅ 5x cheaper ✅ Thousands of glowing reviews" at bounding box center [722, 506] width 651 height 71
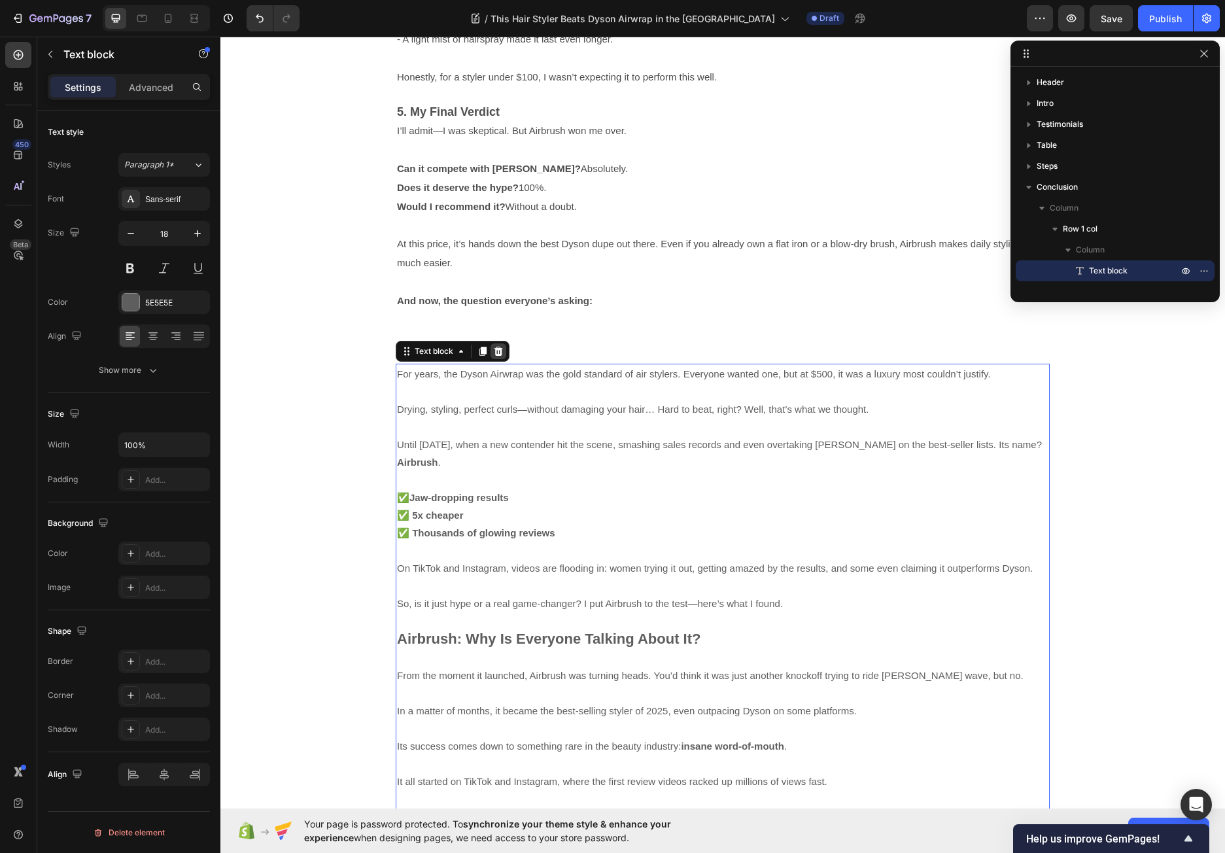
click at [493, 352] on icon at bounding box center [498, 351] width 10 height 10
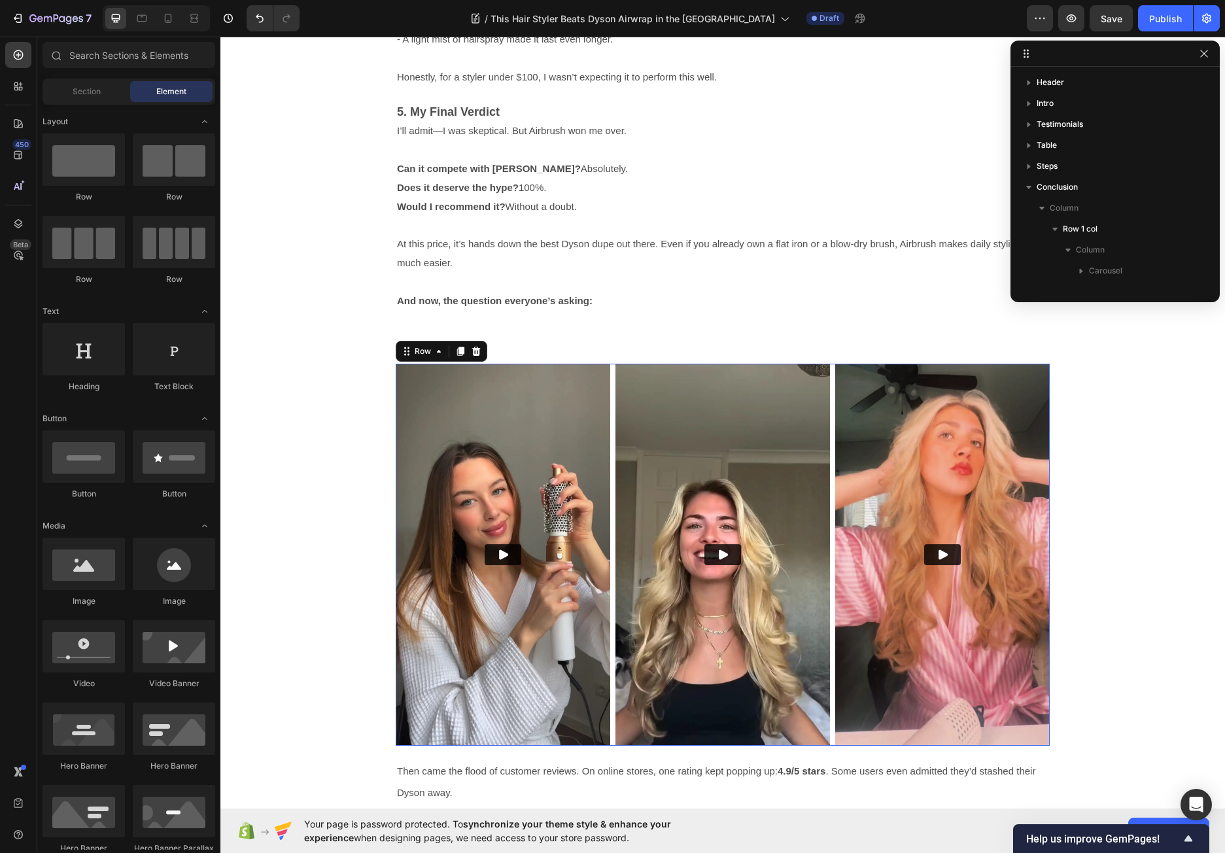
click at [607, 418] on div "Video Video Video Row 0" at bounding box center [723, 553] width 654 height 381
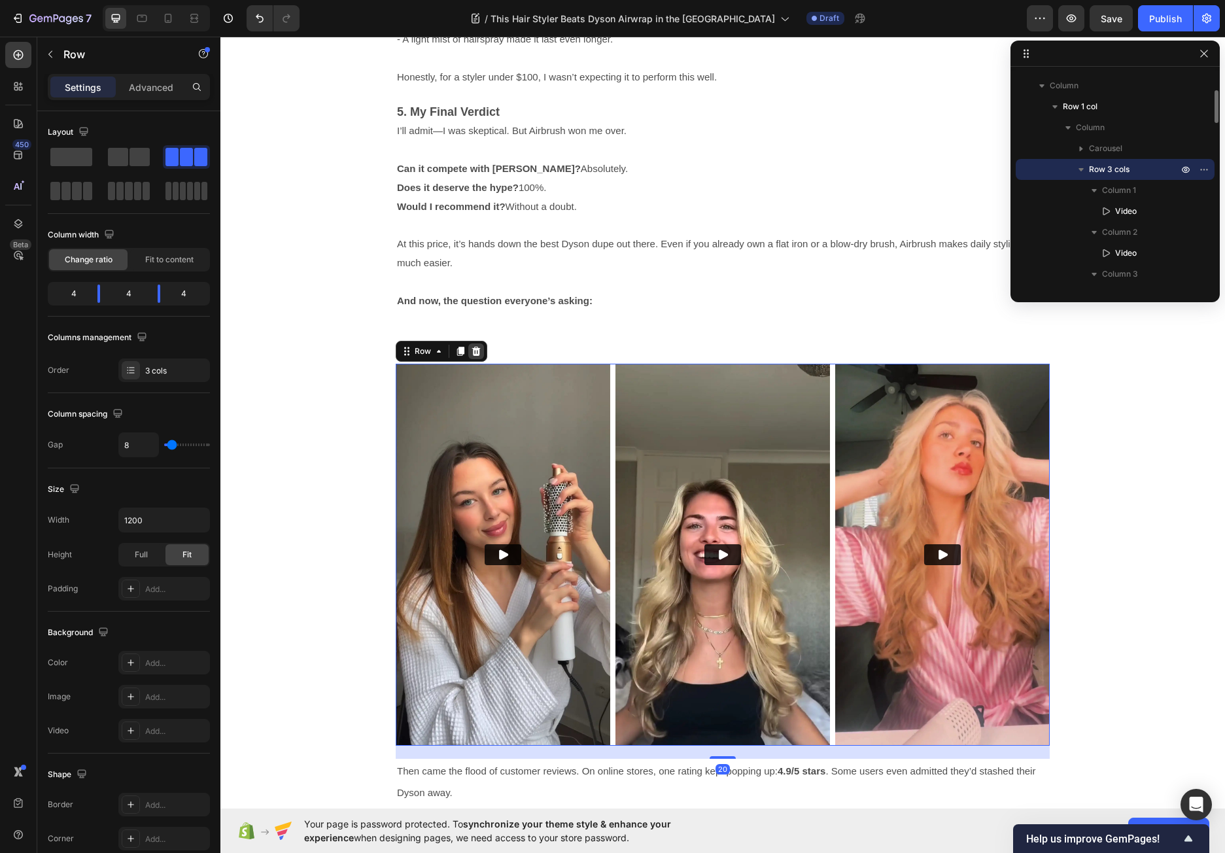
click at [472, 347] on icon at bounding box center [476, 350] width 8 height 9
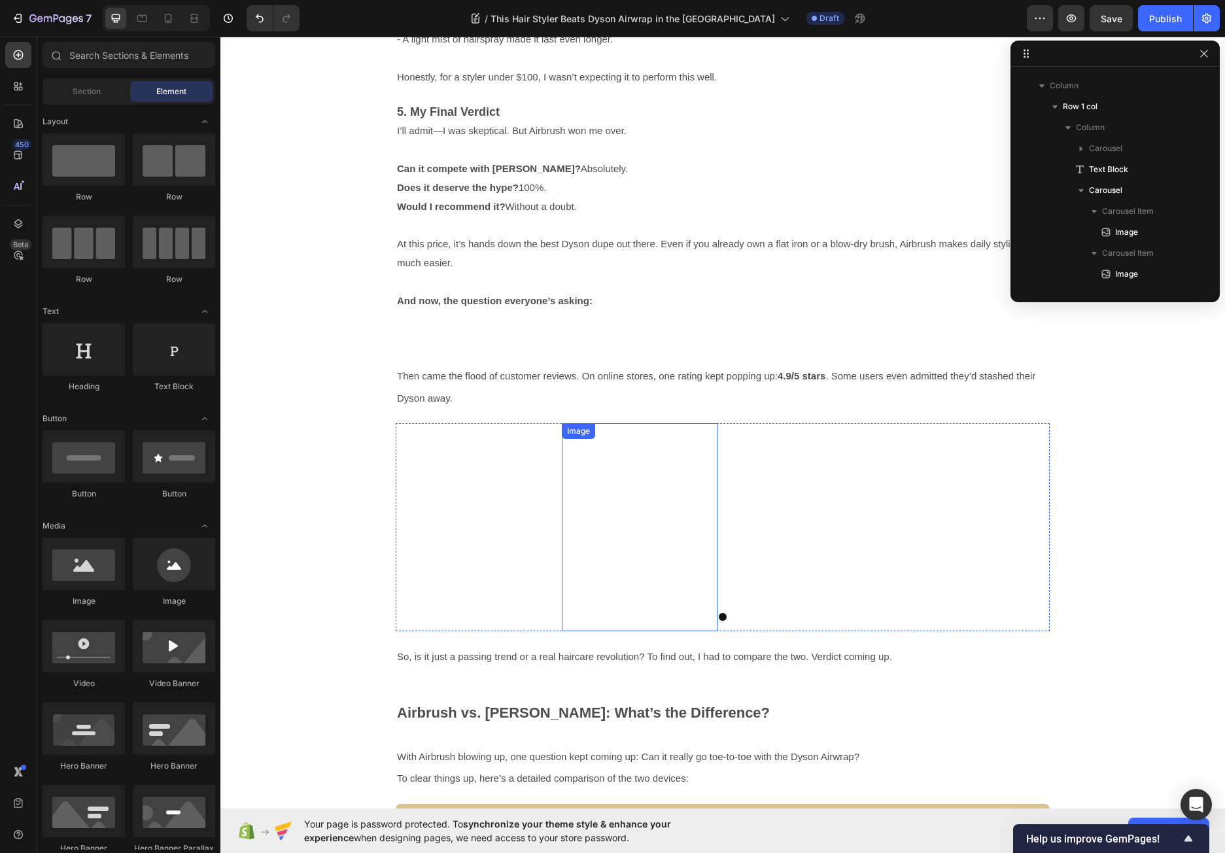
click at [553, 396] on p "Then came the flood of customer reviews. On online stores, one rating kept popp…" at bounding box center [722, 387] width 651 height 44
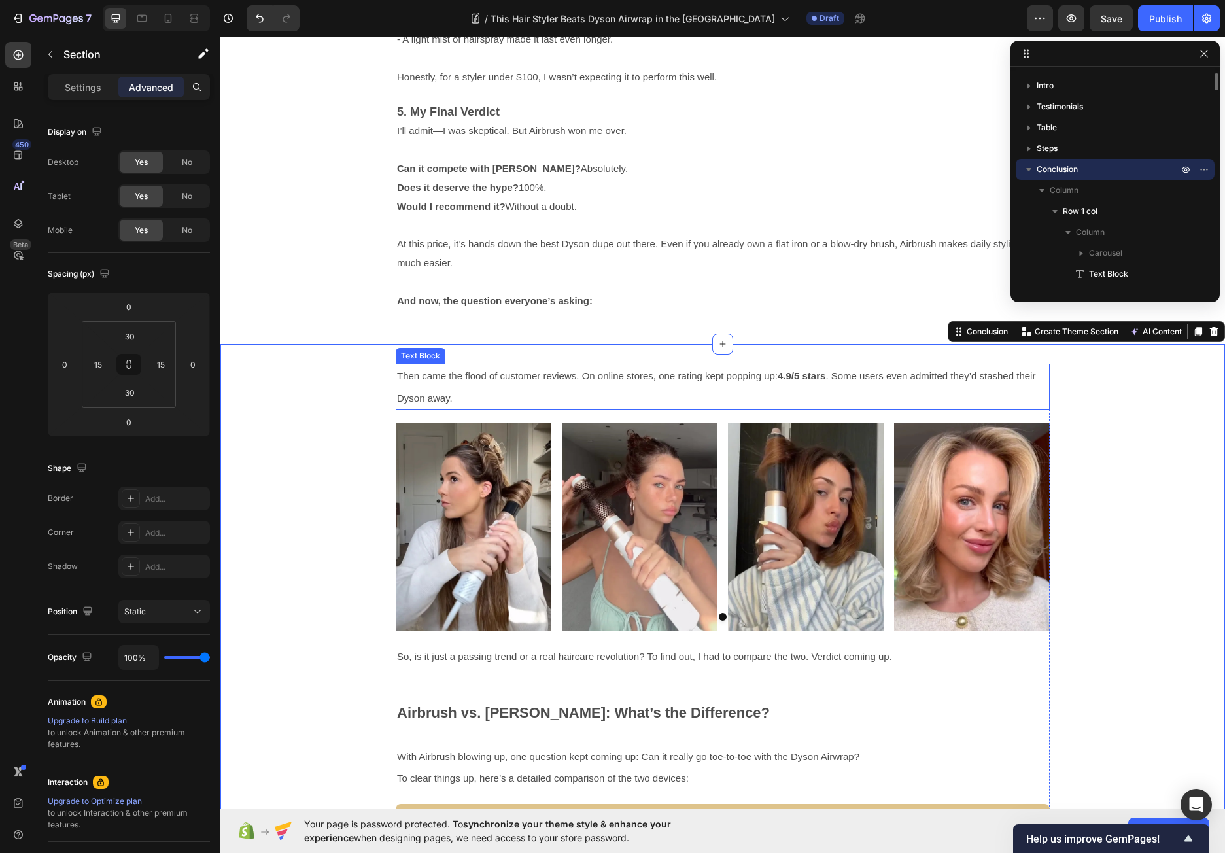
click at [500, 381] on span "Then came the flood of customer reviews. On online stores, one rating kept popp…" at bounding box center [716, 386] width 638 height 33
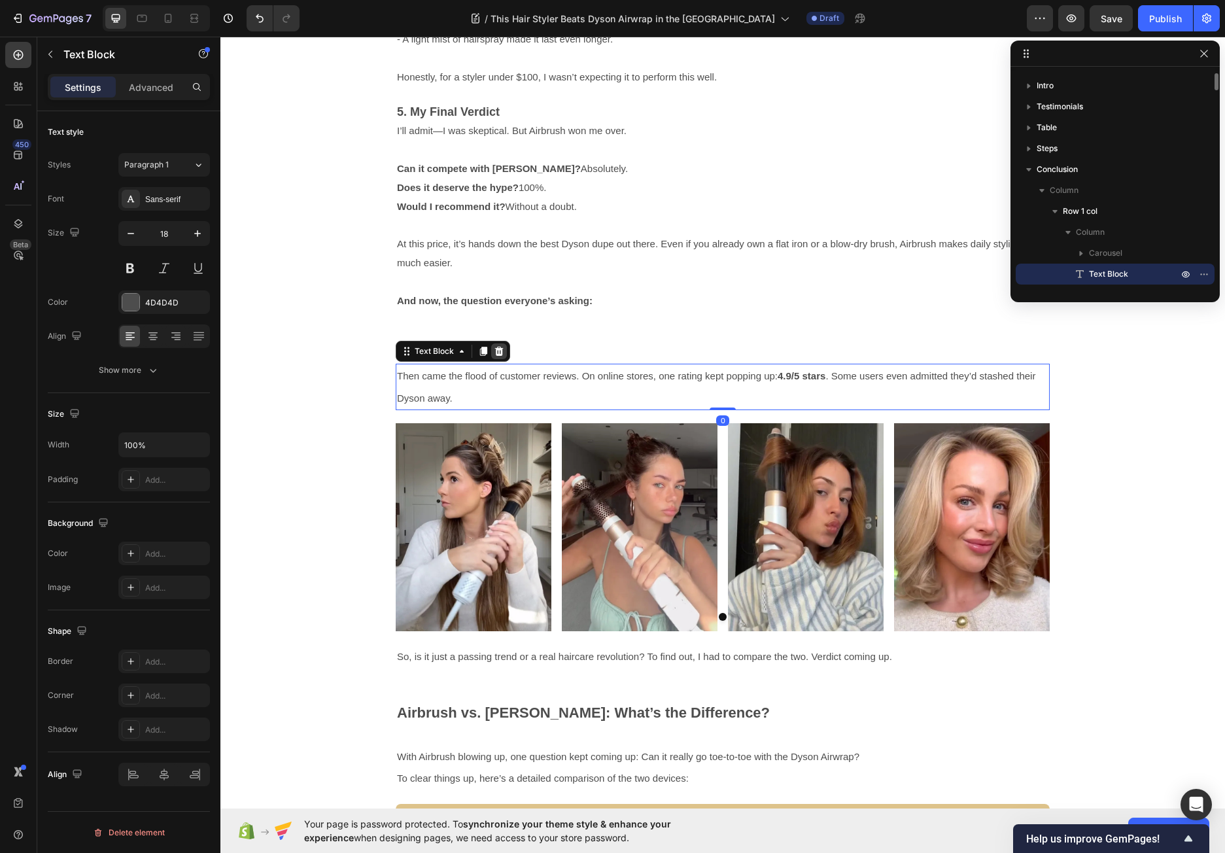
click at [495, 354] on icon at bounding box center [499, 350] width 8 height 9
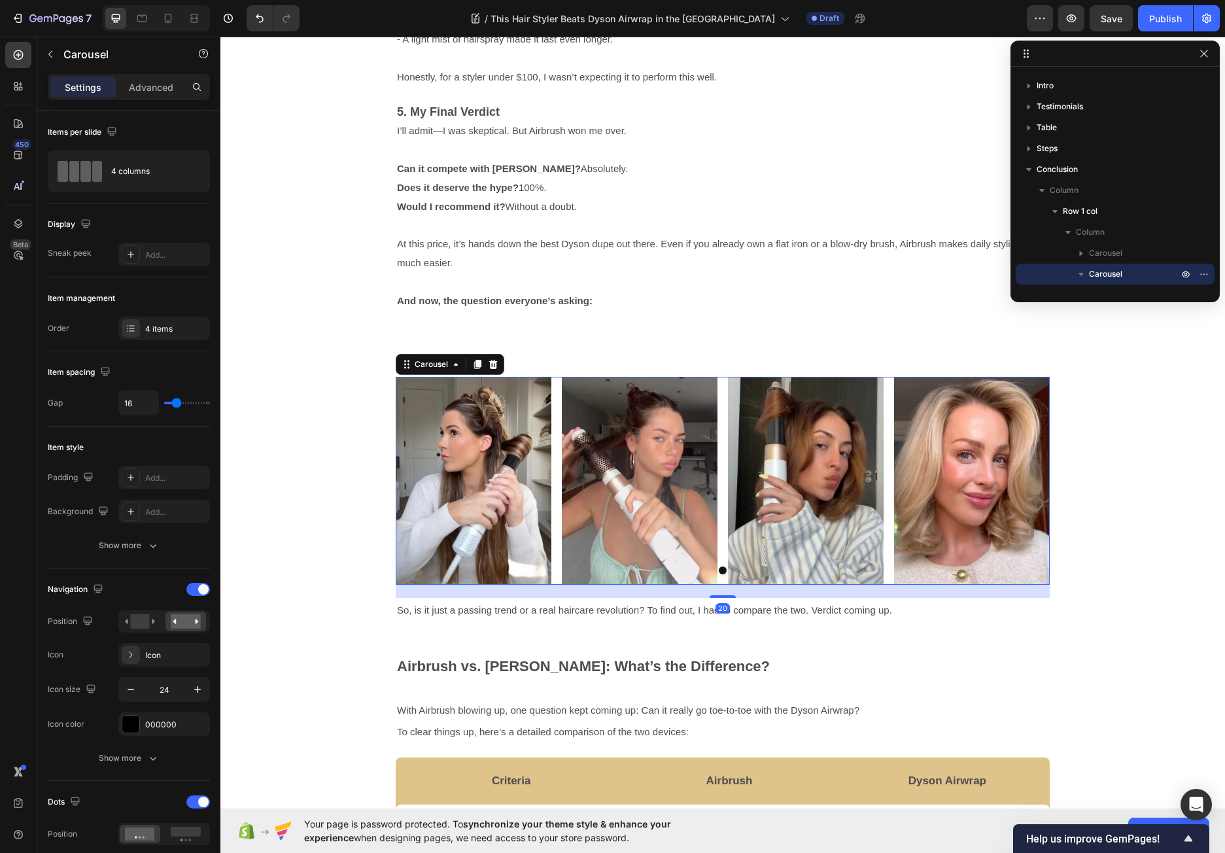
click at [554, 411] on div "Image Image Image Image" at bounding box center [723, 480] width 654 height 207
click at [488, 357] on div at bounding box center [493, 364] width 16 height 16
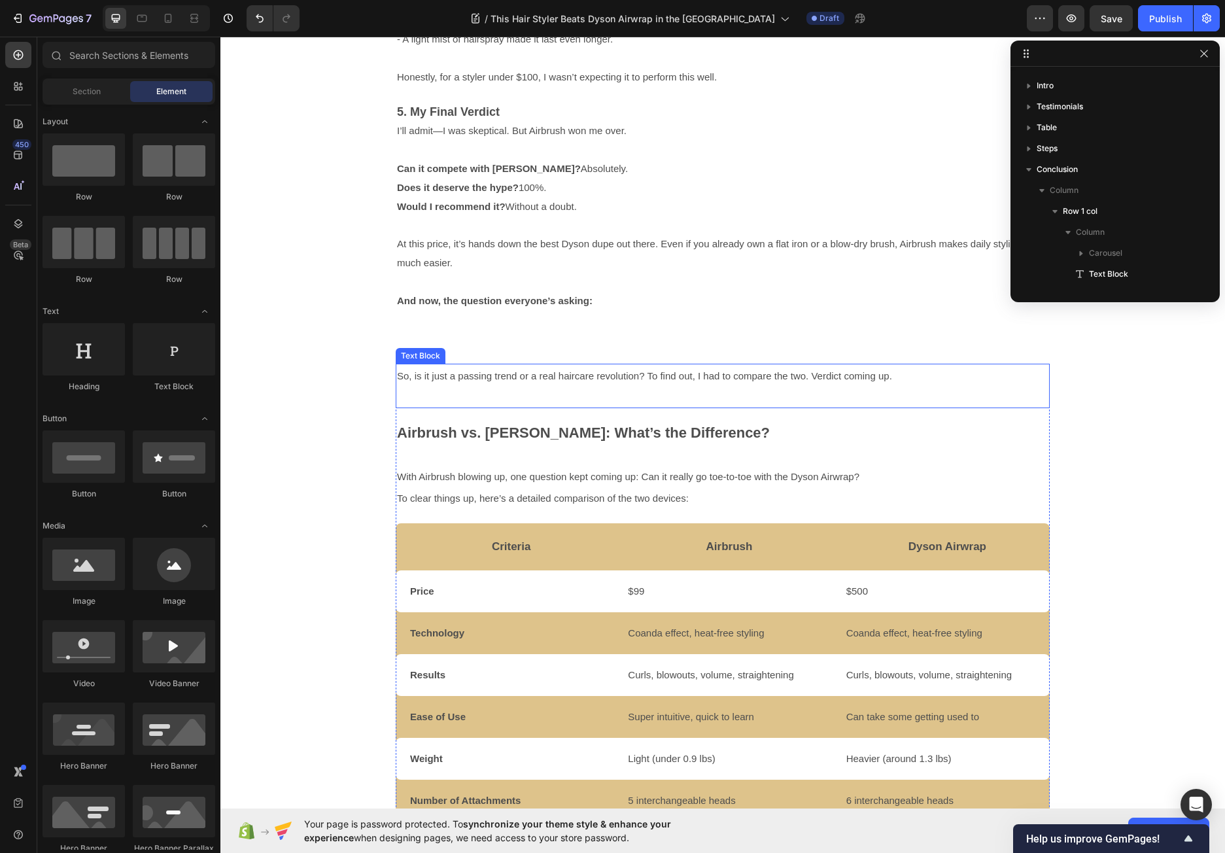
click at [549, 391] on div "So, is it just a passing trend or a real haircare revolution? To find out, I ha…" at bounding box center [723, 385] width 654 height 44
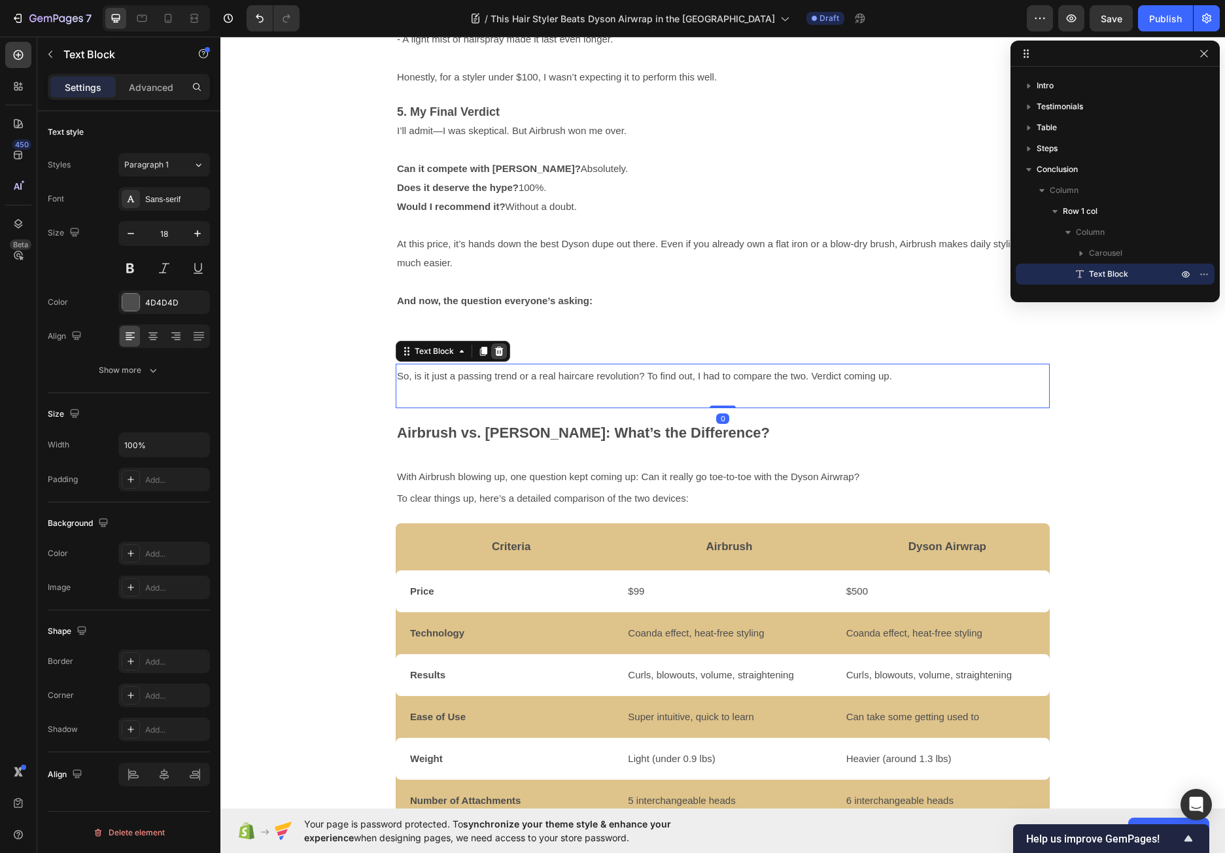
click at [498, 355] on icon at bounding box center [499, 351] width 10 height 10
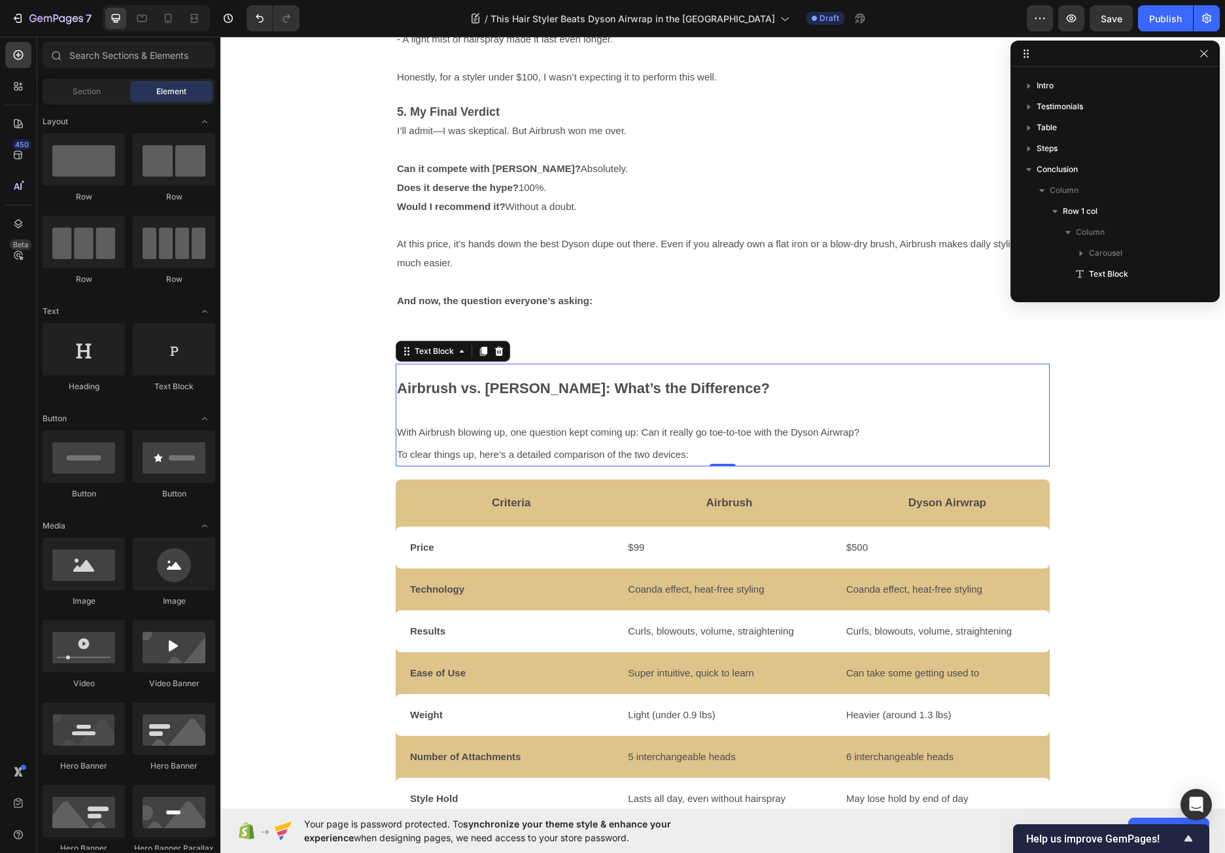
click at [514, 397] on p "Airbrush vs. [PERSON_NAME]: What’s the Difference?" at bounding box center [722, 399] width 651 height 43
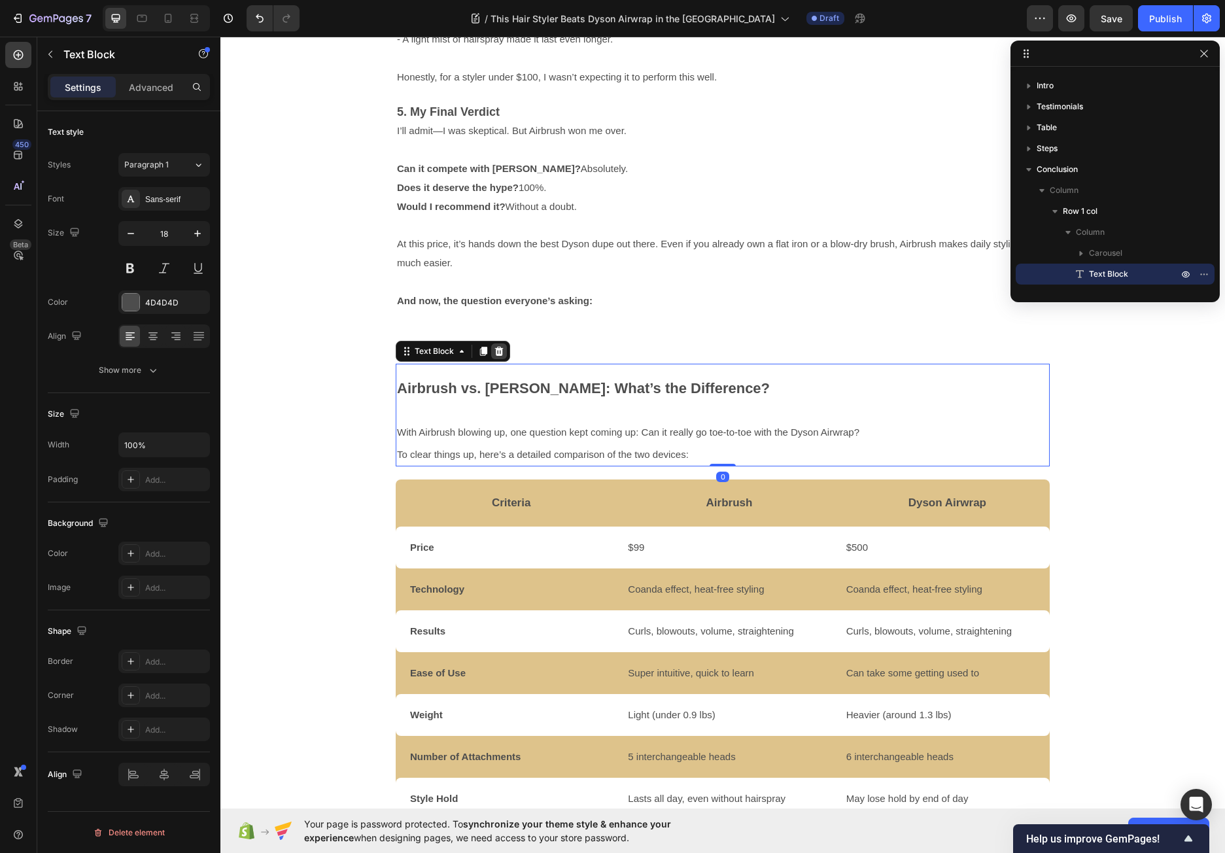
click at [495, 350] on icon at bounding box center [499, 351] width 10 height 10
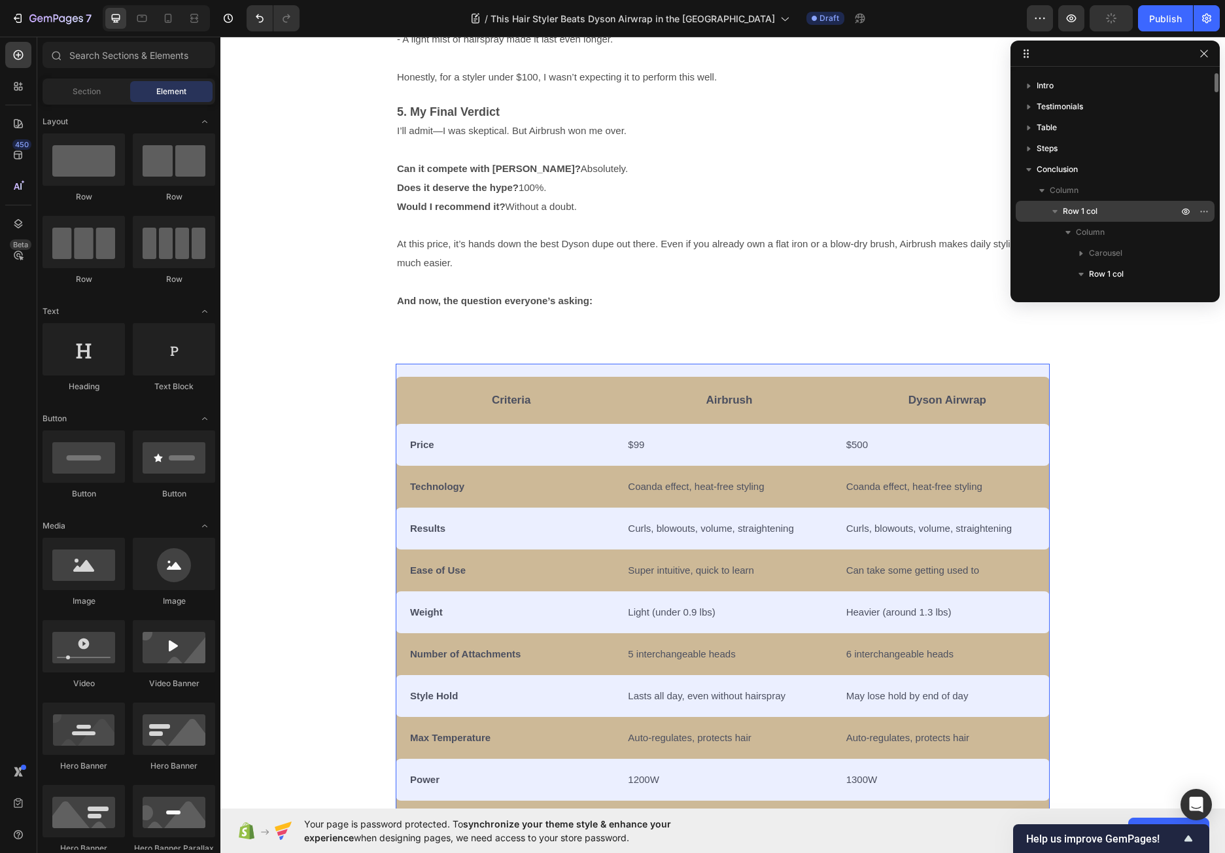
click at [1128, 205] on div "Row 1 col" at bounding box center [1115, 211] width 188 height 21
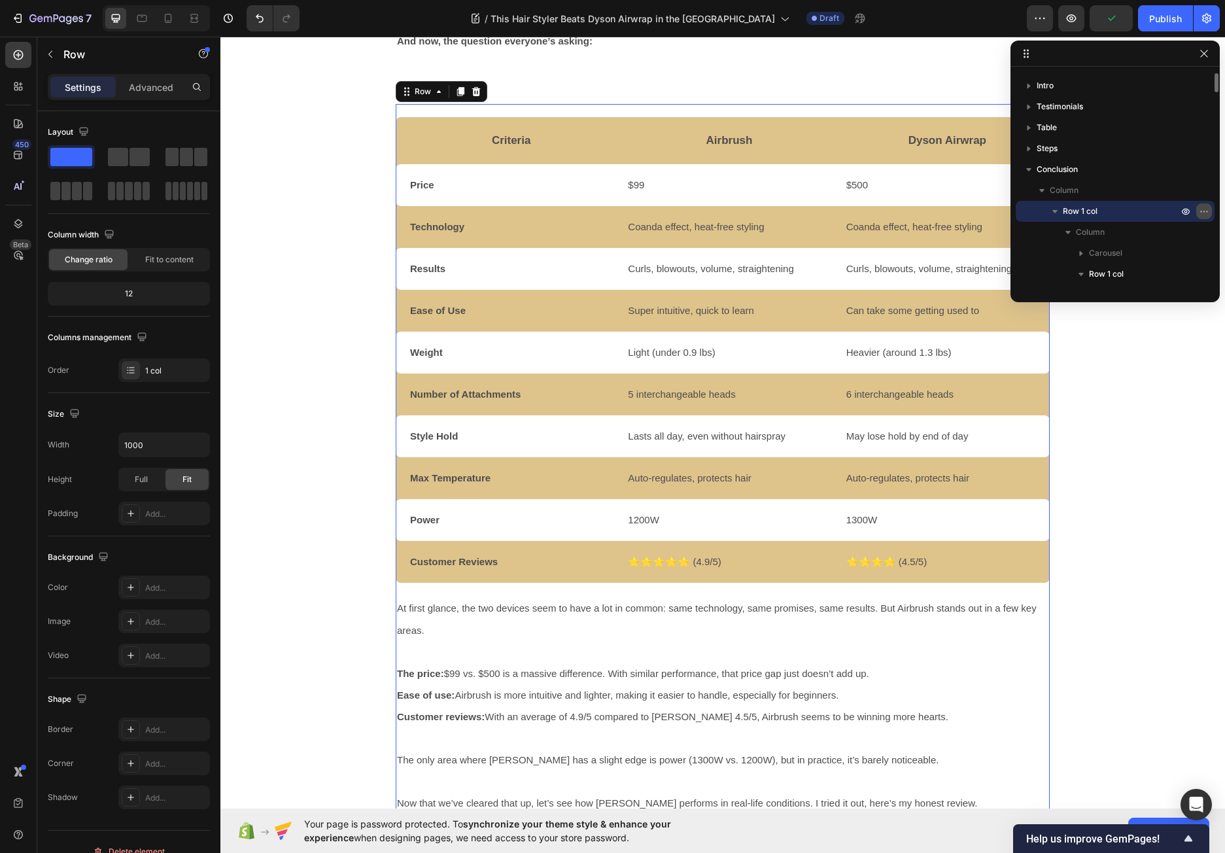
scroll to position [3627, 0]
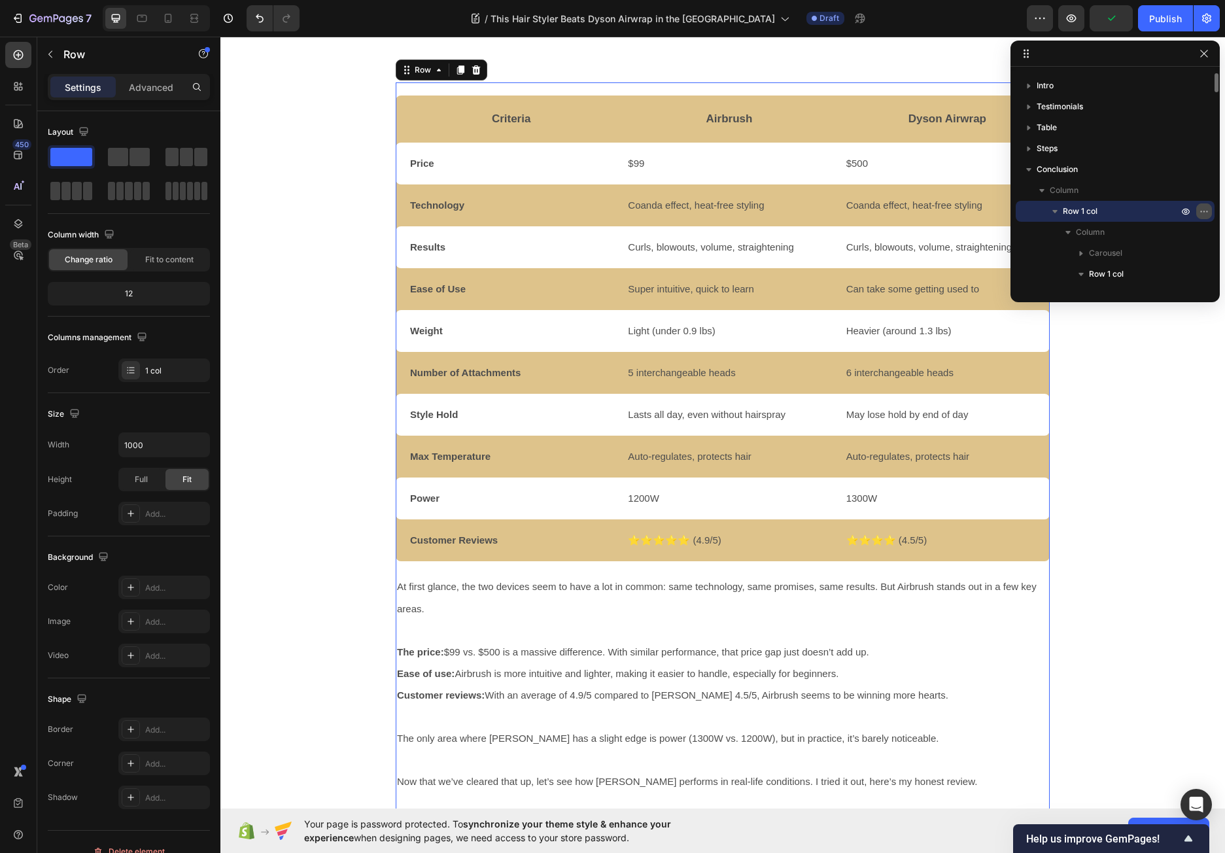
click at [1202, 211] on icon "button" at bounding box center [1203, 211] width 10 height 10
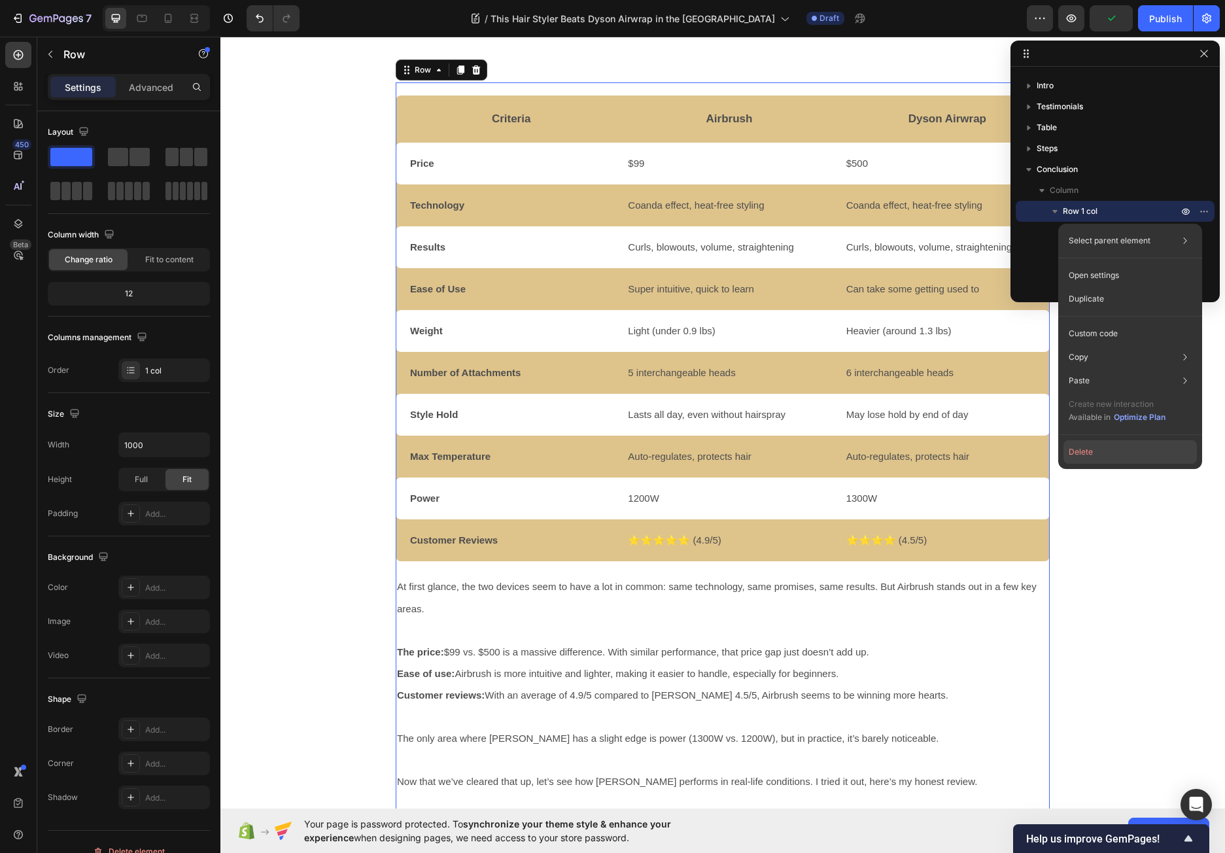
drag, startPoint x: 1081, startPoint y: 449, endPoint x: 849, endPoint y: 404, distance: 237.1
click at [1081, 449] on button "Delete" at bounding box center [1129, 452] width 133 height 24
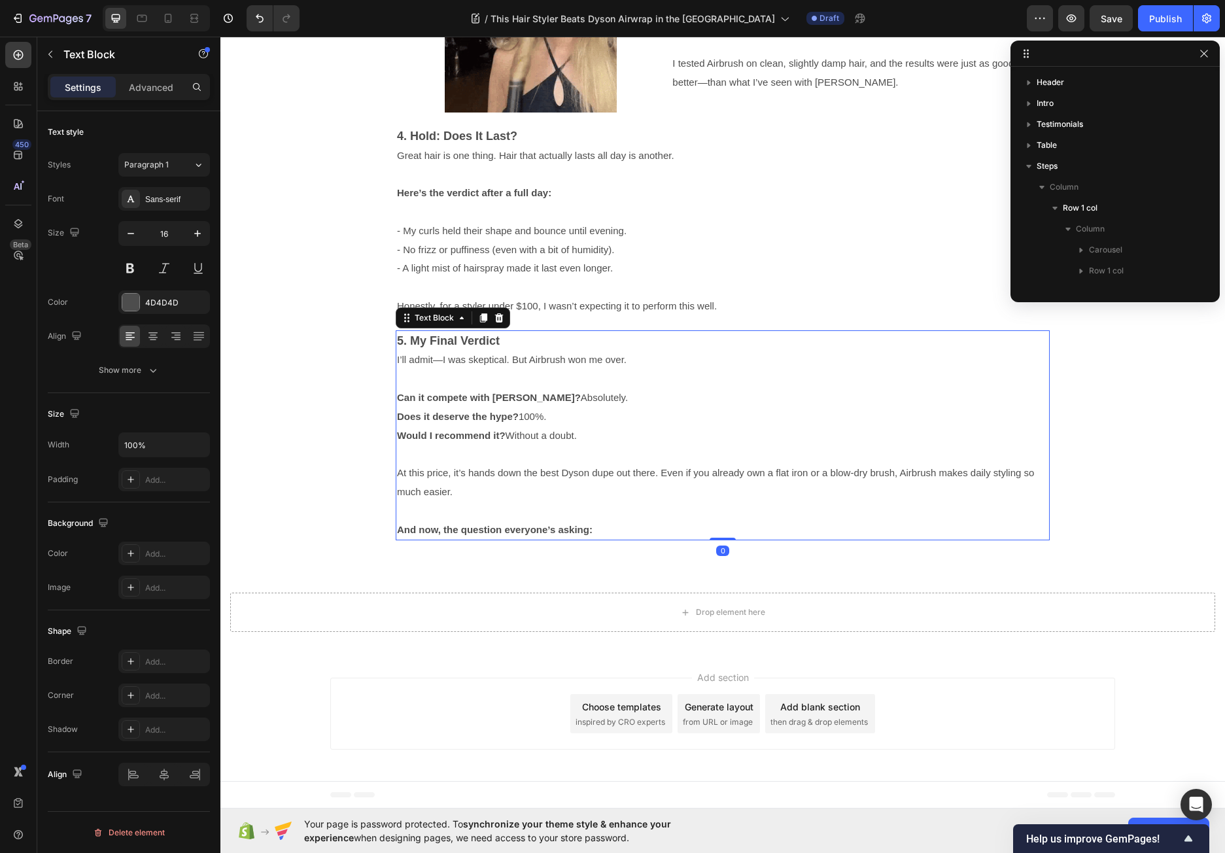
scroll to position [218, 0]
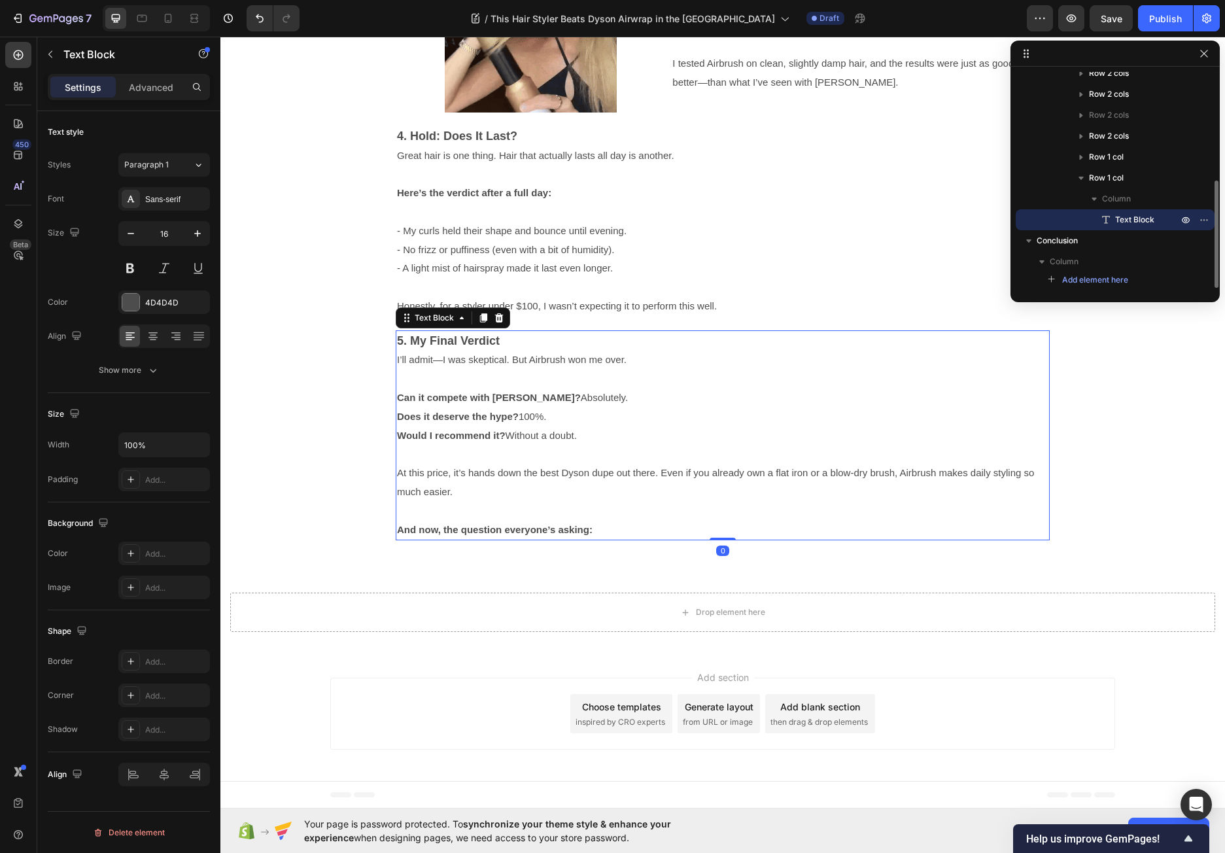
click at [826, 522] on p "And now, the question everyone’s asking:" at bounding box center [722, 520] width 651 height 38
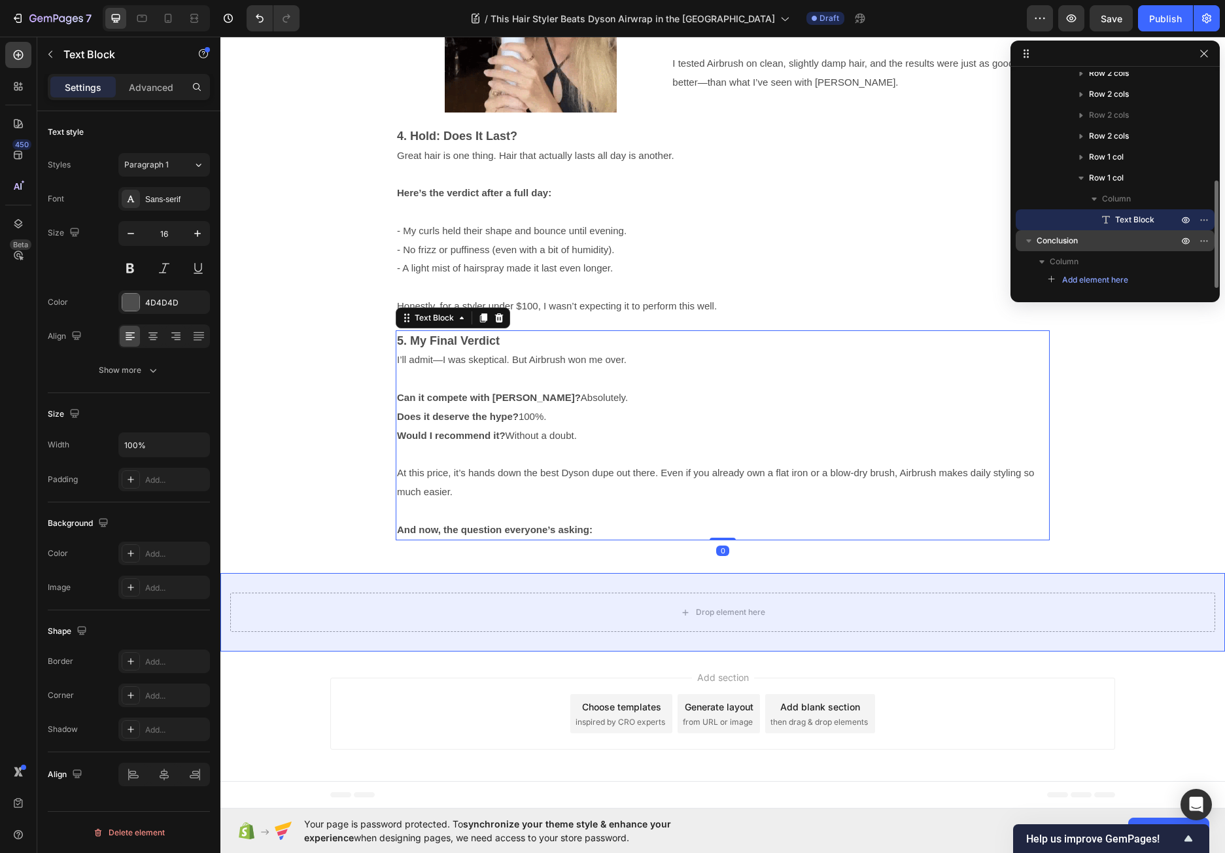
click at [1055, 239] on span "Conclusion" at bounding box center [1056, 240] width 41 height 13
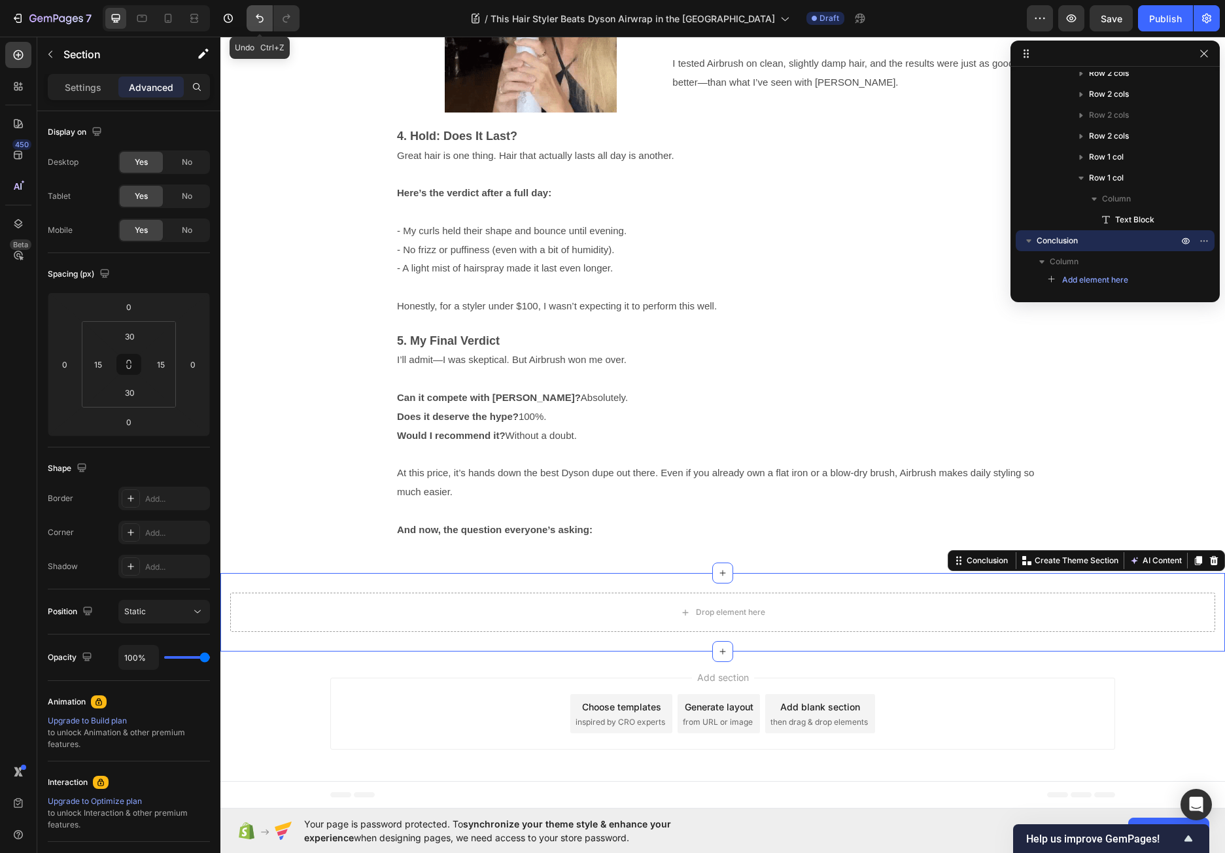
click at [258, 21] on icon "Undo/Redo" at bounding box center [259, 18] width 13 height 13
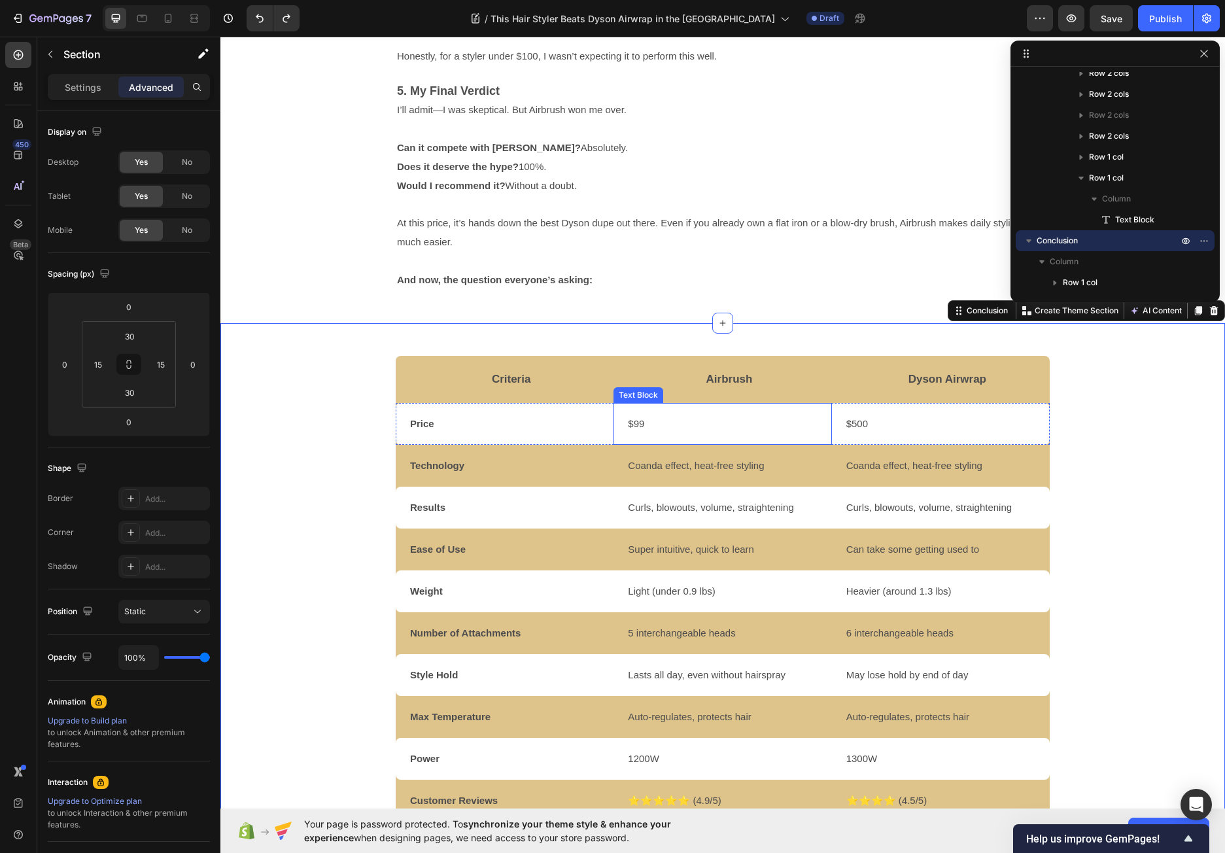
scroll to position [3379, 0]
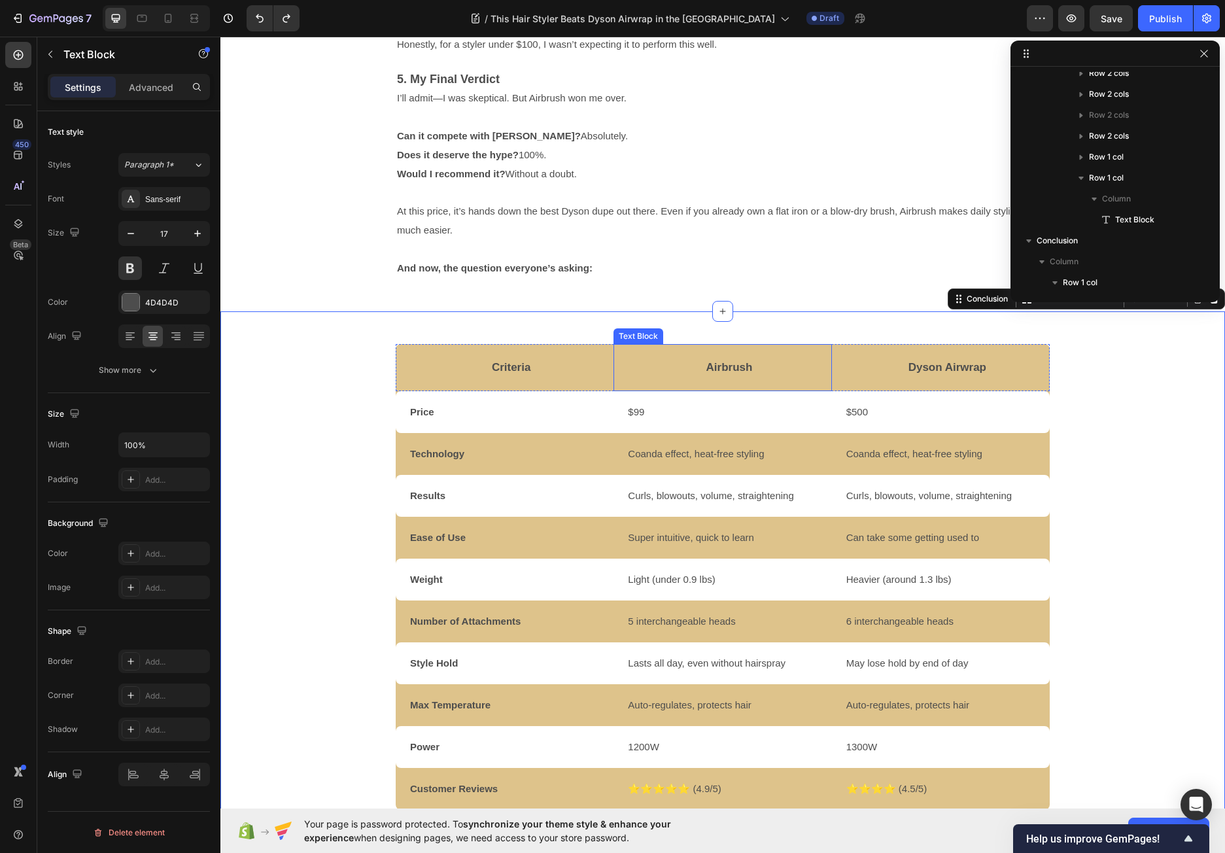
click at [788, 360] on p "Airbrush" at bounding box center [729, 367] width 202 height 44
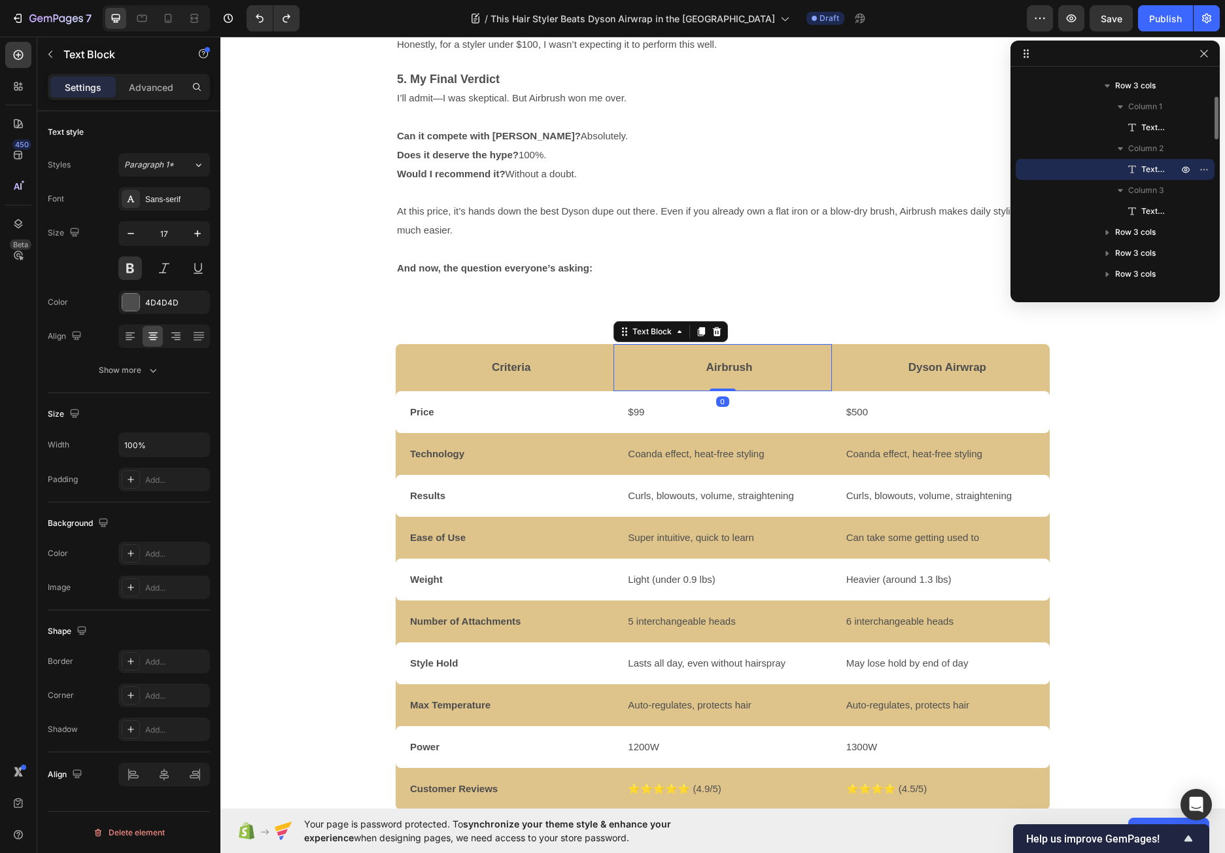
scroll to position [454, 0]
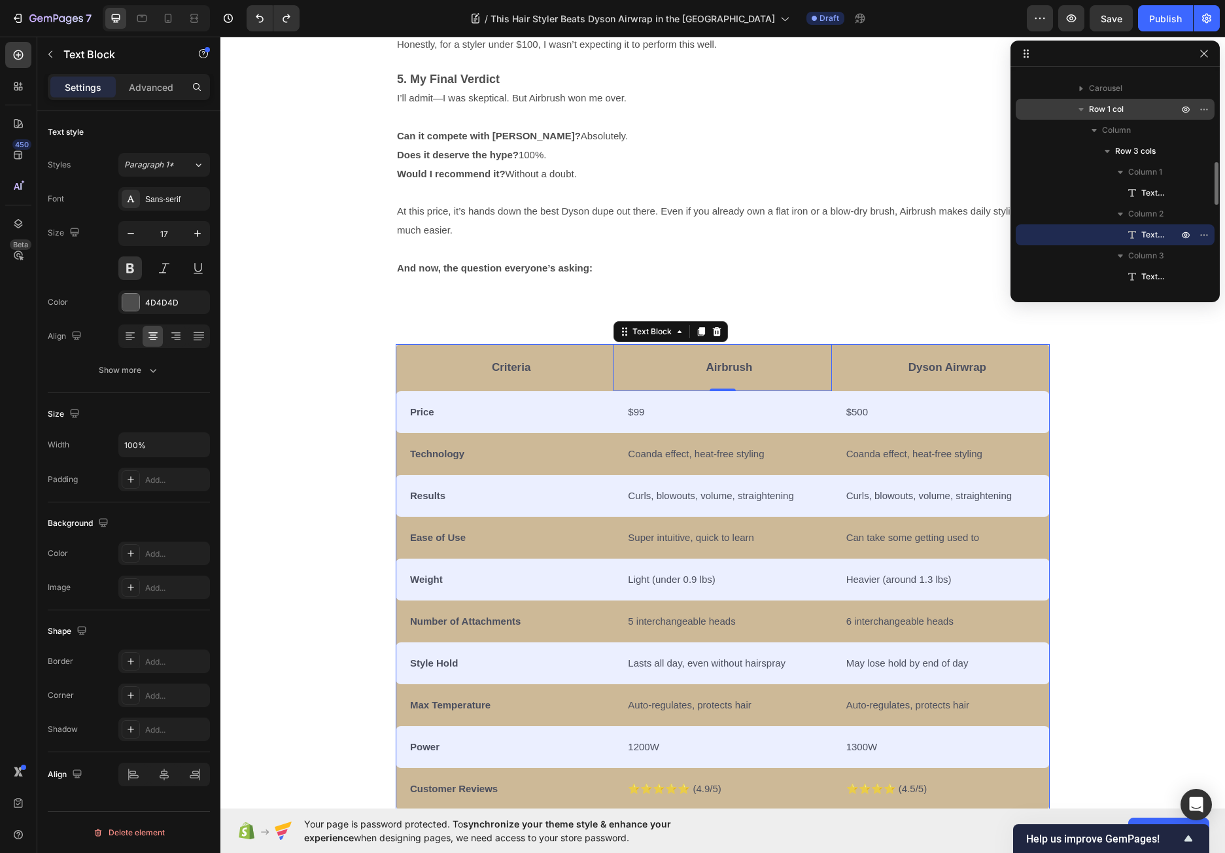
click at [1145, 111] on p "Row 1 col" at bounding box center [1135, 109] width 92 height 13
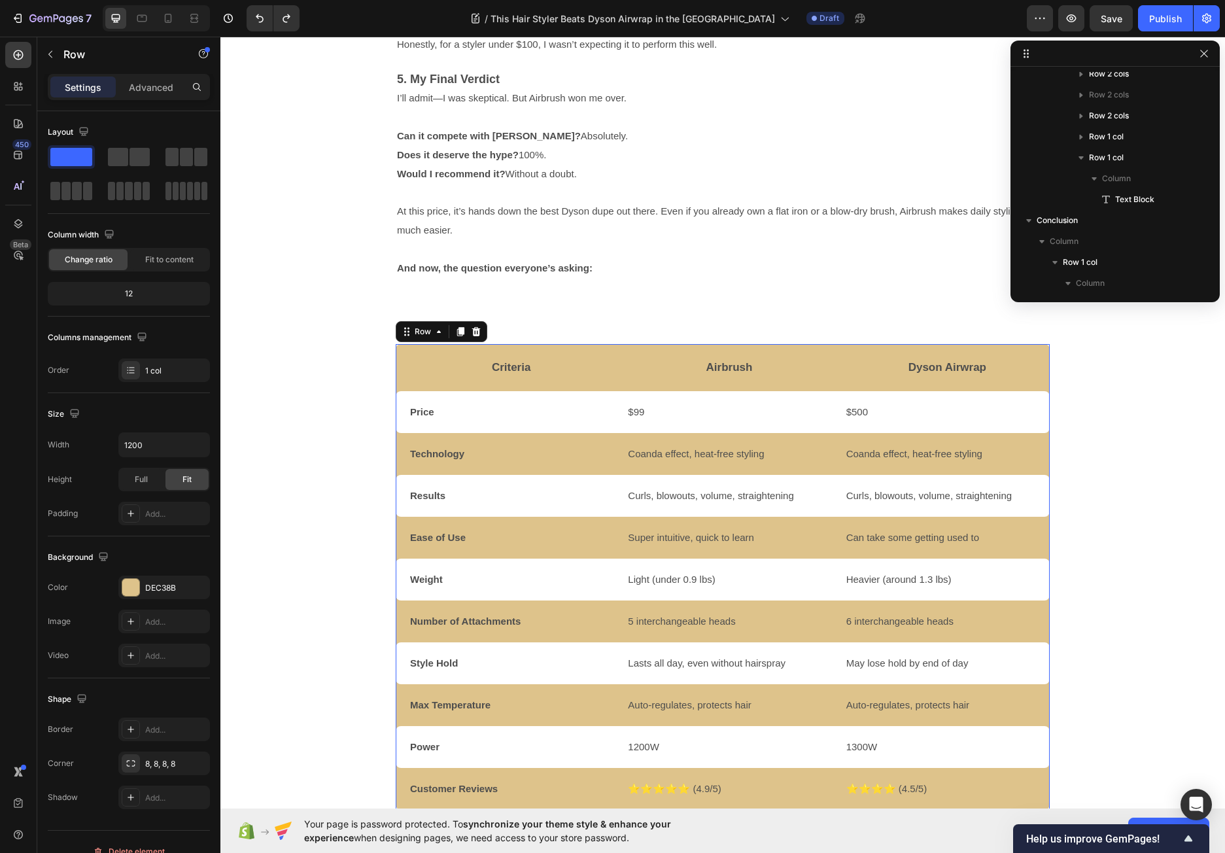
click at [1211, 288] on div at bounding box center [1214, 396] width 10 height 216
click at [1206, 194] on icon "button" at bounding box center [1203, 194] width 10 height 10
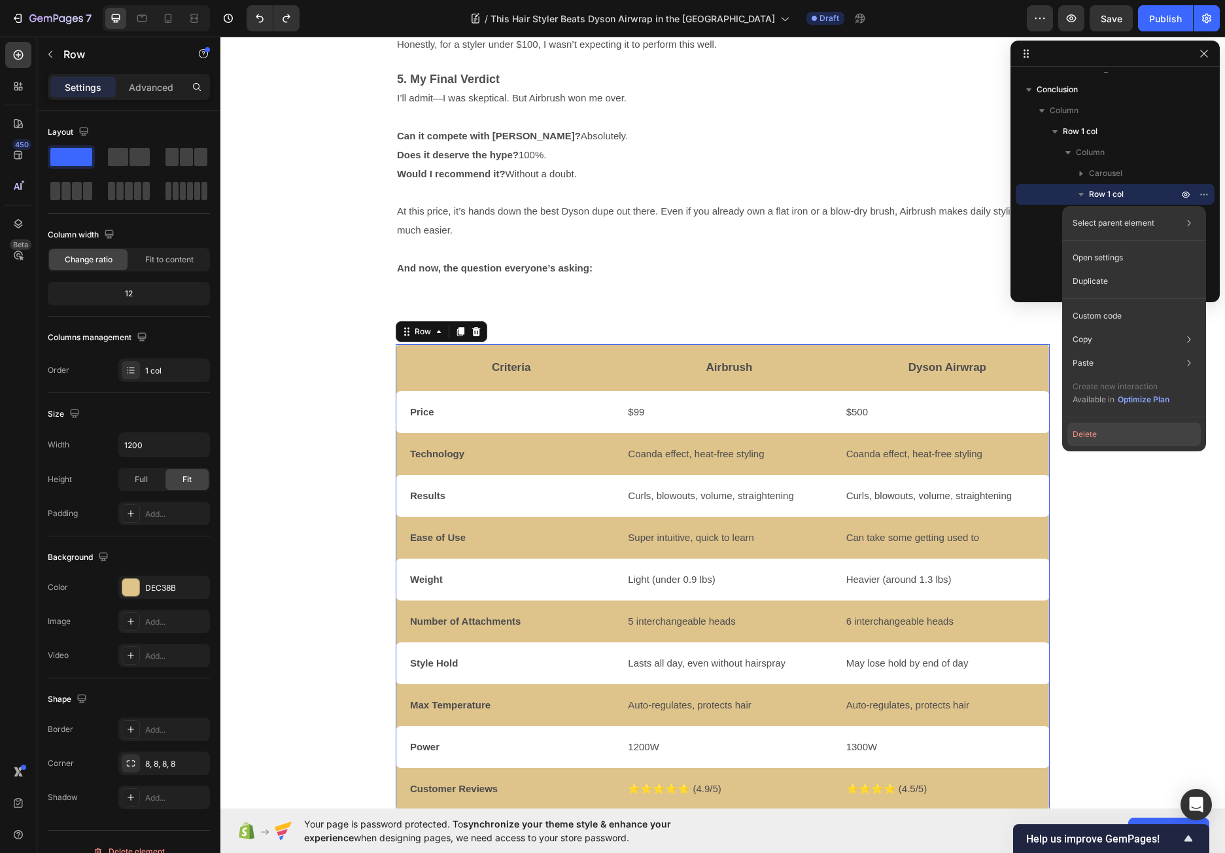
click at [1092, 433] on button "Delete" at bounding box center [1133, 434] width 133 height 24
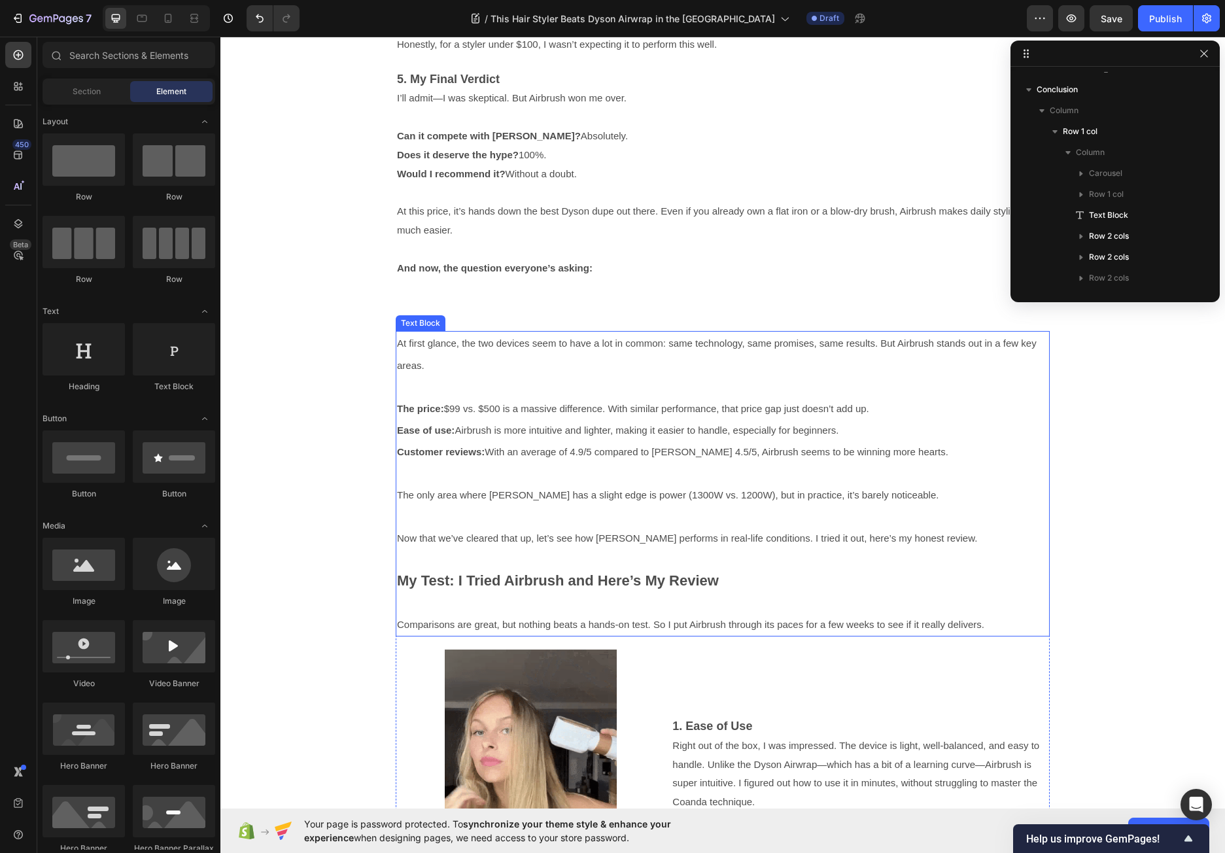
drag, startPoint x: 823, startPoint y: 382, endPoint x: 815, endPoint y: 384, distance: 8.7
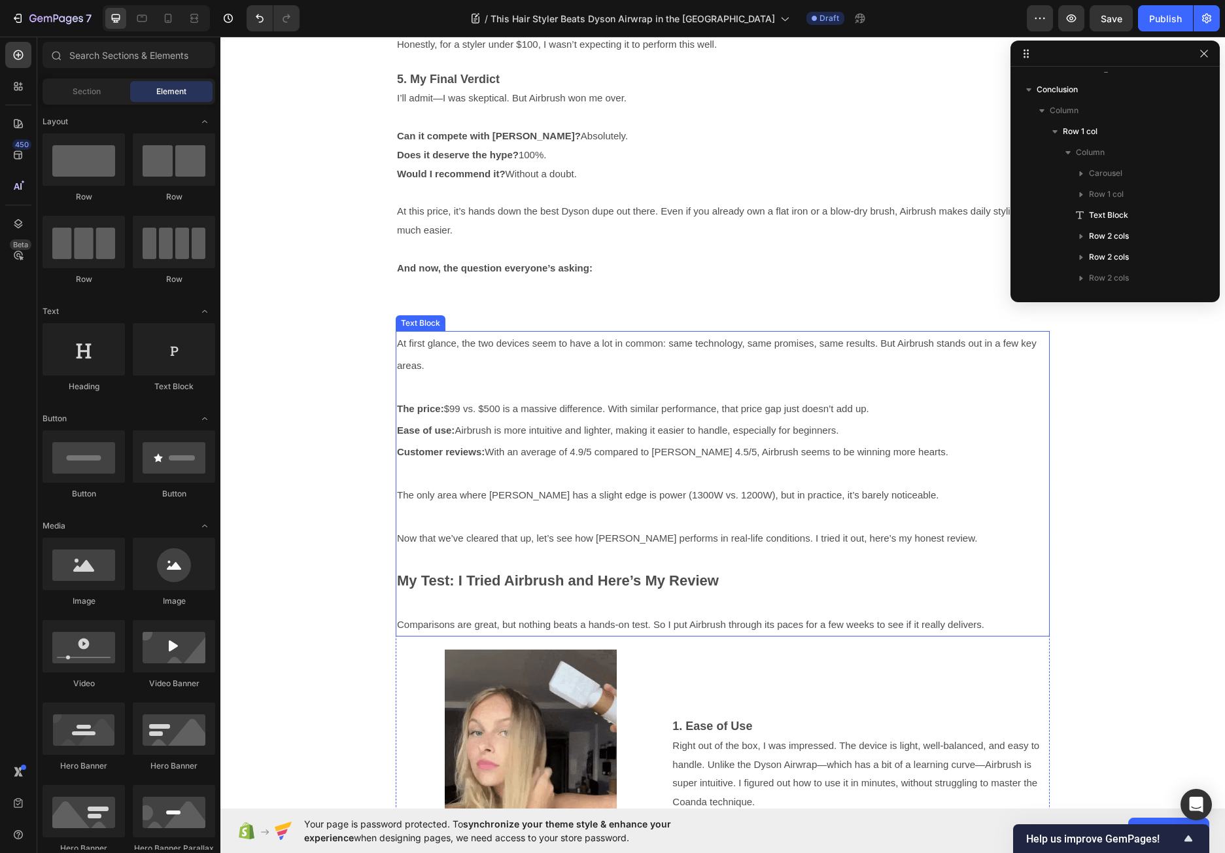
click at [823, 382] on p at bounding box center [722, 386] width 651 height 21
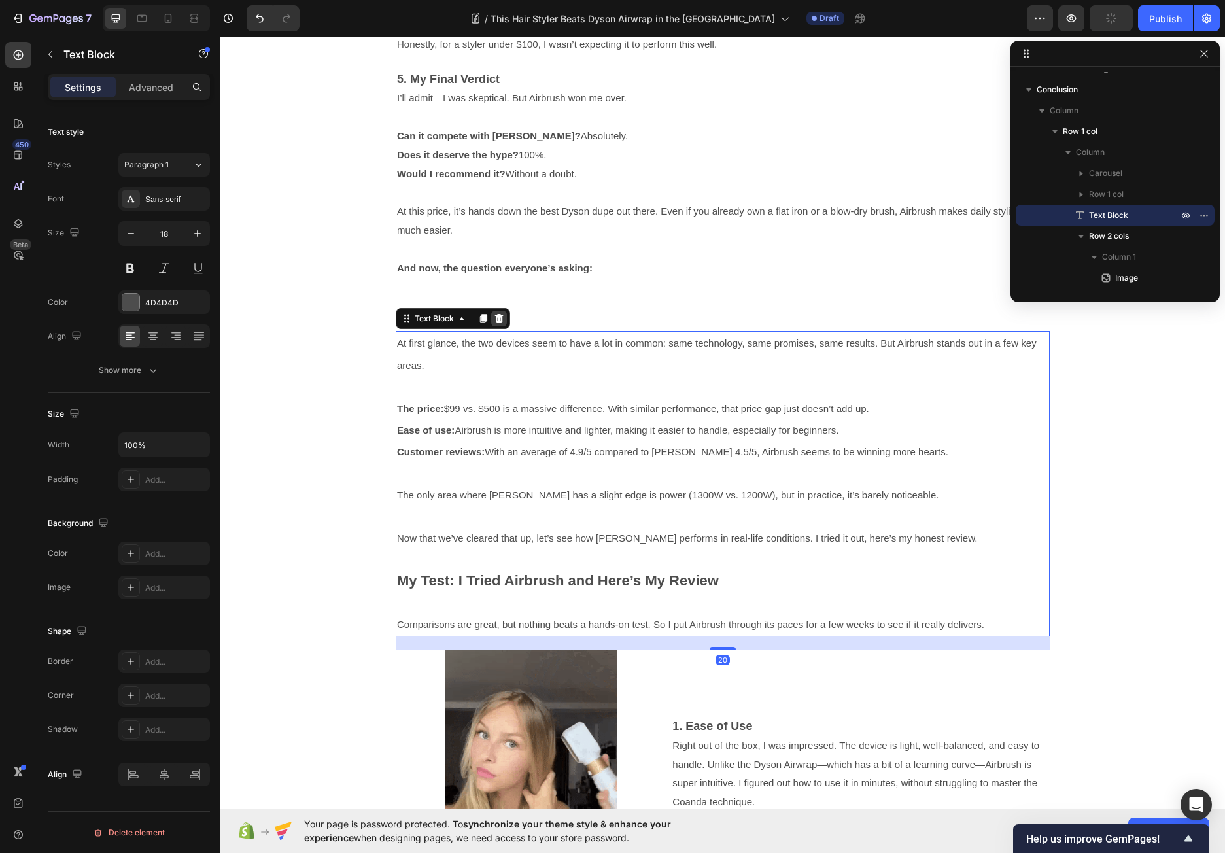
click at [494, 318] on icon at bounding box center [499, 318] width 10 height 10
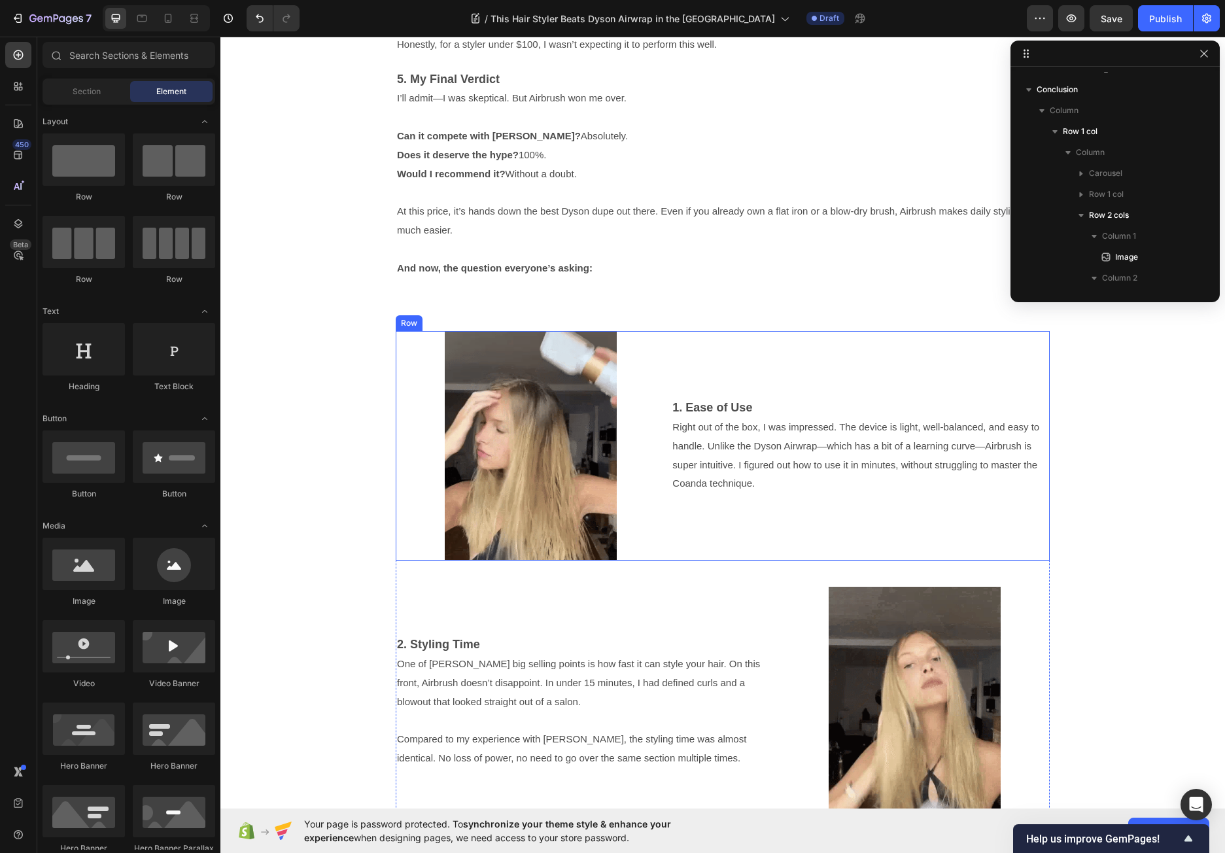
click at [663, 470] on div "Image 1. Ease of Use Right out of the box, I was impressed. The device is light…" at bounding box center [723, 445] width 654 height 229
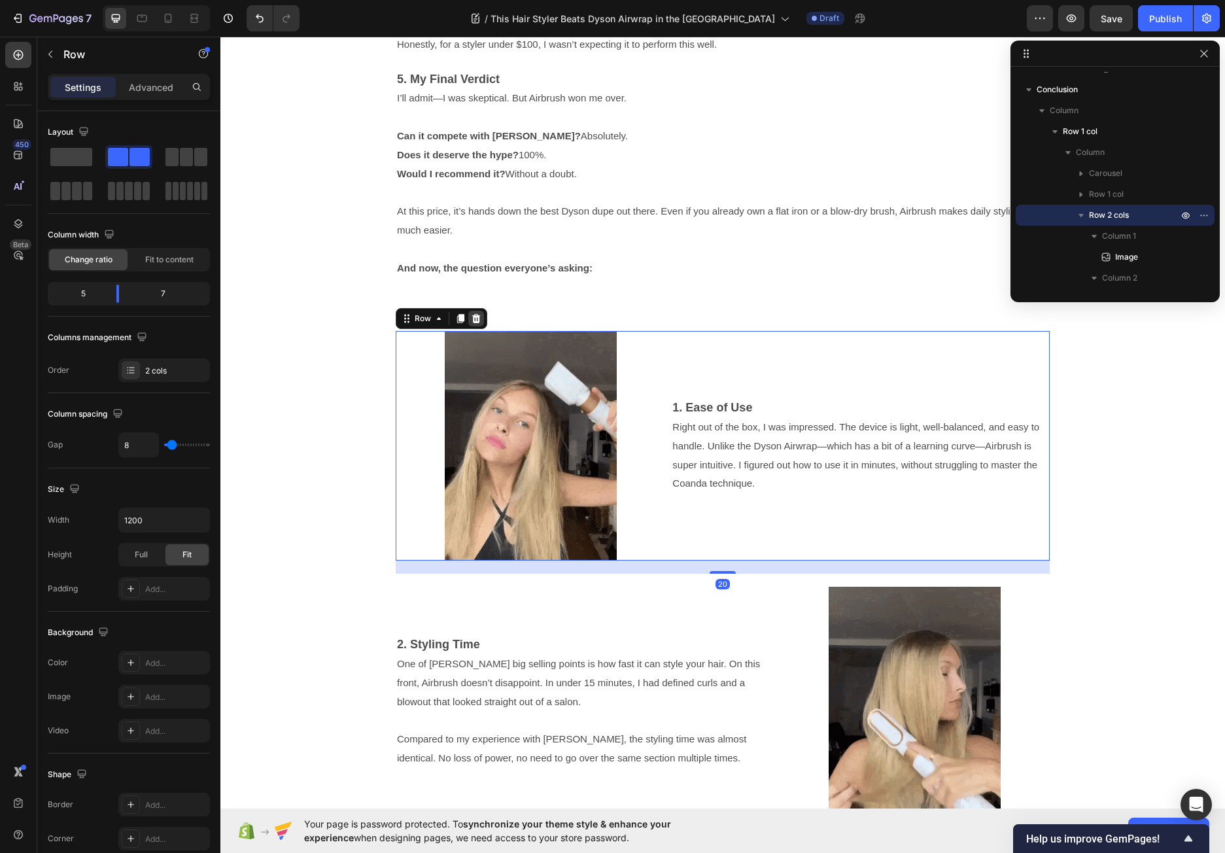
click at [471, 319] on icon at bounding box center [476, 318] width 10 height 10
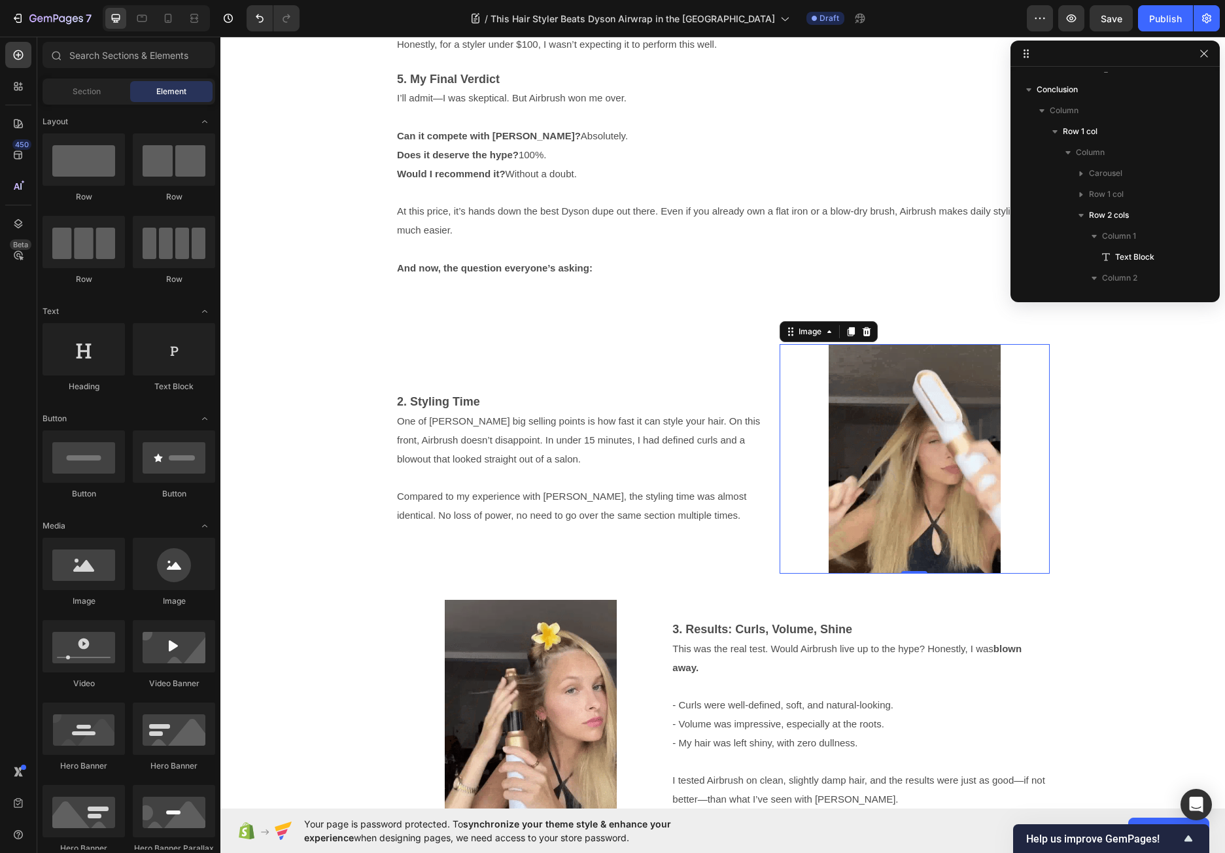
click at [779, 426] on div at bounding box center [914, 458] width 270 height 229
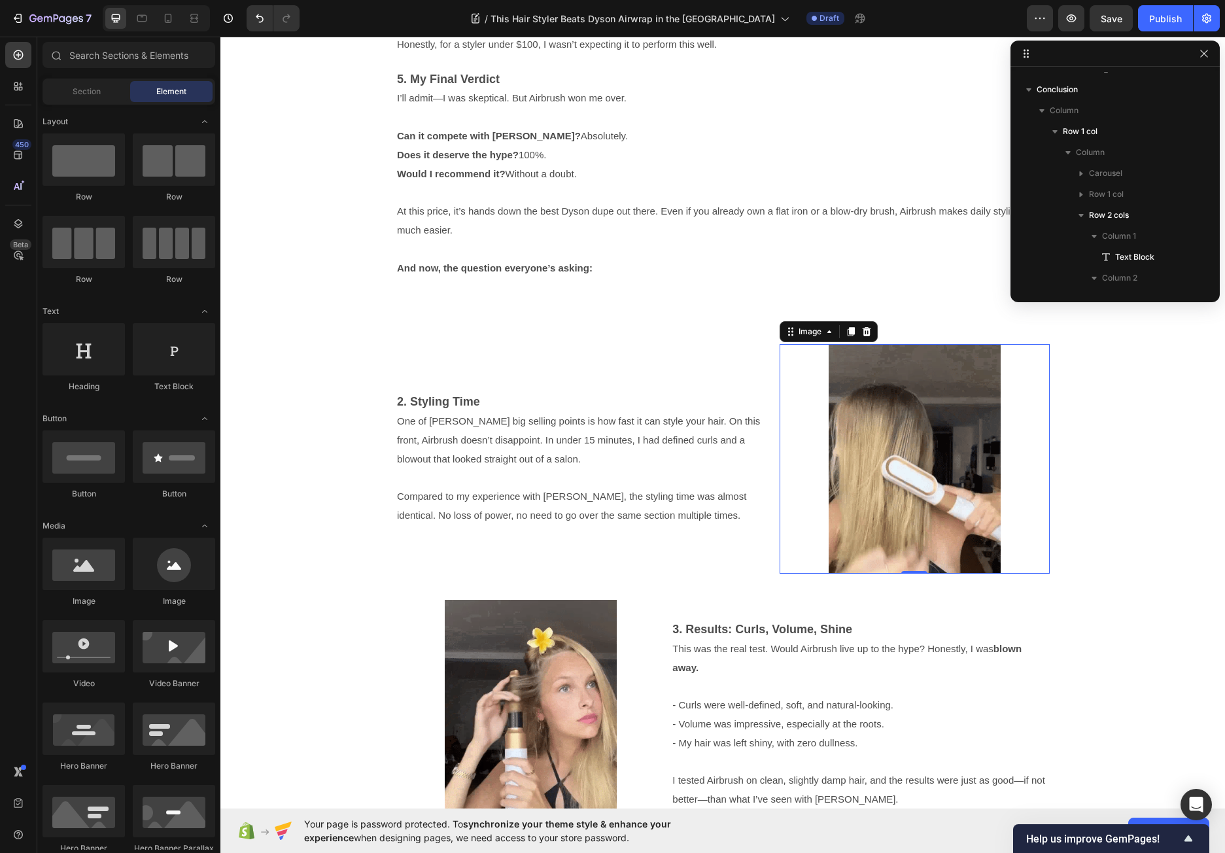
scroll to position [499, 0]
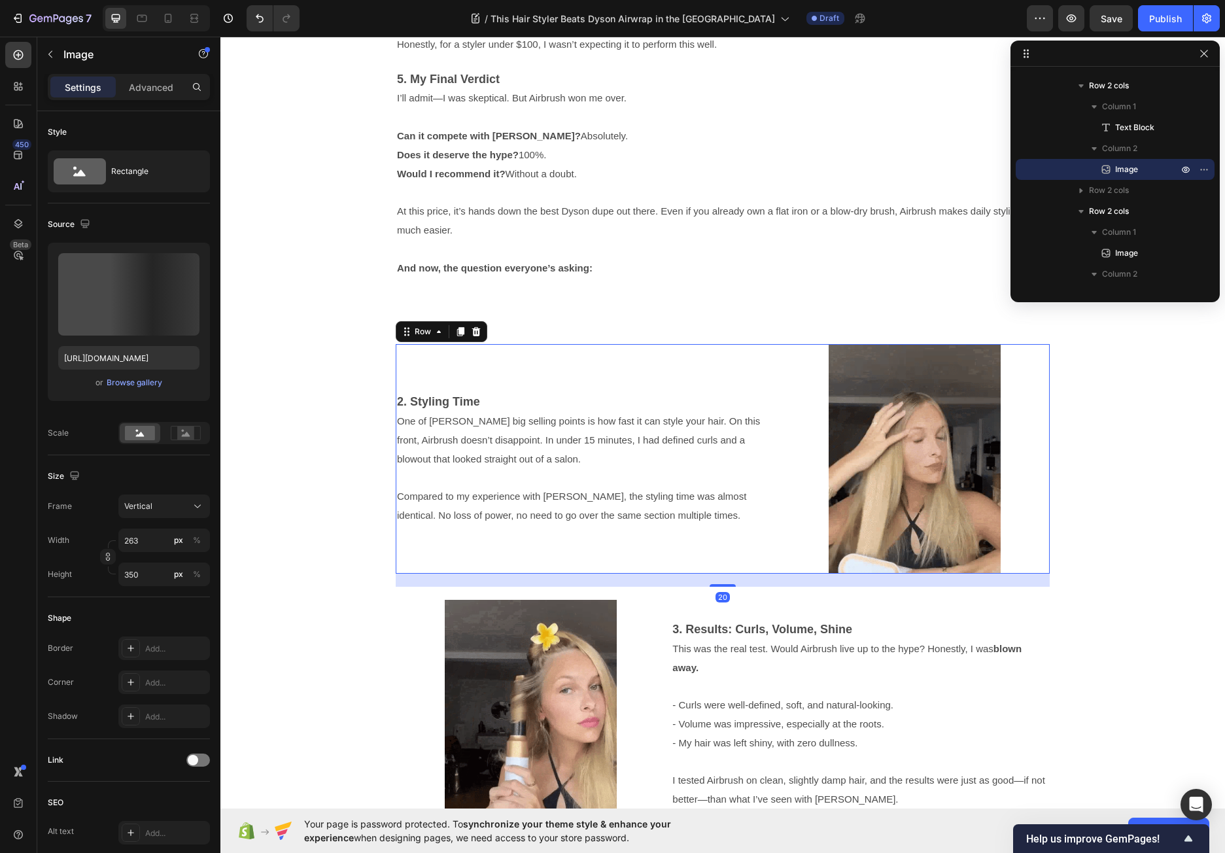
click at [770, 356] on div "2. Styling Time One of Dyson’s big selling points is how fast it can style your…" at bounding box center [723, 458] width 654 height 229
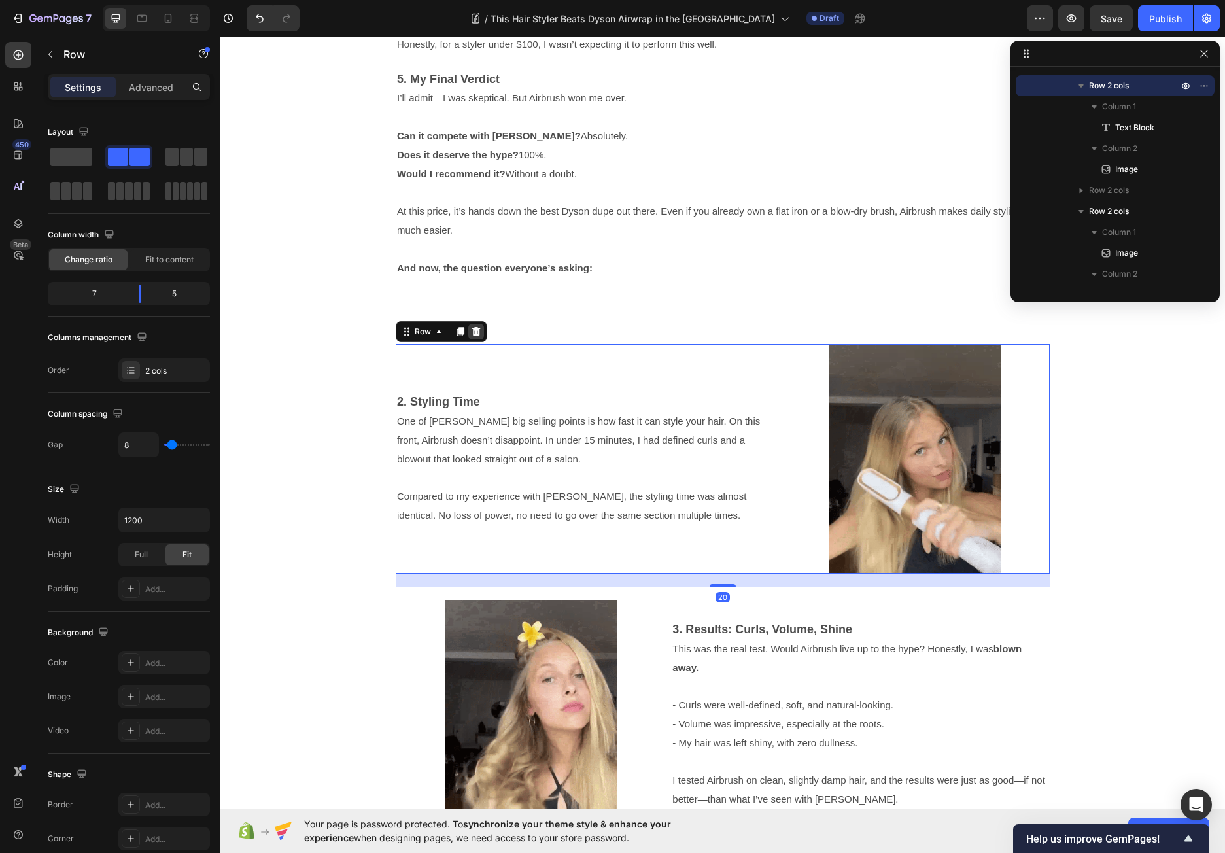
click at [478, 331] on div at bounding box center [476, 332] width 16 height 16
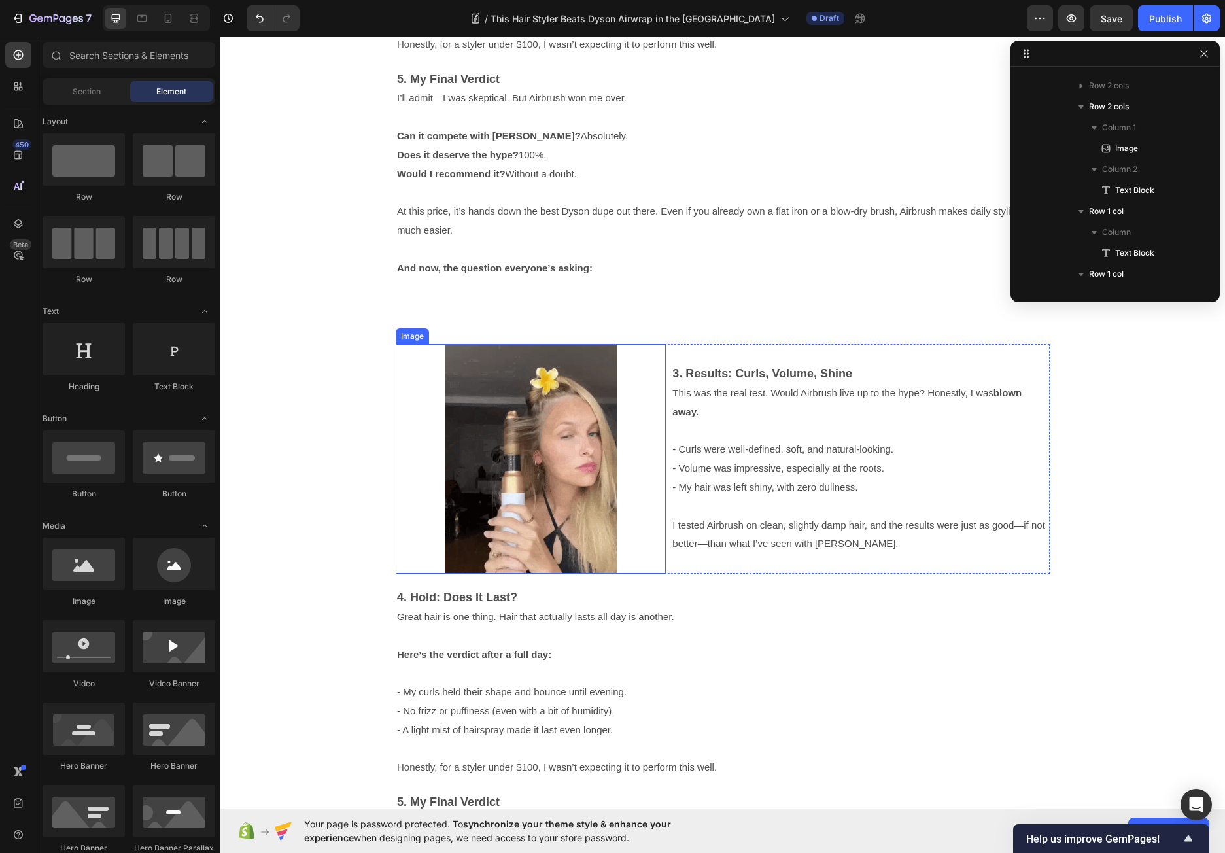
click at [658, 354] on div at bounding box center [531, 458] width 270 height 229
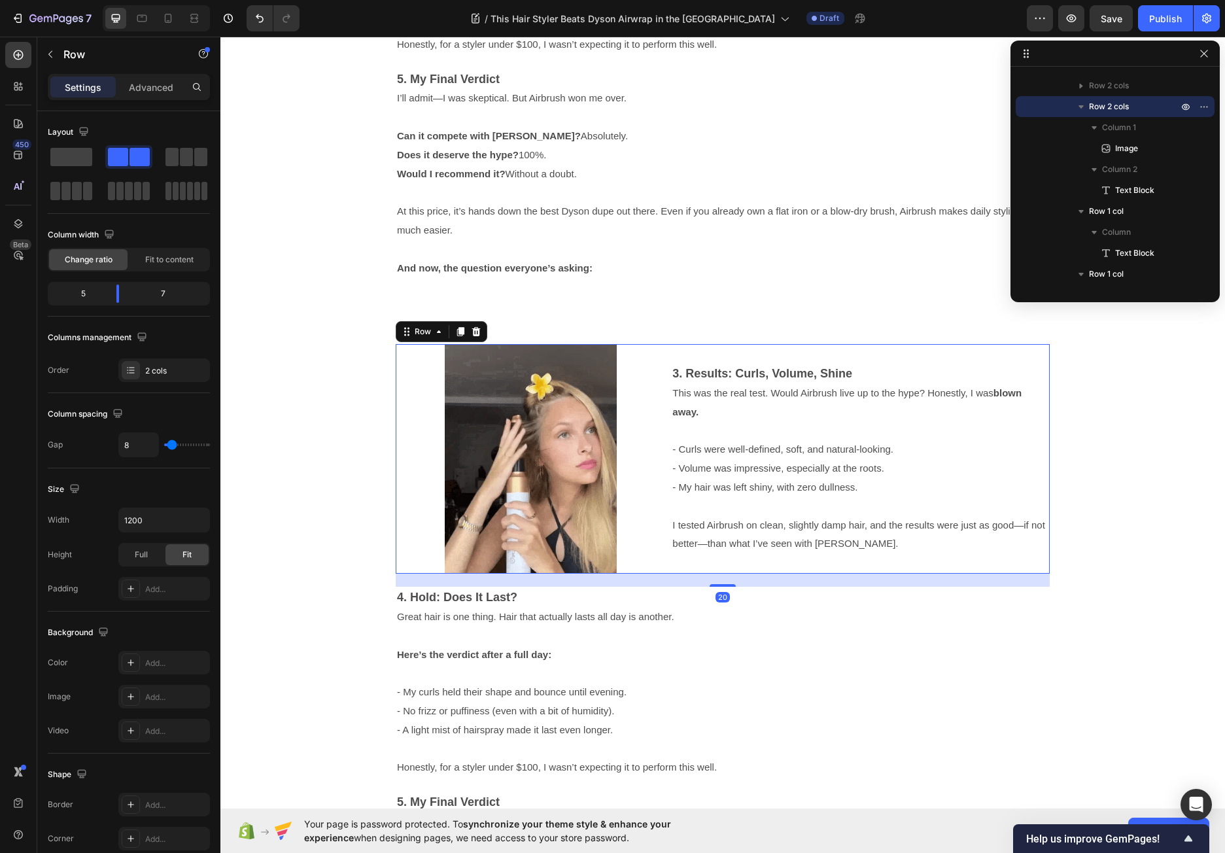
click at [671, 353] on div "3. Results: Curls, Volume, Shine This was the real test. Would Airbrush live up…" at bounding box center [860, 458] width 379 height 229
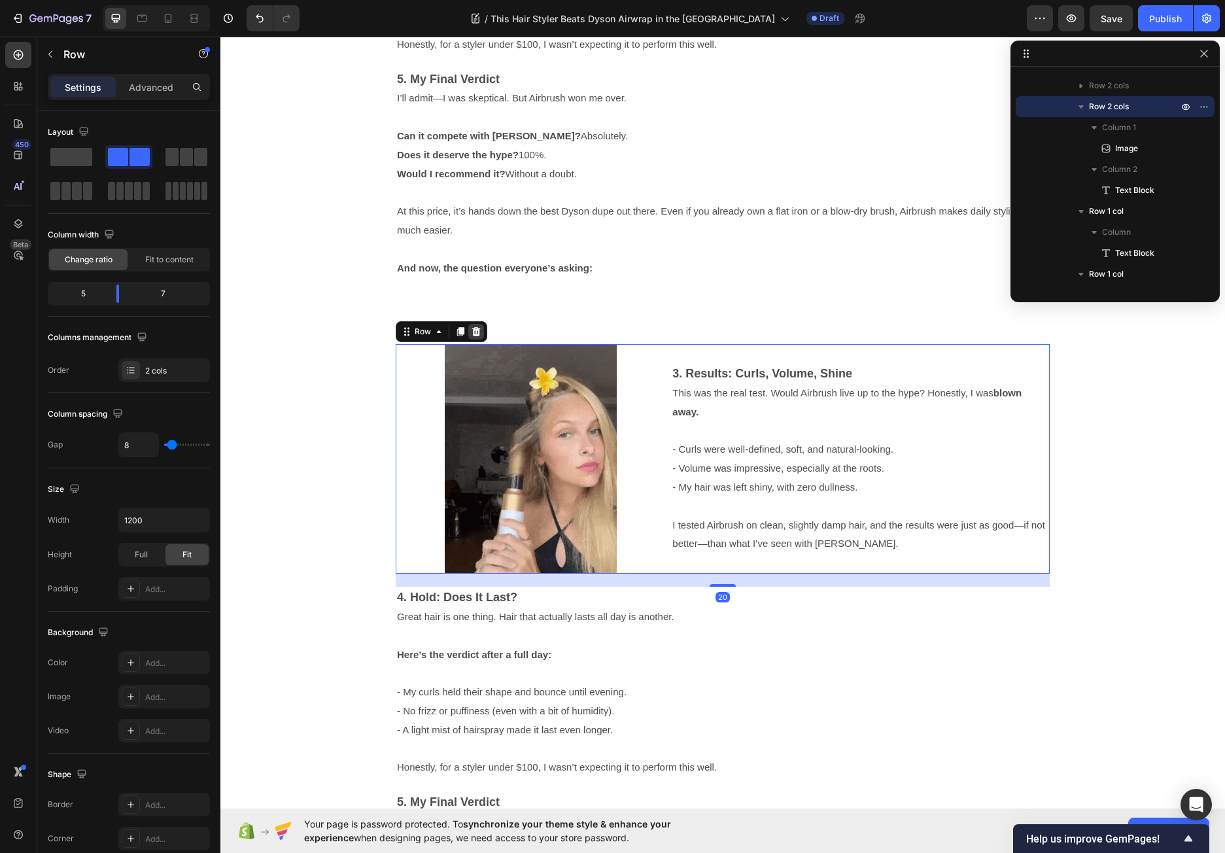
click at [473, 329] on icon at bounding box center [476, 331] width 8 height 9
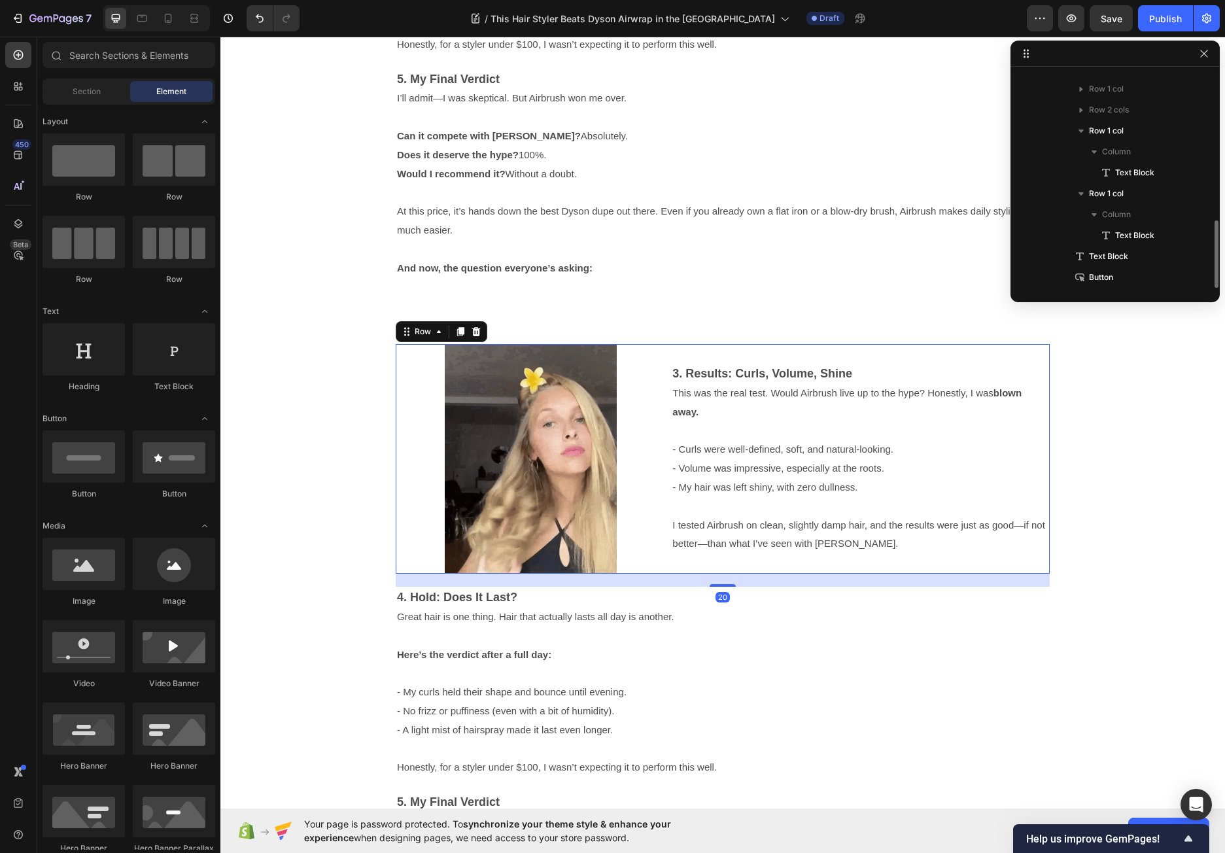
scroll to position [475, 0]
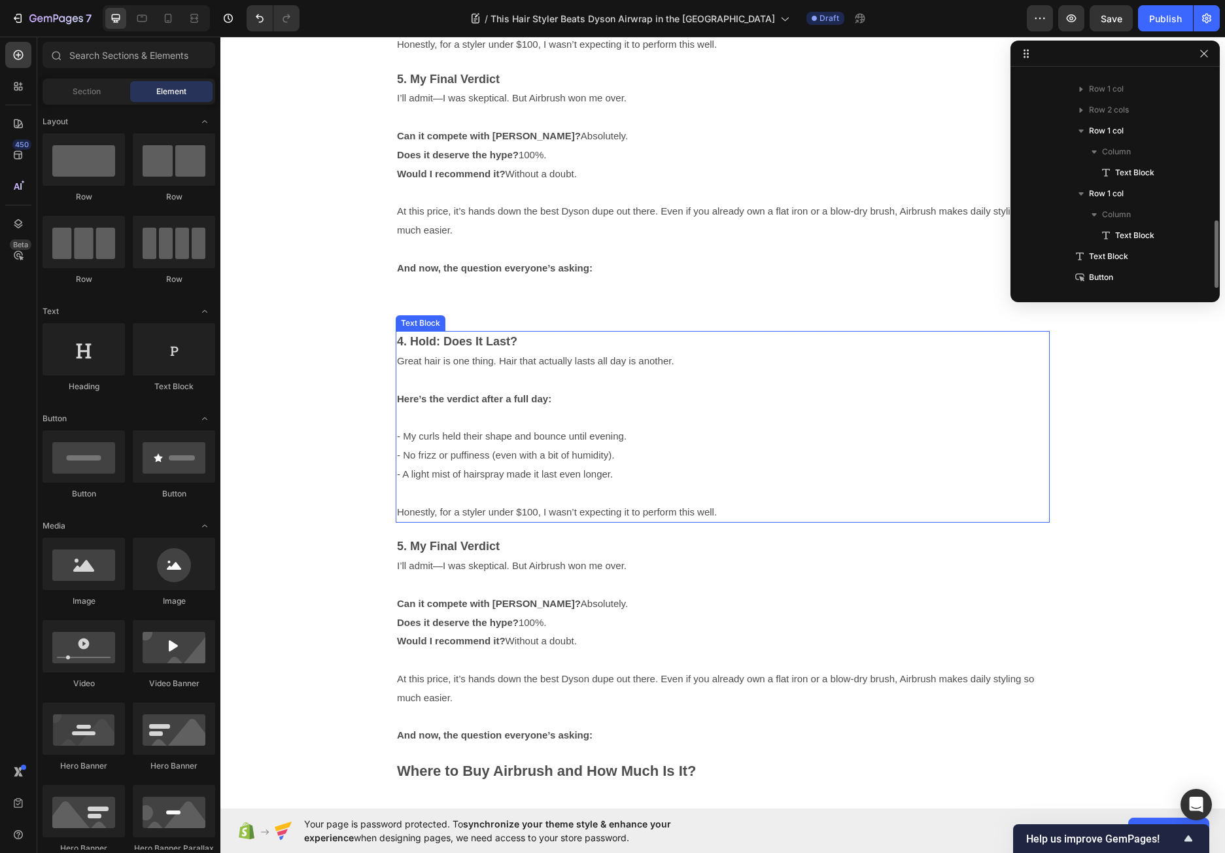
click at [650, 350] on p "4. Hold: Does It Last? Great hair is one thing. Hair that actually lasts all da…" at bounding box center [722, 351] width 651 height 39
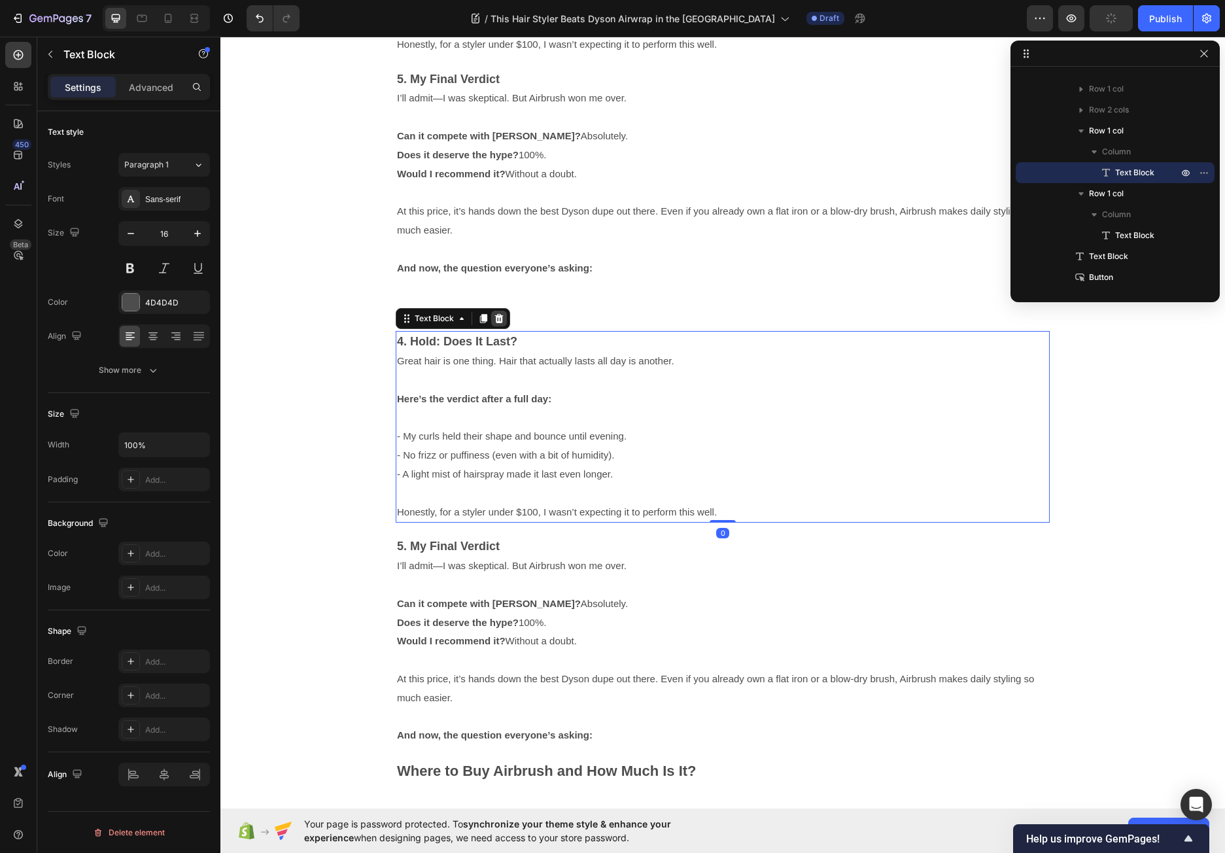
click at [494, 315] on icon at bounding box center [499, 318] width 10 height 10
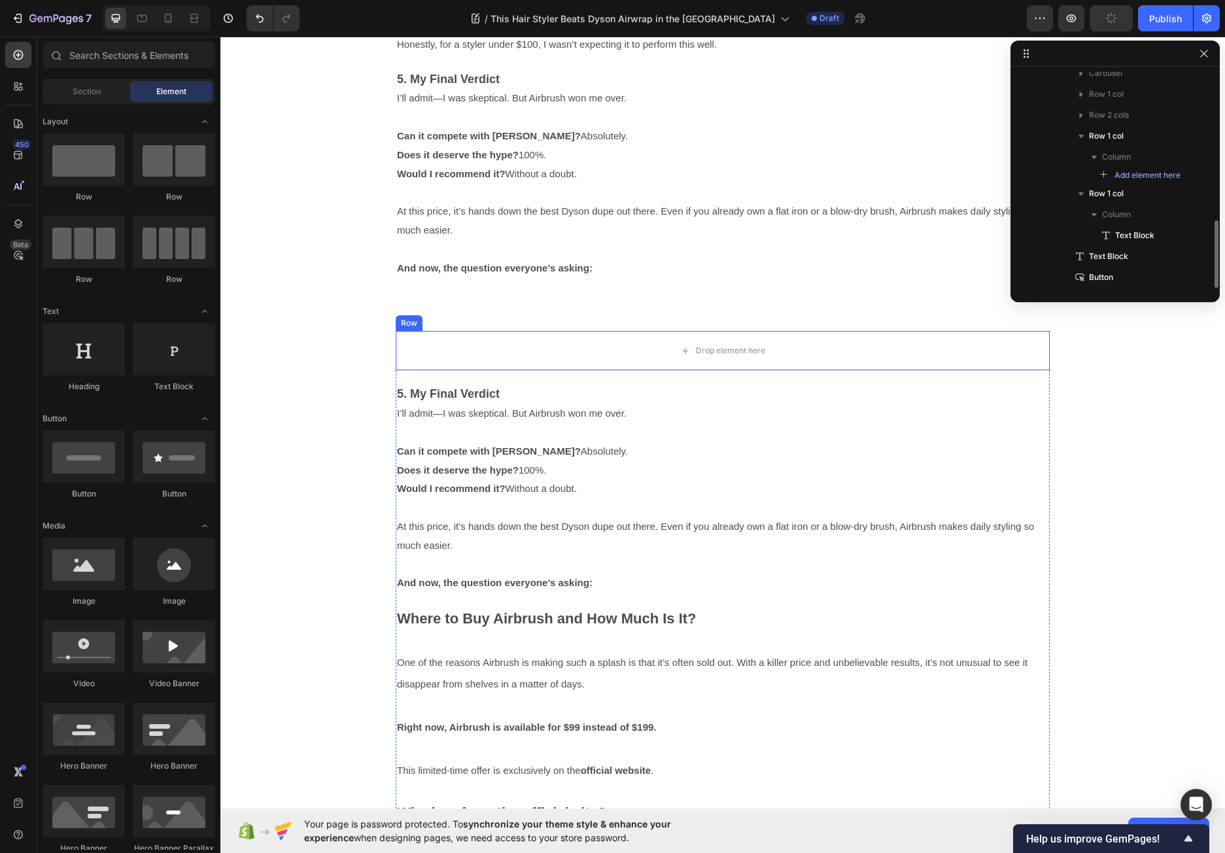
scroll to position [469, 0]
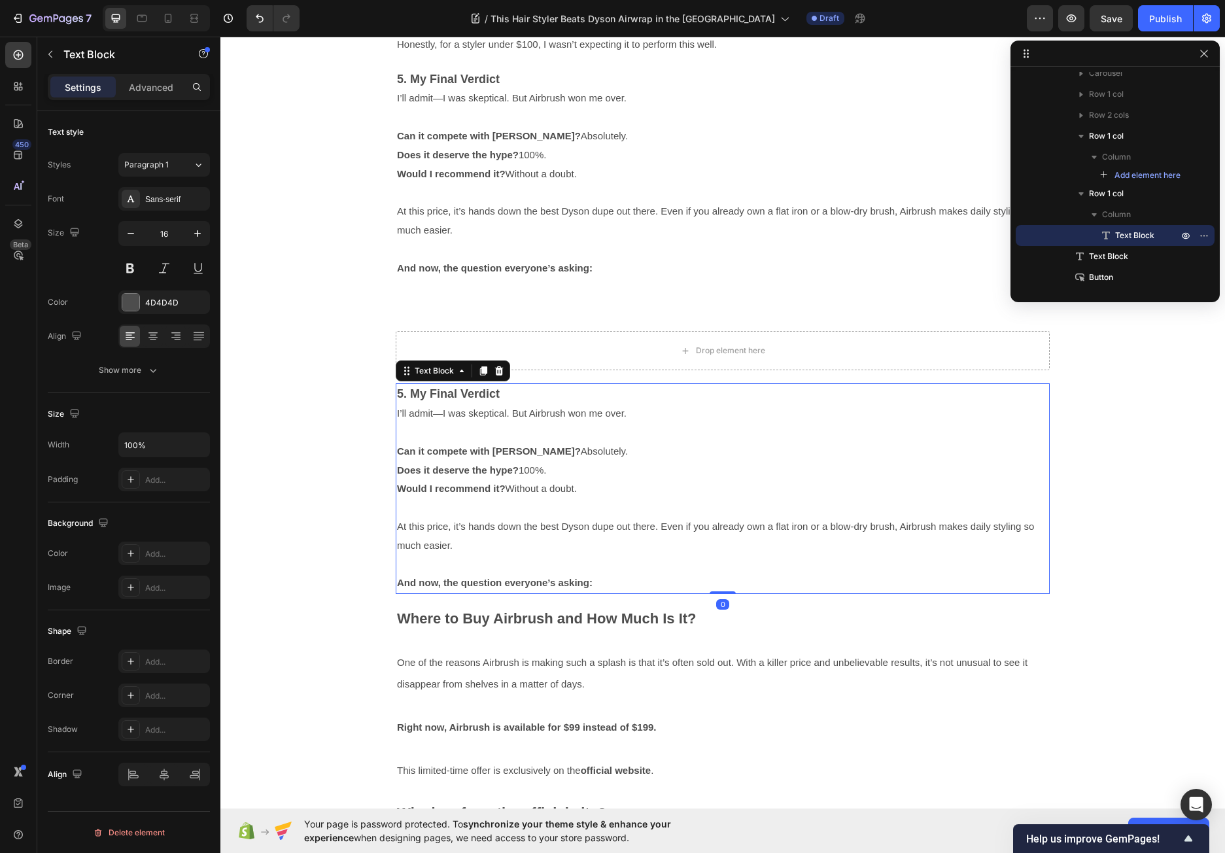
click at [617, 392] on p "5. My Final Verdict" at bounding box center [722, 394] width 651 height 20
click at [500, 370] on div at bounding box center [499, 371] width 16 height 16
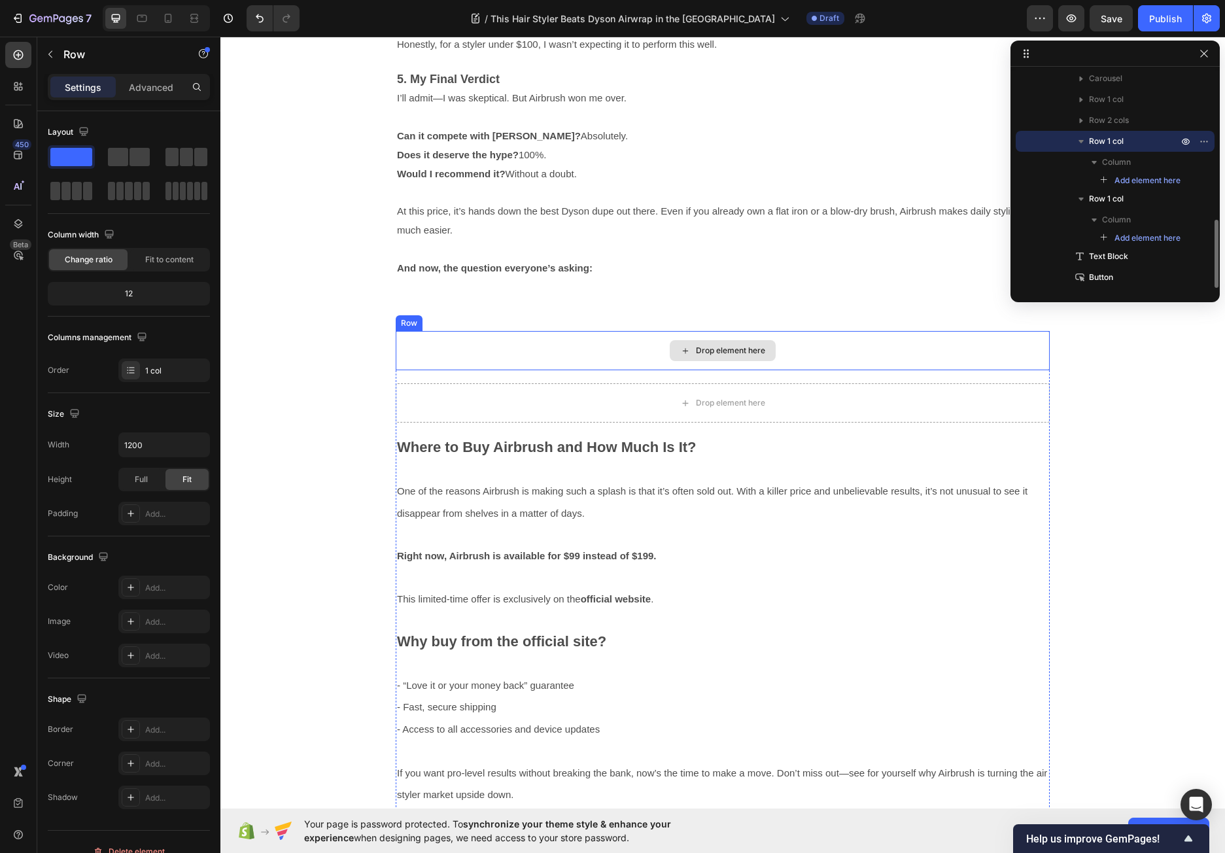
click at [530, 351] on div "Drop element here" at bounding box center [723, 350] width 654 height 39
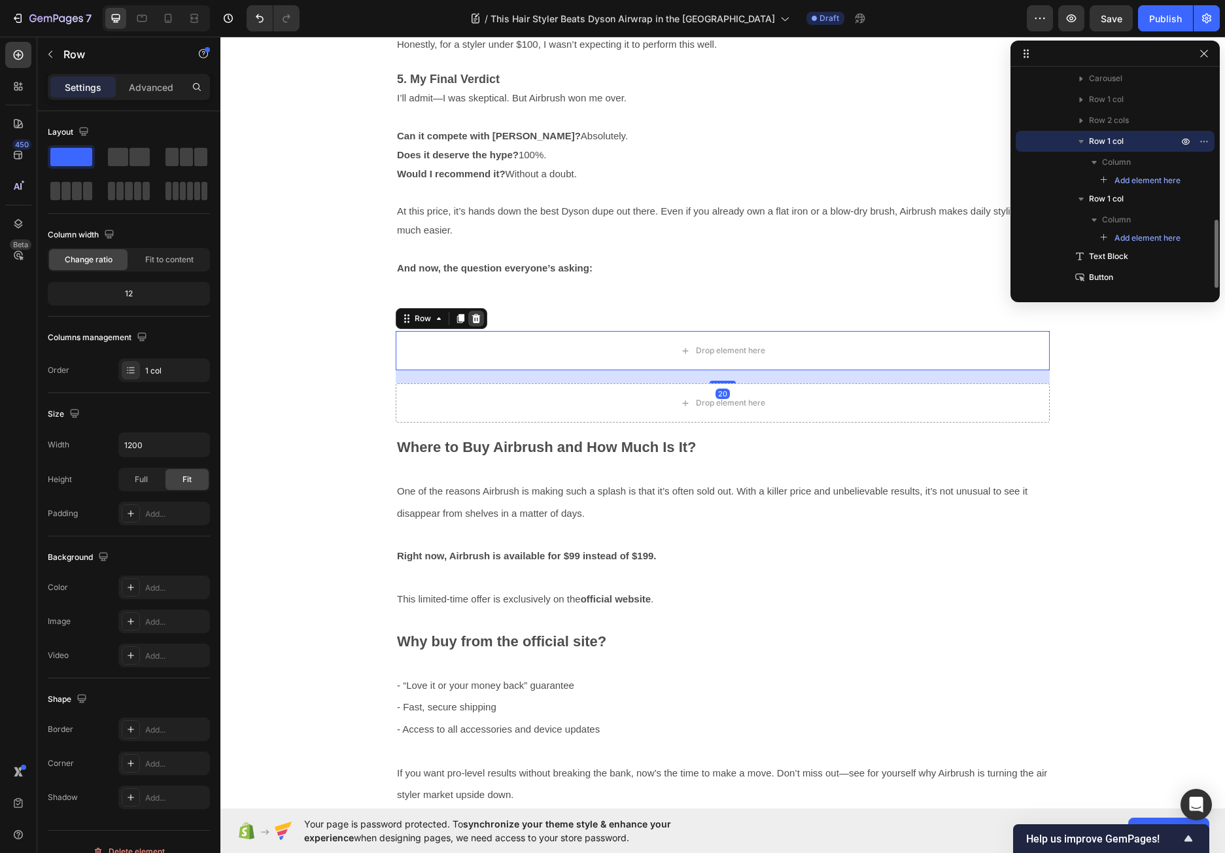
click at [475, 316] on icon at bounding box center [476, 318] width 10 height 10
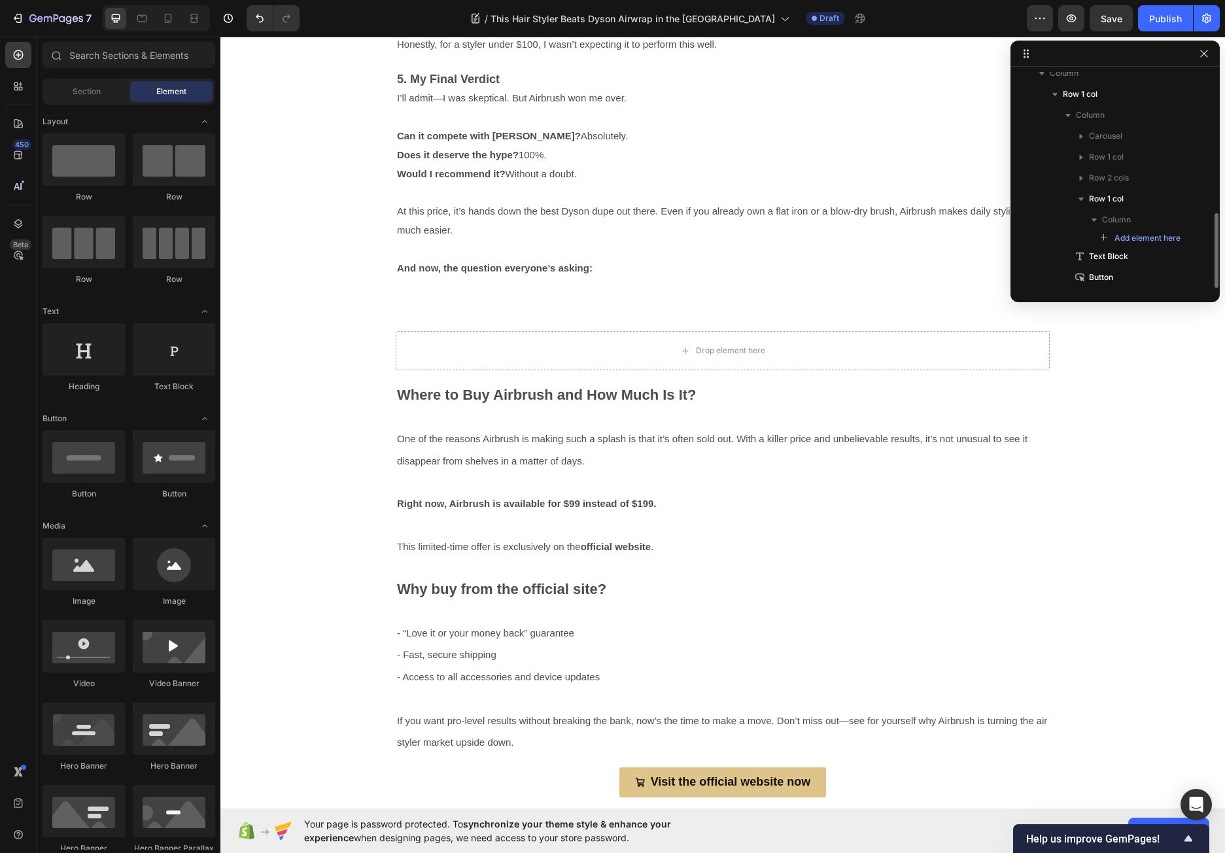
scroll to position [407, 0]
click at [514, 351] on div "Drop element here" at bounding box center [723, 350] width 654 height 39
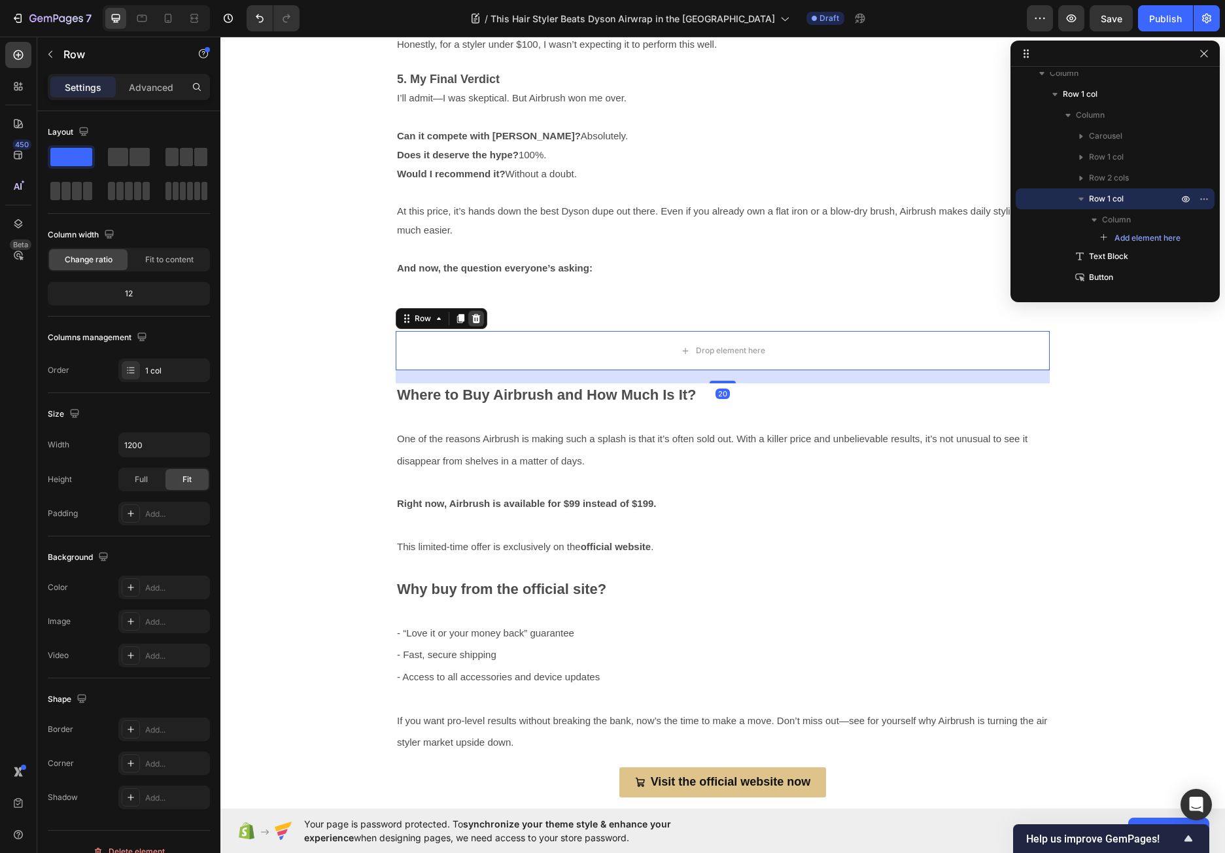
click at [478, 316] on div at bounding box center [476, 319] width 16 height 16
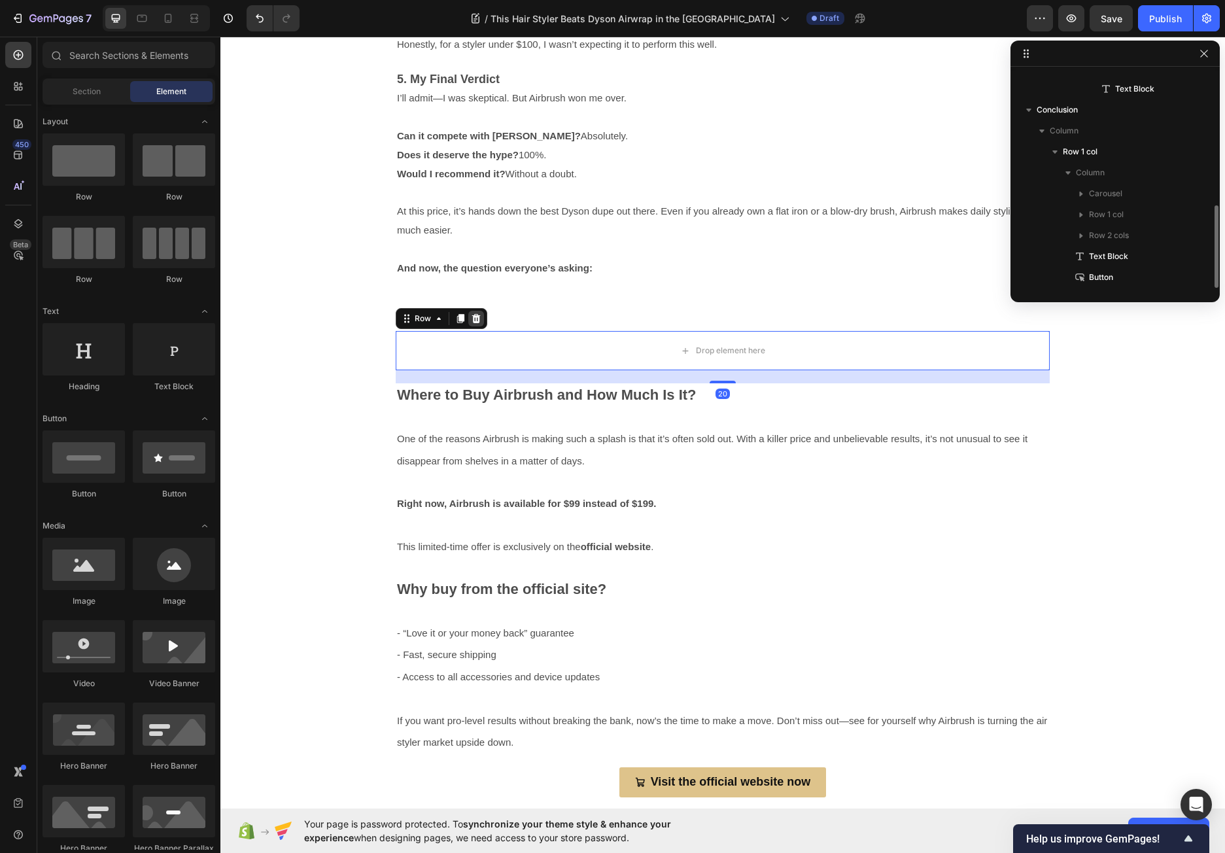
scroll to position [349, 0]
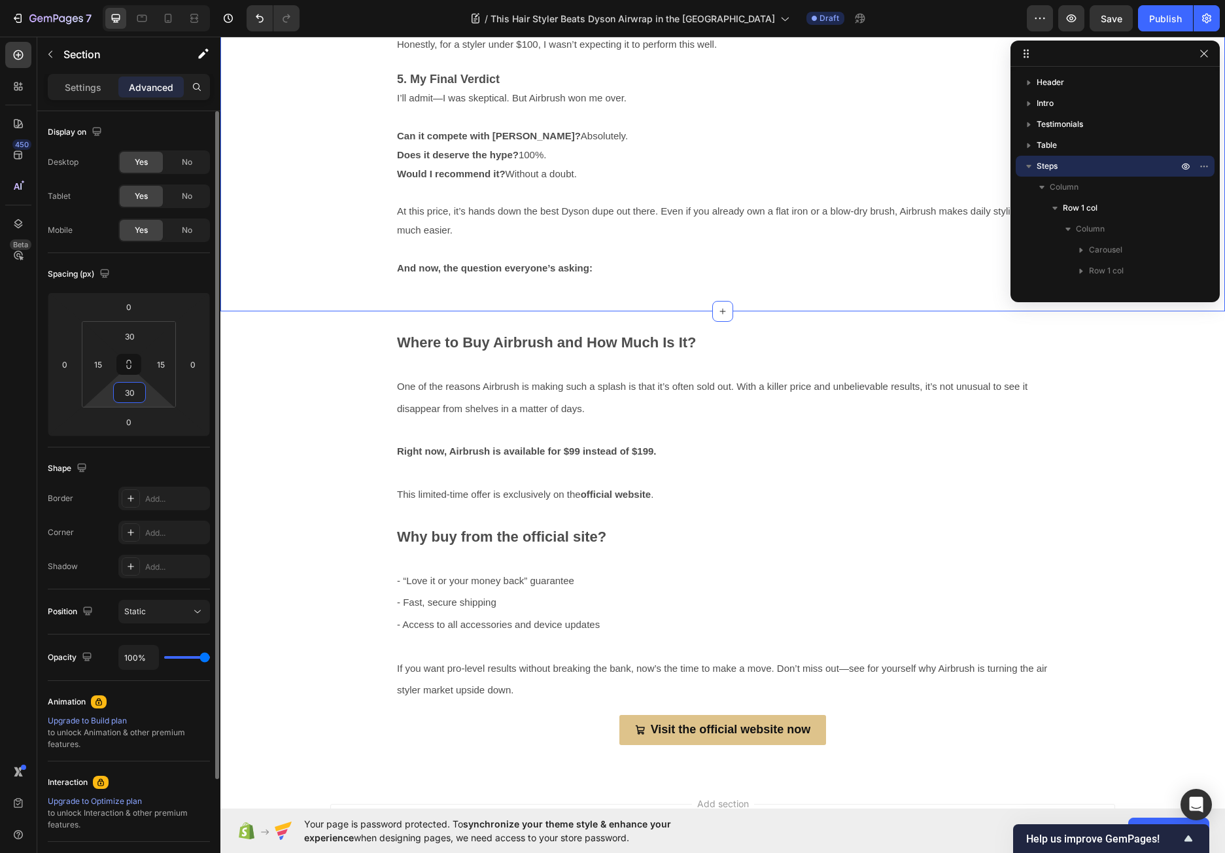
click at [129, 394] on input "30" at bounding box center [129, 392] width 26 height 20
type input "0"
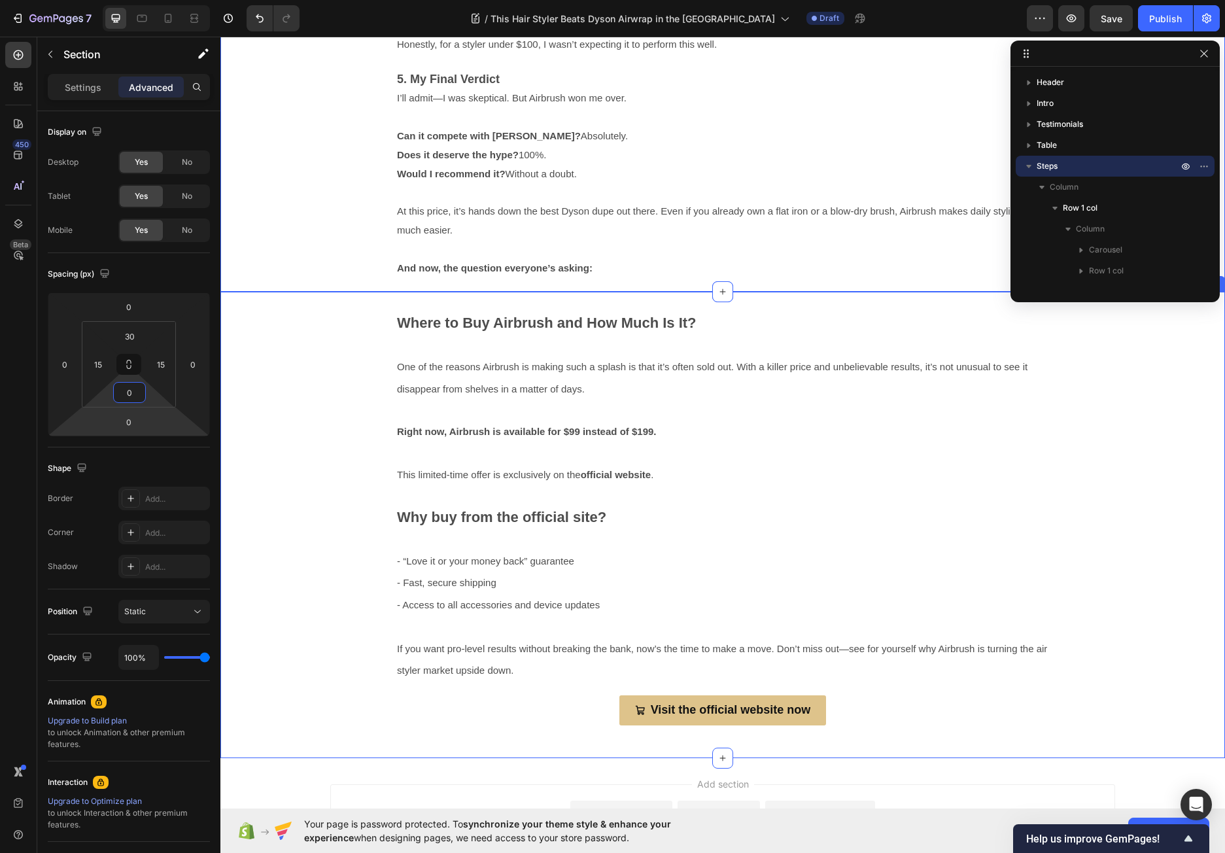
click at [364, 309] on div "Video Video Video Carousel Criteria Text Block Airbrush Text Block Dyson Airwra…" at bounding box center [722, 525] width 1004 height 466
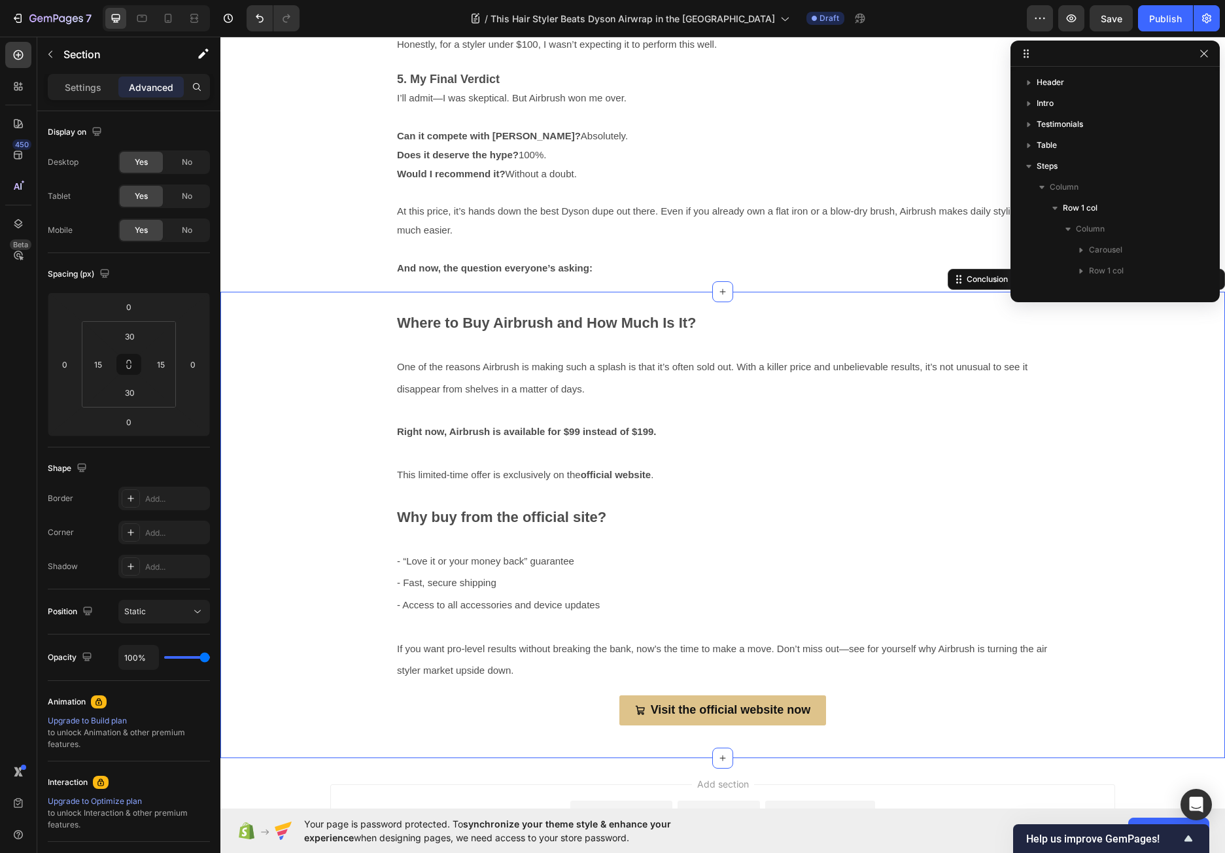
scroll to position [583, 0]
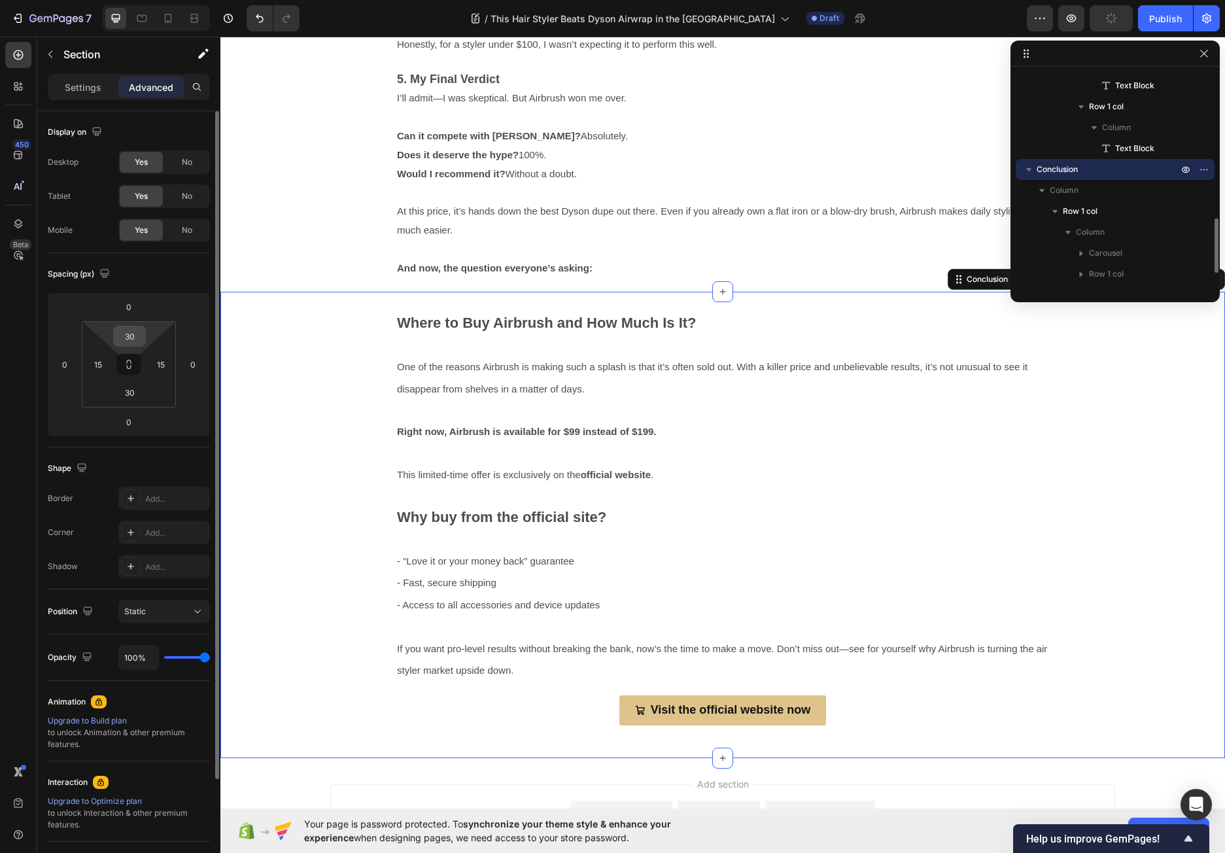
click at [128, 326] on div "30" at bounding box center [129, 336] width 33 height 21
drag, startPoint x: 133, startPoint y: 334, endPoint x: 116, endPoint y: 337, distance: 17.3
click at [116, 337] on input "30" at bounding box center [129, 336] width 26 height 20
click at [132, 339] on input "030" at bounding box center [129, 336] width 26 height 20
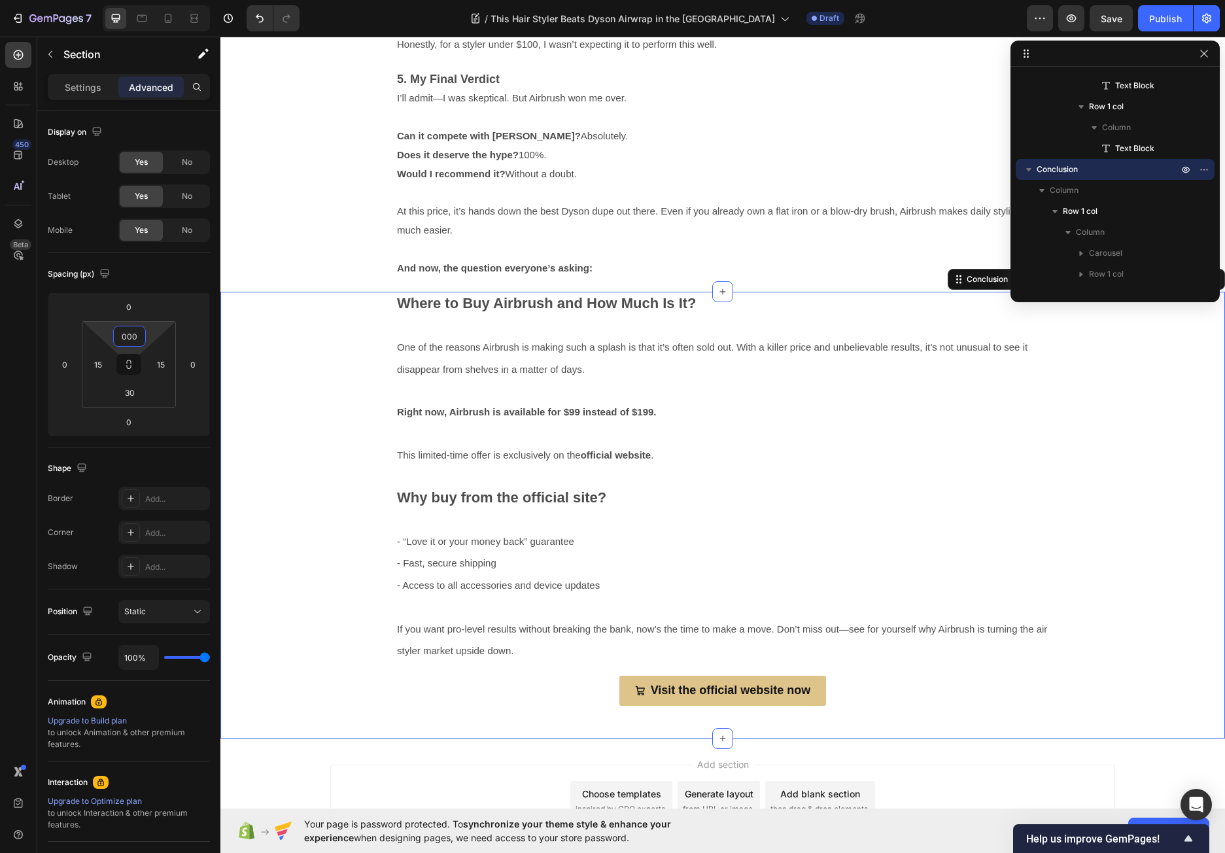
click at [295, 321] on div "Video Video Video Carousel Criteria Text Block Airbrush Text Block Dyson Airwra…" at bounding box center [722, 505] width 985 height 427
type input "0"
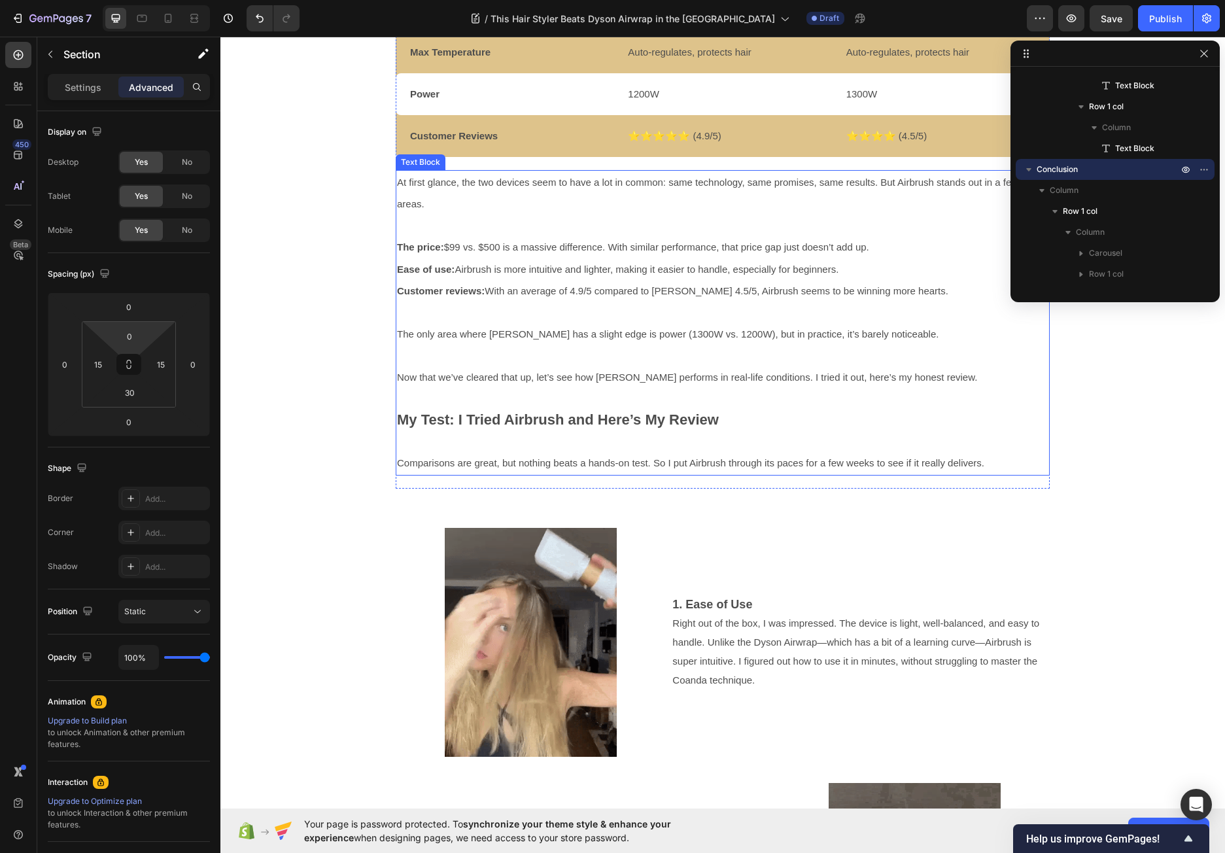
scroll to position [1940, 0]
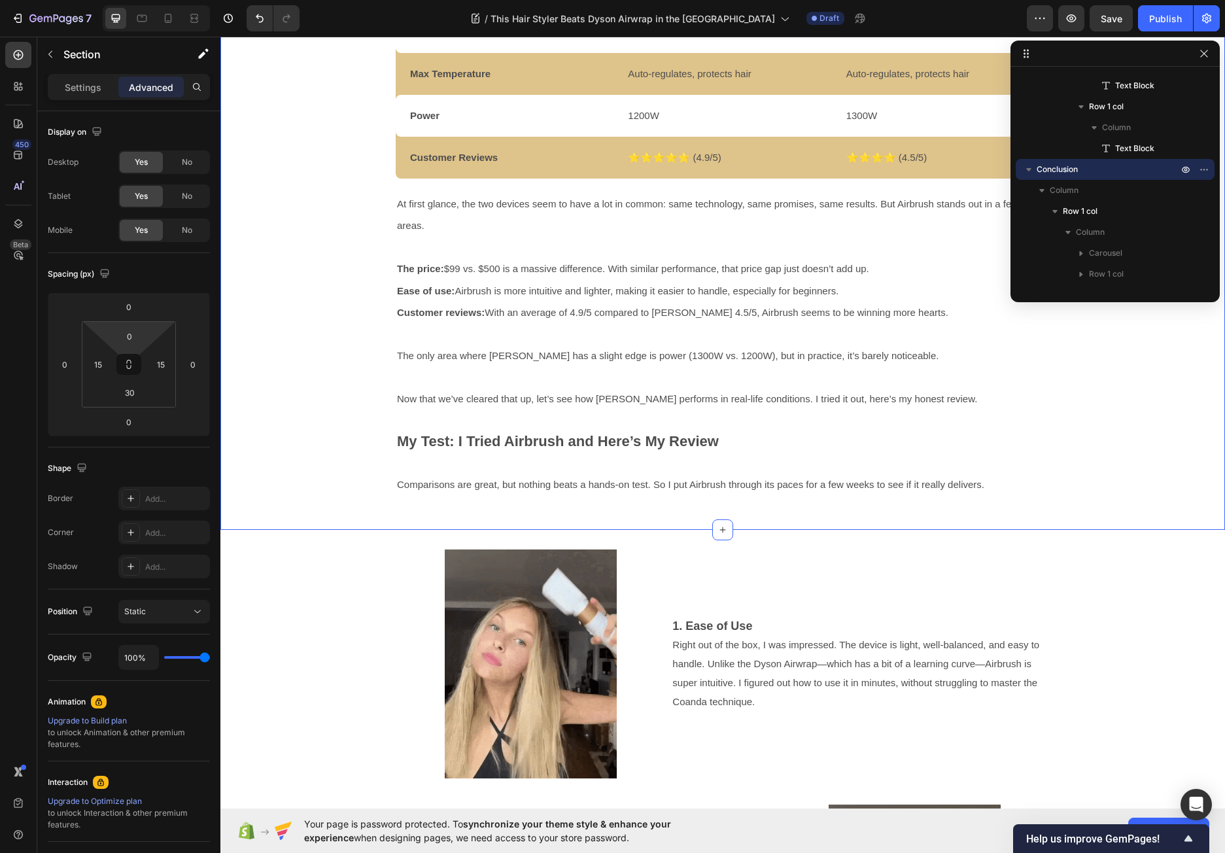
click at [373, 512] on div "Video Video Video Carousel Airbrush vs. [PERSON_NAME]: What’s the Difference? W…" at bounding box center [722, 60] width 1004 height 938
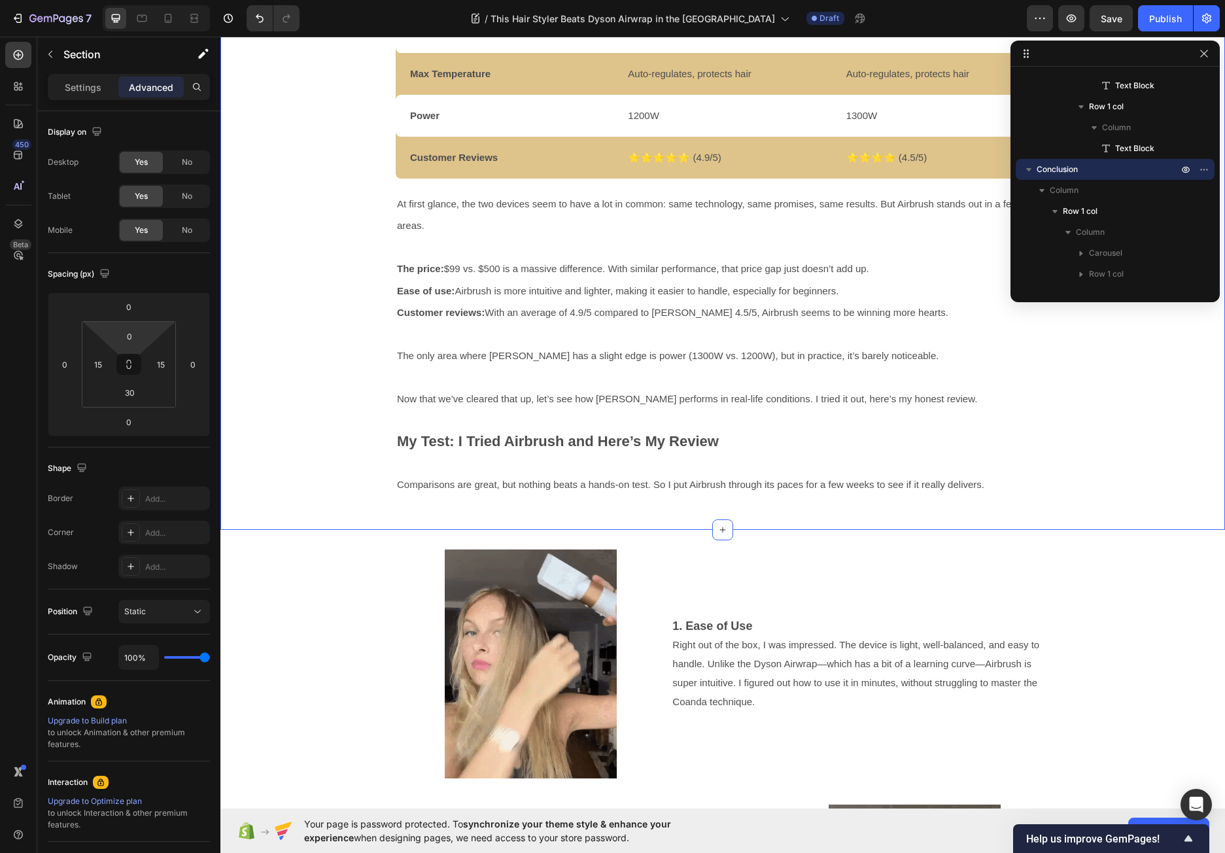
scroll to position [0, 0]
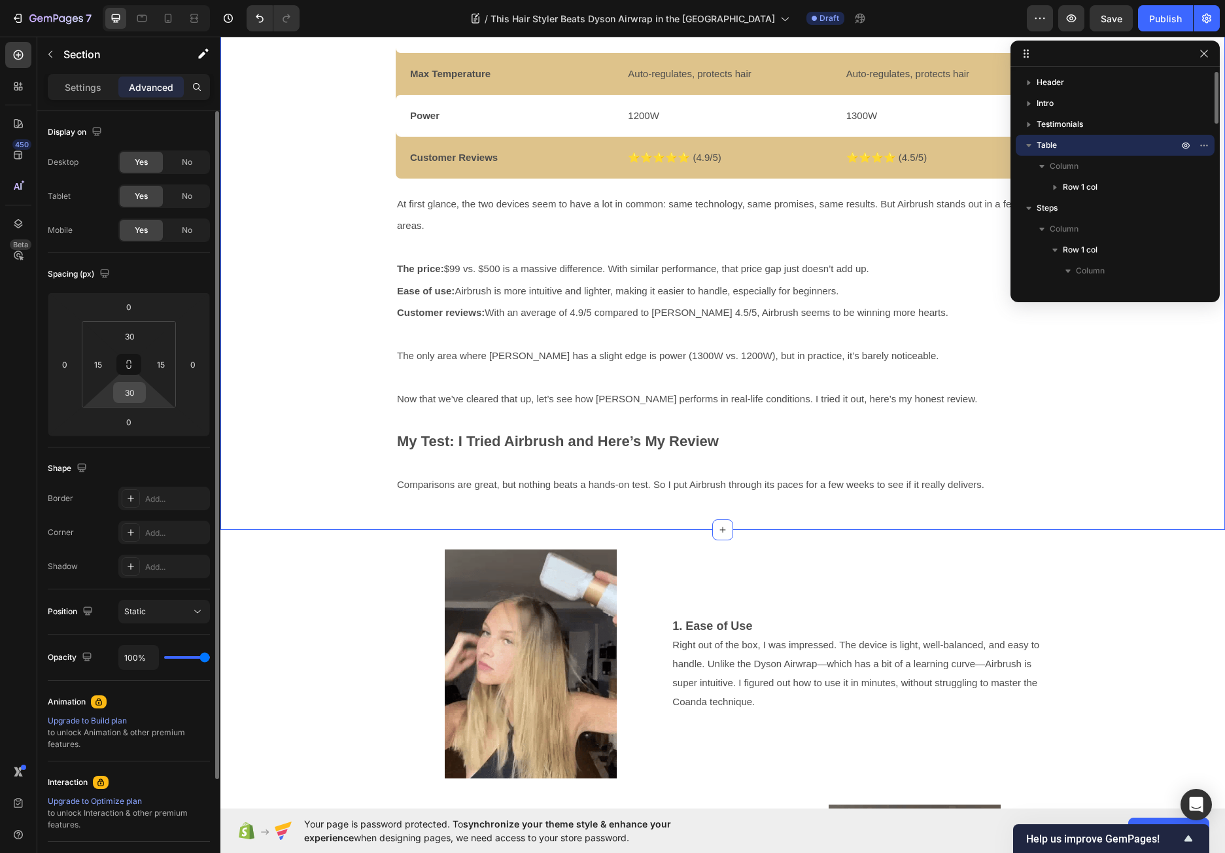
click at [130, 392] on input "30" at bounding box center [129, 392] width 26 height 20
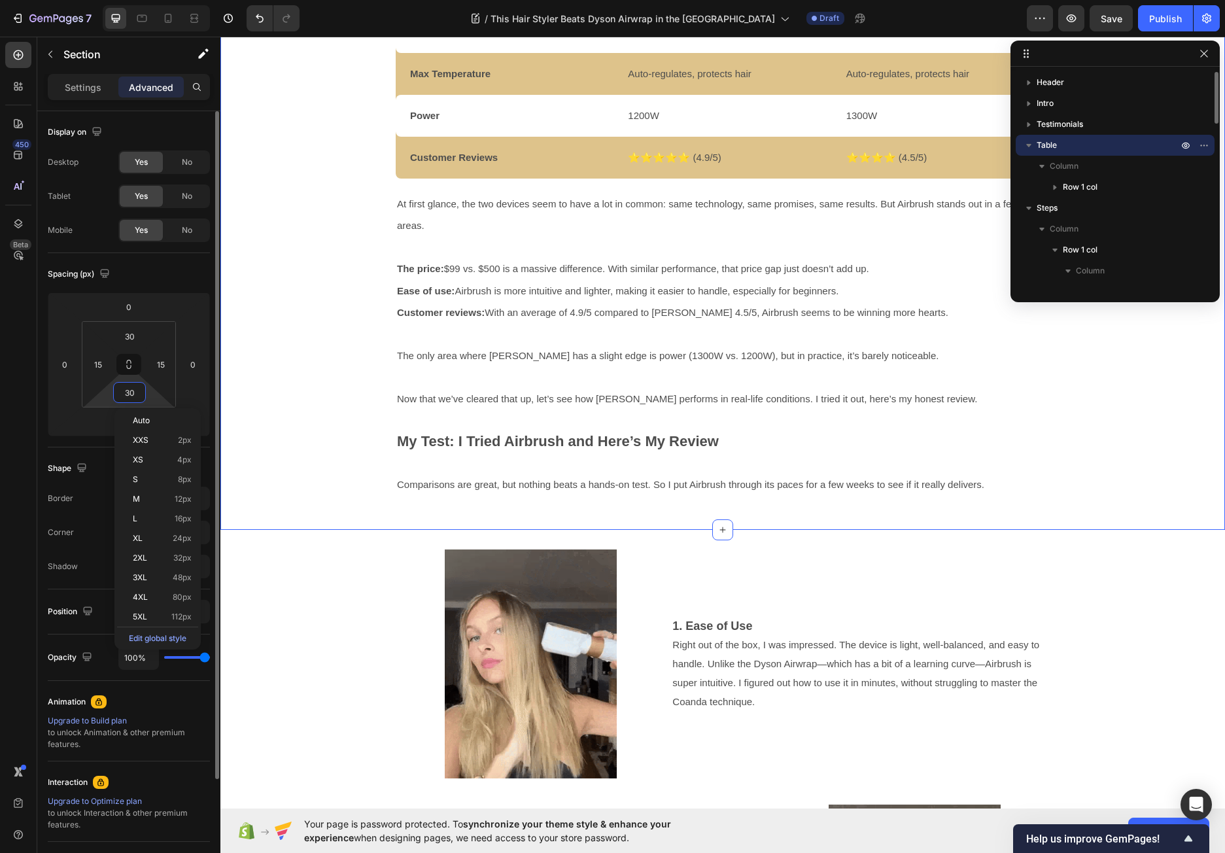
type input "0"
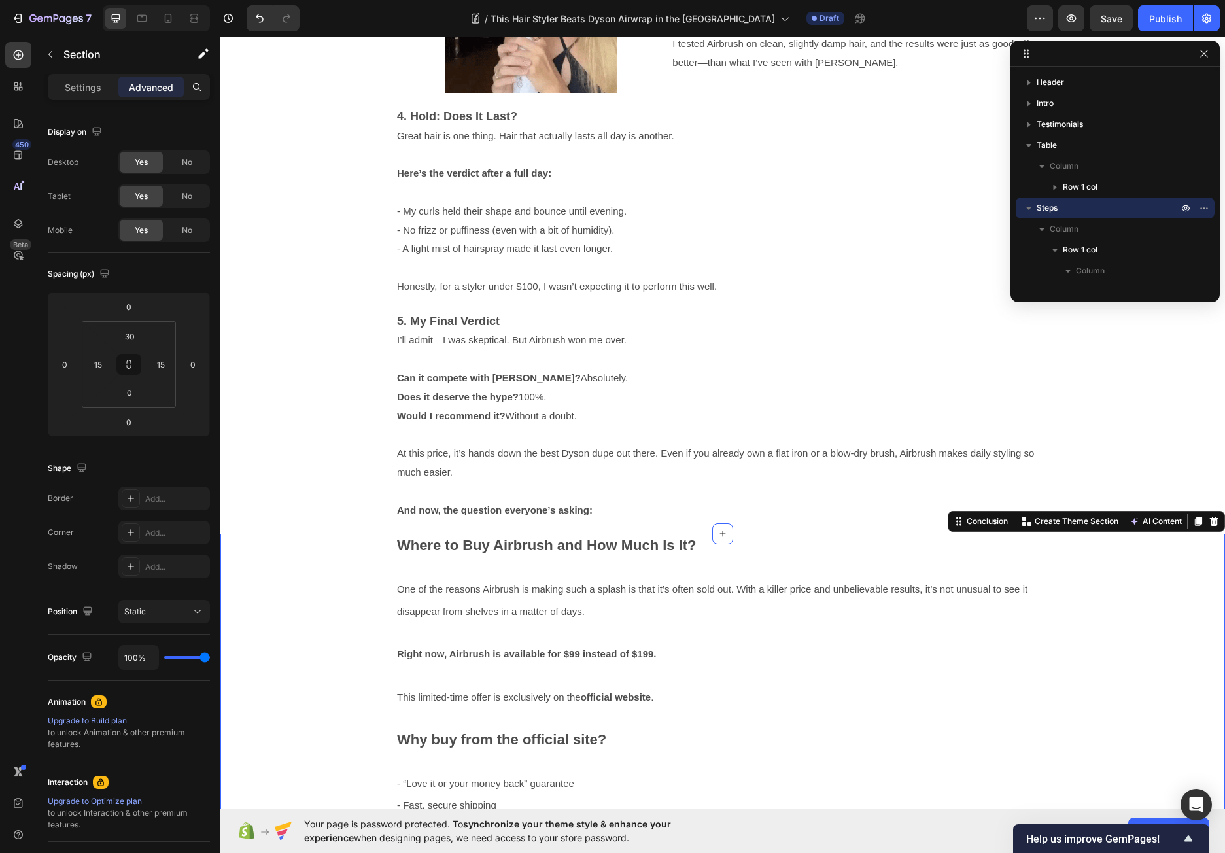
scroll to position [624, 0]
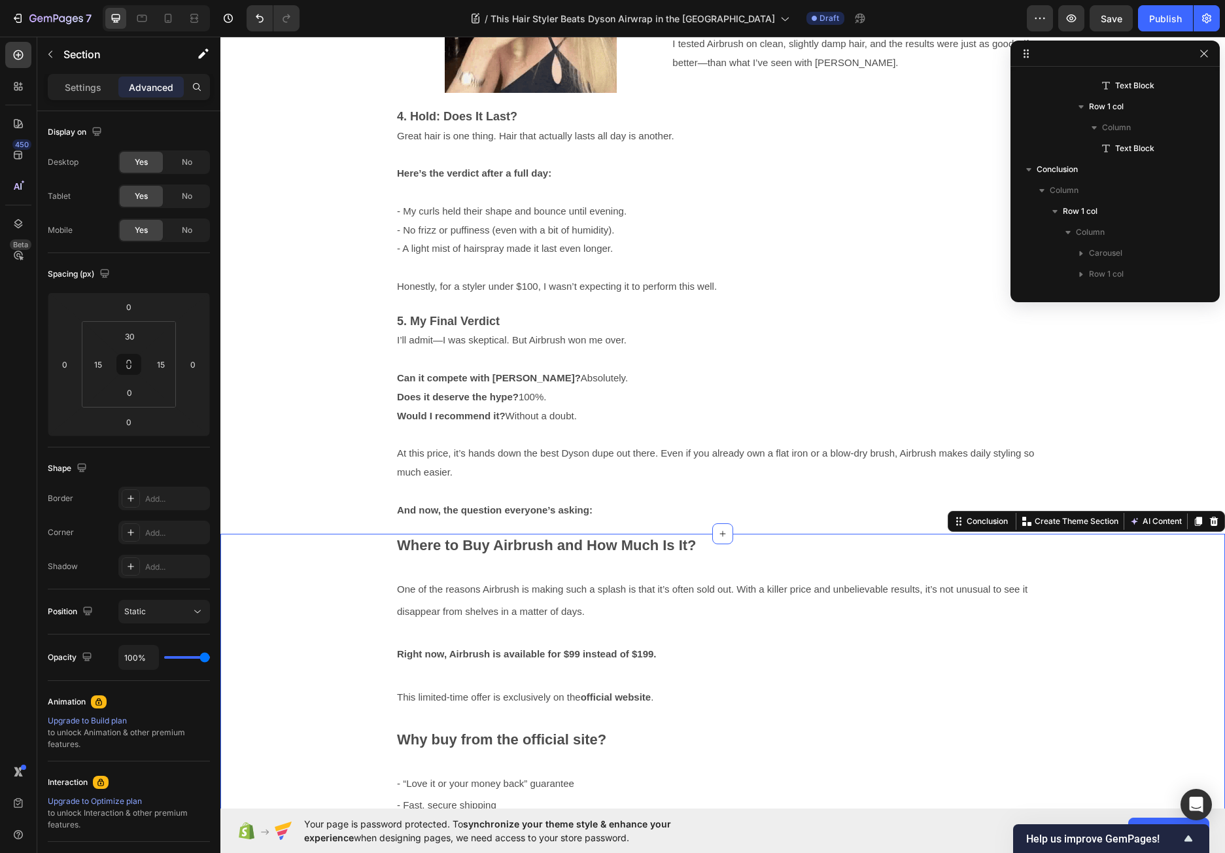
click at [343, 556] on div "Video Video Video Carousel Criteria Text Block Airbrush Text Block Dyson Airwra…" at bounding box center [722, 746] width 985 height 427
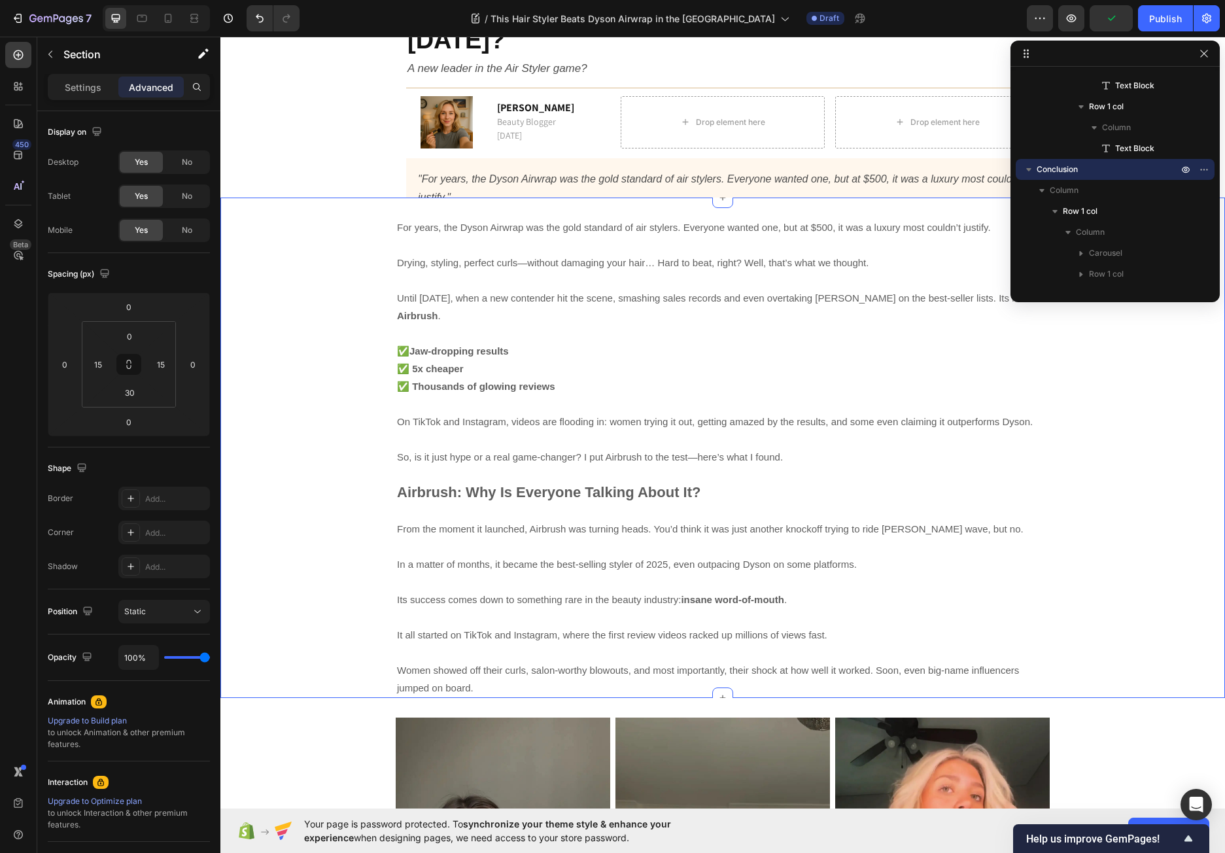
scroll to position [0, 0]
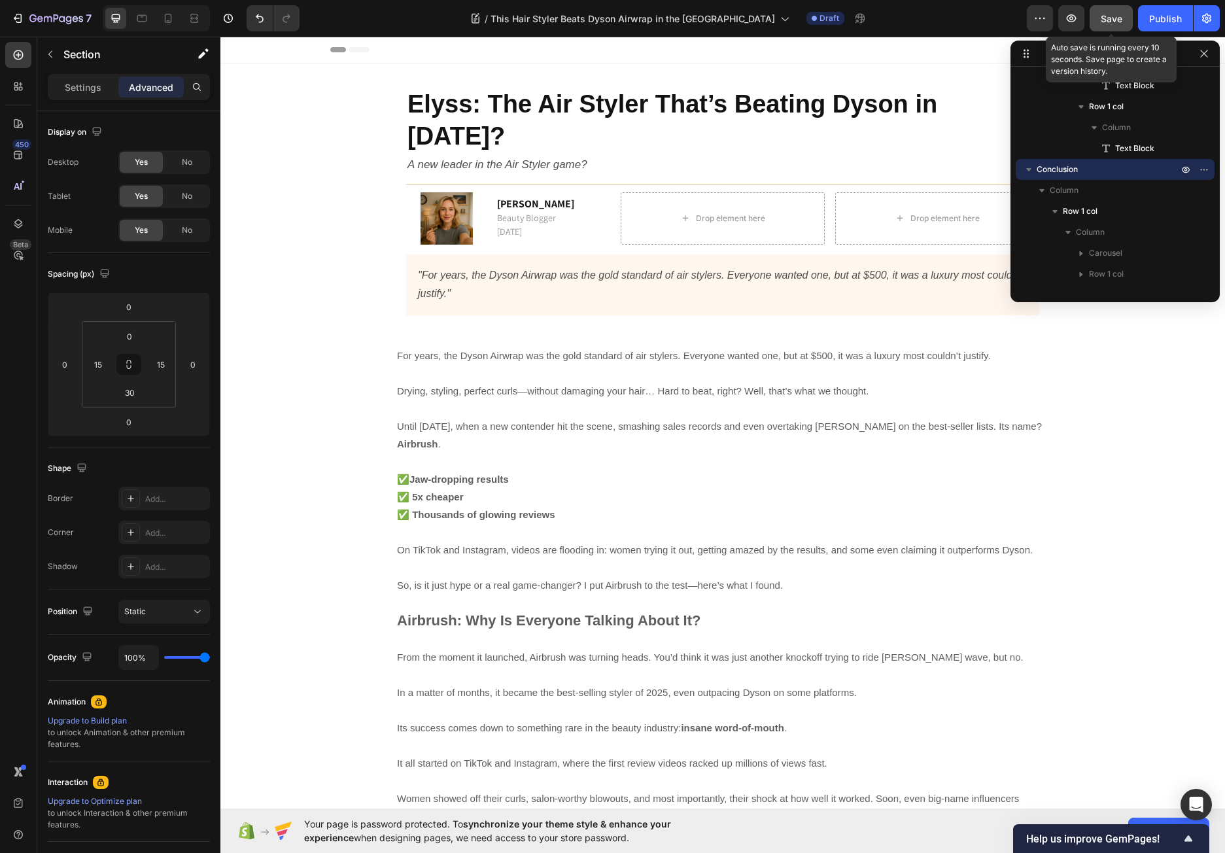
click at [1109, 13] on span "Save" at bounding box center [1111, 18] width 22 height 11
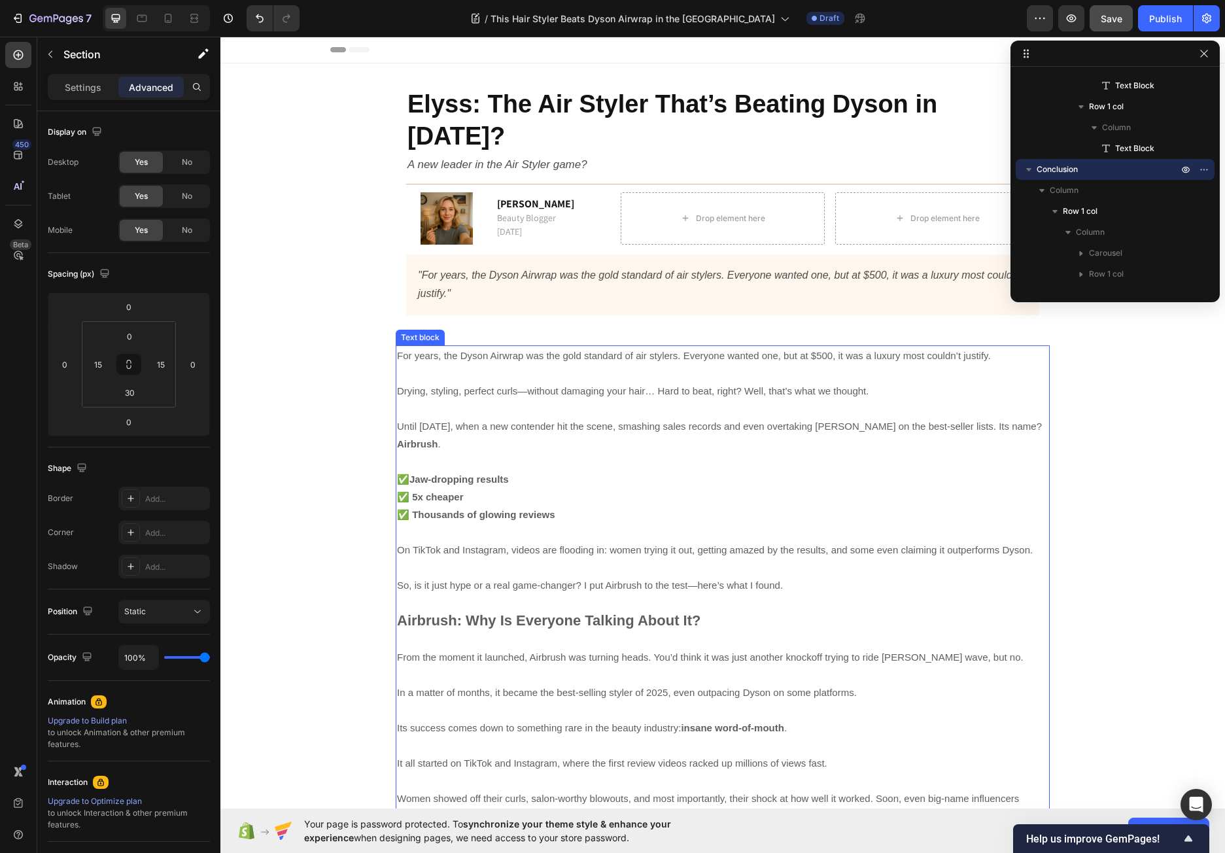
click at [767, 420] on span "Until 2025, when a new contender hit the scene, smashing sales records and even…" at bounding box center [719, 434] width 645 height 29
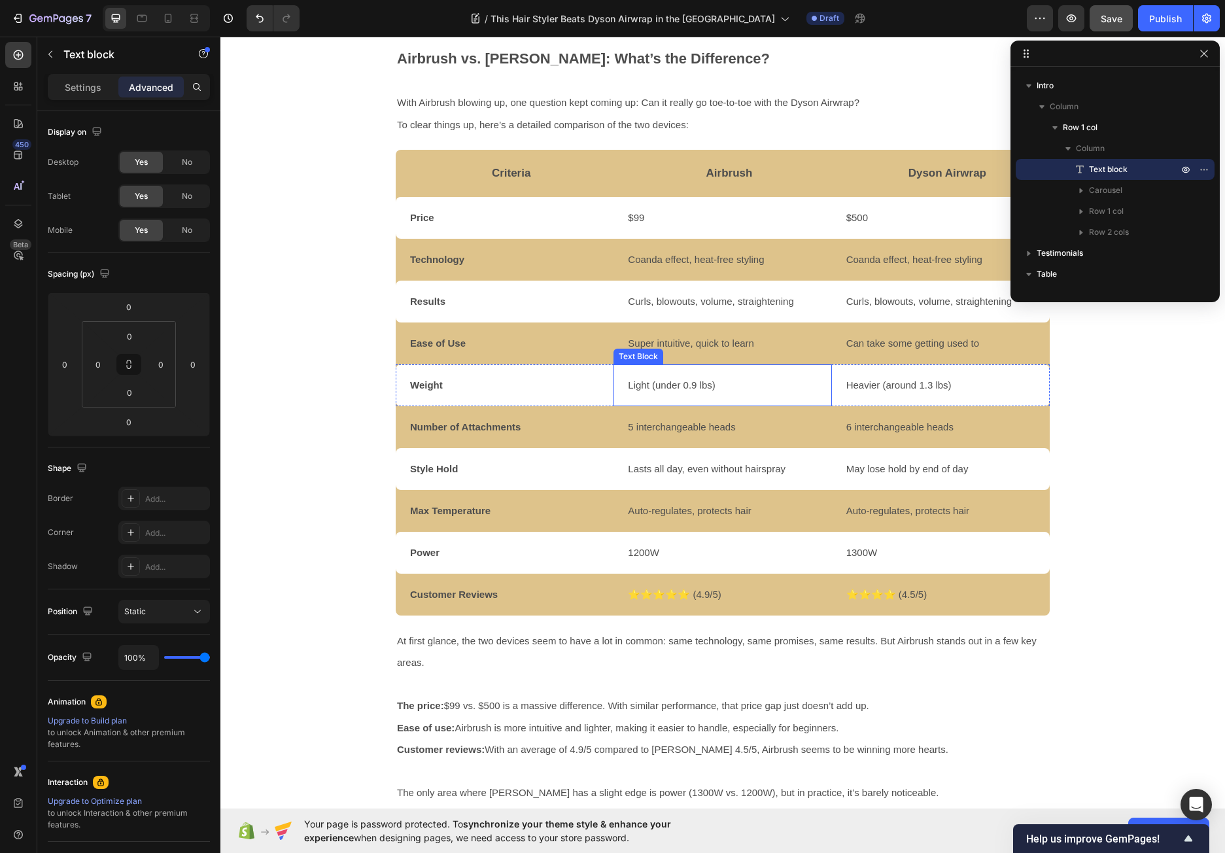
scroll to position [1111, 0]
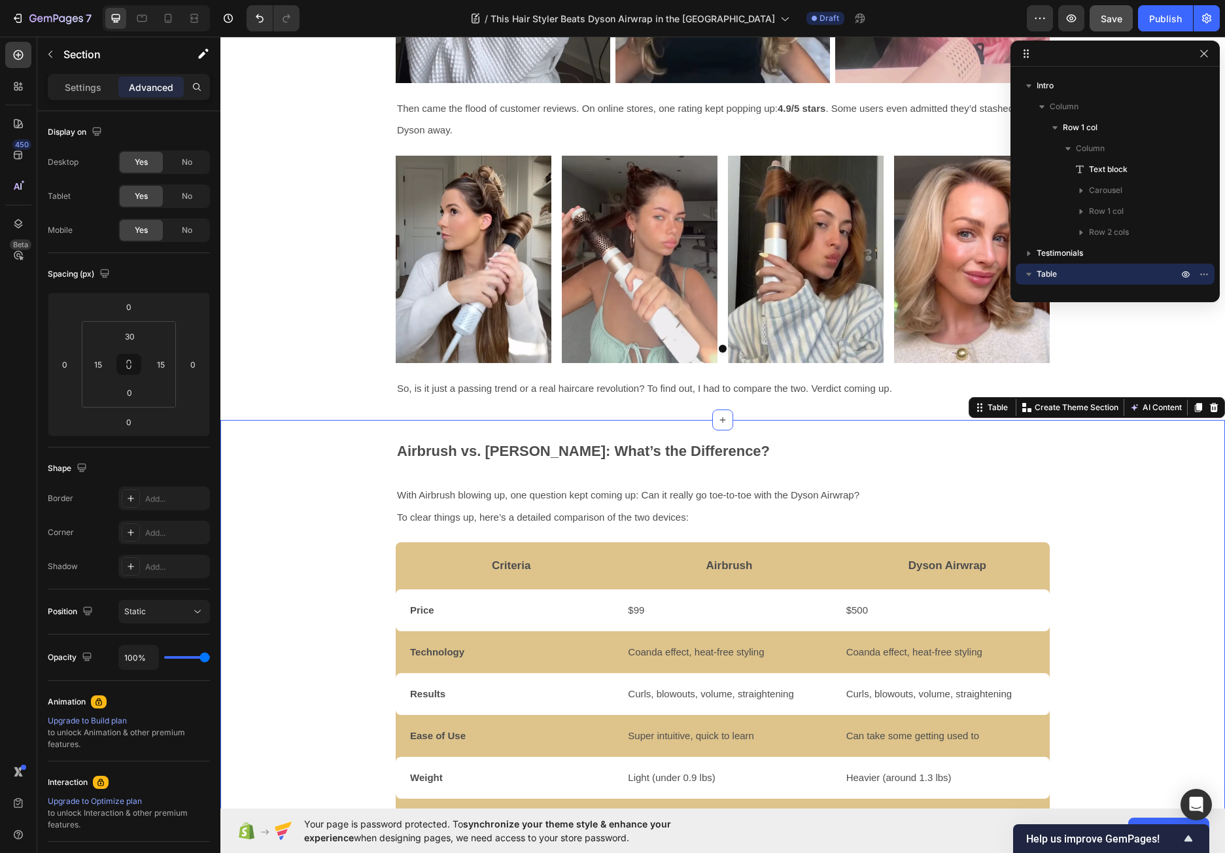
click at [1190, 401] on div at bounding box center [1198, 407] width 16 height 16
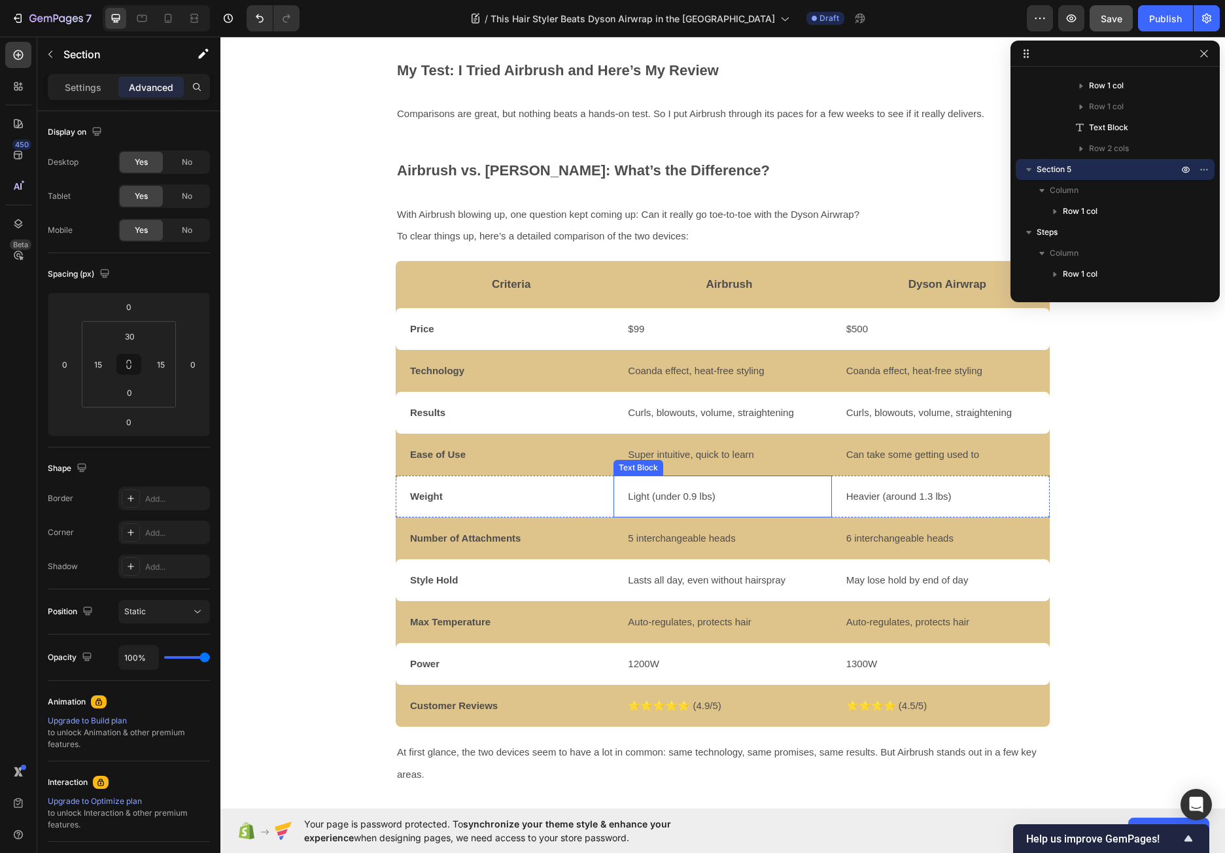
scroll to position [2237, 0]
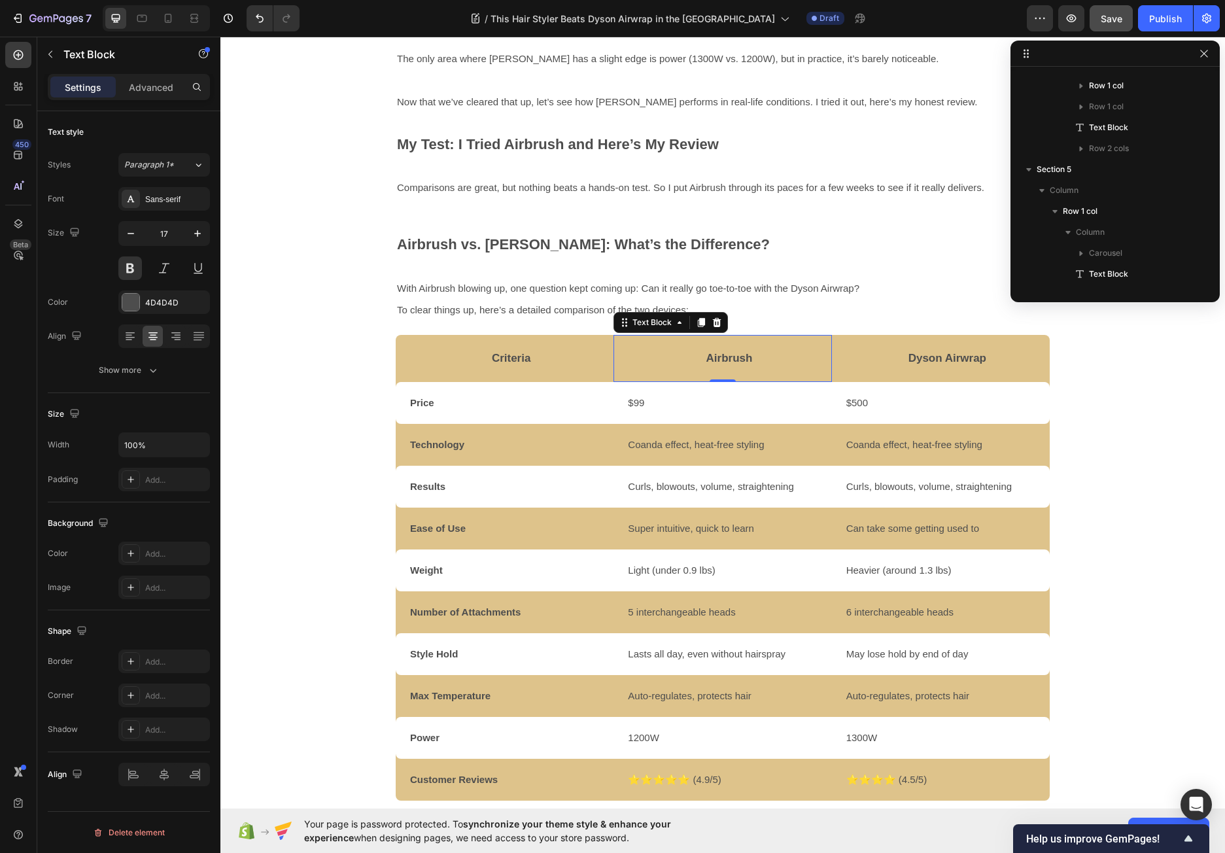
click at [825, 336] on p "Airbrush" at bounding box center [729, 358] width 202 height 44
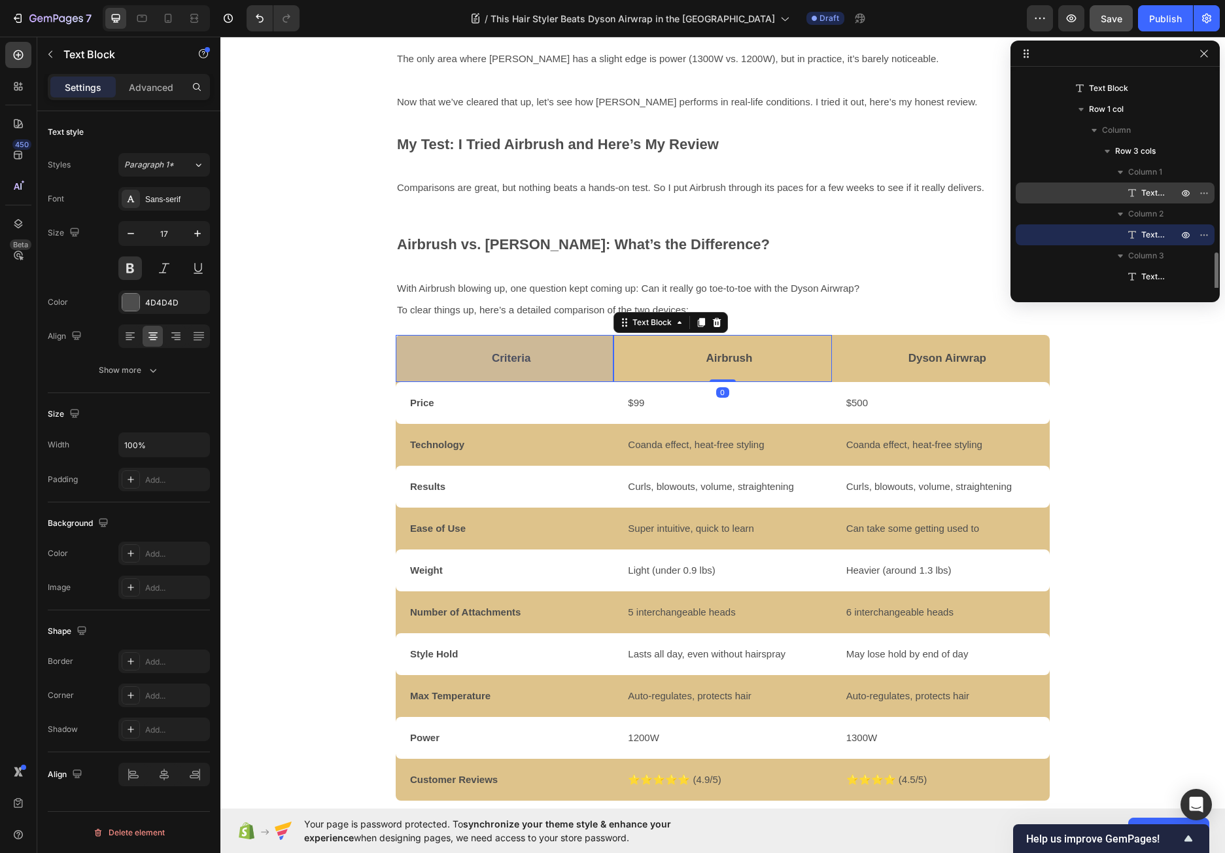
scroll to position [452, 0]
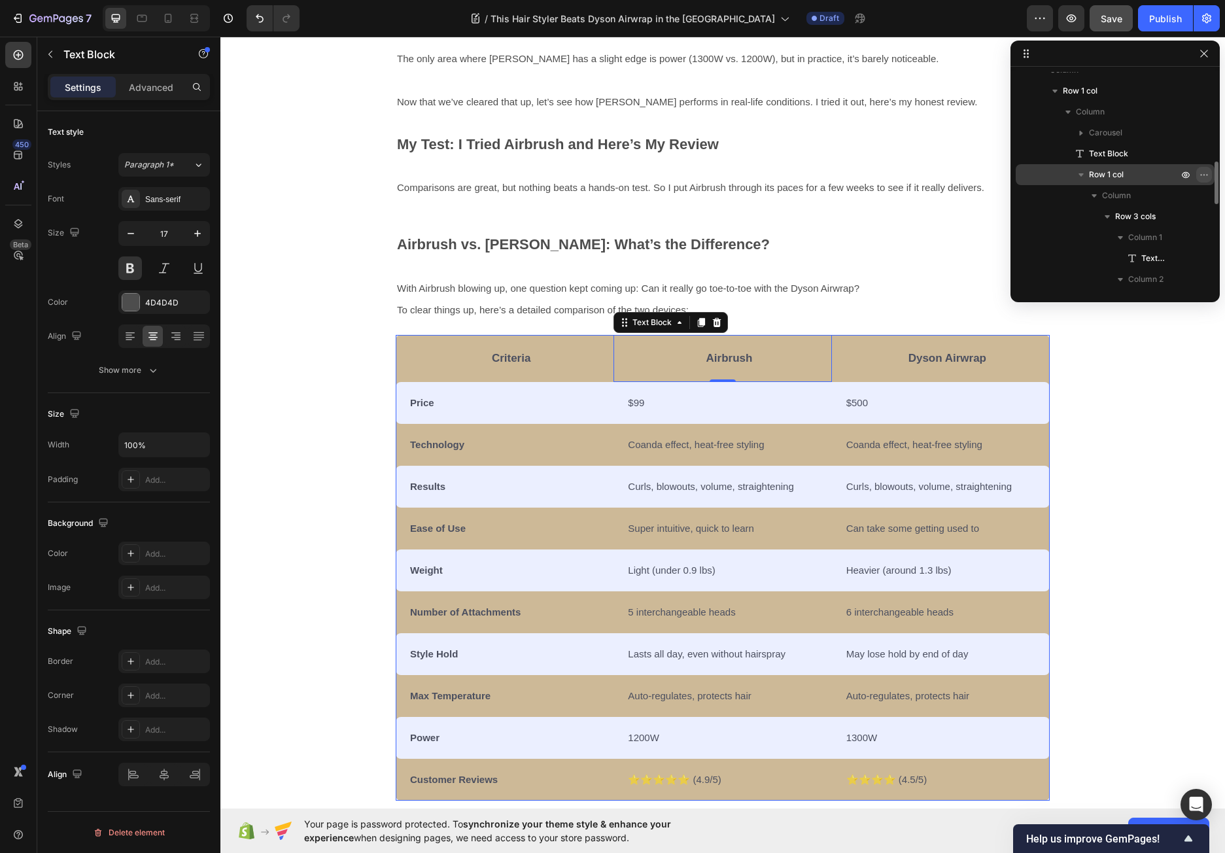
click at [1203, 174] on icon "button" at bounding box center [1203, 174] width 10 height 10
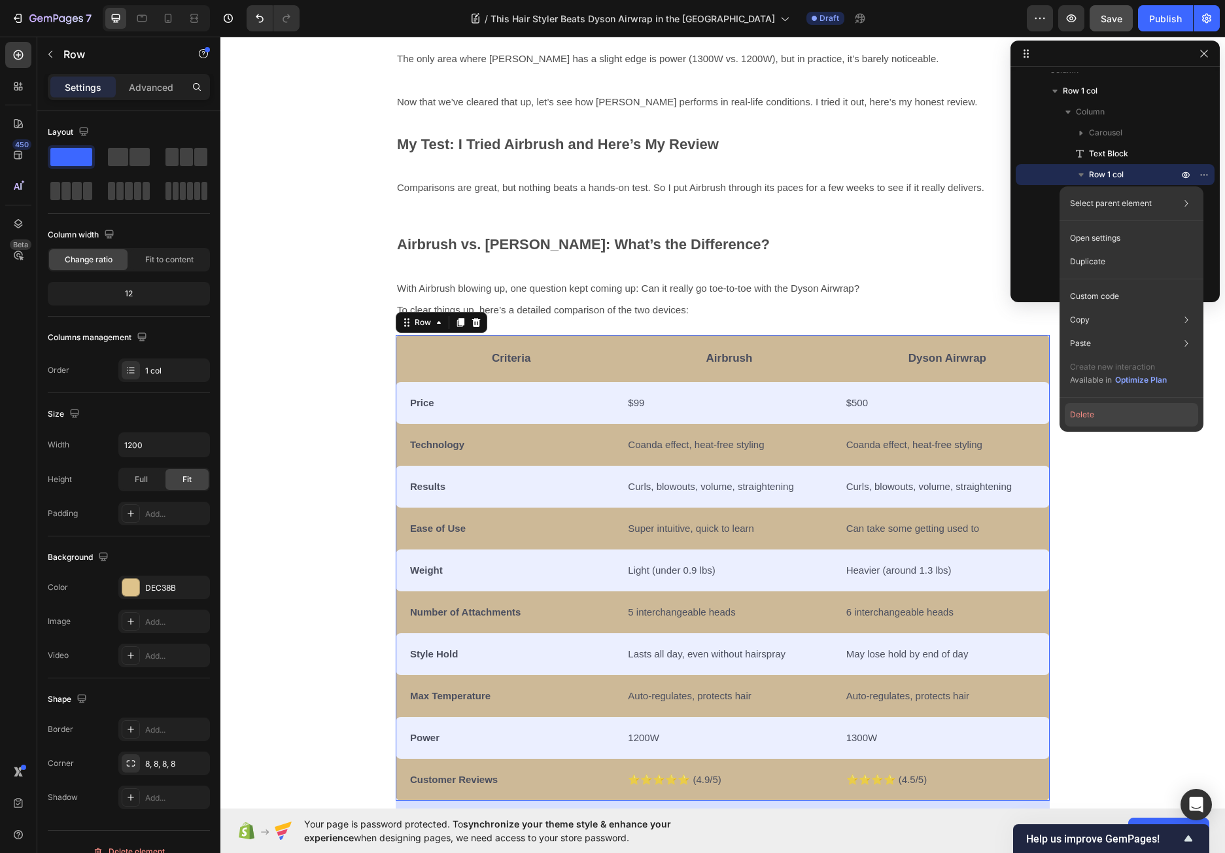
click at [1083, 412] on button "Delete" at bounding box center [1130, 415] width 133 height 24
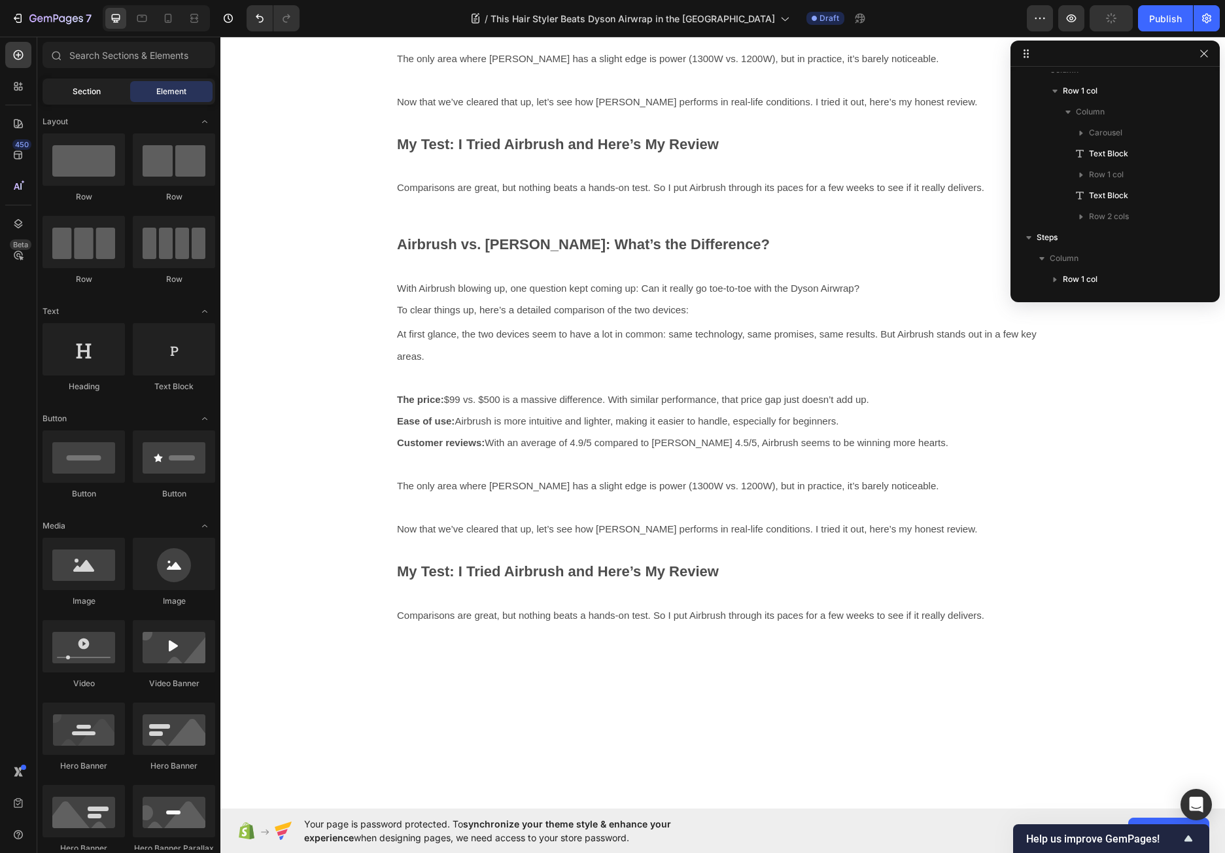
click at [78, 84] on div "Section" at bounding box center [86, 91] width 82 height 21
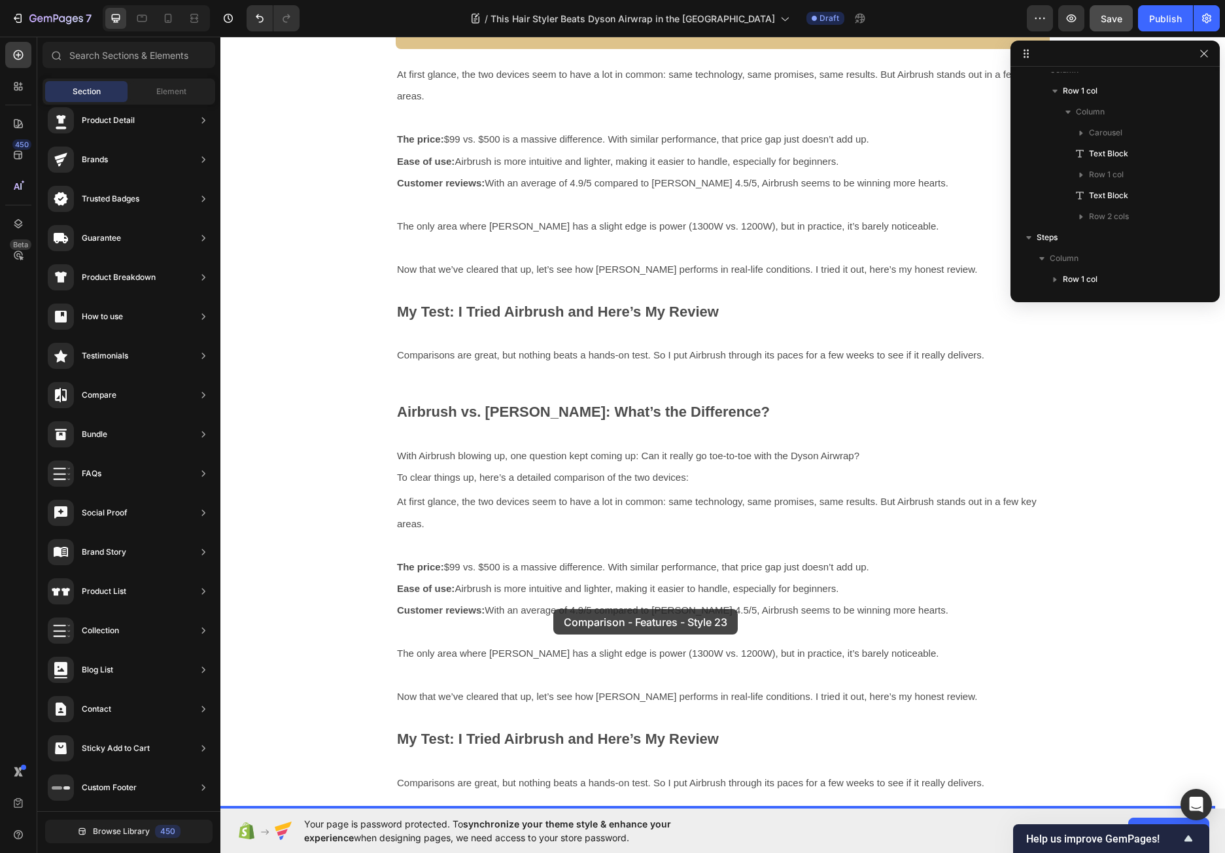
scroll to position [2172, 0]
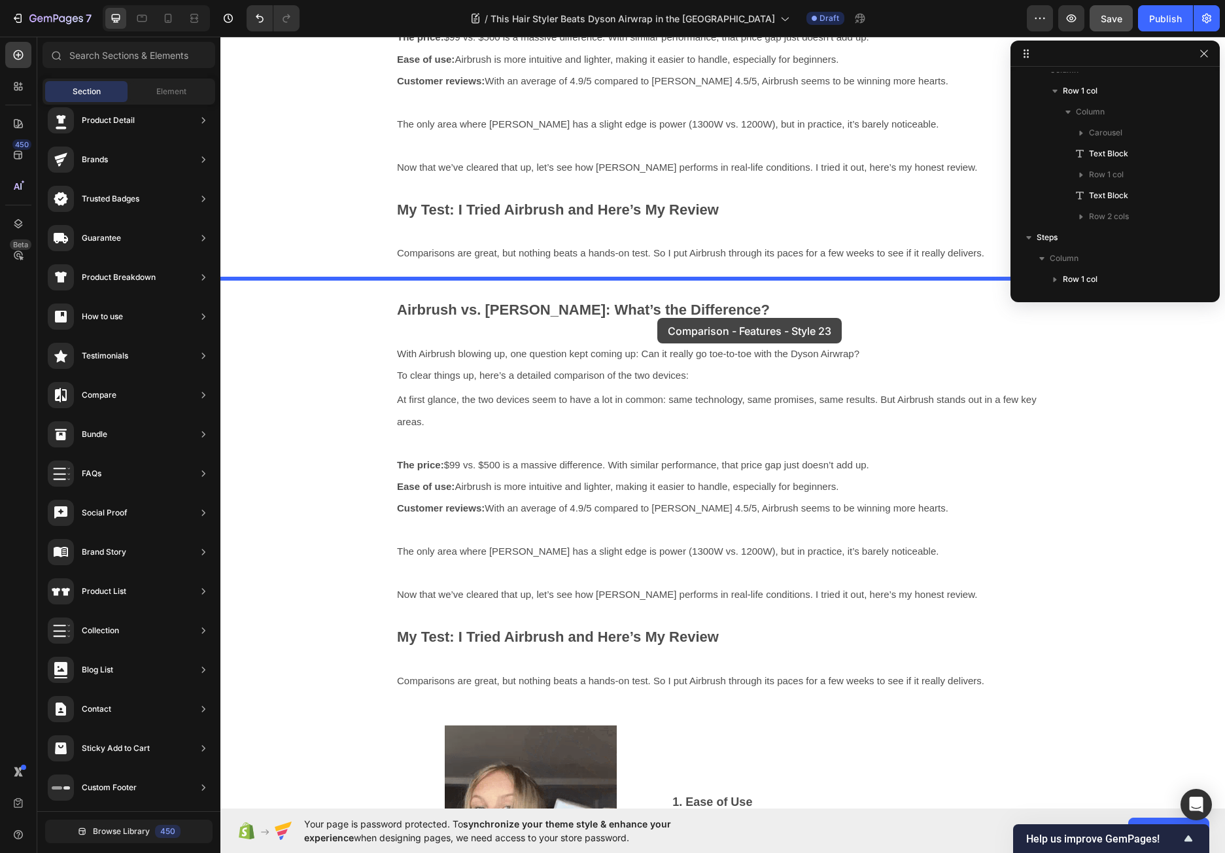
drag, startPoint x: 543, startPoint y: 257, endPoint x: 657, endPoint y: 318, distance: 129.0
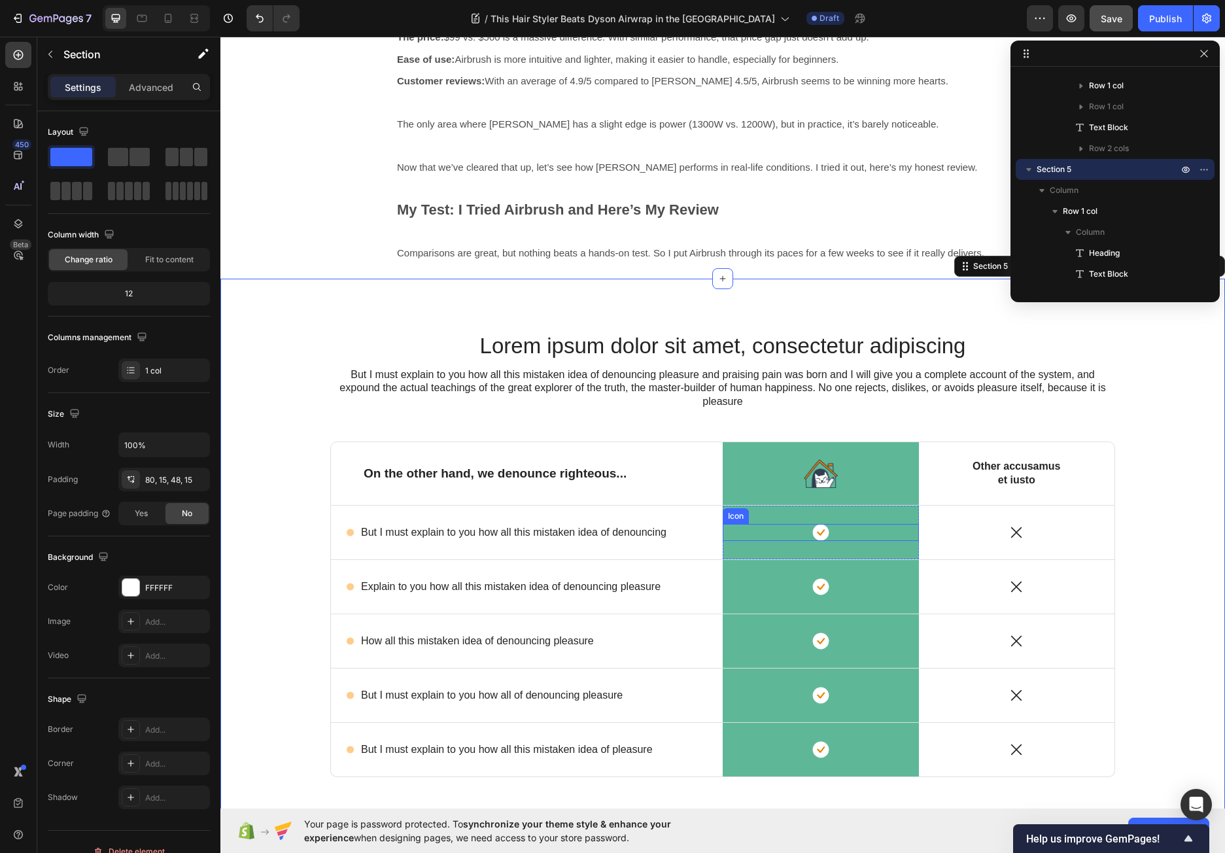
click at [812, 534] on rect at bounding box center [820, 532] width 16 height 16
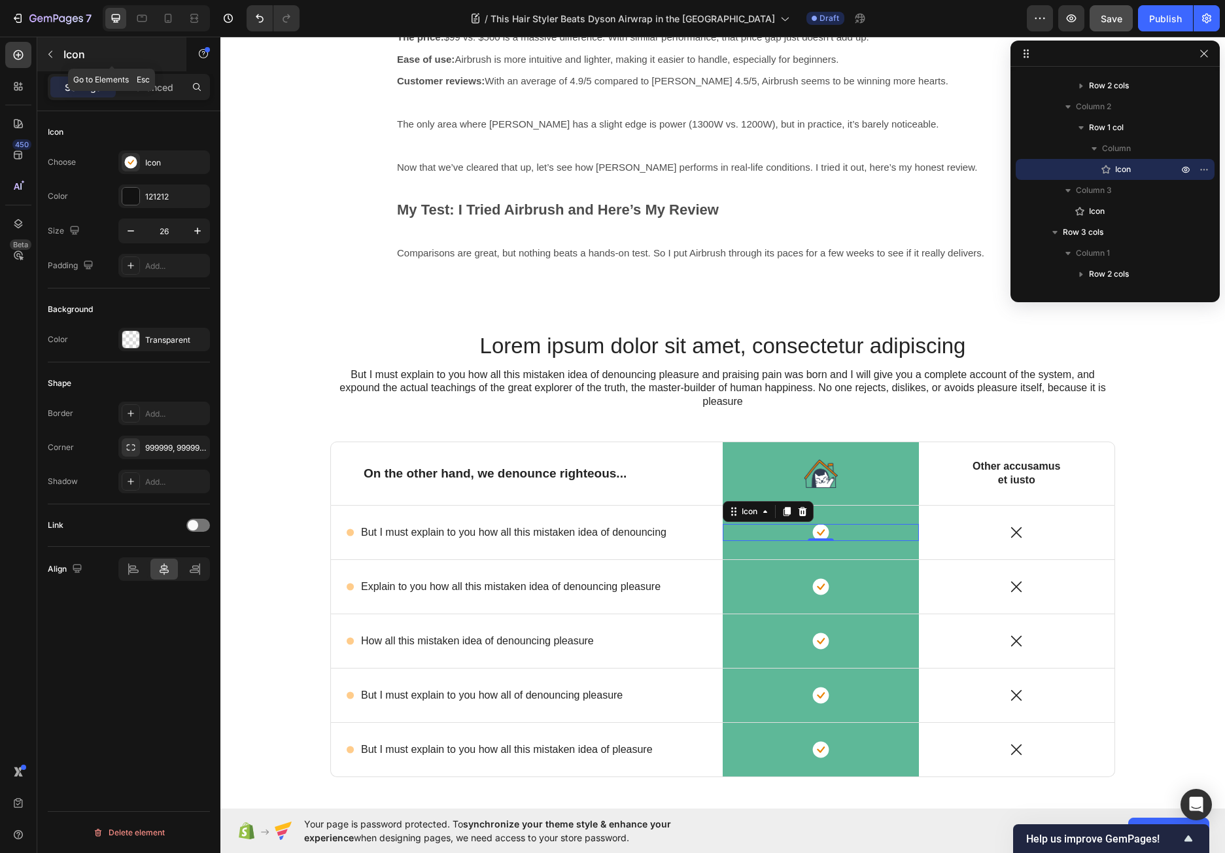
click at [52, 52] on icon "button" at bounding box center [50, 54] width 10 height 10
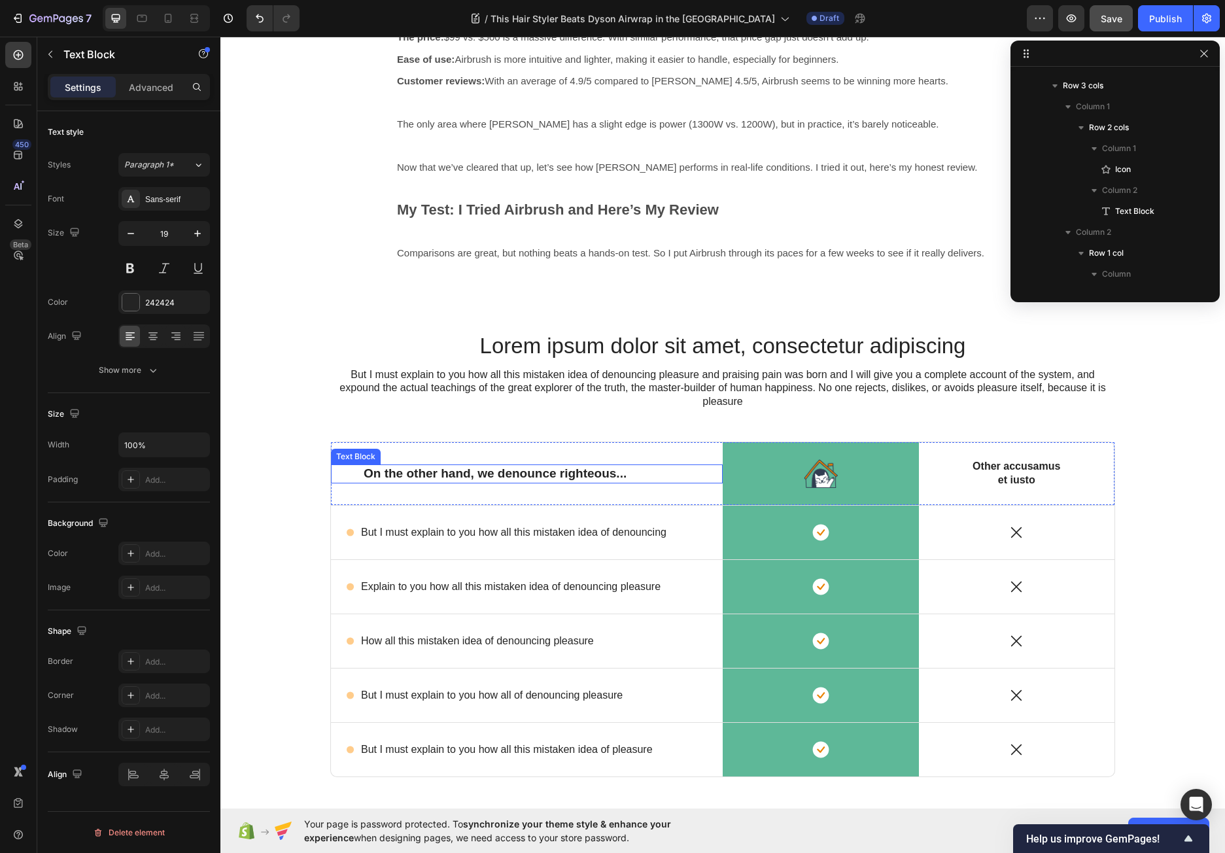
click at [502, 477] on p "On the other hand, we denounce righteous..." at bounding box center [526, 473] width 326 height 16
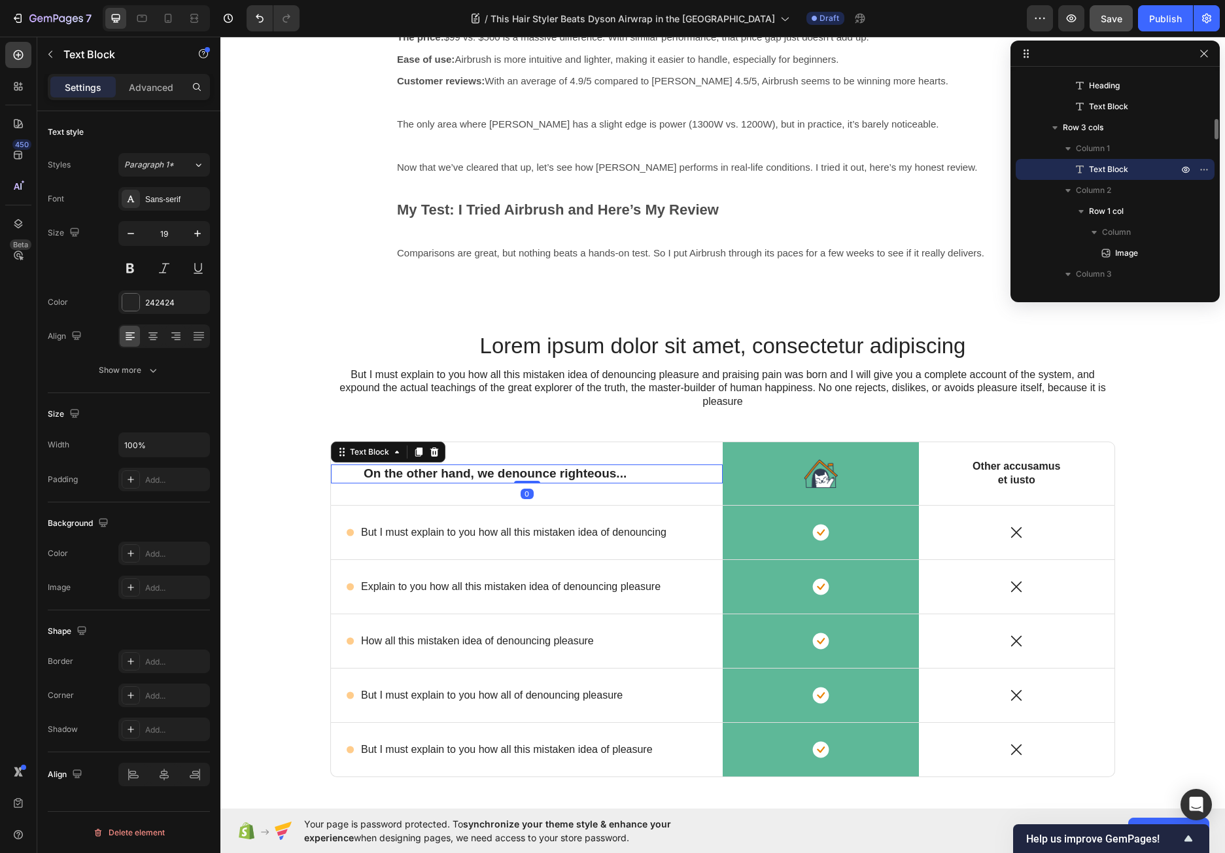
click at [502, 477] on p "On the other hand, we denounce righteous..." at bounding box center [526, 473] width 326 height 16
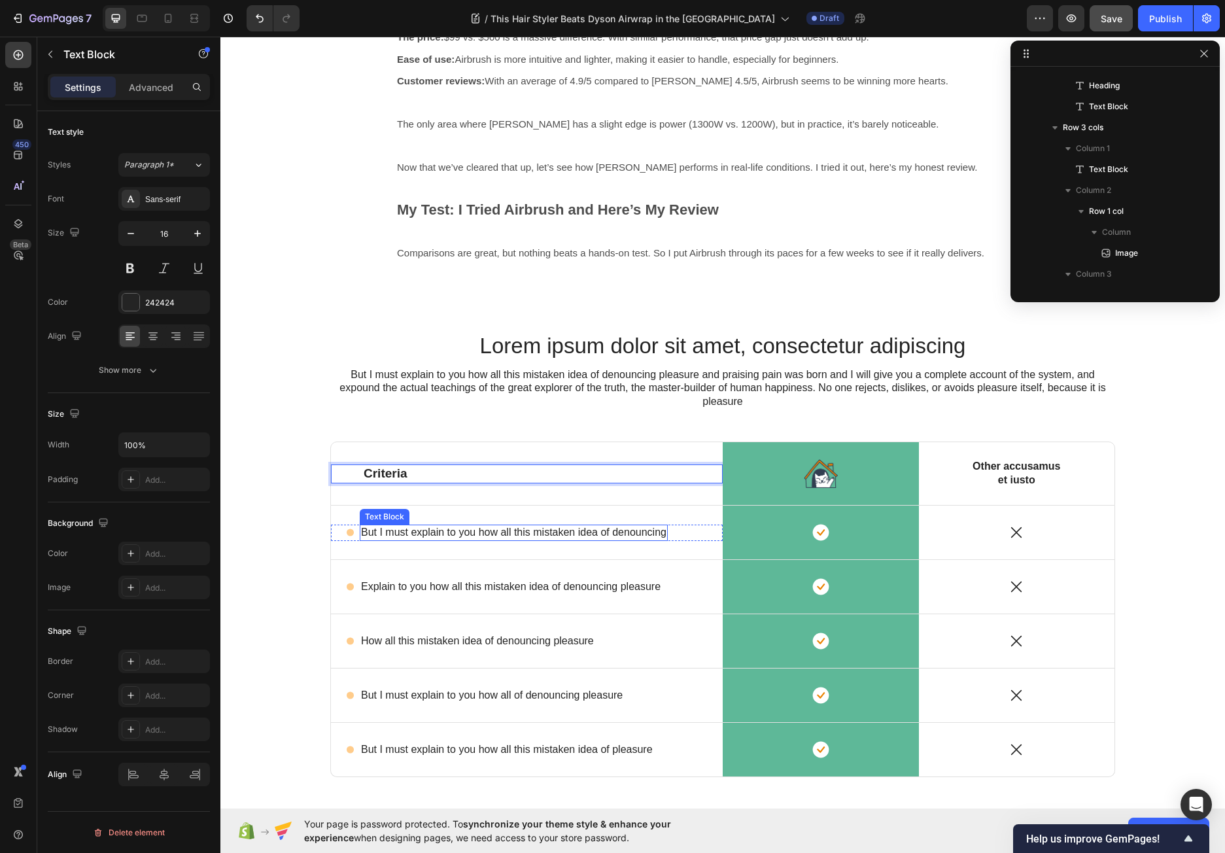
click at [464, 533] on p "But I must explain to you how all this mistaken idea of denouncing" at bounding box center [513, 533] width 305 height 14
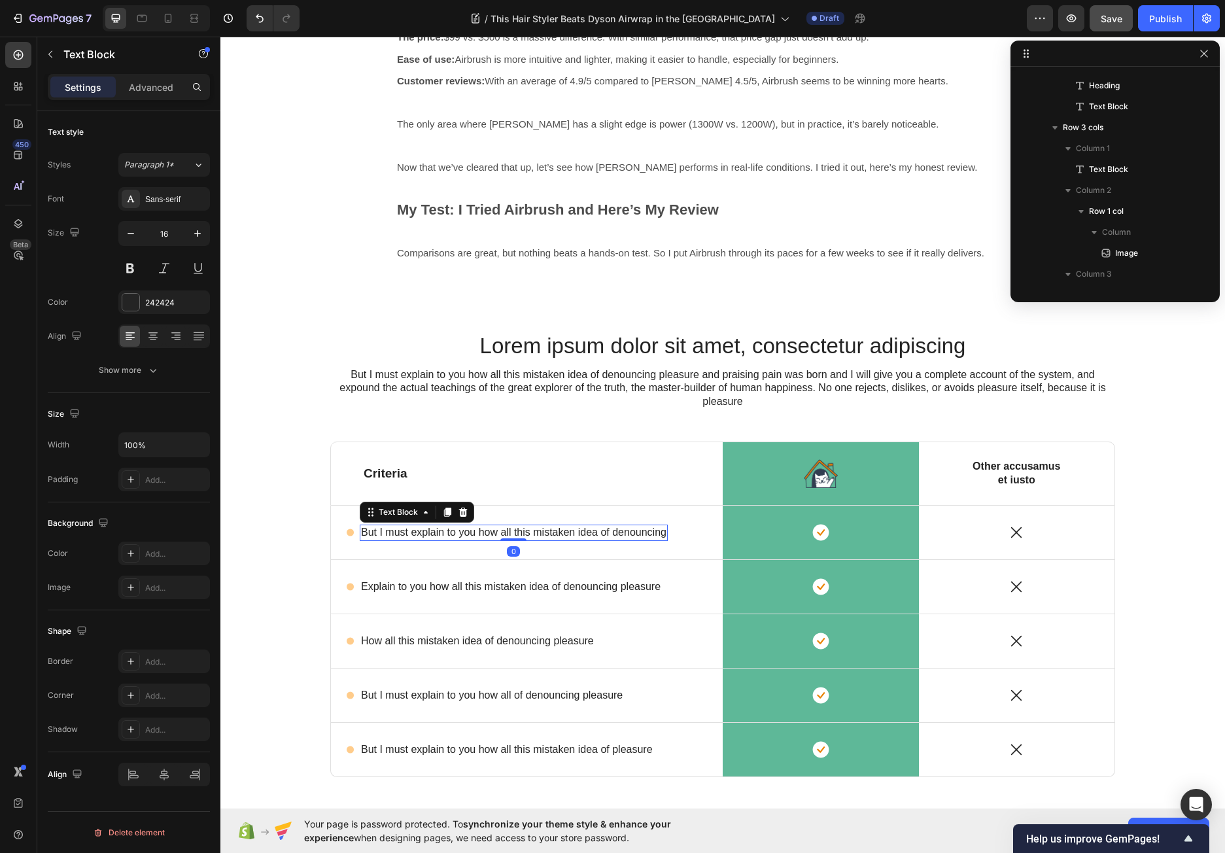
scroll to position [771, 0]
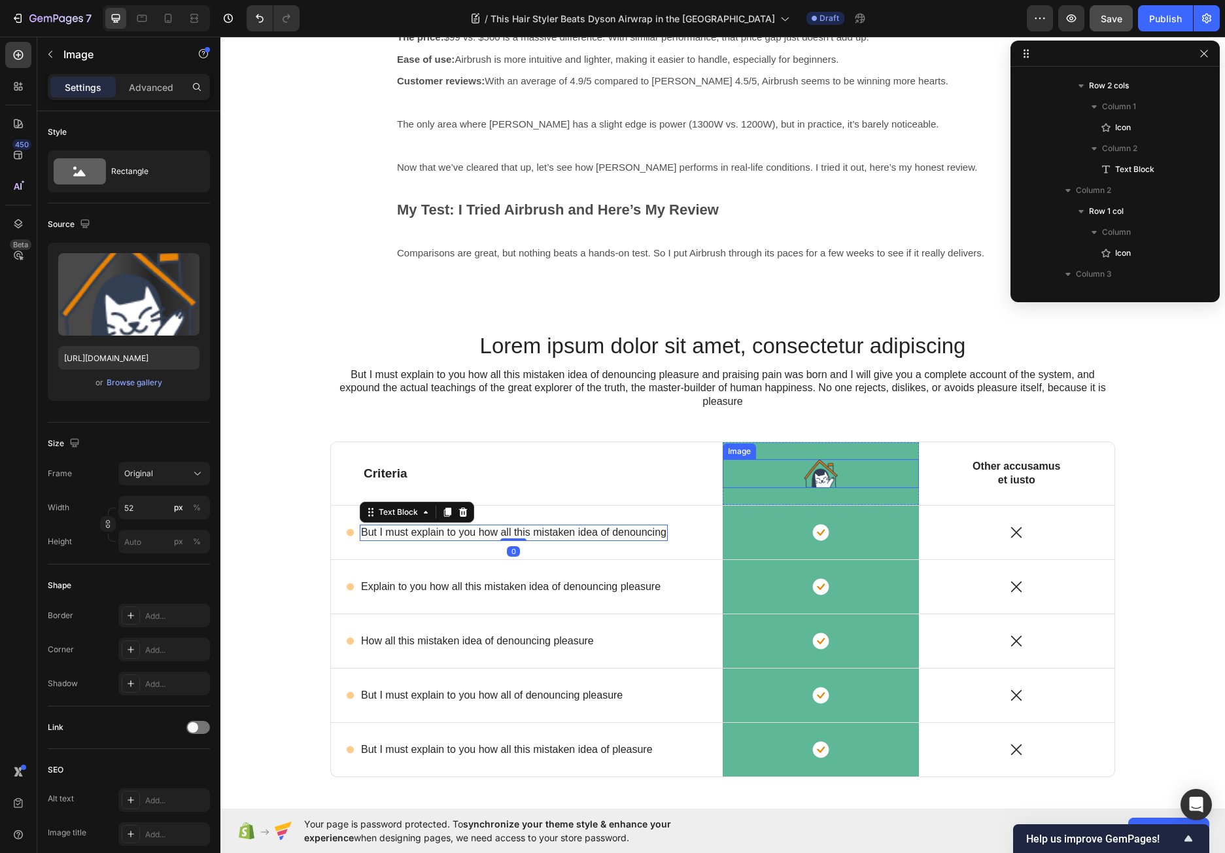
click at [822, 481] on img at bounding box center [820, 473] width 34 height 29
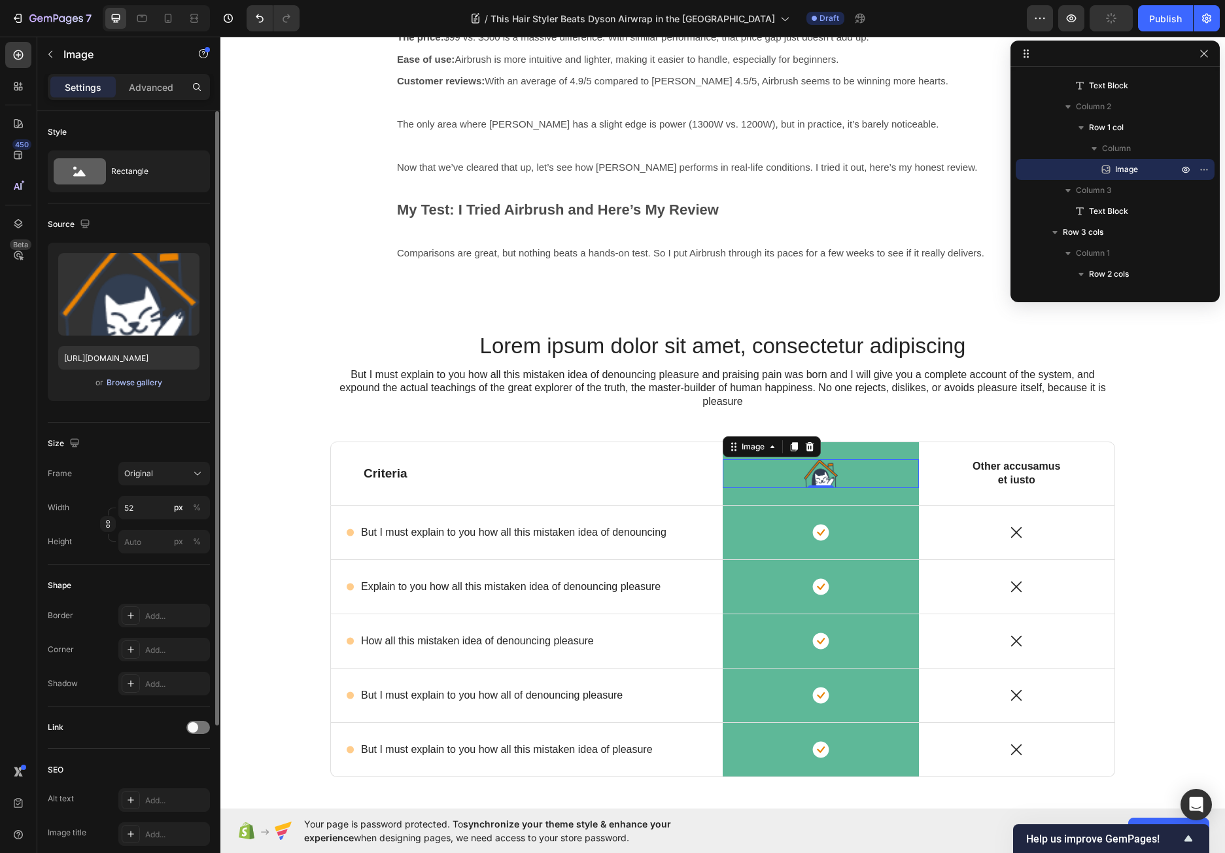
click at [131, 385] on div "Browse gallery" at bounding box center [135, 383] width 56 height 12
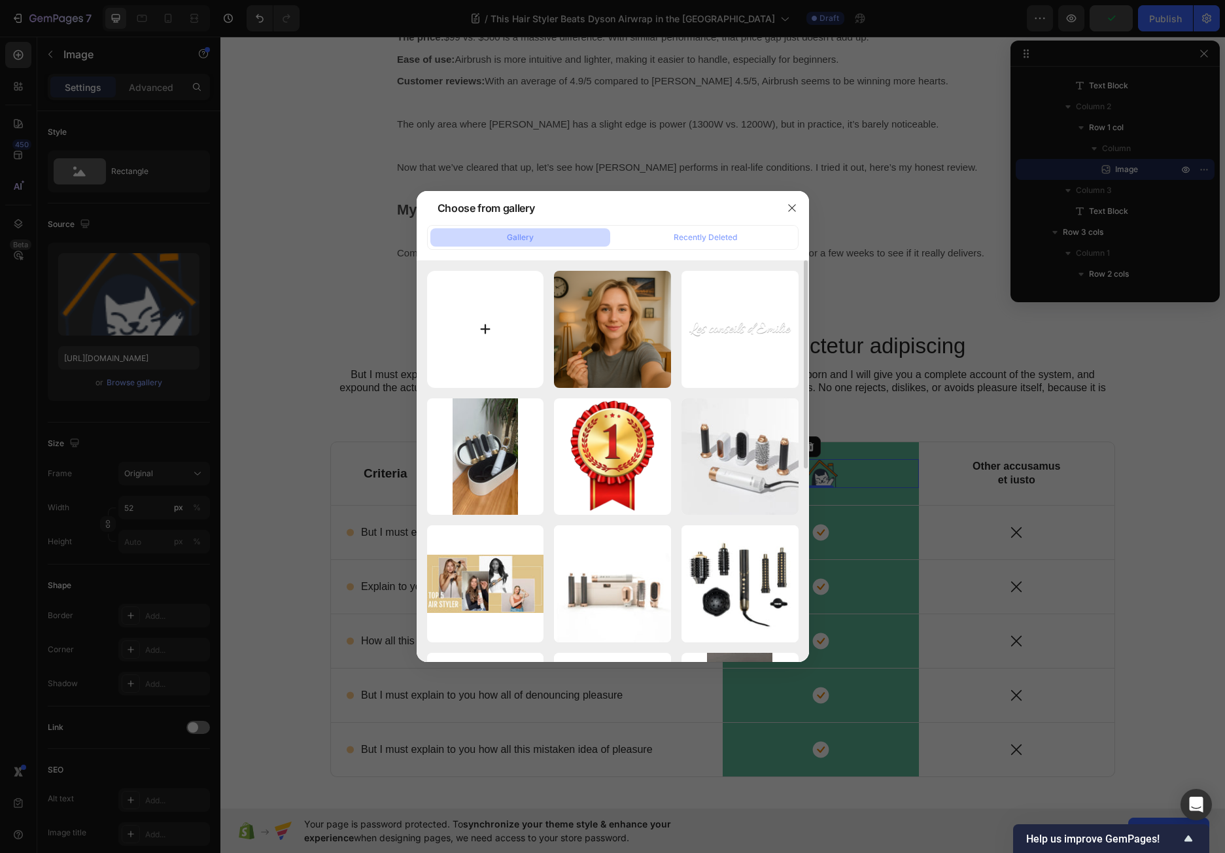
click at [471, 316] on input "file" at bounding box center [485, 329] width 117 height 117
type input "C:\fakepath\Logo-Elyss-bk.png"
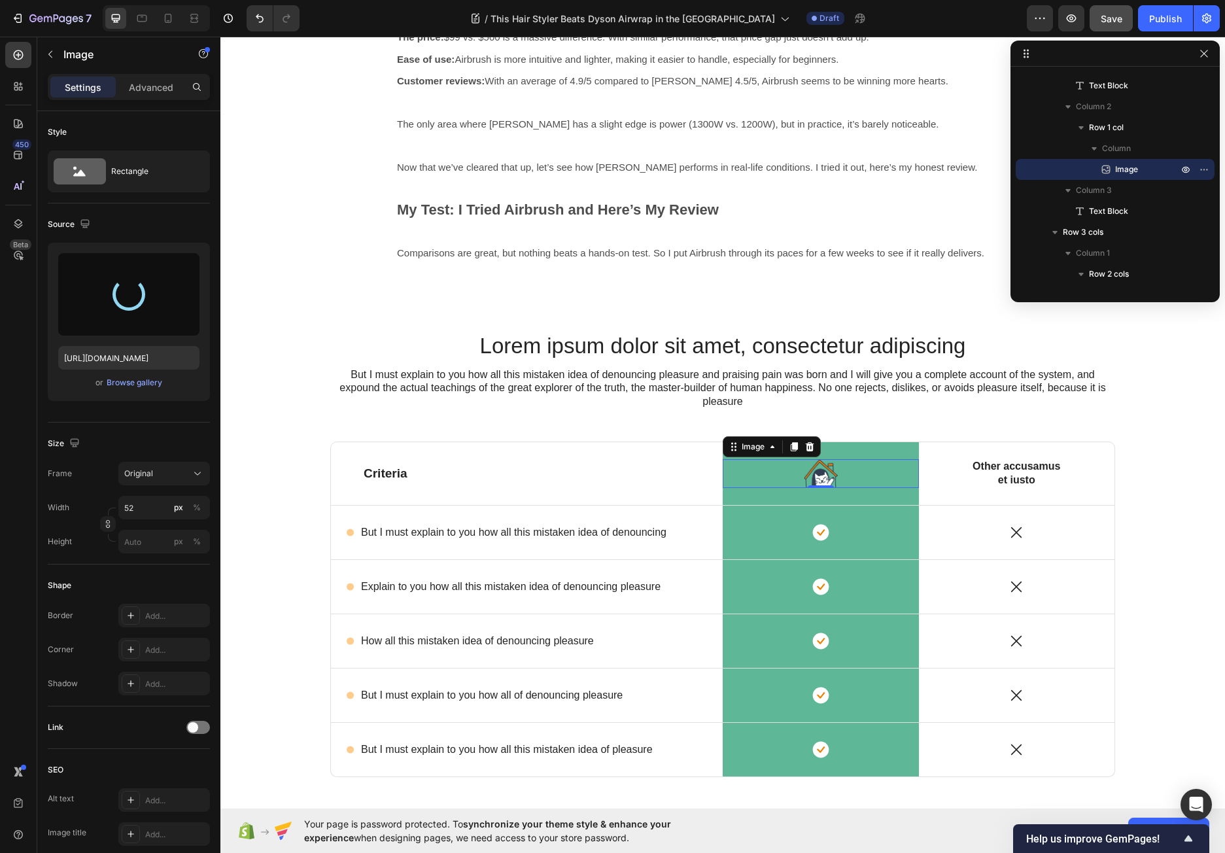
type input "https://cdn.shopify.com/s/files/1/0768/0065/5573/files/gempages_586547941771051…"
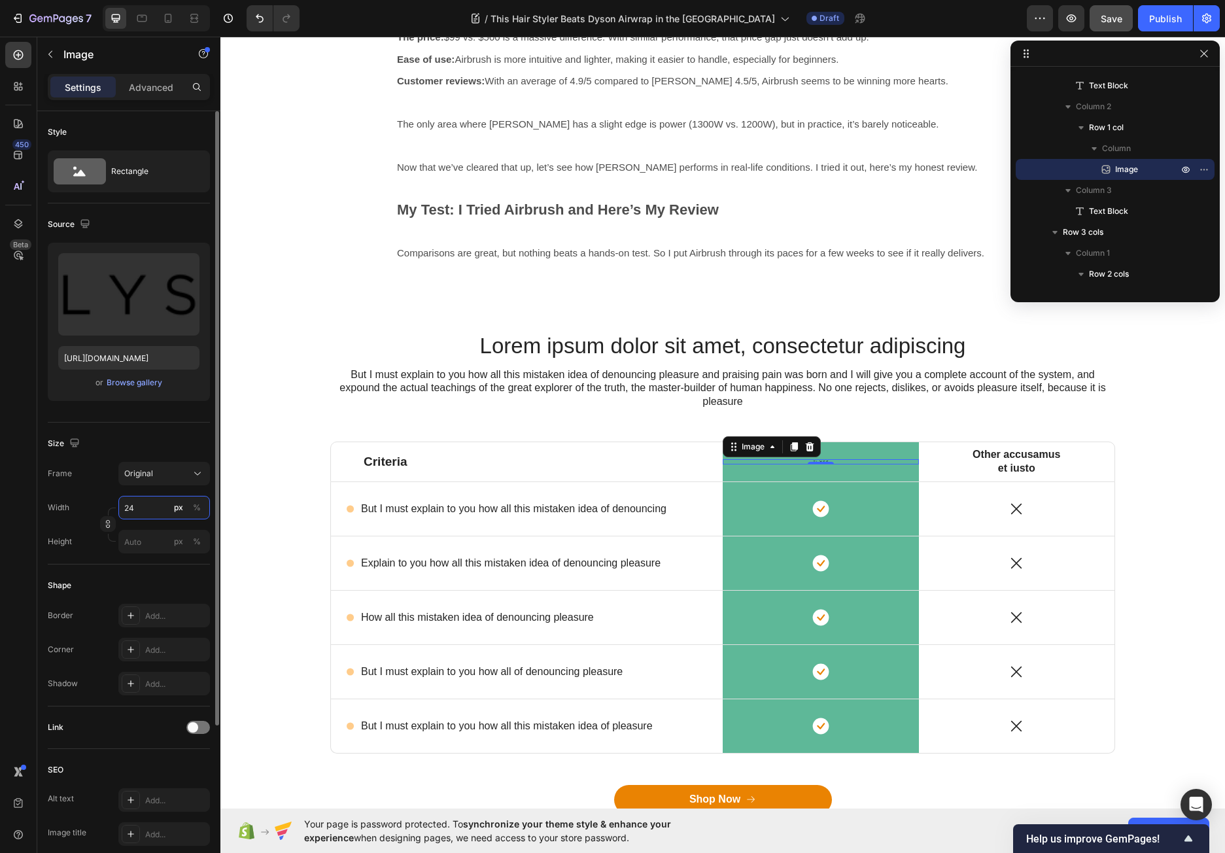
type input "2"
type input "180"
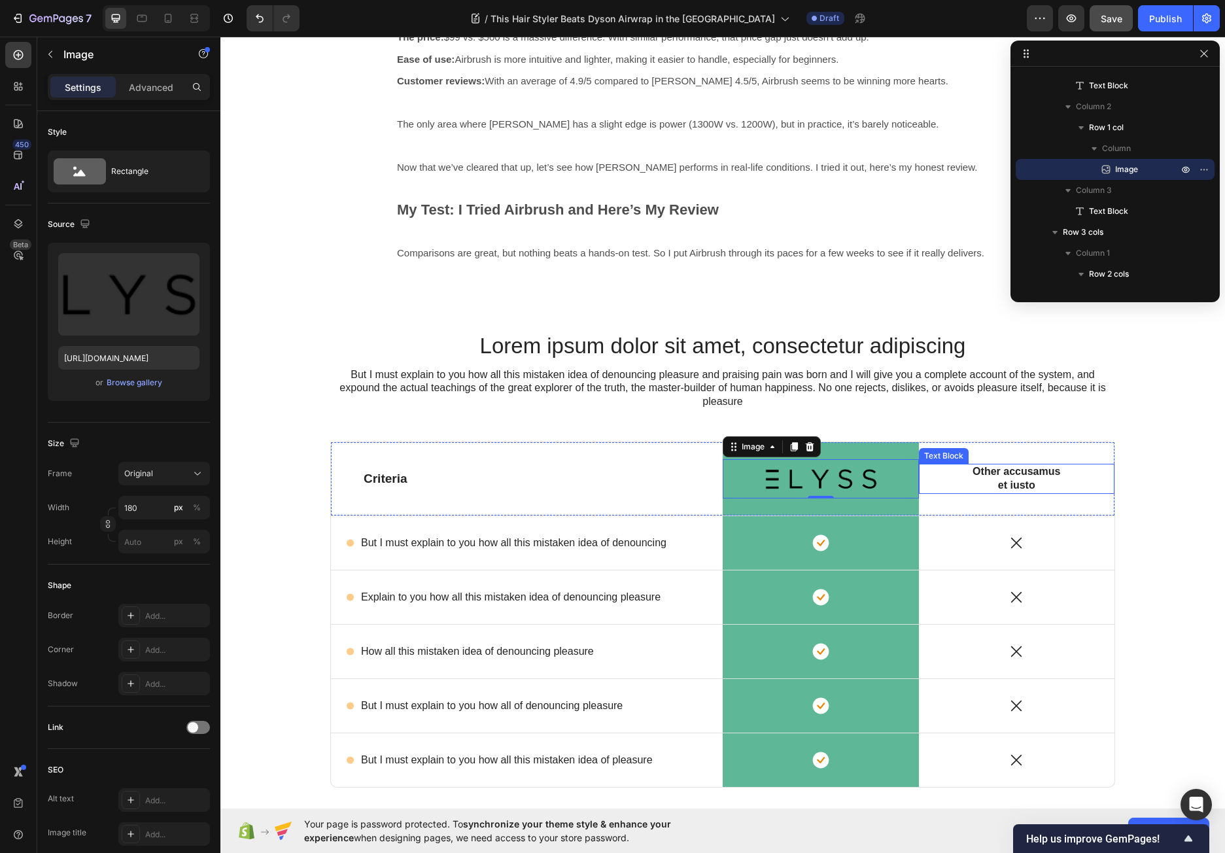
click at [1005, 481] on p "Other accusamus et iusto" at bounding box center [1016, 478] width 99 height 27
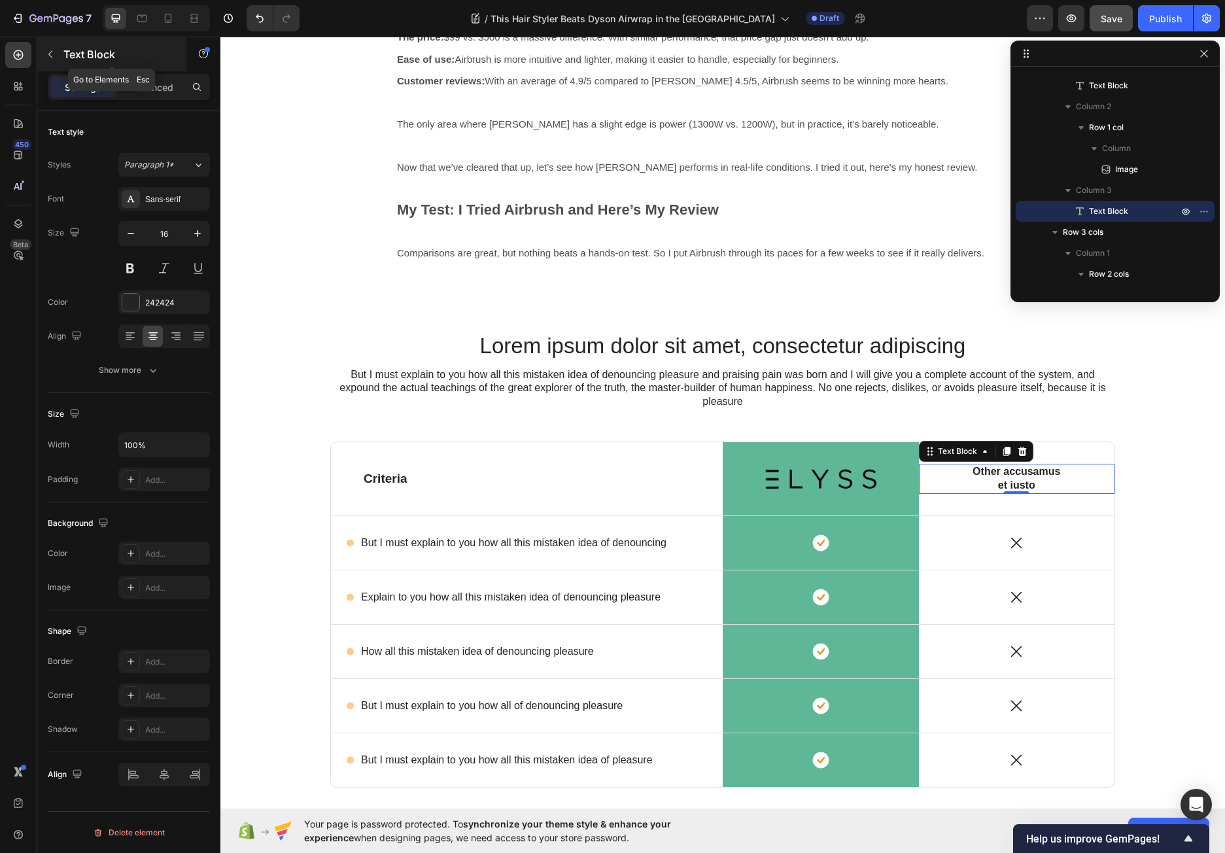
click at [56, 50] on button "button" at bounding box center [50, 54] width 21 height 21
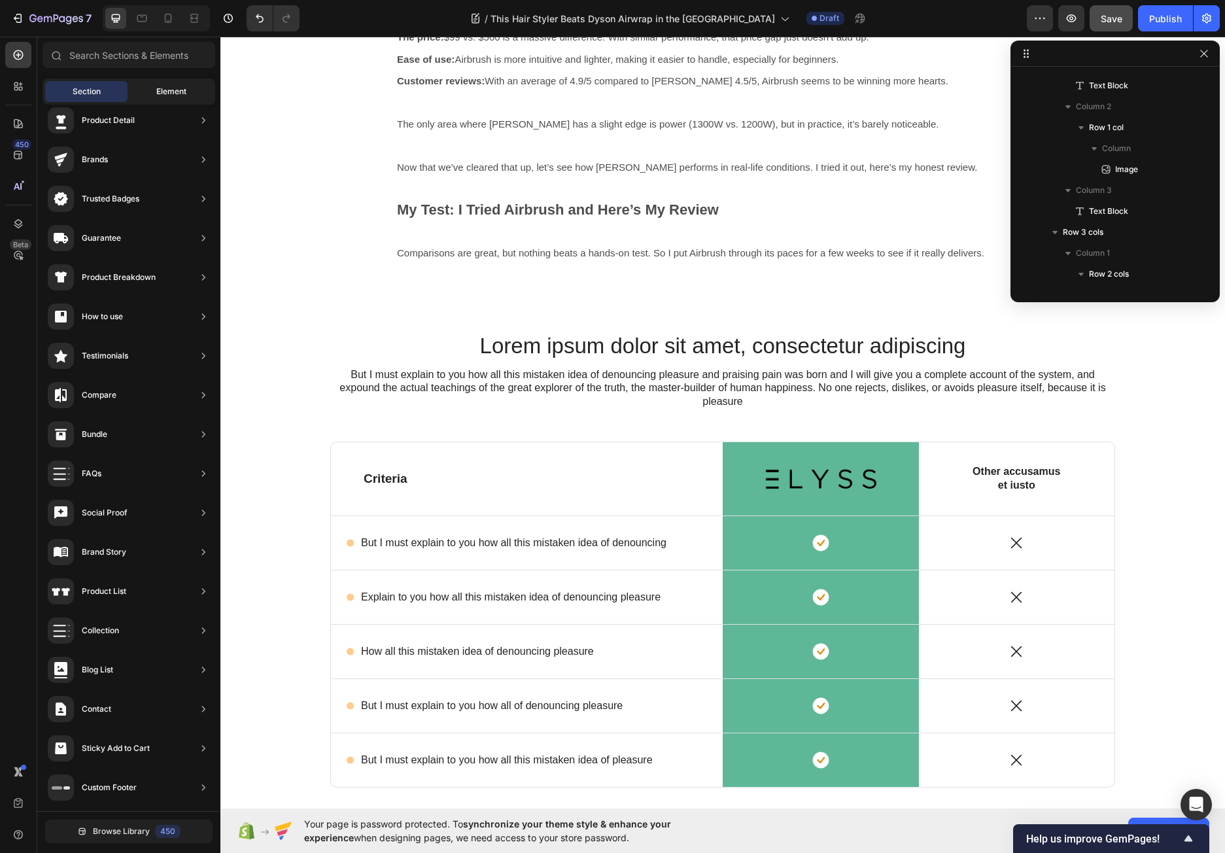
click at [165, 90] on span "Element" at bounding box center [171, 92] width 30 height 12
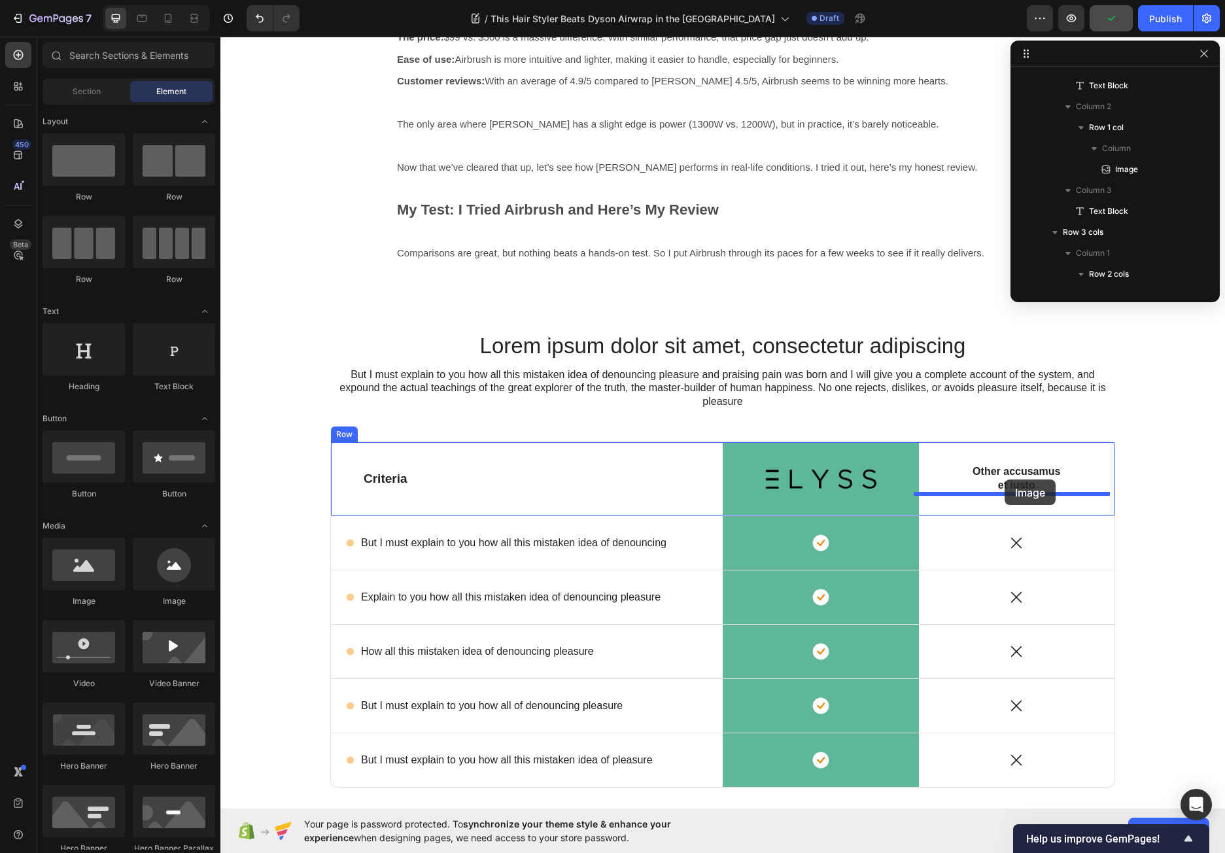
drag, startPoint x: 310, startPoint y: 613, endPoint x: 1004, endPoint y: 479, distance: 707.1
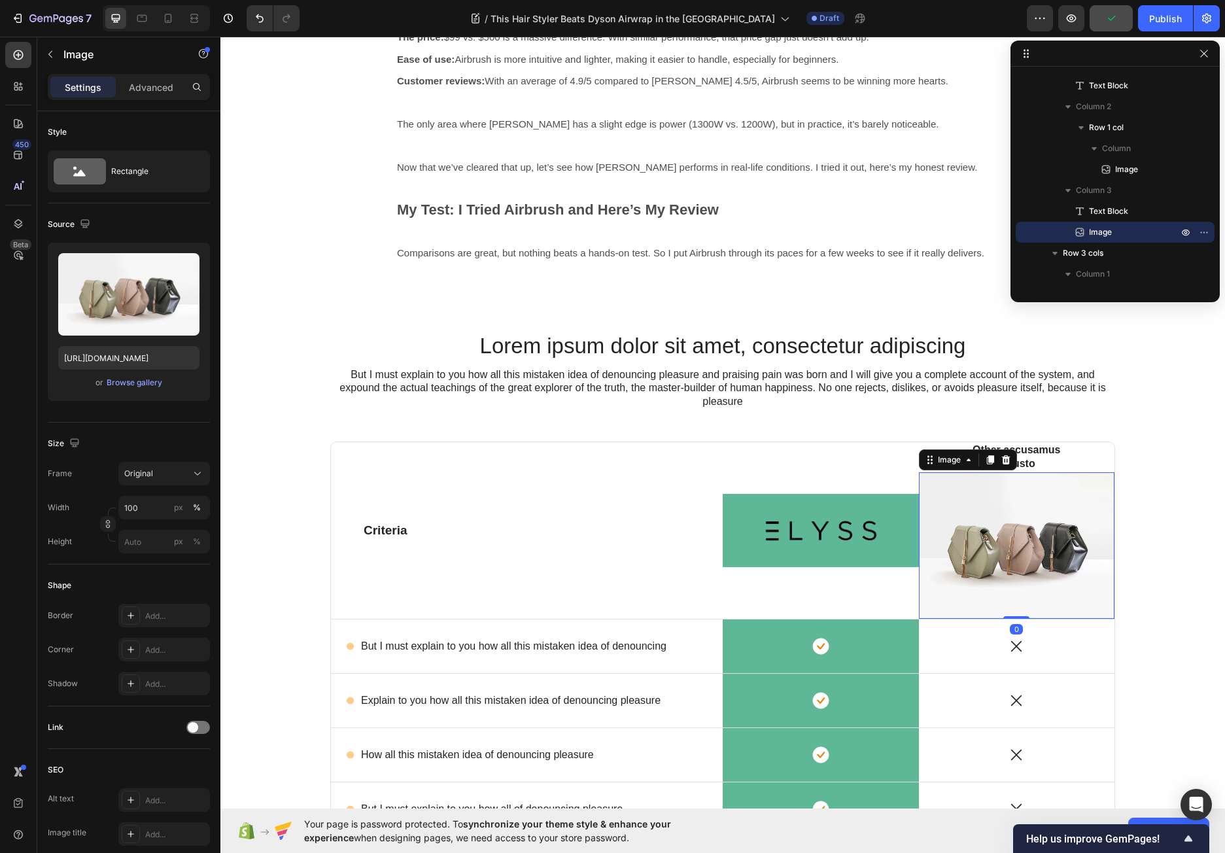
click at [1019, 507] on img at bounding box center [1017, 545] width 196 height 147
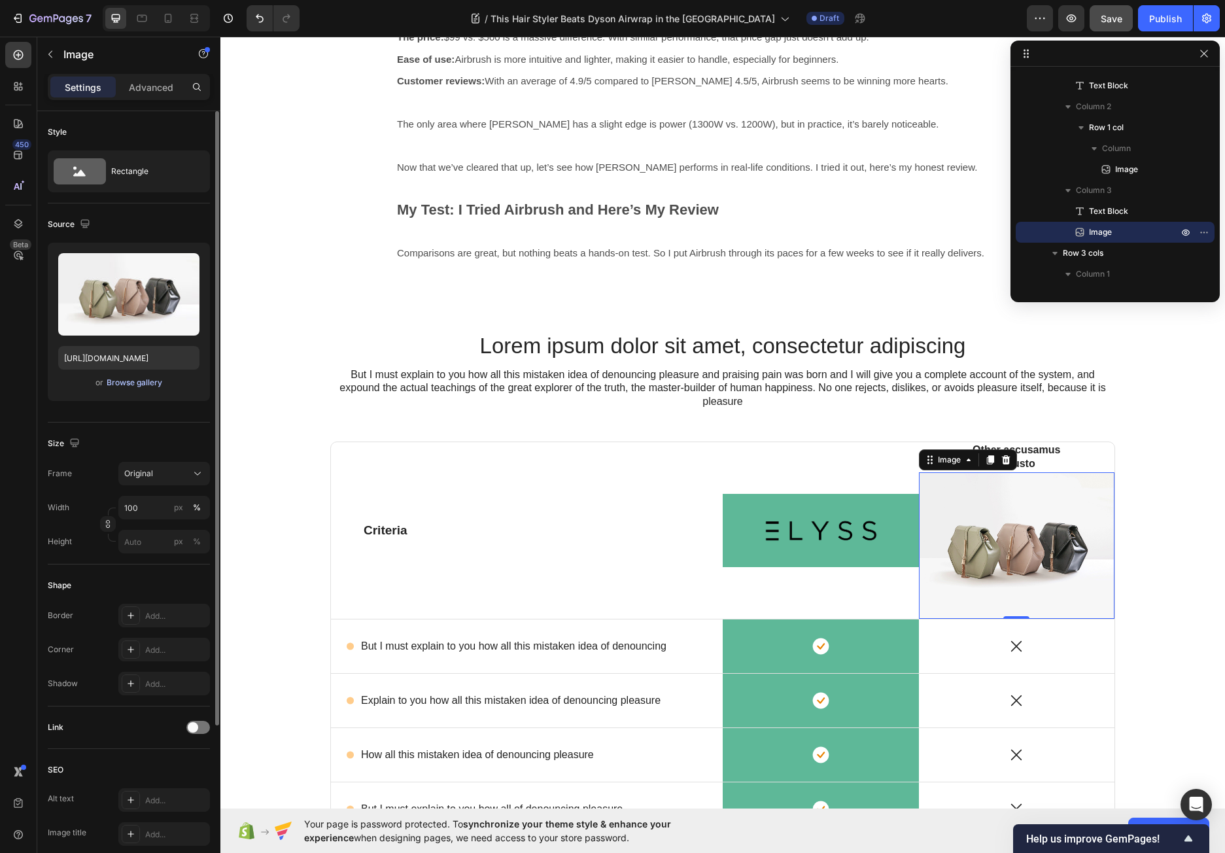
click at [142, 379] on div "Browse gallery" at bounding box center [135, 383] width 56 height 12
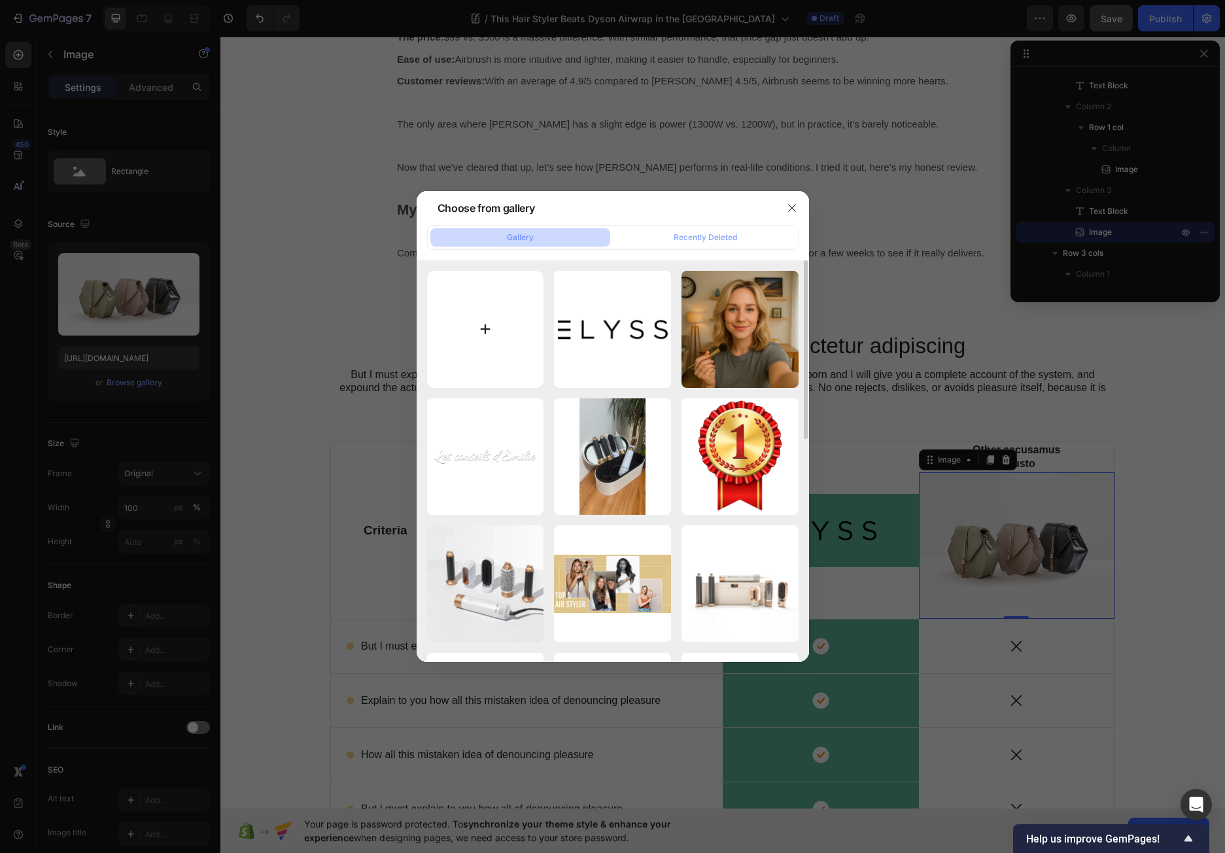
click at [488, 287] on input "file" at bounding box center [485, 329] width 117 height 117
type input "C:\fakepath\Dyson_(company)-Logo.wine.png"
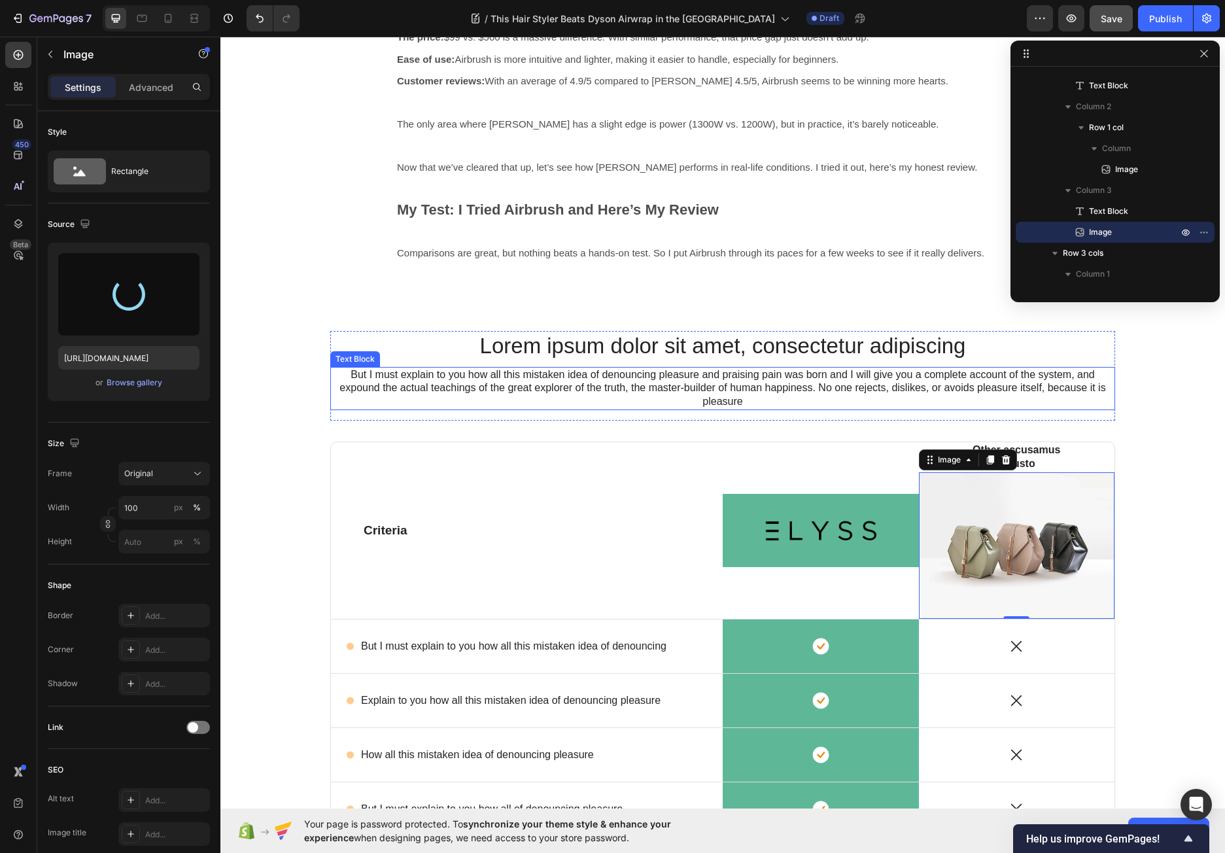
type input "https://cdn.shopify.com/s/files/1/0768/0065/5573/files/gempages_586547941771051…"
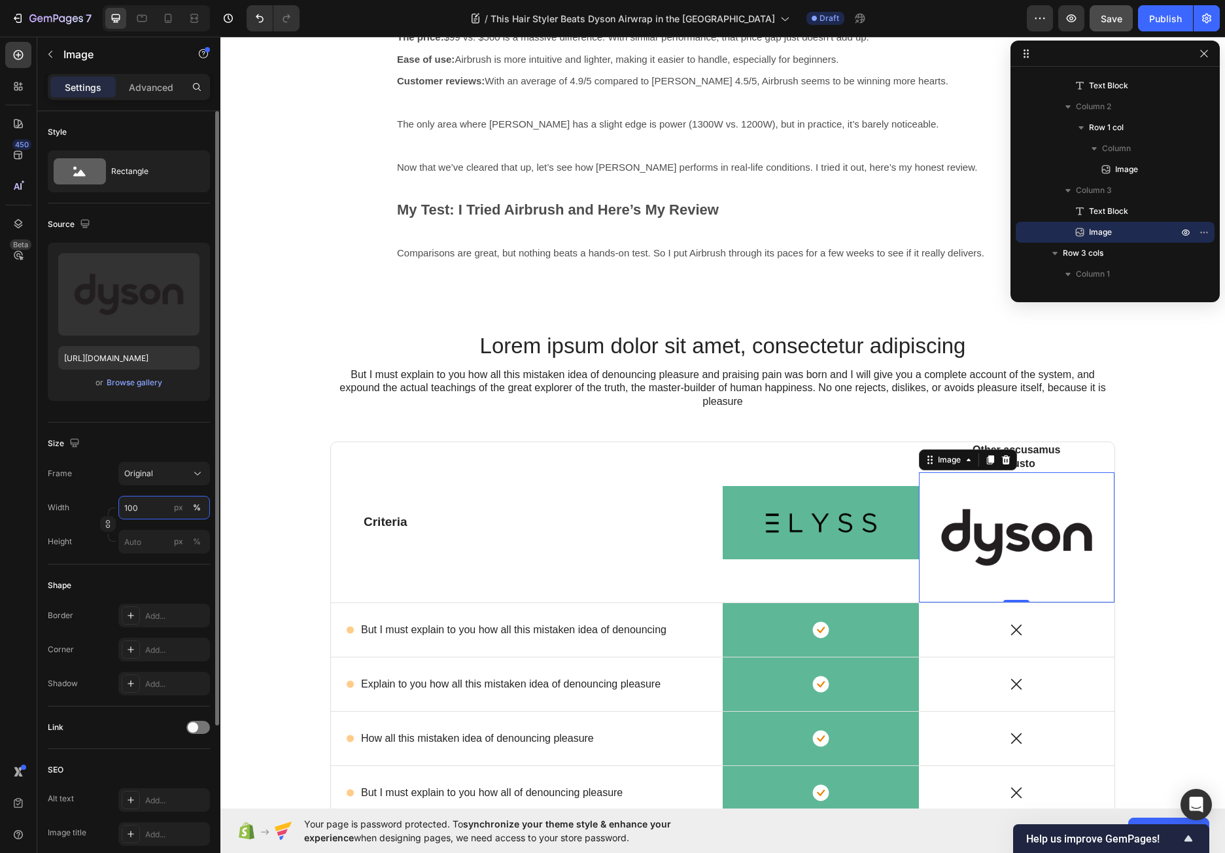
click at [137, 504] on input "100" at bounding box center [164, 508] width 92 height 24
click at [137, 503] on input "100" at bounding box center [164, 508] width 92 height 24
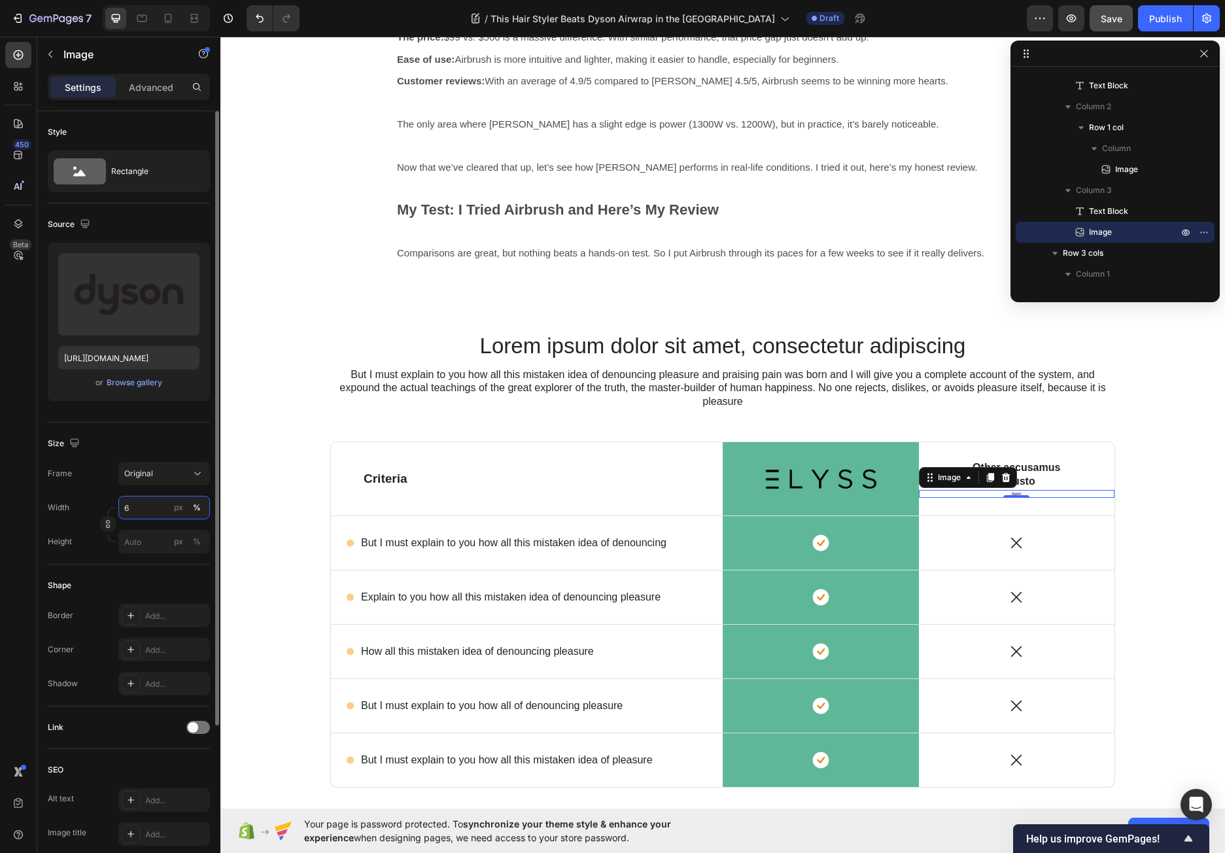
type input "60"
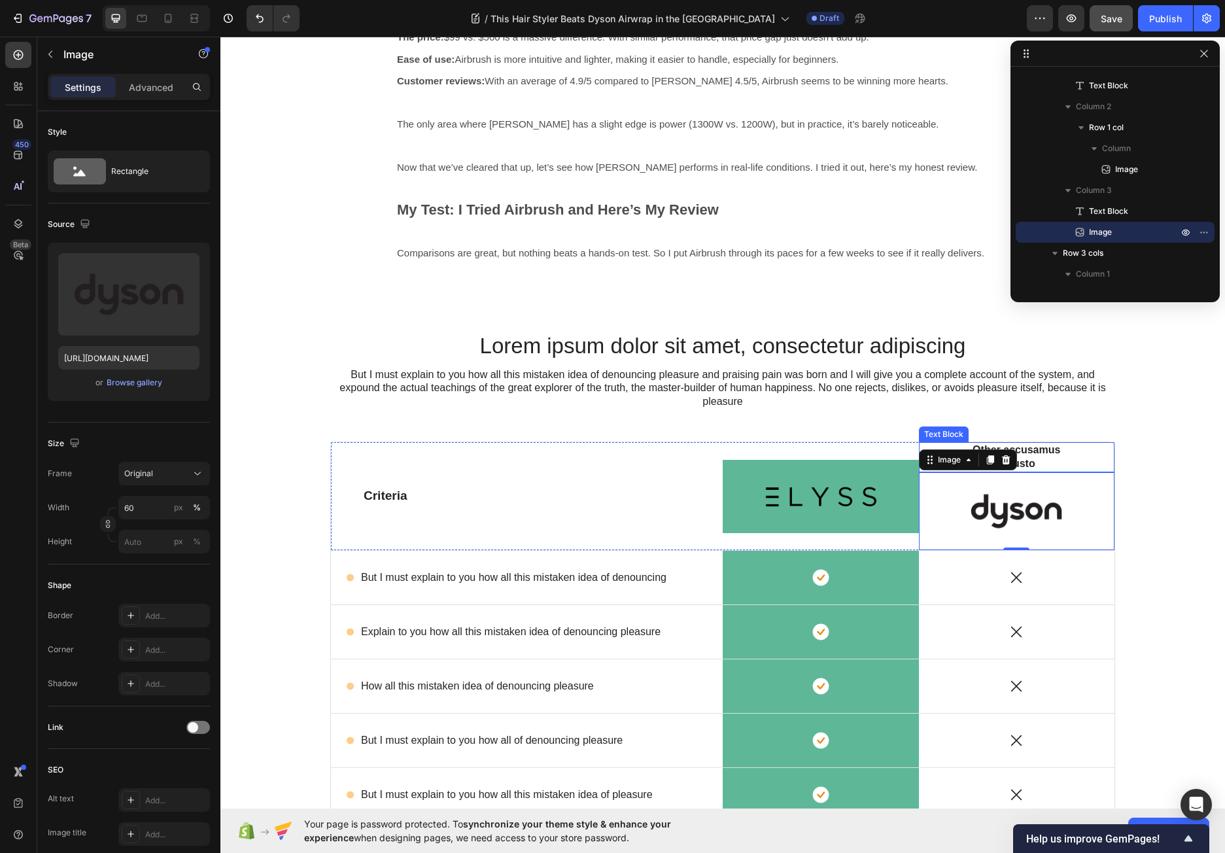
click at [1054, 456] on p "Other accusamus et iusto" at bounding box center [1016, 456] width 99 height 27
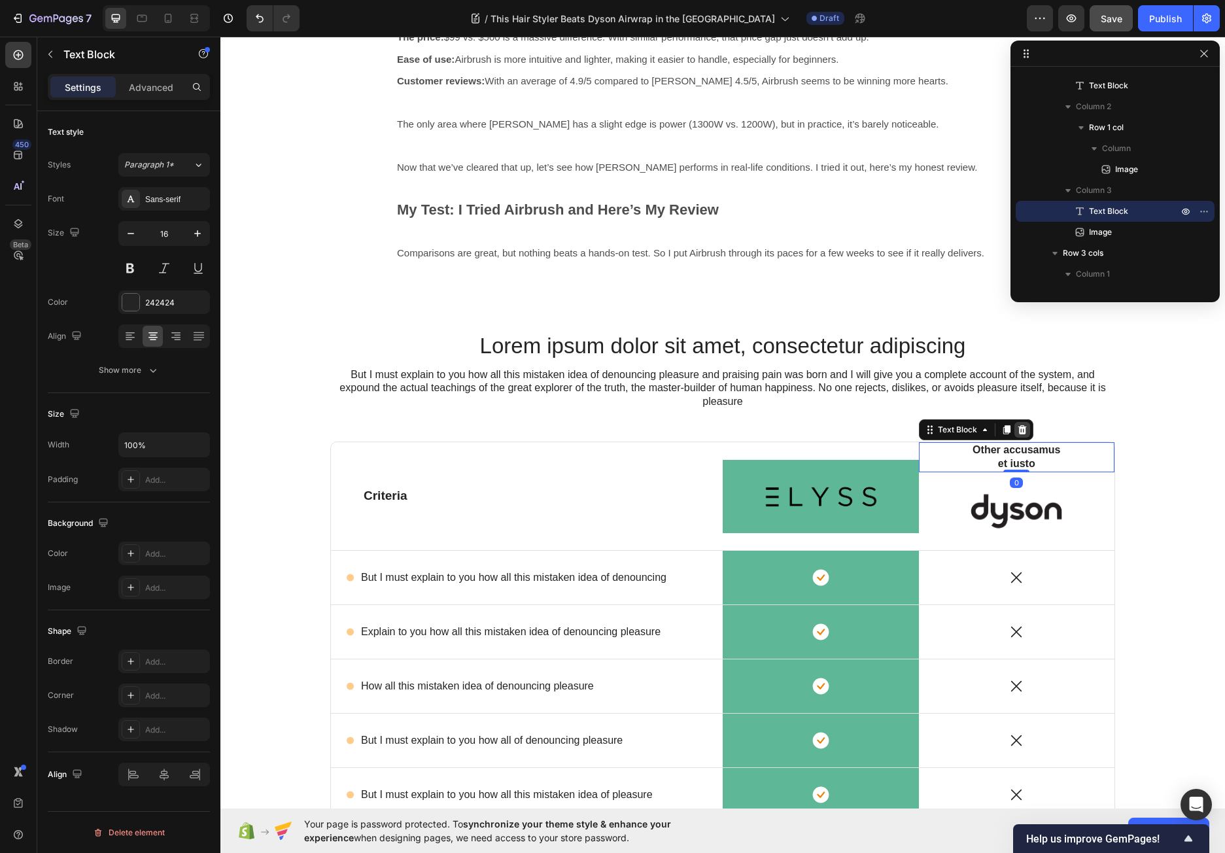
click at [1017, 433] on icon at bounding box center [1021, 429] width 8 height 9
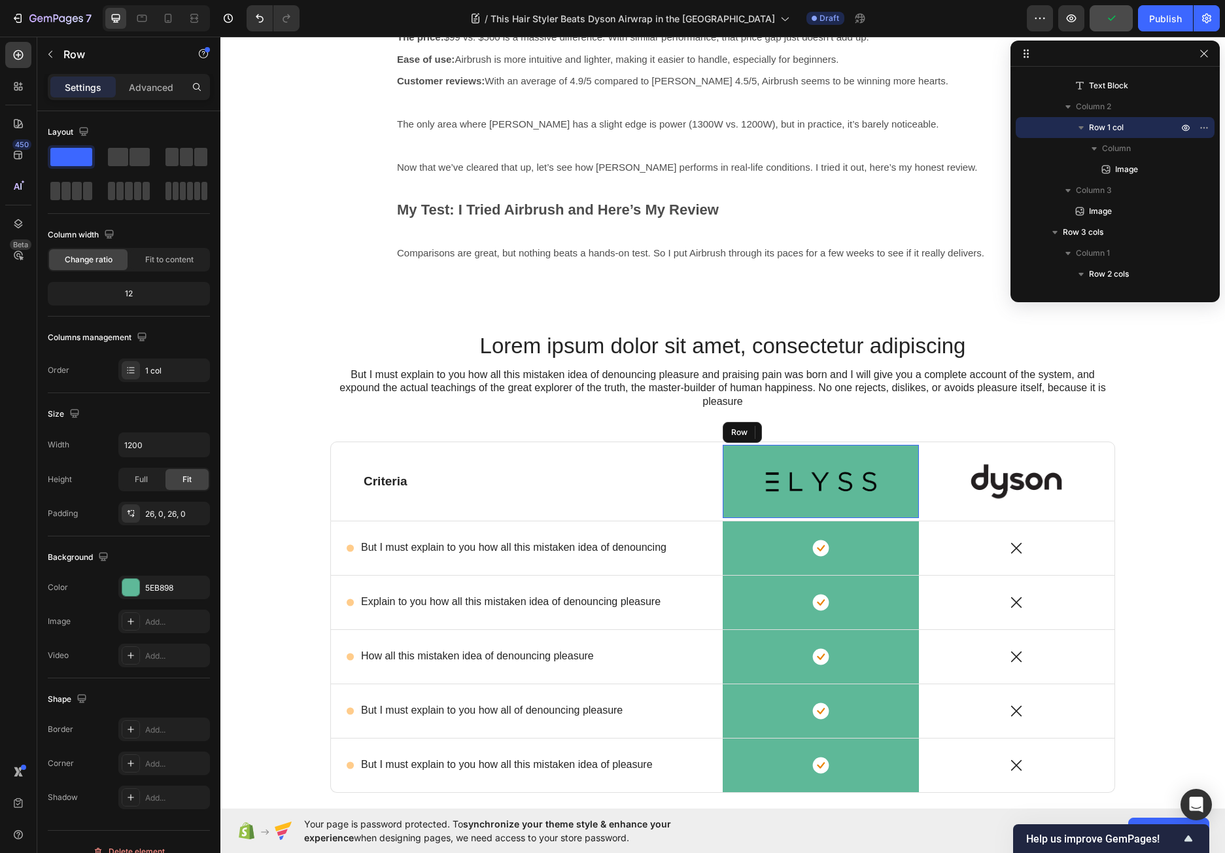
click at [722, 507] on div "Image Row" at bounding box center [820, 481] width 196 height 73
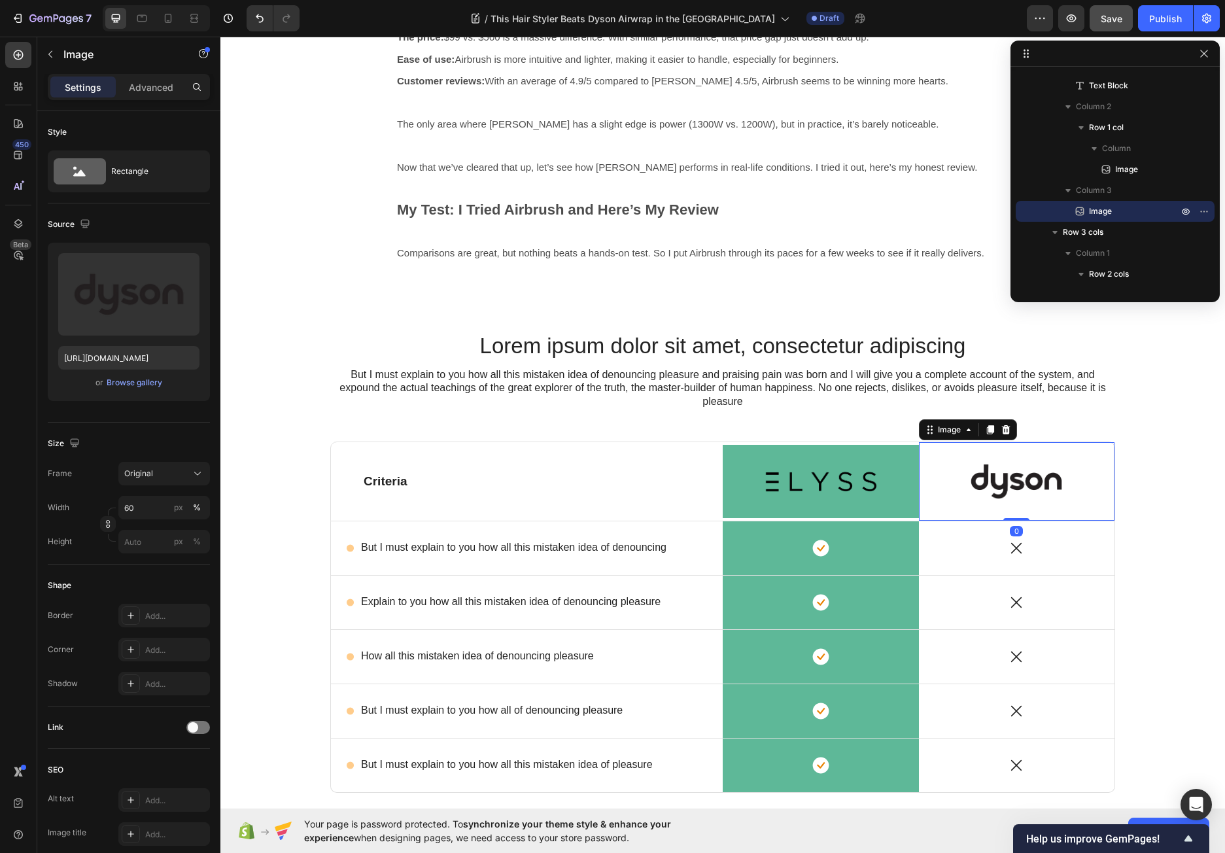
click at [996, 489] on img at bounding box center [1016, 481] width 118 height 78
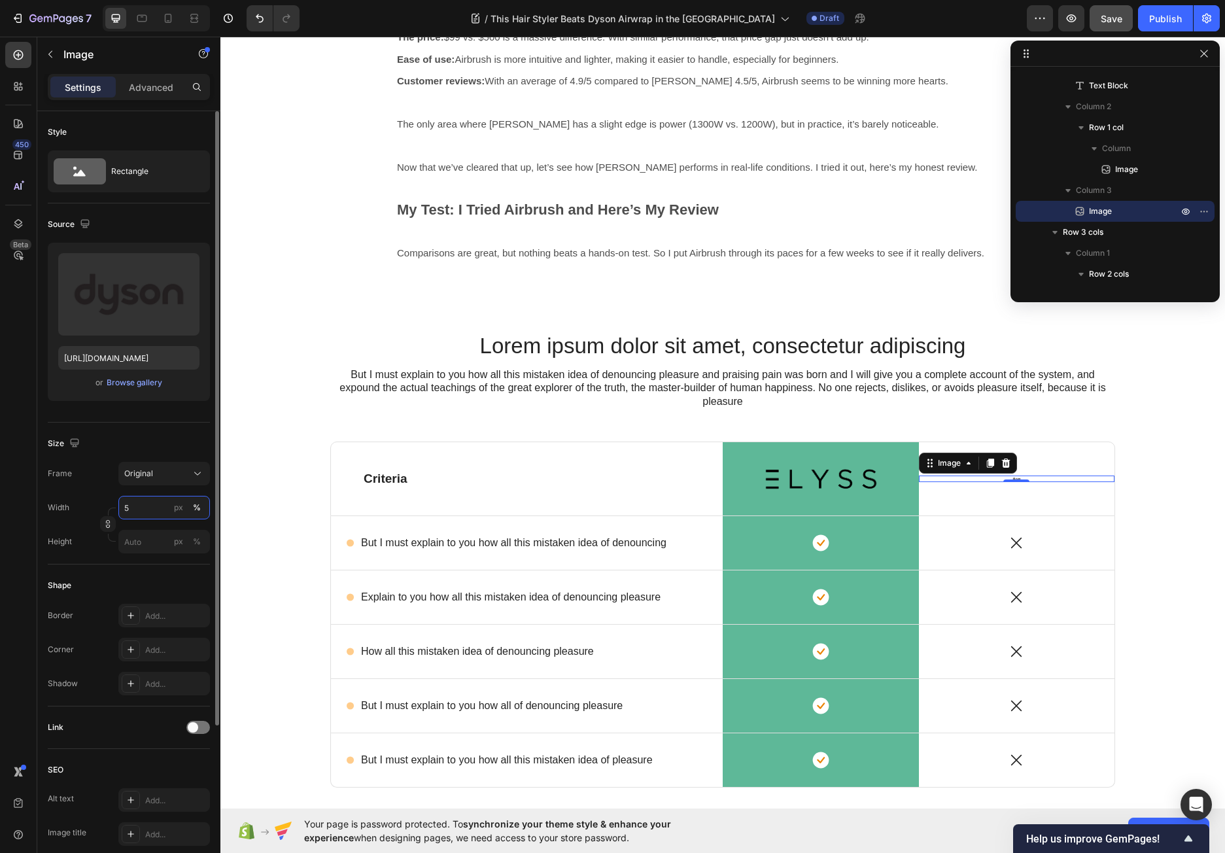
type input "50"
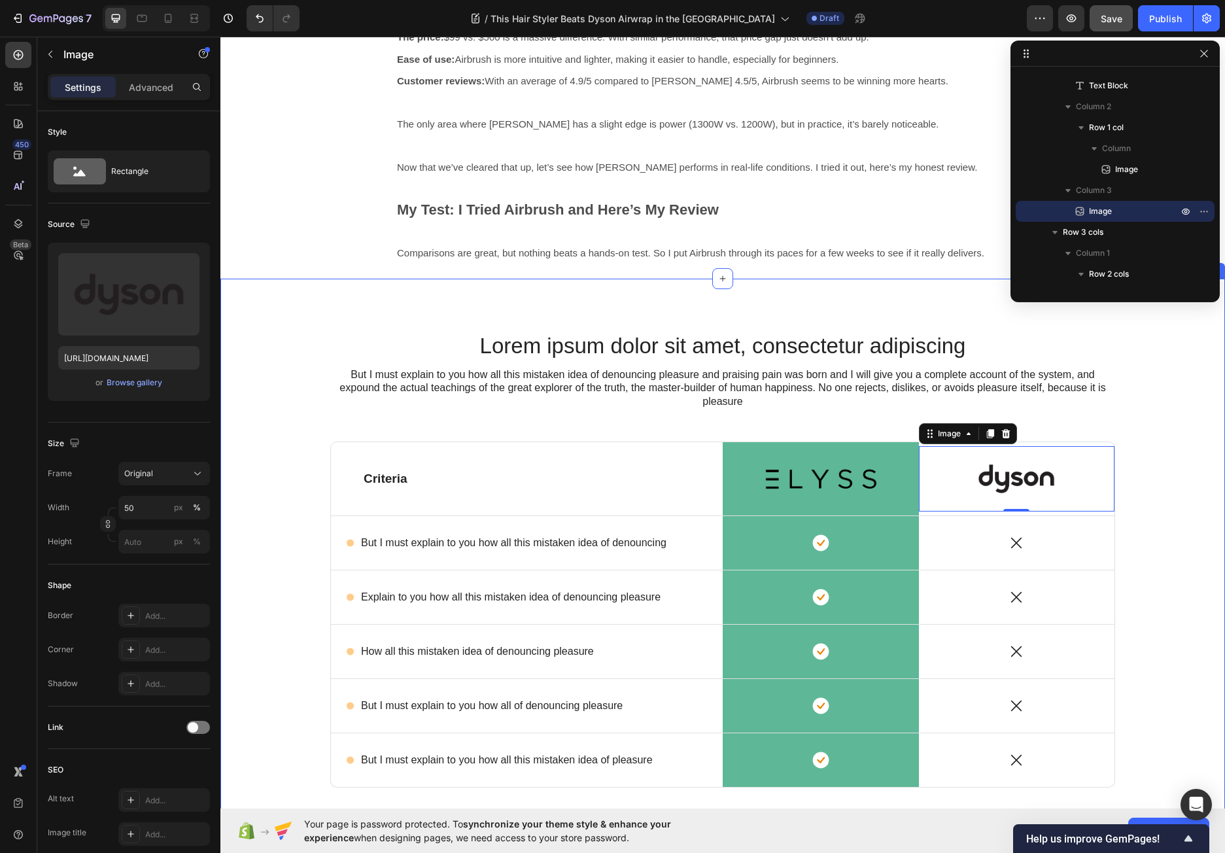
click at [1159, 482] on div "Lorem ipsum dolor sit amet, consectetur adipiscing Heading But I must explain t…" at bounding box center [722, 614] width 985 height 566
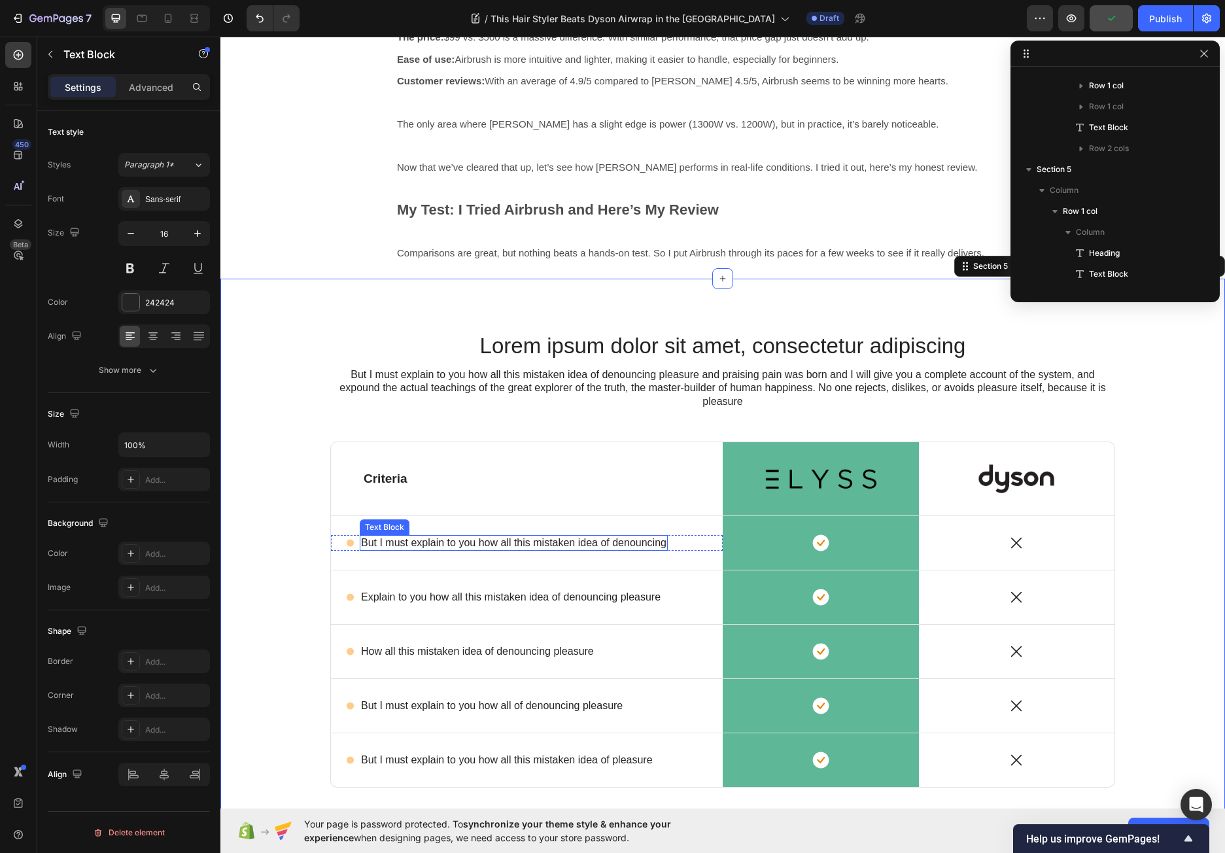
click at [486, 542] on p "But I must explain to you how all this mistaken idea of denouncing" at bounding box center [513, 543] width 305 height 14
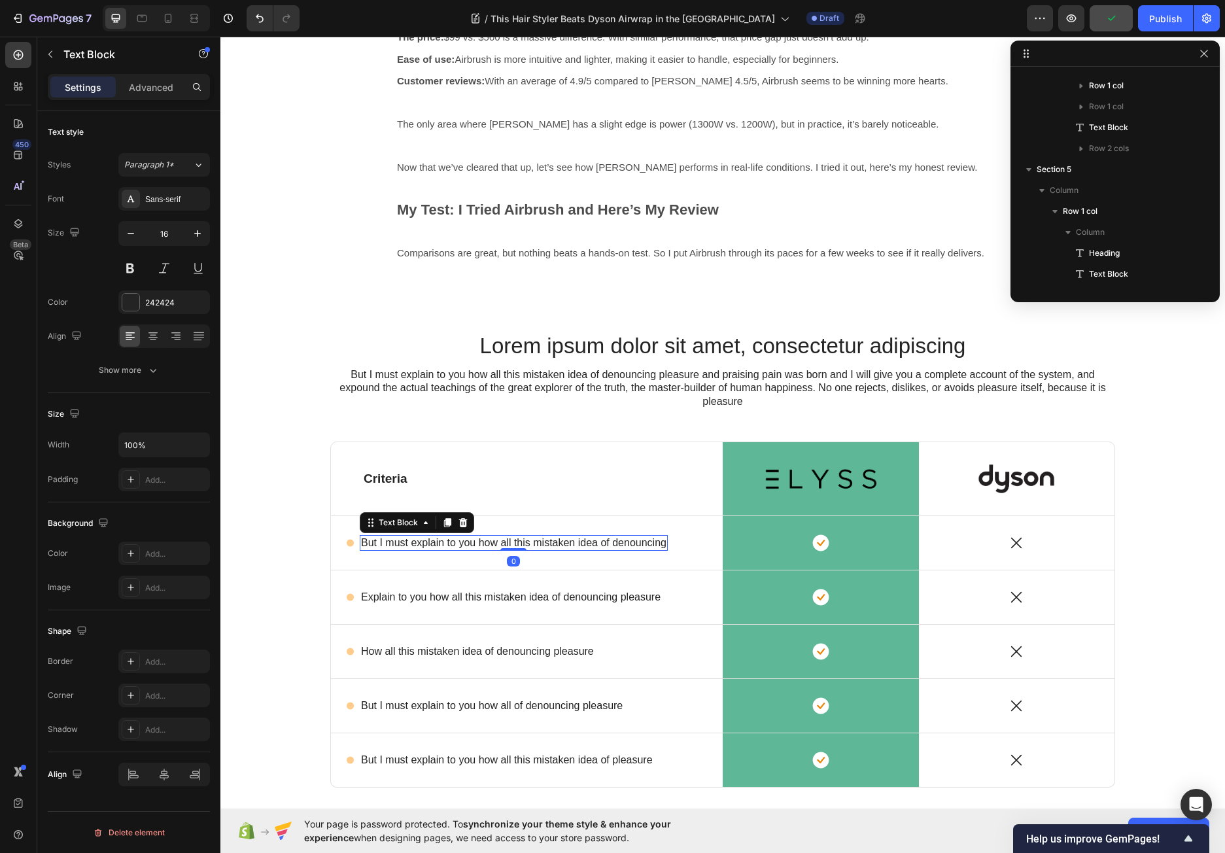
scroll to position [771, 0]
click at [486, 542] on p "But I must explain to you how all this mistaken idea of denouncing" at bounding box center [513, 543] width 305 height 14
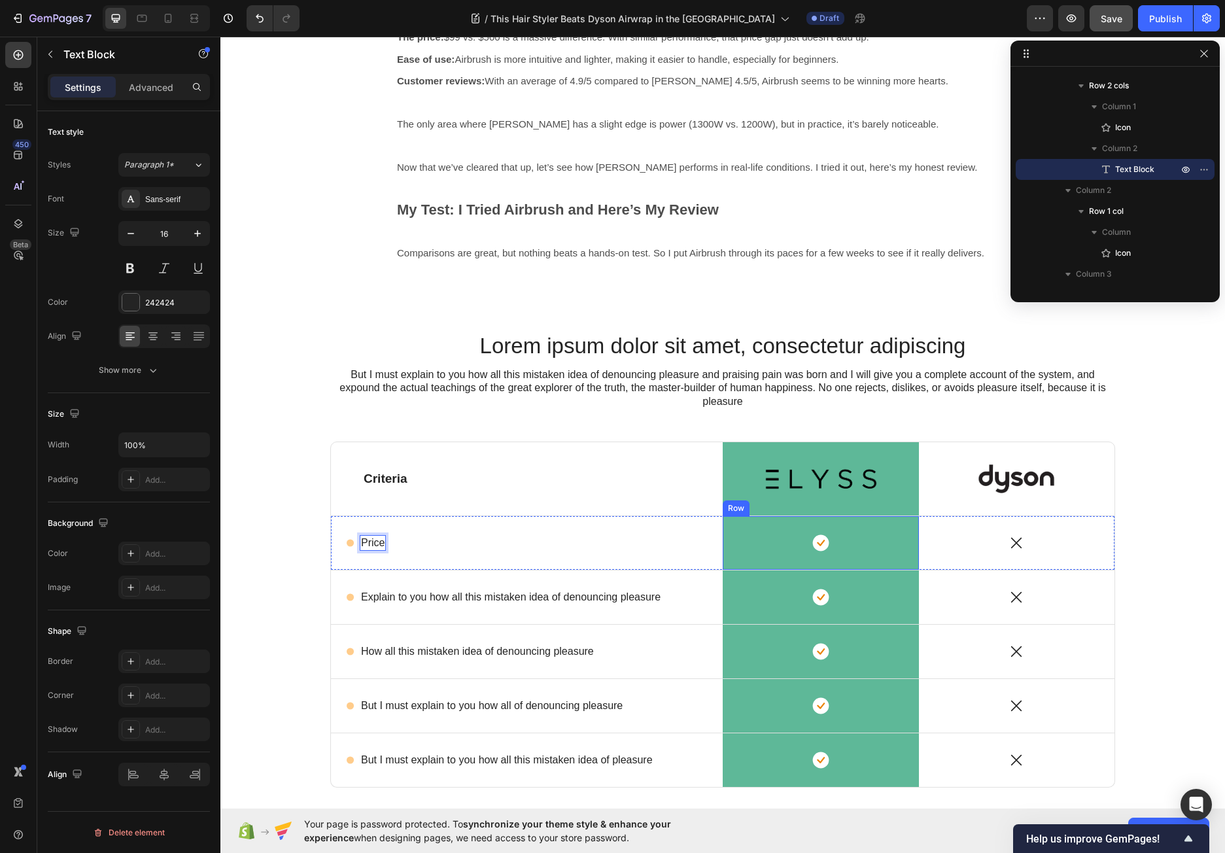
click at [766, 549] on div "Icon" at bounding box center [820, 542] width 196 height 17
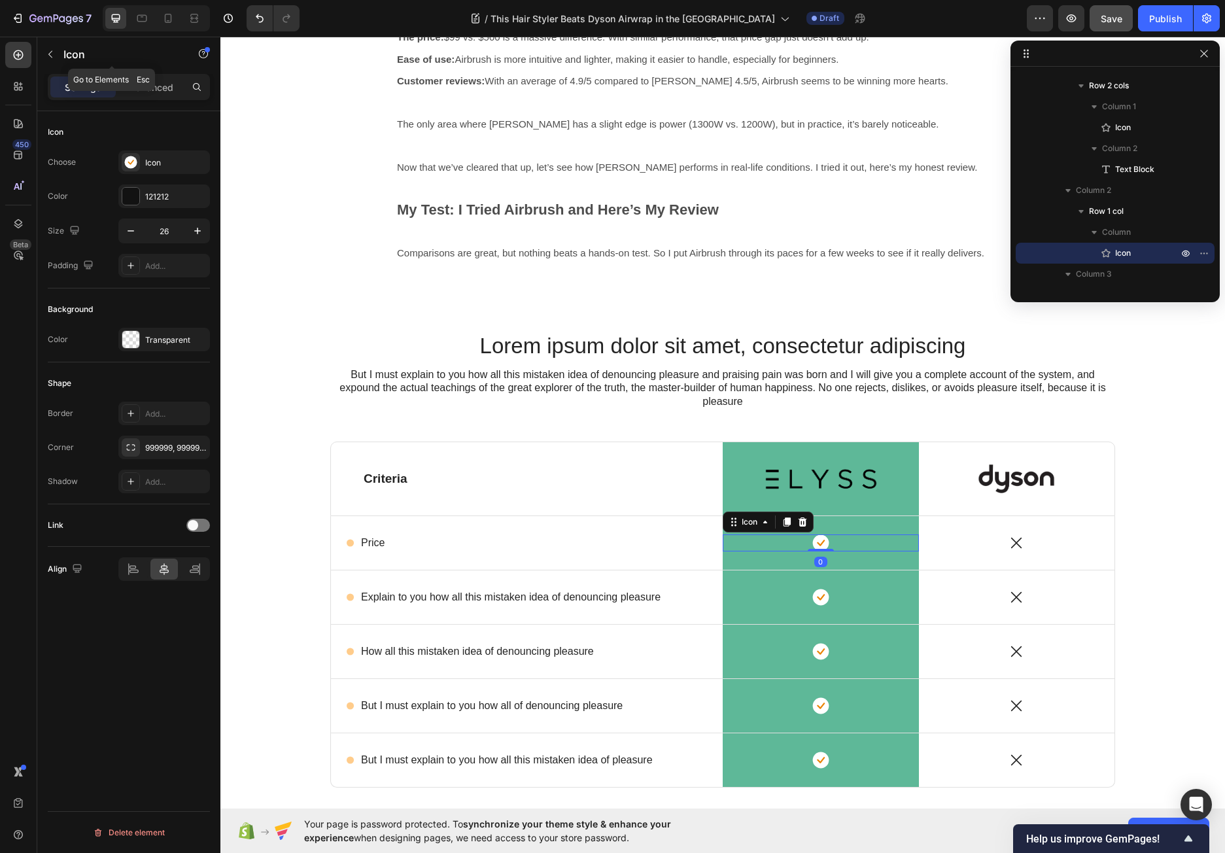
click at [58, 52] on button "button" at bounding box center [50, 54] width 21 height 21
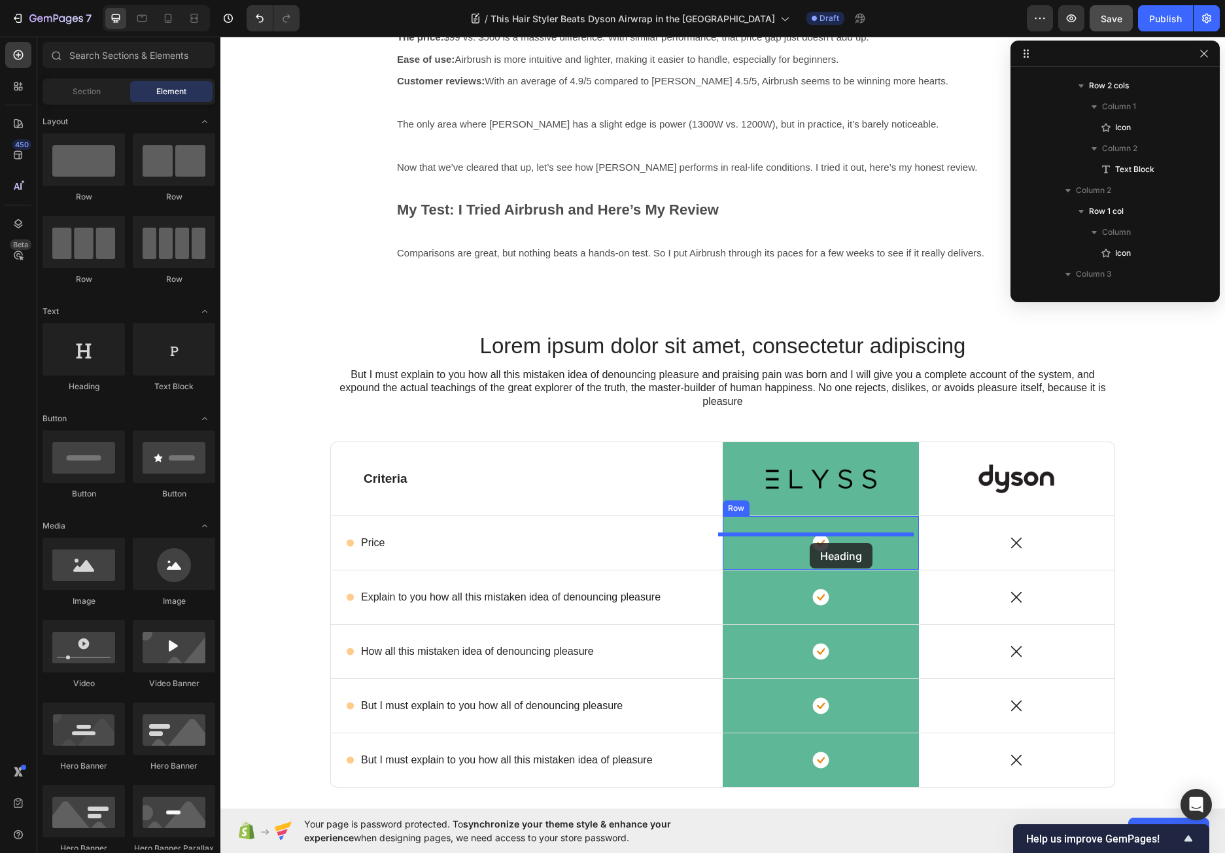
drag, startPoint x: 313, startPoint y: 390, endPoint x: 809, endPoint y: 543, distance: 519.1
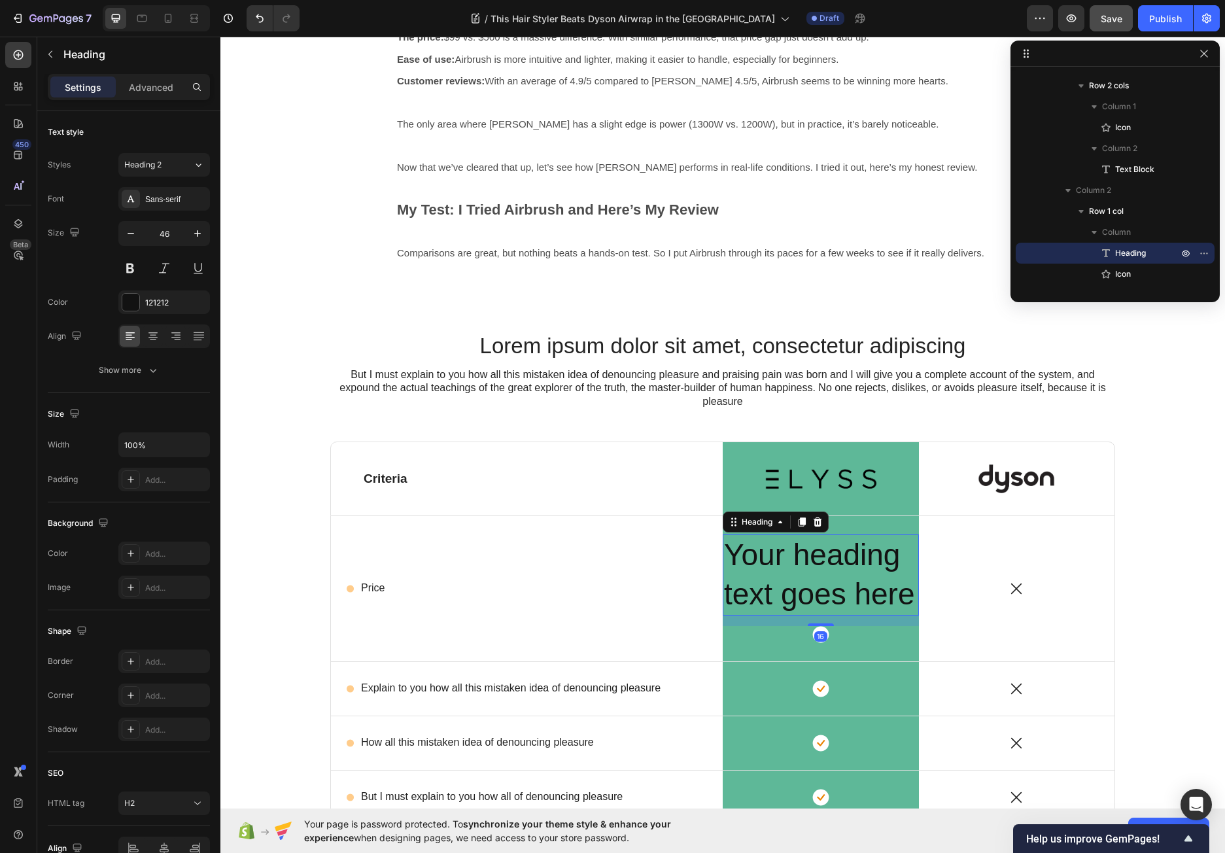
click at [819, 555] on h2 "Your heading text goes here" at bounding box center [820, 574] width 196 height 81
click at [819, 555] on p "Your heading text goes here" at bounding box center [821, 574] width 194 height 78
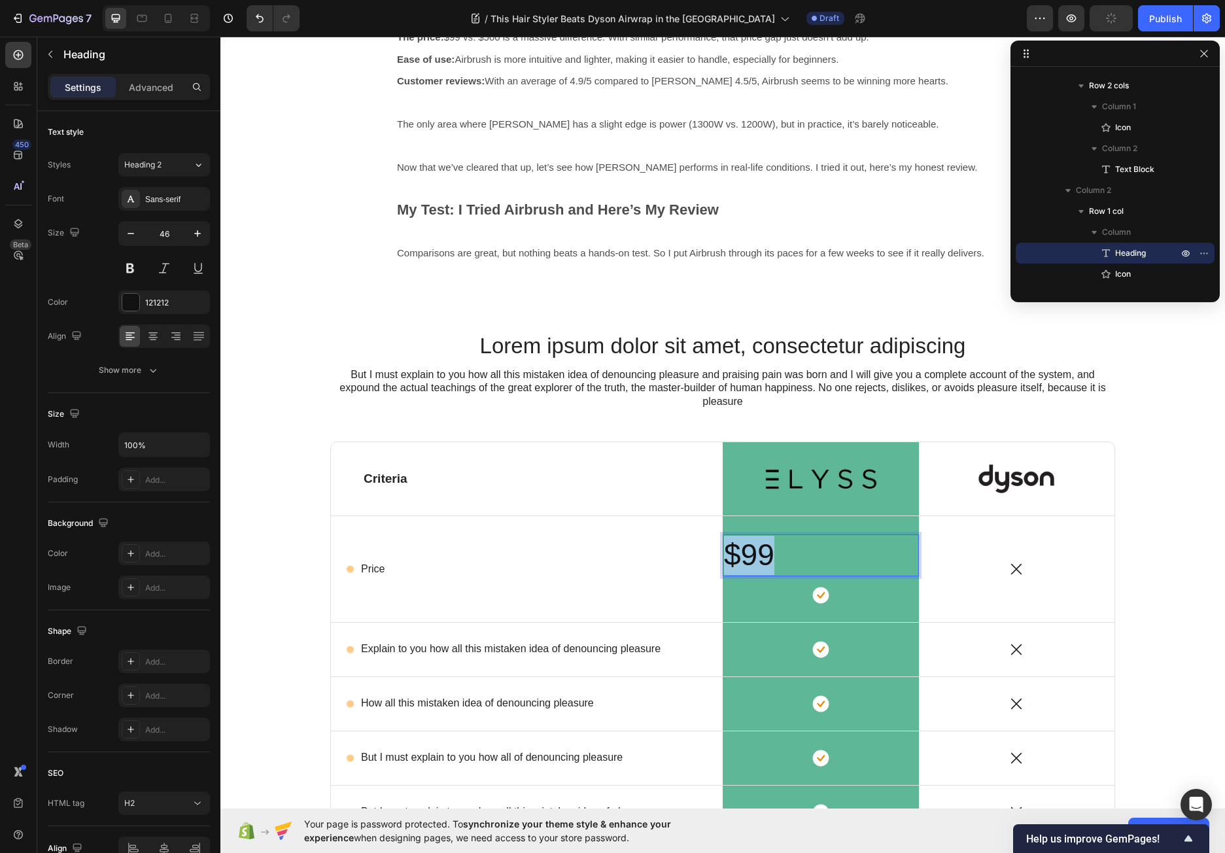
drag, startPoint x: 788, startPoint y: 558, endPoint x: 720, endPoint y: 547, distance: 68.9
click at [724, 547] on p "$99" at bounding box center [821, 554] width 194 height 39
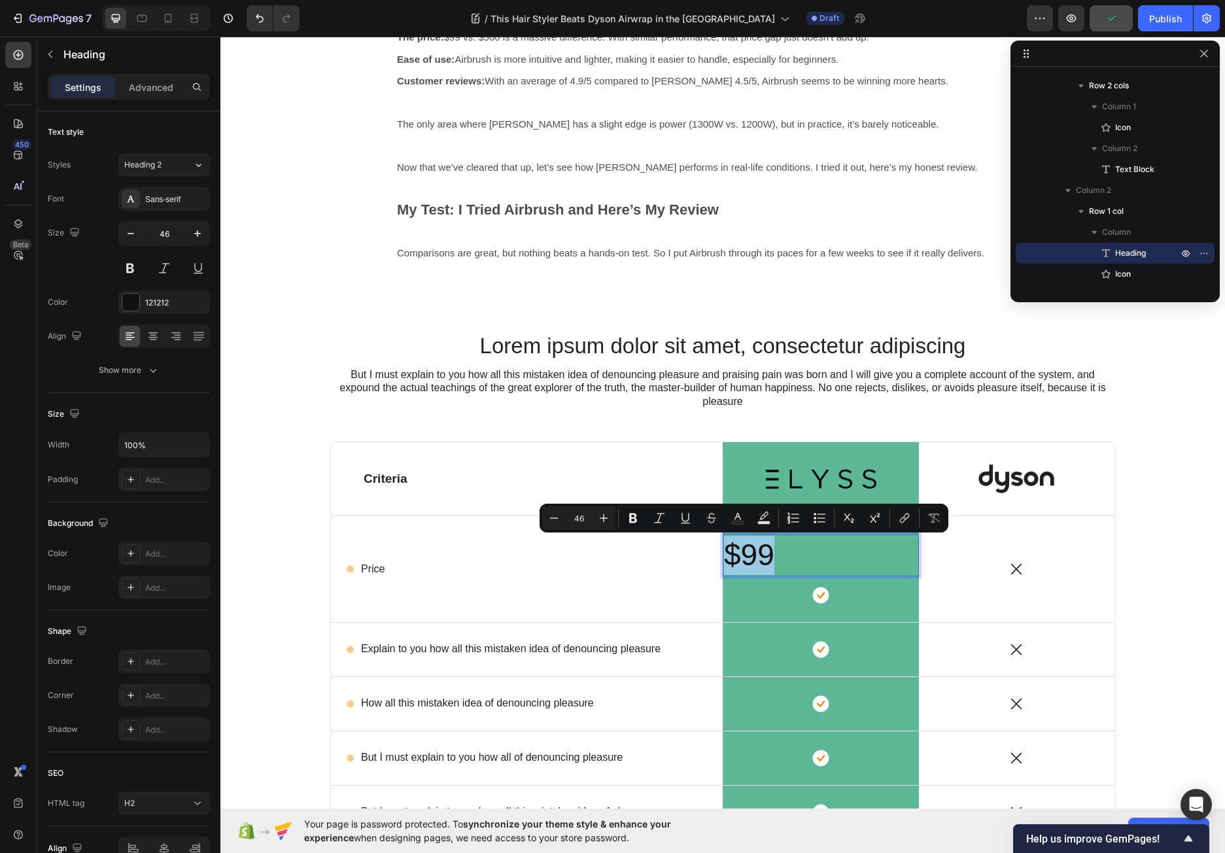
click at [541, 516] on div "Minus 46 Plus Bold Italic Underline Strikethrough Text Color Text Background Co…" at bounding box center [743, 517] width 409 height 29
click at [547, 520] on icon "Editor contextual toolbar" at bounding box center [553, 517] width 13 height 13
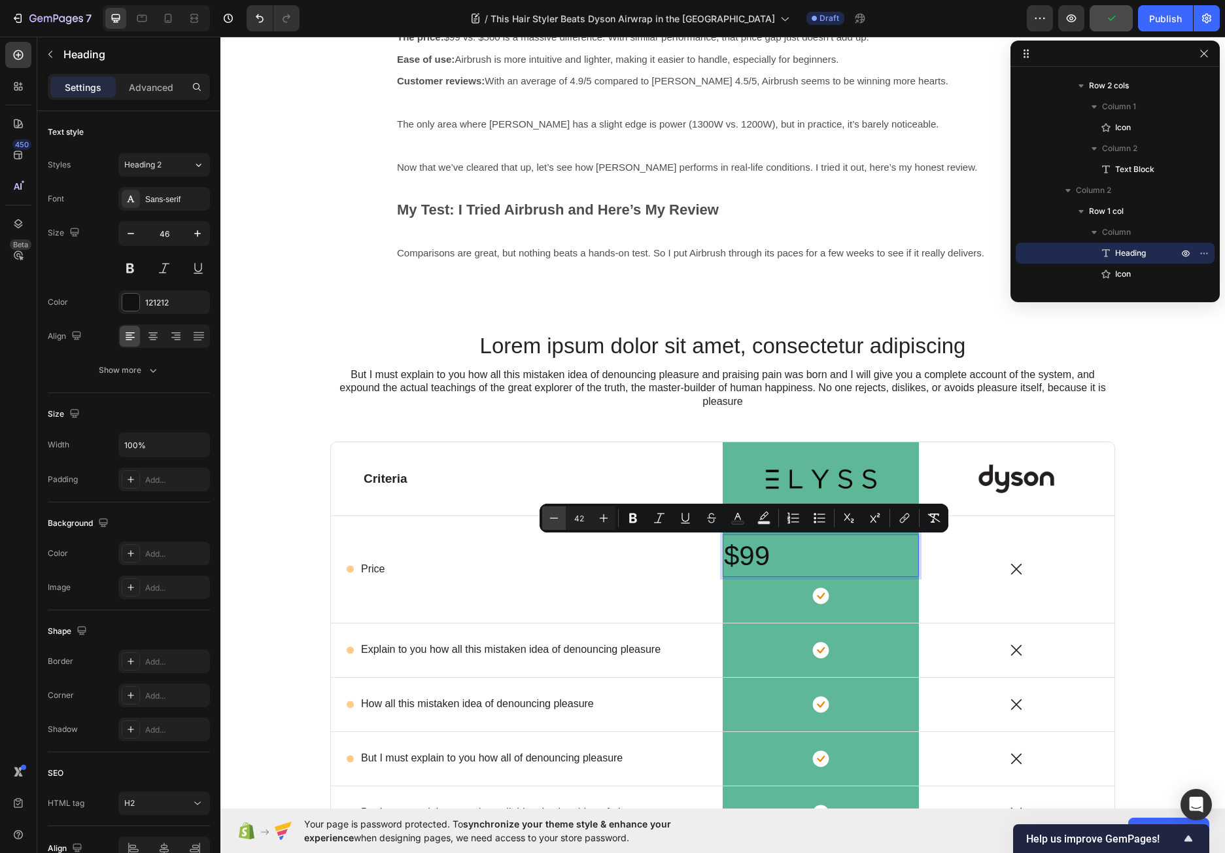
click at [547, 520] on icon "Editor contextual toolbar" at bounding box center [553, 517] width 13 height 13
click at [573, 516] on input "38" at bounding box center [579, 518] width 26 height 16
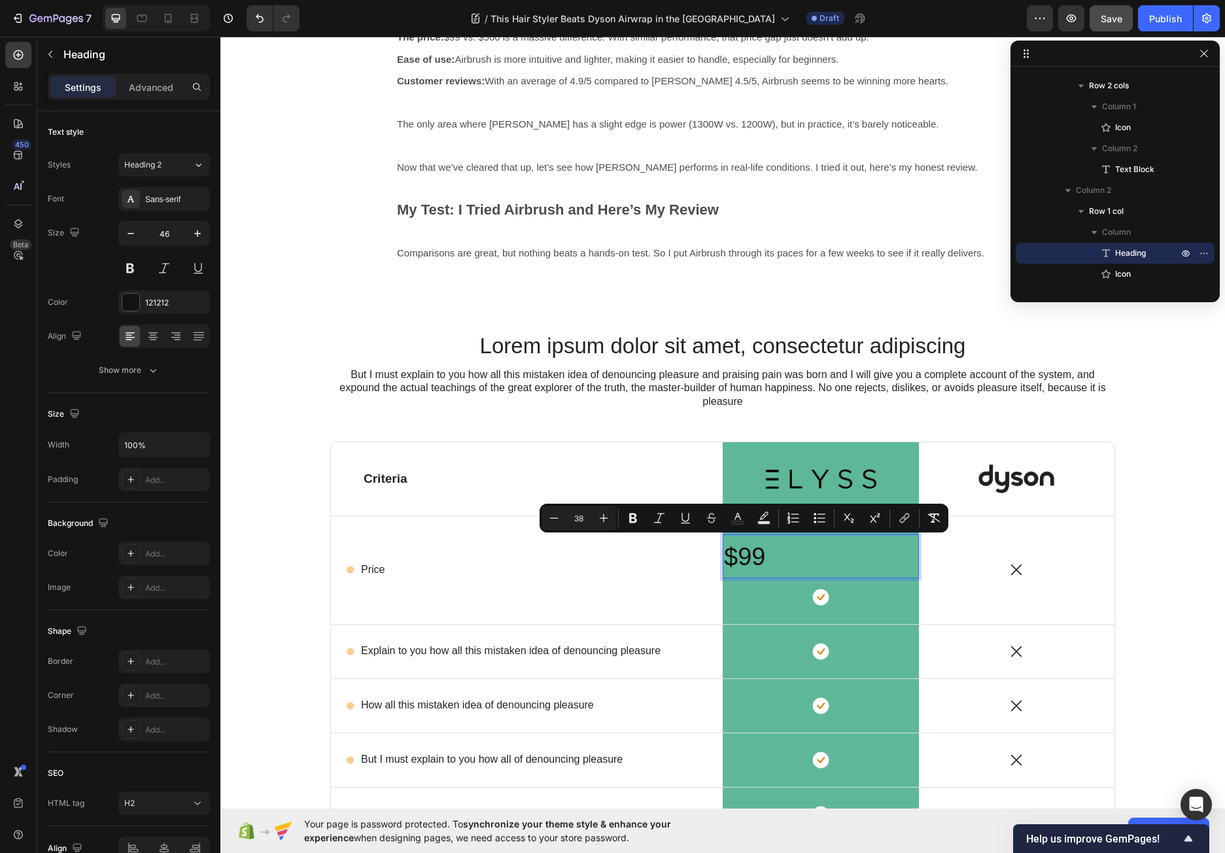
click at [579, 518] on input "38" at bounding box center [579, 518] width 26 height 16
type input "20"
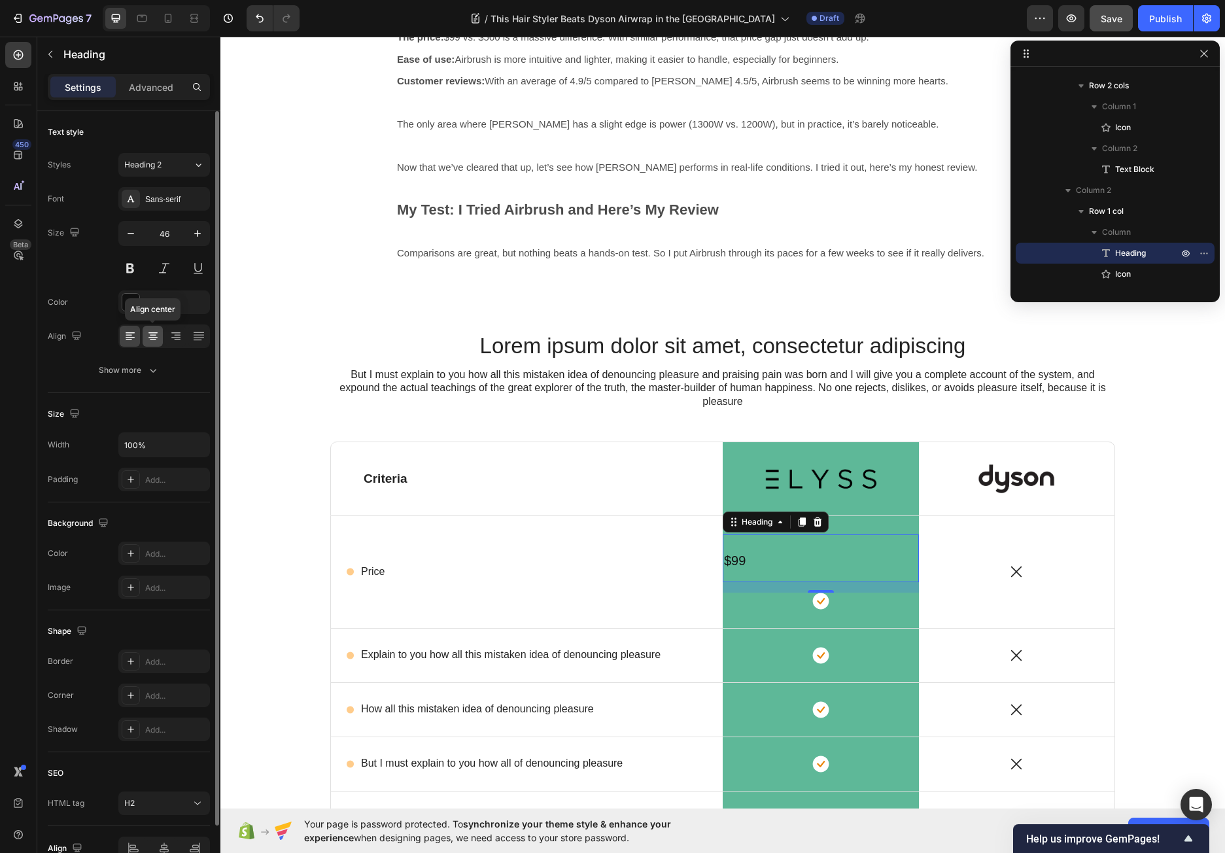
click at [159, 331] on icon at bounding box center [152, 335] width 13 height 13
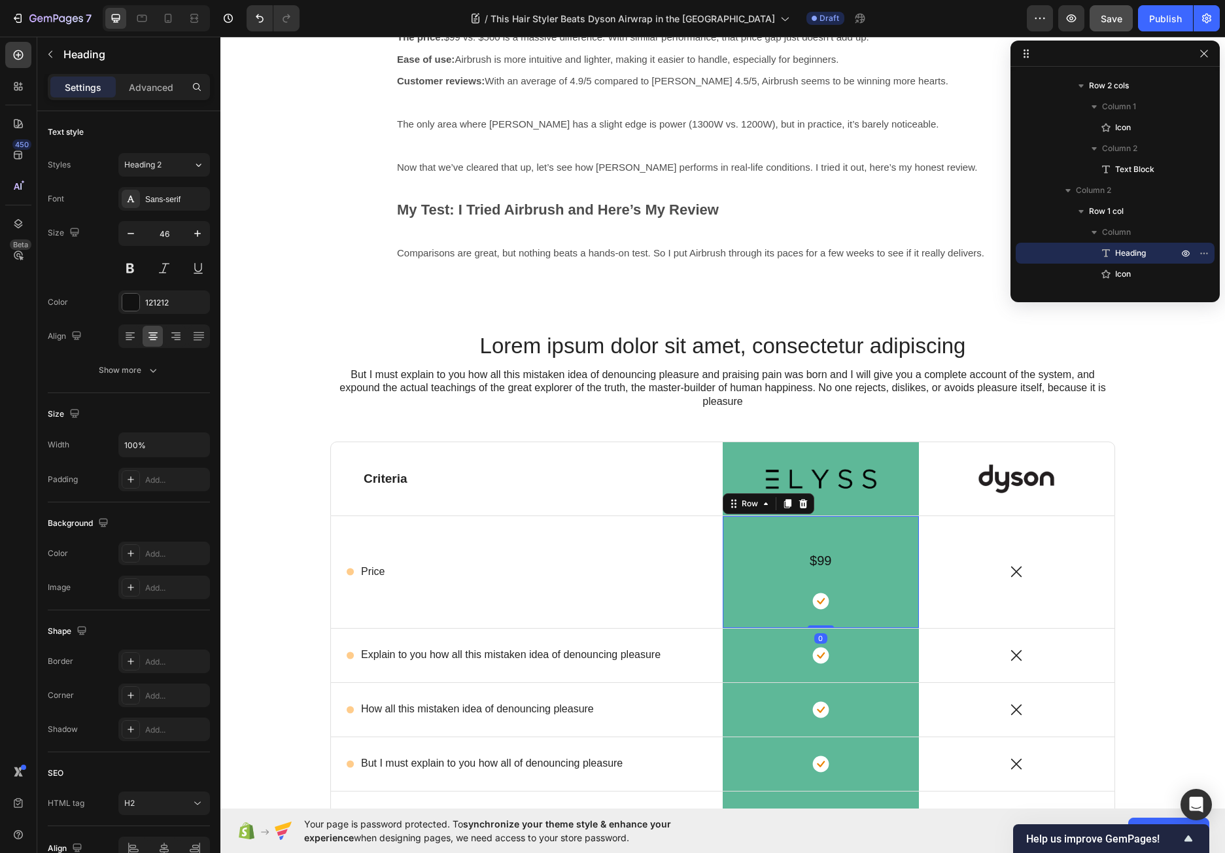
click at [775, 611] on div "⁠⁠⁠⁠⁠⁠⁠ $99 Heading Icon Row 0" at bounding box center [820, 572] width 196 height 112
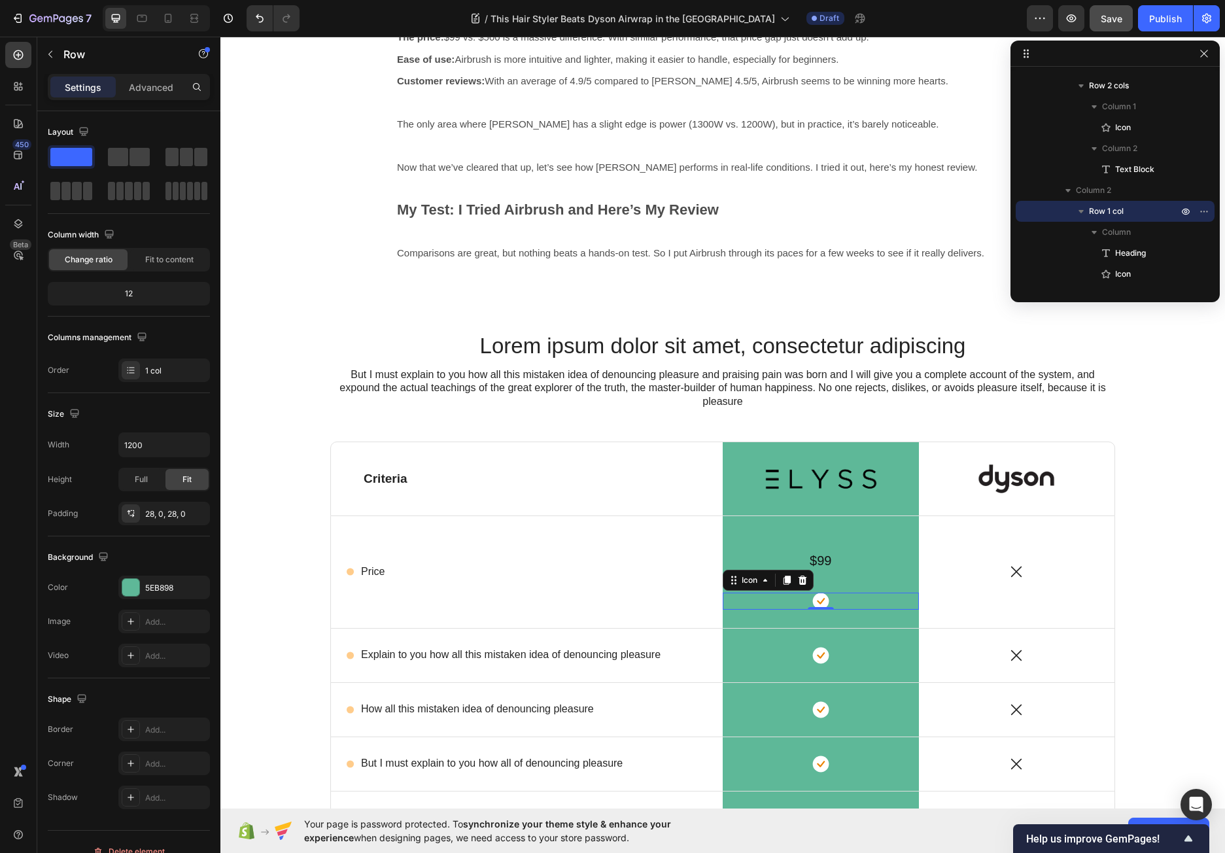
click at [784, 598] on div "Icon 0" at bounding box center [820, 600] width 196 height 17
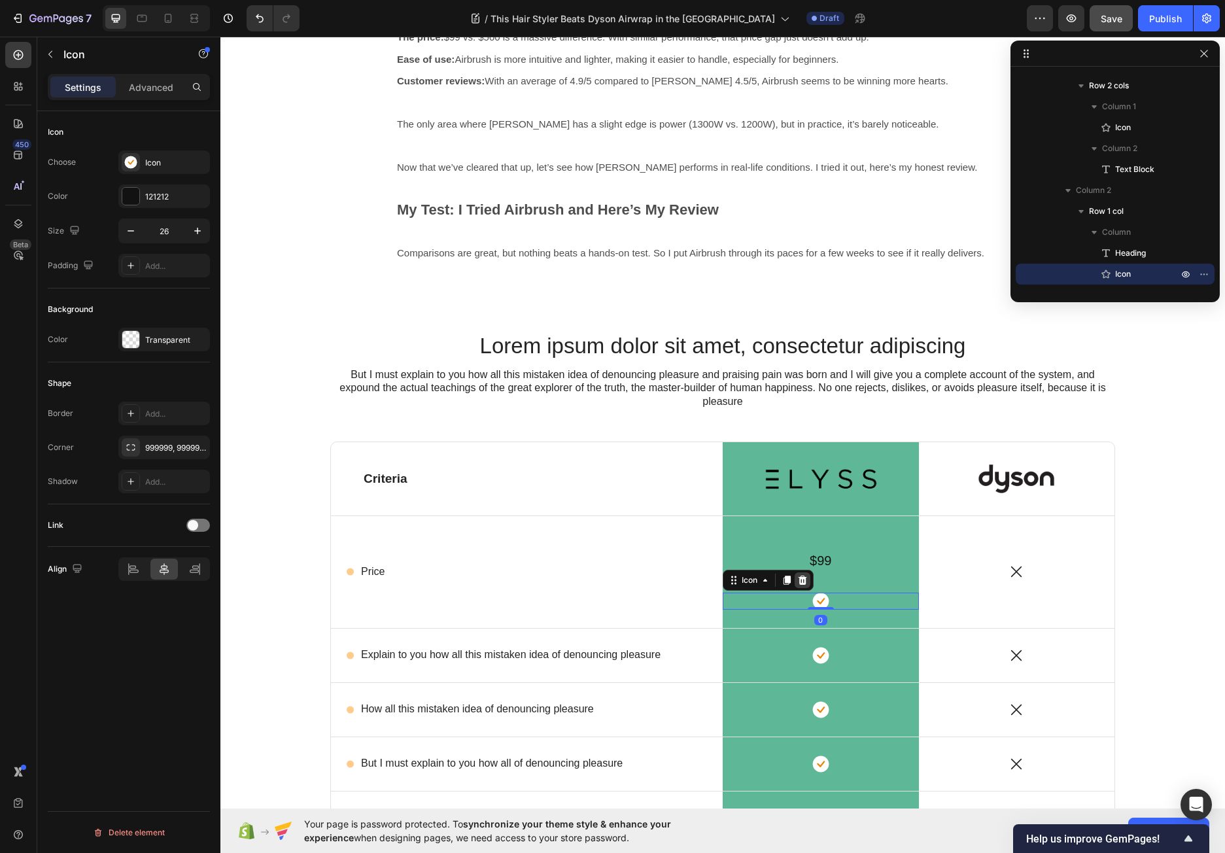
click at [800, 579] on icon at bounding box center [802, 579] width 8 height 9
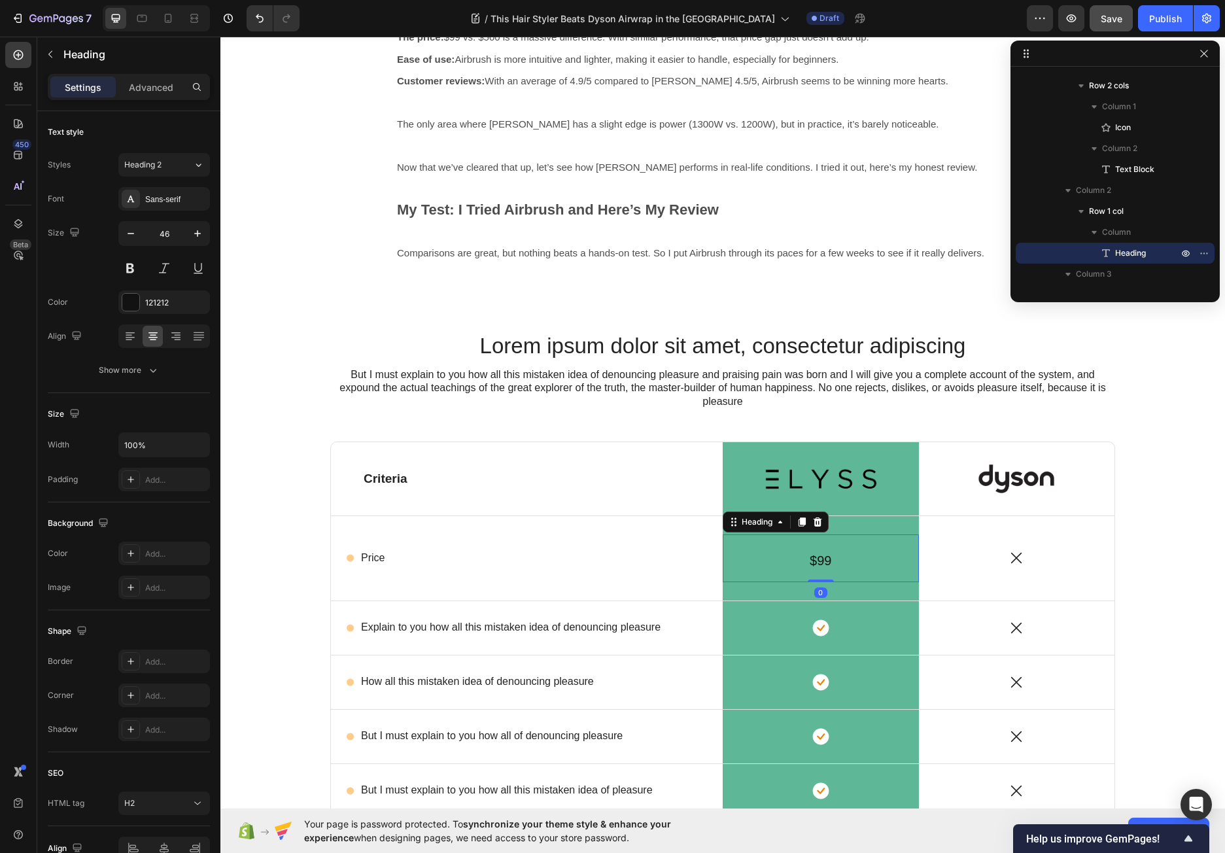
click at [849, 566] on p "⁠⁠⁠⁠⁠⁠⁠ $99" at bounding box center [821, 557] width 194 height 45
drag, startPoint x: 141, startPoint y: 85, endPoint x: 141, endPoint y: 96, distance: 11.1
click at [141, 85] on p "Advanced" at bounding box center [151, 87] width 44 height 14
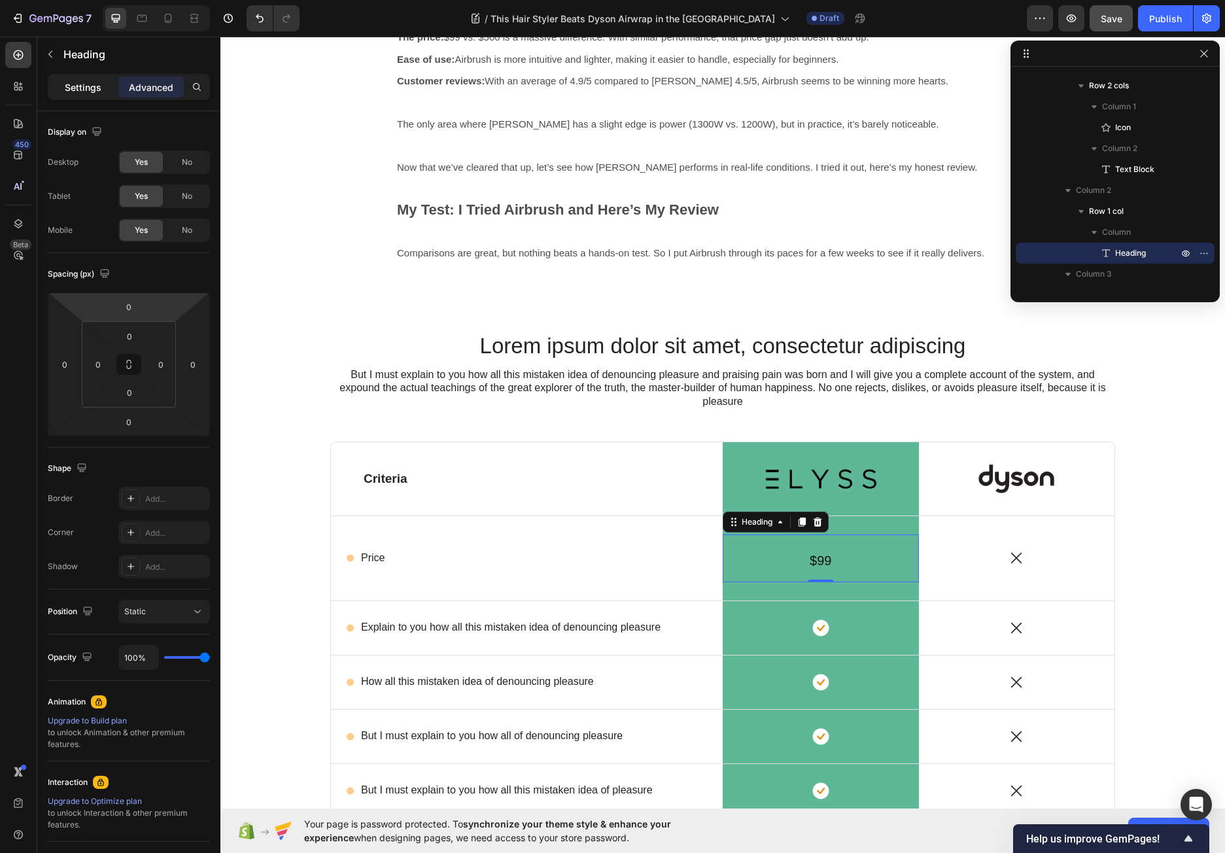
click at [82, 76] on div "Settings Advanced" at bounding box center [129, 87] width 162 height 26
click at [54, 57] on icon "button" at bounding box center [50, 54] width 10 height 10
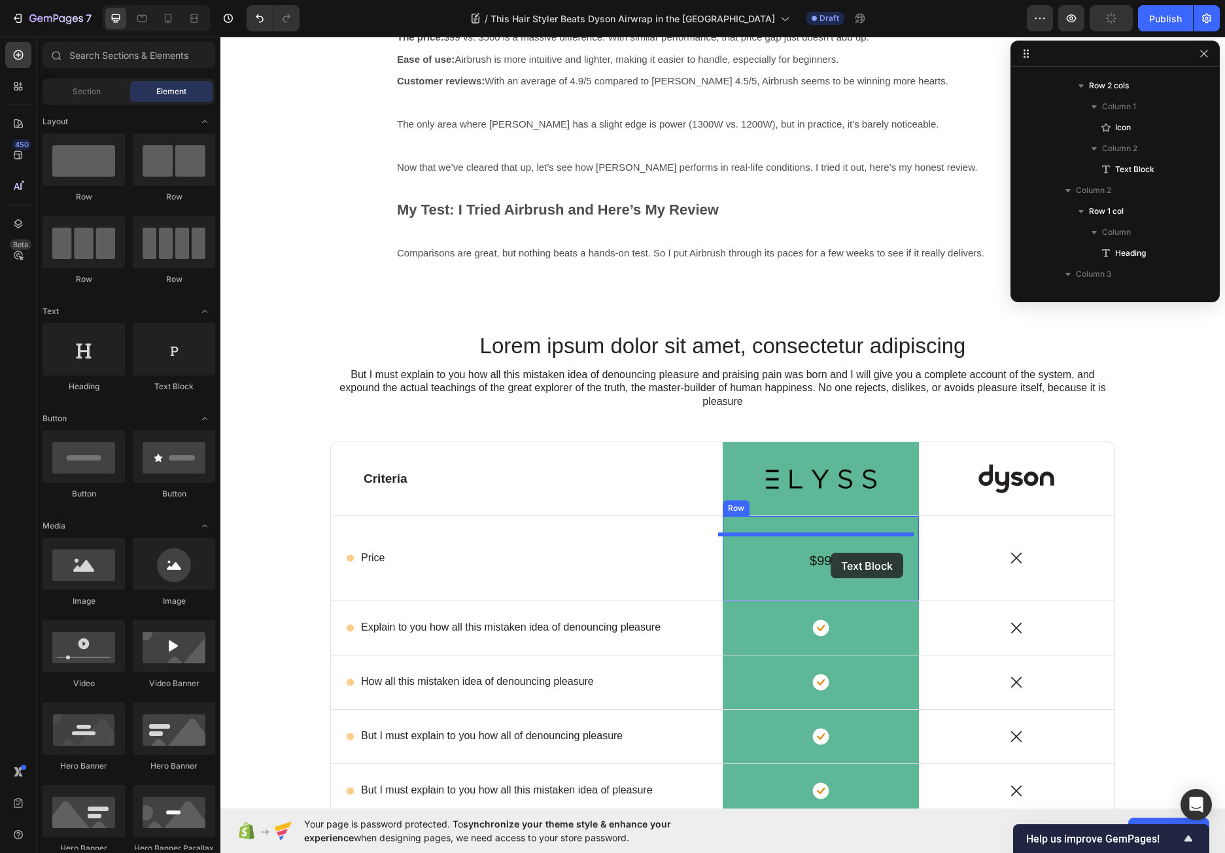
drag, startPoint x: 414, startPoint y: 399, endPoint x: 830, endPoint y: 552, distance: 443.0
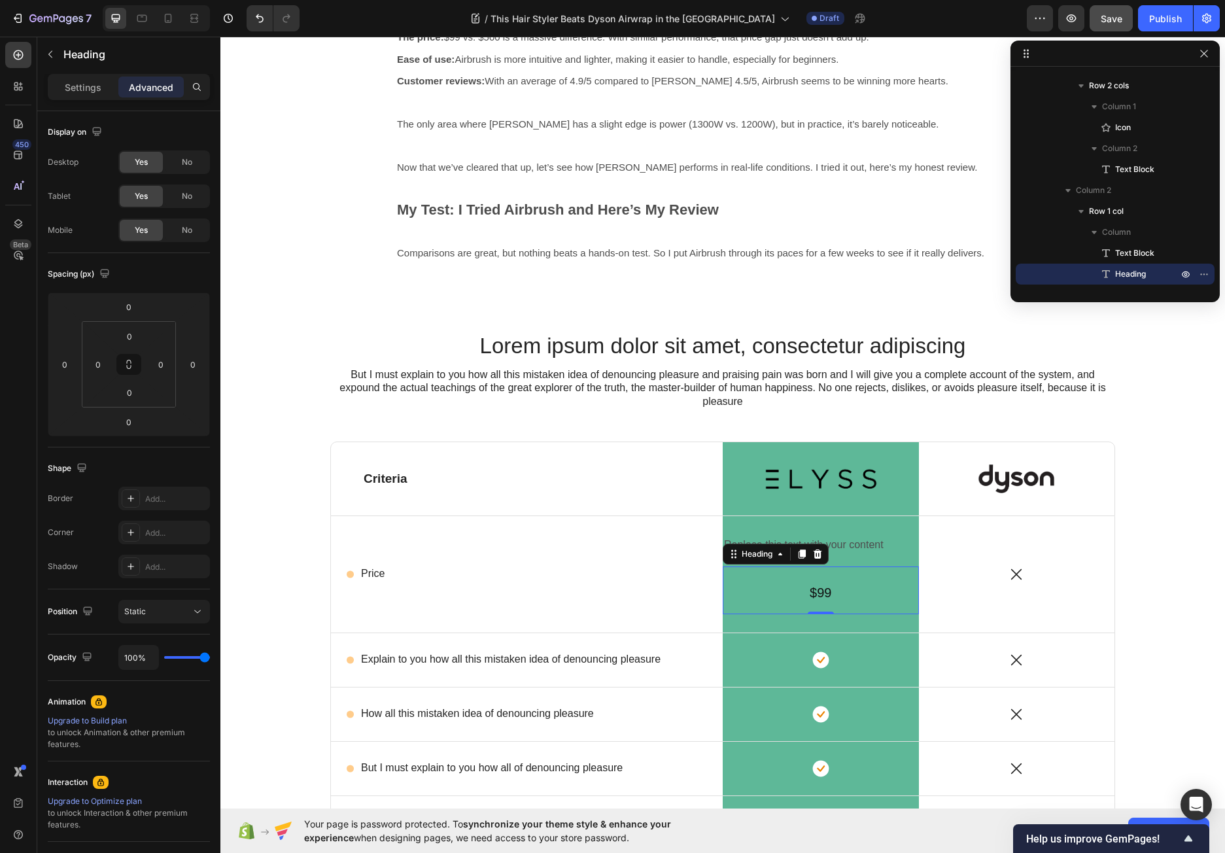
click at [829, 596] on p "⁠⁠⁠⁠⁠⁠⁠ $99" at bounding box center [821, 589] width 194 height 45
click at [816, 556] on icon at bounding box center [817, 553] width 8 height 9
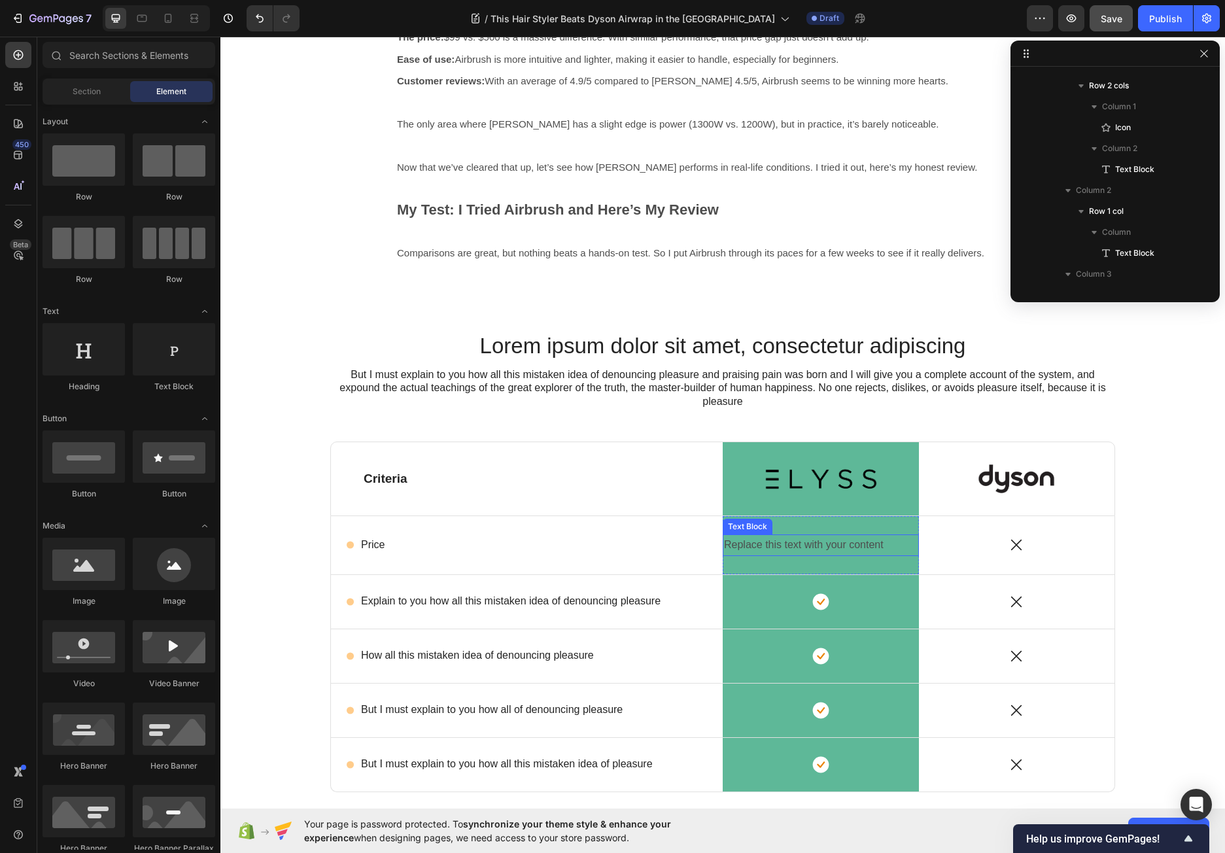
click at [813, 547] on div "Replace this text with your content" at bounding box center [820, 545] width 196 height 22
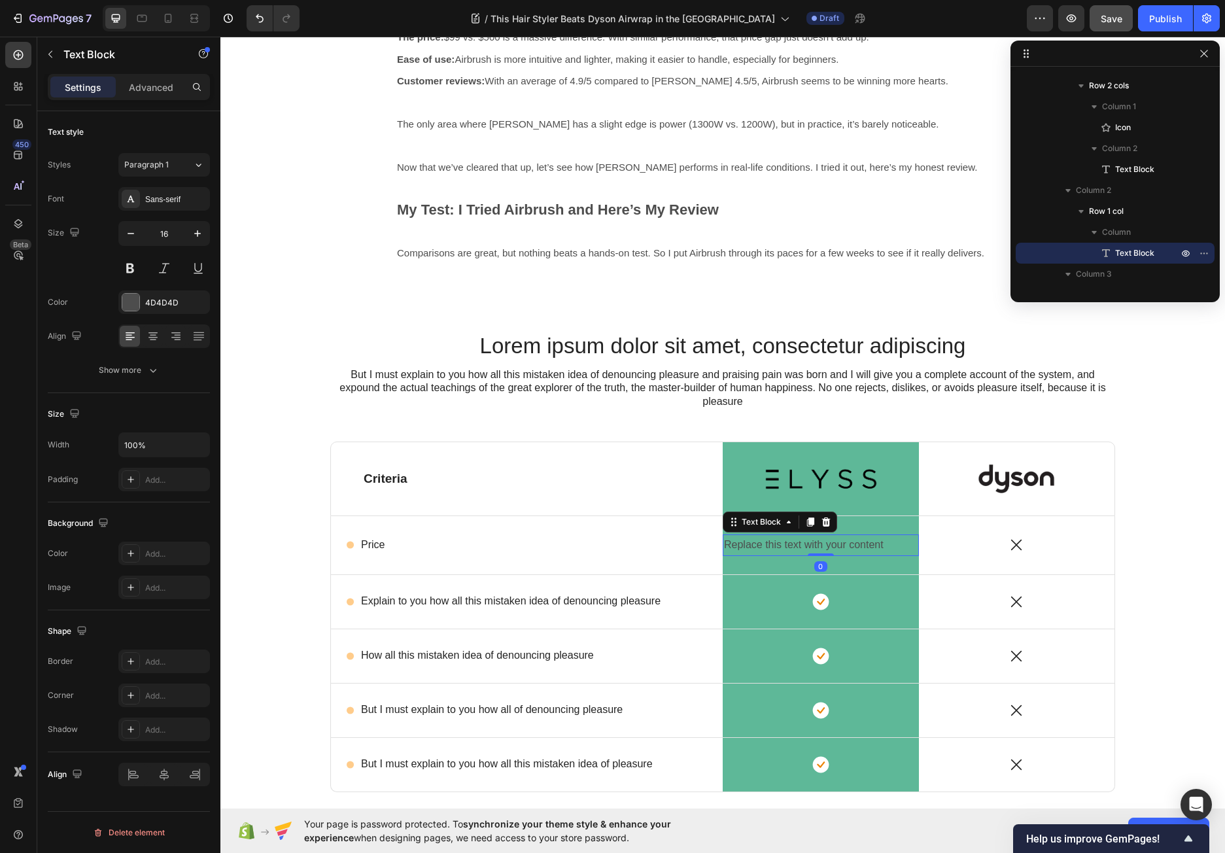
click at [805, 547] on div "Replace this text with your content" at bounding box center [820, 545] width 196 height 22
click at [805, 547] on p "Replace this text with your content" at bounding box center [821, 544] width 194 height 19
click at [700, 554] on div "Icon Price Text Block Row" at bounding box center [527, 545] width 392 height 58
click at [770, 547] on p "$99" at bounding box center [821, 544] width 194 height 19
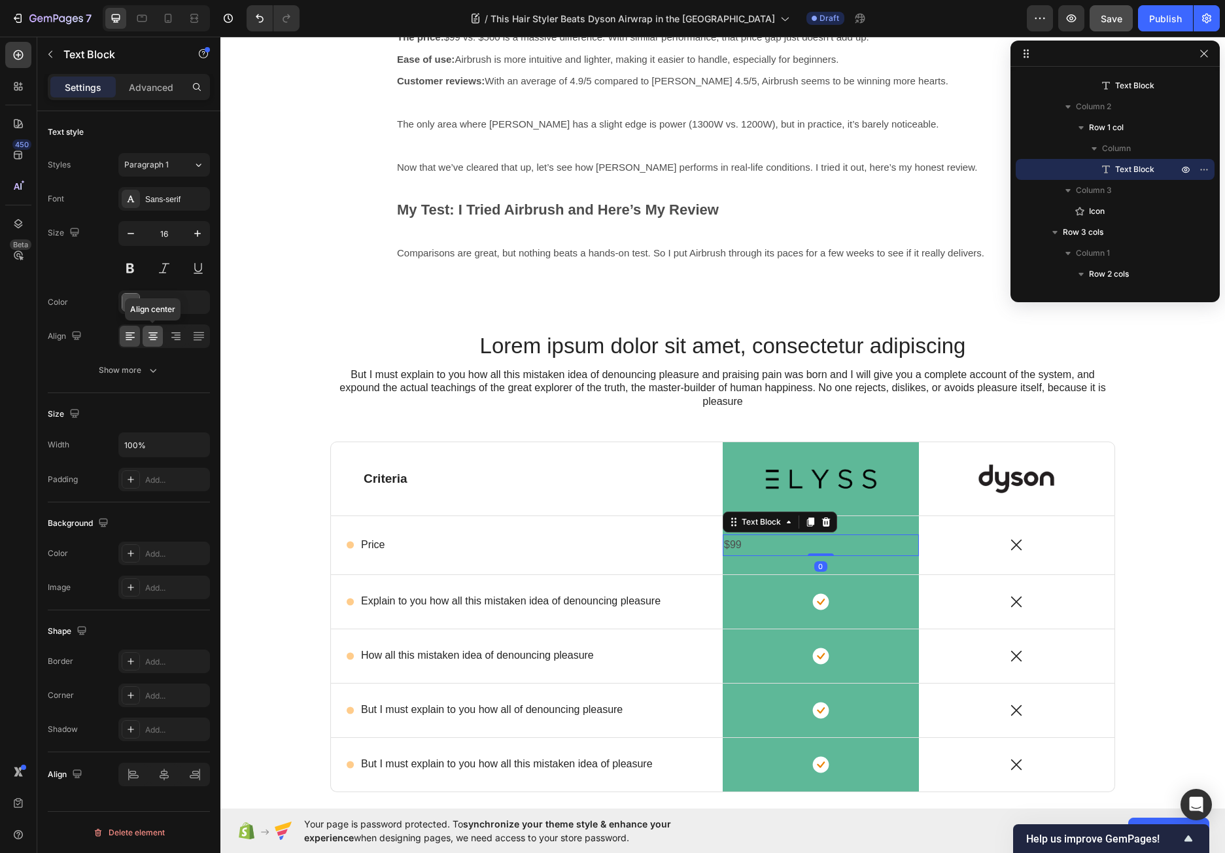
click at [152, 333] on icon at bounding box center [152, 332] width 9 height 1
click at [201, 231] on icon "button" at bounding box center [197, 233] width 13 height 13
click at [130, 226] on button "button" at bounding box center [131, 234] width 24 height 24
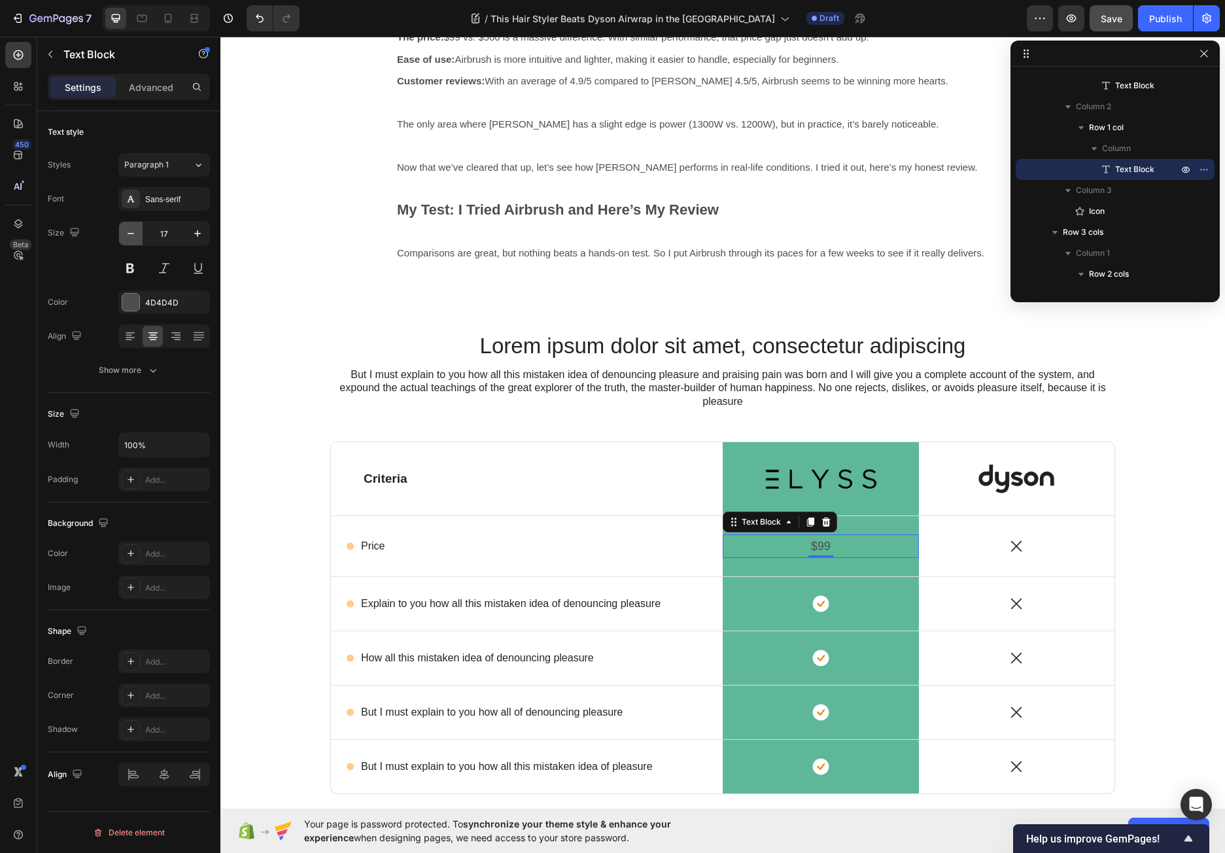
type input "16"
click at [828, 552] on p "$99" at bounding box center [821, 544] width 194 height 19
drag, startPoint x: 805, startPoint y: 543, endPoint x: 821, endPoint y: 545, distance: 16.5
click at [832, 543] on p "$99" at bounding box center [821, 544] width 194 height 19
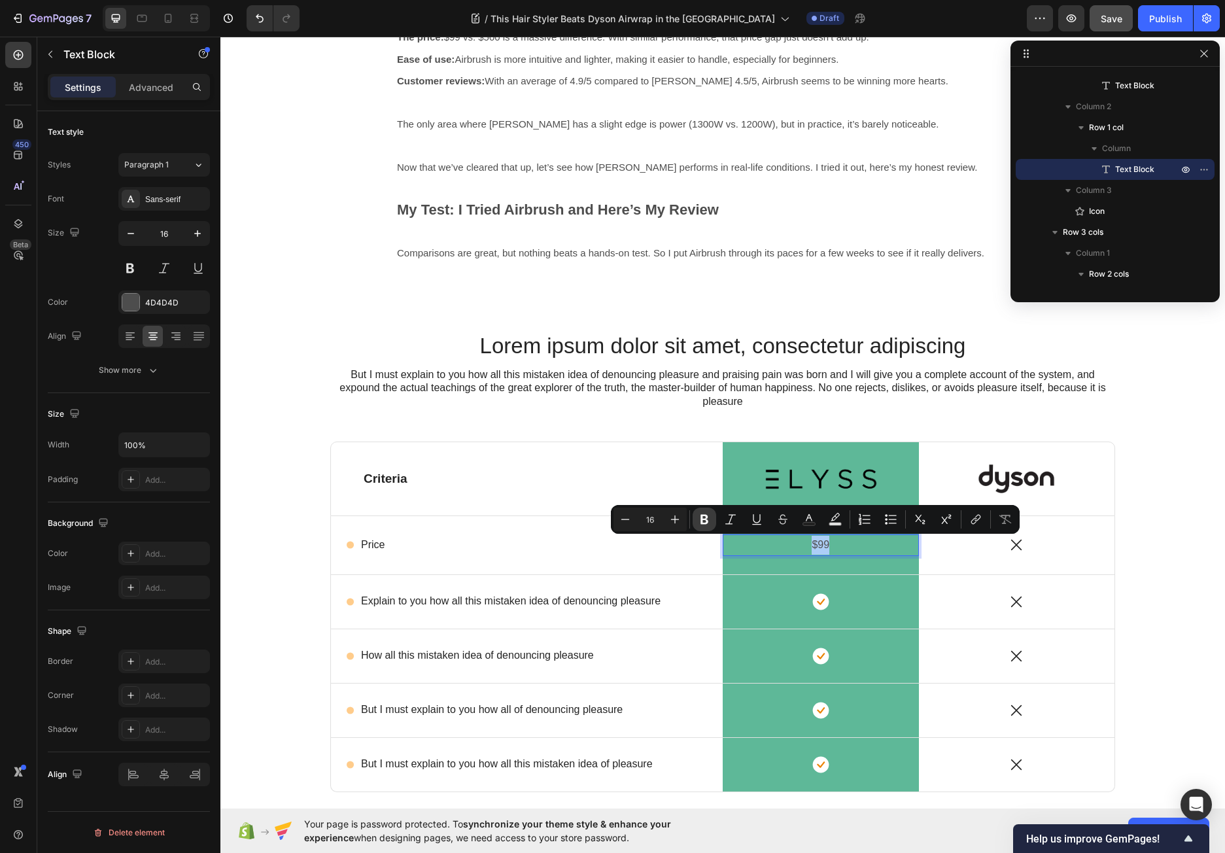
click at [701, 516] on icon "Editor contextual toolbar" at bounding box center [704, 519] width 13 height 13
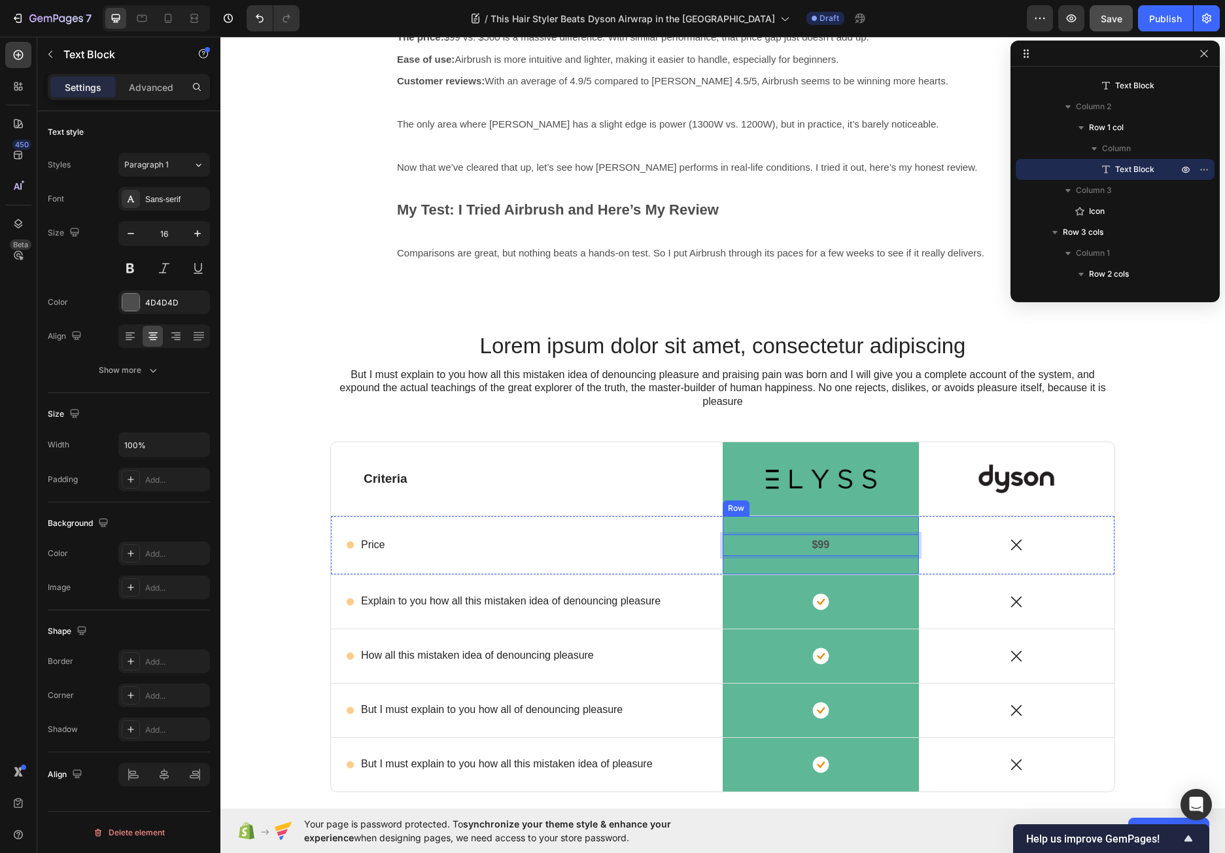
click at [812, 524] on div "$99 Text Block 0 Row" at bounding box center [820, 545] width 196 height 58
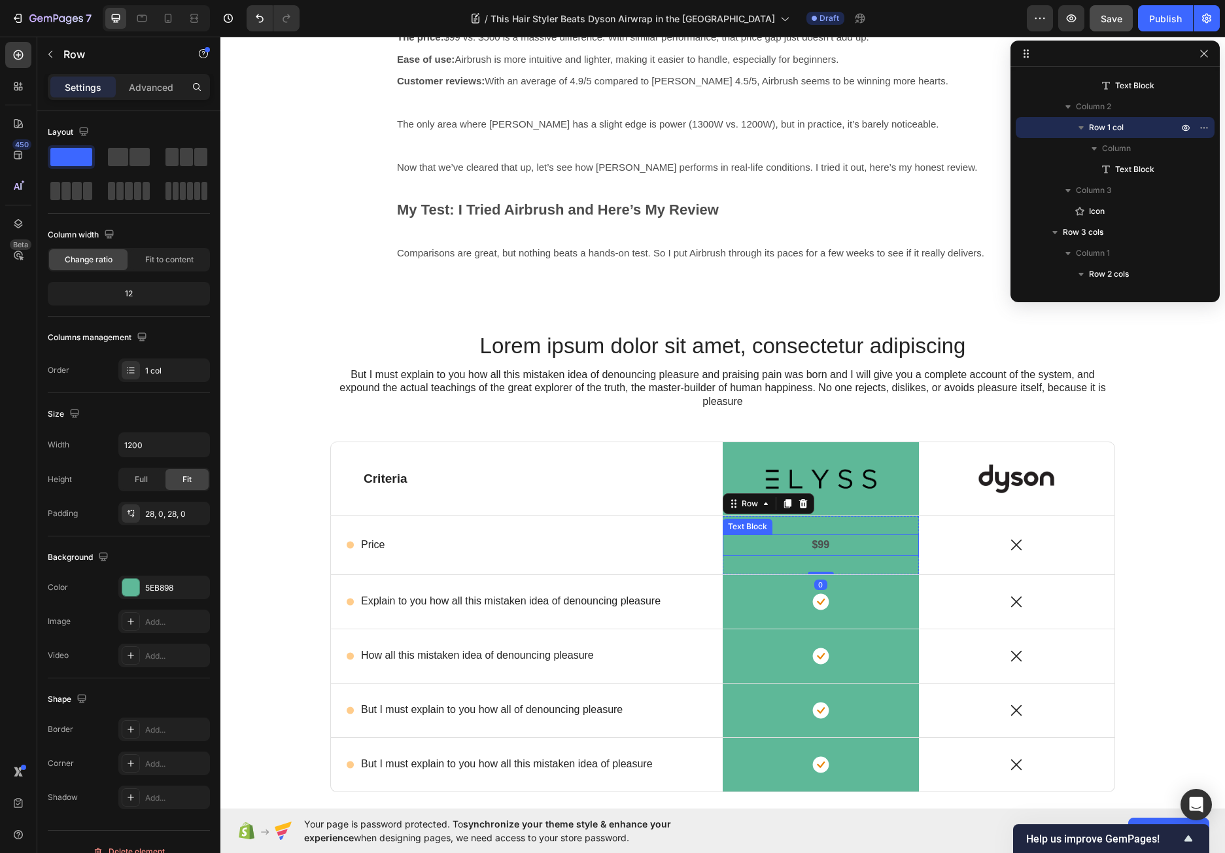
click at [811, 543] on strong "$99" at bounding box center [820, 544] width 18 height 11
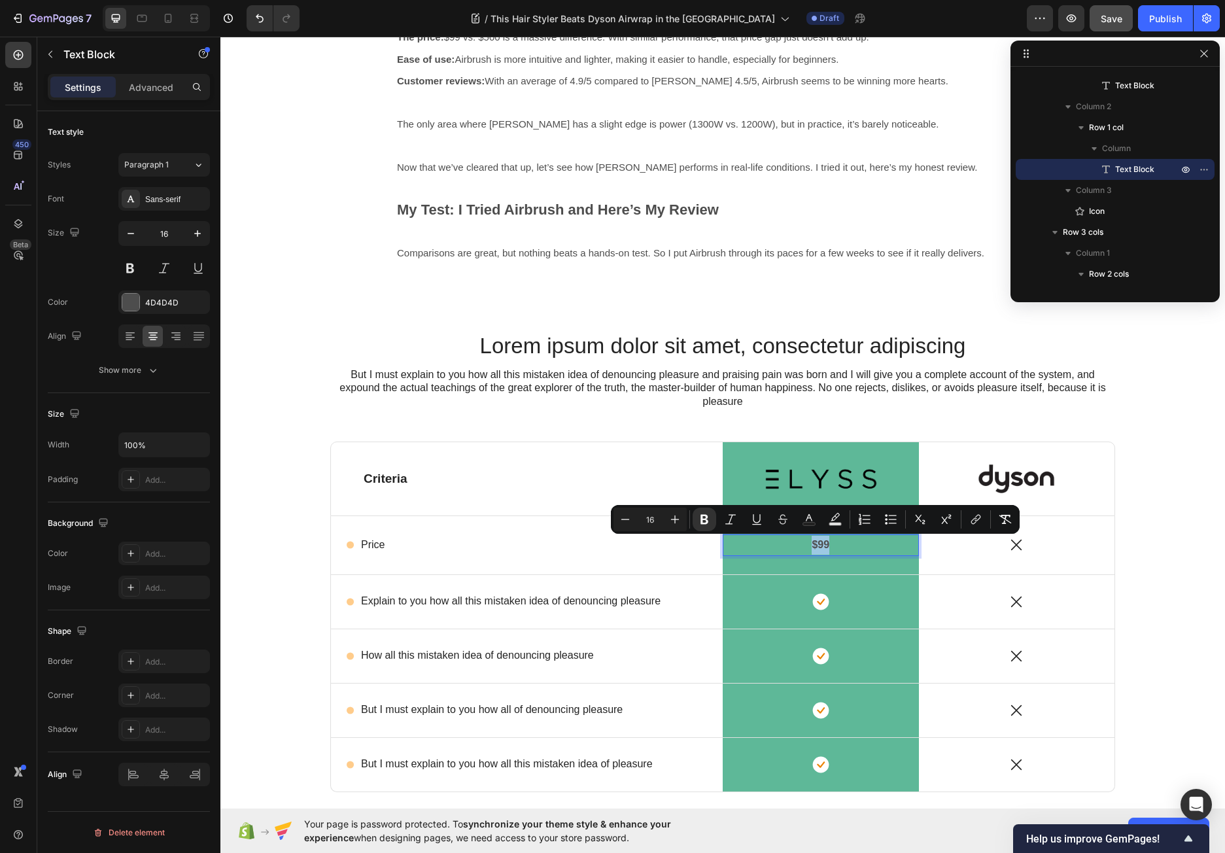
drag, startPoint x: 809, startPoint y: 543, endPoint x: 822, endPoint y: 543, distance: 13.7
click at [822, 543] on strong "$99" at bounding box center [820, 544] width 18 height 11
click at [675, 518] on icon "Editor contextual toolbar" at bounding box center [674, 519] width 13 height 13
click at [676, 518] on icon "Editor contextual toolbar" at bounding box center [674, 519] width 13 height 13
click at [677, 518] on icon "Editor contextual toolbar" at bounding box center [674, 519] width 13 height 13
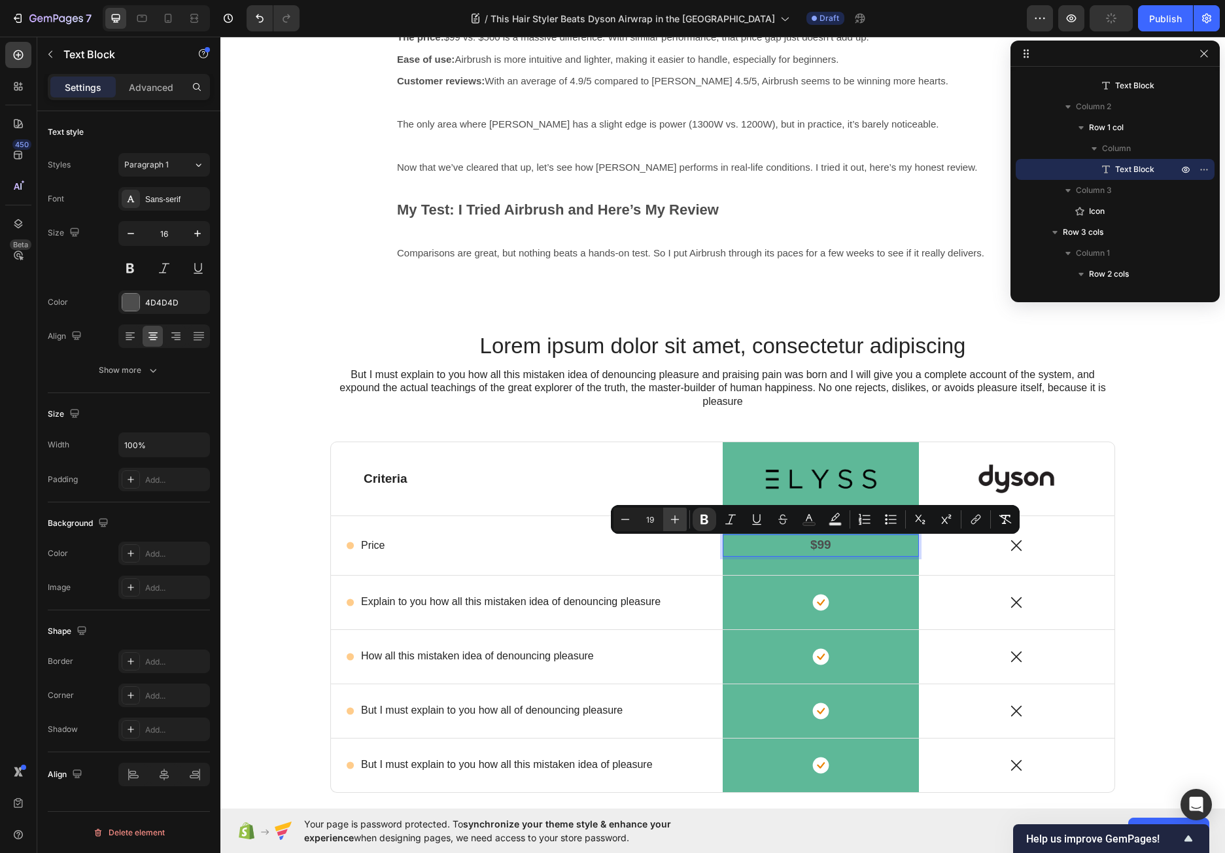
click at [677, 518] on icon "Editor contextual toolbar" at bounding box center [674, 519] width 13 height 13
type input "20"
click at [815, 523] on button "Text Color" at bounding box center [809, 519] width 24 height 24
type input "4D4D4D"
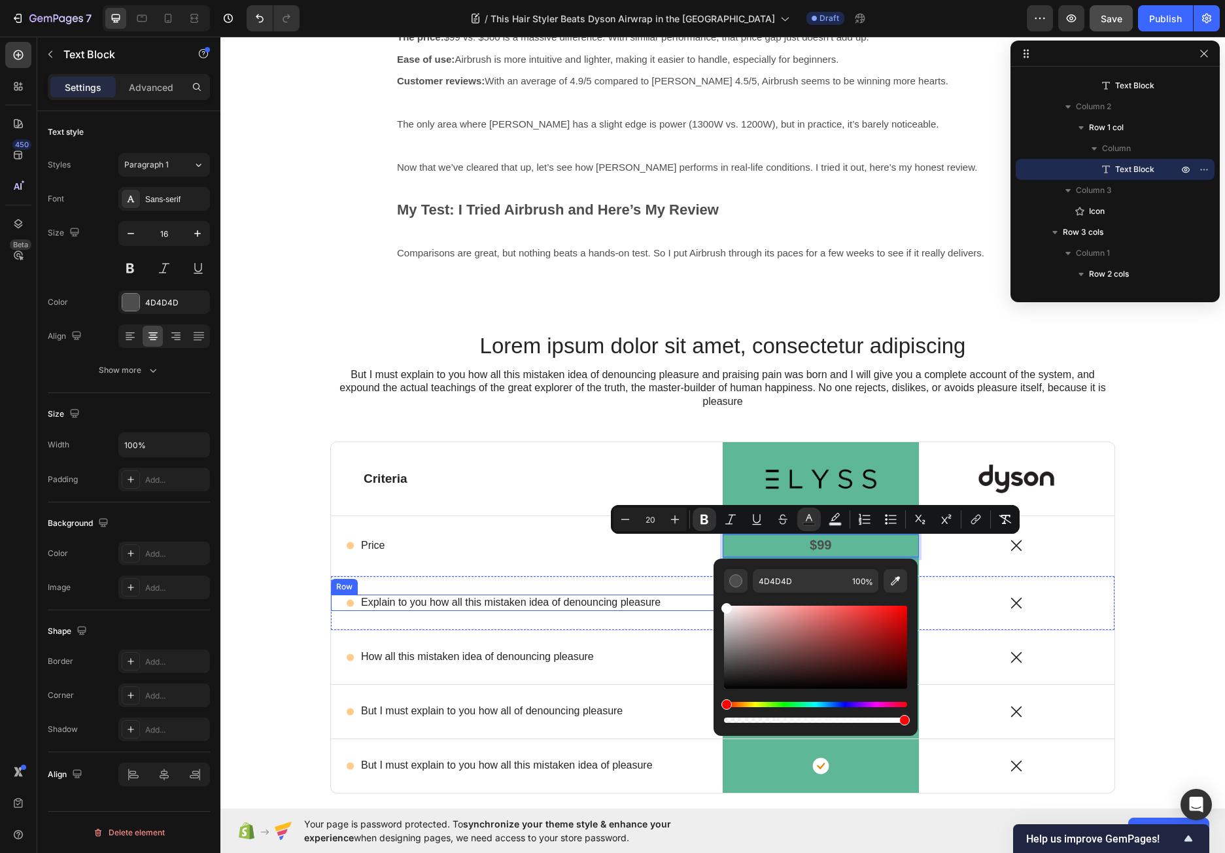
drag, startPoint x: 983, startPoint y: 653, endPoint x: 709, endPoint y: 594, distance: 280.2
type input "FFFFFF"
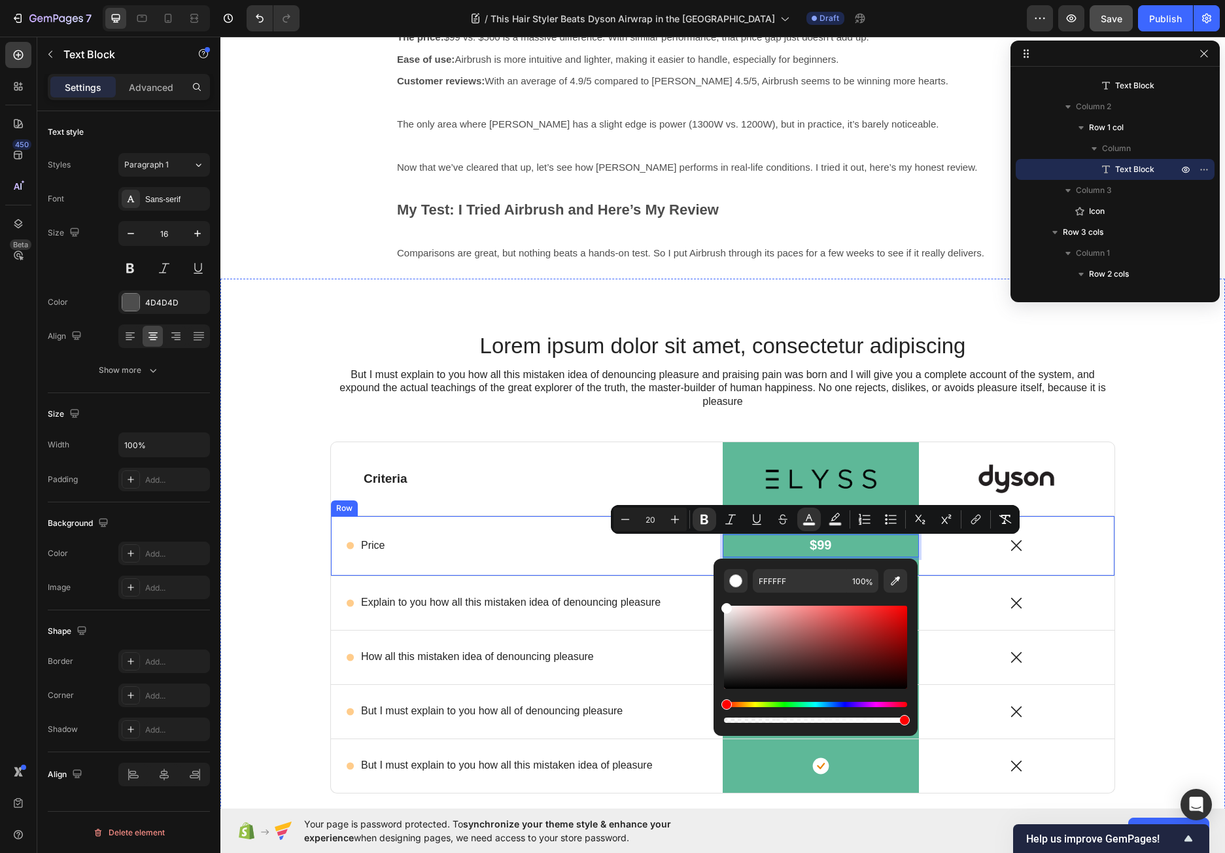
click at [575, 530] on div "Icon Price Text Block Row" at bounding box center [527, 545] width 392 height 59
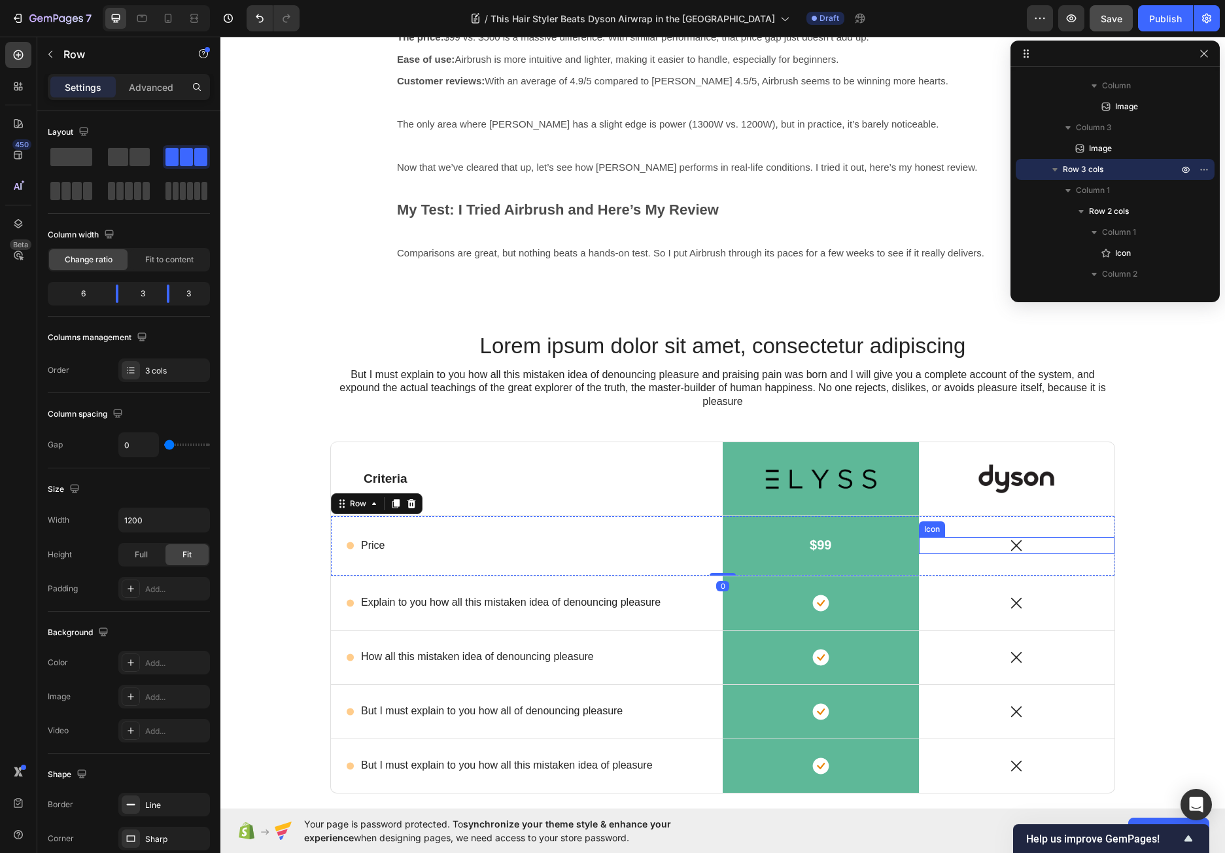
click at [1007, 543] on icon at bounding box center [1015, 545] width 17 height 17
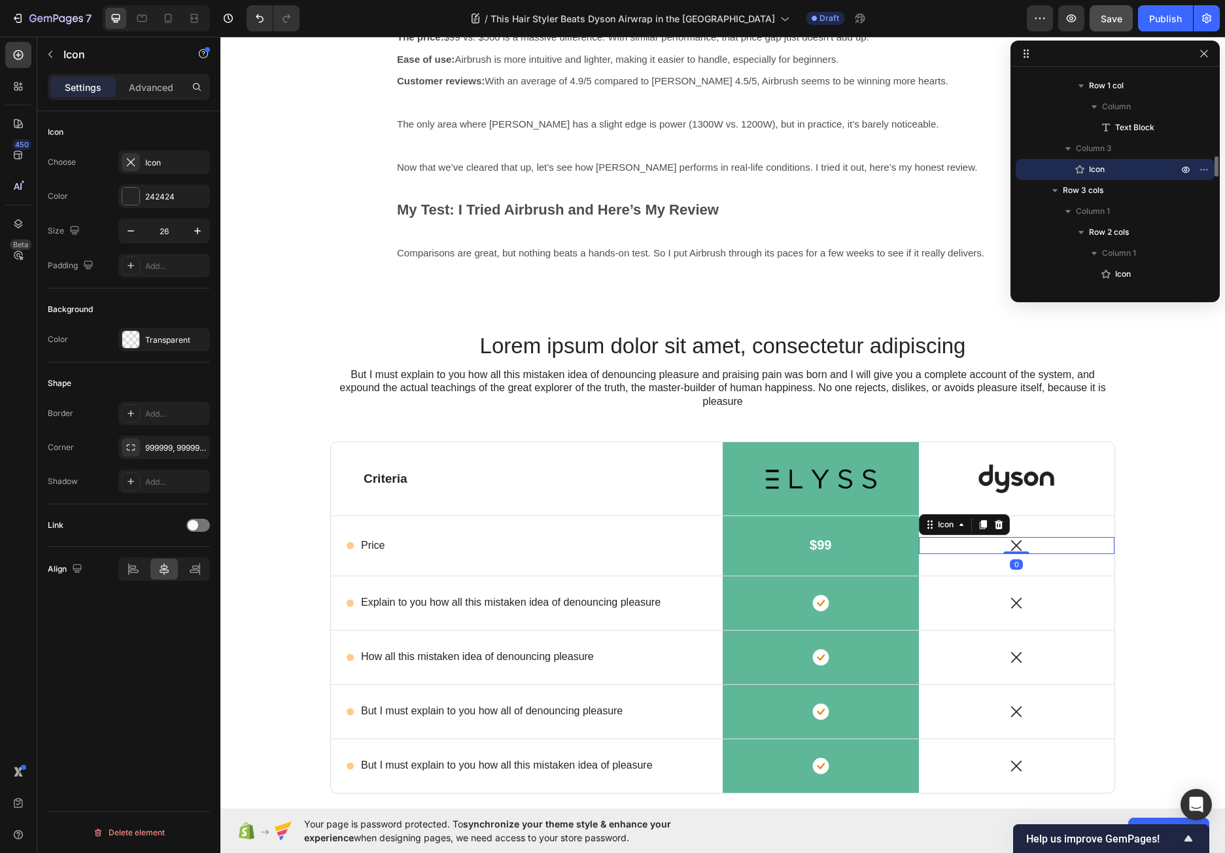
click at [1007, 543] on icon at bounding box center [1015, 545] width 17 height 17
click at [1013, 544] on icon at bounding box center [1016, 545] width 10 height 10
click at [52, 56] on icon "button" at bounding box center [50, 54] width 10 height 10
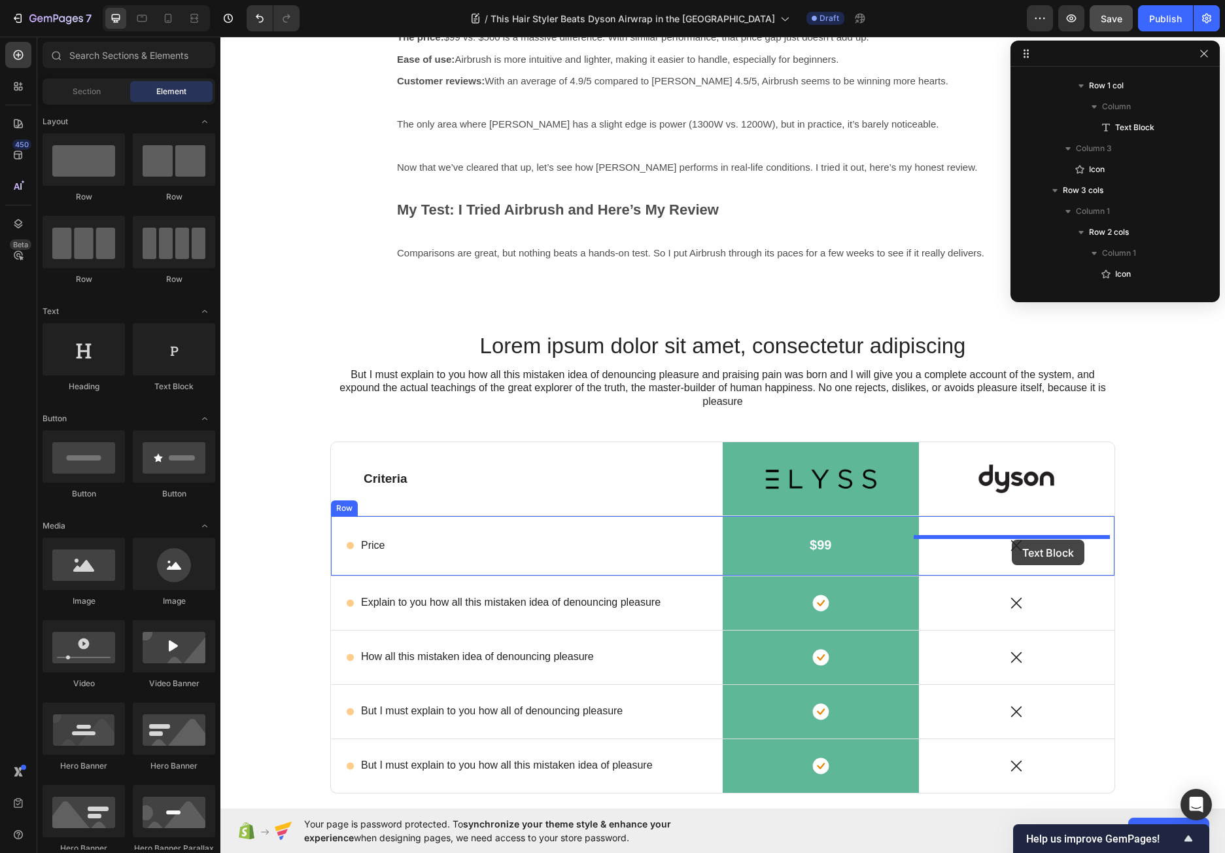
drag, startPoint x: 386, startPoint y: 391, endPoint x: 1011, endPoint y: 539, distance: 643.0
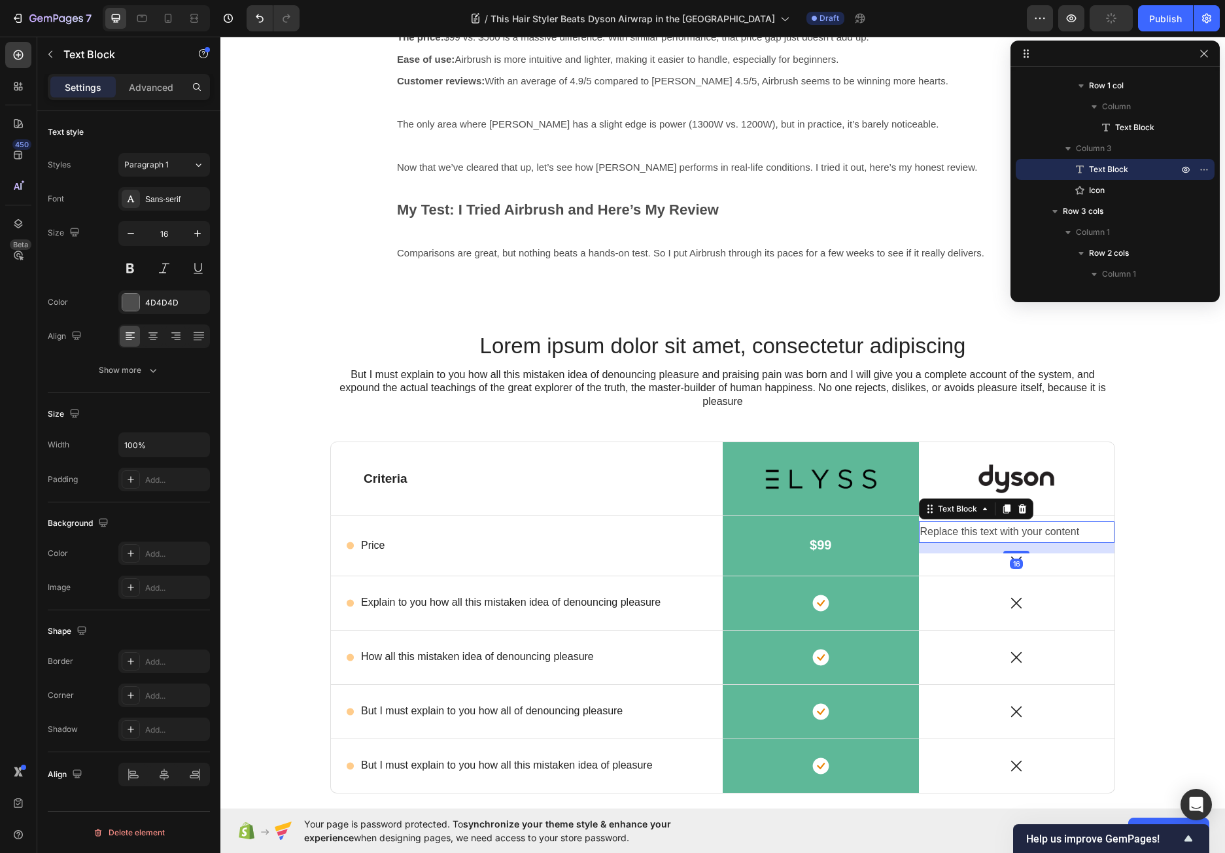
click at [1032, 533] on div "Replace this text with your content" at bounding box center [1017, 532] width 196 height 22
click at [1032, 533] on p "Replace this text with your content" at bounding box center [1017, 531] width 194 height 19
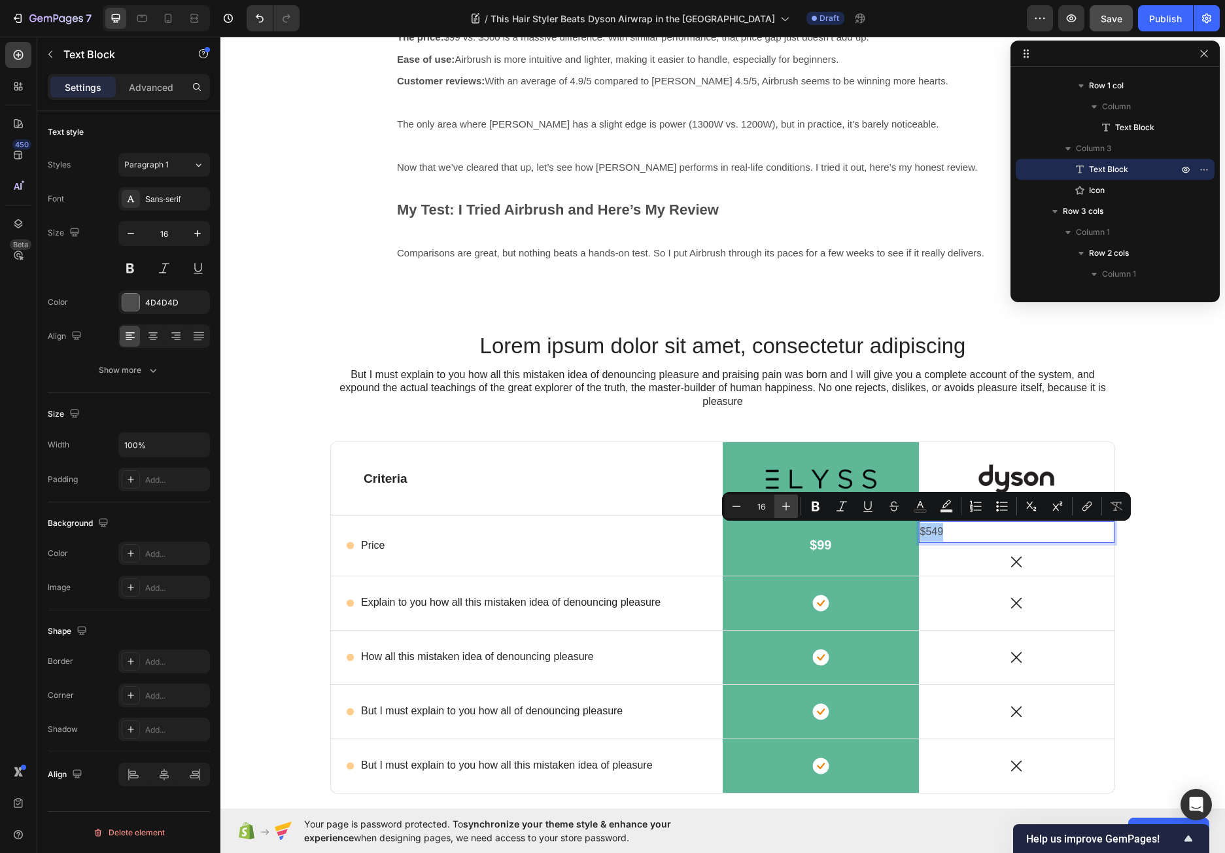
click at [788, 512] on icon "Editor contextual toolbar" at bounding box center [785, 505] width 13 height 13
type input "20"
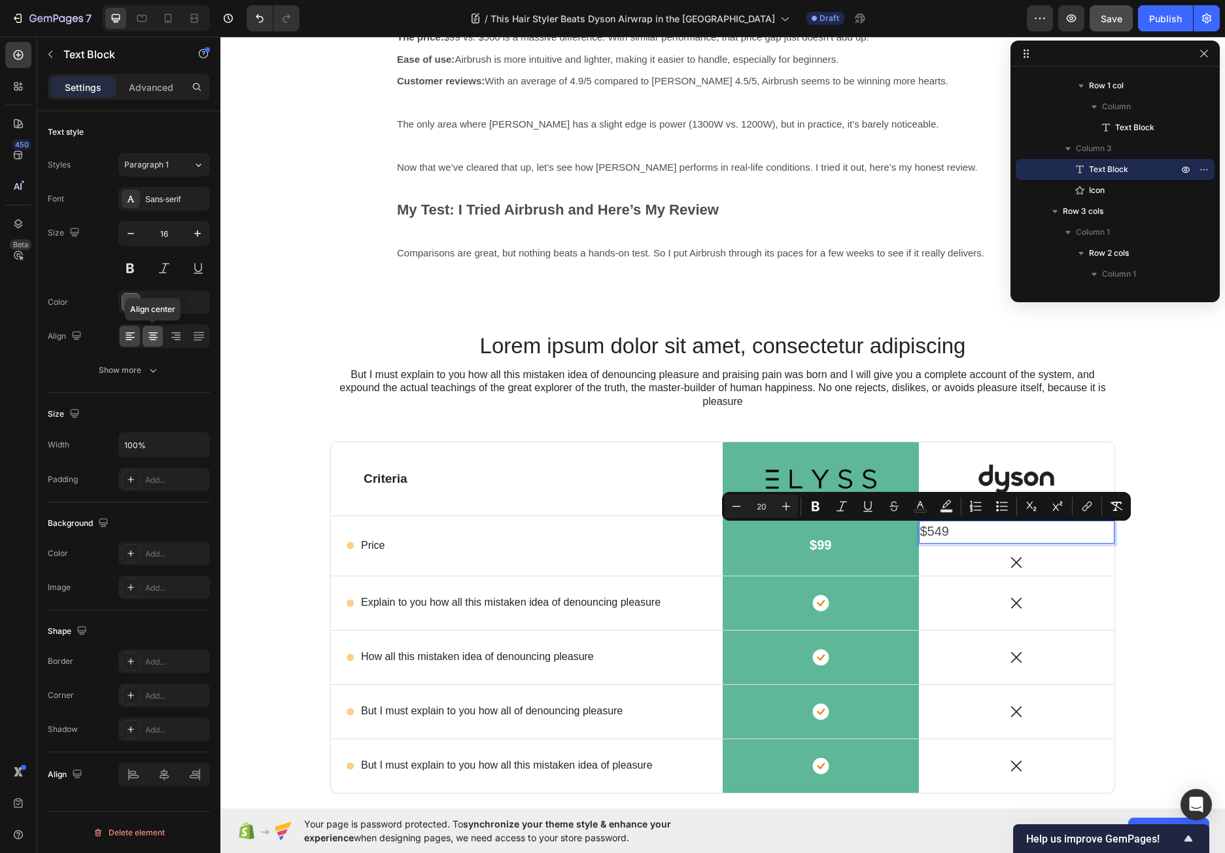
click at [156, 331] on icon at bounding box center [152, 335] width 13 height 13
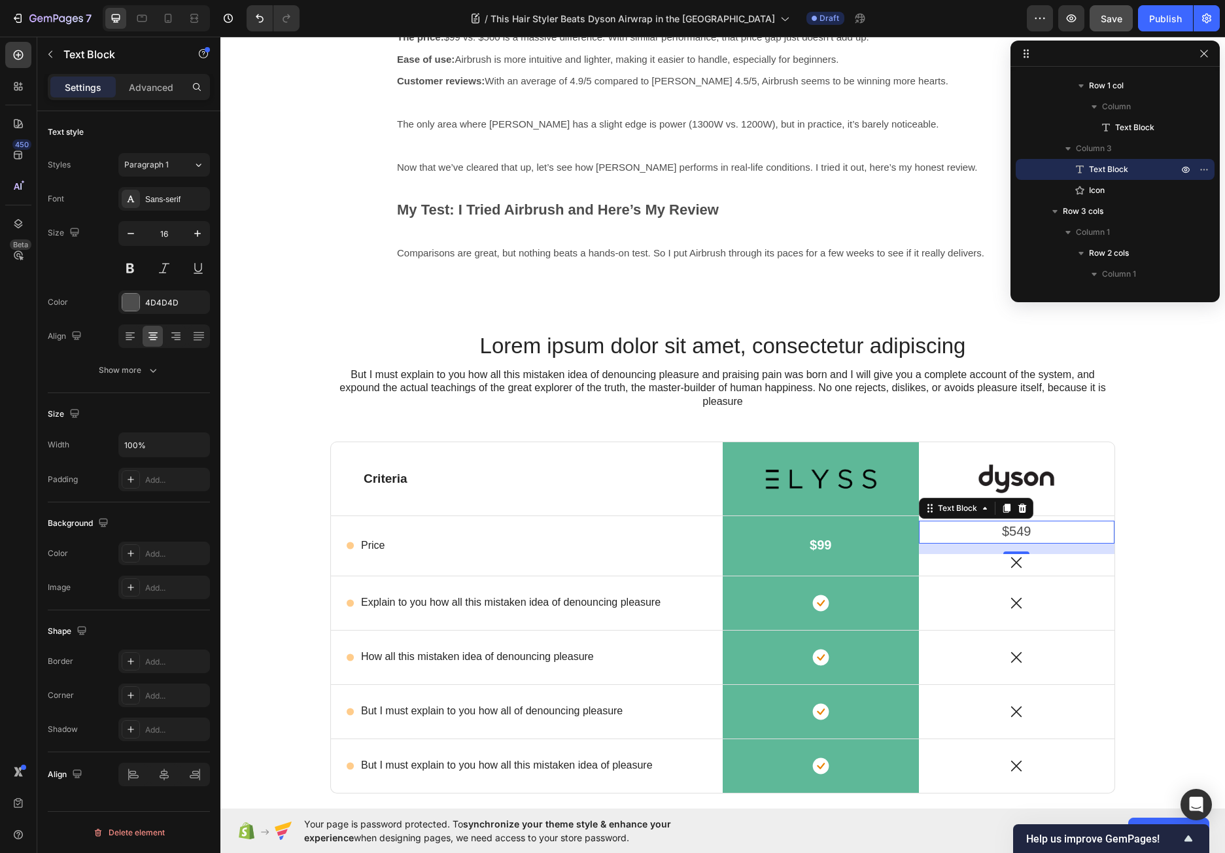
click at [1011, 560] on div "16" at bounding box center [1015, 564] width 13 height 10
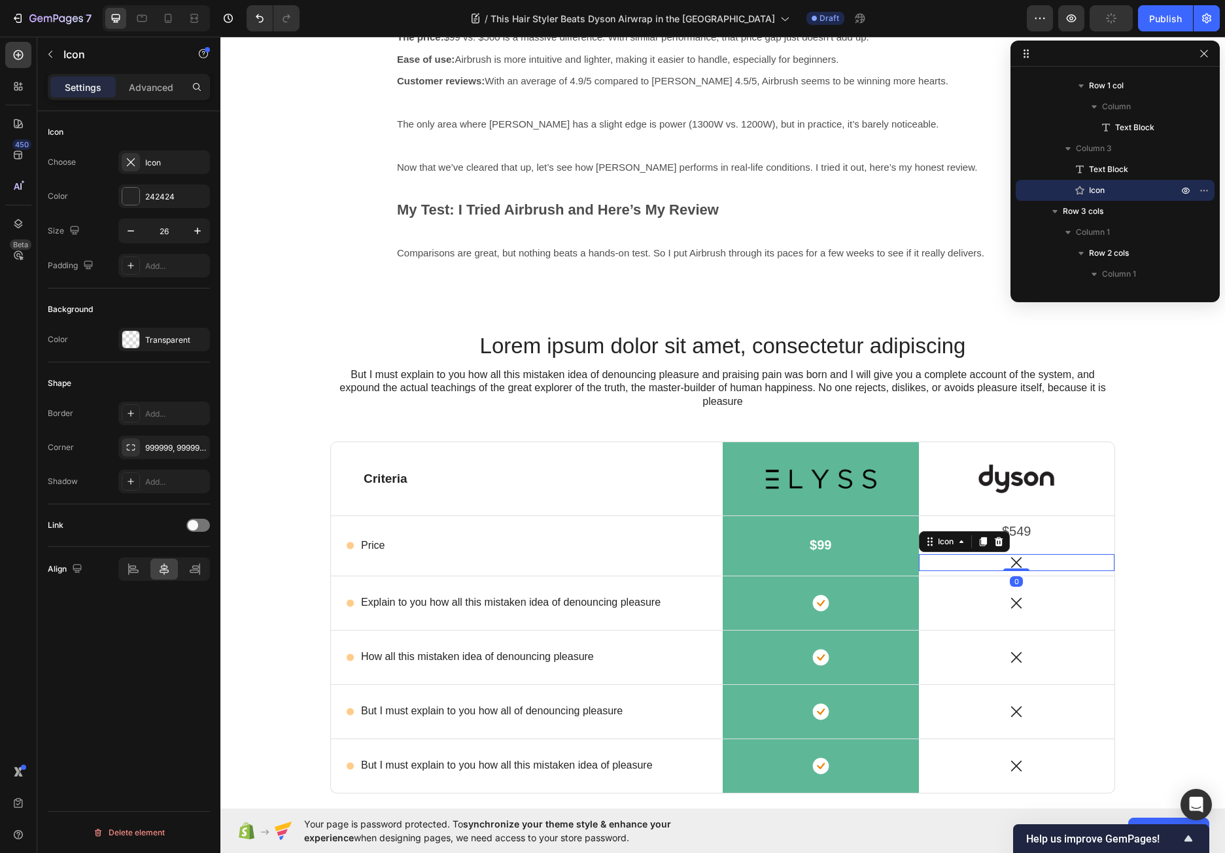
click at [1081, 565] on div "Icon 0" at bounding box center [1017, 562] width 196 height 17
click at [1000, 541] on div at bounding box center [998, 541] width 16 height 16
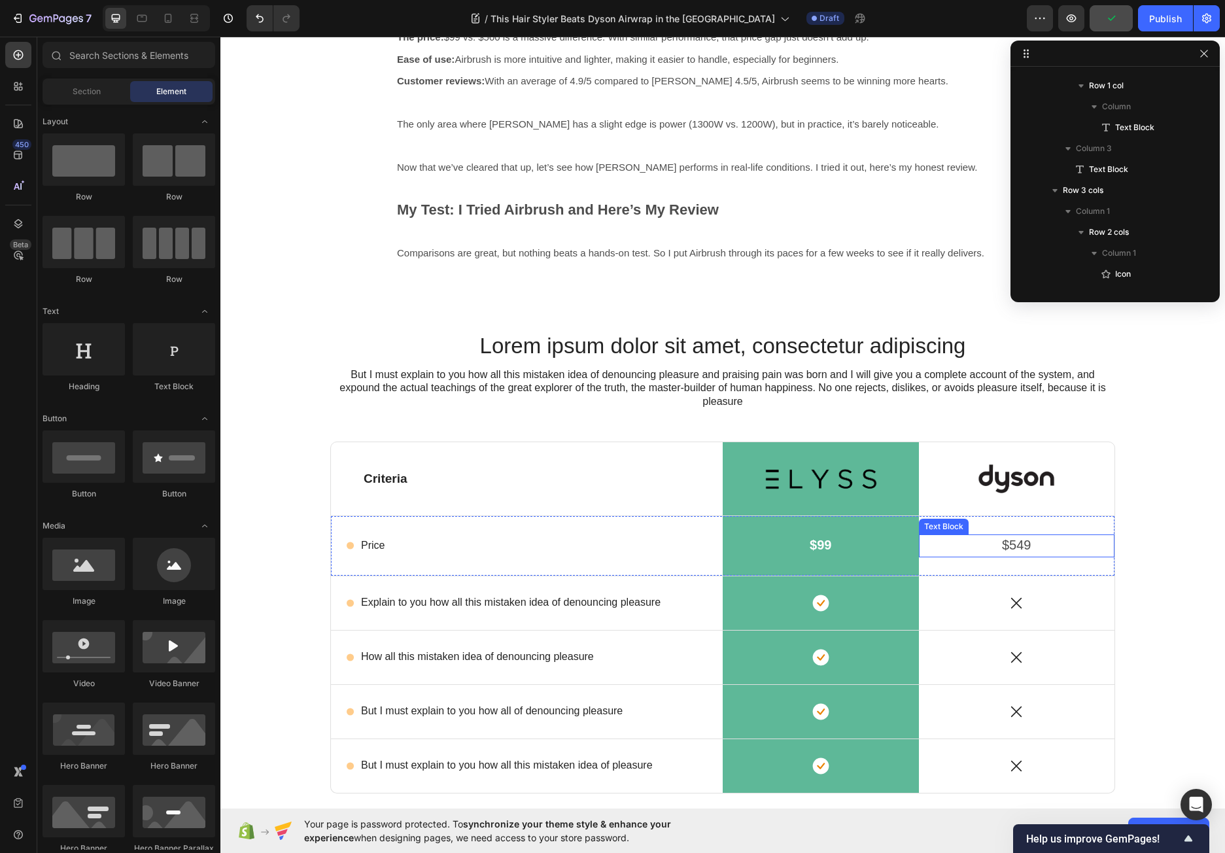
click at [1026, 547] on p "$549" at bounding box center [1017, 545] width 194 height 20
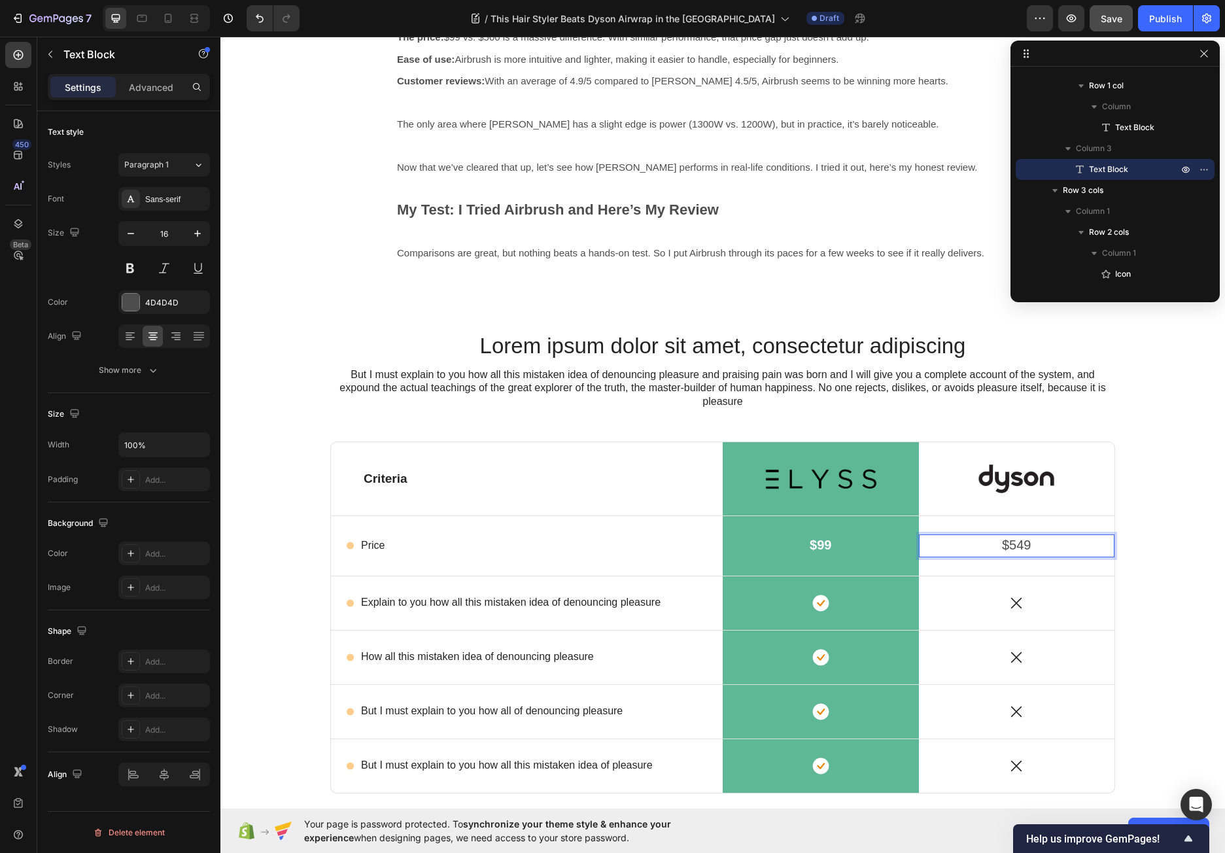
click at [1002, 543] on span "$549" at bounding box center [1016, 544] width 29 height 14
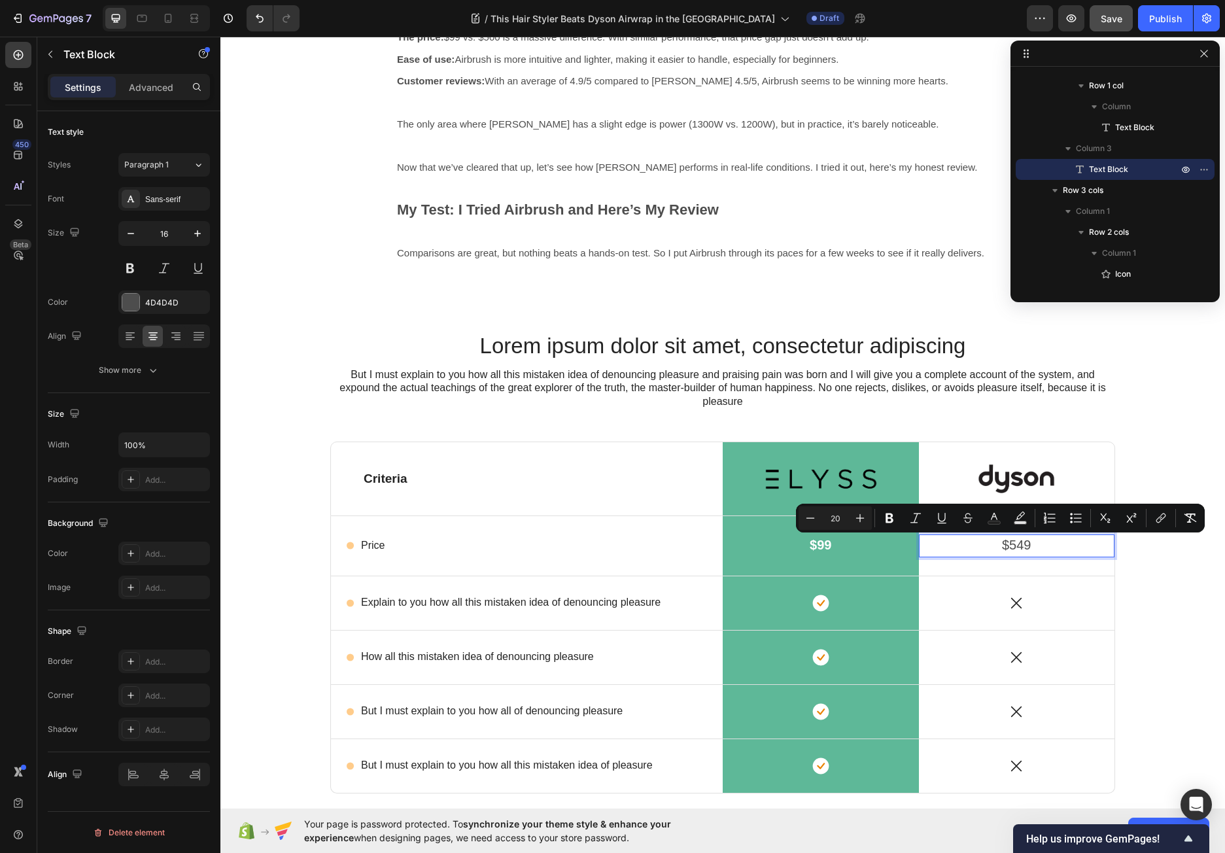
click at [1002, 545] on span "$549" at bounding box center [1016, 544] width 29 height 14
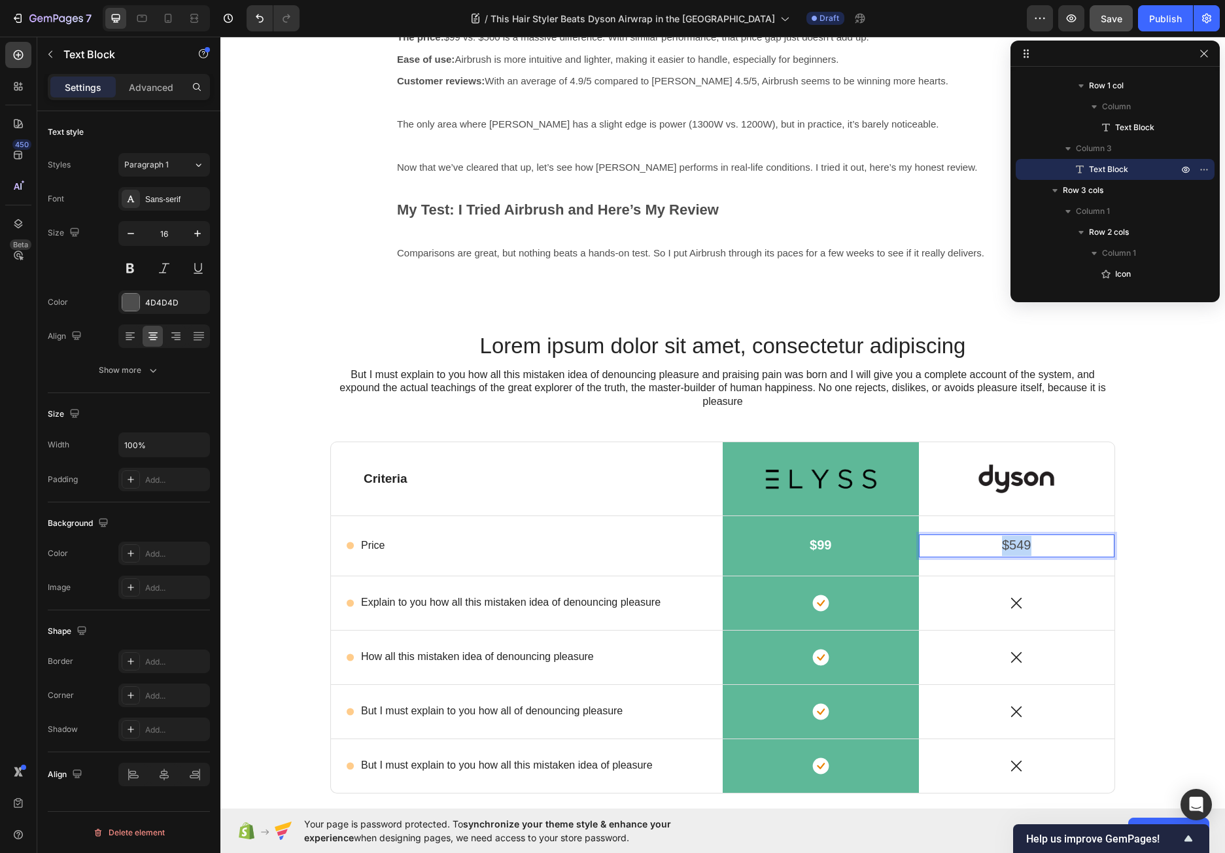
drag, startPoint x: 1025, startPoint y: 547, endPoint x: 985, endPoint y: 546, distance: 39.9
click at [985, 546] on p "$549" at bounding box center [1017, 545] width 194 height 20
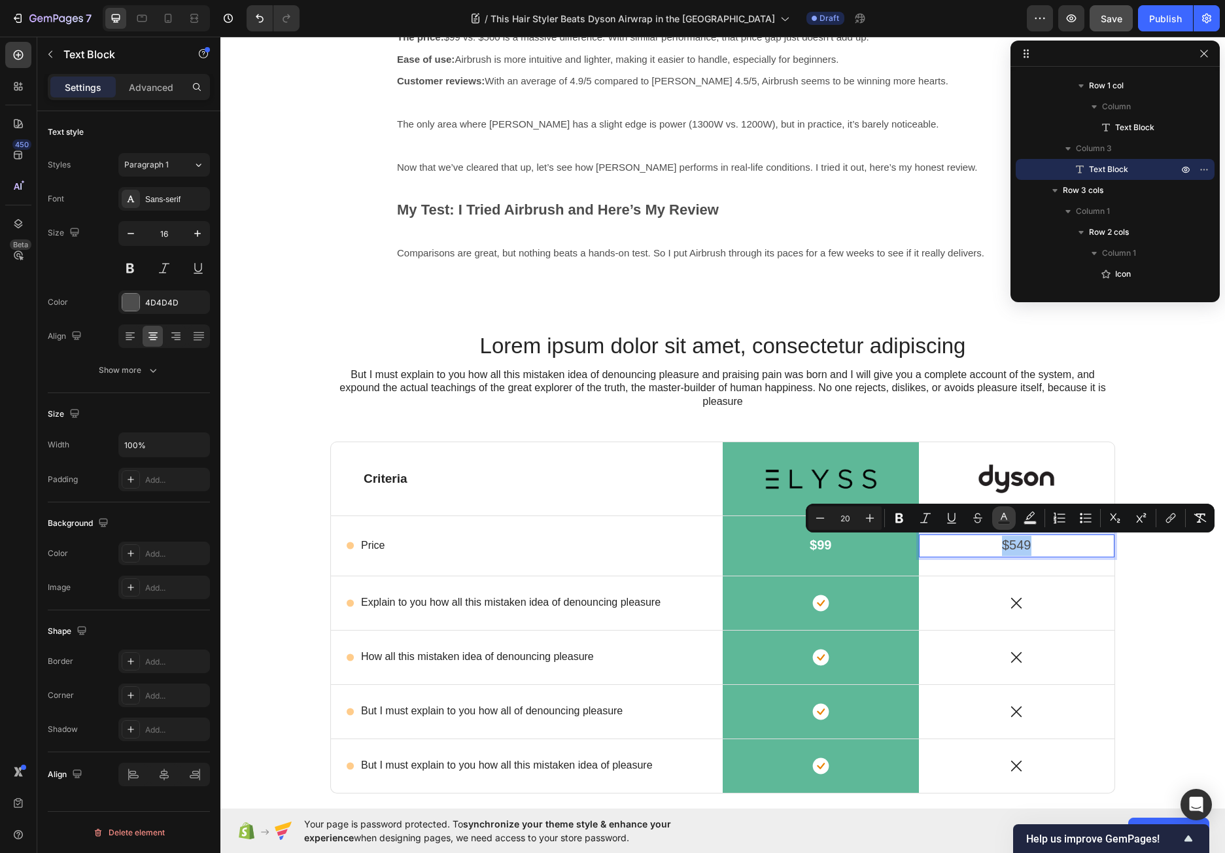
click at [1001, 522] on rect "Editor contextual toolbar" at bounding box center [1004, 522] width 12 height 3
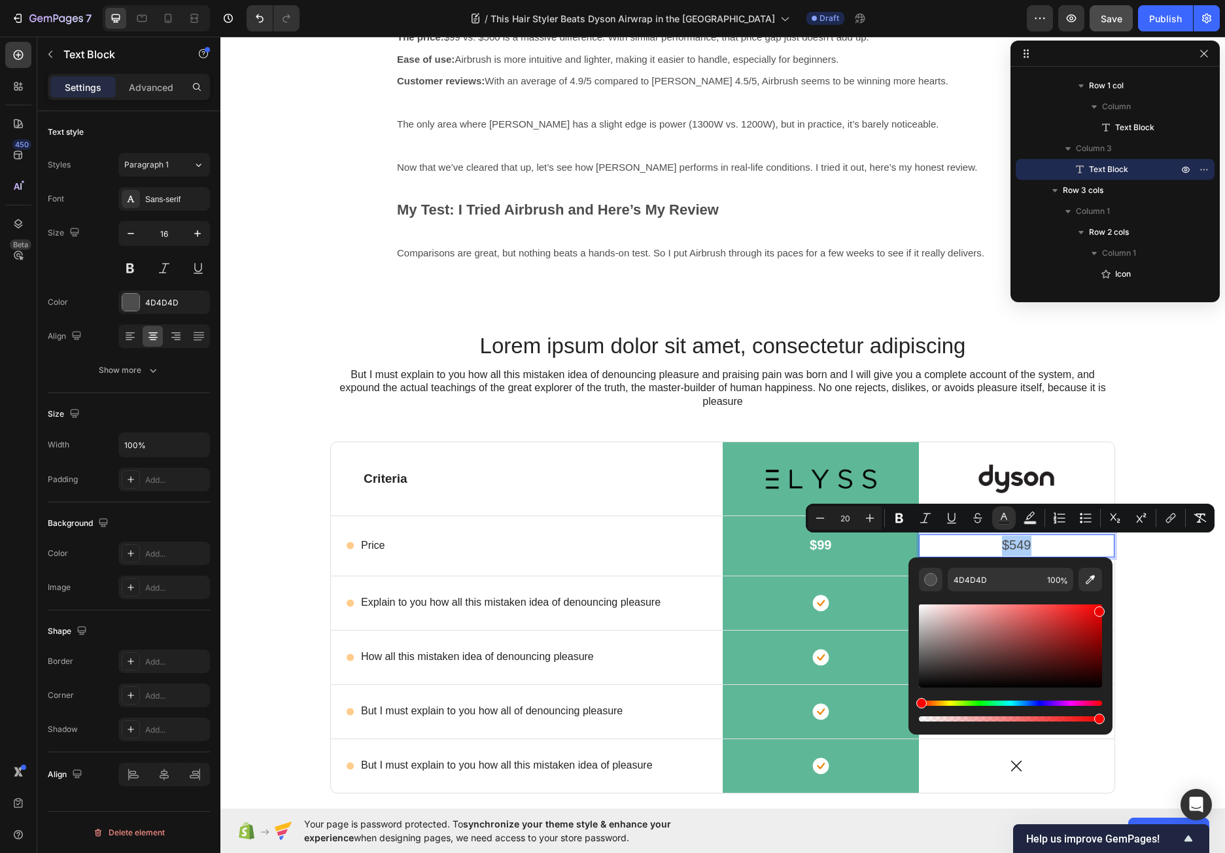
drag, startPoint x: 1068, startPoint y: 622, endPoint x: 1107, endPoint y: 607, distance: 42.2
click at [1107, 607] on div "4D4D4D 100 %" at bounding box center [1010, 640] width 204 height 167
type input "F40000"
click at [1148, 586] on div "Lorem ipsum dolor sit amet, consectetur adipiscing Heading But I must explain t…" at bounding box center [722, 616] width 985 height 571
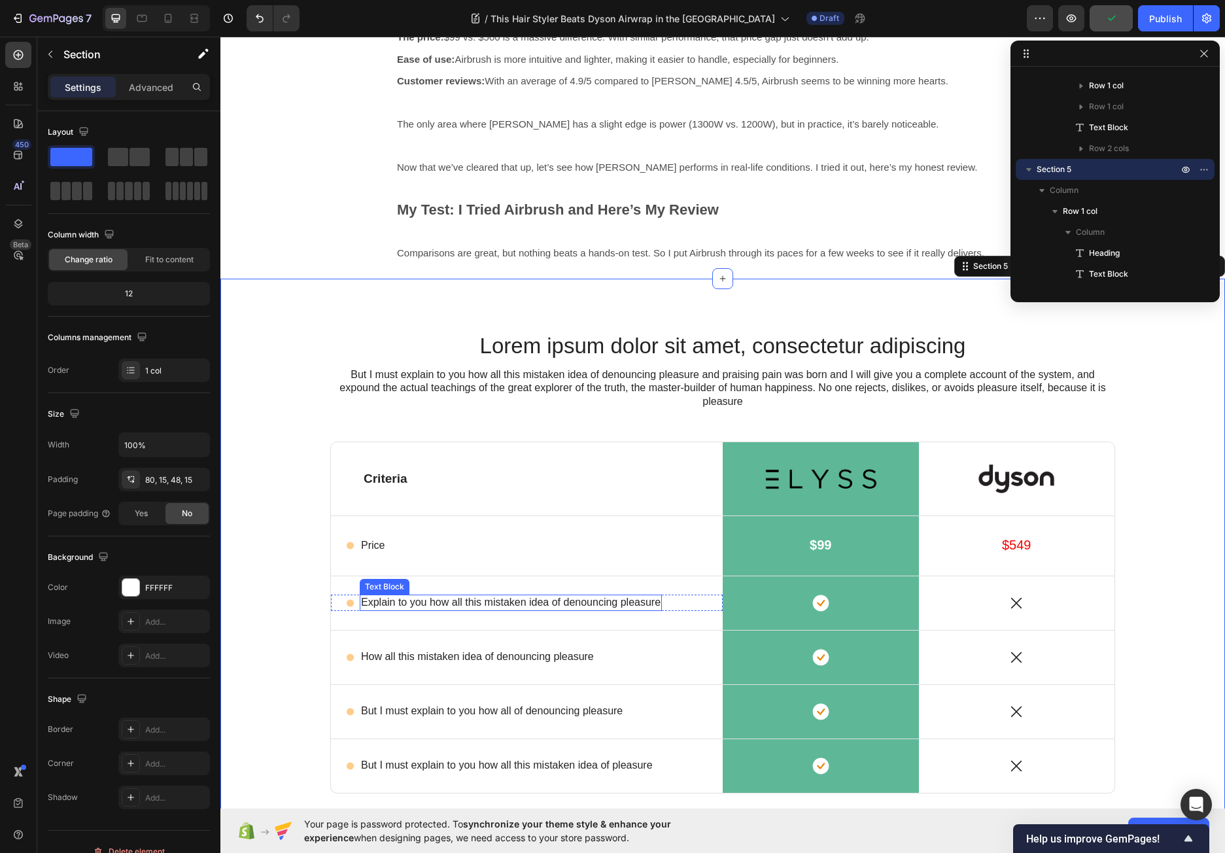
click at [553, 607] on p "Explain to you how all this mistaken idea of denouncing pleasure" at bounding box center [510, 603] width 299 height 14
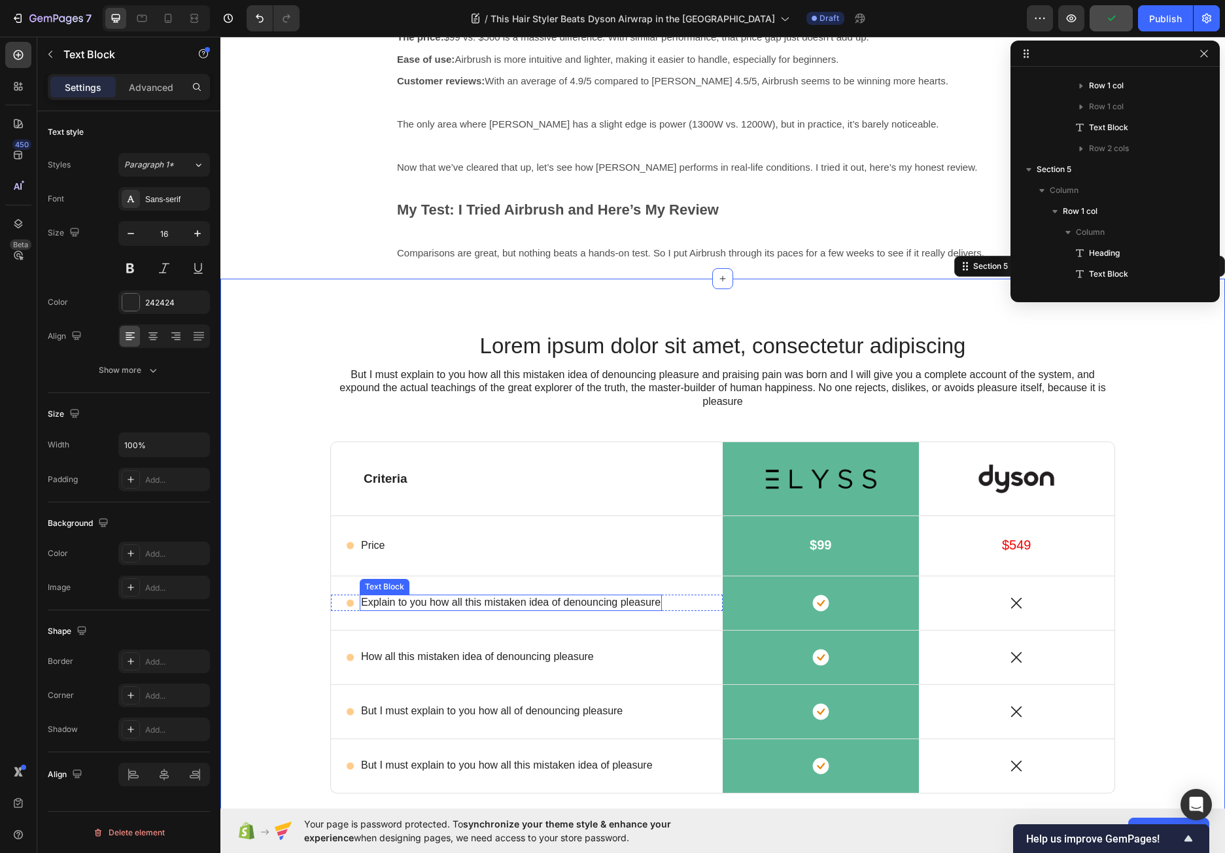
scroll to position [1043, 0]
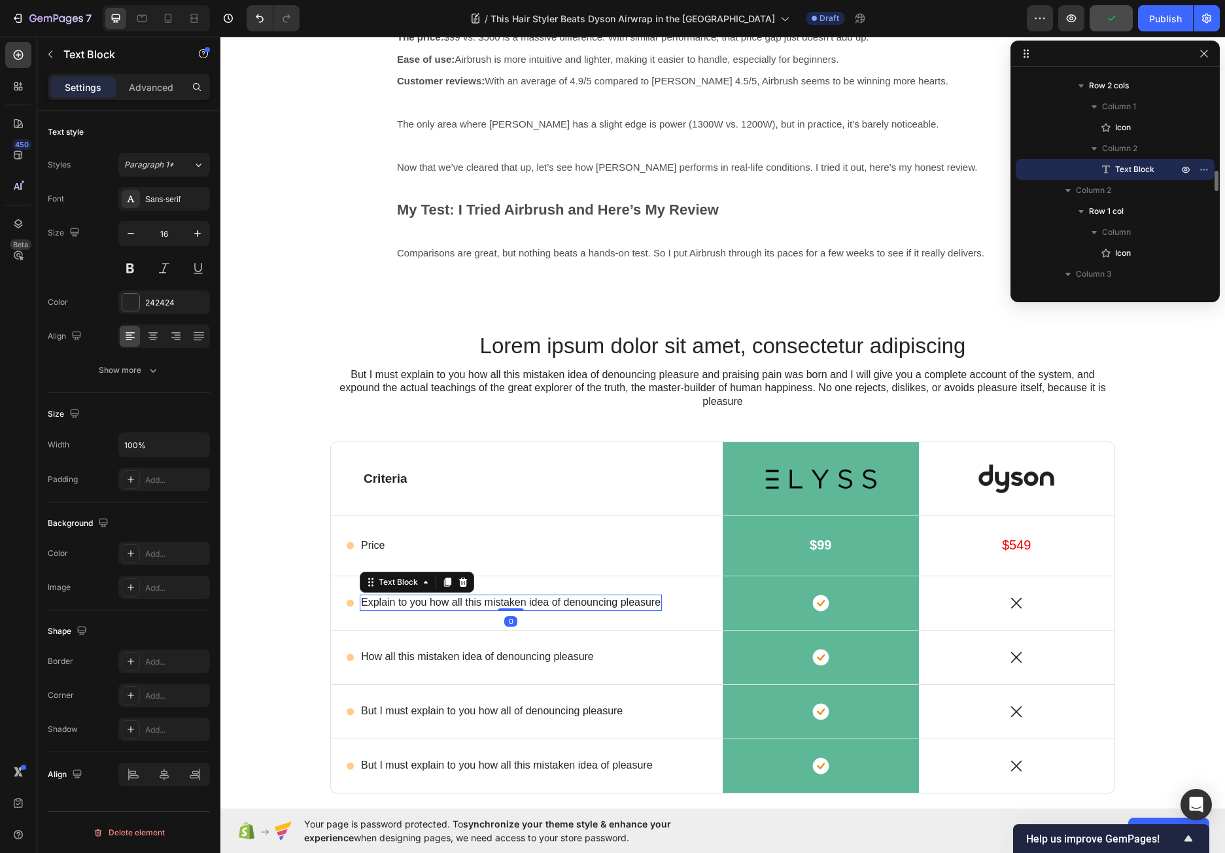
click at [553, 607] on p "Explain to you how all this mistaken idea of denouncing pleasure" at bounding box center [510, 603] width 299 height 14
click at [563, 604] on div "Icon Technology Coanda - Heat-free styling Text Block 0 Row" at bounding box center [527, 602] width 392 height 16
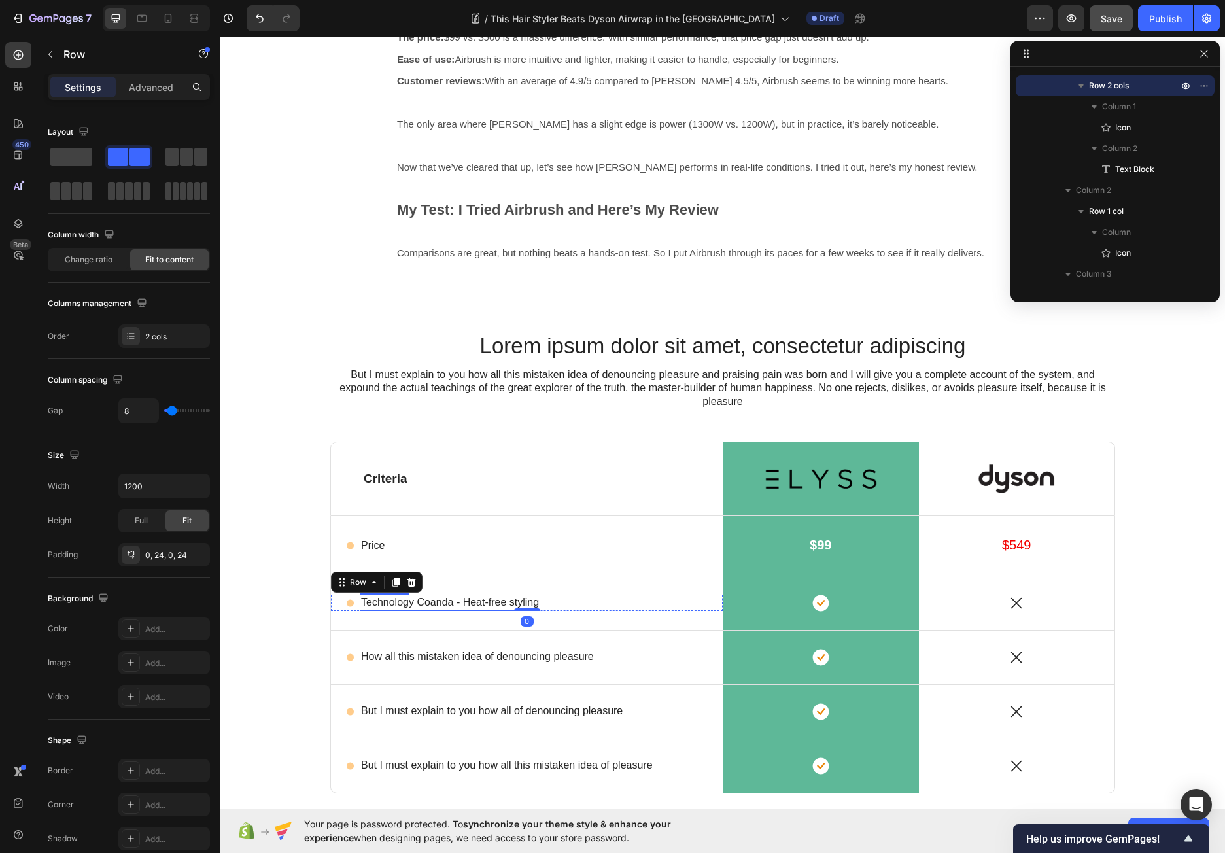
click at [450, 600] on p "Technology Coanda - Heat-free styling" at bounding box center [450, 603] width 178 height 14
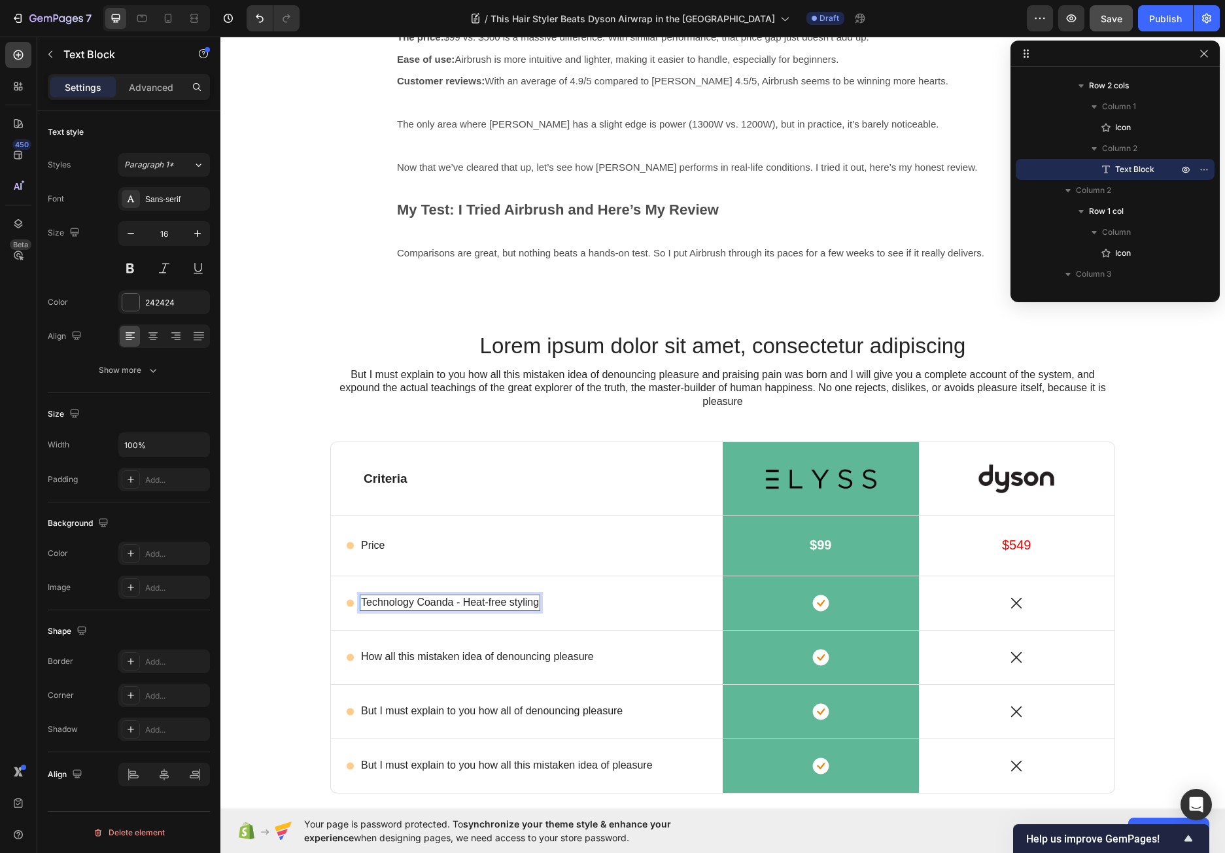
click at [448, 603] on p "Technology Coanda - Heat-free styling" at bounding box center [450, 603] width 178 height 14
click at [691, 604] on div "Icon Technology Coanda Effect - Heat-free styling Text Block 0 Row" at bounding box center [527, 602] width 392 height 16
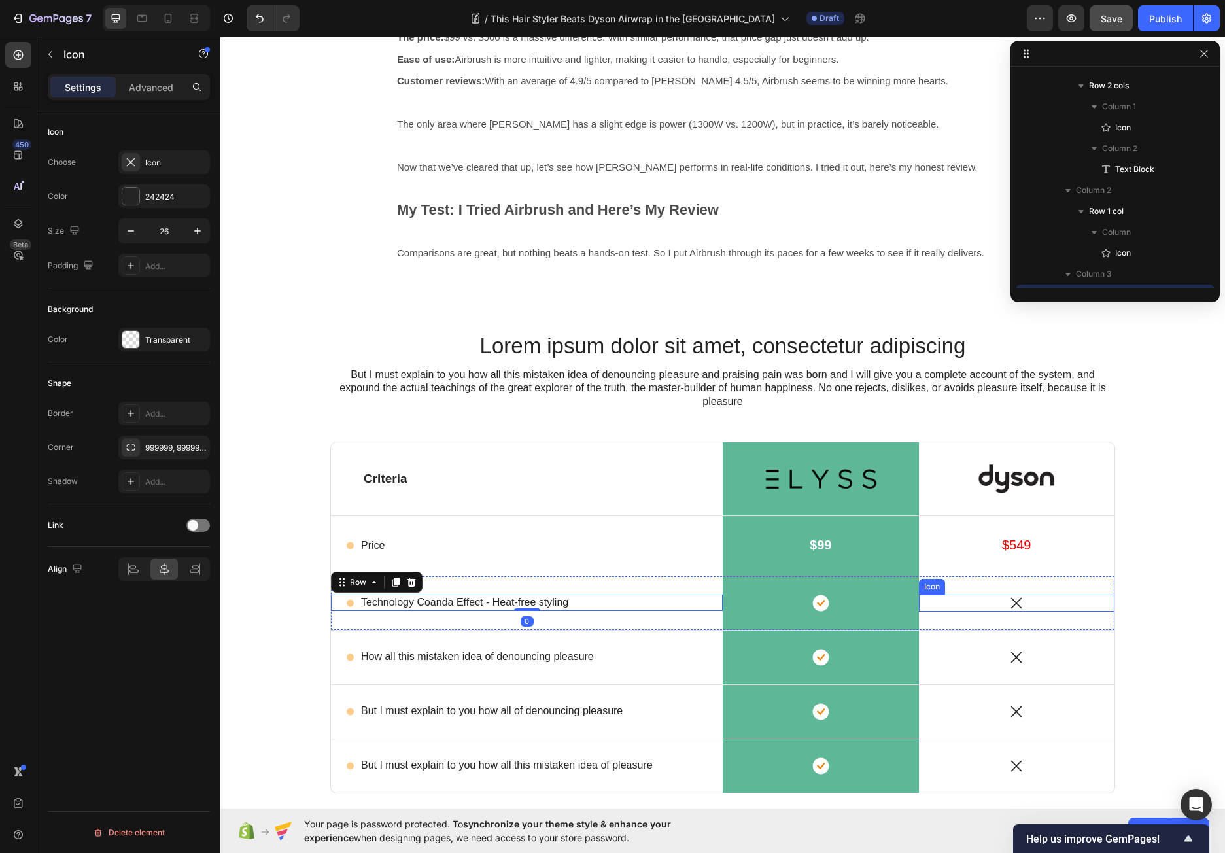
scroll to position [1168, 0]
click at [1017, 604] on icon at bounding box center [1015, 602] width 17 height 17
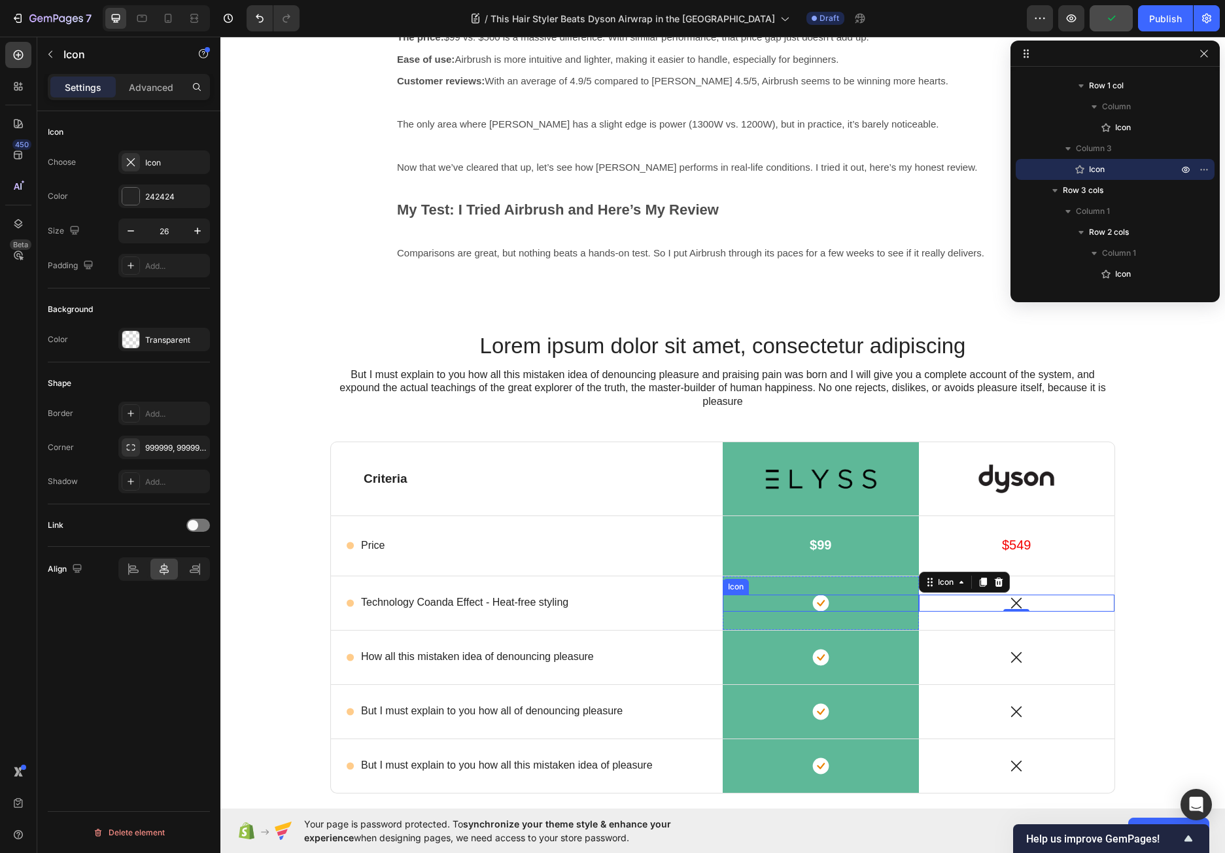
click at [818, 606] on rect at bounding box center [820, 602] width 16 height 16
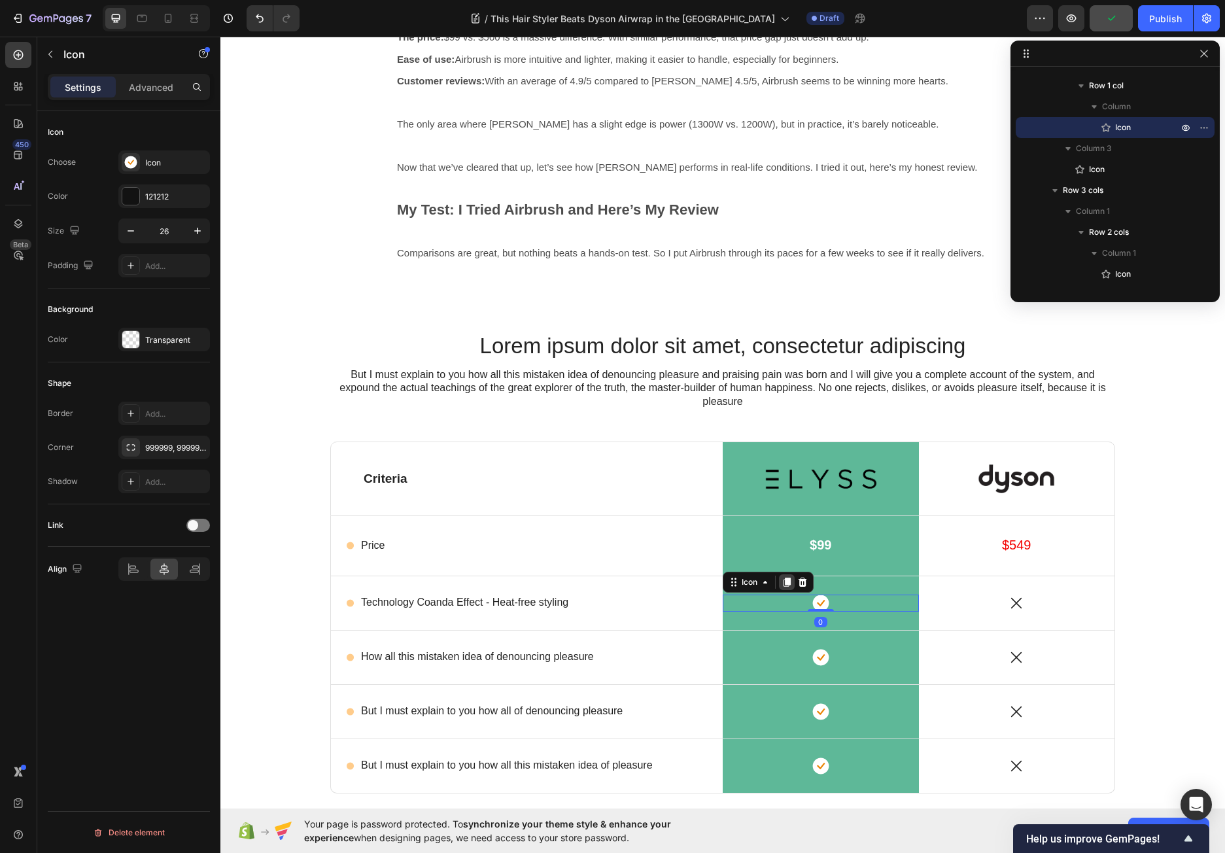
click at [781, 579] on icon at bounding box center [786, 582] width 10 height 10
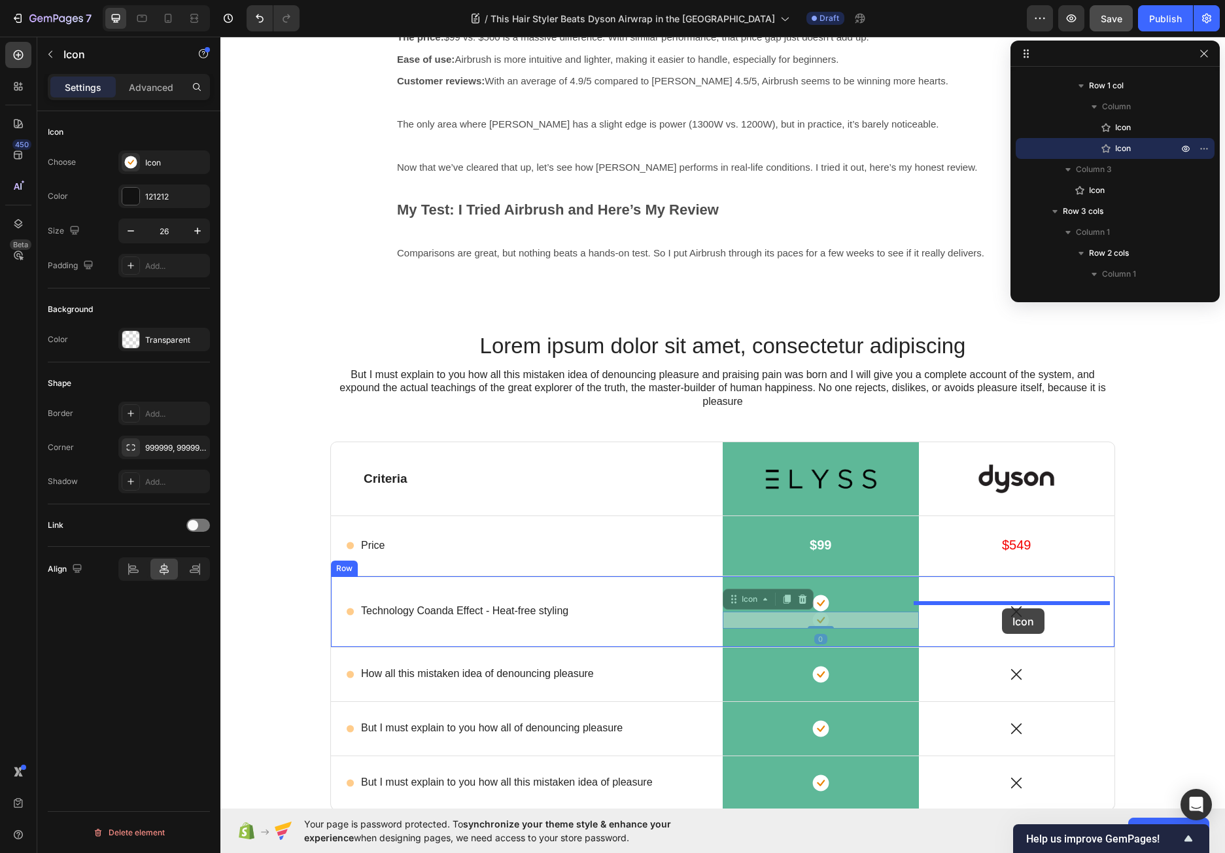
drag, startPoint x: 805, startPoint y: 617, endPoint x: 1002, endPoint y: 607, distance: 197.0
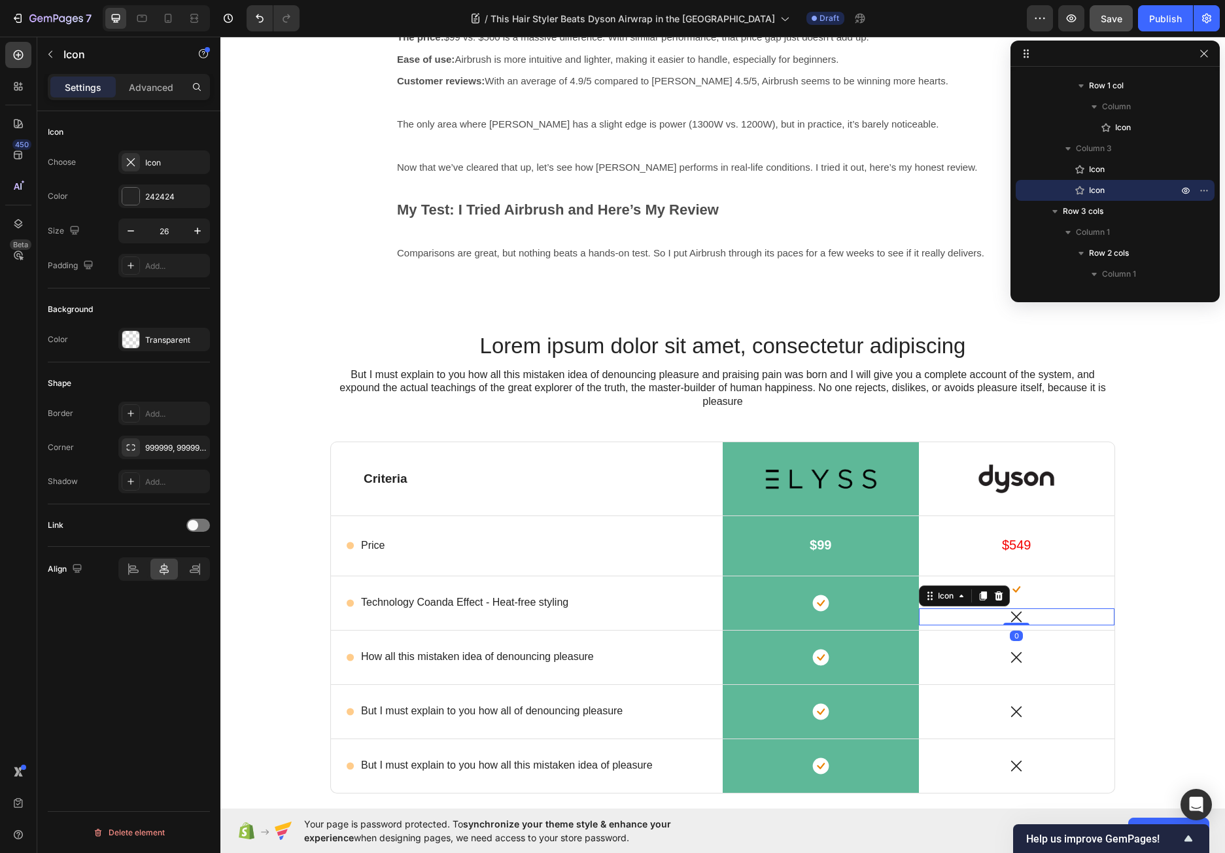
click at [1024, 616] on div "Icon 0" at bounding box center [1017, 616] width 196 height 17
click at [995, 592] on icon at bounding box center [998, 595] width 10 height 10
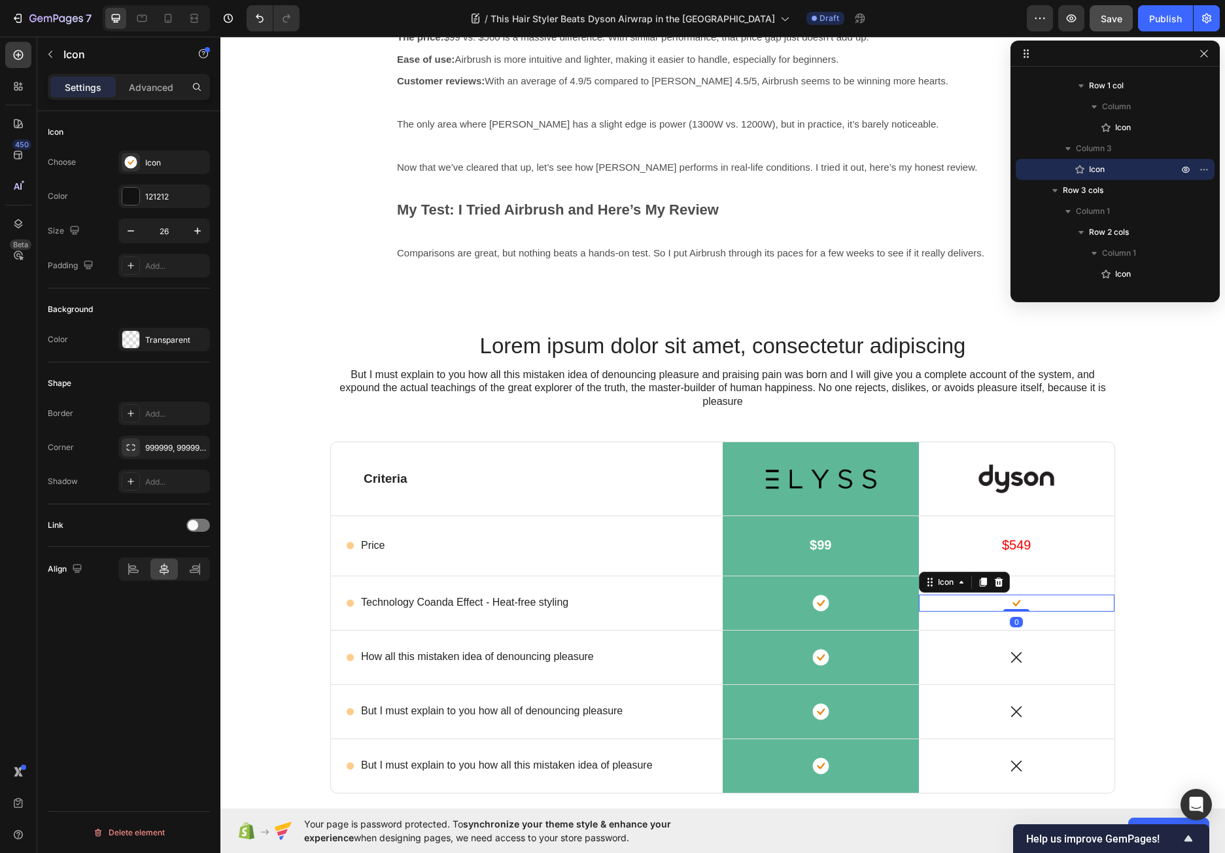
click at [1036, 605] on div "Icon 0" at bounding box center [1017, 602] width 196 height 17
click at [134, 157] on rect at bounding box center [130, 162] width 12 height 12
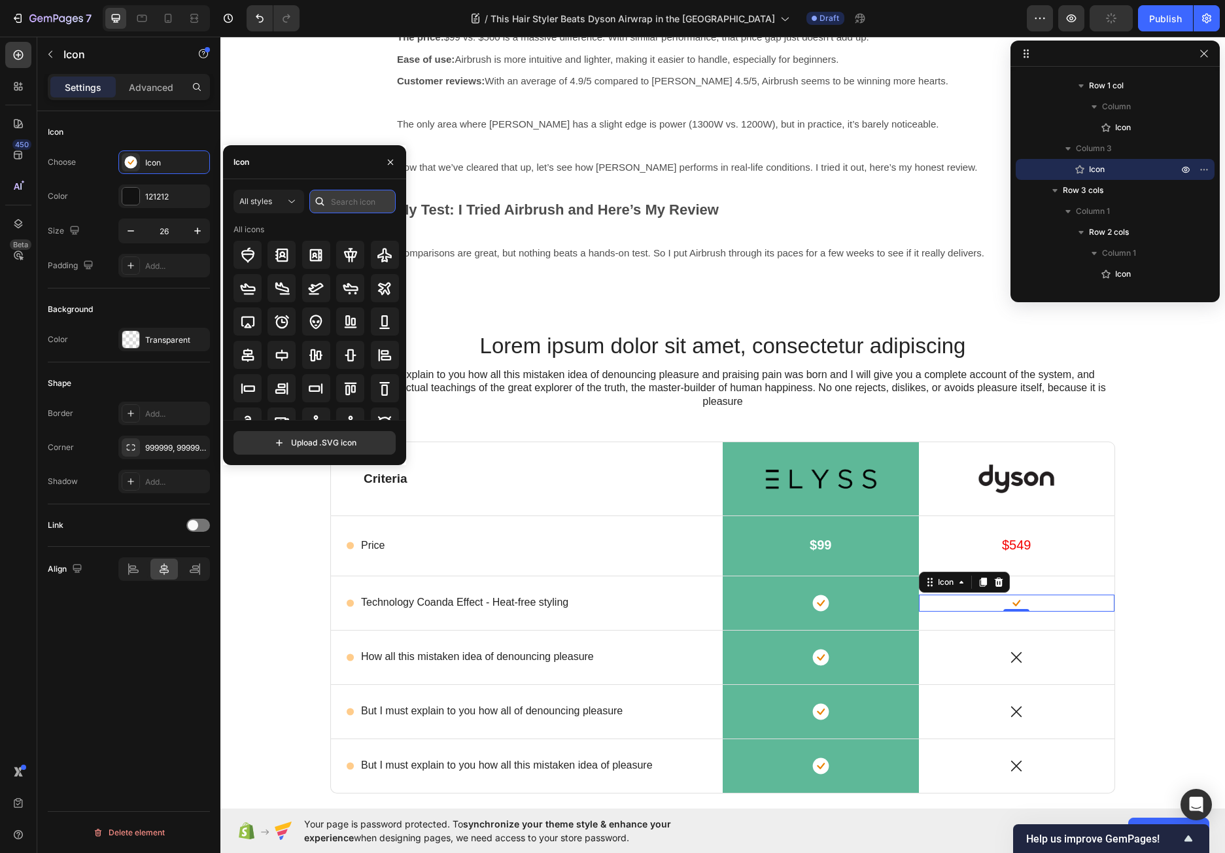
click at [340, 203] on input "text" at bounding box center [352, 202] width 86 height 24
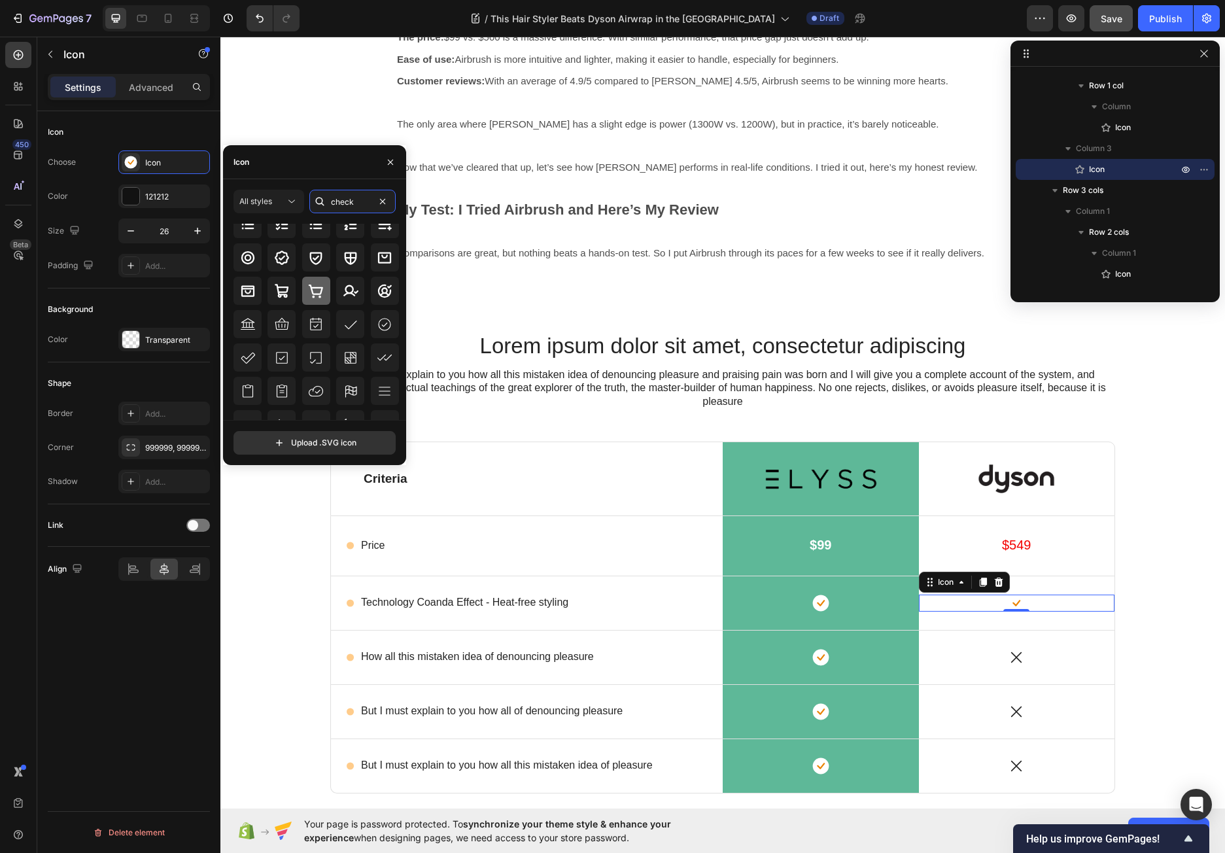
scroll to position [0, 0]
type input "check"
click at [381, 248] on icon at bounding box center [385, 255] width 16 height 16
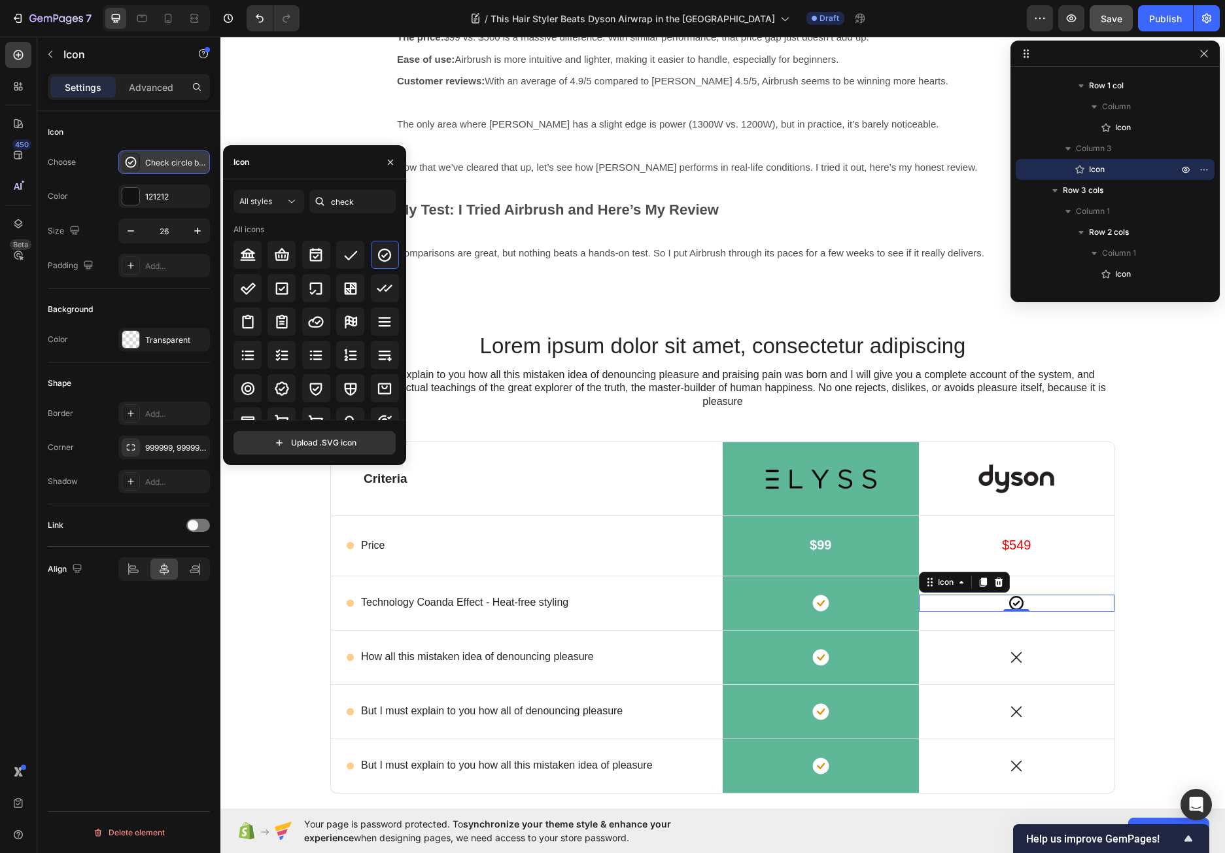
click at [131, 163] on icon at bounding box center [130, 162] width 13 height 13
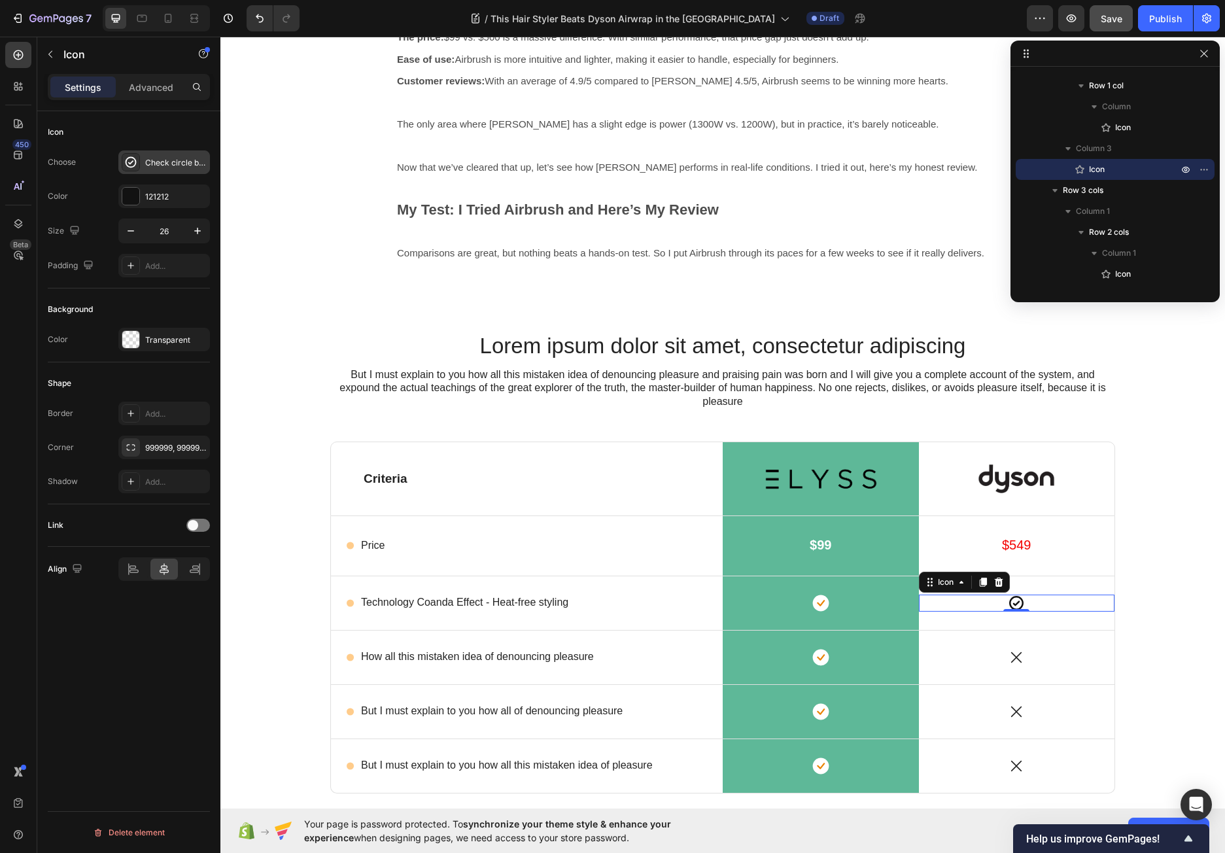
click at [131, 163] on icon at bounding box center [130, 162] width 13 height 13
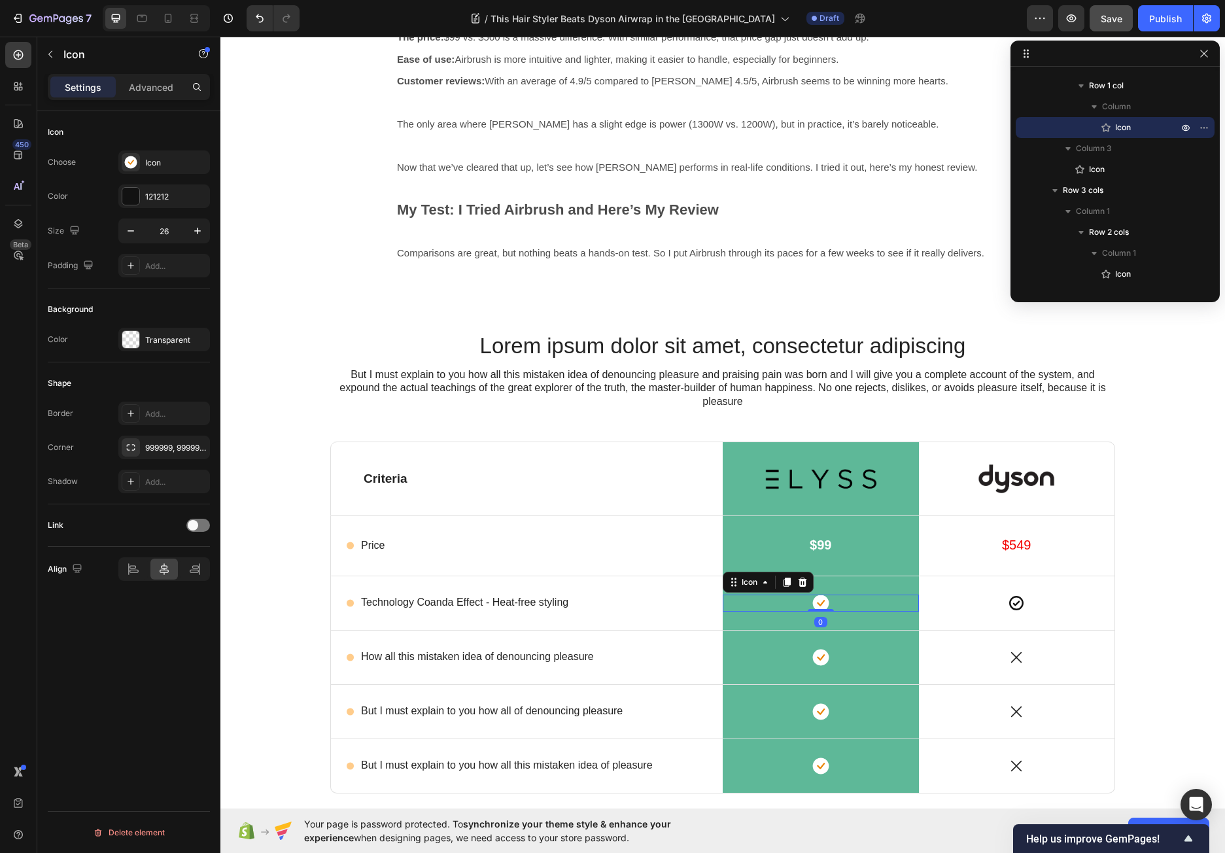
click at [814, 598] on rect at bounding box center [820, 602] width 16 height 16
click at [817, 602] on icon at bounding box center [821, 603] width 8 height 7
click at [125, 161] on icon at bounding box center [130, 162] width 13 height 13
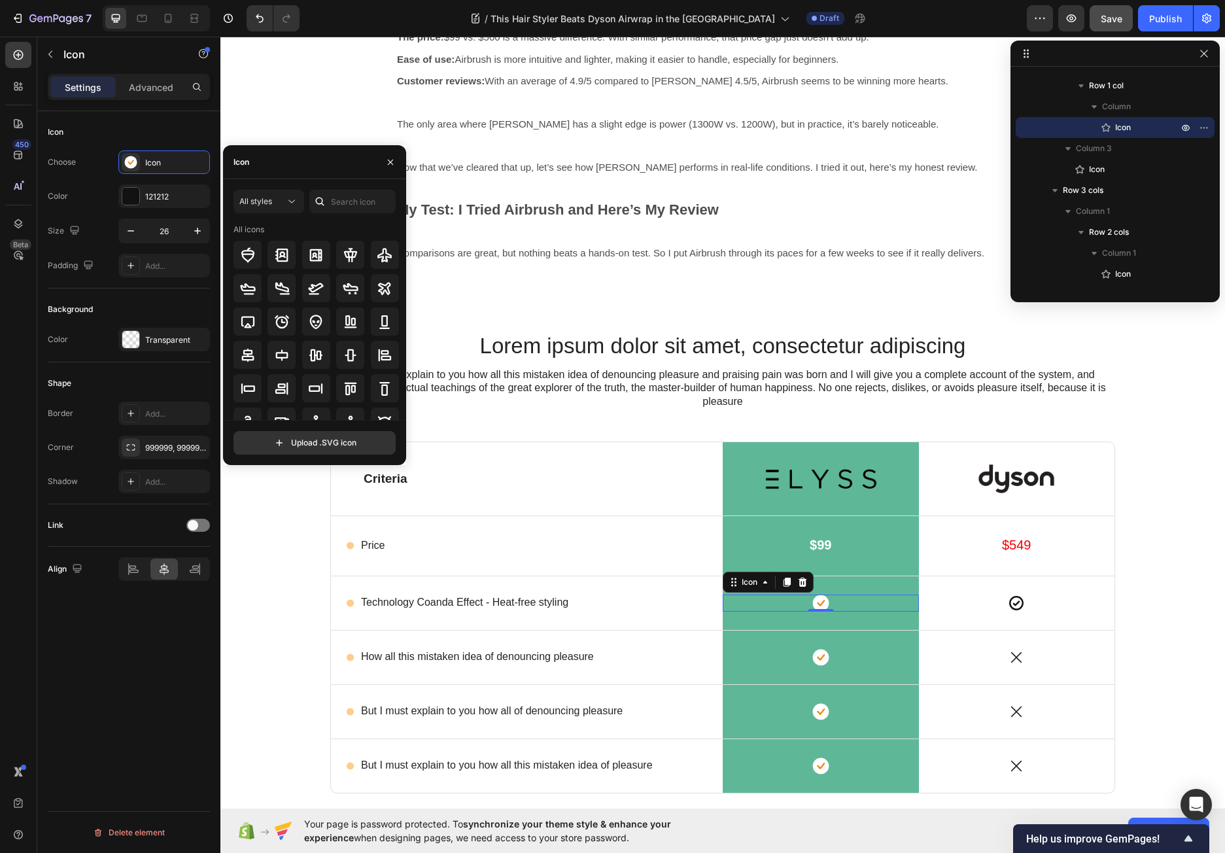
drag, startPoint x: 125, startPoint y: 161, endPoint x: 129, endPoint y: 148, distance: 13.9
click at [129, 148] on div "Icon Choose Icon Color 121212 Size 26 Padding Add..." at bounding box center [129, 199] width 162 height 177
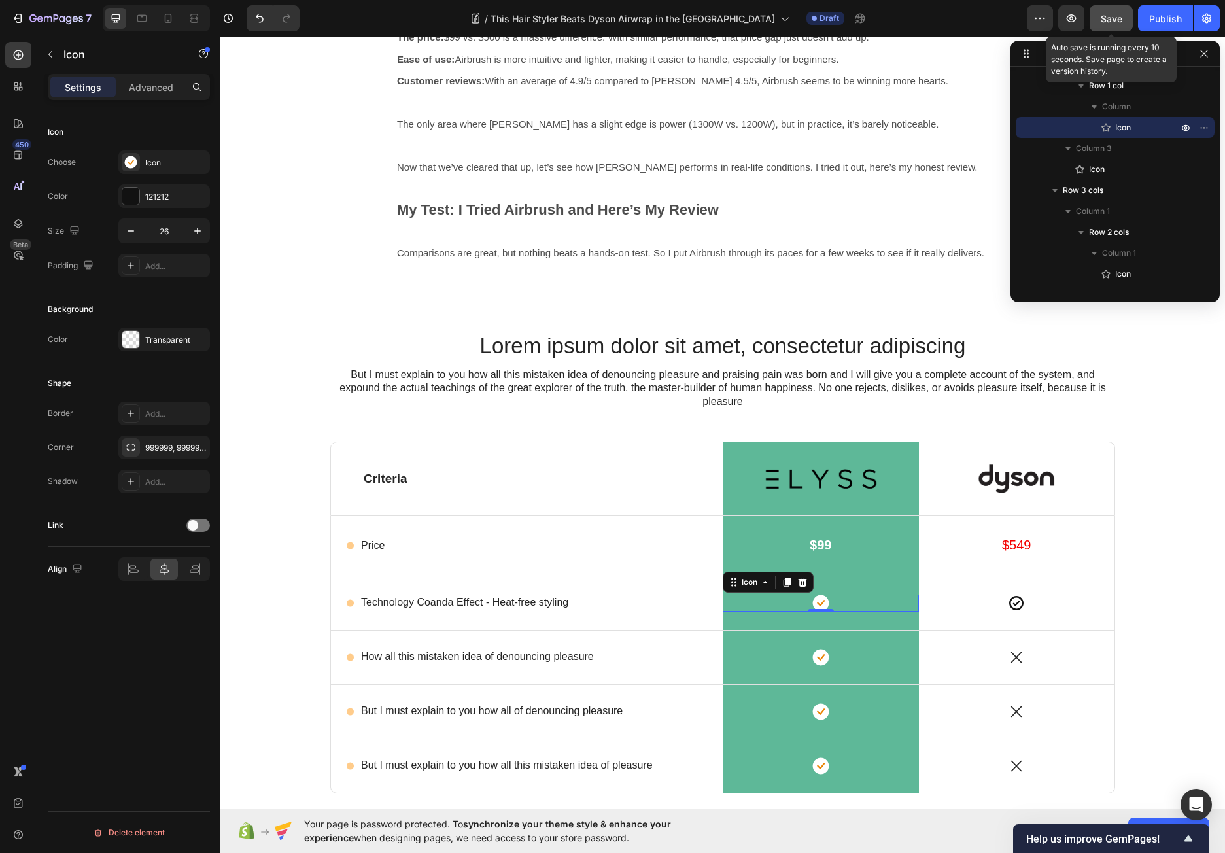
click at [1109, 20] on span "Save" at bounding box center [1111, 18] width 22 height 11
click at [1075, 17] on icon "button" at bounding box center [1071, 18] width 10 height 8
click at [199, 193] on icon "button" at bounding box center [196, 196] width 10 height 10
click at [167, 163] on div "Icon" at bounding box center [175, 163] width 61 height 12
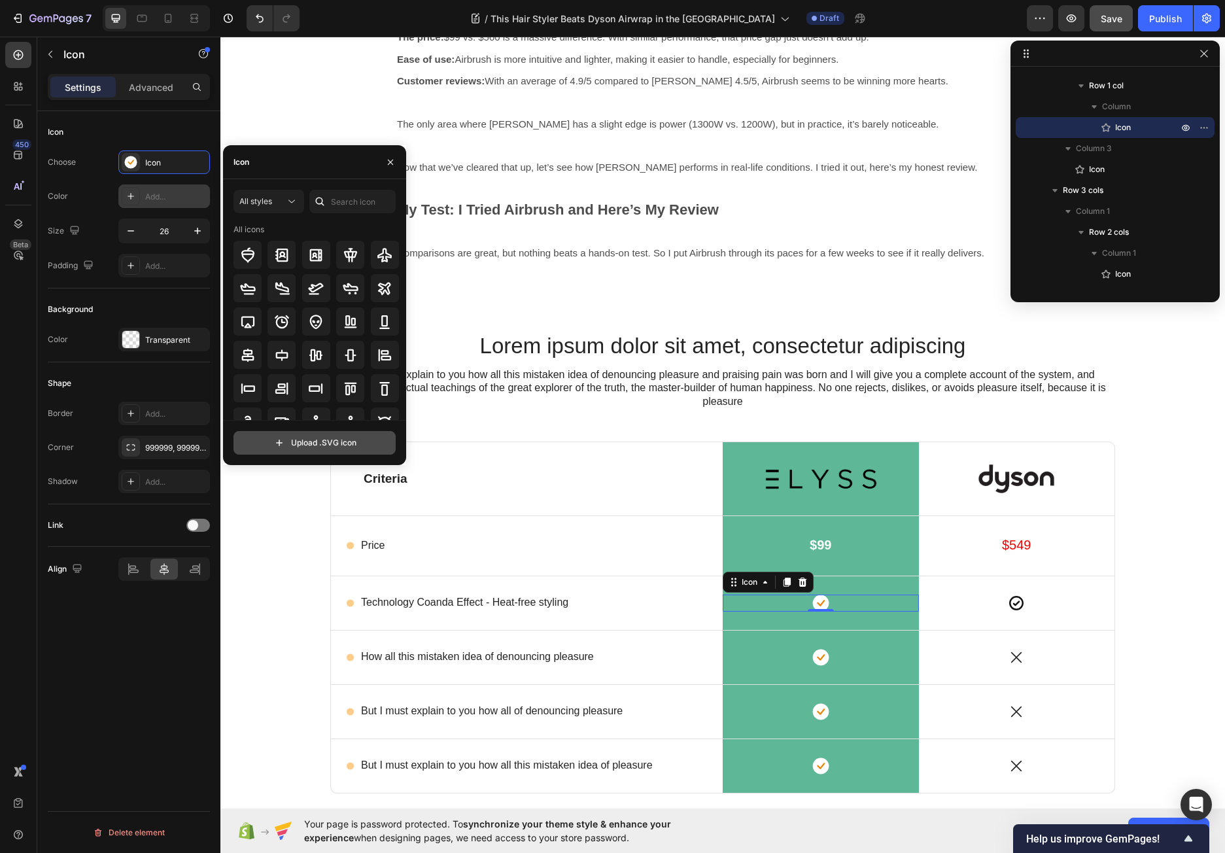
click at [311, 445] on input "file" at bounding box center [314, 442] width 161 height 22
click at [904, 508] on div "Image Row" at bounding box center [820, 478] width 196 height 73
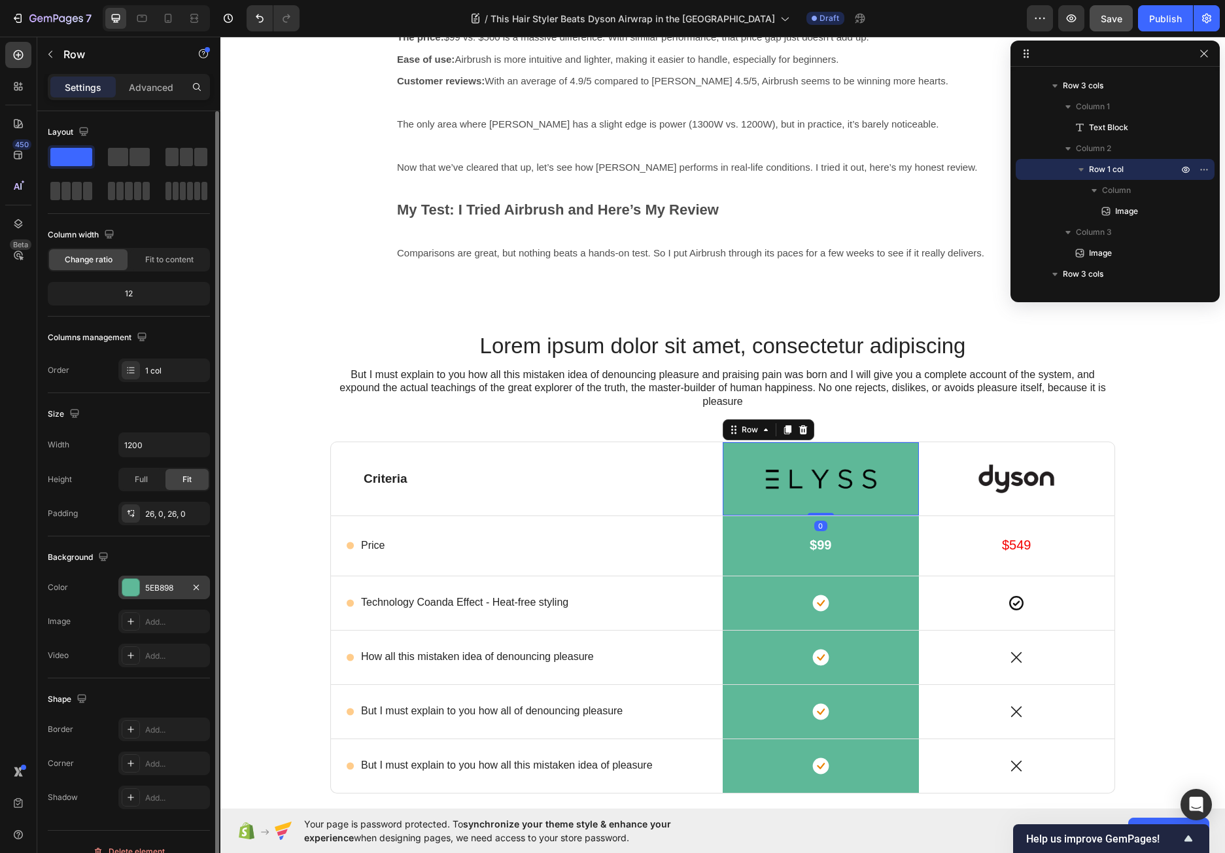
click at [137, 585] on div at bounding box center [130, 587] width 17 height 17
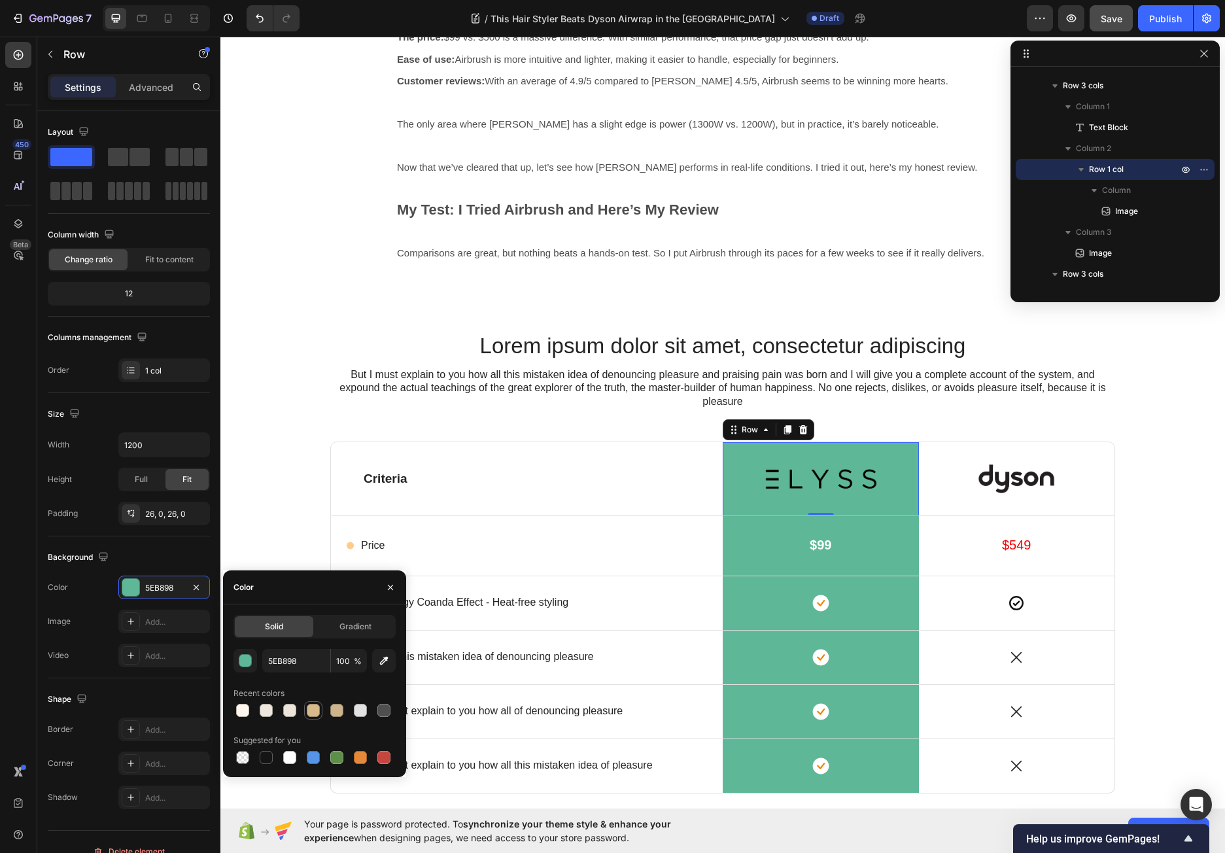
click at [314, 709] on div at bounding box center [313, 709] width 13 height 13
type input "D8B98A"
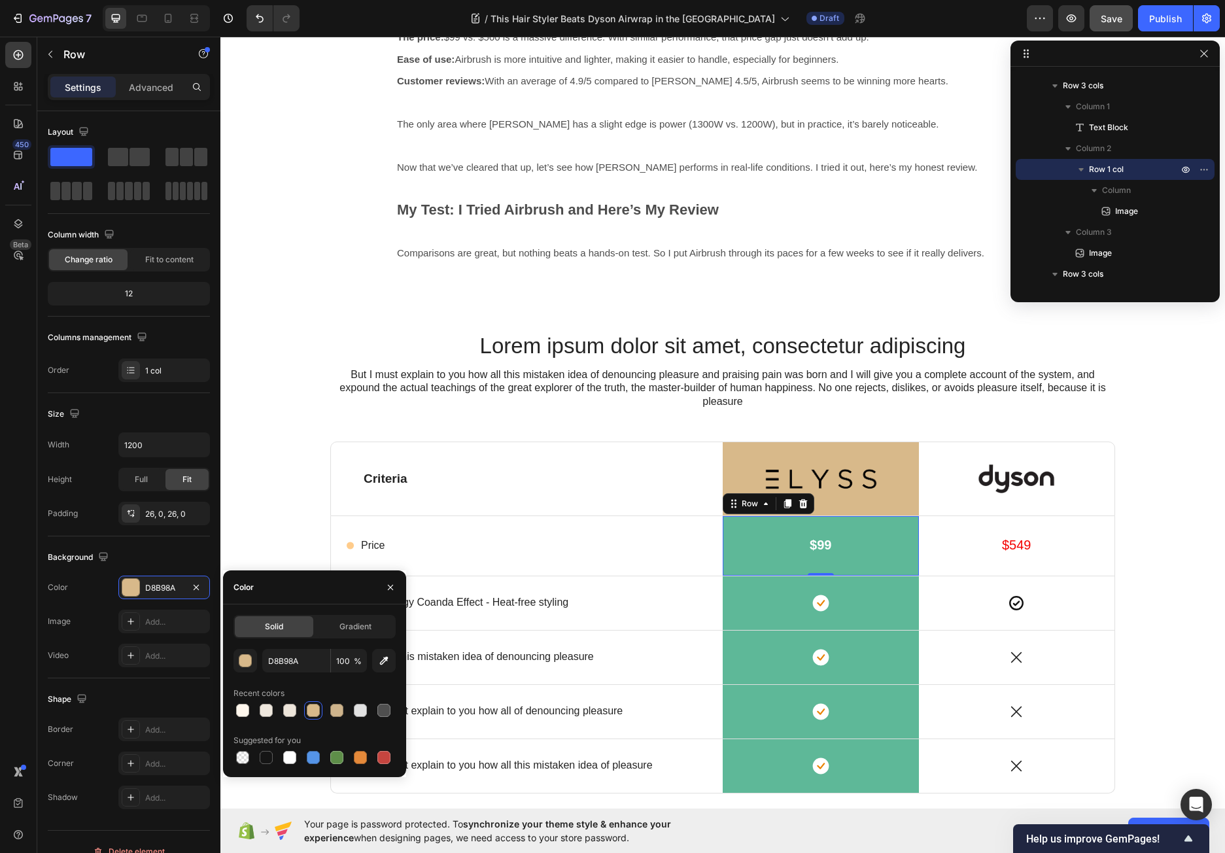
click at [735, 567] on div "$99 Text Block Row 0" at bounding box center [820, 545] width 196 height 59
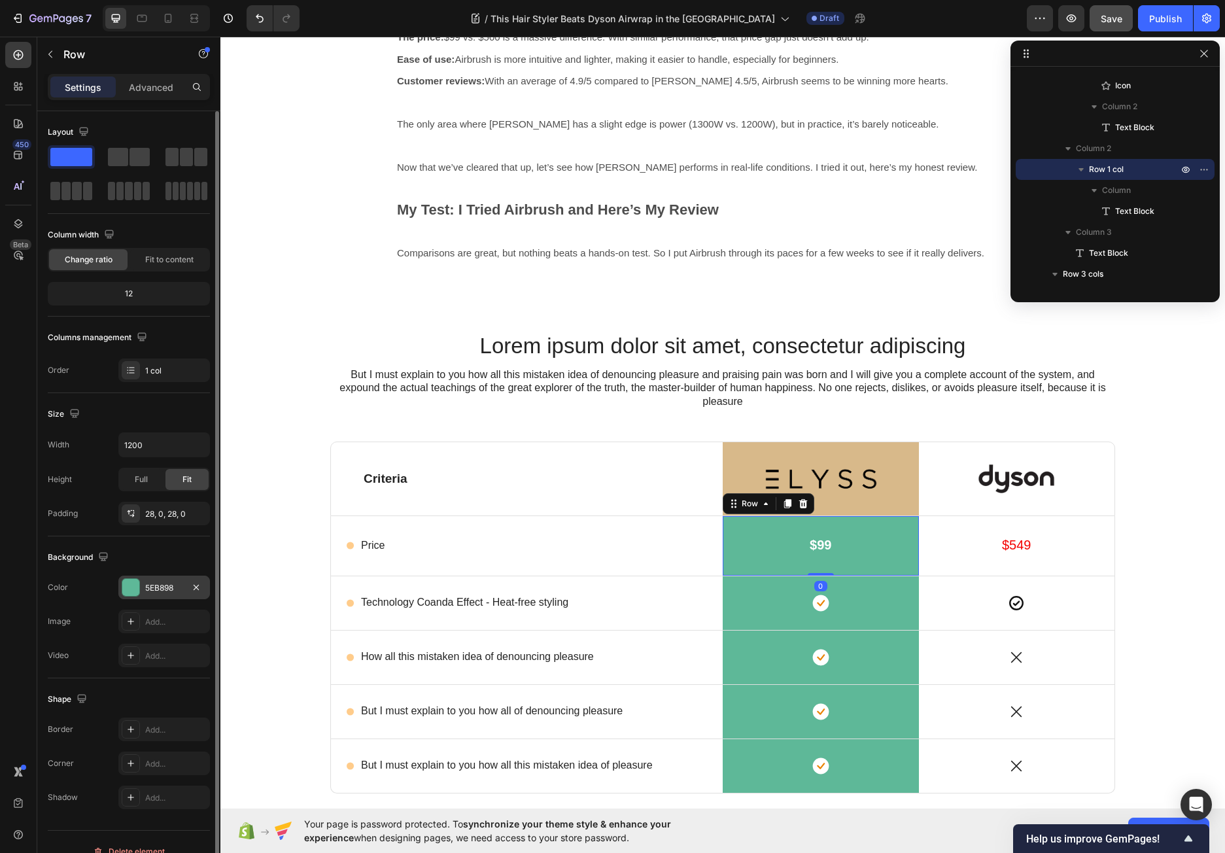
click at [129, 584] on div at bounding box center [130, 587] width 17 height 17
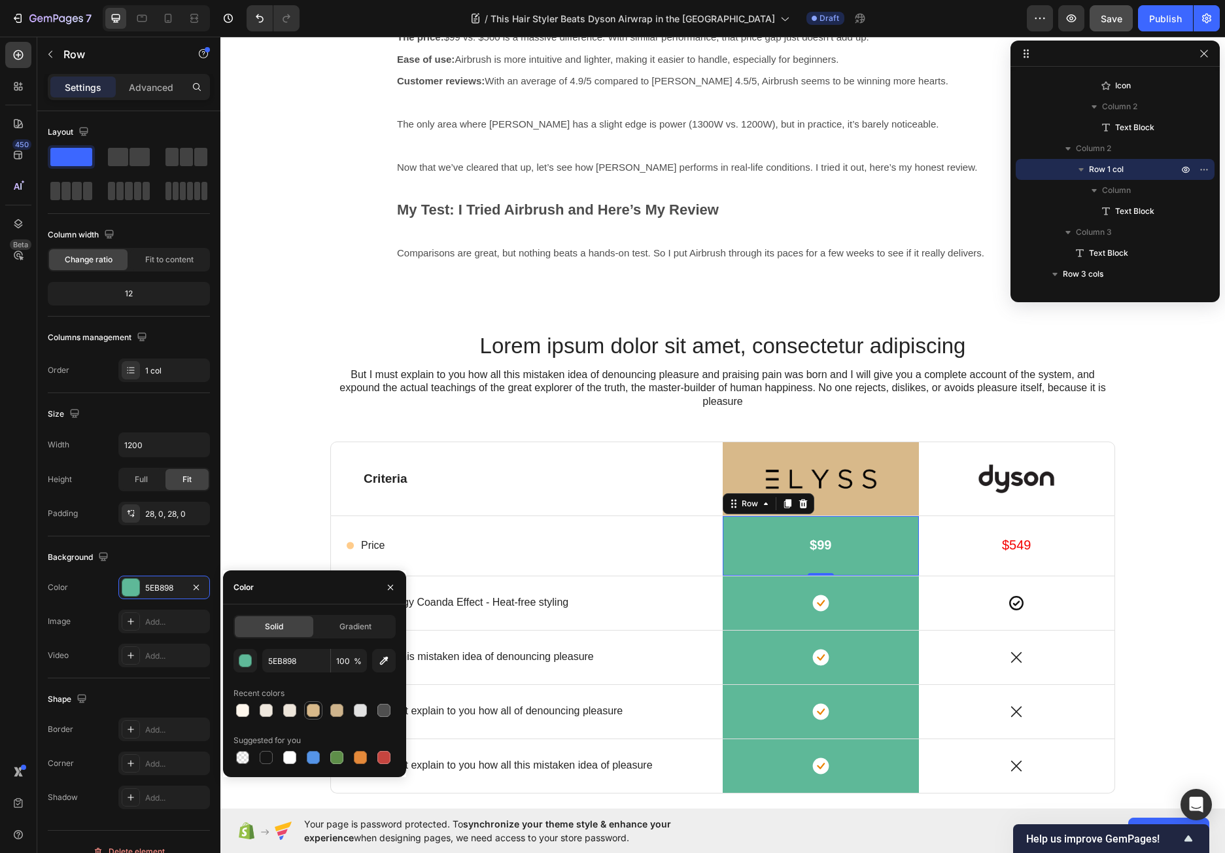
click at [315, 707] on div at bounding box center [313, 709] width 13 height 13
type input "D8B98A"
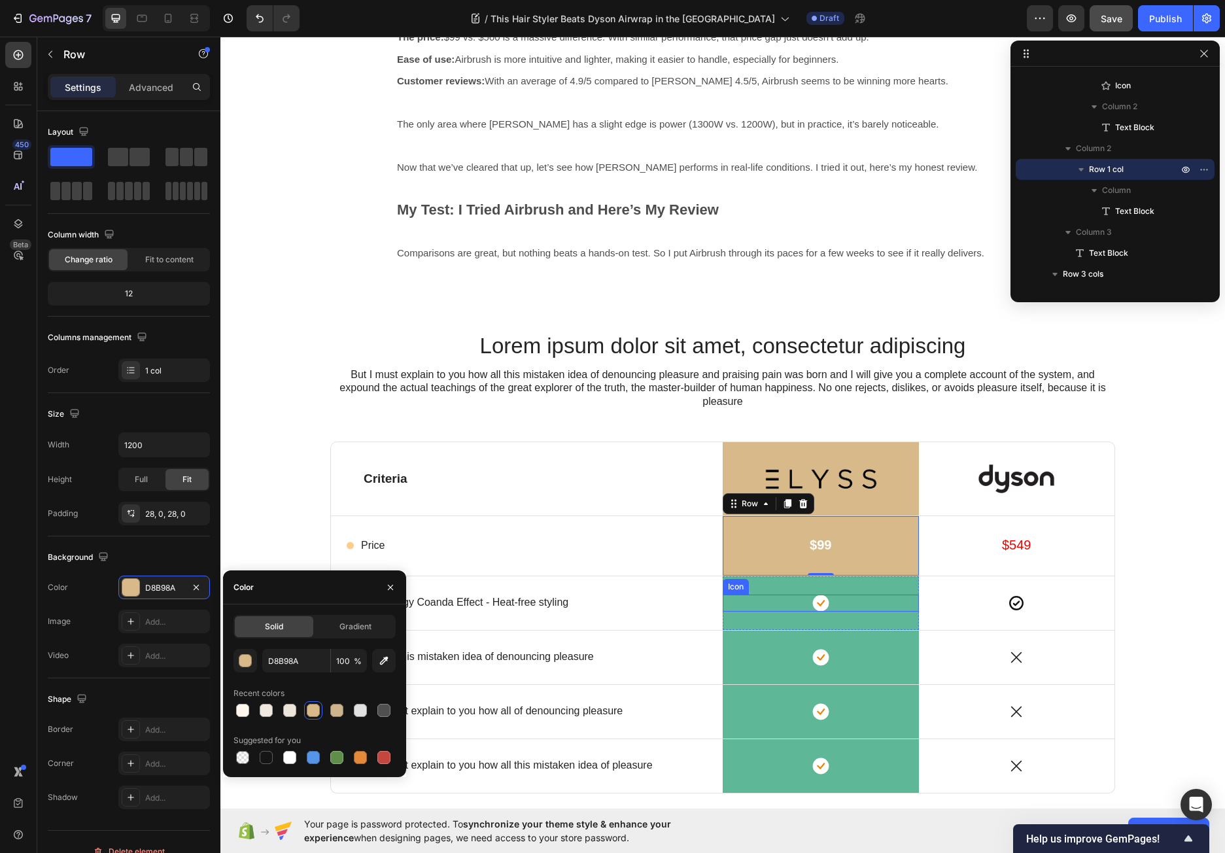
click at [781, 597] on div "Icon" at bounding box center [820, 602] width 196 height 17
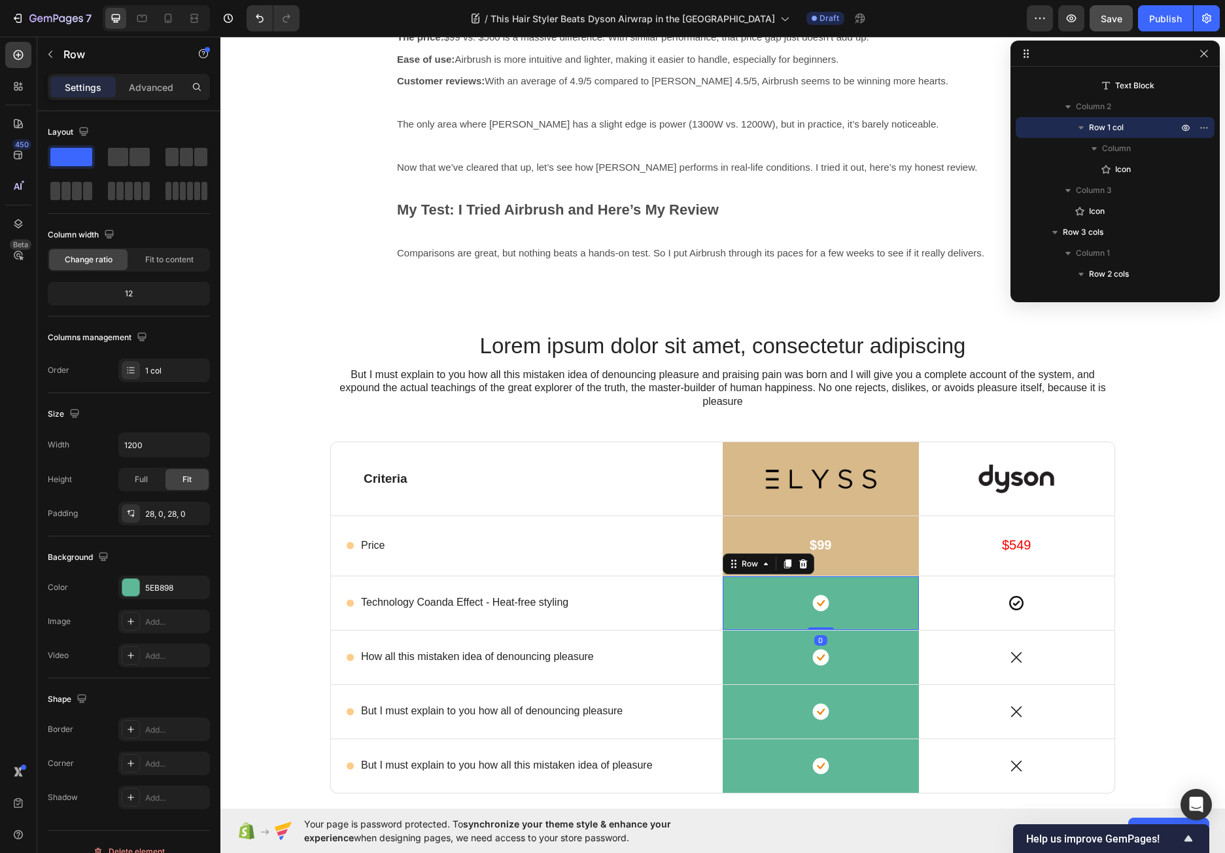
click at [845, 583] on div "Icon Row 0" at bounding box center [820, 603] width 196 height 54
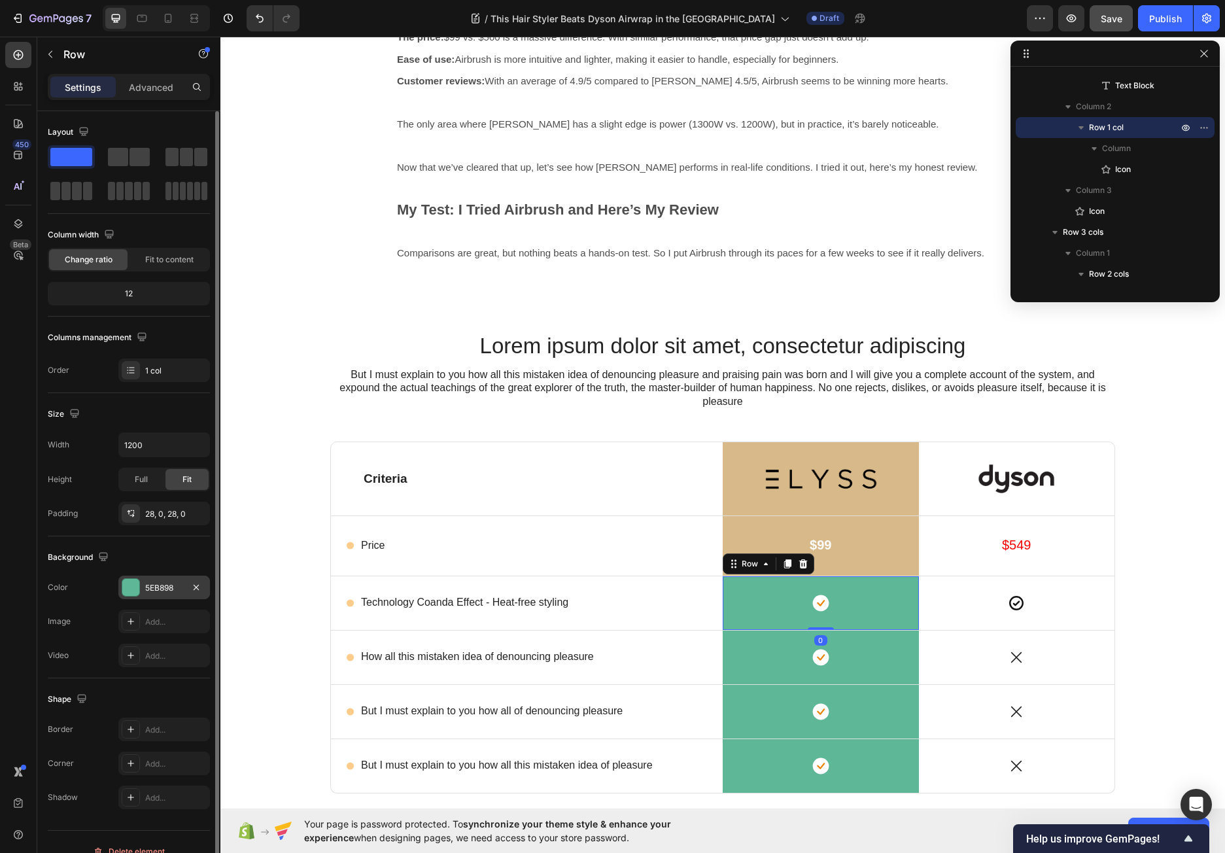
click at [139, 591] on div at bounding box center [130, 587] width 17 height 17
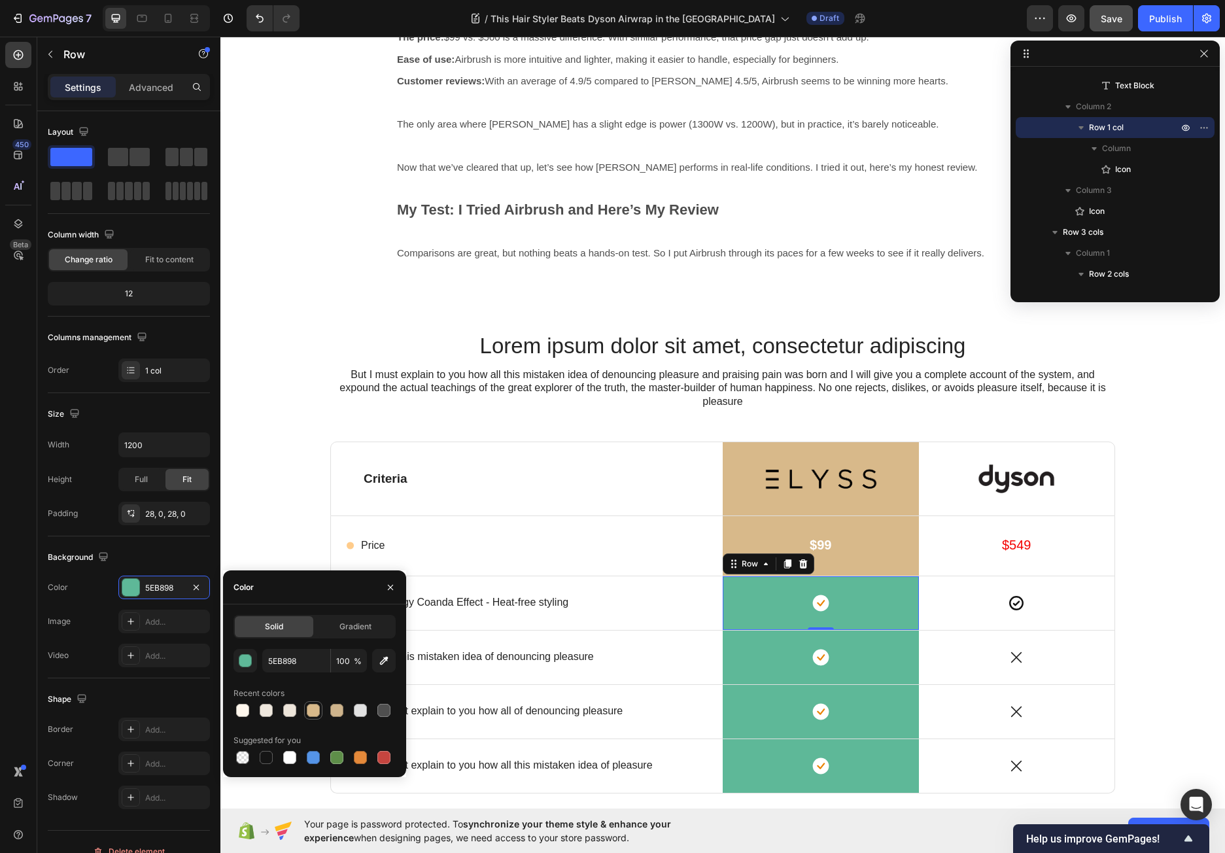
click at [305, 710] on div at bounding box center [313, 710] width 16 height 16
click at [240, 713] on div at bounding box center [242, 709] width 13 height 13
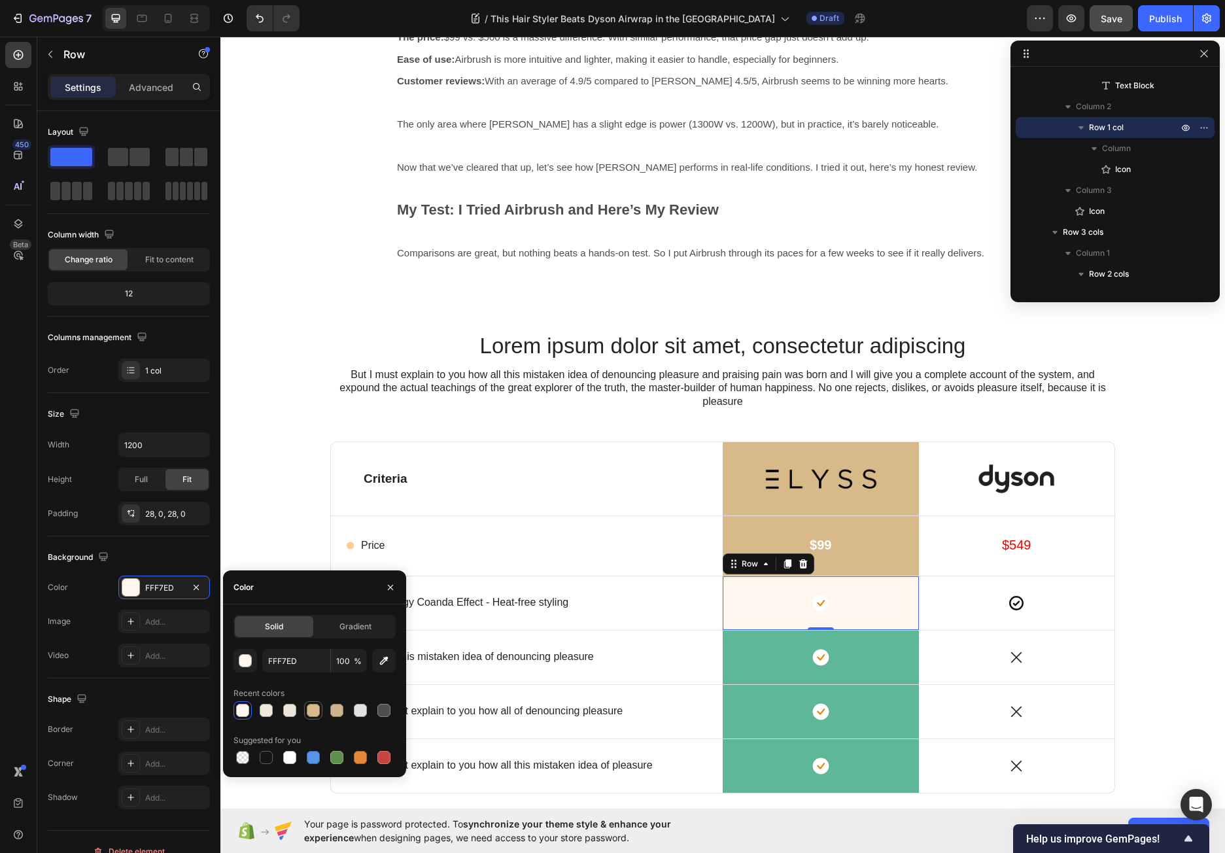
click at [316, 706] on div at bounding box center [313, 709] width 13 height 13
type input "D8B98A"
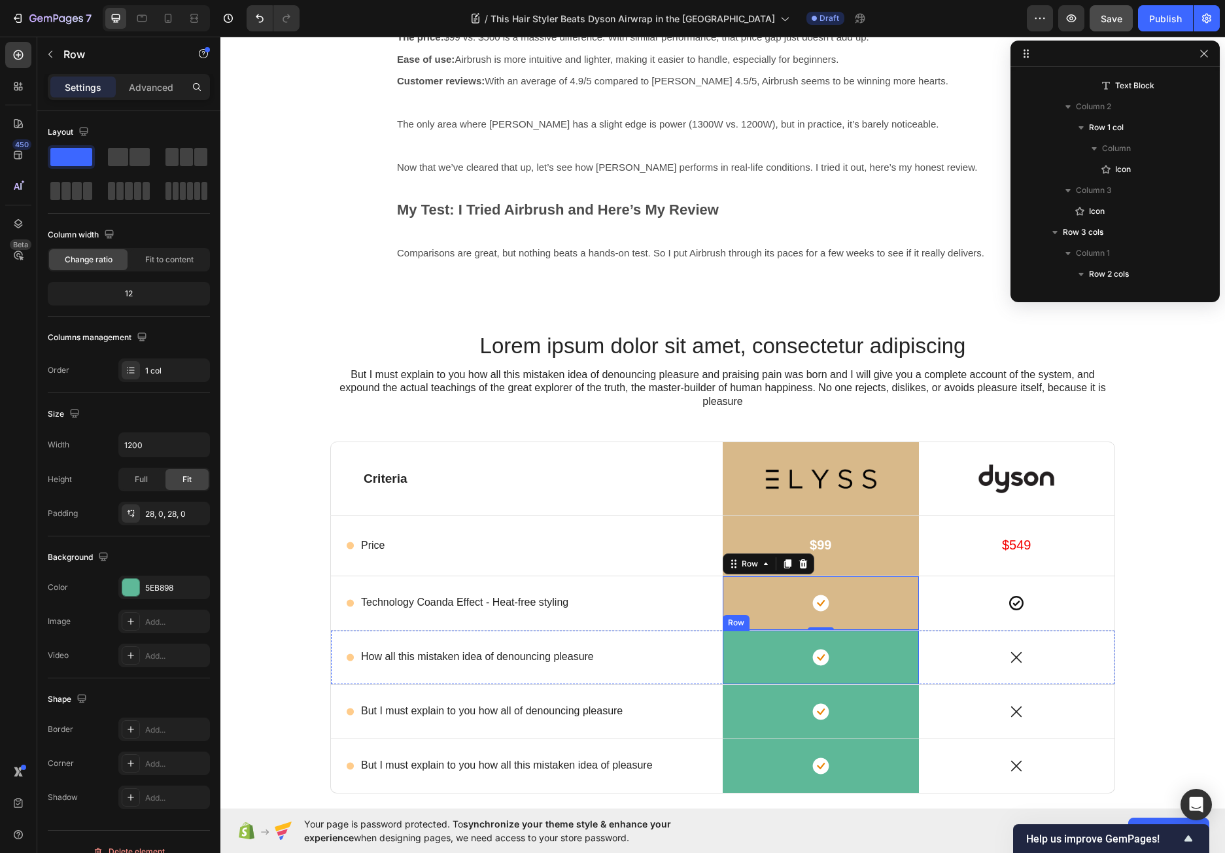
click at [764, 676] on div "Icon Row" at bounding box center [820, 657] width 196 height 54
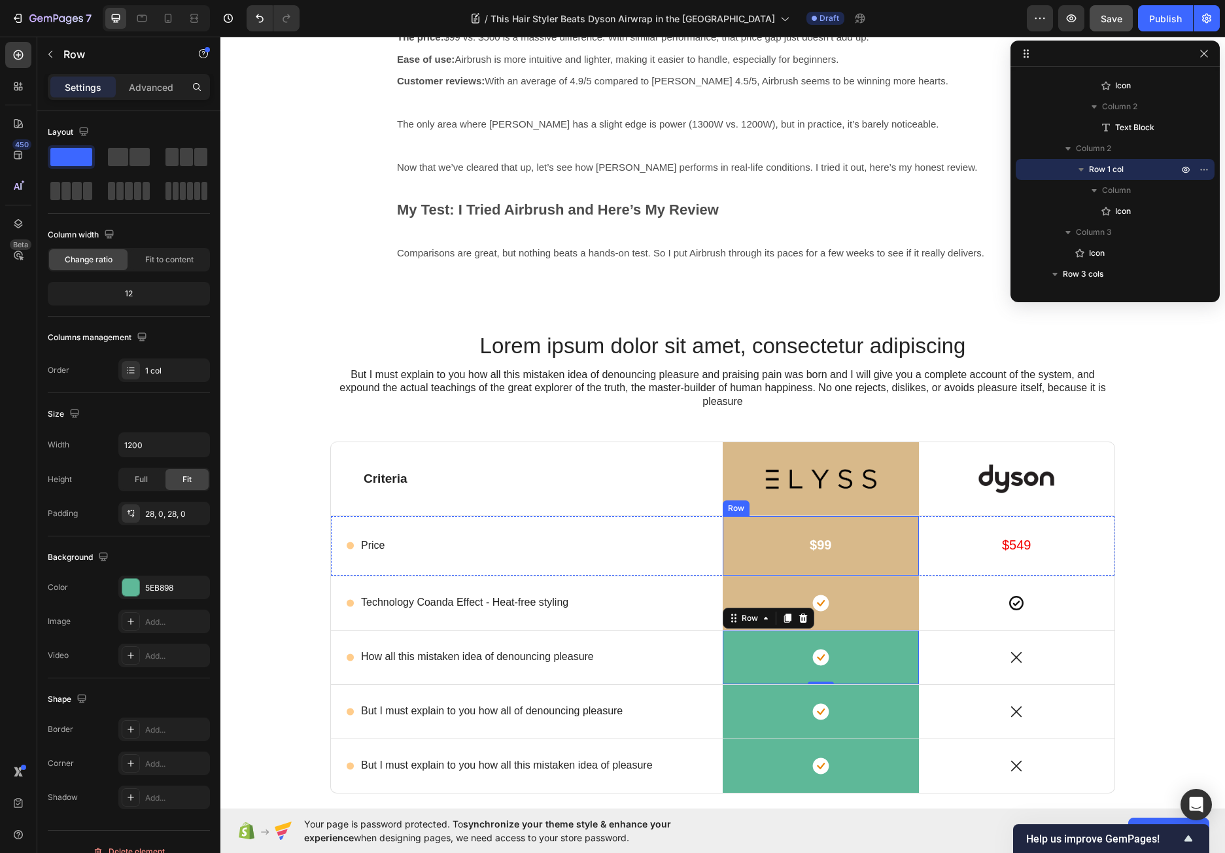
click at [730, 507] on div "Row" at bounding box center [736, 508] width 22 height 12
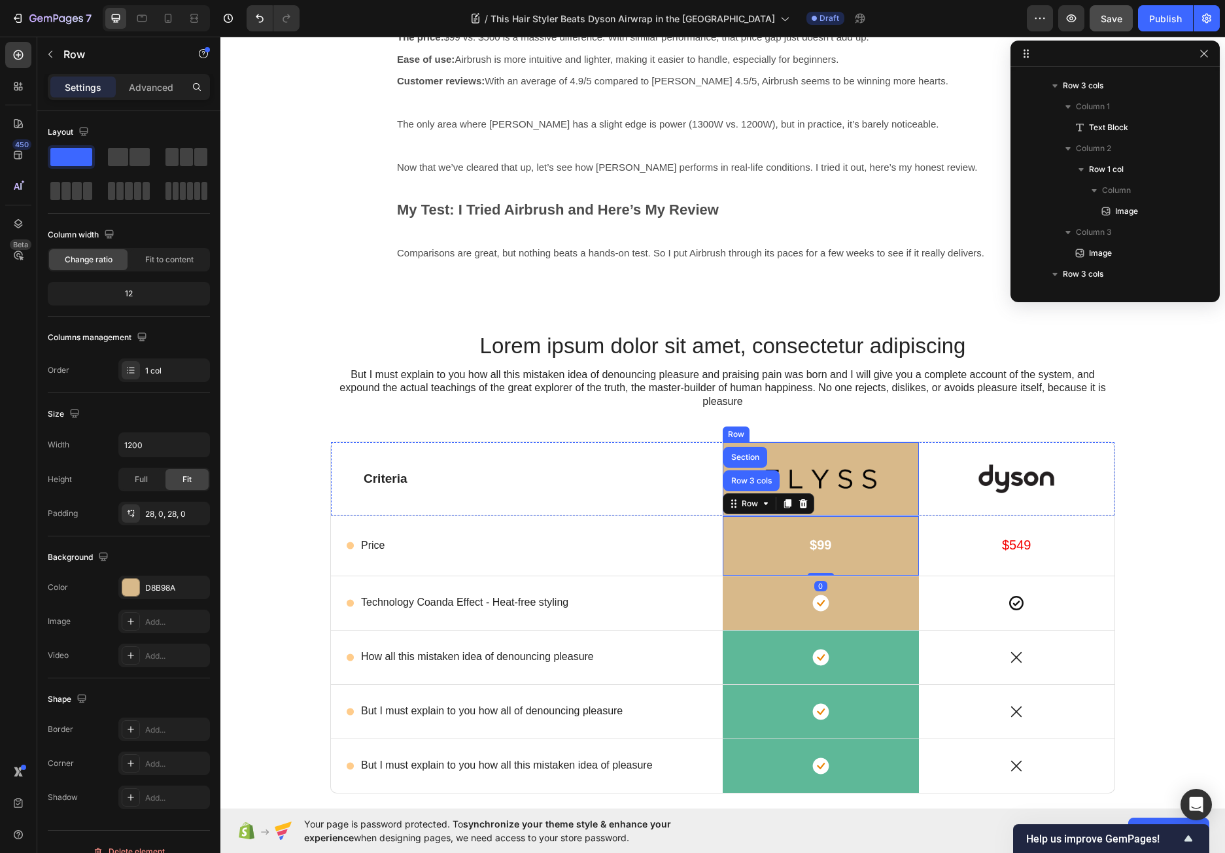
click at [897, 509] on div "Image Row" at bounding box center [820, 478] width 196 height 73
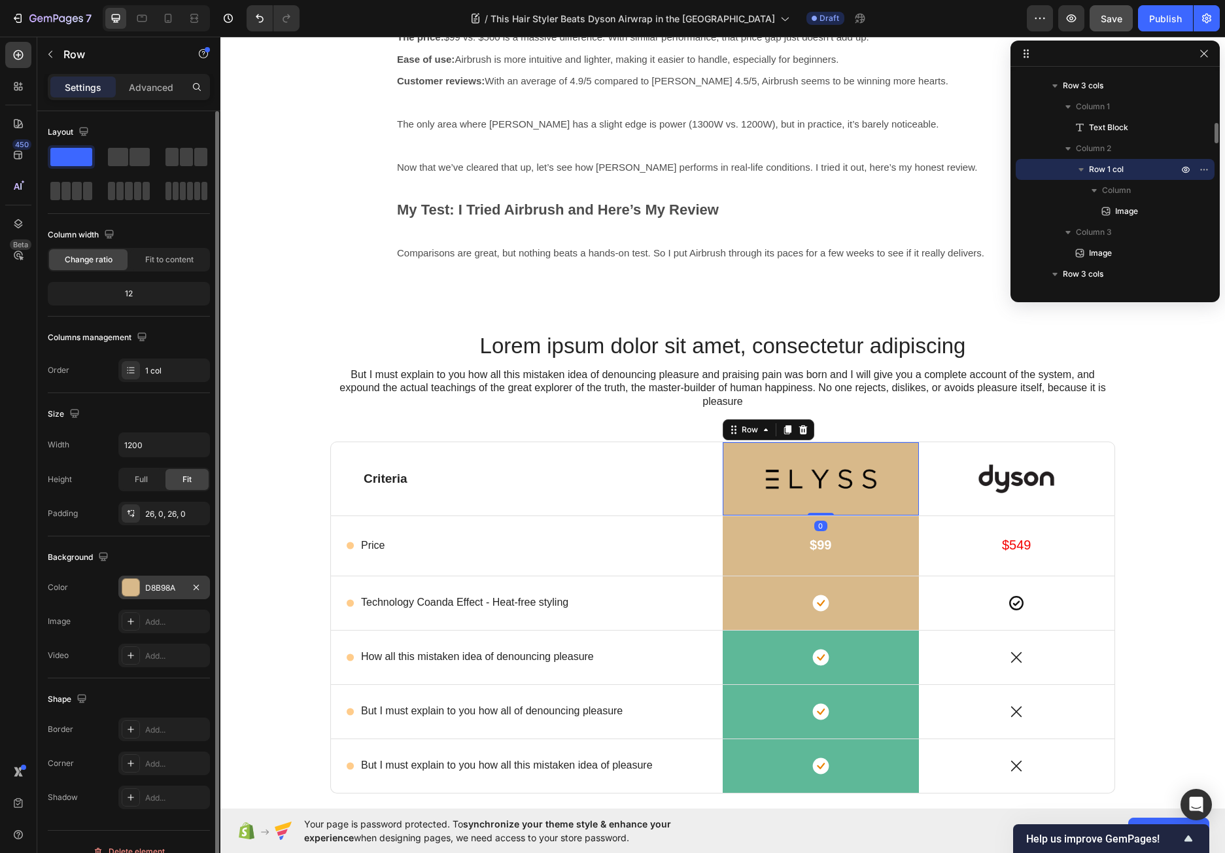
click at [125, 588] on div at bounding box center [130, 587] width 17 height 17
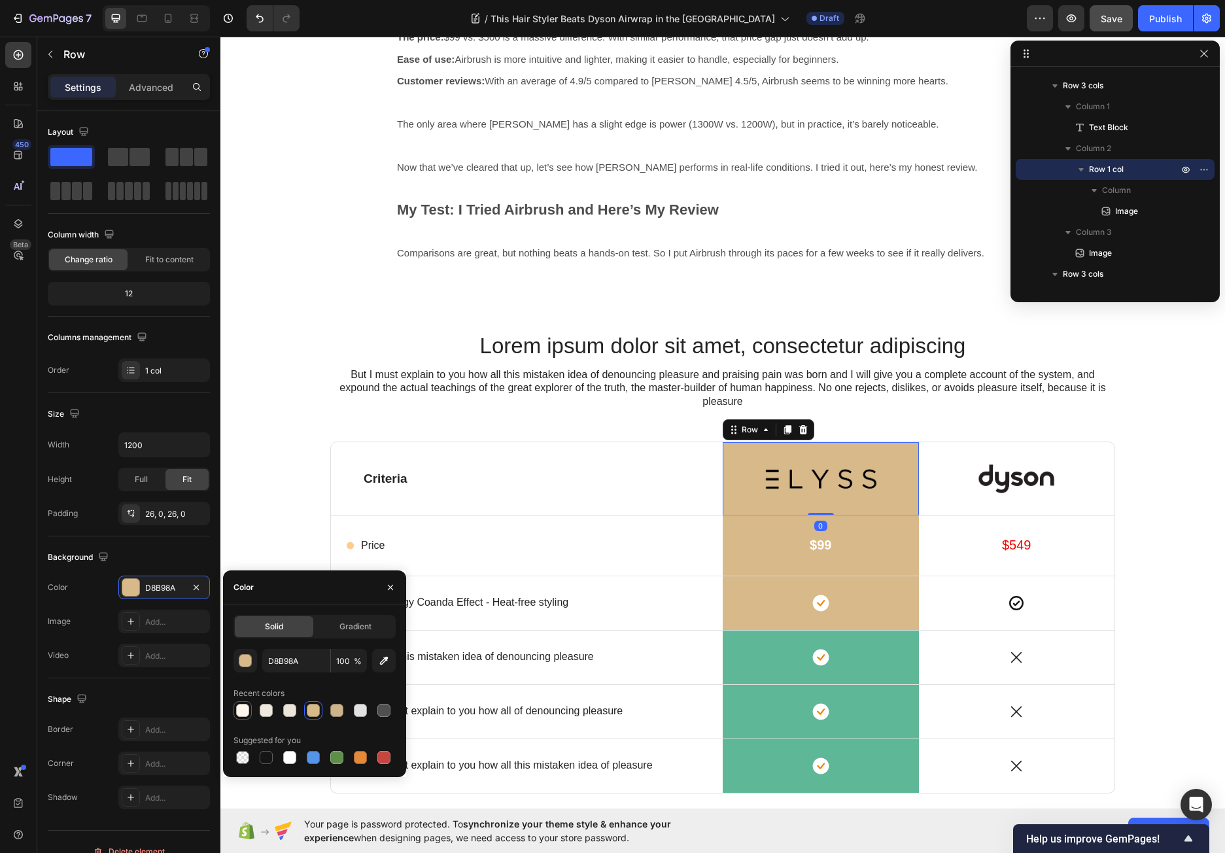
click at [245, 712] on div at bounding box center [242, 709] width 13 height 13
type input "FFF7ED"
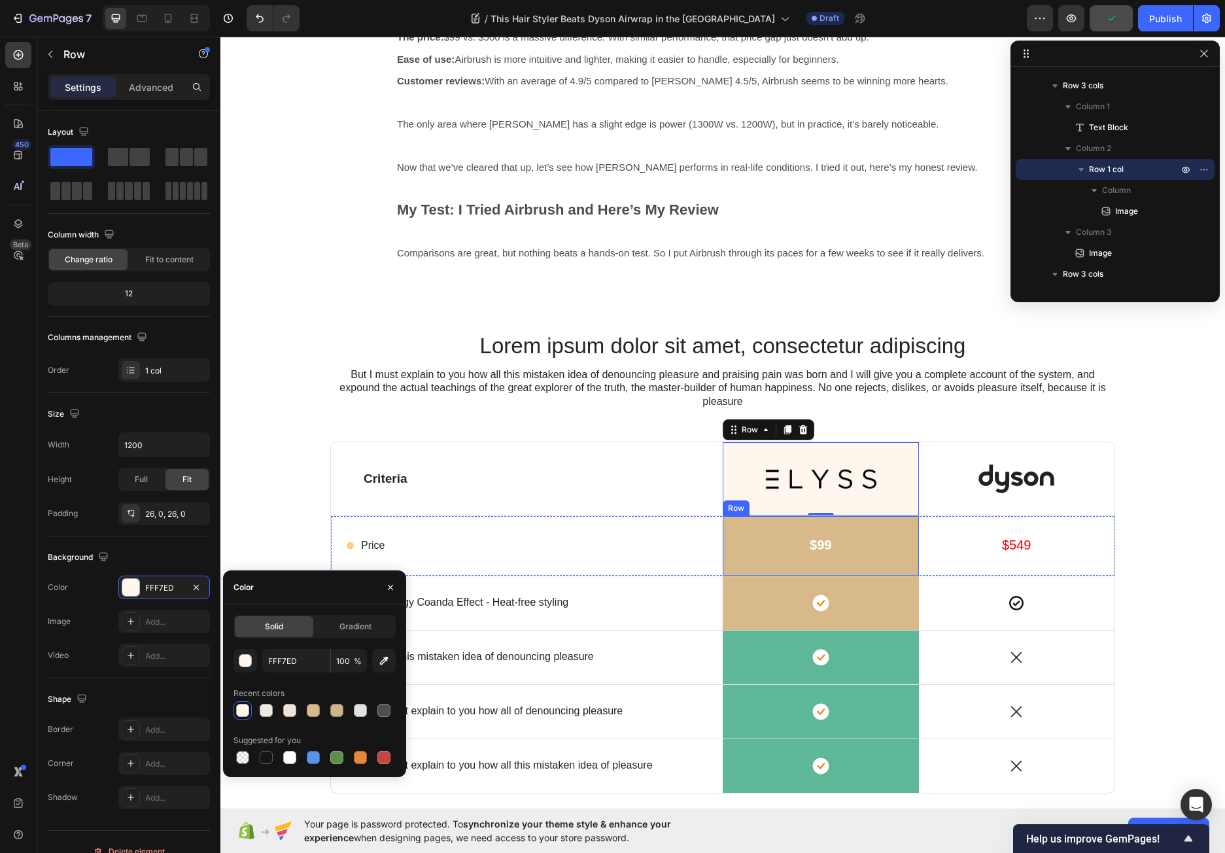
scroll to position [813, 0]
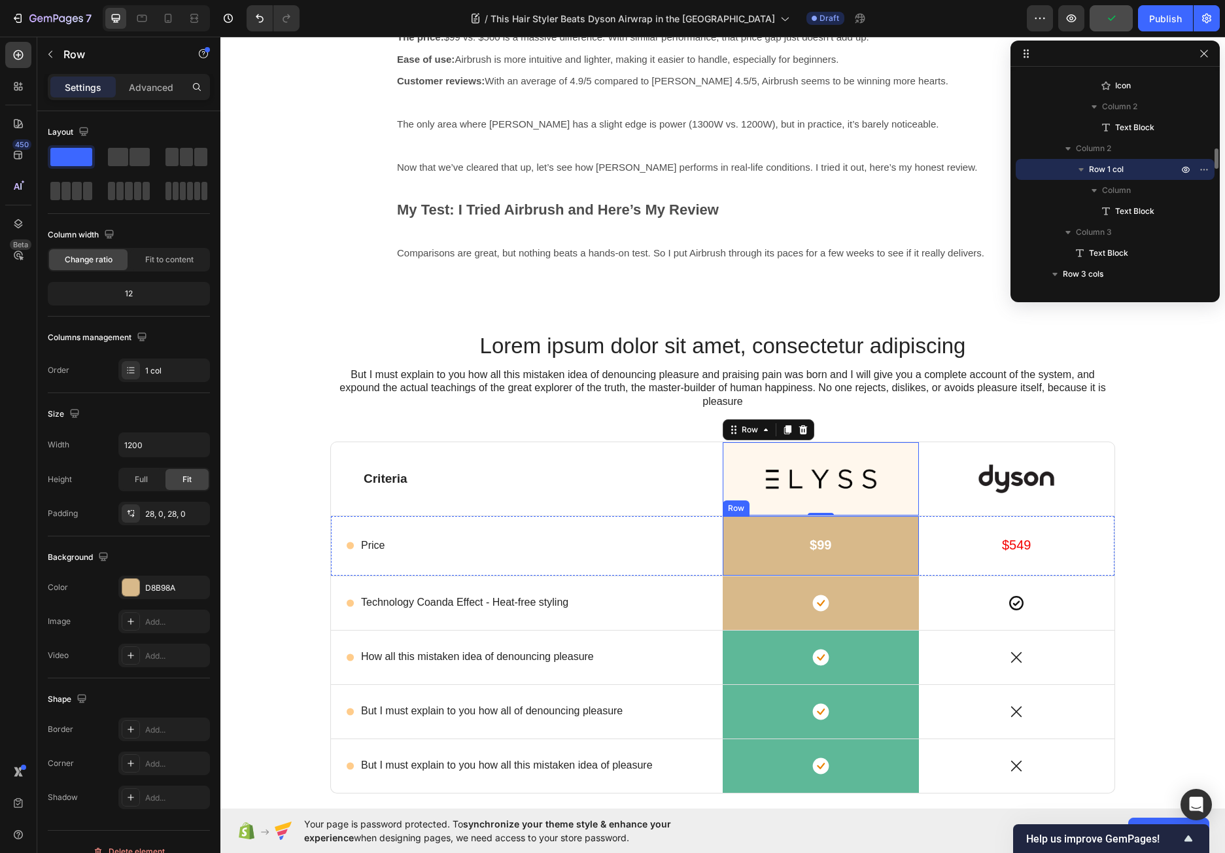
click at [752, 567] on div "$99 Text Block Row" at bounding box center [820, 545] width 196 height 59
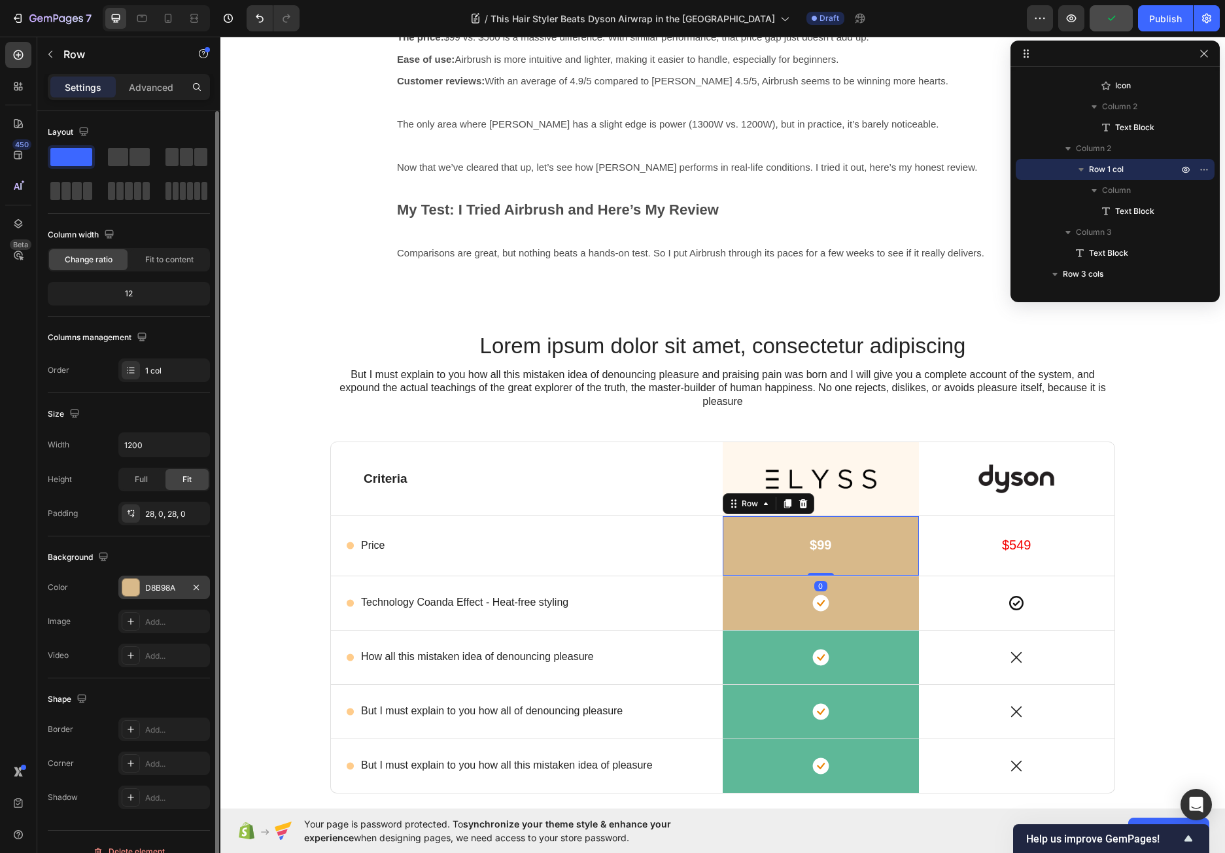
click at [137, 589] on div at bounding box center [130, 587] width 17 height 17
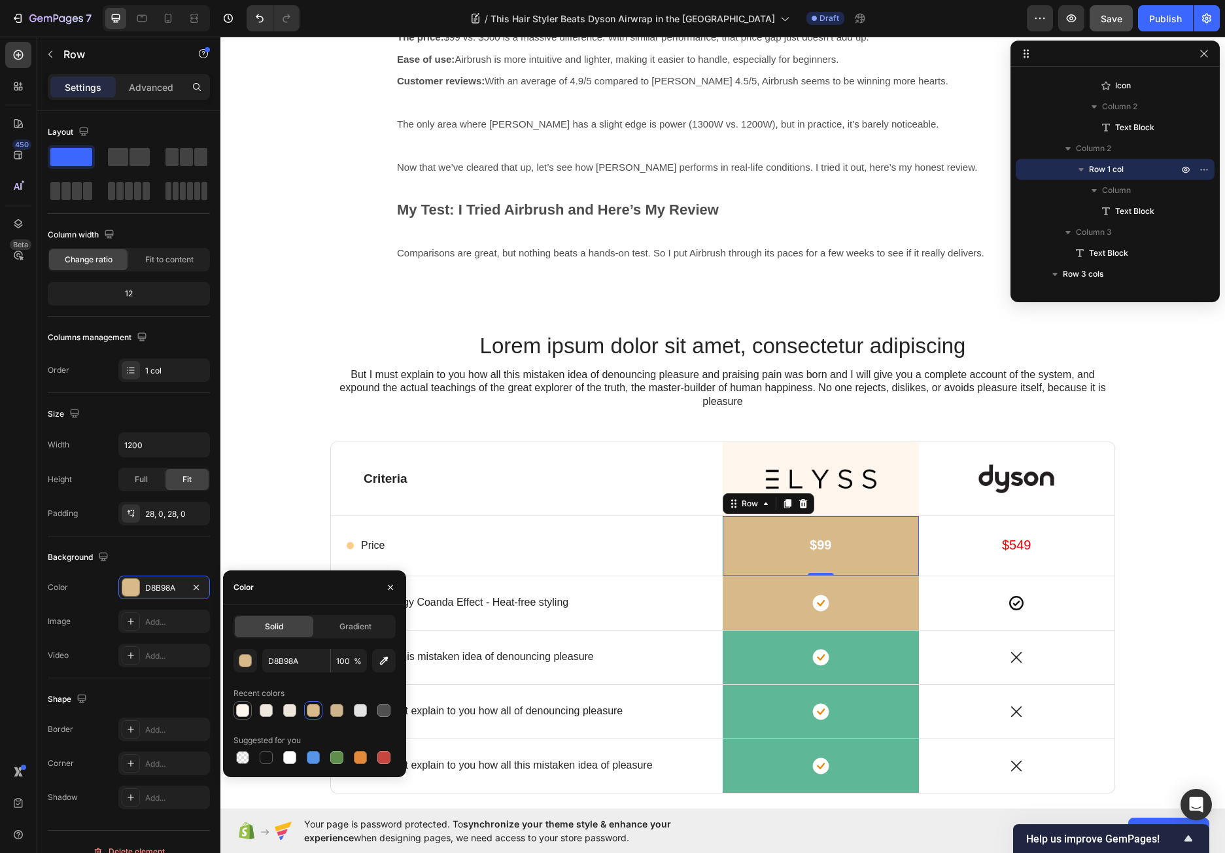
click at [245, 707] on div at bounding box center [242, 709] width 13 height 13
type input "FFF7ED"
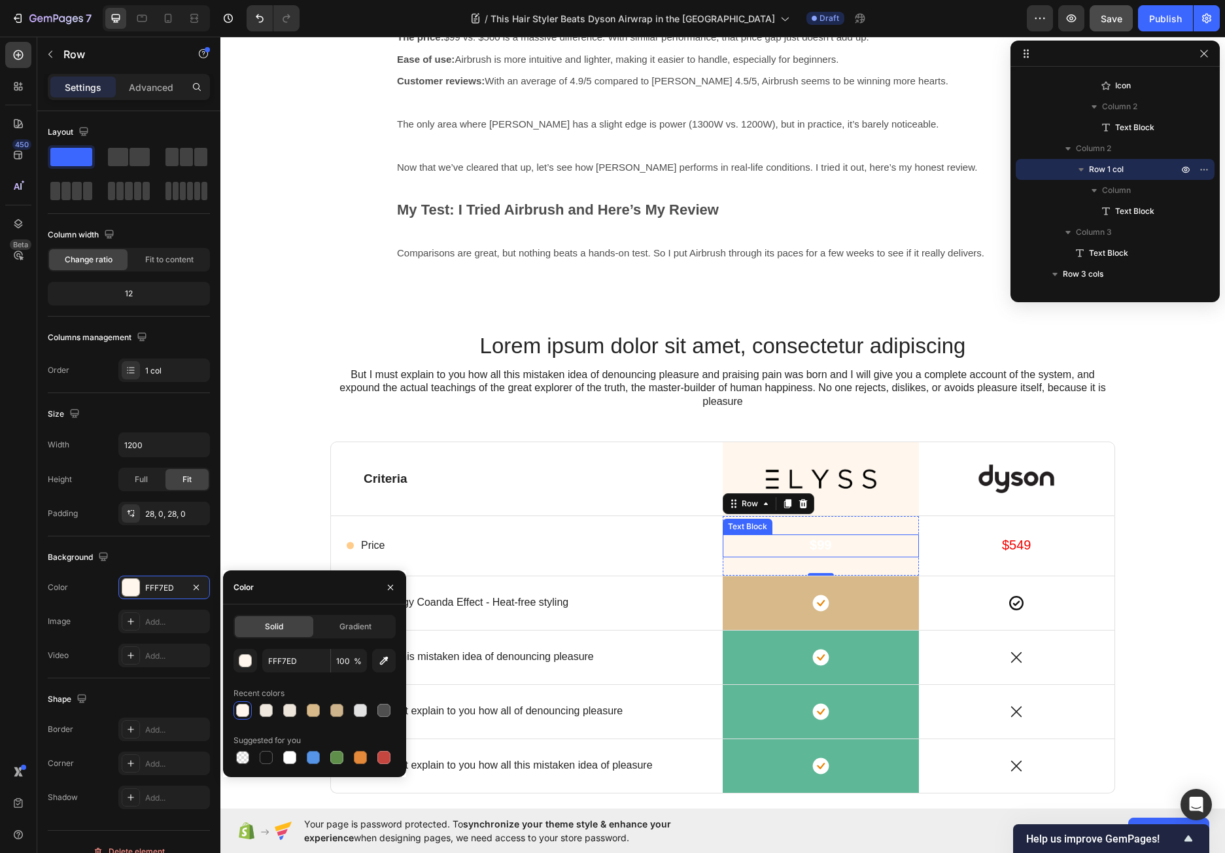
click at [822, 545] on strong "$99" at bounding box center [820, 544] width 22 height 14
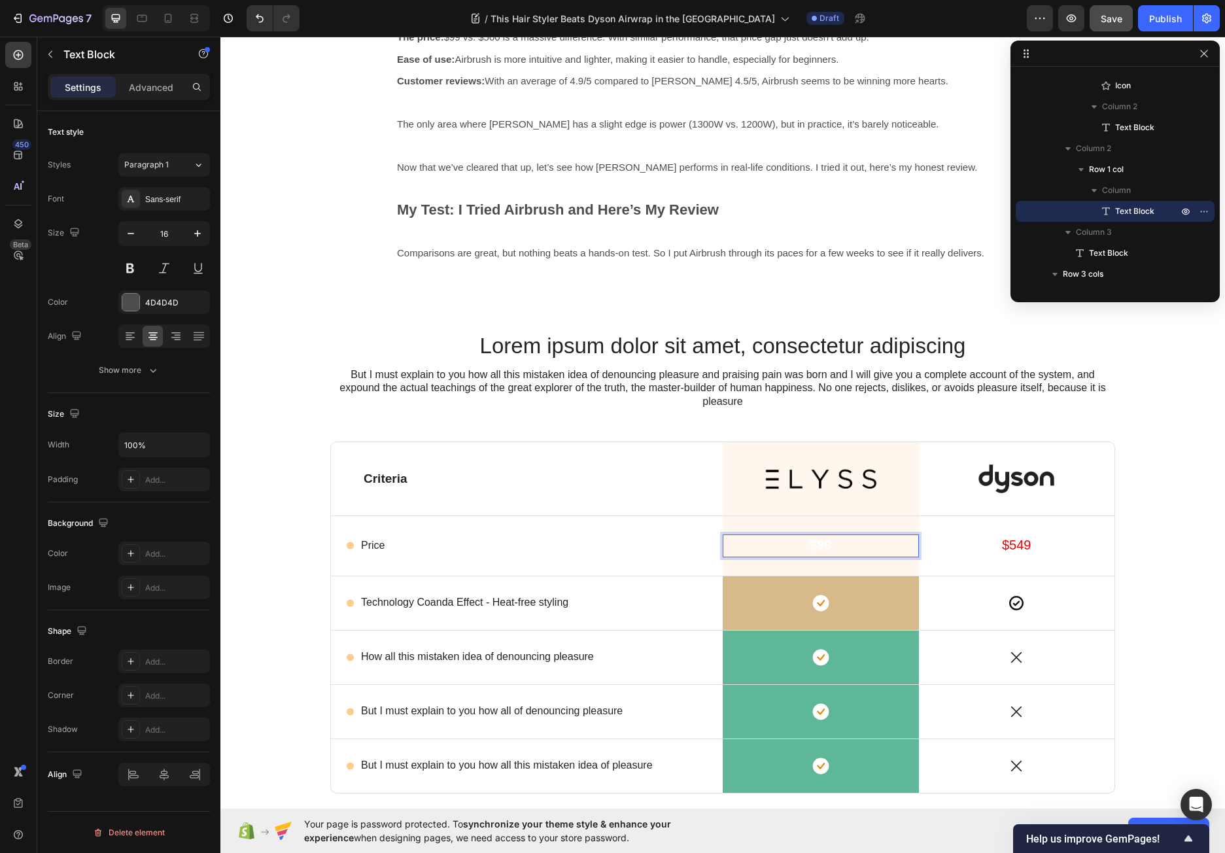
click at [822, 547] on strong "$99" at bounding box center [820, 544] width 22 height 14
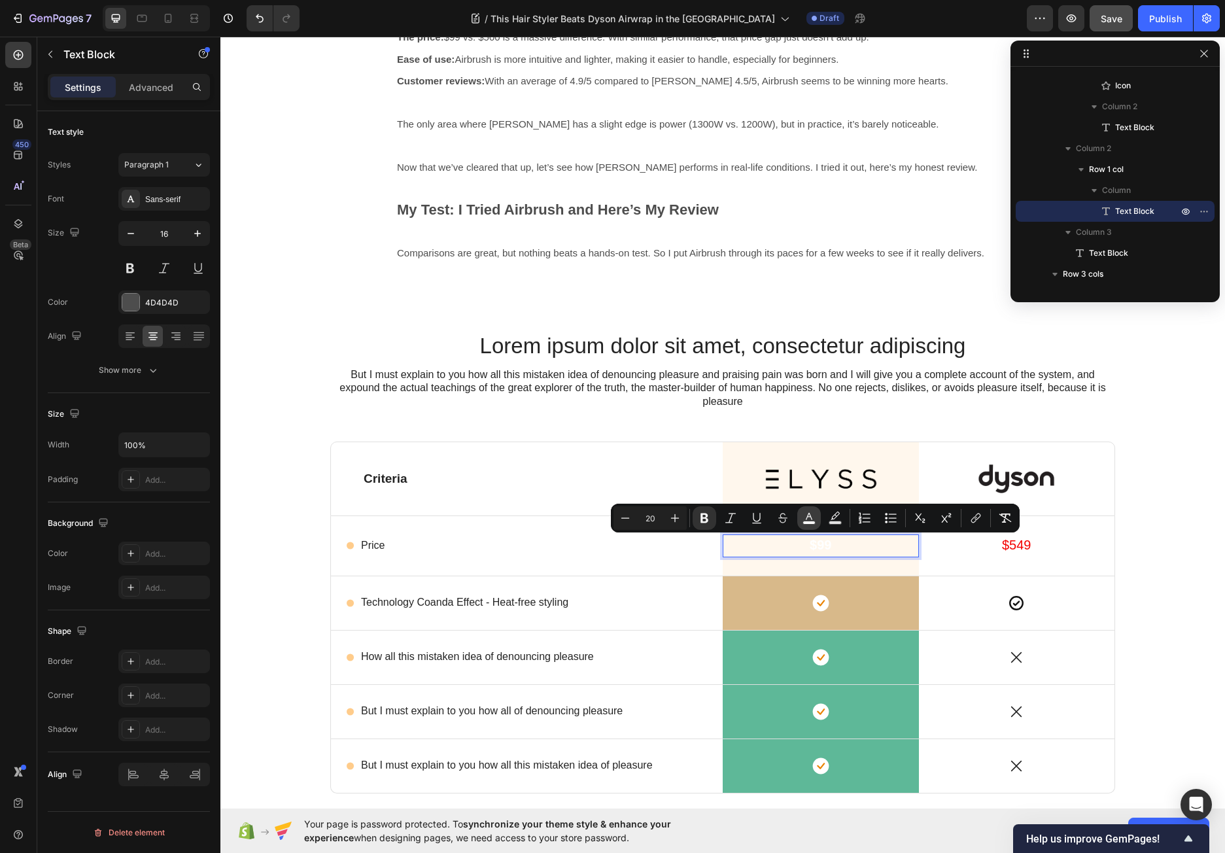
click at [805, 516] on icon "Editor contextual toolbar" at bounding box center [808, 517] width 13 height 13
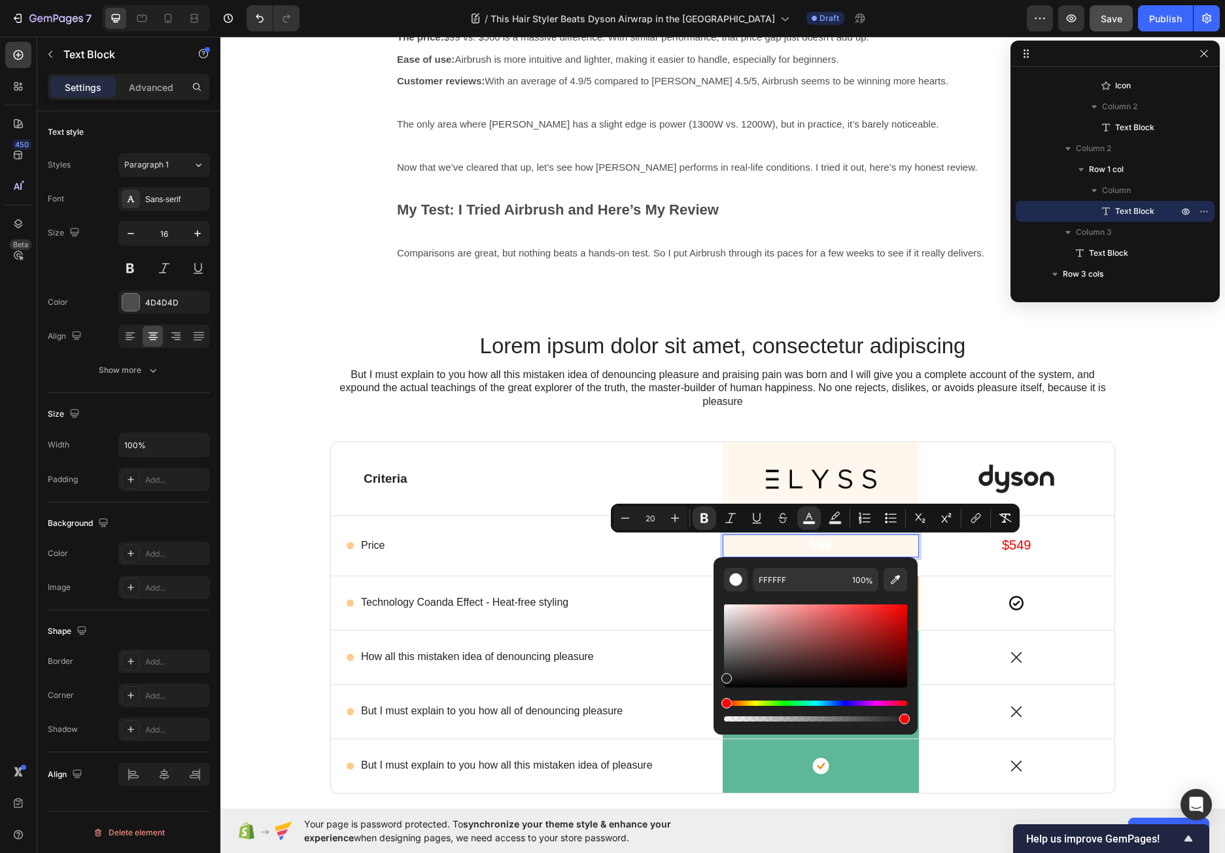
type input "232323"
drag, startPoint x: 761, startPoint y: 649, endPoint x: 717, endPoint y: 675, distance: 51.0
click at [717, 675] on div "232323 100 %" at bounding box center [815, 640] width 204 height 167
click at [622, 563] on div "Icon Price Text Block Row" at bounding box center [527, 545] width 392 height 59
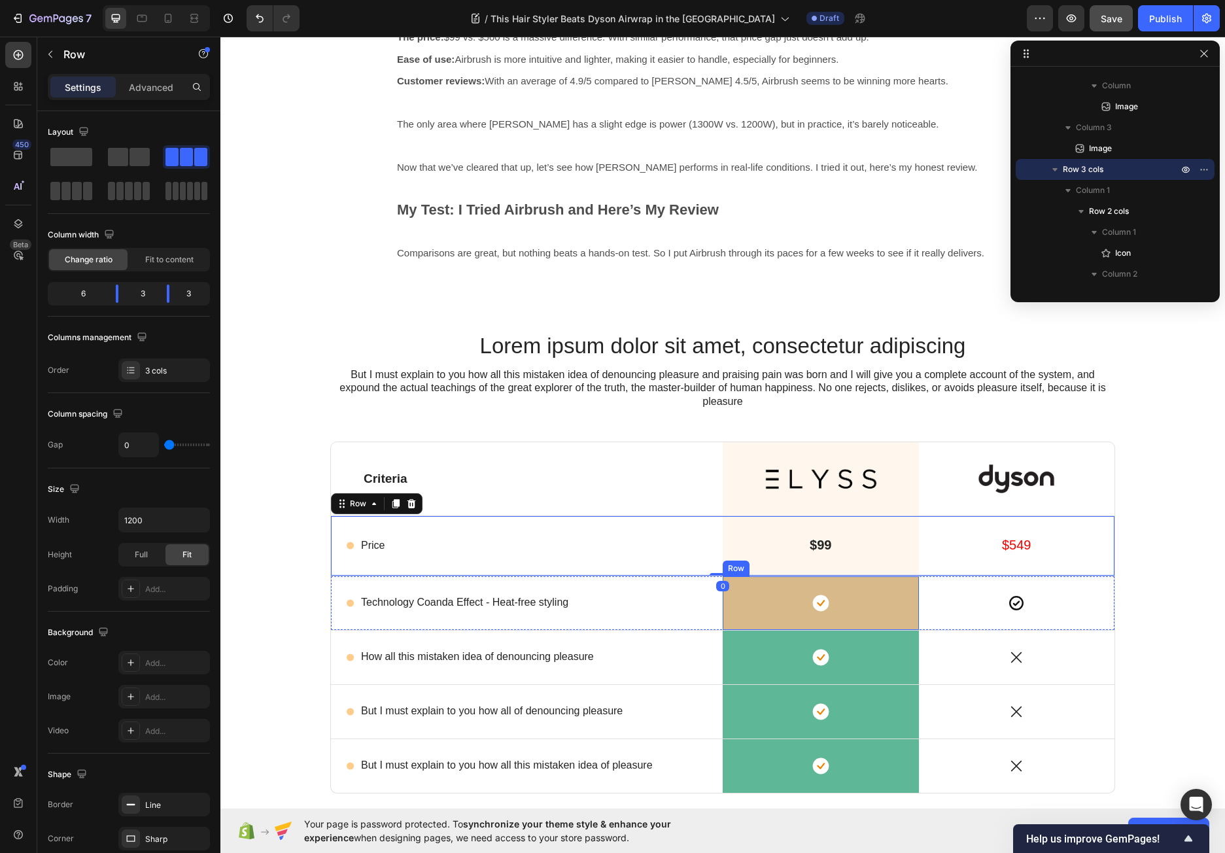
scroll to position [1085, 0]
click at [754, 622] on div "Icon Row" at bounding box center [820, 603] width 196 height 54
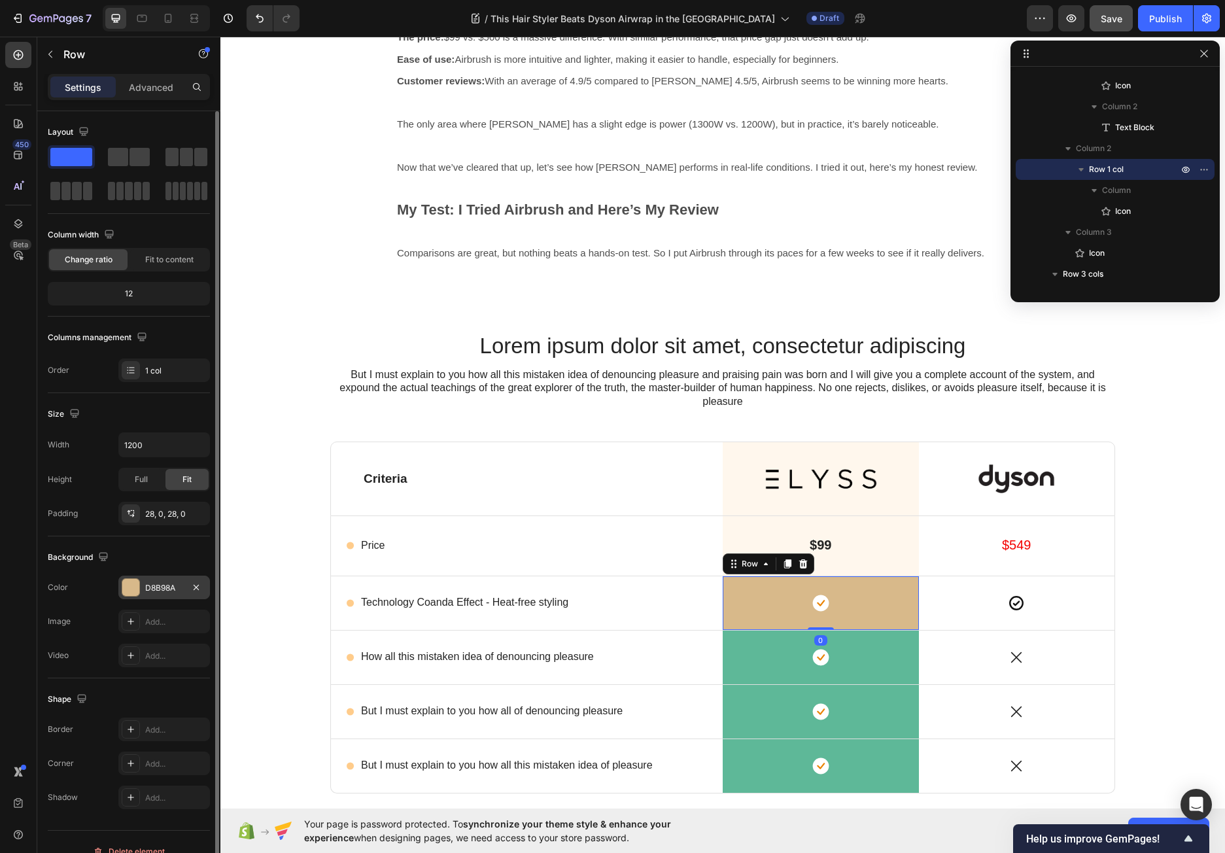
click at [126, 584] on div at bounding box center [130, 587] width 17 height 17
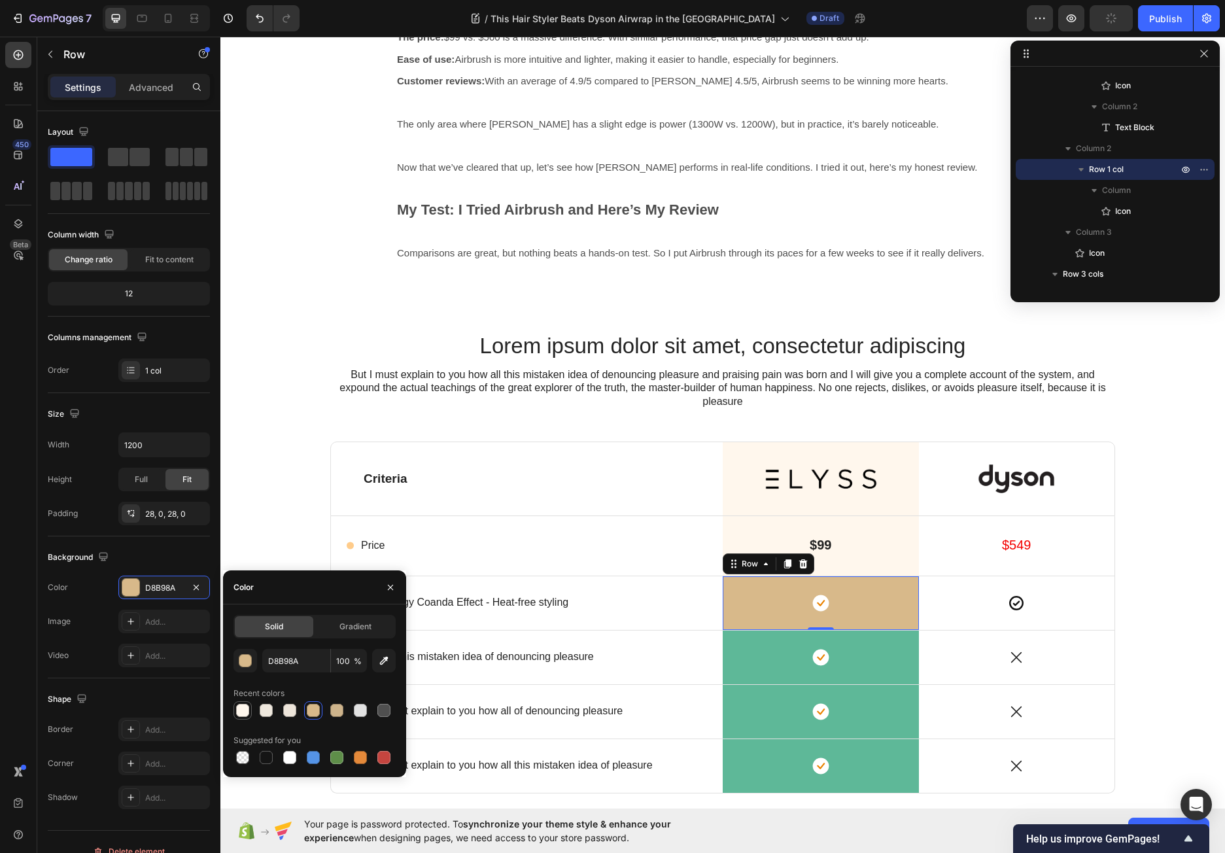
click at [245, 709] on div at bounding box center [242, 709] width 13 height 13
type input "FFF7ED"
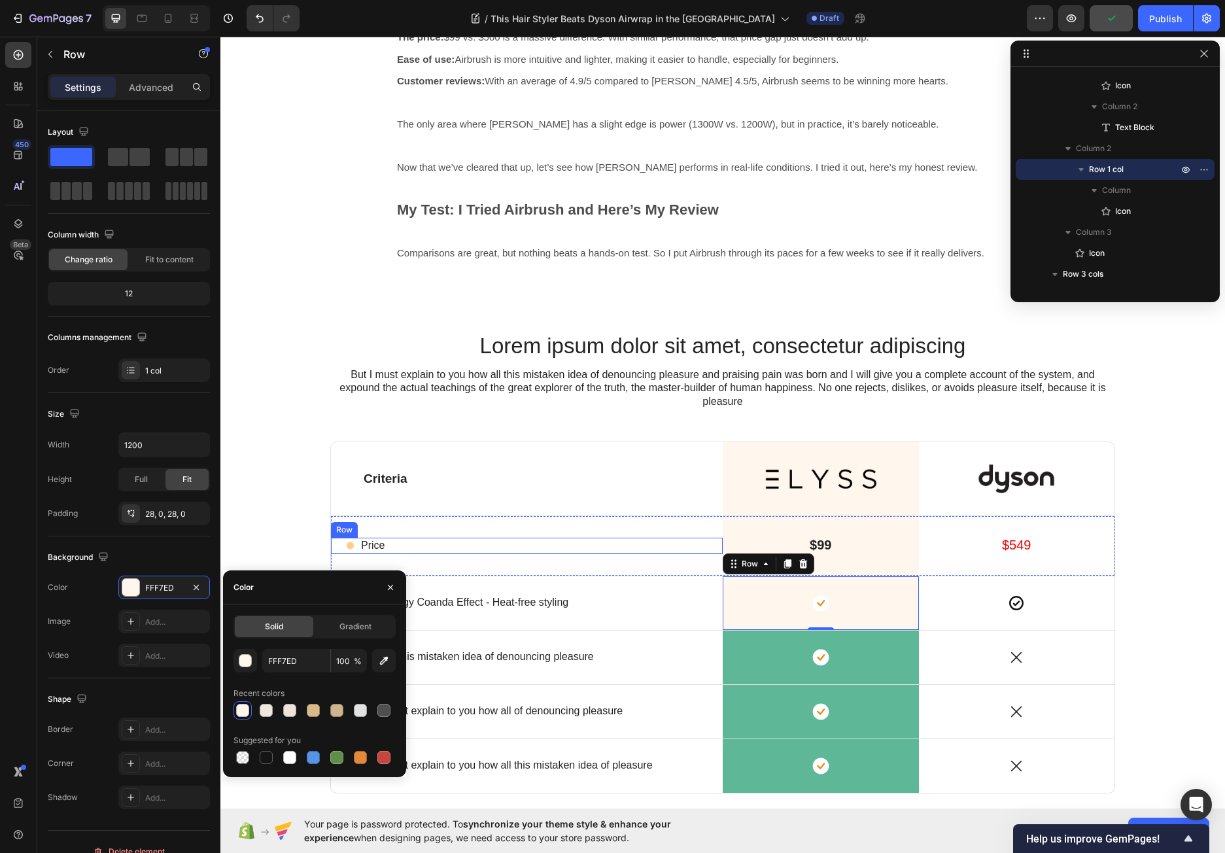
click at [634, 539] on div "Icon Price Text Block Row" at bounding box center [527, 545] width 392 height 16
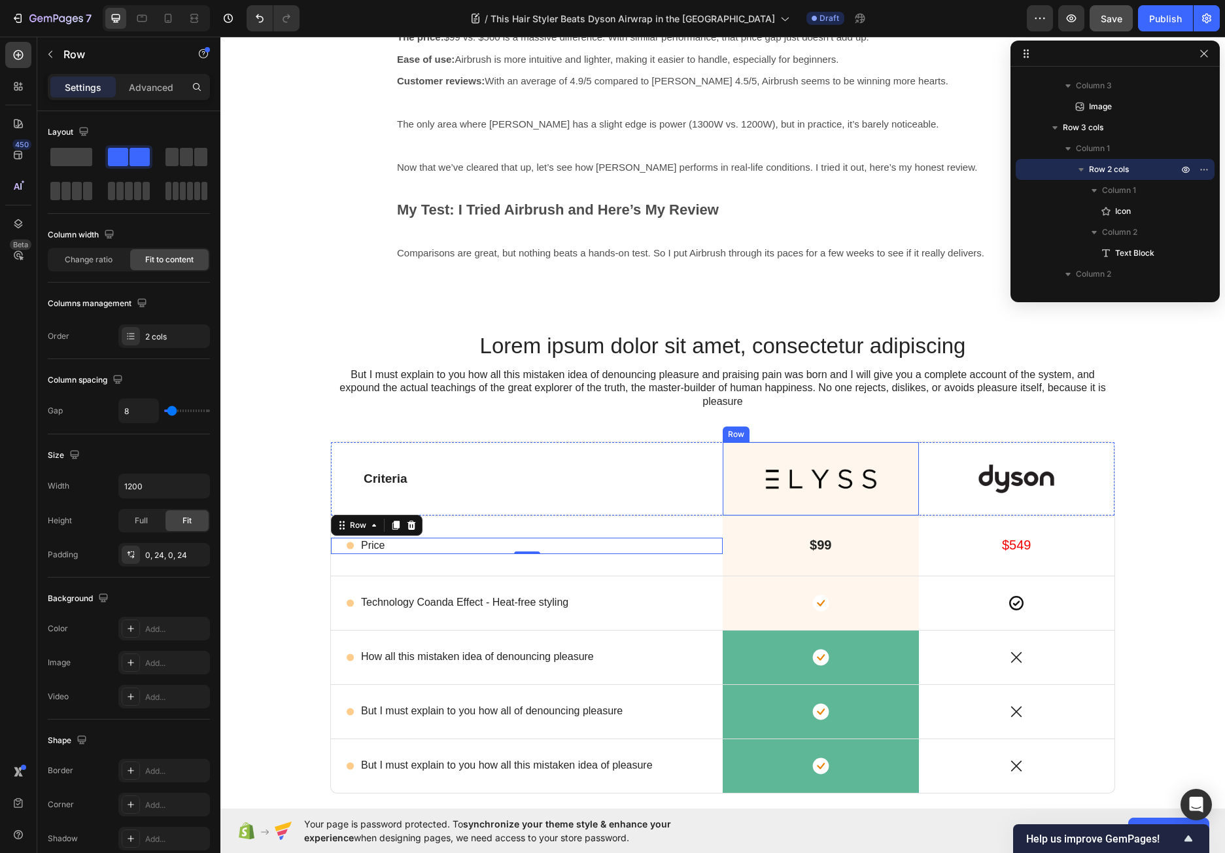
click at [742, 510] on div "Image Row" at bounding box center [820, 478] width 196 height 73
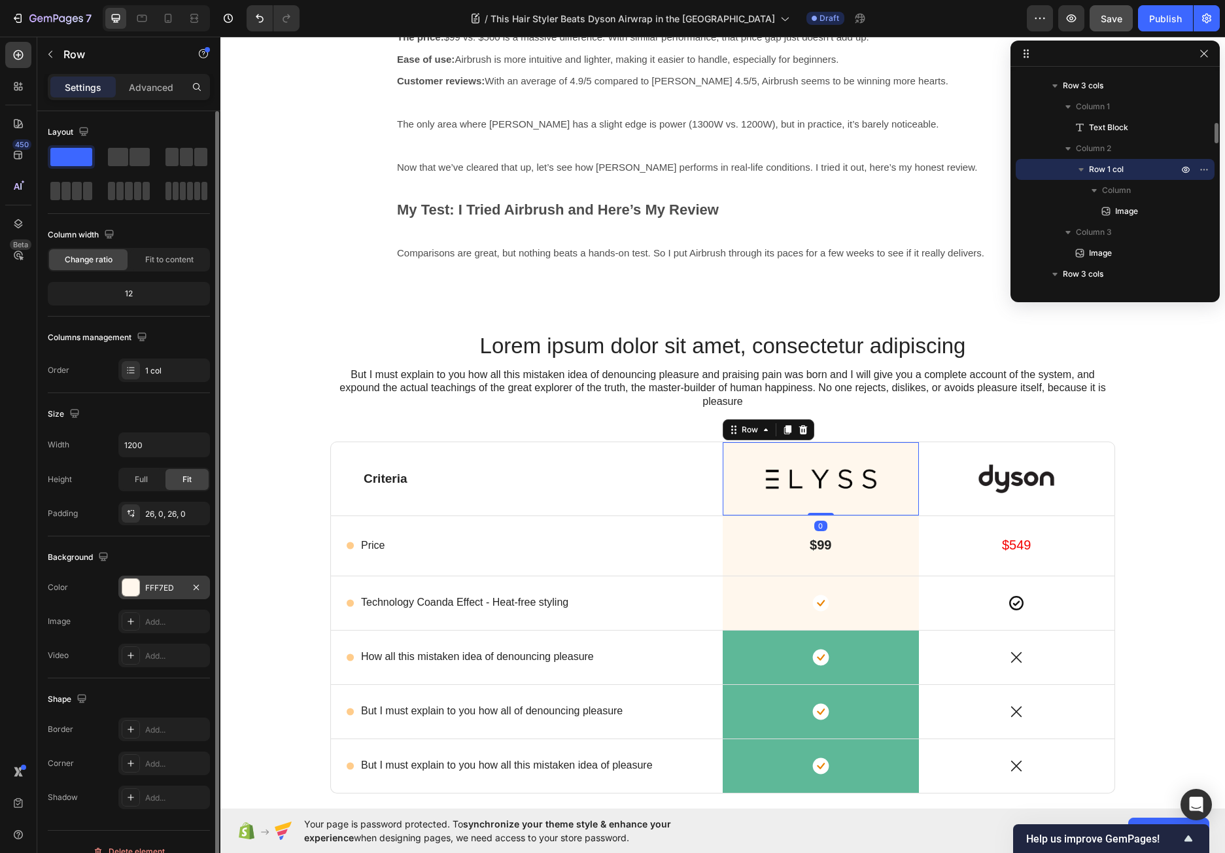
click at [137, 583] on div at bounding box center [130, 587] width 17 height 17
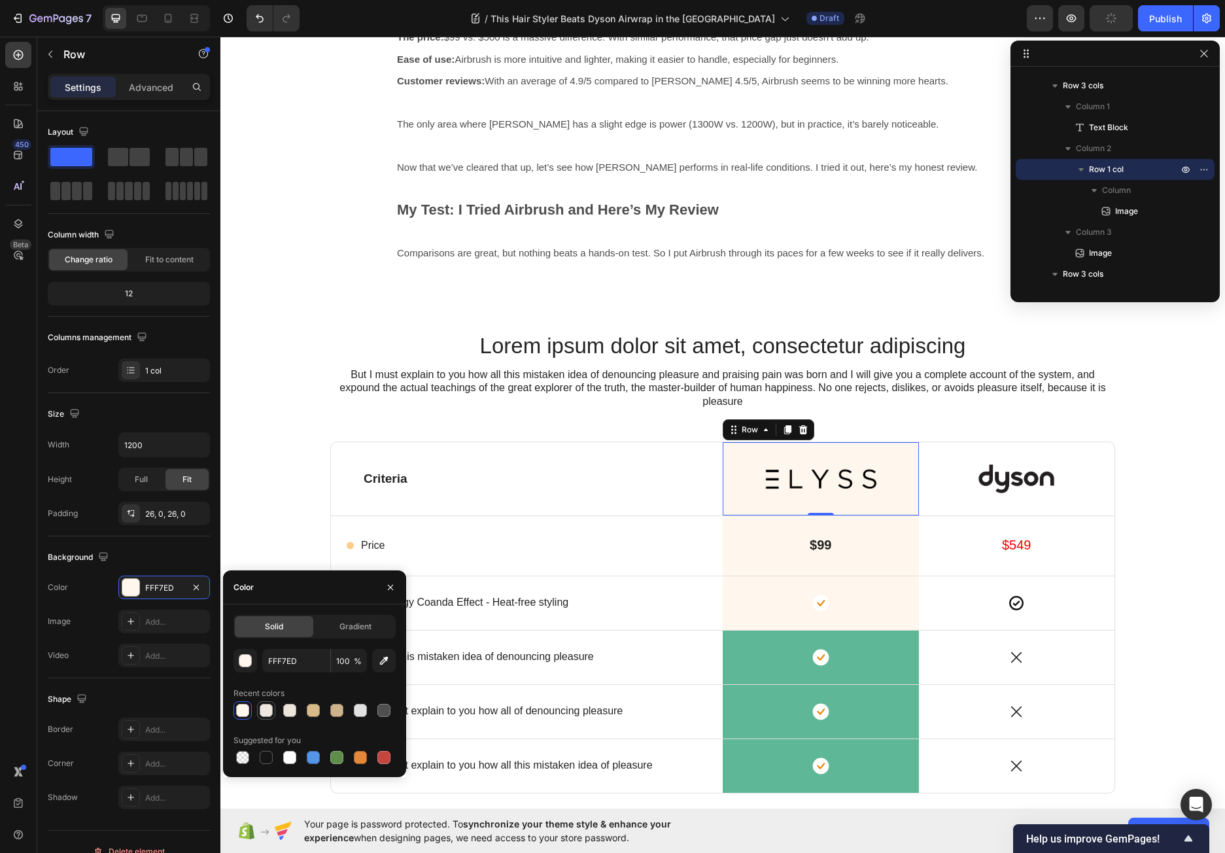
click at [272, 705] on div at bounding box center [266, 709] width 13 height 13
click at [362, 709] on div at bounding box center [360, 709] width 13 height 13
type input "E2E2E2"
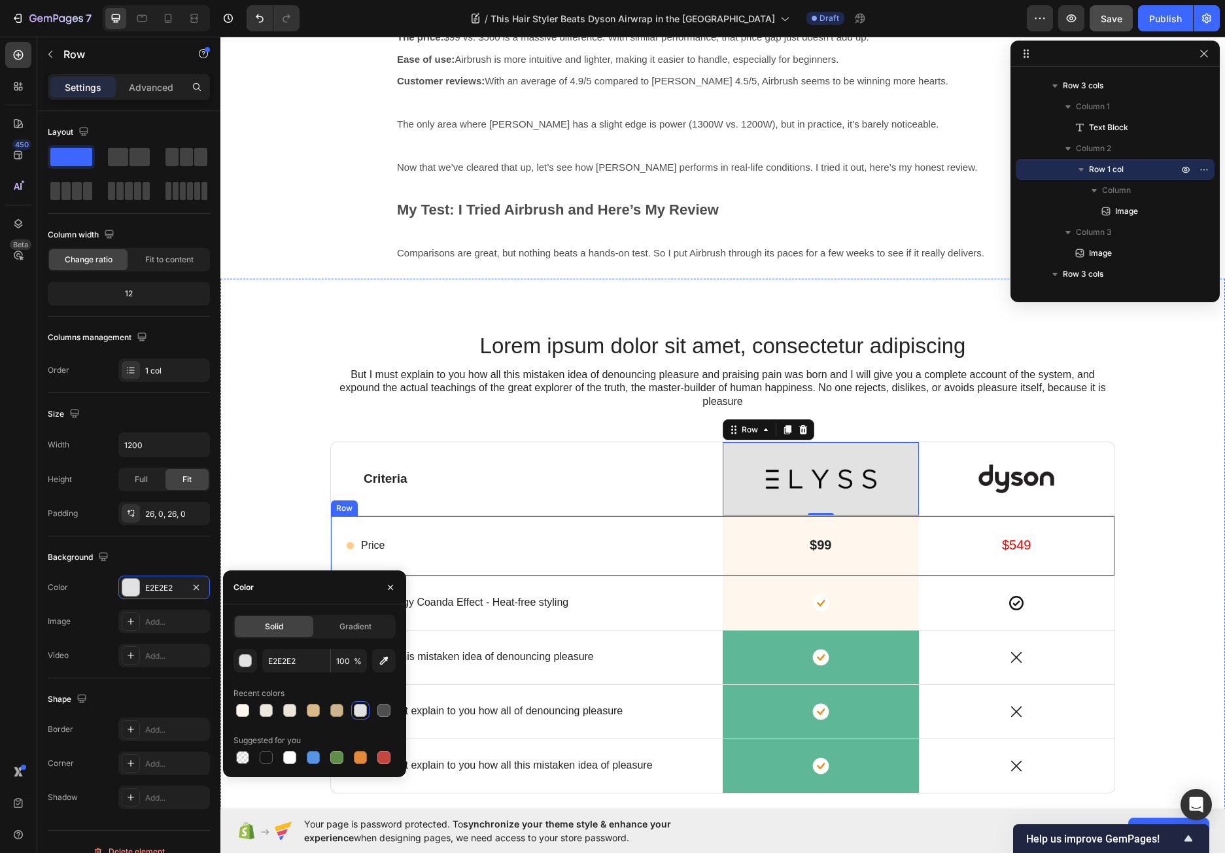
click at [667, 485] on p "Criteria" at bounding box center [526, 479] width 326 height 16
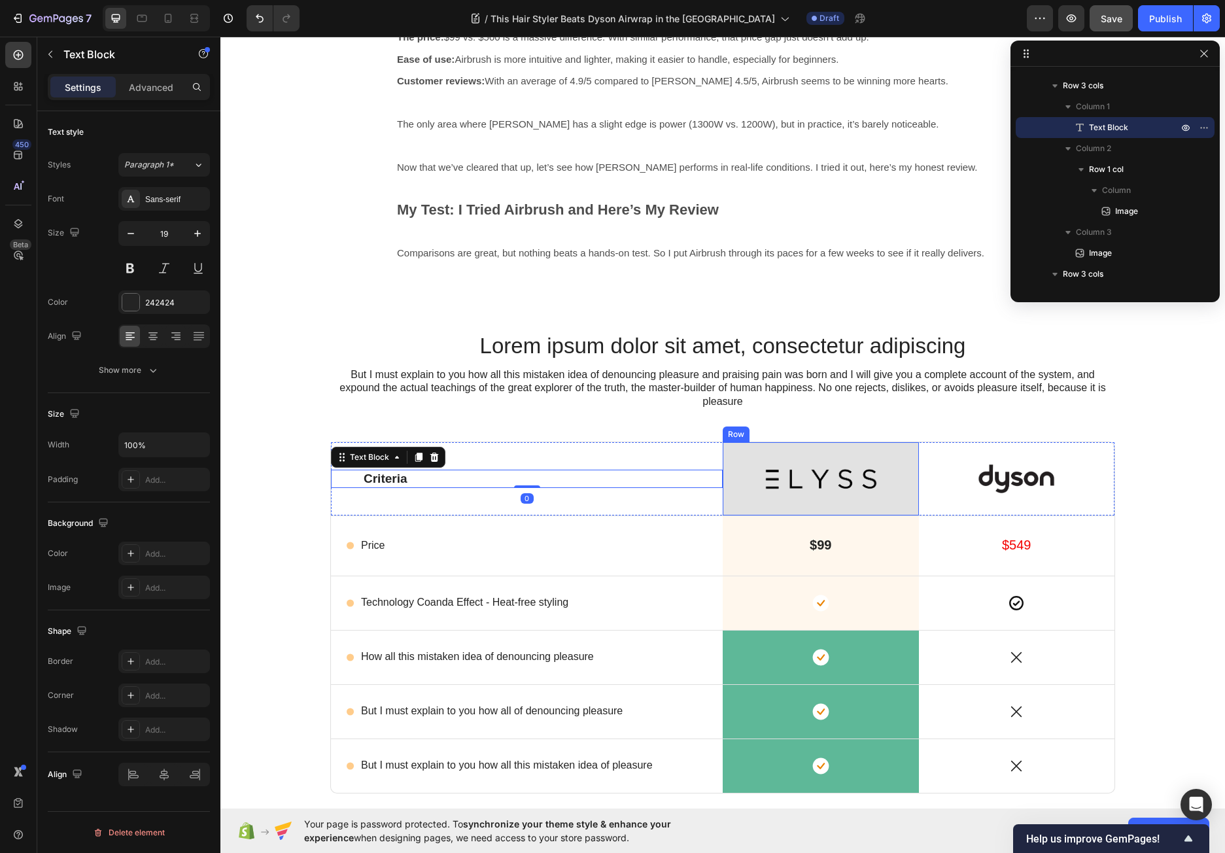
click at [741, 507] on div "Image Row" at bounding box center [820, 478] width 196 height 73
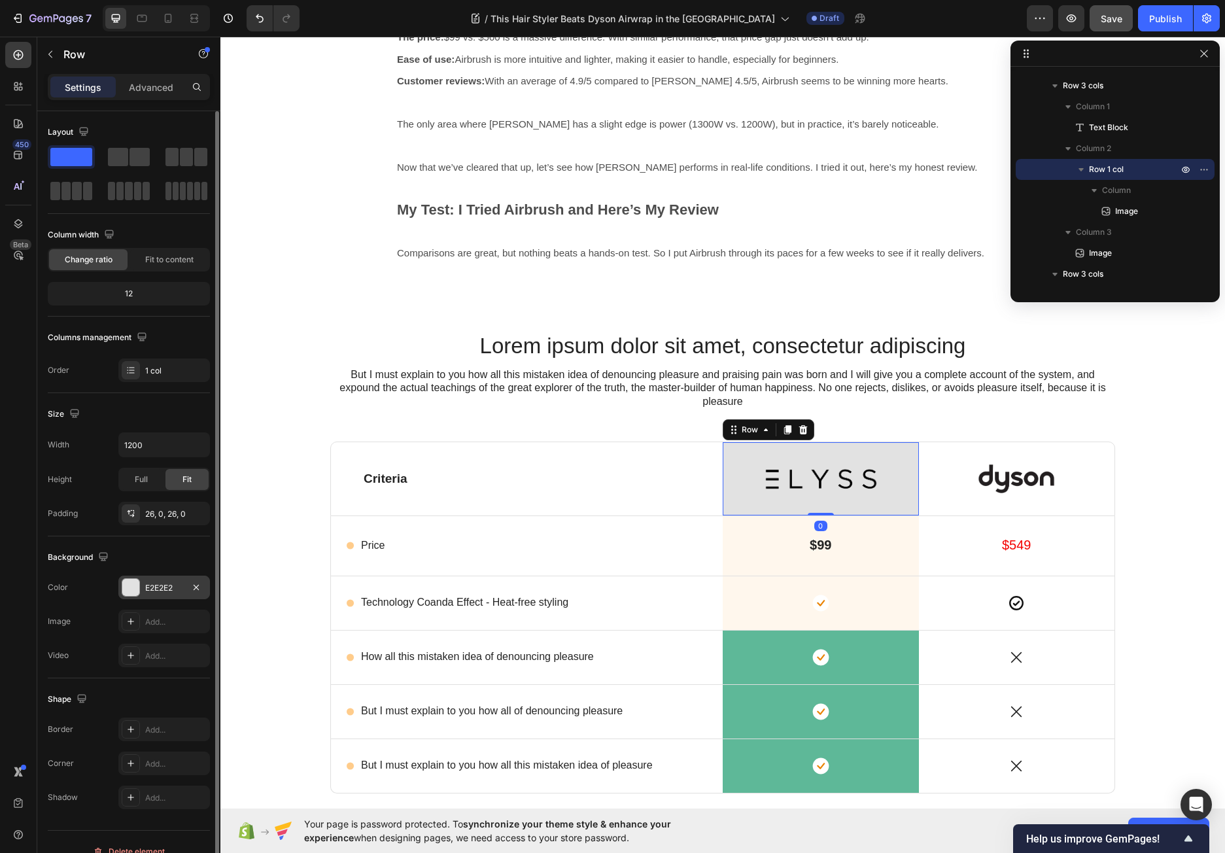
click at [135, 591] on div at bounding box center [130, 587] width 17 height 17
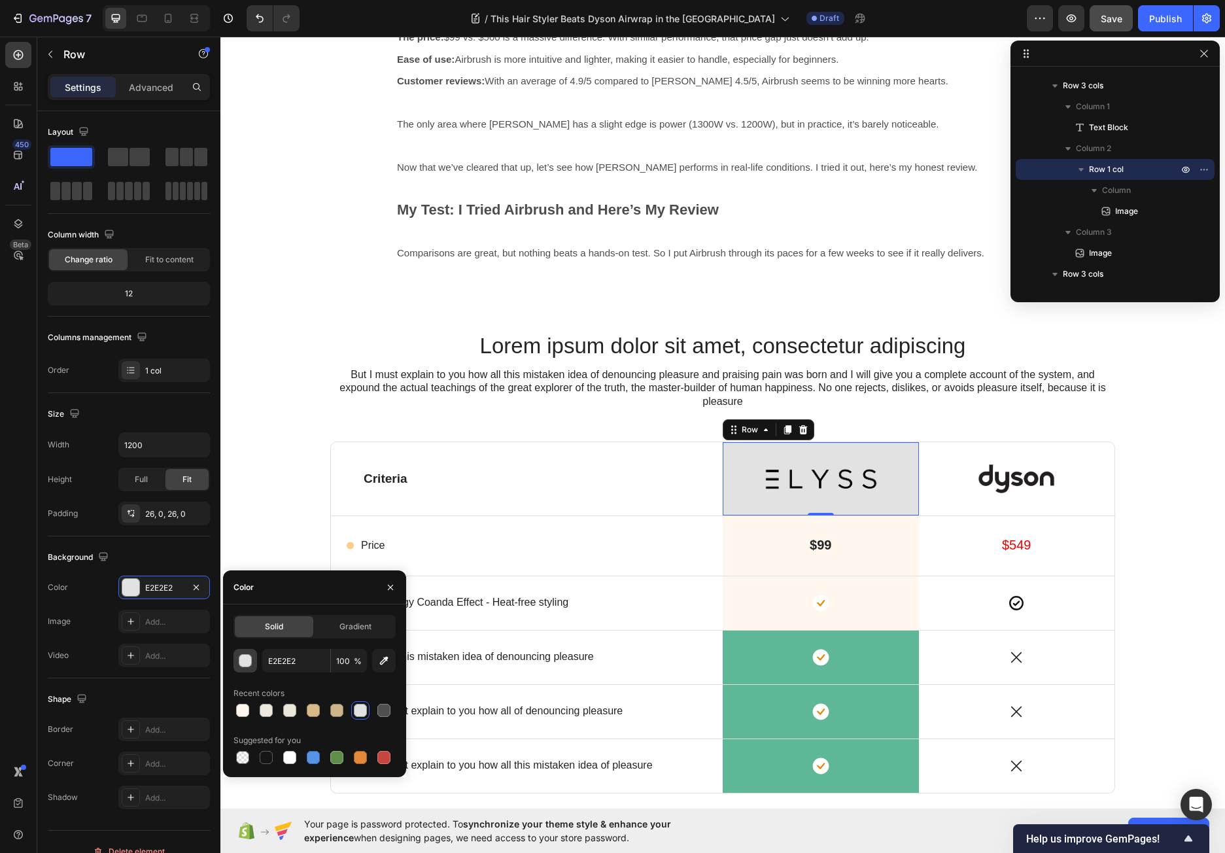
click at [248, 656] on div "button" at bounding box center [245, 660] width 13 height 13
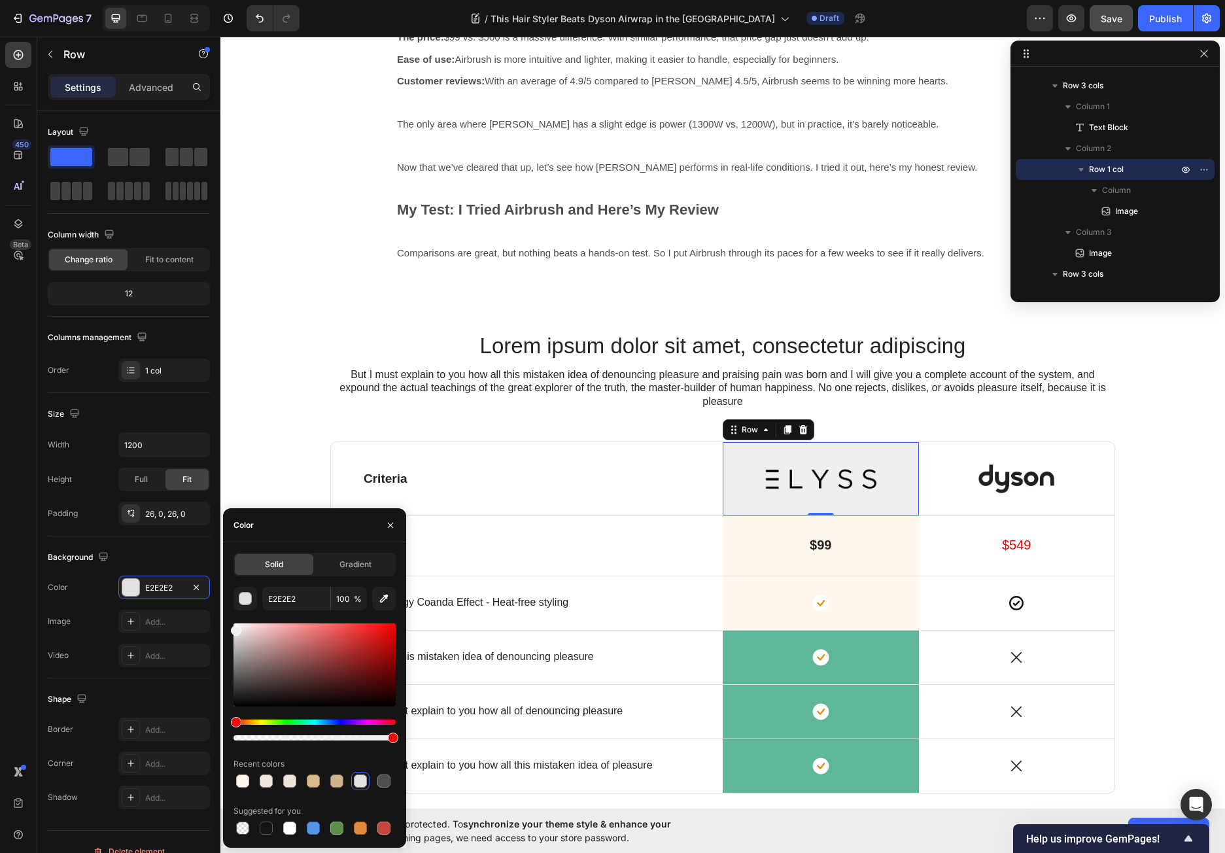
drag, startPoint x: 237, startPoint y: 633, endPoint x: 232, endPoint y: 628, distance: 7.9
click at [232, 628] on div at bounding box center [236, 630] width 10 height 10
type input "EFEFEF"
click at [316, 600] on input "EFEFEF" at bounding box center [296, 598] width 68 height 24
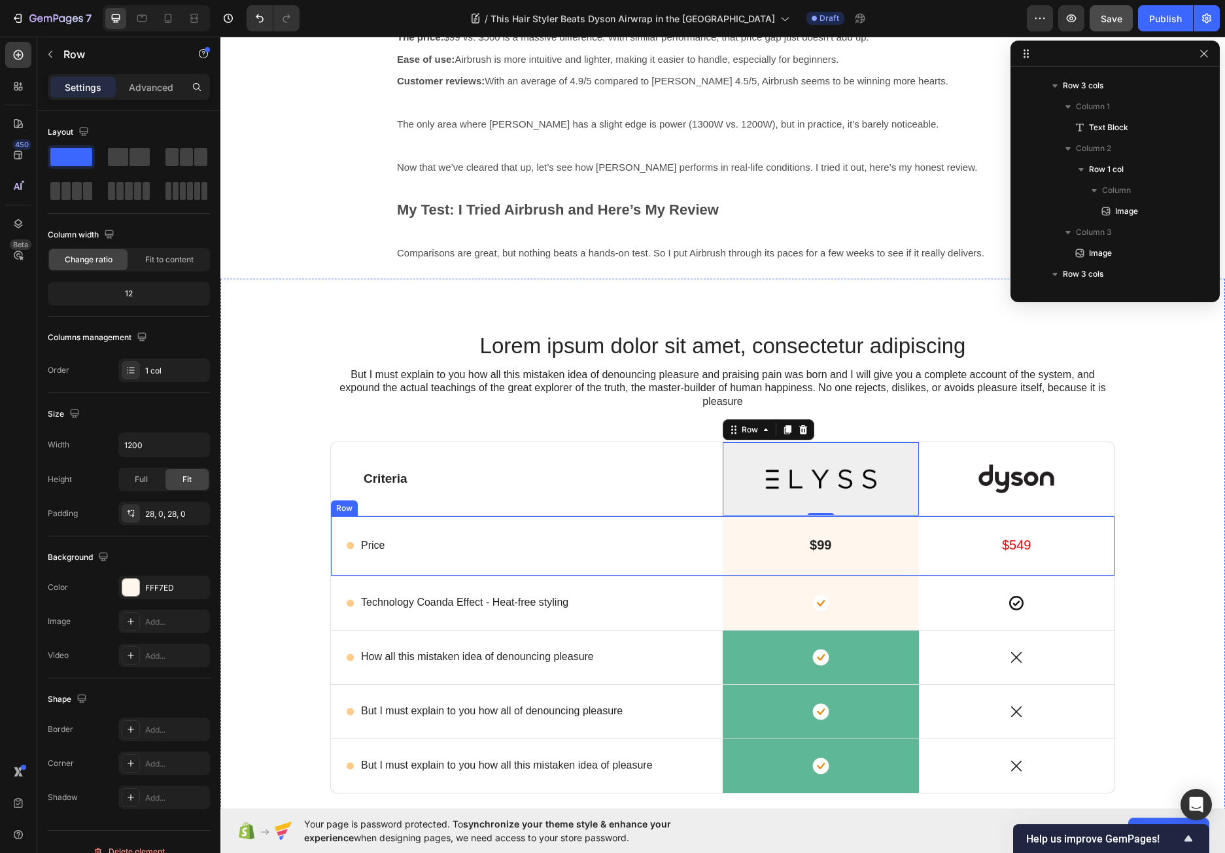
click at [722, 566] on div "$99 Text Block Row" at bounding box center [820, 545] width 196 height 59
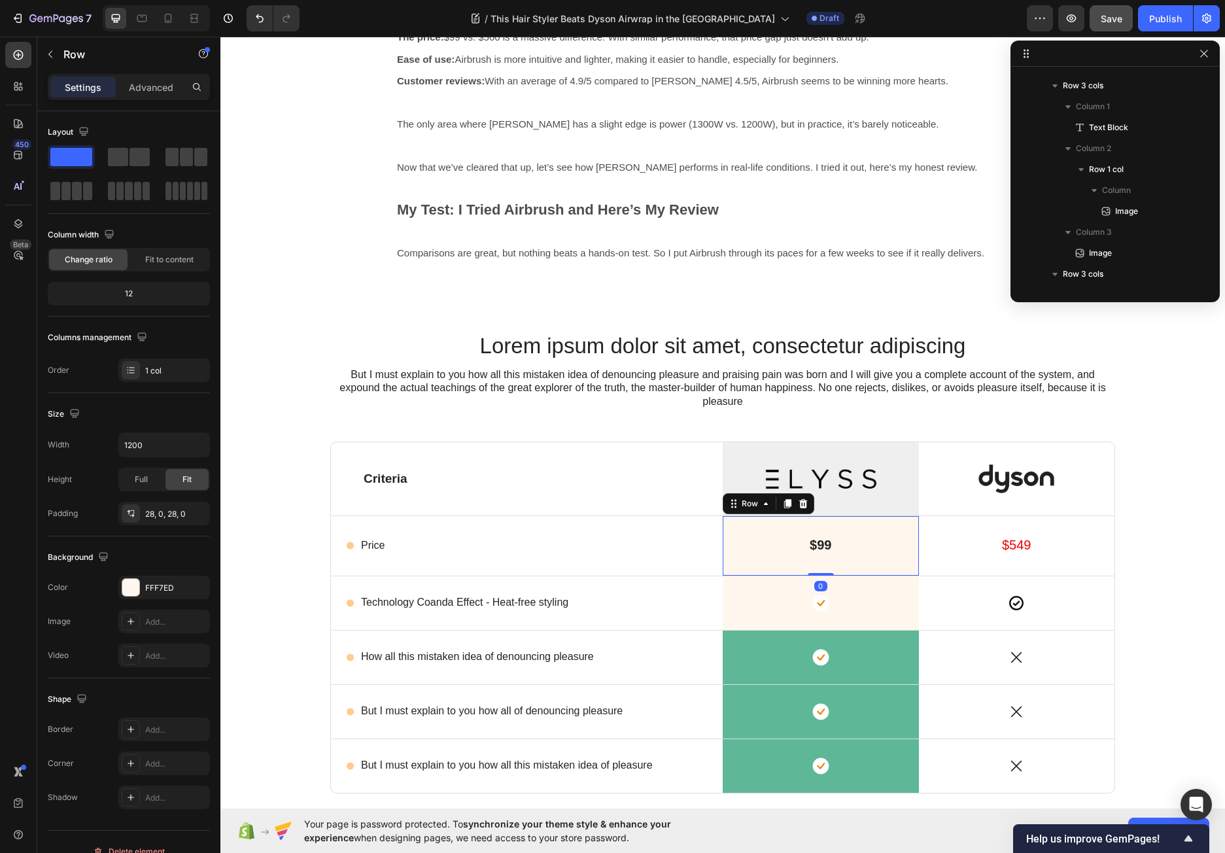
scroll to position [813, 0]
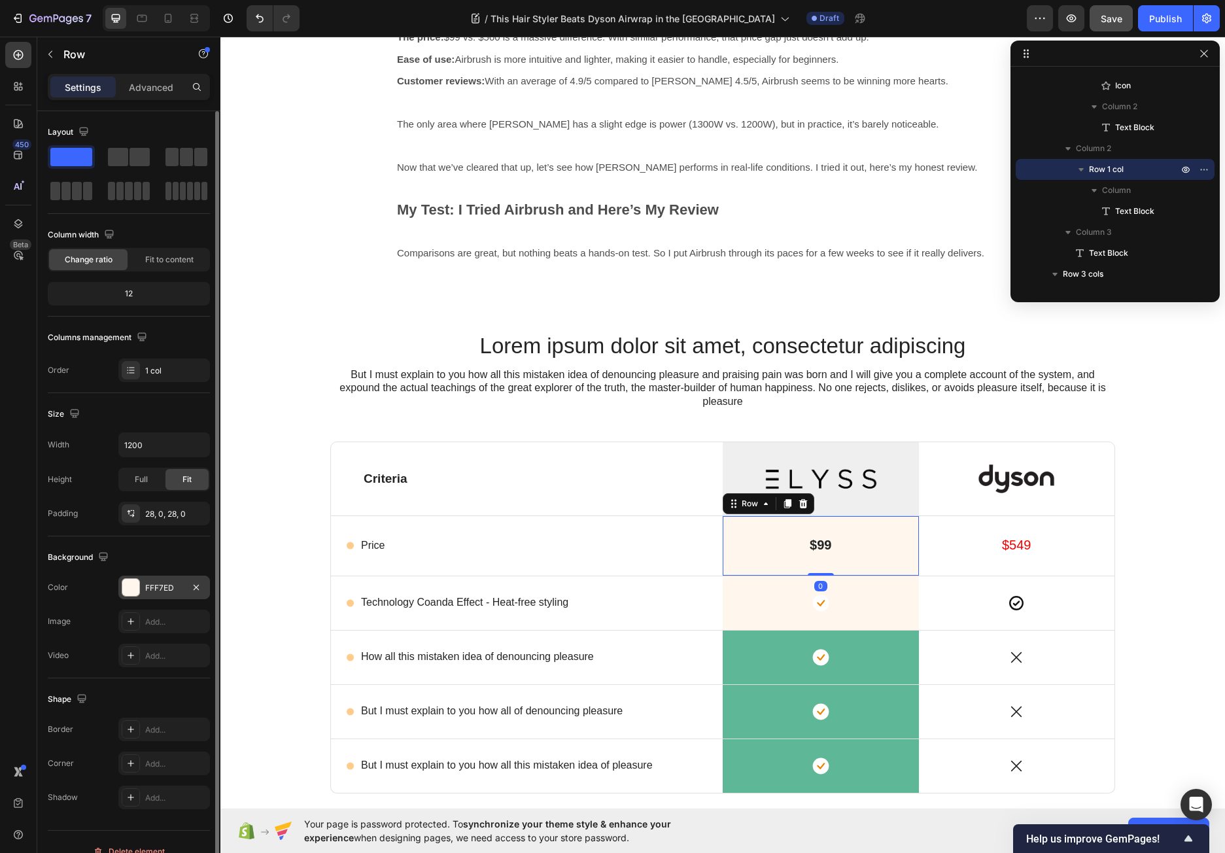
click at [140, 586] on div "FFF7ED" at bounding box center [164, 587] width 92 height 24
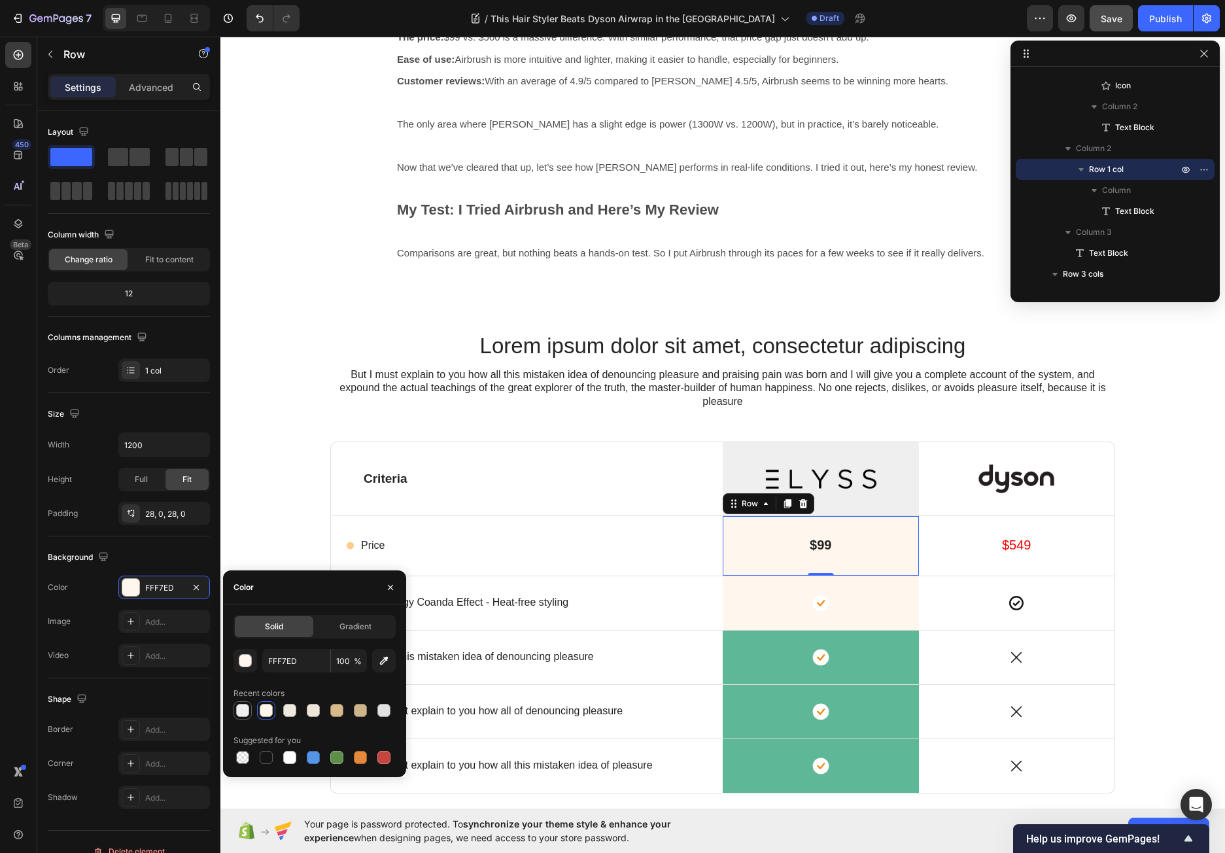
click at [239, 709] on div at bounding box center [242, 709] width 13 height 13
type input "EFEFEF"
click at [722, 624] on div "Icon Row" at bounding box center [820, 603] width 196 height 54
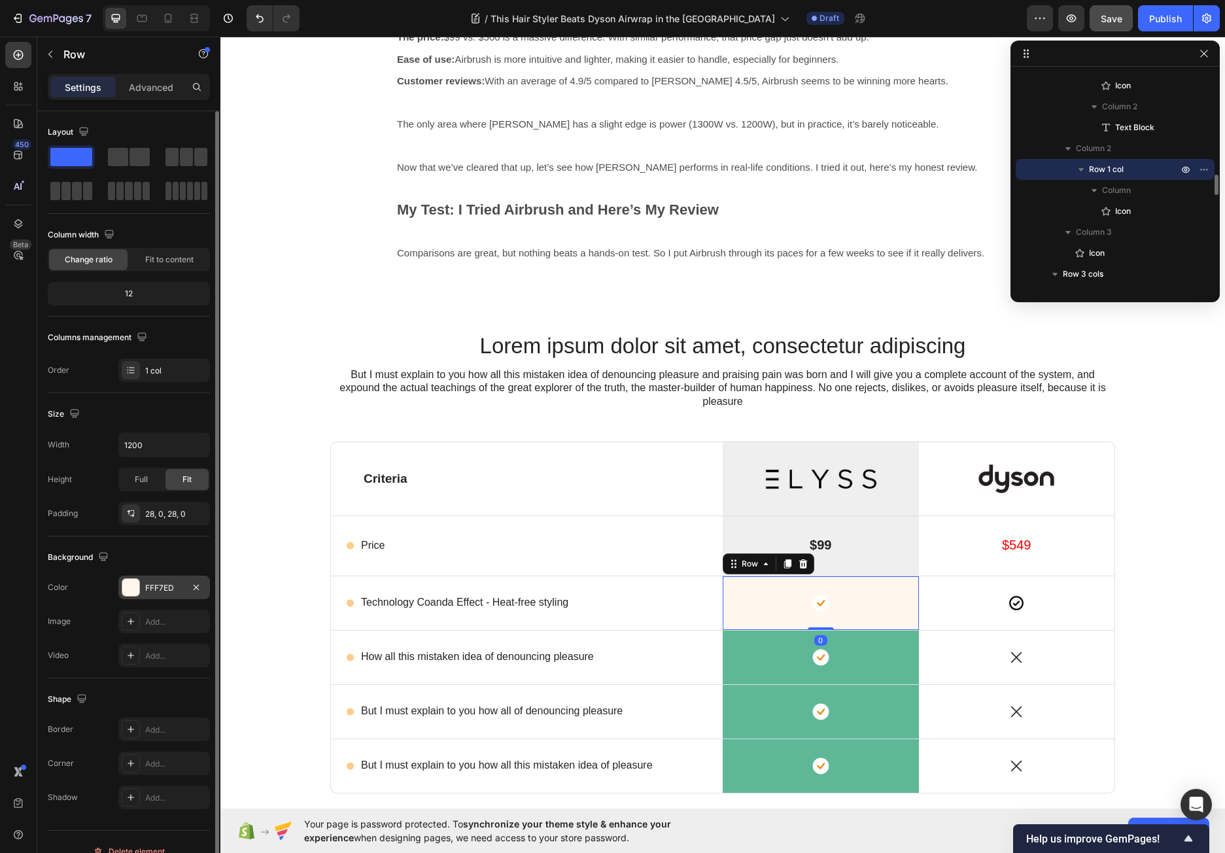
click at [137, 582] on div at bounding box center [130, 587] width 17 height 17
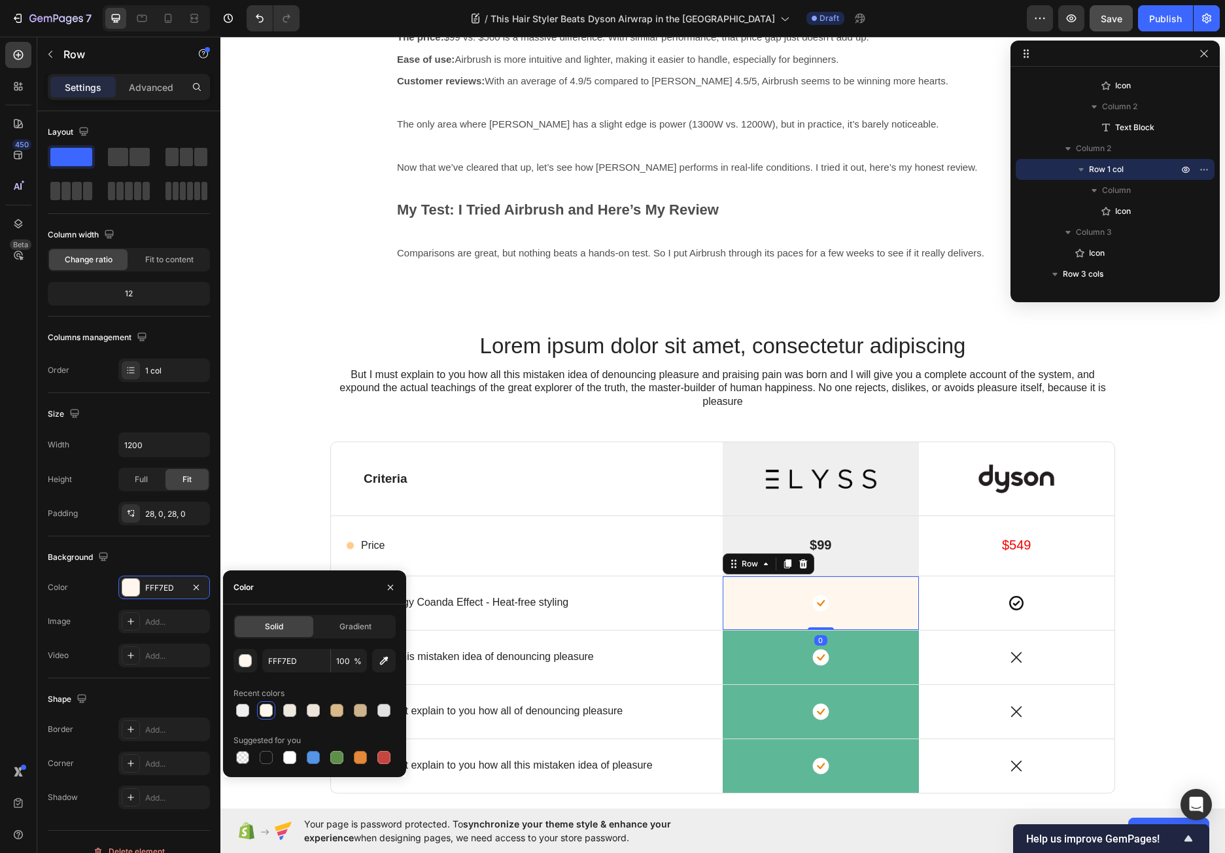
drag, startPoint x: 241, startPoint y: 708, endPoint x: 294, endPoint y: 697, distance: 54.1
click at [241, 708] on div at bounding box center [242, 709] width 13 height 13
type input "EFEFEF"
click at [730, 671] on div "Icon Row" at bounding box center [820, 657] width 196 height 54
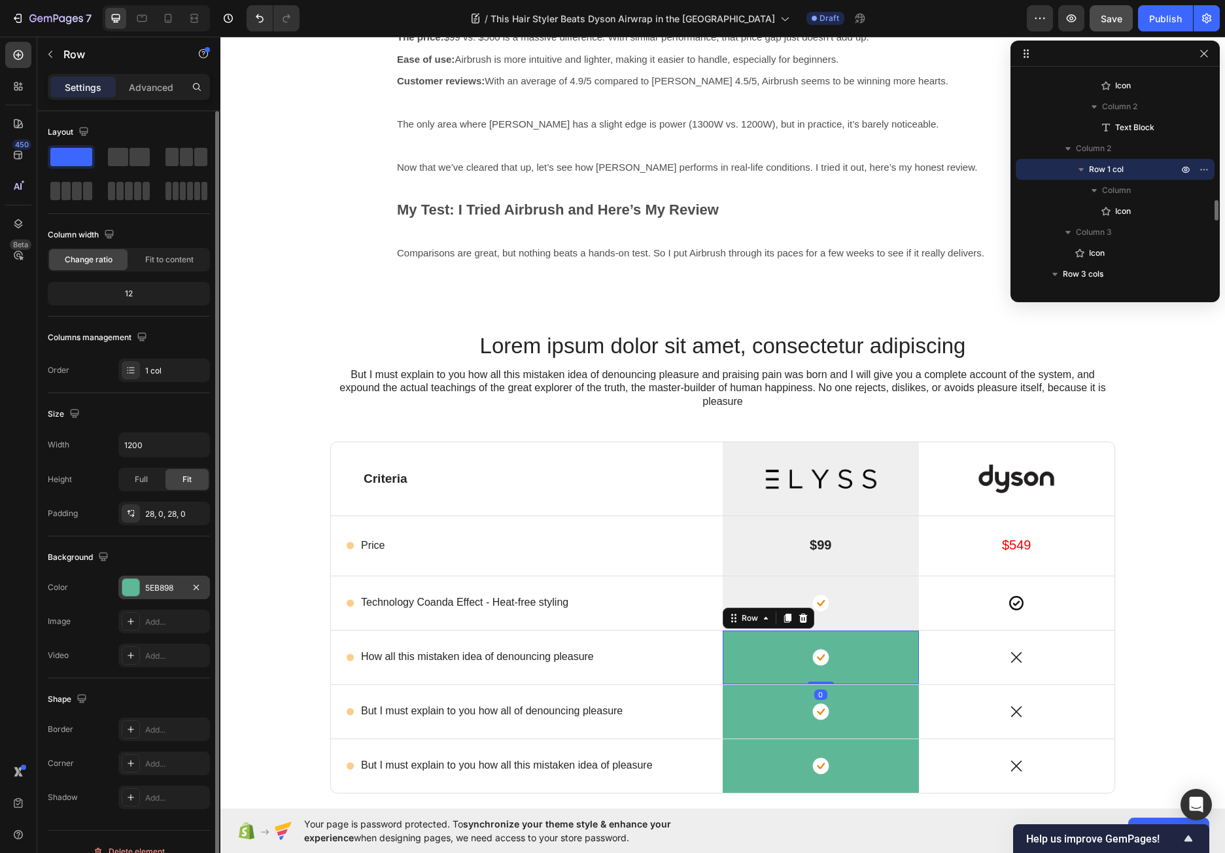
click at [135, 590] on div at bounding box center [130, 587] width 17 height 17
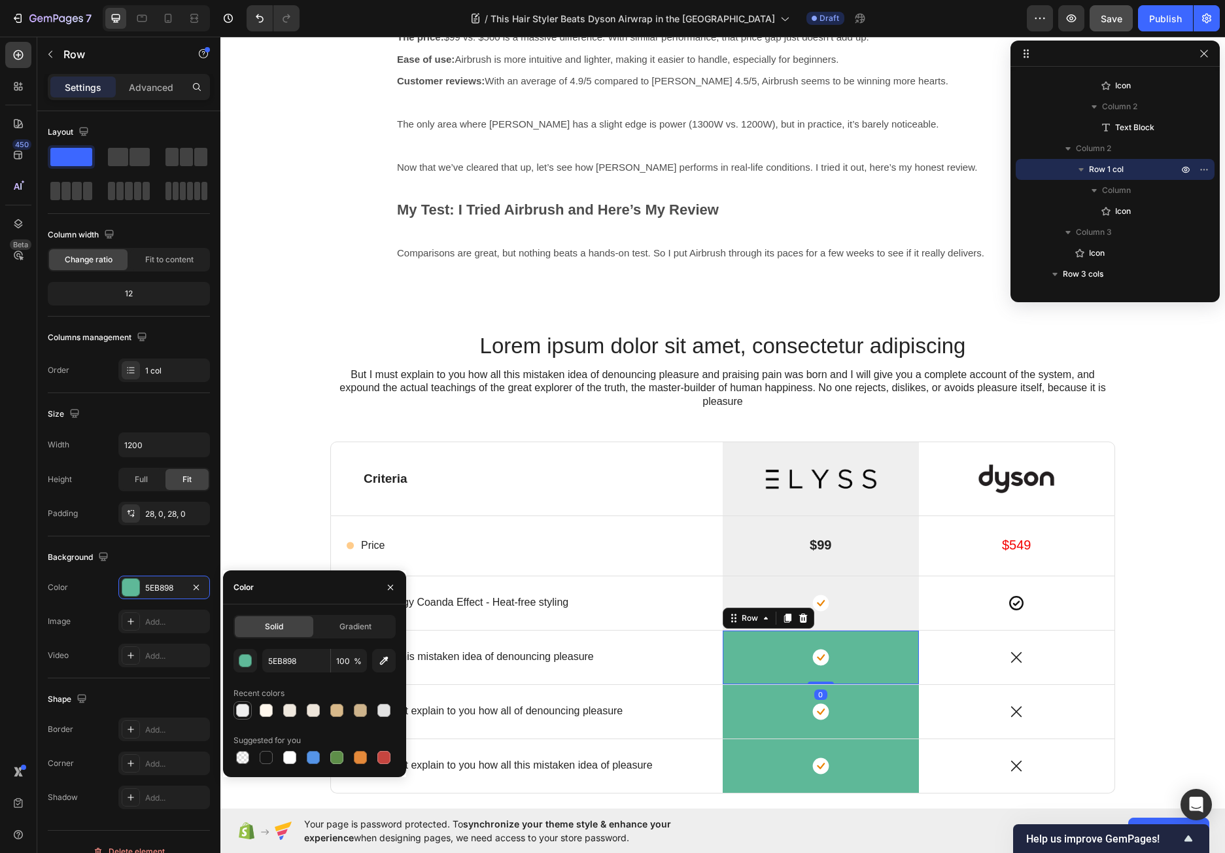
click at [245, 708] on div at bounding box center [242, 709] width 13 height 13
type input "EFEFEF"
click at [732, 722] on div "Icon Row" at bounding box center [820, 711] width 196 height 54
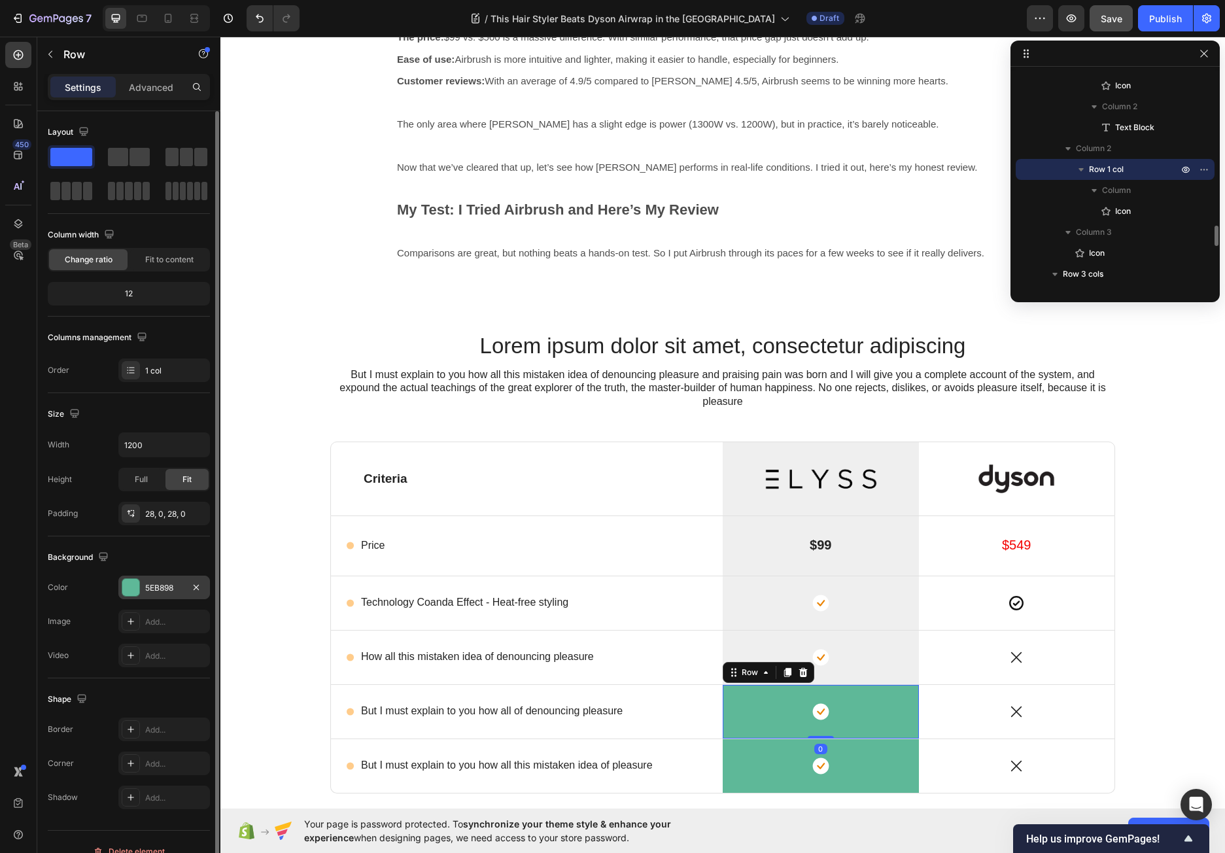
click at [135, 583] on div at bounding box center [130, 587] width 17 height 17
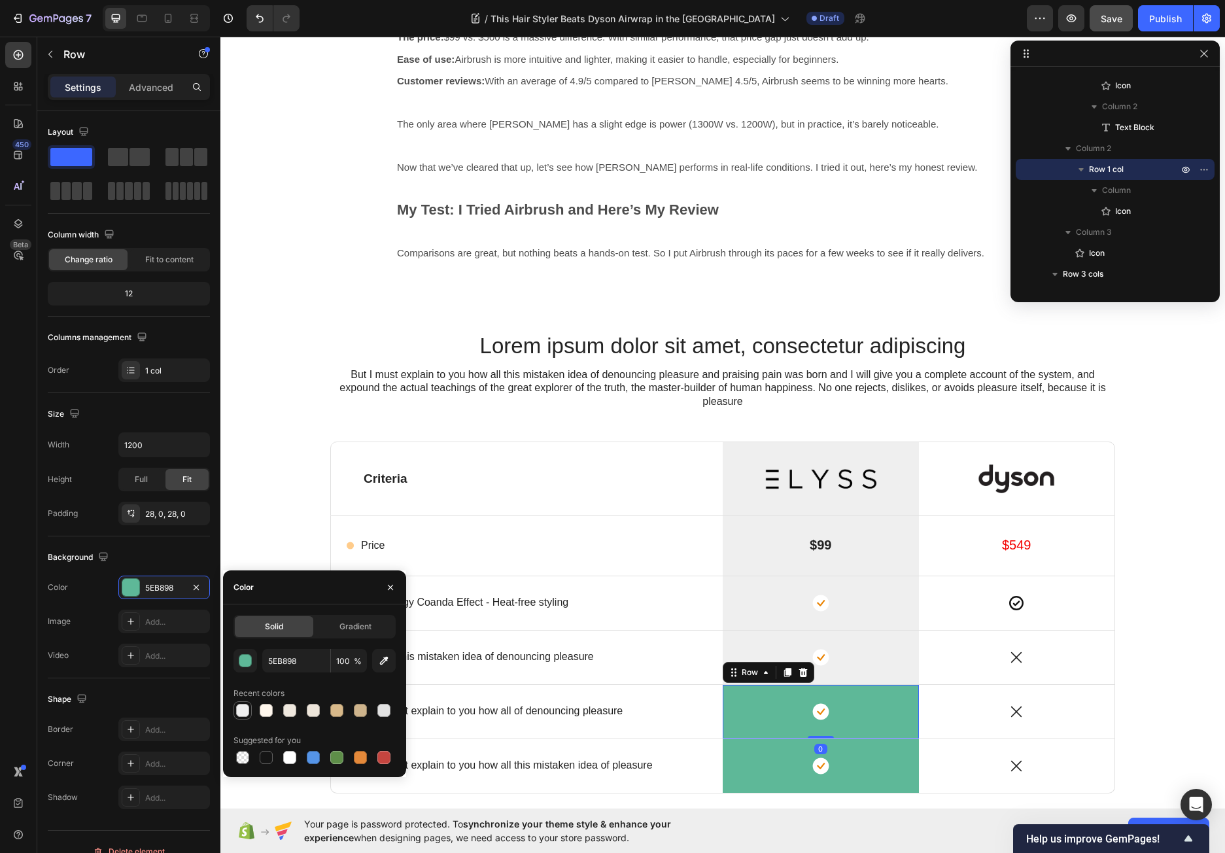
click at [244, 711] on div at bounding box center [242, 709] width 13 height 13
type input "EFEFEF"
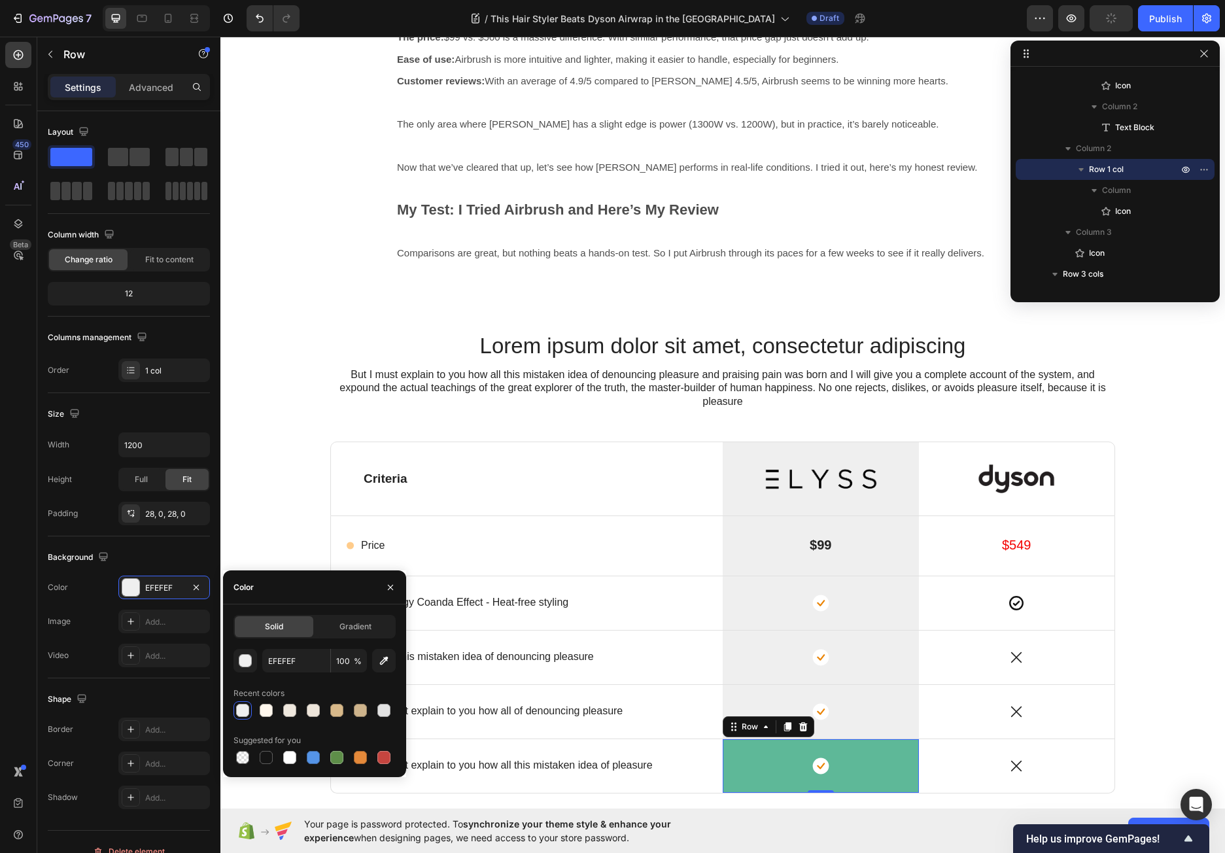
click at [742, 785] on div "Icon Row 0" at bounding box center [820, 766] width 196 height 54
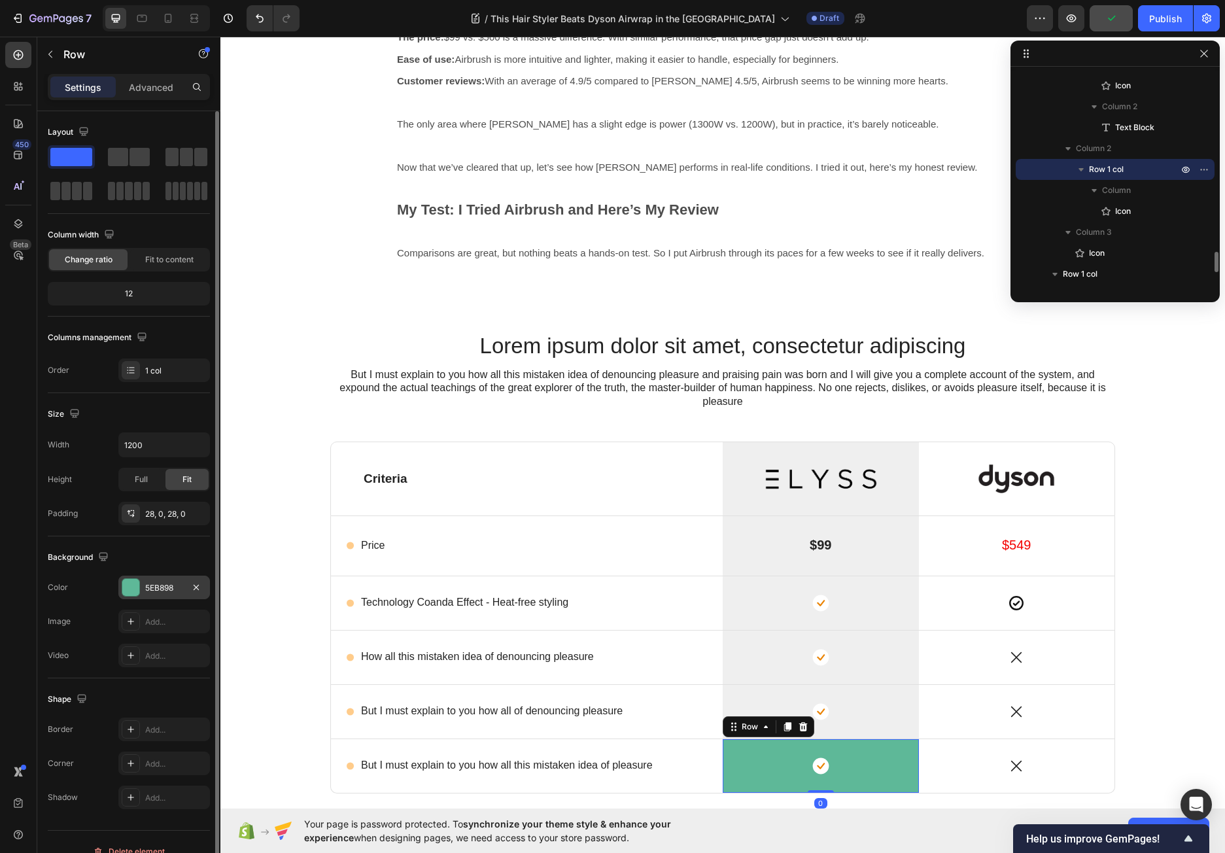
click at [138, 587] on div at bounding box center [130, 587] width 17 height 17
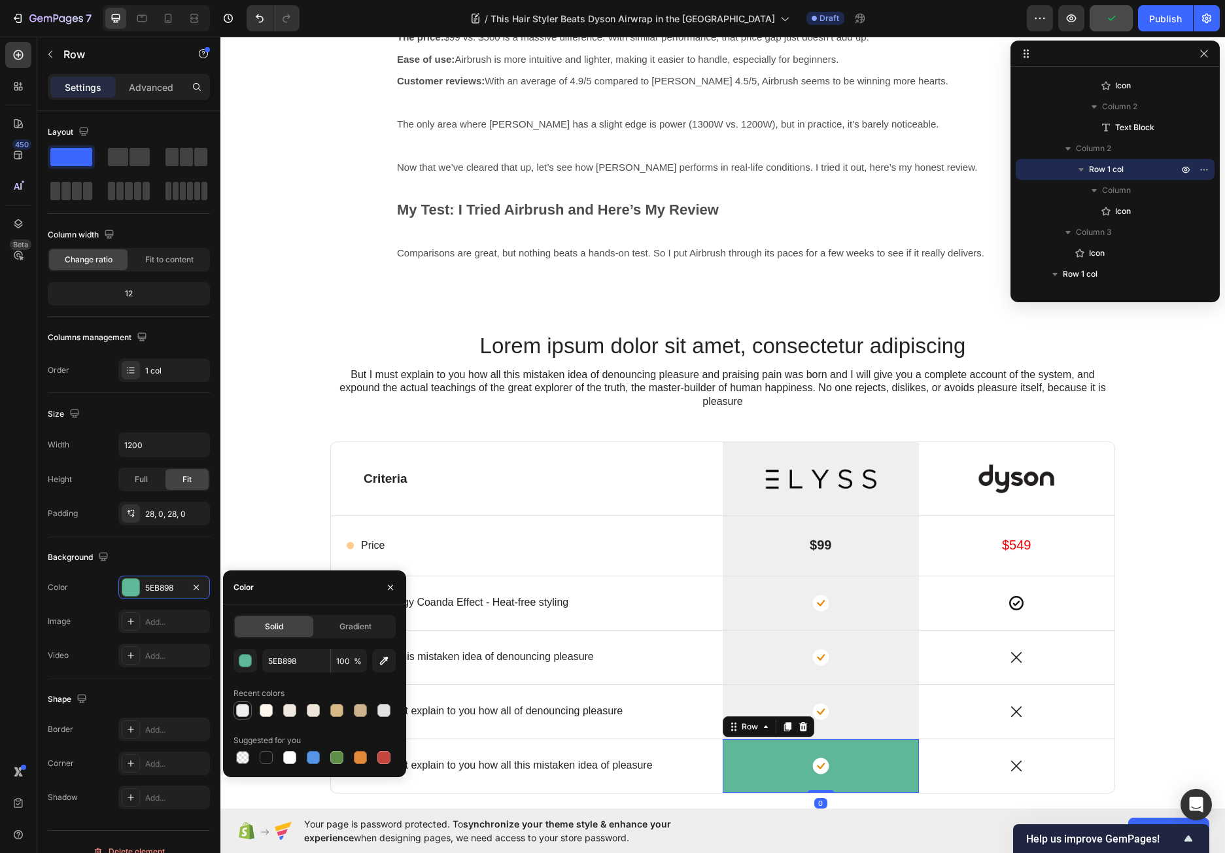
click at [242, 704] on div at bounding box center [242, 709] width 13 height 13
type input "EFEFEF"
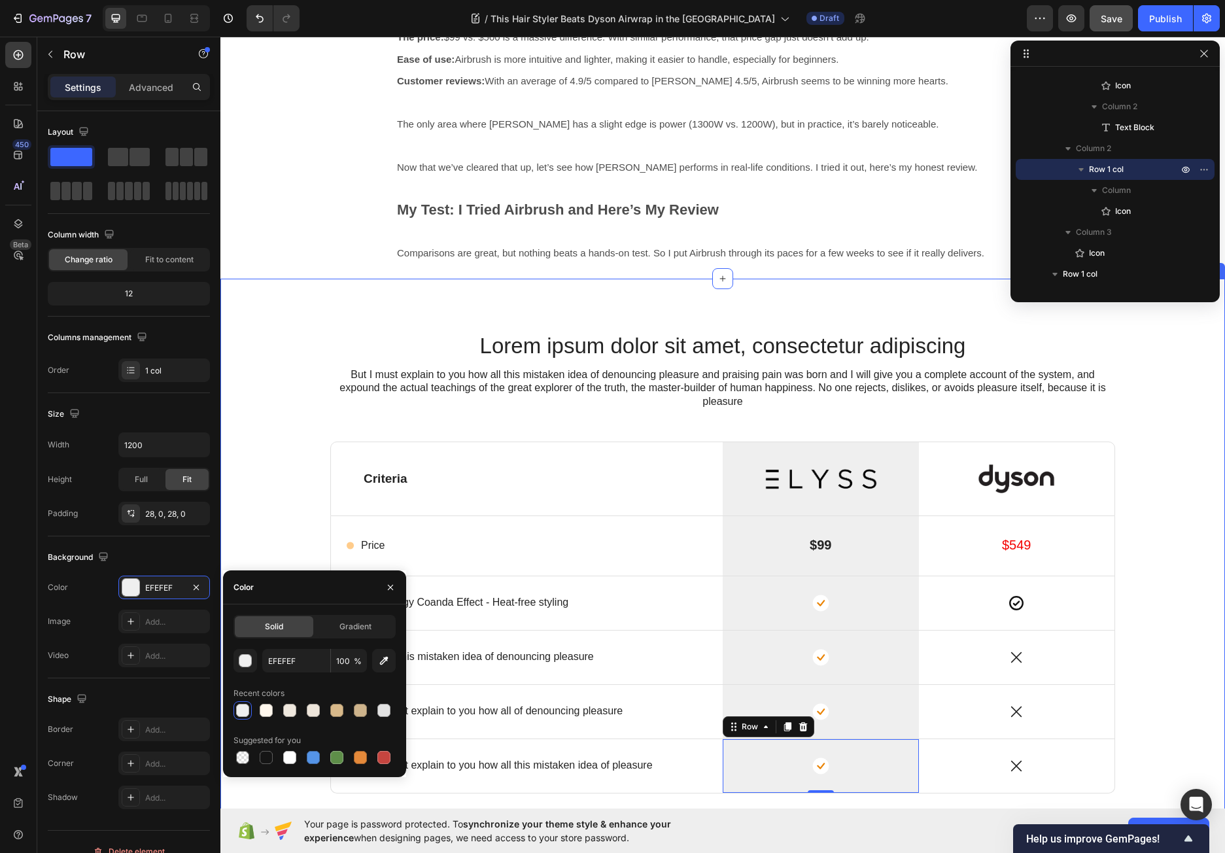
click at [265, 503] on div "Lorem ipsum dolor sit amet, consectetur adipiscing Heading But I must explain t…" at bounding box center [722, 616] width 985 height 571
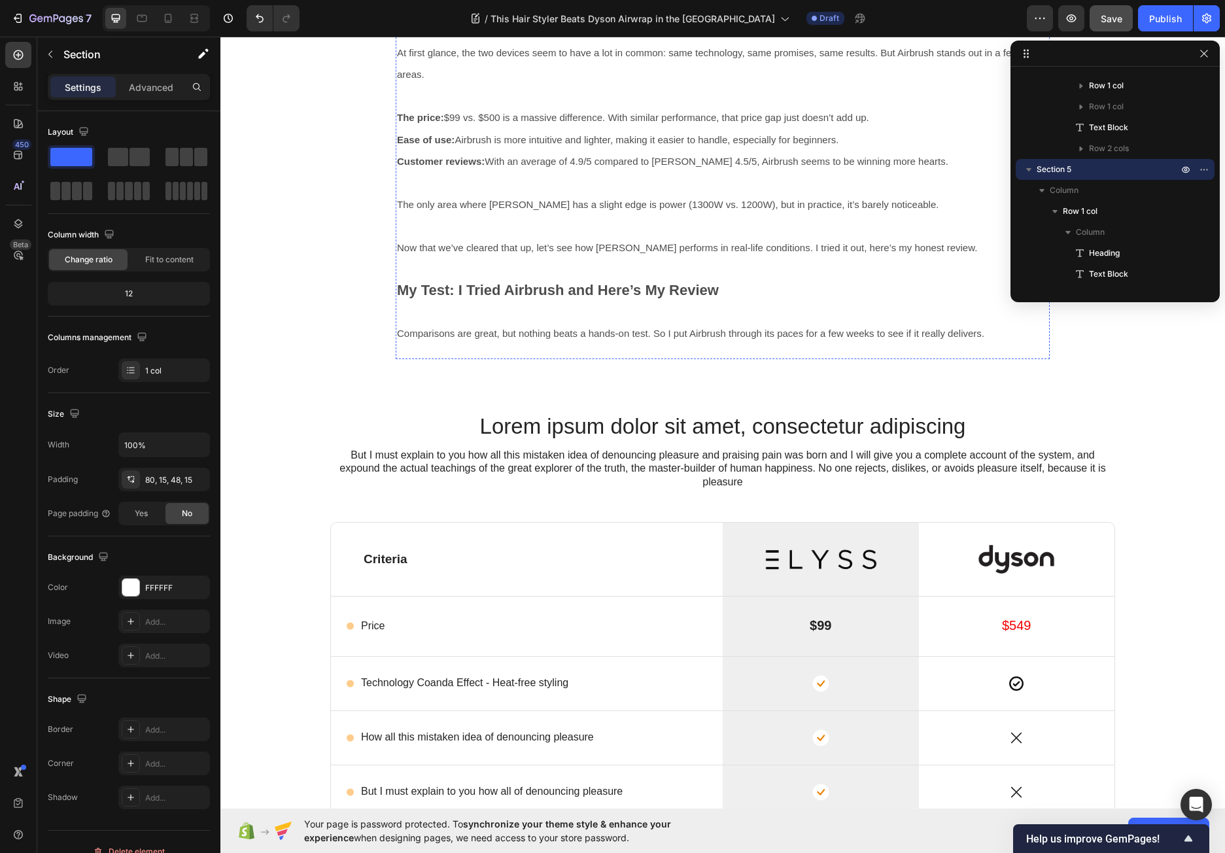
scroll to position [2106, 0]
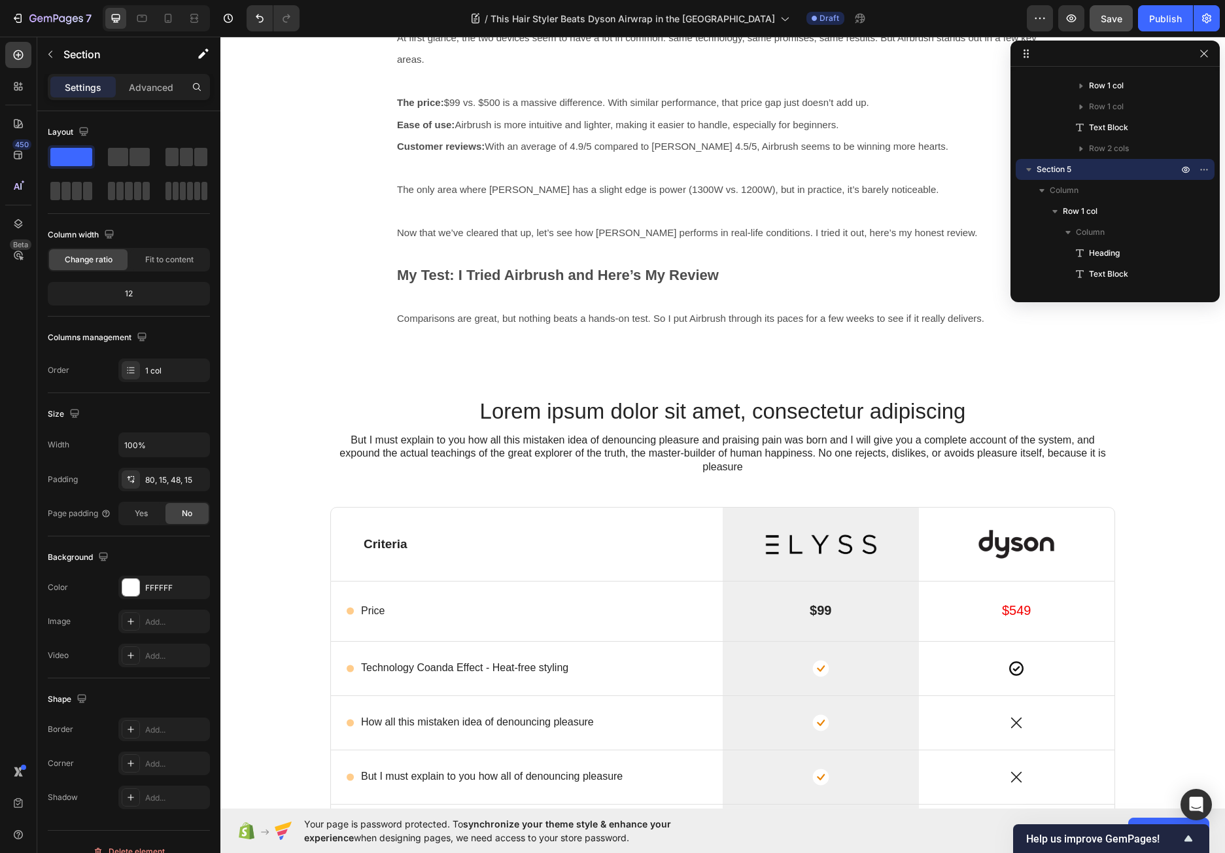
click at [305, 565] on div "Lorem ipsum dolor sit amet, consectetur adipiscing Heading But I must explain t…" at bounding box center [722, 681] width 985 height 571
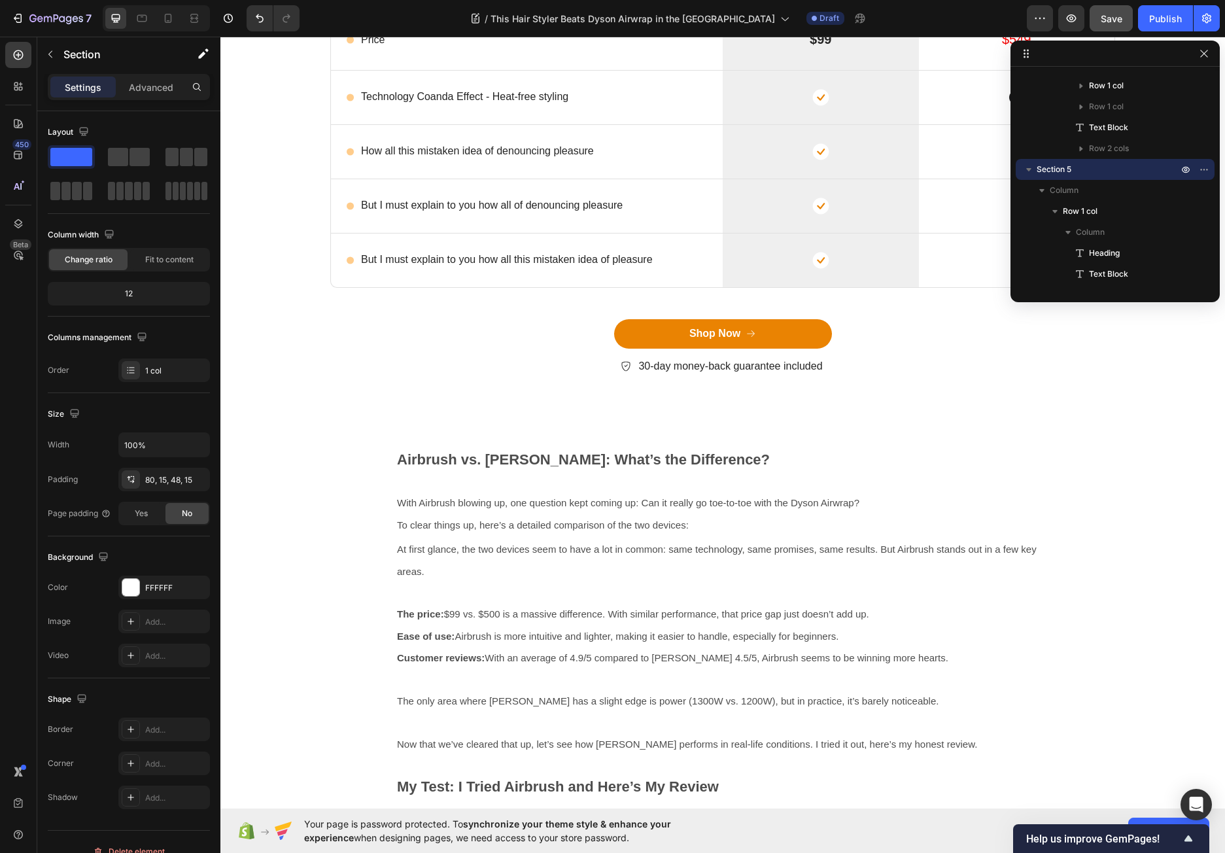
scroll to position [2695, 0]
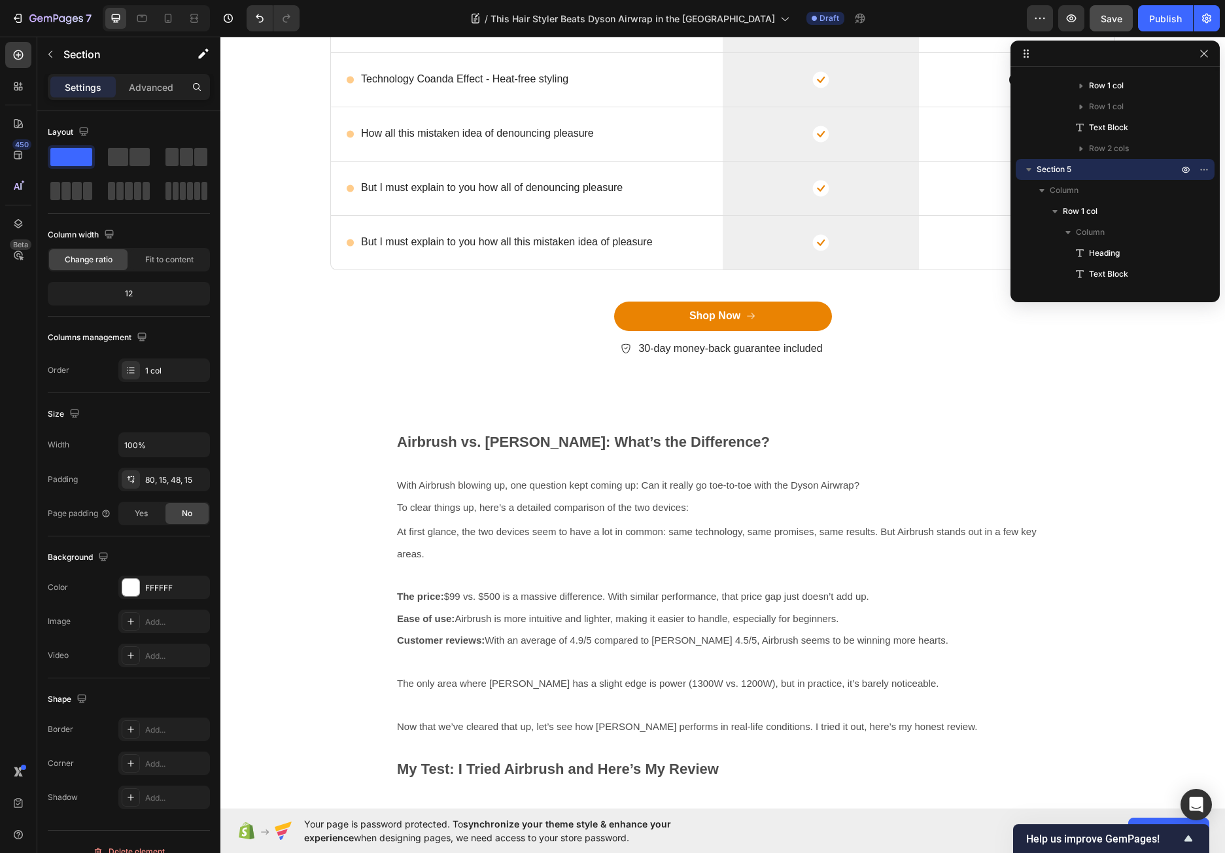
click at [888, 401] on div "Lorem ipsum dolor sit amet, consectetur adipiscing Heading But I must explain t…" at bounding box center [722, 82] width 1004 height 655
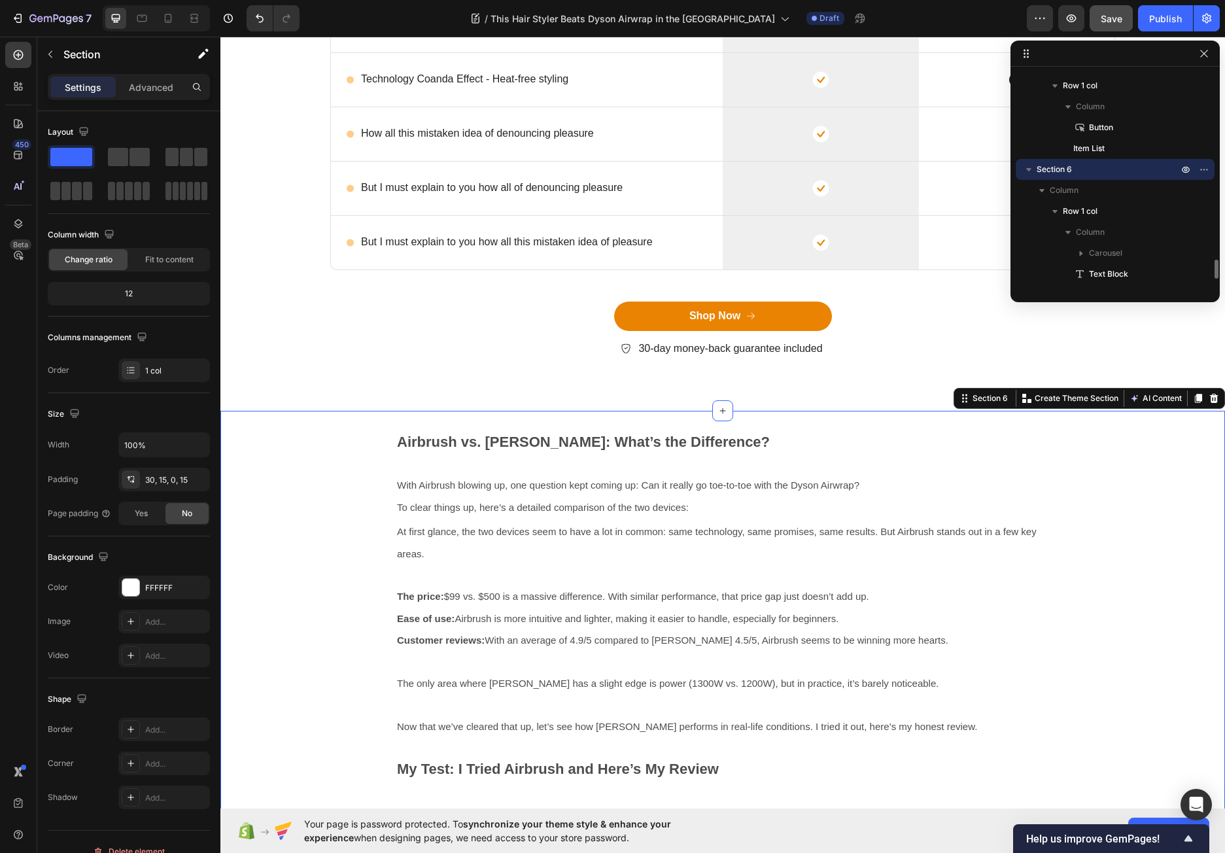
click at [873, 422] on div "Video Video Video Carousel Airbrush vs. Dyson: What’s the Difference? With Airb…" at bounding box center [722, 624] width 1004 height 427
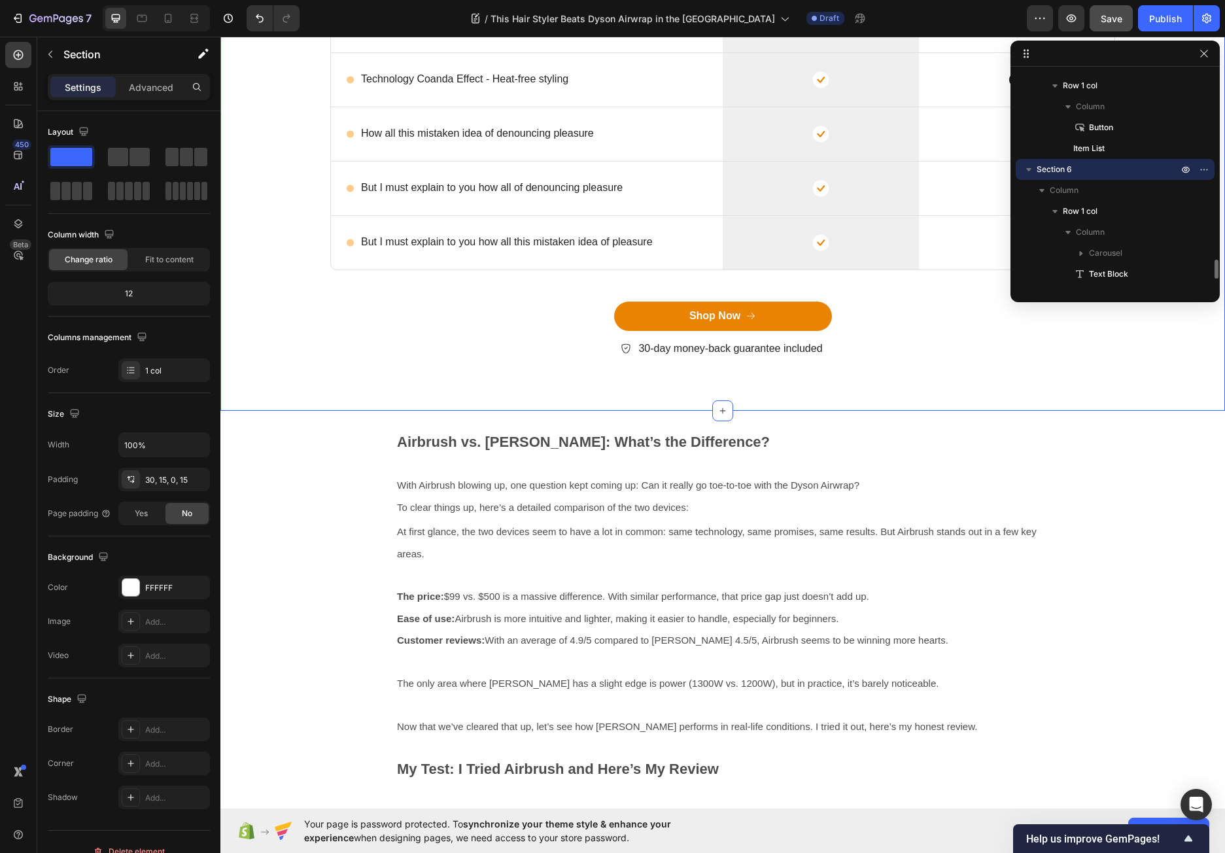
scroll to position [331, 0]
click at [883, 385] on div "Lorem ipsum dolor sit amet, consectetur adipiscing Heading But I must explain t…" at bounding box center [722, 82] width 1004 height 655
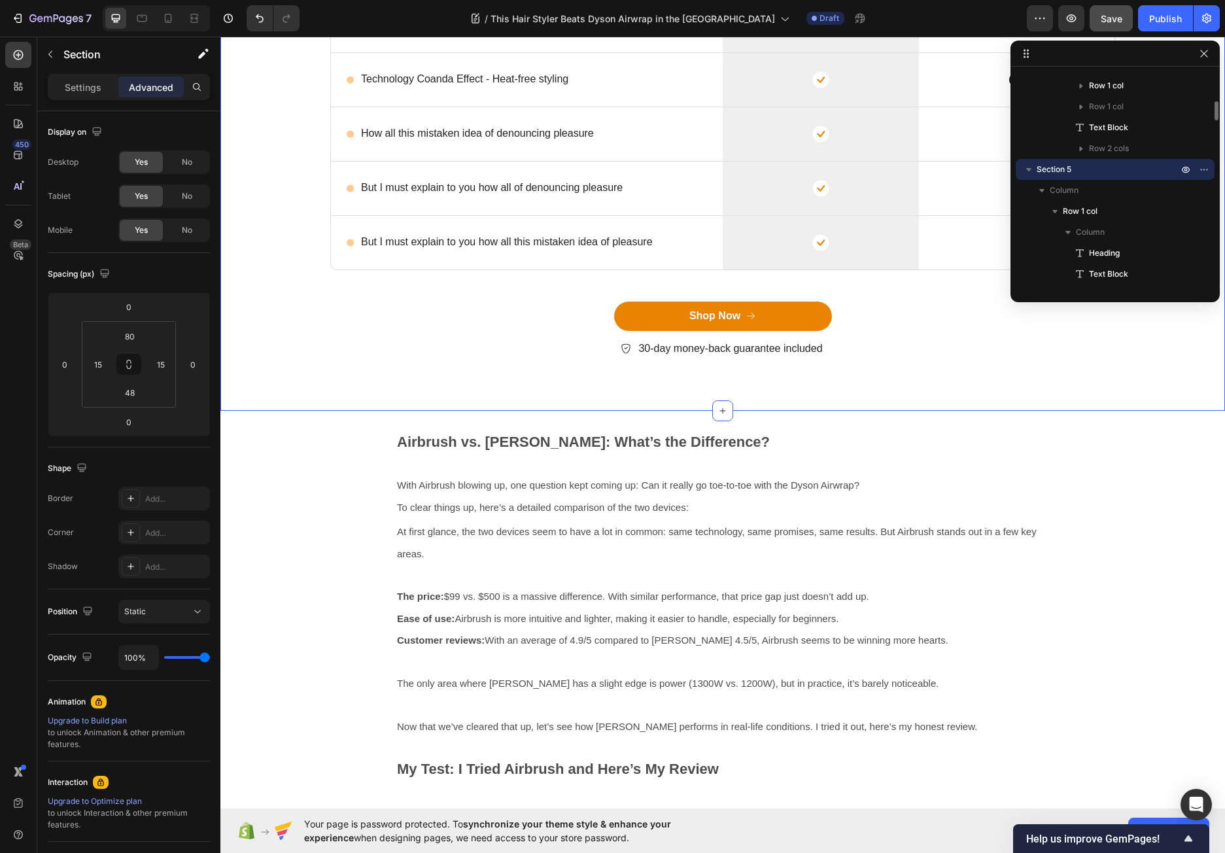
click at [1030, 167] on icon "button" at bounding box center [1028, 169] width 13 height 13
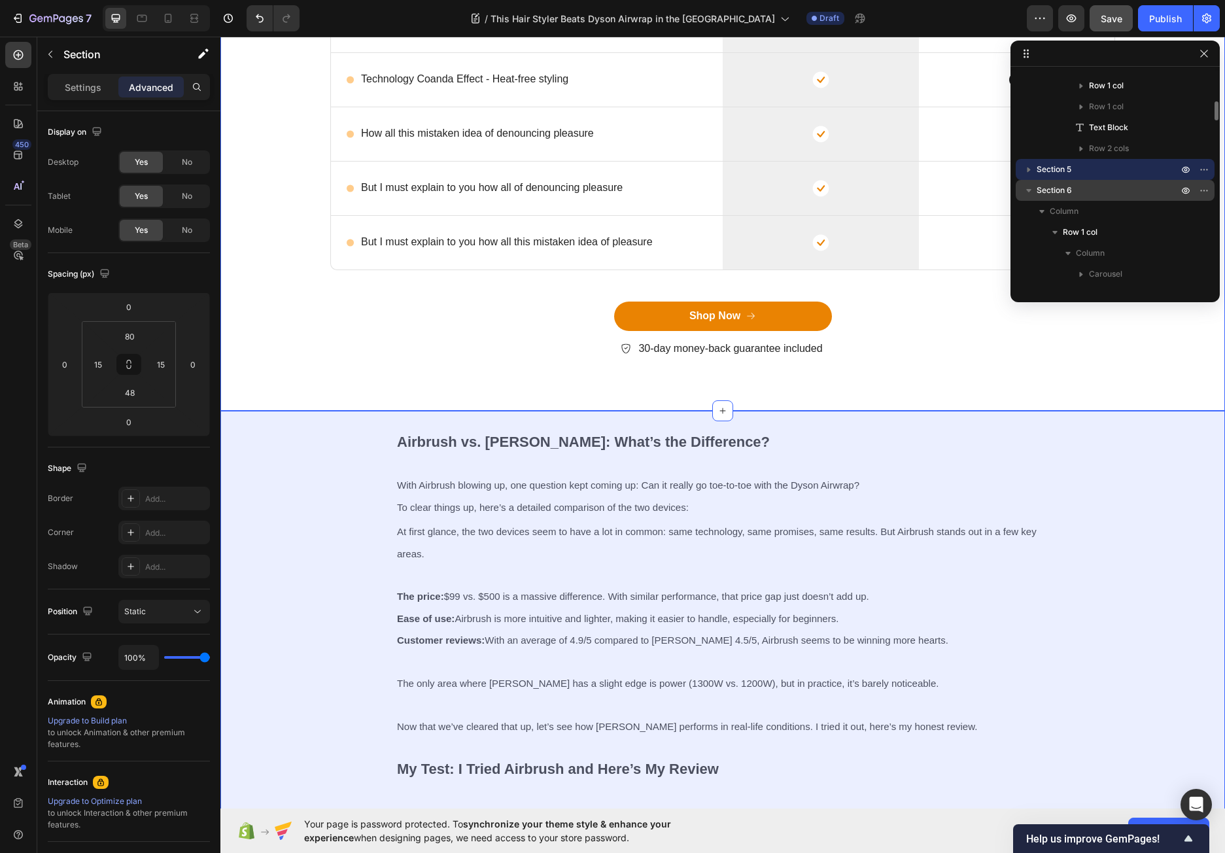
click at [1028, 186] on icon "button" at bounding box center [1028, 190] width 13 height 13
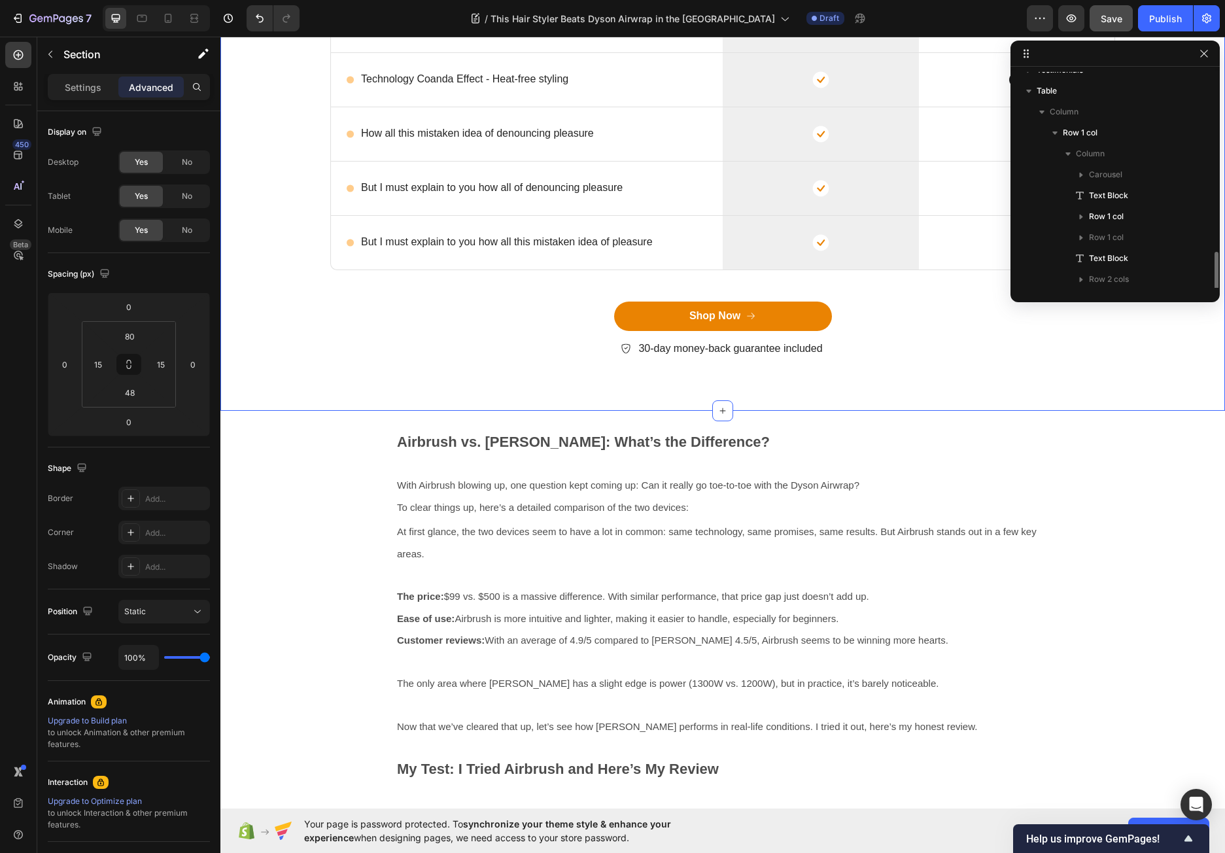
scroll to position [70, 0]
click at [1031, 221] on icon "button" at bounding box center [1028, 221] width 13 height 13
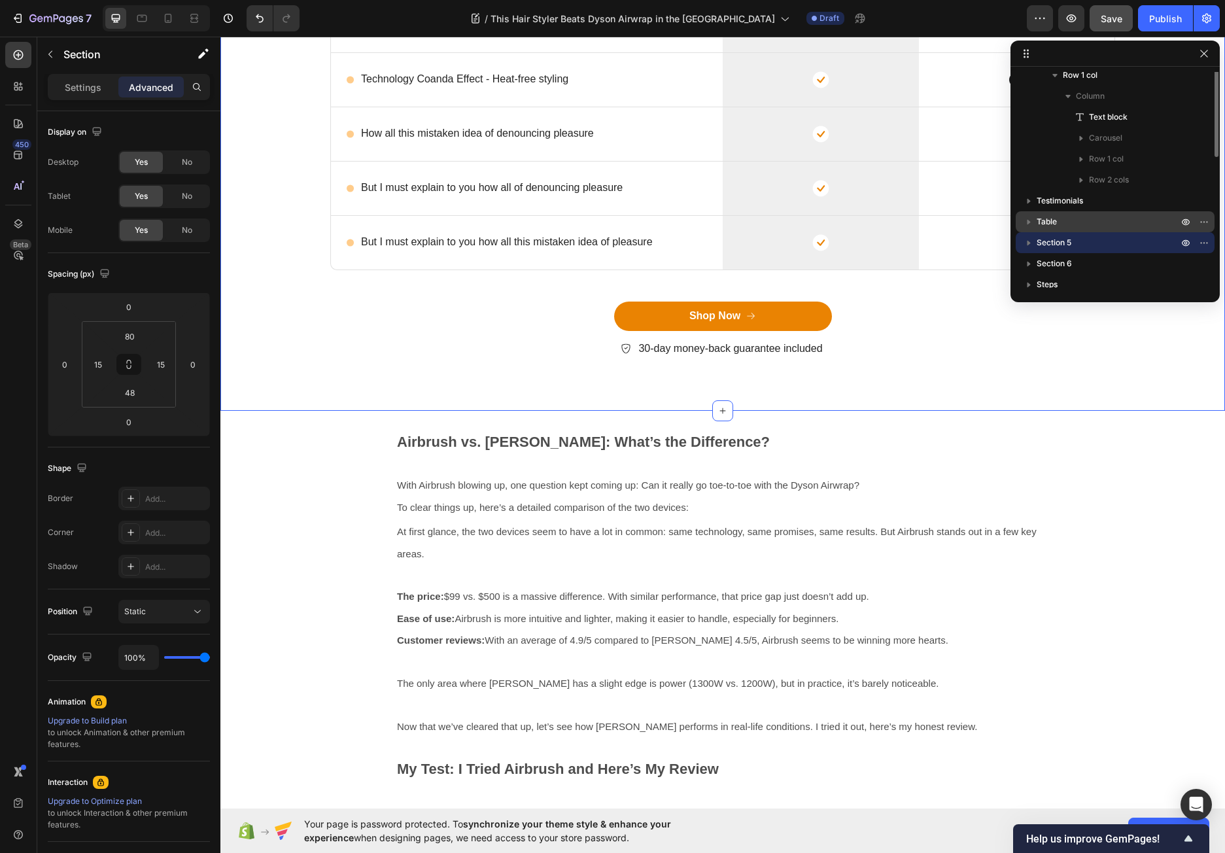
scroll to position [0, 0]
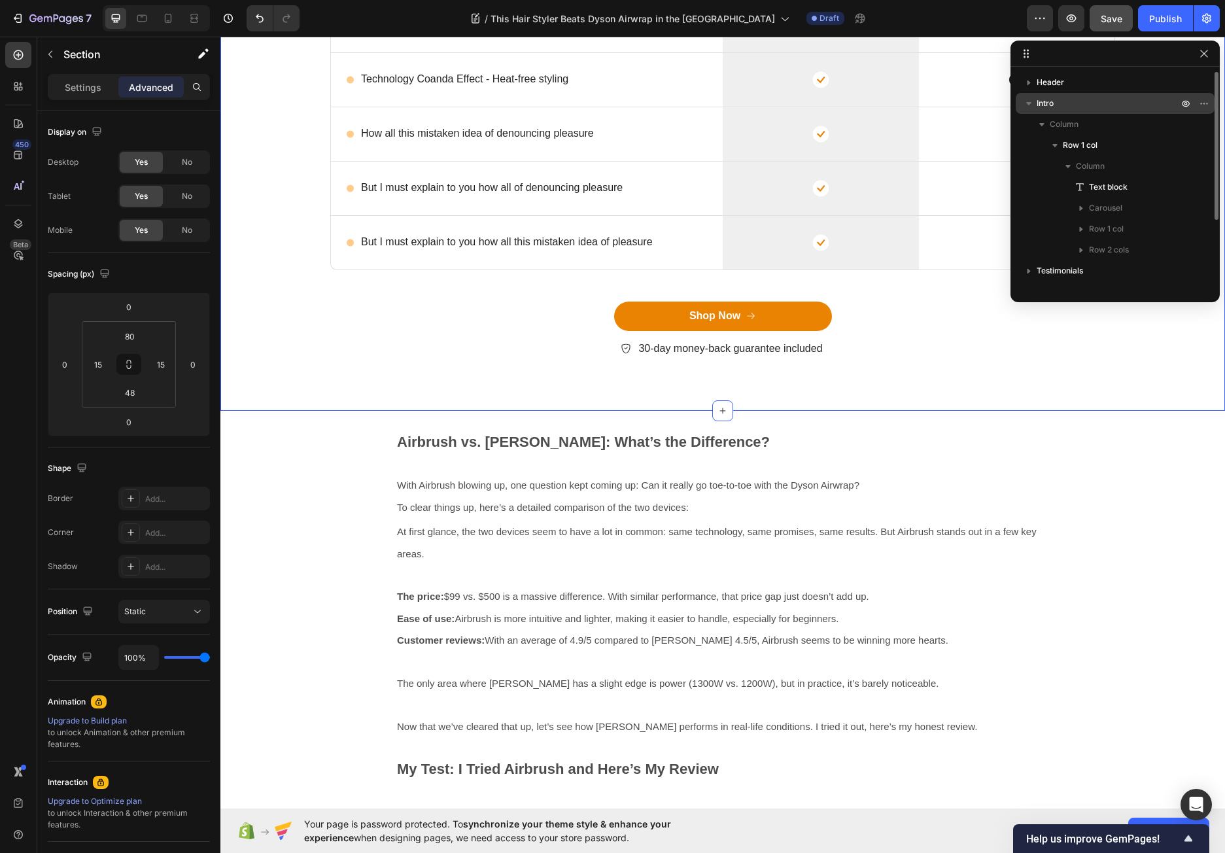
click at [1027, 107] on icon "button" at bounding box center [1028, 103] width 13 height 13
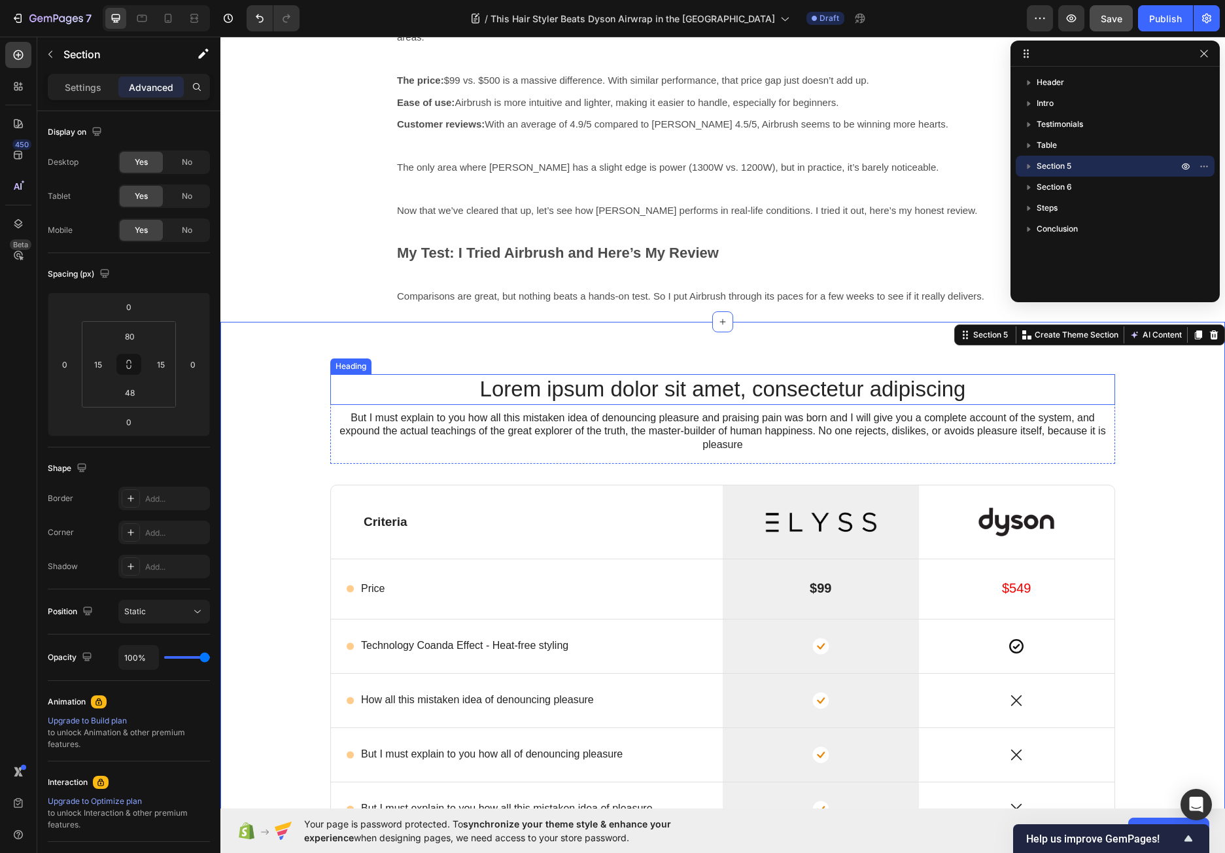
scroll to position [2041, 0]
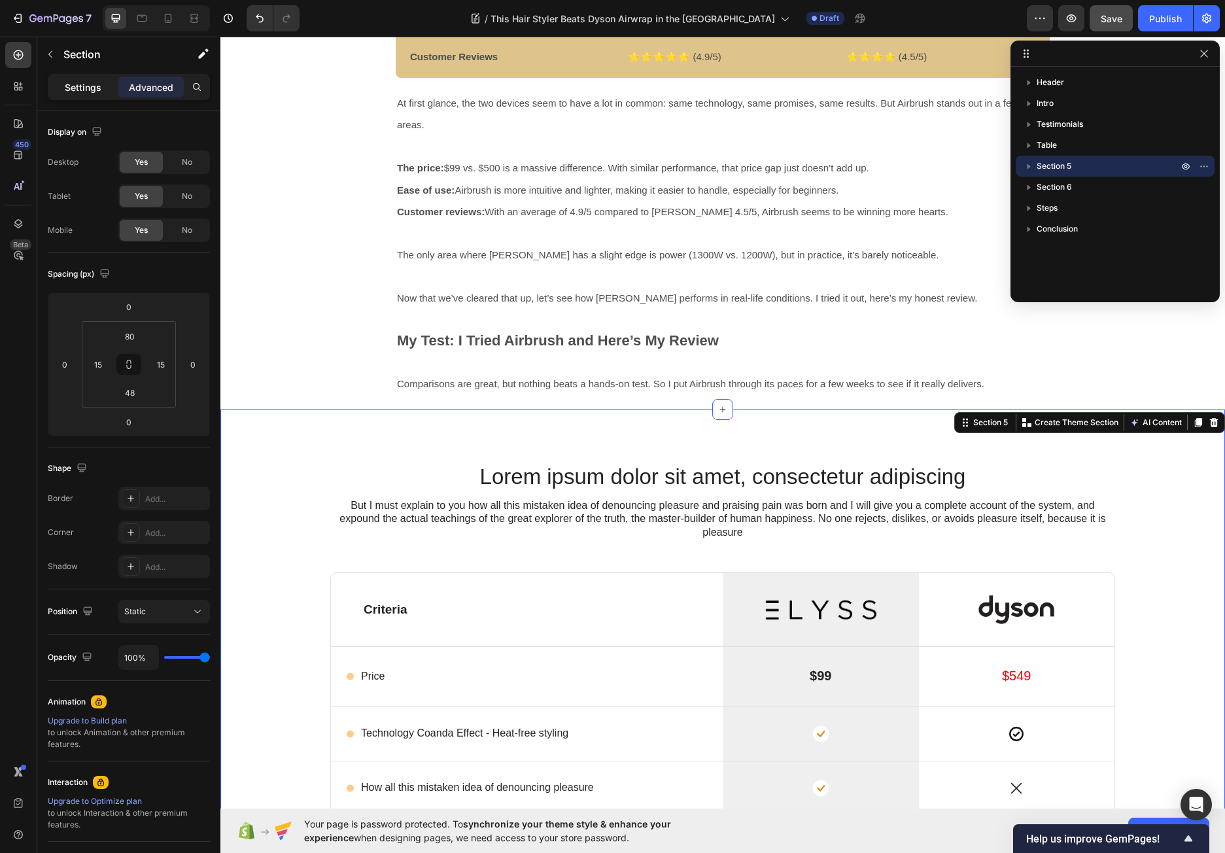
click at [69, 87] on p "Settings" at bounding box center [83, 87] width 37 height 14
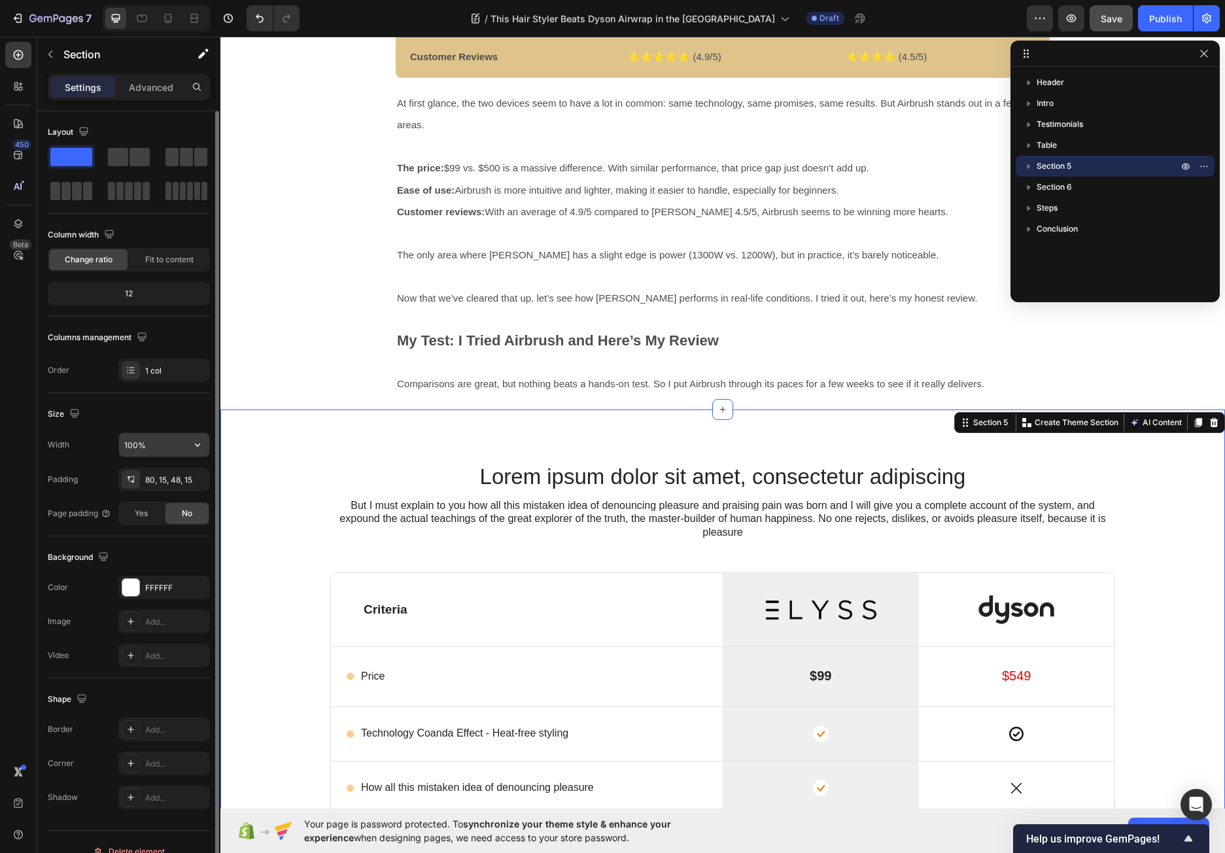
click at [141, 442] on input "100%" at bounding box center [164, 445] width 90 height 24
drag, startPoint x: 166, startPoint y: 450, endPoint x: 107, endPoint y: 445, distance: 59.0
click at [107, 445] on div "Width 100%" at bounding box center [129, 444] width 162 height 25
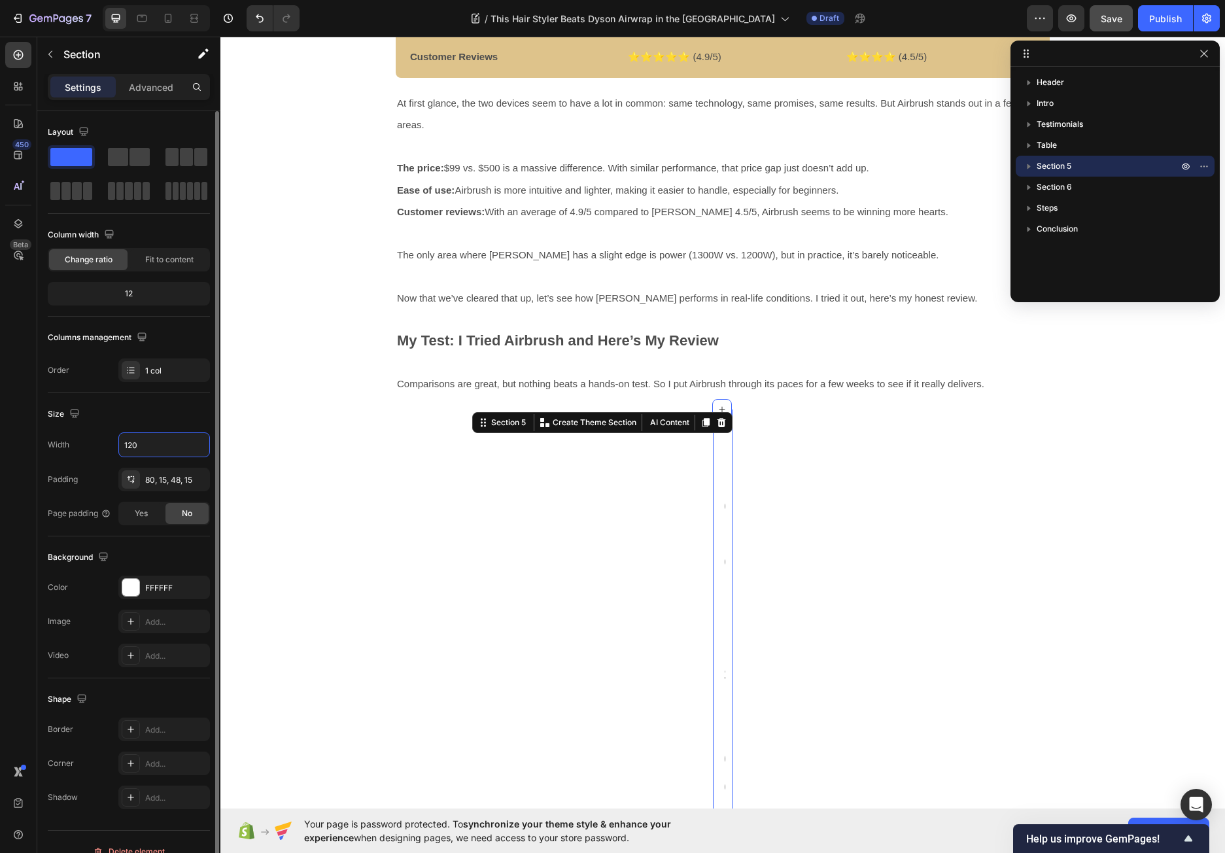
type input "1200"
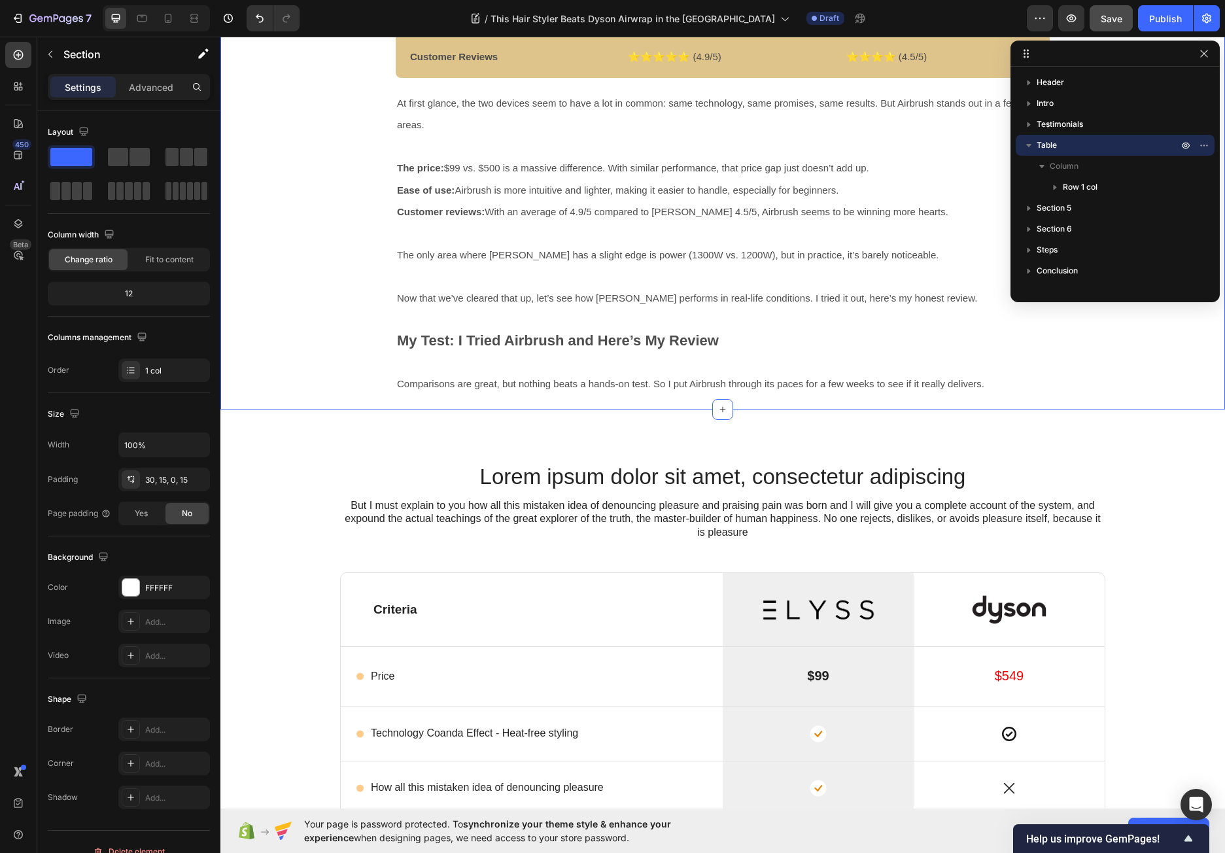
click at [286, 471] on div "Video Video Video Carousel Airbrush vs. [PERSON_NAME]: What’s the Difference? W…" at bounding box center [722, 580] width 1004 height 5116
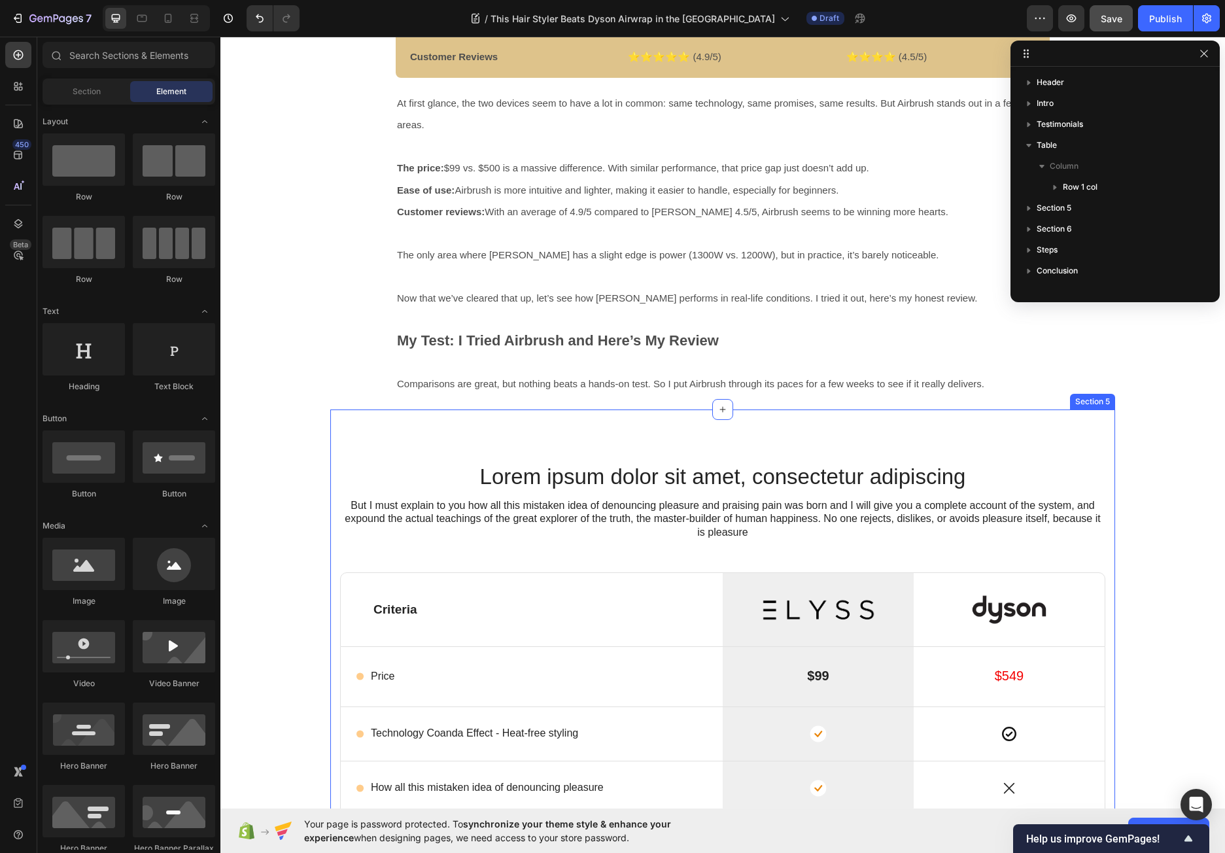
click at [389, 460] on div "Lorem ipsum dolor sit amet, consectetur adipiscing Heading But I must explain t…" at bounding box center [722, 736] width 785 height 655
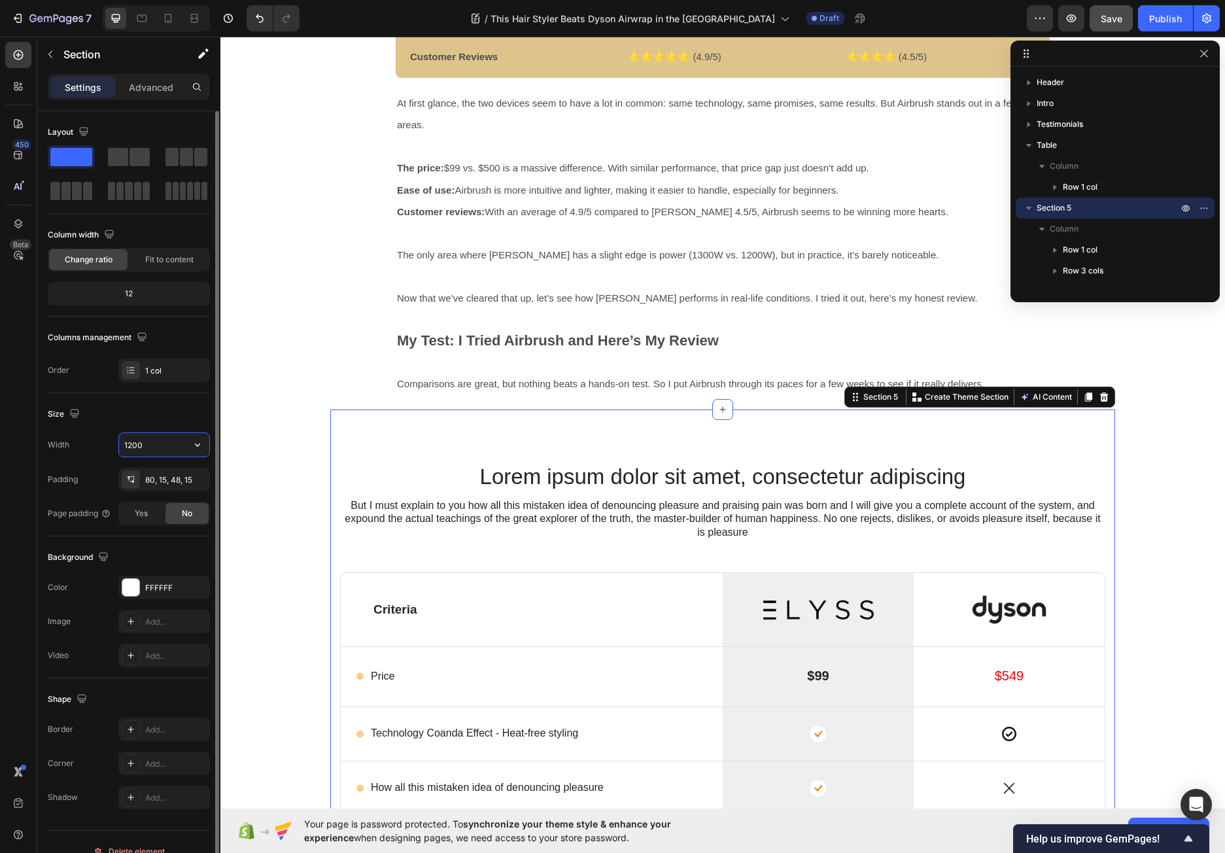
click at [148, 441] on input "1200" at bounding box center [164, 445] width 90 height 24
click at [195, 447] on icon "button" at bounding box center [197, 444] width 13 height 13
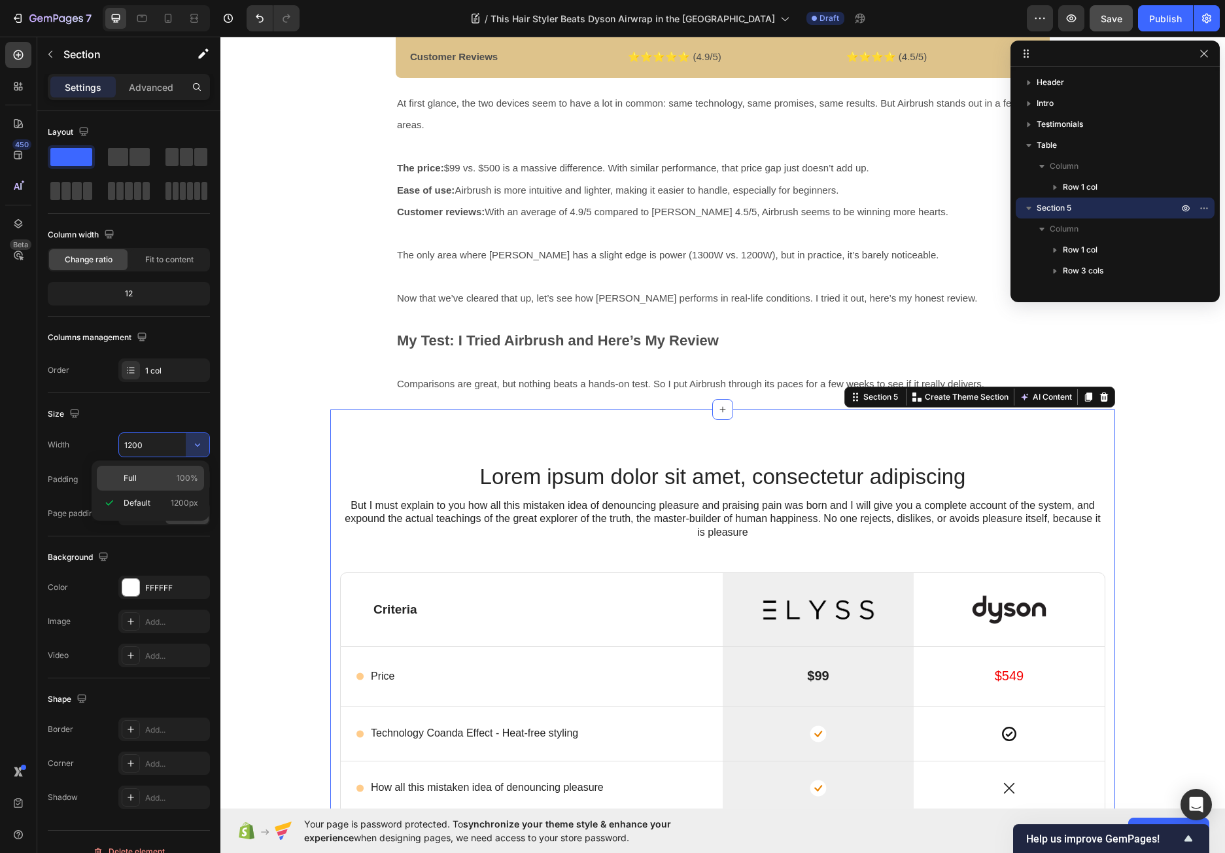
click at [174, 477] on p "Full 100%" at bounding box center [161, 478] width 75 height 12
type input "100%"
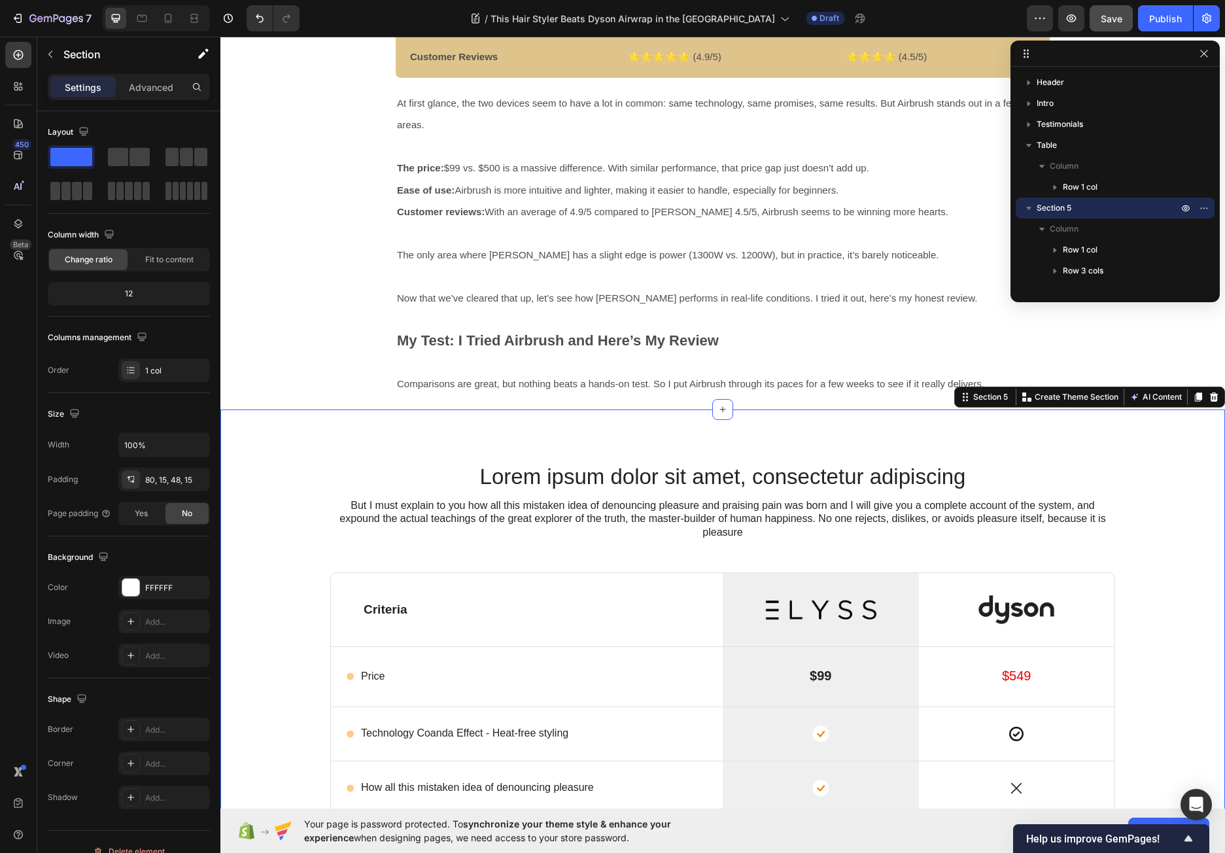
click at [309, 448] on div "Lorem ipsum dolor sit amet, consectetur adipiscing Heading But I must explain t…" at bounding box center [722, 736] width 1004 height 655
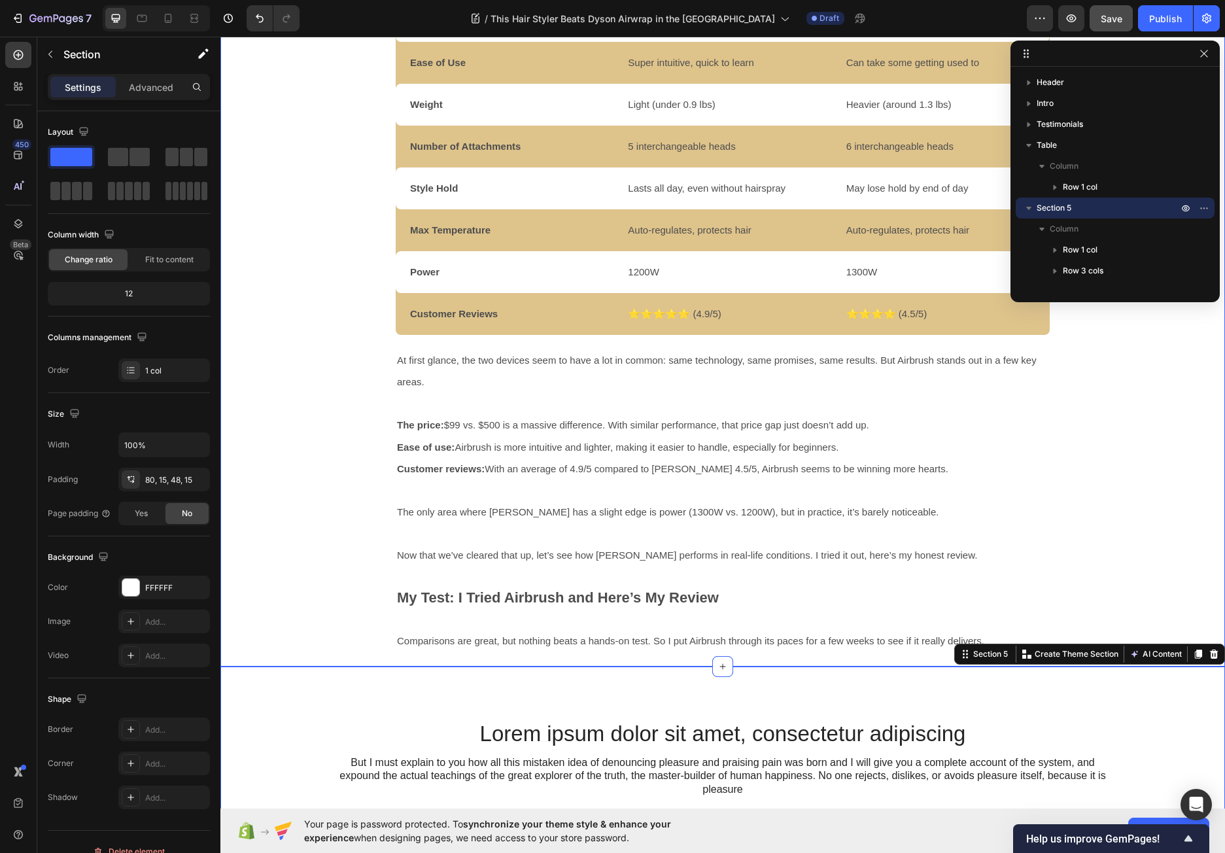
scroll to position [1780, 0]
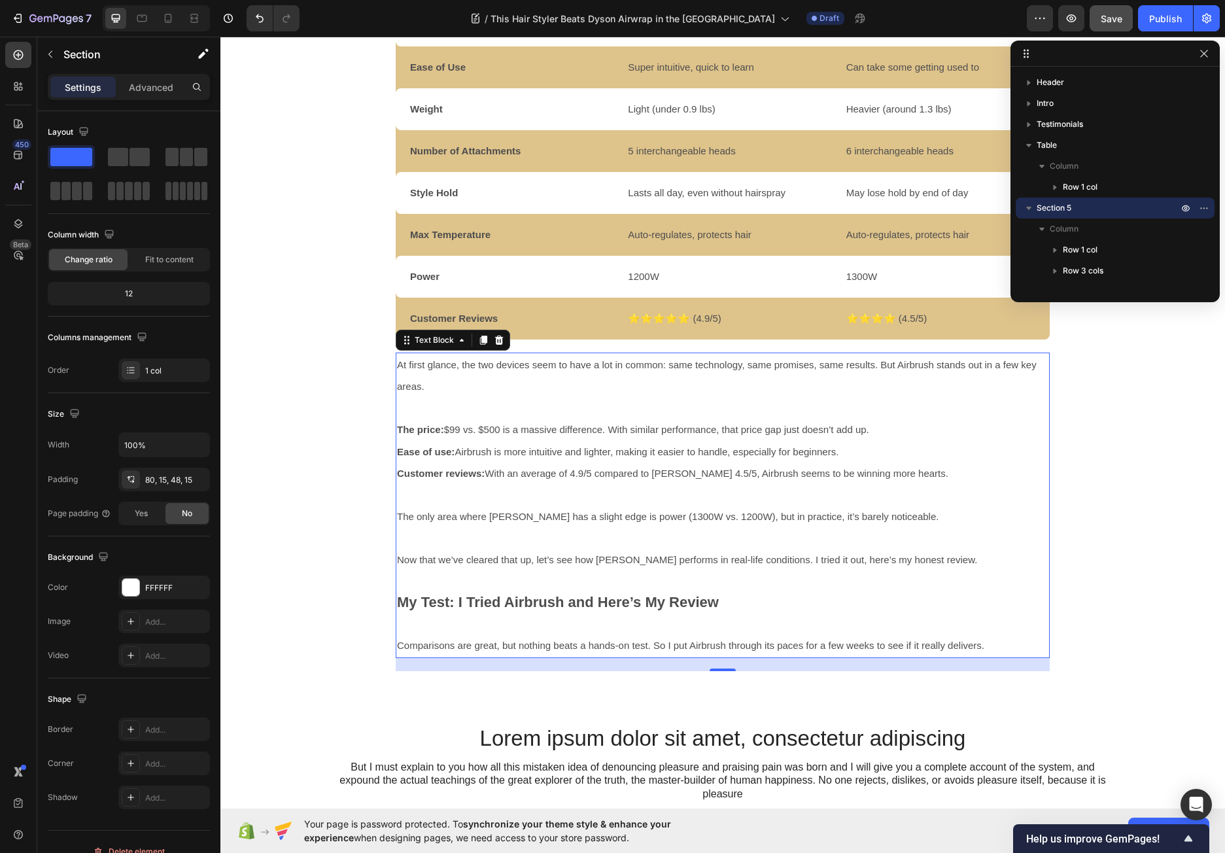
click at [397, 353] on div "At first glance, the two devices seem to have a lot in common: same technology,…" at bounding box center [723, 504] width 654 height 305
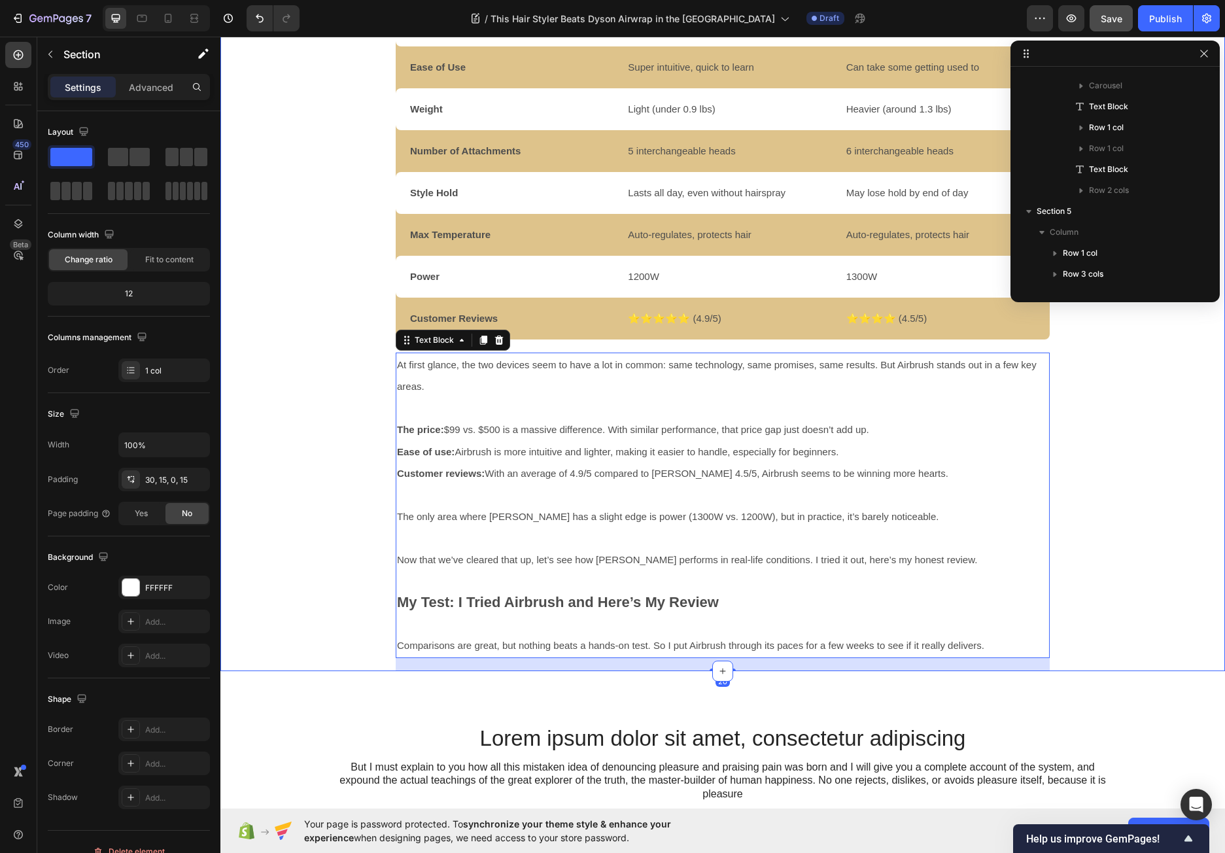
scroll to position [0, 0]
click at [372, 346] on div "Video Video Video Carousel Airbrush vs. [PERSON_NAME]: What’s the Difference? W…" at bounding box center [722, 220] width 985 height 899
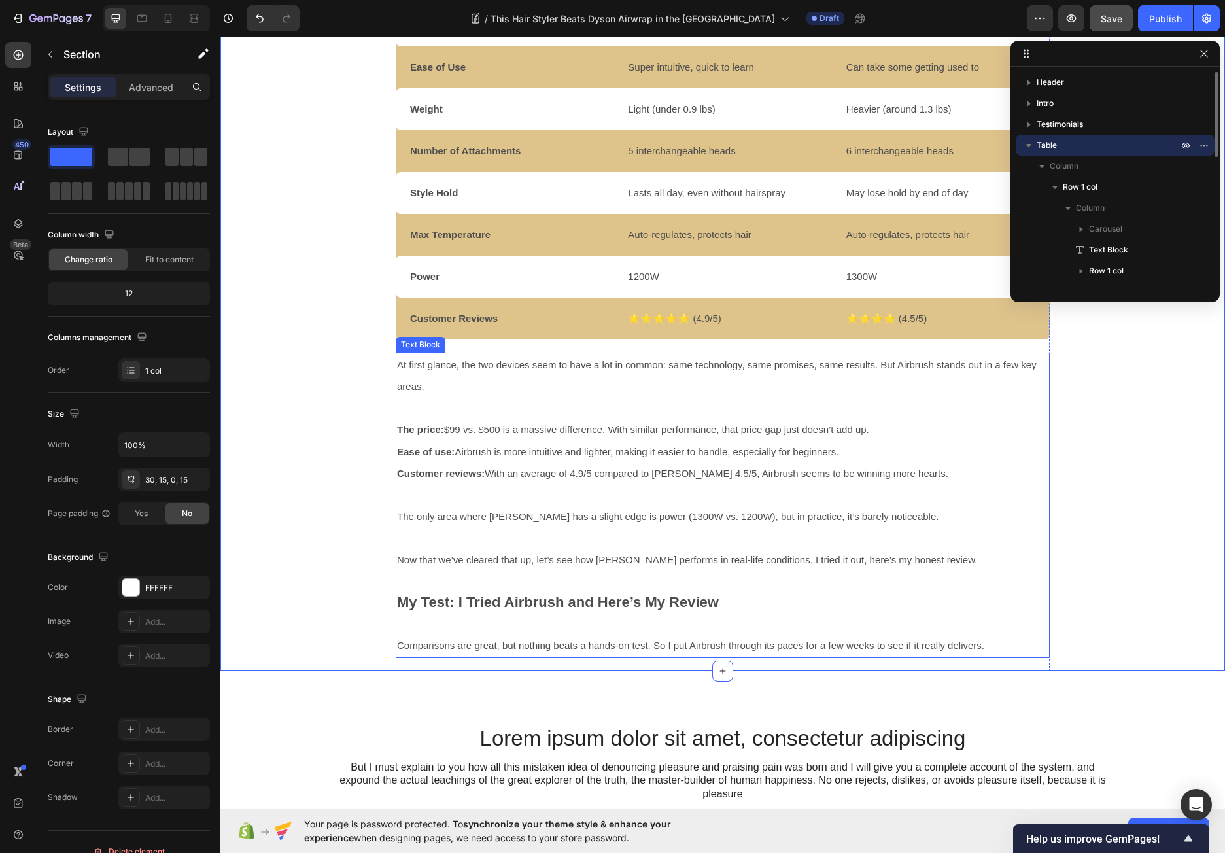
scroll to position [143, 0]
click at [397, 355] on p "At first glance, the two devices seem to have a lot in common: same technology,…" at bounding box center [722, 376] width 651 height 44
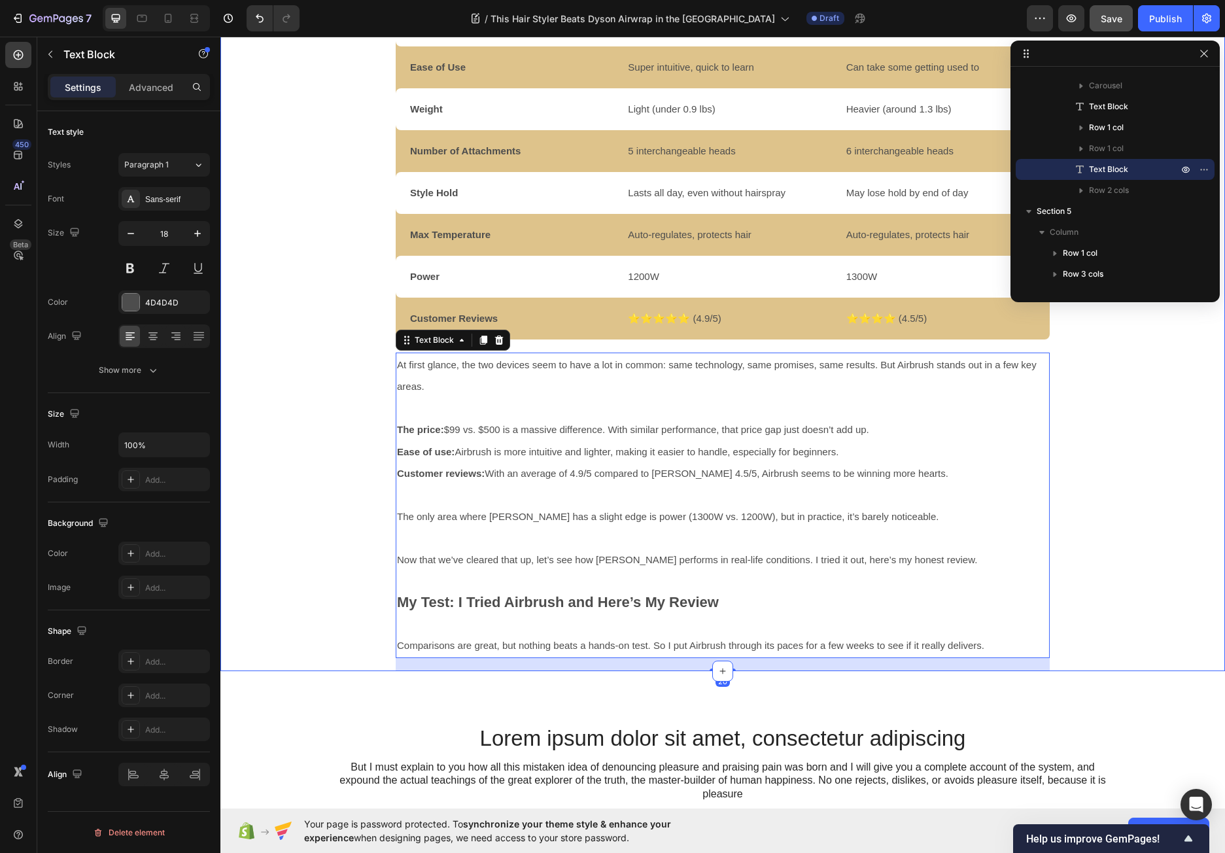
click at [380, 349] on div "Video Video Video Carousel Airbrush vs. [PERSON_NAME]: What’s the Difference? W…" at bounding box center [722, 220] width 985 height 899
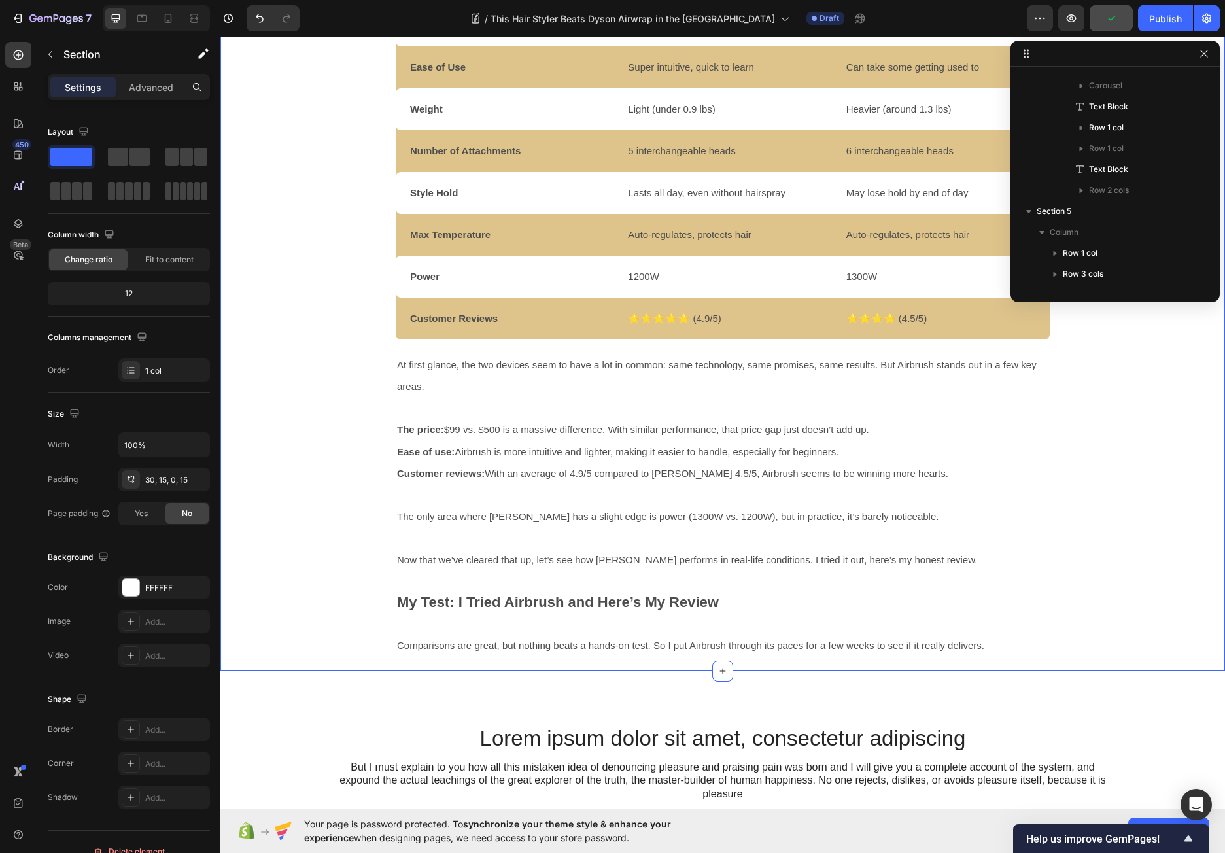
scroll to position [0, 0]
click at [1061, 144] on p "Table" at bounding box center [1108, 145] width 144 height 13
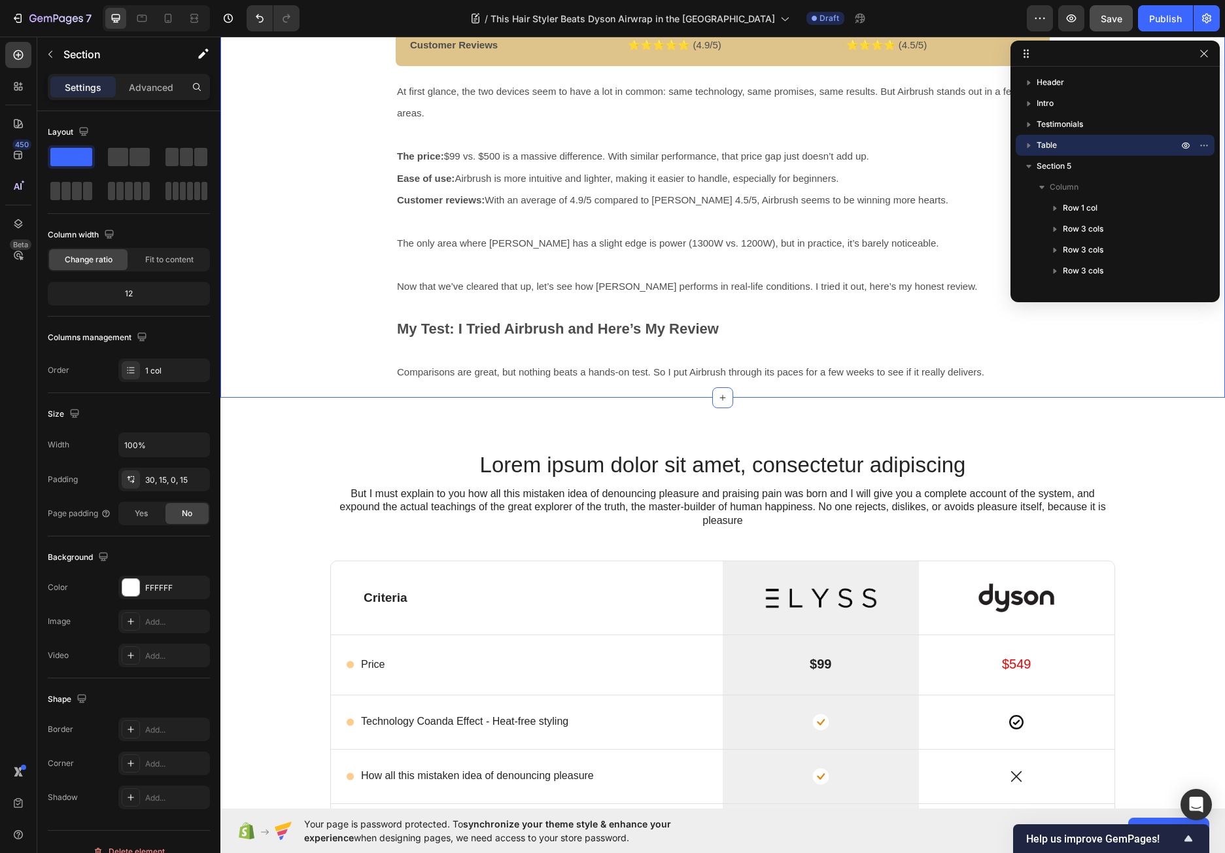
scroll to position [2168, 0]
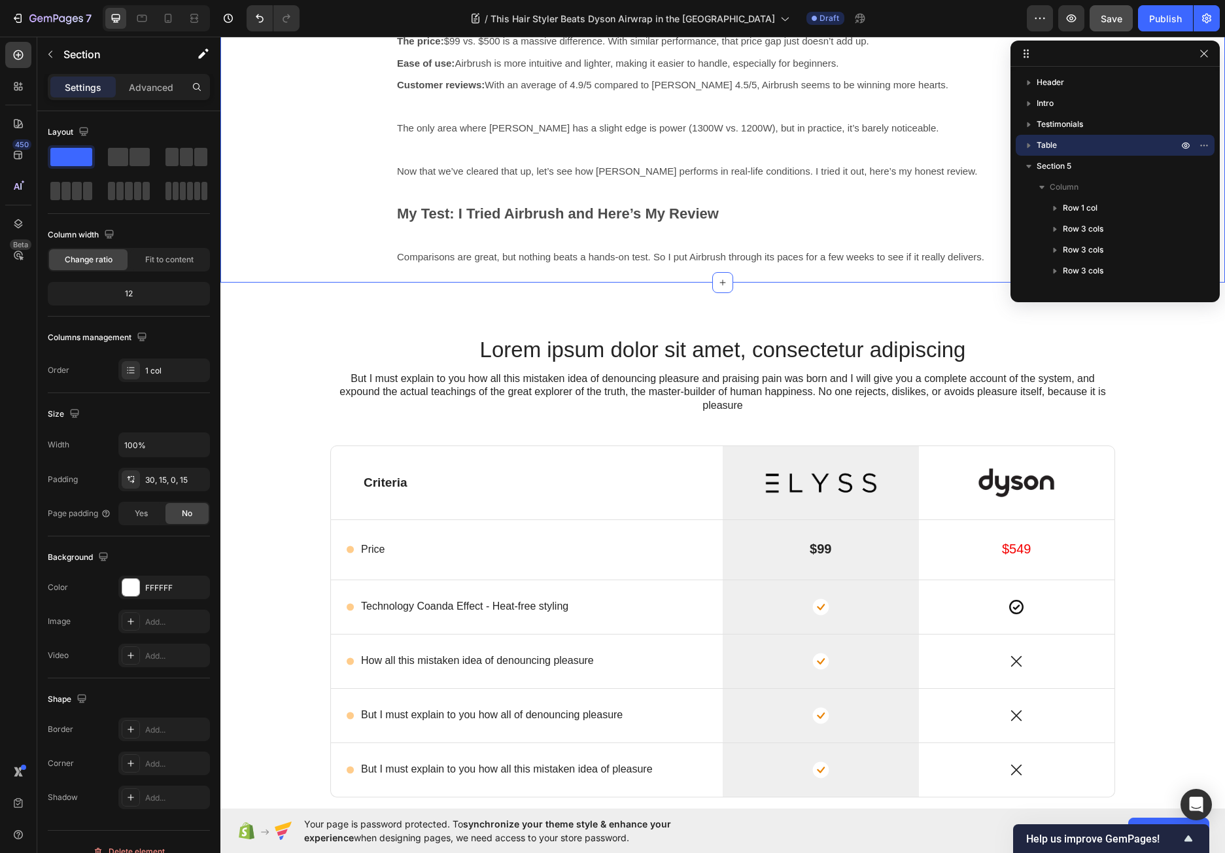
click at [284, 364] on div "Lorem ipsum dolor sit amet, consectetur adipiscing Heading But I must explain t…" at bounding box center [722, 620] width 985 height 571
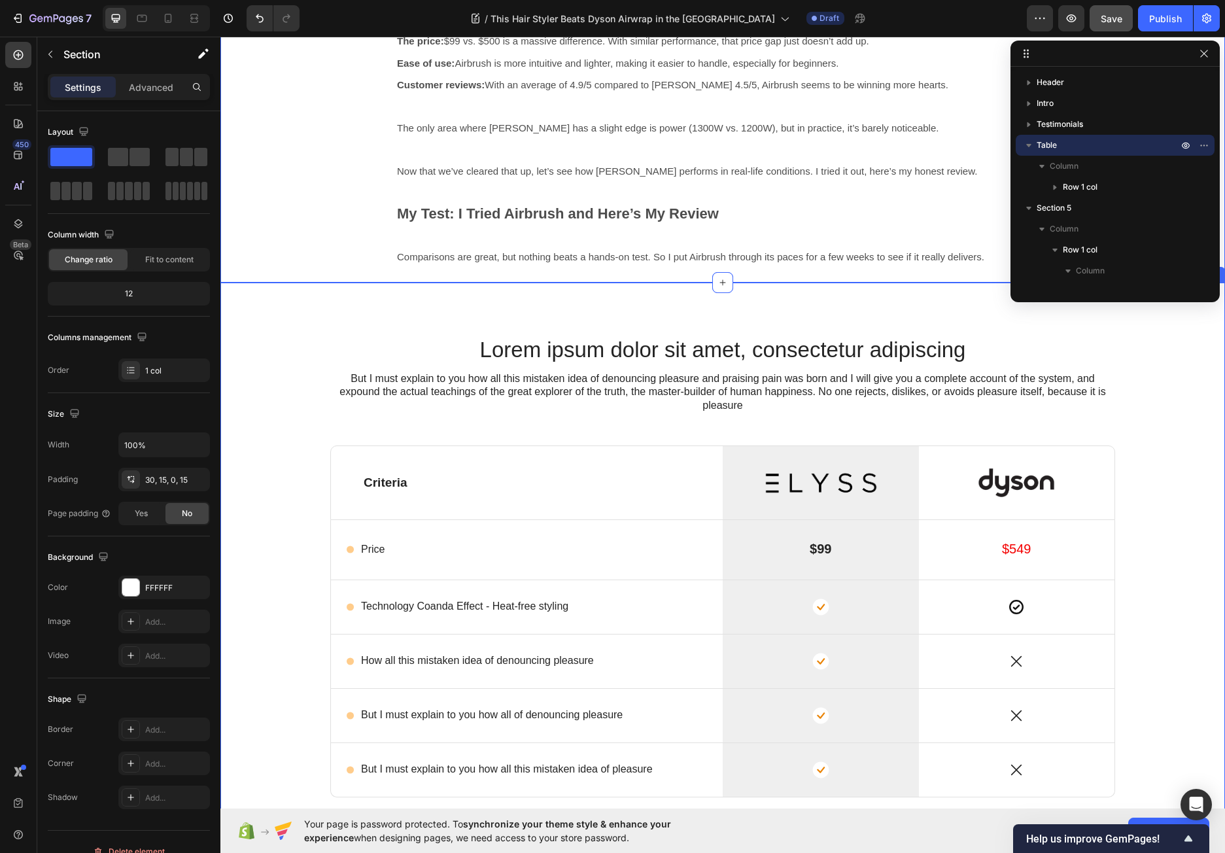
click at [275, 350] on div "Lorem ipsum dolor sit amet, consectetur adipiscing Heading But I must explain t…" at bounding box center [722, 620] width 985 height 571
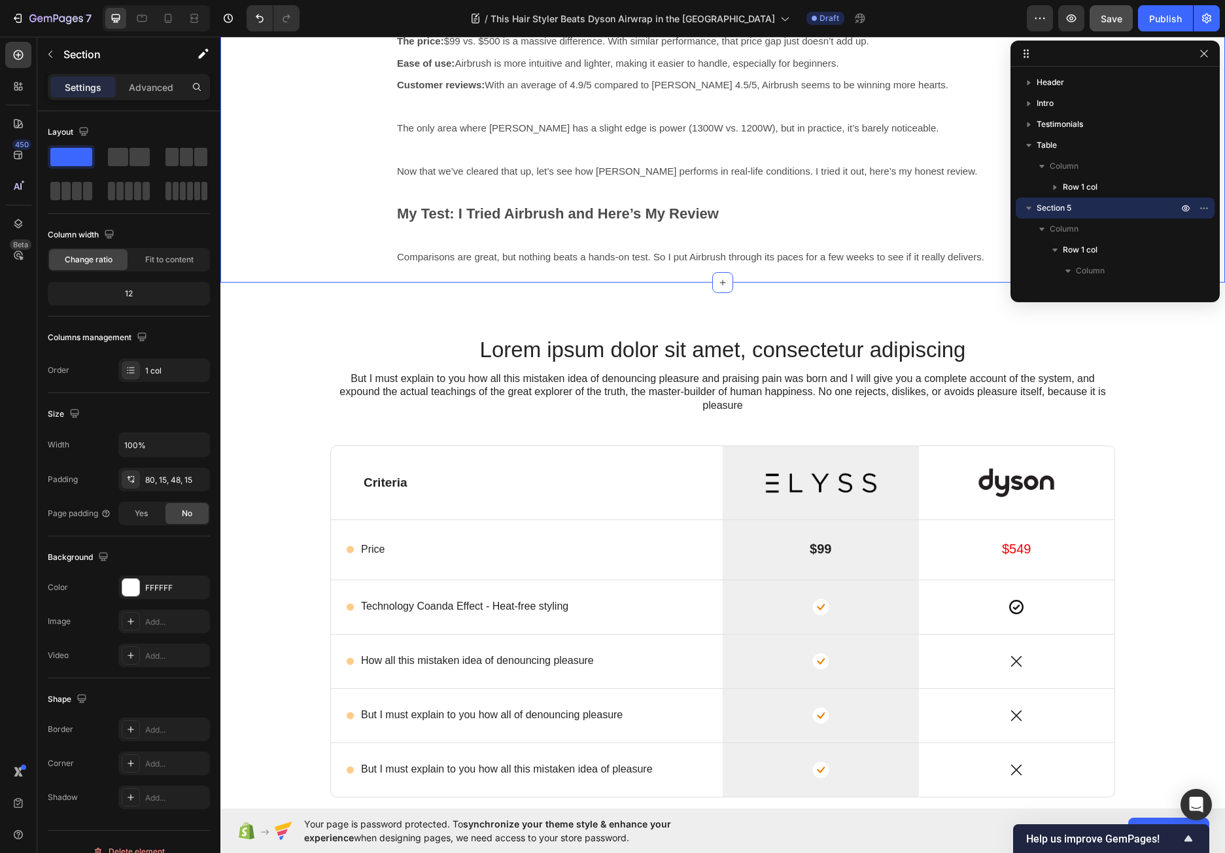
drag, startPoint x: 279, startPoint y: 222, endPoint x: 433, endPoint y: 385, distance: 224.3
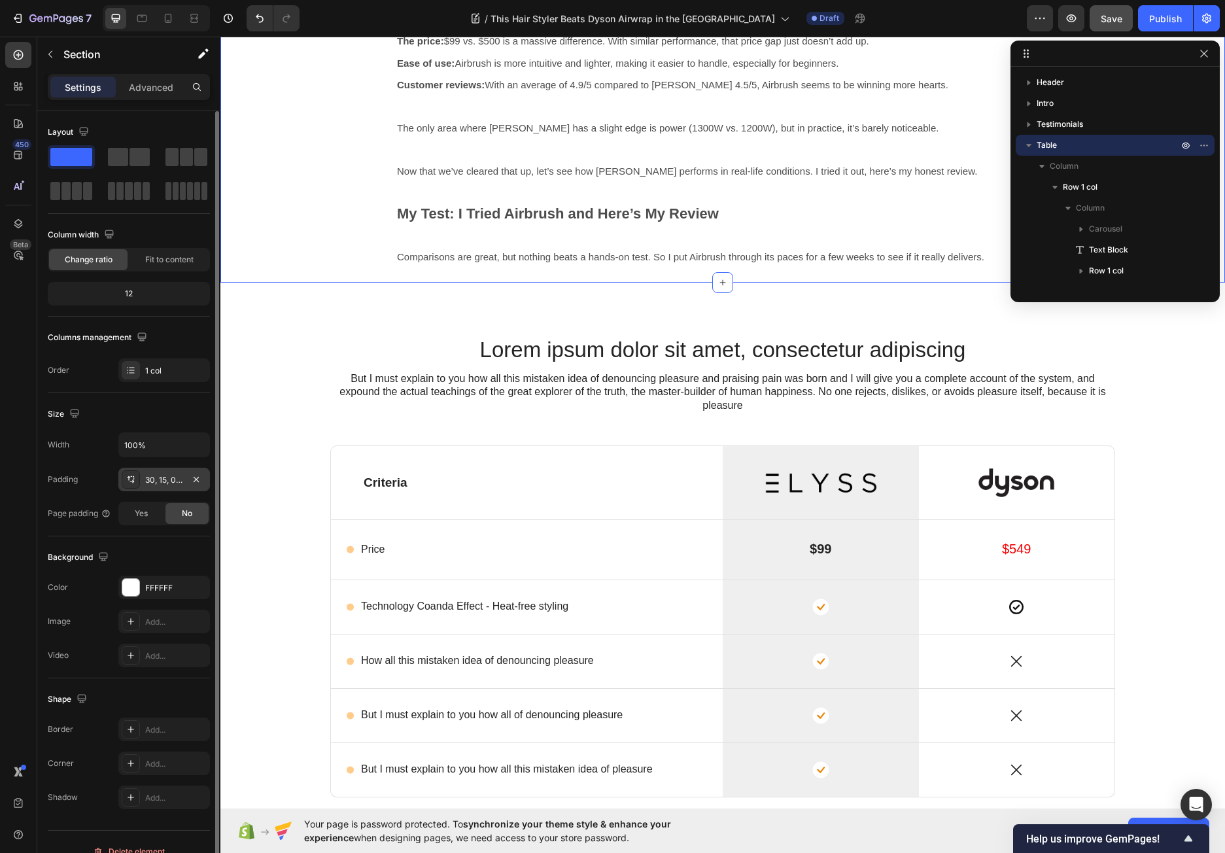
click at [171, 482] on div "30, 15, 0, 15" at bounding box center [164, 480] width 38 height 12
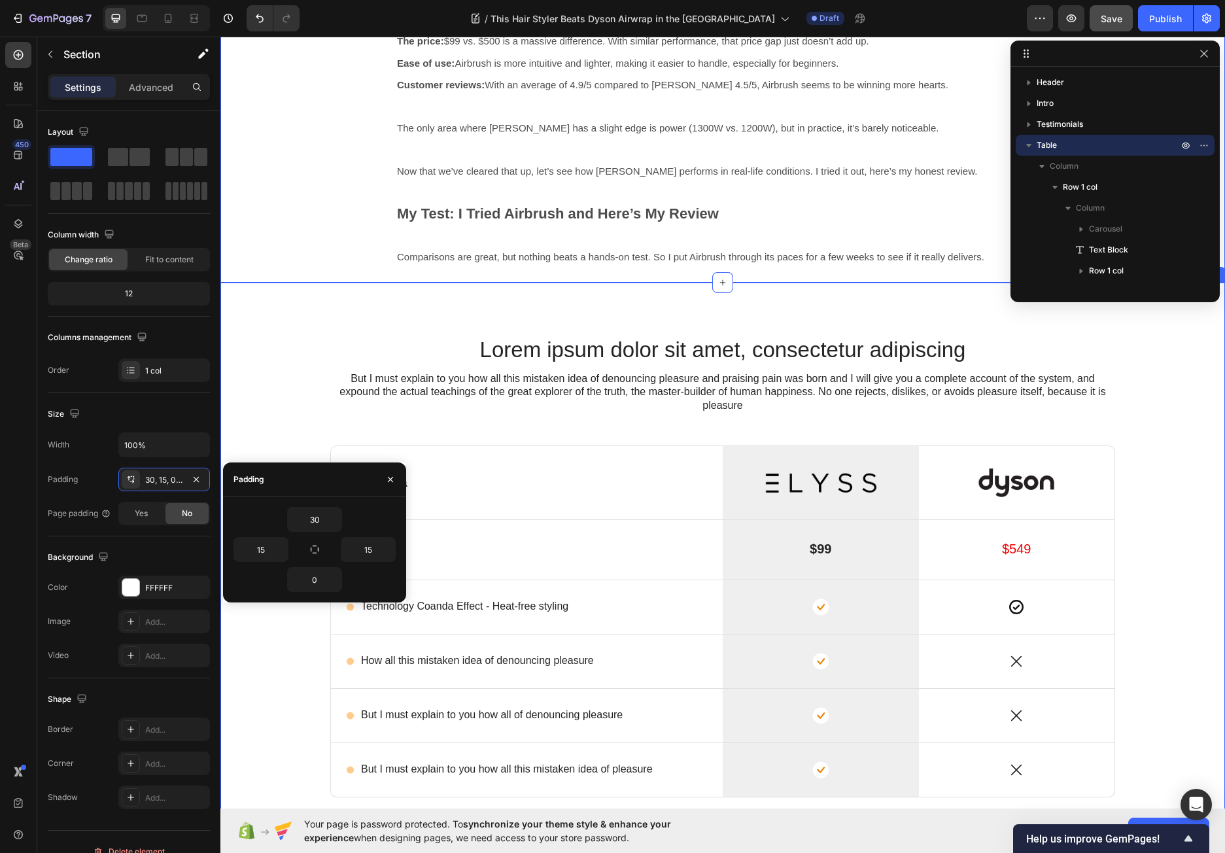
scroll to position [185, 0]
click at [248, 347] on div "Lorem ipsum dolor sit amet, consectetur adipiscing Heading But I must explain t…" at bounding box center [722, 620] width 985 height 571
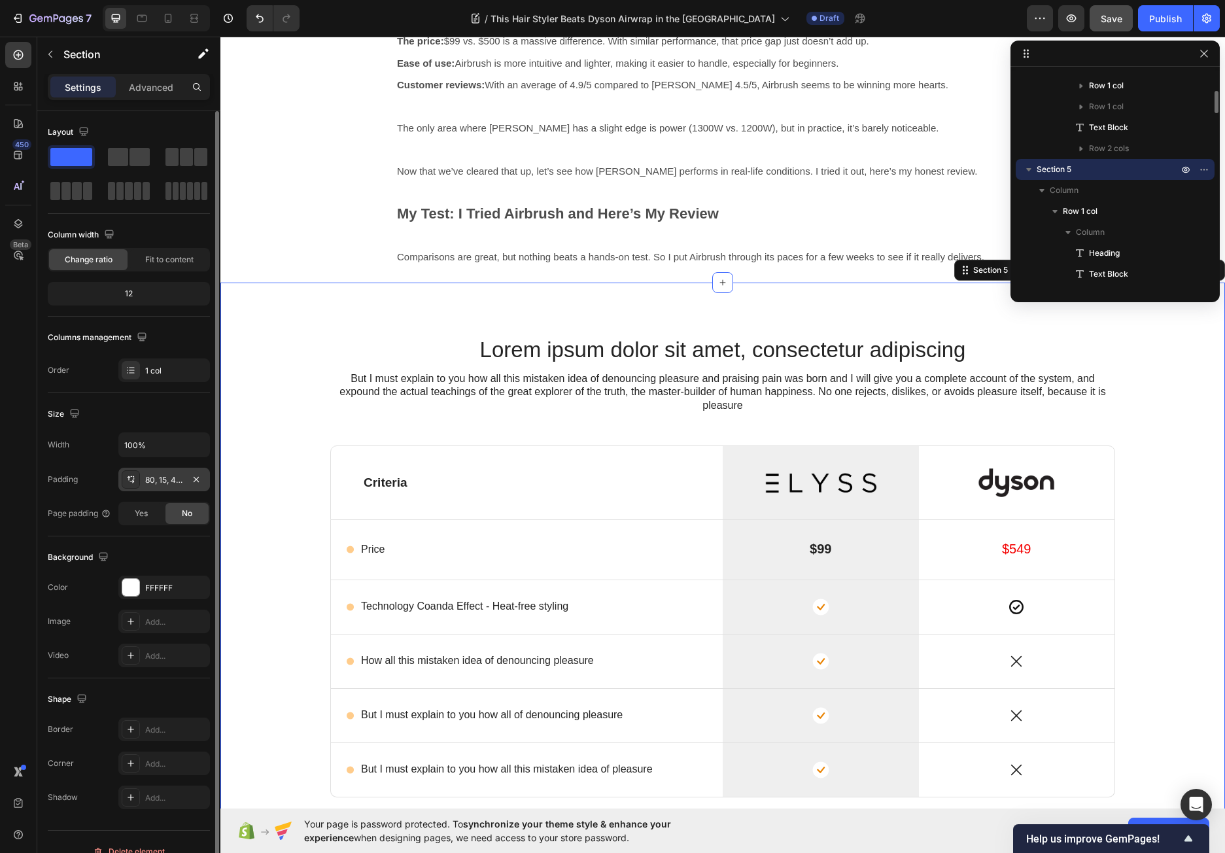
click at [159, 485] on div "80, 15, 48, 15" at bounding box center [164, 480] width 38 height 12
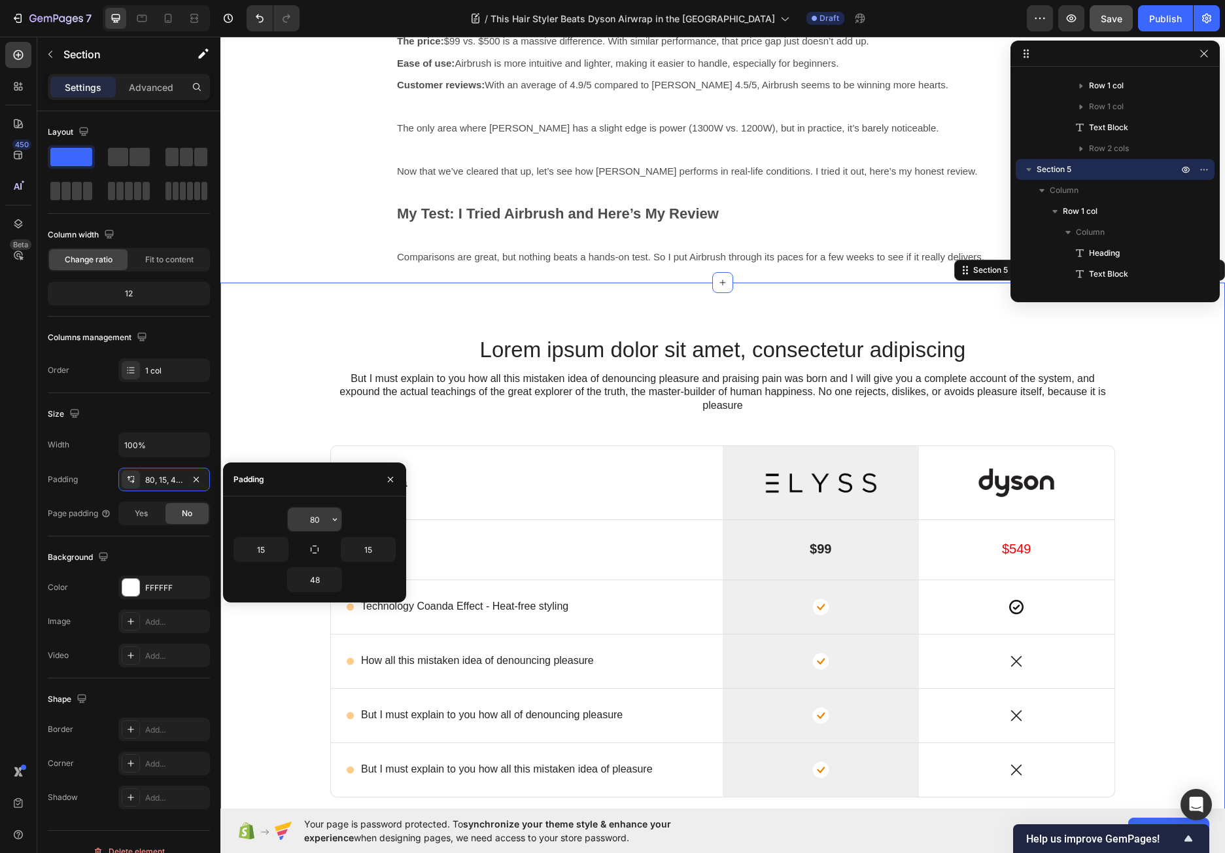
click at [317, 520] on input "80" at bounding box center [315, 519] width 54 height 24
click at [317, 519] on input "80" at bounding box center [315, 519] width 54 height 24
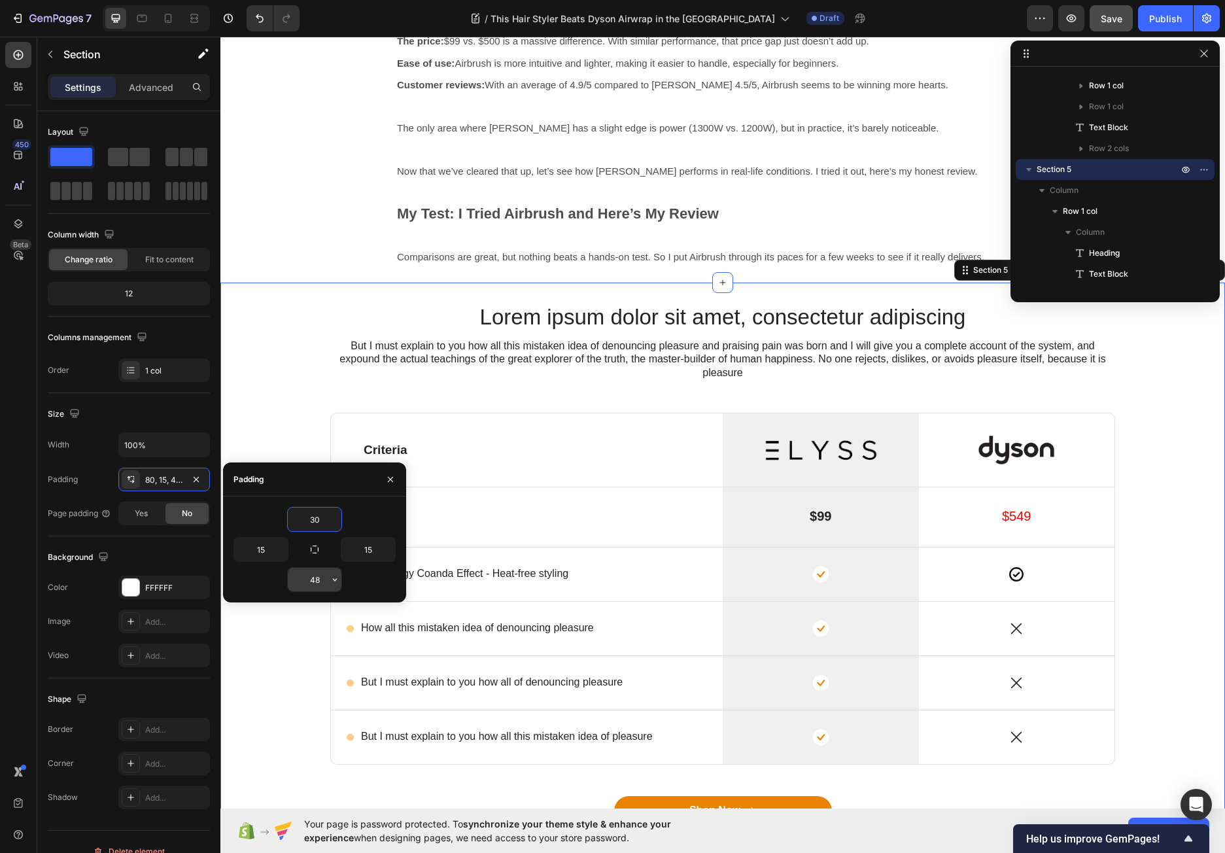
type input "30"
click at [314, 579] on input "48" at bounding box center [315, 579] width 54 height 24
type input "0"
click at [252, 325] on div "Lorem ipsum dolor sit amet, consectetur adipiscing Heading But I must explain t…" at bounding box center [722, 587] width 985 height 571
click at [283, 352] on div "Lorem ipsum dolor sit amet, consectetur adipiscing Heading But I must explain t…" at bounding box center [722, 587] width 985 height 571
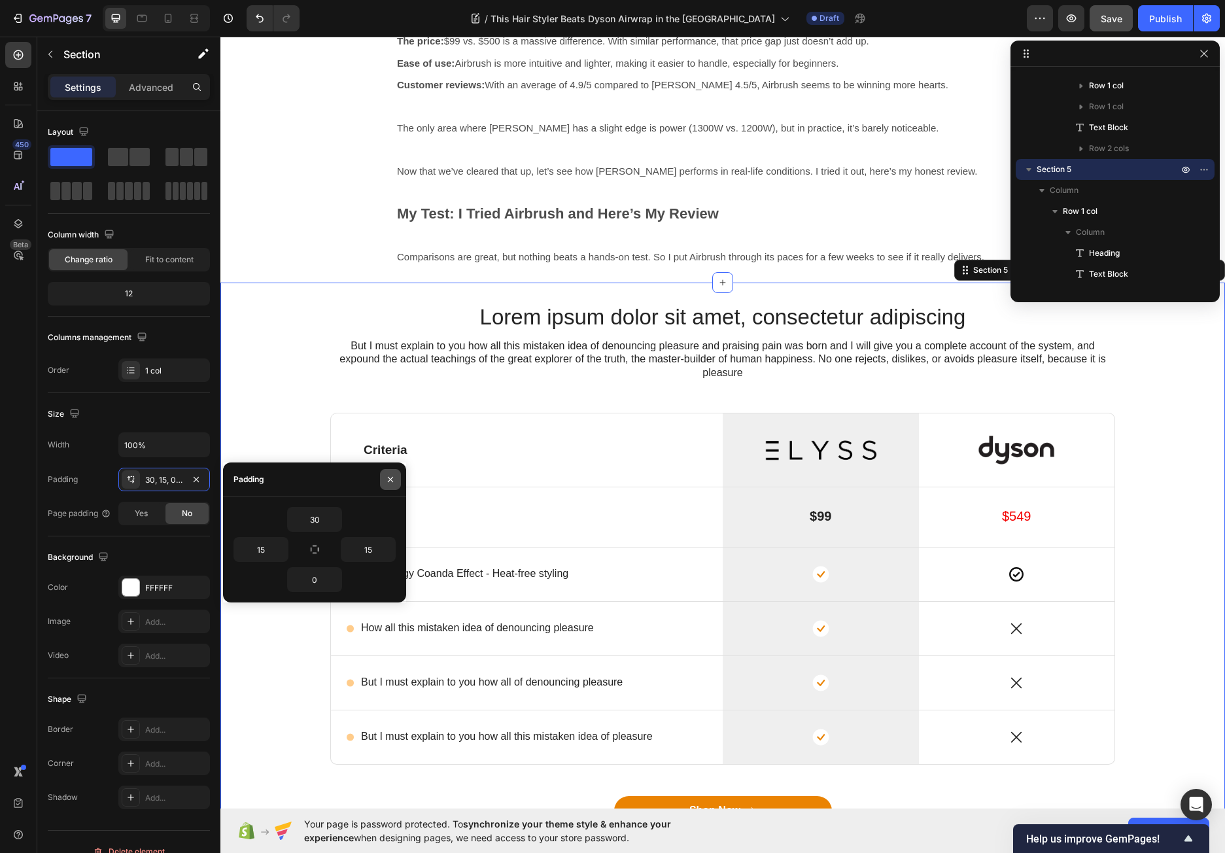
click at [386, 477] on icon "button" at bounding box center [390, 479] width 10 height 10
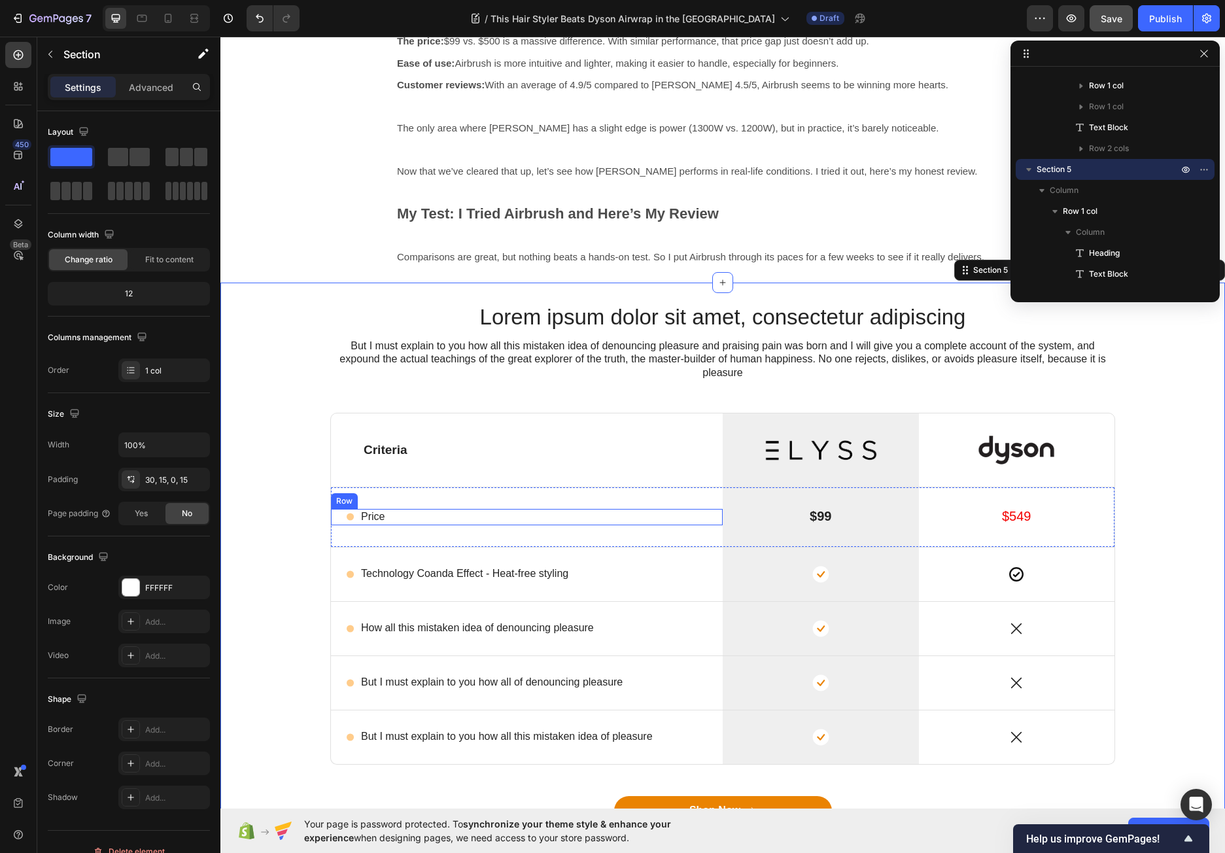
scroll to position [2560, 0]
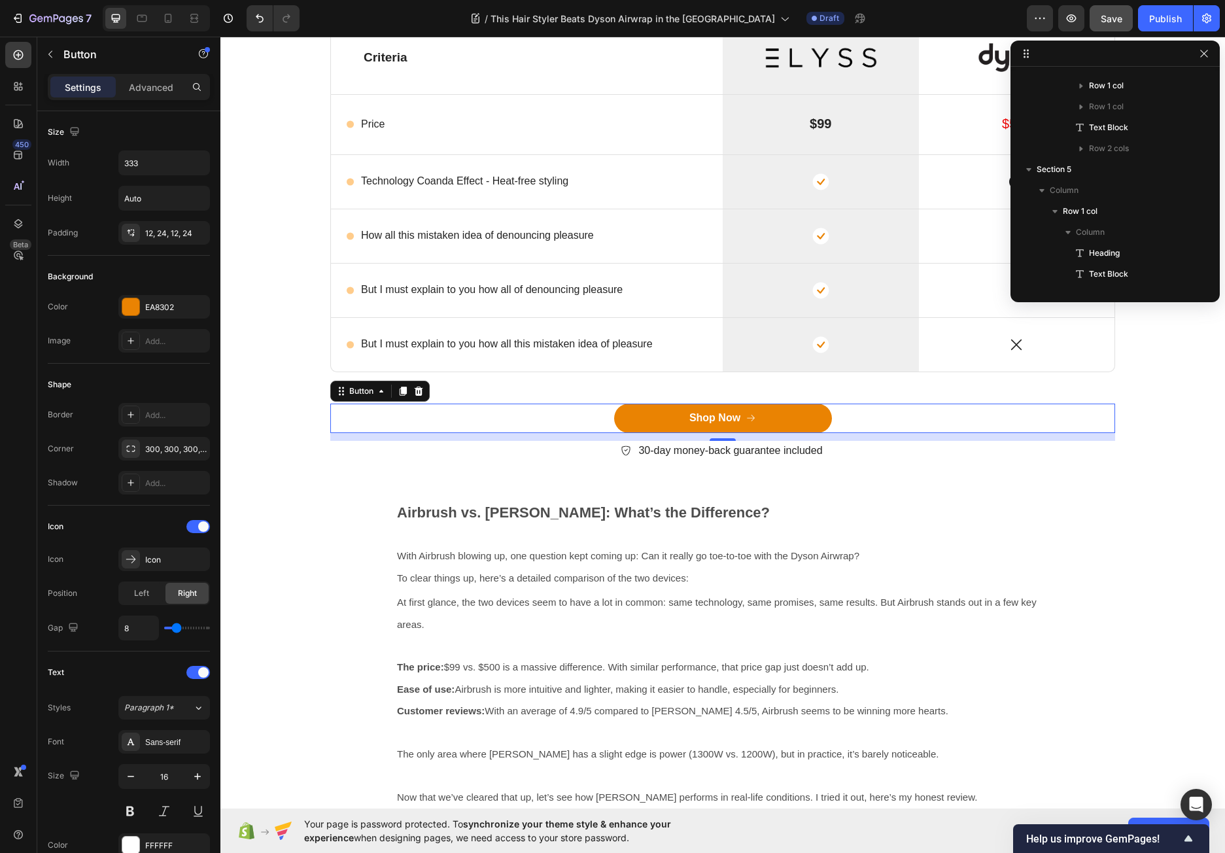
click at [471, 415] on div "Shop Now Button 0" at bounding box center [722, 417] width 785 height 29
click at [414, 391] on icon at bounding box center [418, 390] width 8 height 9
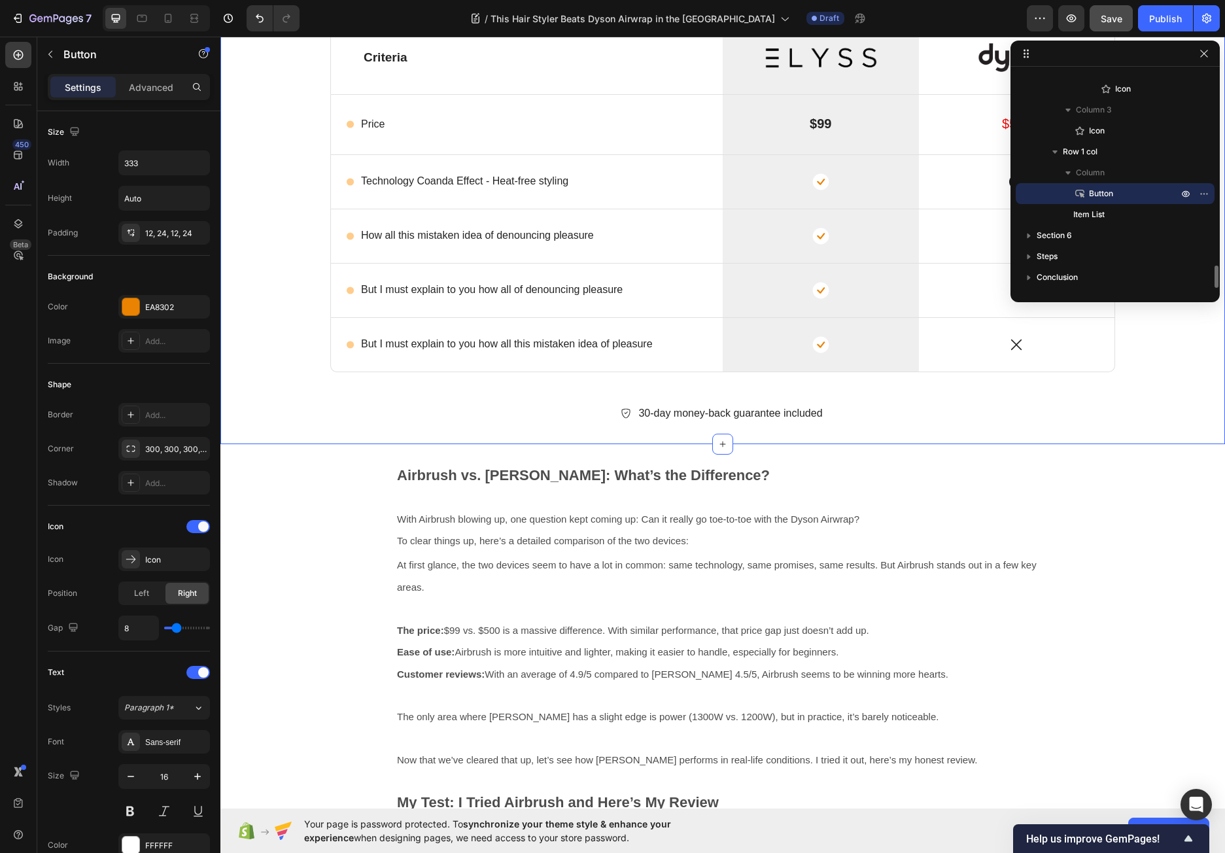
scroll to position [1855, 0]
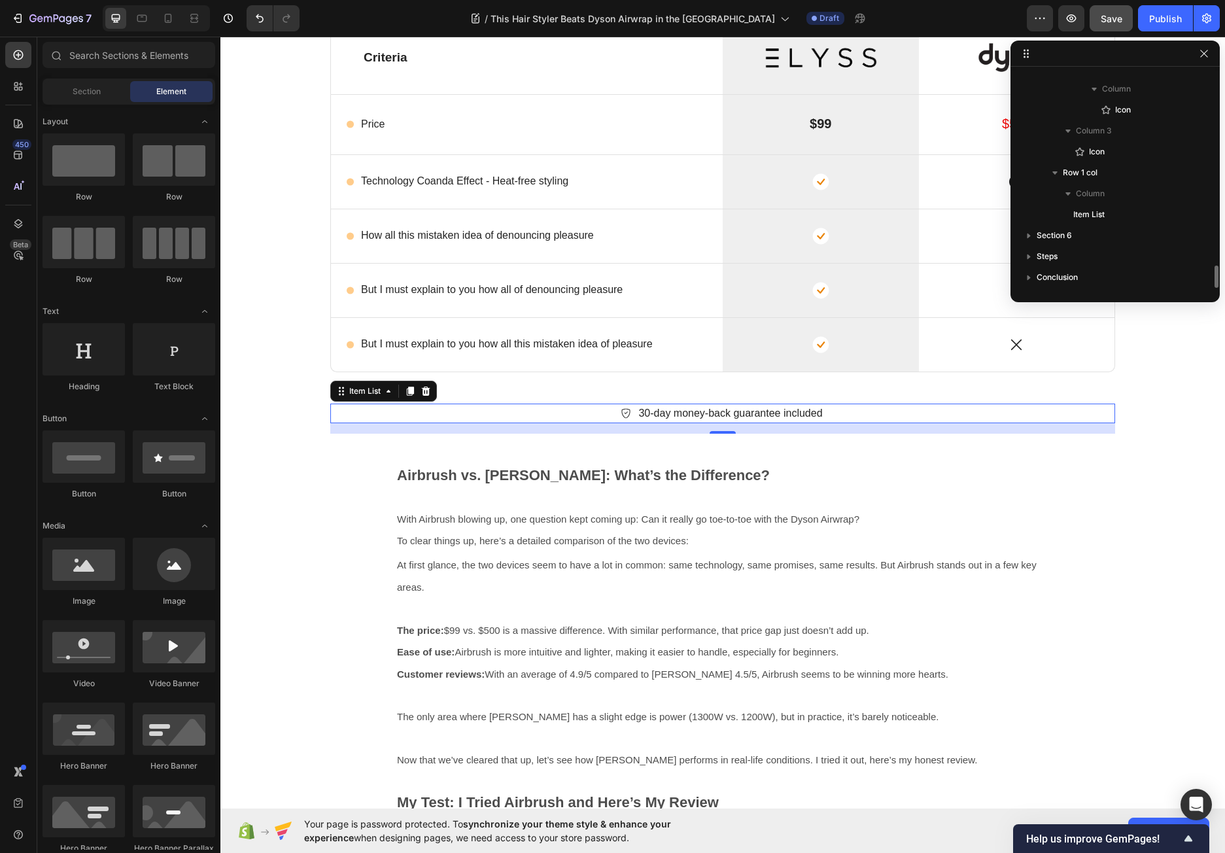
click at [494, 418] on div "30-day money-back guarantee included" at bounding box center [722, 413] width 785 height 20
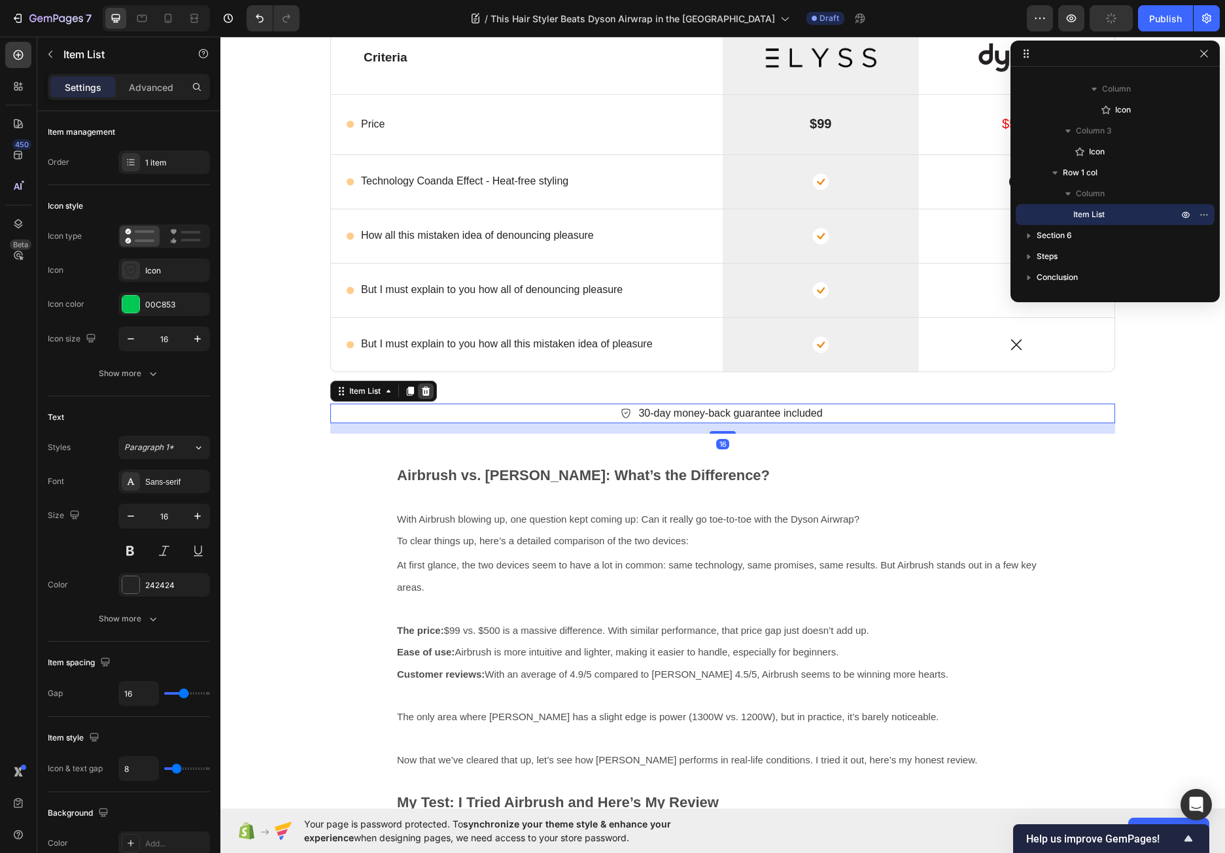
click at [424, 388] on icon at bounding box center [426, 390] width 8 height 9
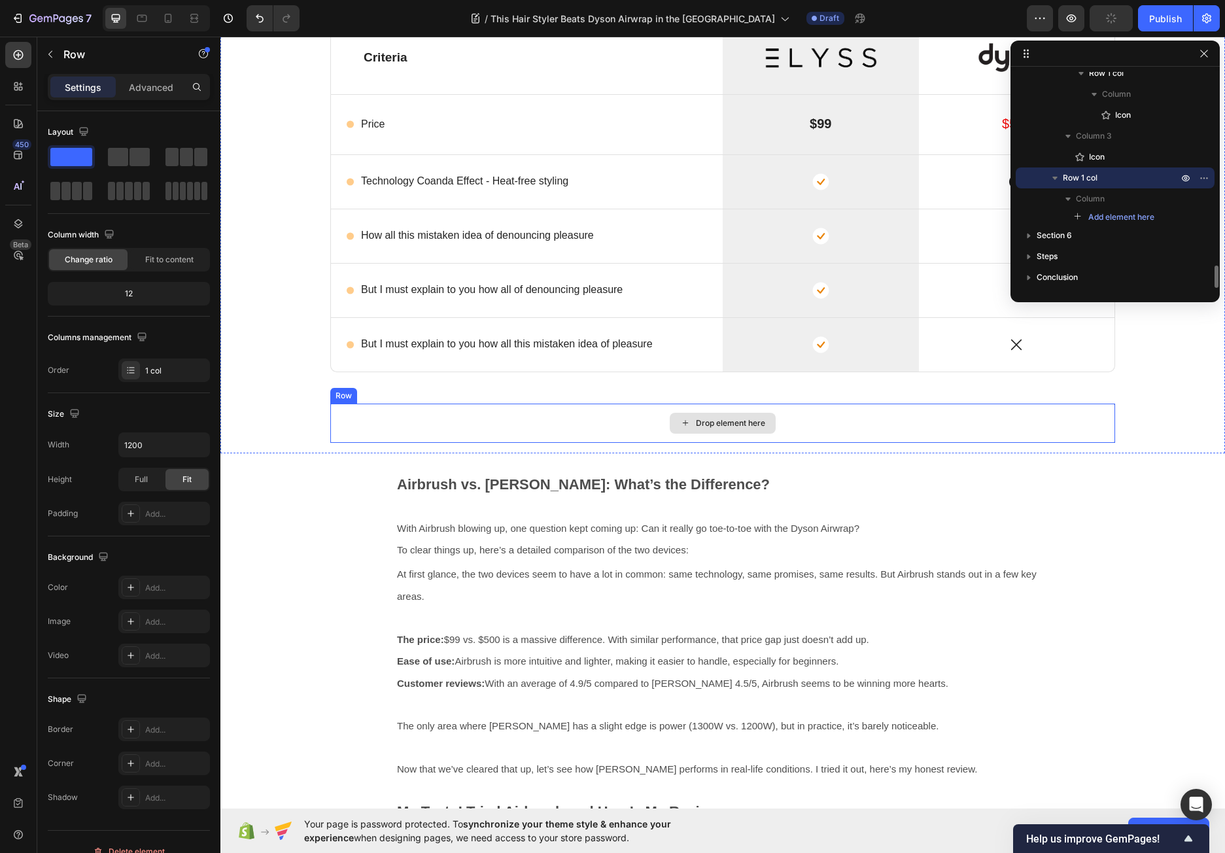
click at [444, 425] on div "Drop element here" at bounding box center [722, 422] width 785 height 39
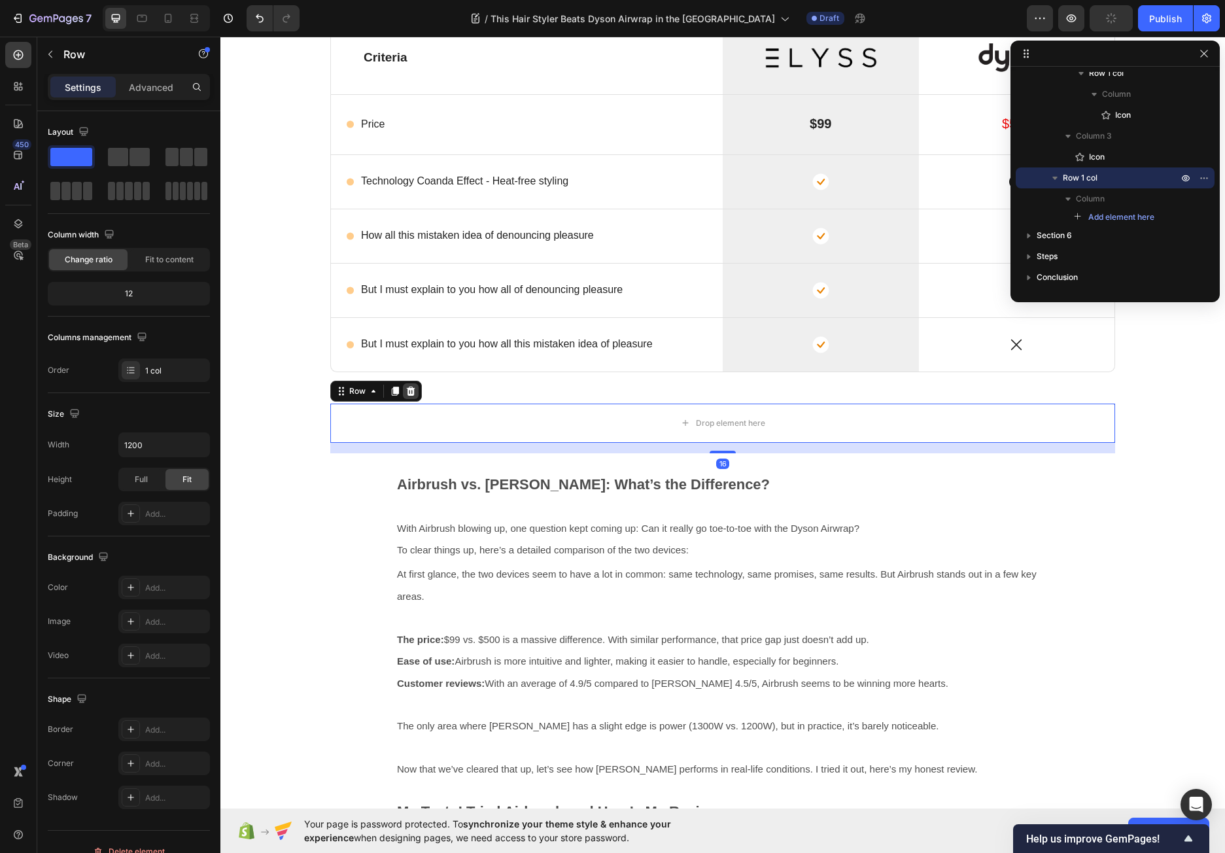
click at [408, 386] on icon at bounding box center [410, 391] width 10 height 10
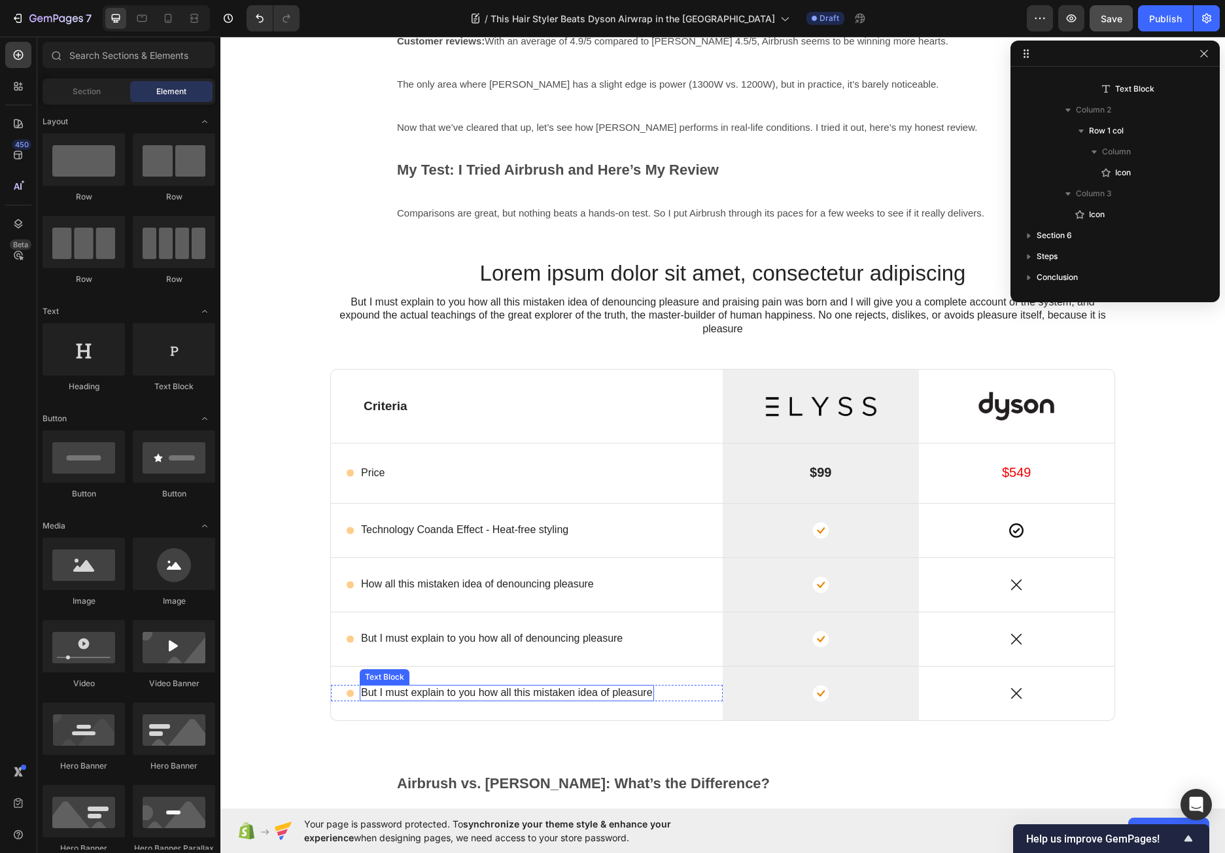
scroll to position [2168, 0]
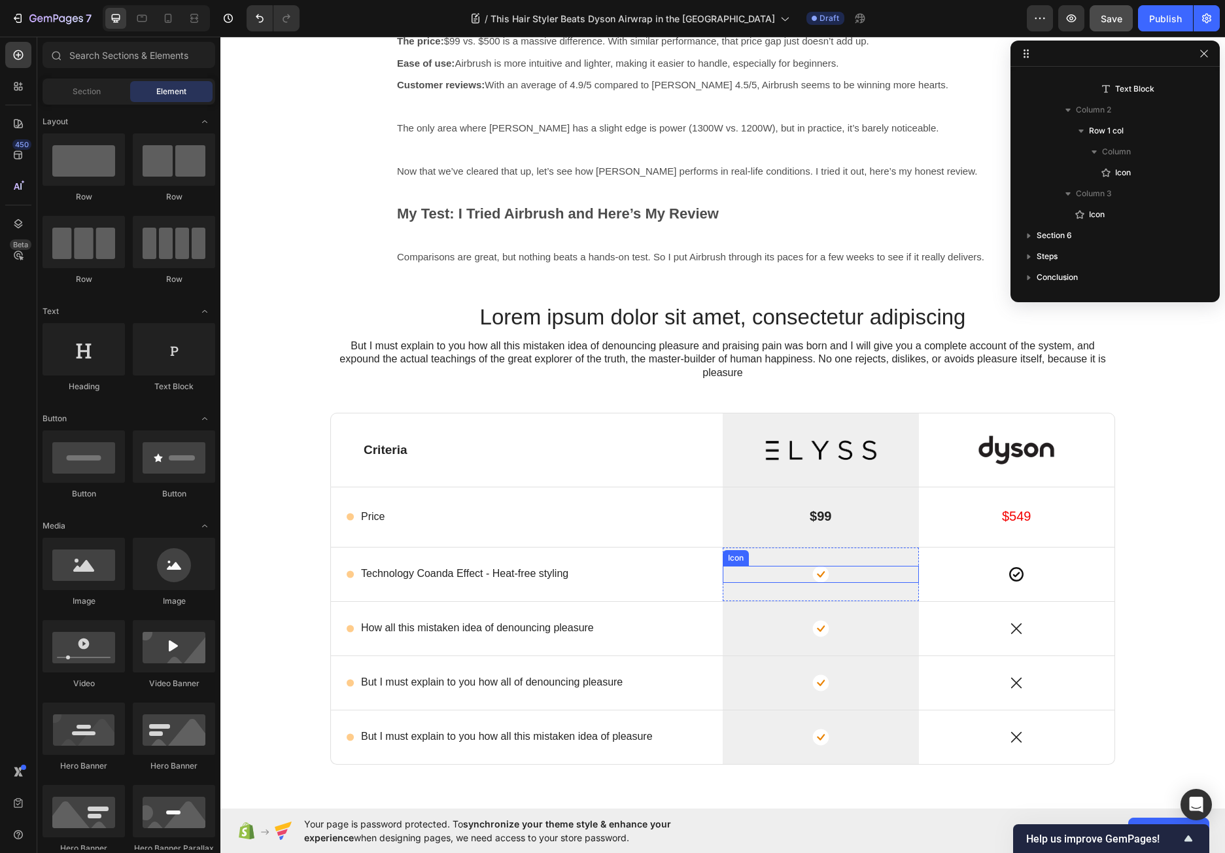
click at [815, 572] on rect at bounding box center [820, 574] width 16 height 16
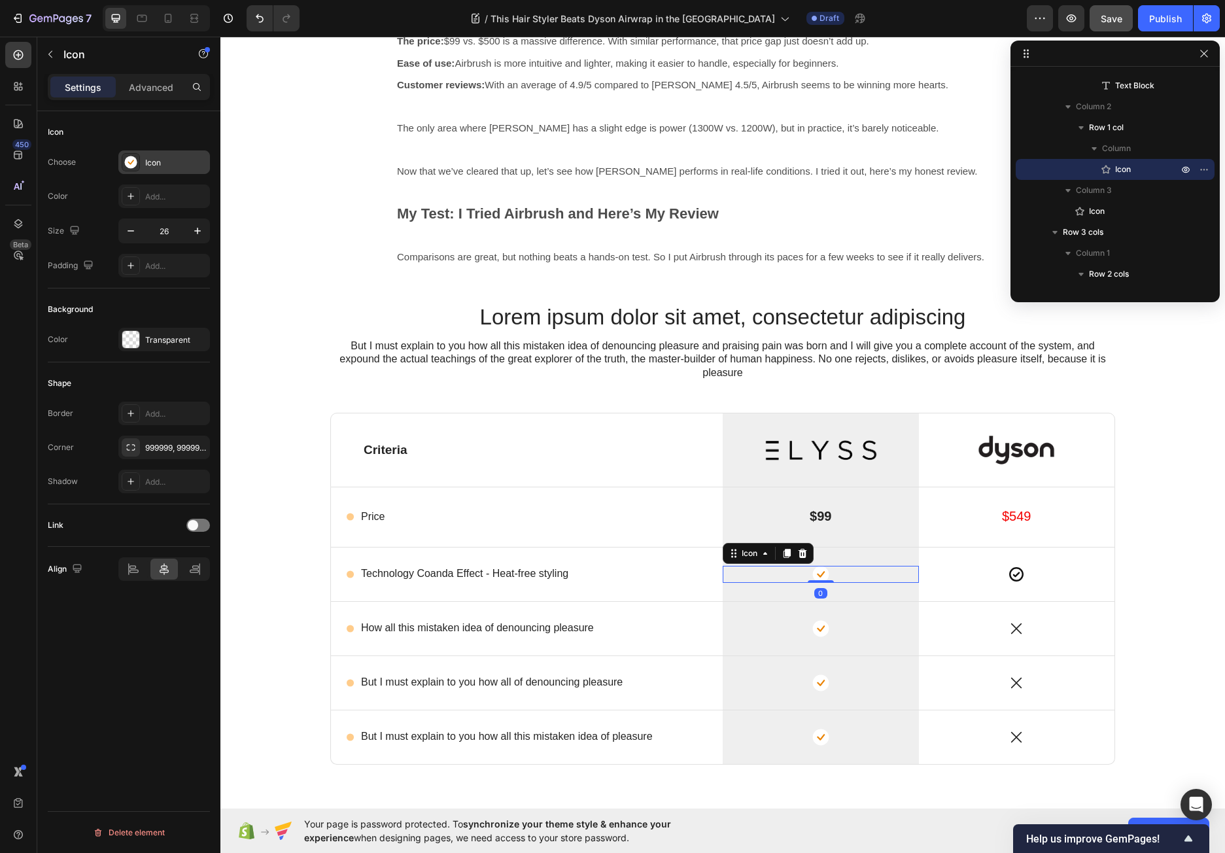
click at [133, 166] on rect at bounding box center [130, 162] width 12 height 12
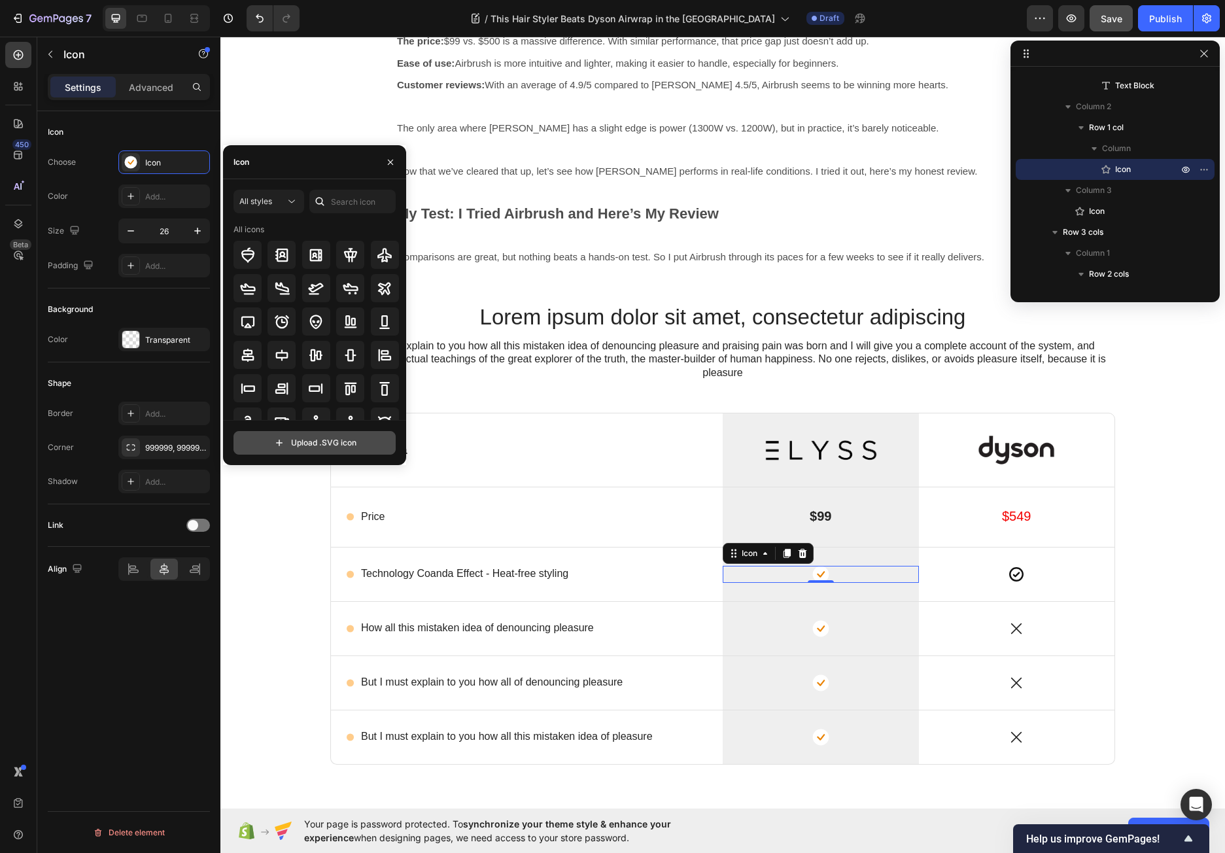
click at [317, 445] on input "file" at bounding box center [314, 442] width 161 height 22
click at [261, 441] on input "file" at bounding box center [314, 442] width 161 height 22
click at [365, 200] on input "text" at bounding box center [352, 202] width 86 height 24
type input "check"
click at [346, 255] on icon at bounding box center [351, 255] width 16 height 16
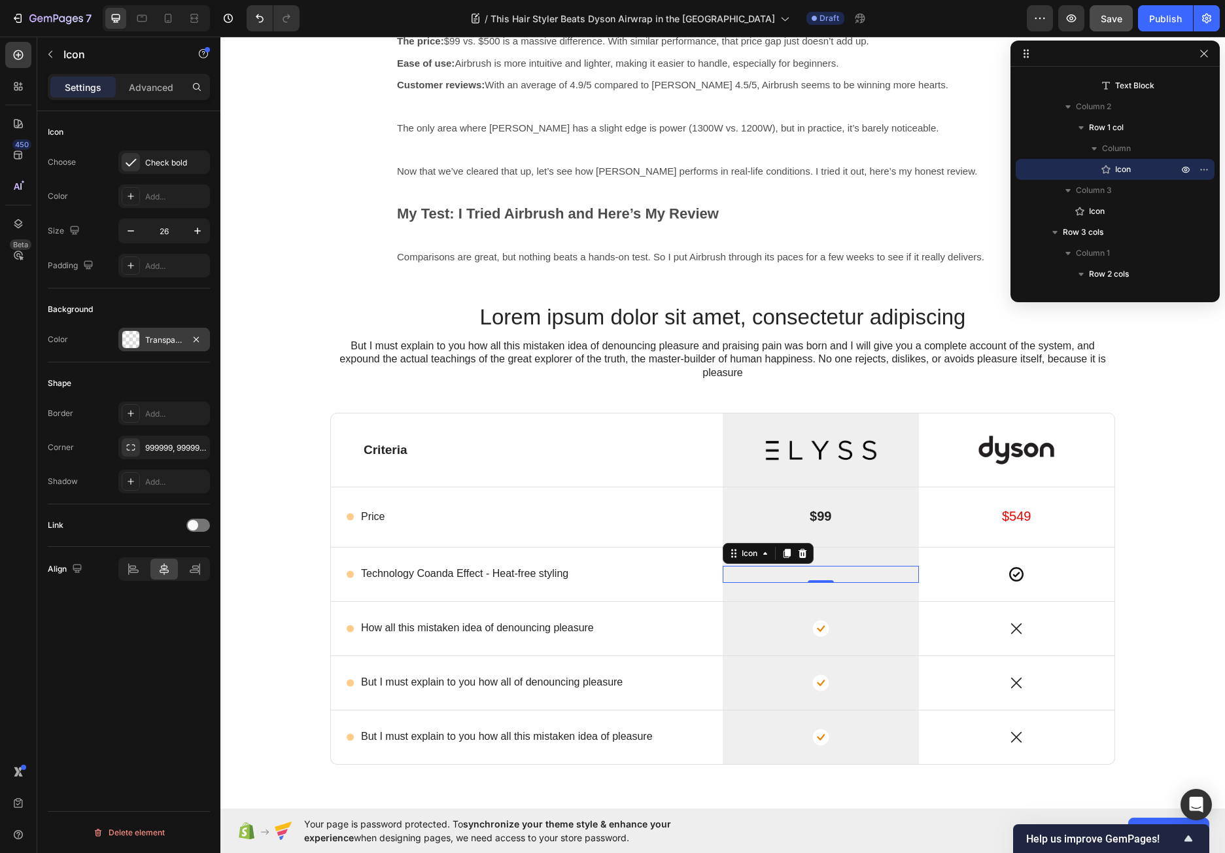
click at [133, 337] on div at bounding box center [130, 339] width 17 height 17
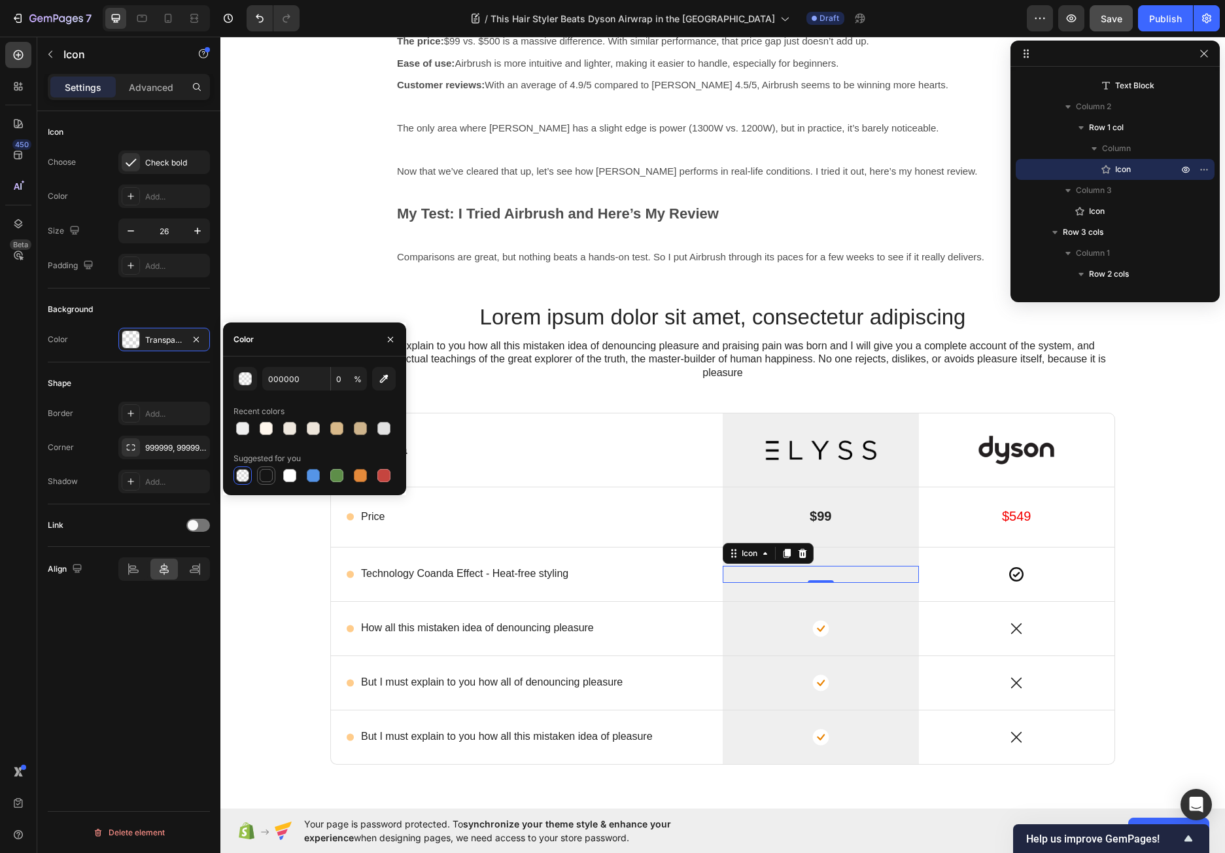
click at [267, 476] on div at bounding box center [266, 475] width 13 height 13
type input "151515"
type input "100"
click at [245, 428] on div at bounding box center [242, 428] width 13 height 13
type input "EFEFEF"
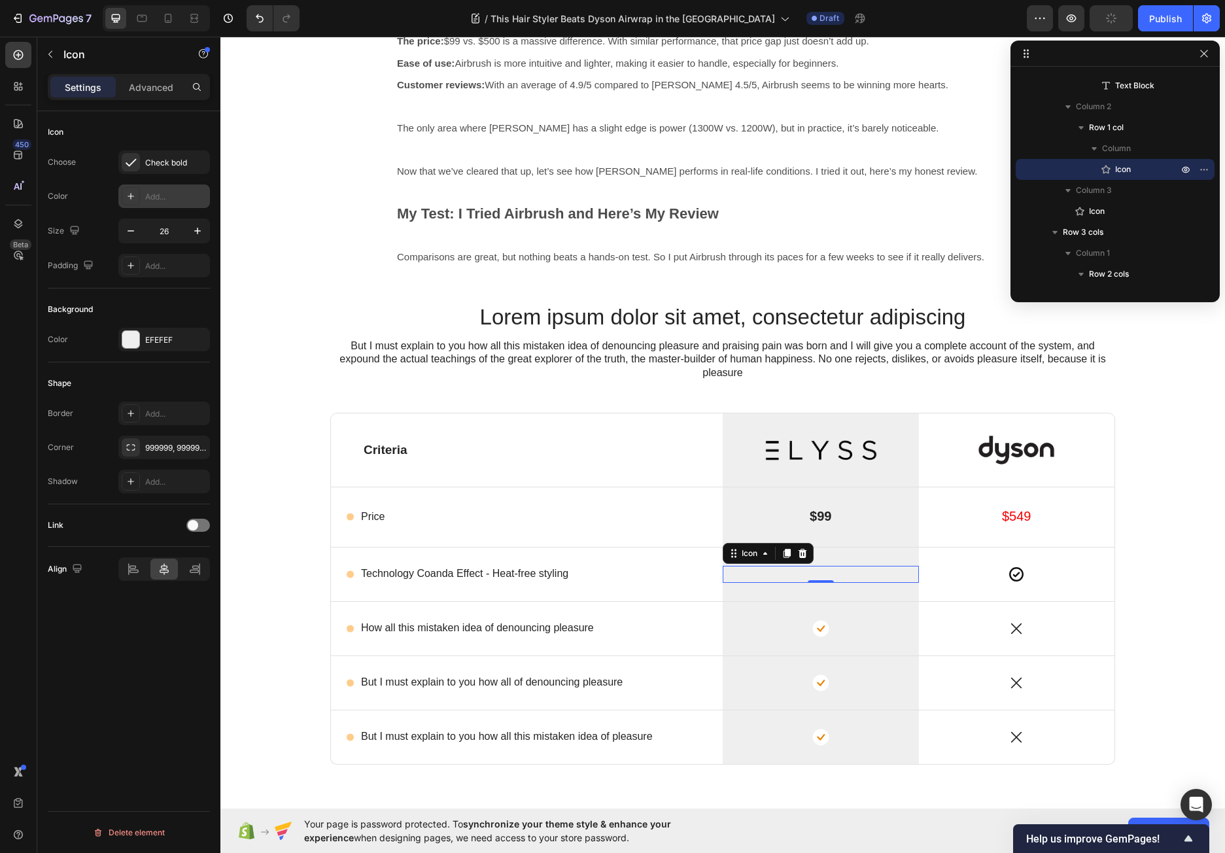
click at [146, 194] on div "Add..." at bounding box center [175, 197] width 61 height 12
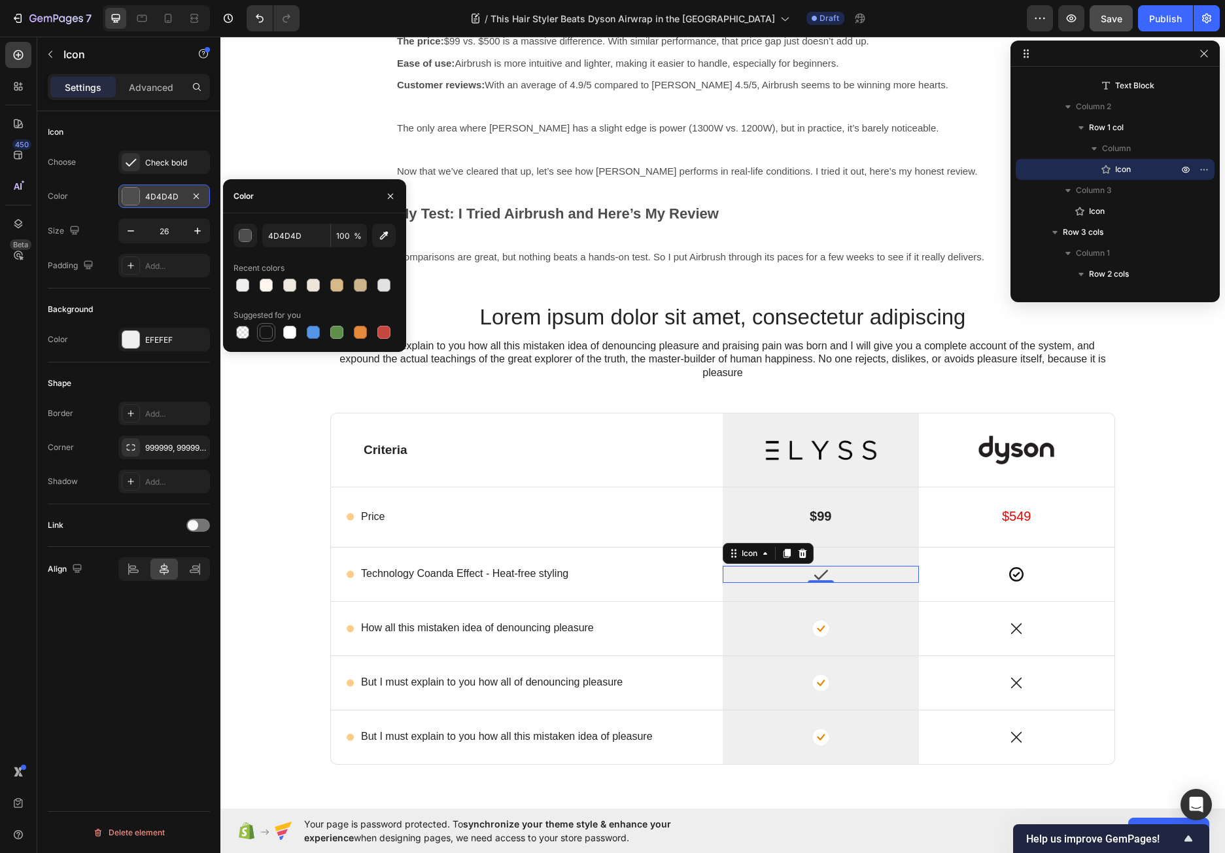
click at [261, 331] on div at bounding box center [266, 332] width 13 height 13
type input "151515"
click at [1109, 573] on div "Icon Technology Coanda Effect - Heat-free styling Text Block Row Icon 0 Row Ico…" at bounding box center [722, 574] width 785 height 54
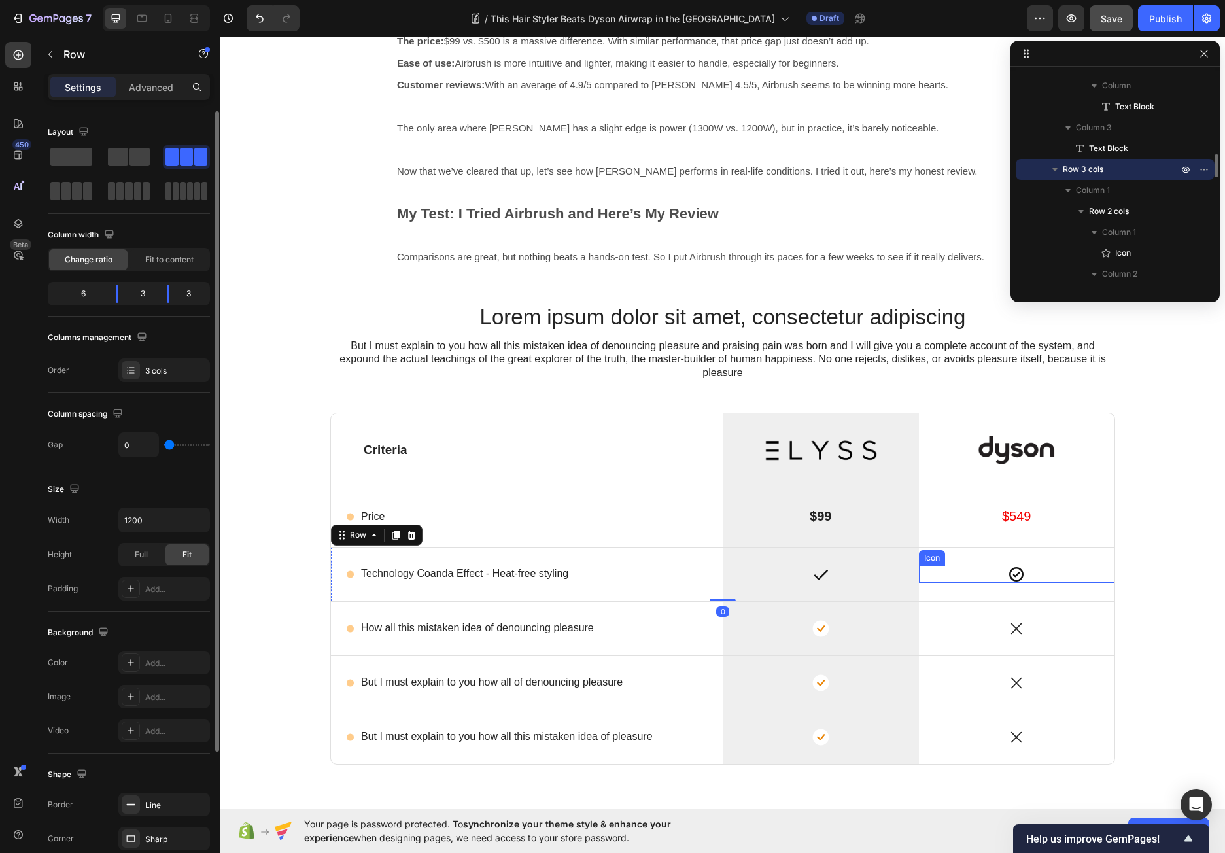
click at [1074, 575] on div "Icon" at bounding box center [1017, 574] width 196 height 17
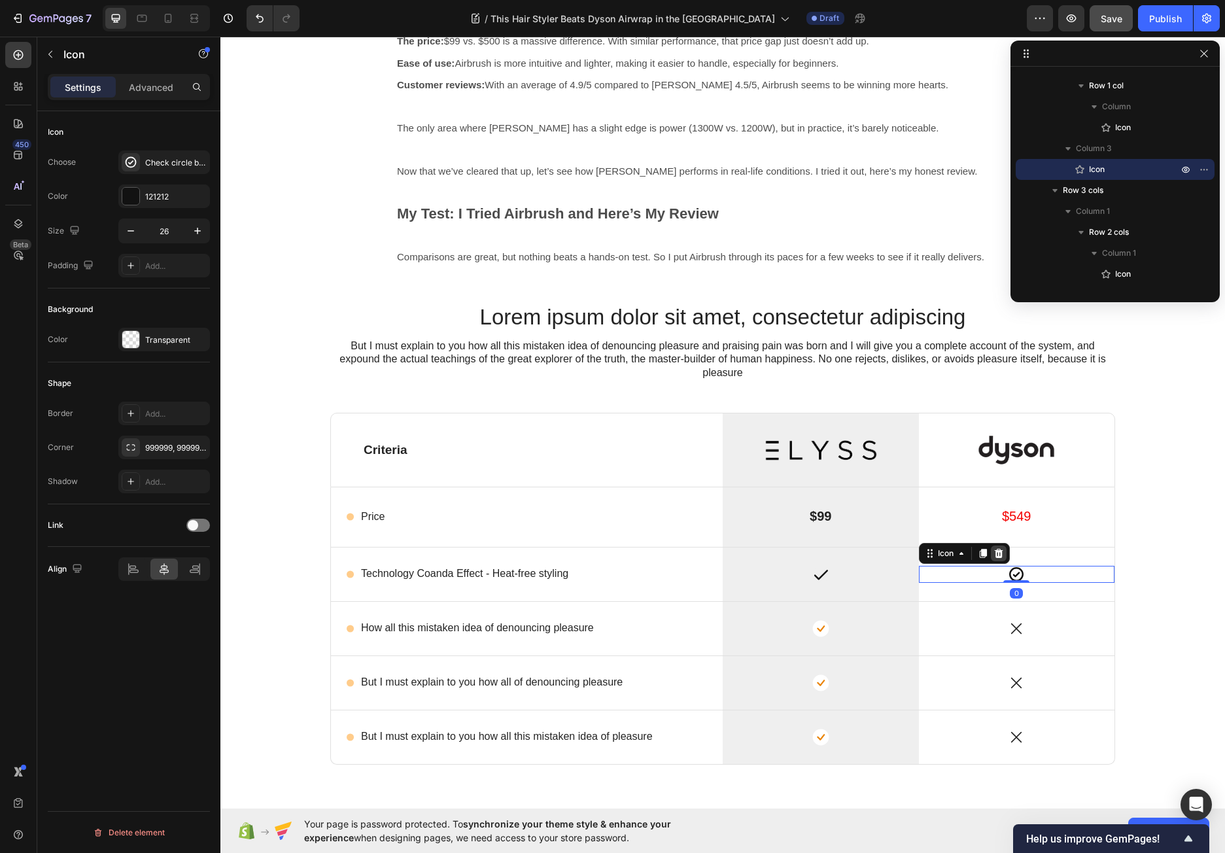
click at [996, 550] on icon at bounding box center [998, 553] width 8 height 9
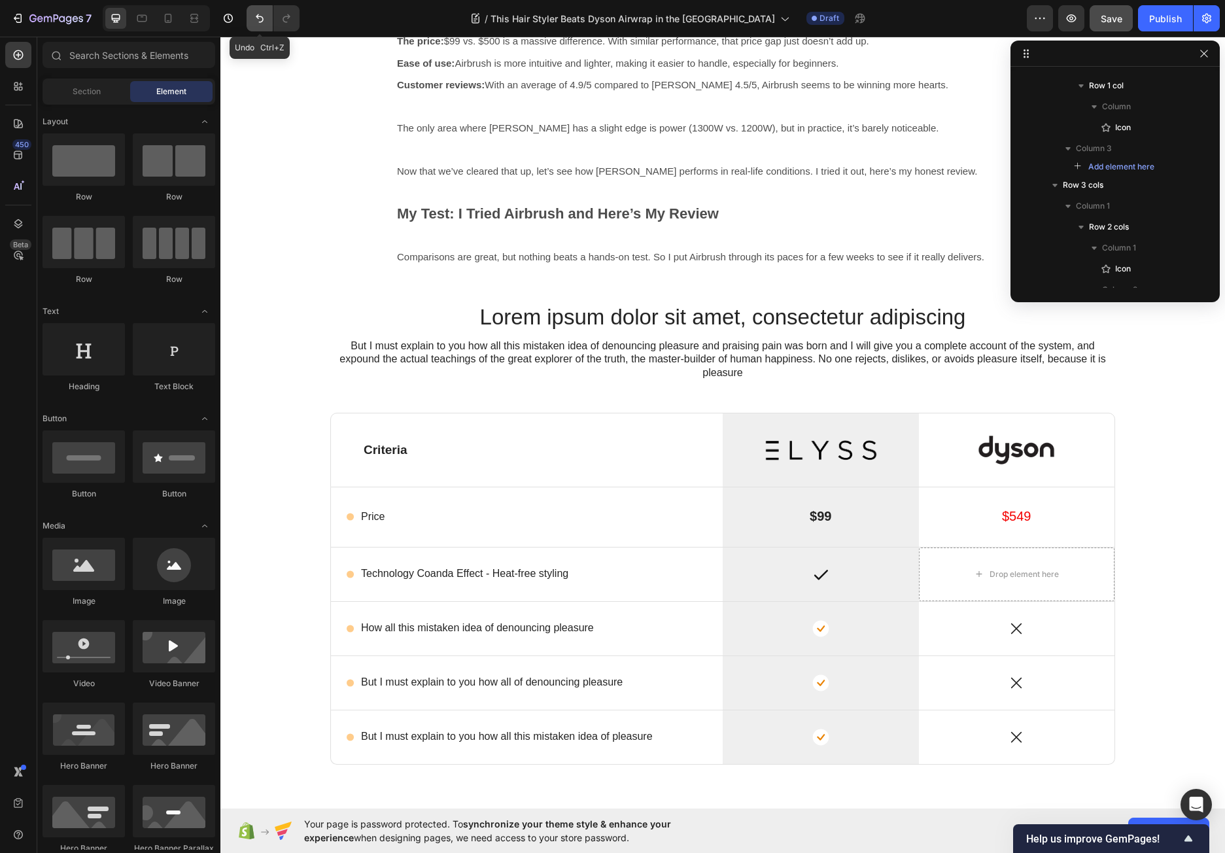
click at [263, 18] on icon "Undo/Redo" at bounding box center [260, 18] width 8 height 8
click at [1009, 571] on icon at bounding box center [1016, 574] width 14 height 14
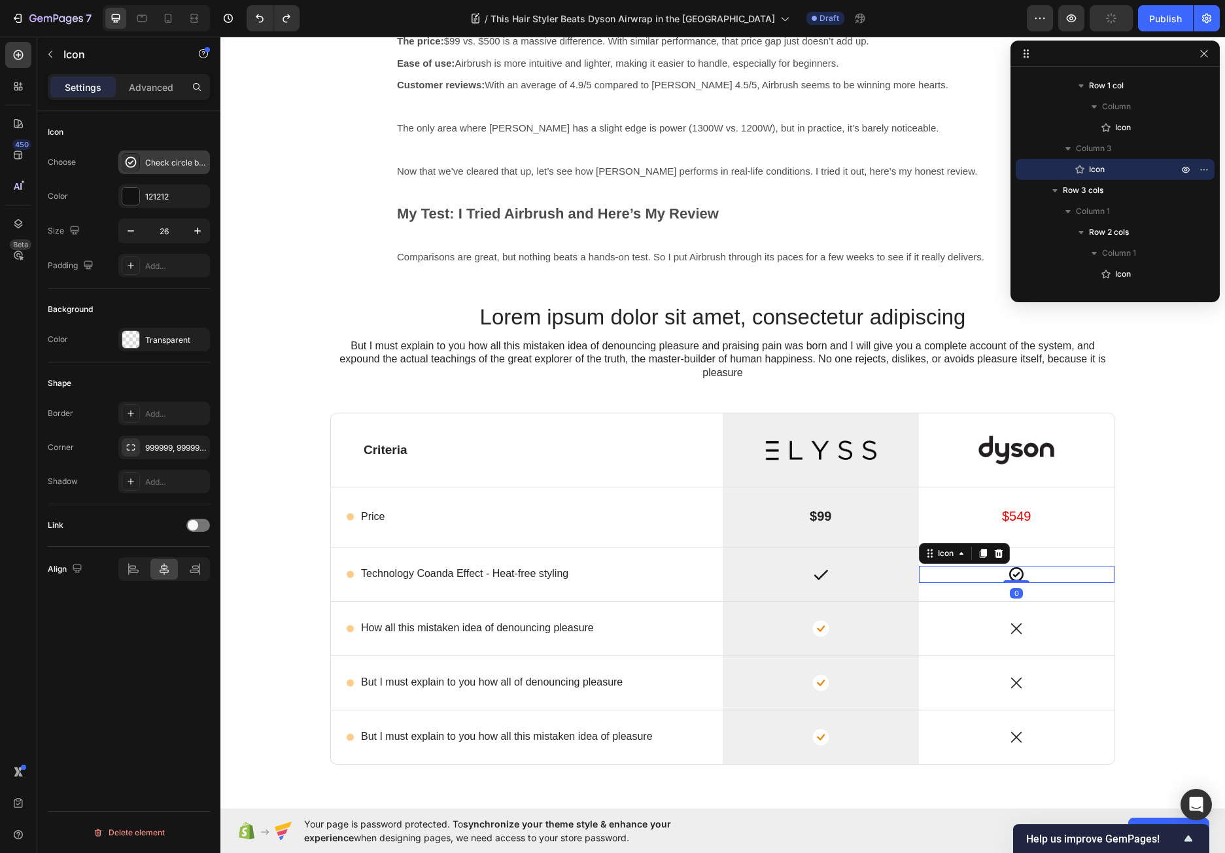
click at [133, 156] on icon at bounding box center [130, 162] width 13 height 13
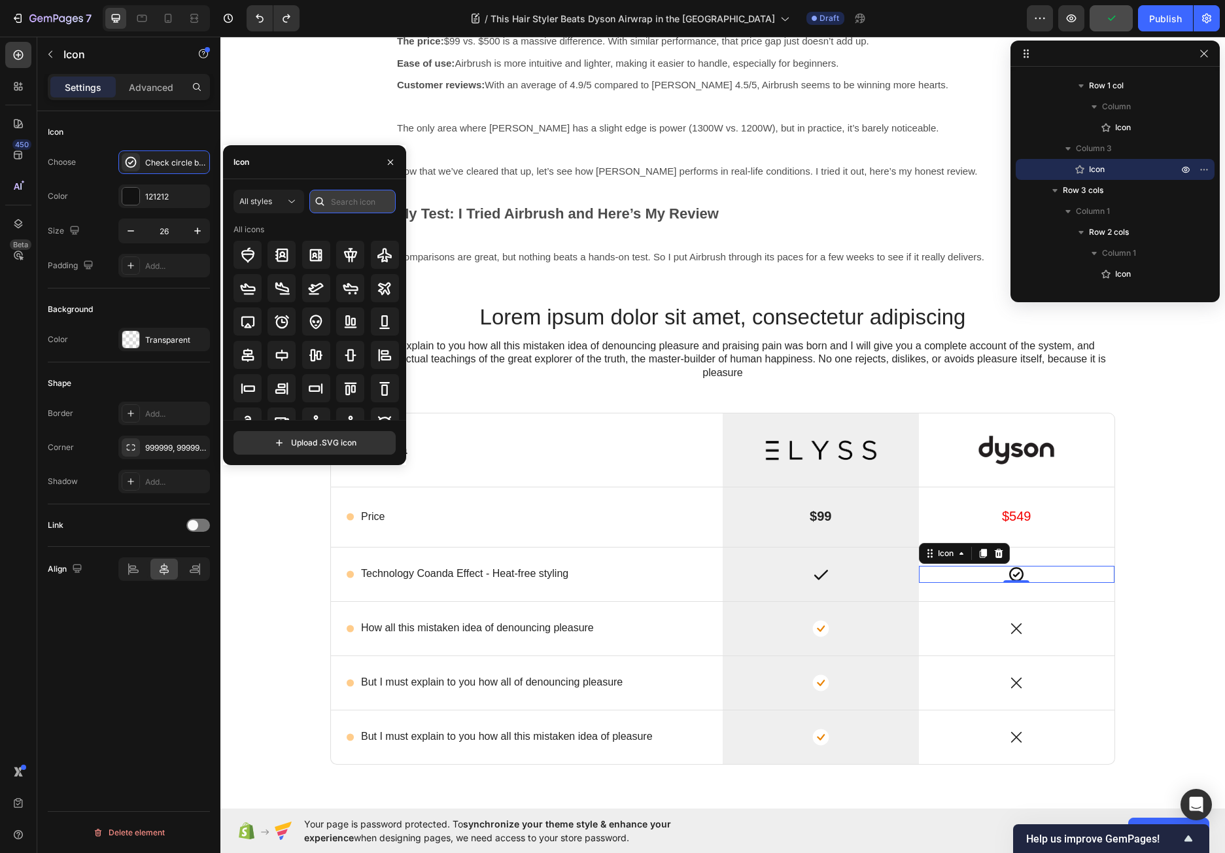
click at [335, 199] on input "text" at bounding box center [352, 202] width 86 height 24
type input "check"
drag, startPoint x: 354, startPoint y: 250, endPoint x: 354, endPoint y: 259, distance: 8.5
click at [354, 250] on icon at bounding box center [351, 255] width 16 height 16
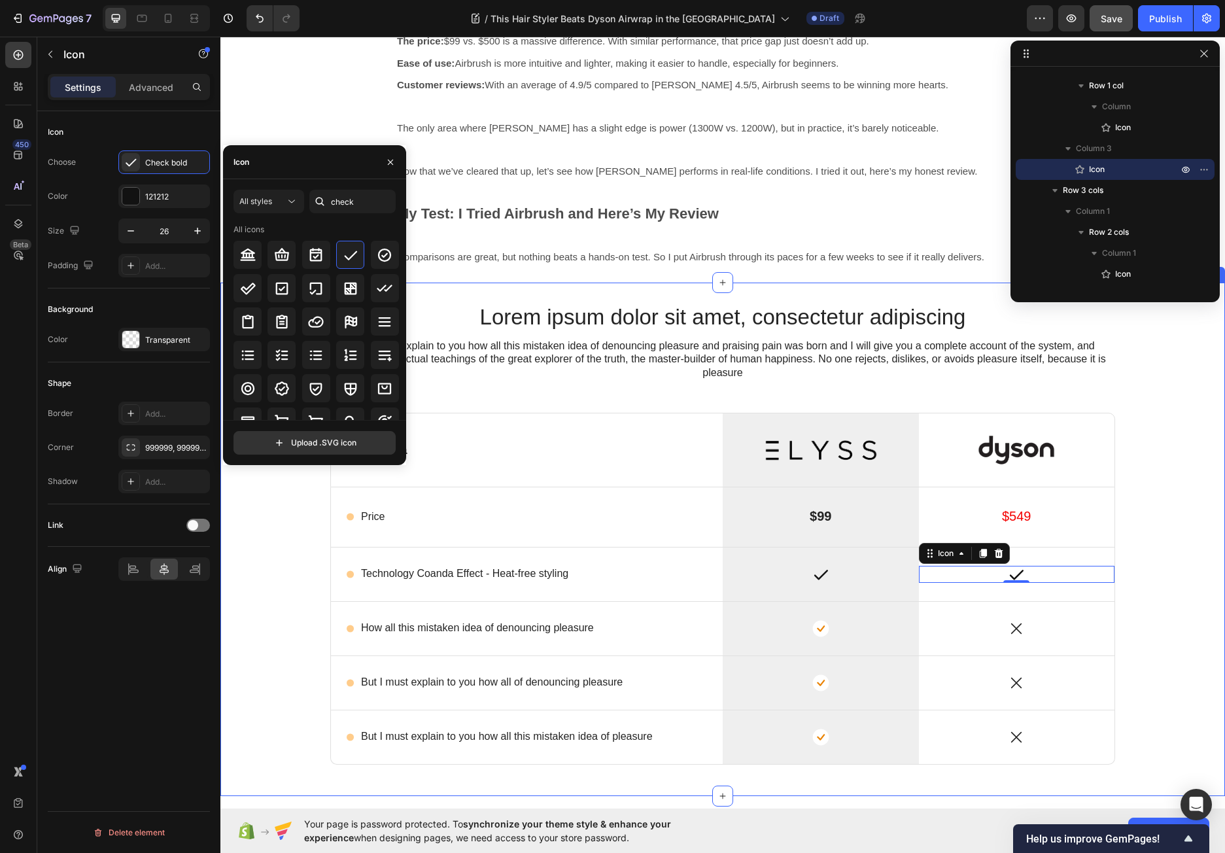
click at [1151, 596] on div "Lorem ipsum dolor sit amet, consectetur adipiscing Heading But I must explain t…" at bounding box center [722, 549] width 985 height 494
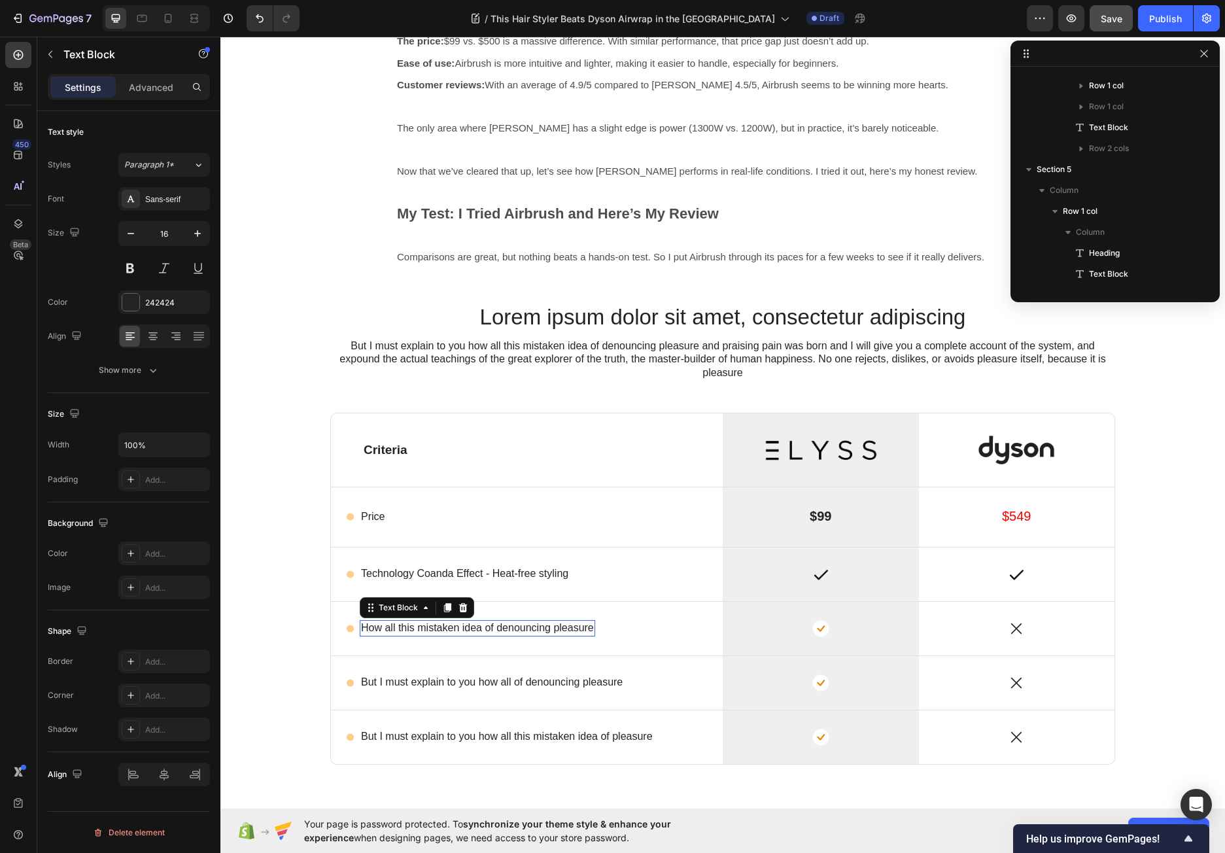
click at [416, 627] on p "How all this mistaken idea of denouncing pleasure" at bounding box center [477, 628] width 233 height 14
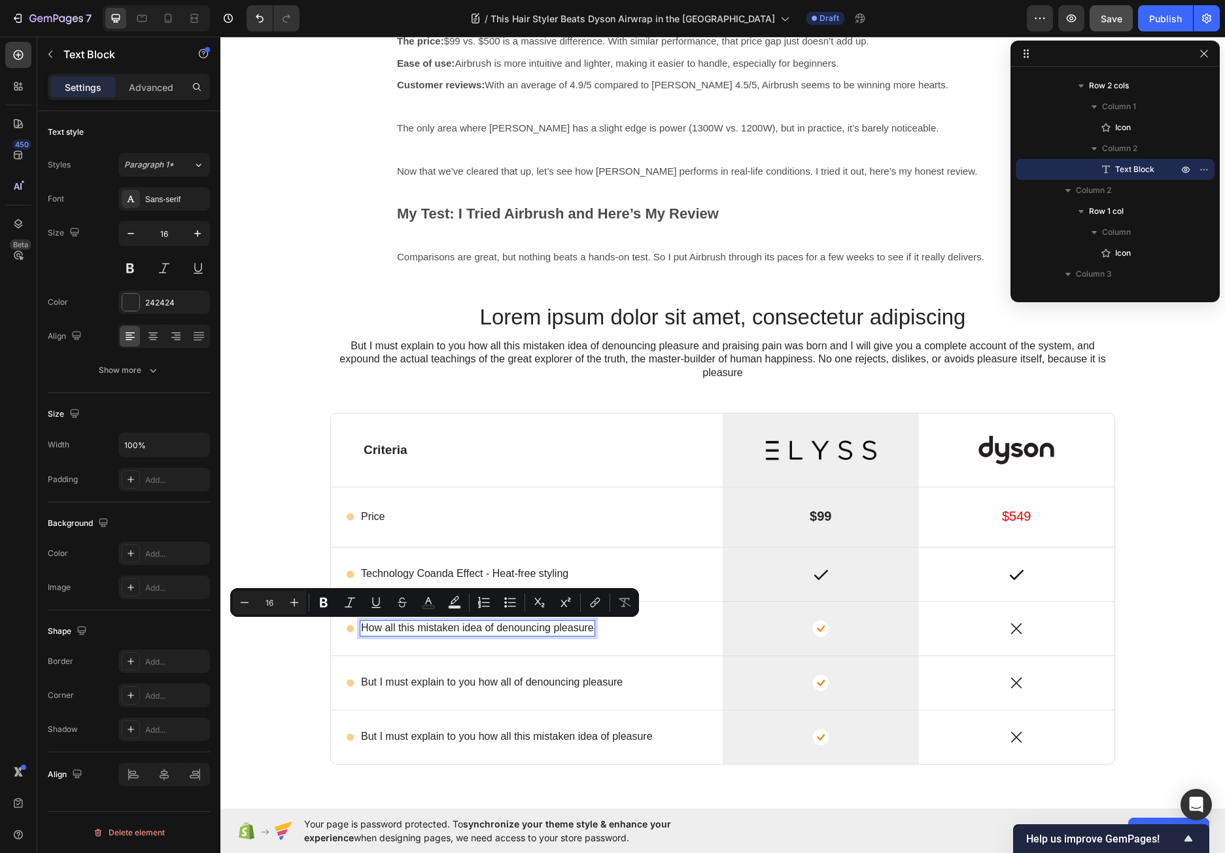
click at [537, 633] on p "How all this mistaken idea of denouncing pleasure" at bounding box center [477, 628] width 233 height 14
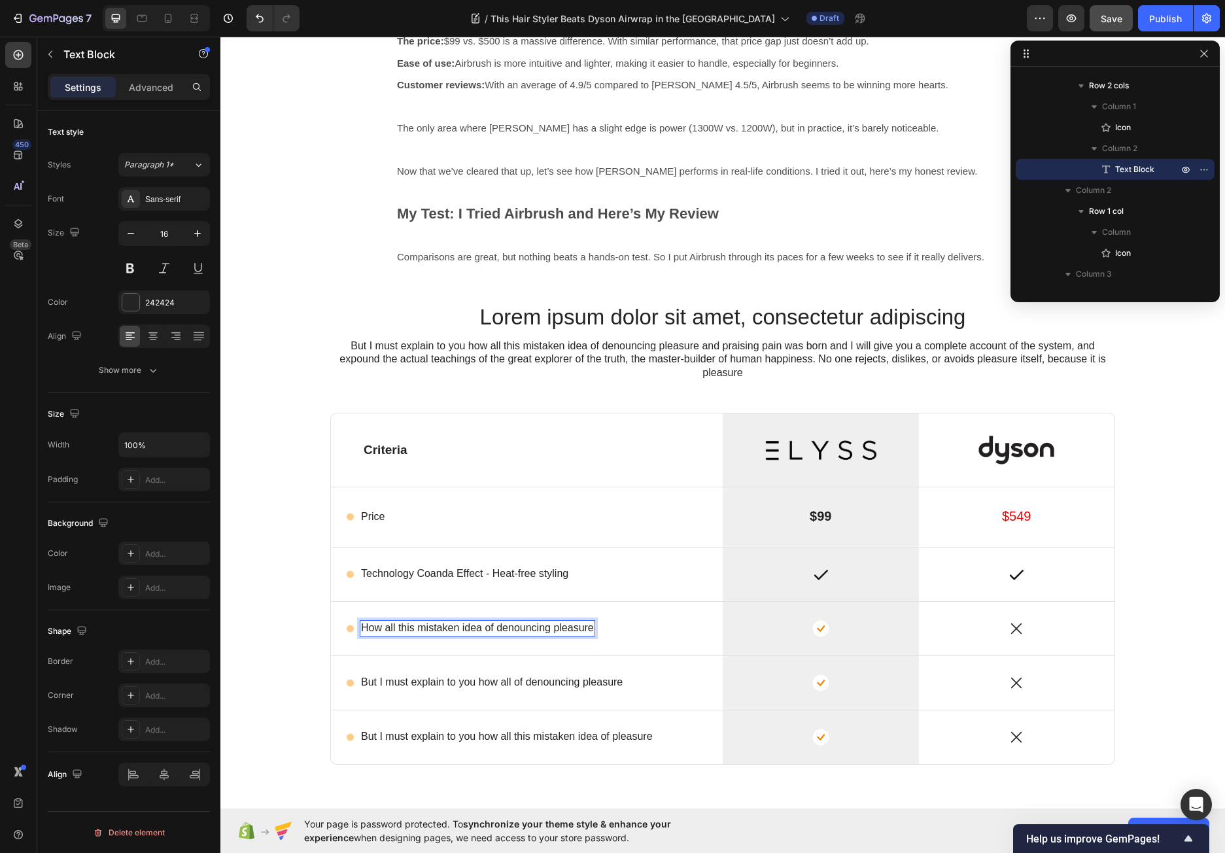
click at [538, 630] on p "How all this mistaken idea of denouncing pleasure" at bounding box center [477, 628] width 233 height 14
click at [387, 631] on p "Results" at bounding box center [378, 628] width 35 height 14
click at [390, 631] on p "Results" at bounding box center [378, 628] width 35 height 14
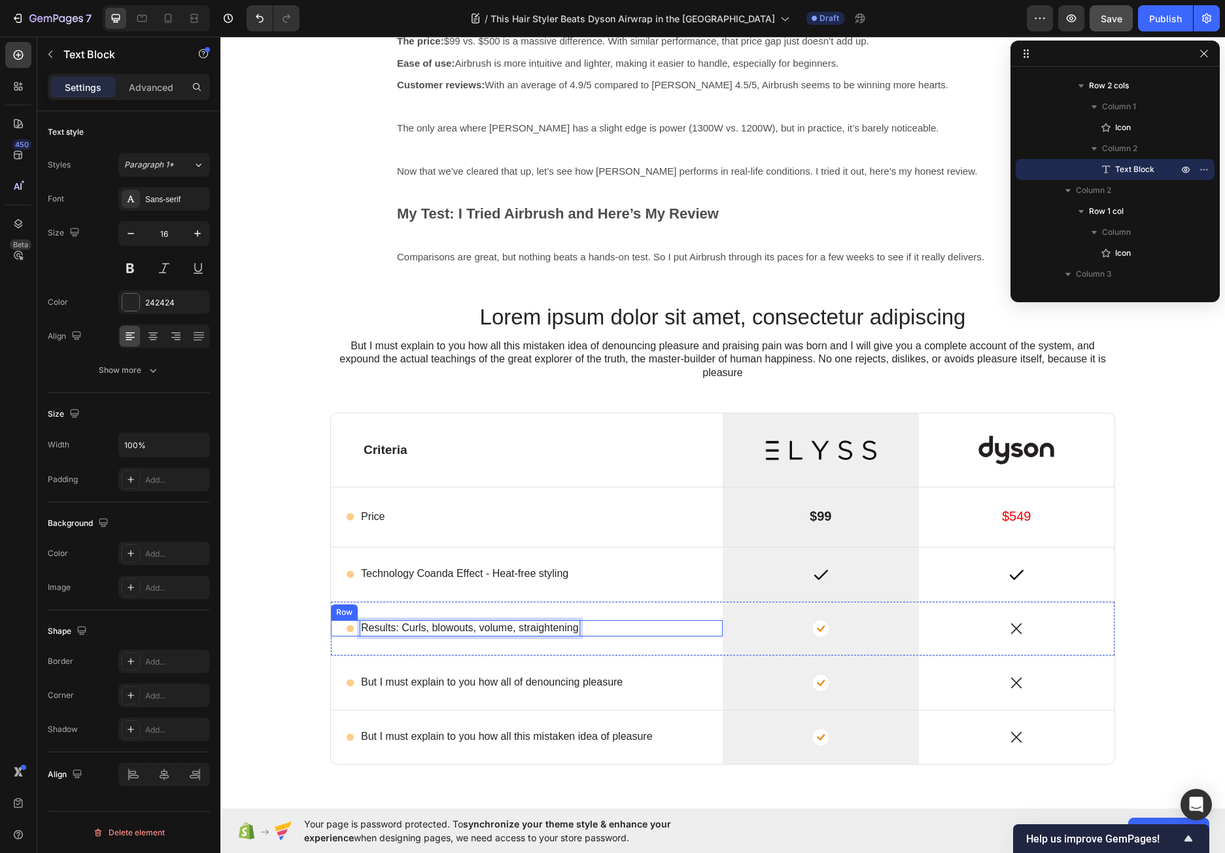
click at [665, 628] on div "Icon Results: Curls, blowouts, volume, straightening Text Block 0 Row" at bounding box center [527, 628] width 392 height 16
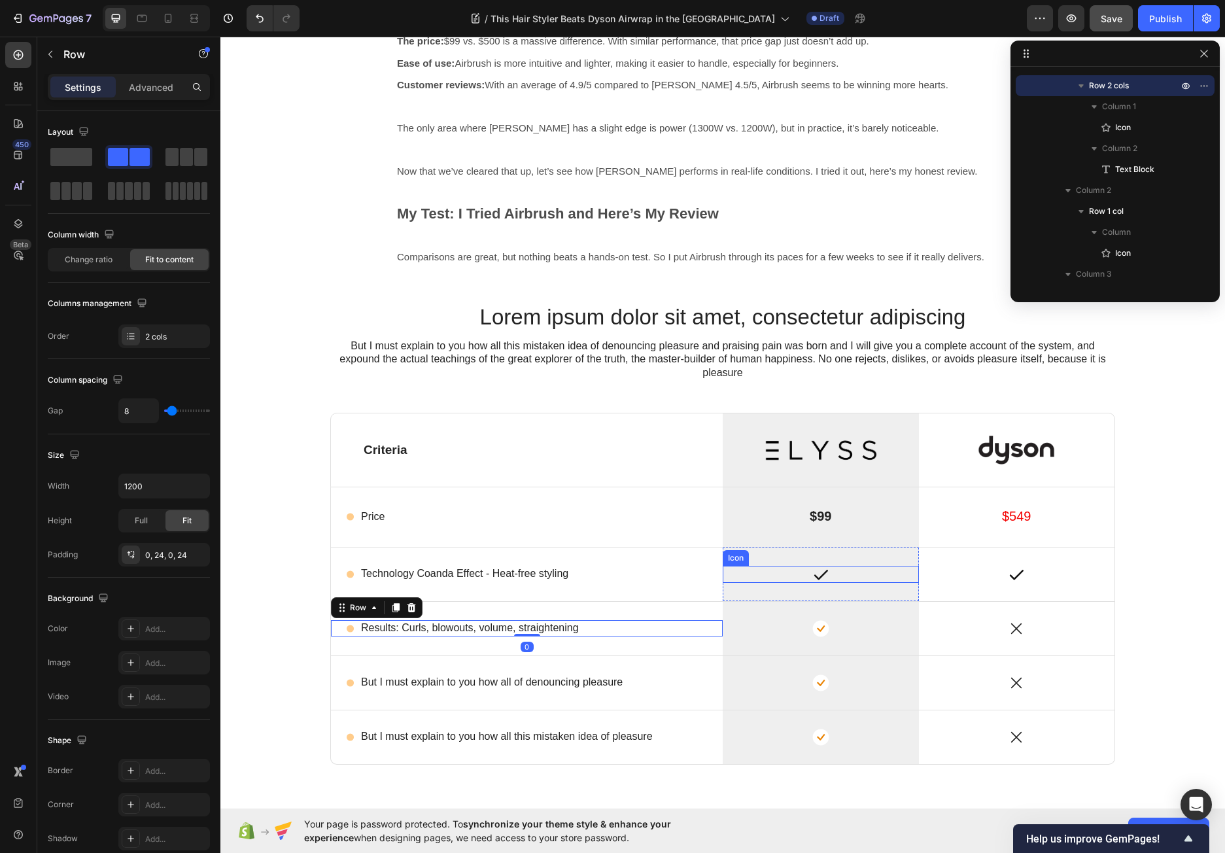
click at [810, 581] on div "Icon" at bounding box center [820, 574] width 196 height 17
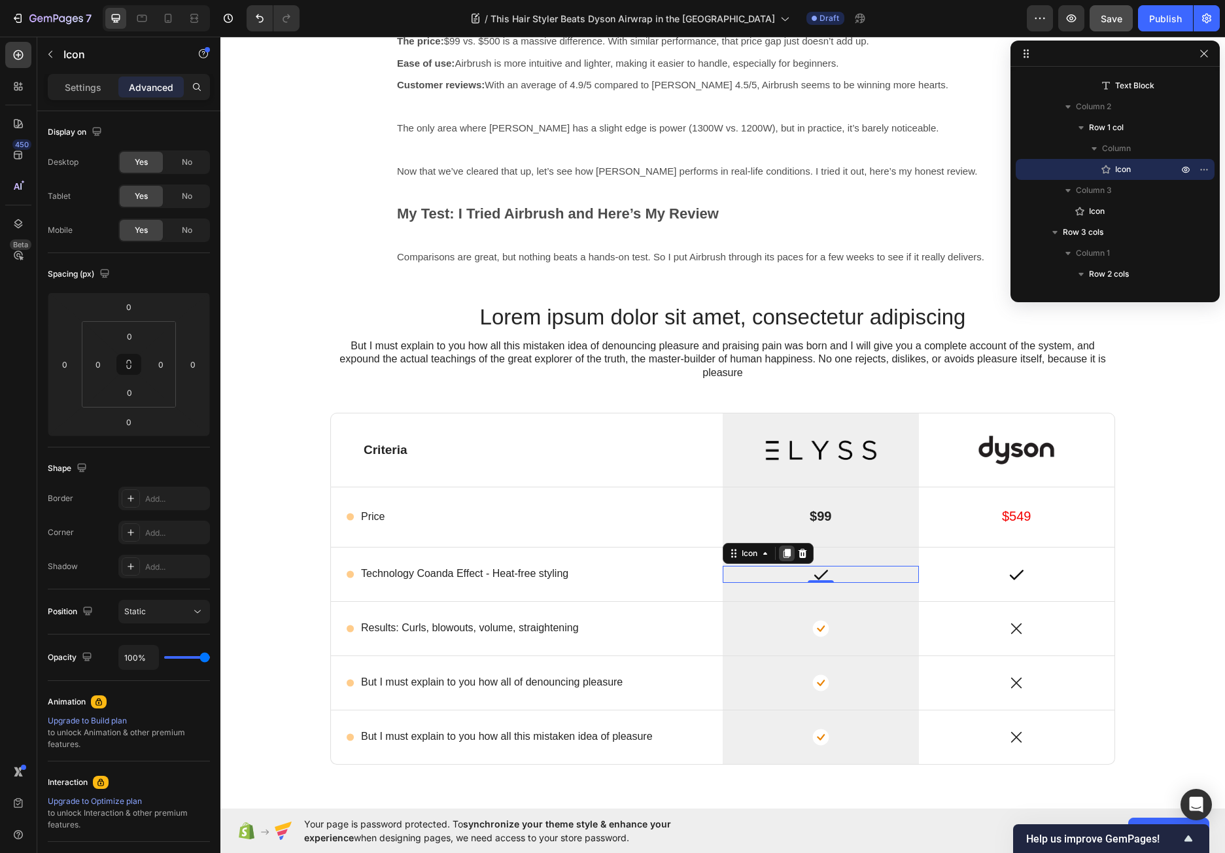
click at [784, 556] on icon at bounding box center [786, 553] width 7 height 9
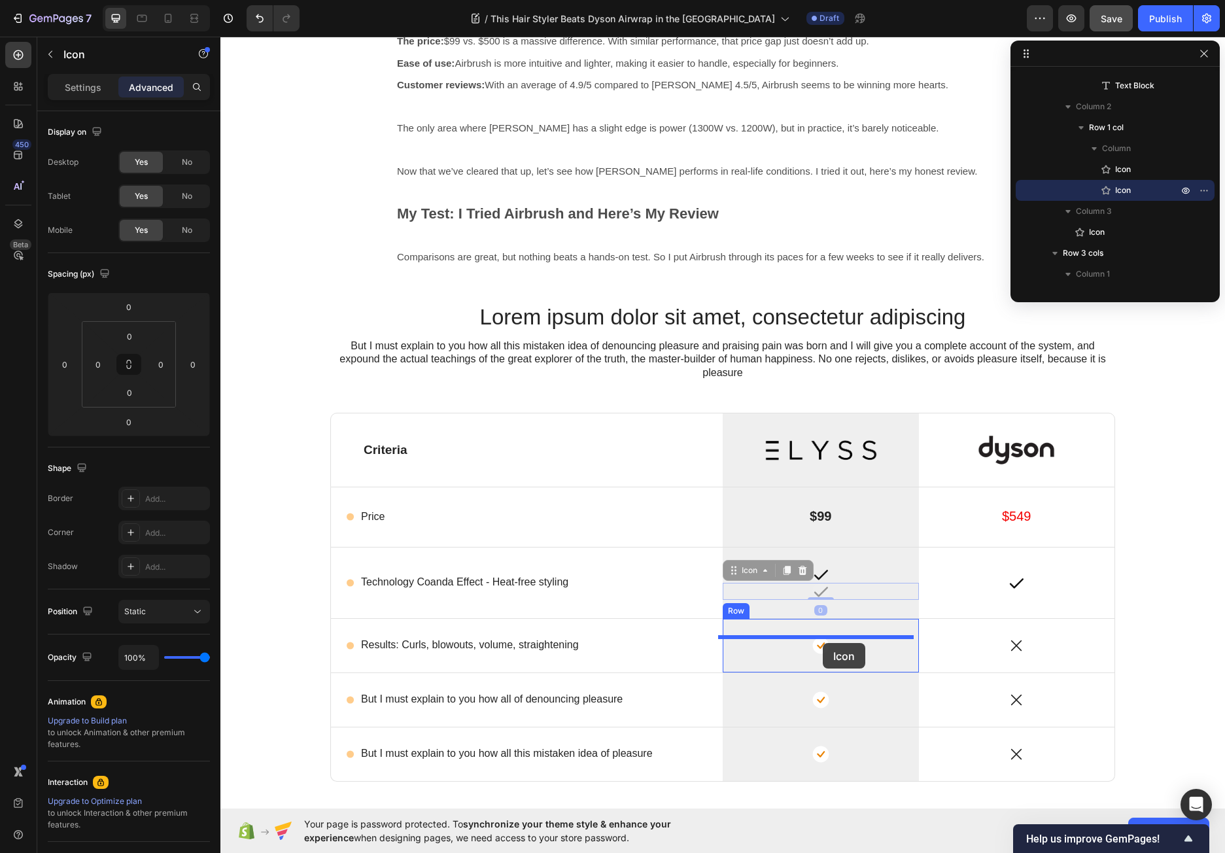
drag, startPoint x: 819, startPoint y: 590, endPoint x: 822, endPoint y: 643, distance: 53.1
type input "16"
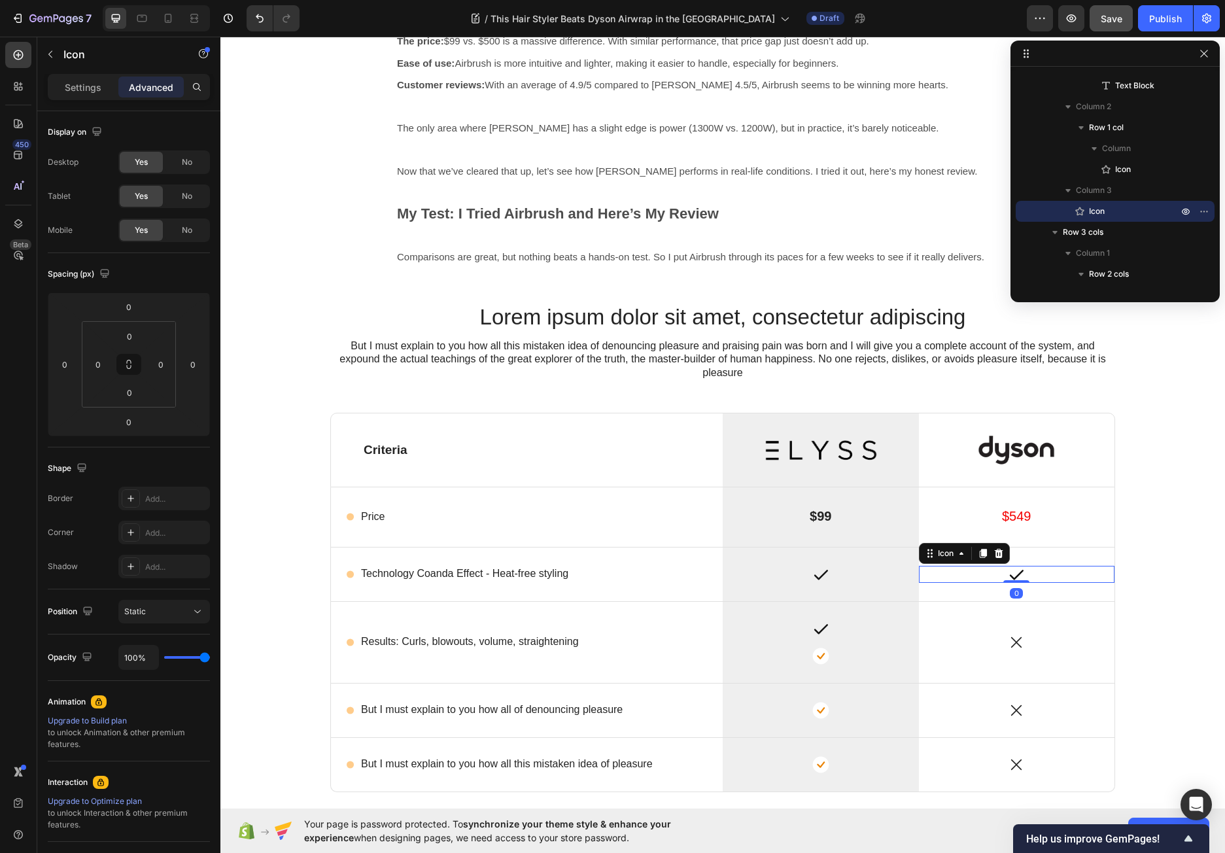
click at [1009, 579] on div "Icon 0" at bounding box center [1017, 574] width 196 height 17
click at [979, 554] on icon at bounding box center [982, 553] width 7 height 9
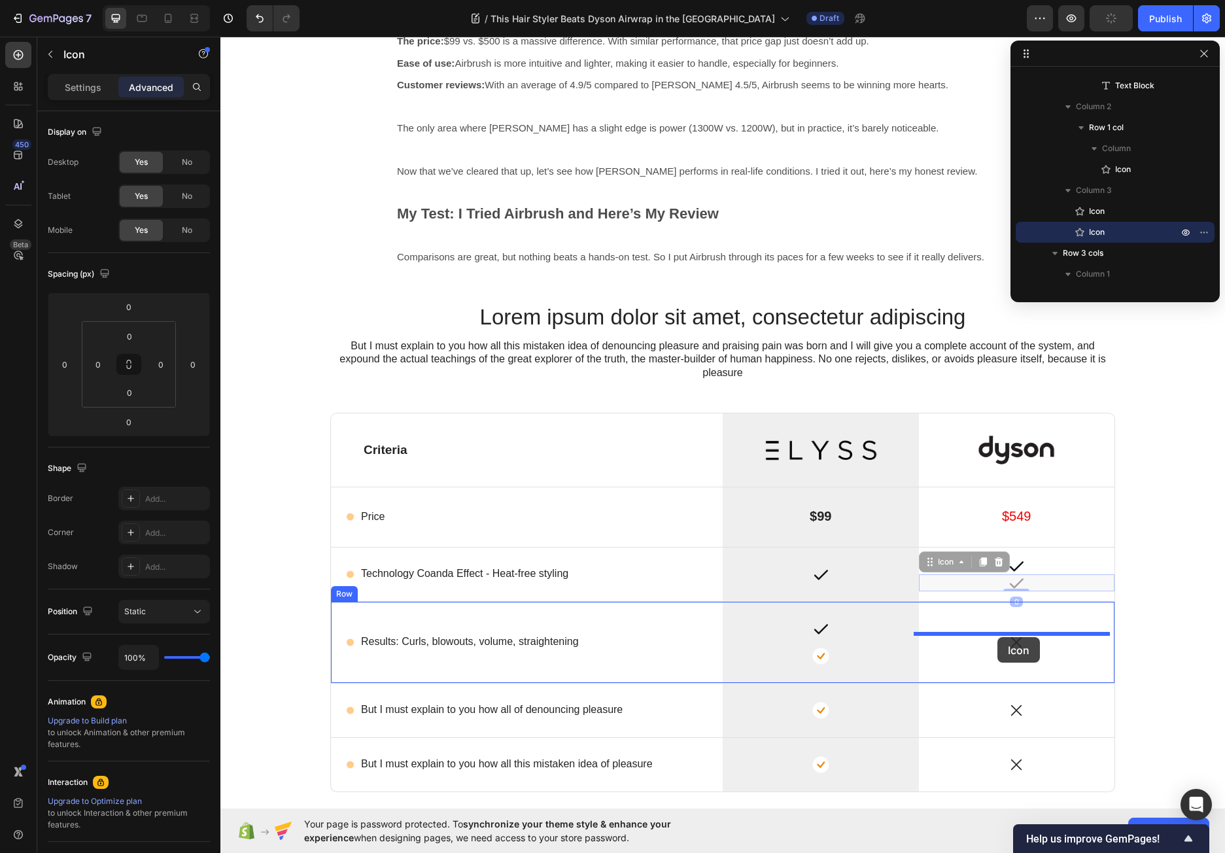
drag, startPoint x: 995, startPoint y: 581, endPoint x: 997, endPoint y: 637, distance: 56.3
type input "16"
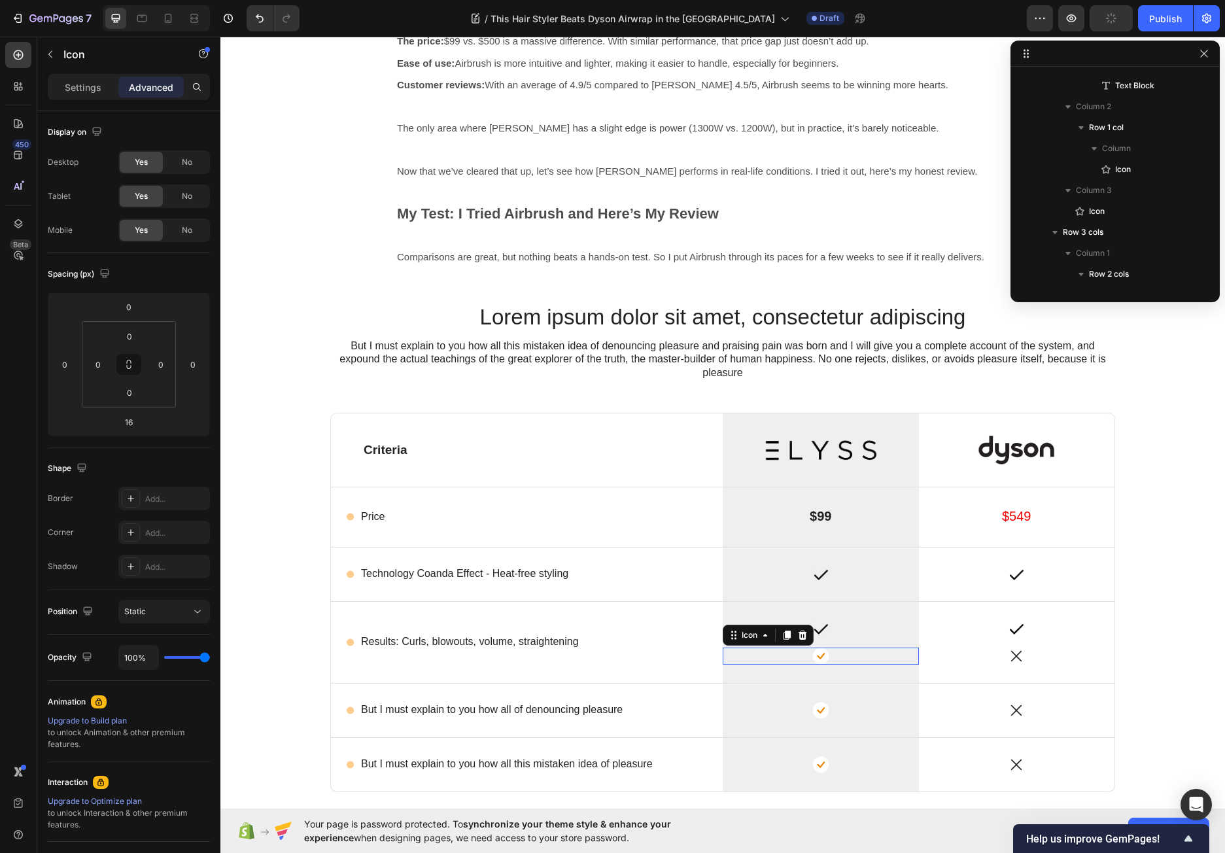
click at [836, 656] on div "Icon 0" at bounding box center [820, 655] width 196 height 17
click at [803, 636] on icon at bounding box center [802, 635] width 10 height 10
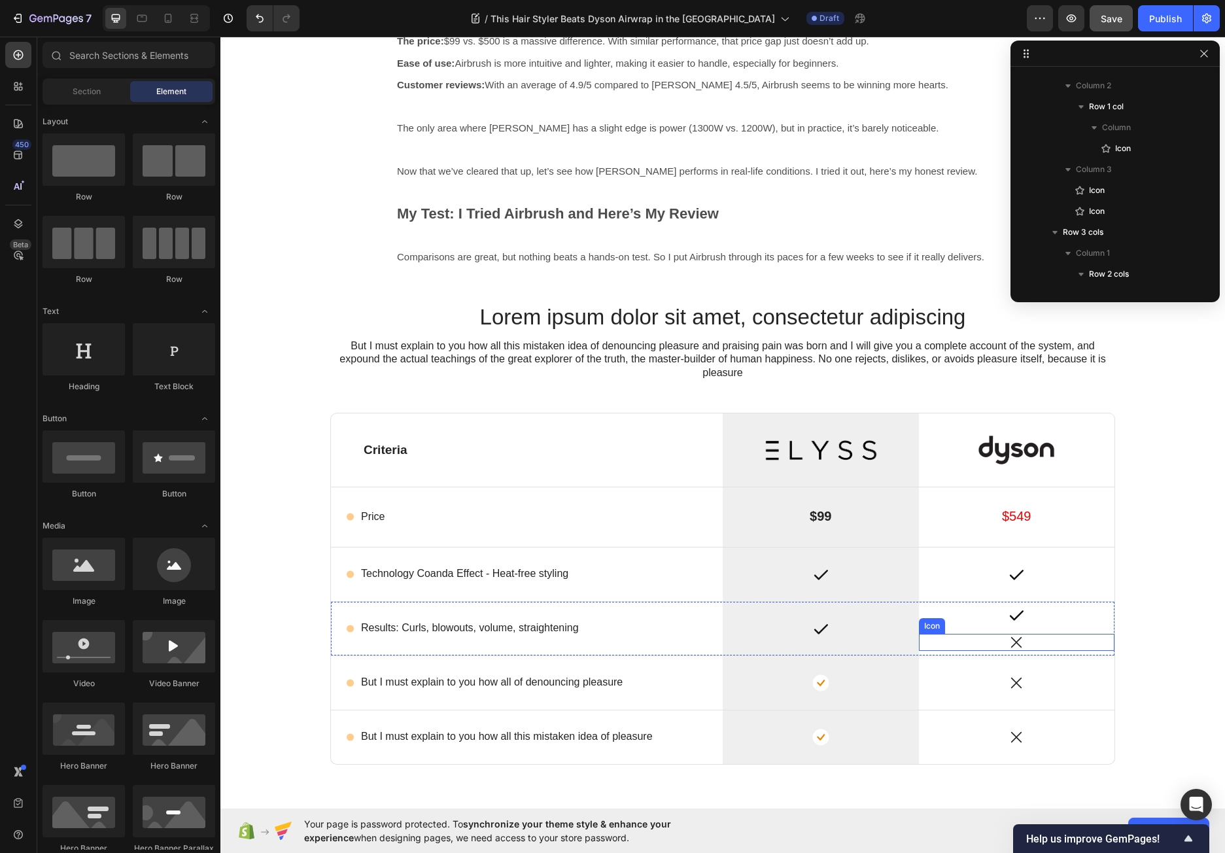
click at [960, 642] on div "Icon" at bounding box center [1017, 641] width 196 height 17
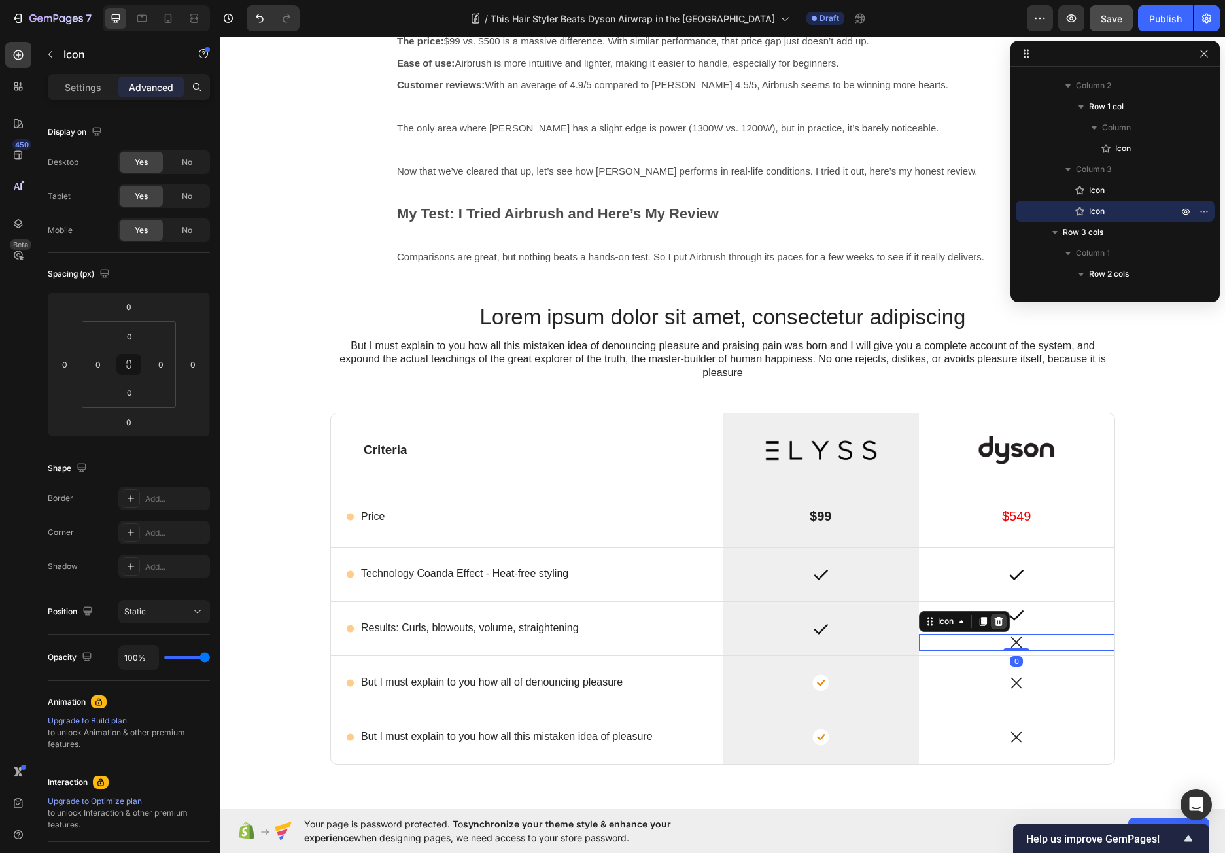
click at [997, 619] on icon at bounding box center [998, 621] width 10 height 10
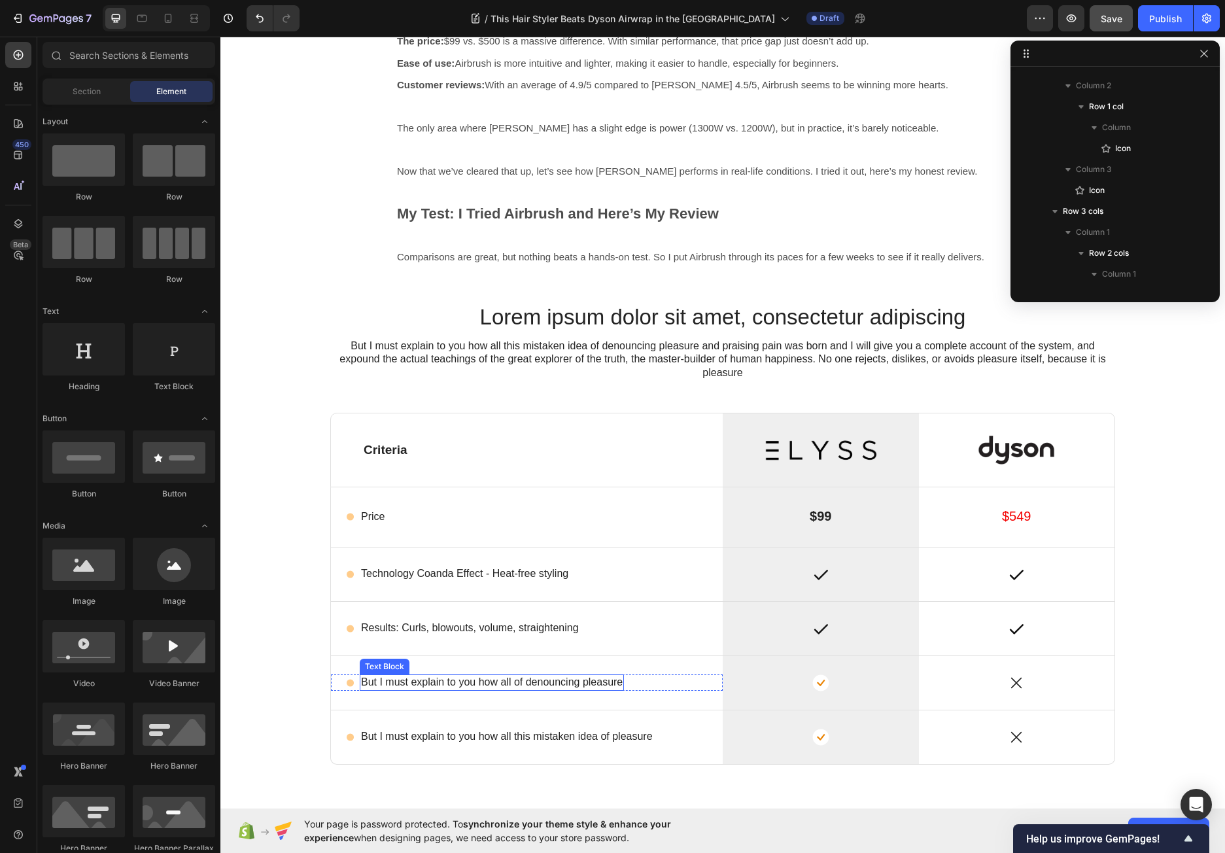
click at [384, 683] on p "But I must explain to you how all of denouncing pleasure" at bounding box center [492, 682] width 262 height 14
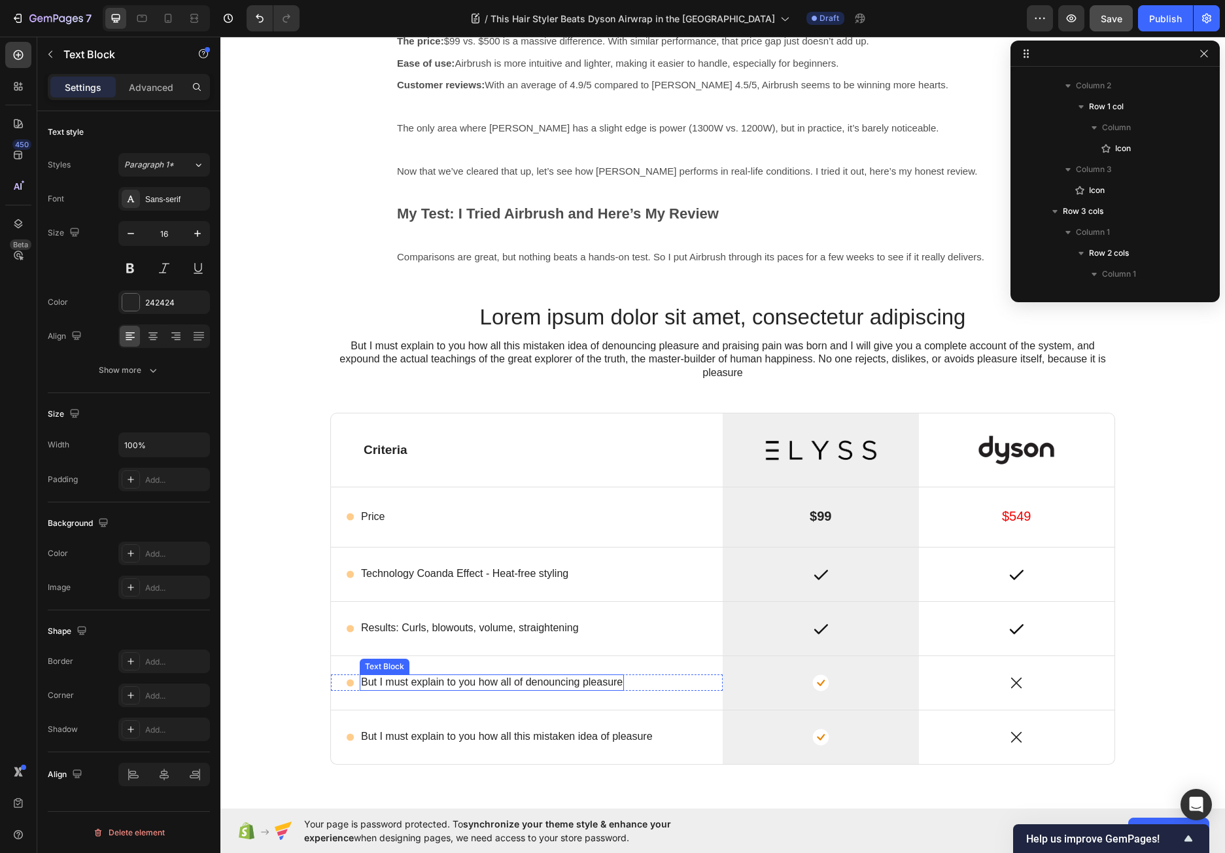
scroll to position [1440, 0]
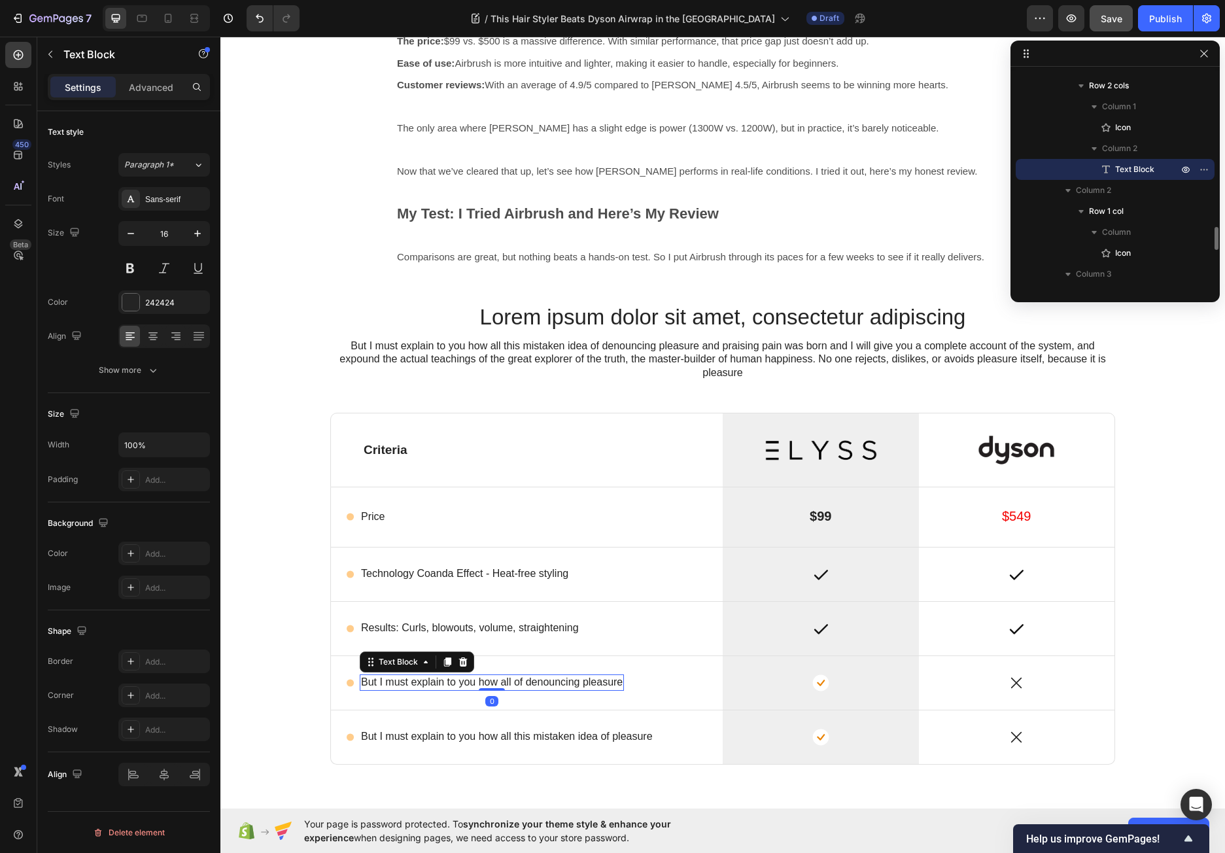
click at [384, 683] on p "But I must explain to you how all of denouncing pleasure" at bounding box center [492, 682] width 262 height 14
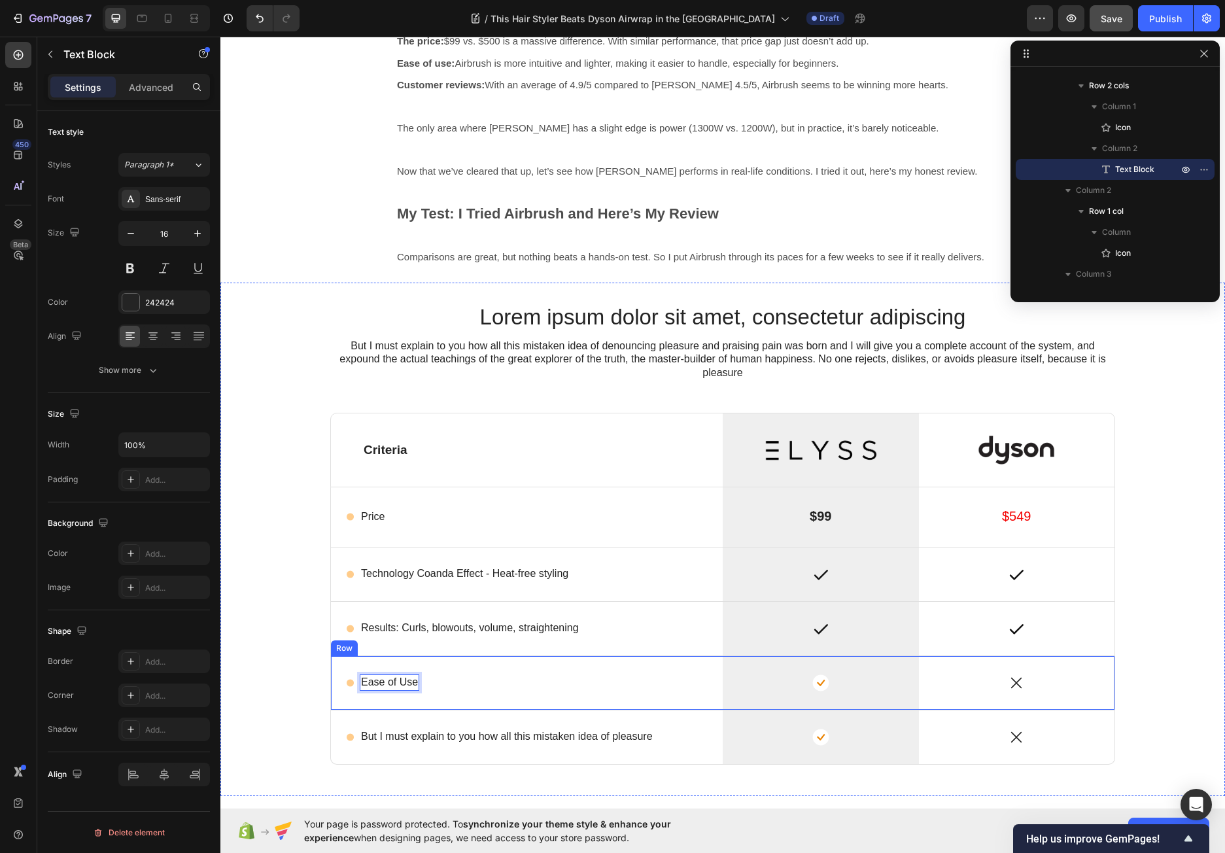
click at [487, 688] on div "Icon Ease of Use Text Block 0 Row" at bounding box center [527, 682] width 392 height 16
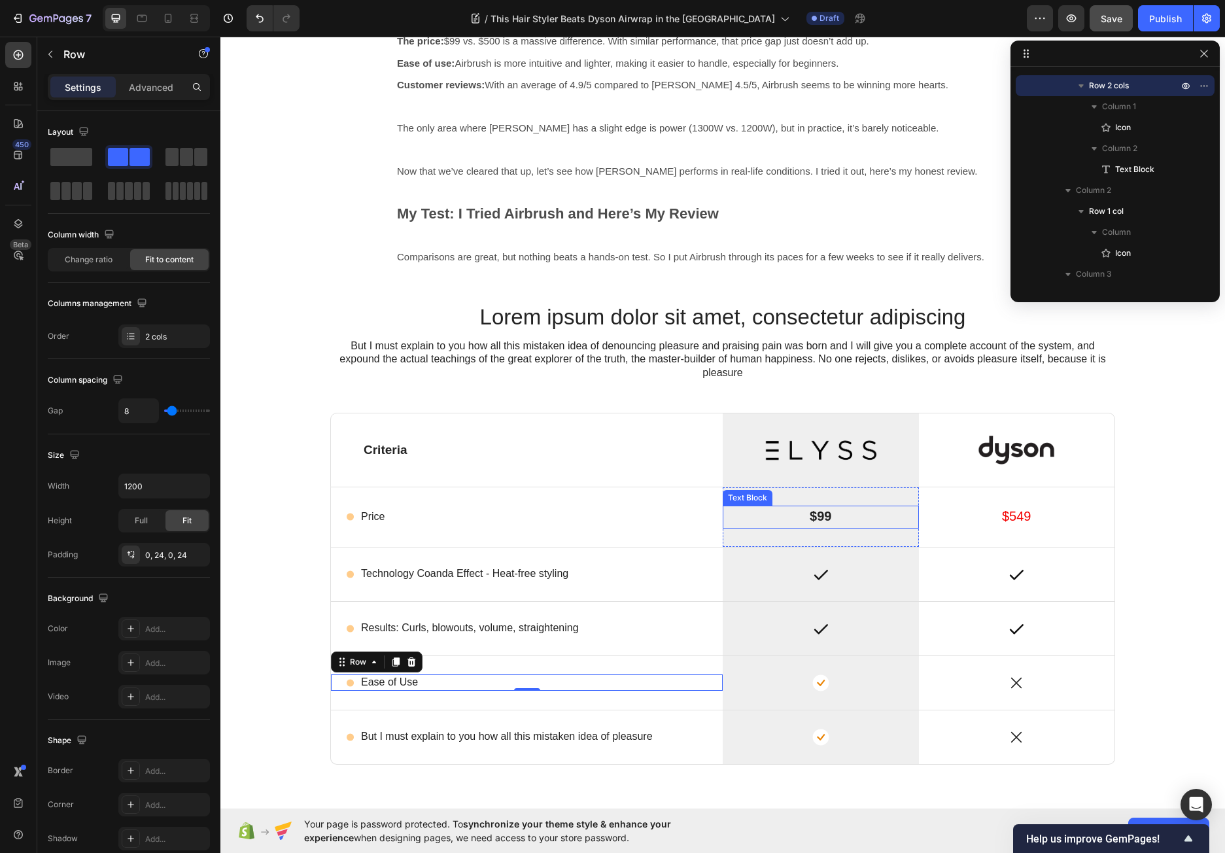
click at [820, 520] on strong "$99" at bounding box center [820, 516] width 22 height 14
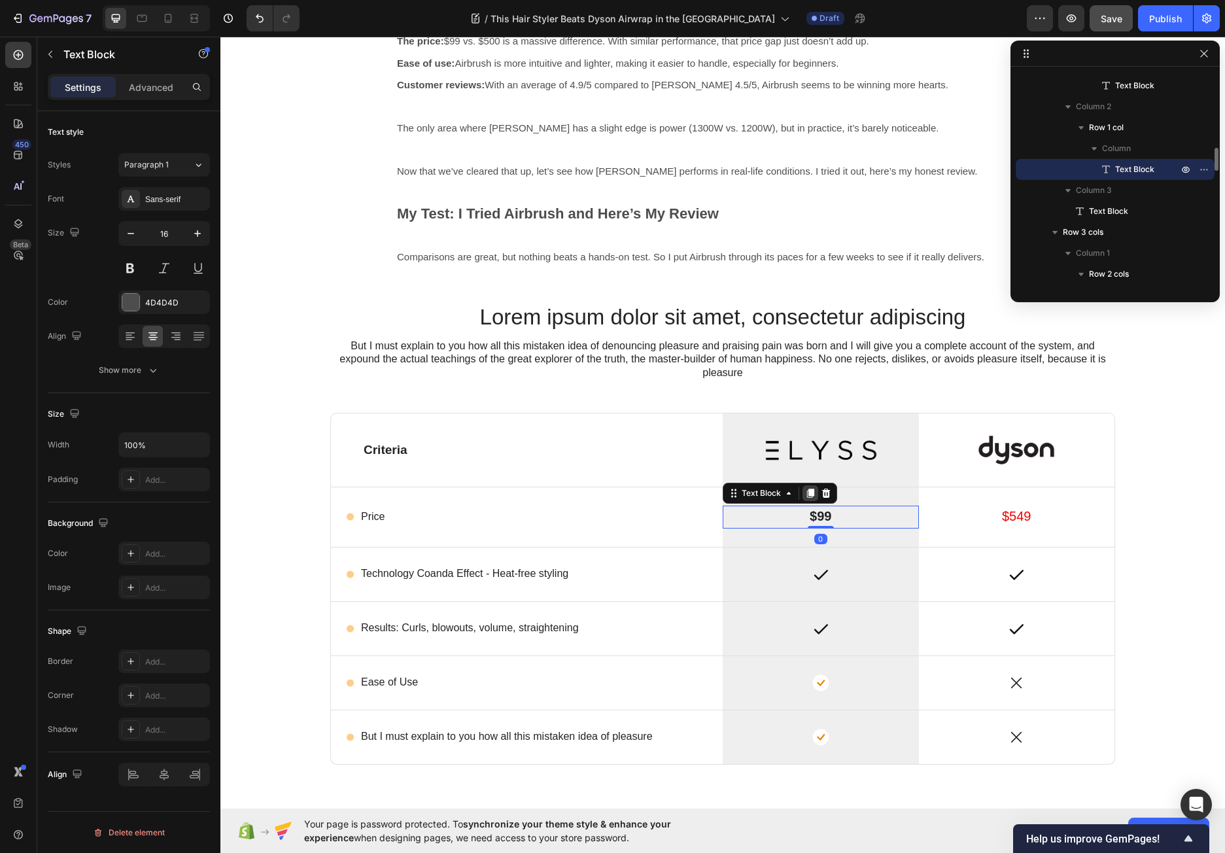
click at [808, 497] on icon at bounding box center [810, 493] width 10 height 10
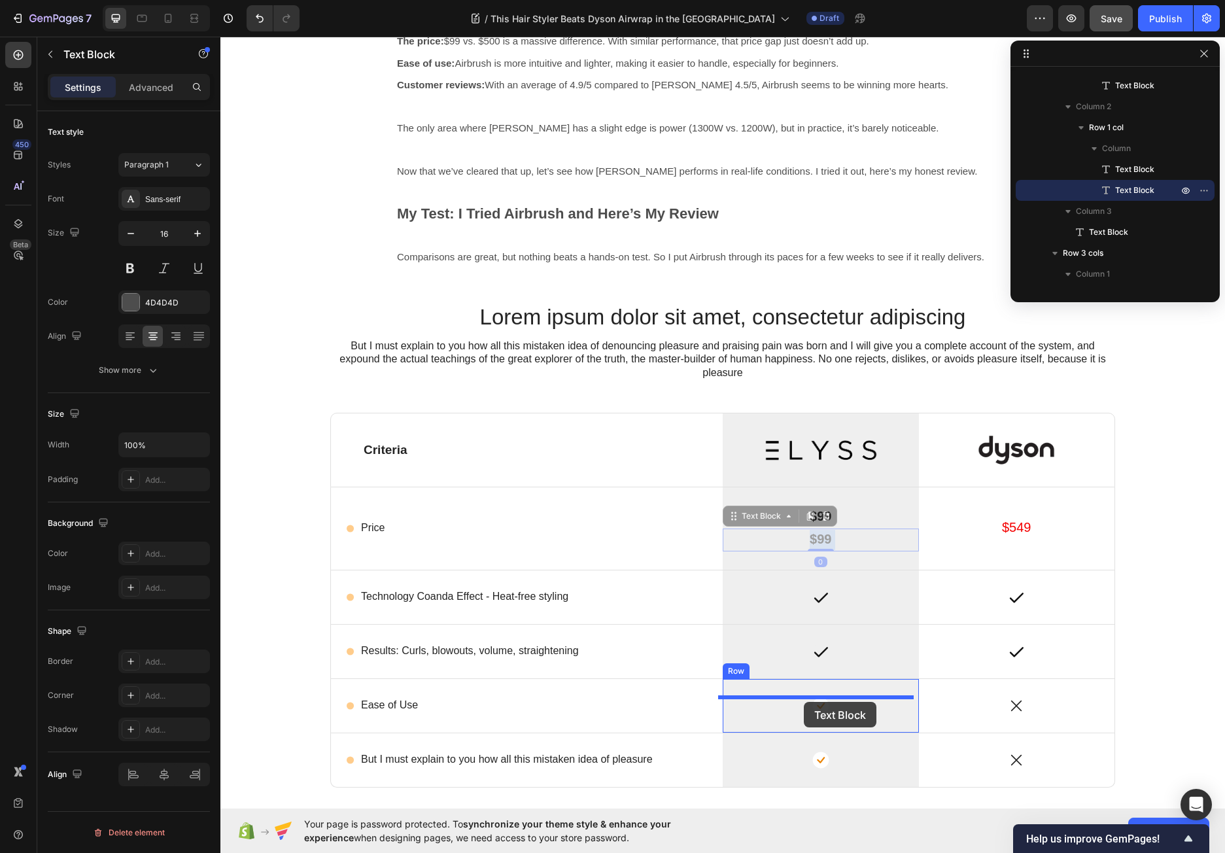
drag, startPoint x: 794, startPoint y: 536, endPoint x: 803, endPoint y: 701, distance: 165.7
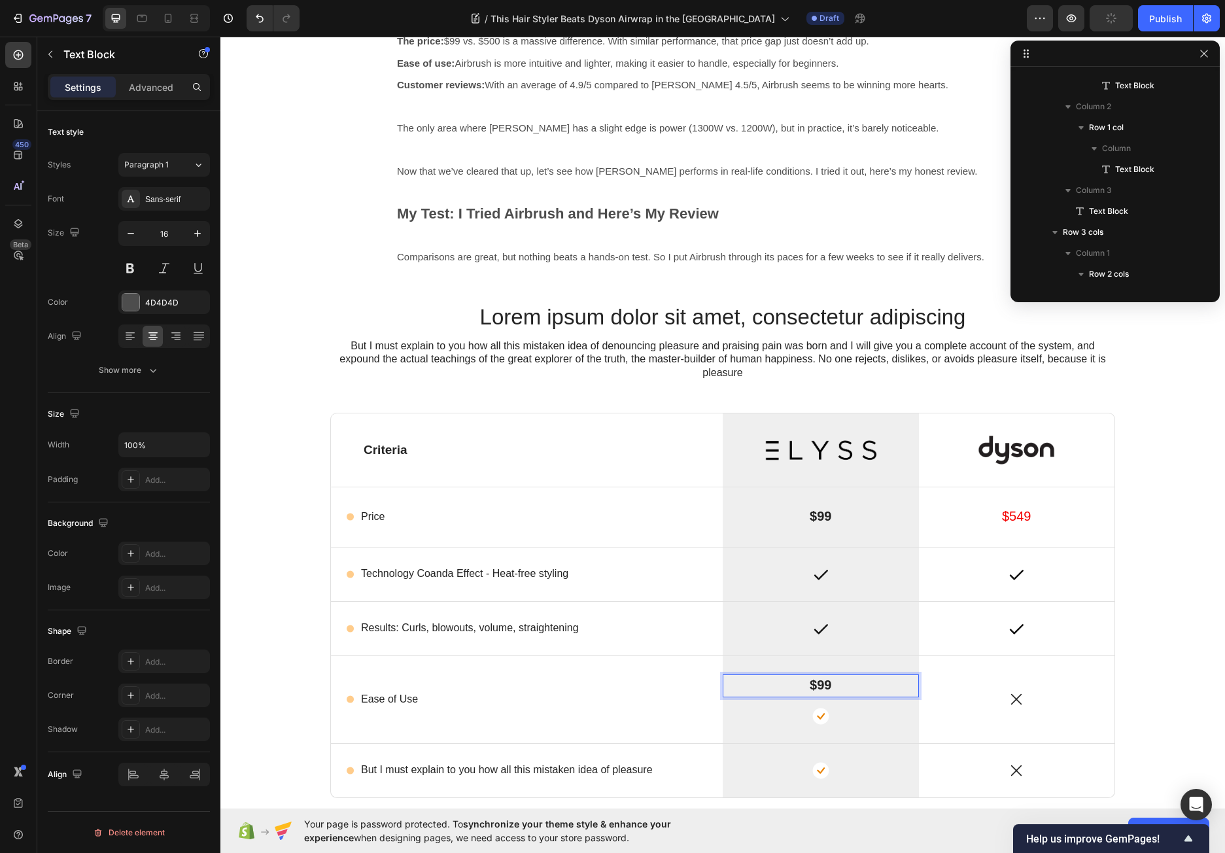
click at [843, 687] on p "$99" at bounding box center [821, 685] width 194 height 20
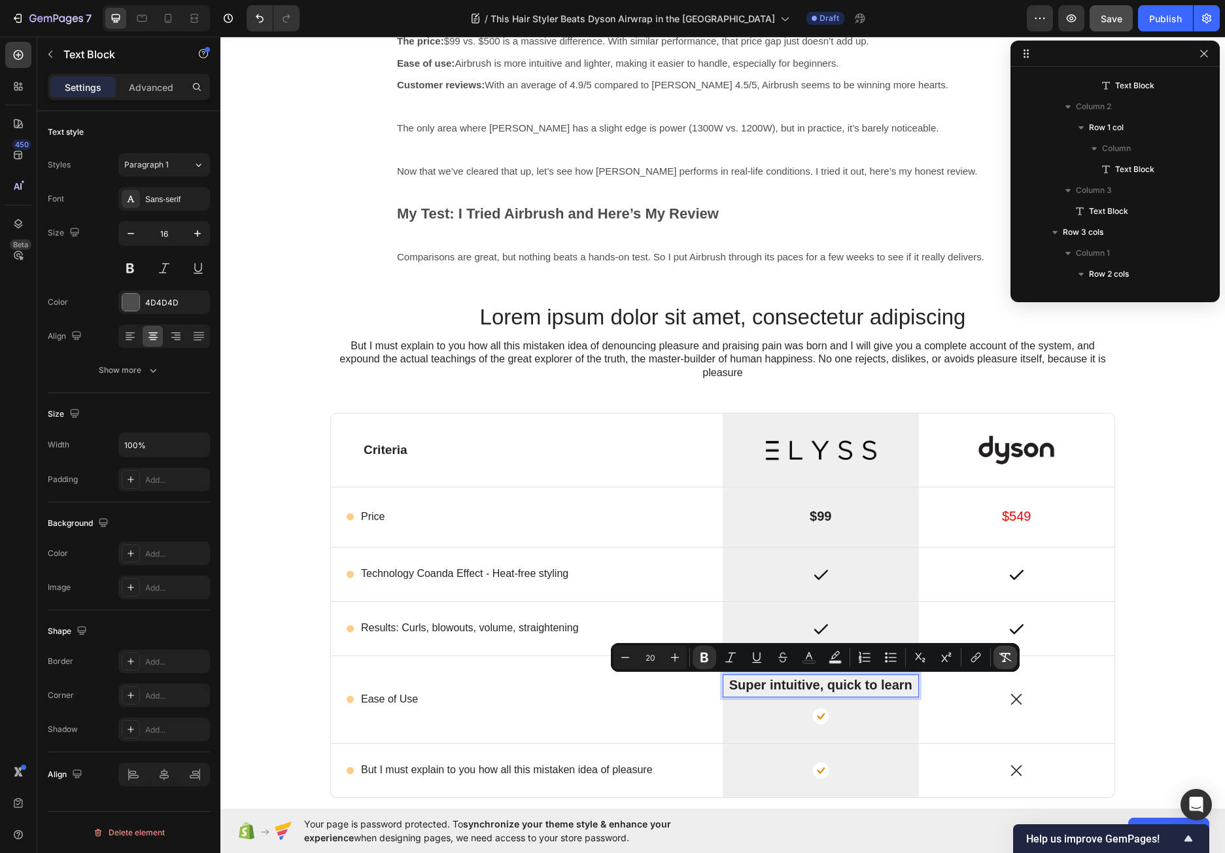
click at [1004, 656] on icon "Editor contextual toolbar" at bounding box center [1005, 656] width 12 height 9
click at [681, 659] on icon "Editor contextual toolbar" at bounding box center [674, 656] width 13 height 13
type input "18"
click at [856, 718] on div "Icon" at bounding box center [820, 715] width 196 height 17
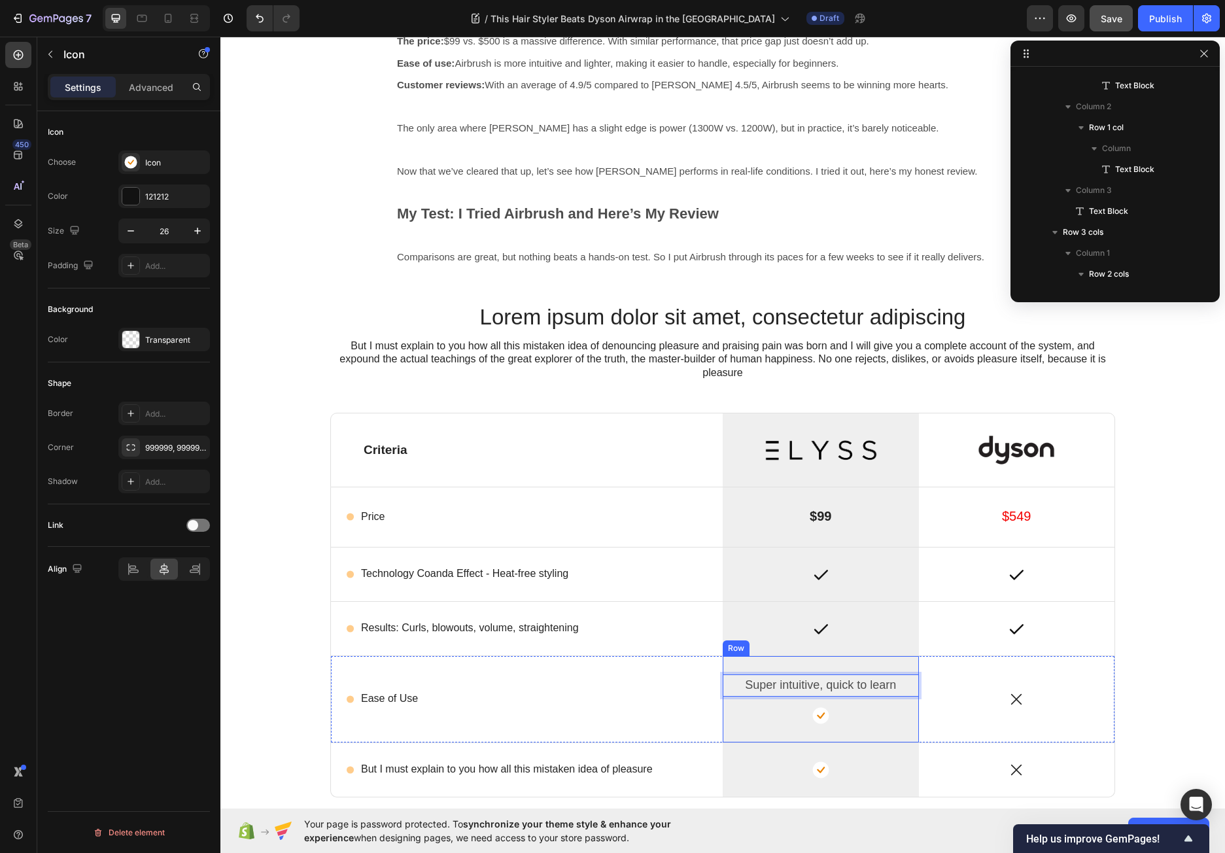
scroll to position [1545, 0]
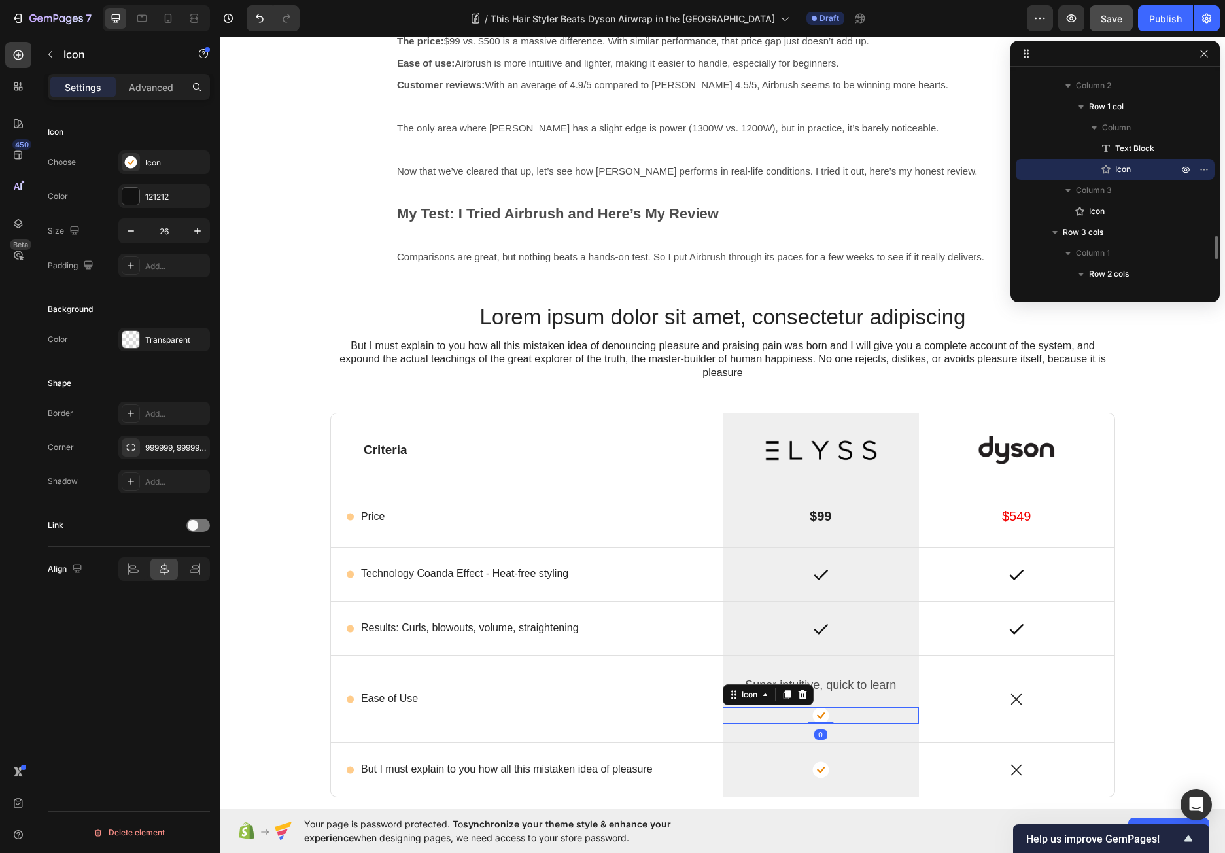
click at [797, 694] on icon at bounding box center [802, 694] width 10 height 10
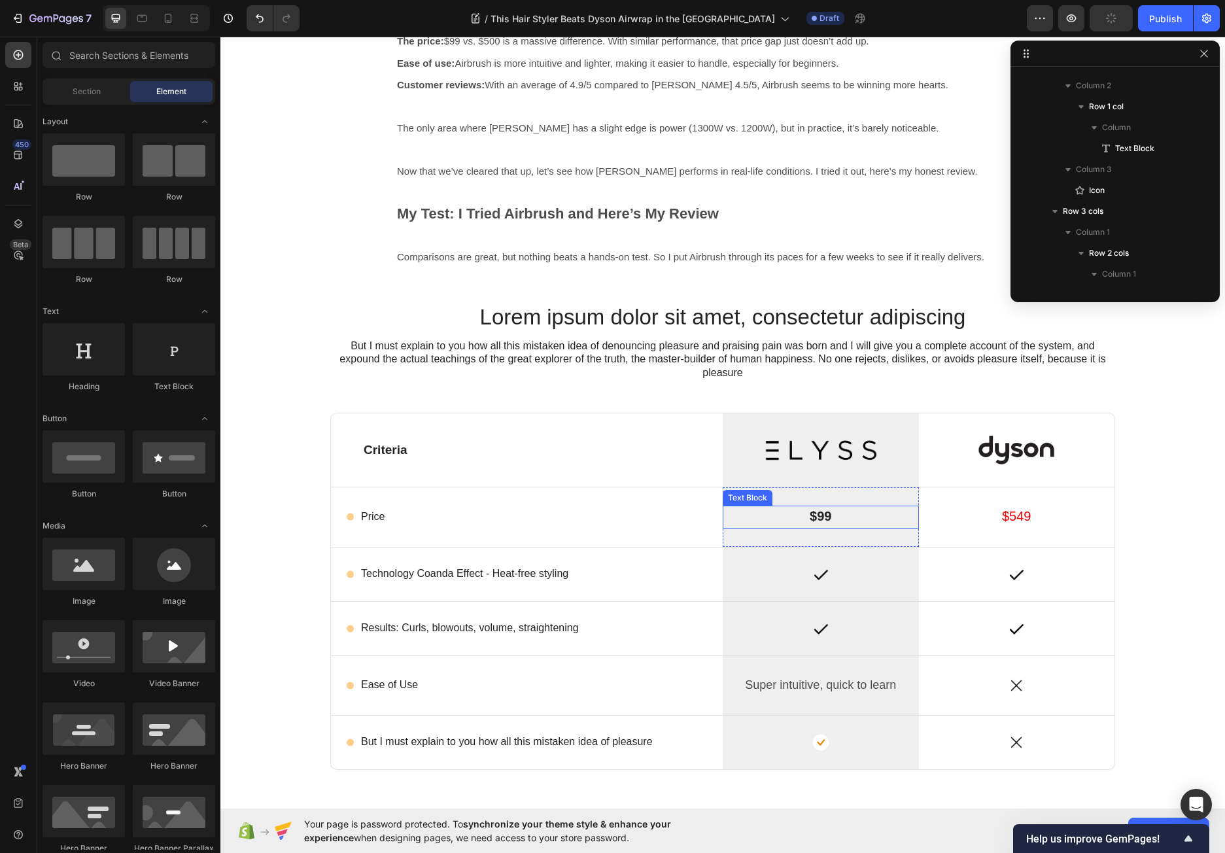
click at [860, 518] on p "$99" at bounding box center [821, 517] width 194 height 20
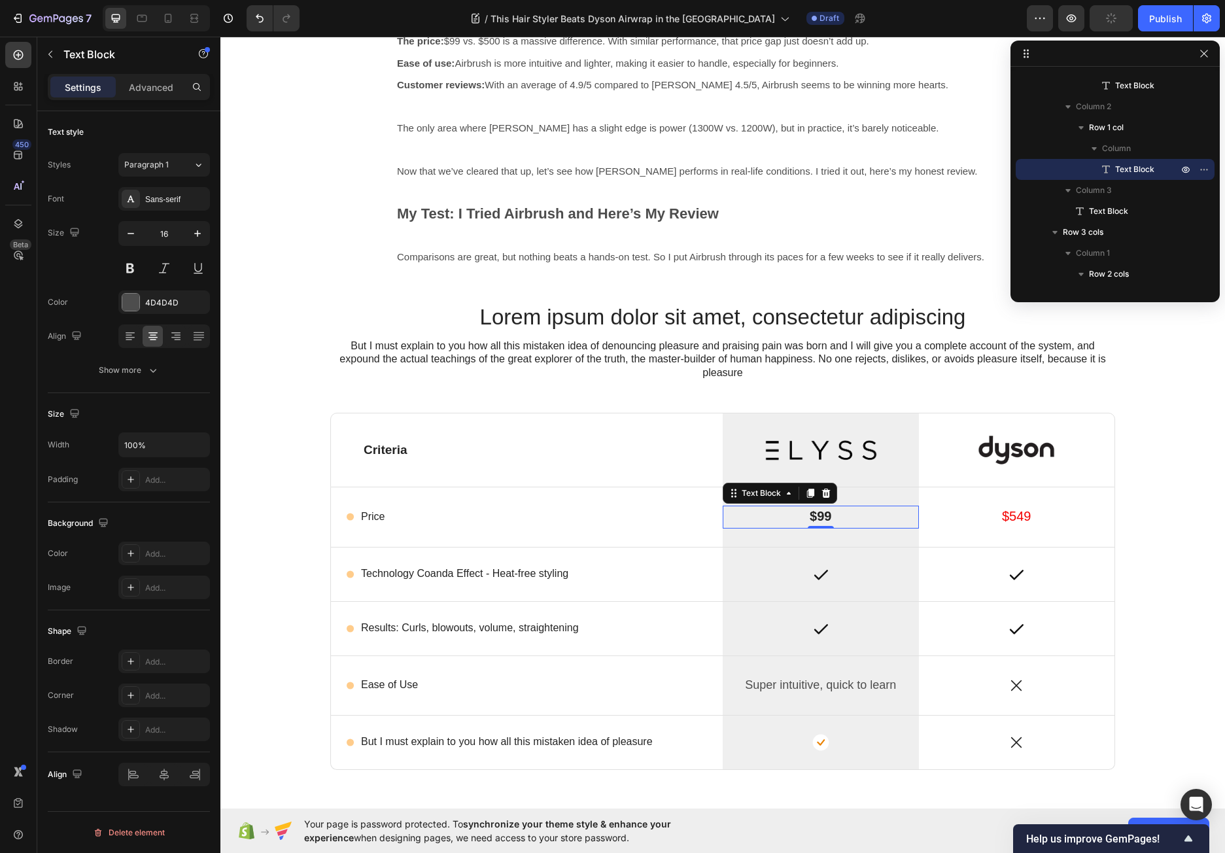
click at [885, 520] on p "$99" at bounding box center [821, 517] width 194 height 20
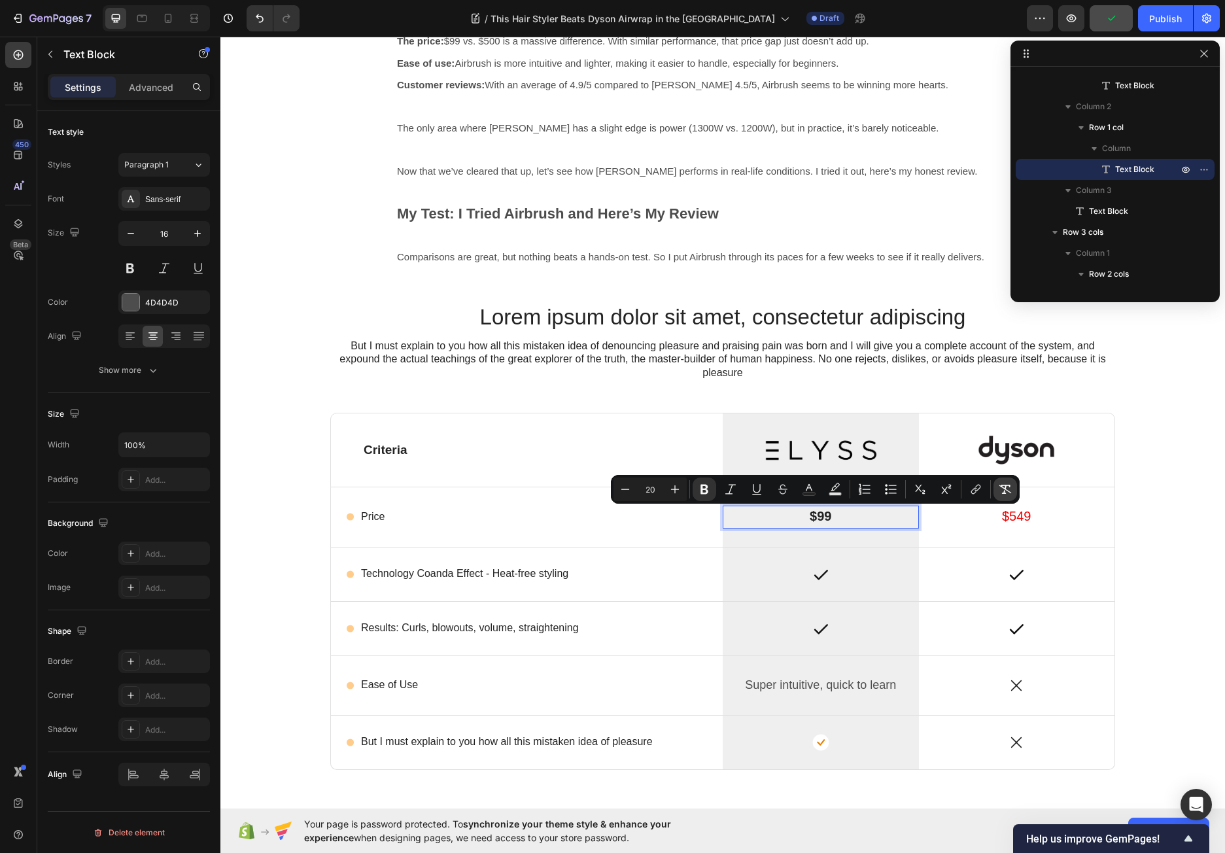
click at [1004, 490] on icon "Editor contextual toolbar" at bounding box center [1004, 488] width 13 height 13
type input "16"
click at [807, 492] on rect "Editor contextual toolbar" at bounding box center [809, 493] width 12 height 3
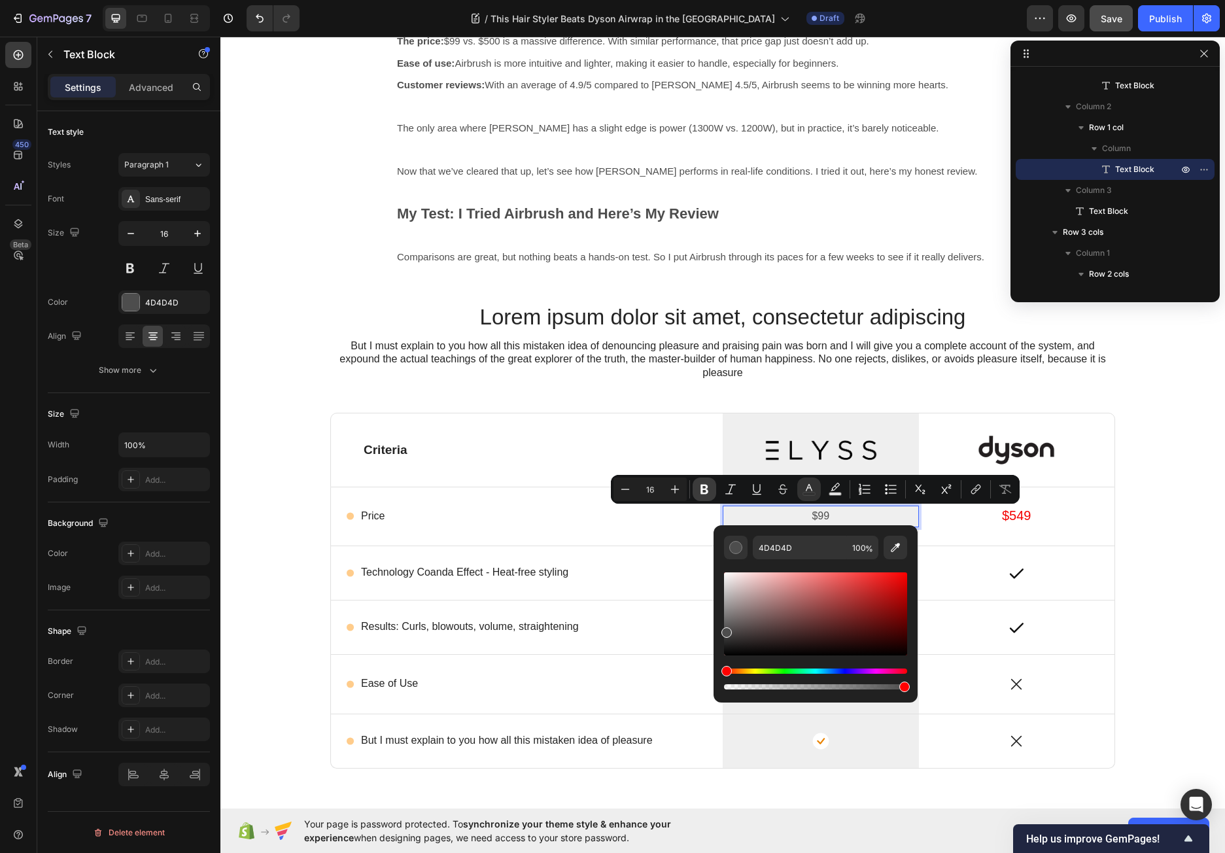
click at [706, 489] on icon "Editor contextual toolbar" at bounding box center [704, 489] width 8 height 10
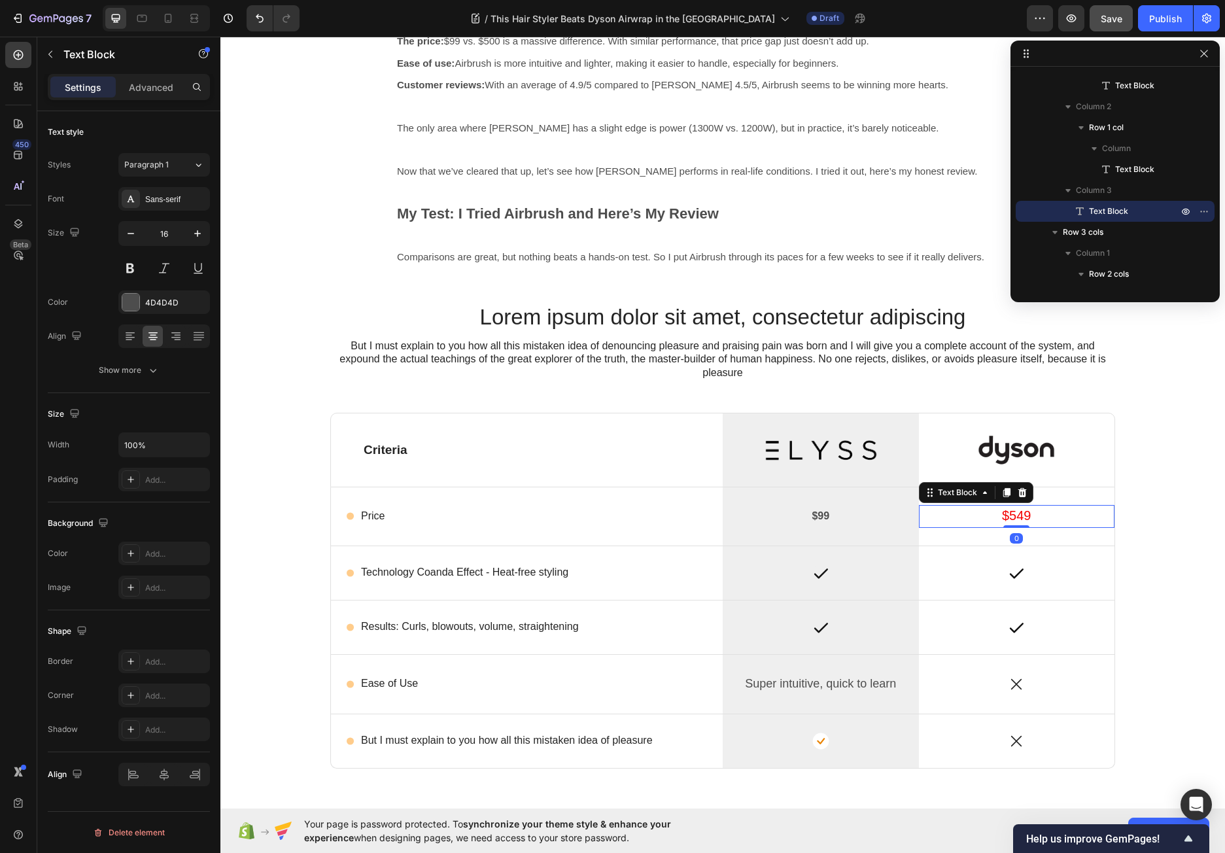
click at [1004, 518] on span "$549" at bounding box center [1016, 515] width 29 height 14
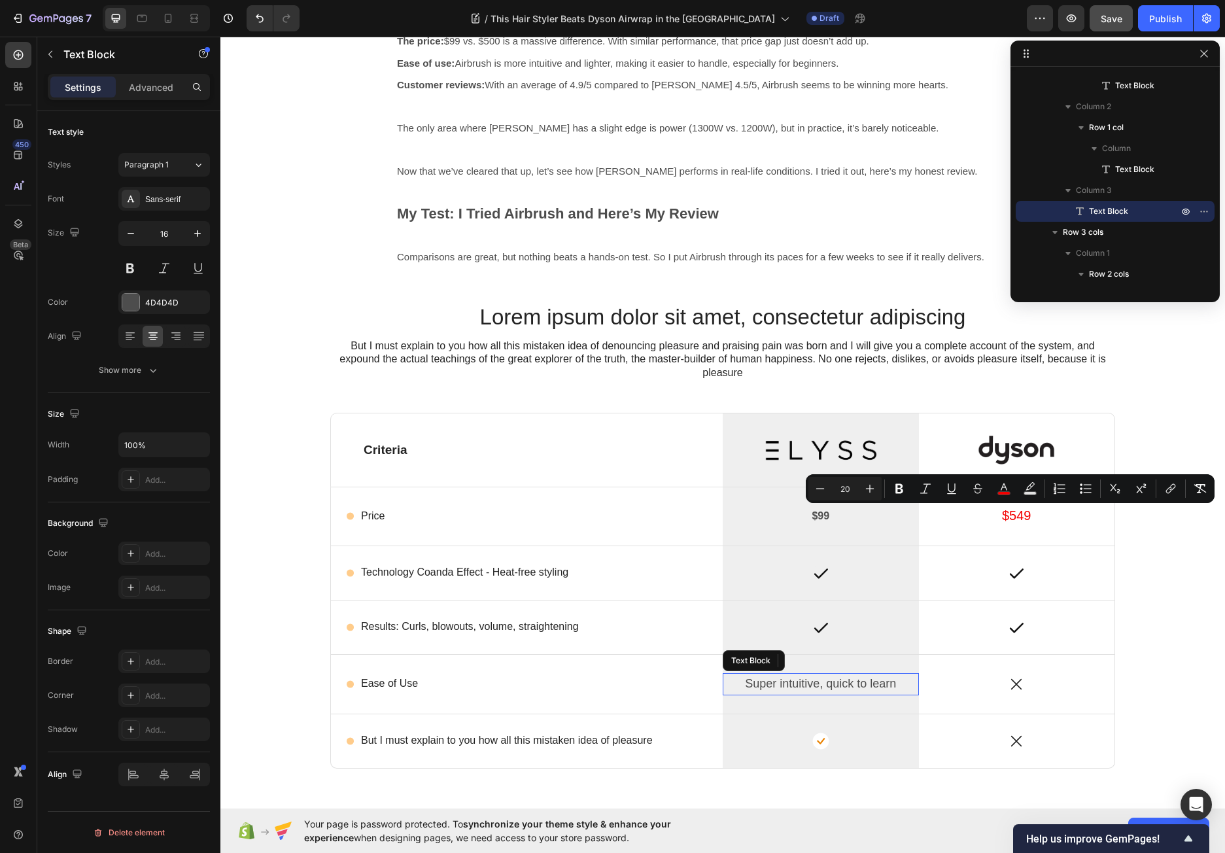
click at [782, 681] on span "Super intuitive, quick to learn" at bounding box center [820, 683] width 151 height 13
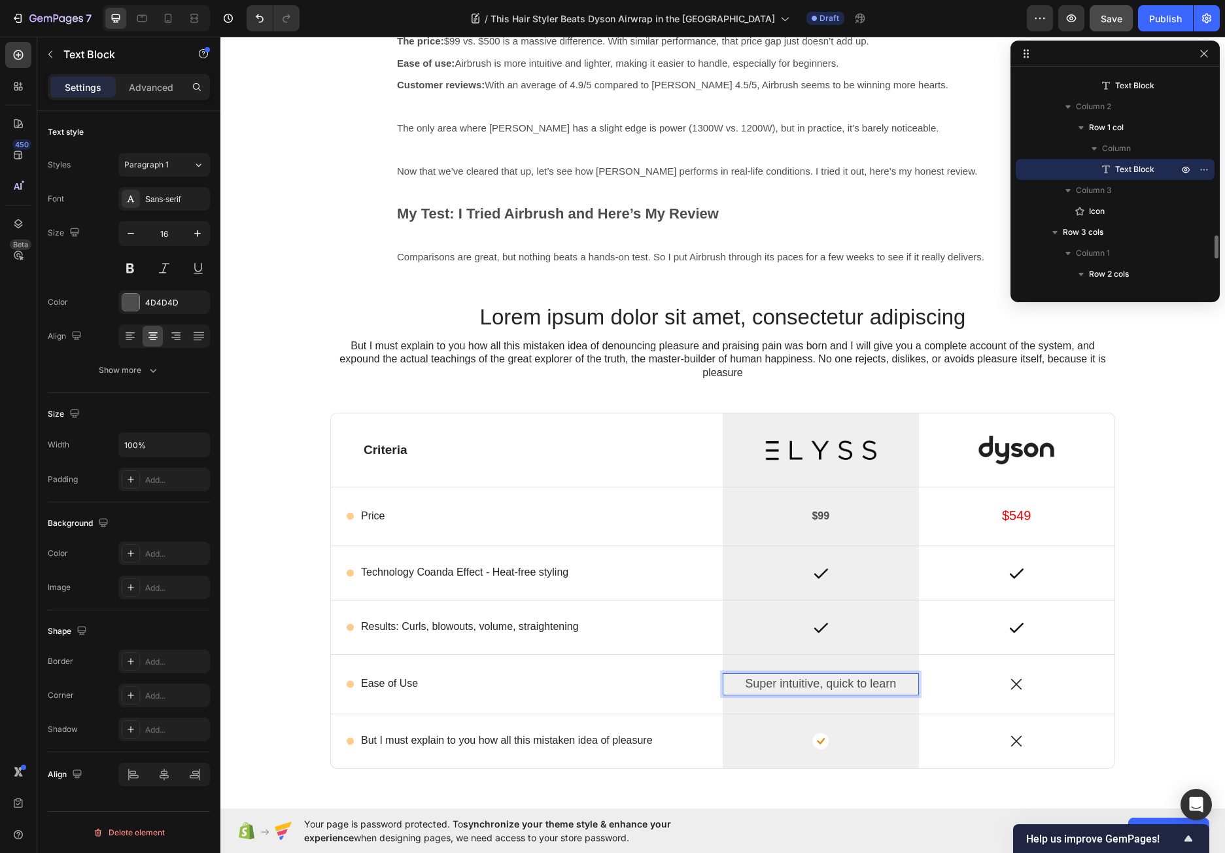
click at [782, 681] on span "Super intuitive, quick to learn" at bounding box center [820, 683] width 151 height 13
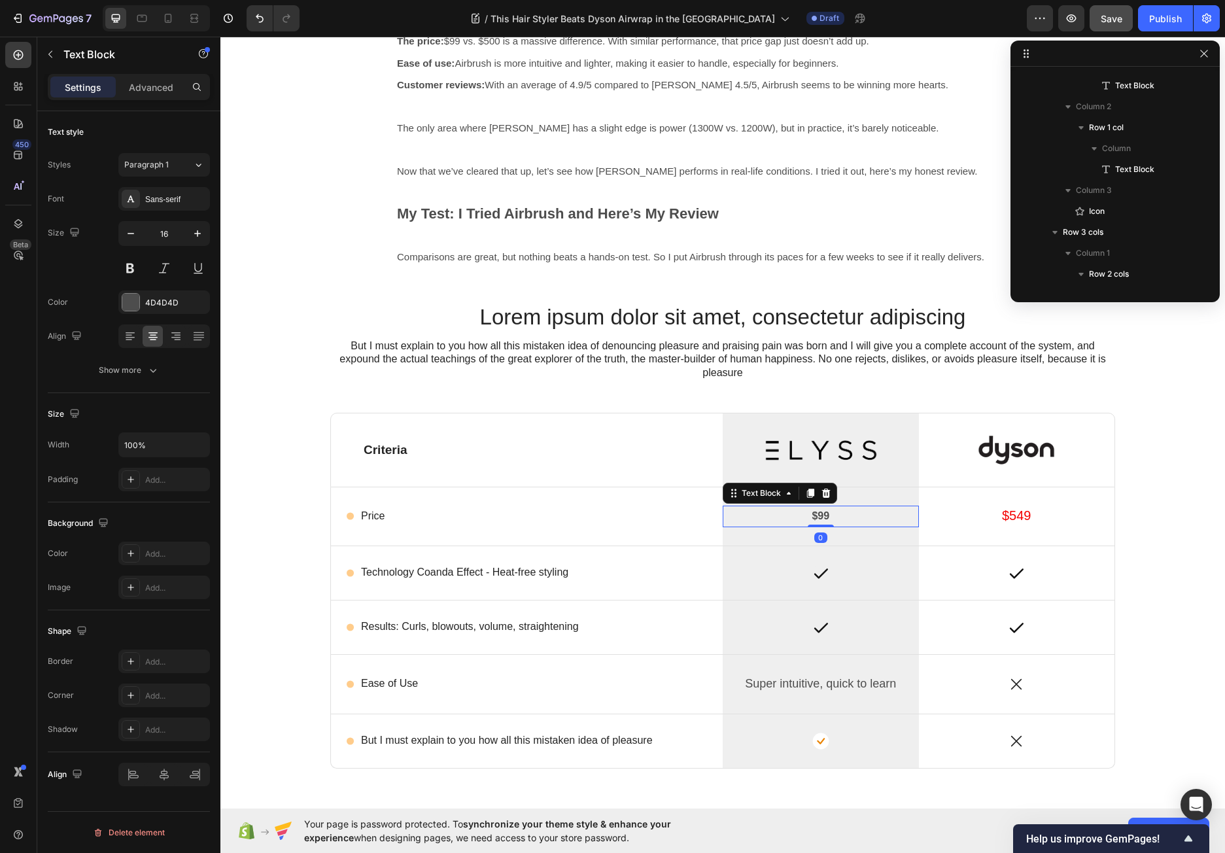
click at [817, 517] on strong "$99" at bounding box center [820, 515] width 18 height 11
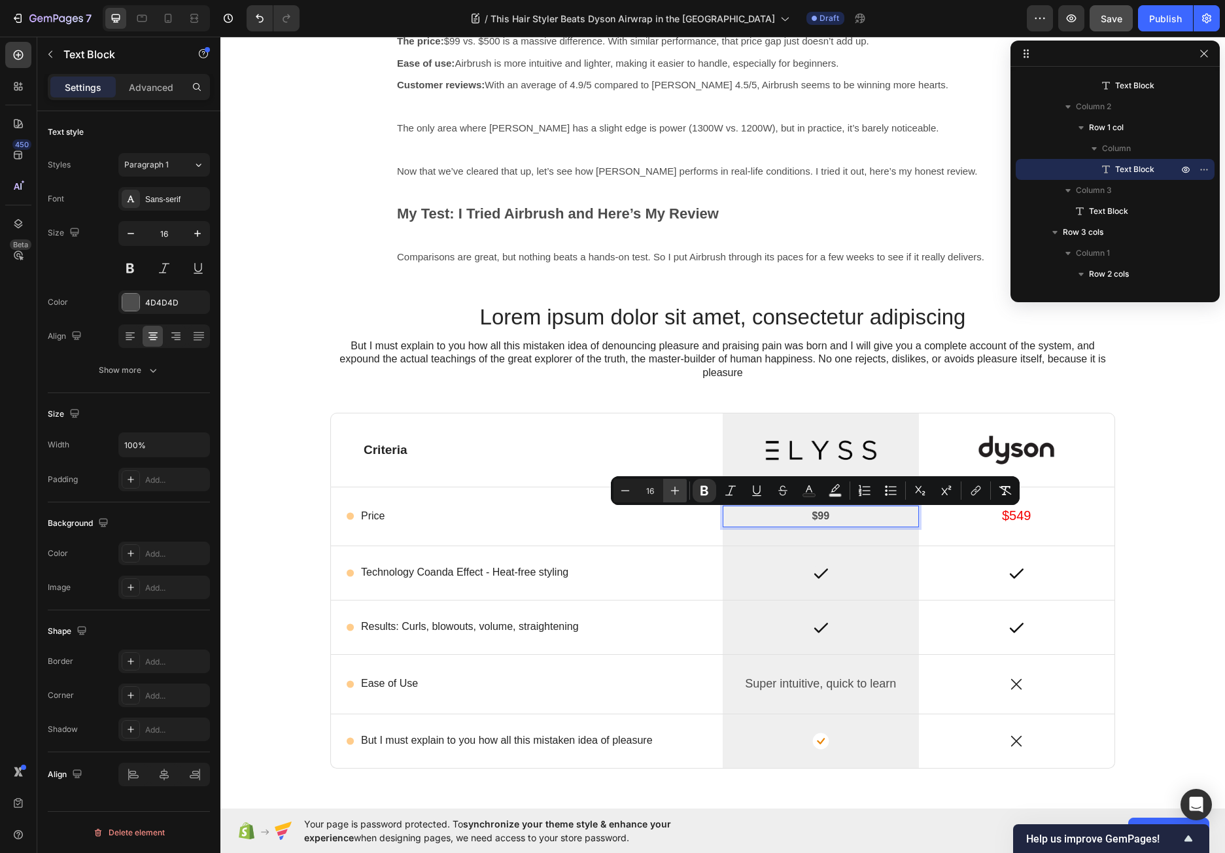
click at [671, 487] on icon "Editor contextual toolbar" at bounding box center [674, 490] width 13 height 13
type input "18"
click at [984, 526] on p "$549" at bounding box center [1017, 517] width 194 height 20
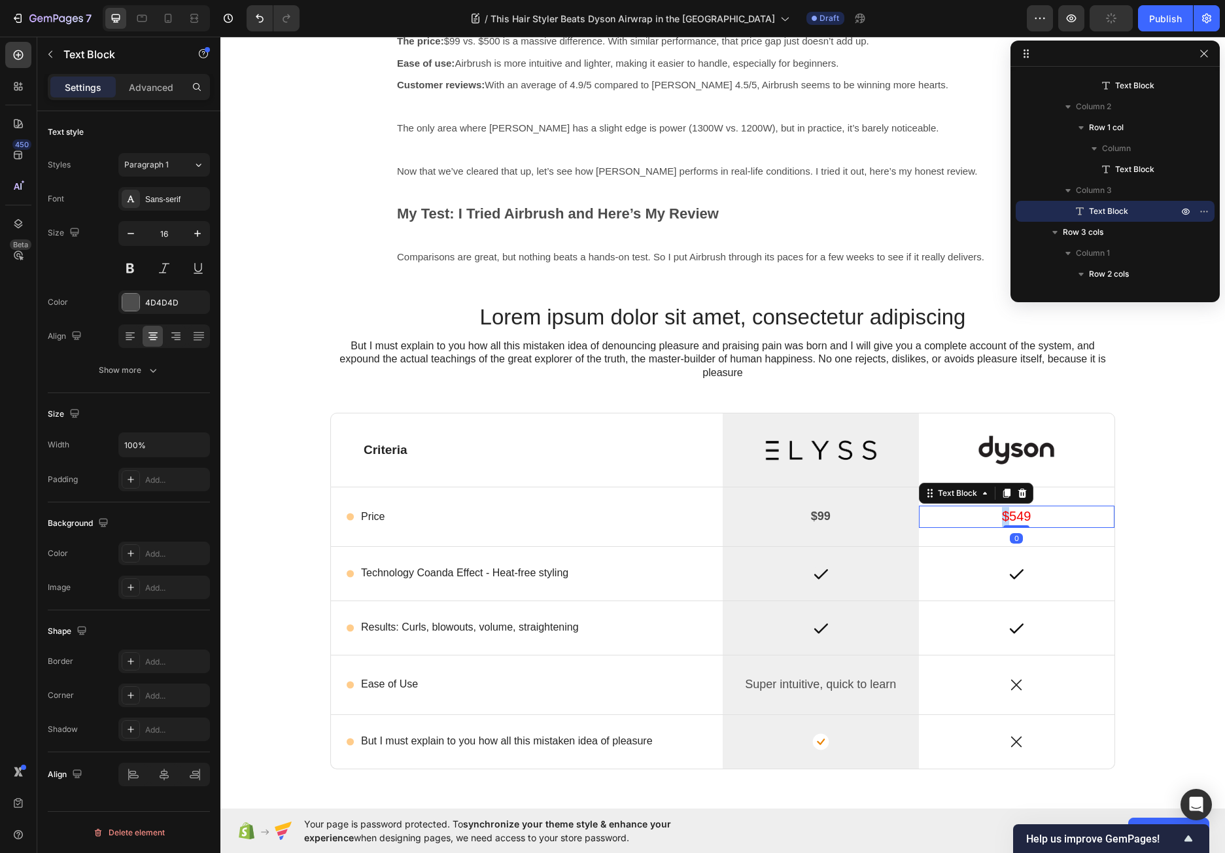
click at [992, 519] on p "$549" at bounding box center [1017, 517] width 194 height 20
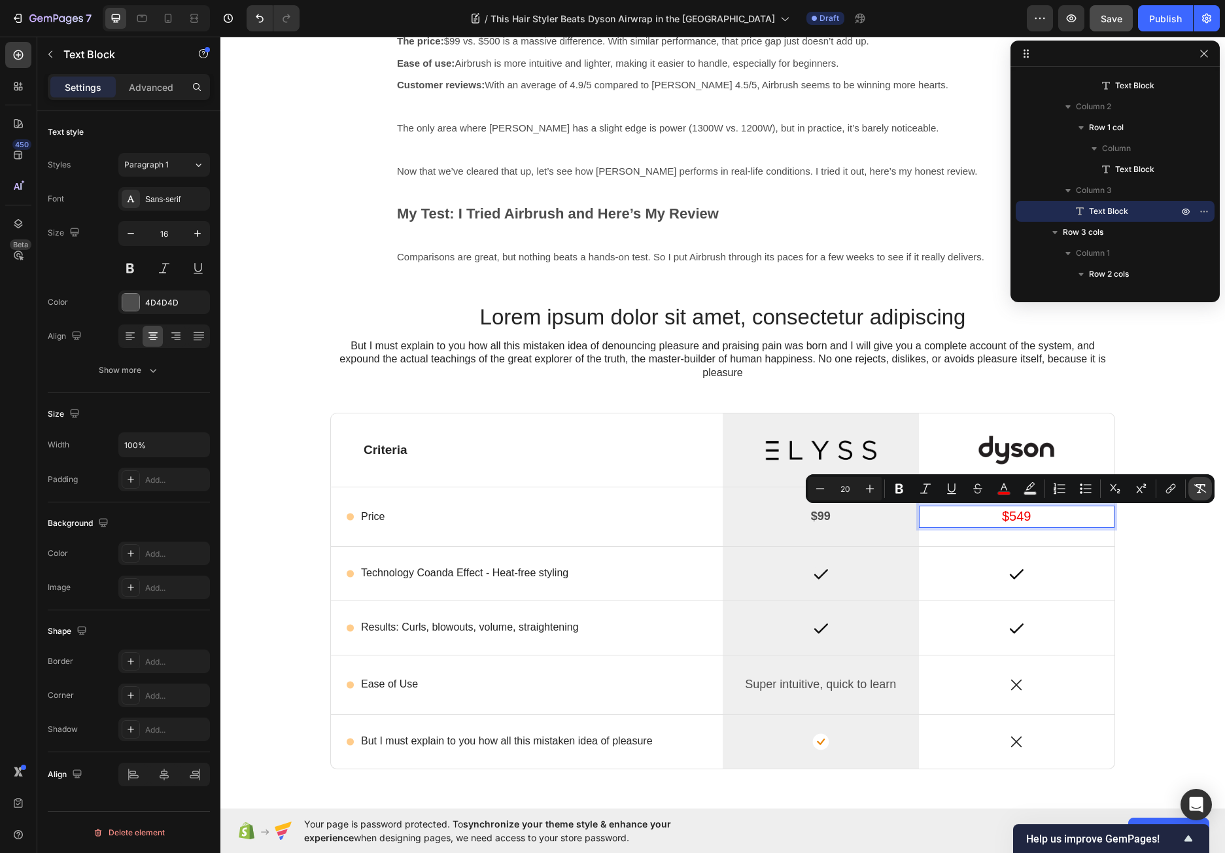
click at [1202, 490] on icon "Editor contextual toolbar" at bounding box center [1200, 488] width 12 height 9
click at [870, 489] on icon "Editor contextual toolbar" at bounding box center [870, 488] width 8 height 8
click at [1001, 493] on icon "Editor contextual toolbar" at bounding box center [1003, 488] width 13 height 13
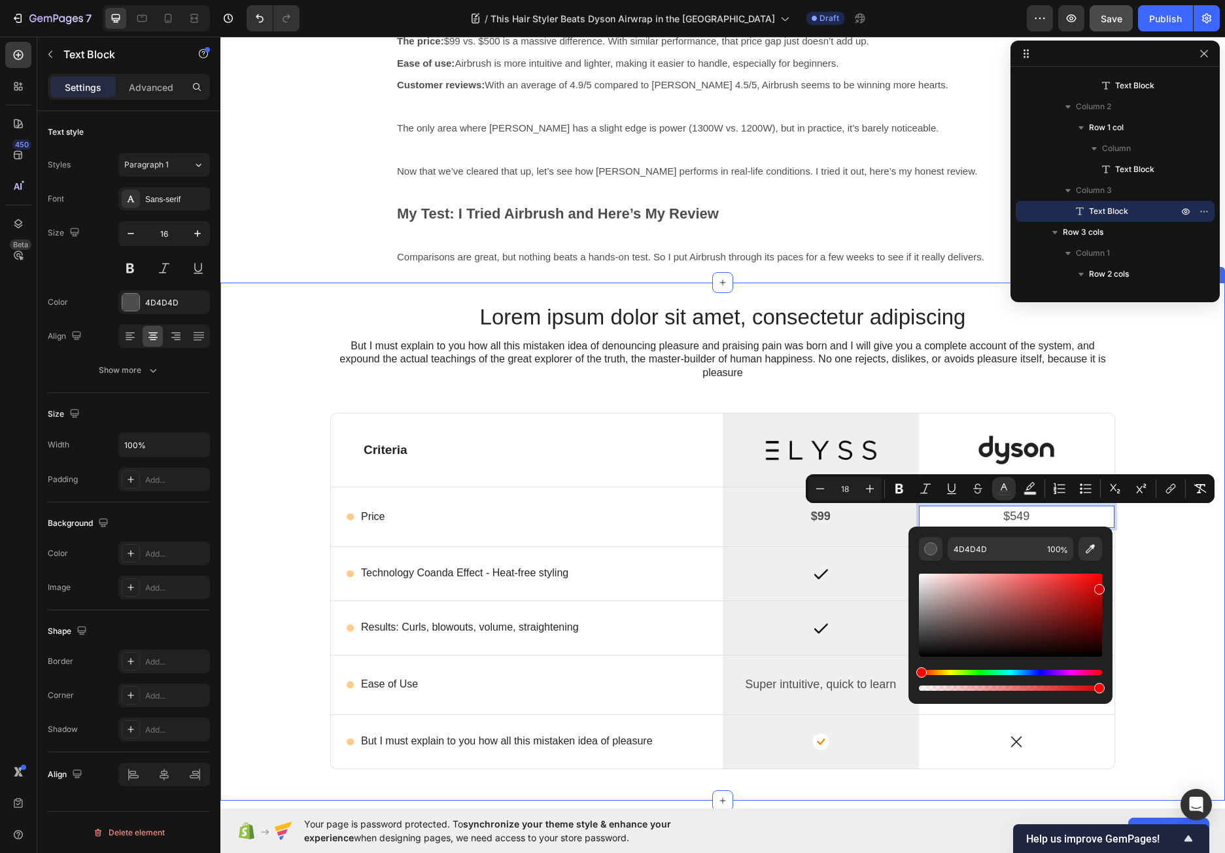
drag, startPoint x: 1323, startPoint y: 624, endPoint x: 1126, endPoint y: 575, distance: 202.3
type input "16"
type input "D60000"
click at [1164, 576] on div "Lorem ipsum dolor sit amet, consectetur adipiscing Heading But I must explain t…" at bounding box center [722, 551] width 985 height 498
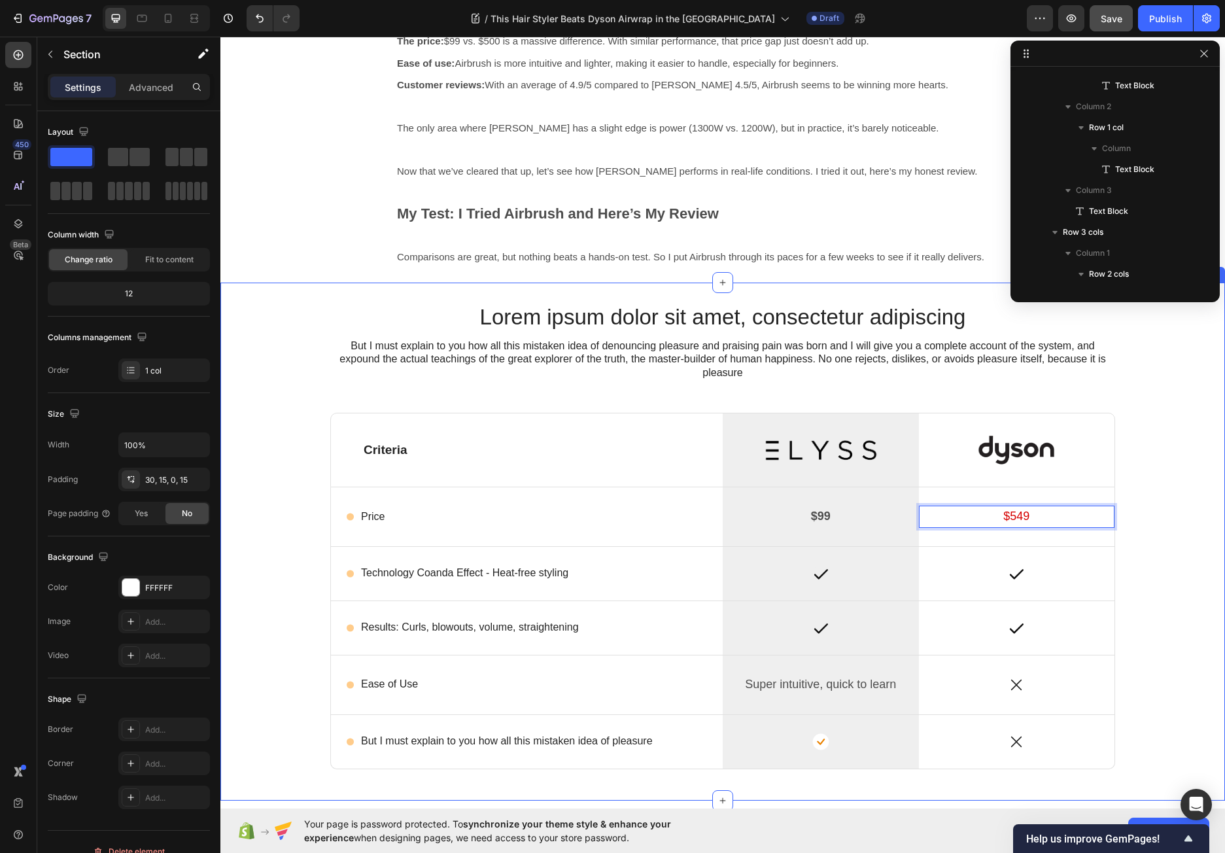
scroll to position [185, 0]
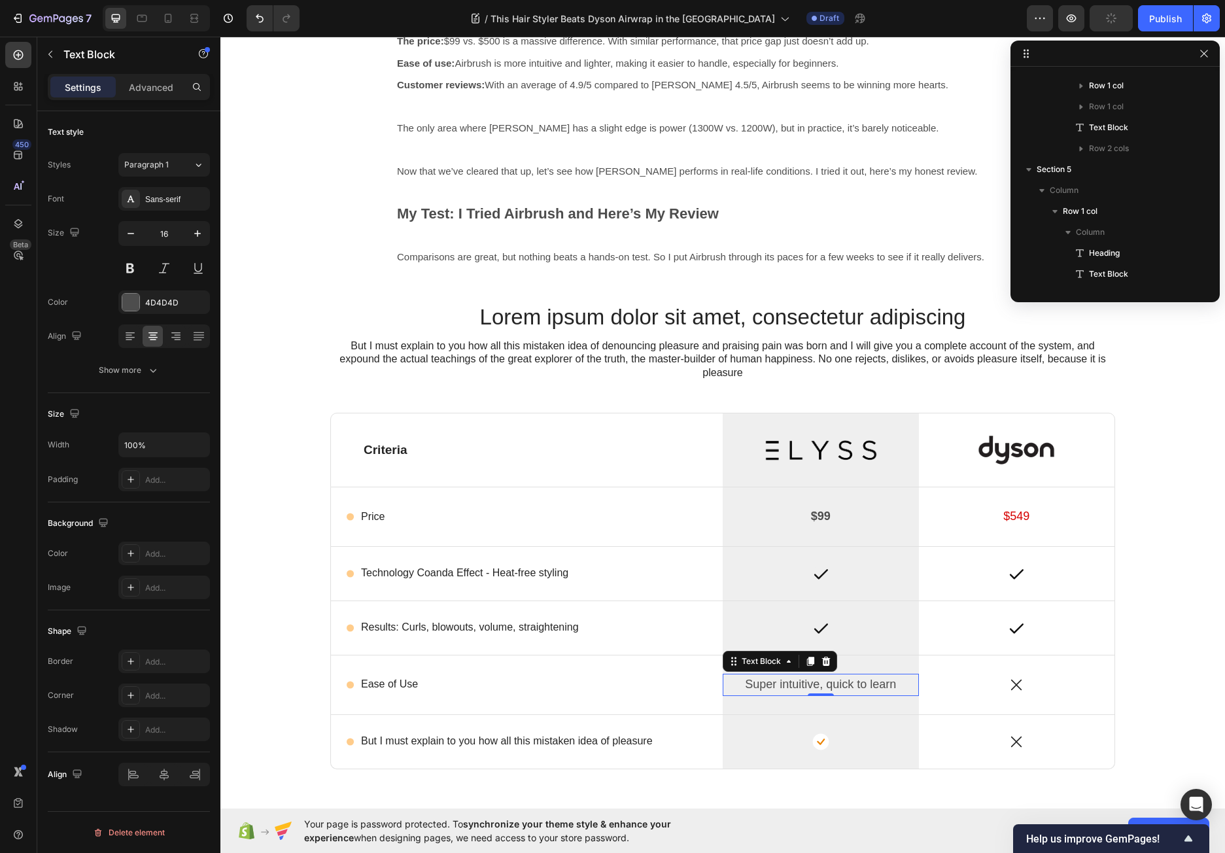
click at [849, 684] on span "Super intuitive, quick to learn" at bounding box center [820, 683] width 151 height 13
click at [805, 663] on icon at bounding box center [810, 661] width 10 height 10
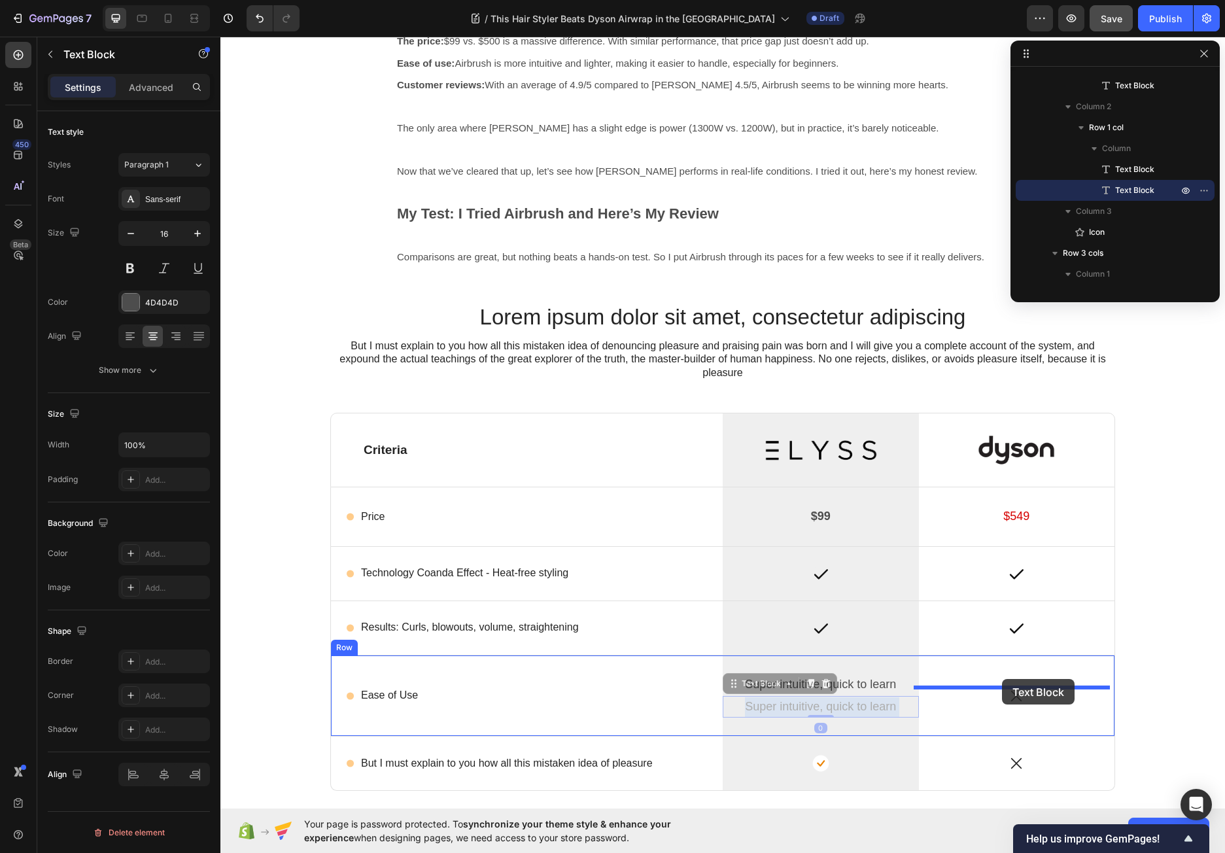
drag, startPoint x: 840, startPoint y: 705, endPoint x: 1002, endPoint y: 679, distance: 163.7
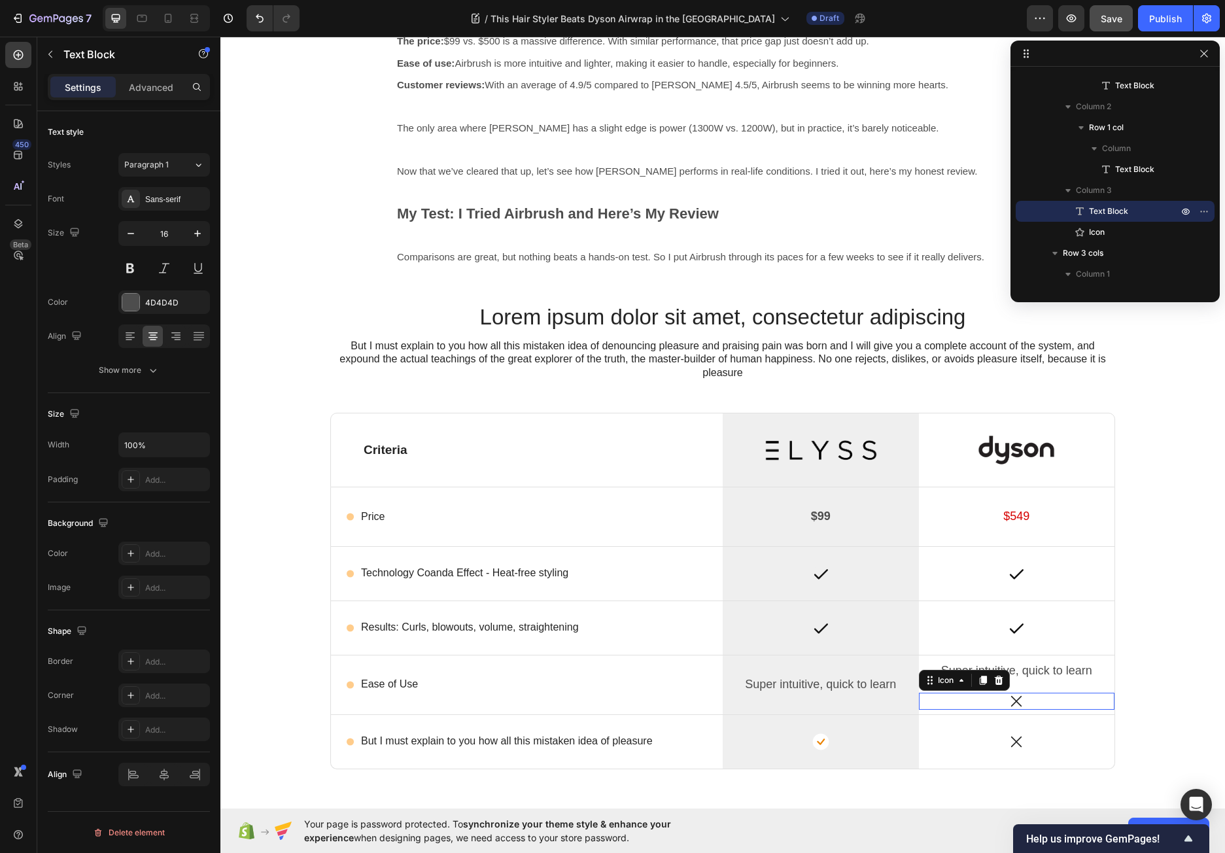
click at [1007, 700] on icon at bounding box center [1015, 700] width 17 height 17
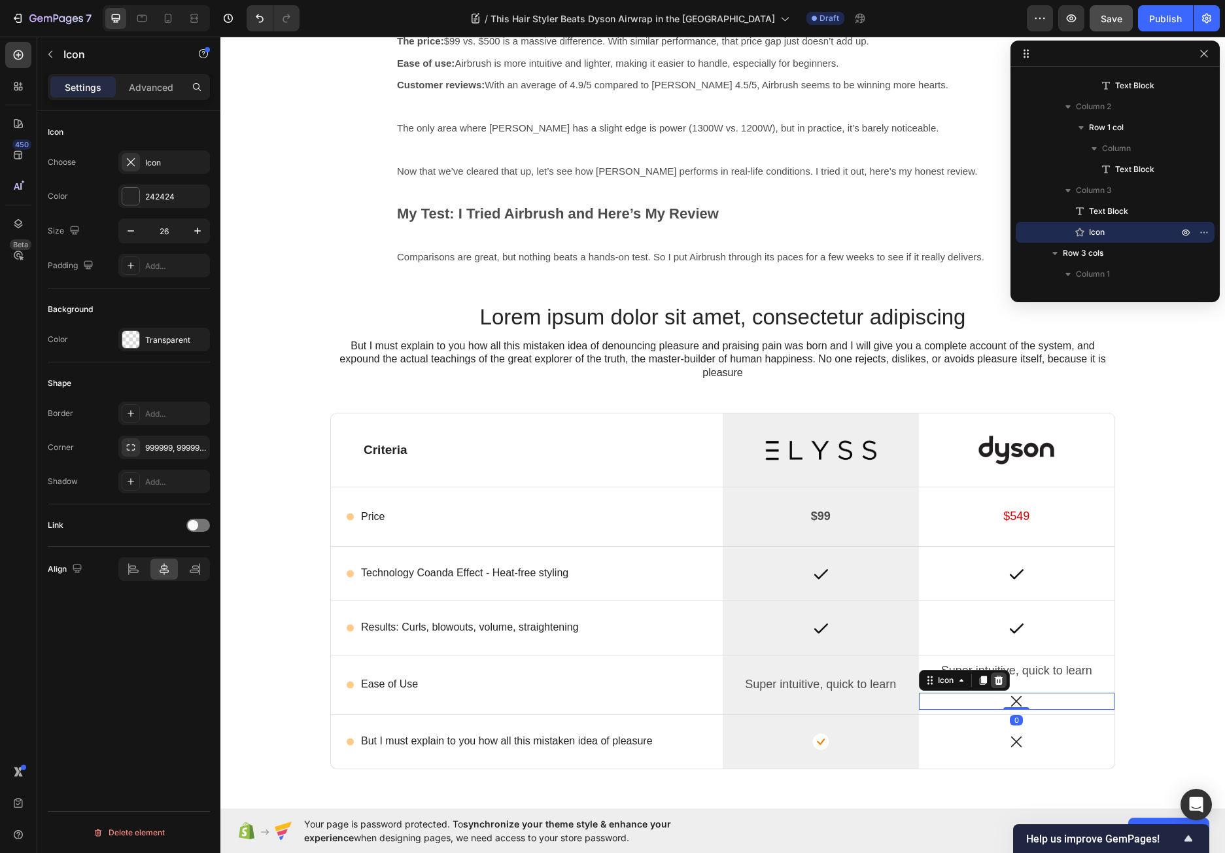
click at [994, 681] on icon at bounding box center [998, 680] width 10 height 10
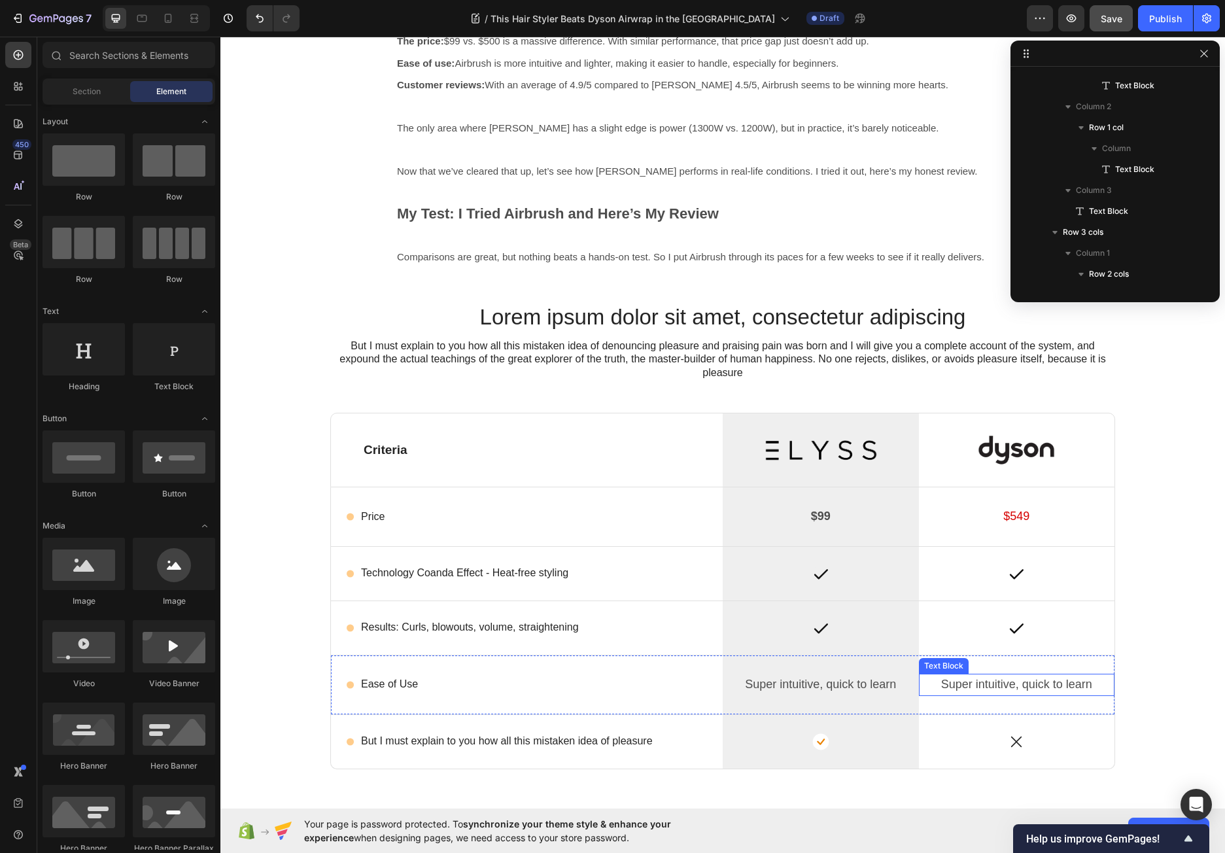
click at [974, 684] on span "Super intuitive, quick to learn" at bounding box center [1016, 683] width 151 height 13
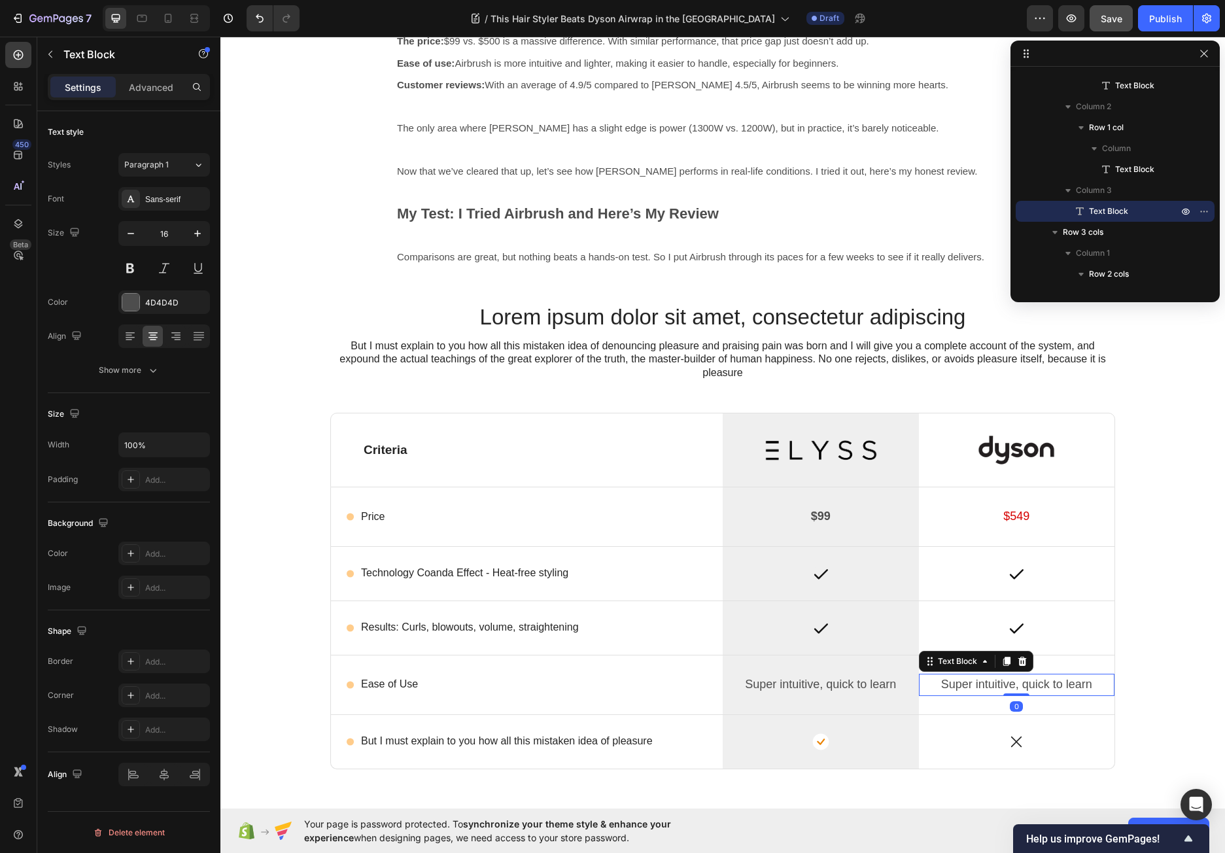
click at [974, 684] on span "Super intuitive, quick to learn" at bounding box center [1016, 683] width 151 height 13
click at [849, 698] on div "Super intuitive, quick to learn Text Block Row" at bounding box center [820, 684] width 196 height 59
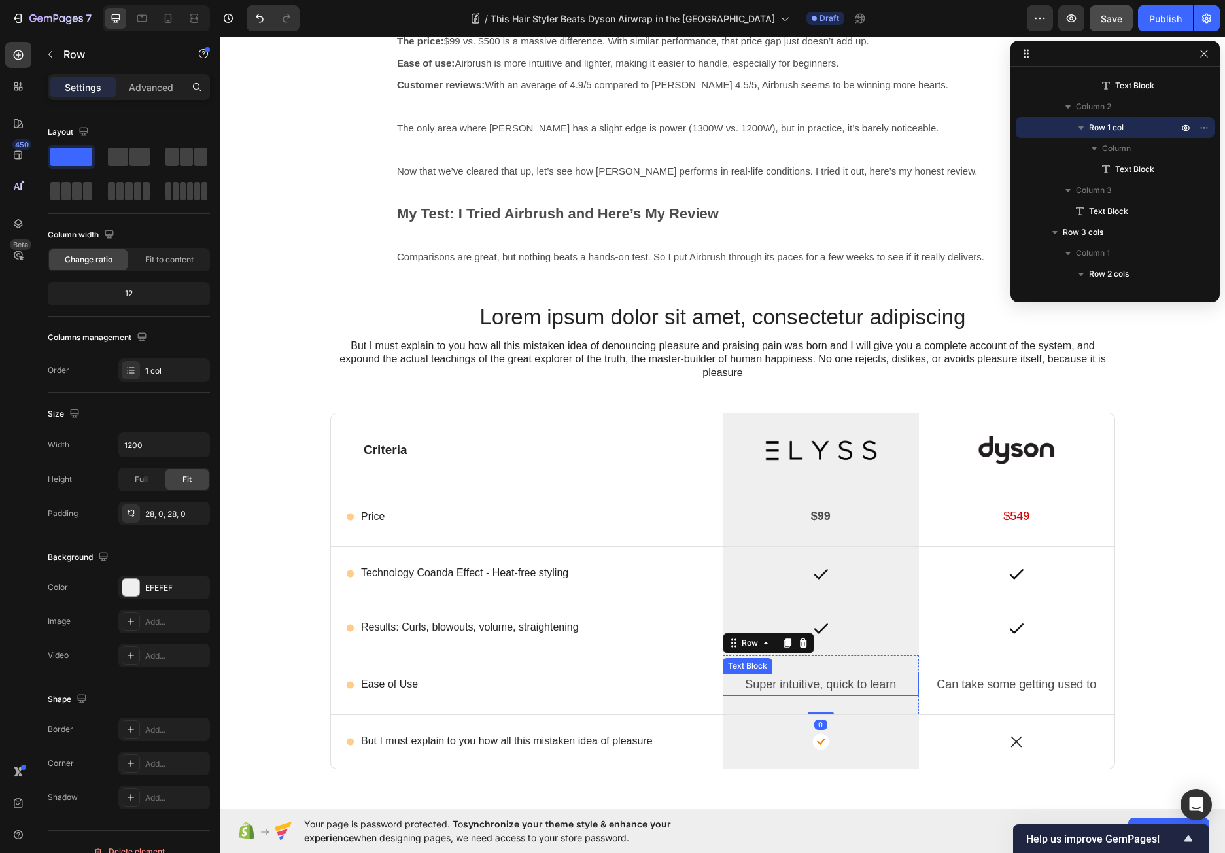
click at [843, 684] on span "Super intuitive, quick to learn" at bounding box center [820, 683] width 151 height 13
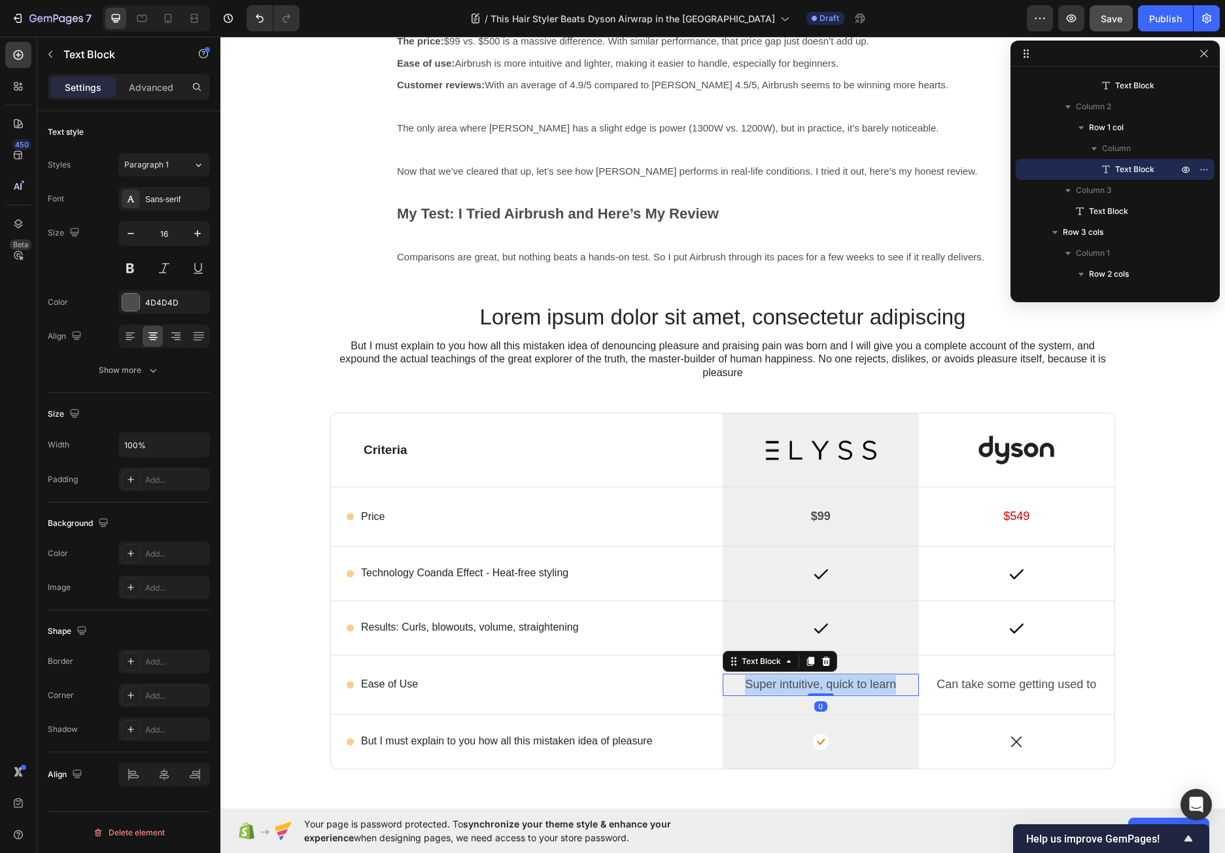
click at [843, 684] on span "Super intuitive, quick to learn" at bounding box center [820, 683] width 151 height 13
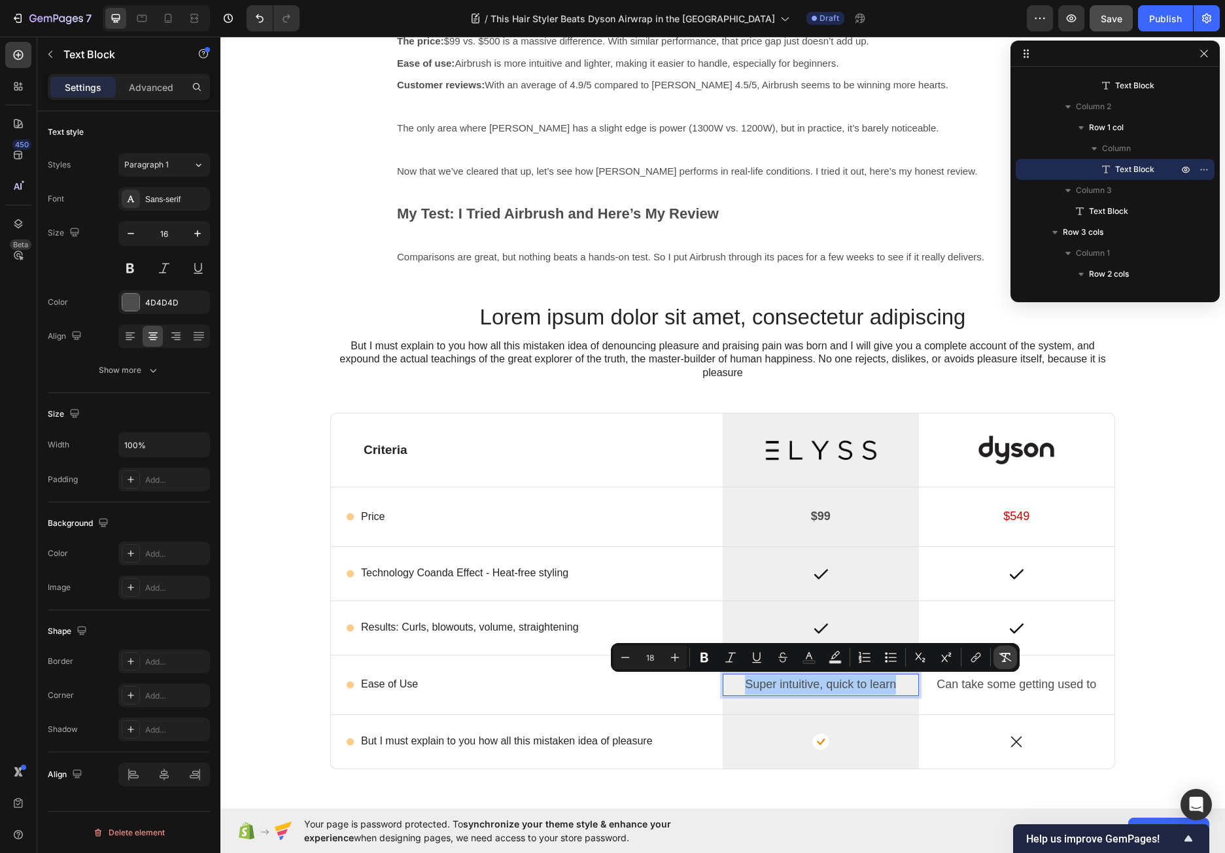
click at [1009, 654] on icon "Editor contextual toolbar" at bounding box center [1005, 656] width 12 height 9
click at [675, 657] on icon "Editor contextual toolbar" at bounding box center [675, 657] width 8 height 8
type input "18"
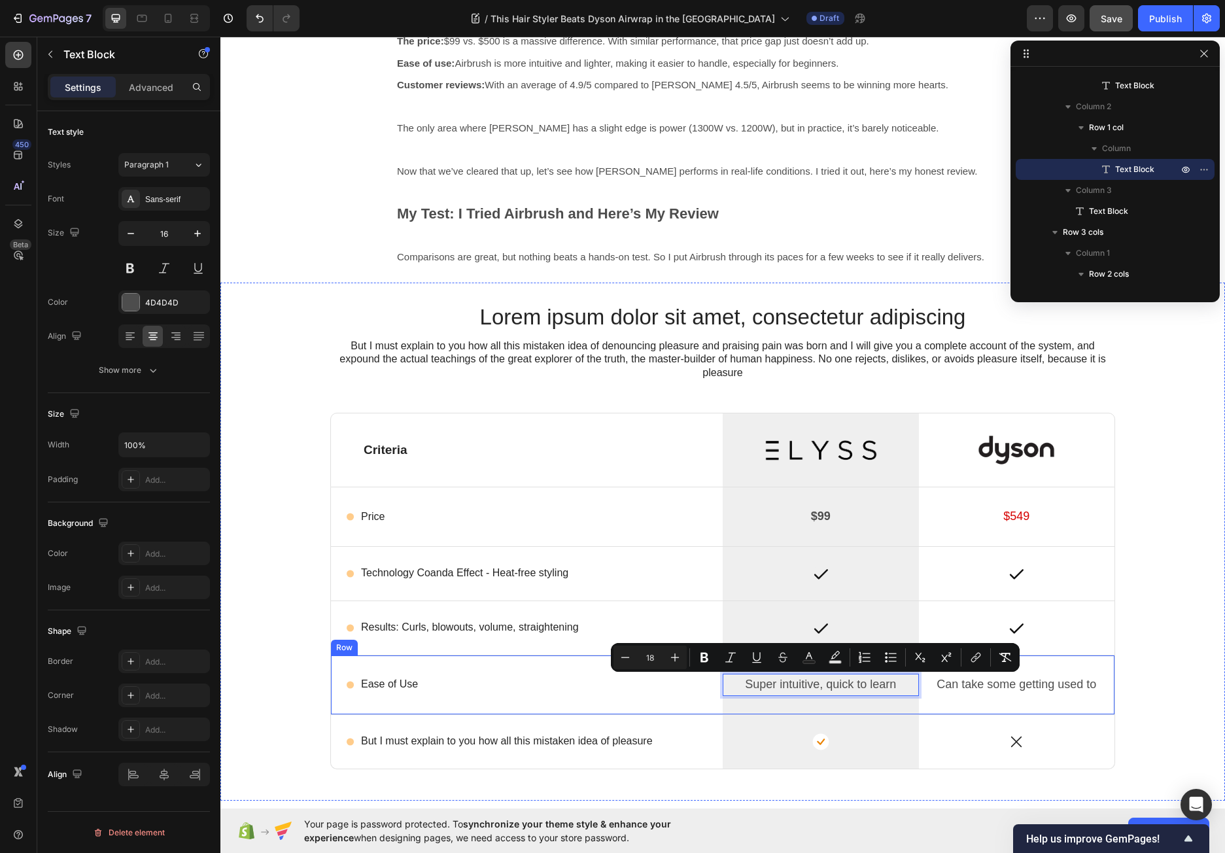
click at [919, 703] on div "Can take some getting used to Text Block" at bounding box center [1017, 684] width 196 height 59
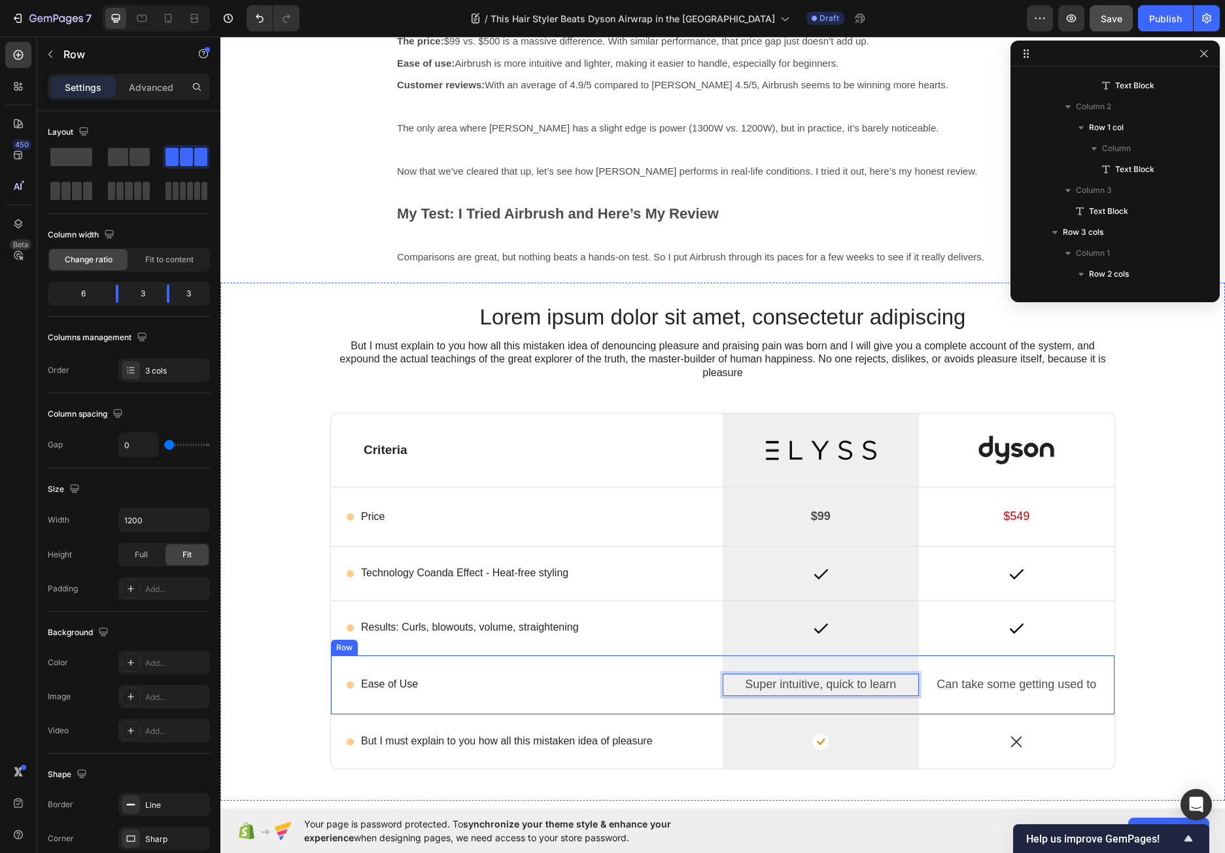
scroll to position [1315, 0]
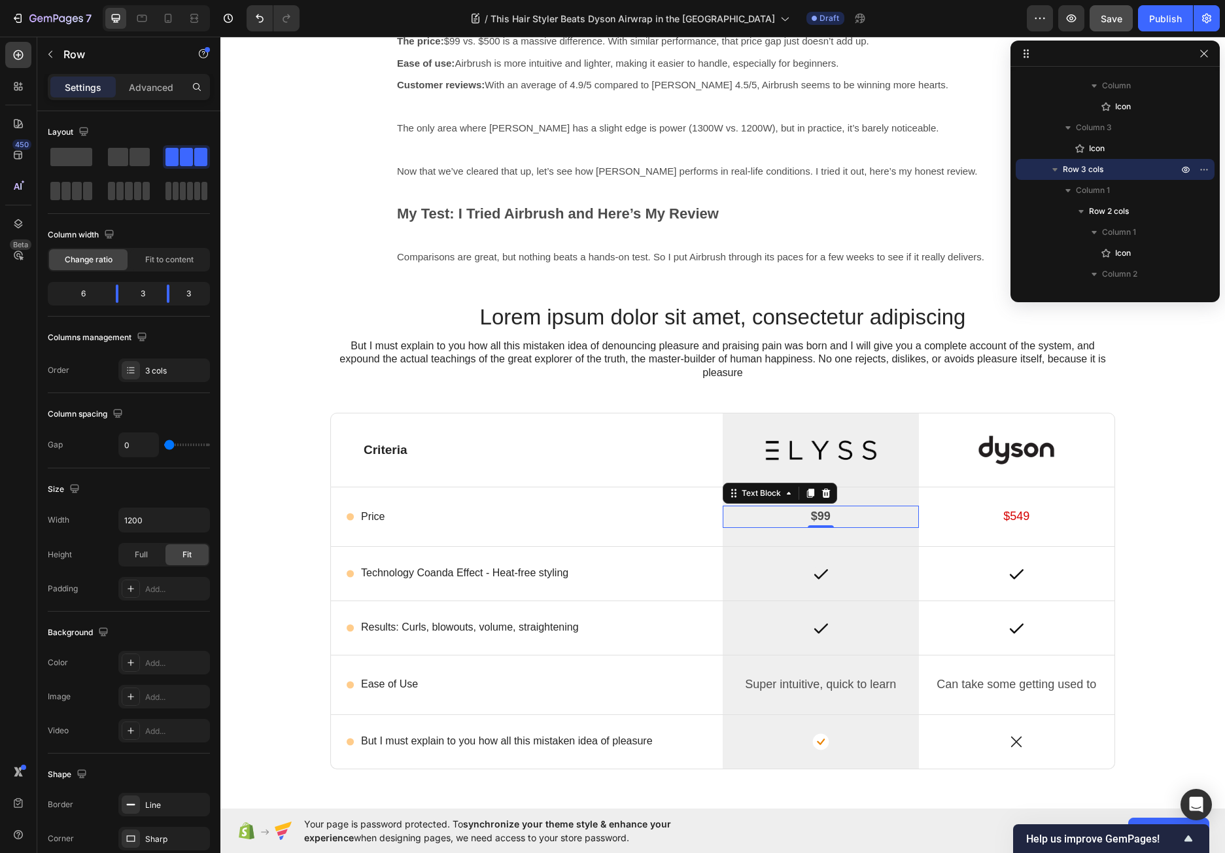
click at [835, 516] on p "$99" at bounding box center [821, 517] width 194 height 20
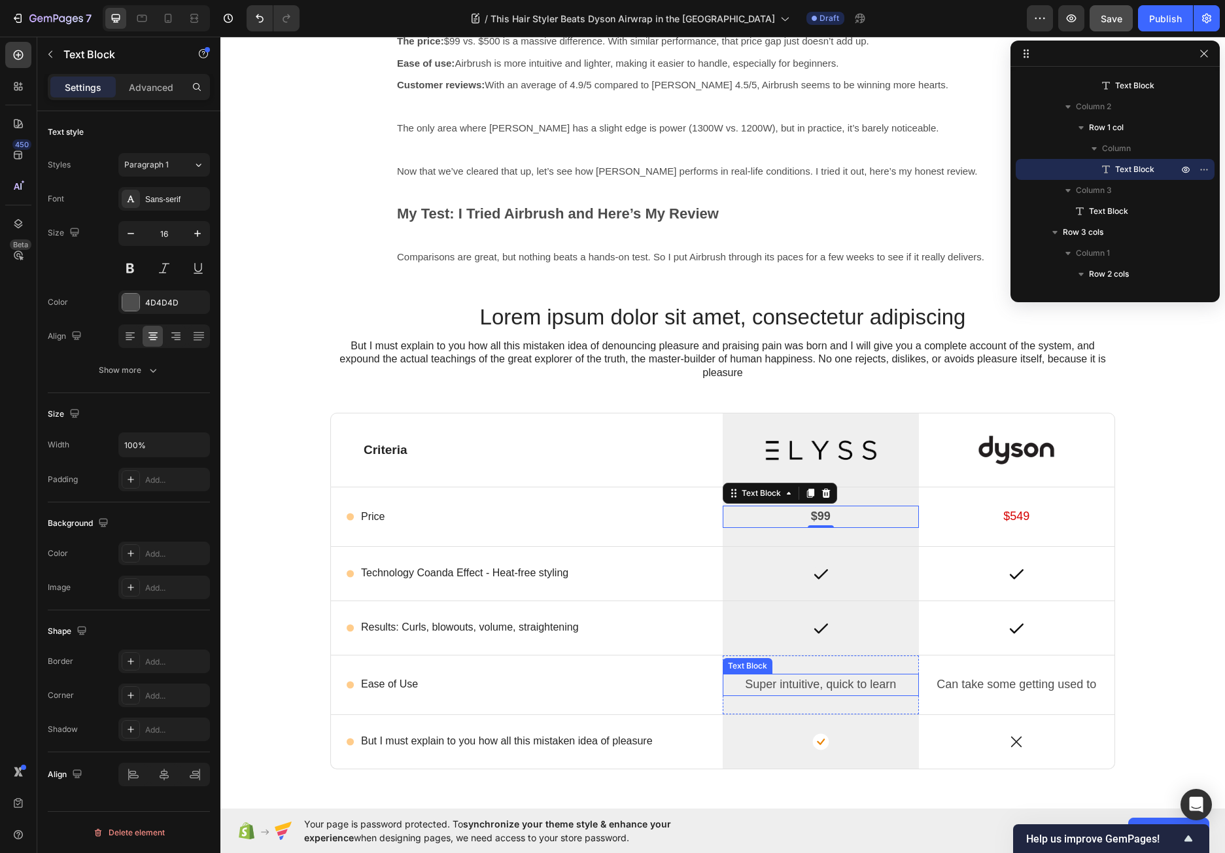
scroll to position [1524, 0]
click at [887, 688] on span "Super intuitive, quick to learn" at bounding box center [820, 683] width 151 height 13
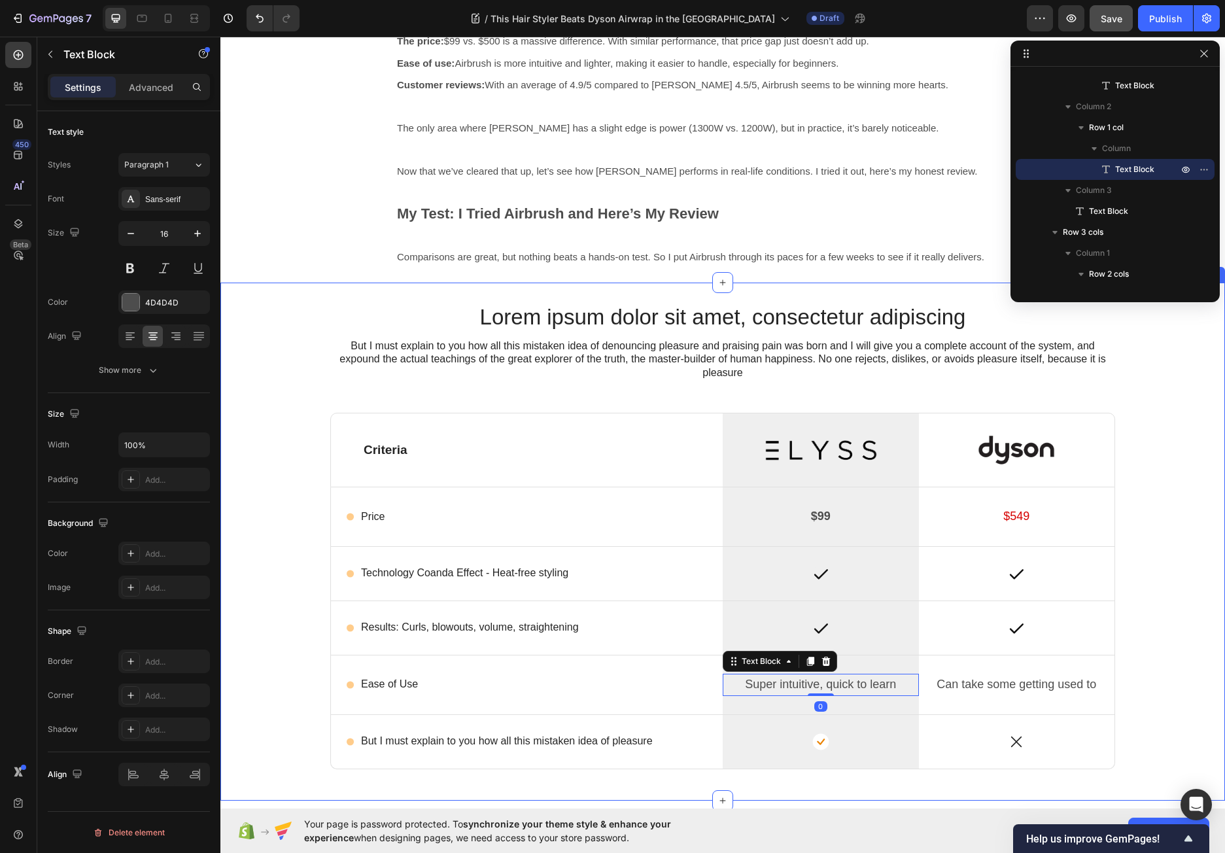
click at [1127, 669] on div "Lorem ipsum dolor sit amet, consectetur adipiscing Heading But I must explain t…" at bounding box center [722, 551] width 985 height 498
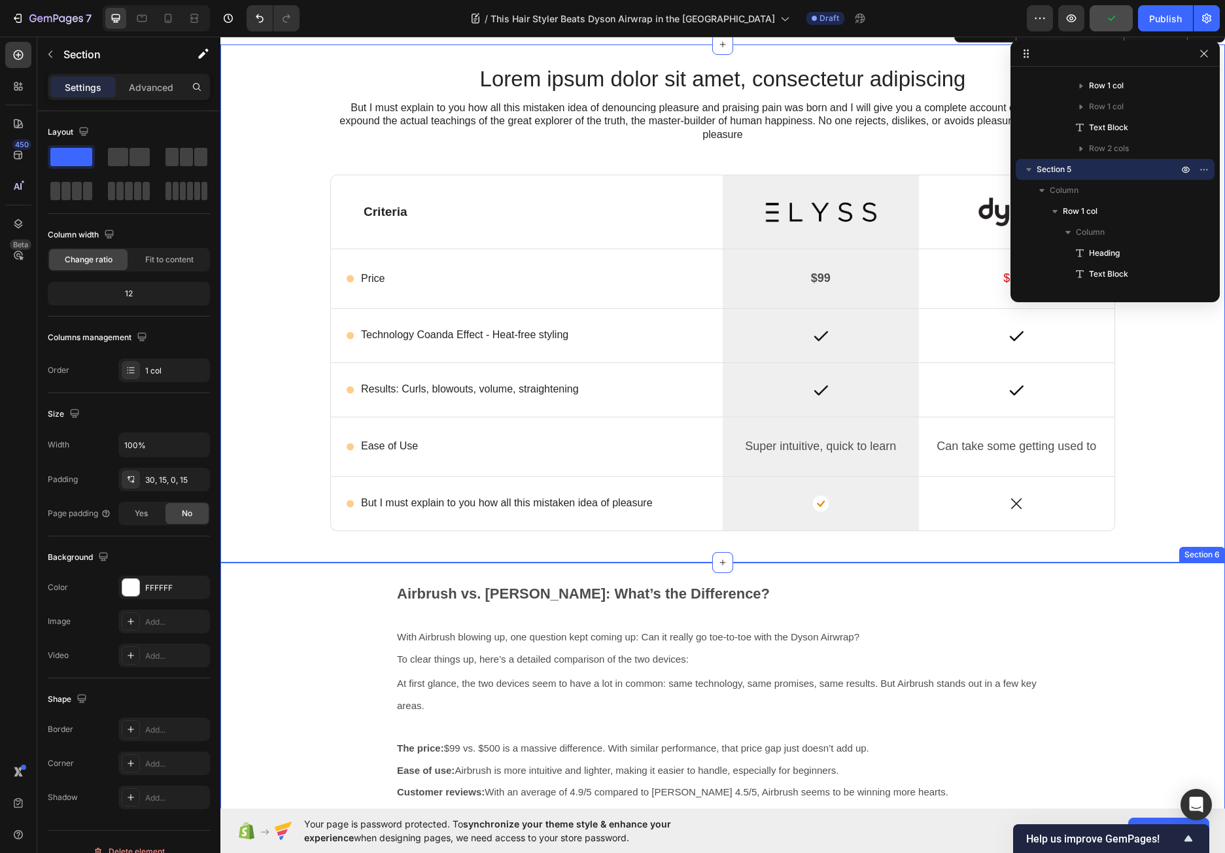
scroll to position [2429, 0]
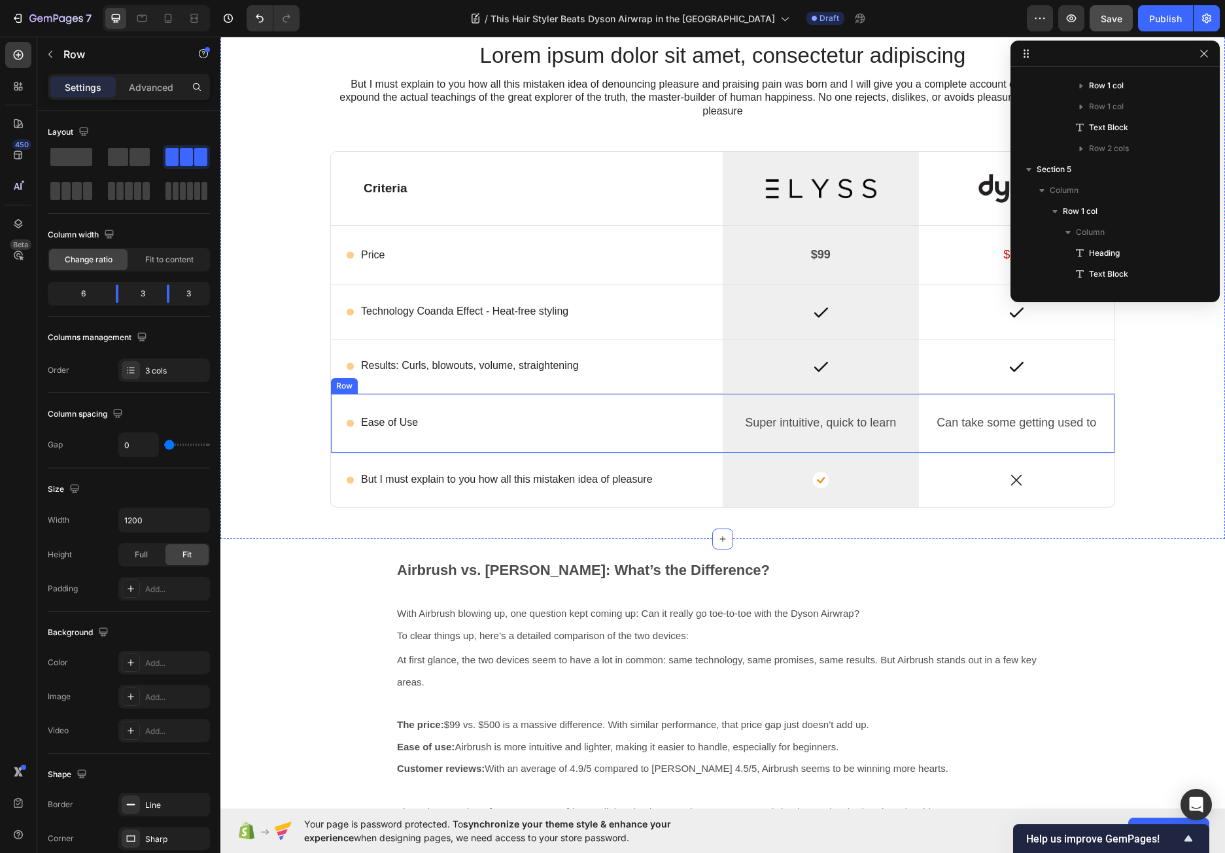
click at [582, 431] on div "Icon Ease of Use Text Block Row" at bounding box center [527, 423] width 392 height 59
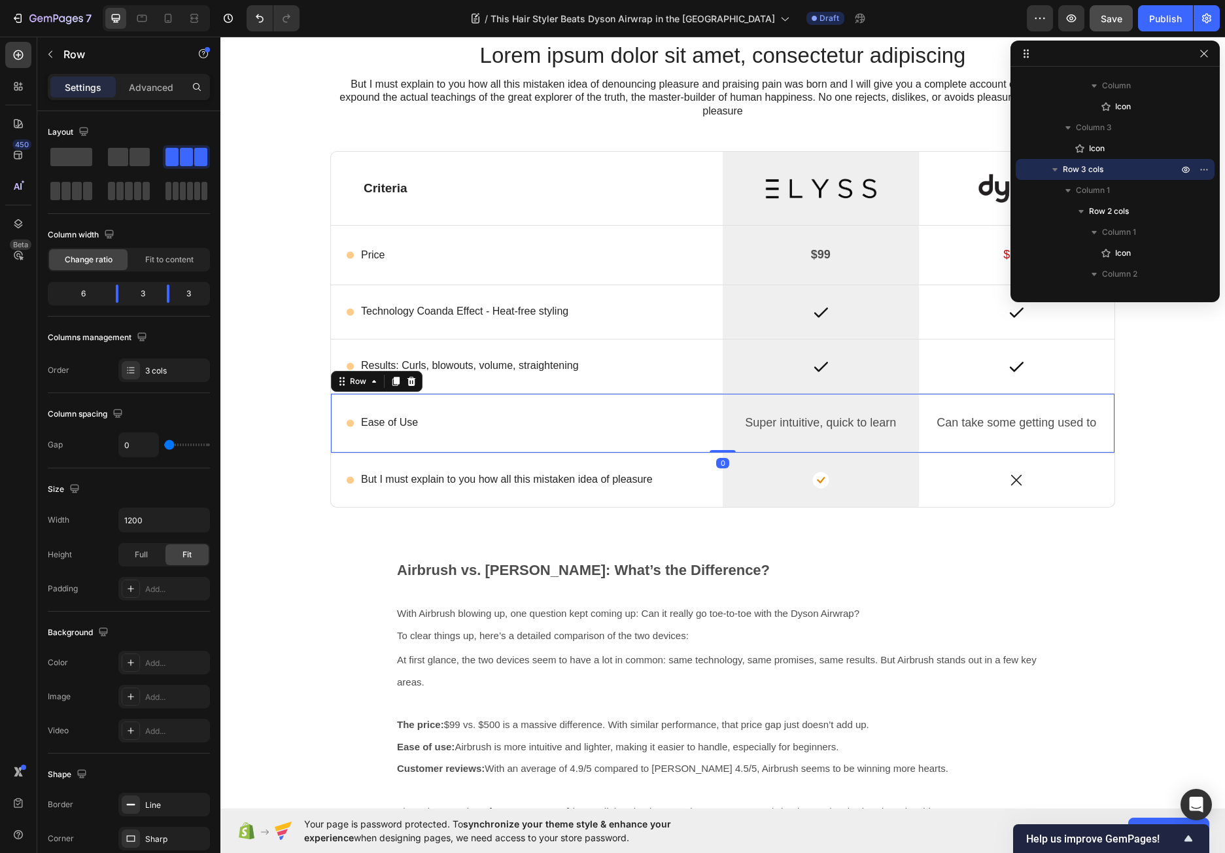
click at [392, 381] on icon at bounding box center [395, 381] width 7 height 9
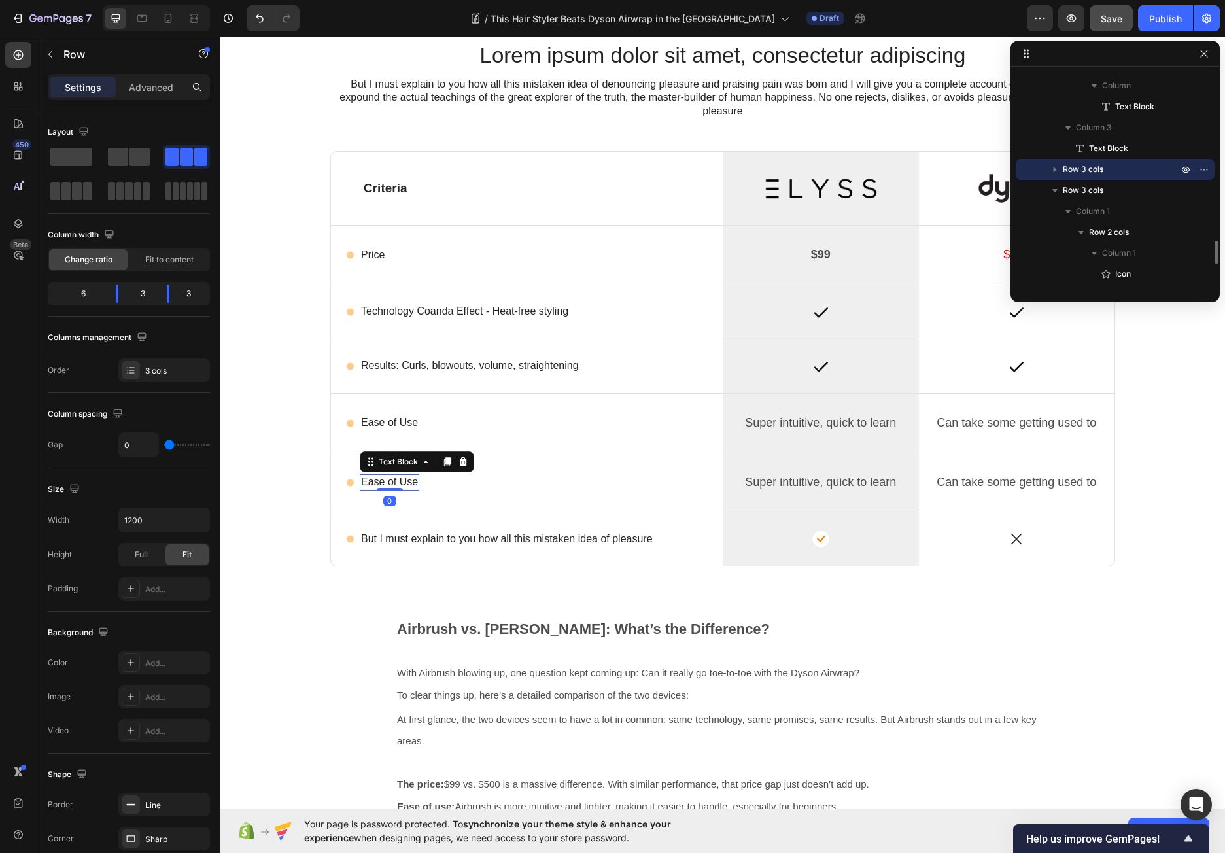
click at [393, 479] on p "Ease of Use" at bounding box center [389, 482] width 57 height 14
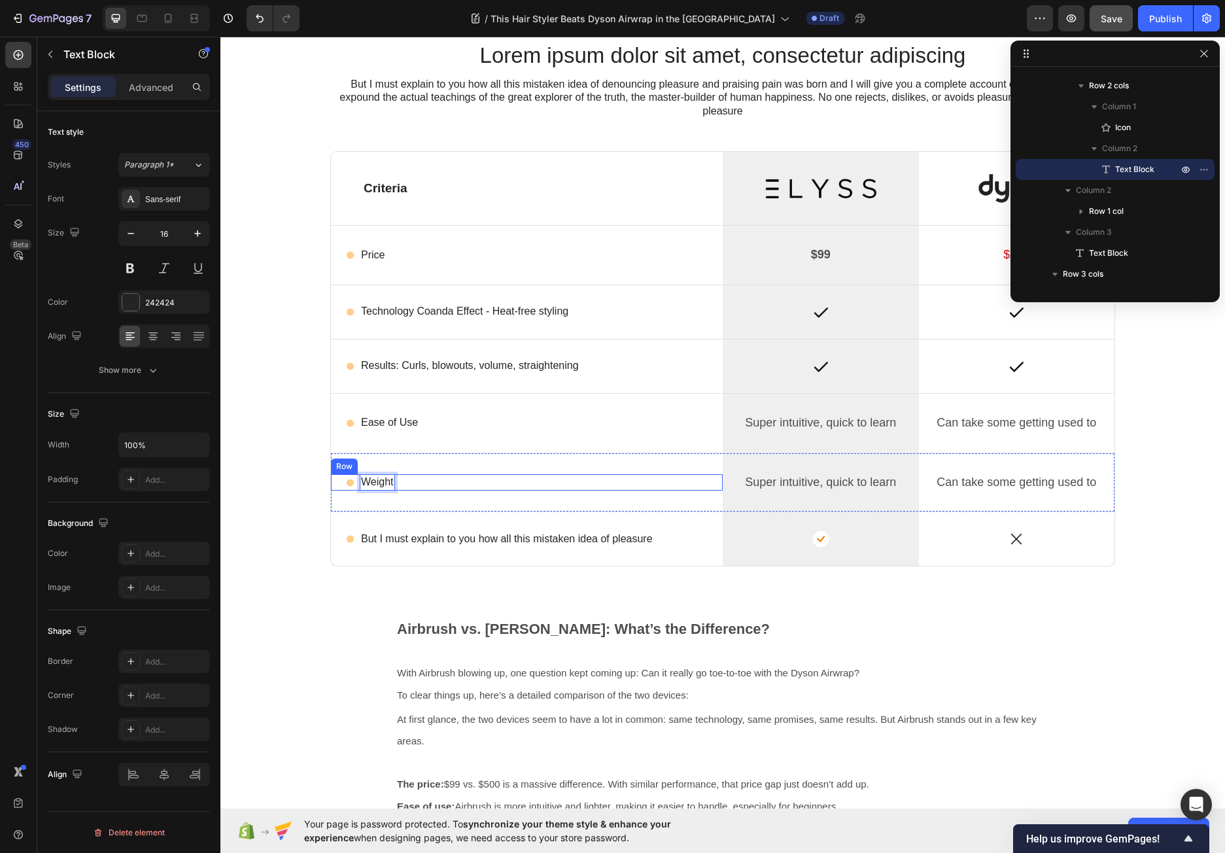
click at [509, 477] on div "Icon Weight Text Block 0 Row" at bounding box center [527, 482] width 392 height 16
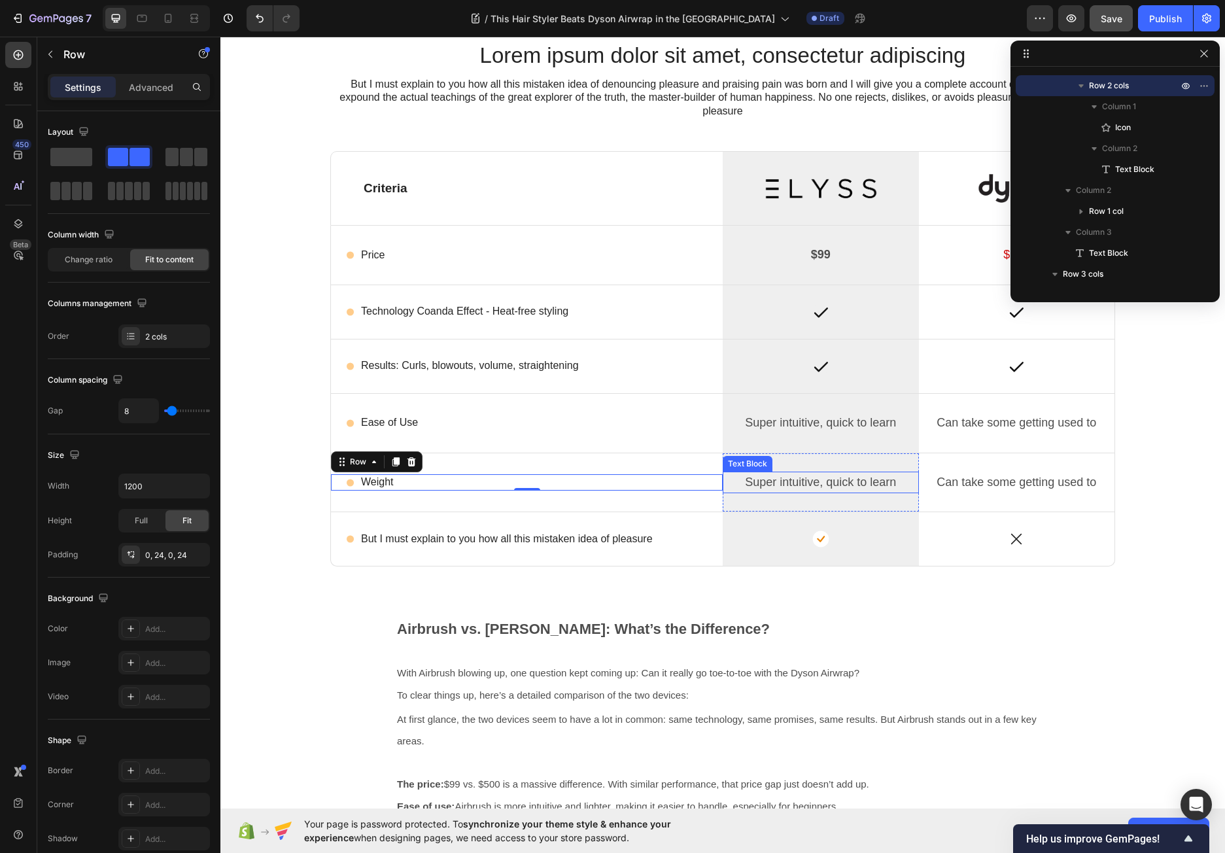
click at [792, 486] on span "Super intuitive, quick to learn" at bounding box center [820, 481] width 151 height 13
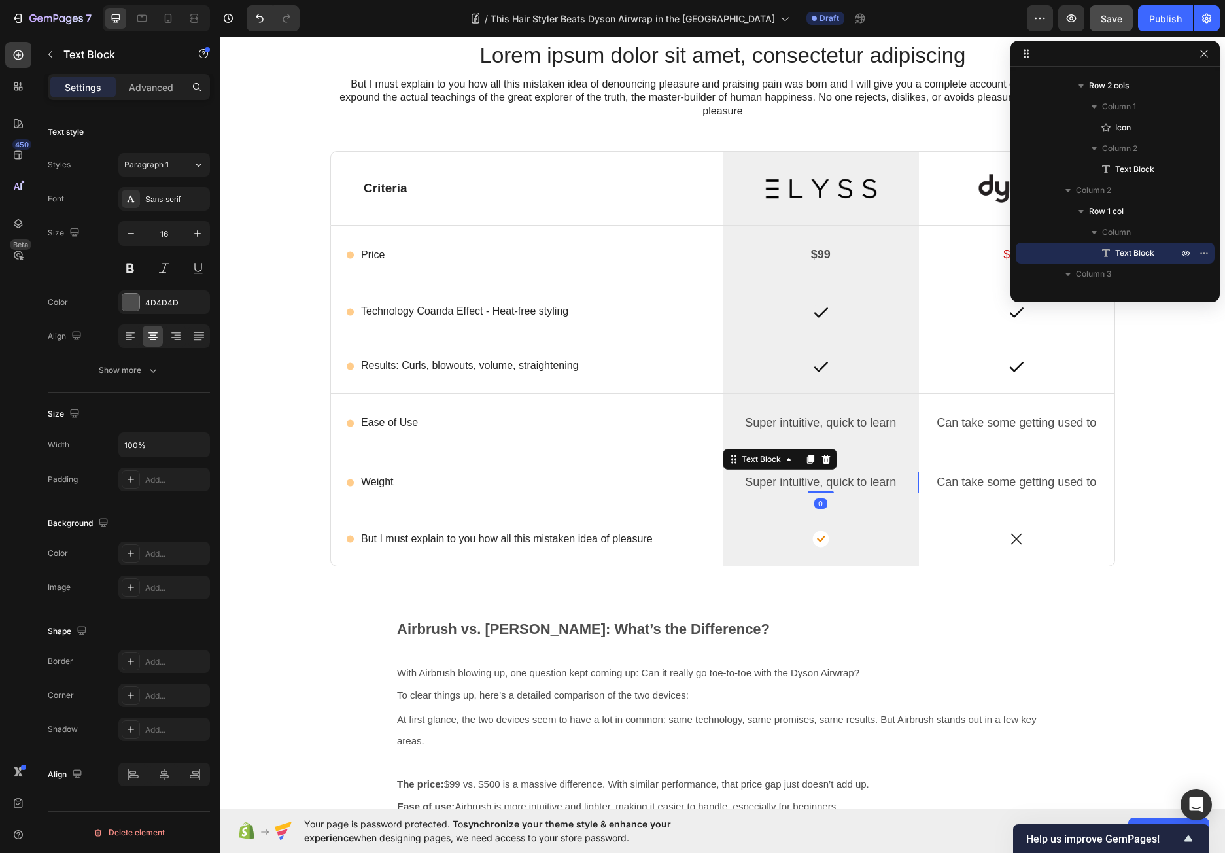
click at [792, 486] on span "Super intuitive, quick to learn" at bounding box center [820, 481] width 151 height 13
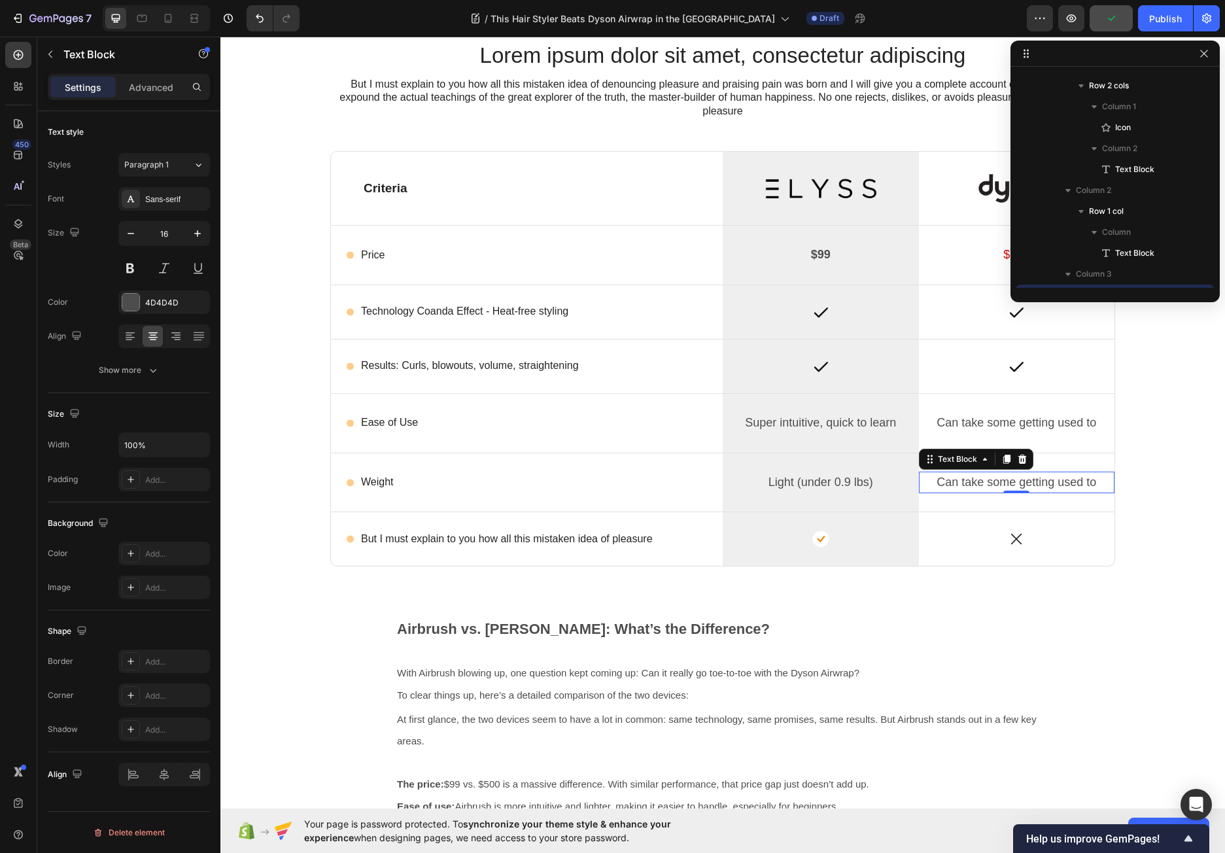
click at [1046, 486] on span "Can take some getting used to" at bounding box center [1016, 481] width 160 height 13
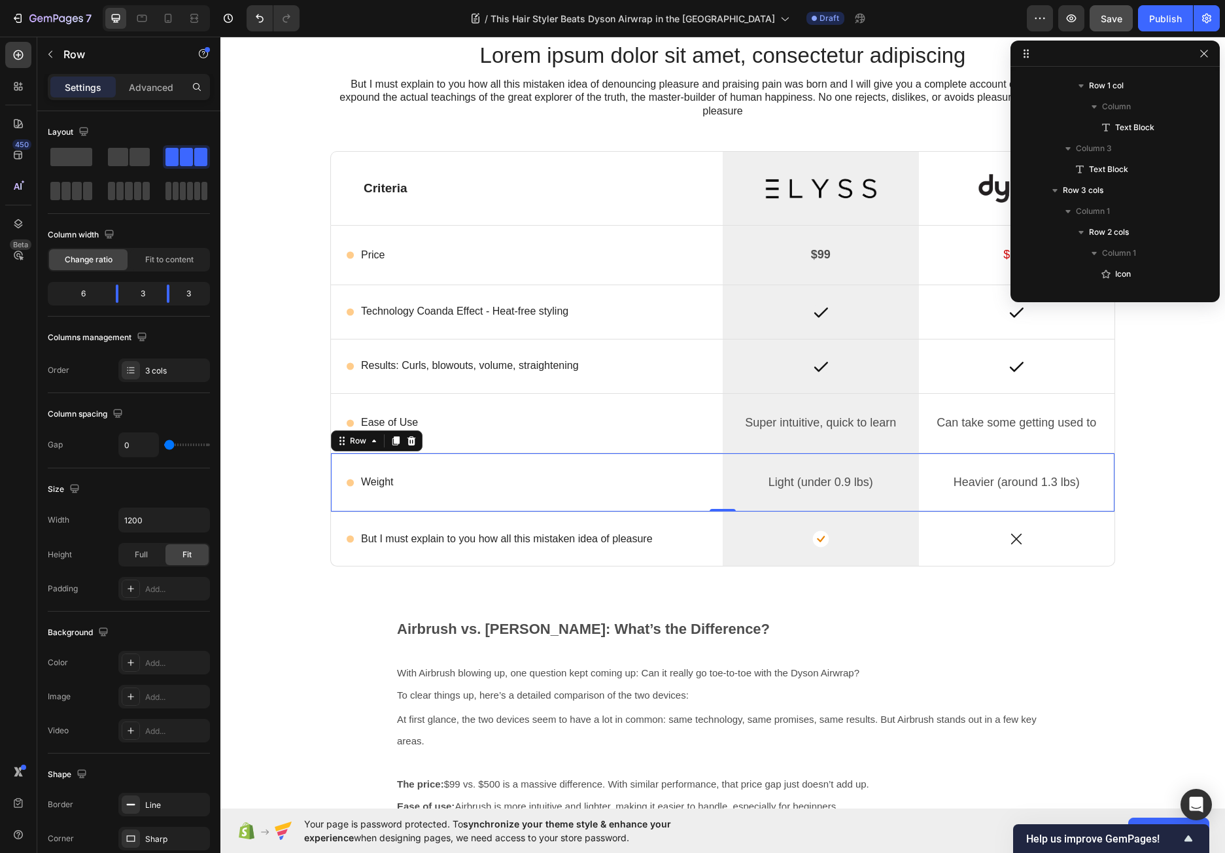
click at [682, 500] on div "Icon Weight Text Block Row" at bounding box center [527, 482] width 392 height 59
click at [392, 440] on icon at bounding box center [395, 440] width 7 height 9
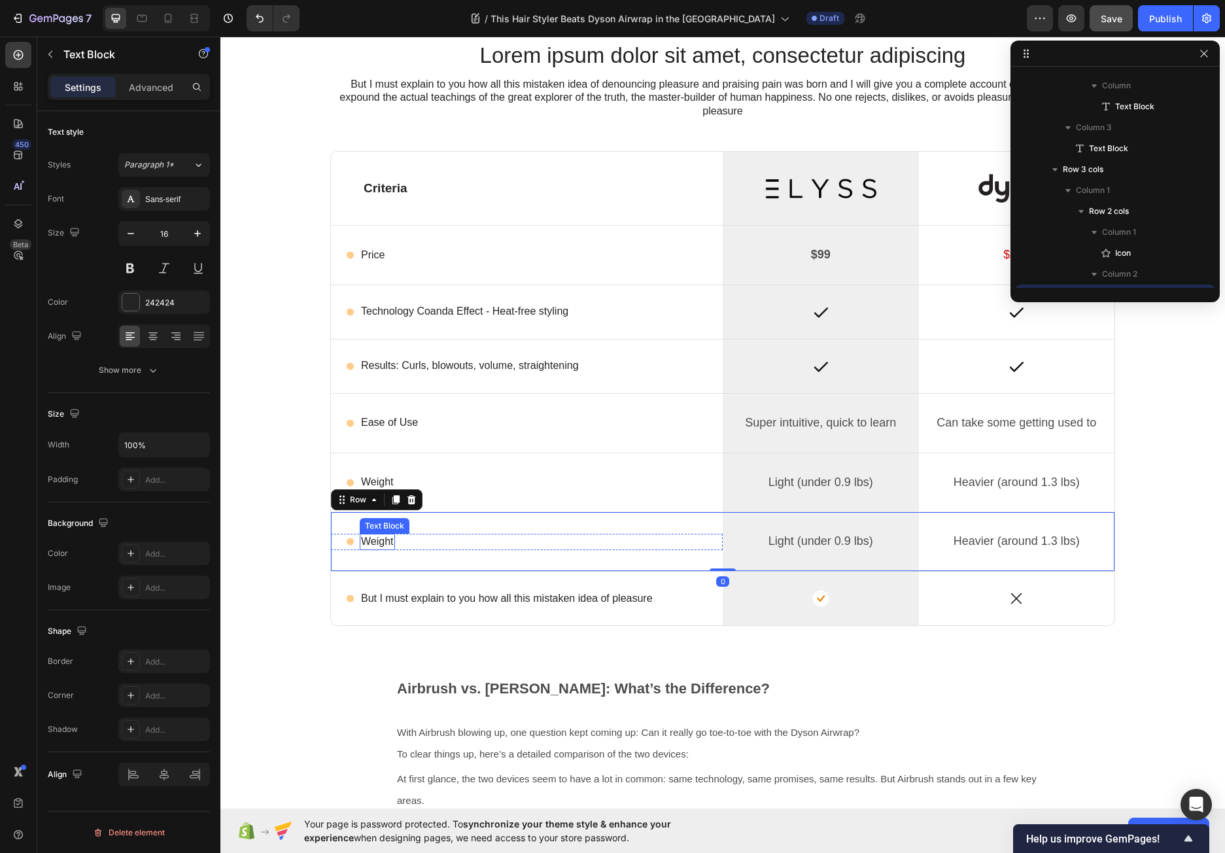
click at [377, 538] on p "Weight" at bounding box center [377, 542] width 33 height 14
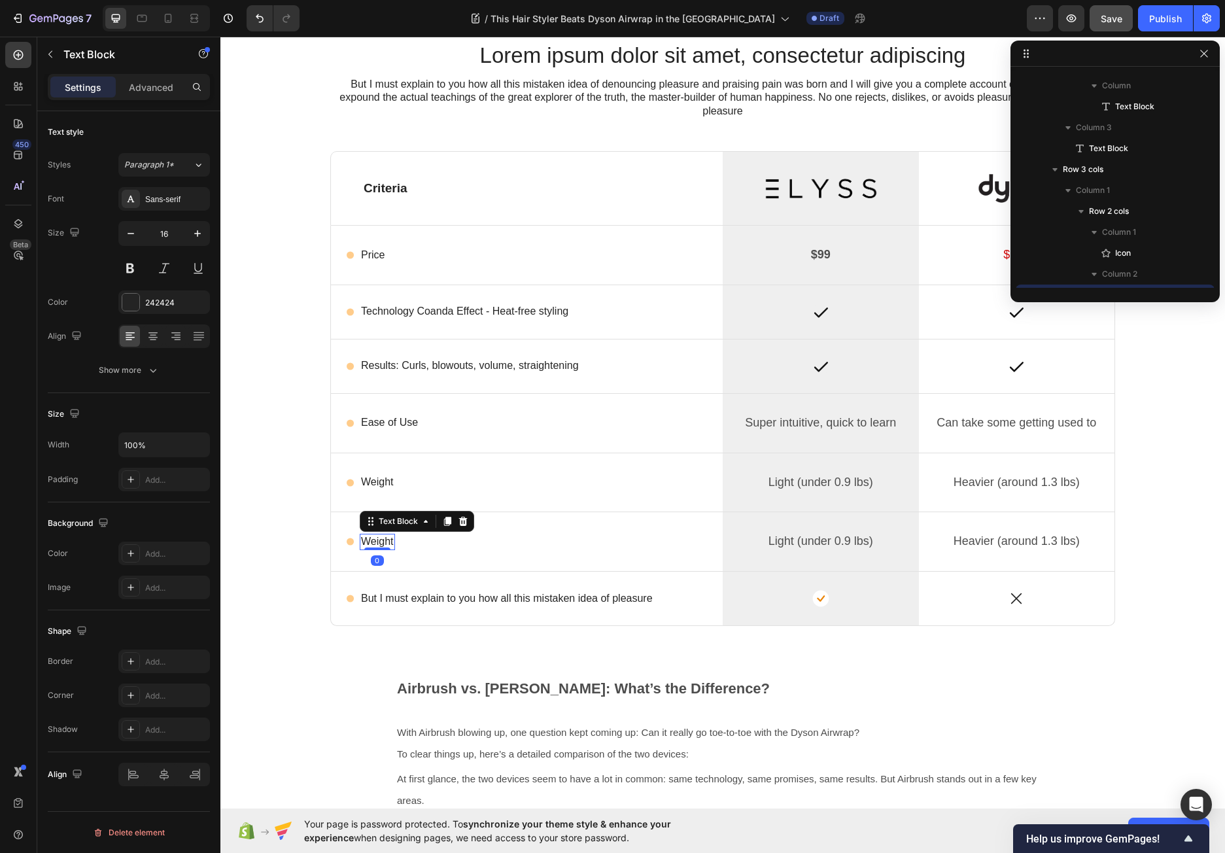
scroll to position [1984, 0]
click at [377, 538] on p "Weight" at bounding box center [377, 542] width 33 height 14
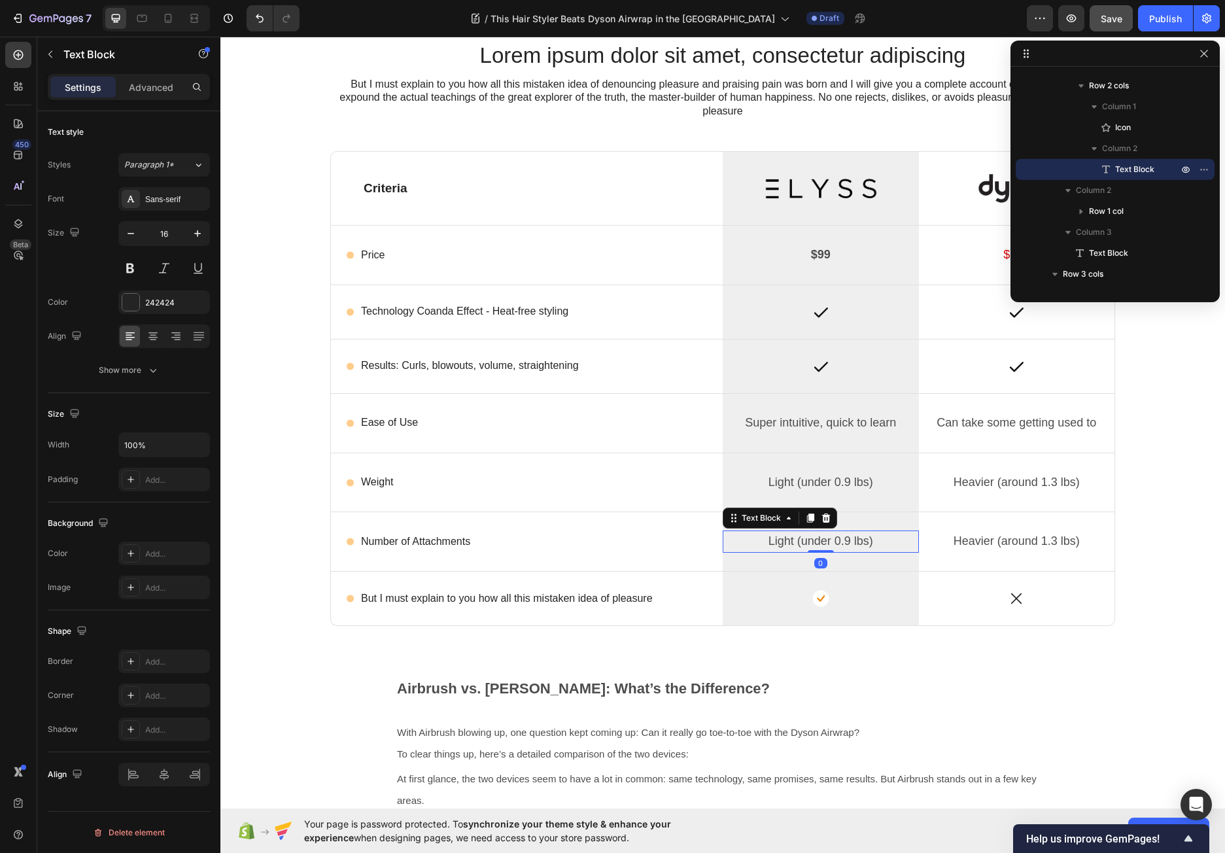
click at [842, 542] on span "Light (under 0.9 lbs)" at bounding box center [820, 540] width 105 height 13
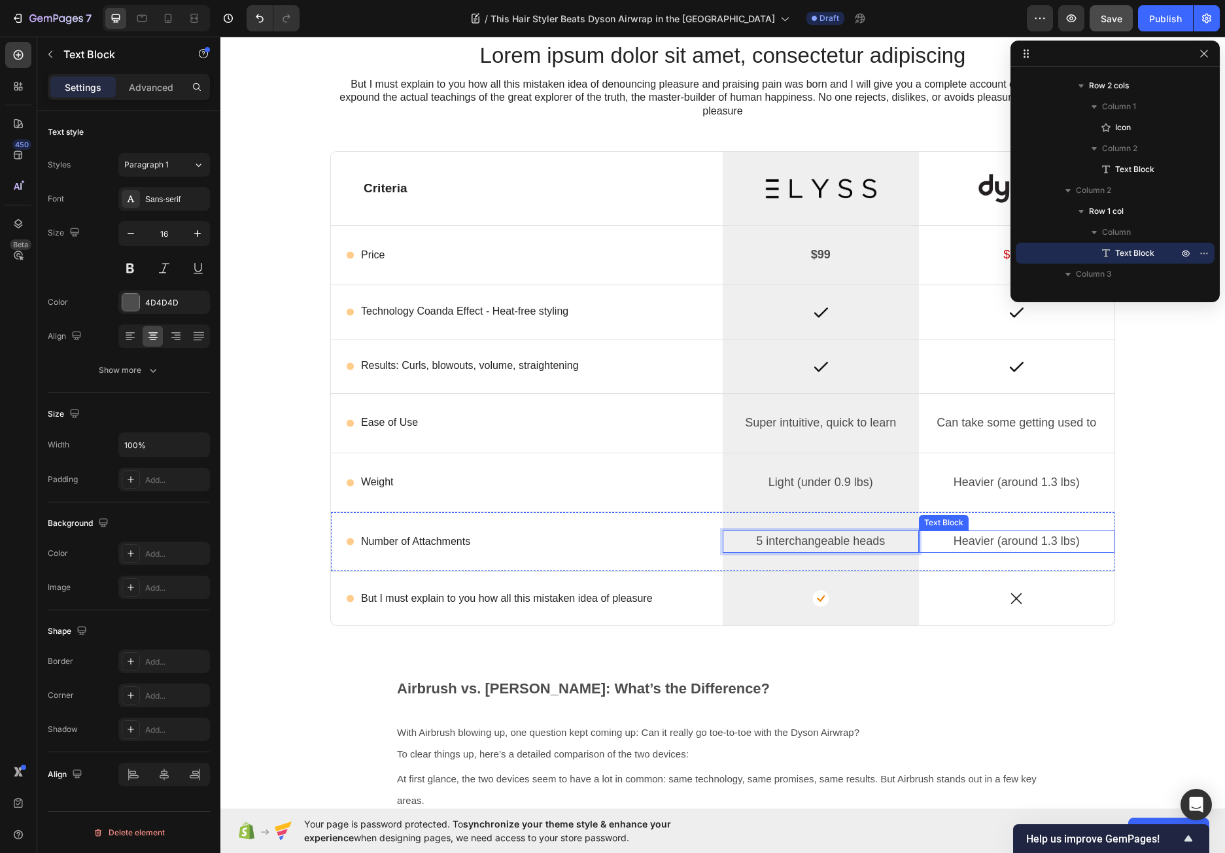
click at [984, 545] on span "Heavier (around 1.3 lbs)" at bounding box center [1016, 540] width 126 height 13
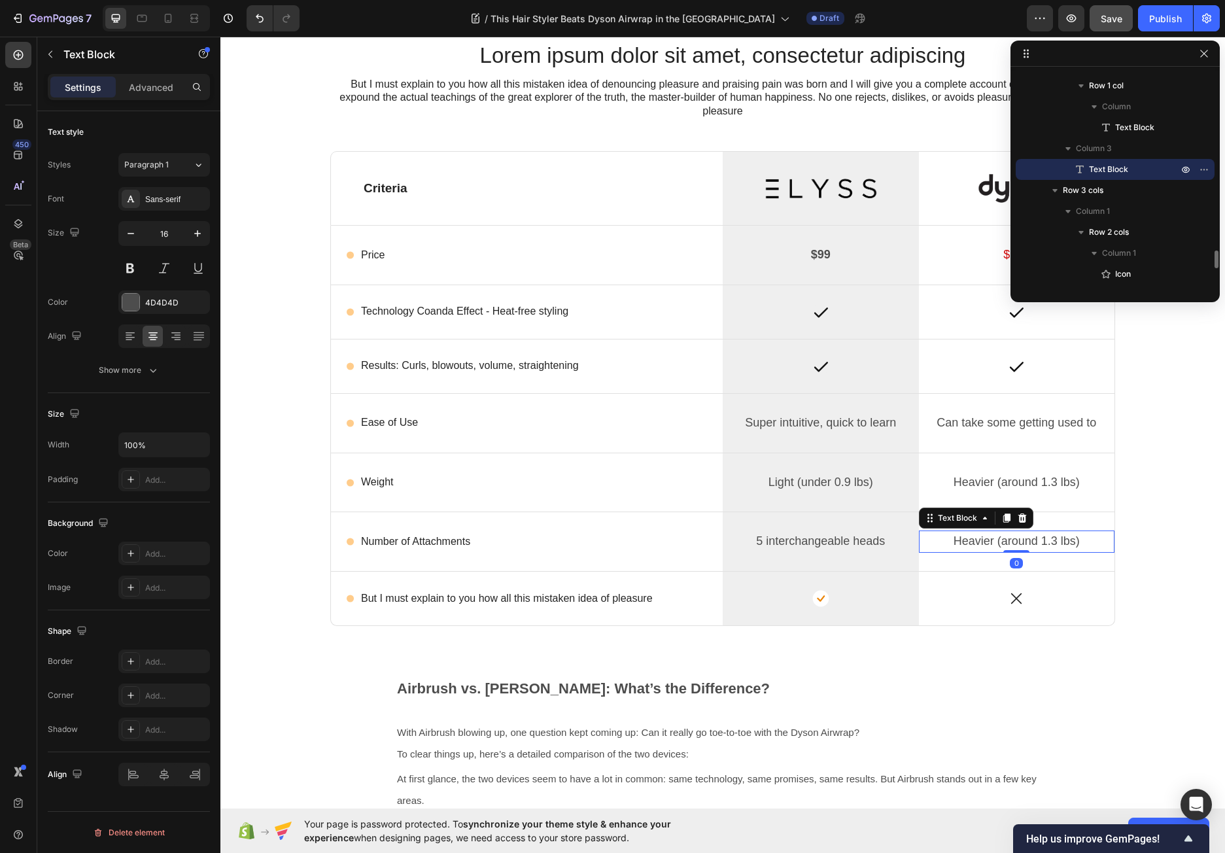
click at [984, 545] on span "Heavier (around 1.3 lbs)" at bounding box center [1016, 540] width 126 height 13
drag, startPoint x: 953, startPoint y: 543, endPoint x: 942, endPoint y: 543, distance: 10.5
click at [942, 543] on p "5 interchangeable heads" at bounding box center [1017, 542] width 194 height 20
click at [941, 543] on p "6 interchangeable heads" at bounding box center [1017, 542] width 194 height 20
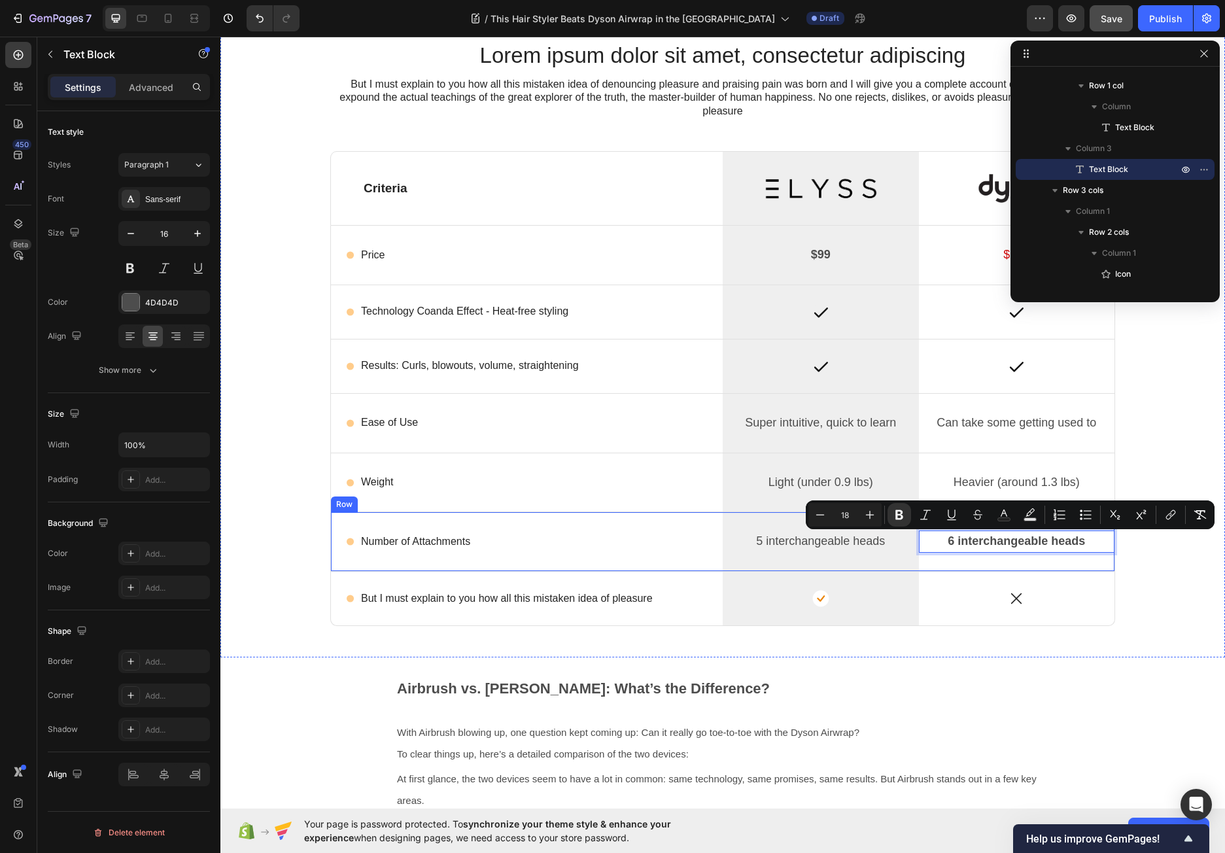
click at [990, 569] on div "6 interchangeable heads Text Block 0" at bounding box center [1017, 541] width 196 height 59
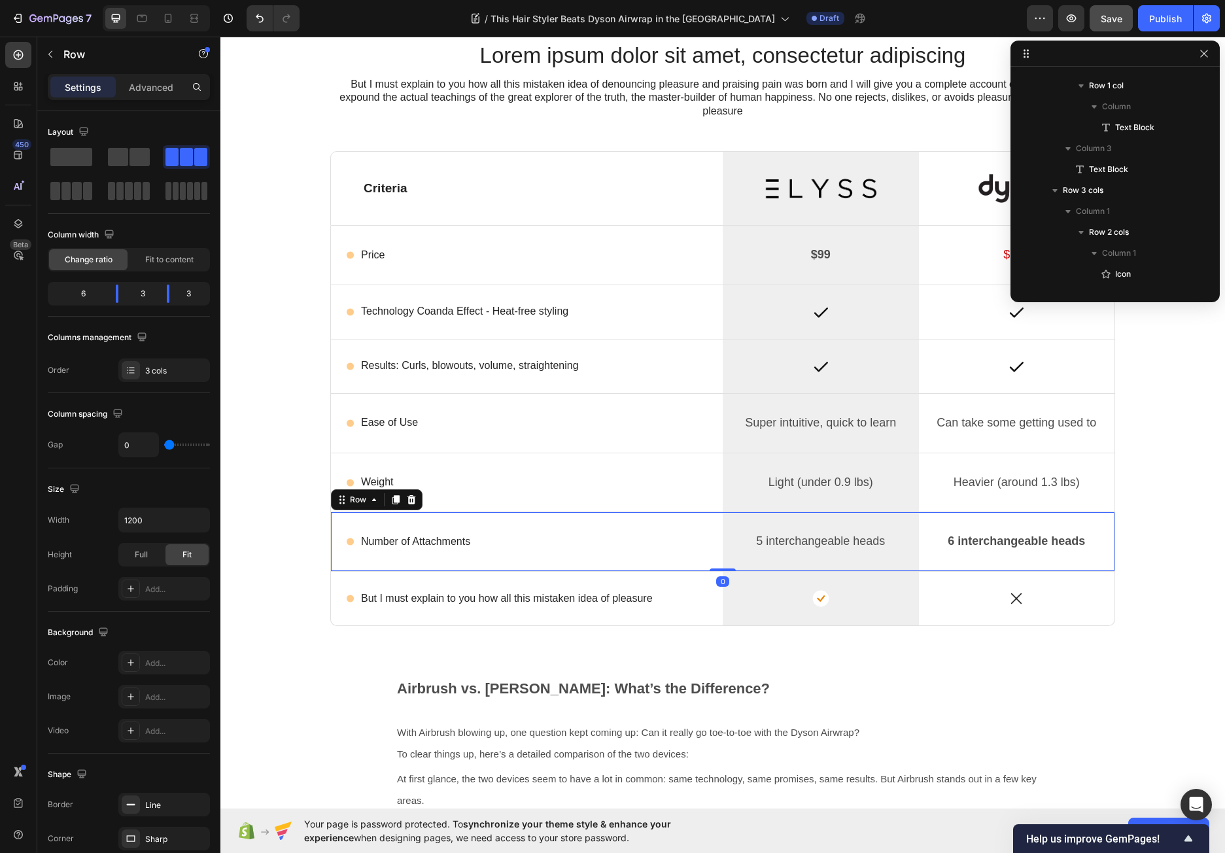
scroll to position [1859, 0]
